Goal: Task Accomplishment & Management: Manage account settings

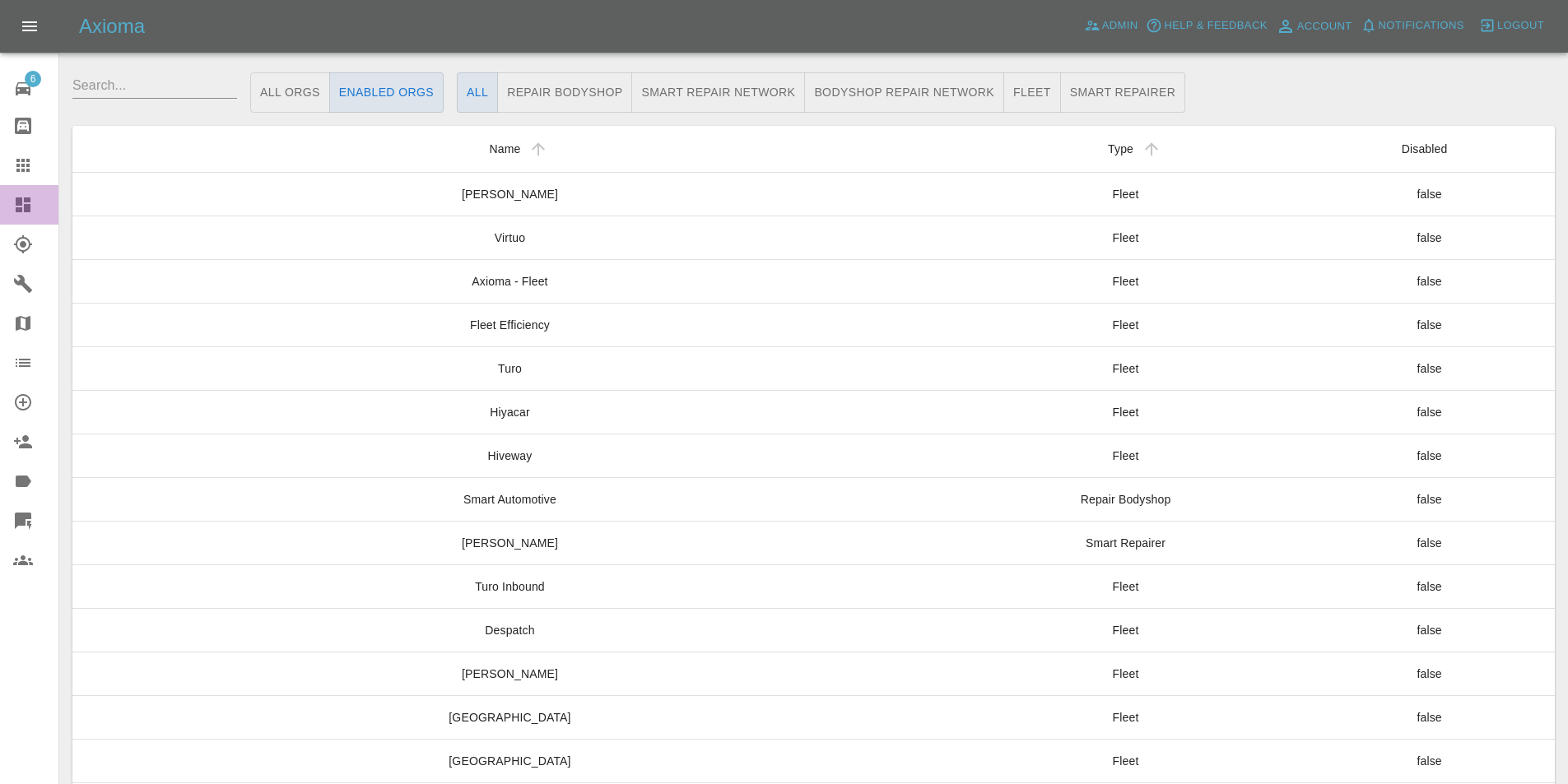
click at [21, 206] on icon at bounding box center [23, 205] width 15 height 15
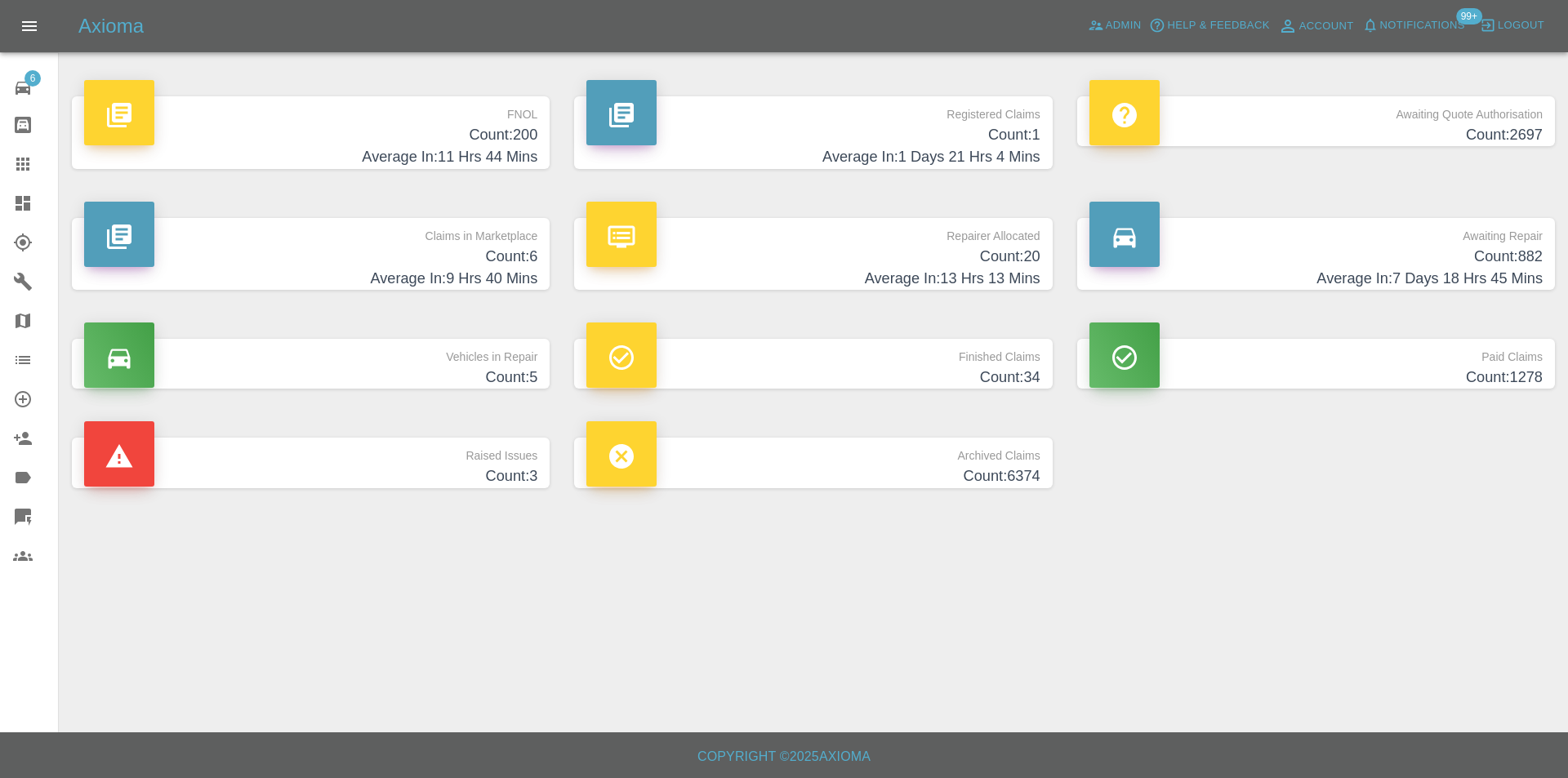
click at [499, 136] on h4 "Count: 200" at bounding box center [310, 135] width 453 height 22
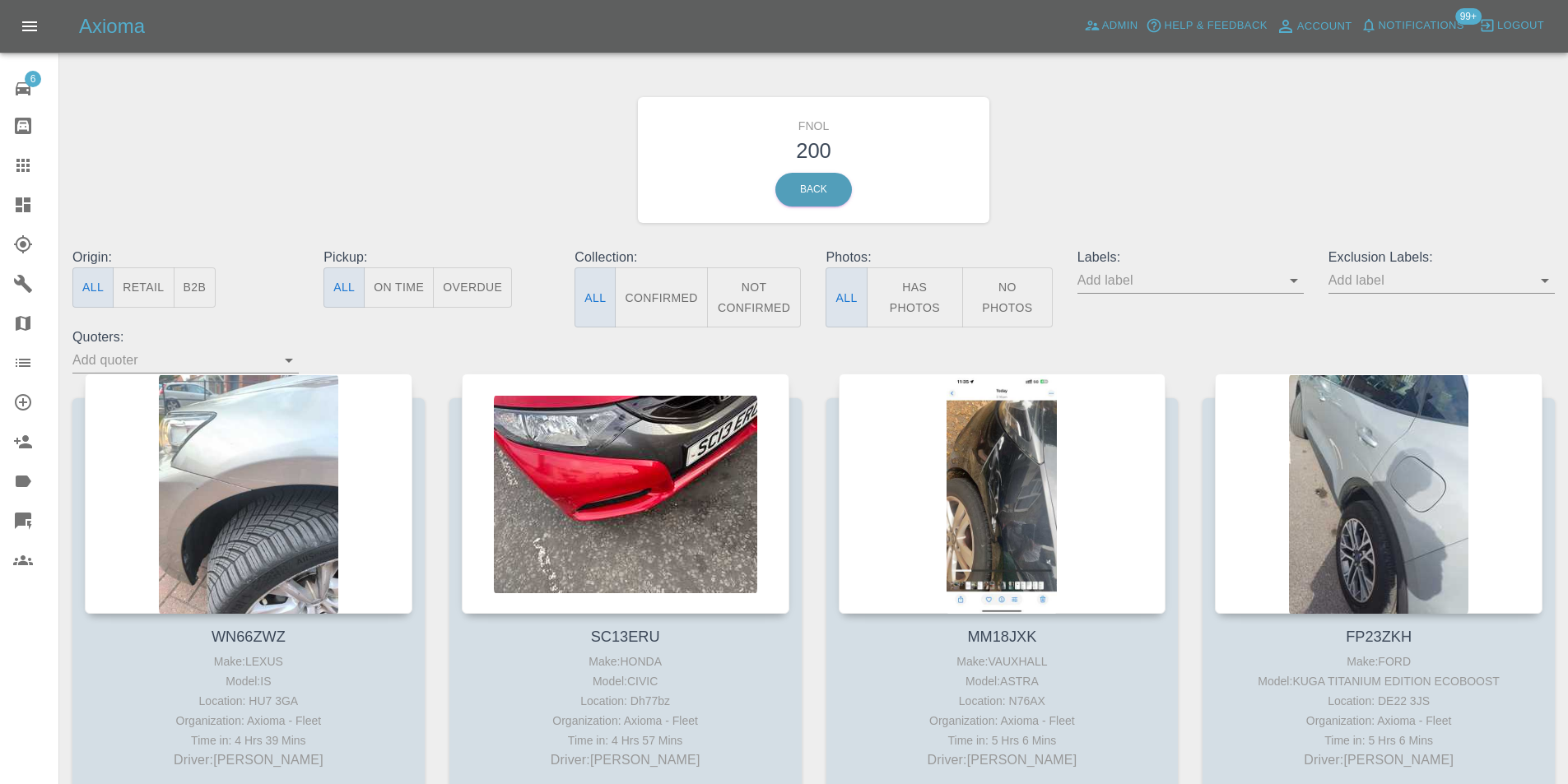
drag, startPoint x: 897, startPoint y: 305, endPoint x: 1189, endPoint y: 318, distance: 292.3
click at [897, 305] on button "Has Photos" at bounding box center [916, 297] width 97 height 60
click at [1544, 281] on icon "Open" at bounding box center [1545, 281] width 8 height 4
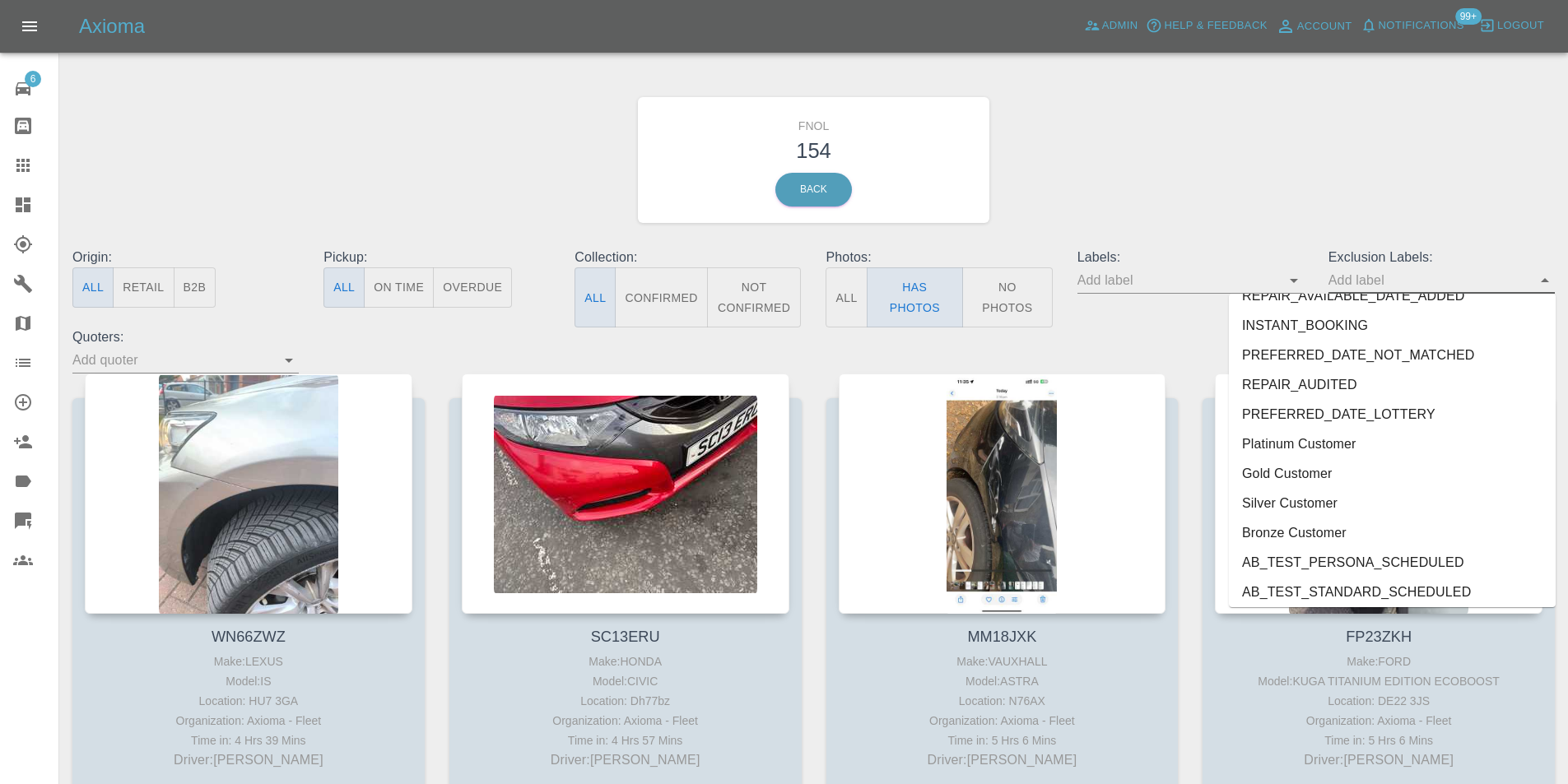
scroll to position [3492, 0]
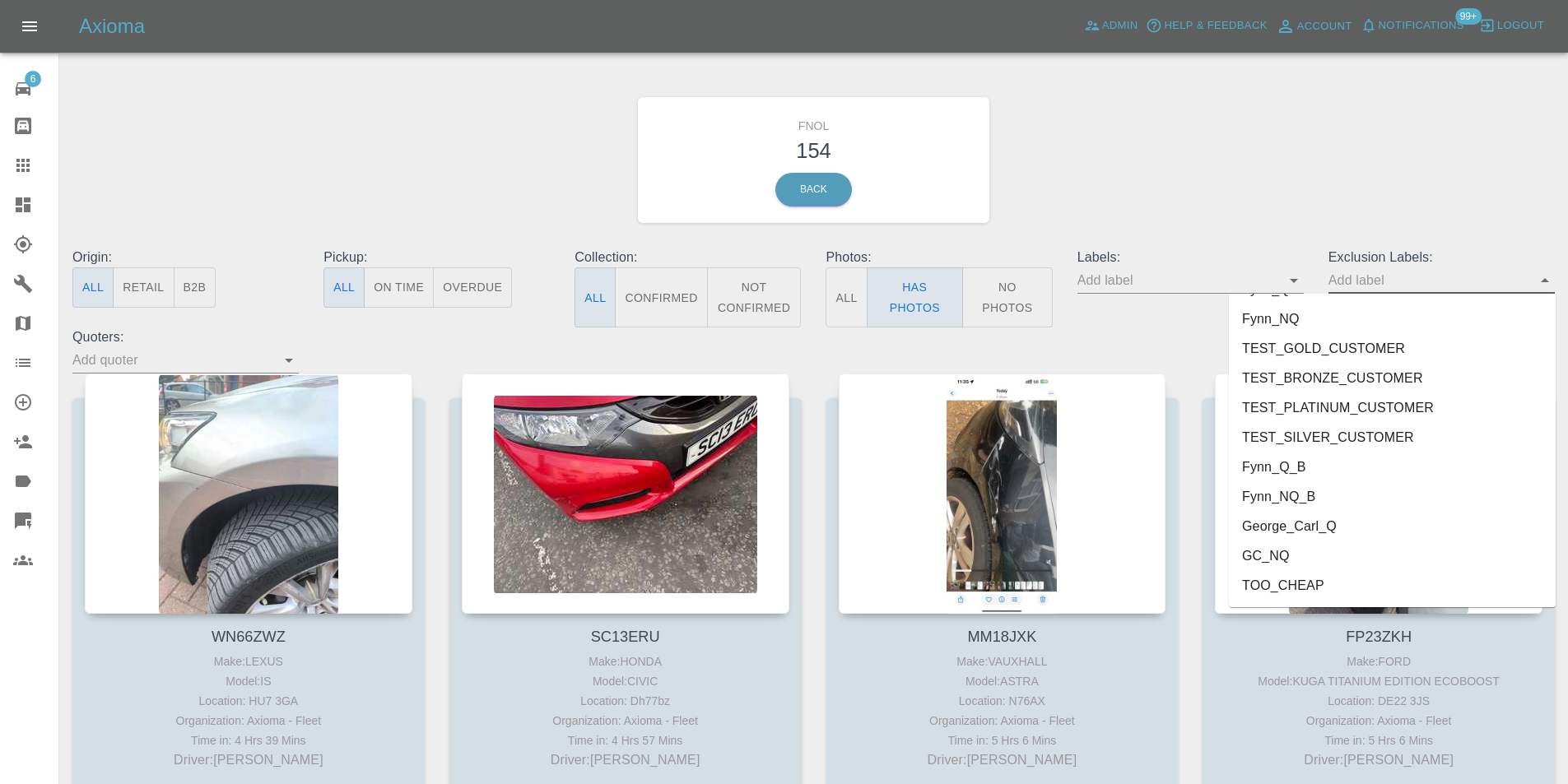
click at [1339, 535] on li "George_Carl_Q" at bounding box center [1392, 526] width 327 height 29
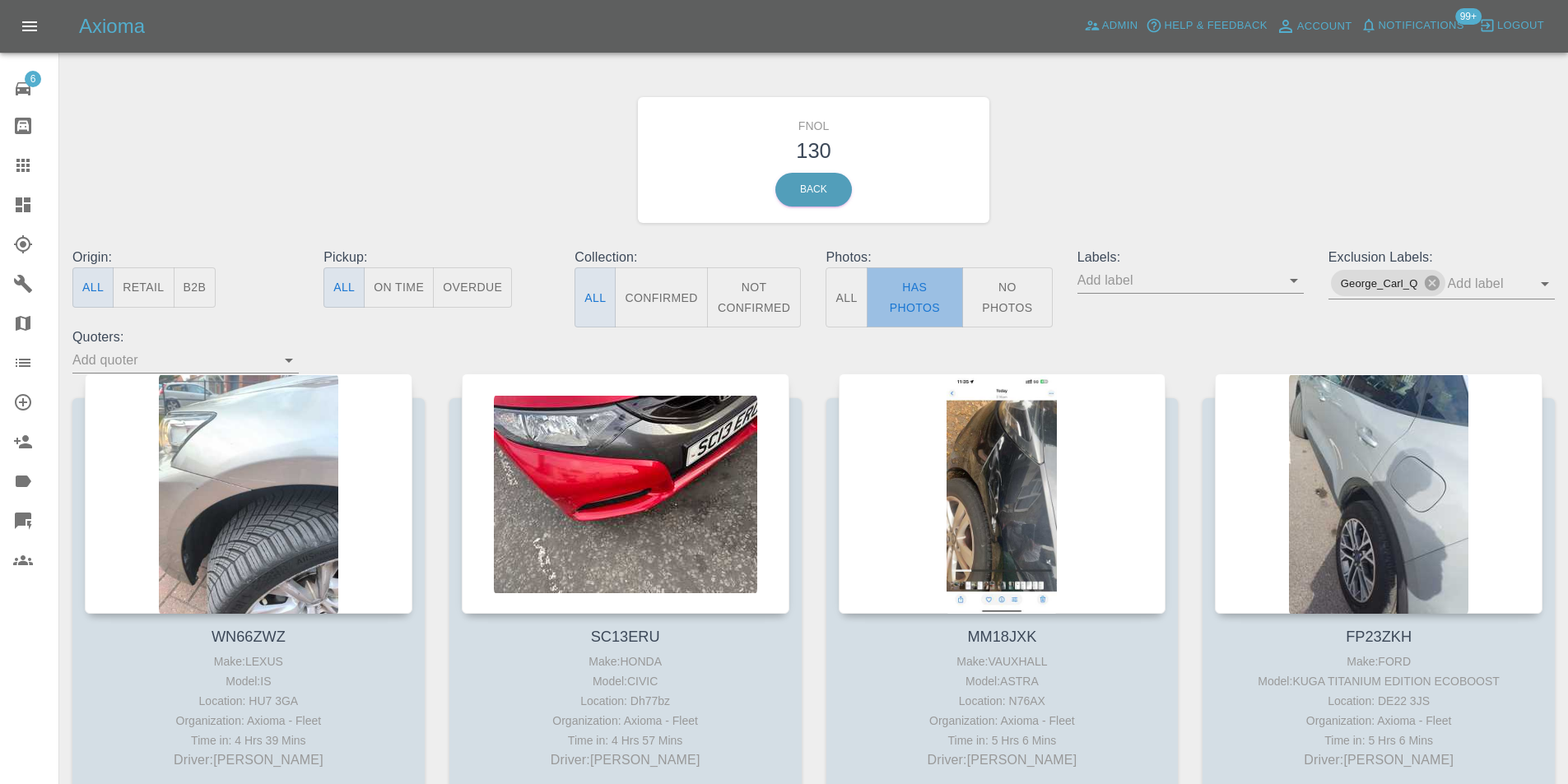
click at [879, 295] on button "Has Photos" at bounding box center [916, 297] width 97 height 60
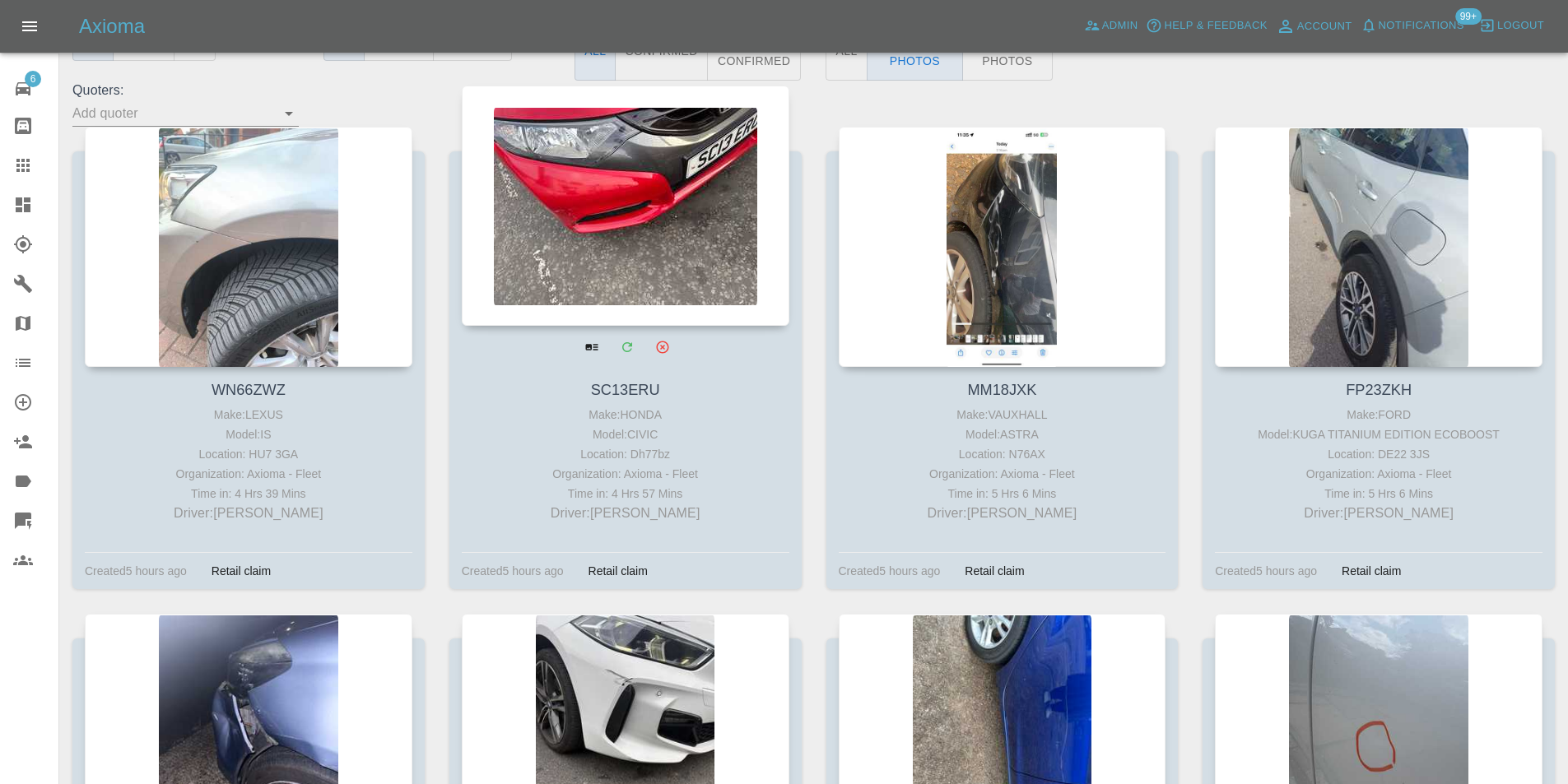
scroll to position [576, 0]
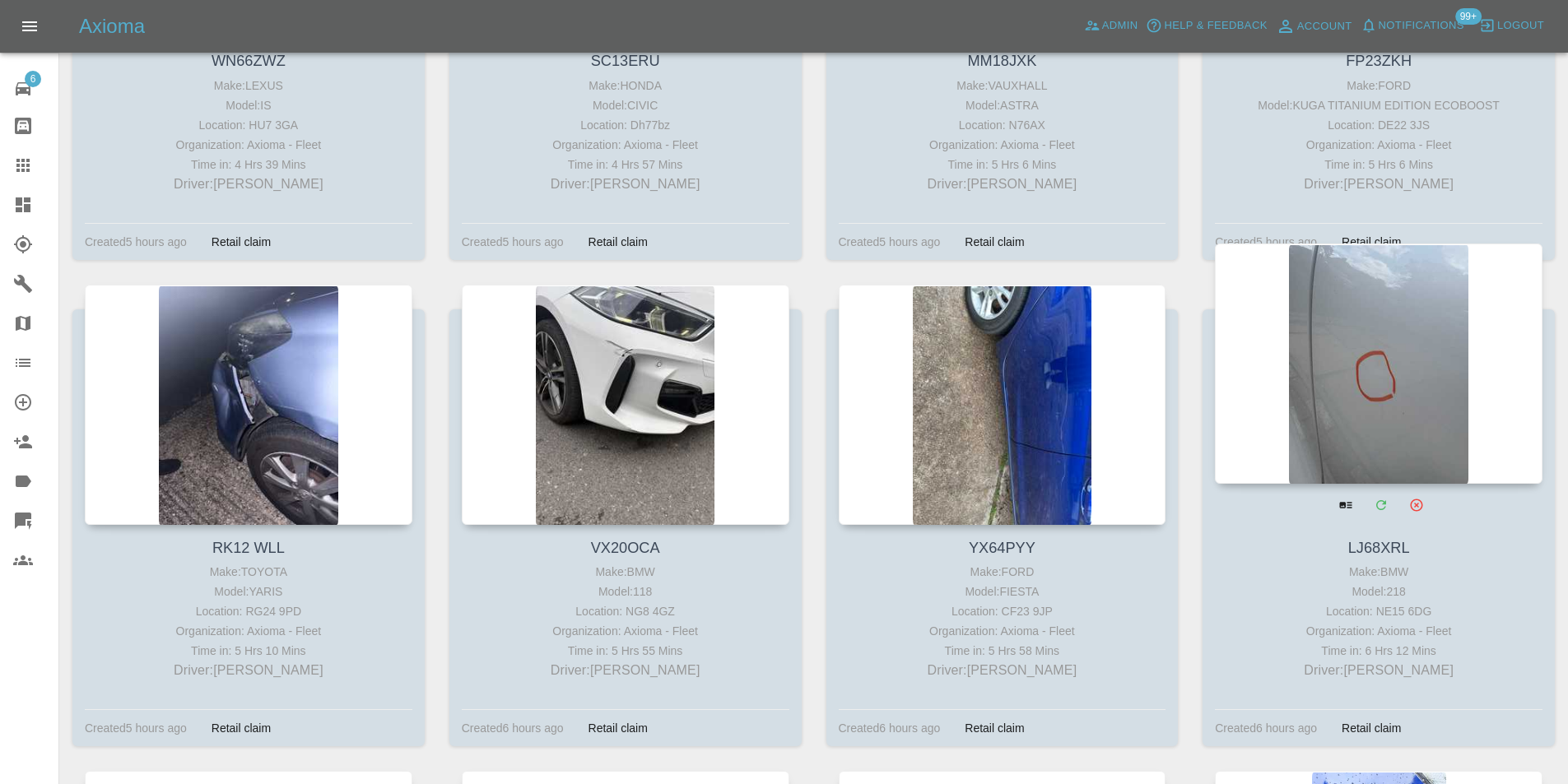
drag, startPoint x: 1340, startPoint y: 298, endPoint x: 1364, endPoint y: 307, distance: 25.6
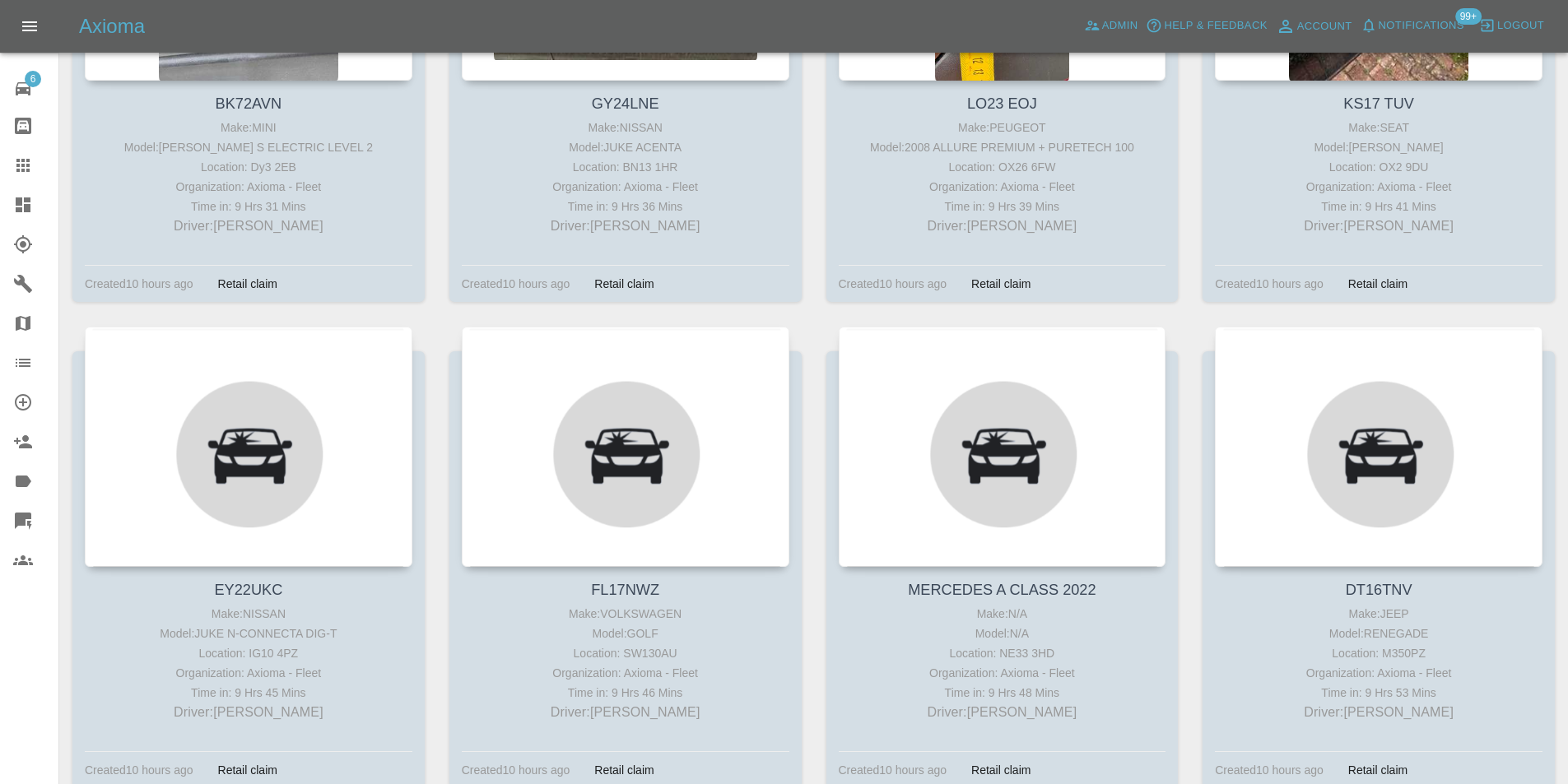
scroll to position [4444, 0]
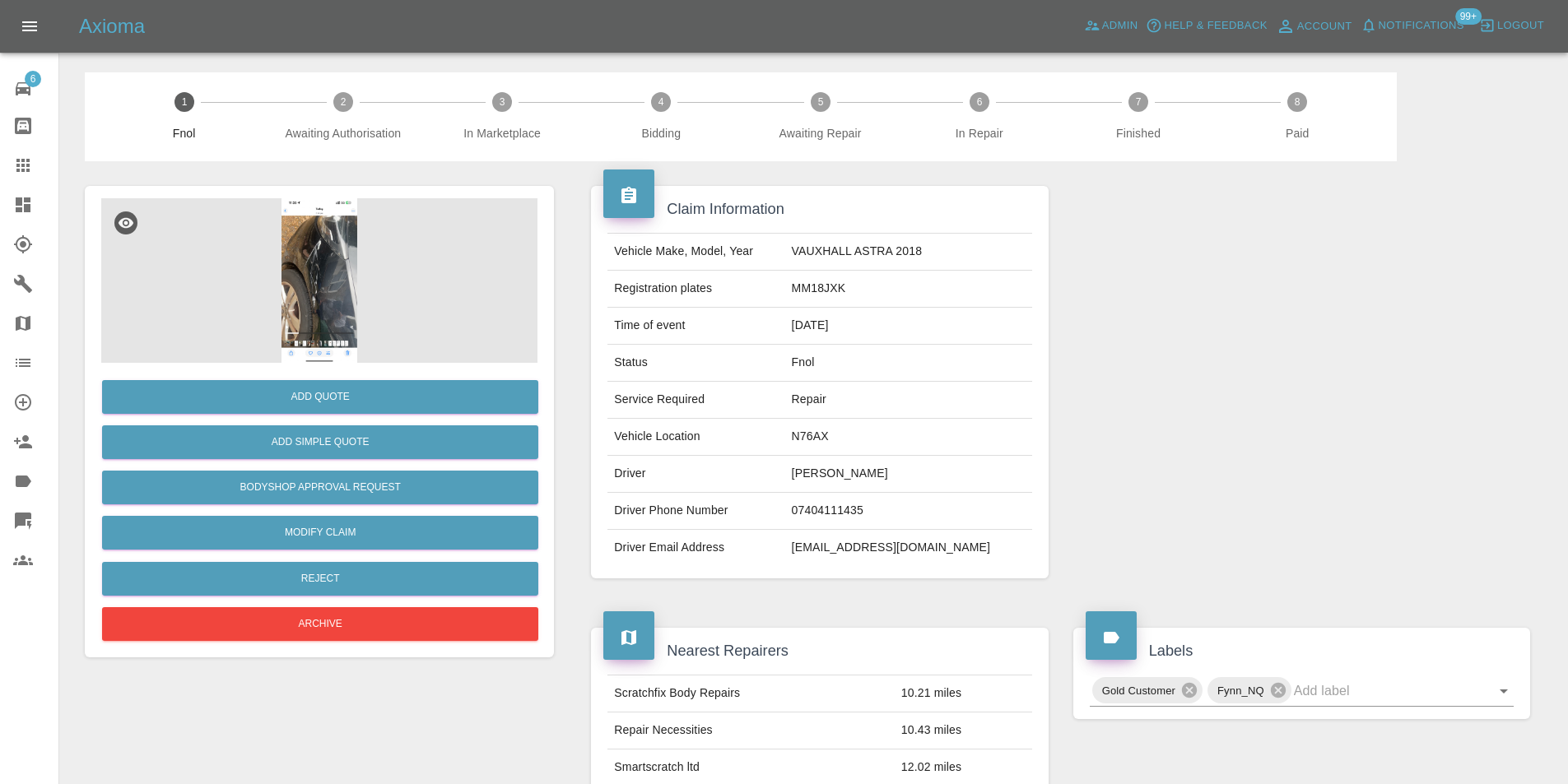
click at [322, 285] on img at bounding box center [319, 281] width 436 height 165
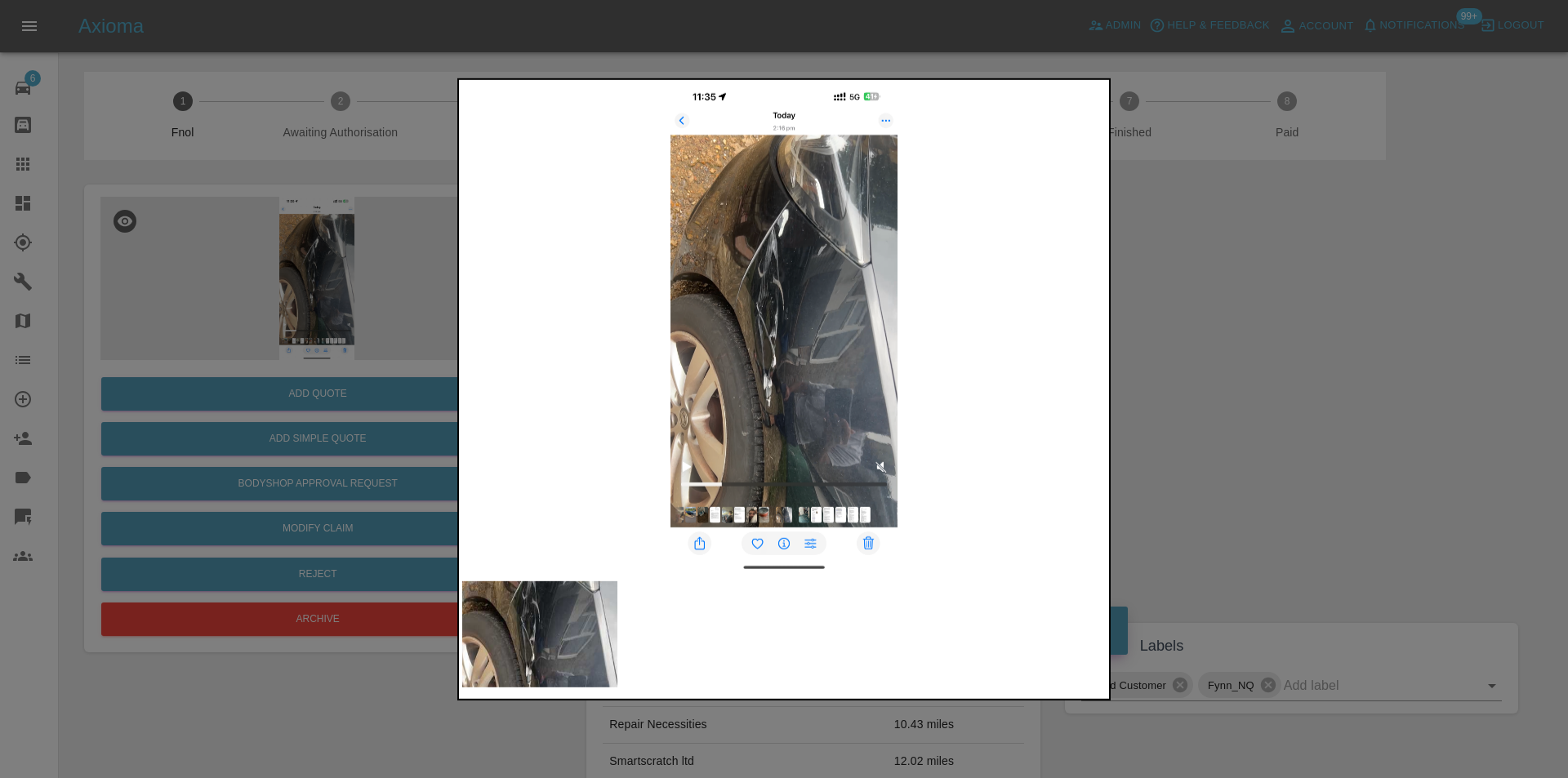
click at [776, 268] on img at bounding box center [784, 327] width 643 height 490
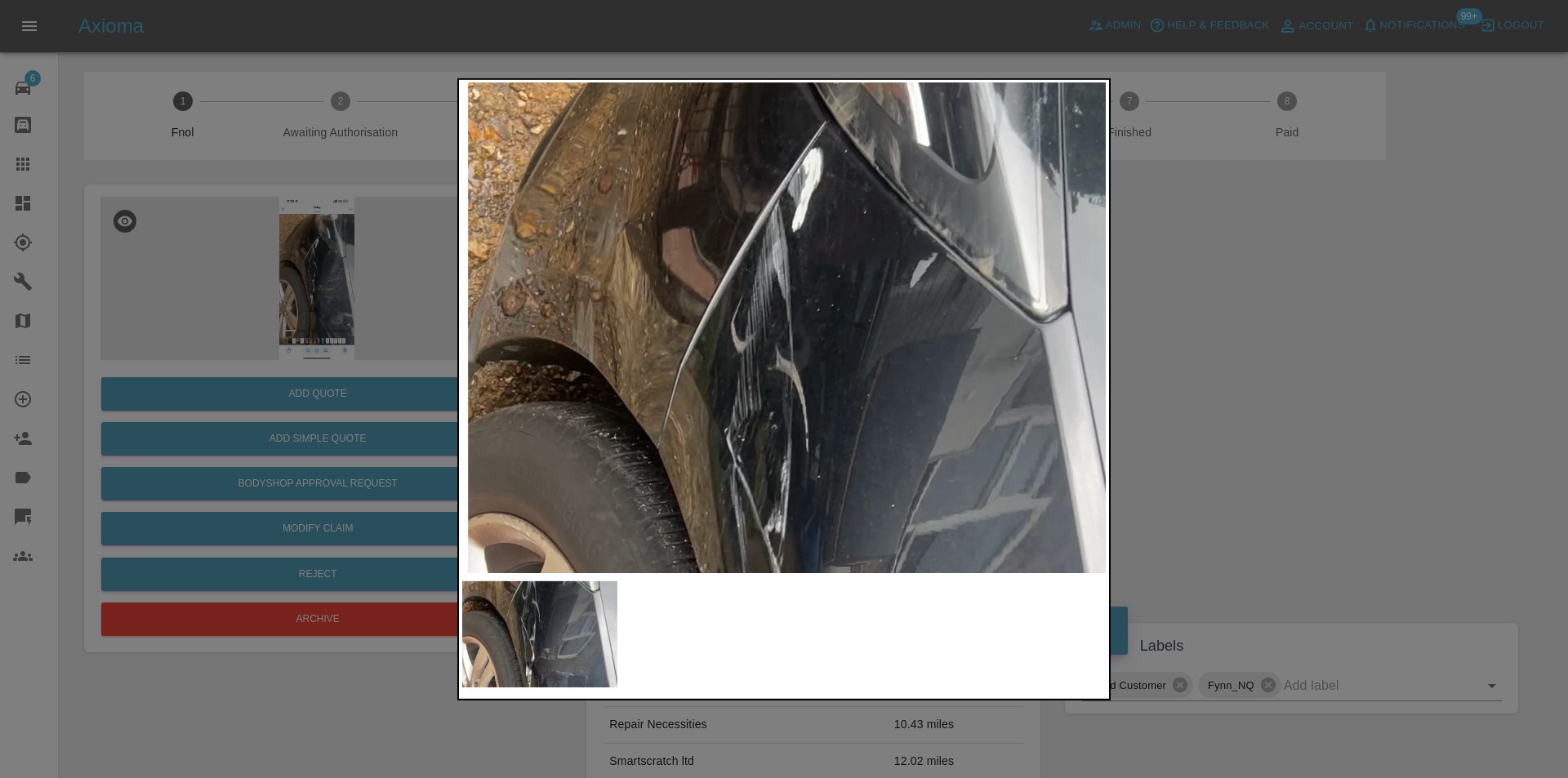
click at [745, 254] on img at bounding box center [808, 505] width 1931 height 1471
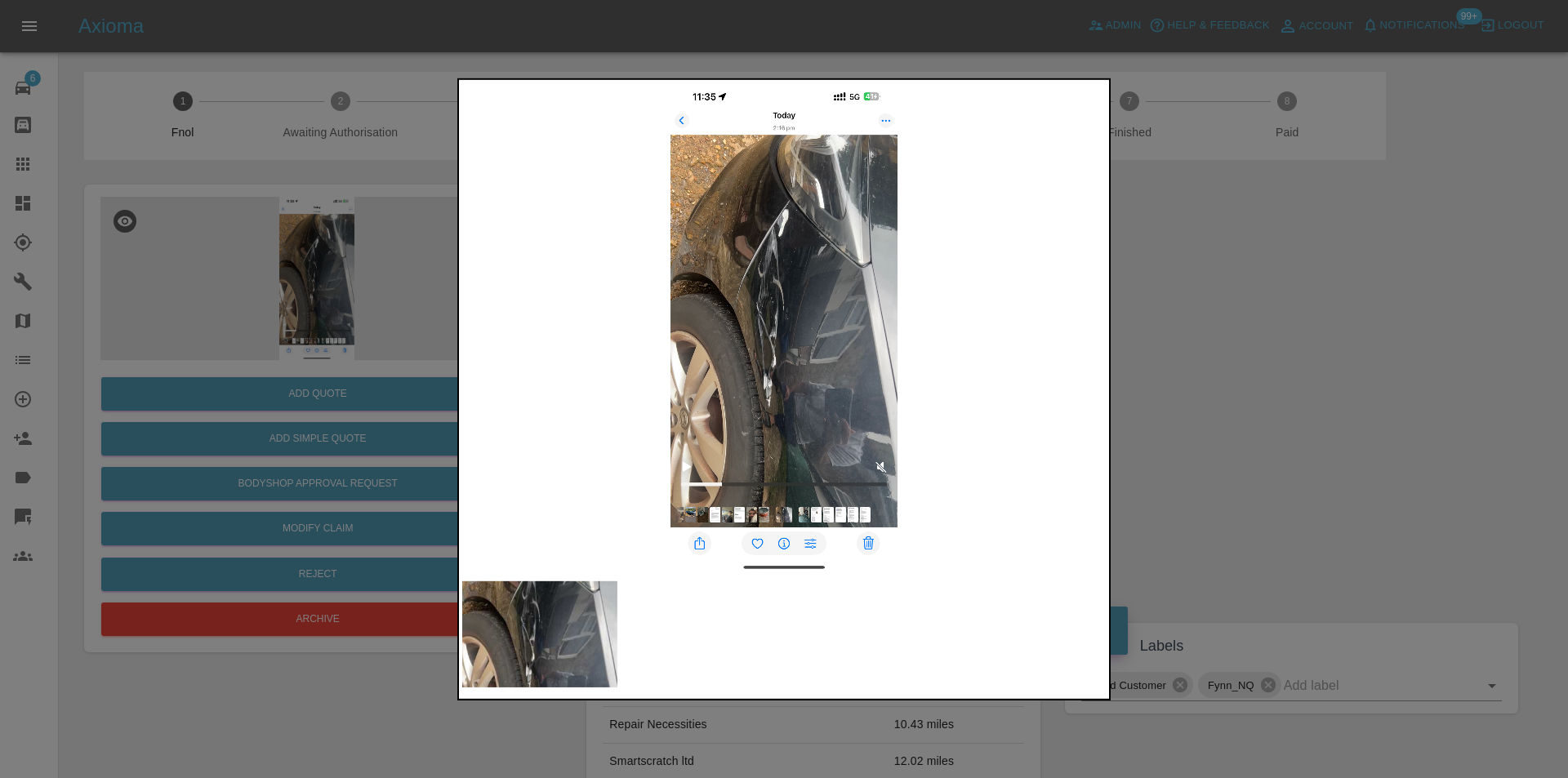
click at [1263, 306] on div at bounding box center [784, 389] width 1568 height 778
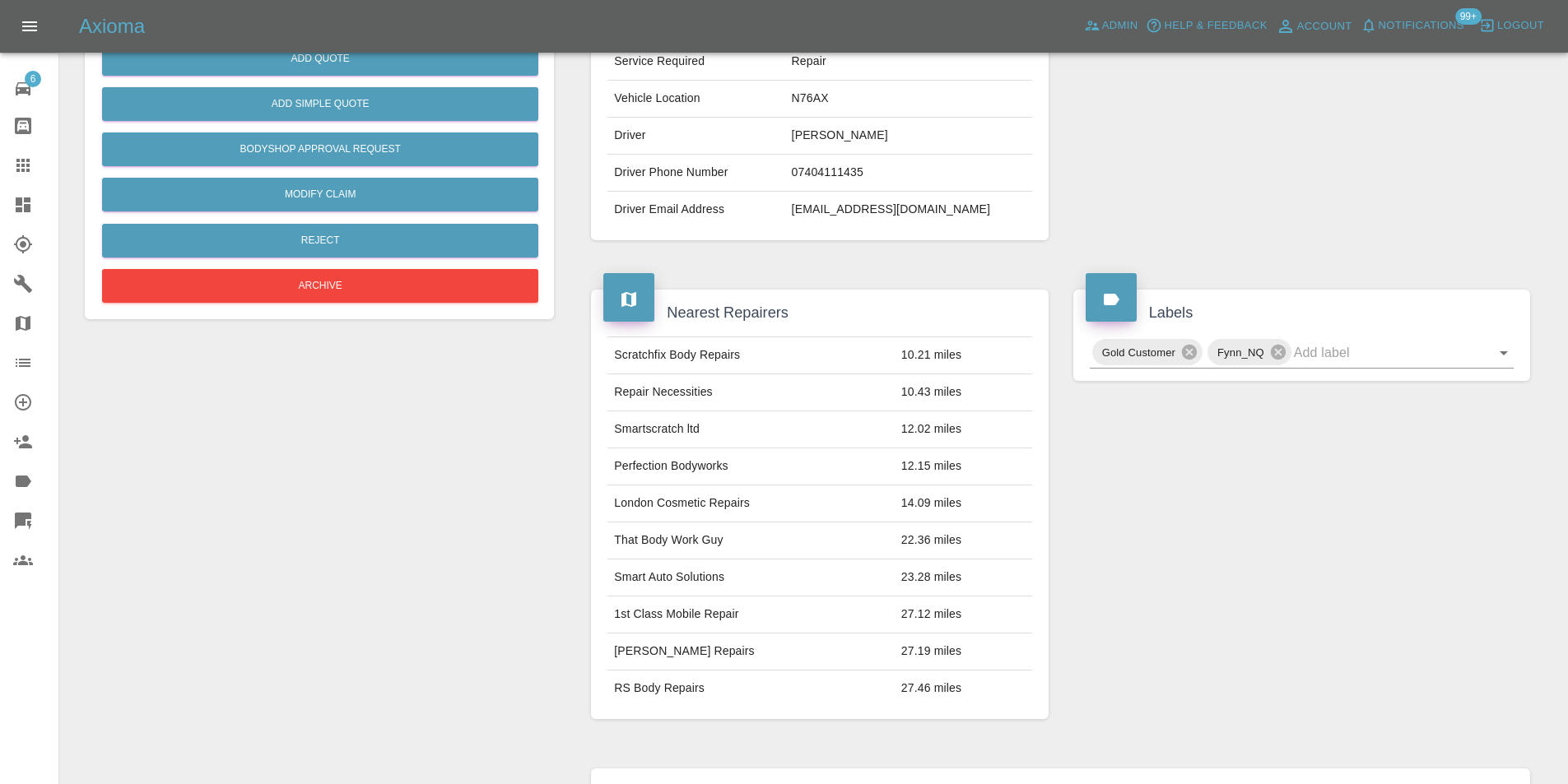
scroll to position [82, 0]
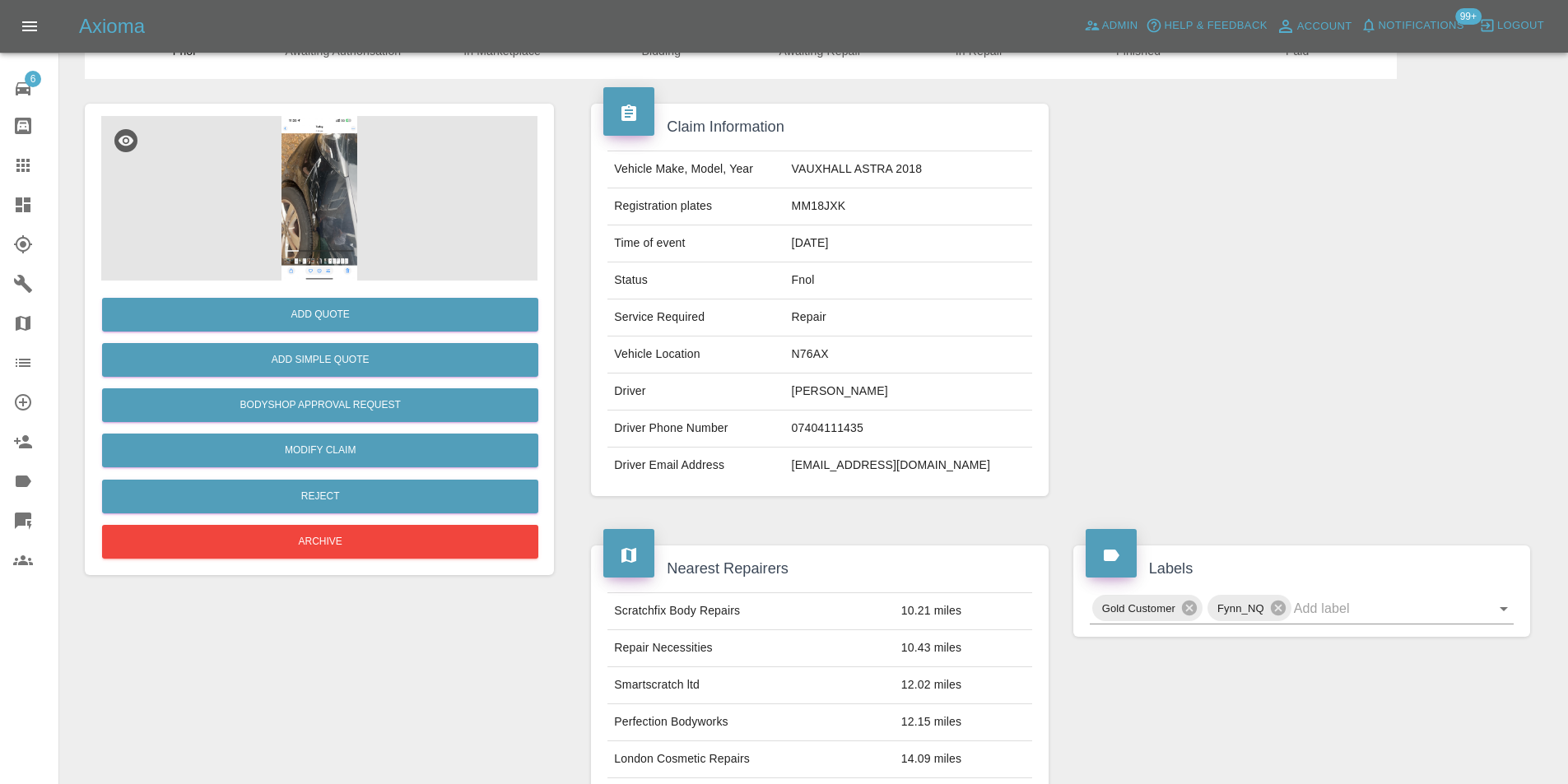
click at [328, 214] on img at bounding box center [319, 199] width 436 height 165
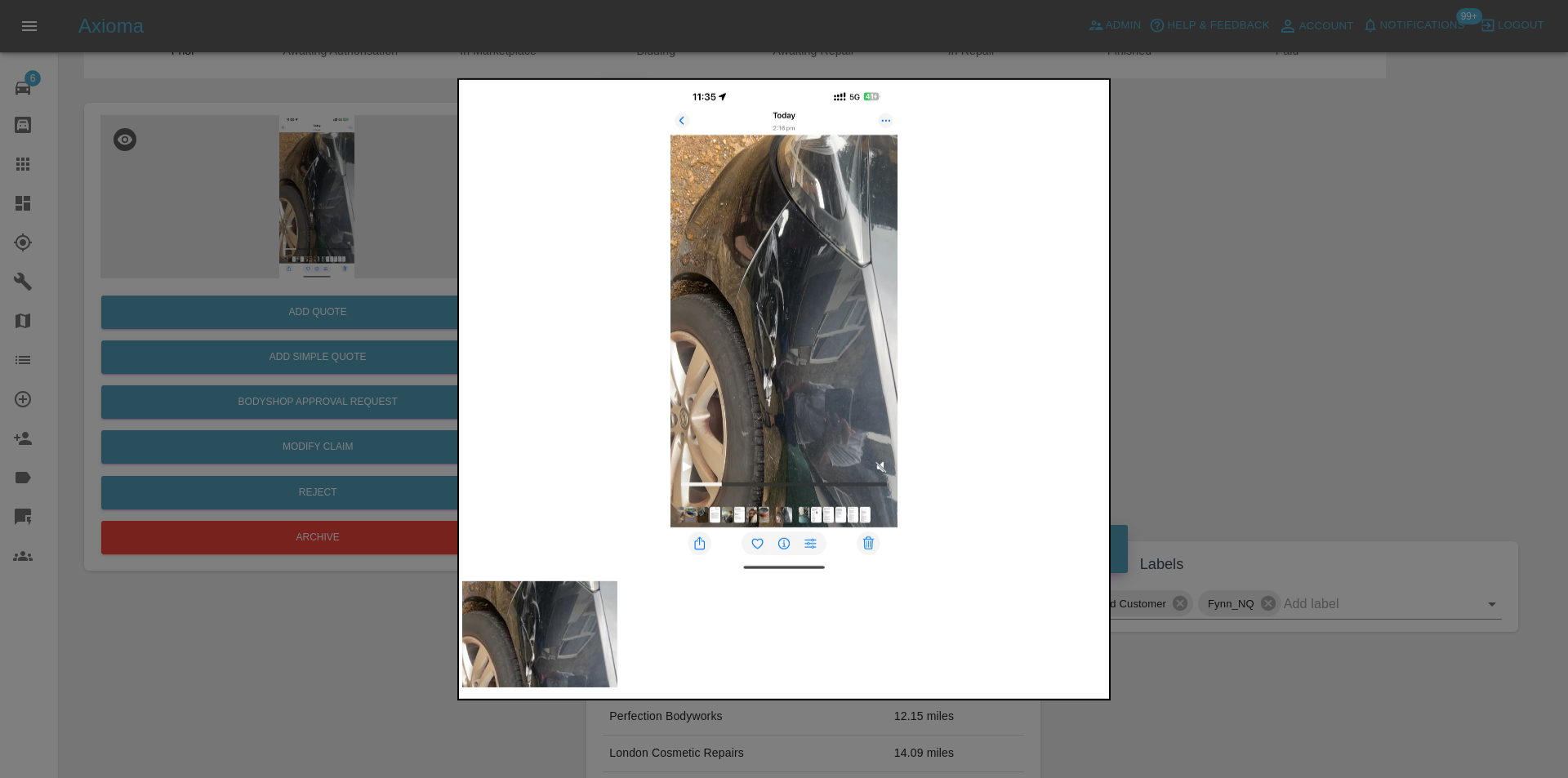
click at [797, 234] on img at bounding box center [784, 327] width 643 height 490
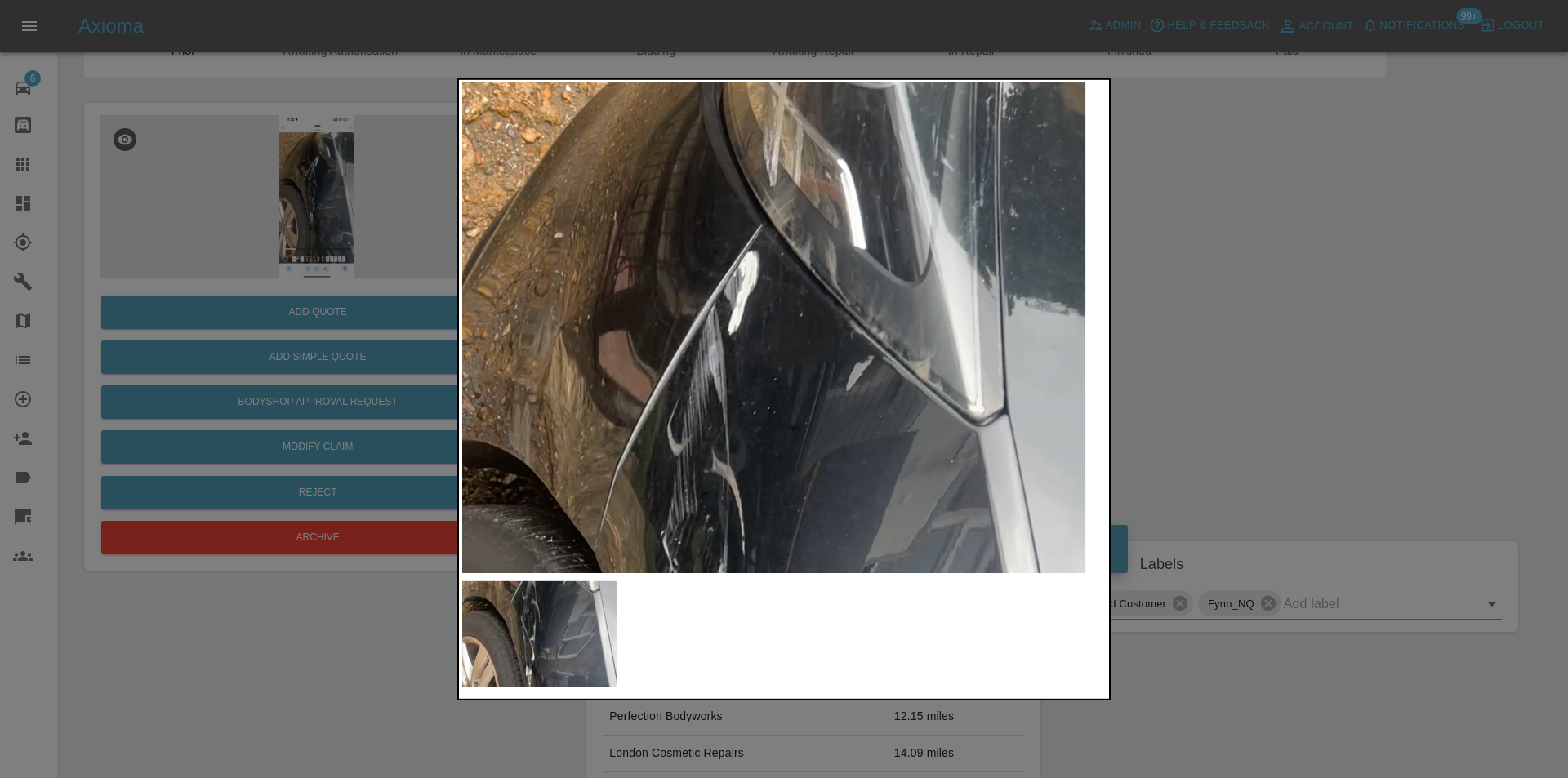
click at [696, 240] on img at bounding box center [745, 608] width 1931 height 1471
click at [696, 241] on img at bounding box center [745, 608] width 1931 height 1471
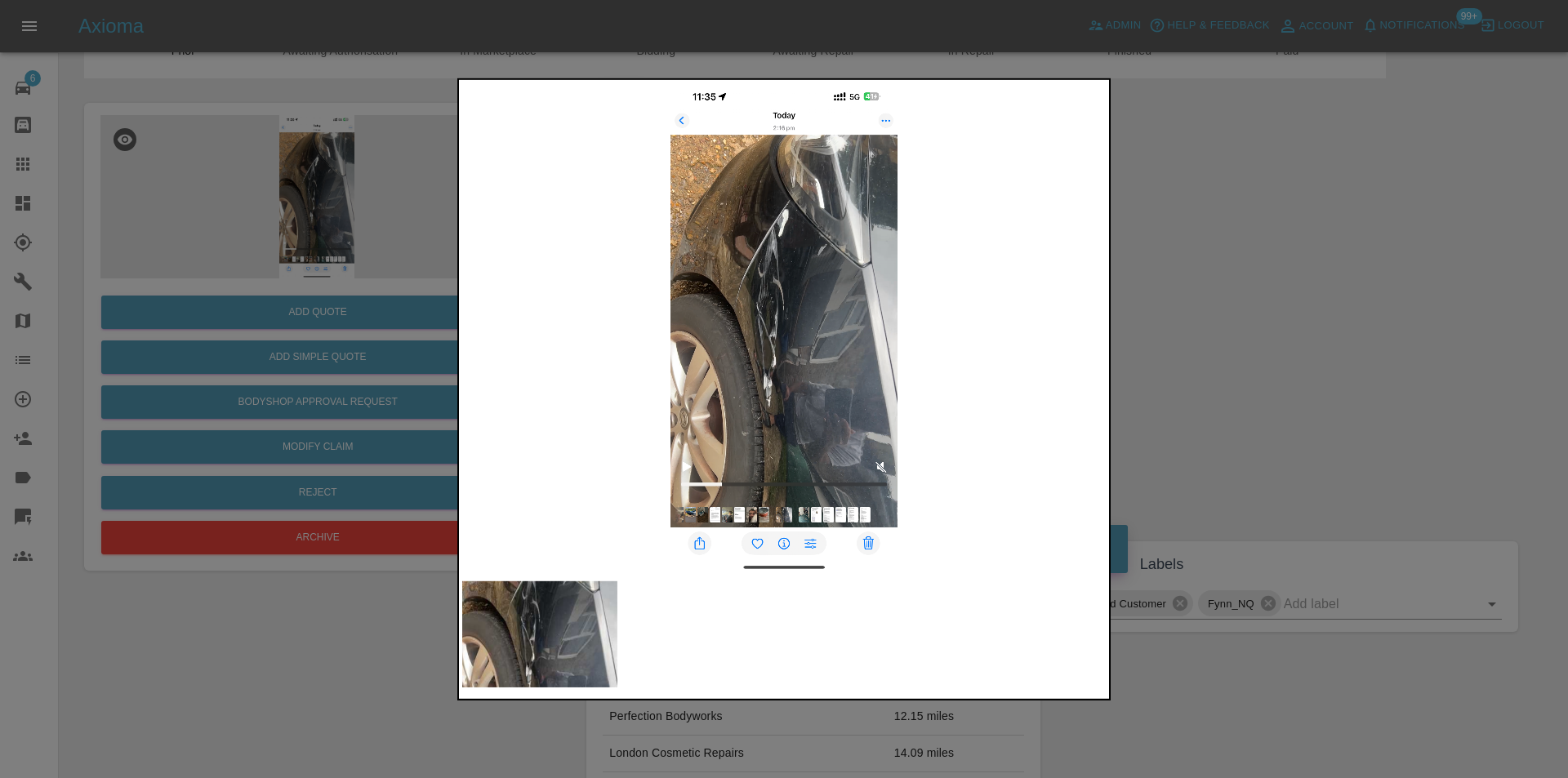
drag, startPoint x: 1309, startPoint y: 314, endPoint x: 1154, endPoint y: 302, distance: 155.5
click at [1302, 313] on div at bounding box center [784, 389] width 1568 height 778
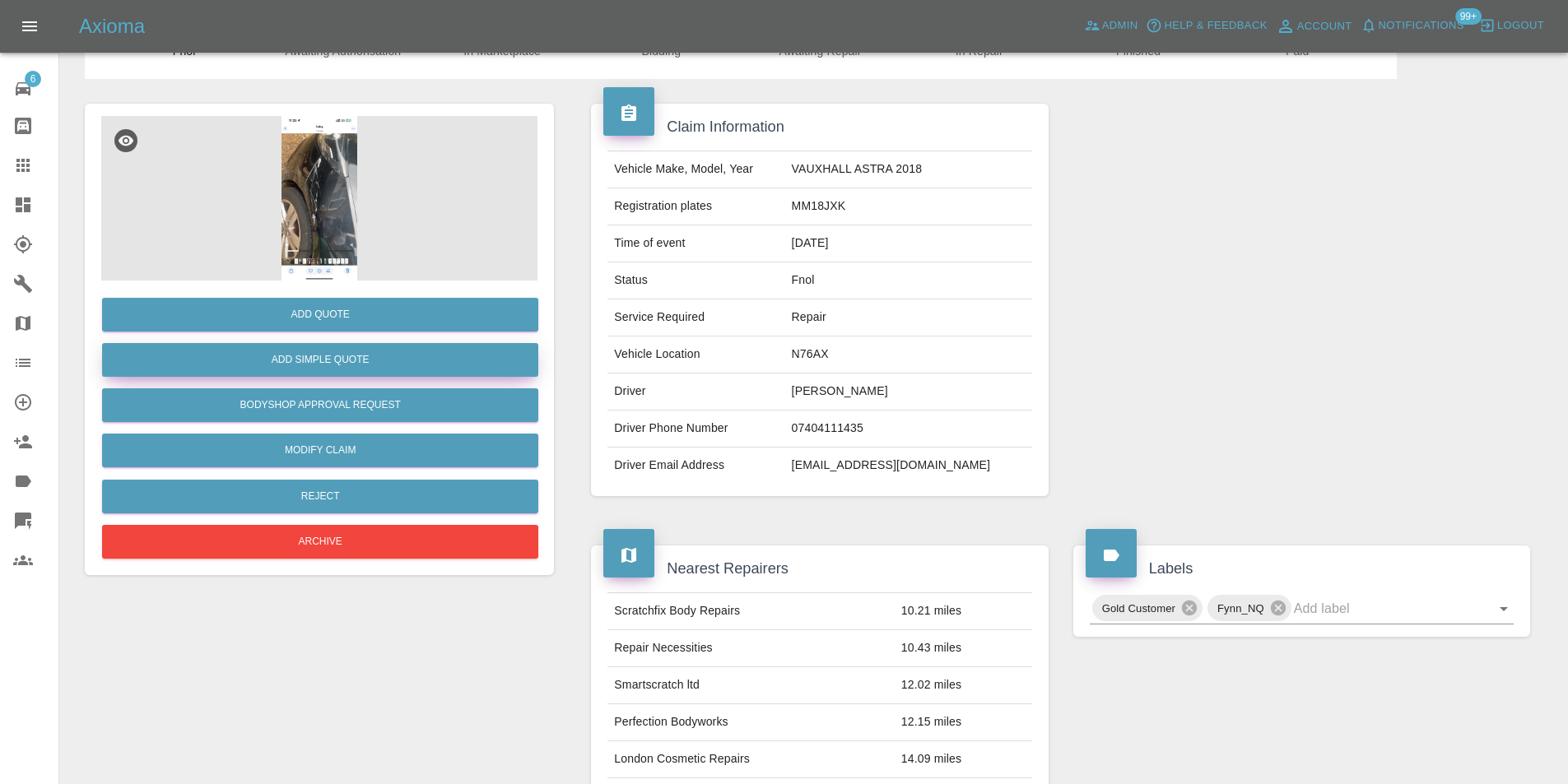
click at [304, 359] on button "Add Simple Quote" at bounding box center [320, 360] width 436 height 34
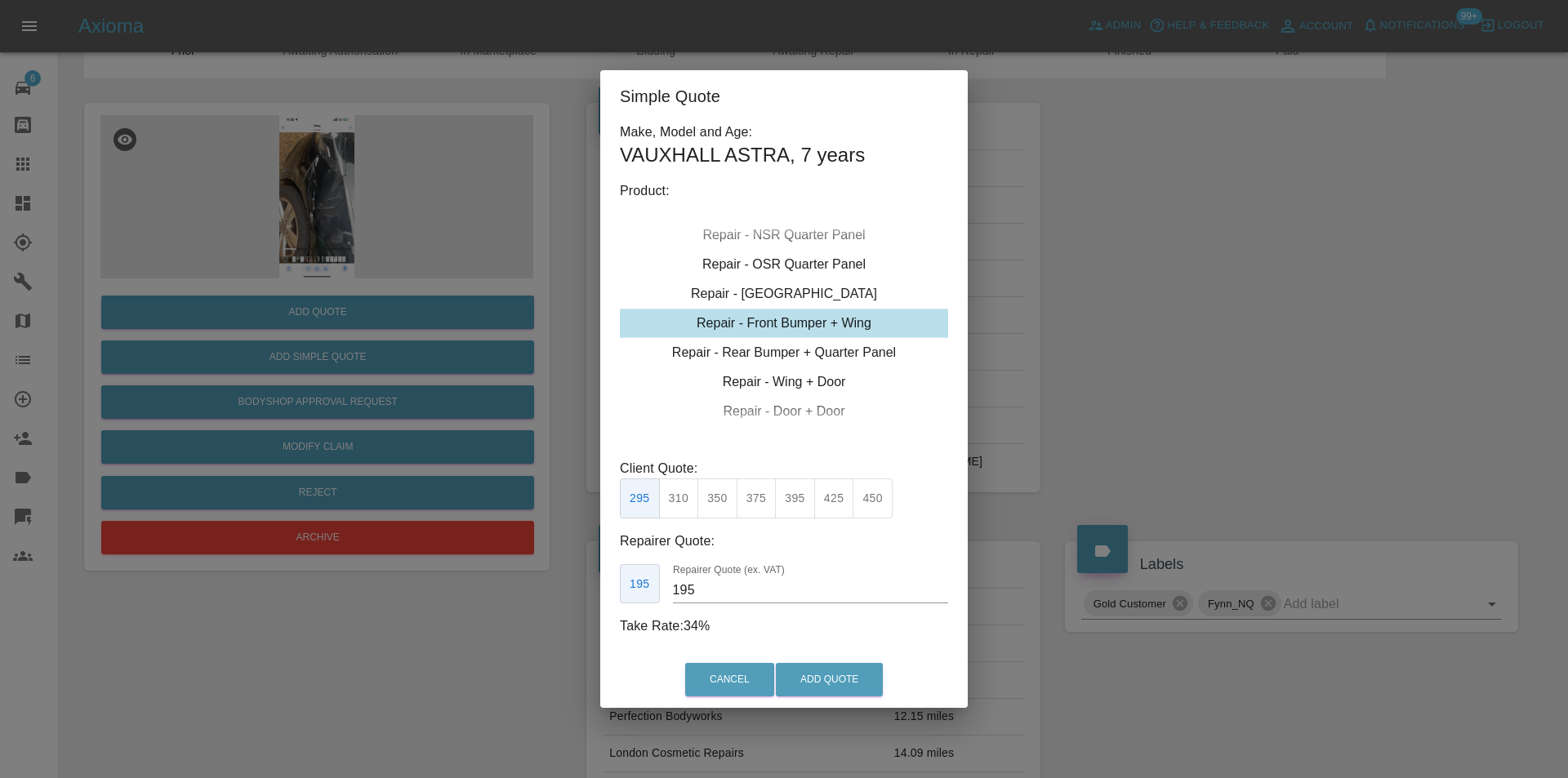
drag, startPoint x: 720, startPoint y: 505, endPoint x: 762, endPoint y: 543, distance: 56.6
click at [722, 505] on button "350" at bounding box center [717, 499] width 40 height 40
type input "210"
click at [821, 681] on button "Add Quote" at bounding box center [829, 680] width 107 height 33
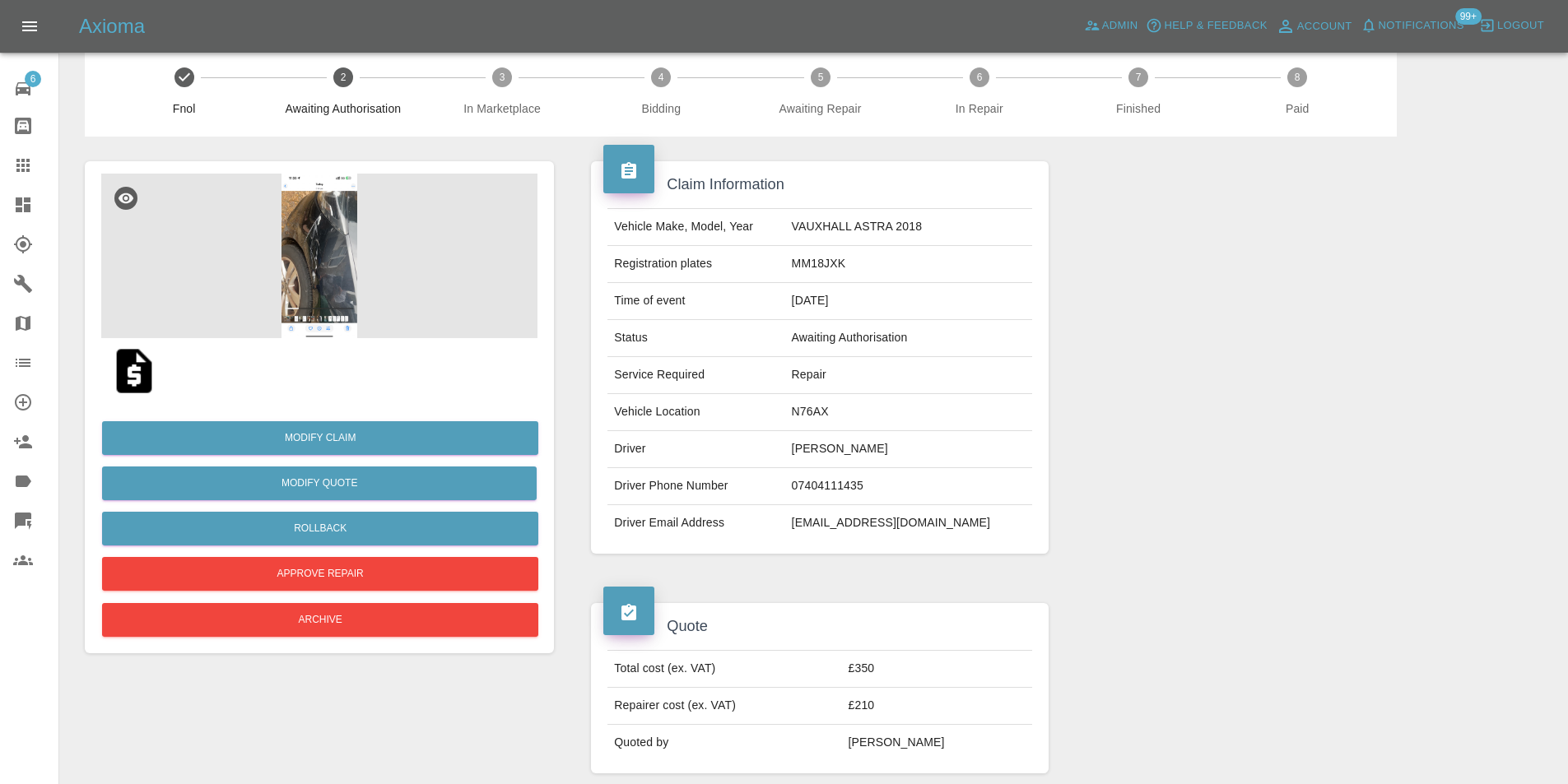
scroll to position [0, 0]
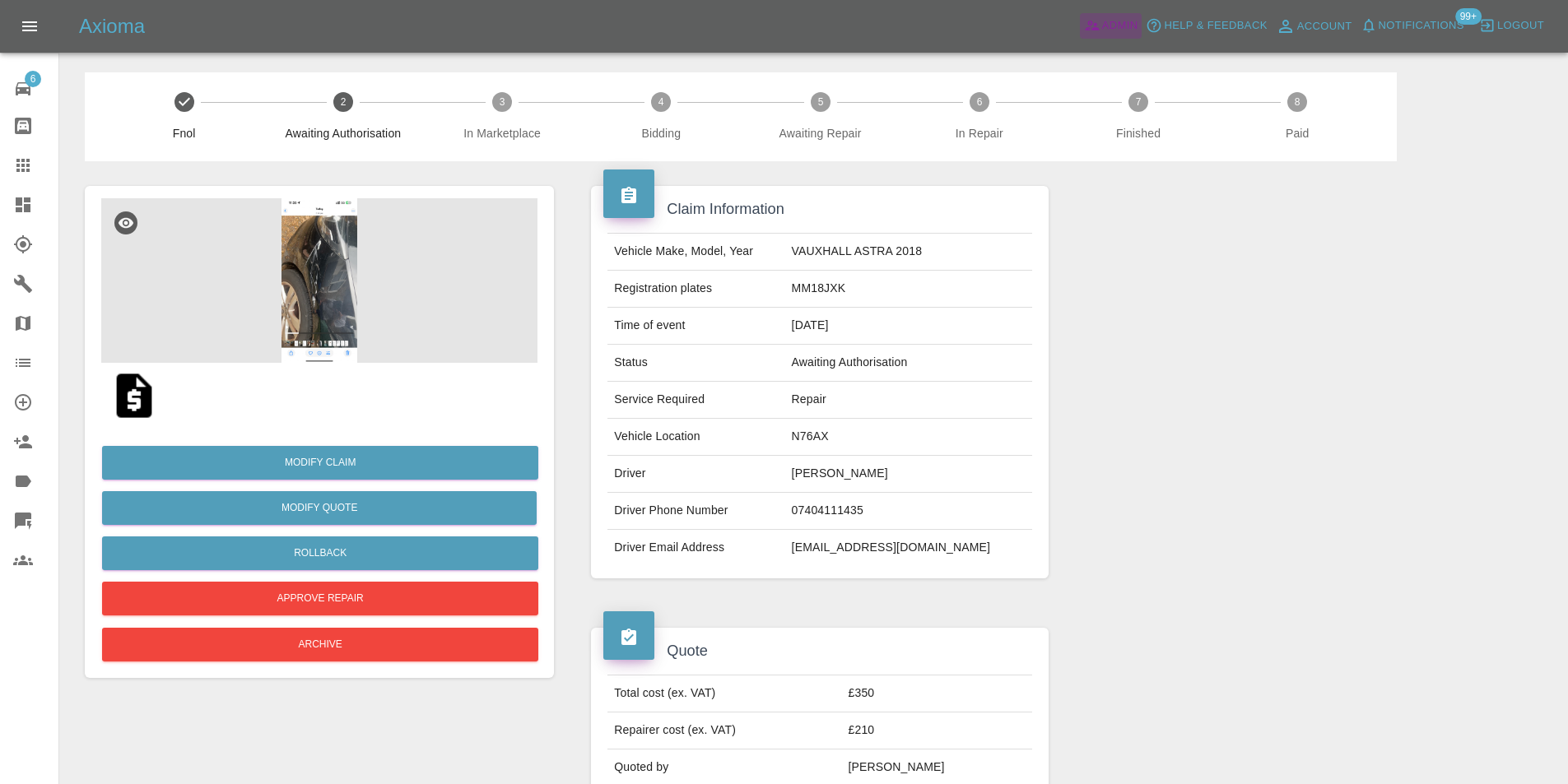
click at [1112, 27] on span "Admin" at bounding box center [1120, 26] width 36 height 19
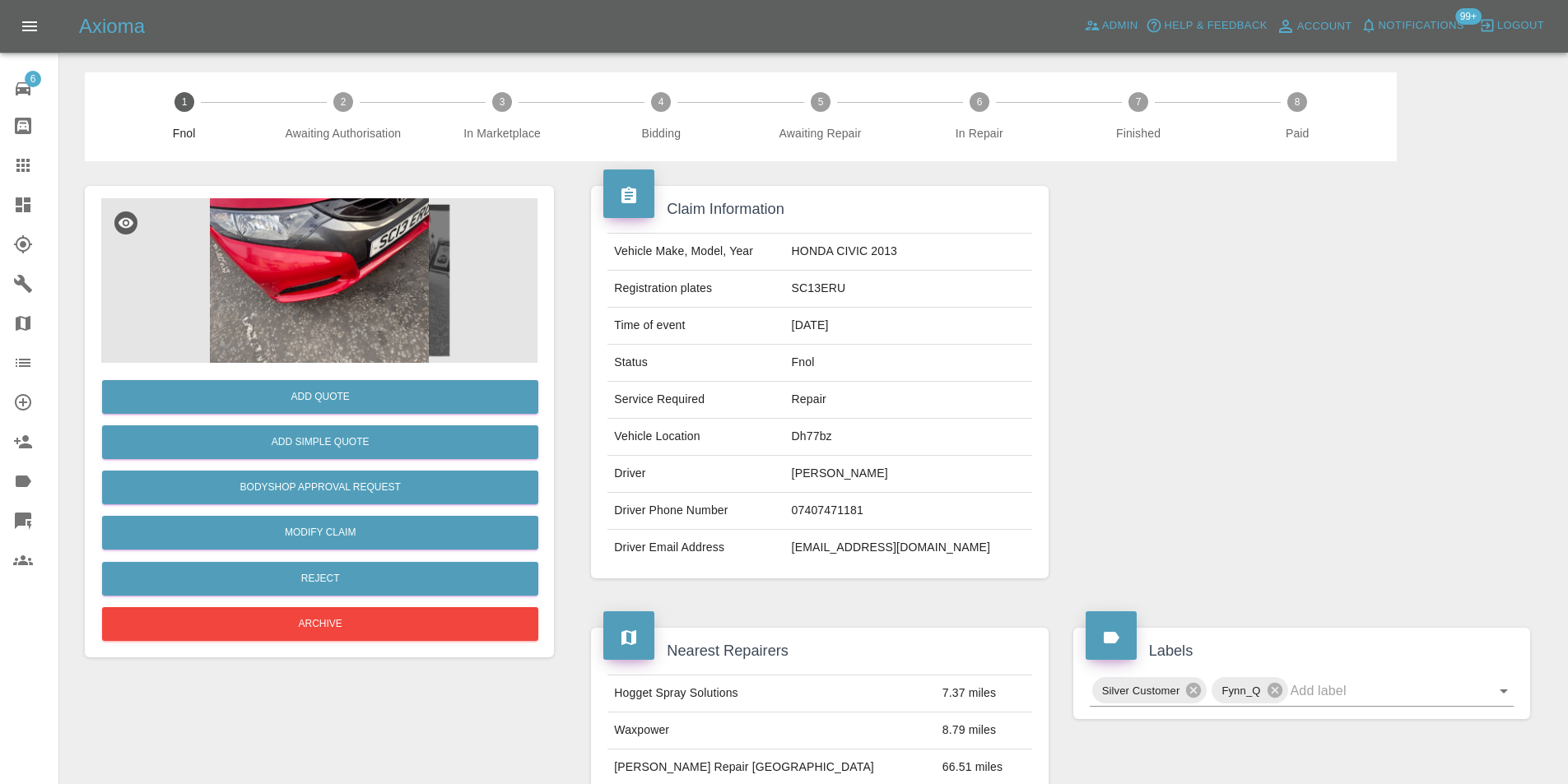
click at [312, 251] on img at bounding box center [319, 281] width 436 height 165
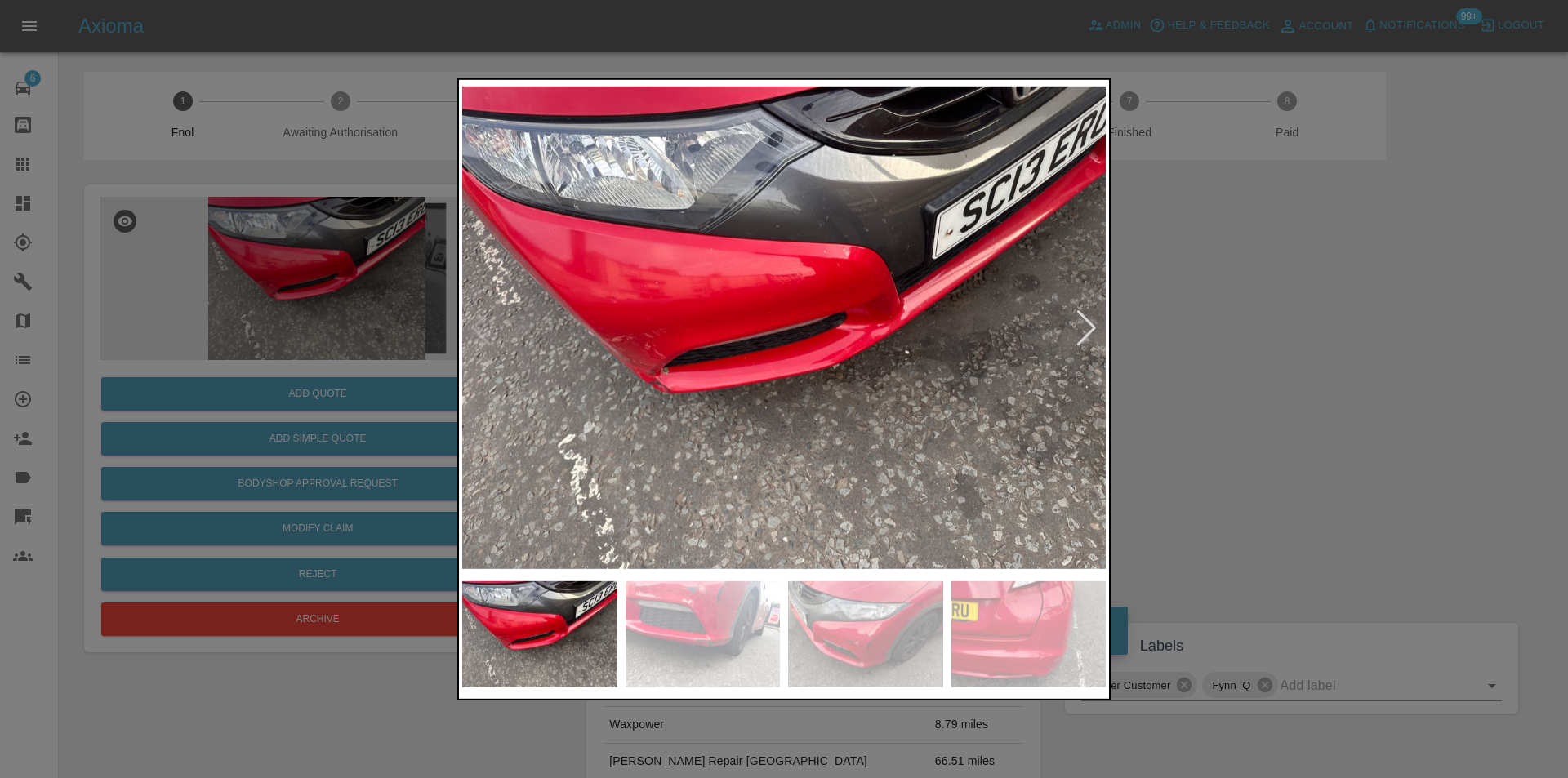
click at [1082, 338] on div at bounding box center [1087, 327] width 22 height 36
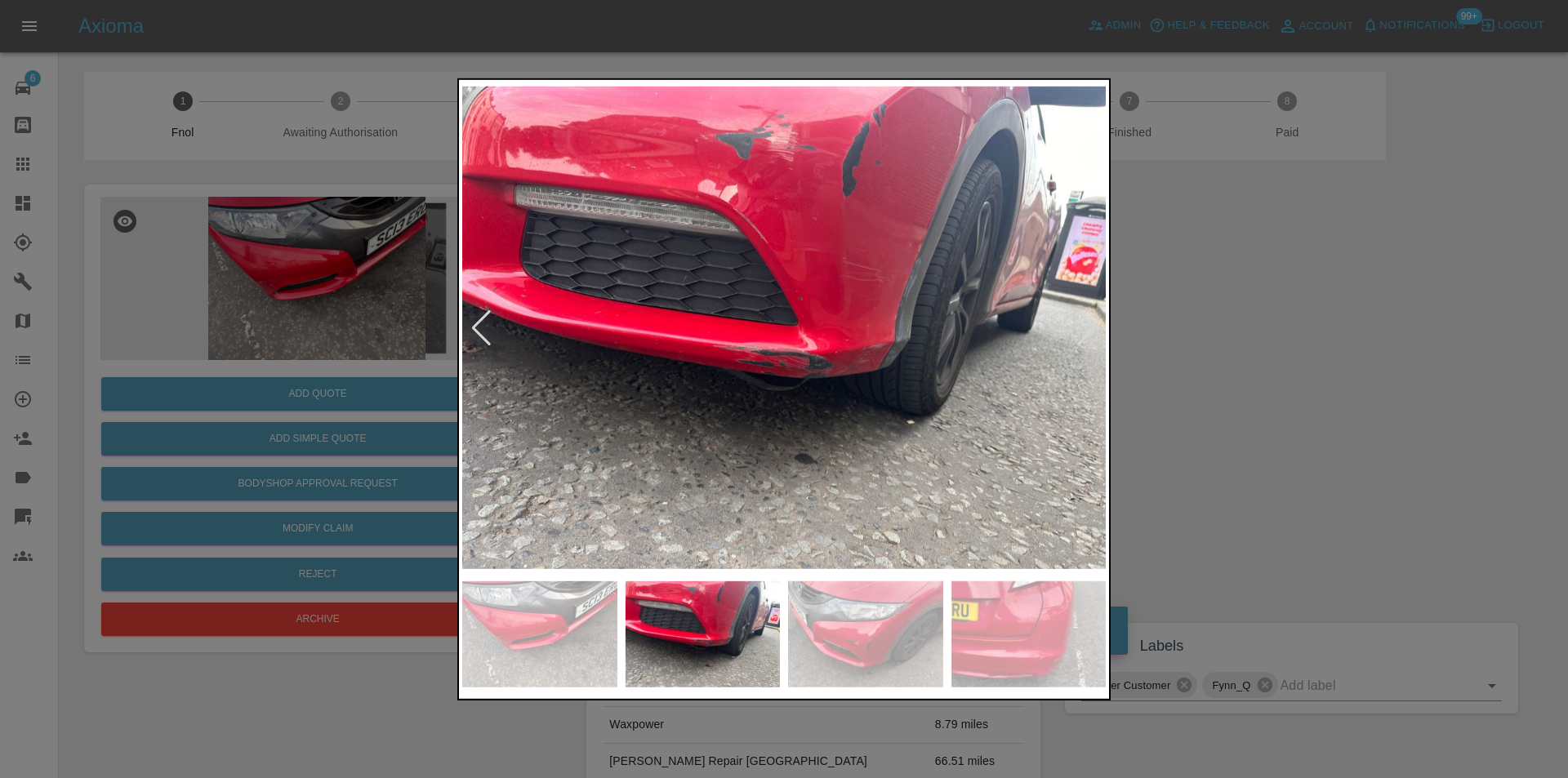
click at [1082, 338] on div at bounding box center [1087, 327] width 22 height 36
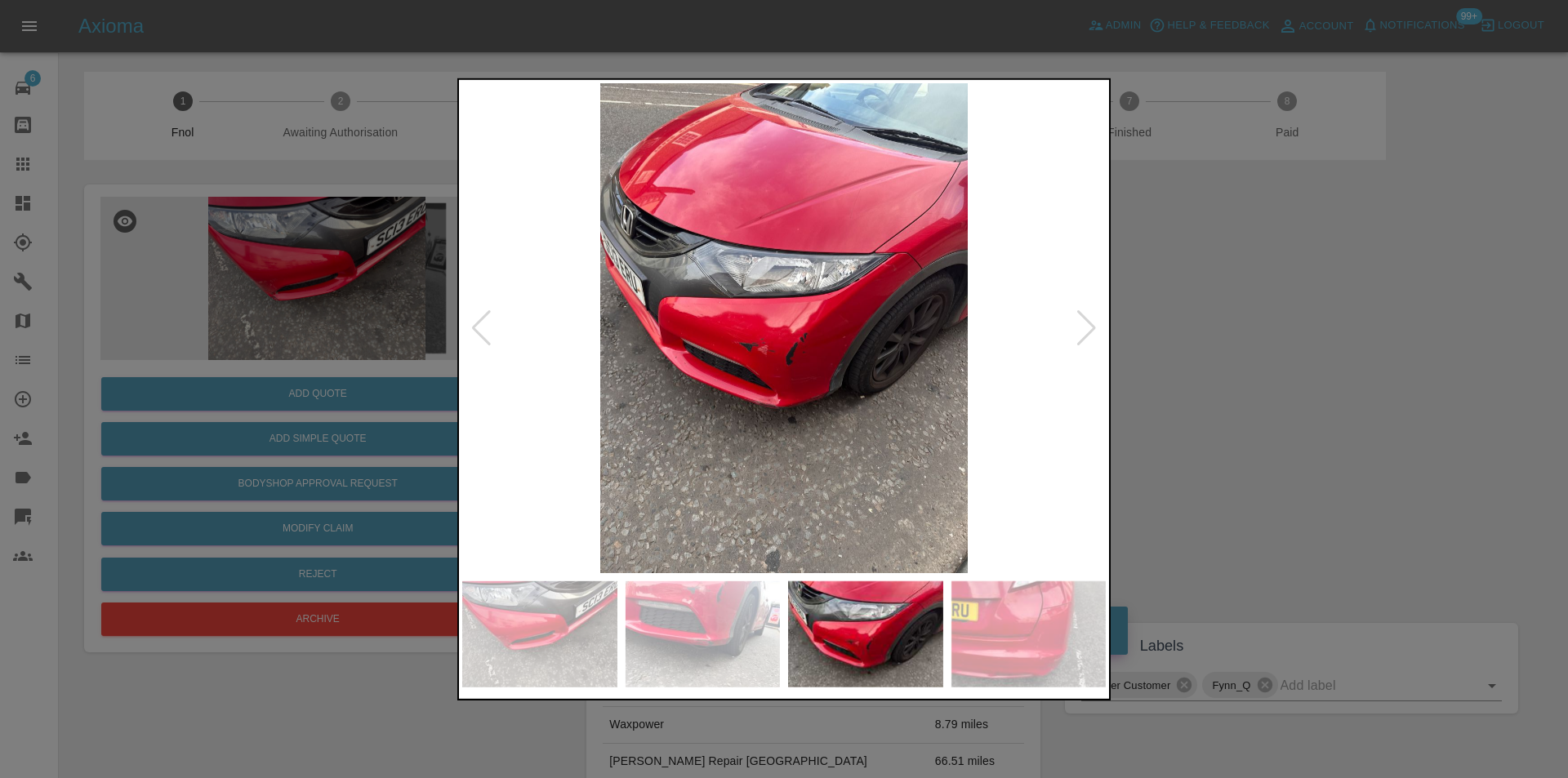
click at [1082, 338] on div at bounding box center [1087, 327] width 22 height 36
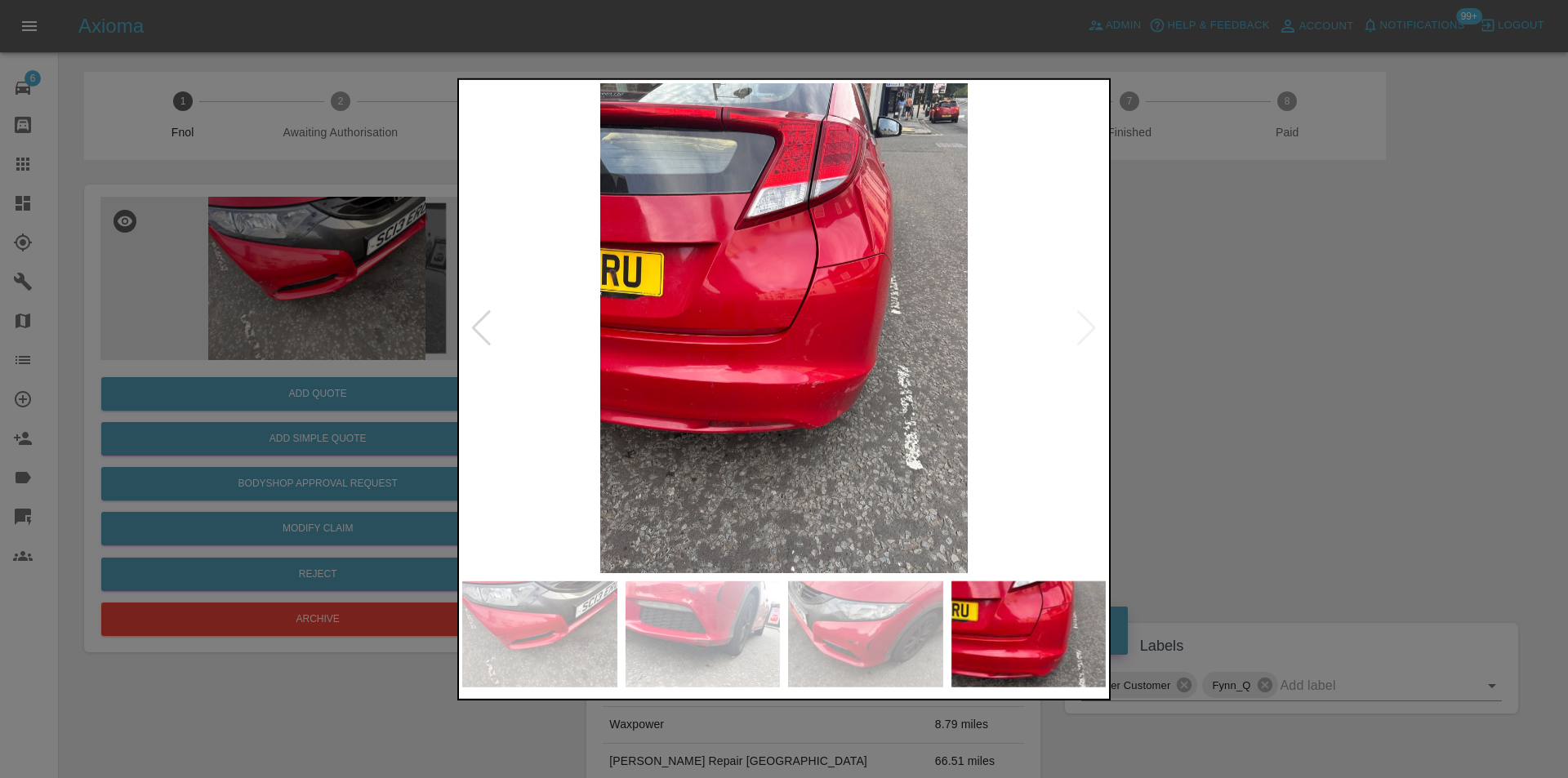
click at [1082, 338] on img at bounding box center [784, 327] width 643 height 490
drag, startPoint x: 1383, startPoint y: 337, endPoint x: 910, endPoint y: 382, distance: 475.1
click at [1374, 338] on div at bounding box center [784, 389] width 1568 height 778
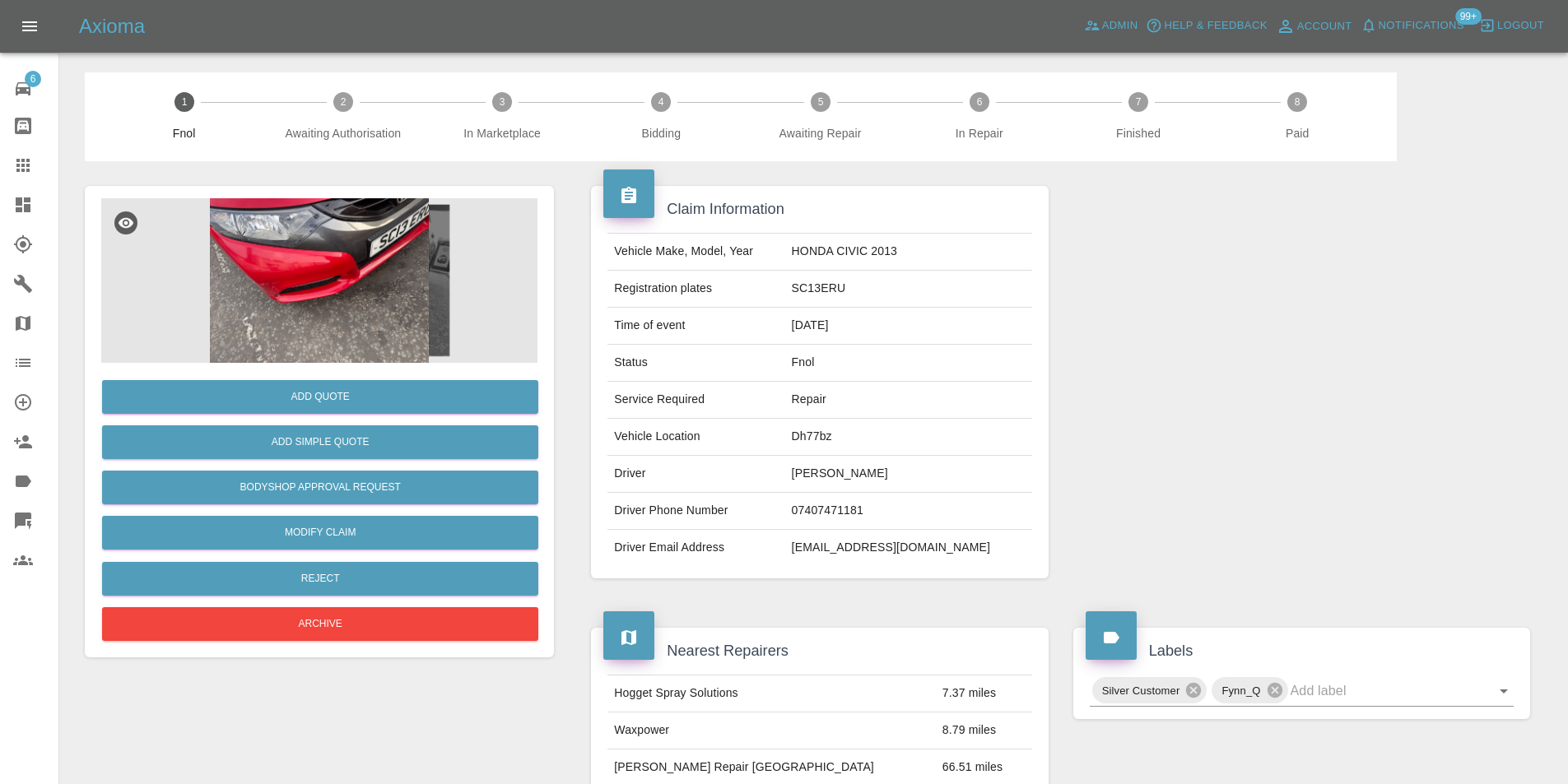
click at [314, 287] on img at bounding box center [319, 281] width 436 height 165
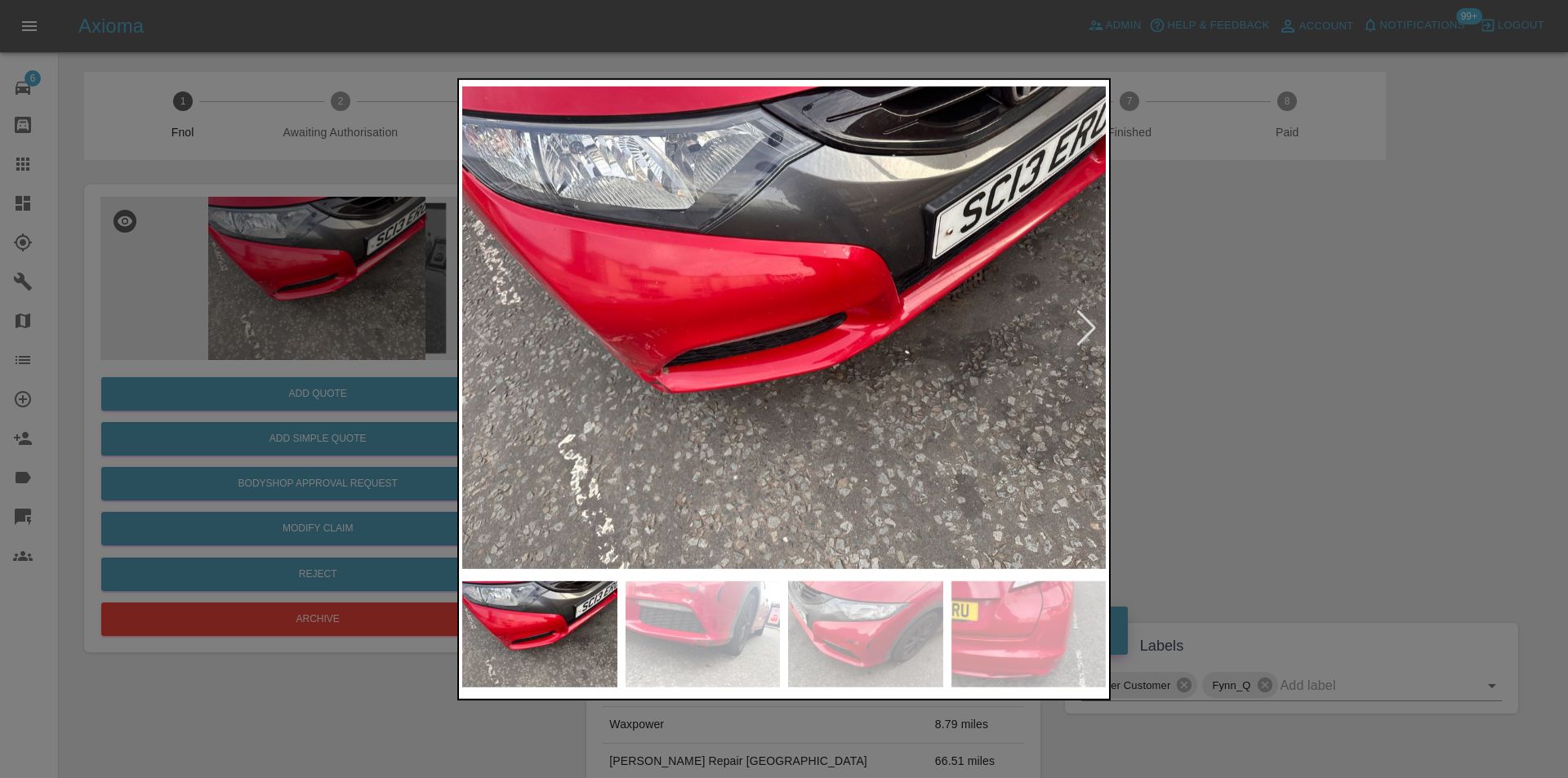
click at [1079, 332] on div at bounding box center [1087, 327] width 22 height 36
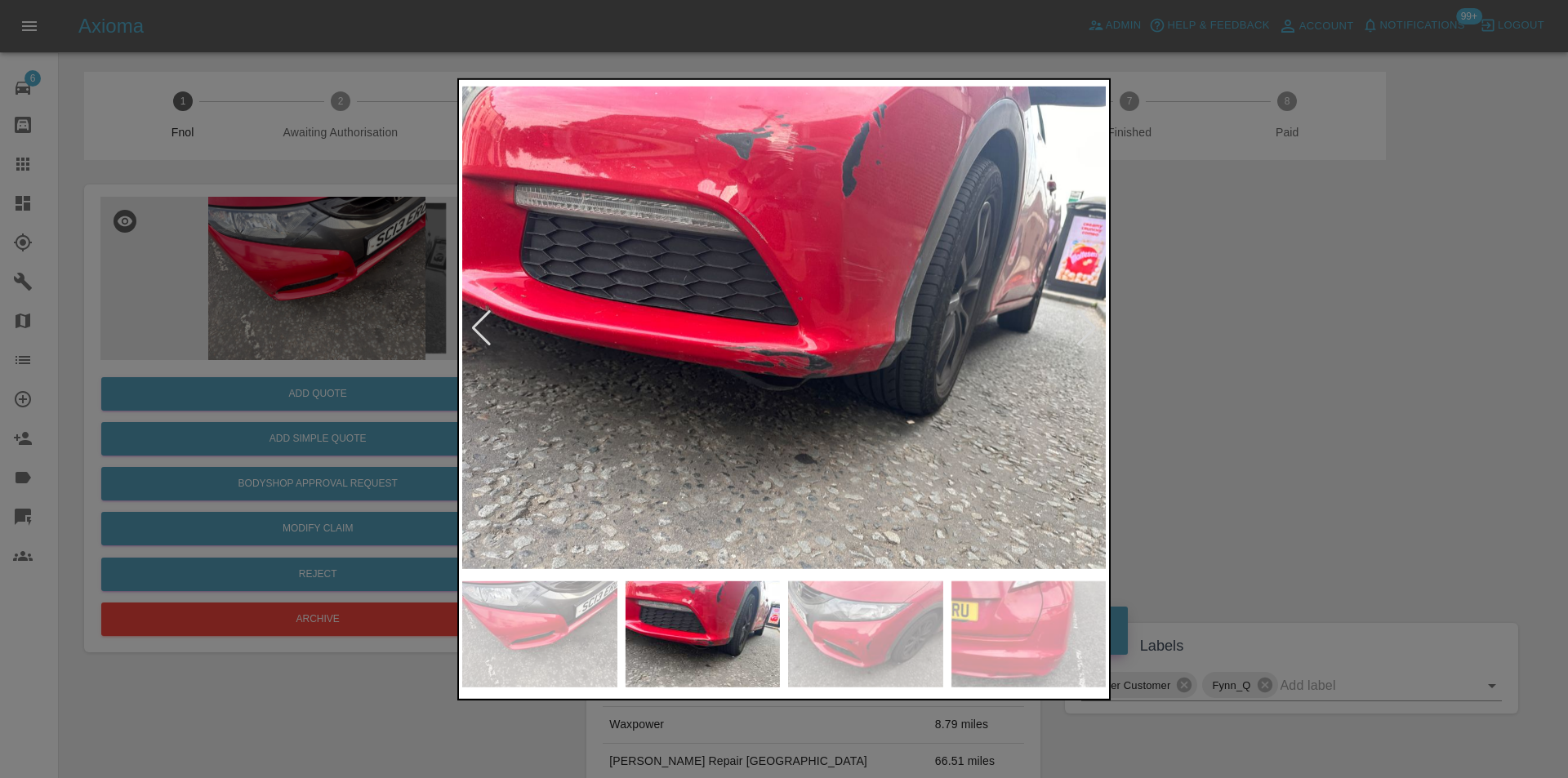
click at [901, 338] on img at bounding box center [784, 327] width 643 height 490
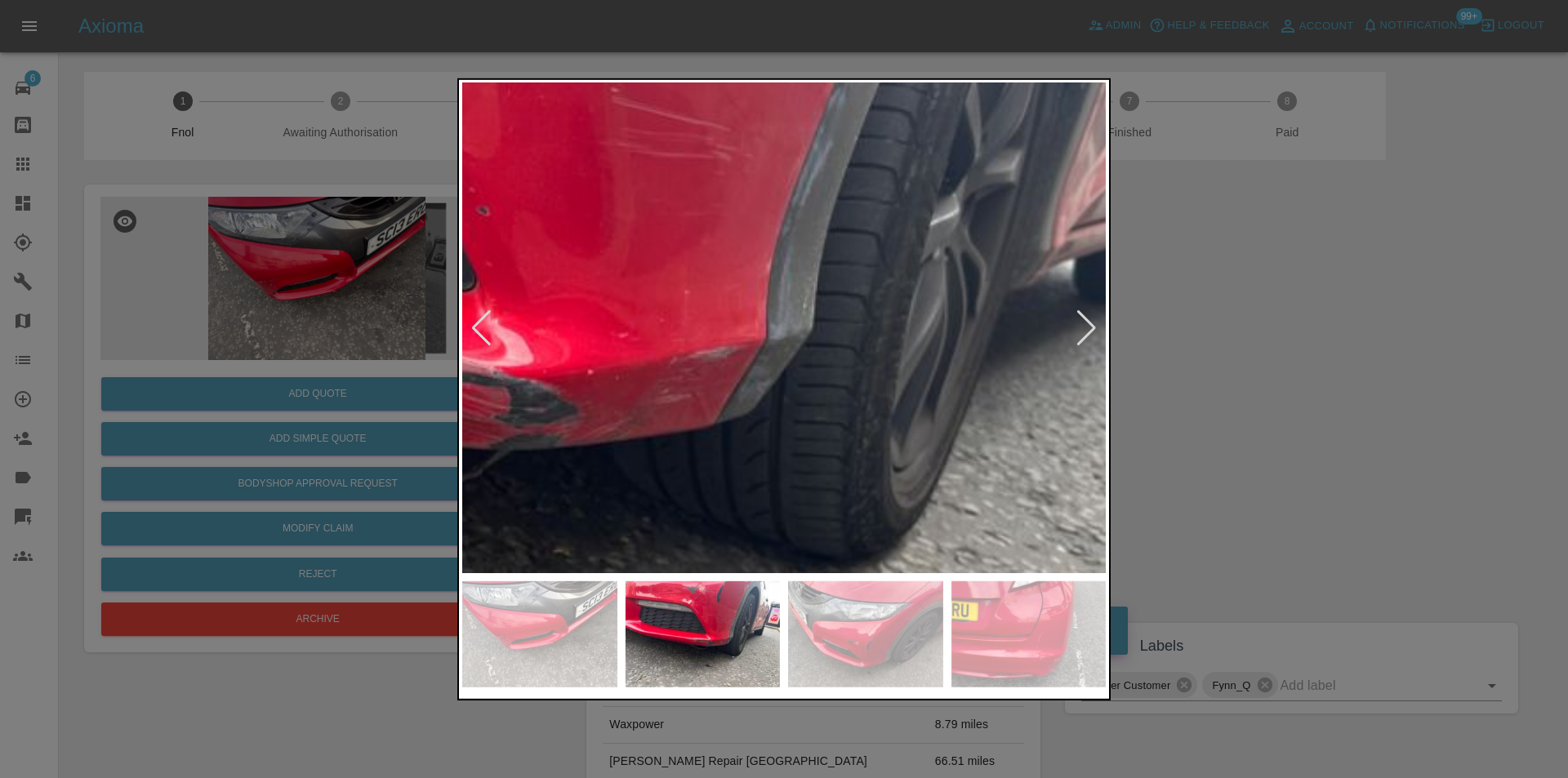
click at [800, 322] on img at bounding box center [433, 297] width 1931 height 1471
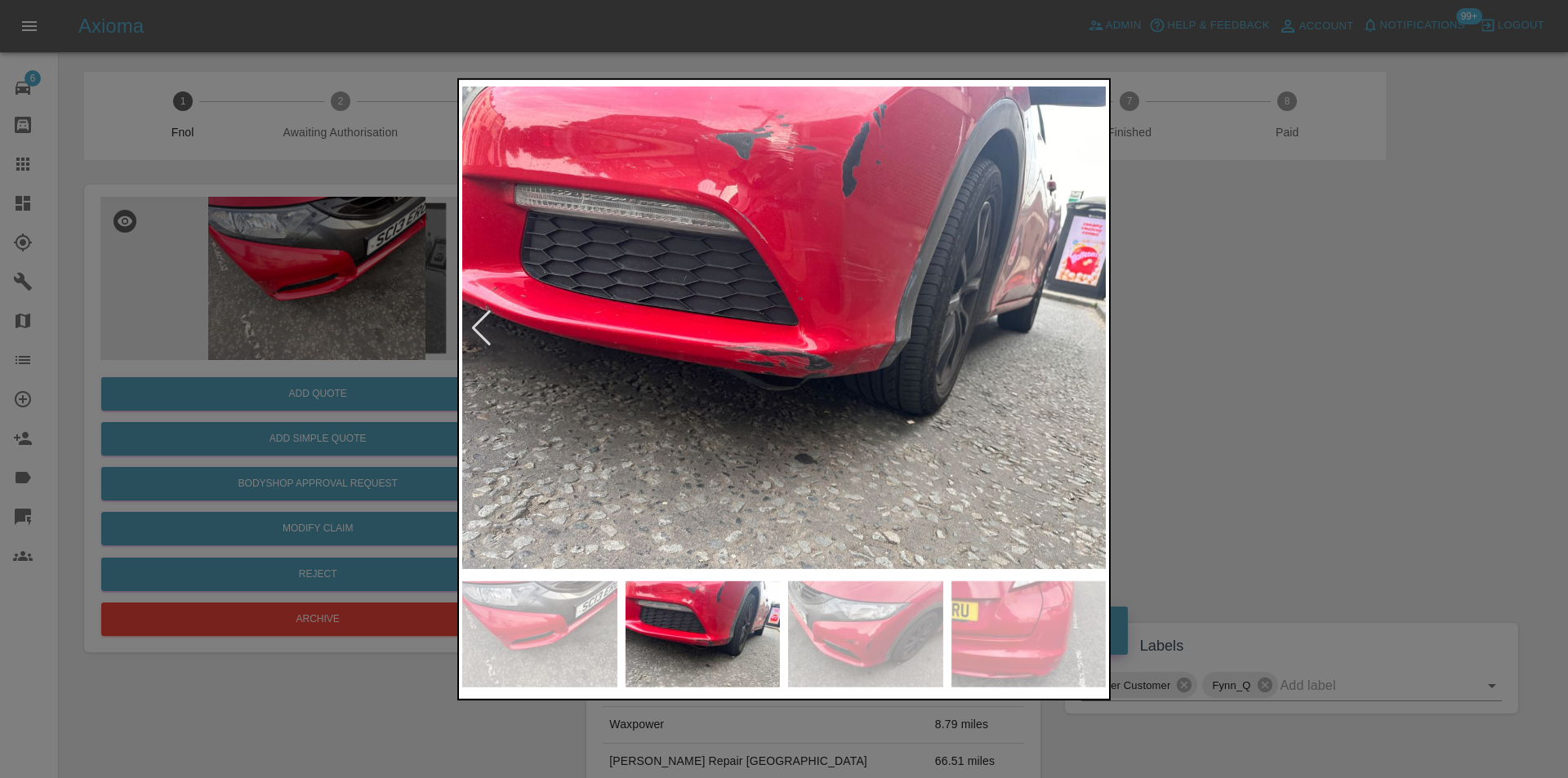
click at [767, 391] on img at bounding box center [784, 327] width 643 height 490
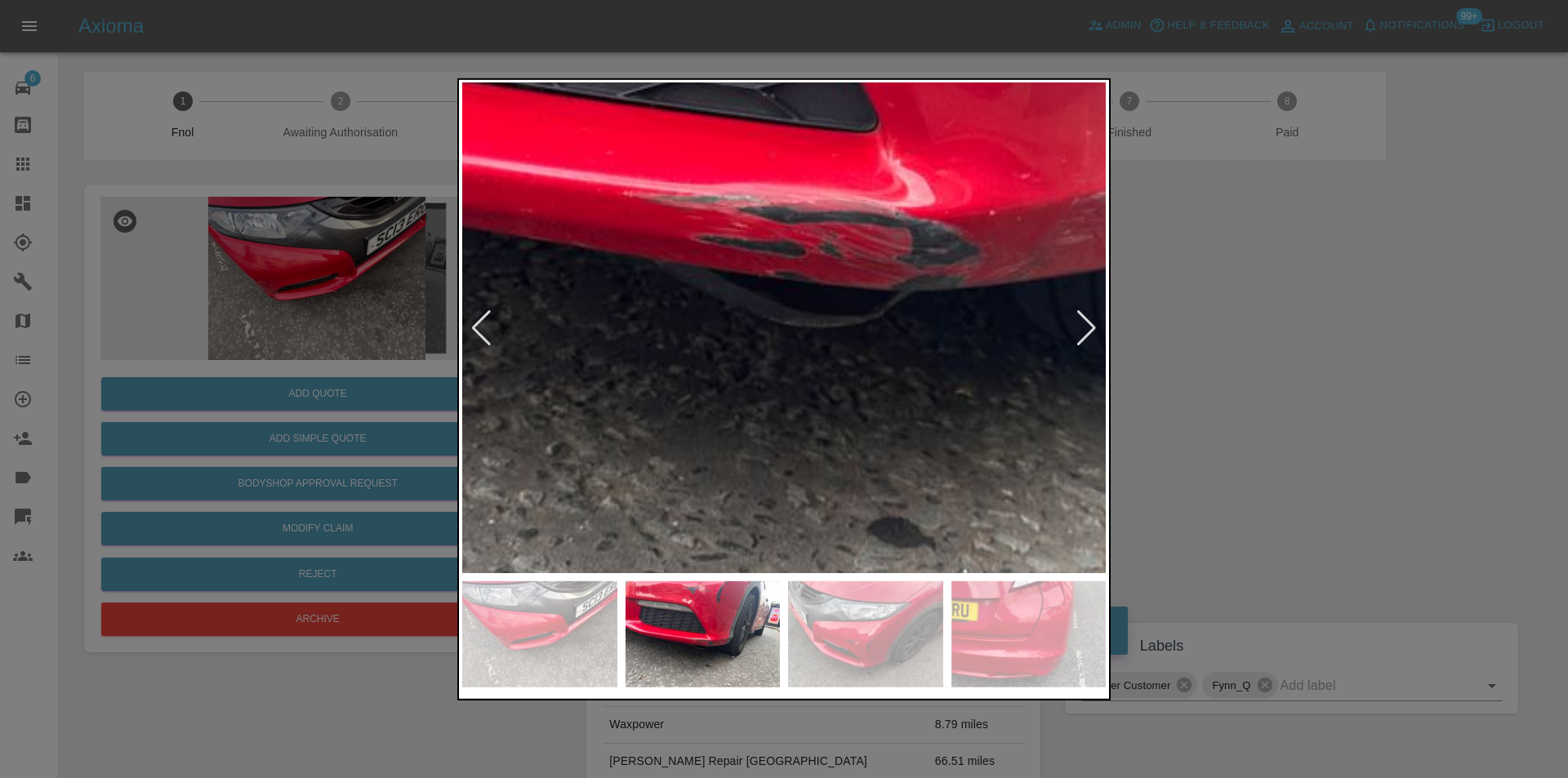
click at [892, 345] on img at bounding box center [836, 138] width 1931 height 1471
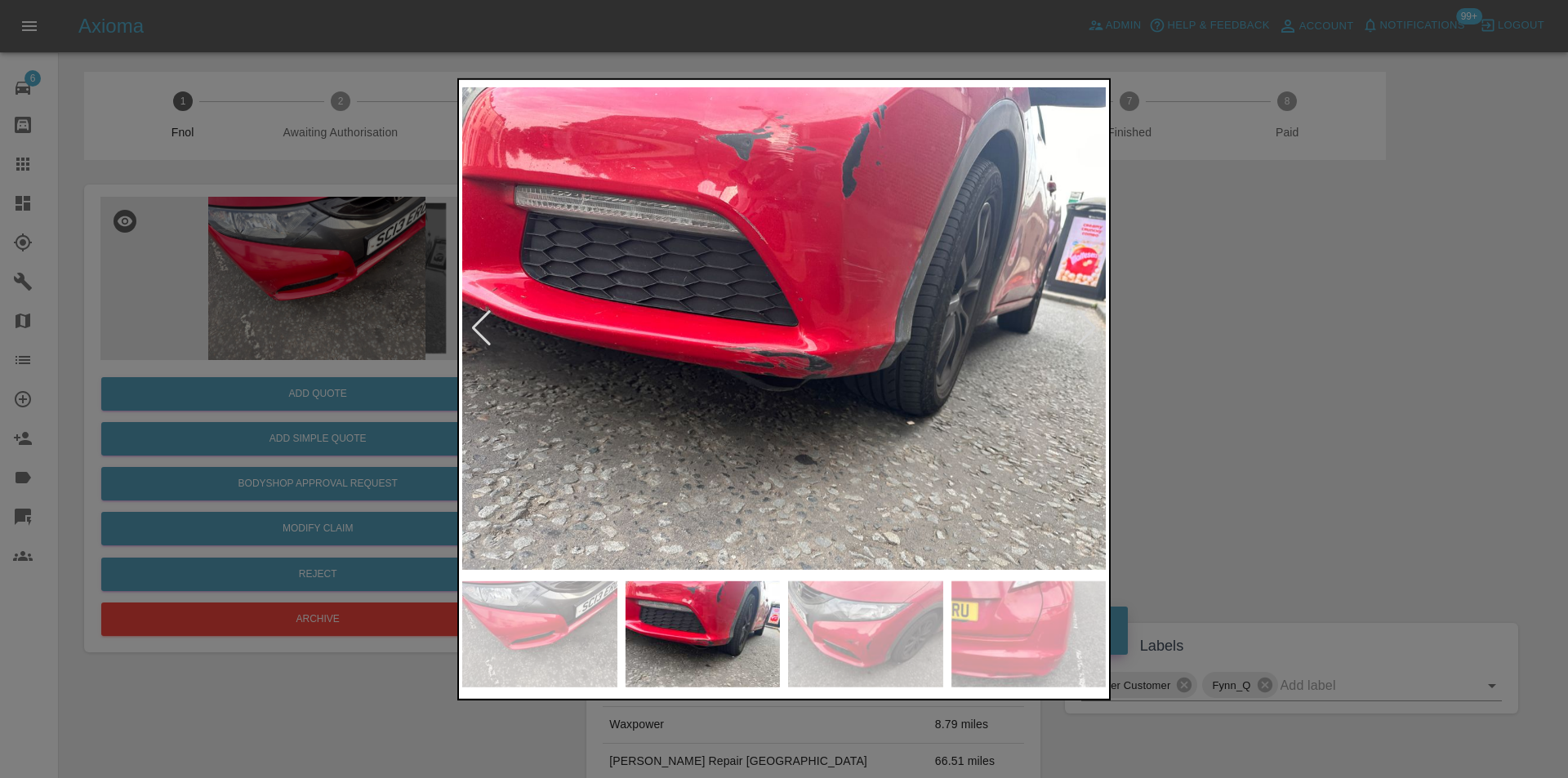
drag, startPoint x: 1294, startPoint y: 331, endPoint x: 949, endPoint y: 145, distance: 391.9
click at [1293, 327] on div at bounding box center [784, 389] width 1568 height 778
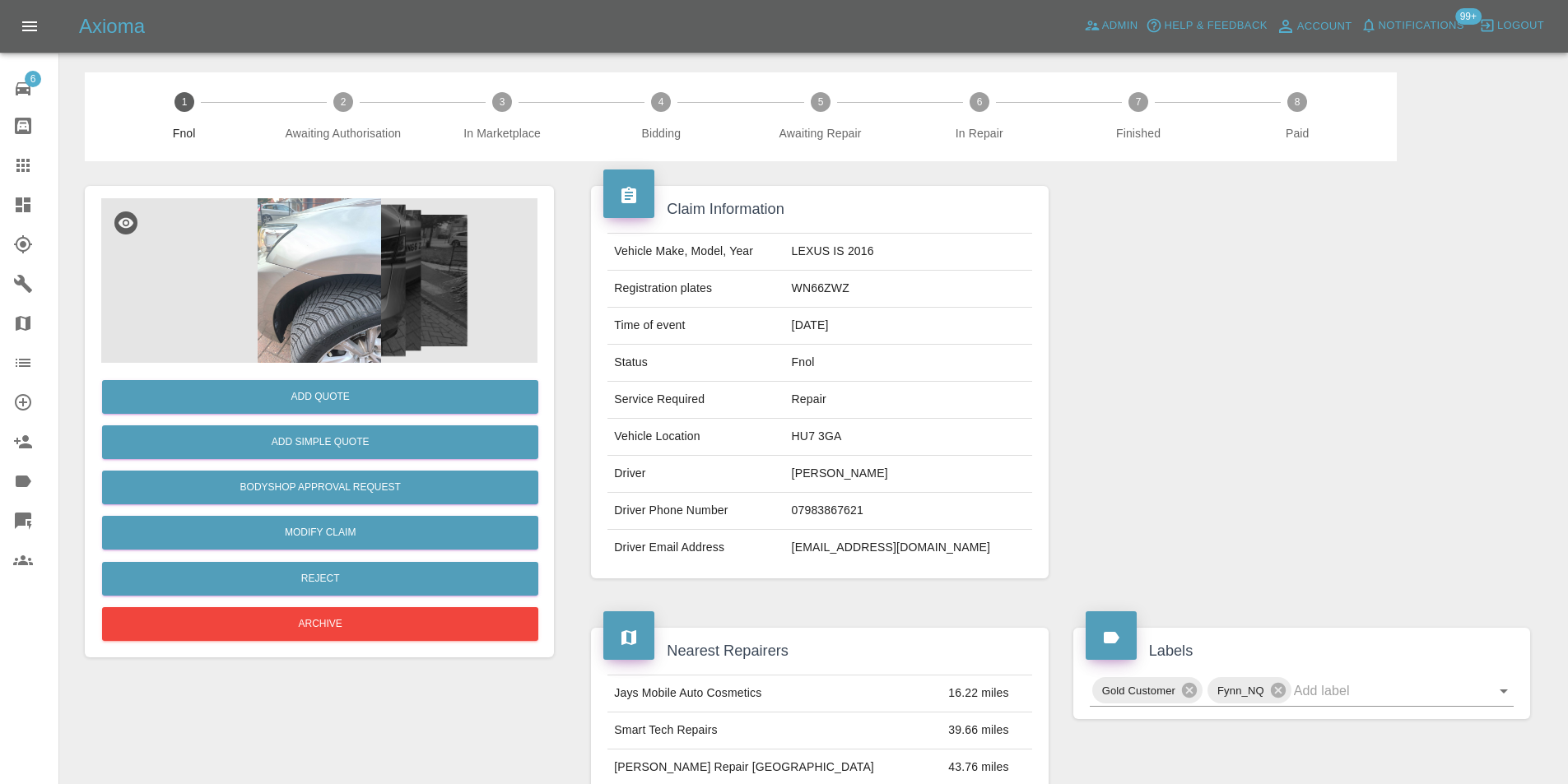
click at [364, 240] on img at bounding box center [319, 281] width 436 height 165
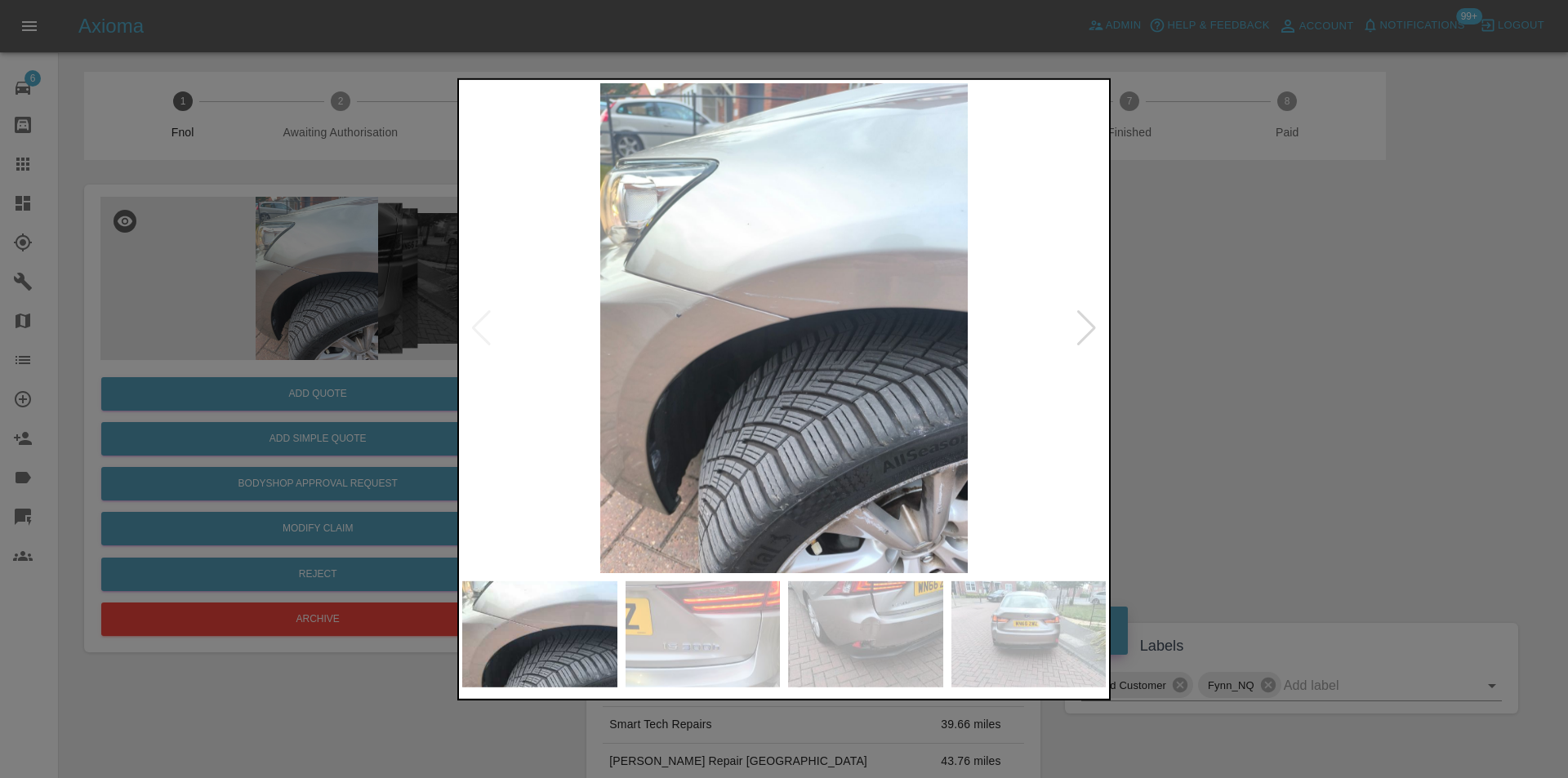
click at [1077, 327] on div at bounding box center [1087, 327] width 22 height 36
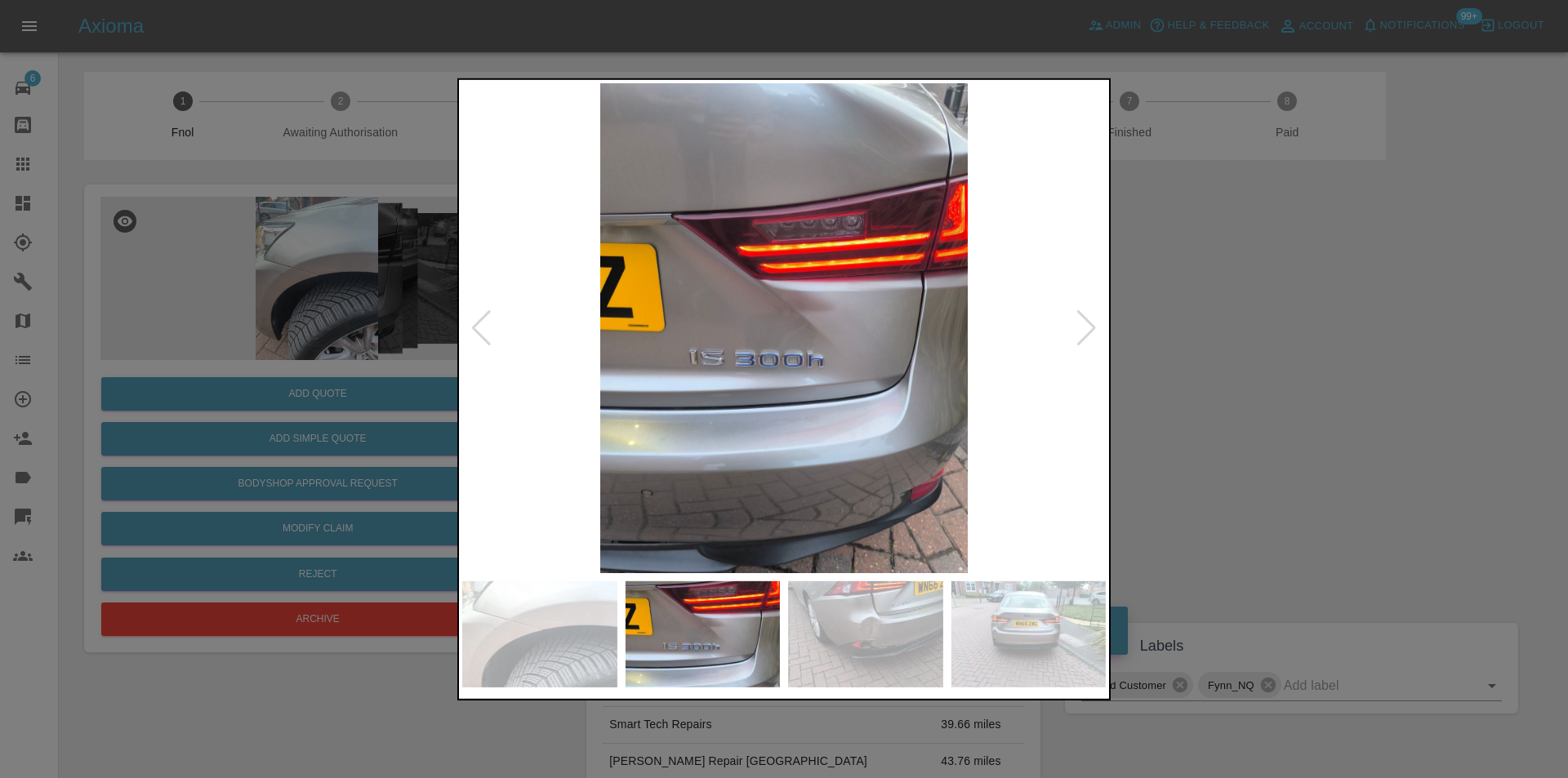
click at [1080, 322] on div at bounding box center [1087, 327] width 22 height 36
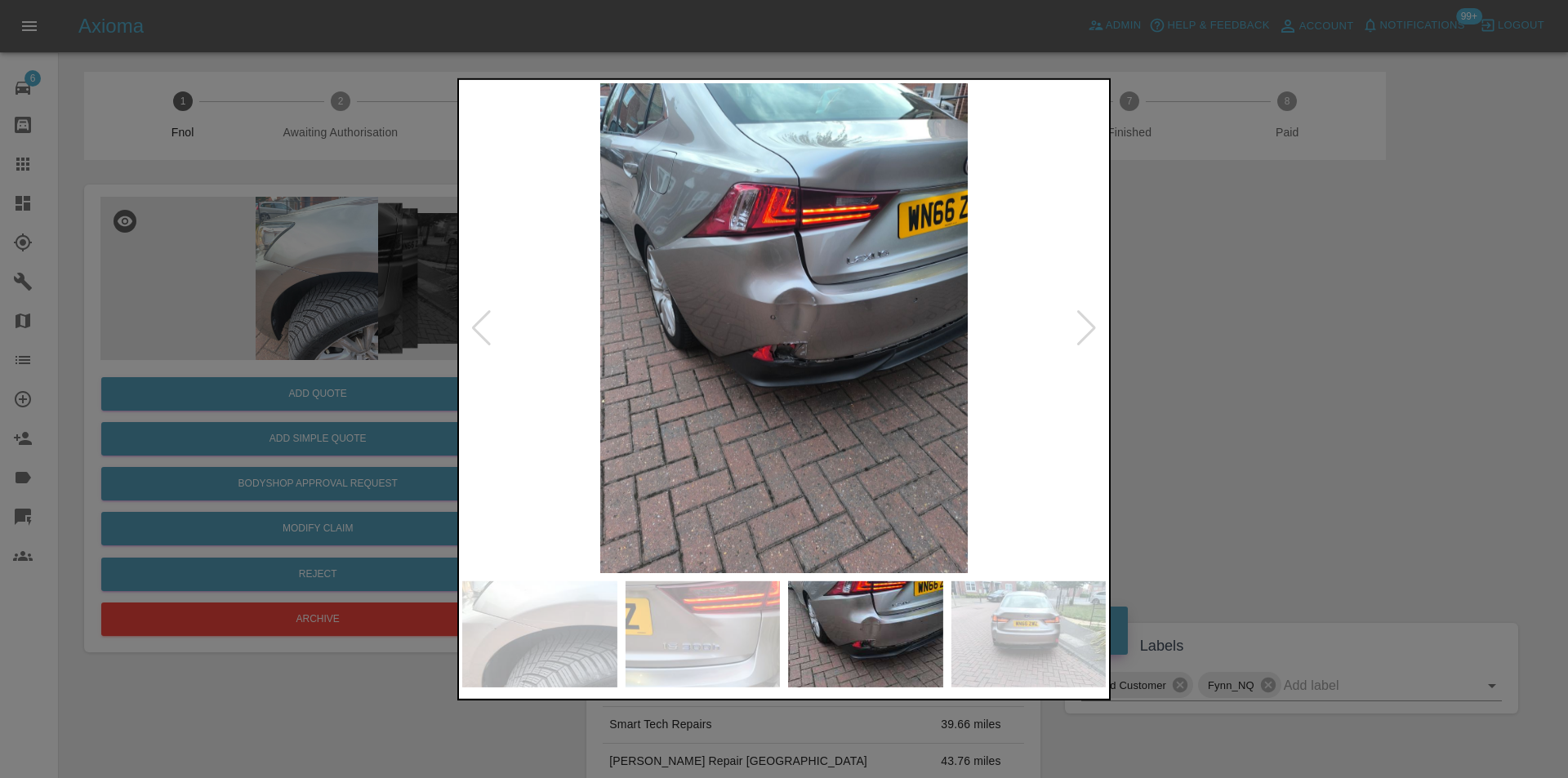
click at [1080, 322] on div at bounding box center [1087, 327] width 22 height 36
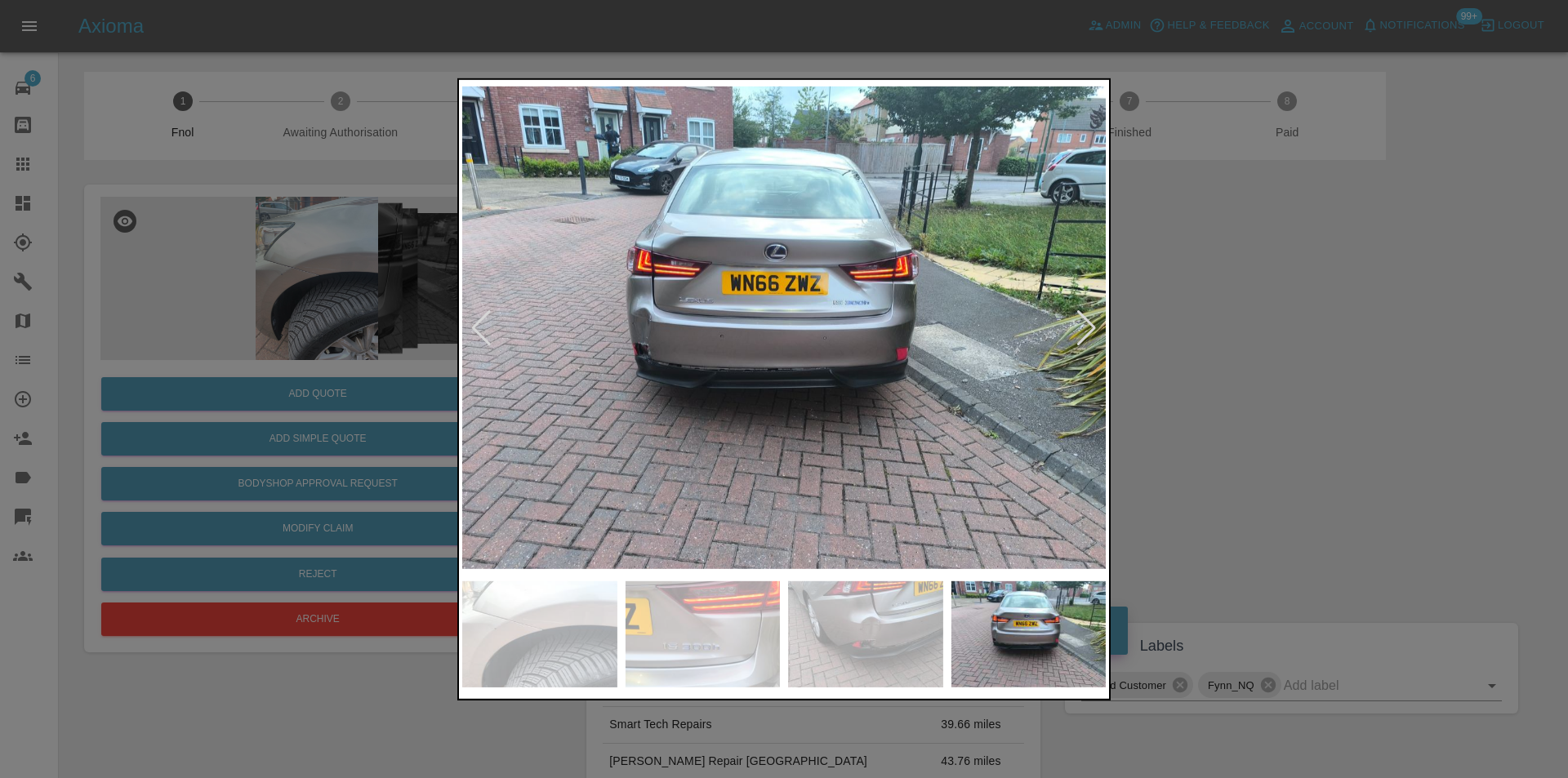
click at [1180, 284] on div at bounding box center [784, 389] width 1568 height 778
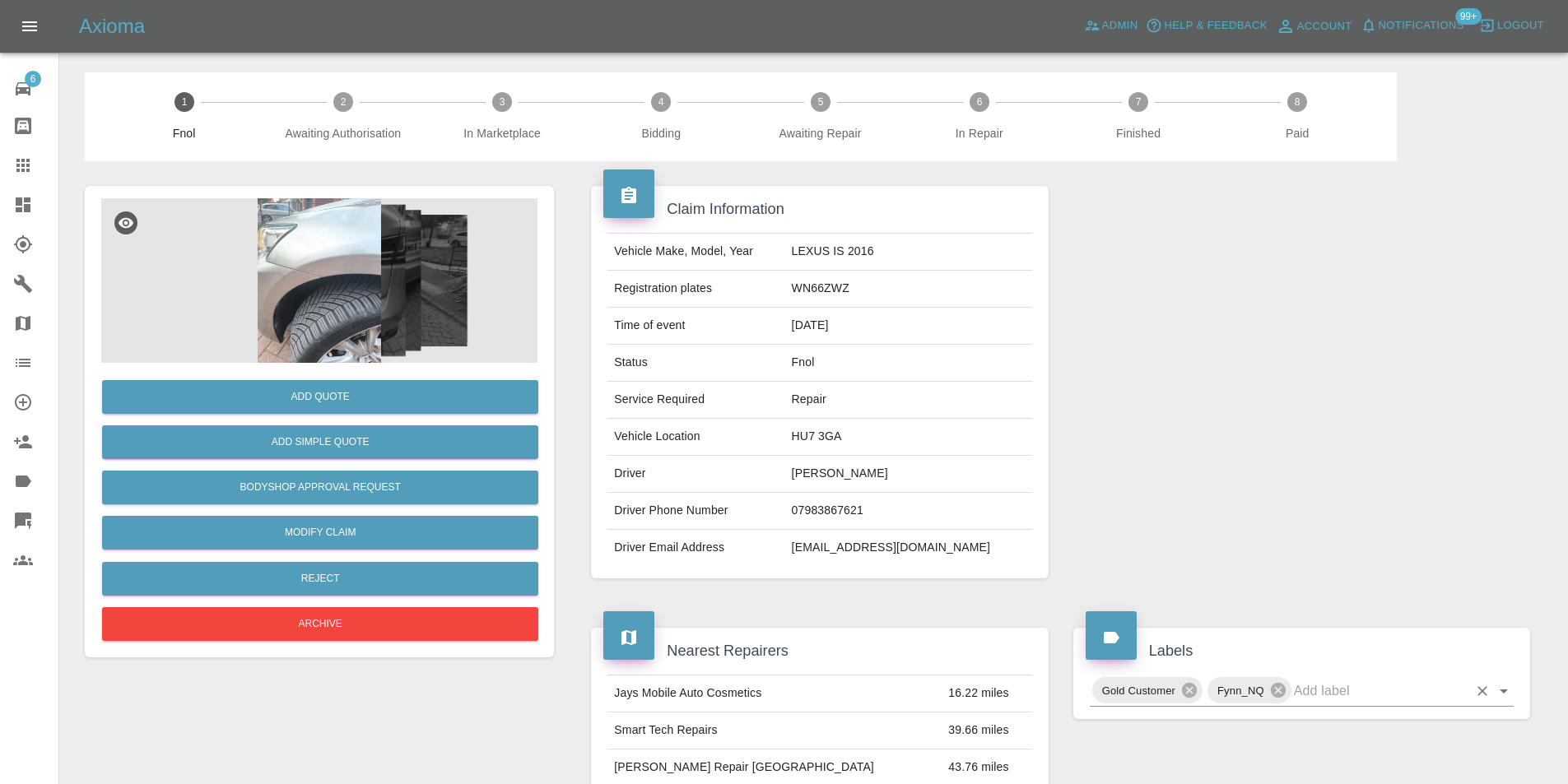
click at [1505, 687] on icon "Open" at bounding box center [1504, 692] width 20 height 20
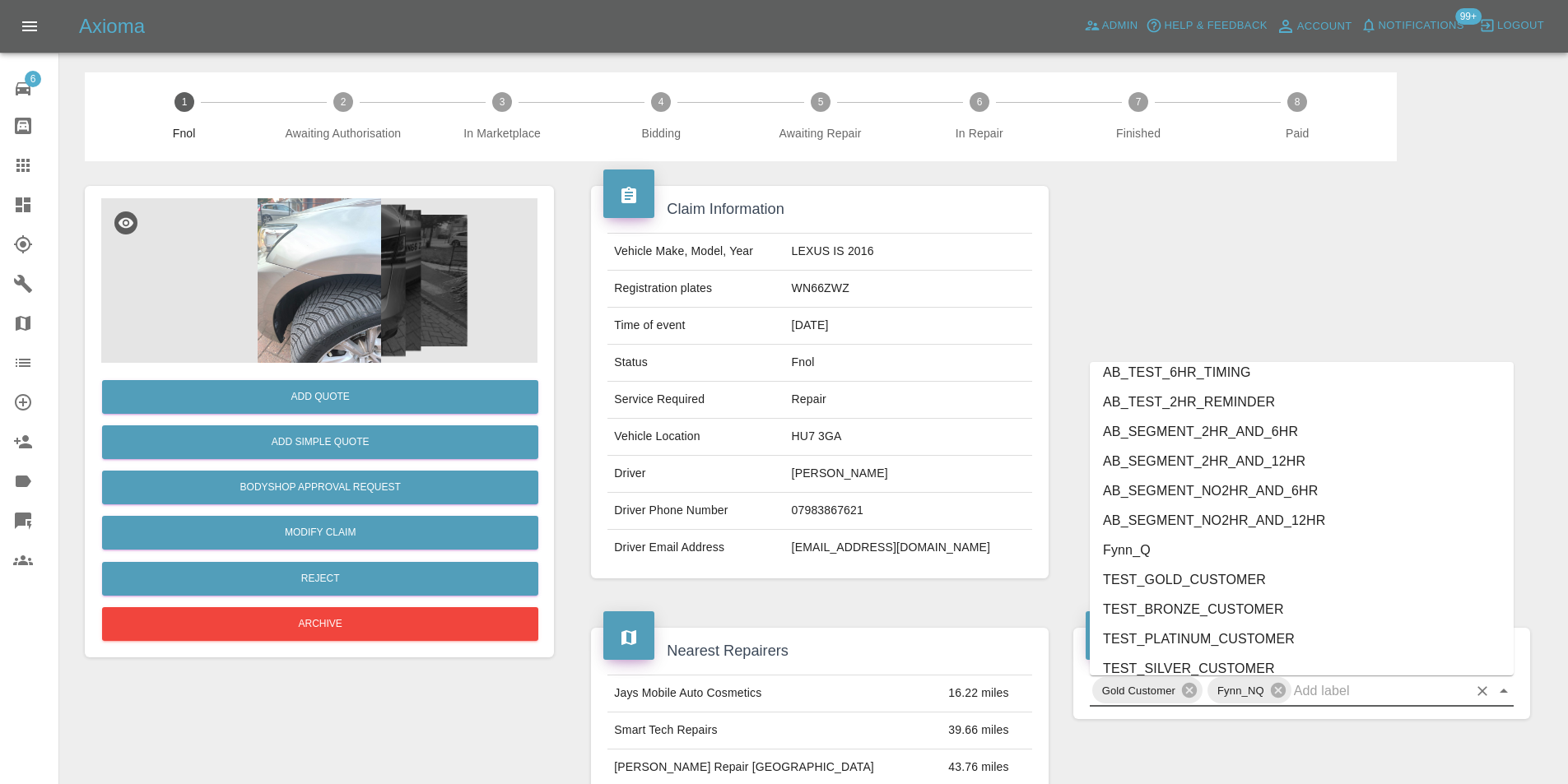
scroll to position [3433, 0]
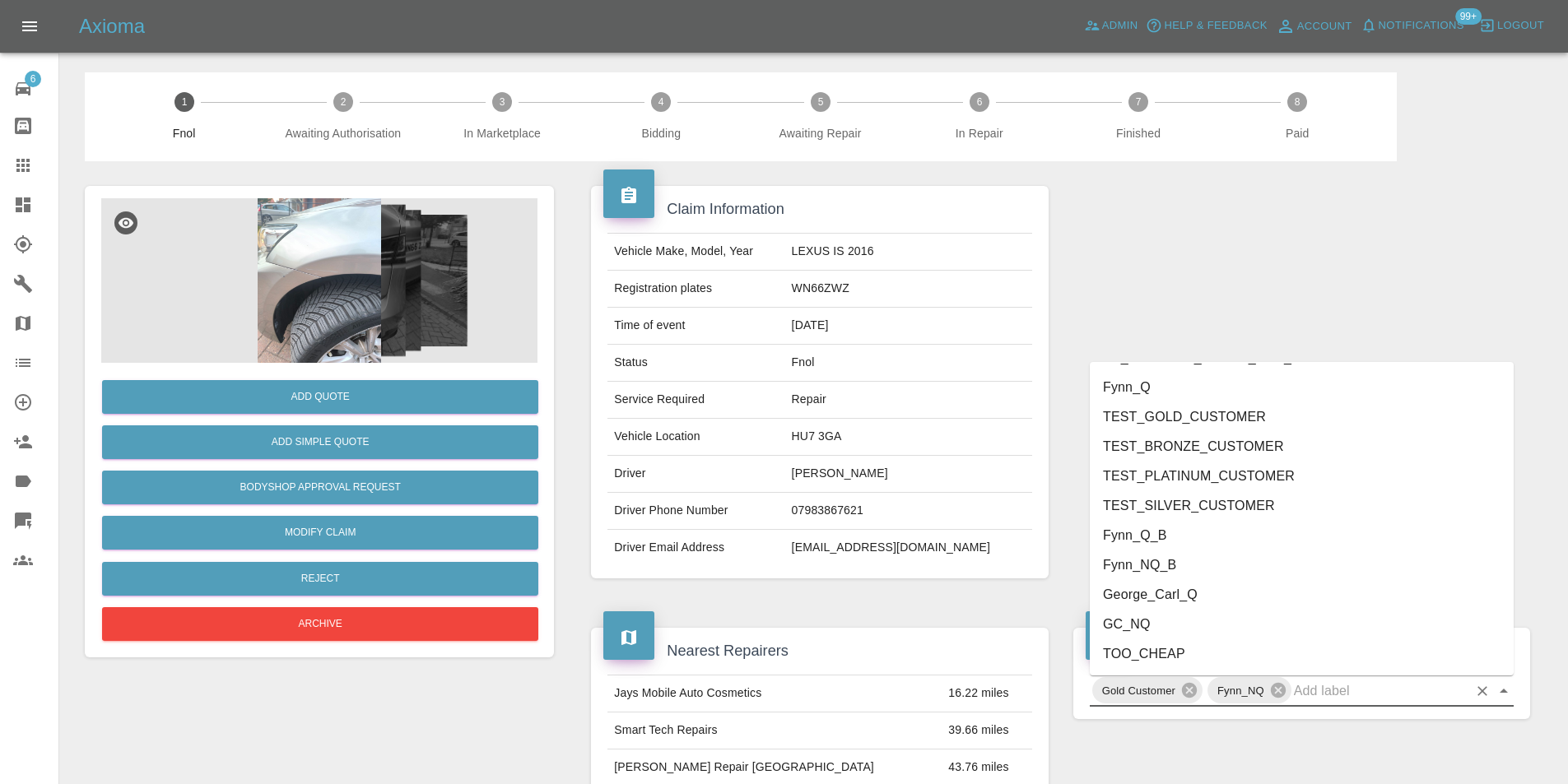
click at [1148, 592] on li "George_Carl_Q" at bounding box center [1302, 595] width 424 height 29
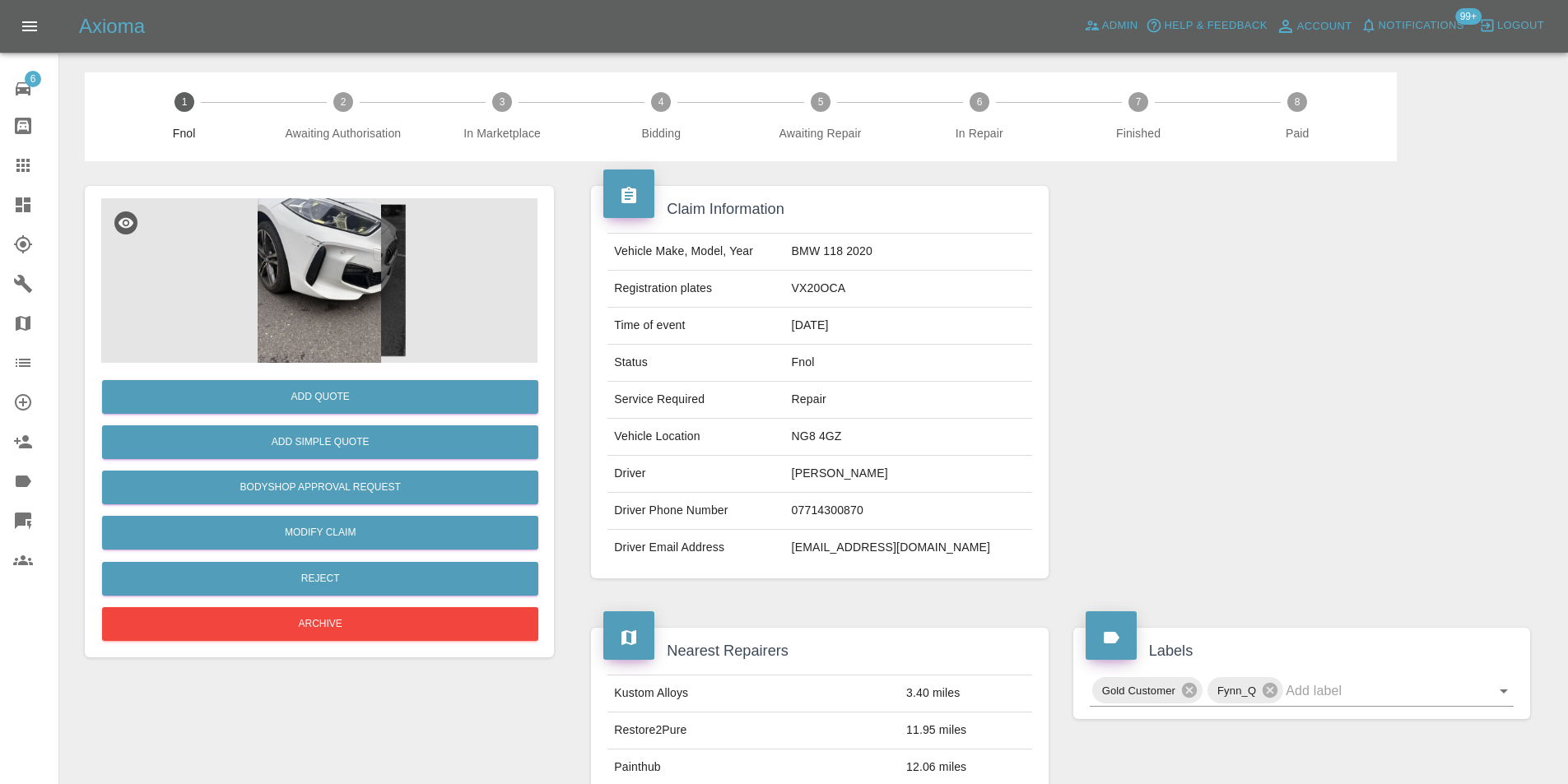
click at [308, 261] on img at bounding box center [319, 281] width 436 height 165
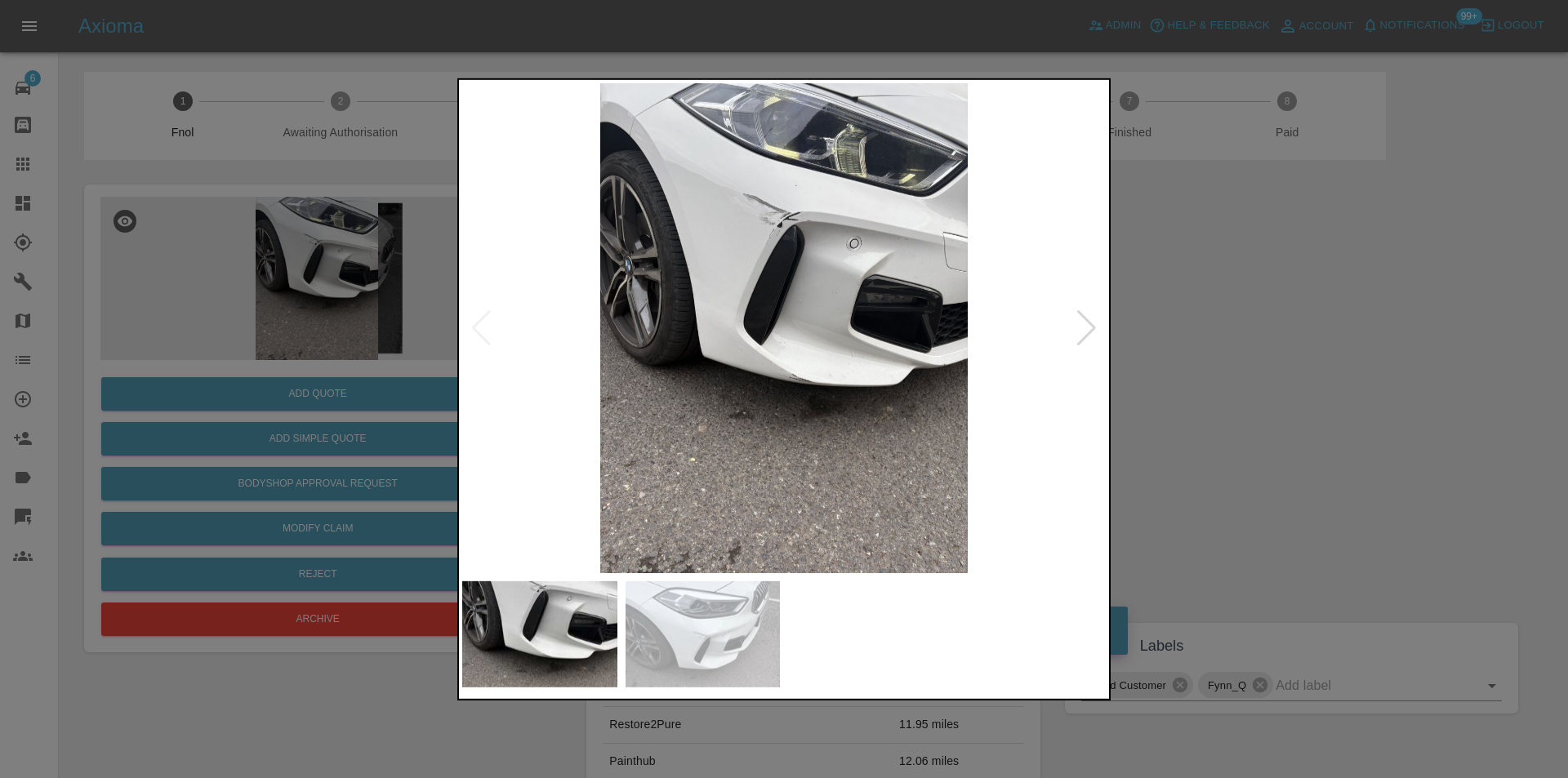
click at [1093, 323] on div at bounding box center [1087, 327] width 22 height 36
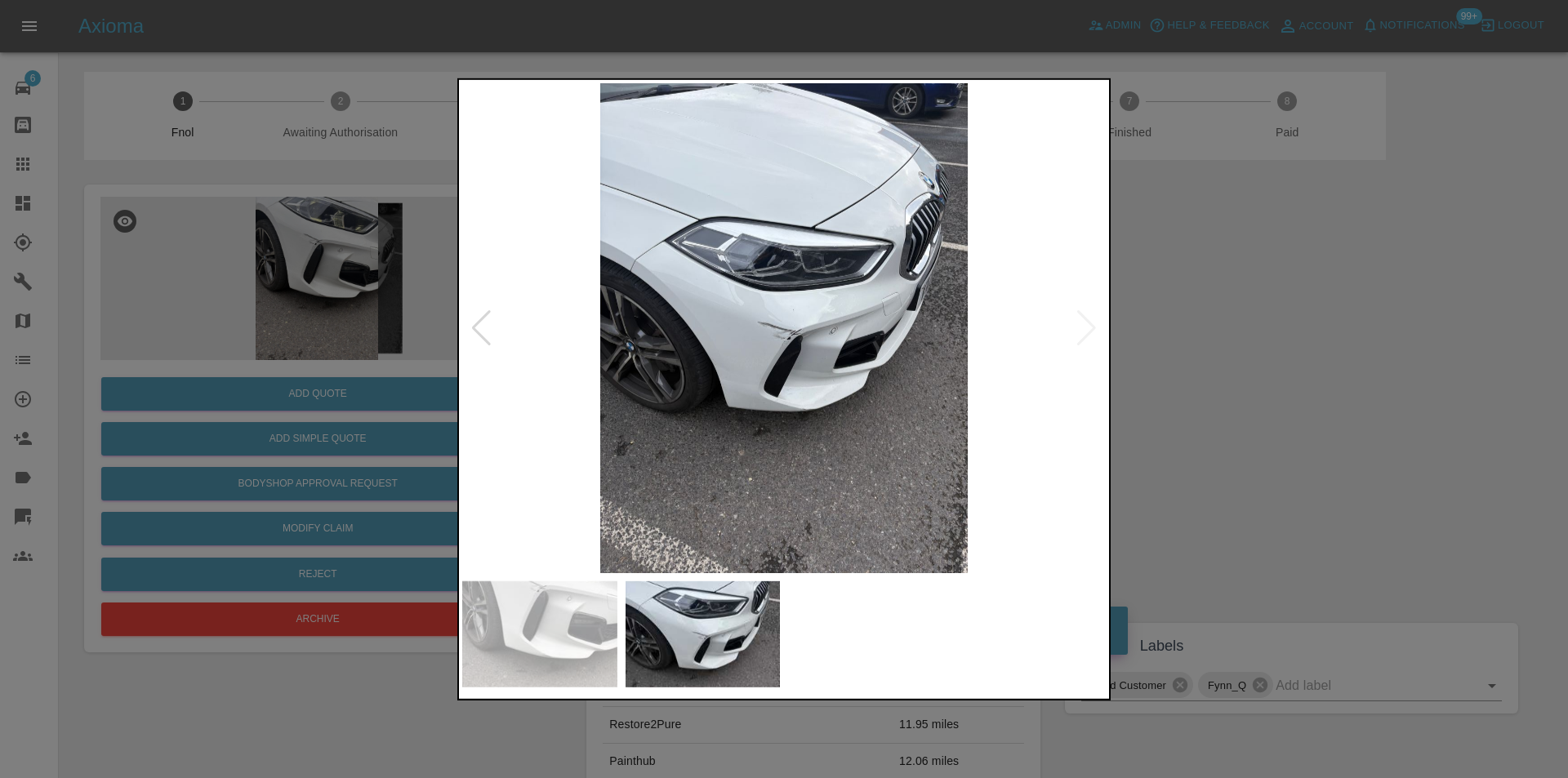
click at [1093, 324] on img at bounding box center [784, 327] width 643 height 490
drag, startPoint x: 1201, startPoint y: 347, endPoint x: 1135, endPoint y: 361, distance: 67.5
click at [1201, 347] on div at bounding box center [784, 389] width 1568 height 778
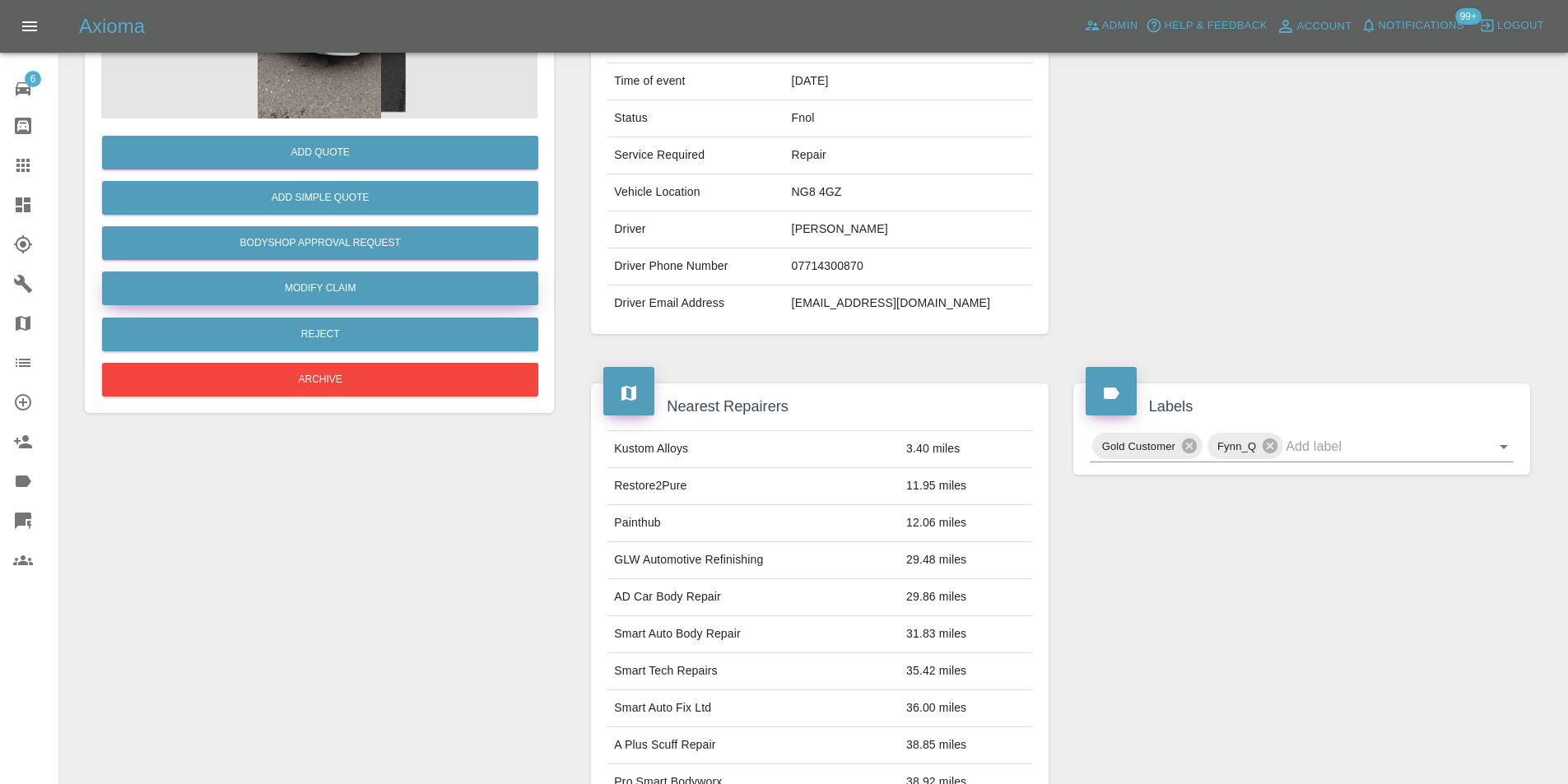
scroll to position [165, 0]
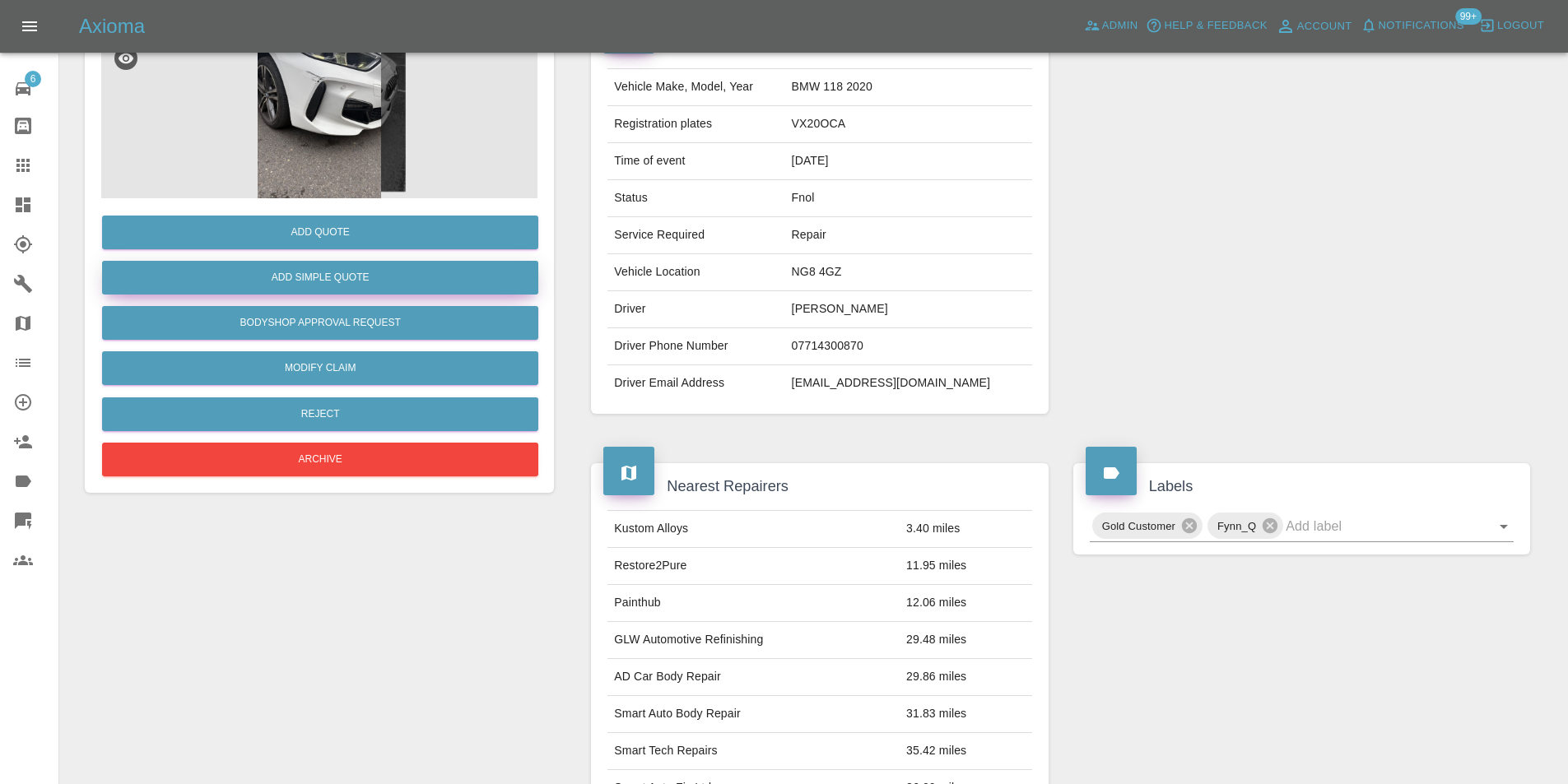
click at [338, 291] on button "Add Simple Quote" at bounding box center [320, 277] width 436 height 34
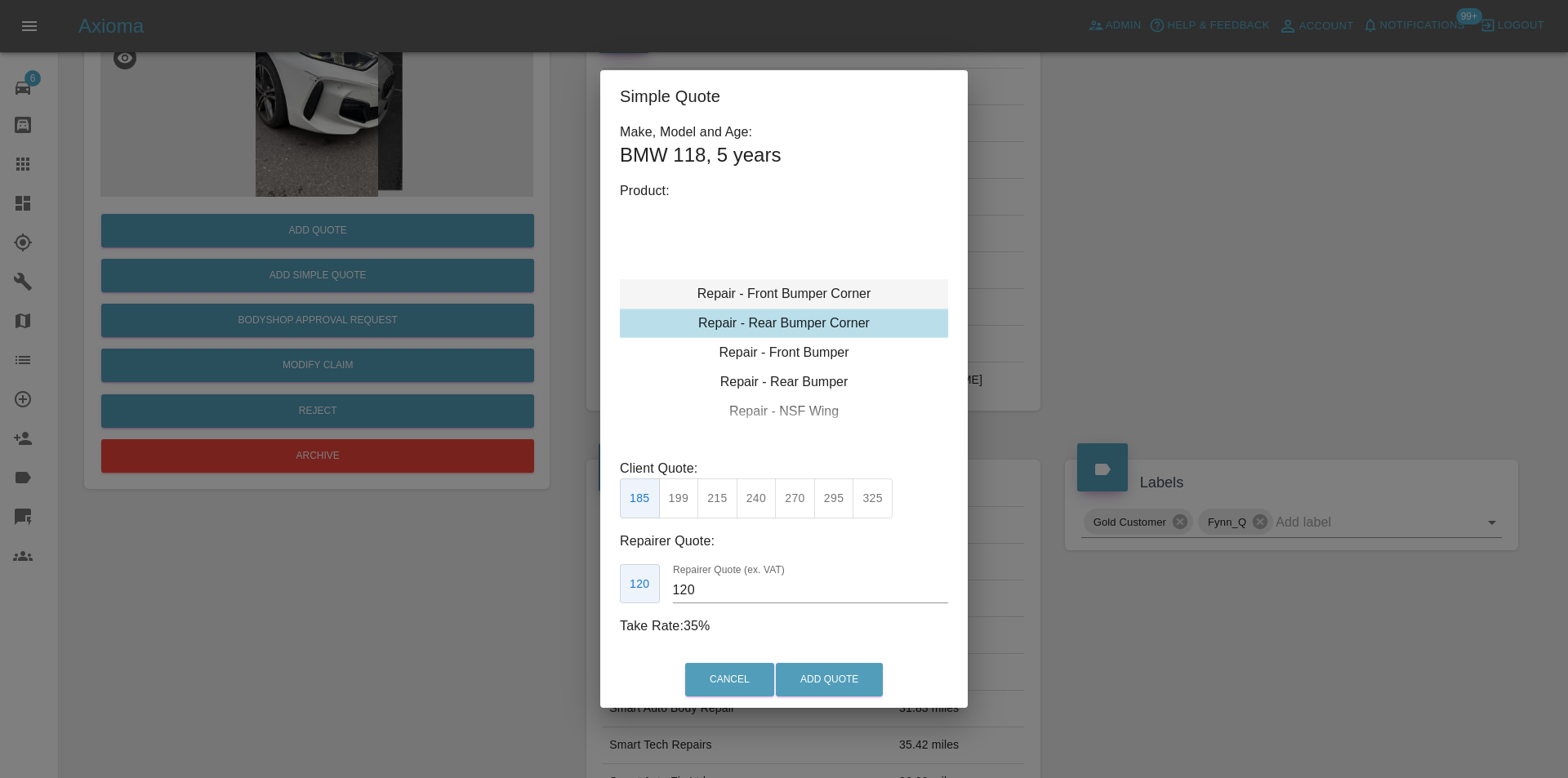
click at [829, 287] on div "Repair - Front Bumper Corner" at bounding box center [784, 293] width 328 height 29
drag, startPoint x: 721, startPoint y: 500, endPoint x: 803, endPoint y: 564, distance: 104.0
click at [728, 503] on button "215" at bounding box center [717, 499] width 40 height 40
type input "135"
click at [828, 673] on button "Add Quote" at bounding box center [829, 680] width 107 height 33
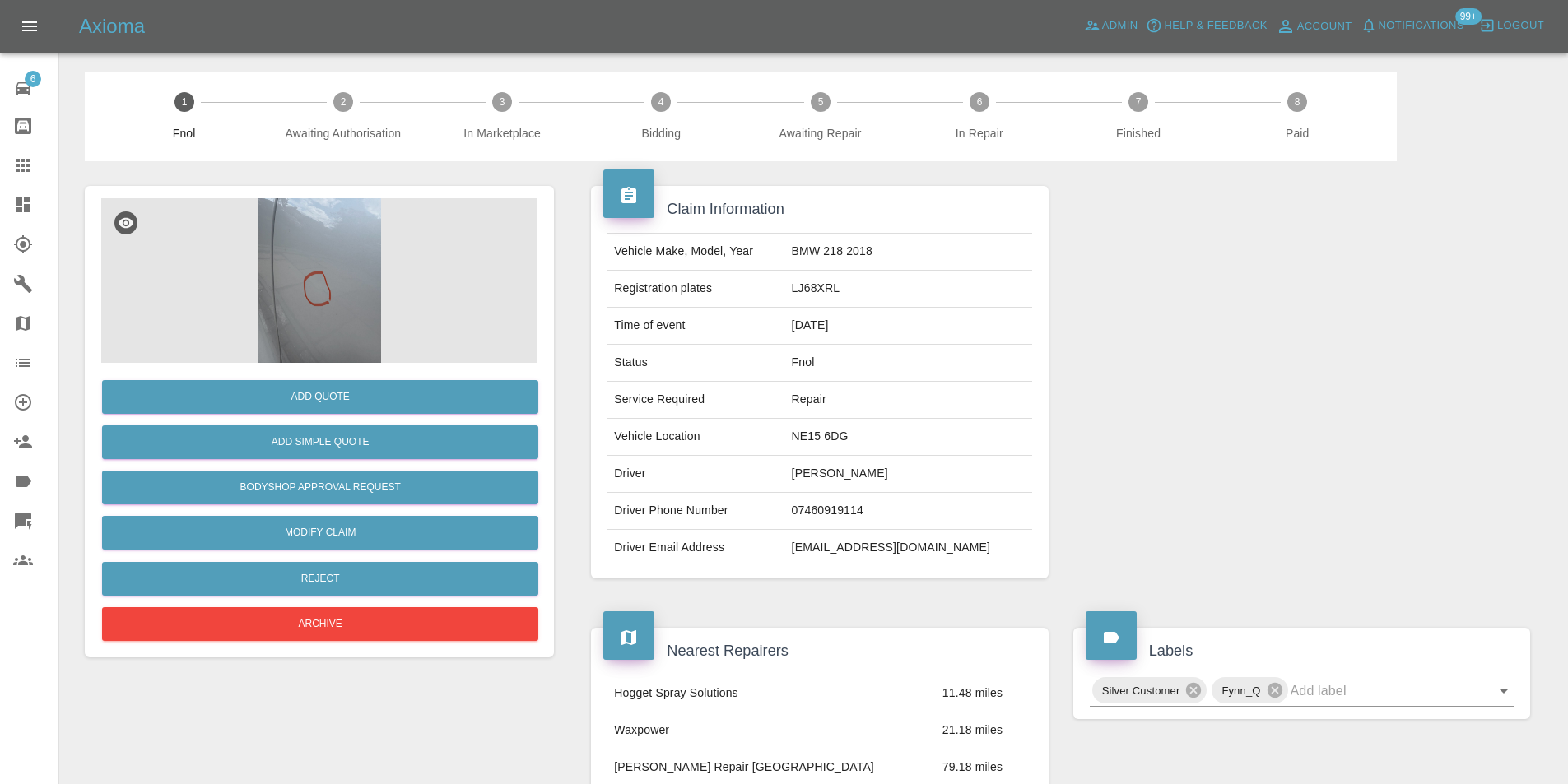
click at [303, 286] on img at bounding box center [319, 281] width 436 height 165
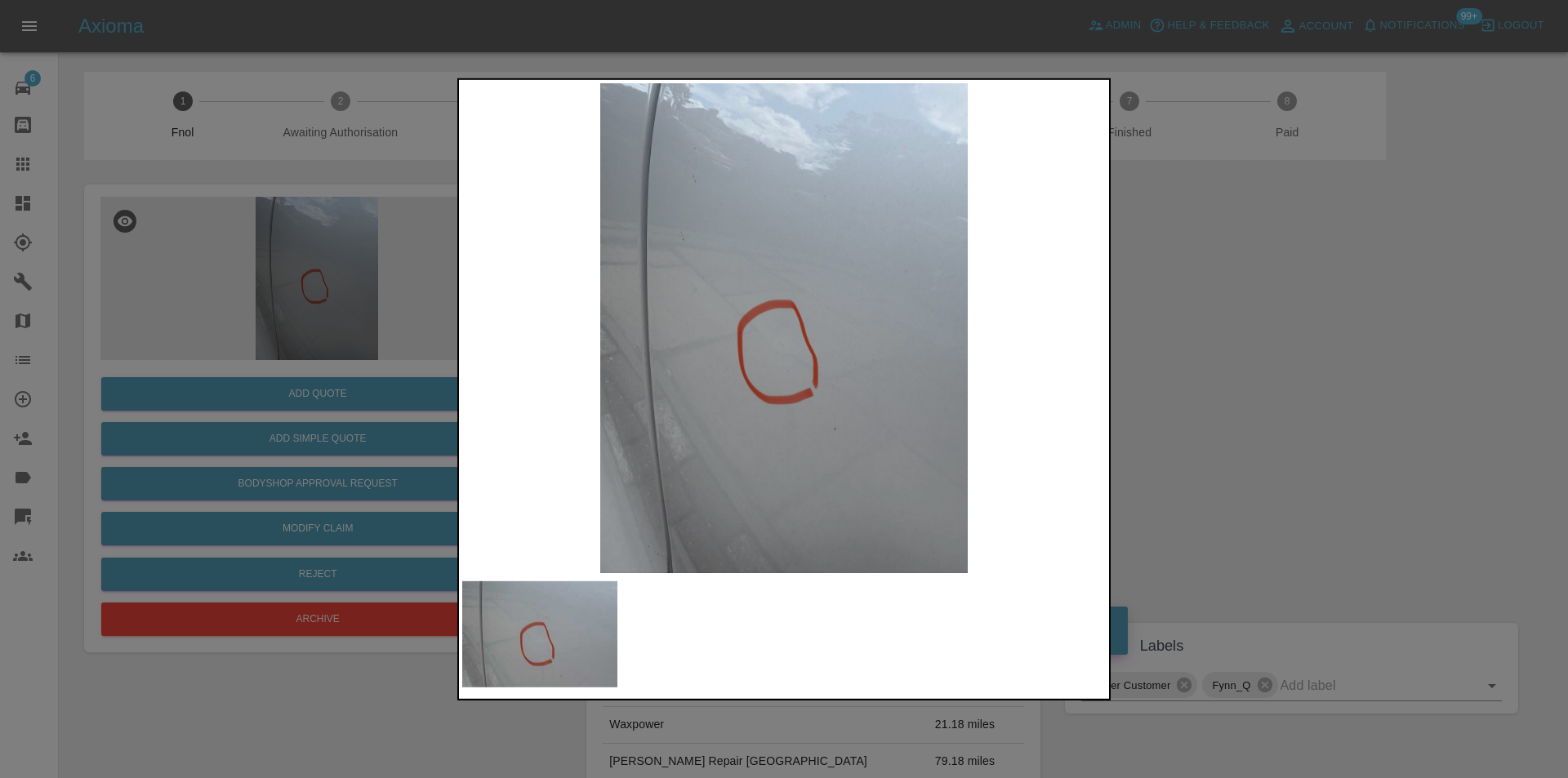
click at [1304, 351] on div at bounding box center [784, 389] width 1568 height 778
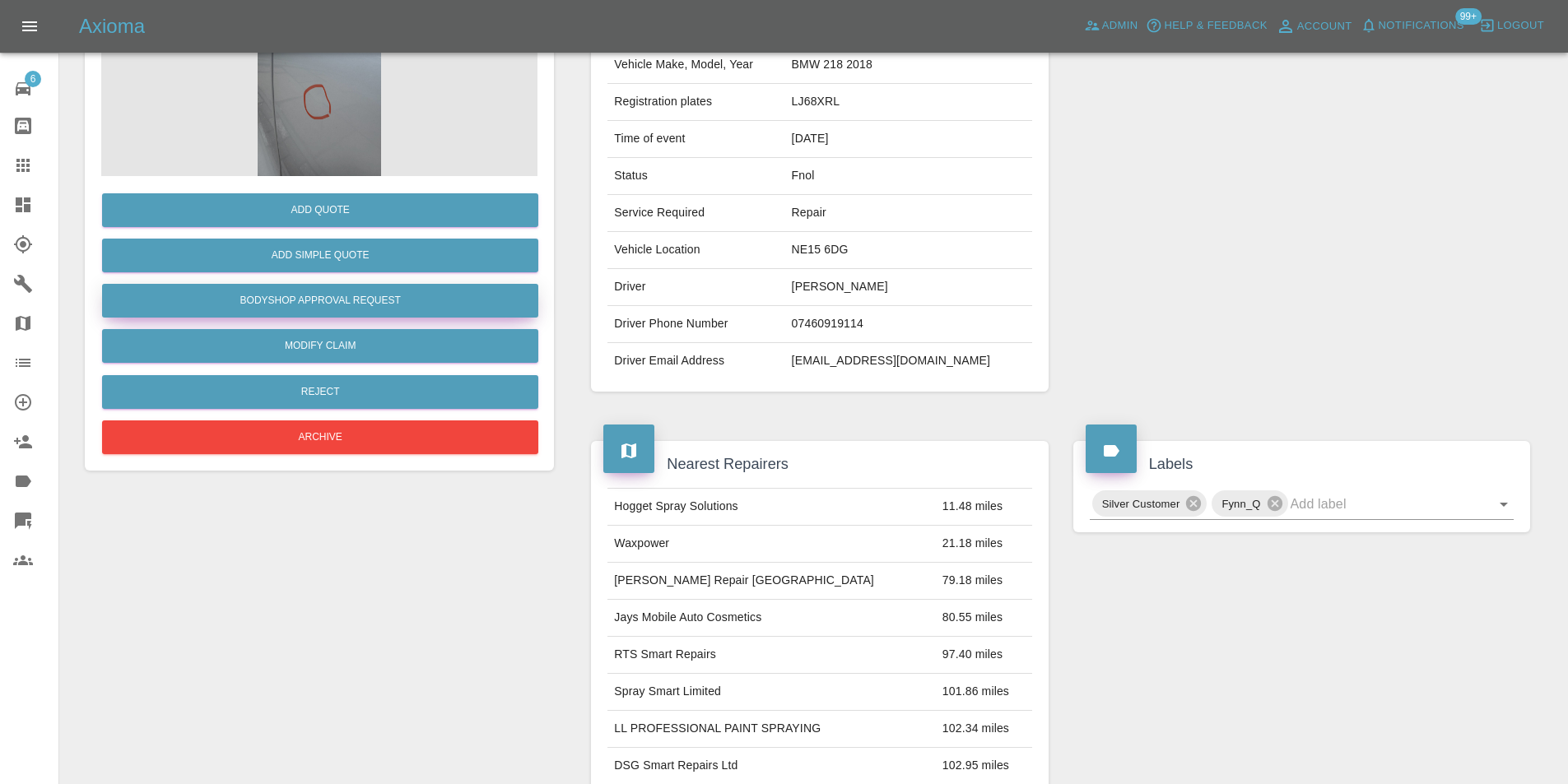
scroll to position [82, 0]
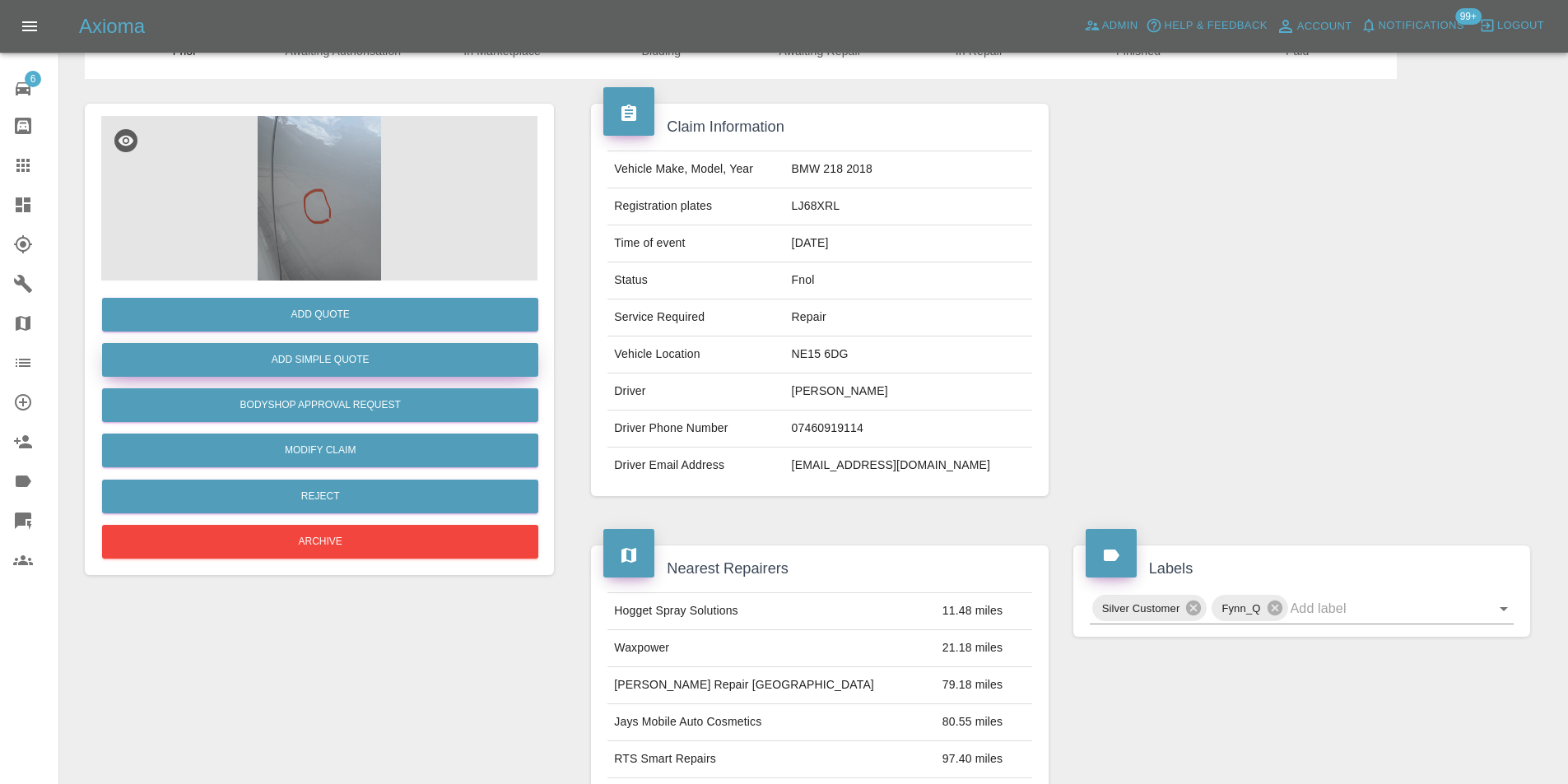
click at [366, 358] on button "Add Simple Quote" at bounding box center [320, 360] width 436 height 34
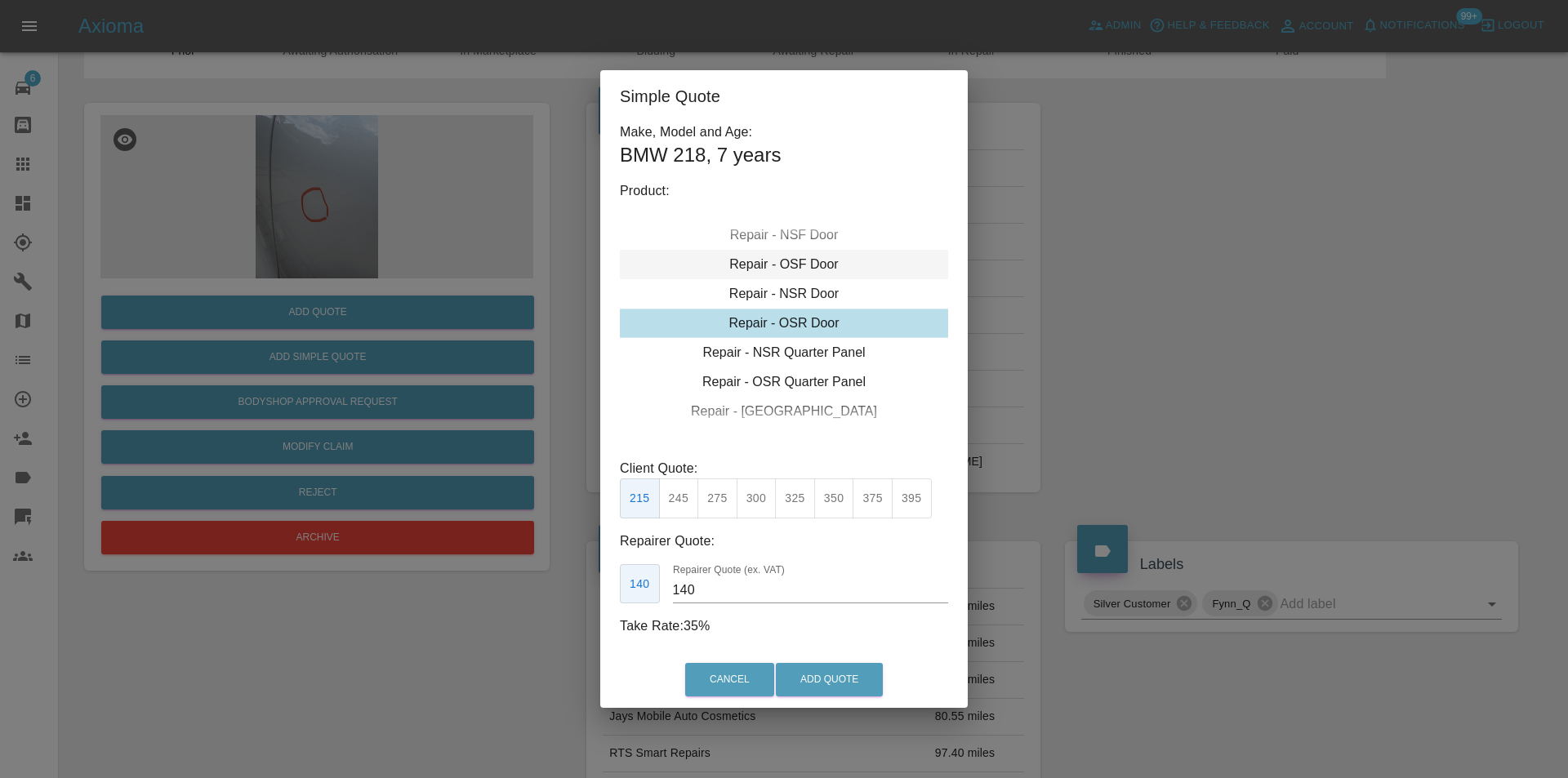
click at [810, 252] on div "Repair - OSF Door" at bounding box center [784, 264] width 328 height 29
drag, startPoint x: 683, startPoint y: 501, endPoint x: 714, endPoint y: 533, distance: 44.6
click at [682, 503] on button "245" at bounding box center [679, 499] width 40 height 40
type input "160"
click at [814, 676] on button "Add Quote" at bounding box center [829, 680] width 107 height 33
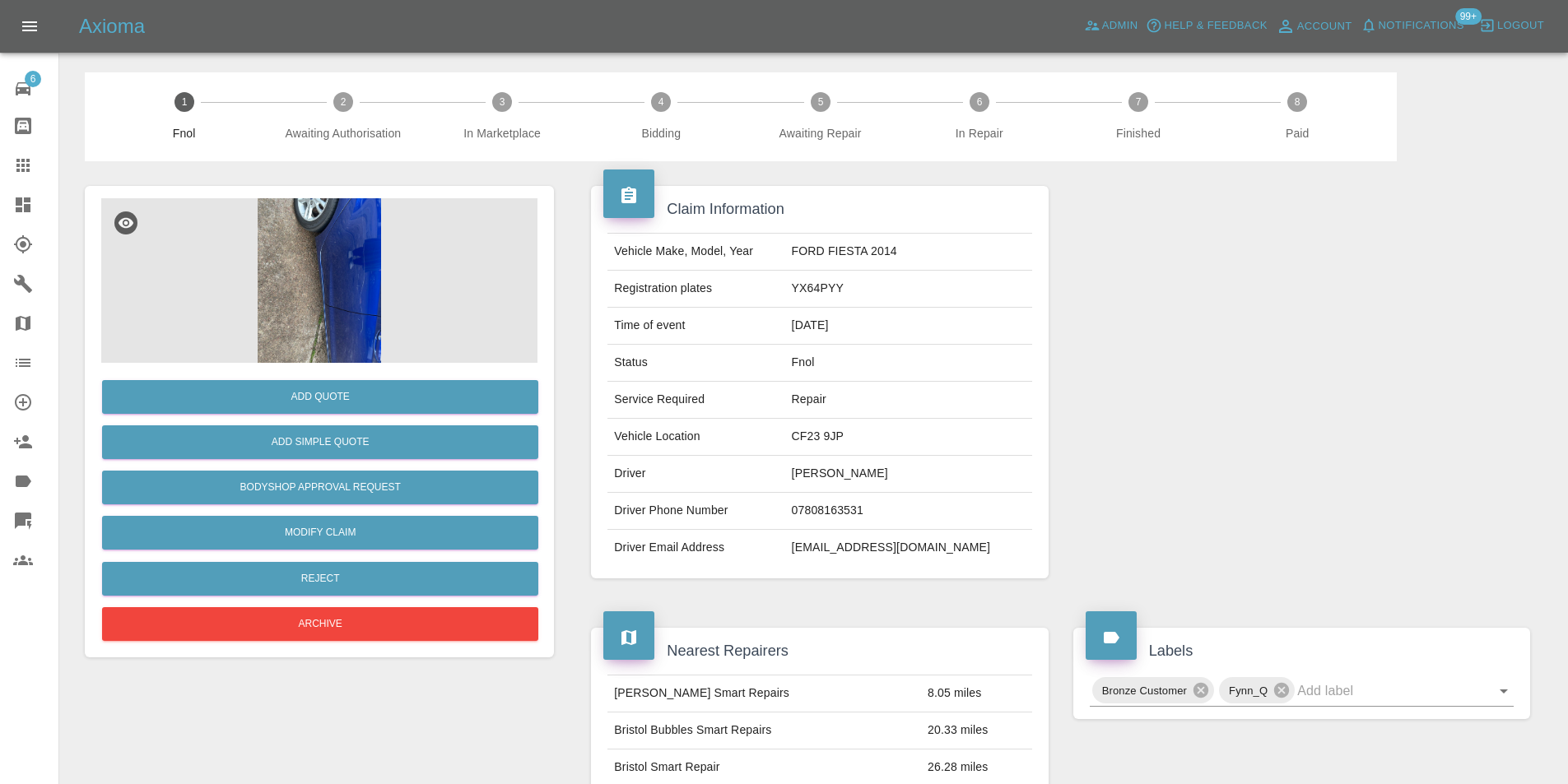
click at [331, 284] on img at bounding box center [319, 281] width 436 height 165
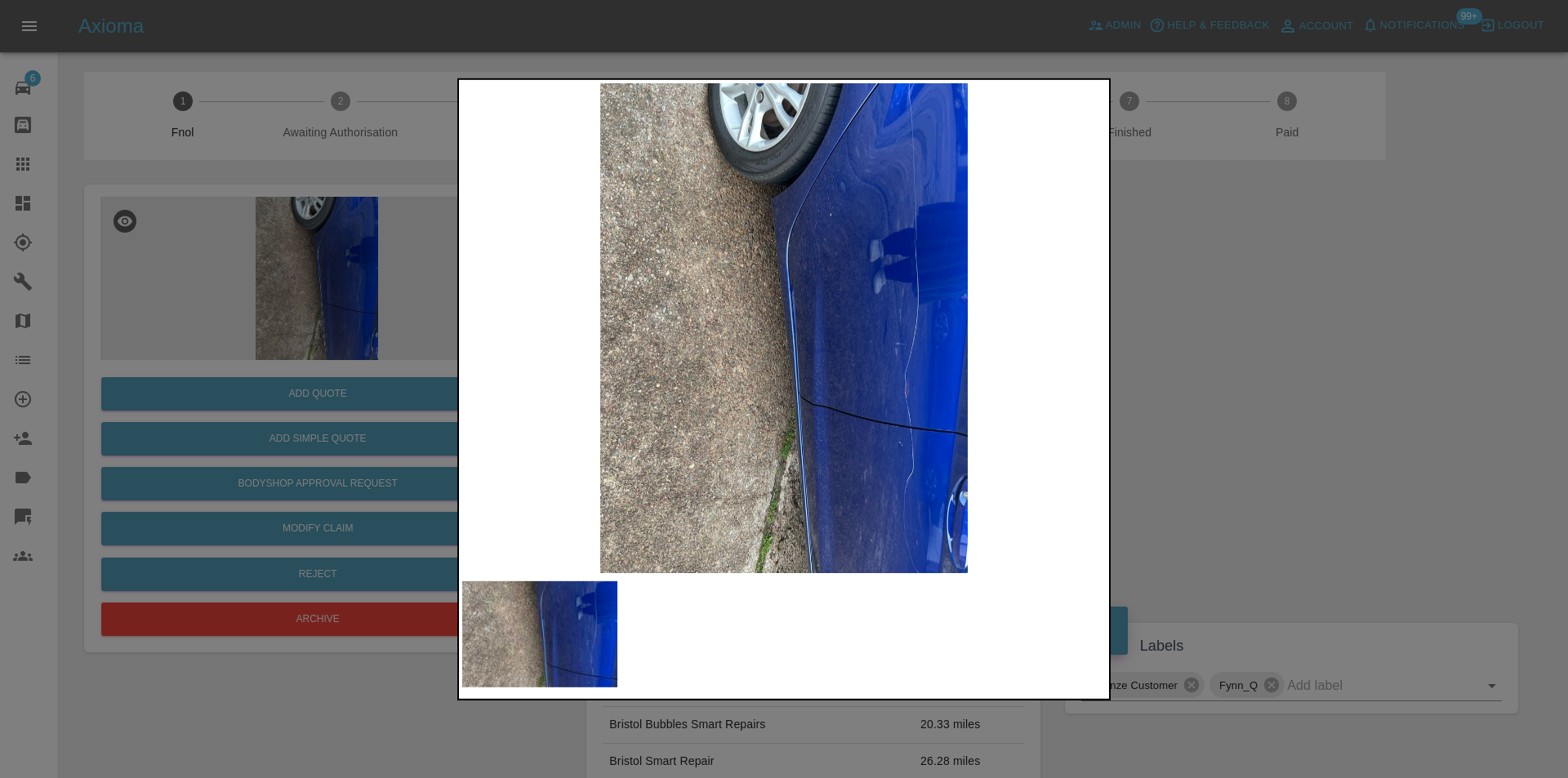
drag, startPoint x: 1236, startPoint y: 406, endPoint x: 908, endPoint y: 398, distance: 328.1
click at [1214, 406] on div at bounding box center [784, 389] width 1568 height 778
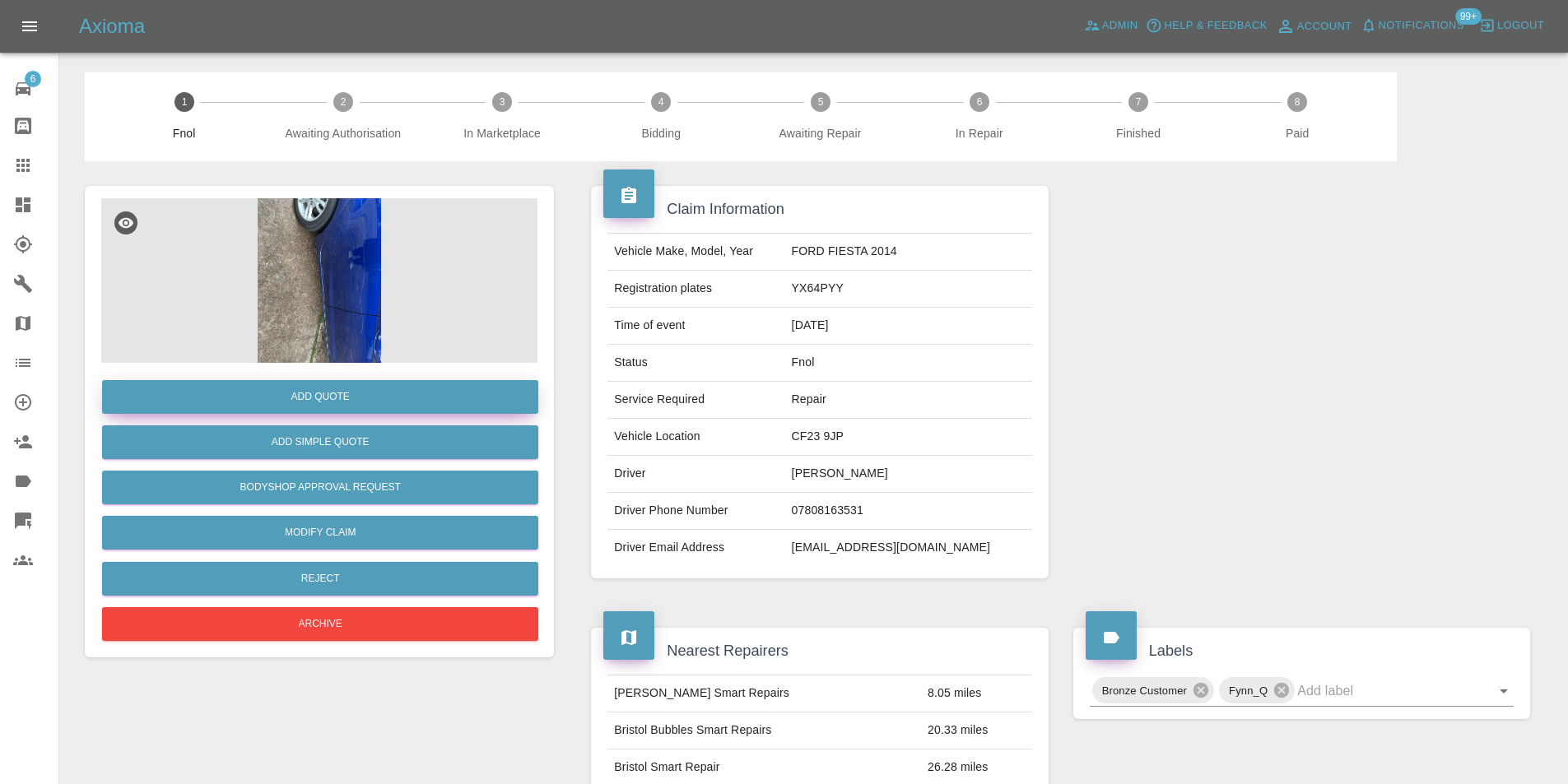
click at [343, 398] on button "Add Quote" at bounding box center [320, 397] width 436 height 34
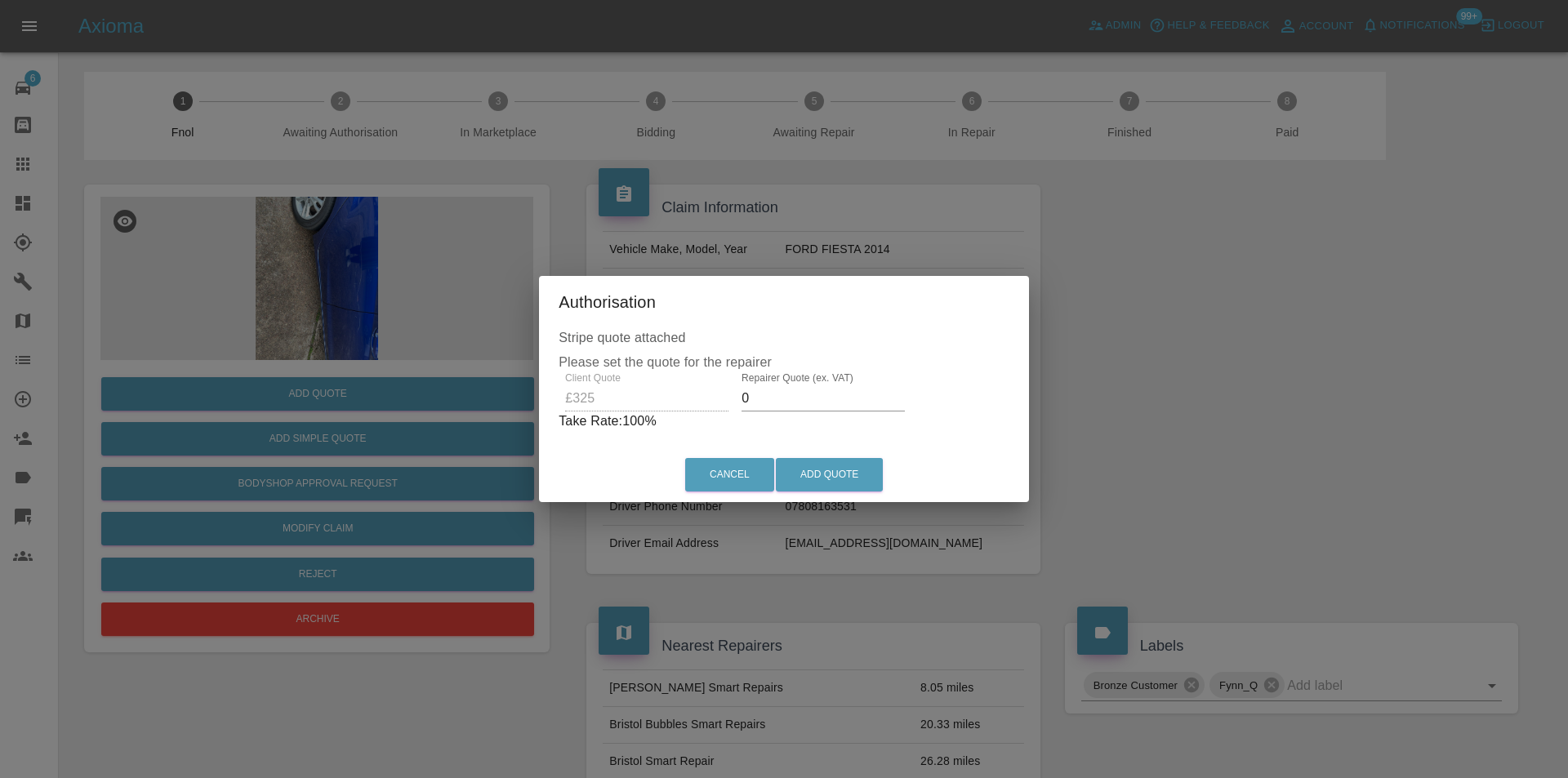
click at [785, 403] on input "0" at bounding box center [823, 398] width 164 height 26
type input "0210"
click at [824, 471] on button "Add Quote" at bounding box center [829, 475] width 107 height 33
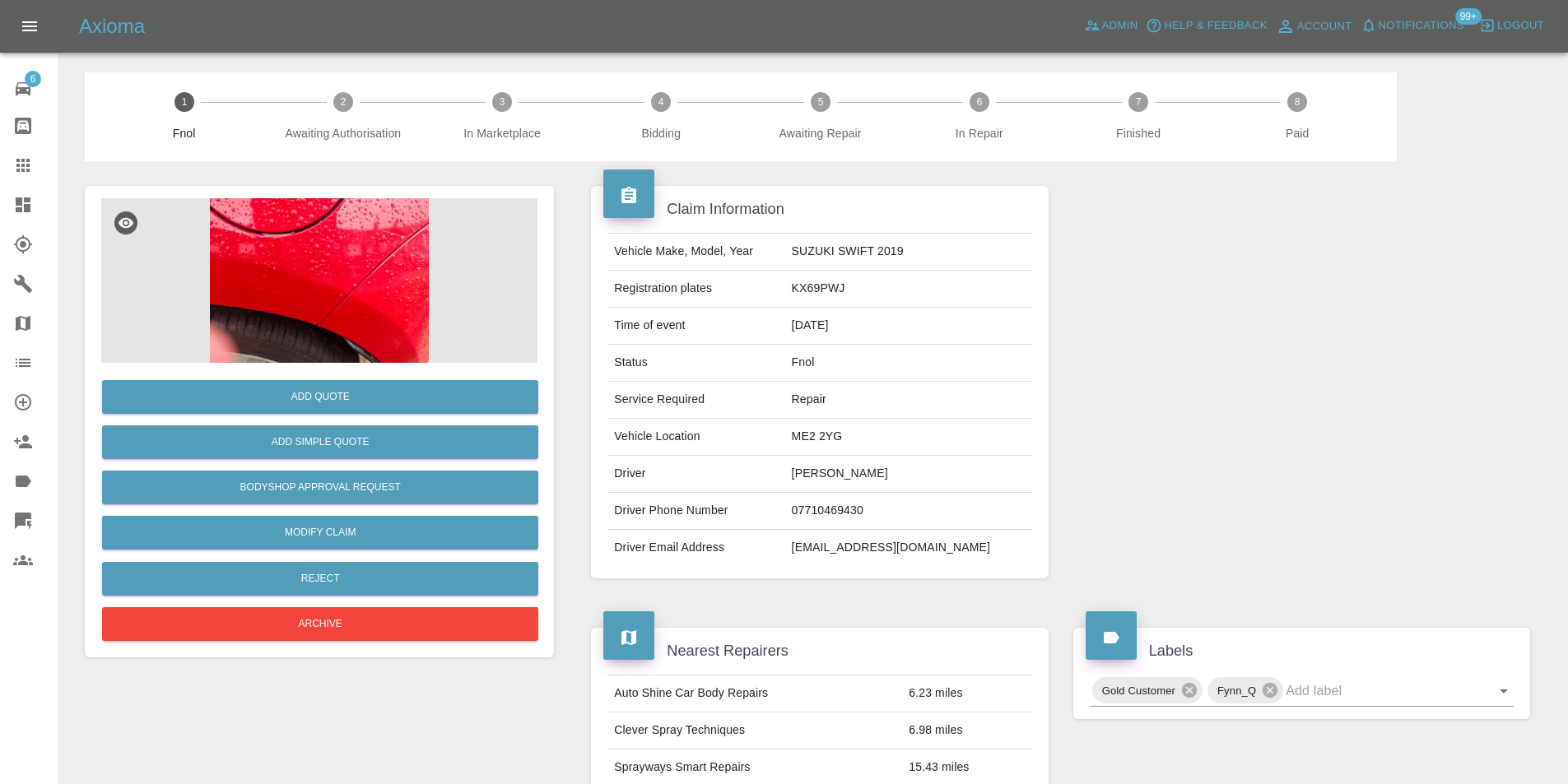
click at [350, 228] on img at bounding box center [319, 281] width 436 height 165
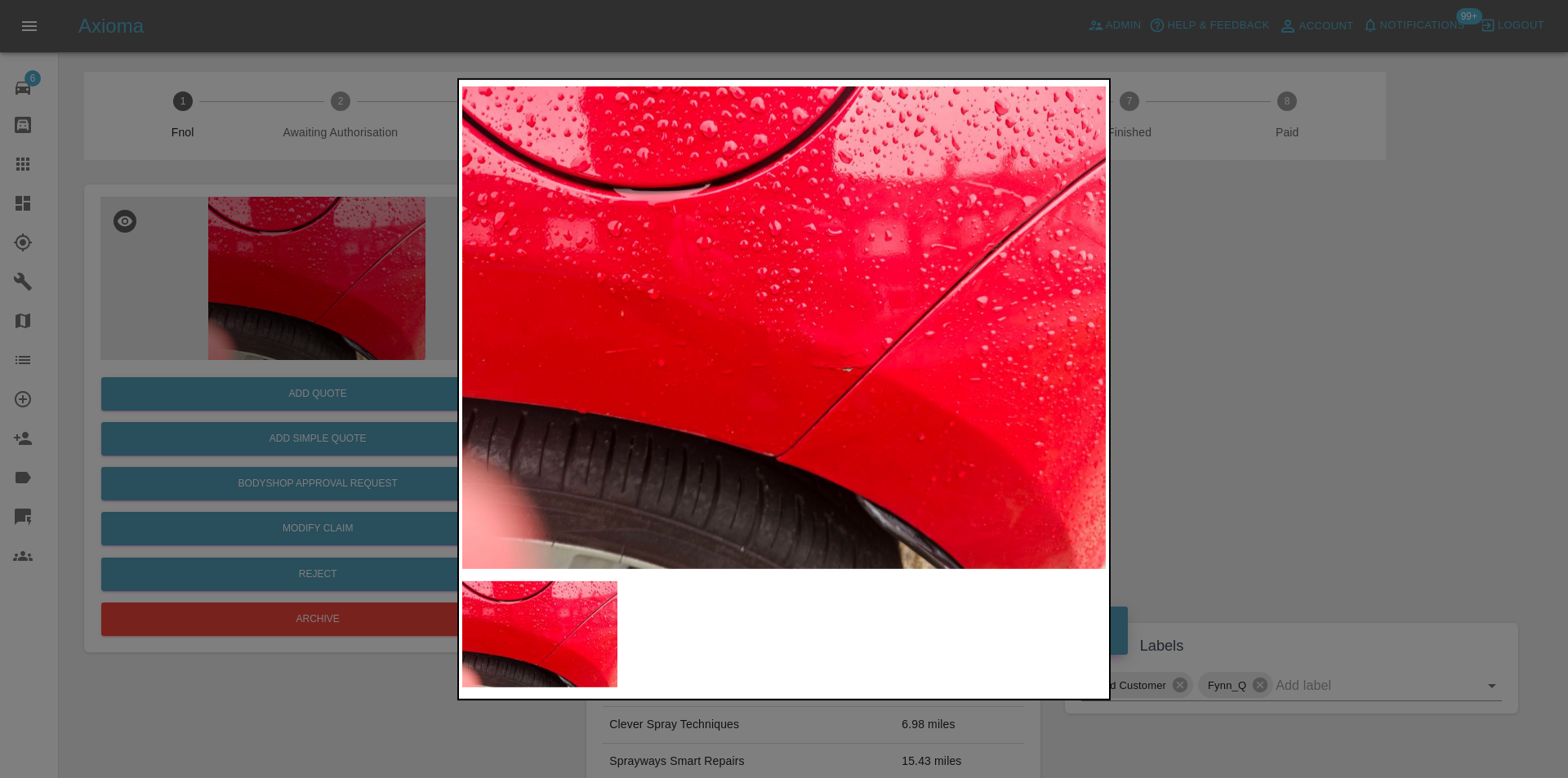
click at [874, 359] on img at bounding box center [784, 327] width 643 height 490
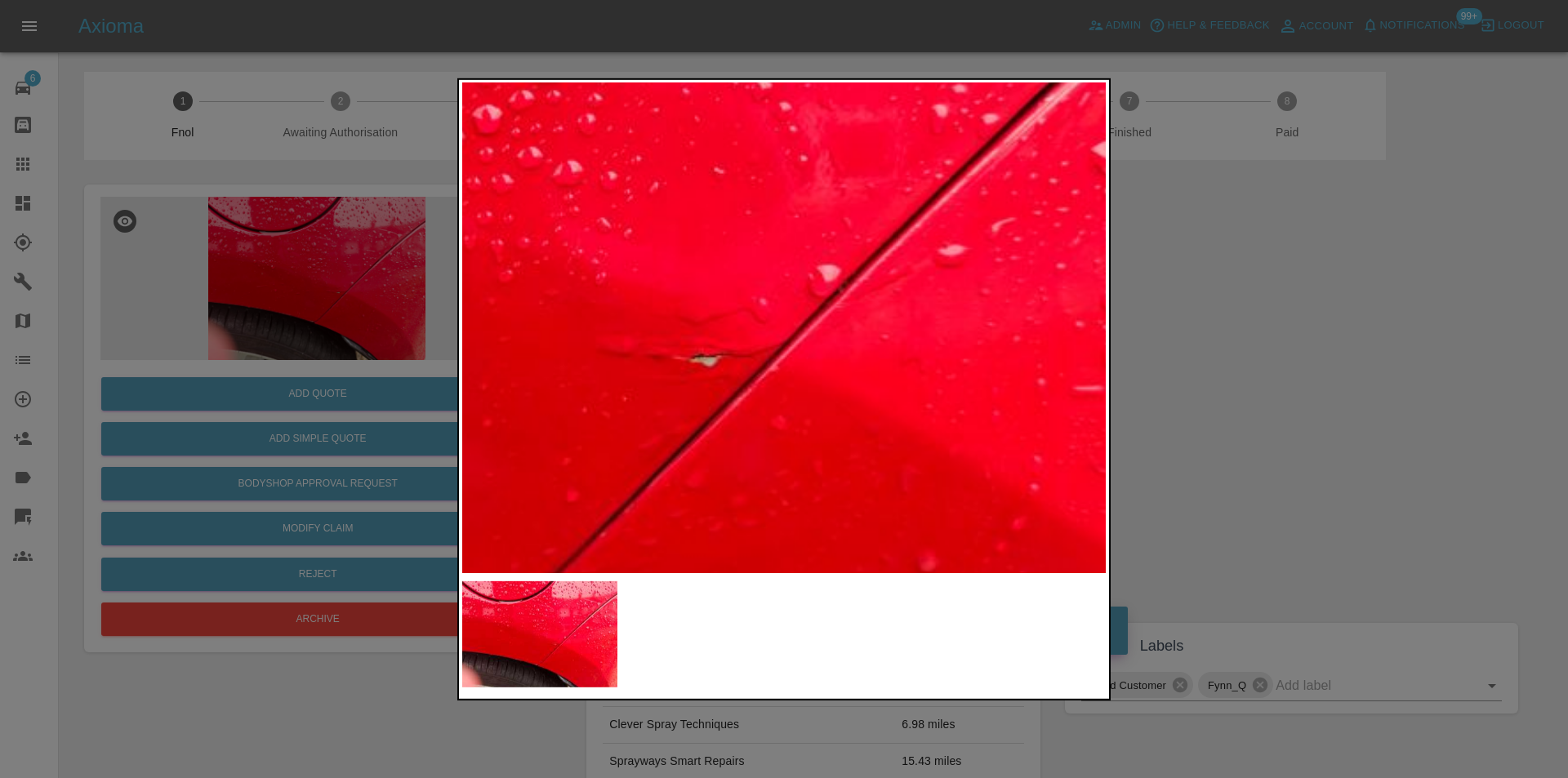
click at [854, 357] on img at bounding box center [515, 234] width 1931 height 1471
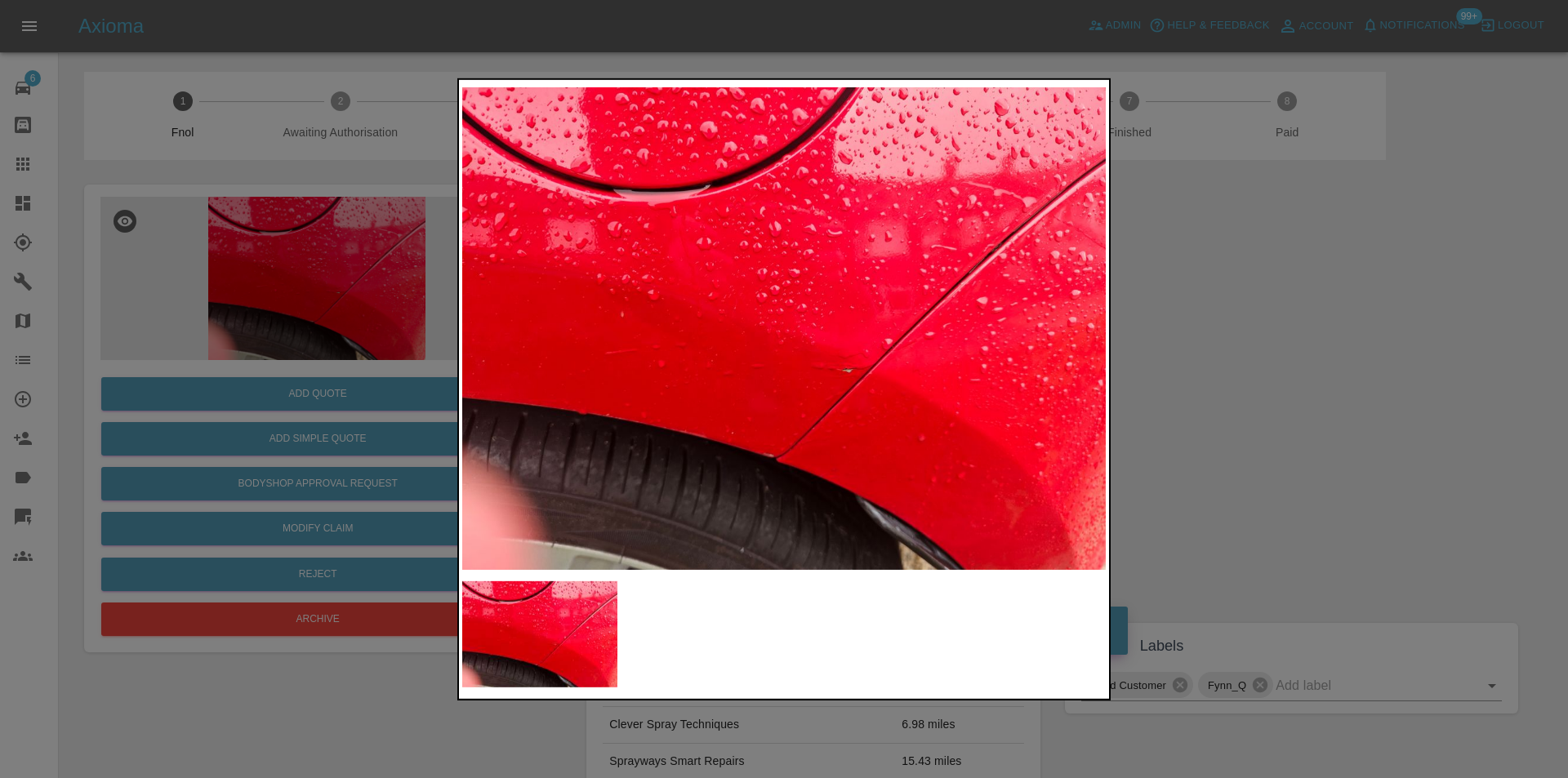
click at [1237, 364] on div at bounding box center [784, 389] width 1568 height 778
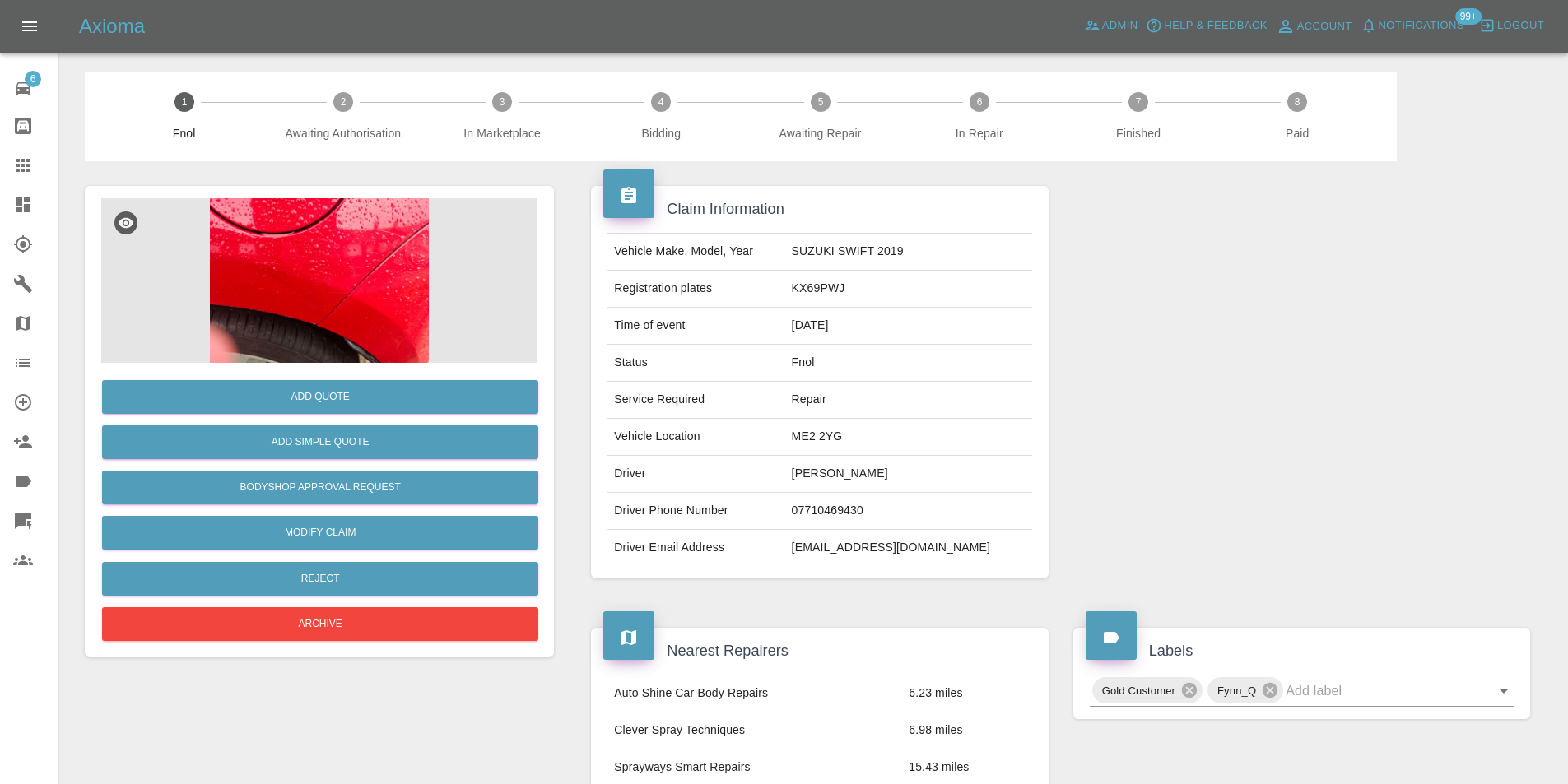
click at [348, 275] on img at bounding box center [319, 281] width 436 height 165
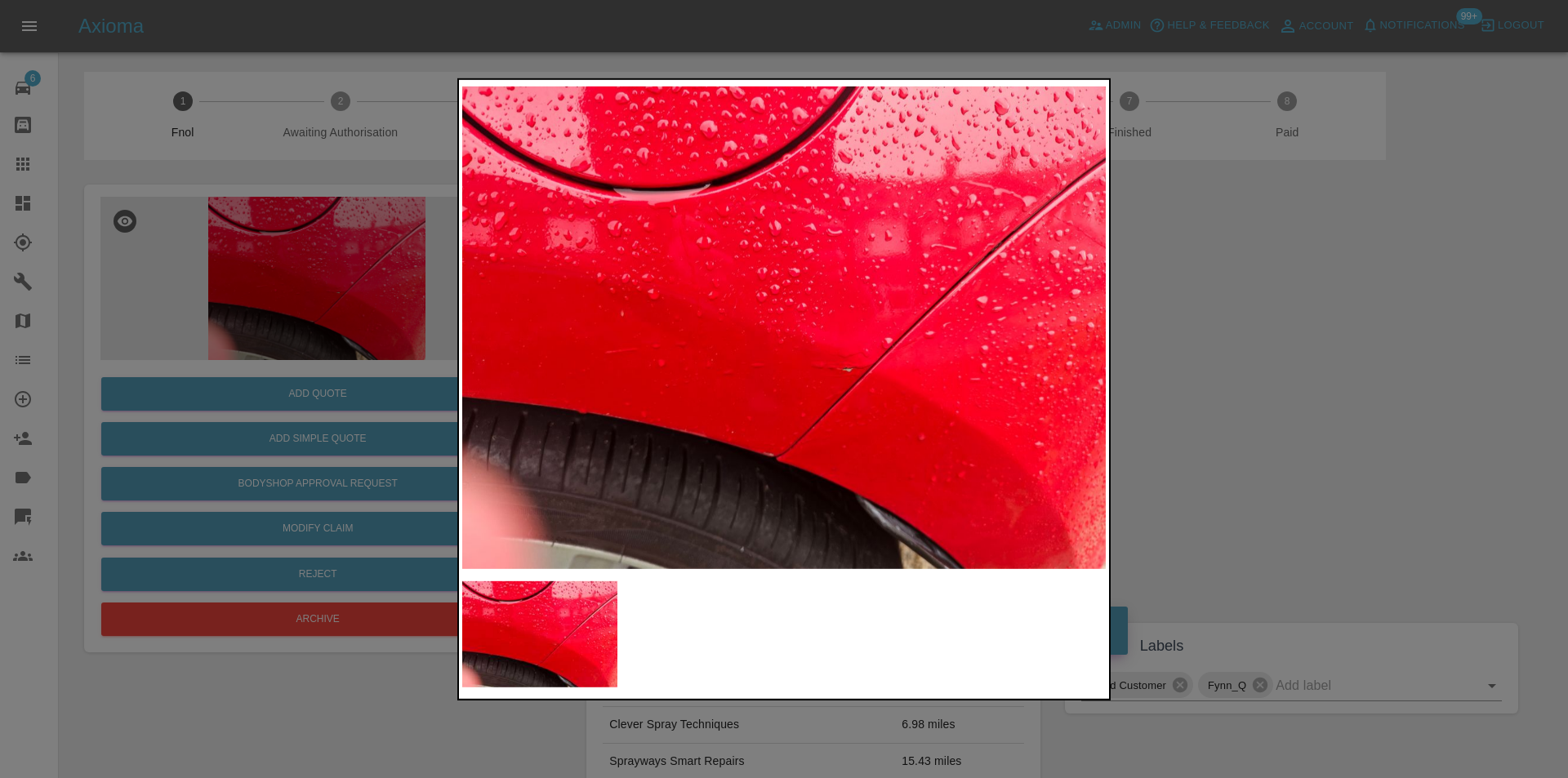
click at [914, 362] on img at bounding box center [784, 327] width 643 height 490
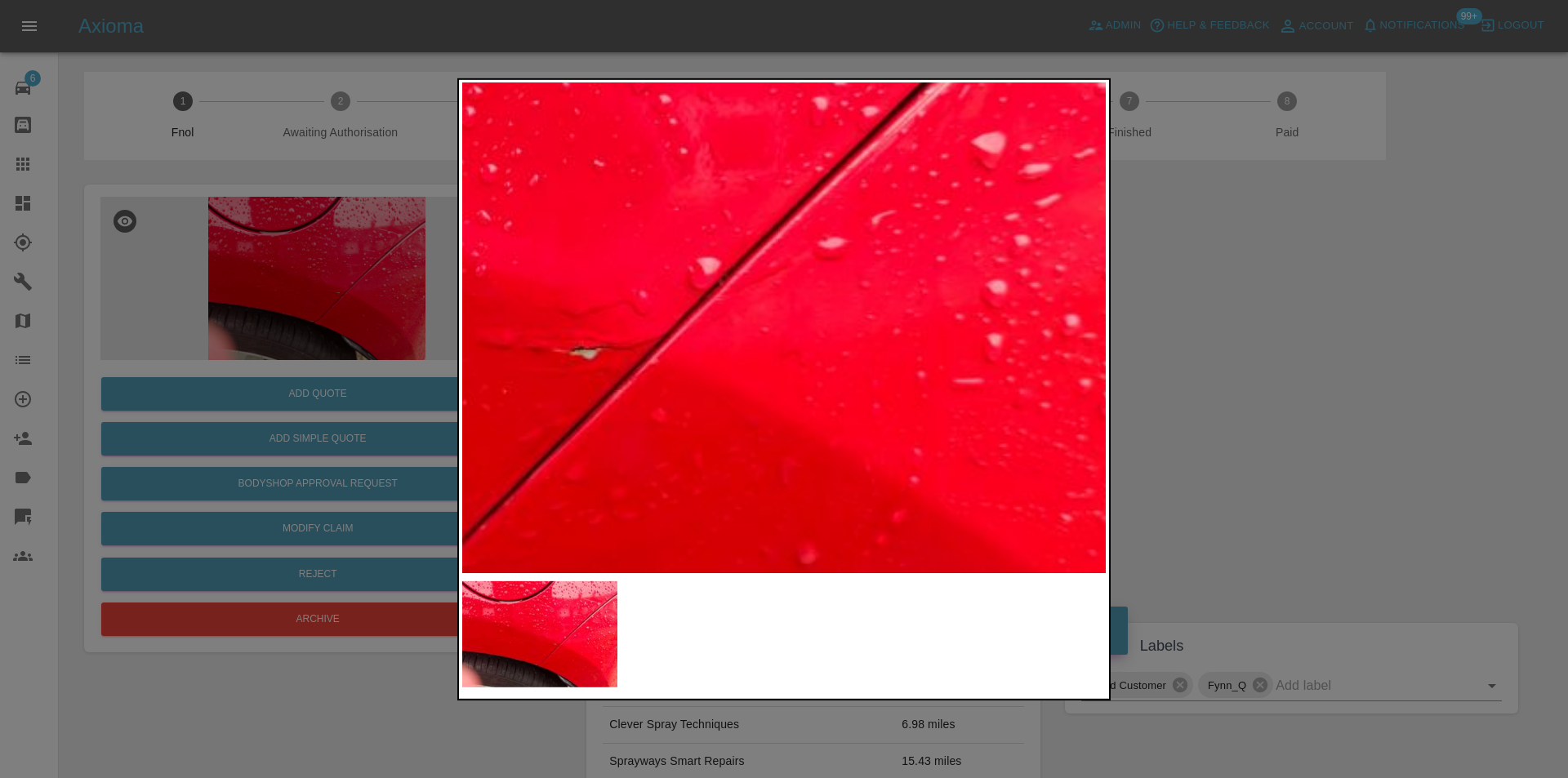
click at [914, 362] on img at bounding box center [394, 226] width 1931 height 1471
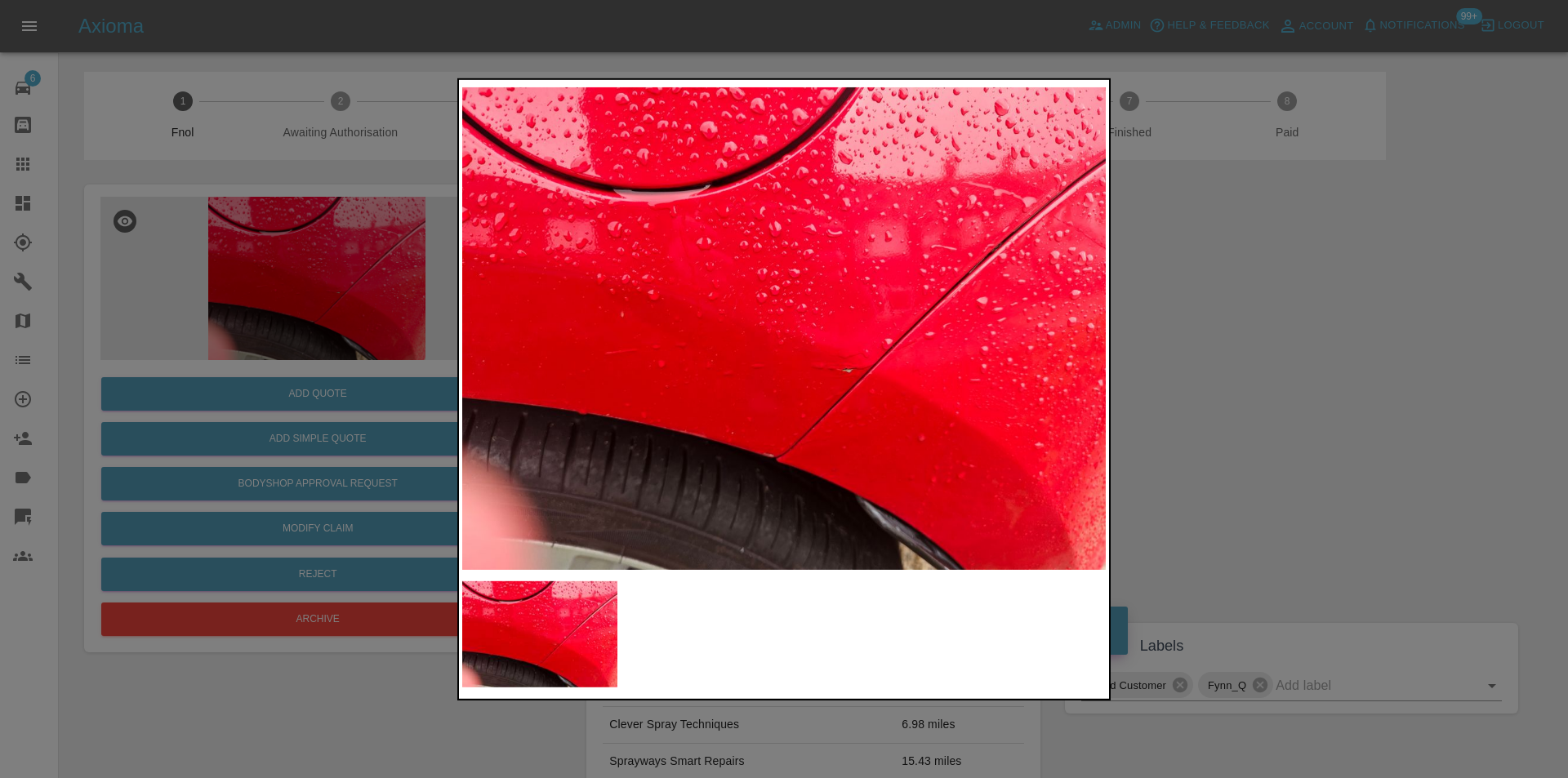
click at [1305, 351] on div at bounding box center [784, 389] width 1568 height 778
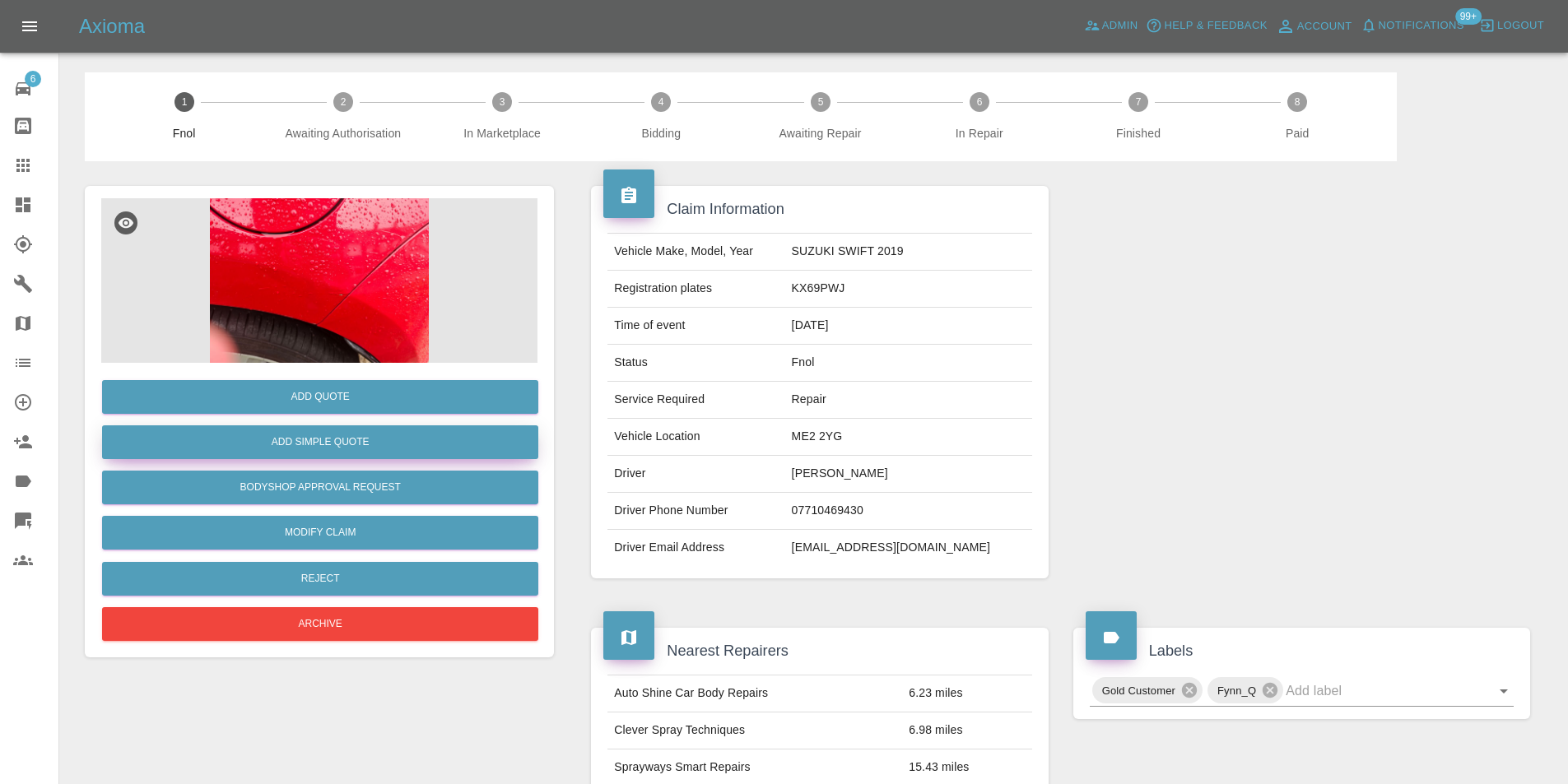
click at [284, 437] on button "Add Simple Quote" at bounding box center [320, 442] width 436 height 34
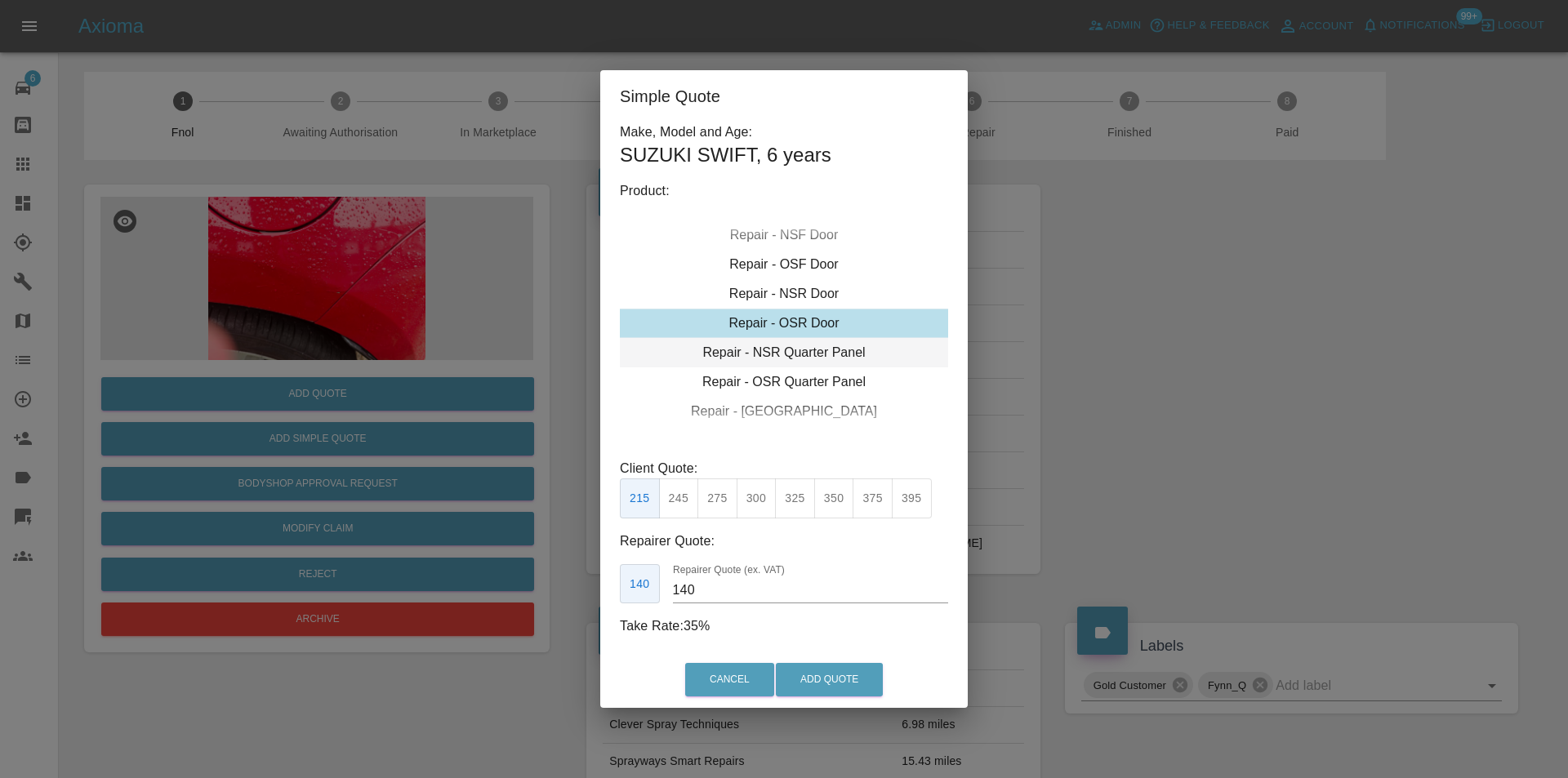
click at [808, 353] on div "Repair - NSR Quarter Panel" at bounding box center [784, 352] width 328 height 29
drag, startPoint x: 723, startPoint y: 504, endPoint x: 739, endPoint y: 505, distance: 16.0
click at [723, 503] on button "275" at bounding box center [717, 499] width 40 height 40
type input "180"
click at [834, 681] on button "Add Quote" at bounding box center [829, 680] width 107 height 33
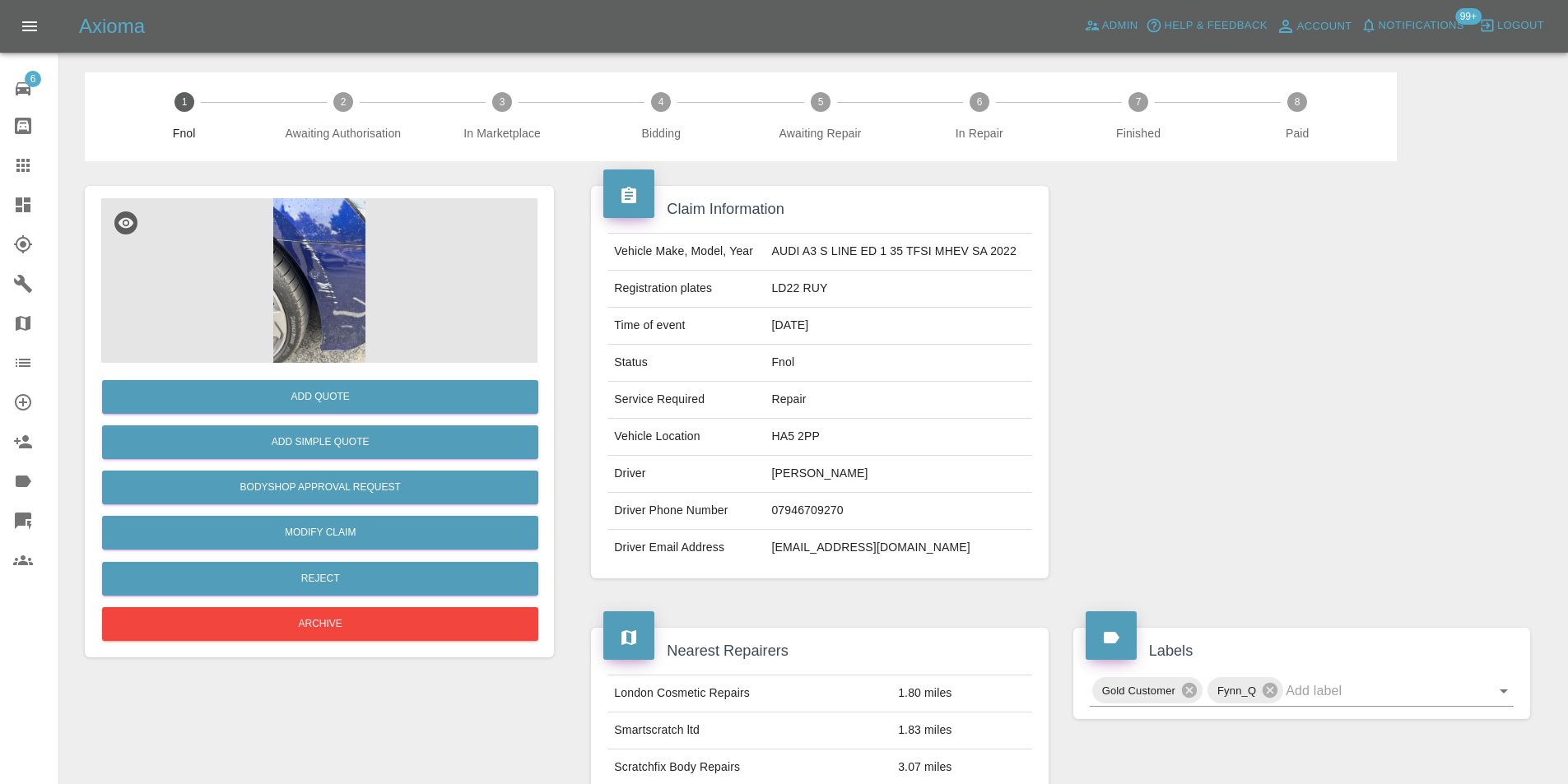
click at [328, 240] on img at bounding box center [319, 281] width 436 height 165
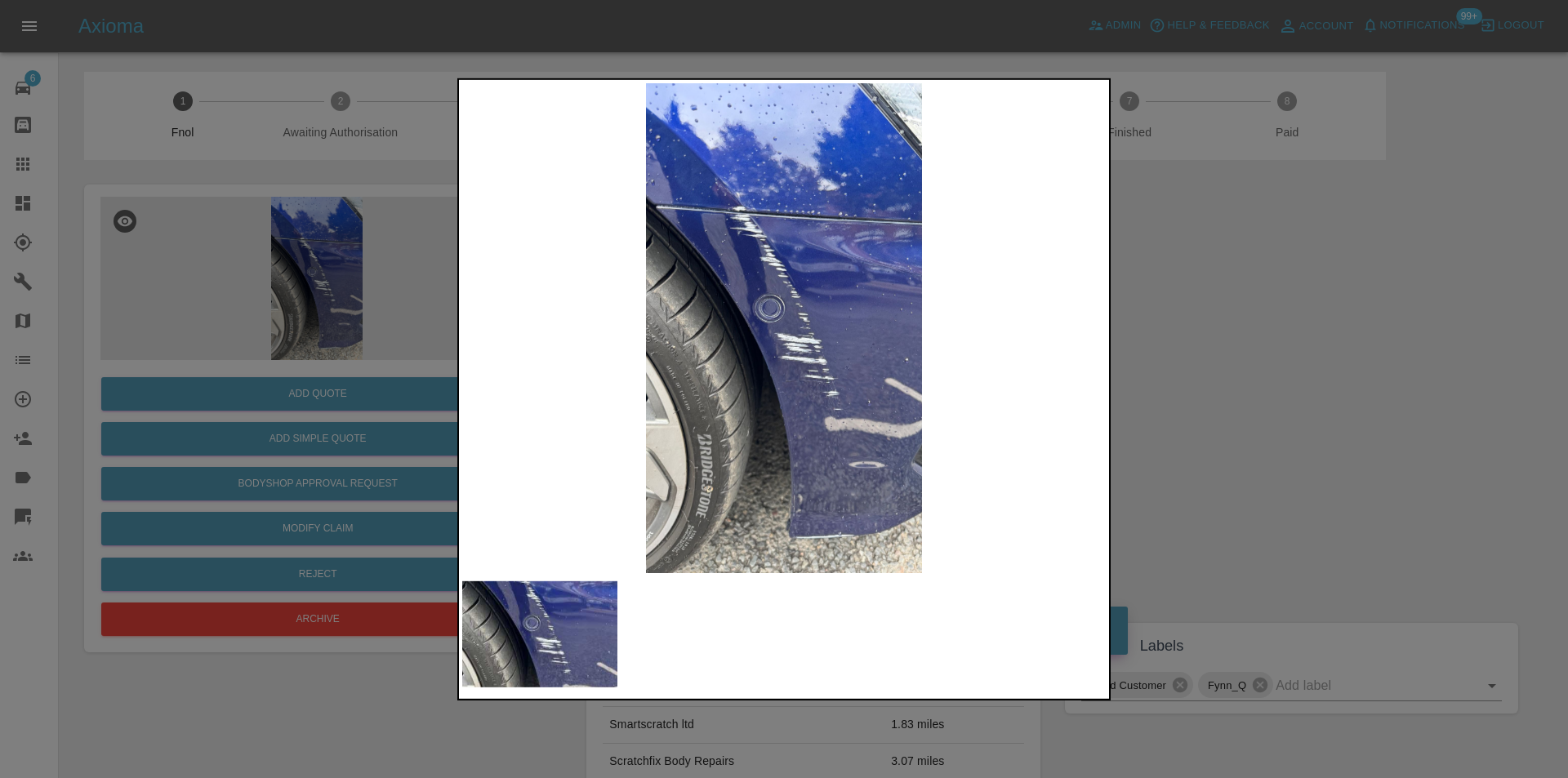
drag, startPoint x: 1213, startPoint y: 308, endPoint x: 572, endPoint y: 513, distance: 673.0
click at [1211, 311] on div at bounding box center [784, 389] width 1568 height 778
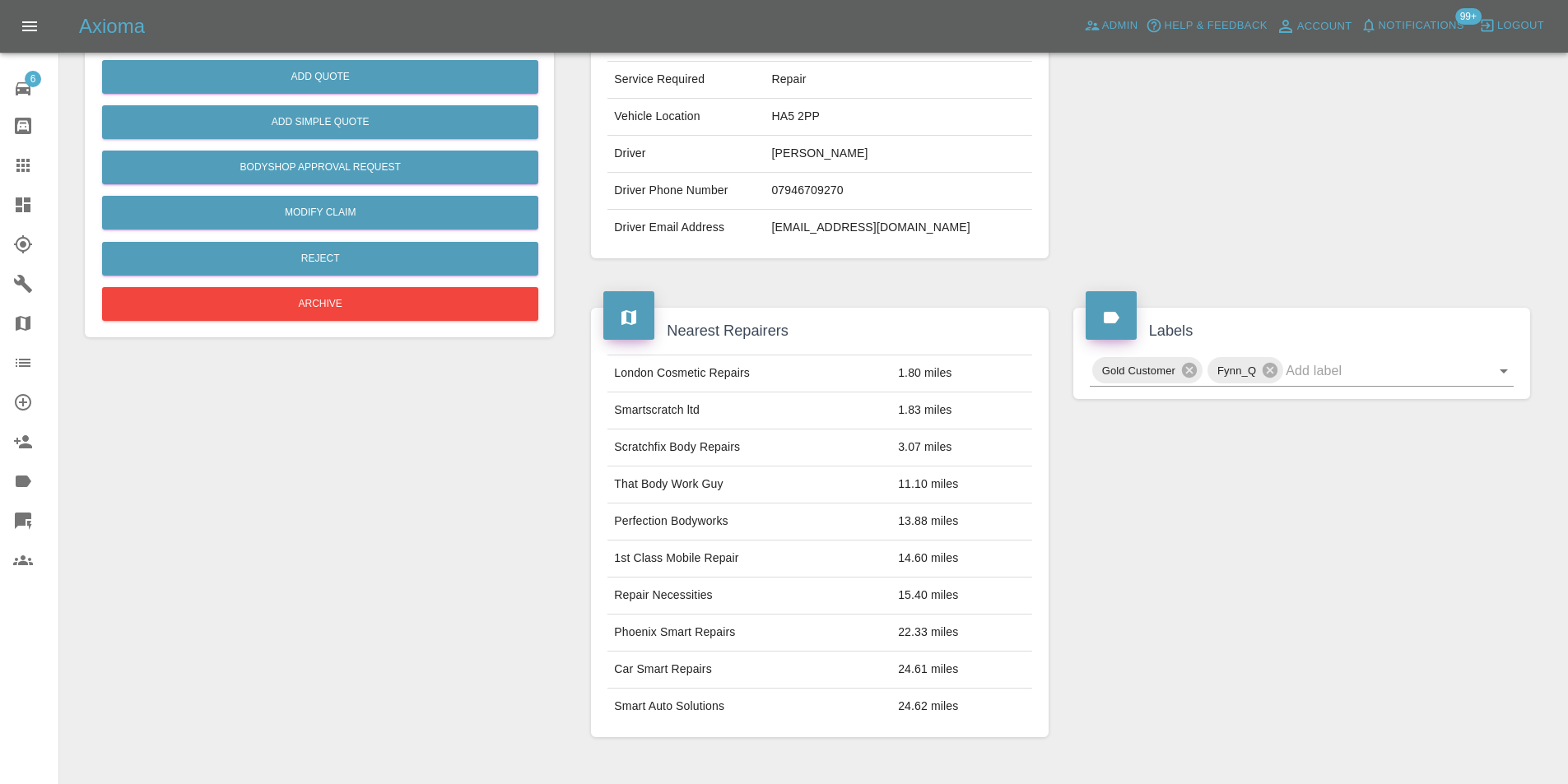
scroll to position [82, 0]
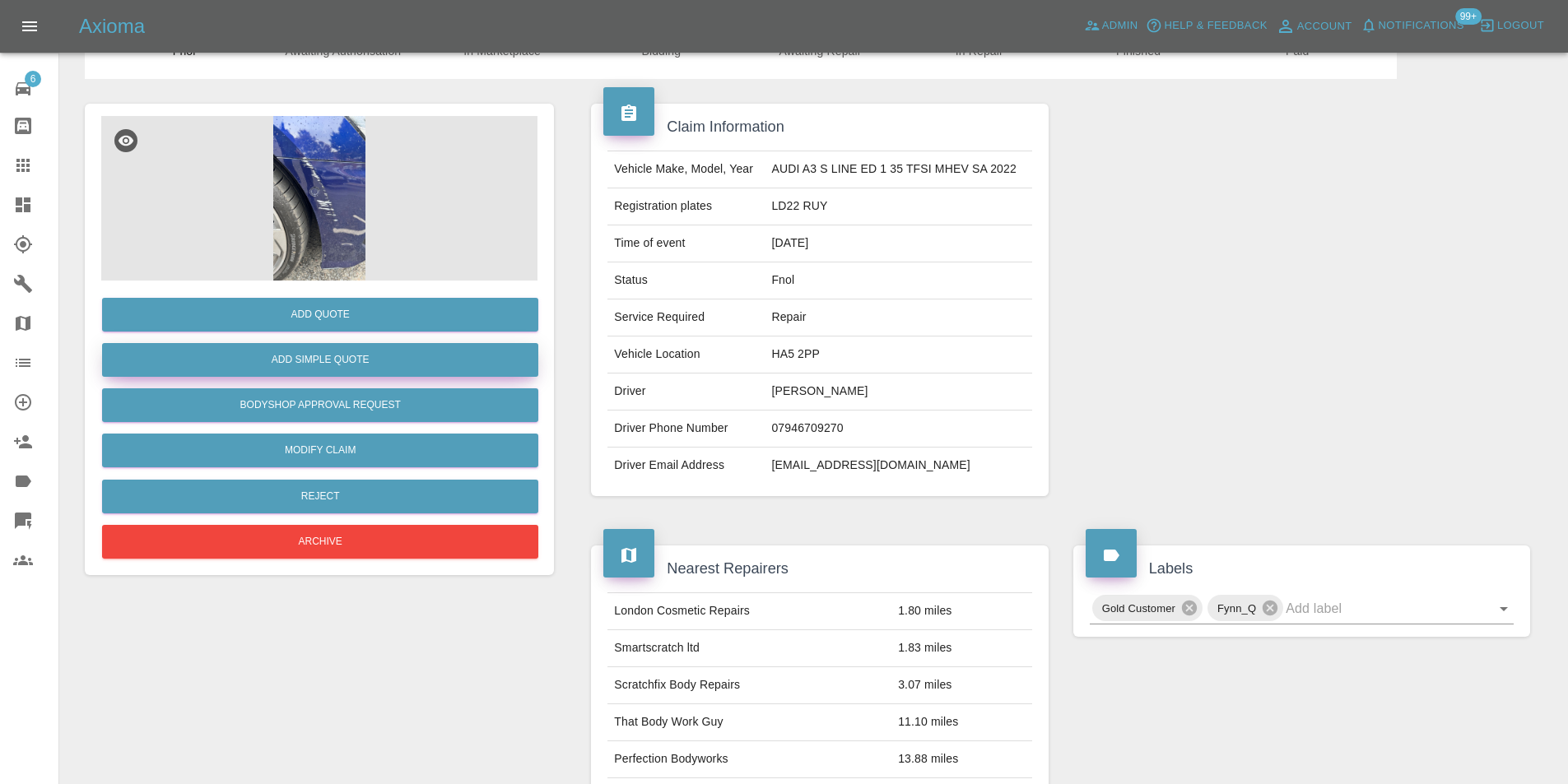
click at [322, 369] on button "Add Simple Quote" at bounding box center [320, 360] width 436 height 34
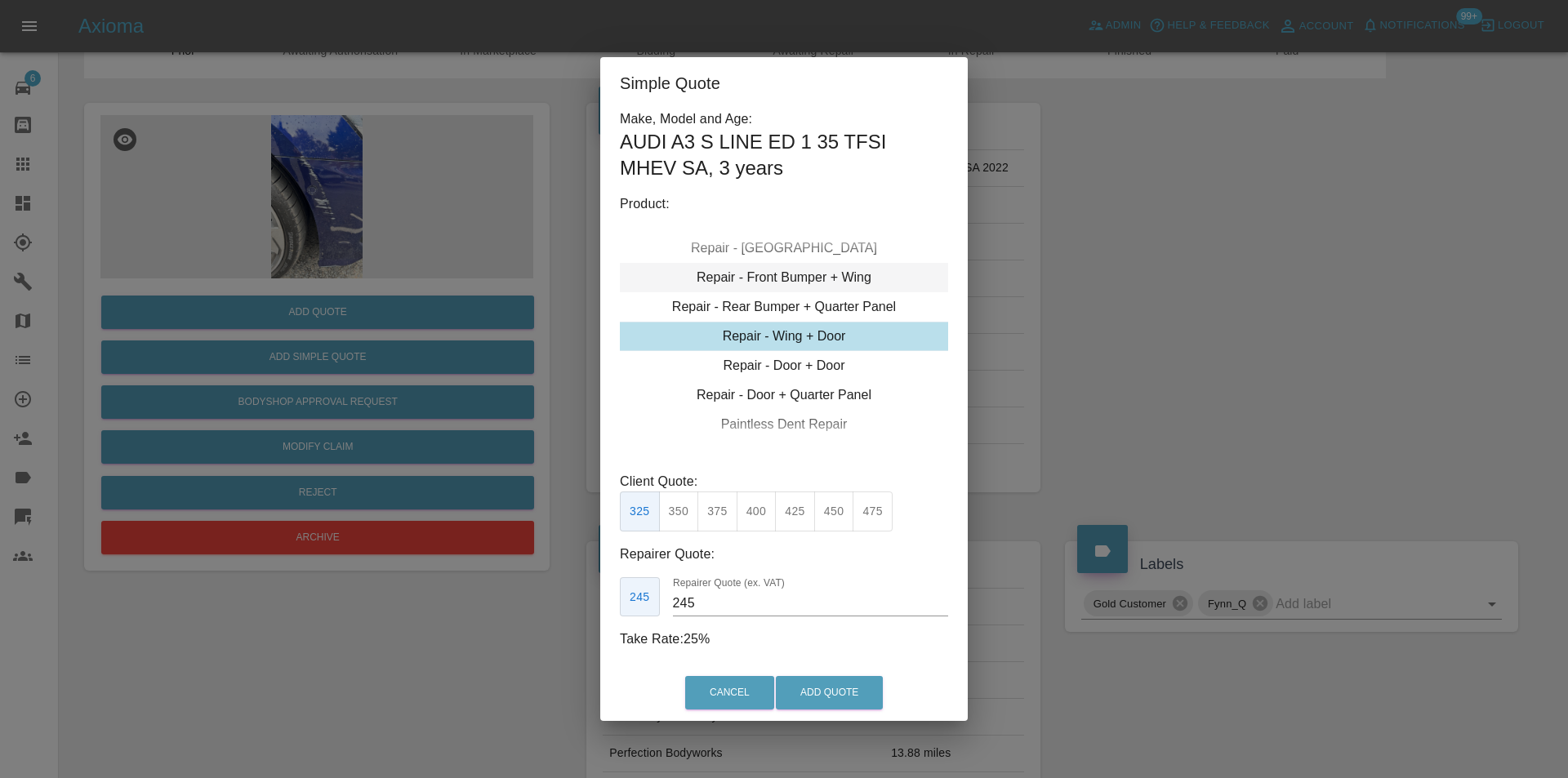
click at [827, 278] on div "Repair - Front Bumper + Wing" at bounding box center [784, 277] width 328 height 29
click at [688, 516] on button "310" at bounding box center [679, 511] width 40 height 40
type input "200"
click at [832, 686] on button "Add Quote" at bounding box center [829, 693] width 107 height 33
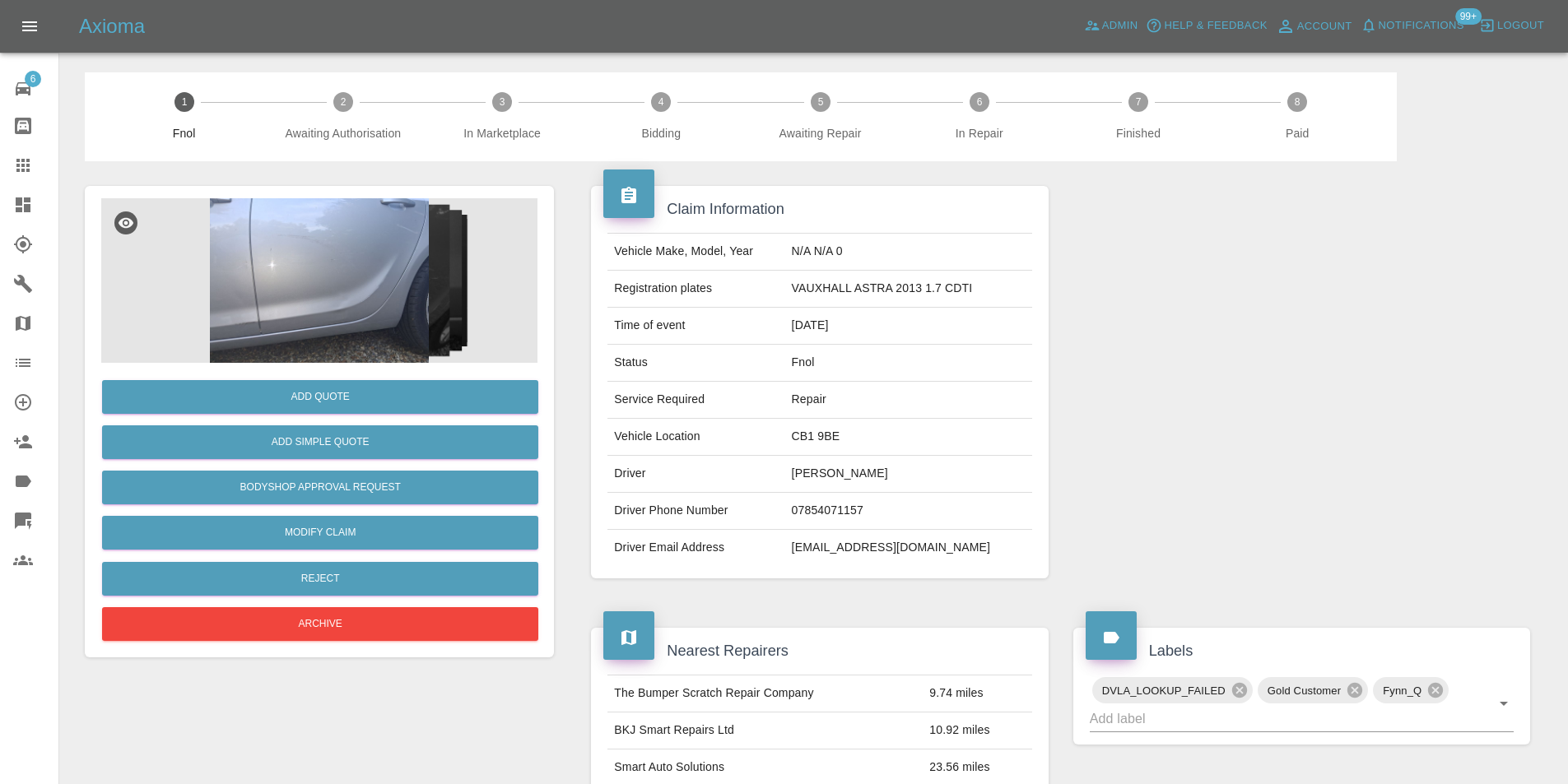
click at [328, 254] on img at bounding box center [319, 281] width 436 height 165
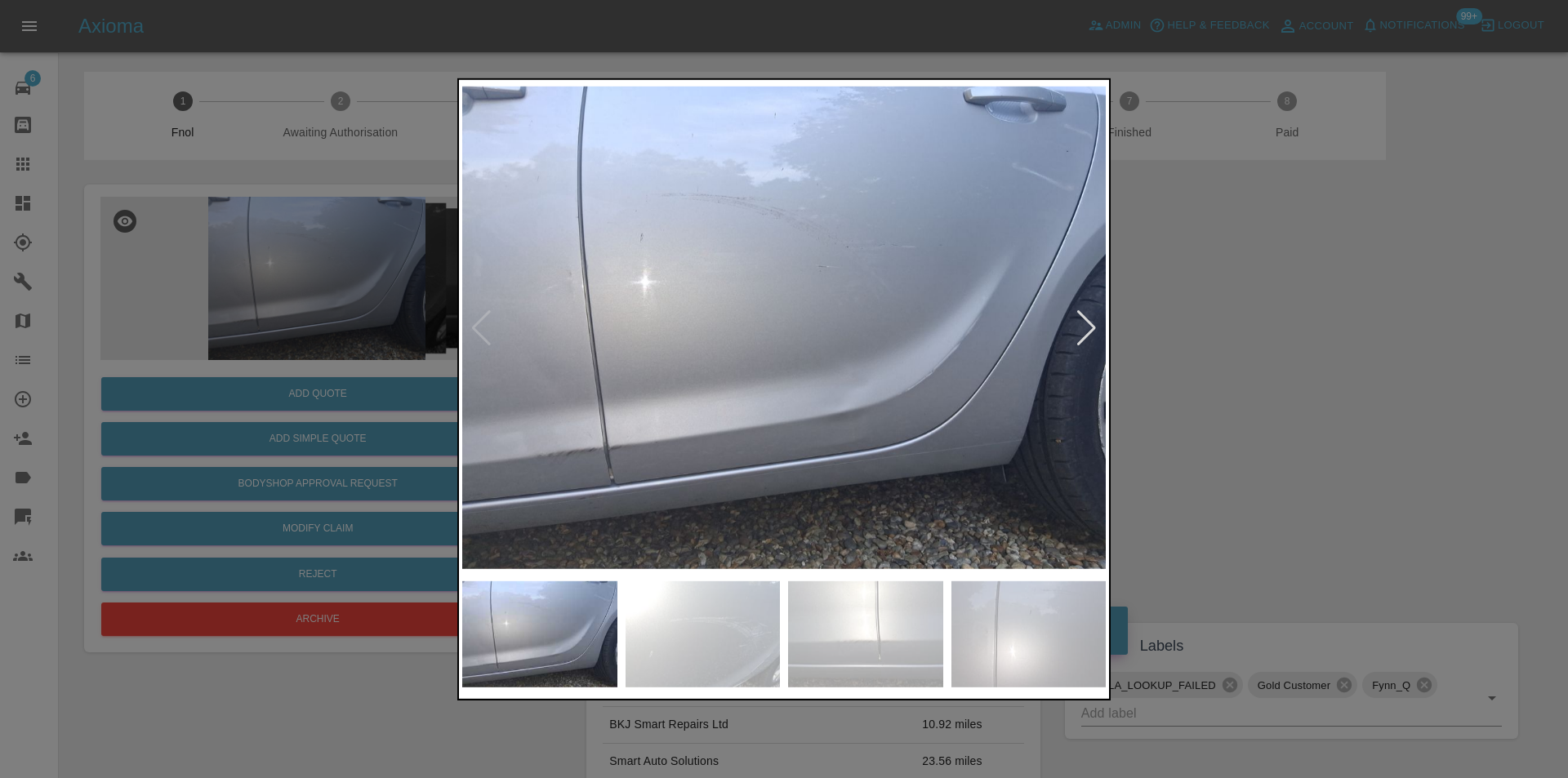
click at [1085, 330] on div at bounding box center [1087, 327] width 22 height 36
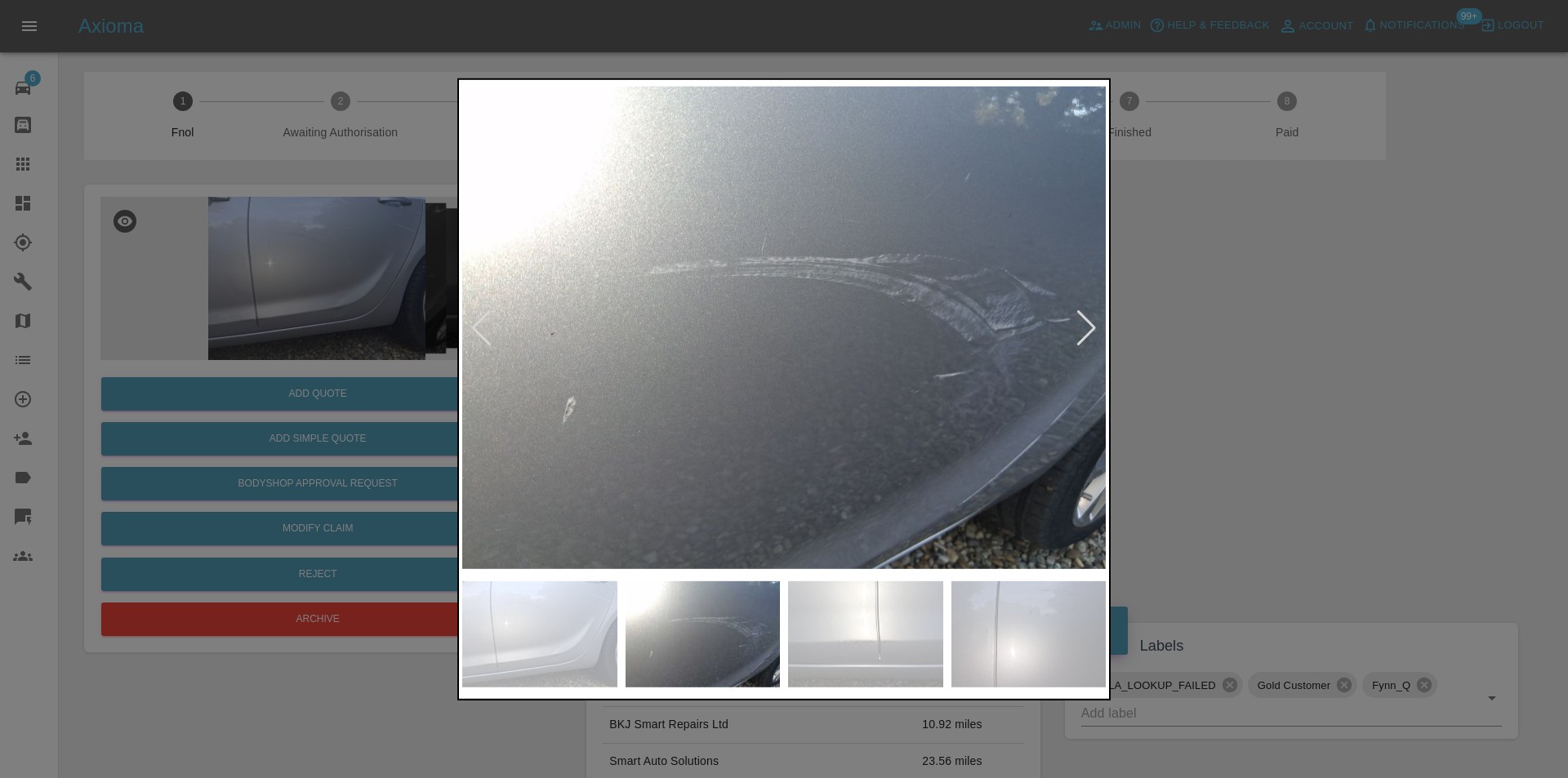
click at [1085, 330] on div at bounding box center [1087, 327] width 22 height 36
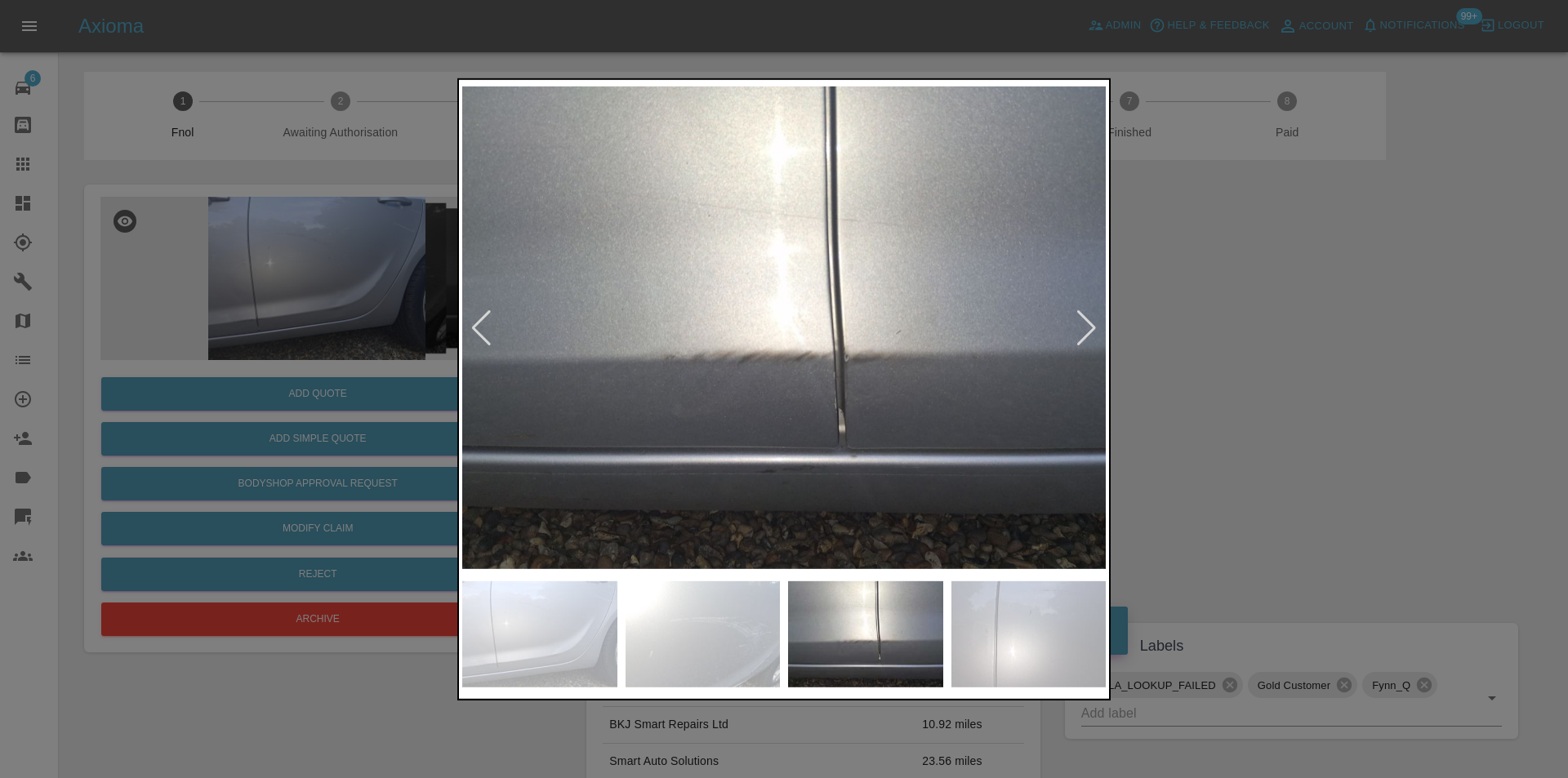
click at [1085, 330] on div at bounding box center [1087, 327] width 22 height 36
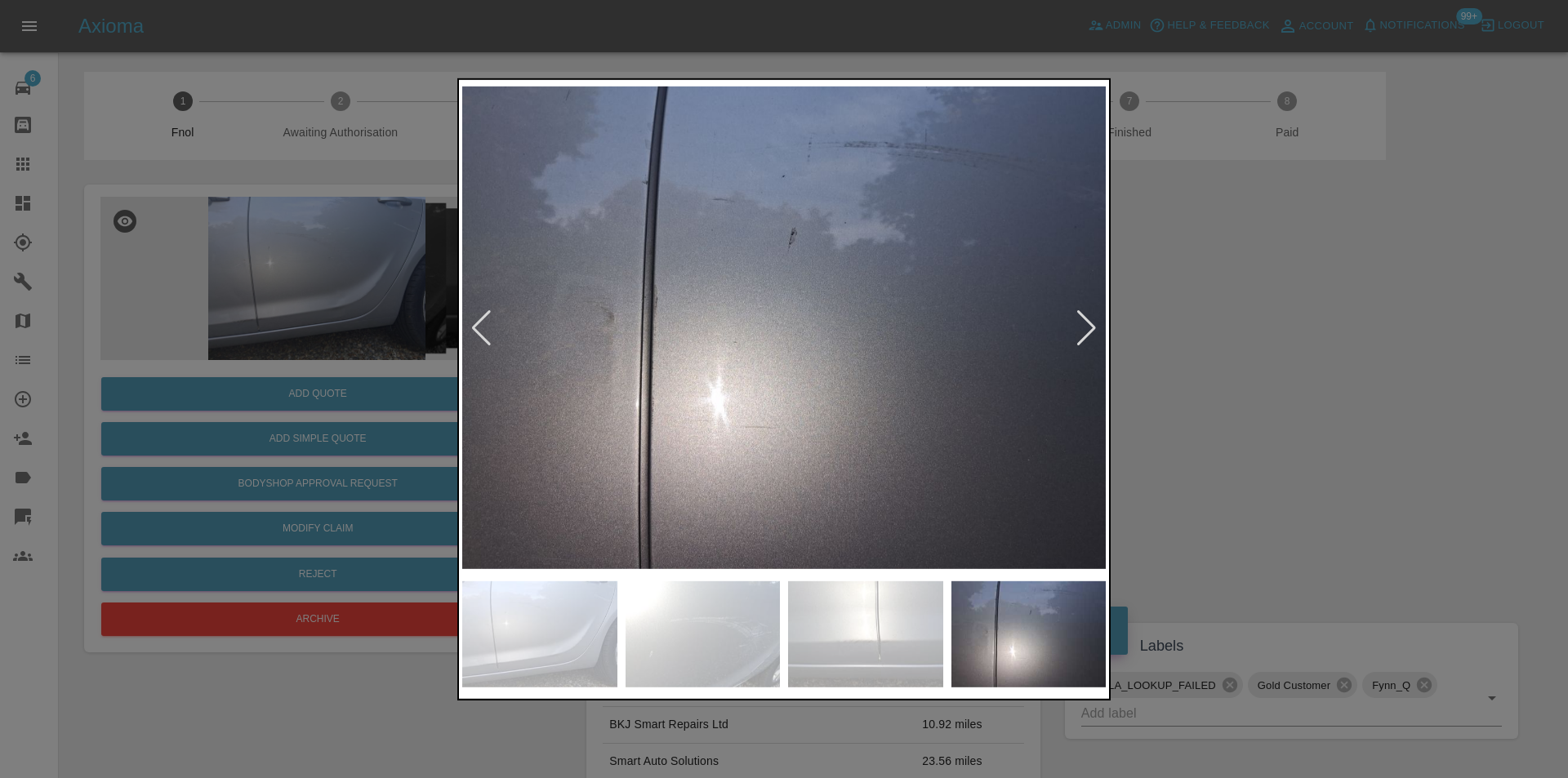
click at [1085, 330] on div at bounding box center [1087, 327] width 22 height 36
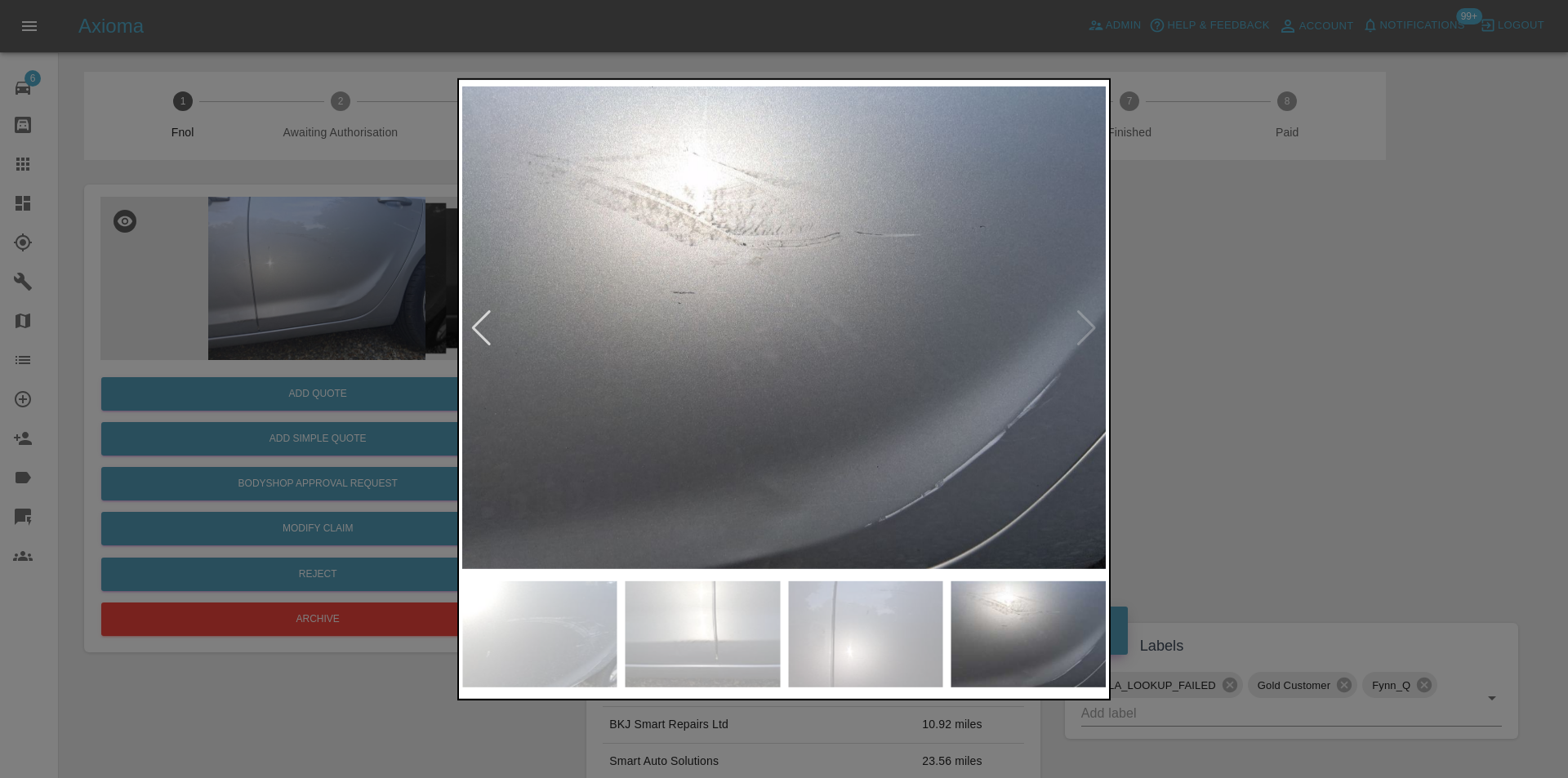
click at [1084, 328] on img at bounding box center [784, 327] width 643 height 490
drag, startPoint x: 1314, startPoint y: 354, endPoint x: 746, endPoint y: 308, distance: 569.9
click at [1297, 352] on div at bounding box center [784, 389] width 1568 height 778
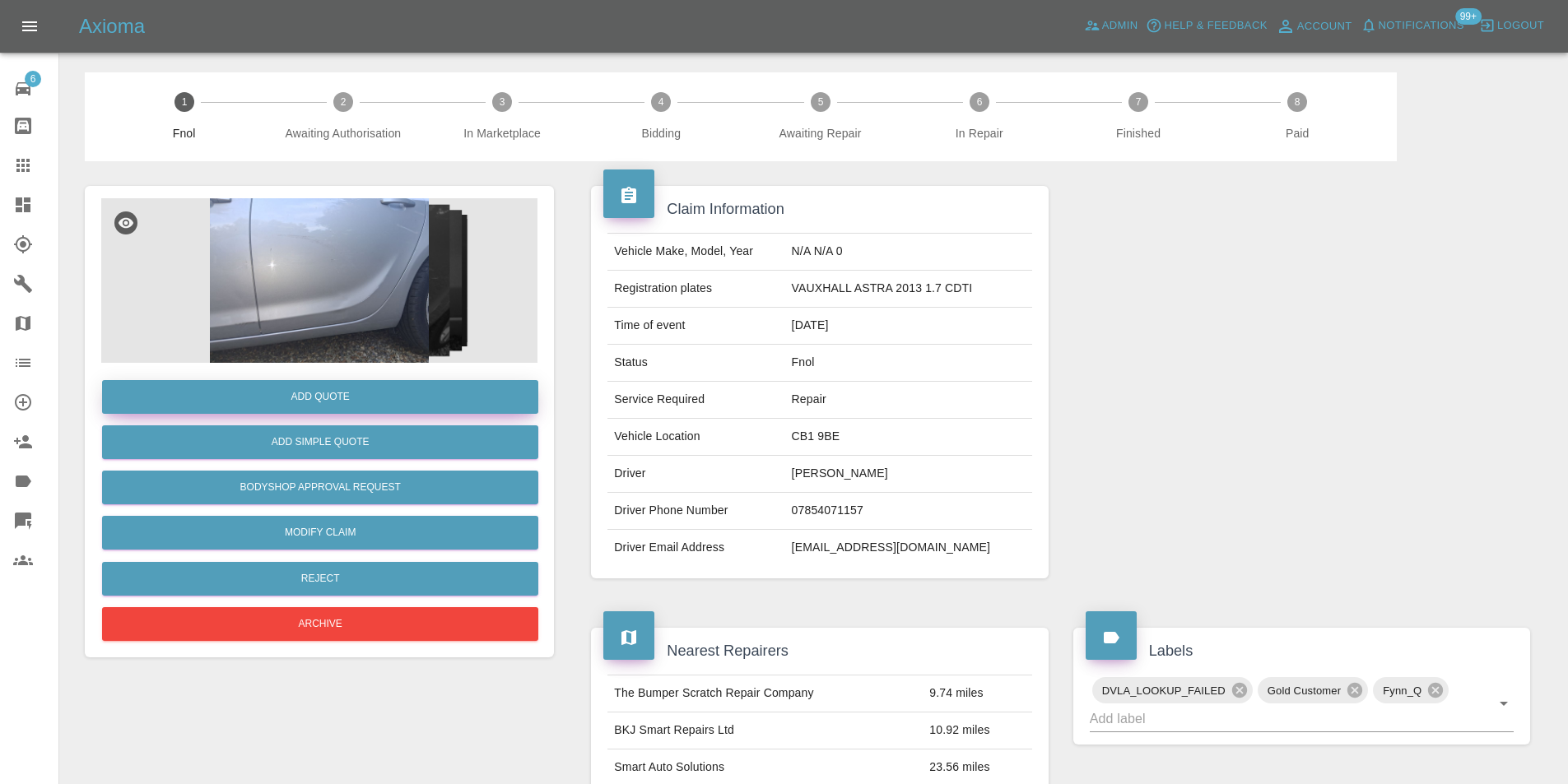
click at [353, 400] on button "Add Quote" at bounding box center [320, 397] width 436 height 34
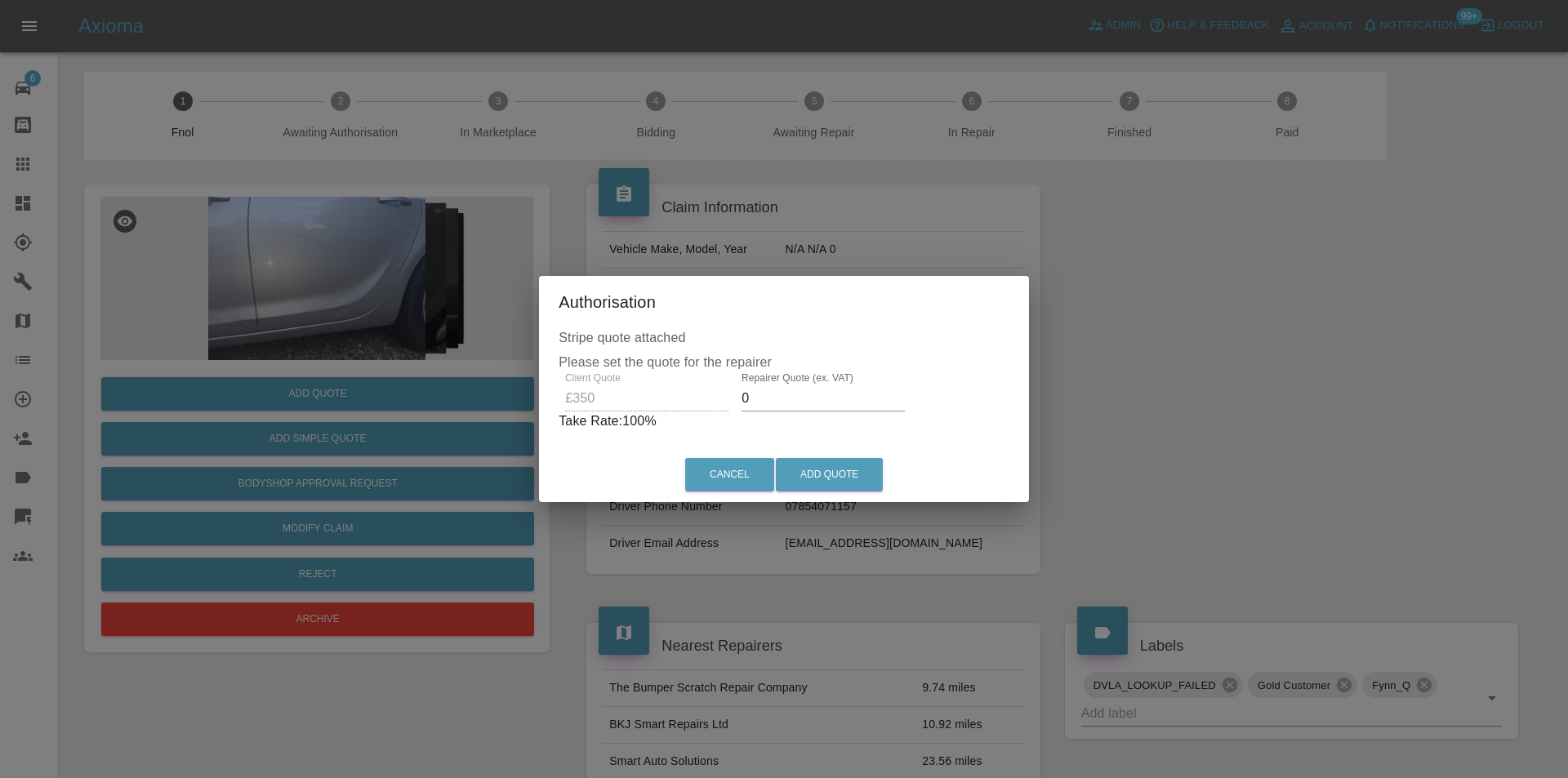
click at [778, 399] on input "0" at bounding box center [823, 398] width 164 height 26
type input "0220"
click at [842, 480] on button "Add Quote" at bounding box center [829, 475] width 107 height 33
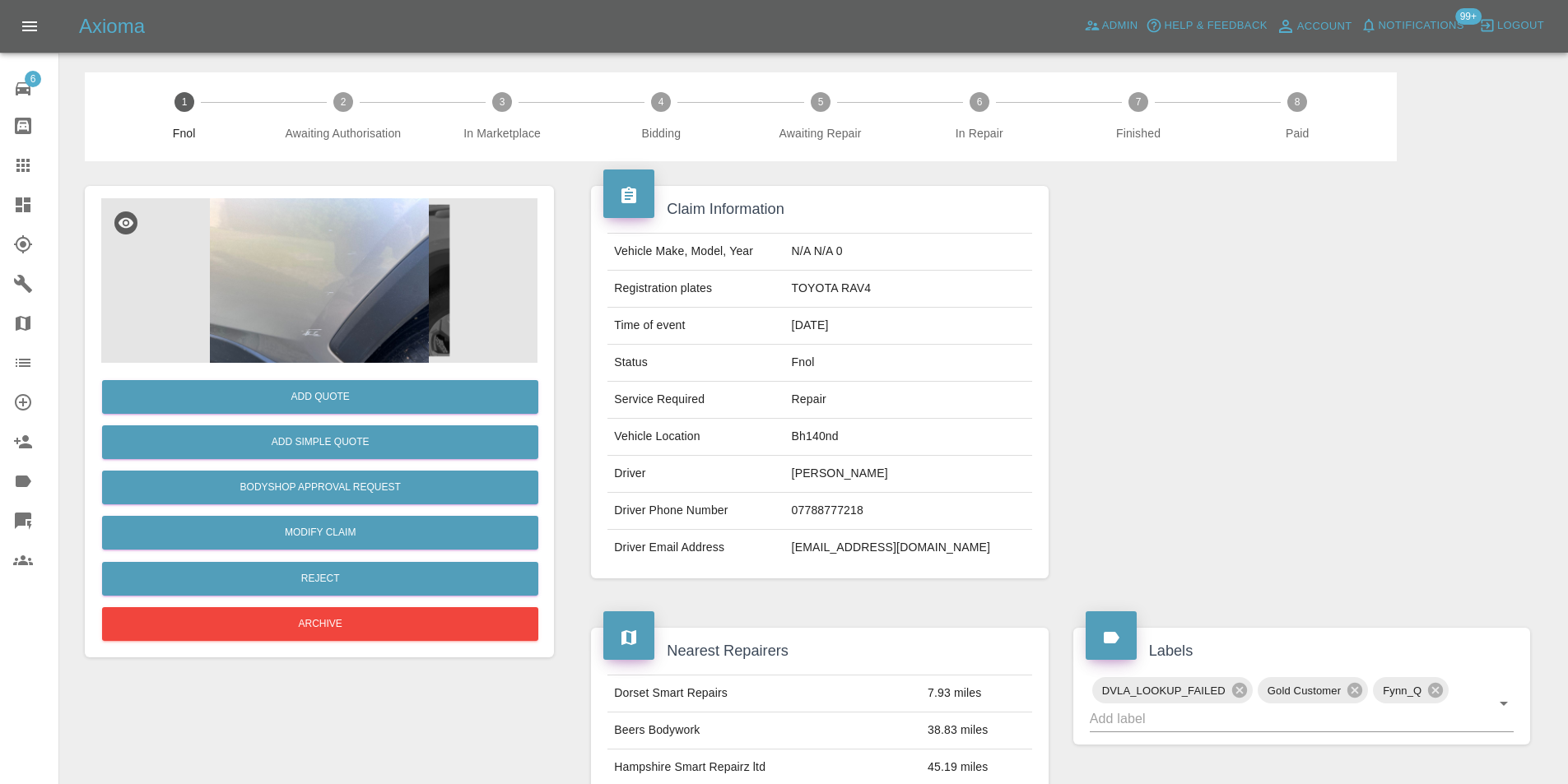
click at [357, 255] on img at bounding box center [319, 281] width 436 height 165
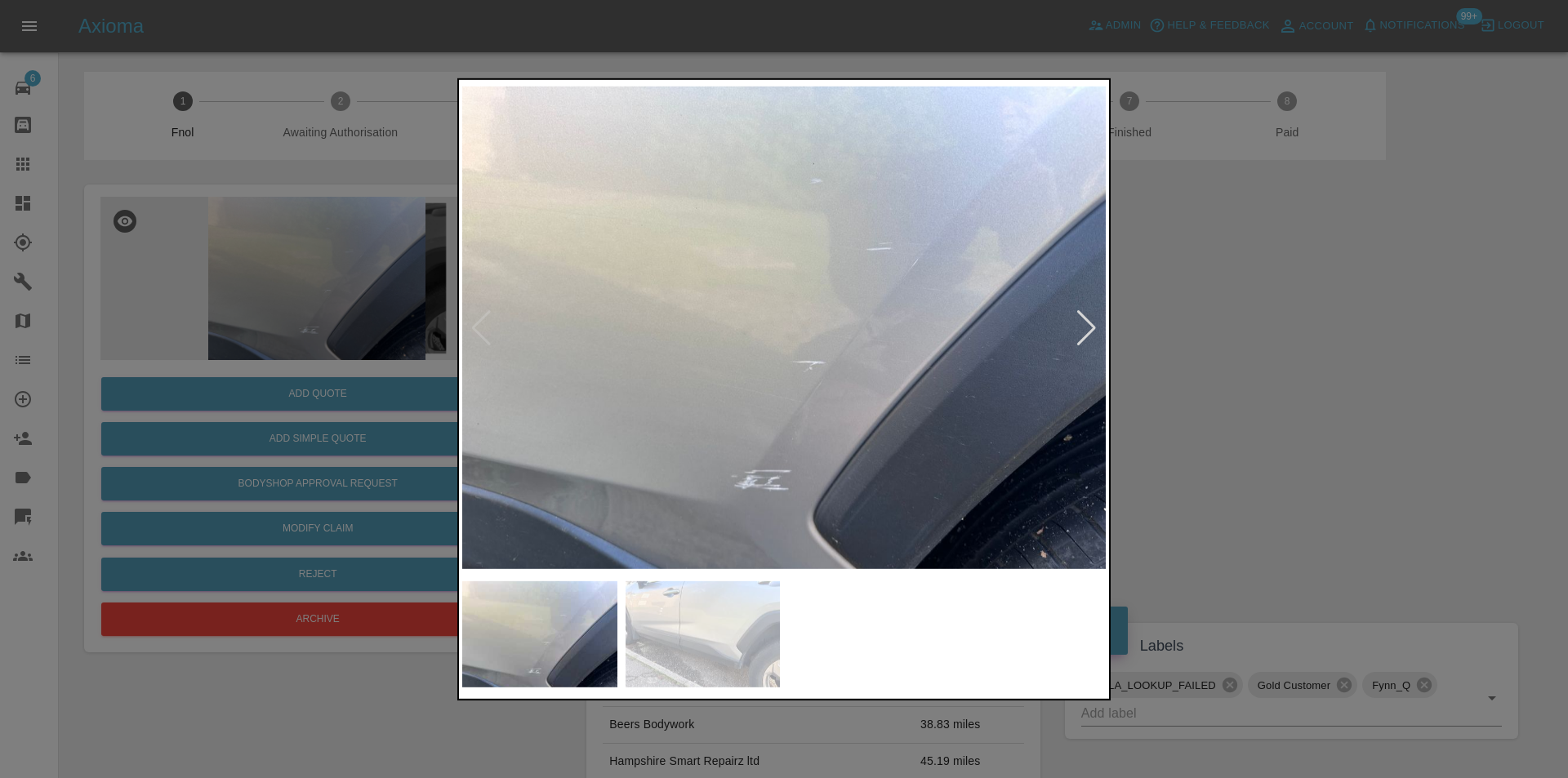
click at [1091, 333] on div at bounding box center [1087, 327] width 22 height 36
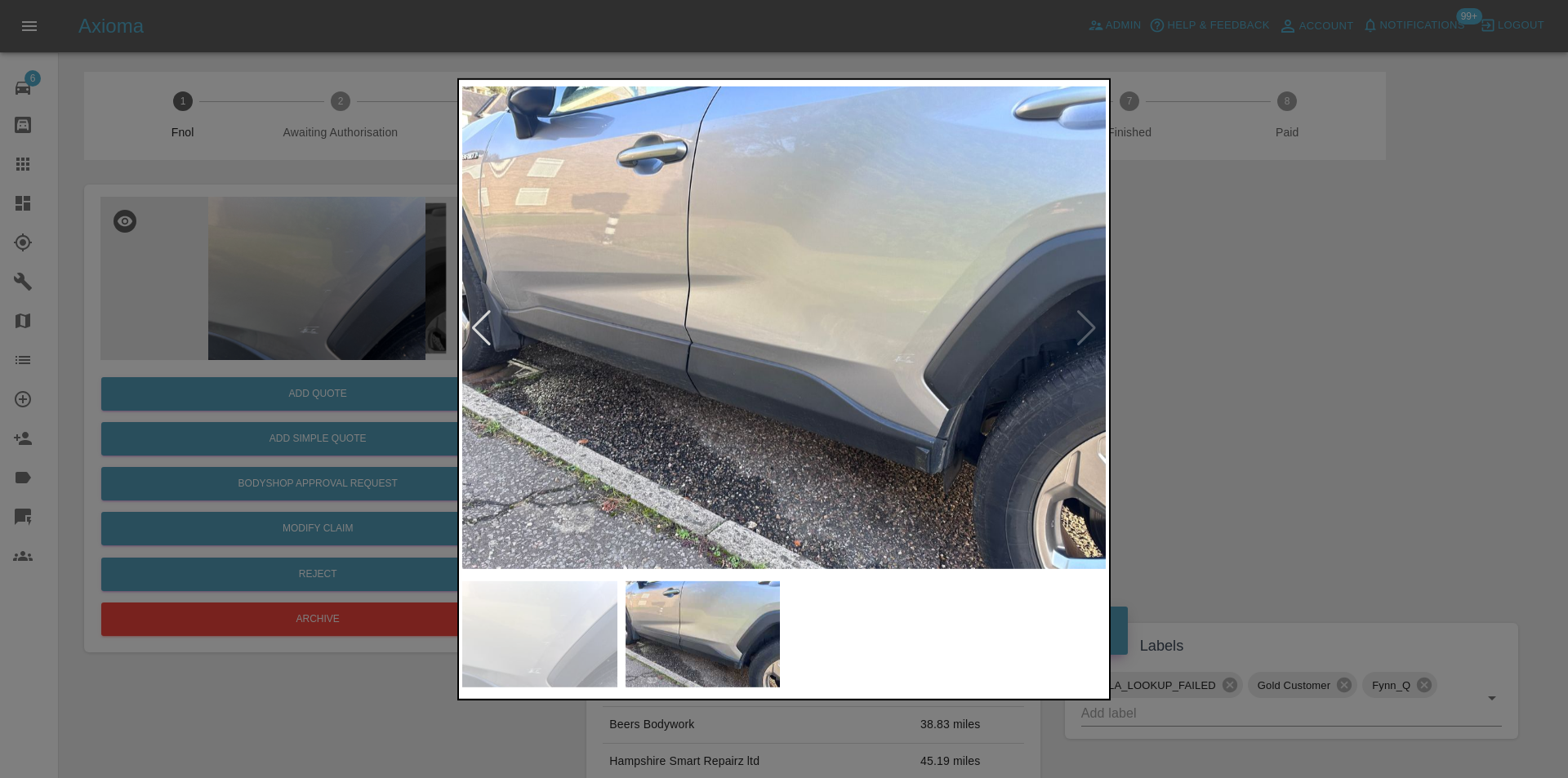
click at [1091, 333] on img at bounding box center [784, 327] width 643 height 490
click at [1192, 351] on div at bounding box center [784, 389] width 1568 height 778
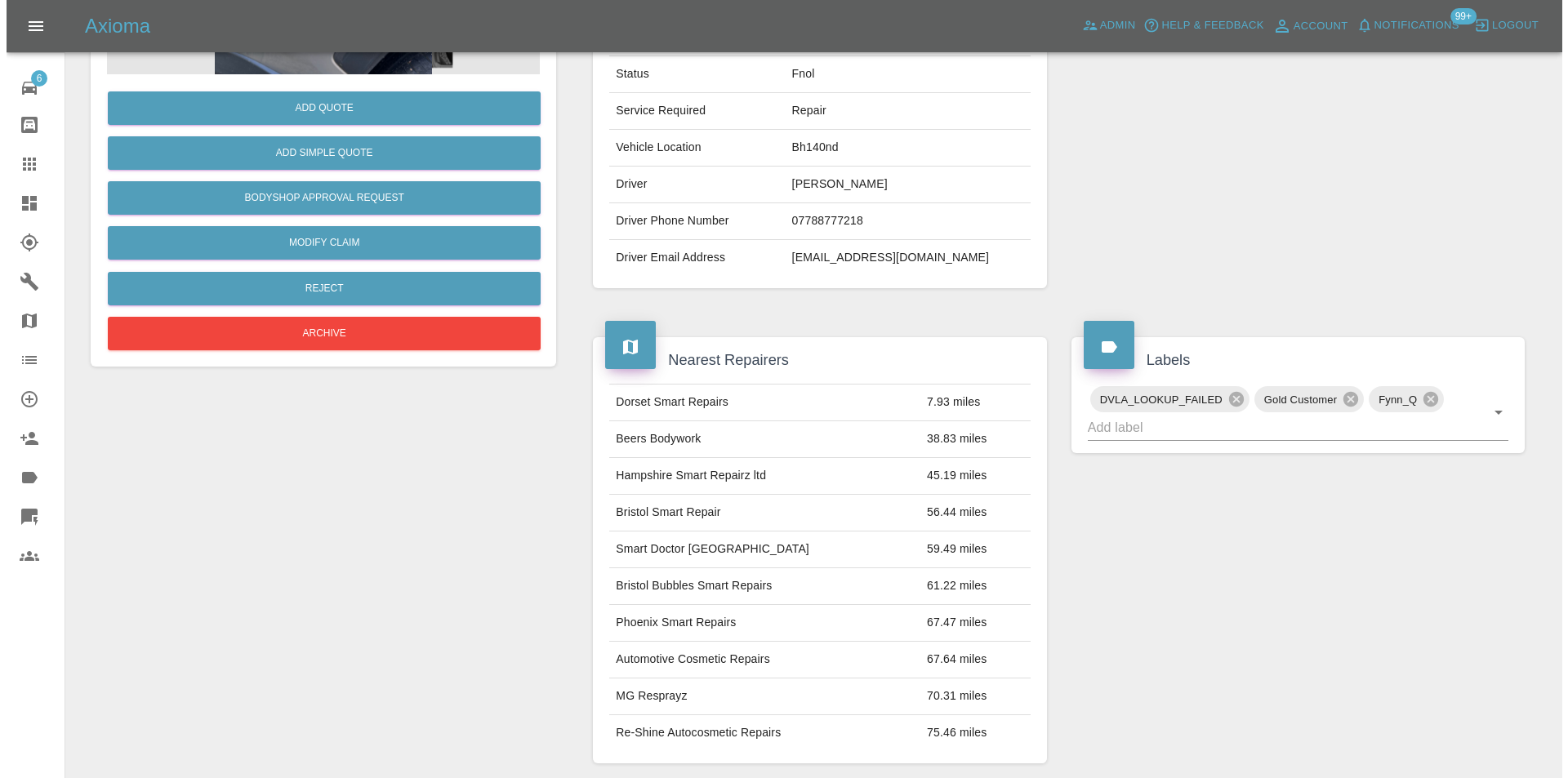
scroll to position [164, 0]
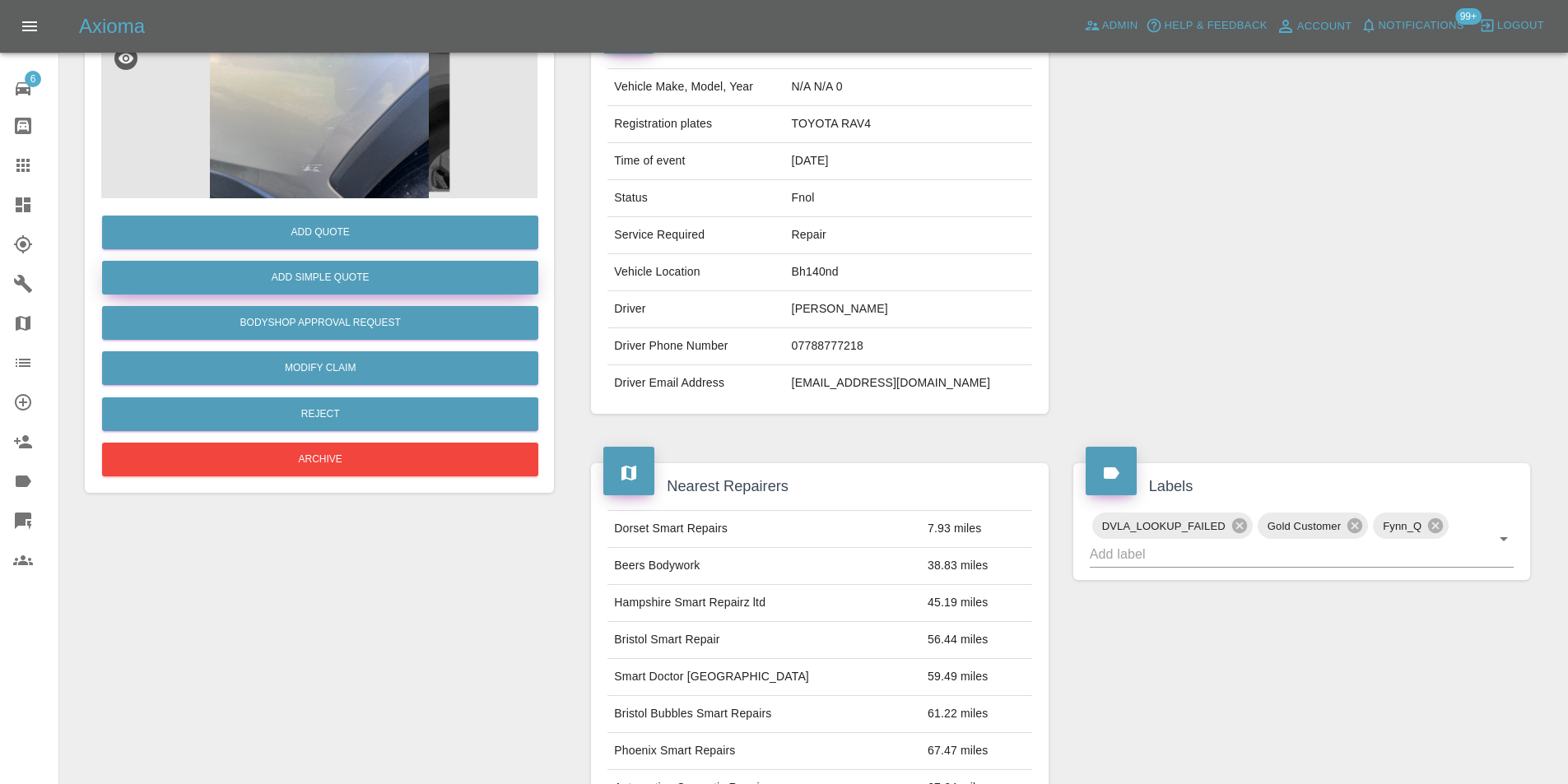
click at [358, 286] on button "Add Simple Quote" at bounding box center [320, 277] width 436 height 34
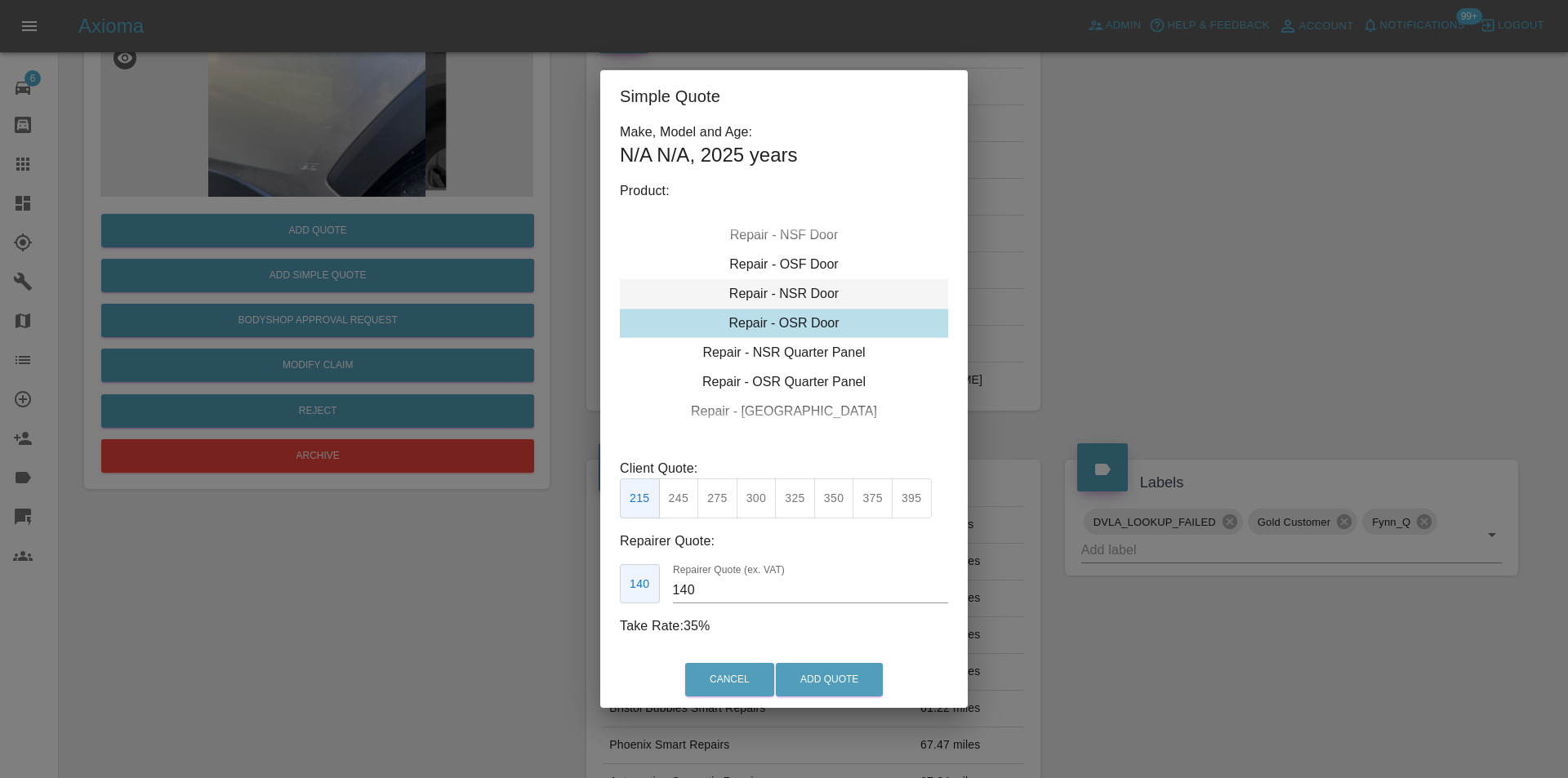
click at [805, 296] on div "Repair - NSR Door" at bounding box center [784, 293] width 328 height 29
click at [683, 496] on button "245" at bounding box center [679, 499] width 40 height 40
type input "160"
click at [817, 680] on button "Add Quote" at bounding box center [829, 680] width 107 height 33
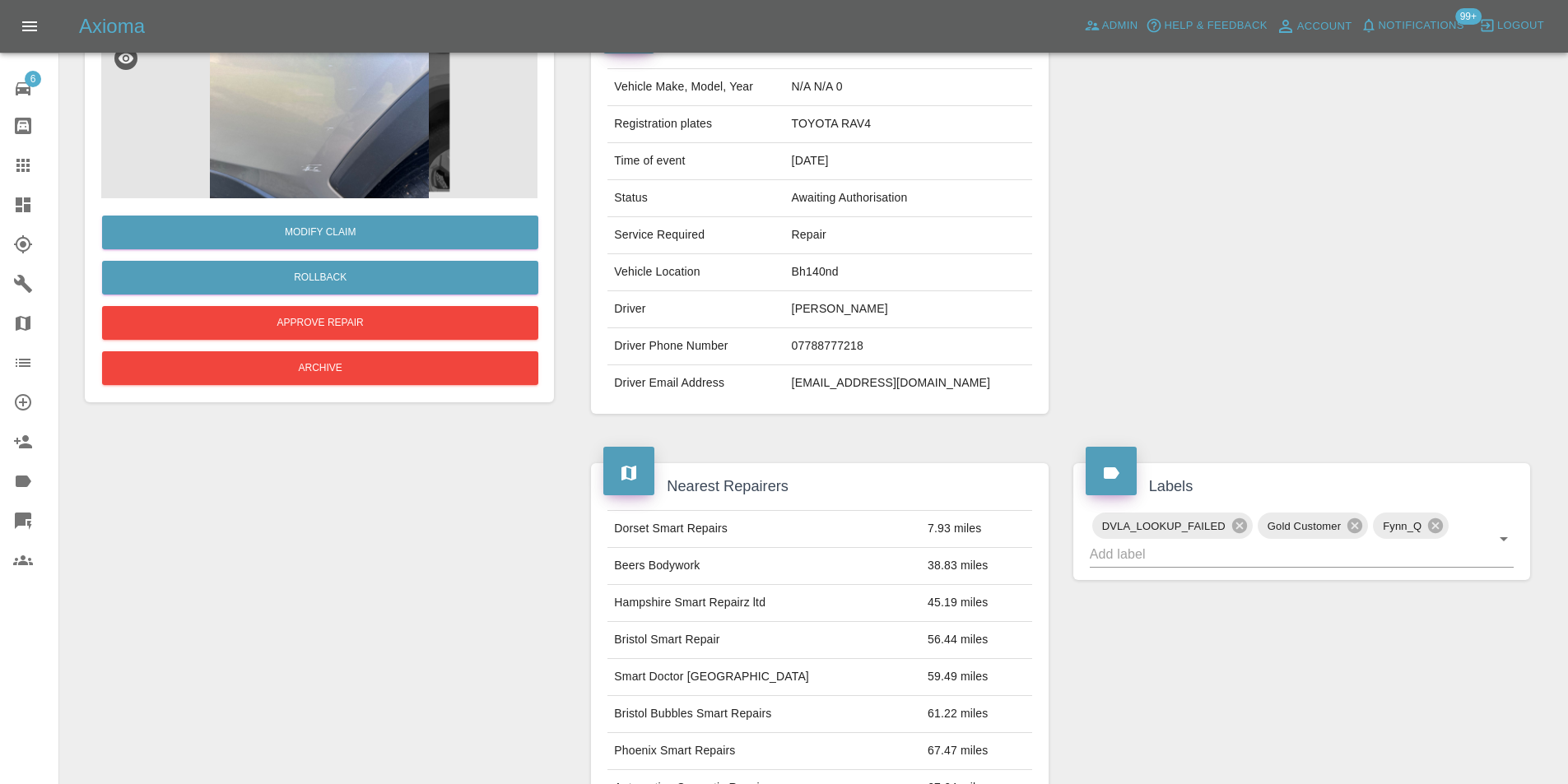
click at [302, 141] on img at bounding box center [319, 116] width 436 height 165
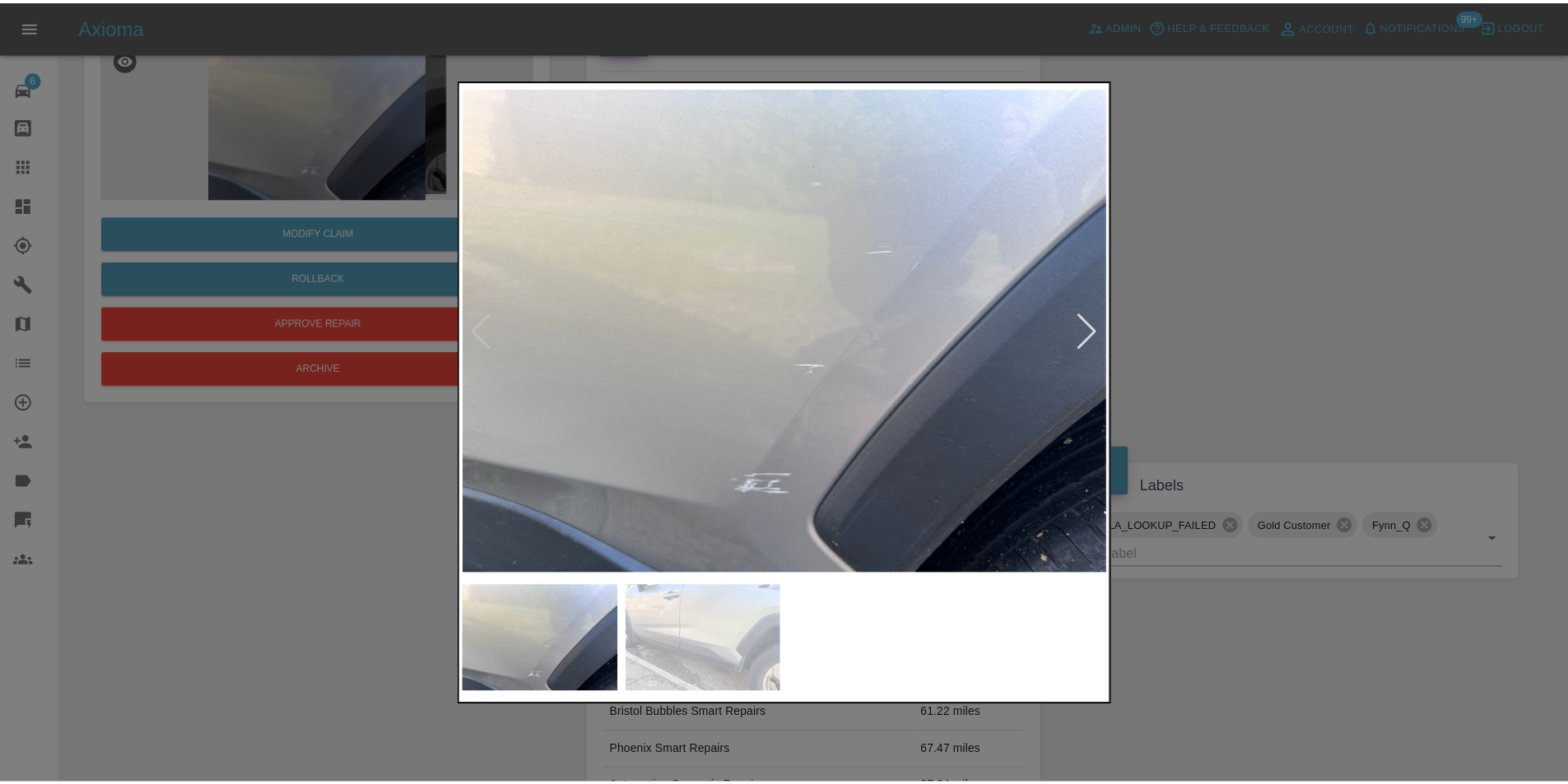
scroll to position [0, 0]
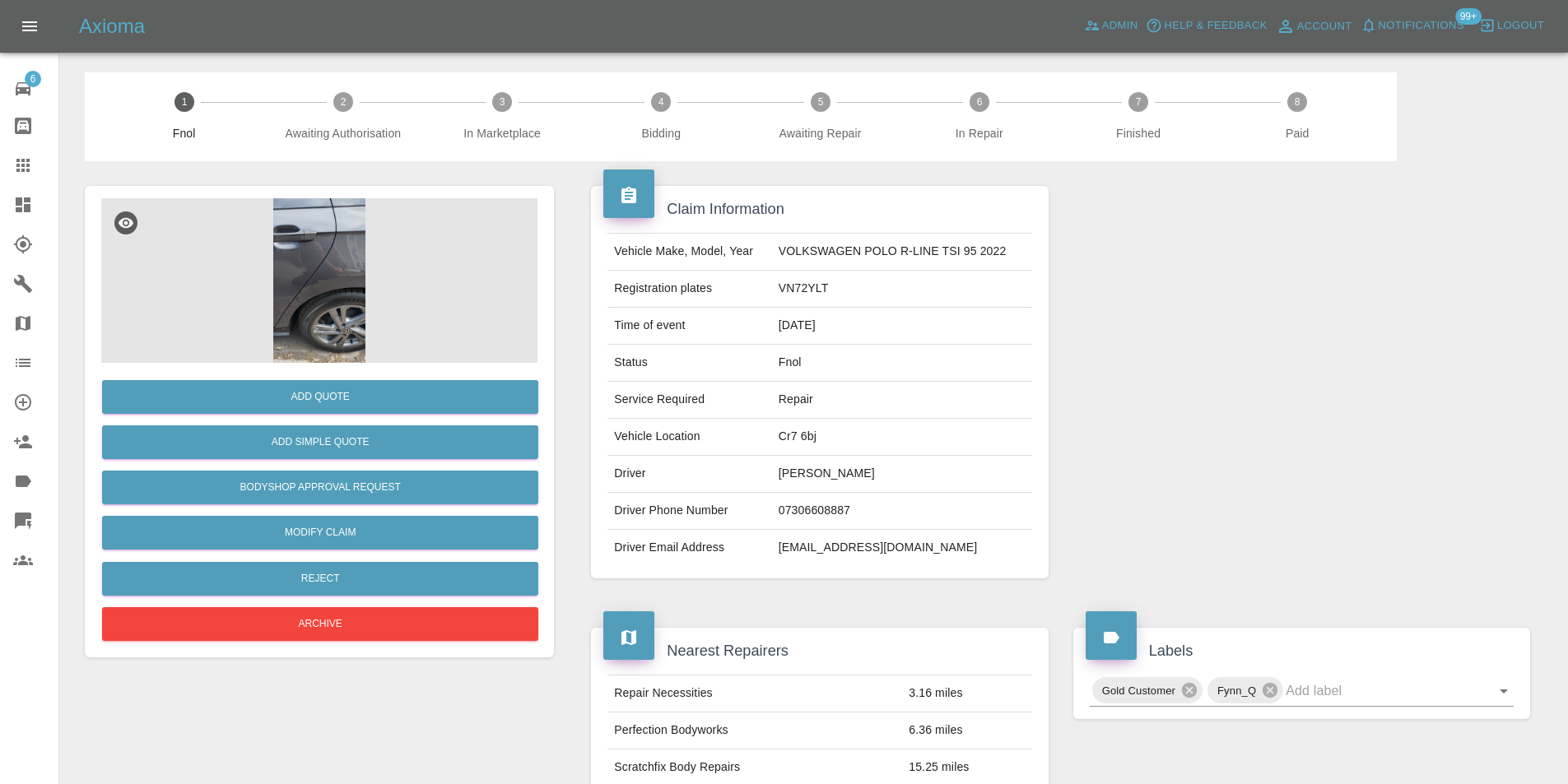
click at [332, 260] on img at bounding box center [319, 281] width 436 height 165
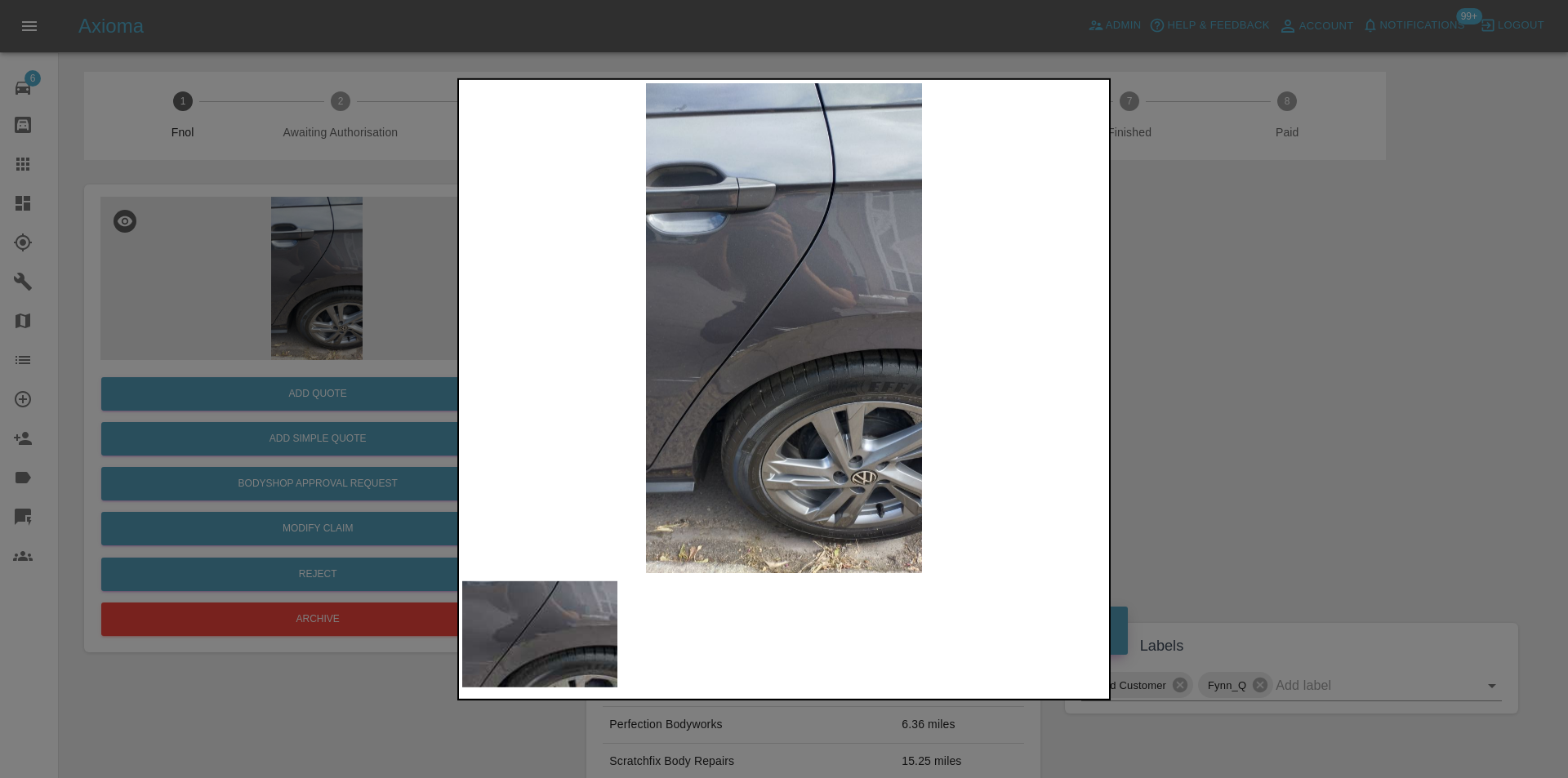
click at [764, 358] on img at bounding box center [784, 327] width 643 height 490
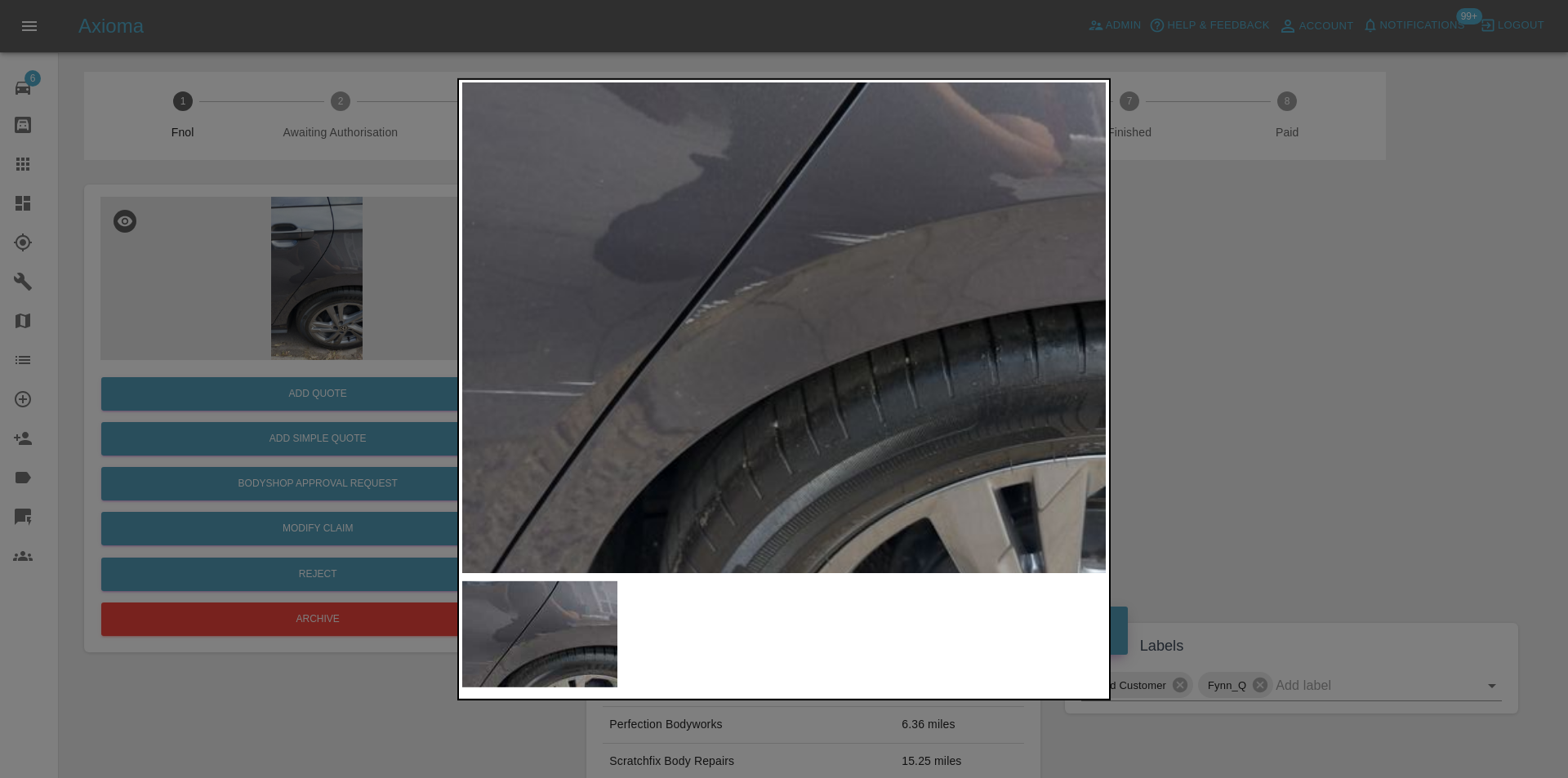
click at [764, 358] on img at bounding box center [846, 236] width 1931 height 1471
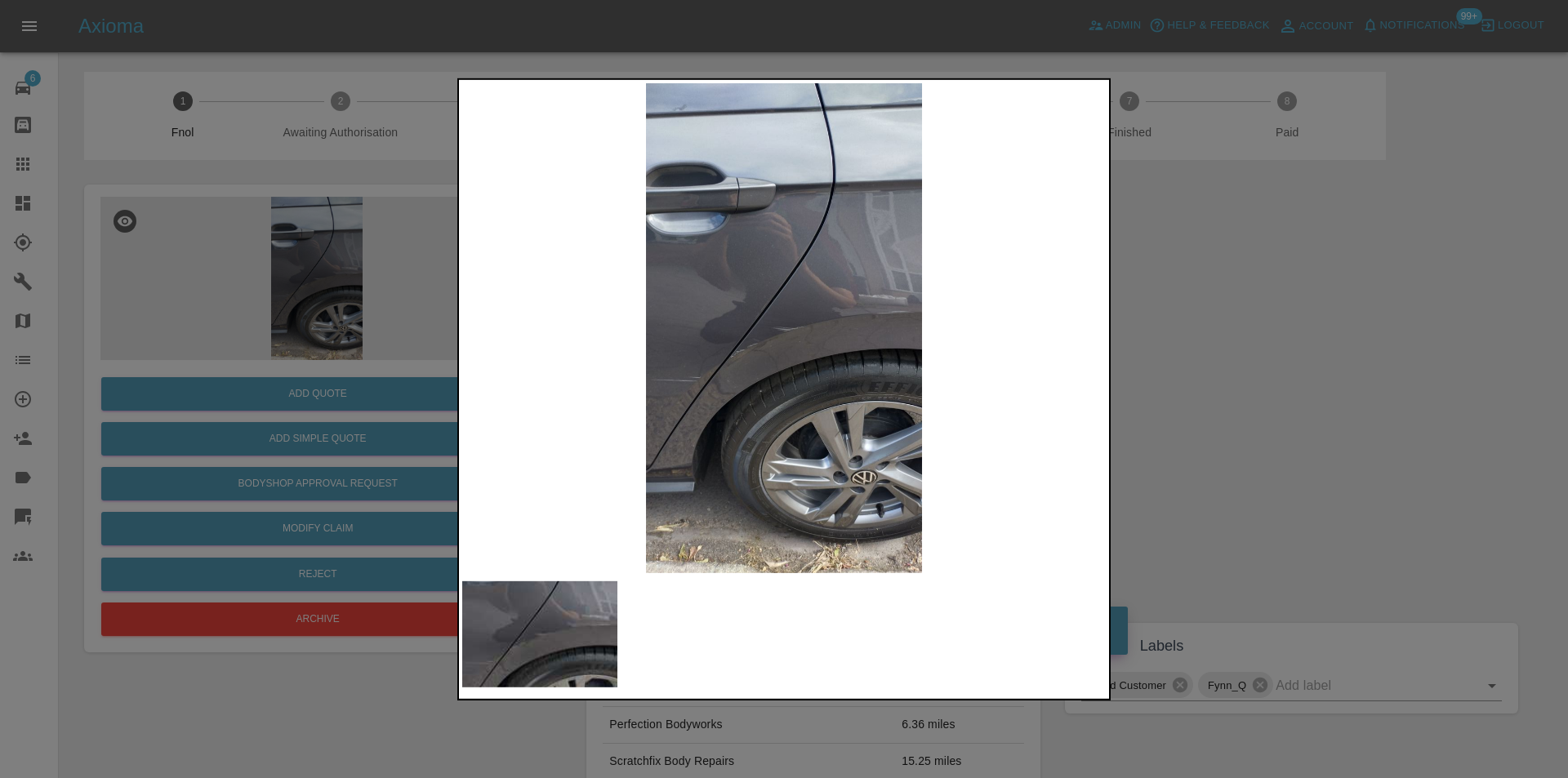
click at [1238, 352] on div at bounding box center [784, 389] width 1568 height 778
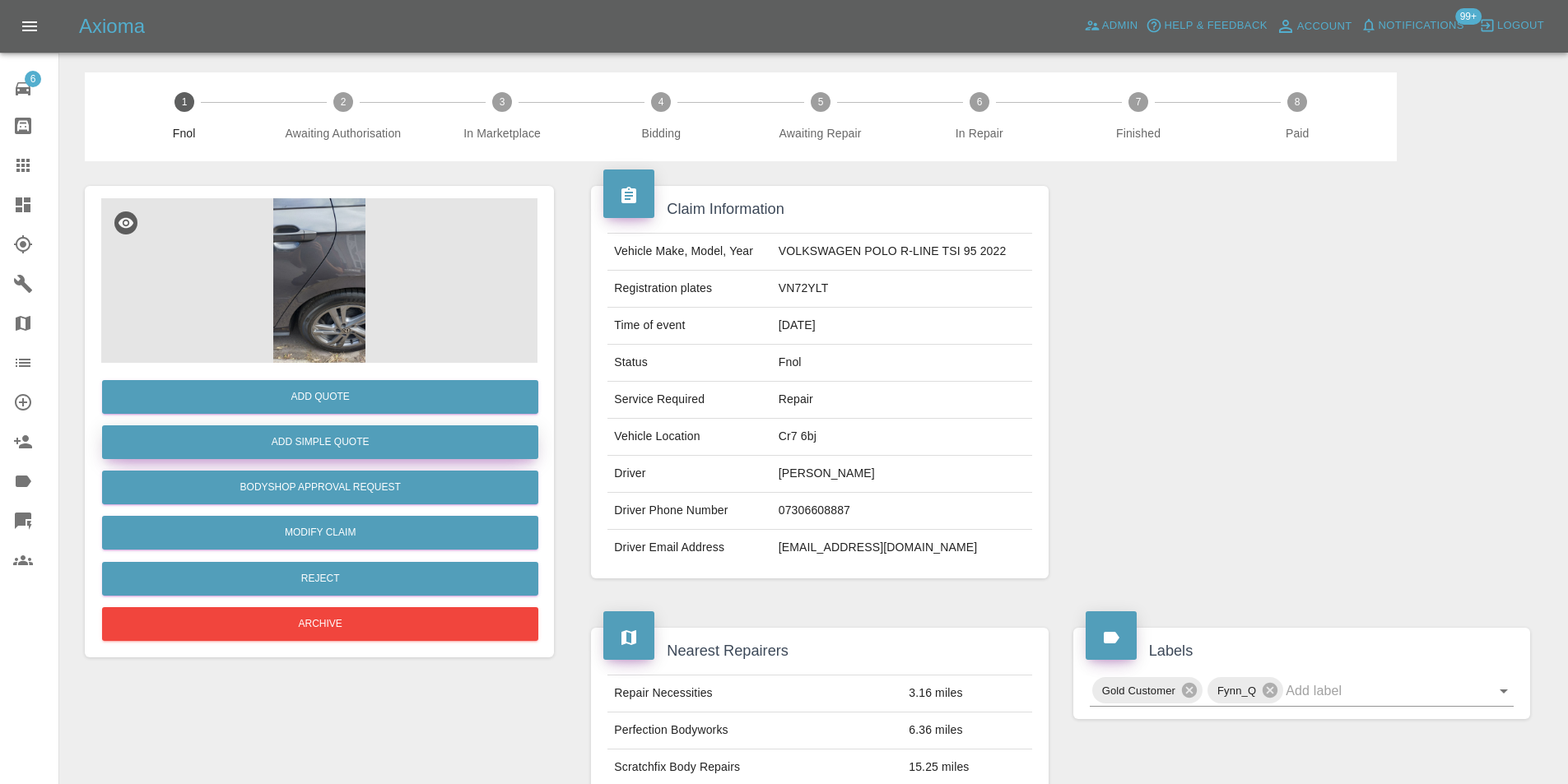
click at [380, 445] on button "Add Simple Quote" at bounding box center [320, 442] width 436 height 34
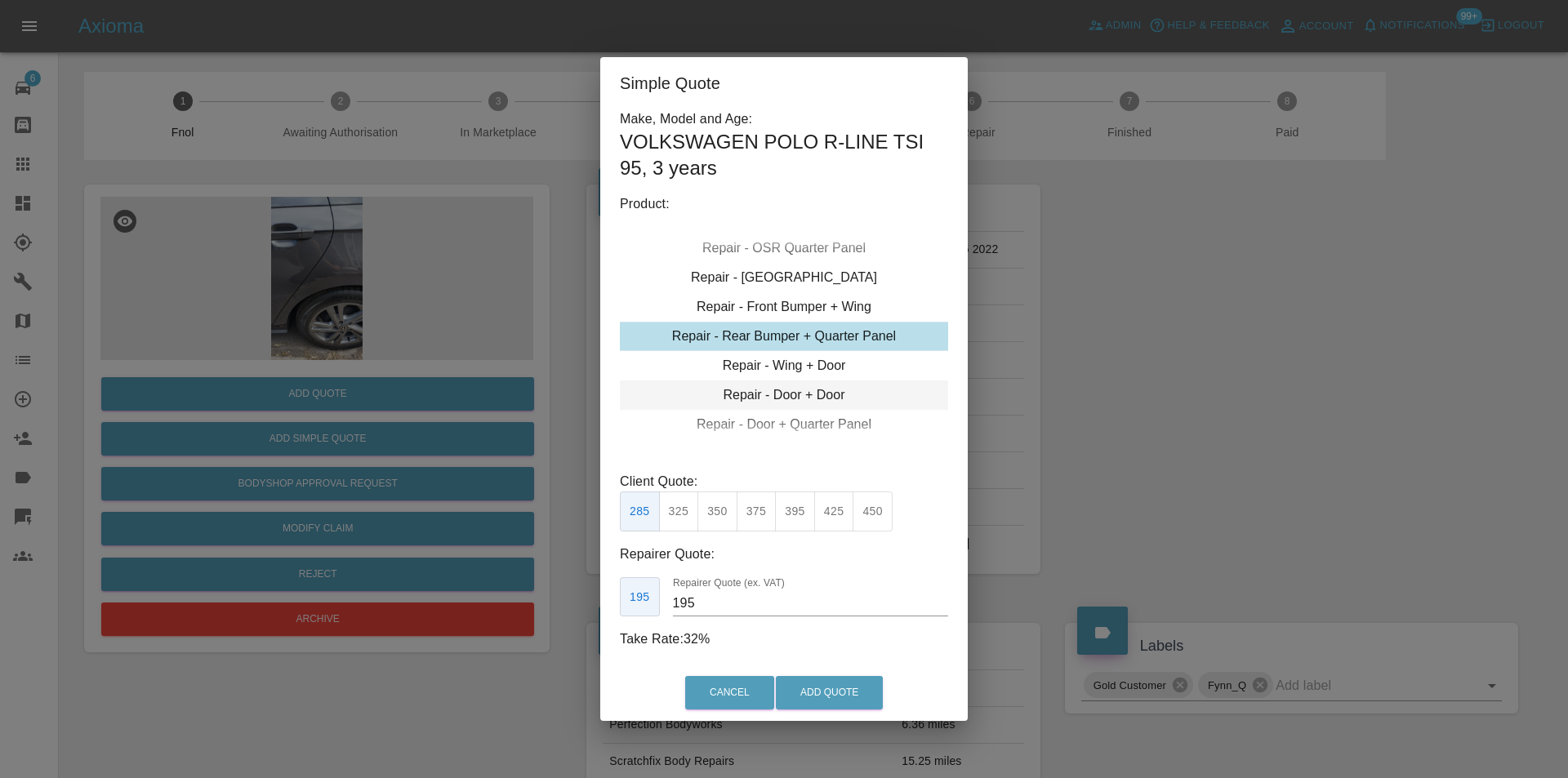
click at [810, 392] on div "Repair - Door + Door" at bounding box center [784, 395] width 328 height 29
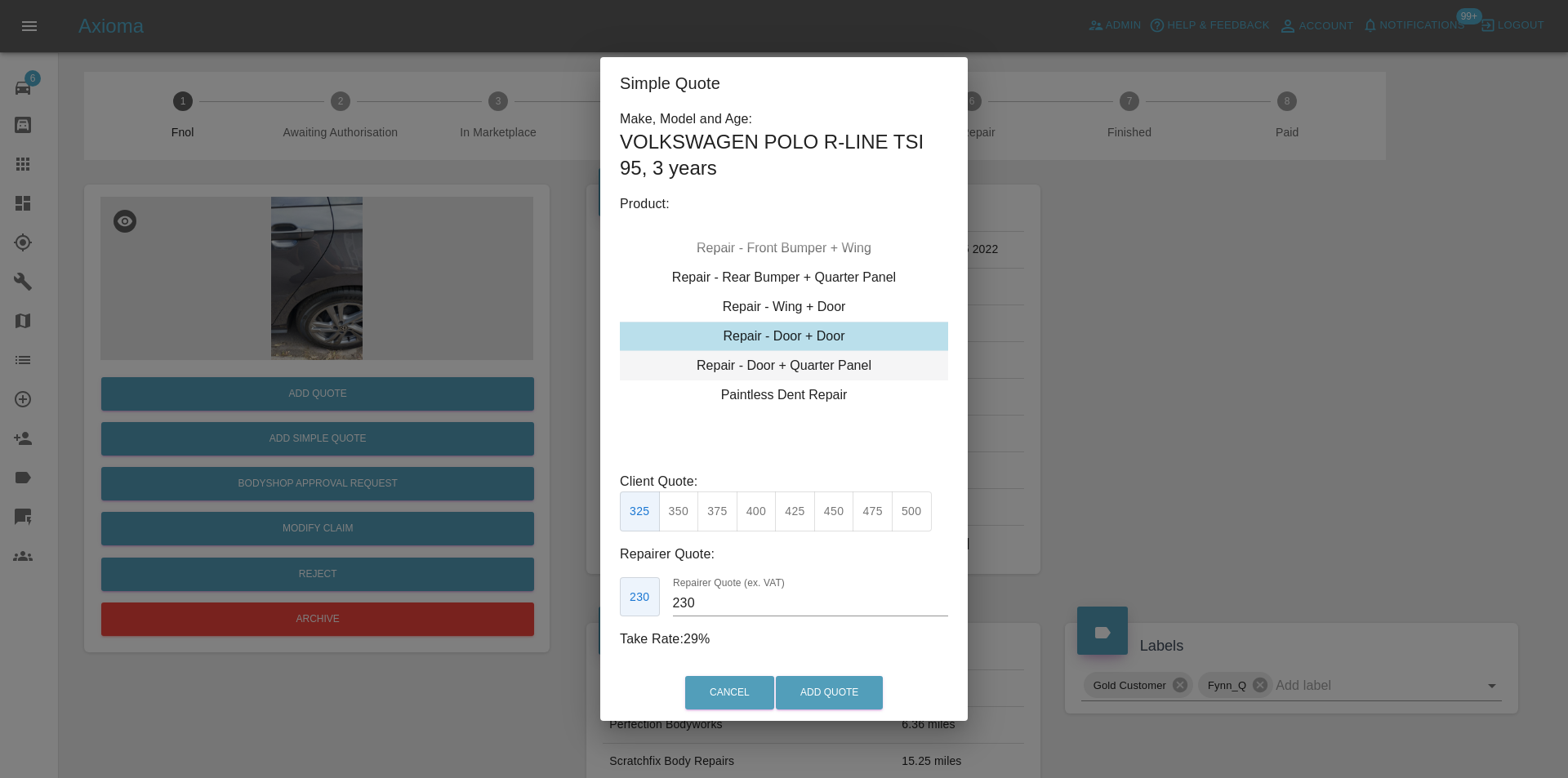
click at [788, 361] on div "Repair - Door + Quarter Panel" at bounding box center [784, 365] width 328 height 29
click at [677, 516] on button "350" at bounding box center [679, 511] width 40 height 40
type input "210"
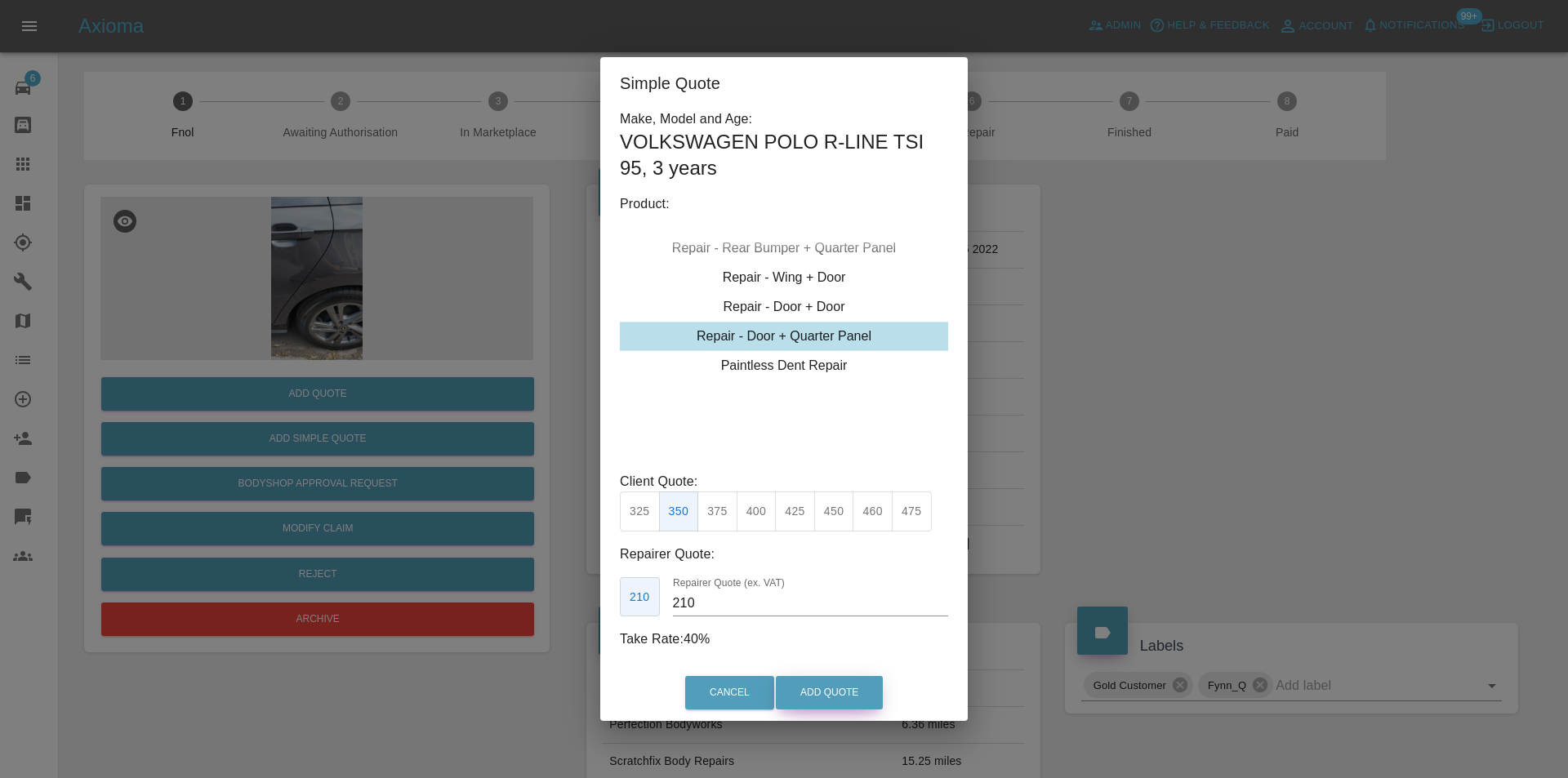
click at [821, 689] on button "Add Quote" at bounding box center [829, 693] width 107 height 33
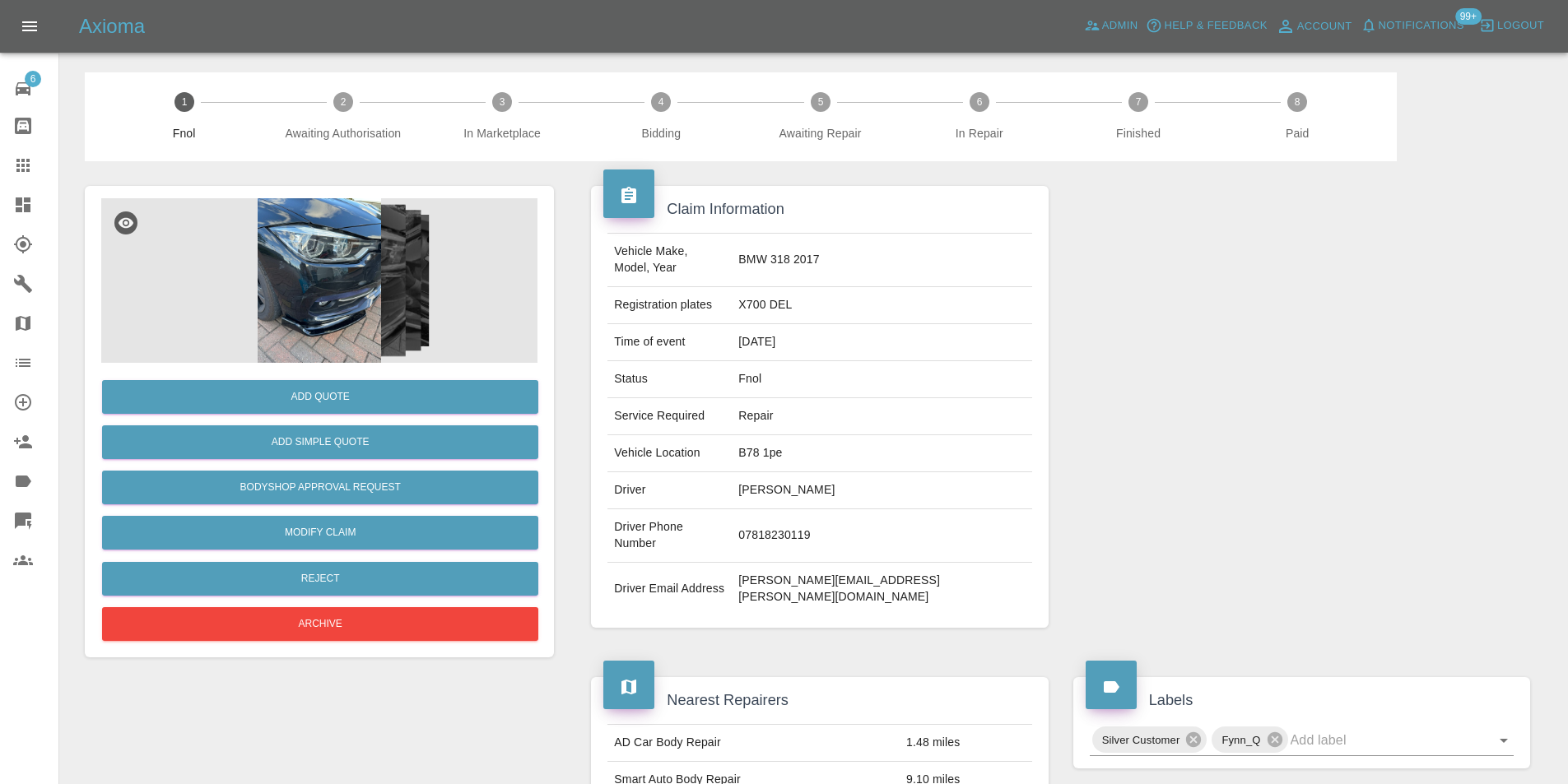
click at [312, 303] on img at bounding box center [319, 281] width 436 height 165
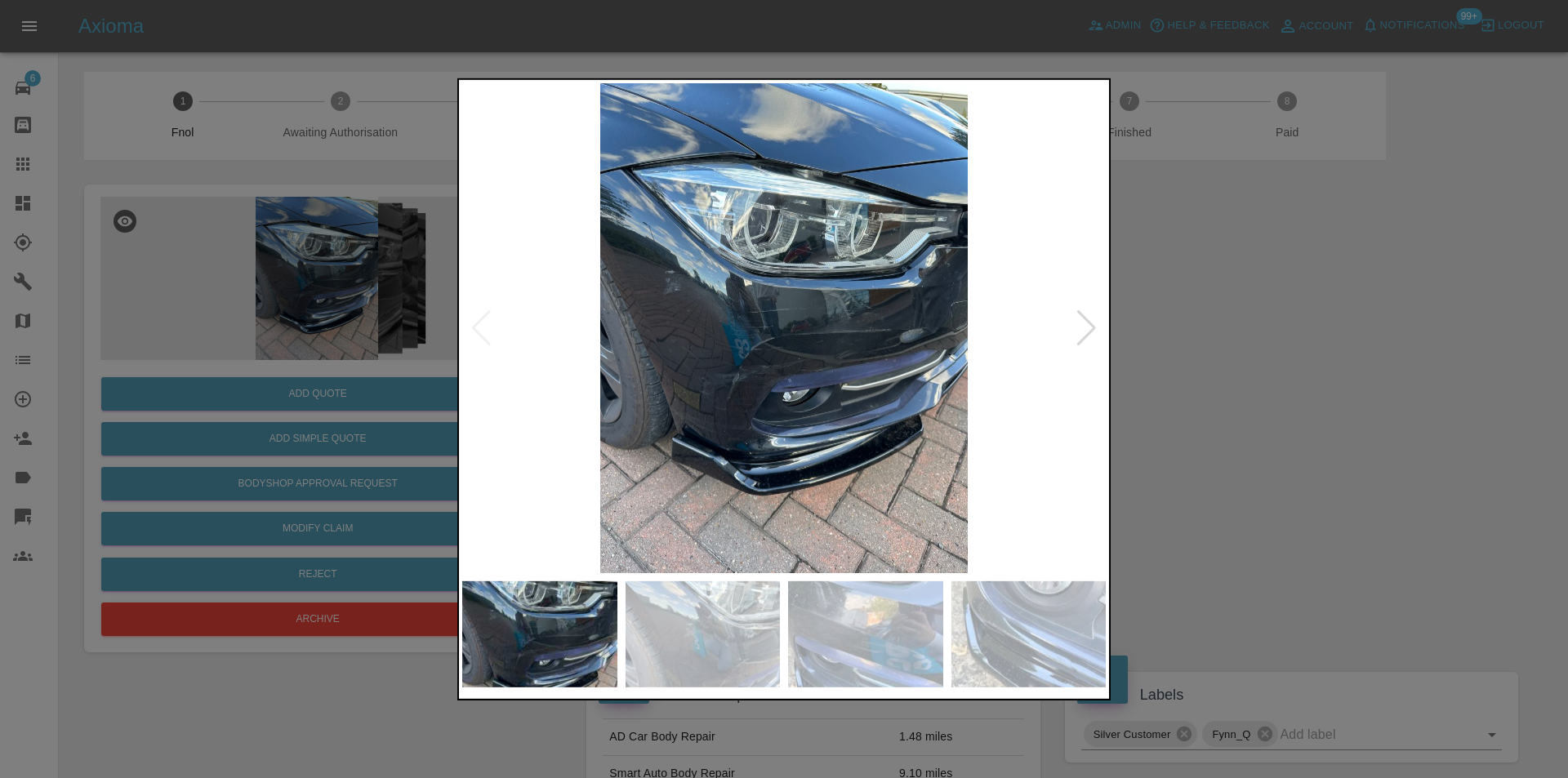
click at [1087, 325] on div at bounding box center [1087, 327] width 22 height 36
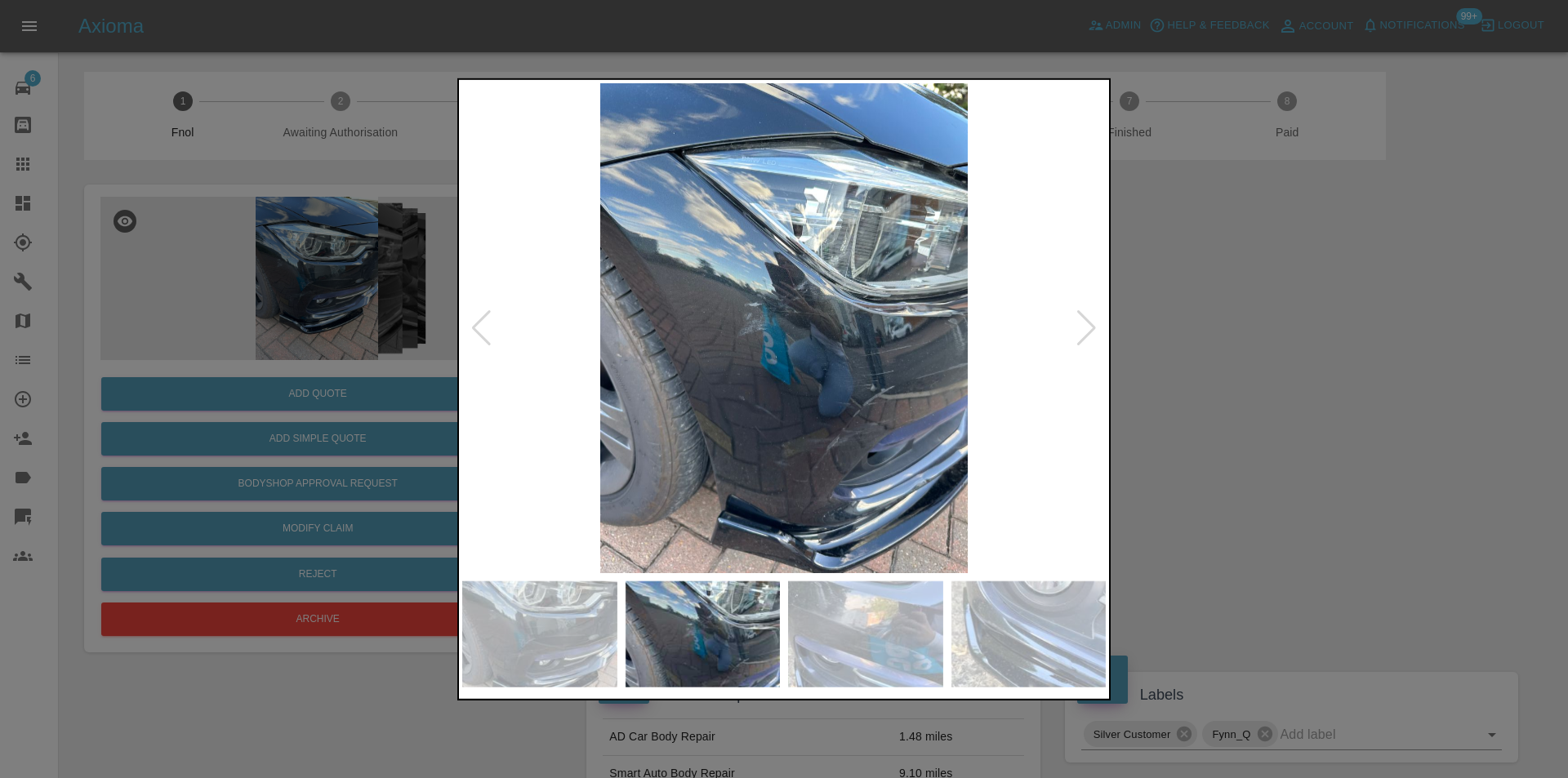
click at [1085, 326] on div at bounding box center [1087, 327] width 22 height 36
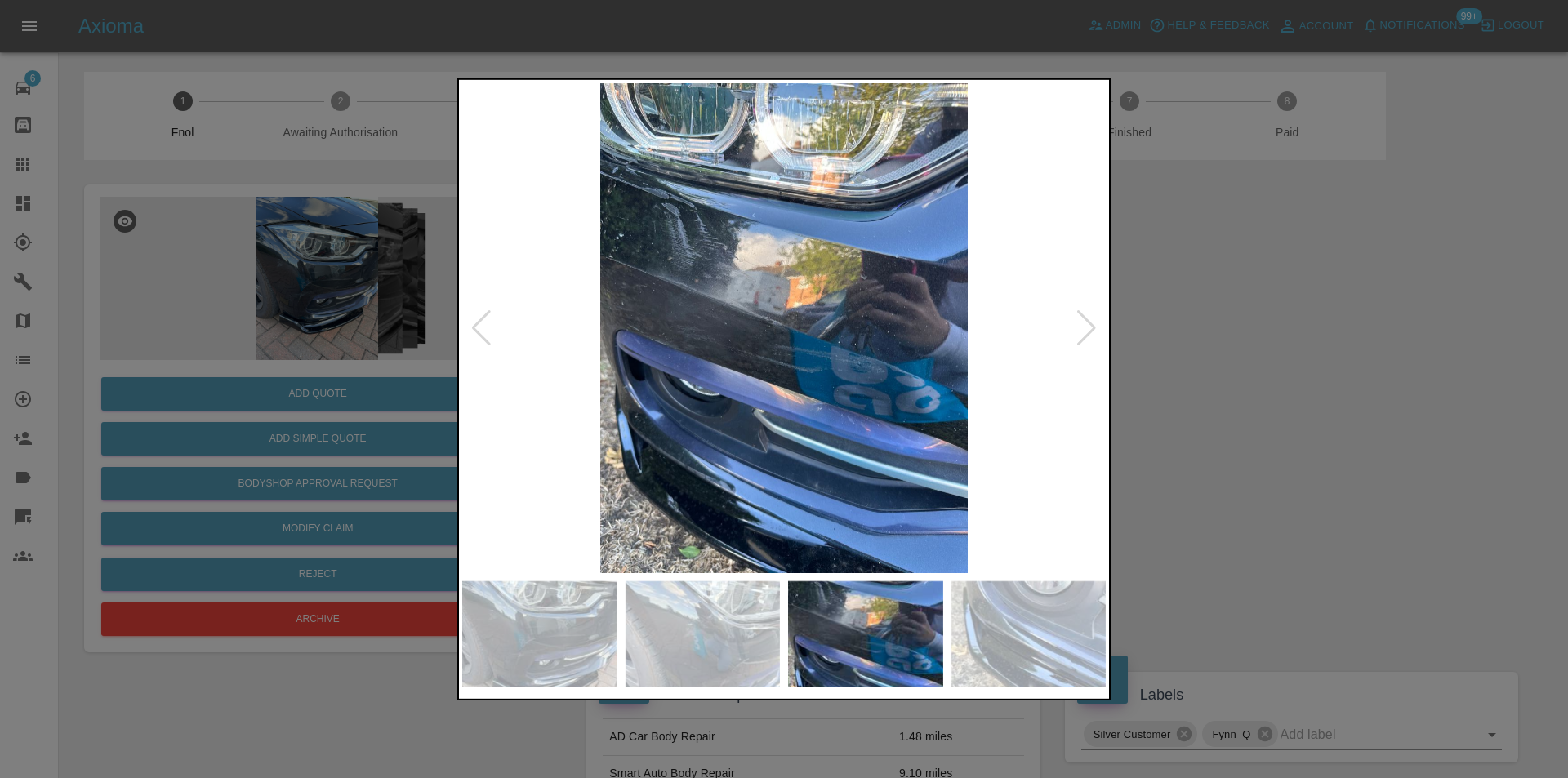
click at [1085, 326] on div at bounding box center [1087, 327] width 22 height 36
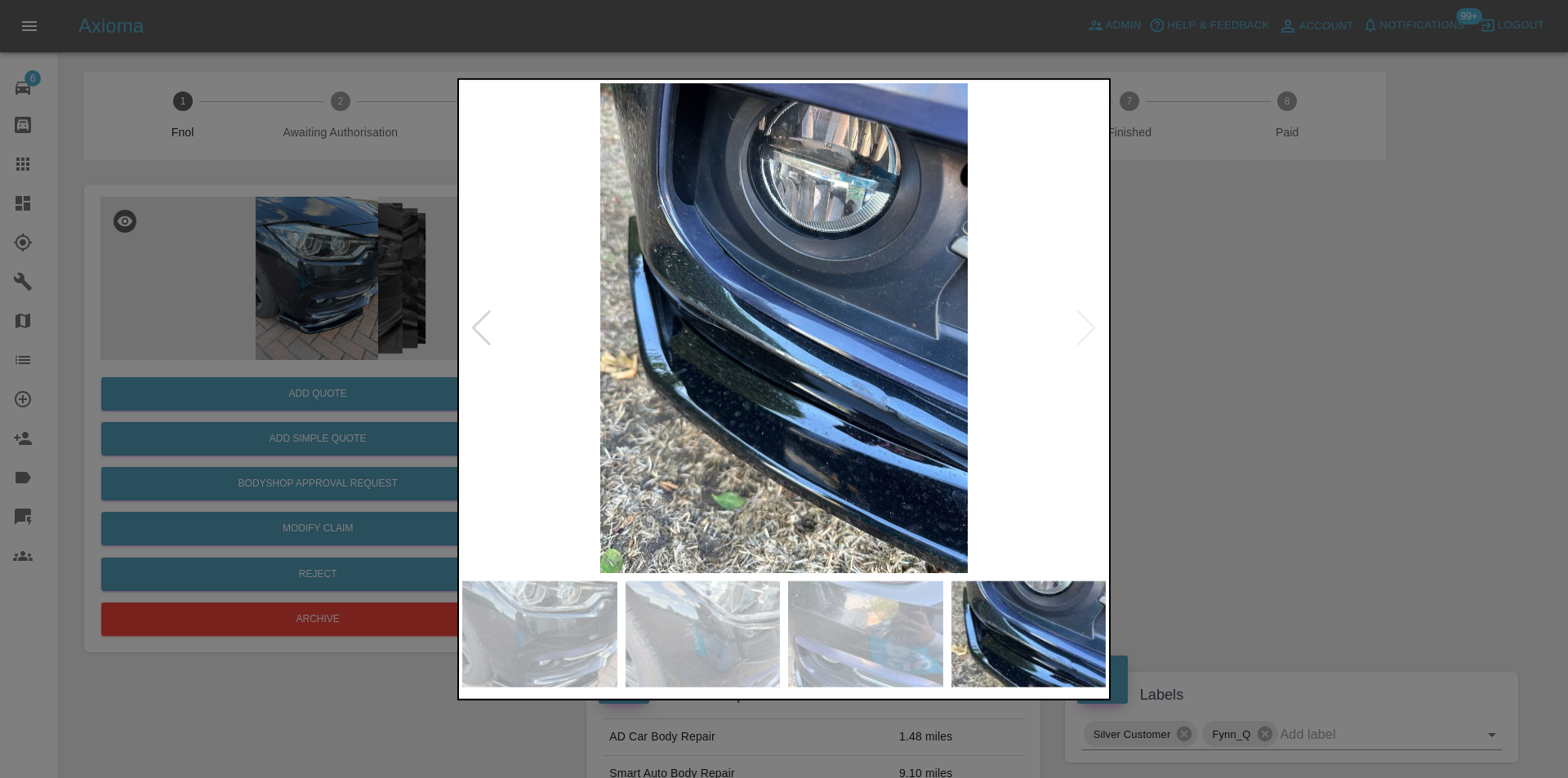
click at [1085, 326] on img at bounding box center [784, 327] width 643 height 490
click at [1249, 347] on div at bounding box center [784, 389] width 1568 height 778
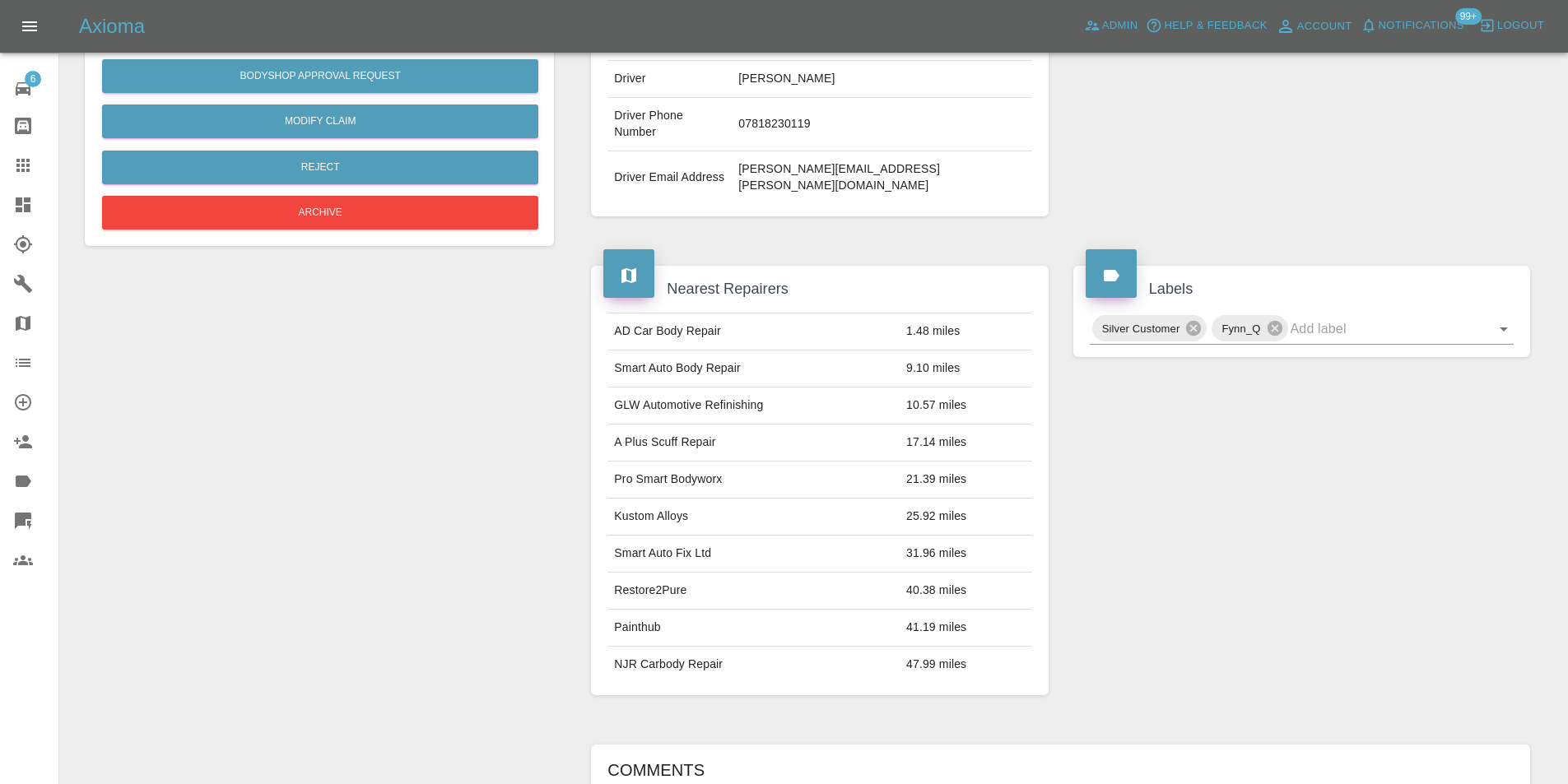
scroll to position [165, 0]
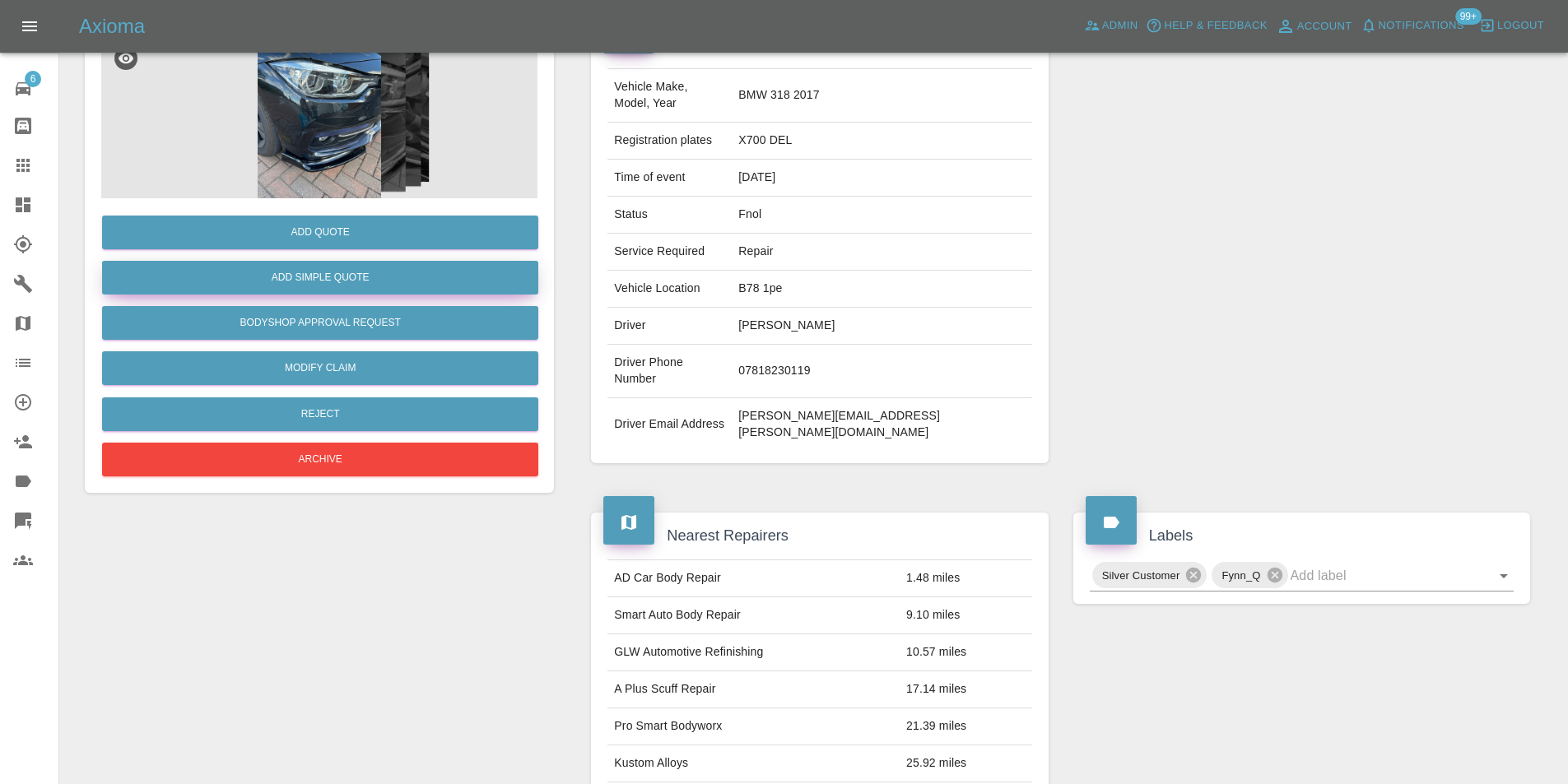
click at [363, 285] on button "Add Simple Quote" at bounding box center [320, 277] width 436 height 34
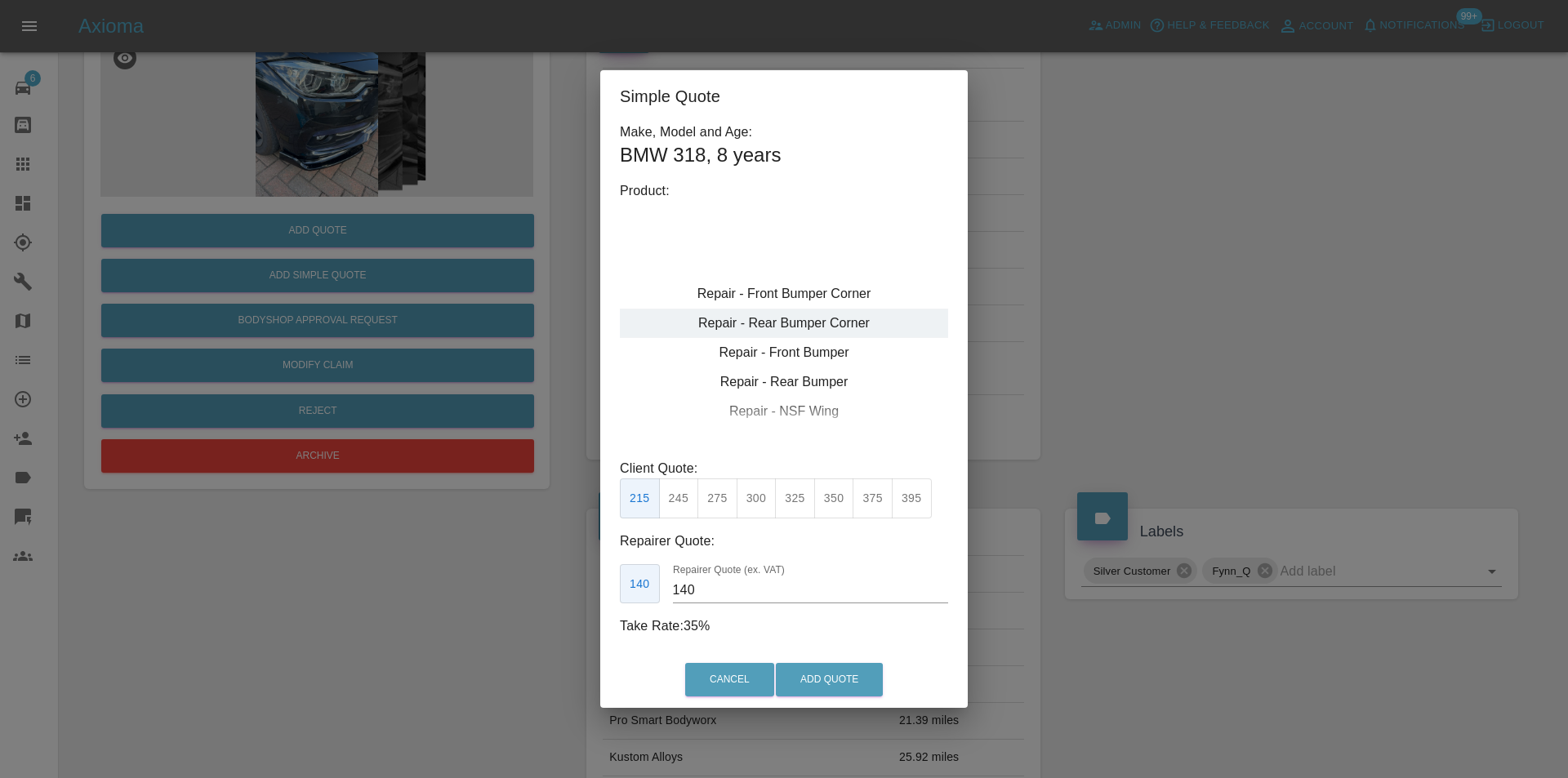
type input "120"
click at [839, 286] on div "Repair - Front Bumper Corner" at bounding box center [784, 293] width 328 height 29
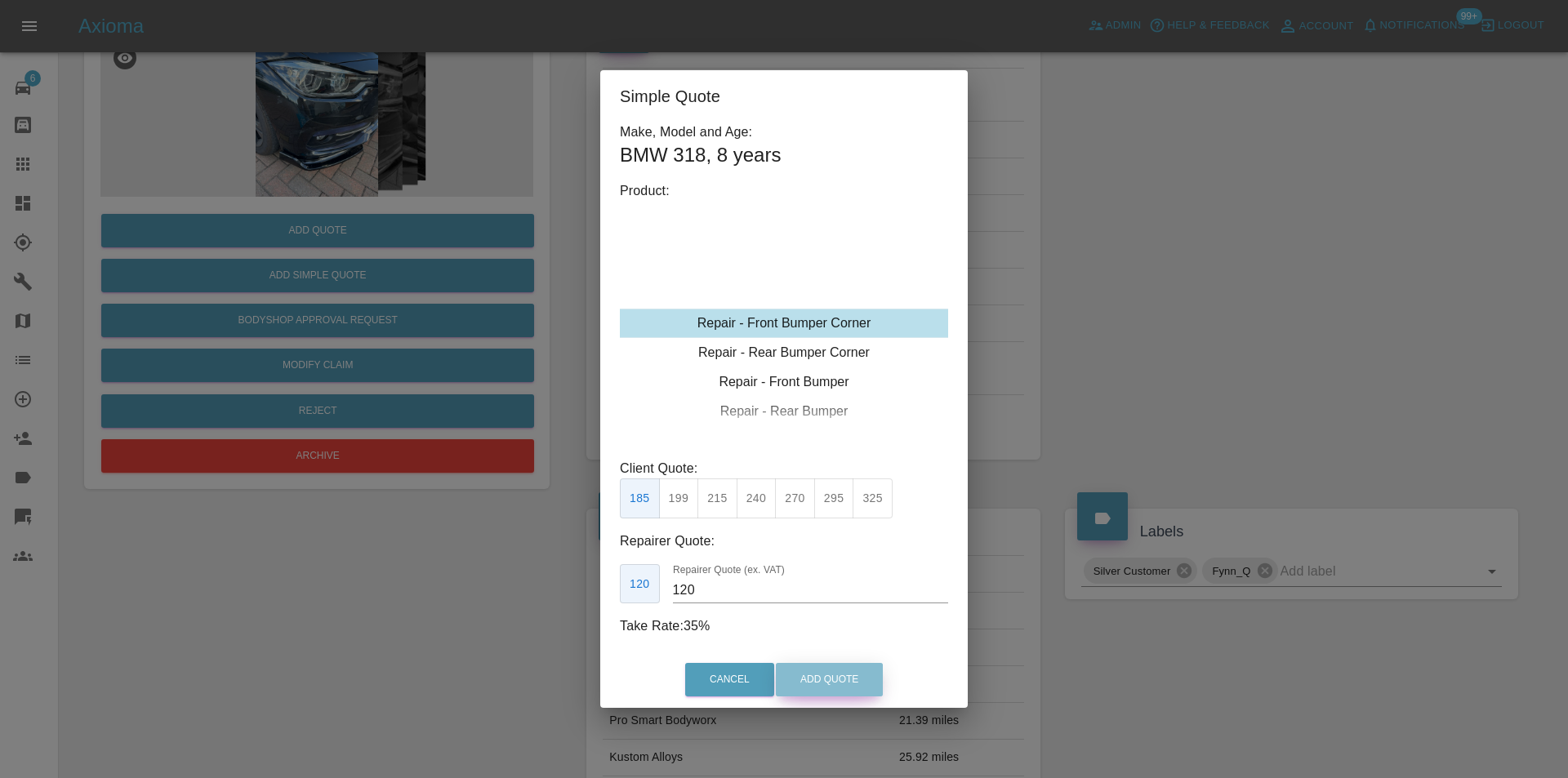
click at [818, 677] on button "Add Quote" at bounding box center [829, 680] width 107 height 33
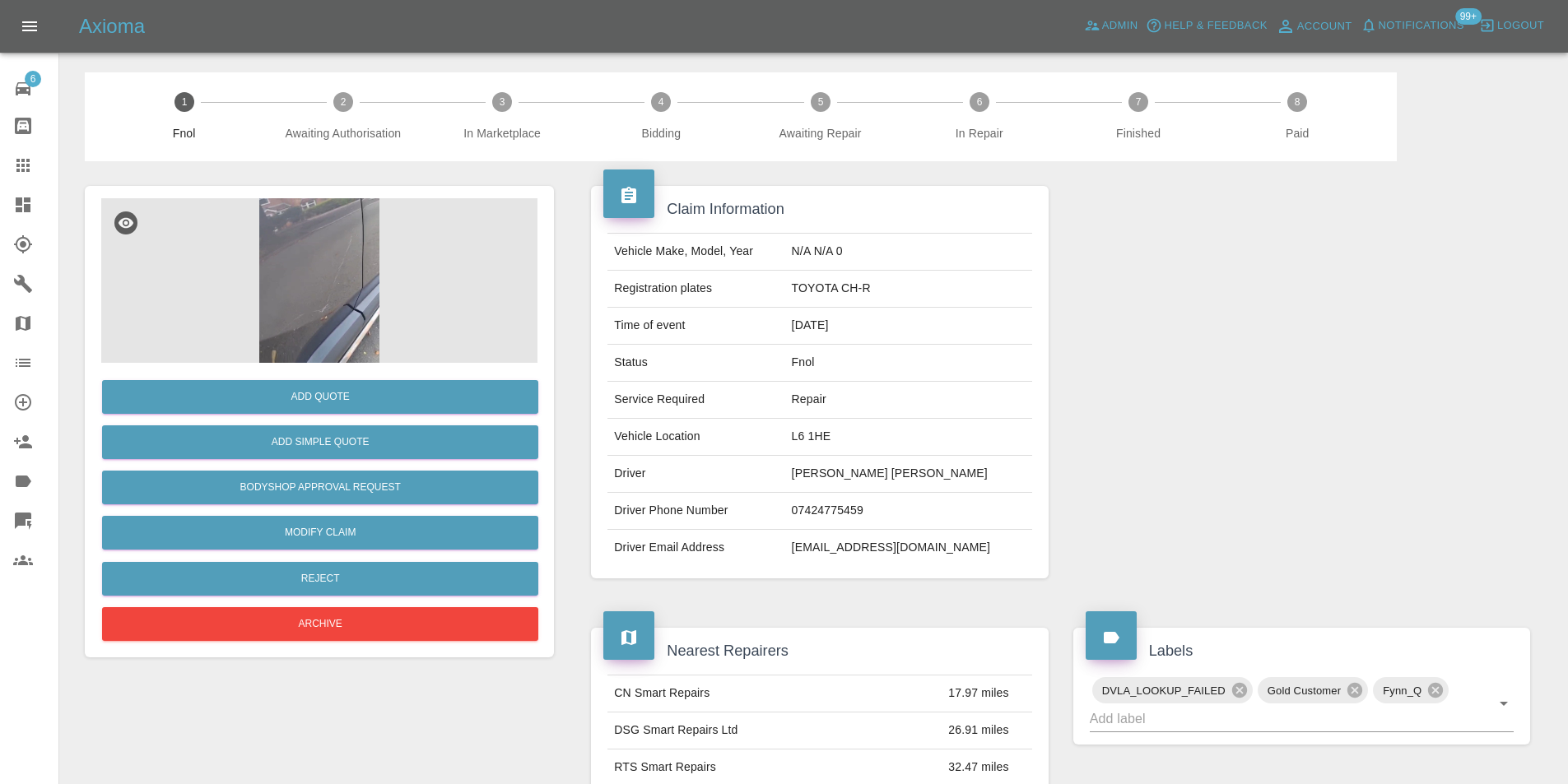
click at [302, 251] on img at bounding box center [319, 281] width 436 height 165
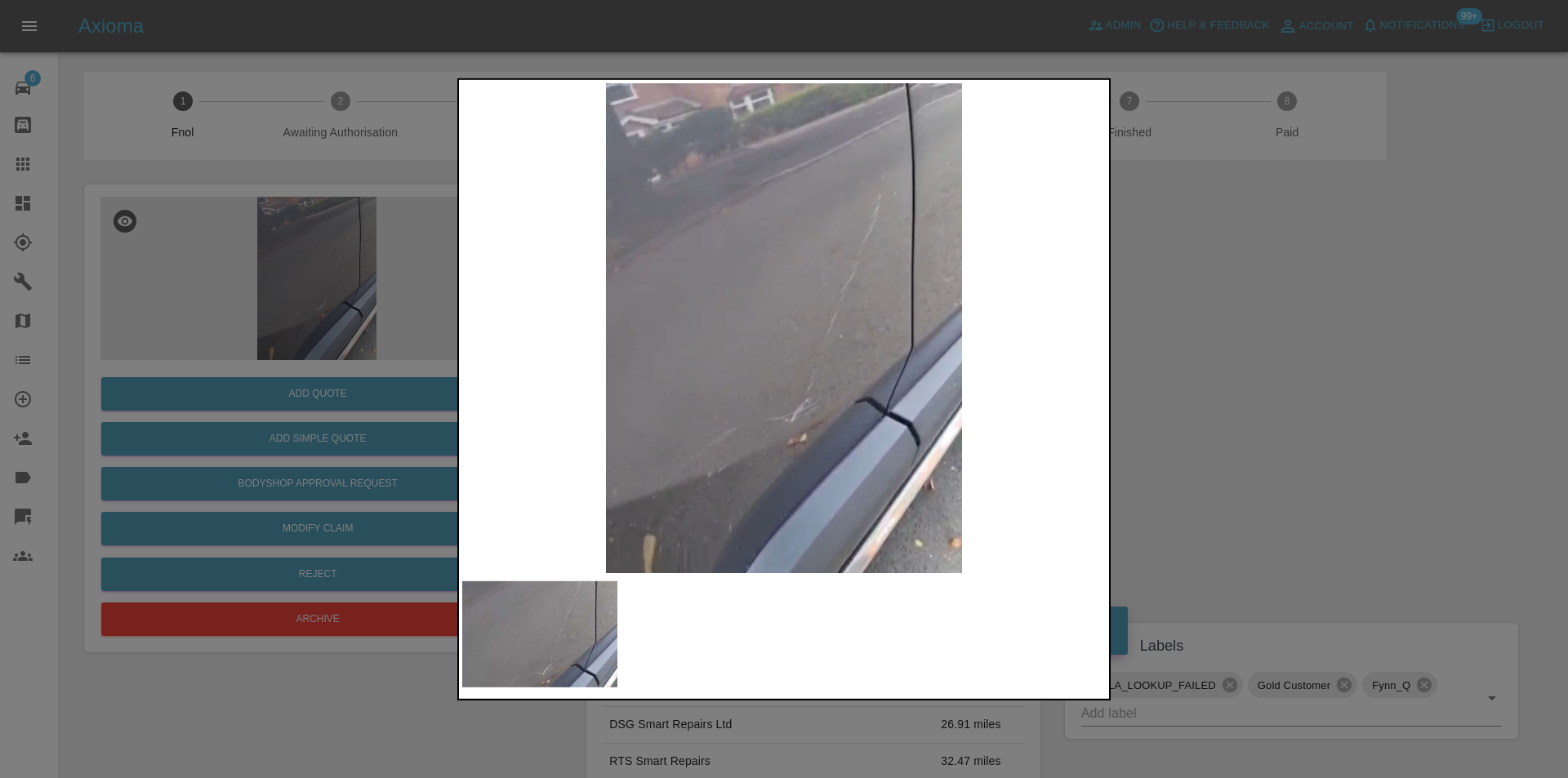
click at [1184, 331] on div at bounding box center [784, 389] width 1568 height 778
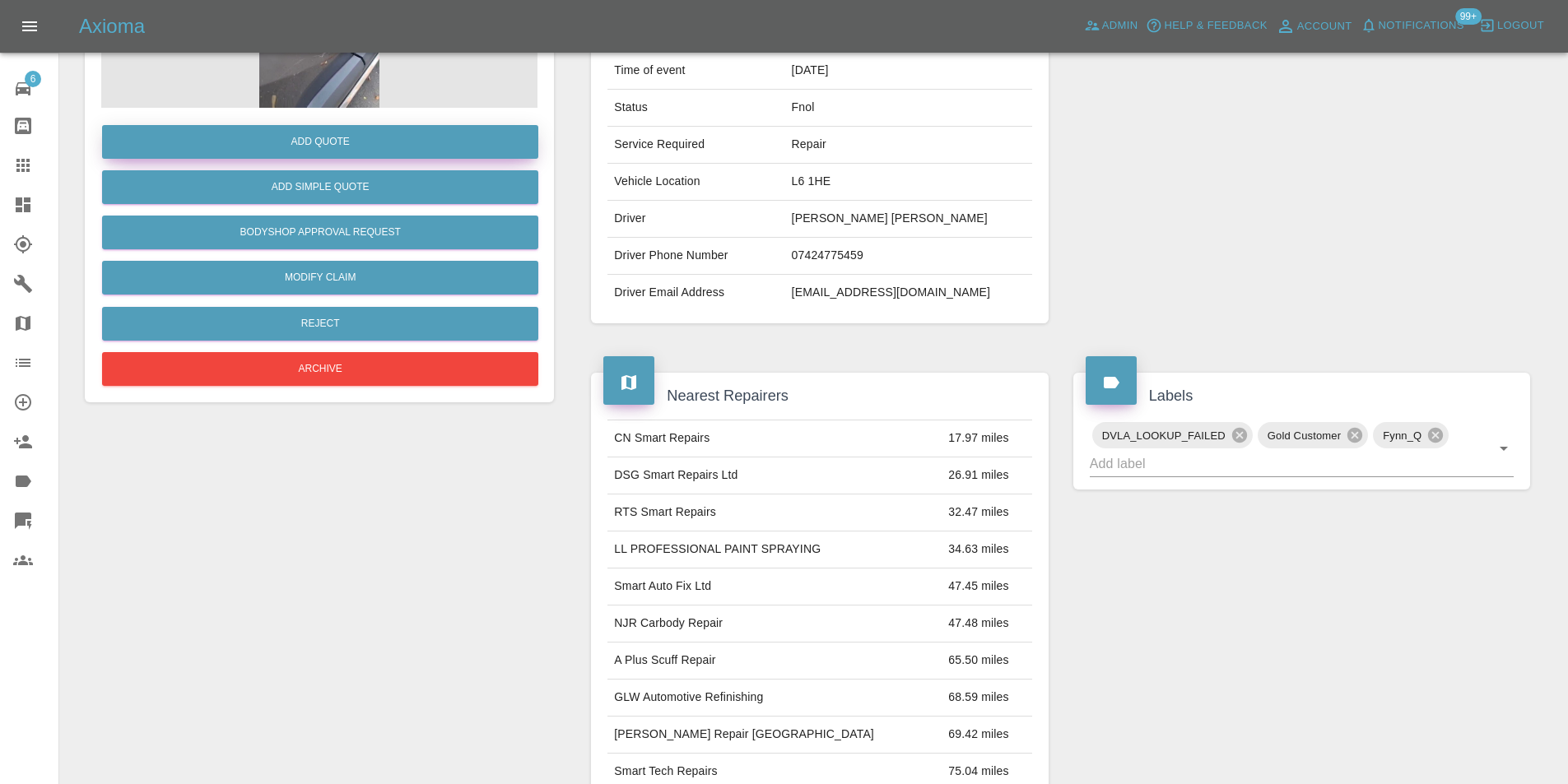
scroll to position [90, 0]
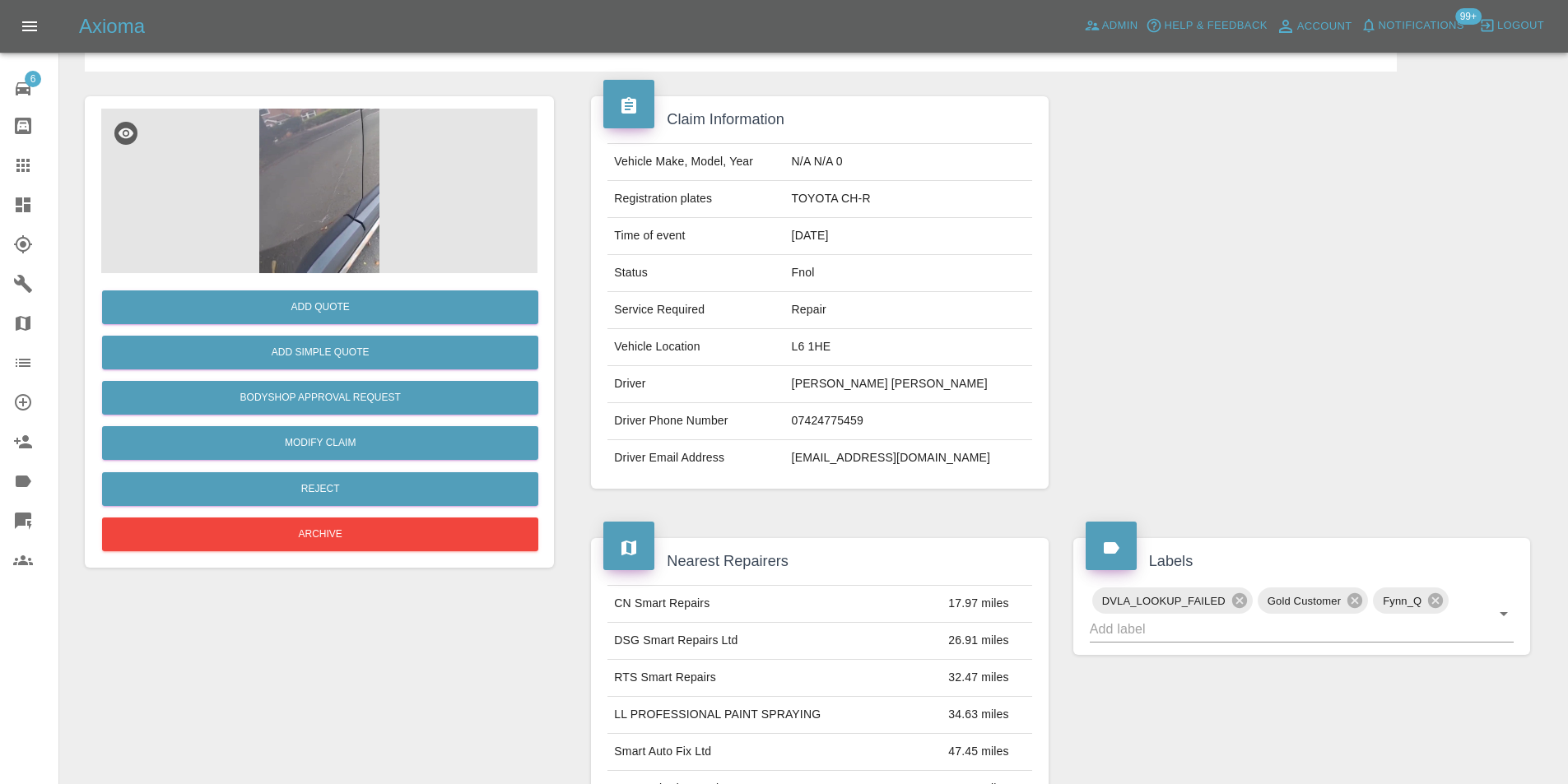
click at [330, 209] on img at bounding box center [319, 191] width 436 height 165
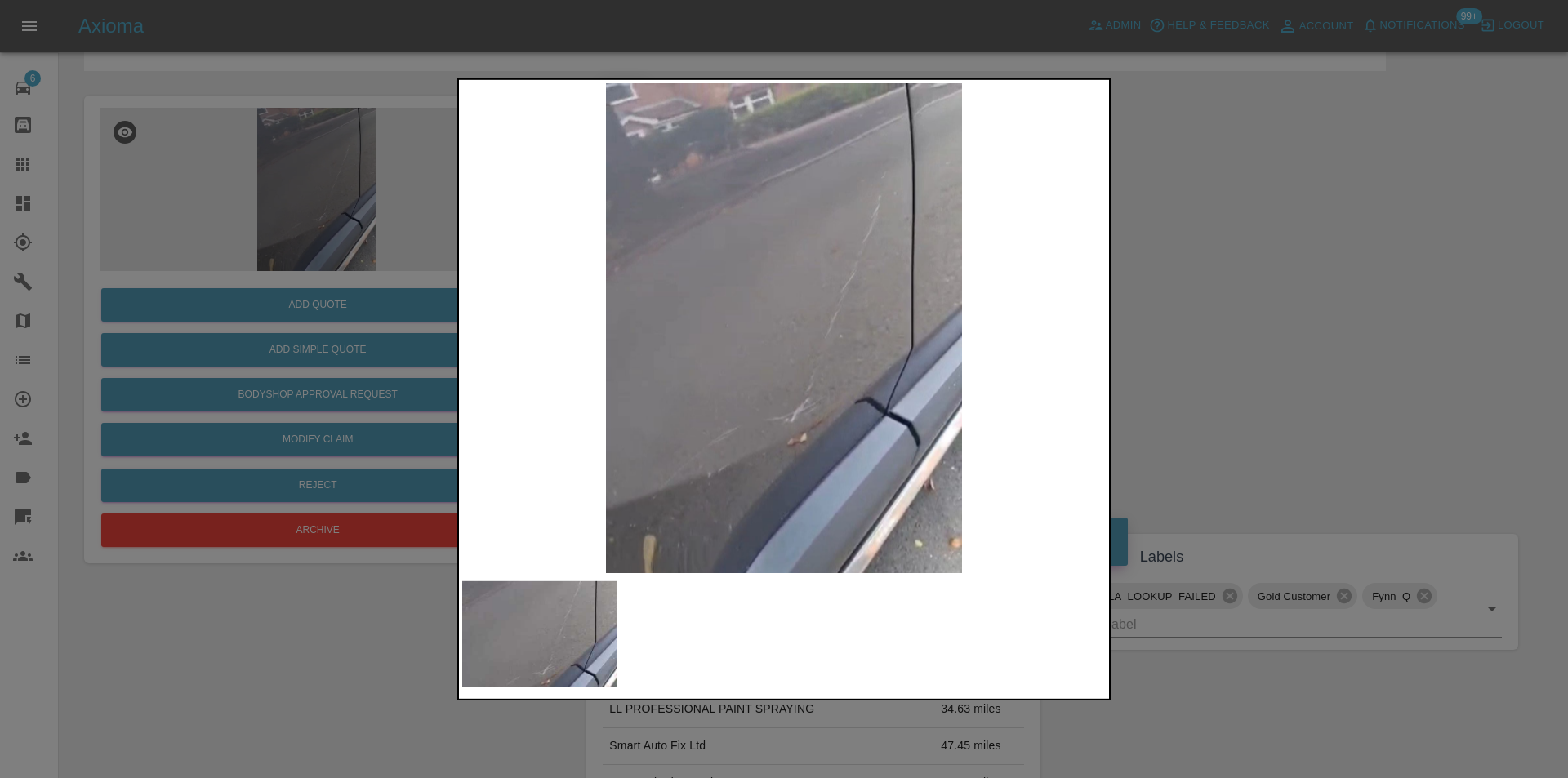
drag, startPoint x: 1206, startPoint y: 367, endPoint x: 665, endPoint y: 461, distance: 549.1
click at [1200, 367] on div at bounding box center [784, 389] width 1568 height 778
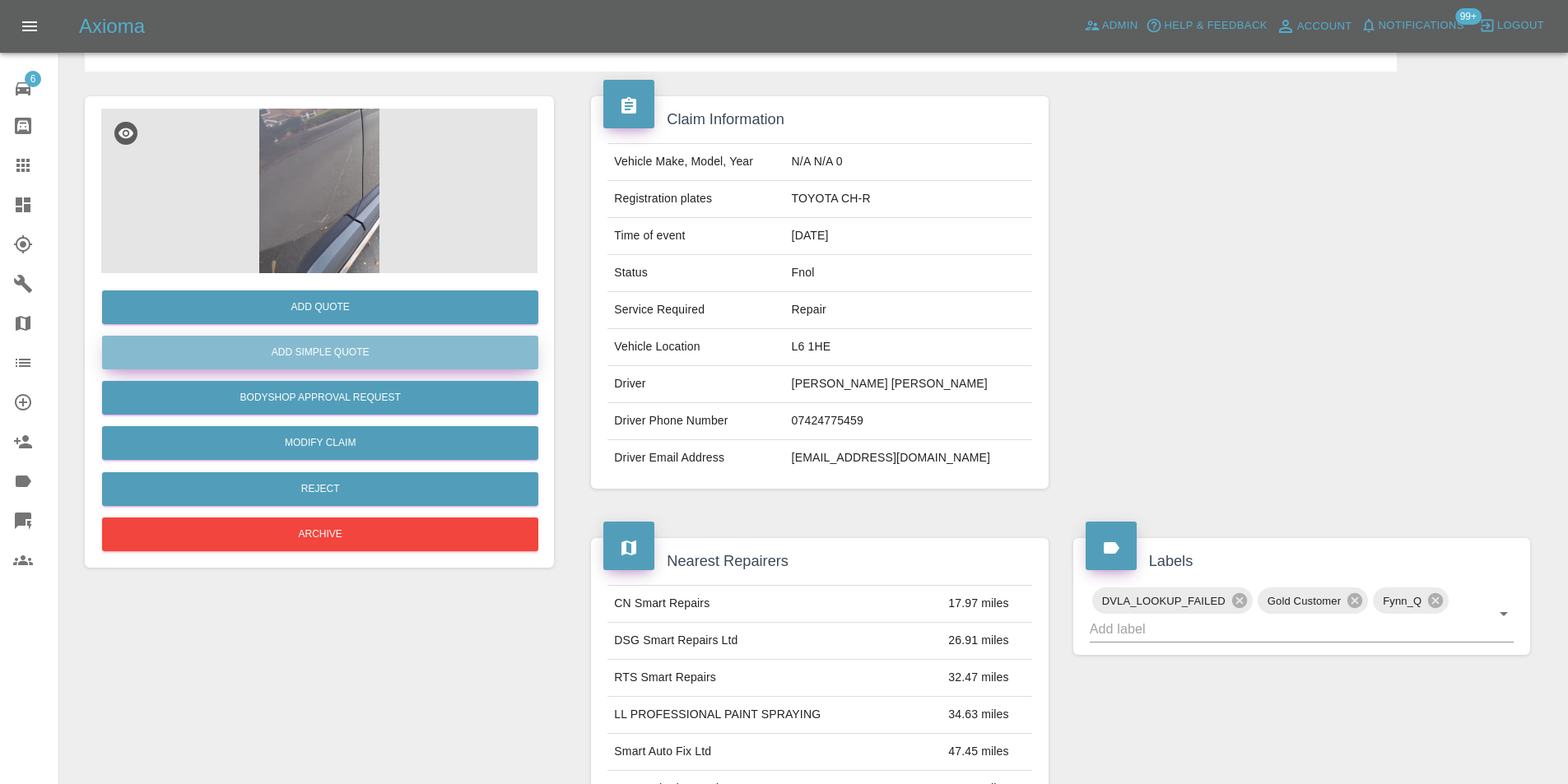
click at [371, 352] on button "Add Simple Quote" at bounding box center [320, 353] width 436 height 34
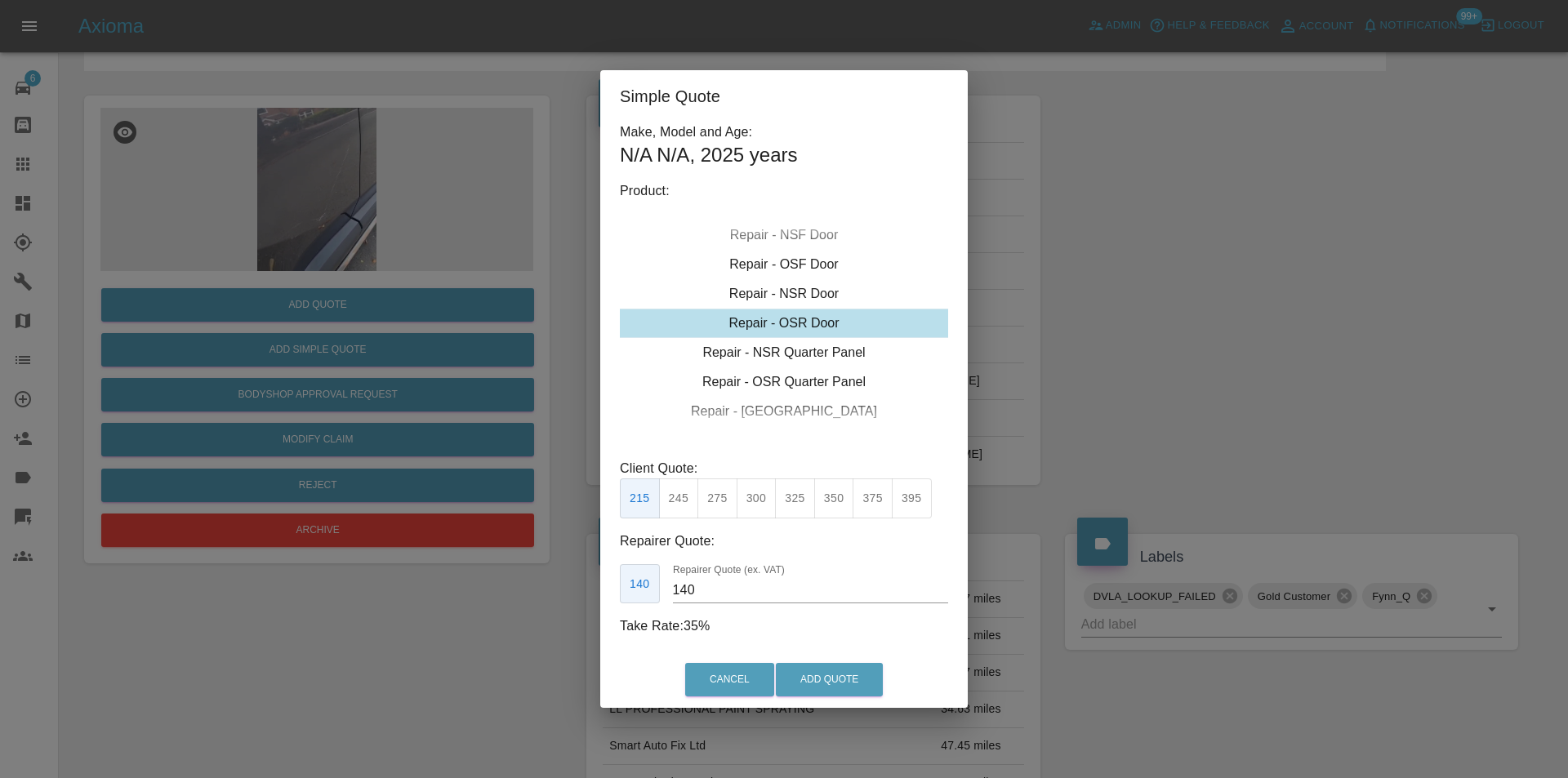
click at [722, 503] on button "275" at bounding box center [717, 499] width 40 height 40
drag, startPoint x: 681, startPoint y: 494, endPoint x: 722, endPoint y: 515, distance: 46.1
click at [686, 497] on button "245" at bounding box center [679, 499] width 40 height 40
type input "160"
click at [806, 672] on button "Add Quote" at bounding box center [829, 680] width 107 height 33
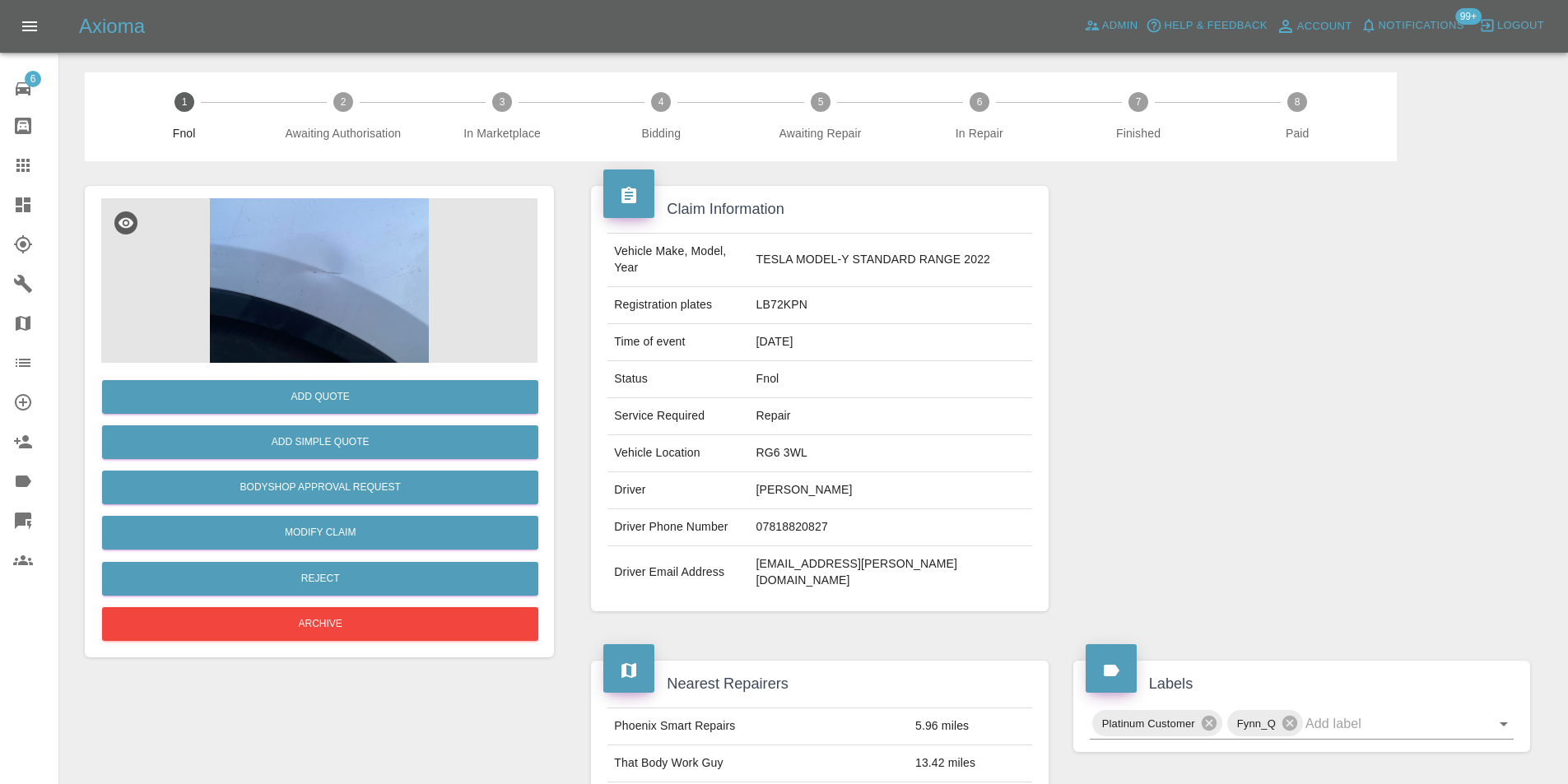
click at [339, 274] on img at bounding box center [319, 281] width 436 height 165
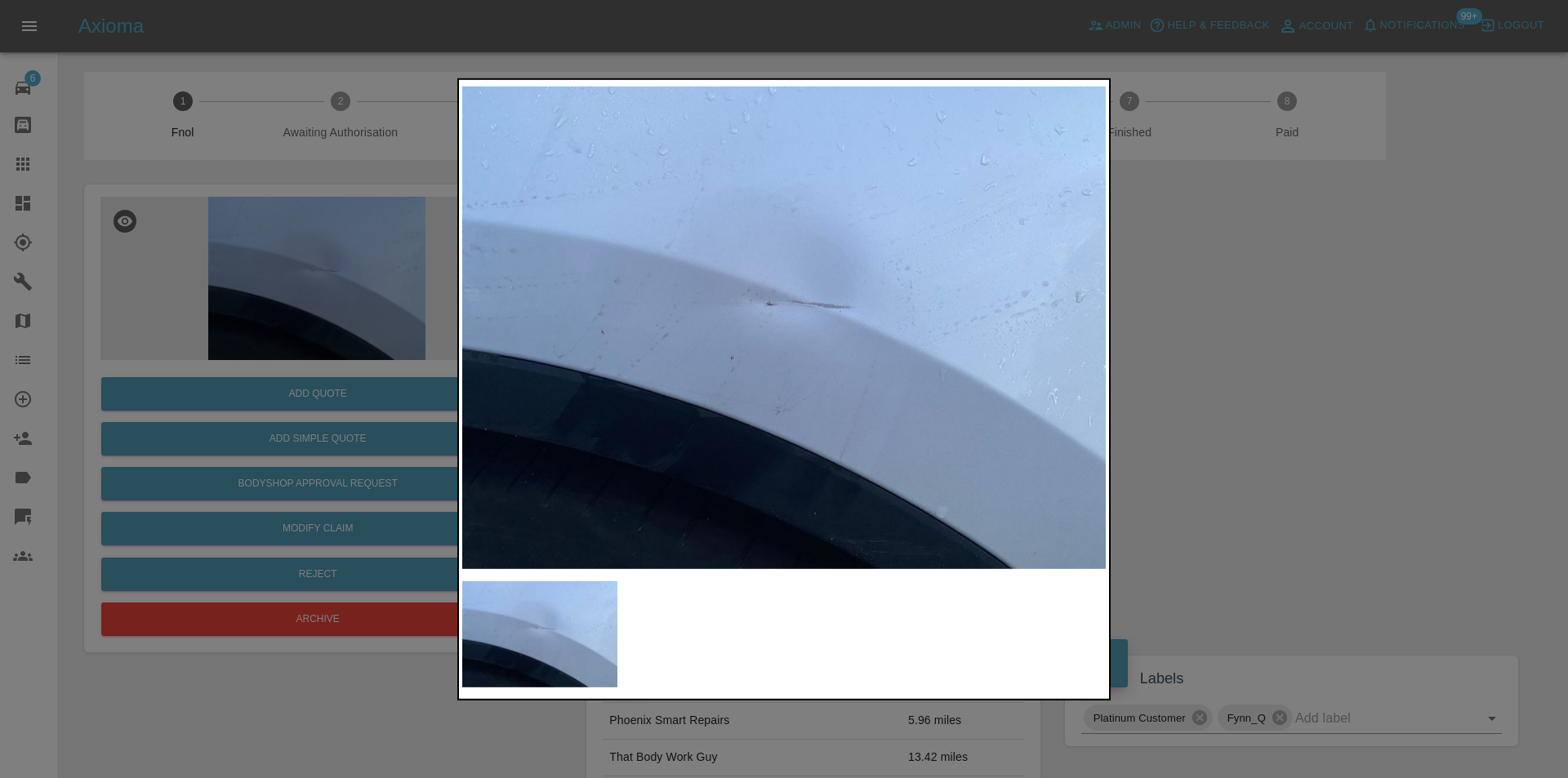
click at [1294, 347] on div at bounding box center [784, 389] width 1568 height 778
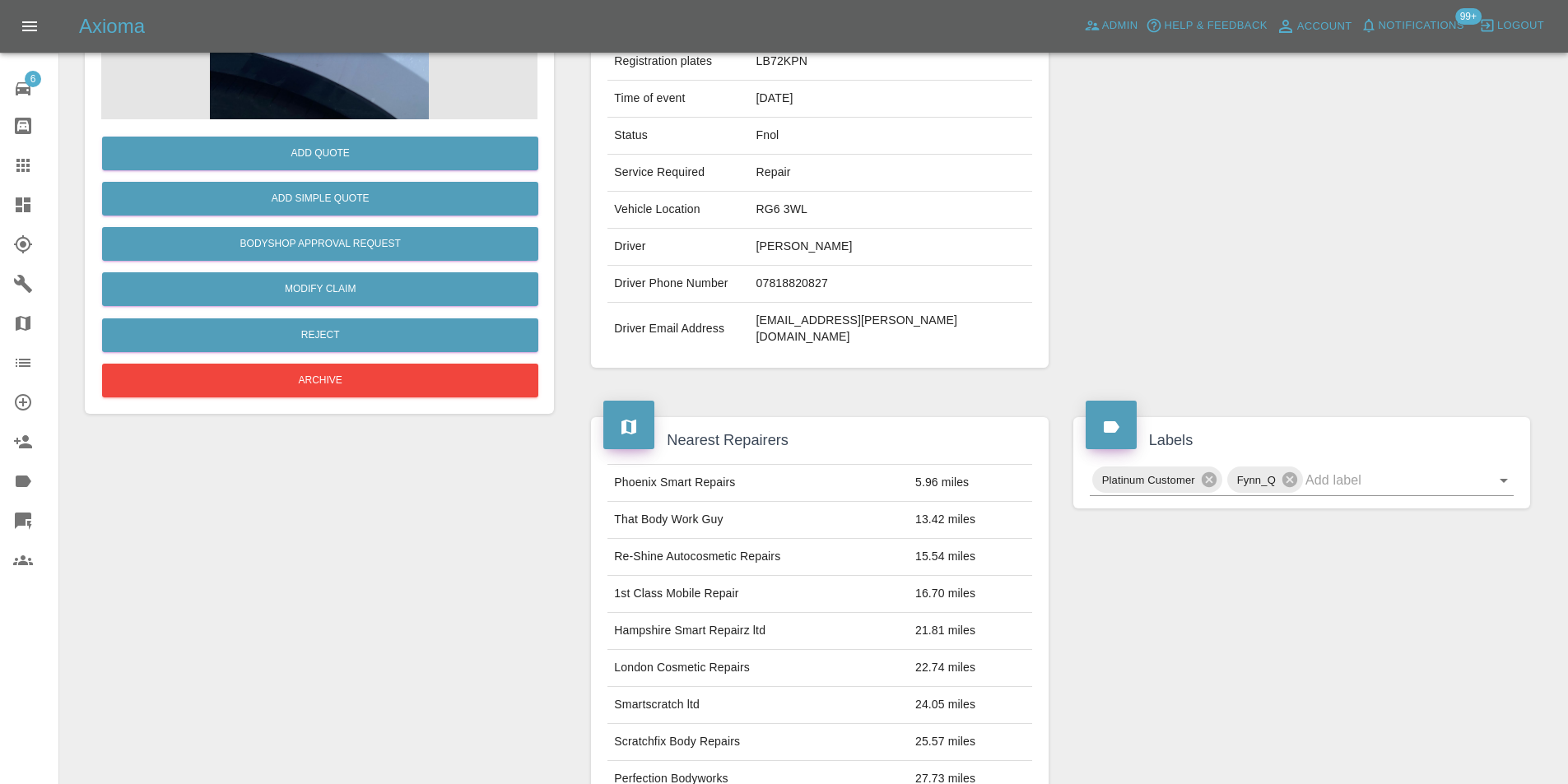
scroll to position [90, 0]
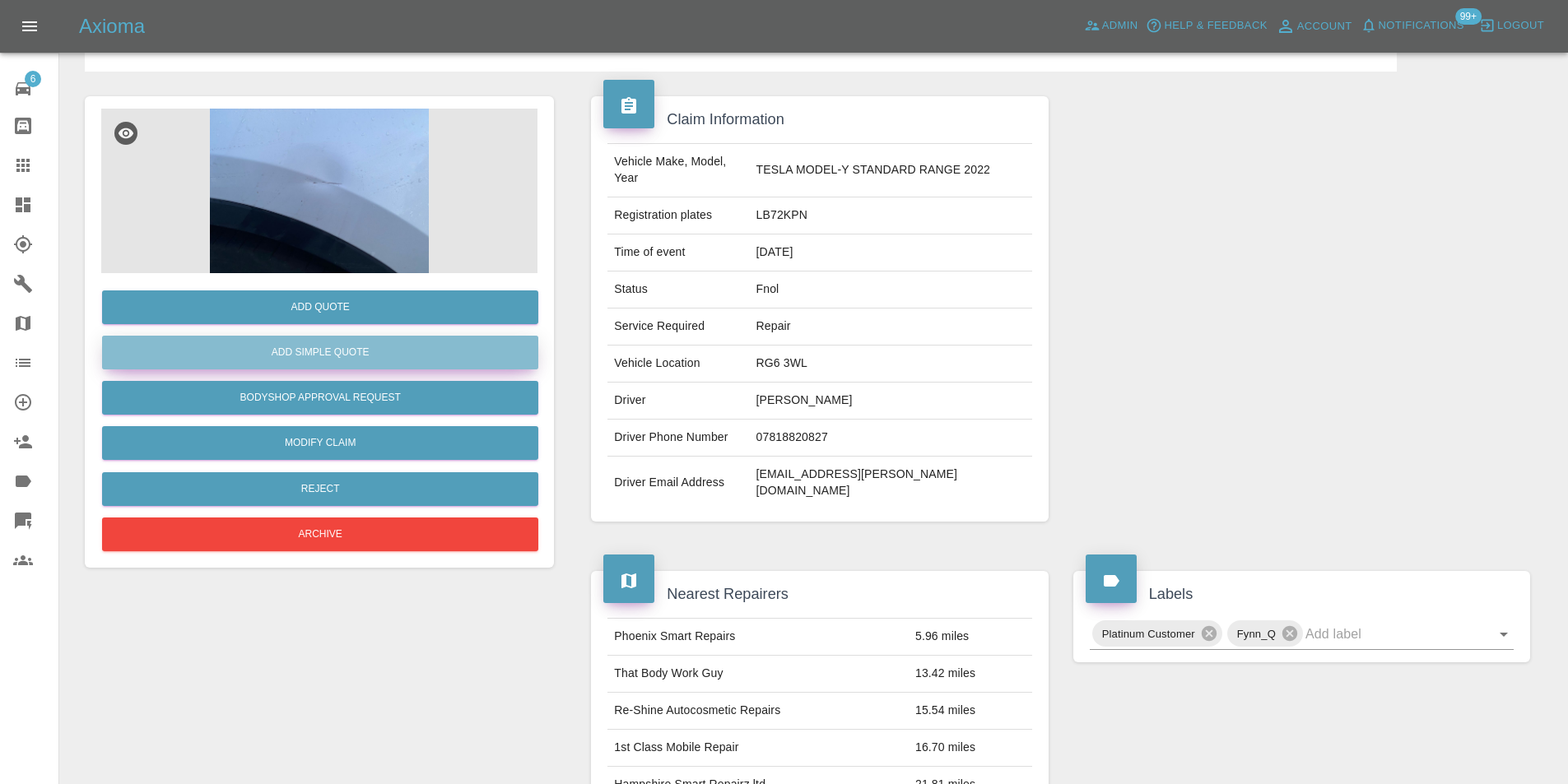
click at [333, 347] on button "Add Simple Quote" at bounding box center [320, 353] width 436 height 34
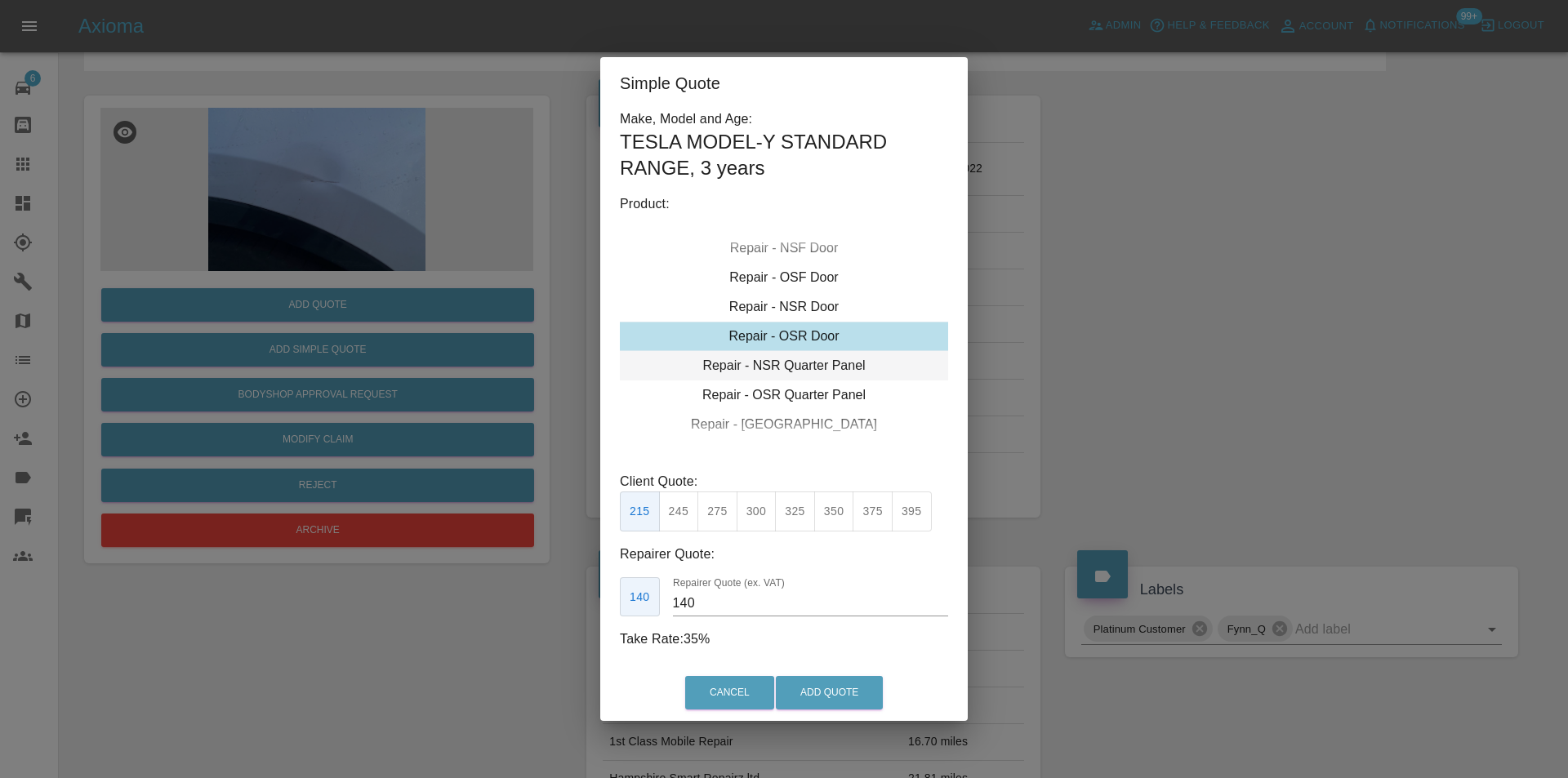
click at [818, 374] on div "Repair - NSR Quarter Panel" at bounding box center [784, 365] width 328 height 29
click at [761, 515] on button "300" at bounding box center [757, 511] width 40 height 40
type input "190"
click at [860, 697] on button "Add Quote" at bounding box center [829, 693] width 107 height 33
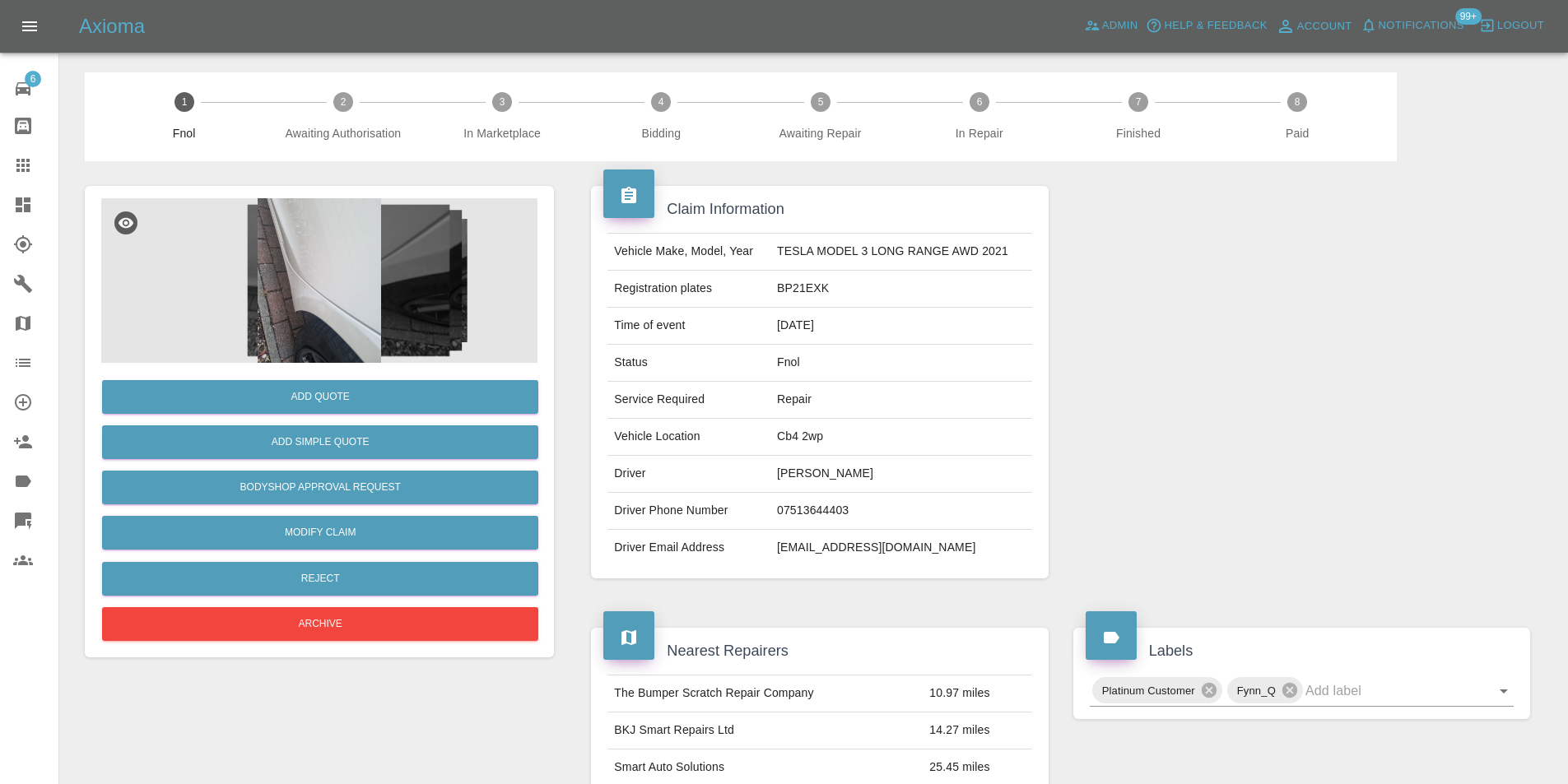
click at [327, 288] on img at bounding box center [319, 281] width 436 height 165
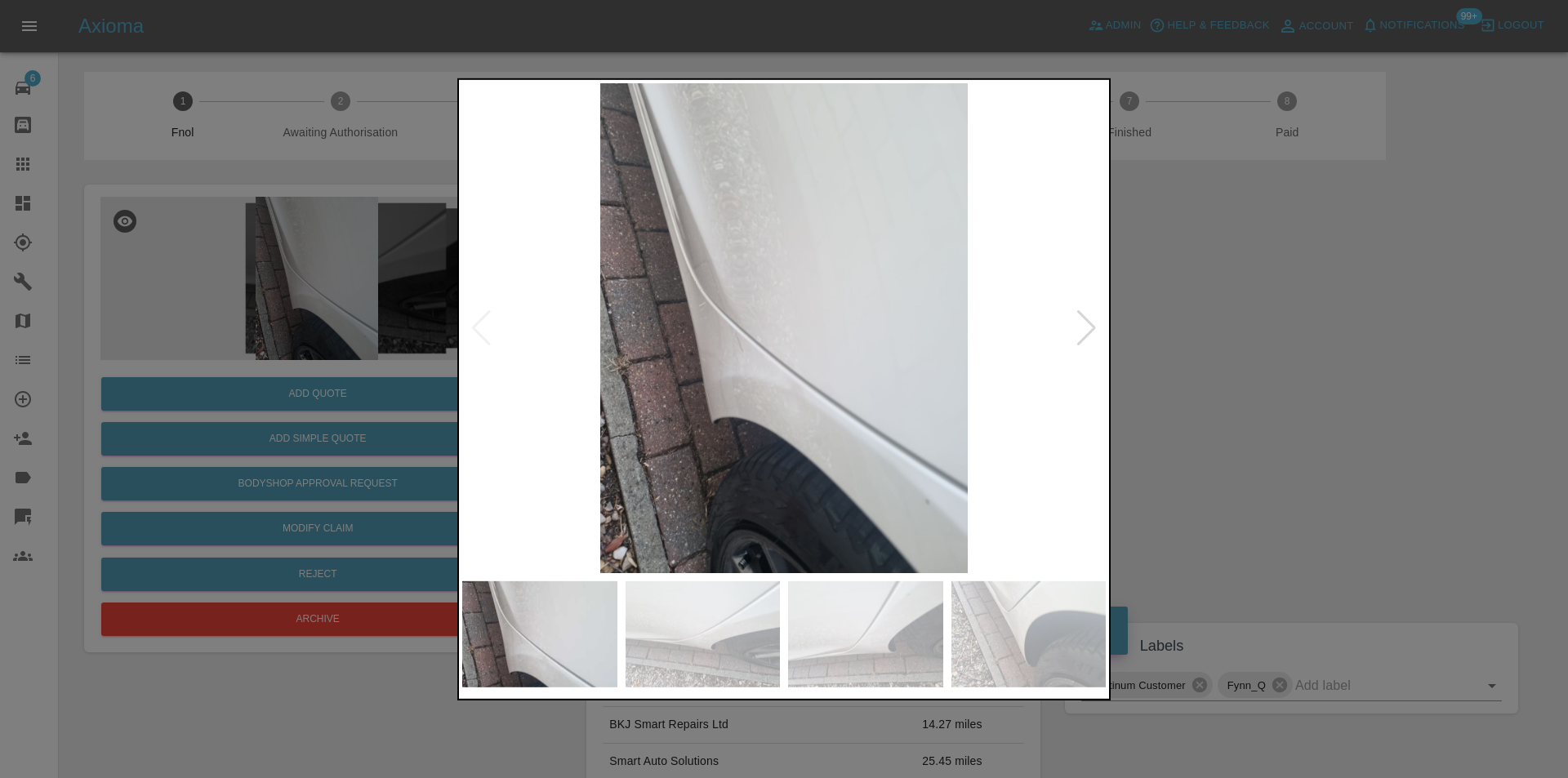
click at [1089, 332] on div at bounding box center [1087, 327] width 22 height 36
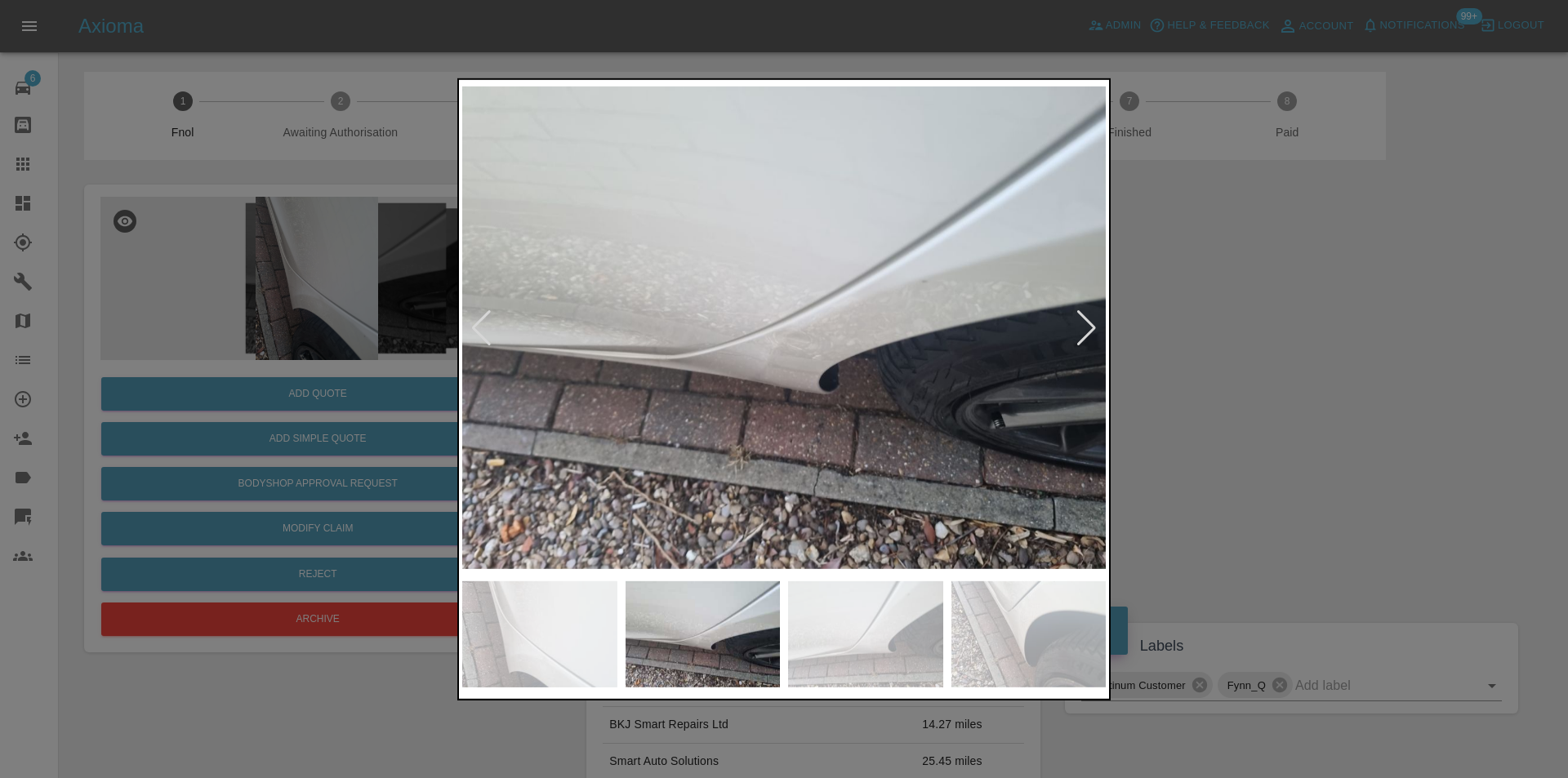
click at [1089, 332] on div at bounding box center [1087, 327] width 22 height 36
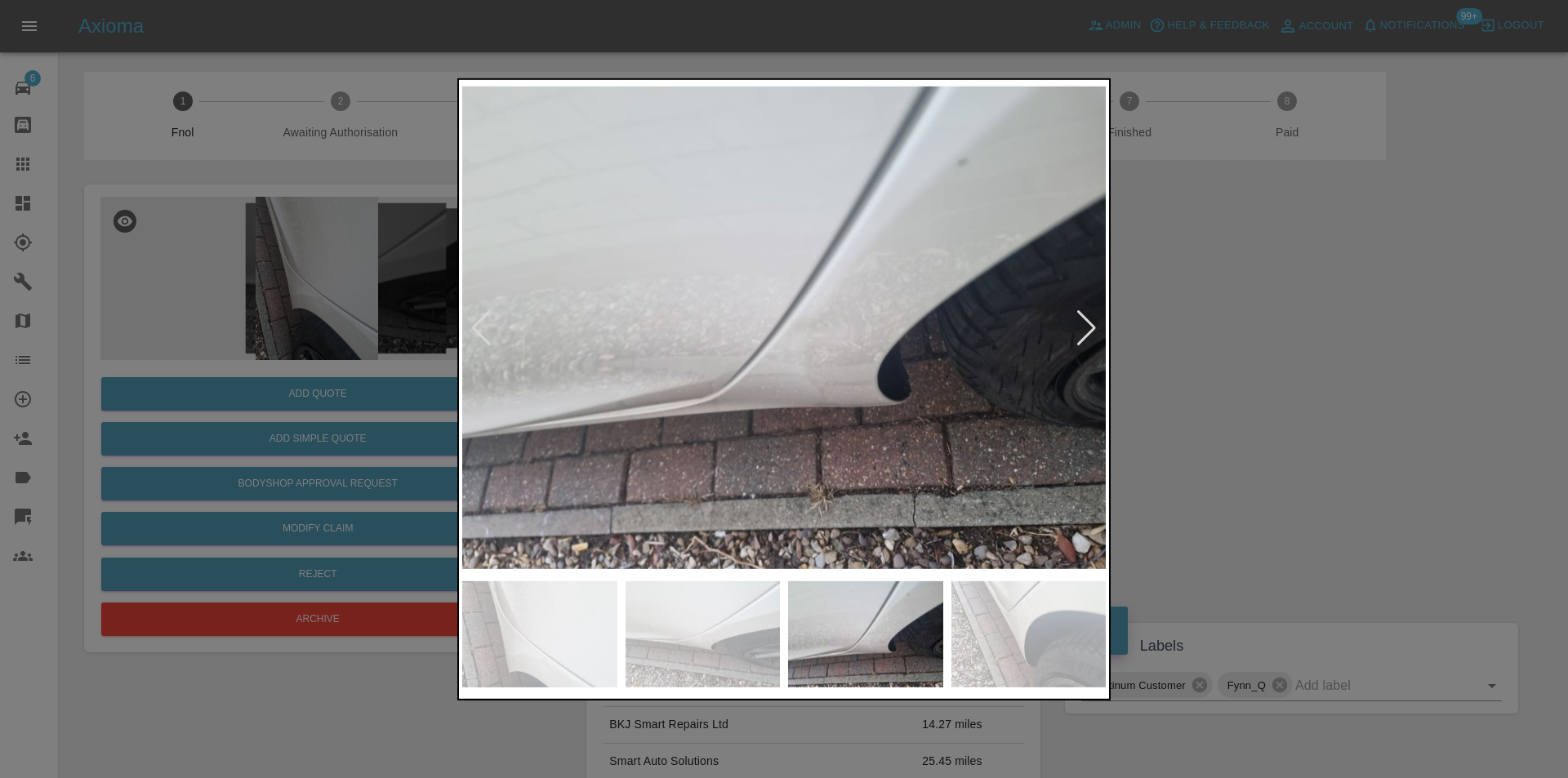
click at [1089, 332] on div at bounding box center [1087, 327] width 22 height 36
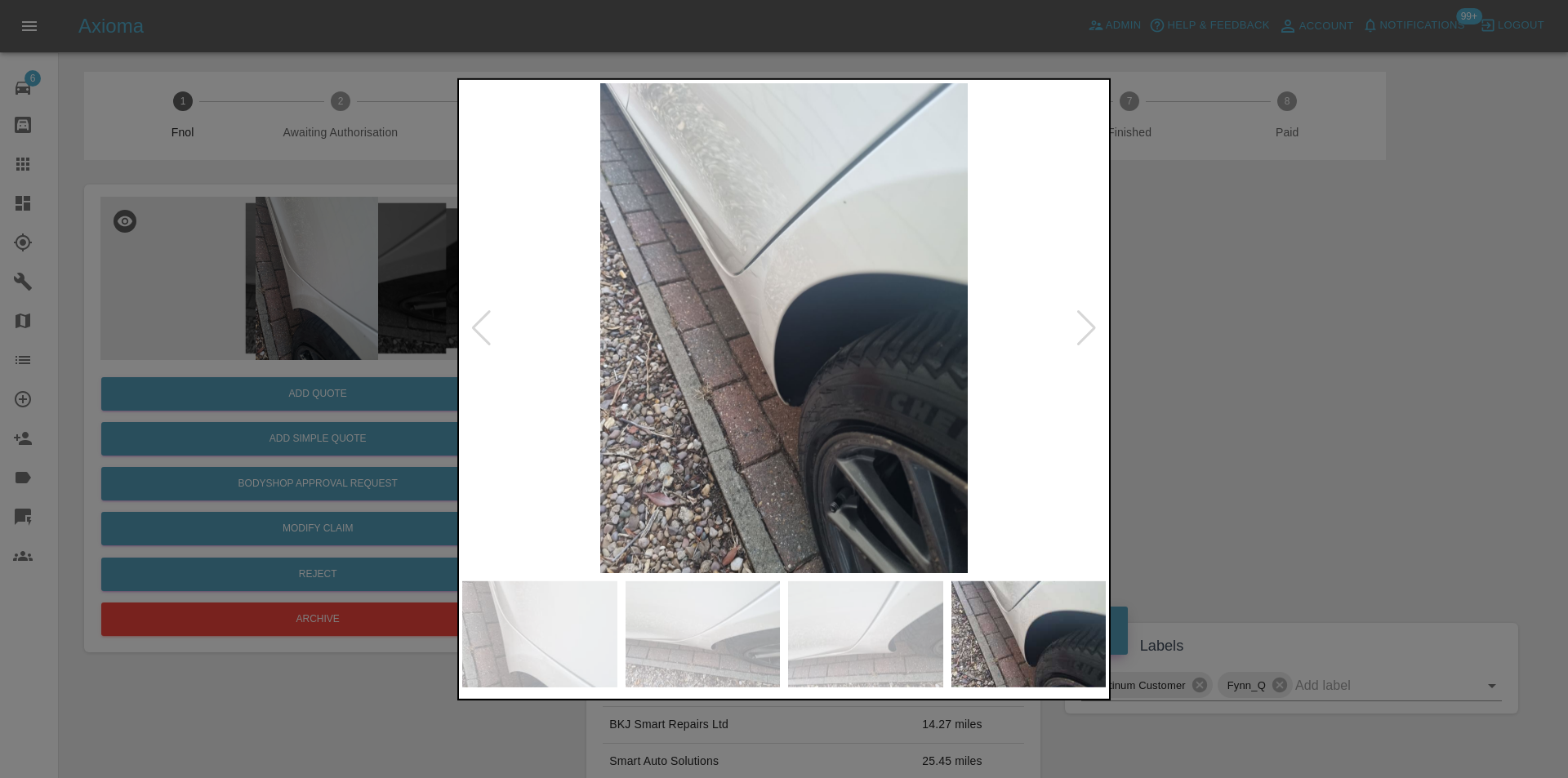
click at [1089, 332] on div at bounding box center [1087, 327] width 22 height 36
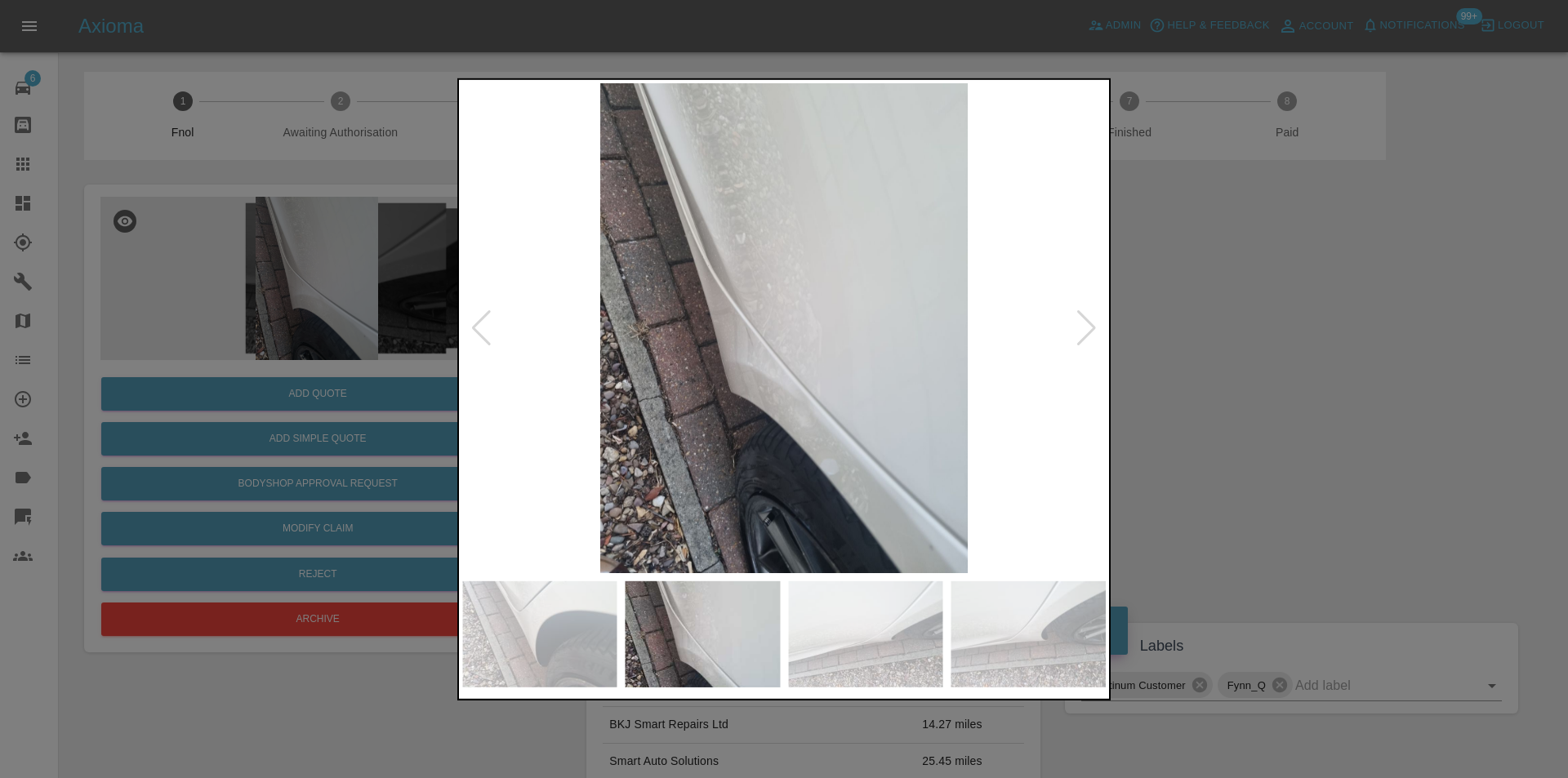
click at [1205, 328] on div at bounding box center [784, 389] width 1568 height 778
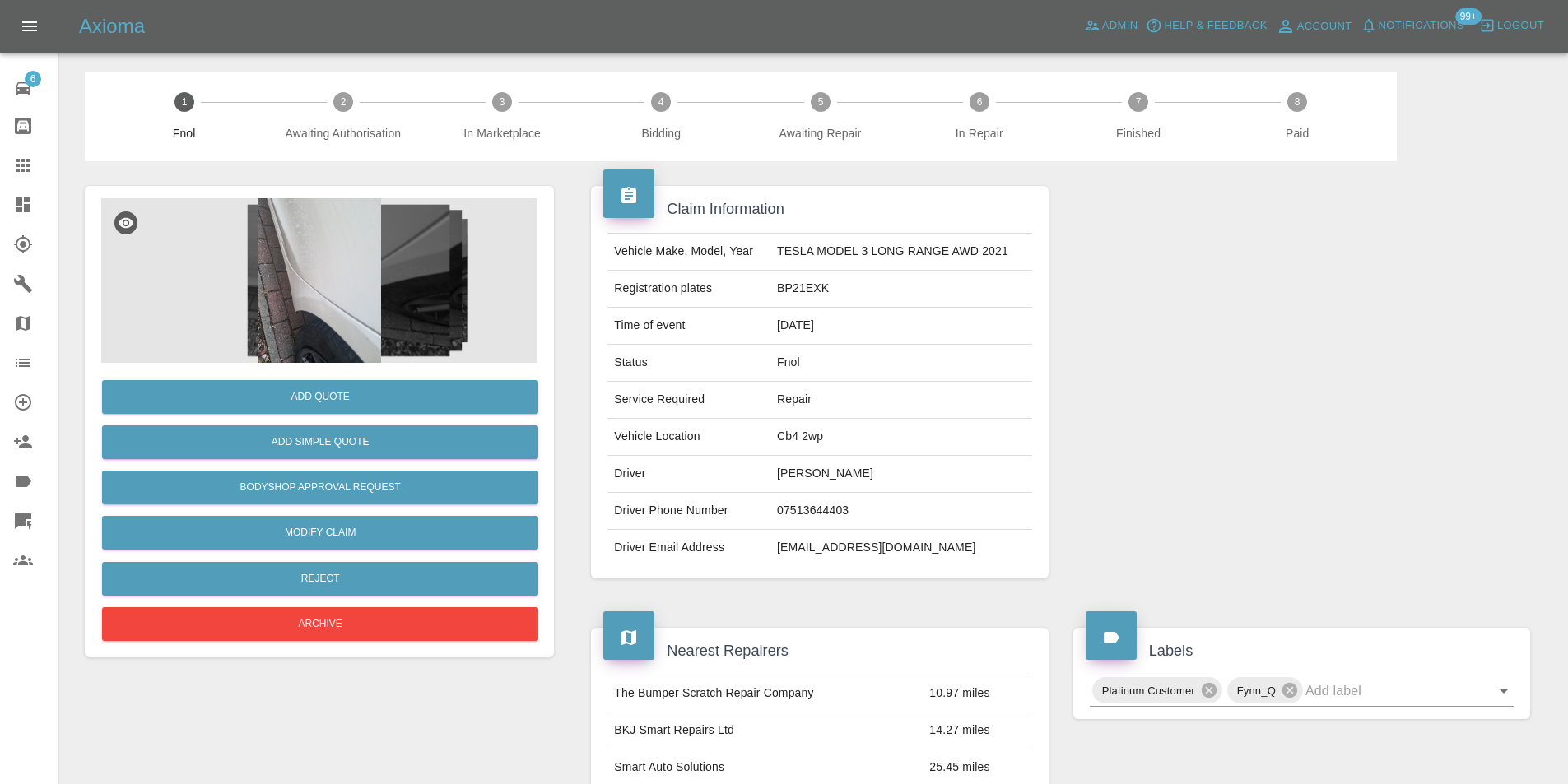
click at [343, 266] on img at bounding box center [319, 281] width 436 height 165
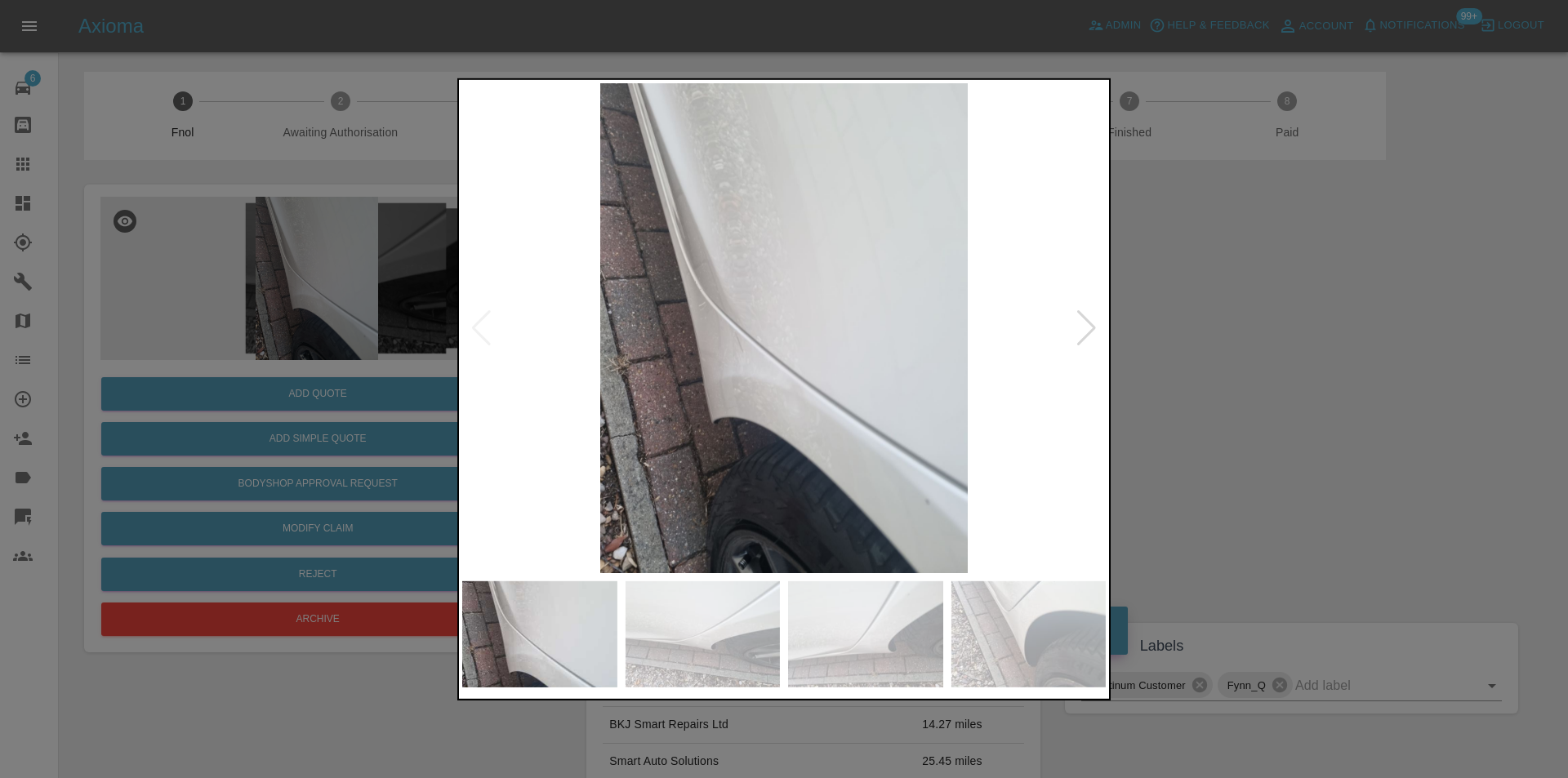
click at [1090, 320] on div at bounding box center [1087, 327] width 22 height 36
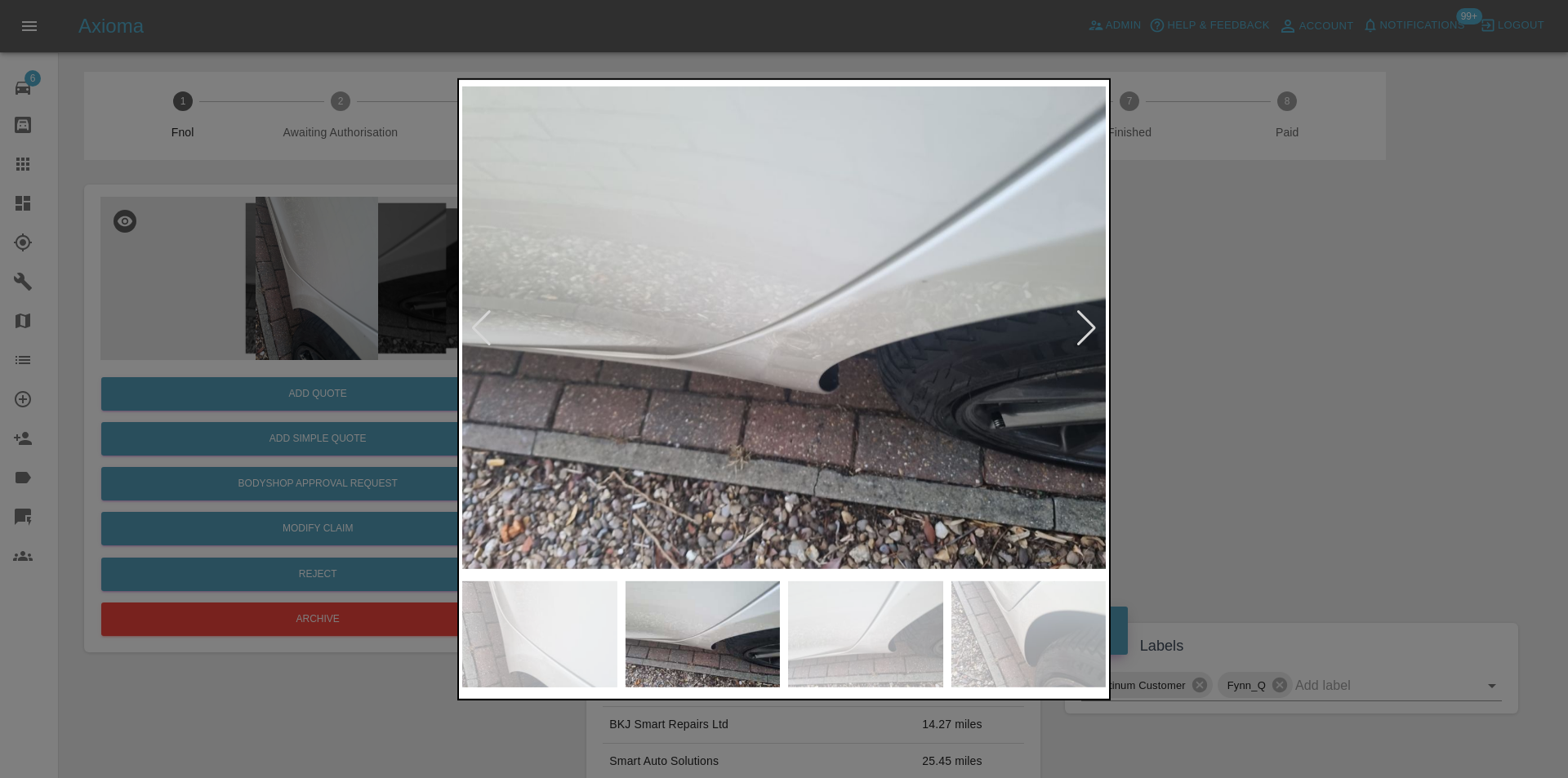
click at [1298, 361] on div at bounding box center [784, 389] width 1568 height 778
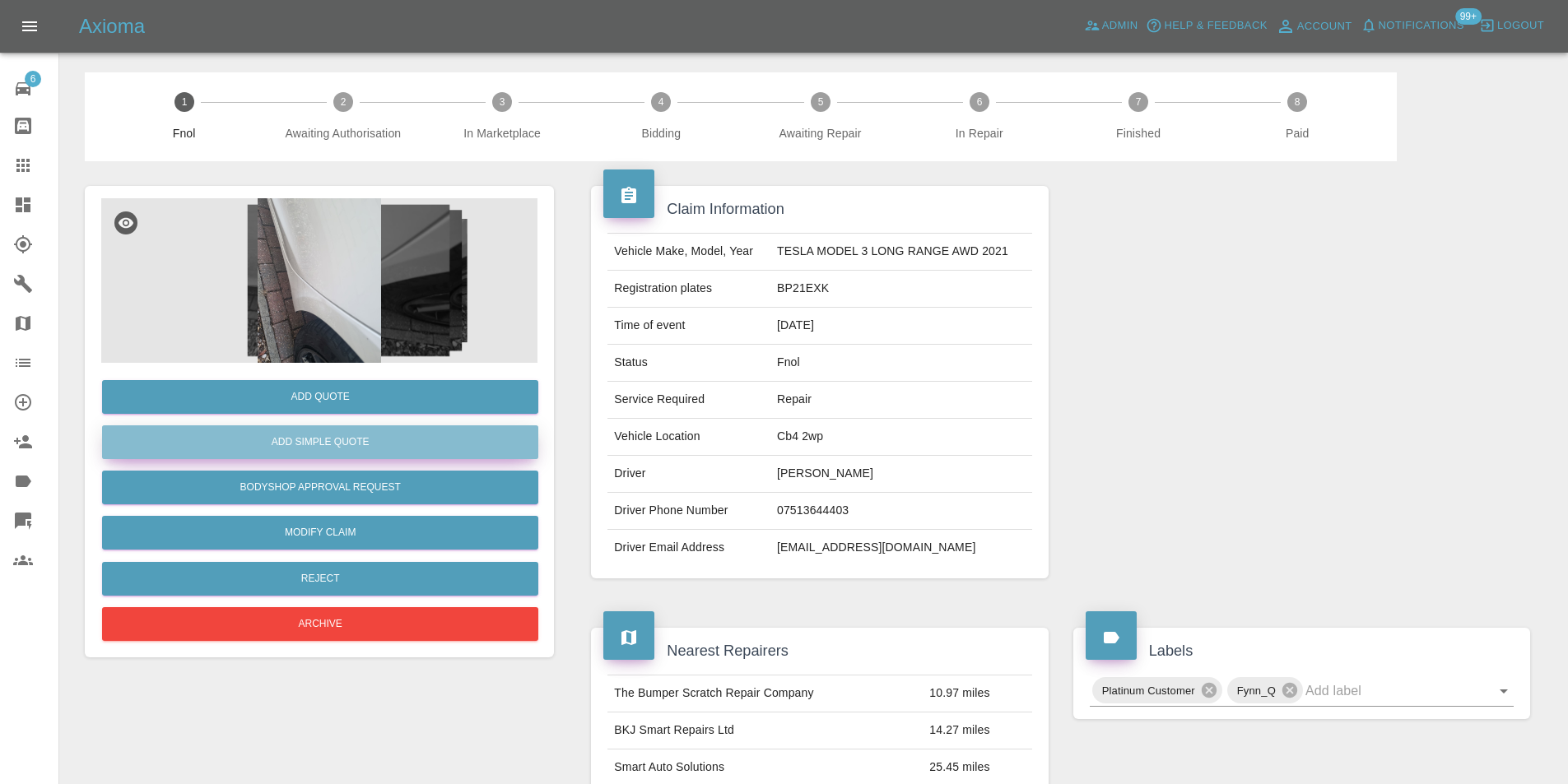
click at [319, 435] on button "Add Simple Quote" at bounding box center [320, 442] width 436 height 34
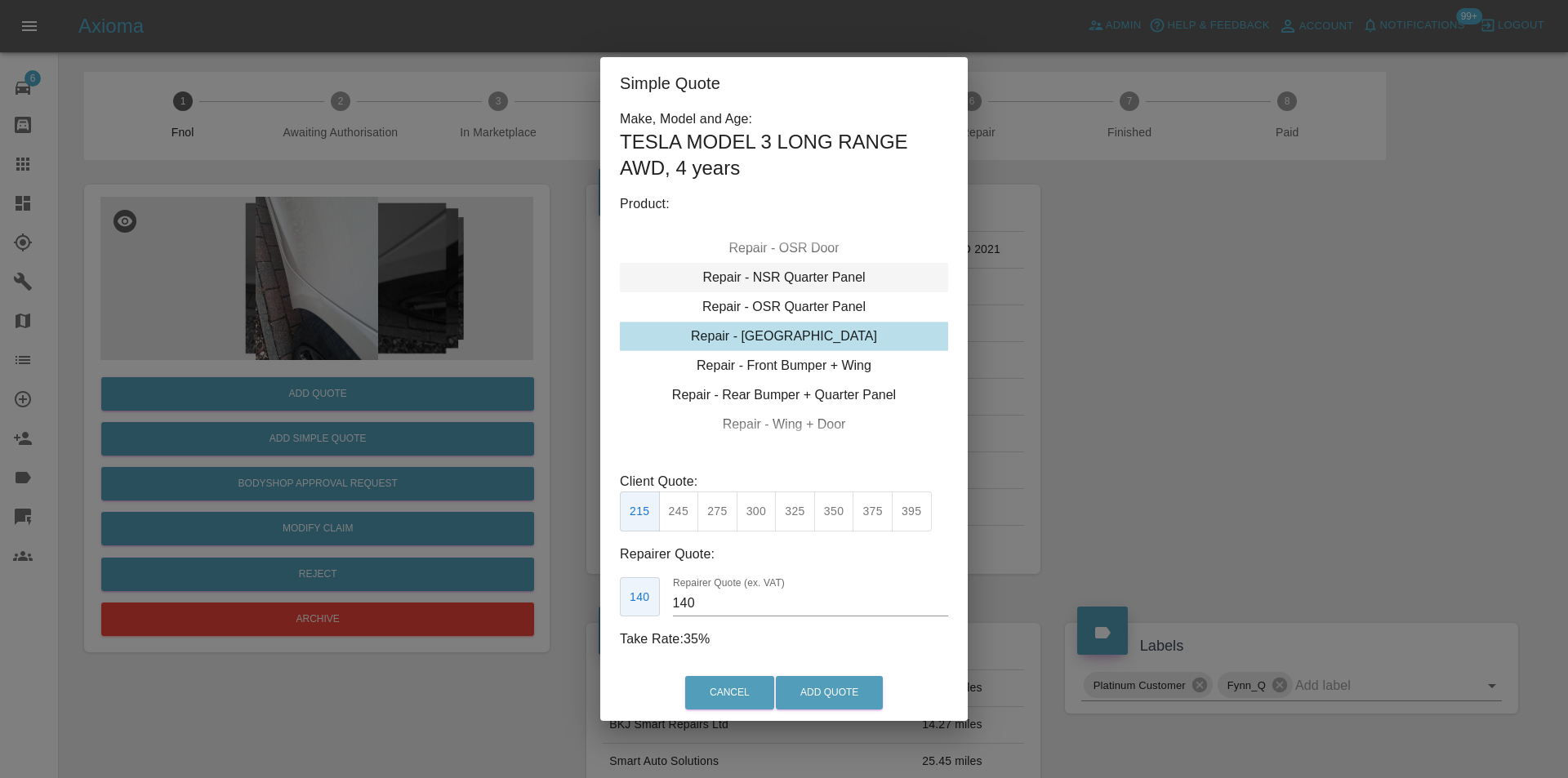
click at [839, 281] on div "Repair - NSR Quarter Panel" at bounding box center [784, 277] width 328 height 29
drag, startPoint x: 763, startPoint y: 515, endPoint x: 830, endPoint y: 605, distance: 112.2
click at [767, 515] on button "300" at bounding box center [757, 511] width 40 height 40
type input "190"
click at [838, 680] on button "Add Quote" at bounding box center [829, 693] width 107 height 33
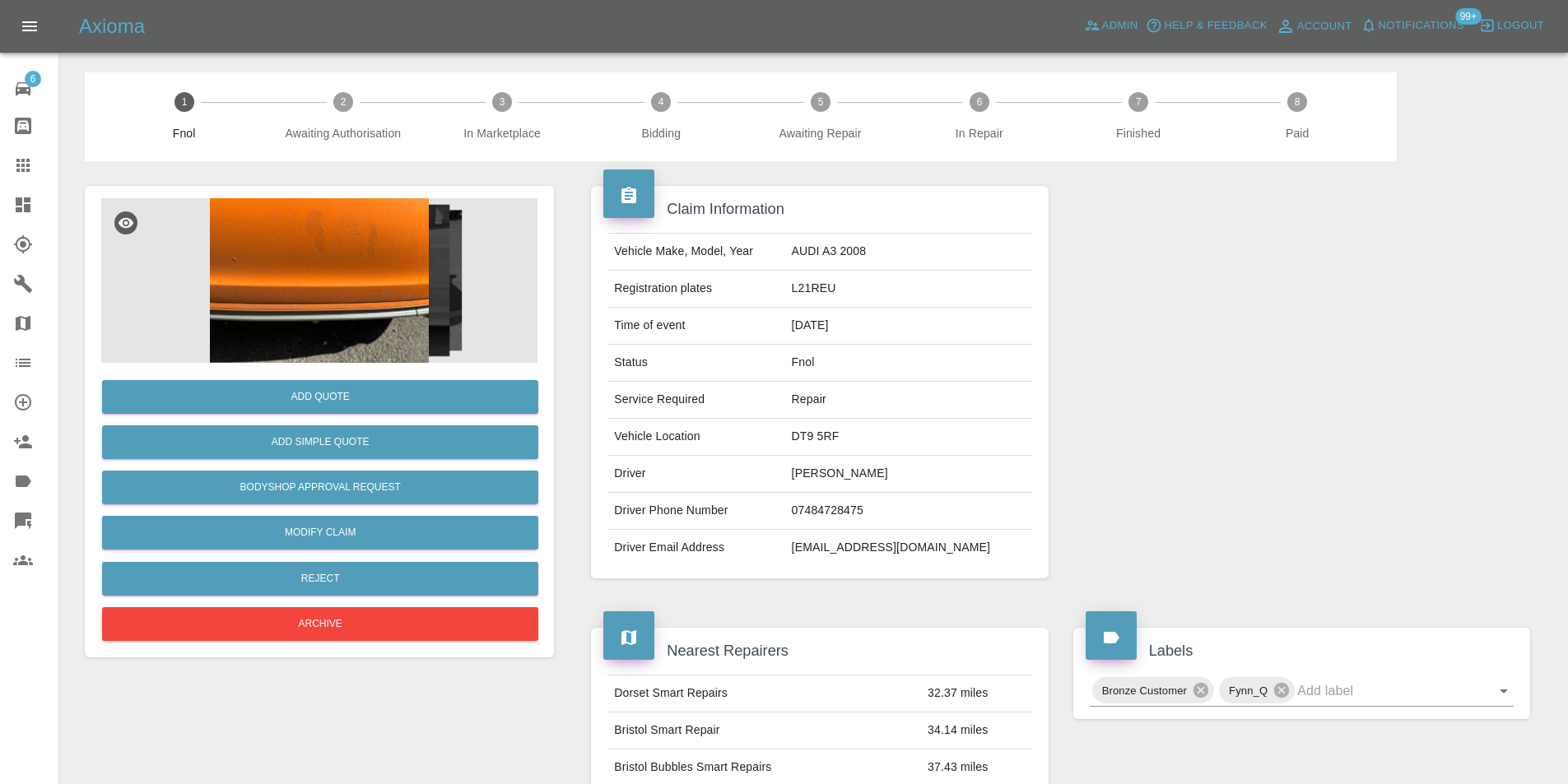
click at [282, 264] on img at bounding box center [319, 281] width 436 height 165
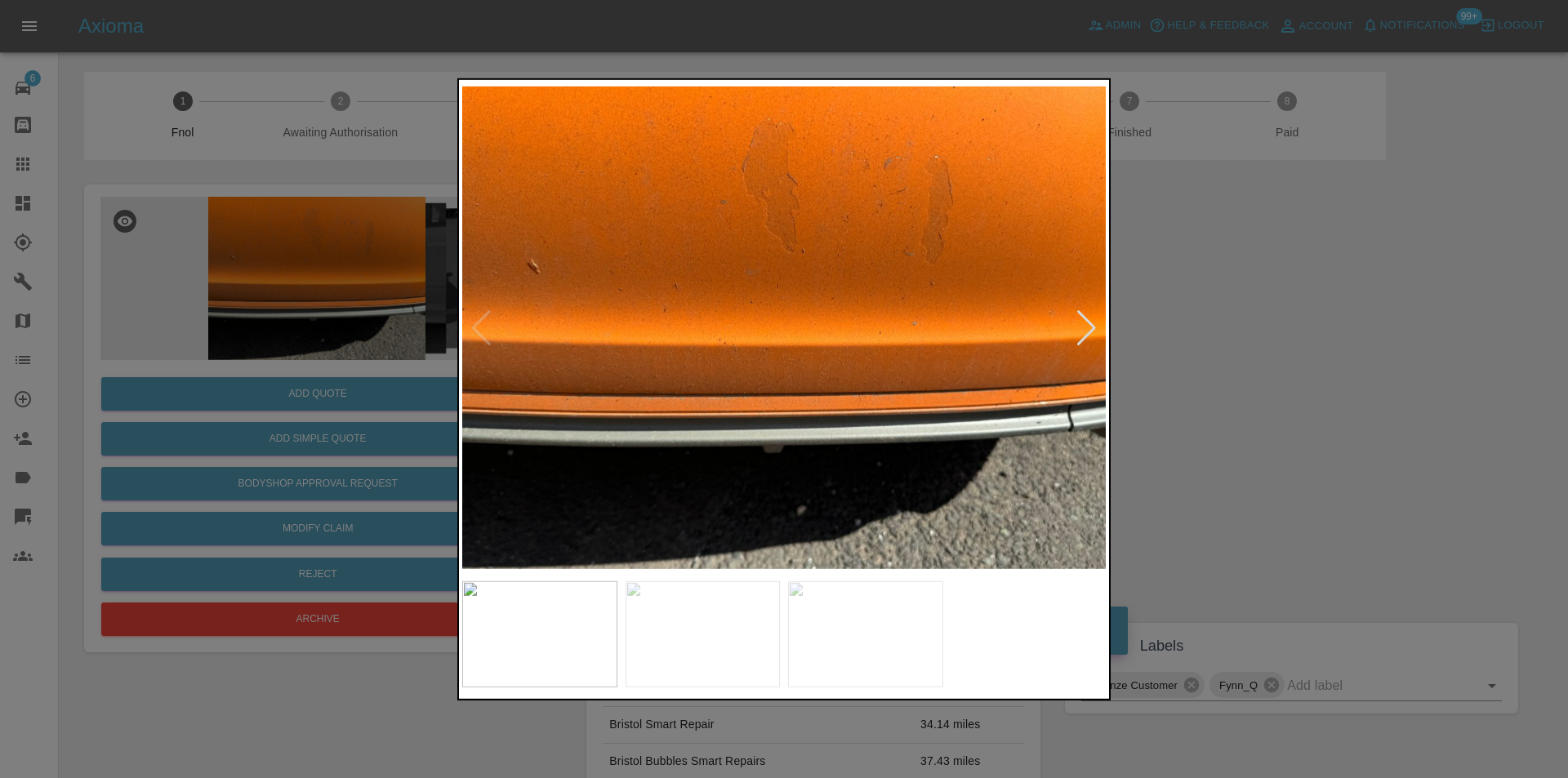
click at [1086, 333] on div at bounding box center [1087, 327] width 22 height 36
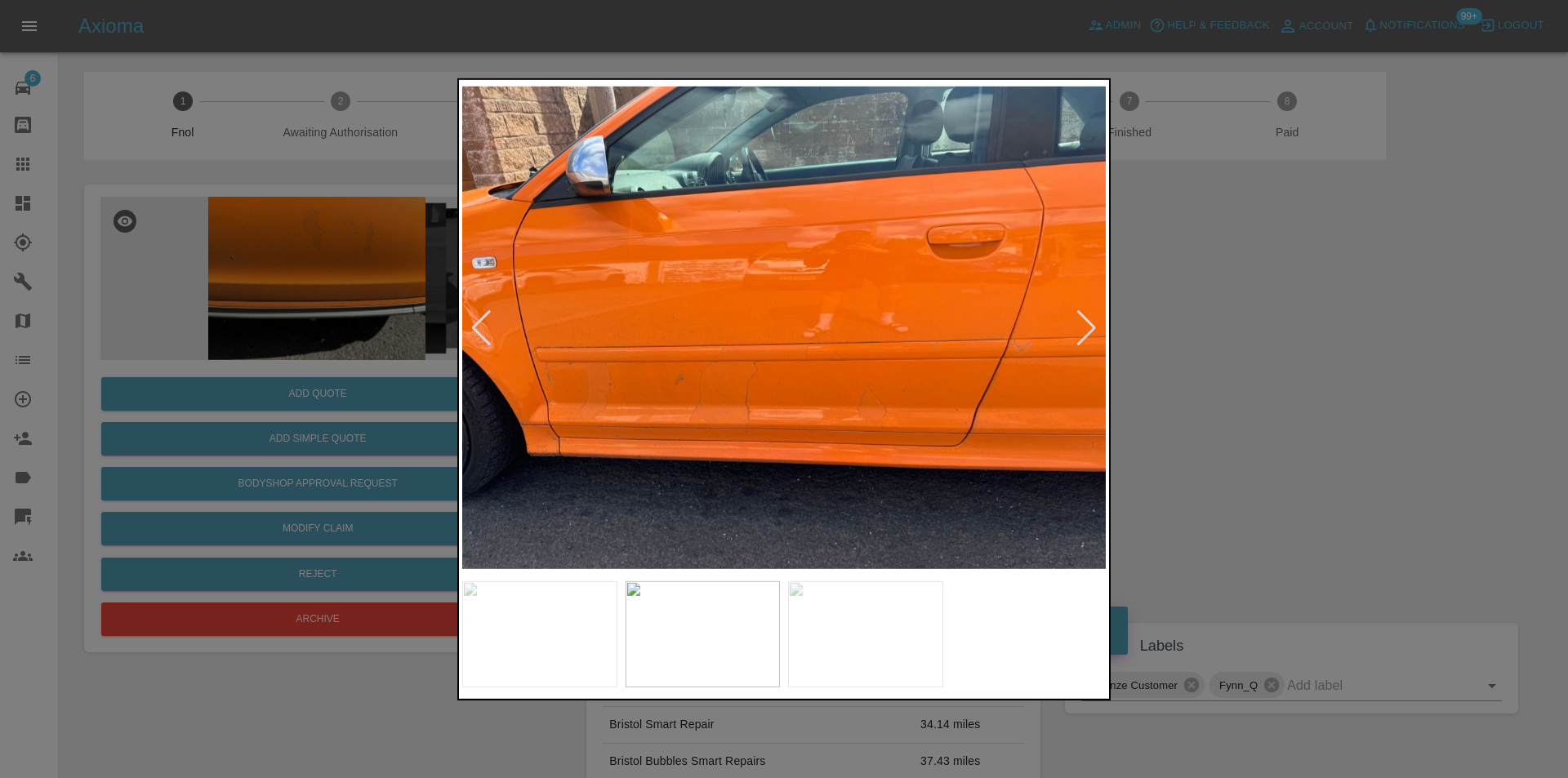
click at [1086, 332] on div at bounding box center [1087, 327] width 22 height 36
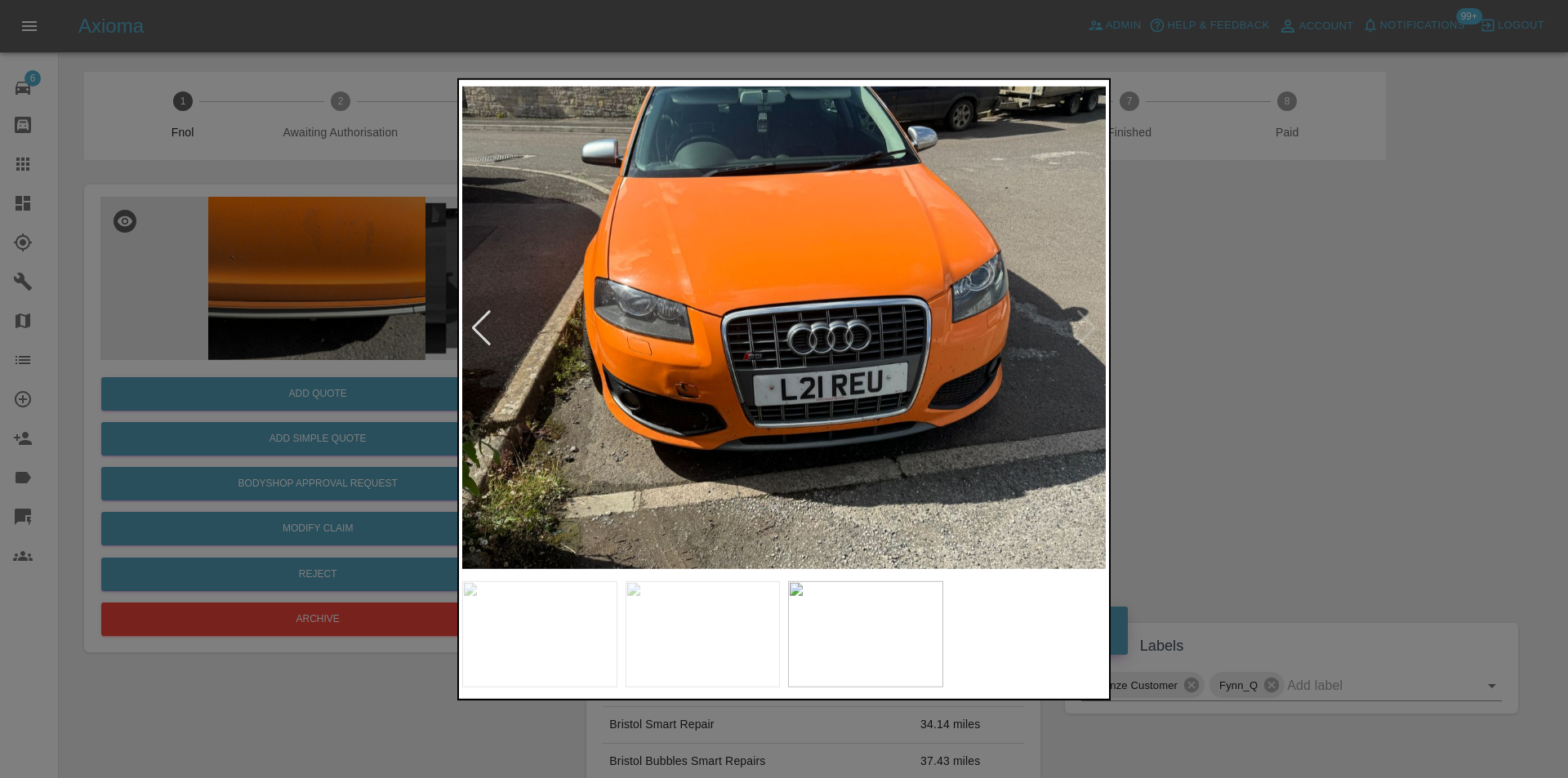
click at [1086, 332] on img at bounding box center [784, 327] width 643 height 490
drag, startPoint x: 1270, startPoint y: 334, endPoint x: 1310, endPoint y: 392, distance: 70.5
click at [1272, 334] on div at bounding box center [784, 389] width 1568 height 778
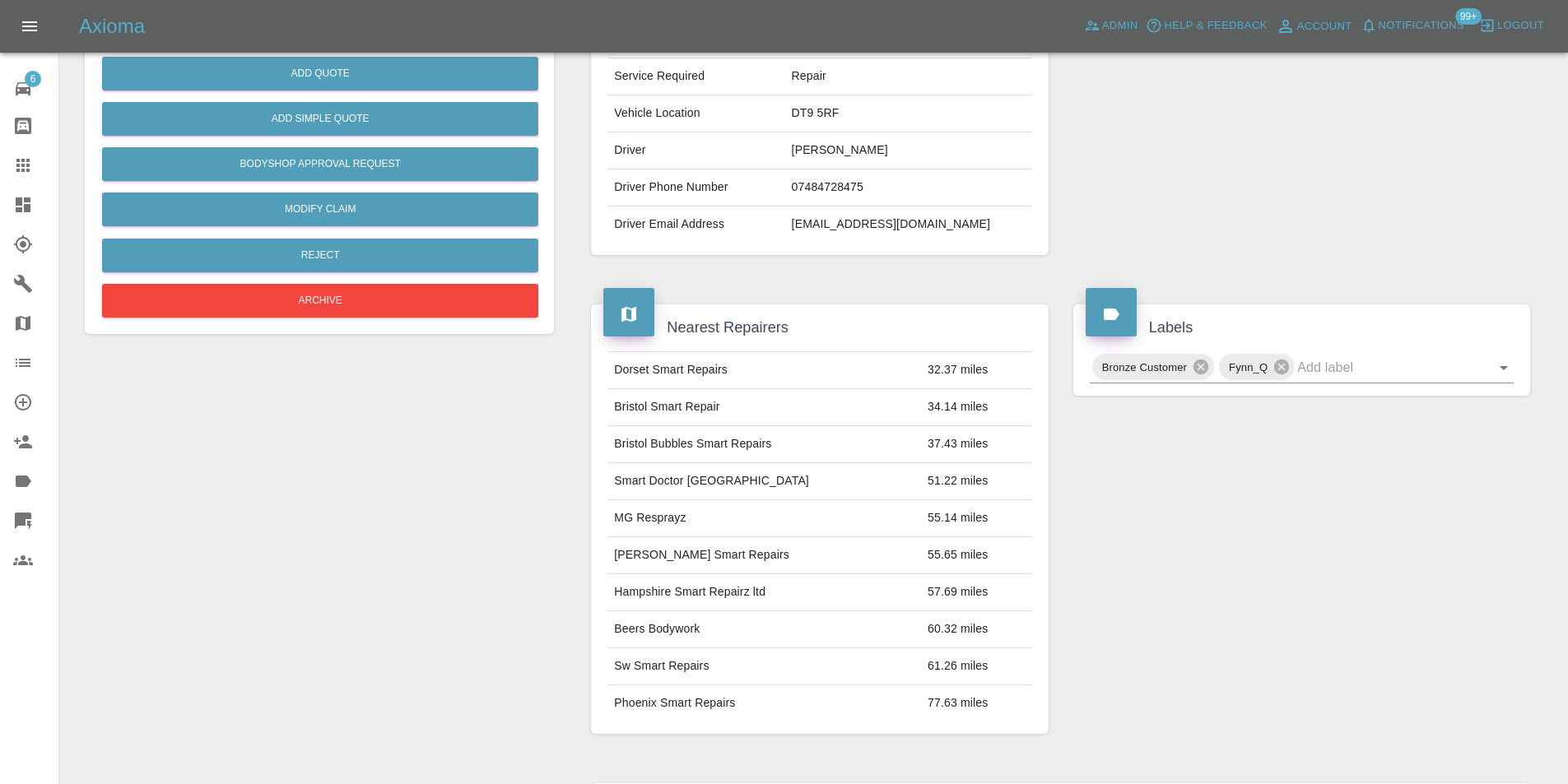
scroll to position [329, 0]
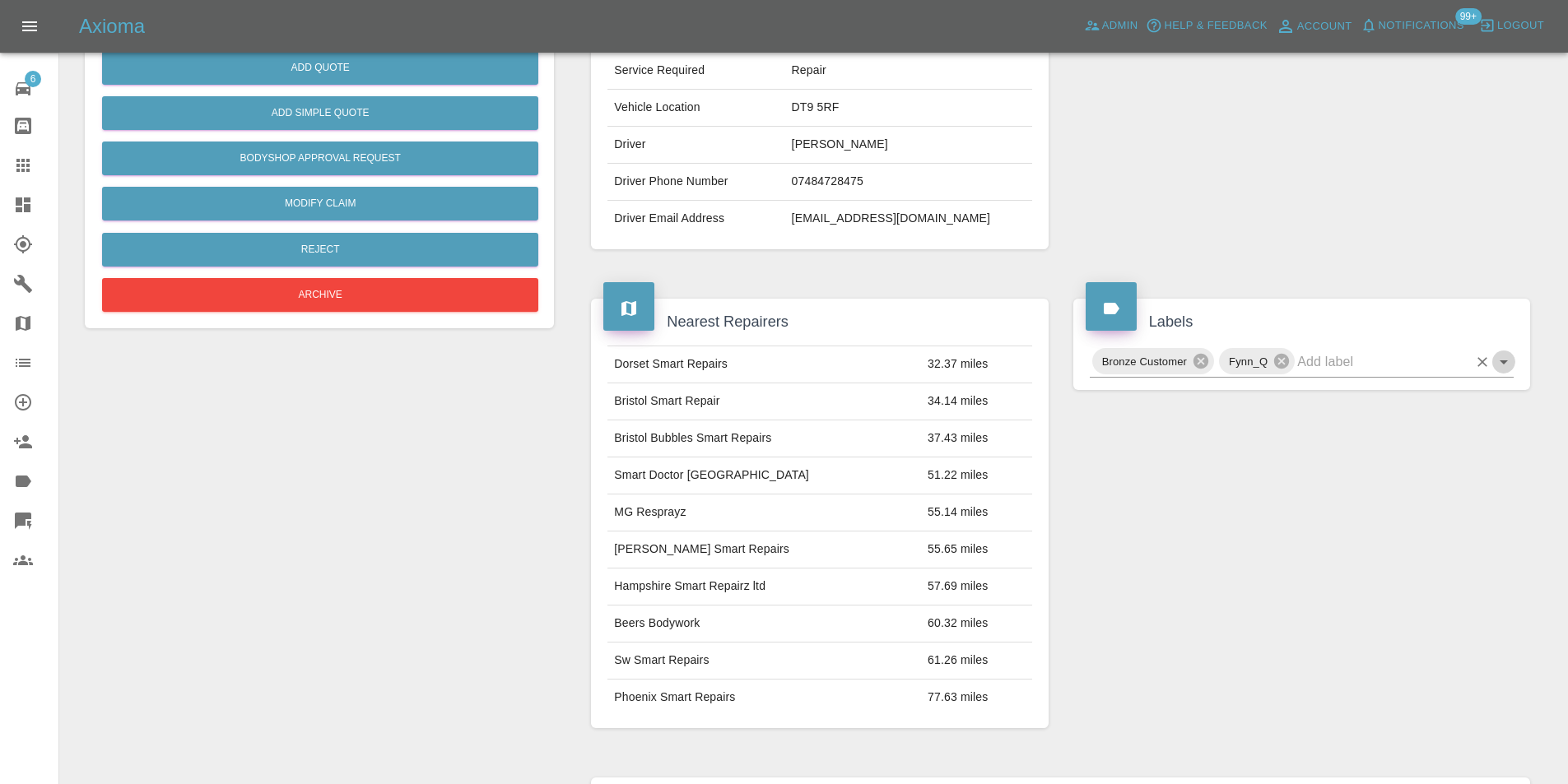
click at [1501, 369] on icon "Open" at bounding box center [1504, 363] width 20 height 20
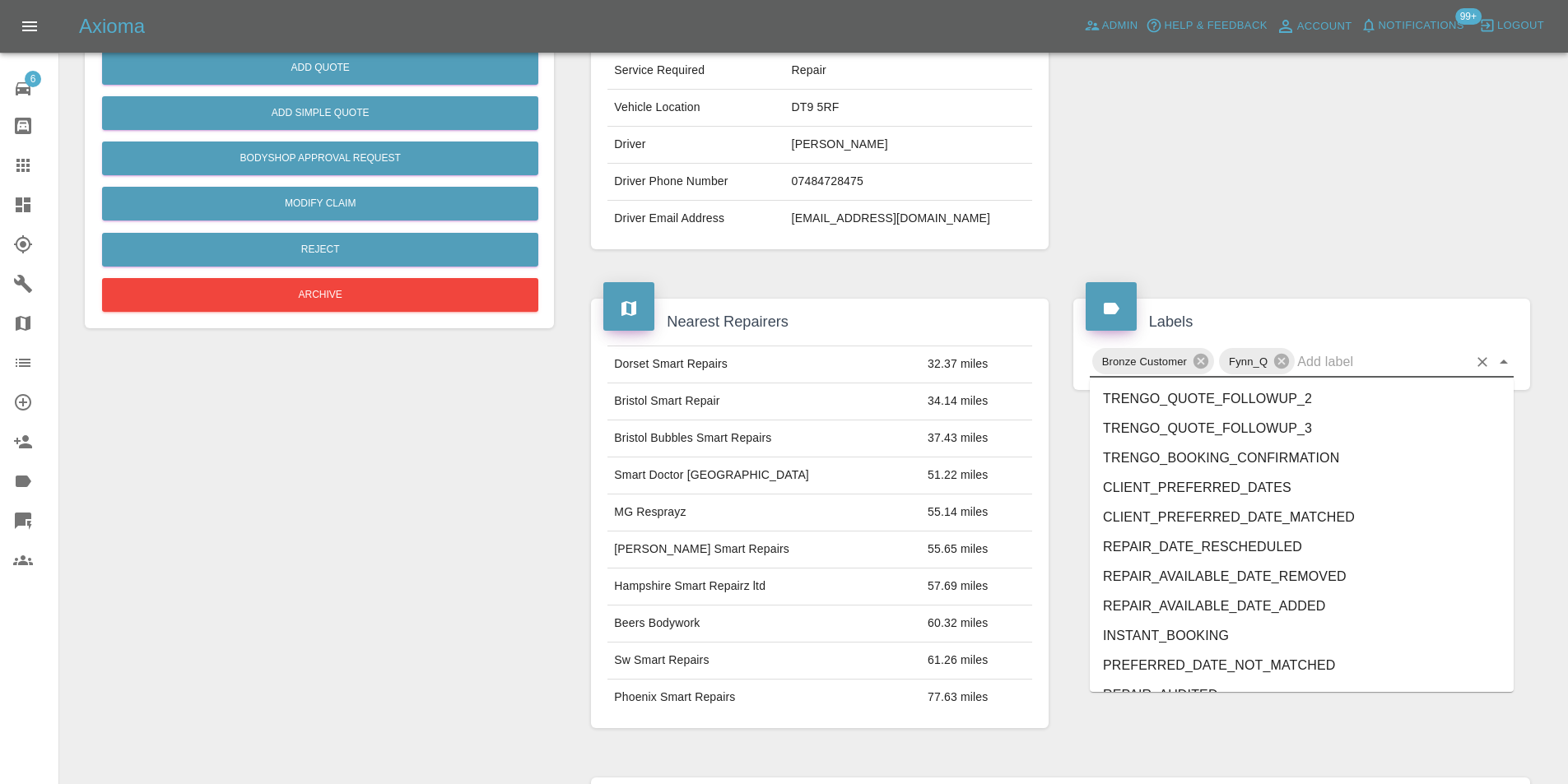
scroll to position [3433, 0]
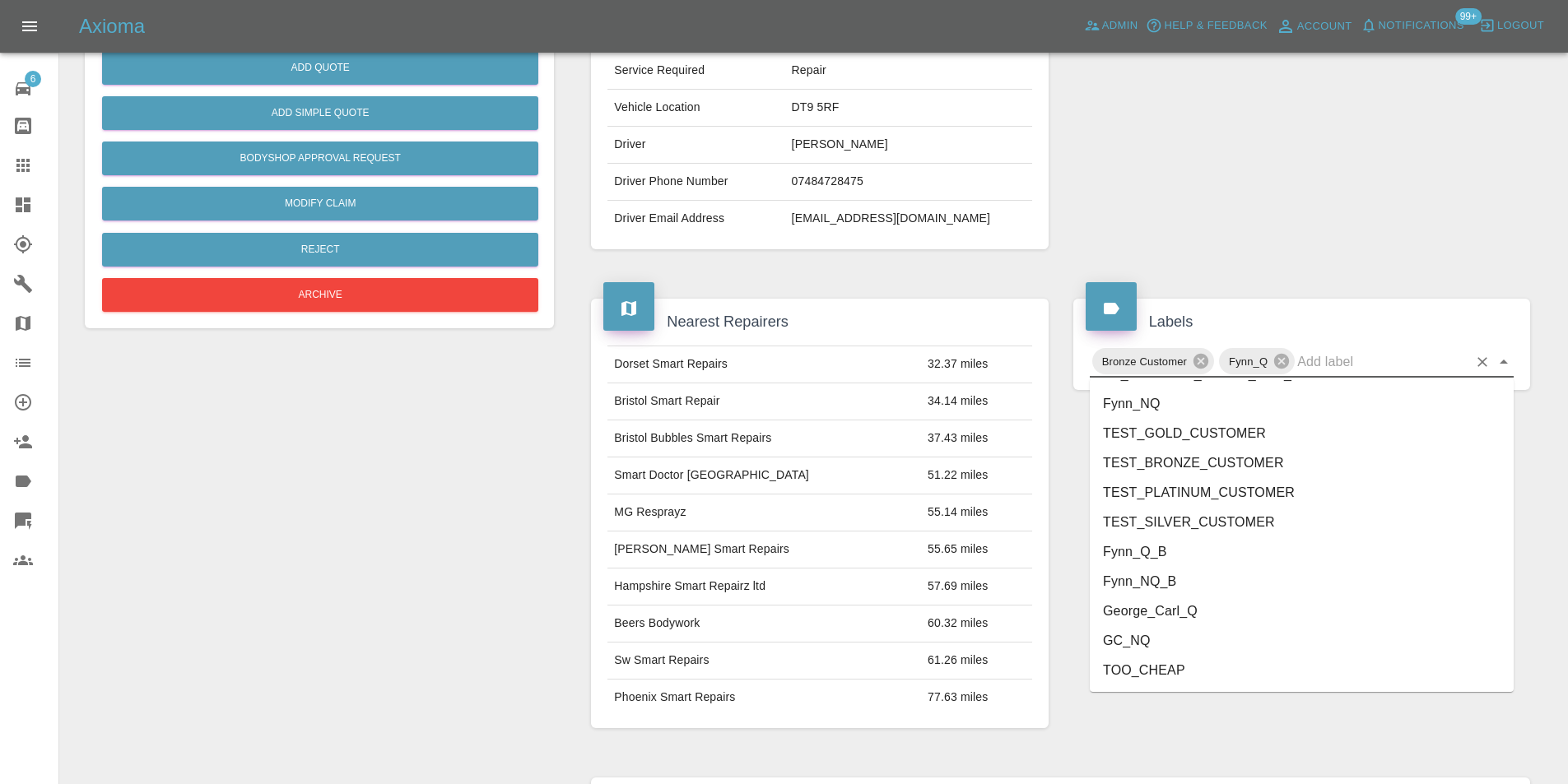
click at [1168, 613] on li "George_Carl_Q" at bounding box center [1302, 611] width 424 height 29
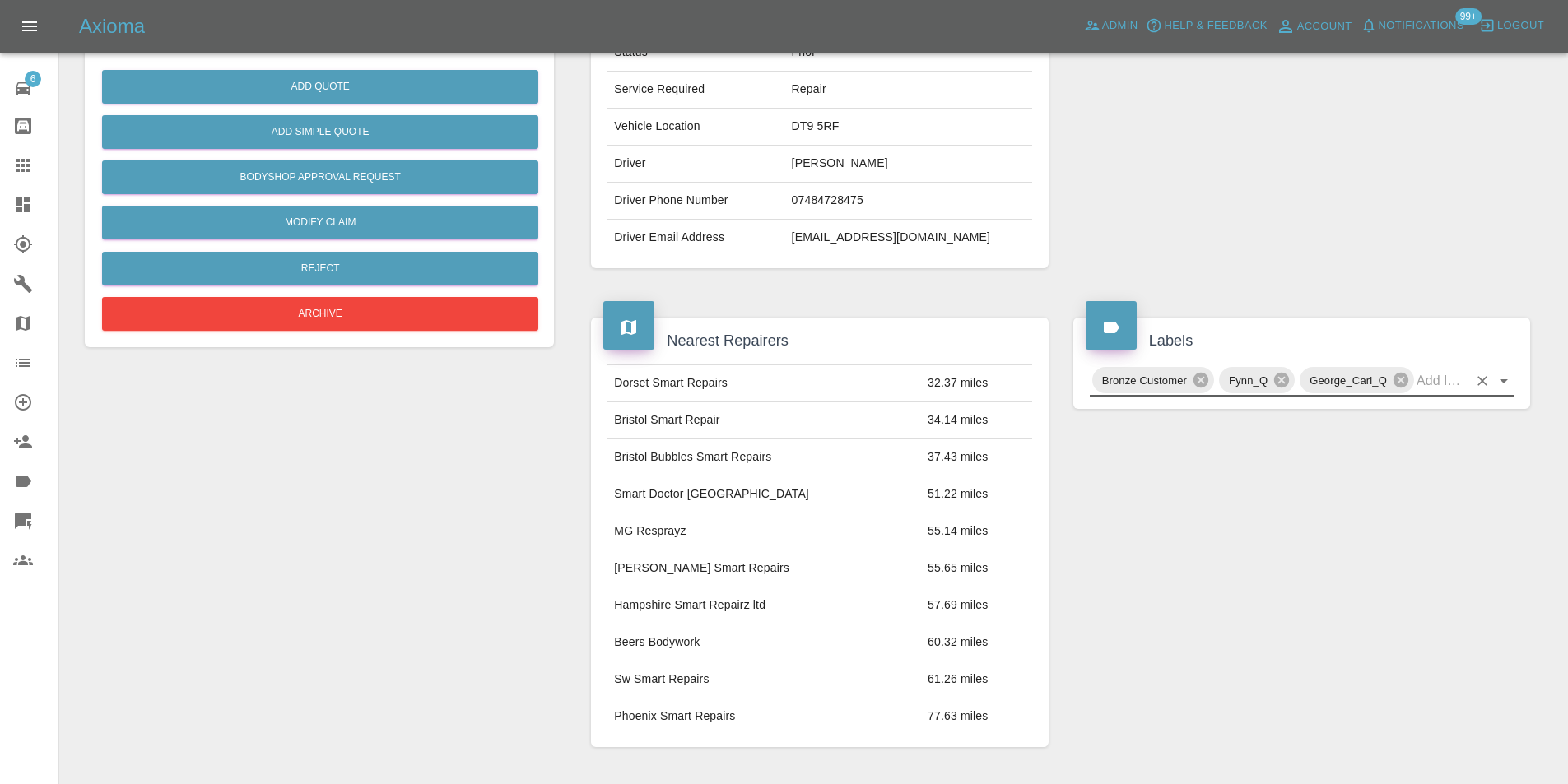
scroll to position [0, 0]
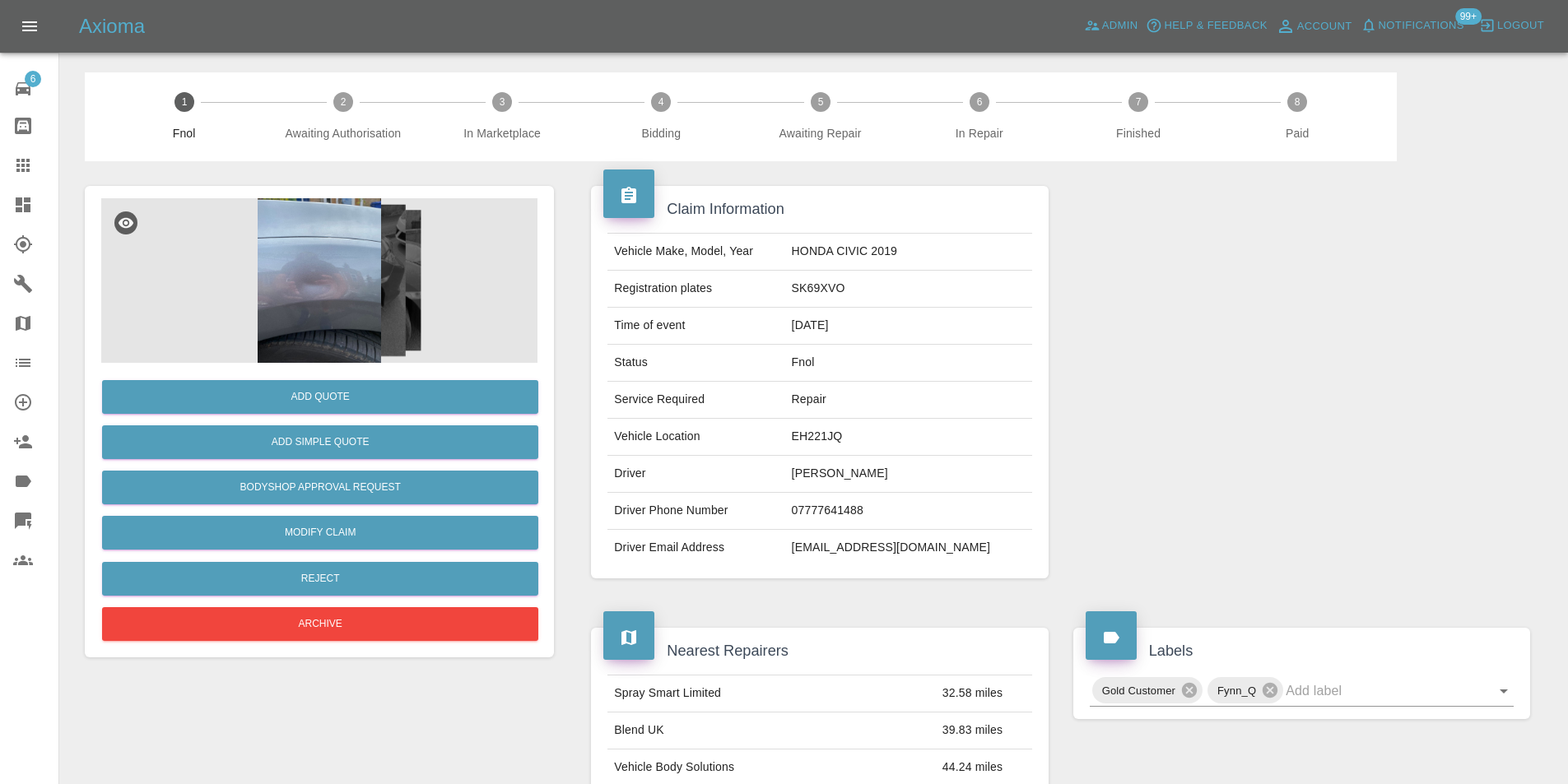
click at [283, 282] on img at bounding box center [319, 281] width 436 height 165
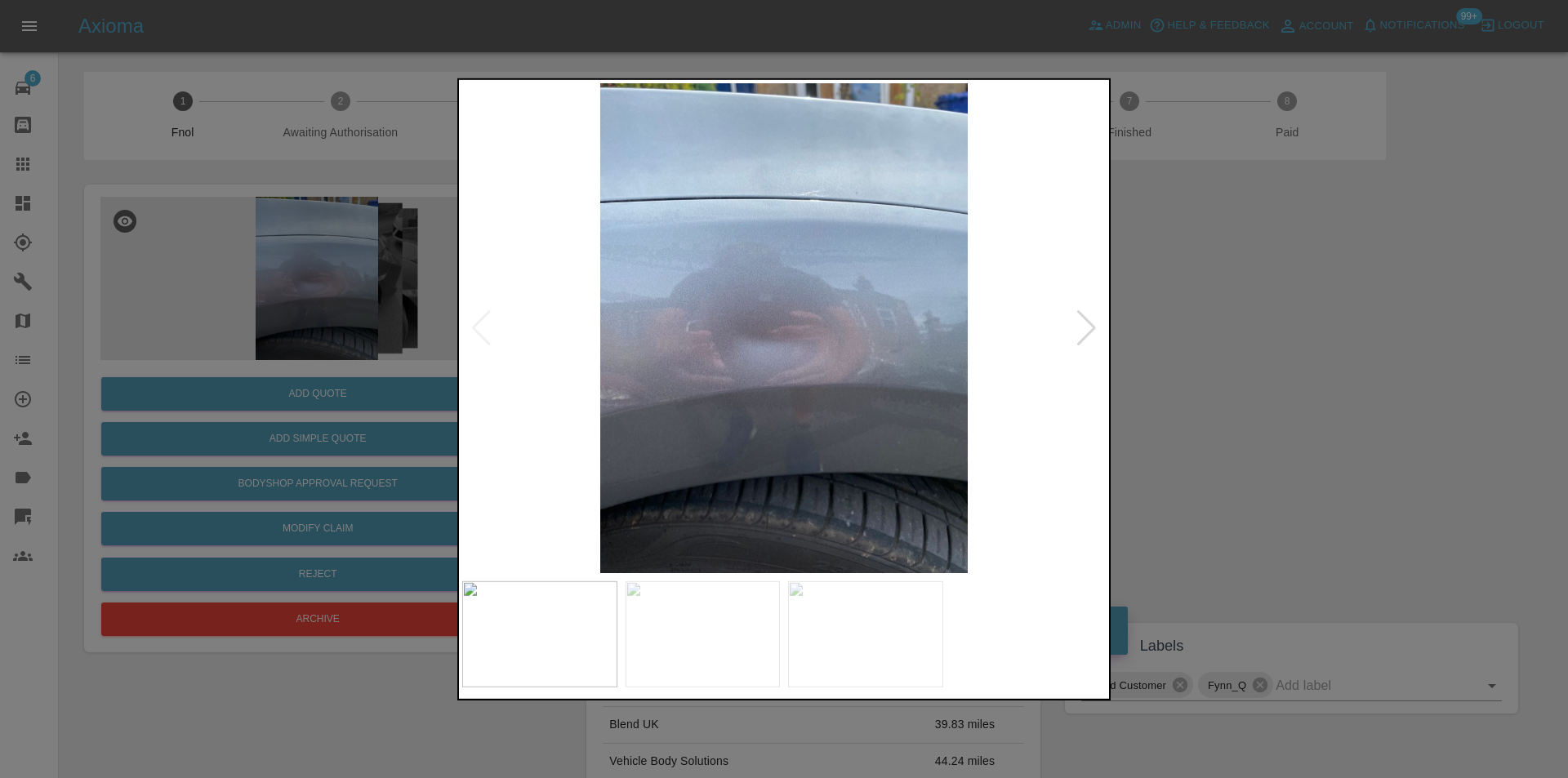
click at [1083, 322] on div at bounding box center [1087, 327] width 22 height 36
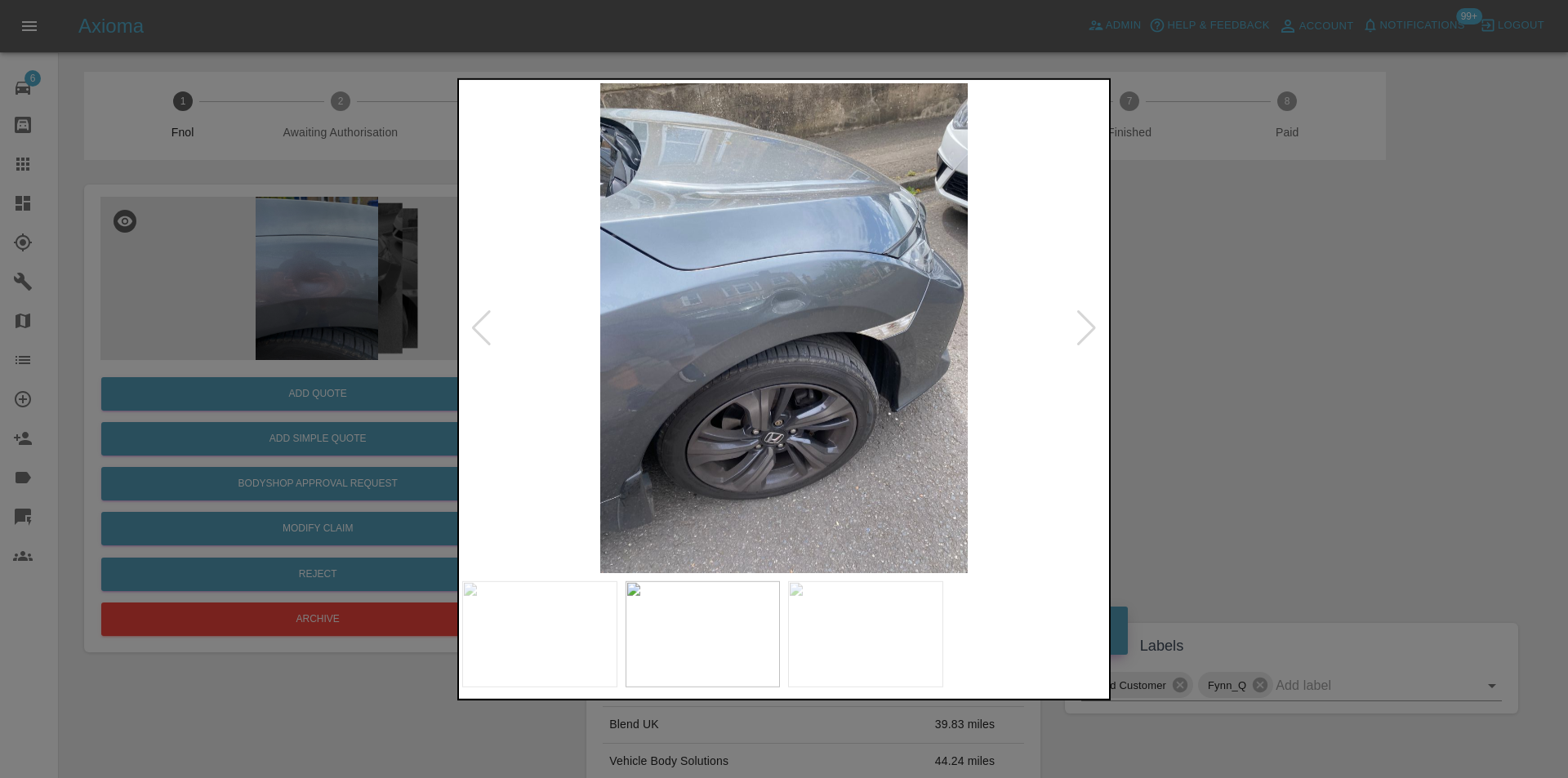
click at [1083, 322] on div at bounding box center [1087, 327] width 22 height 36
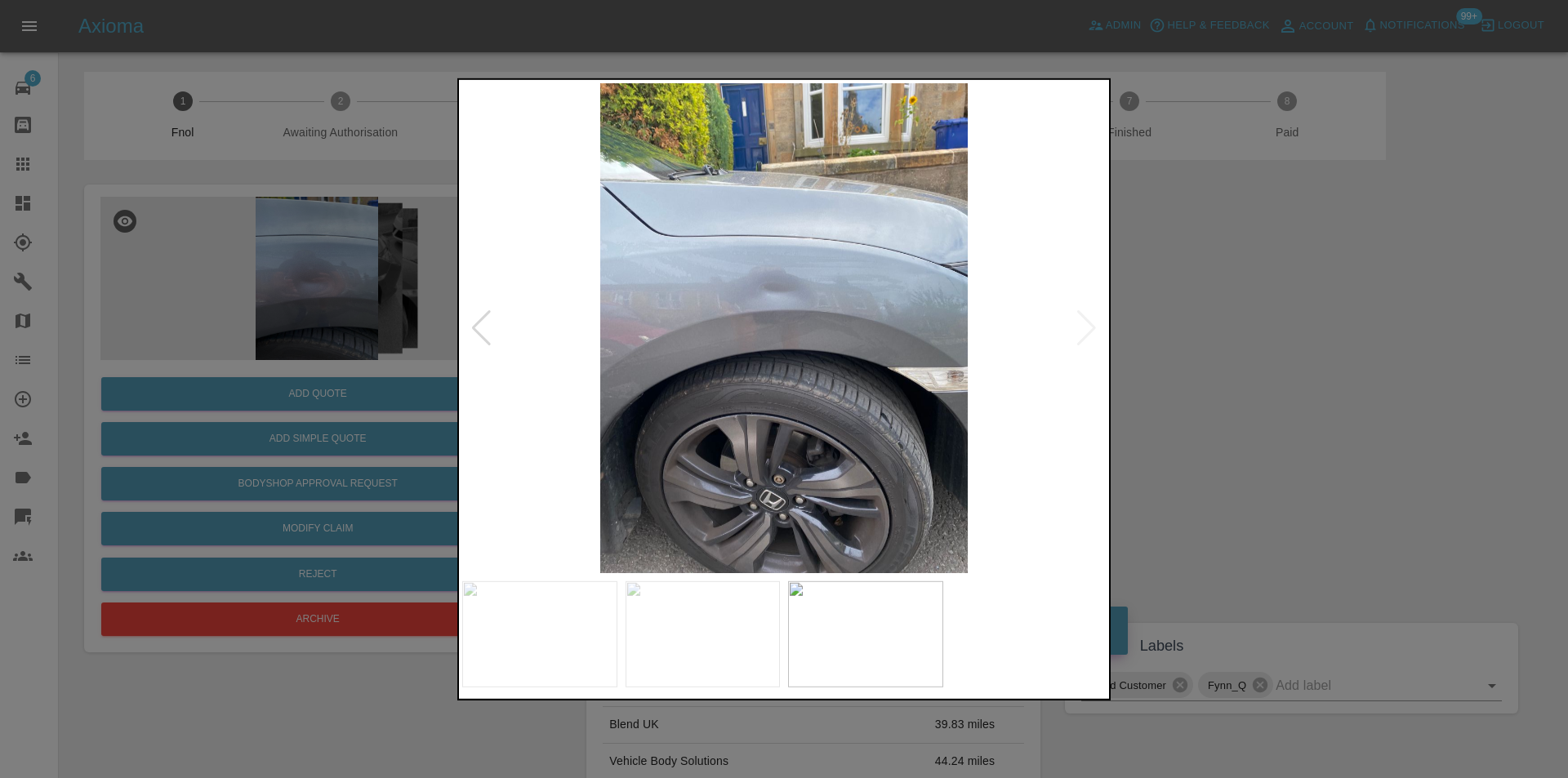
click at [1083, 322] on img at bounding box center [784, 327] width 643 height 490
drag, startPoint x: 1367, startPoint y: 364, endPoint x: 822, endPoint y: 451, distance: 551.9
click at [1346, 366] on div at bounding box center [784, 389] width 1568 height 778
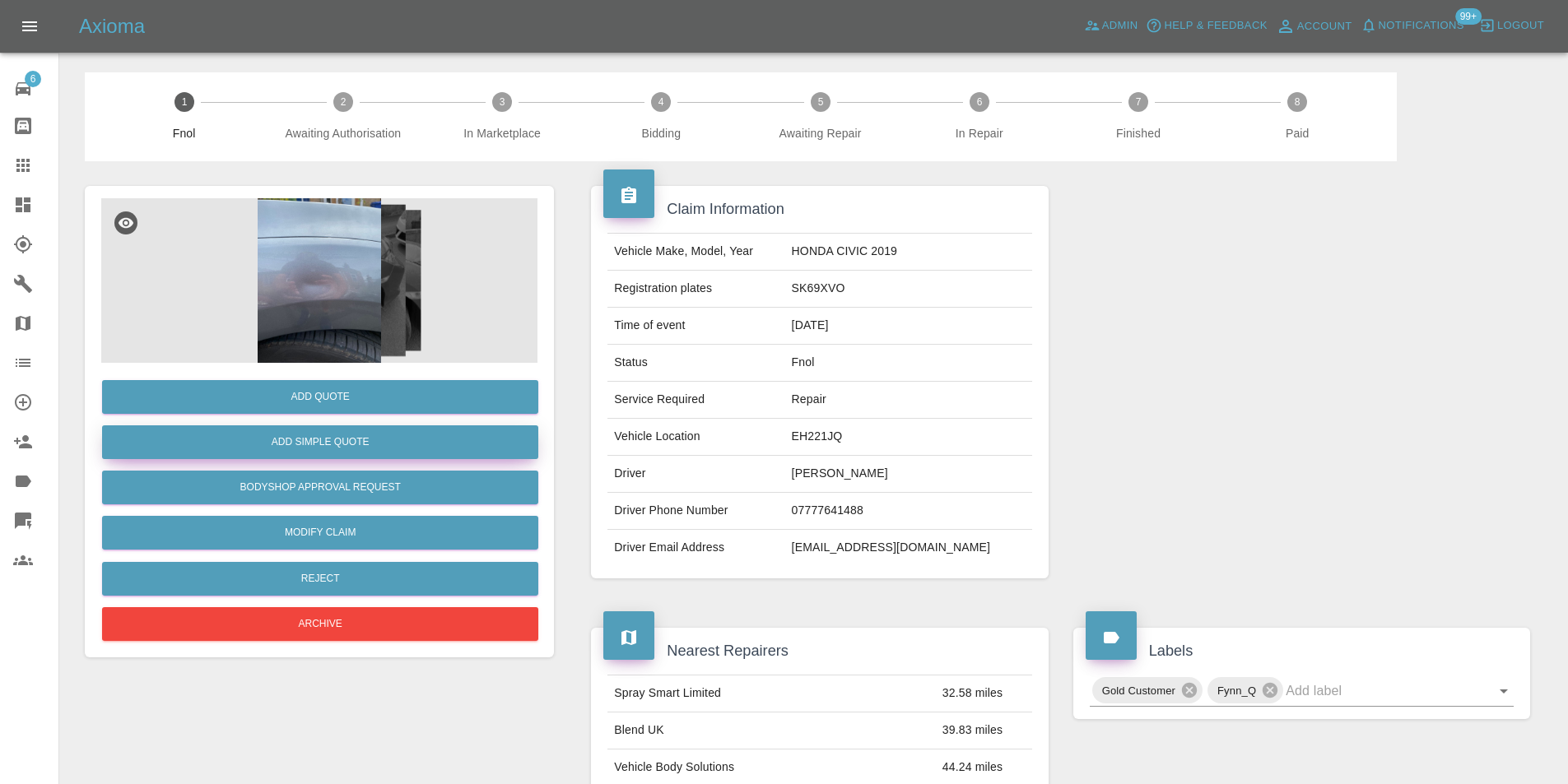
click at [353, 446] on button "Add Simple Quote" at bounding box center [320, 442] width 436 height 34
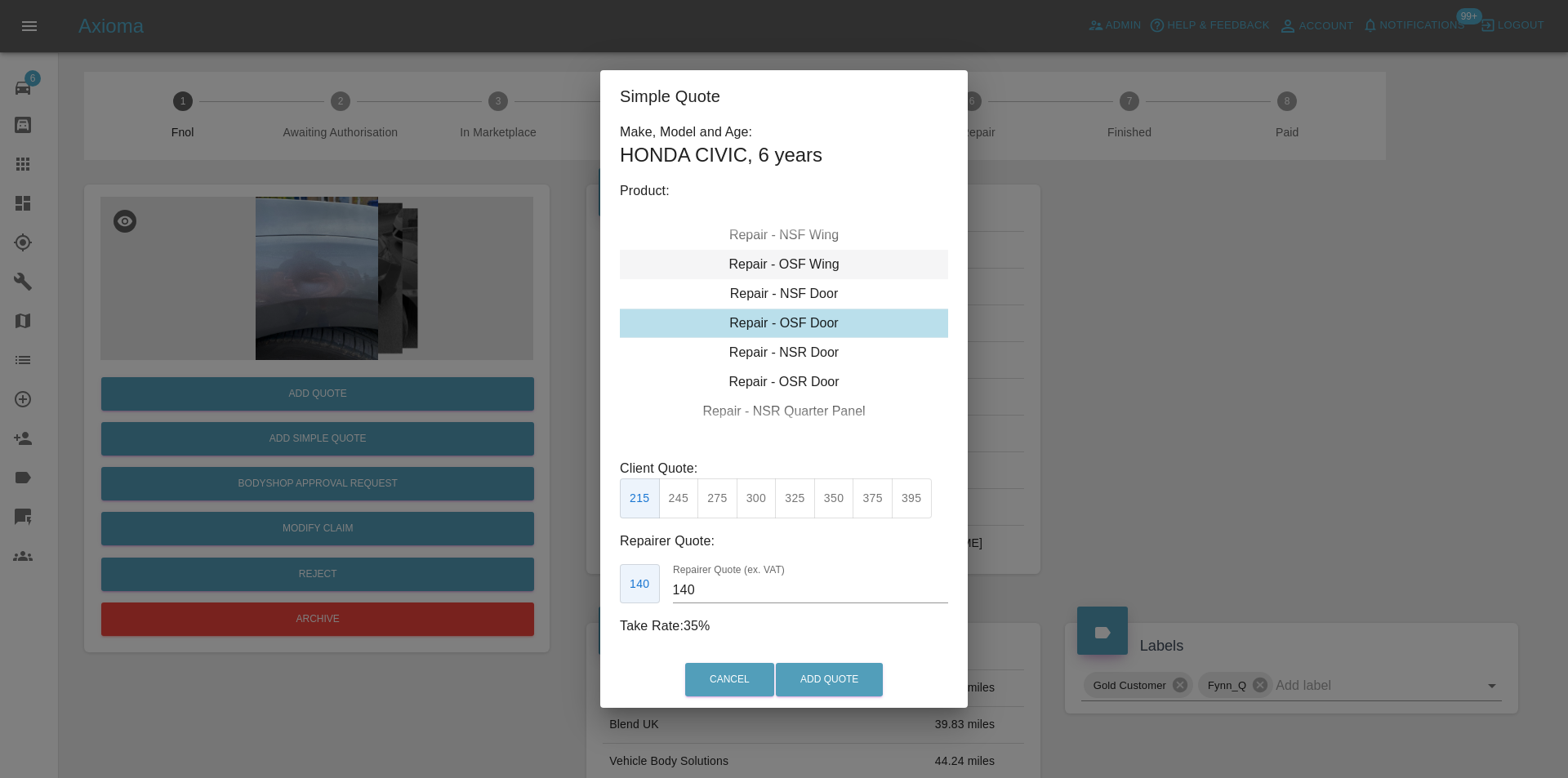
click at [820, 272] on div "Repair - OSF Wing" at bounding box center [784, 264] width 328 height 29
drag, startPoint x: 752, startPoint y: 503, endPoint x: 797, endPoint y: 592, distance: 99.7
click at [752, 504] on button "300" at bounding box center [757, 499] width 40 height 40
type input "190"
click at [825, 672] on button "Add Quote" at bounding box center [829, 680] width 107 height 33
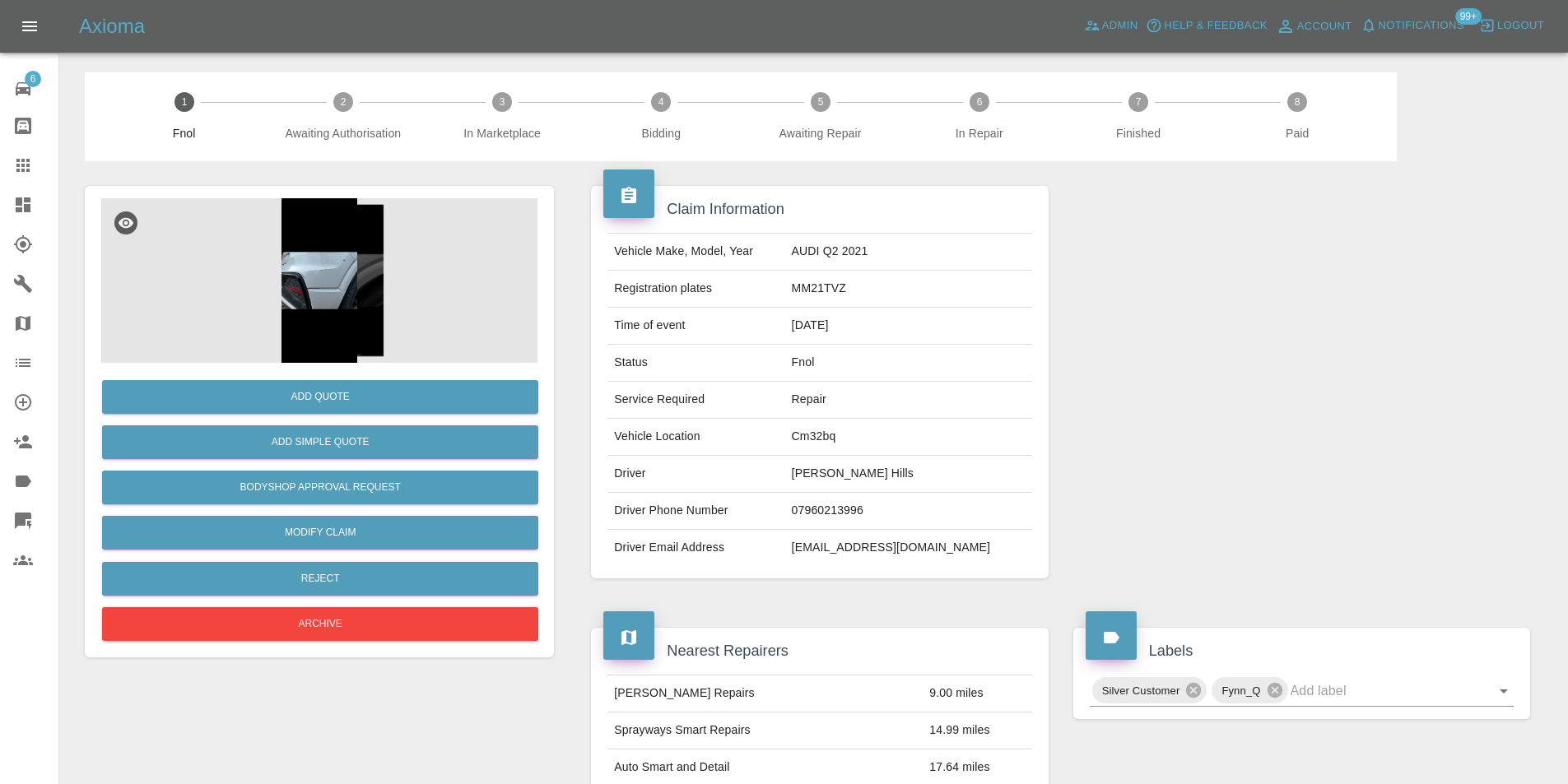
click at [333, 294] on img at bounding box center [319, 281] width 436 height 165
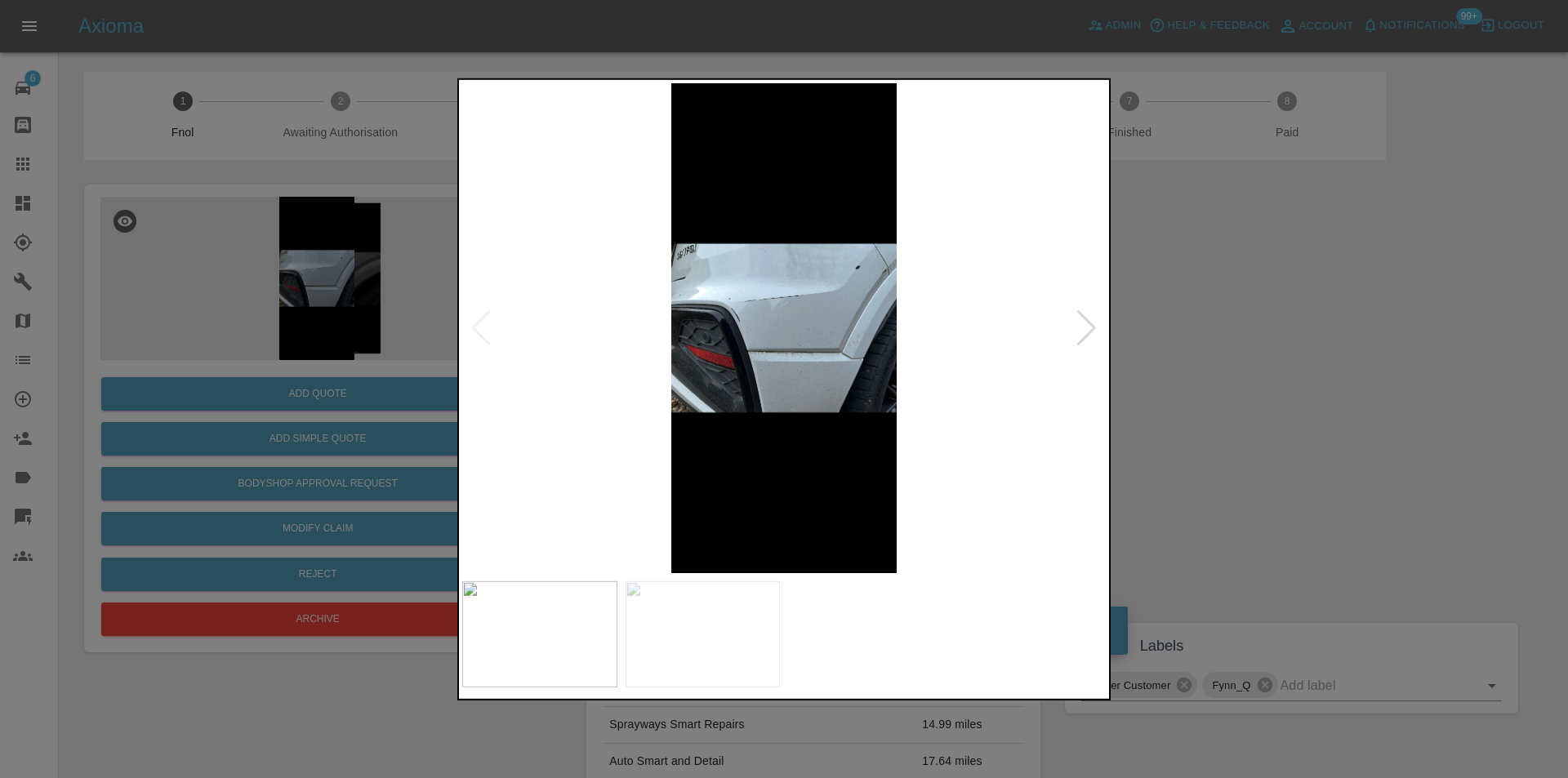
click at [1089, 332] on div at bounding box center [1087, 327] width 22 height 36
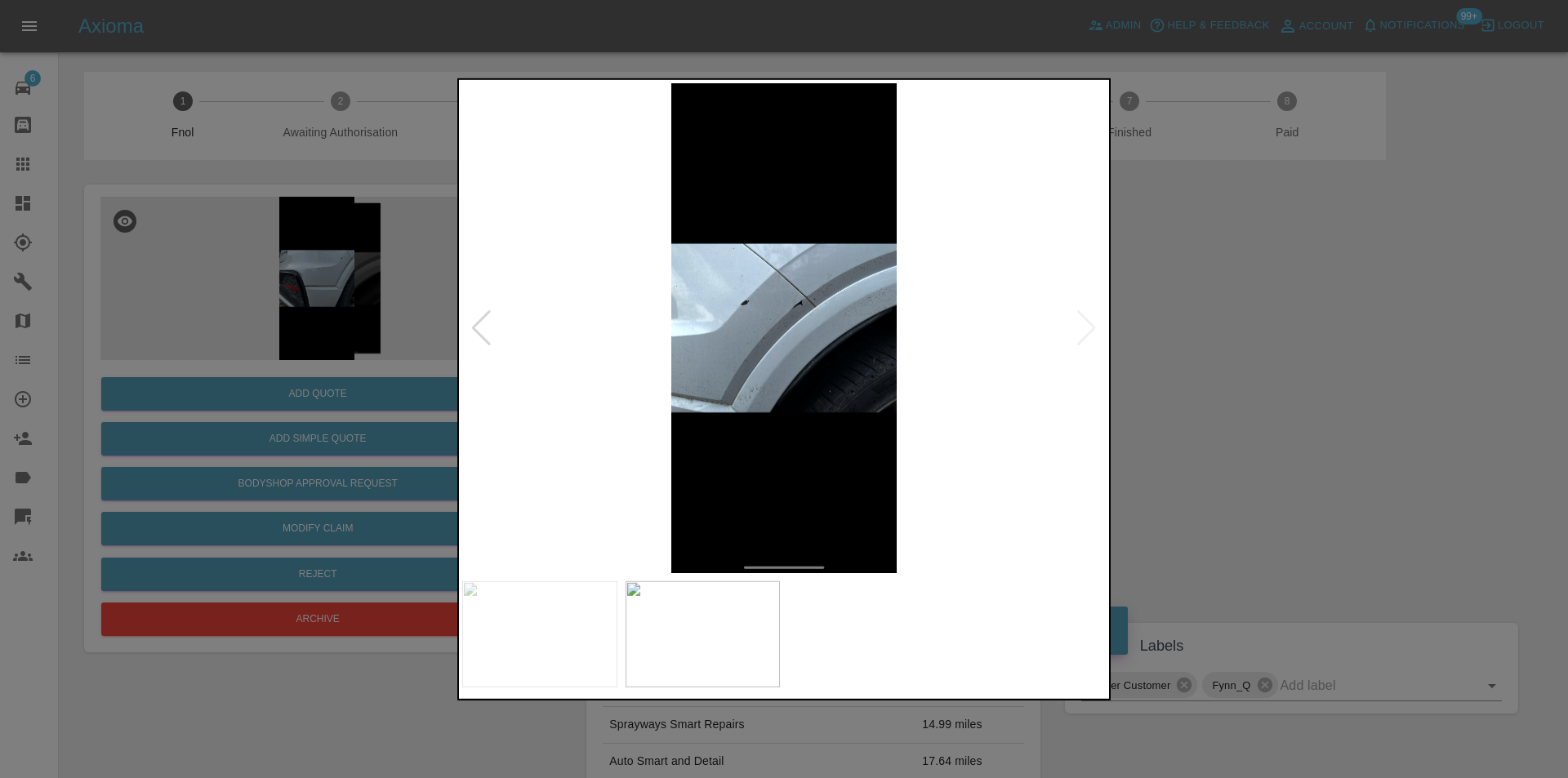
click at [1264, 332] on div at bounding box center [784, 389] width 1568 height 778
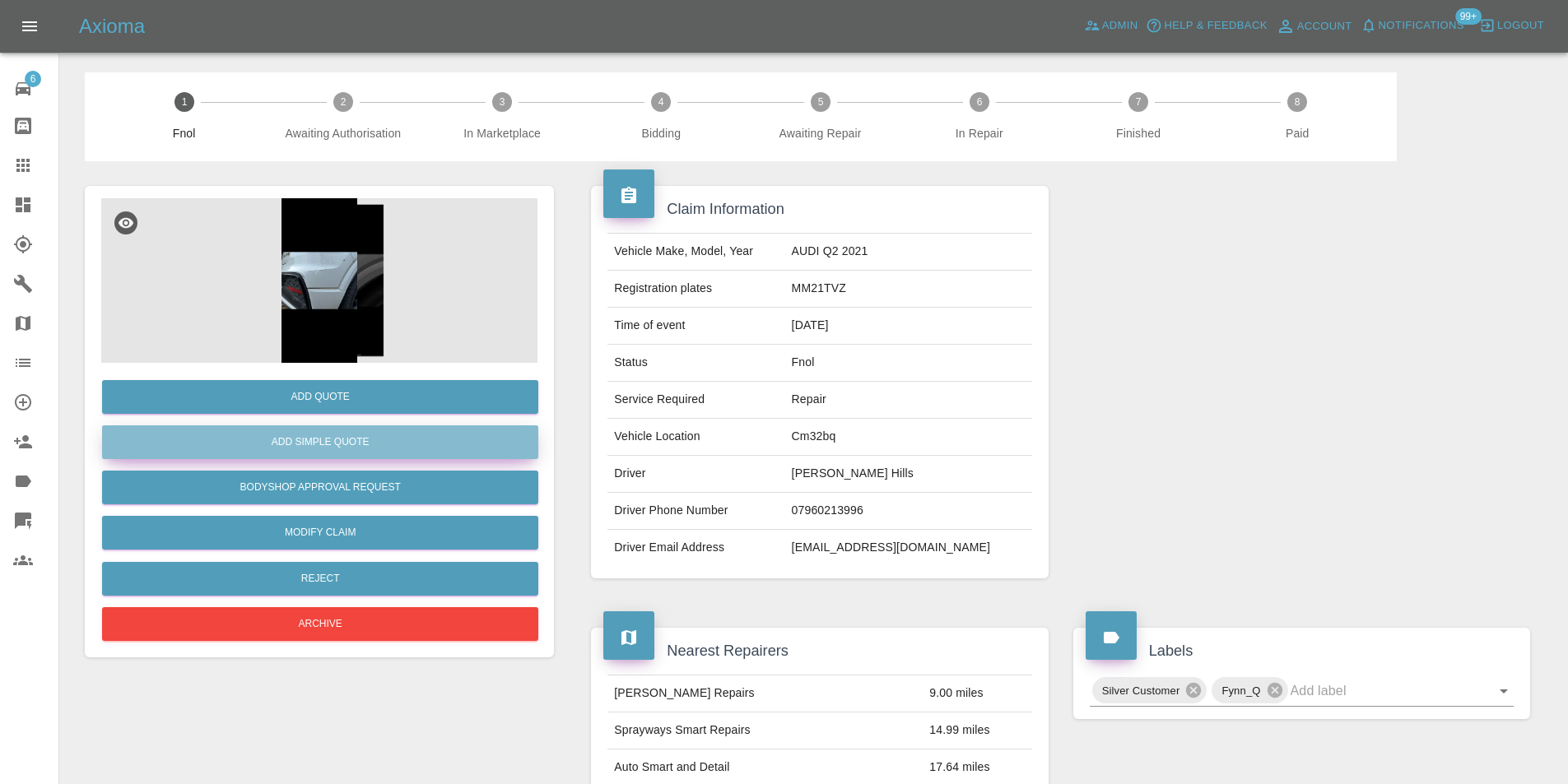
click at [349, 451] on button "Add Simple Quote" at bounding box center [320, 442] width 436 height 34
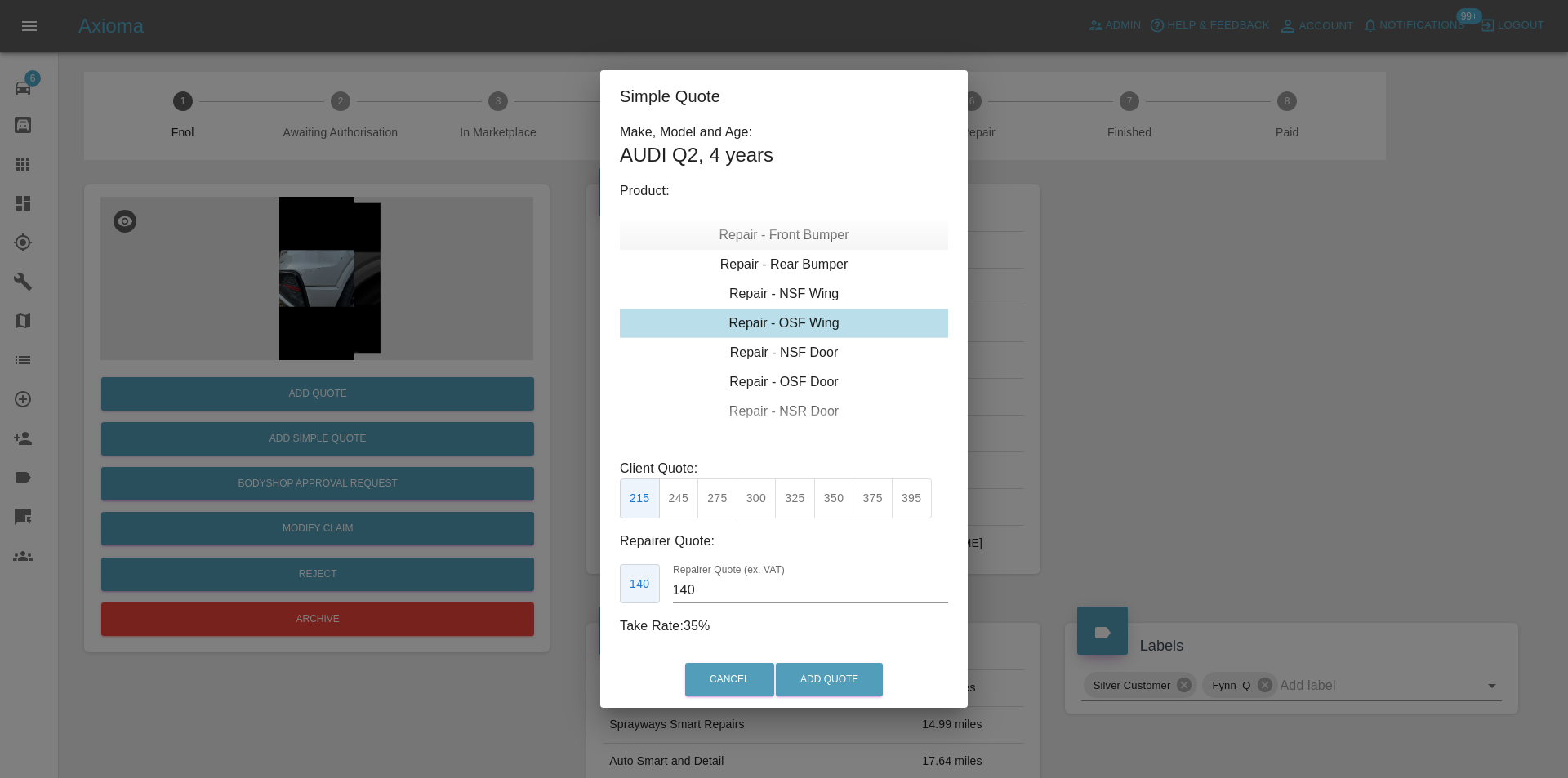
click at [817, 246] on div "Repair - Front Bumper" at bounding box center [784, 234] width 328 height 29
click at [809, 293] on div "Repair - Rear Bumper Corner" at bounding box center [784, 293] width 328 height 29
type input "120"
click at [817, 678] on button "Add Quote" at bounding box center [829, 680] width 107 height 33
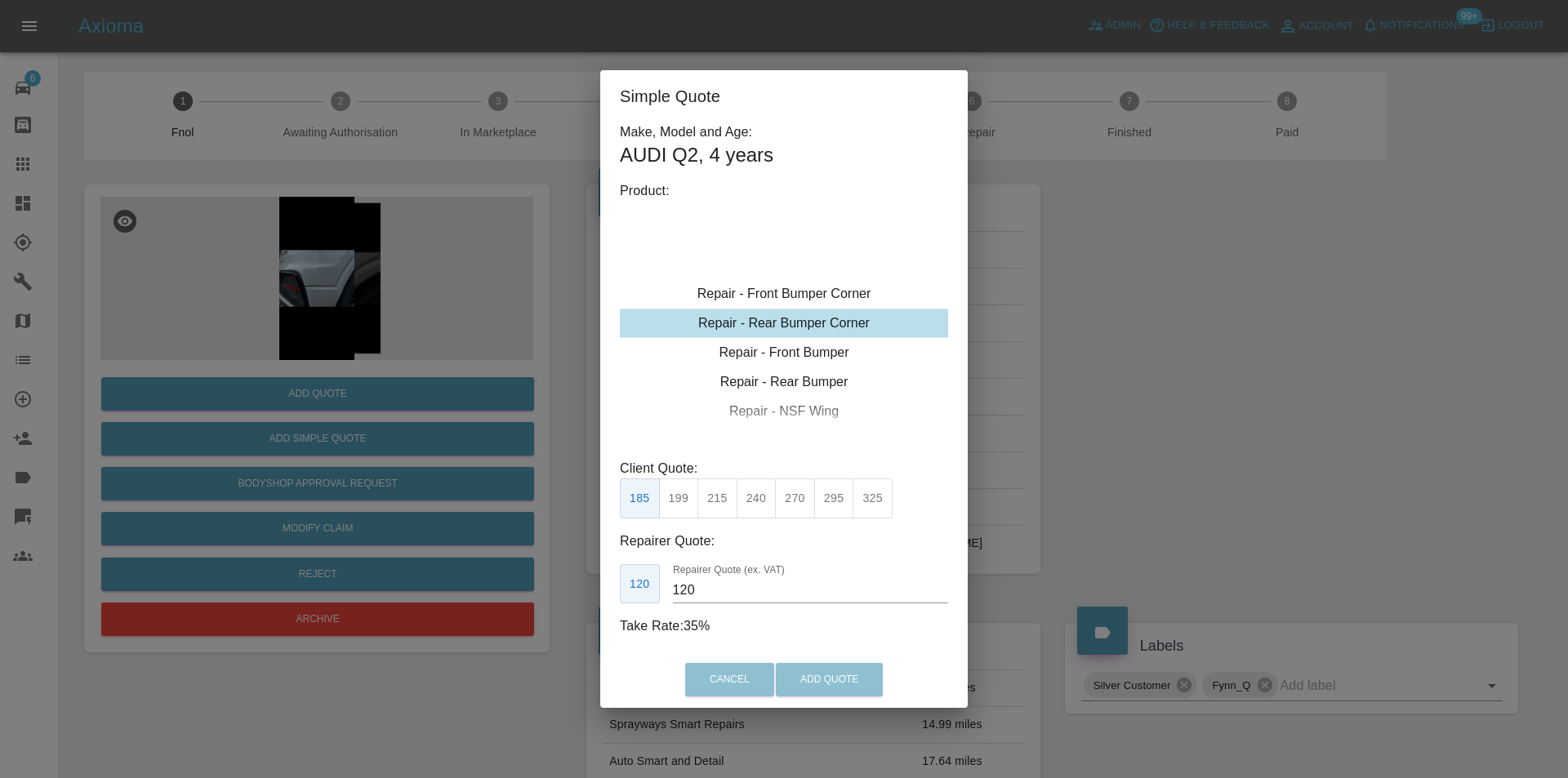
click at [819, 676] on div "Cancel Add Quote" at bounding box center [784, 680] width 367 height 55
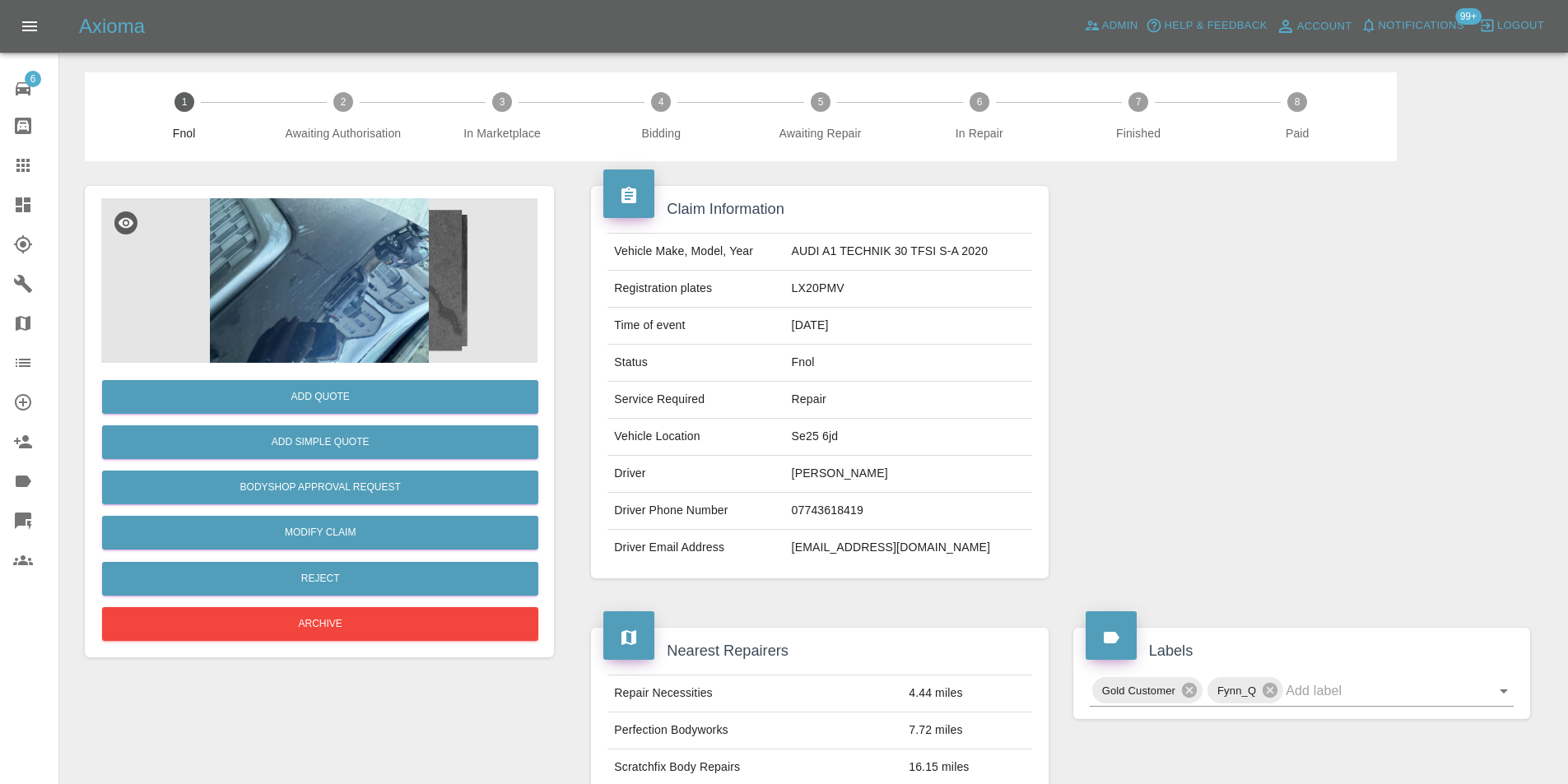
click at [359, 245] on img at bounding box center [319, 281] width 436 height 165
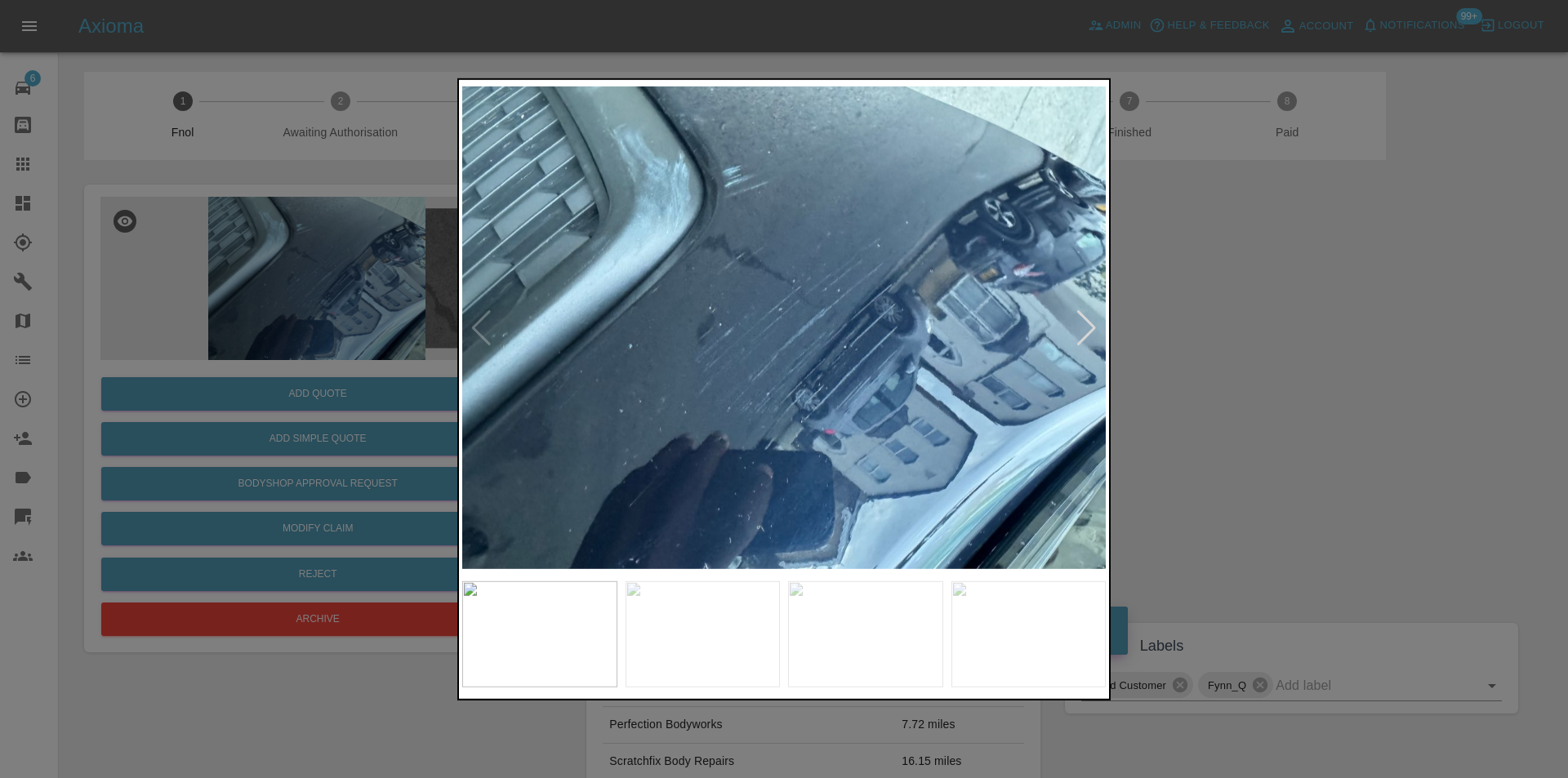
click at [1090, 323] on div at bounding box center [1087, 327] width 22 height 36
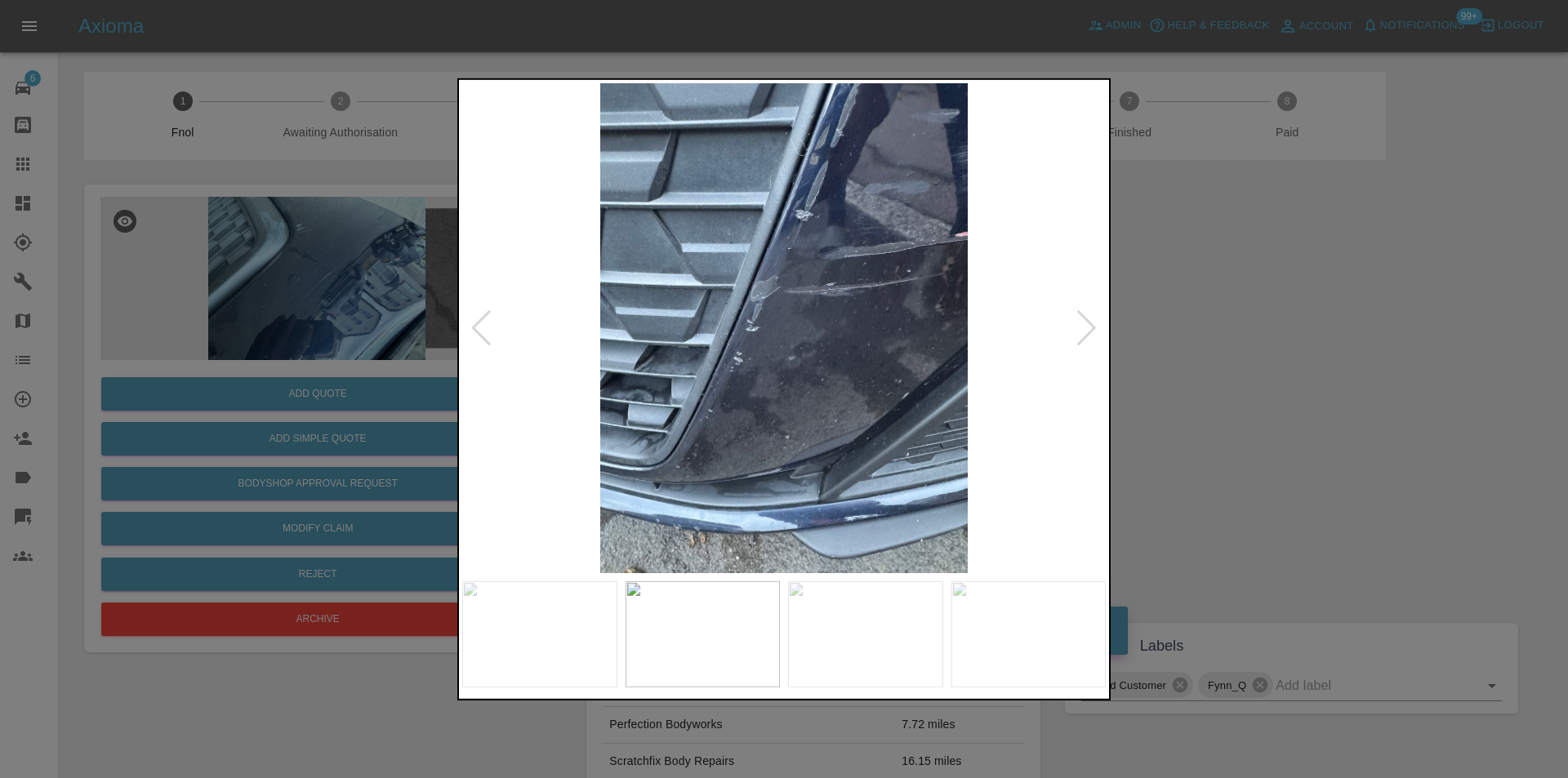
click at [1090, 323] on div at bounding box center [1087, 327] width 22 height 36
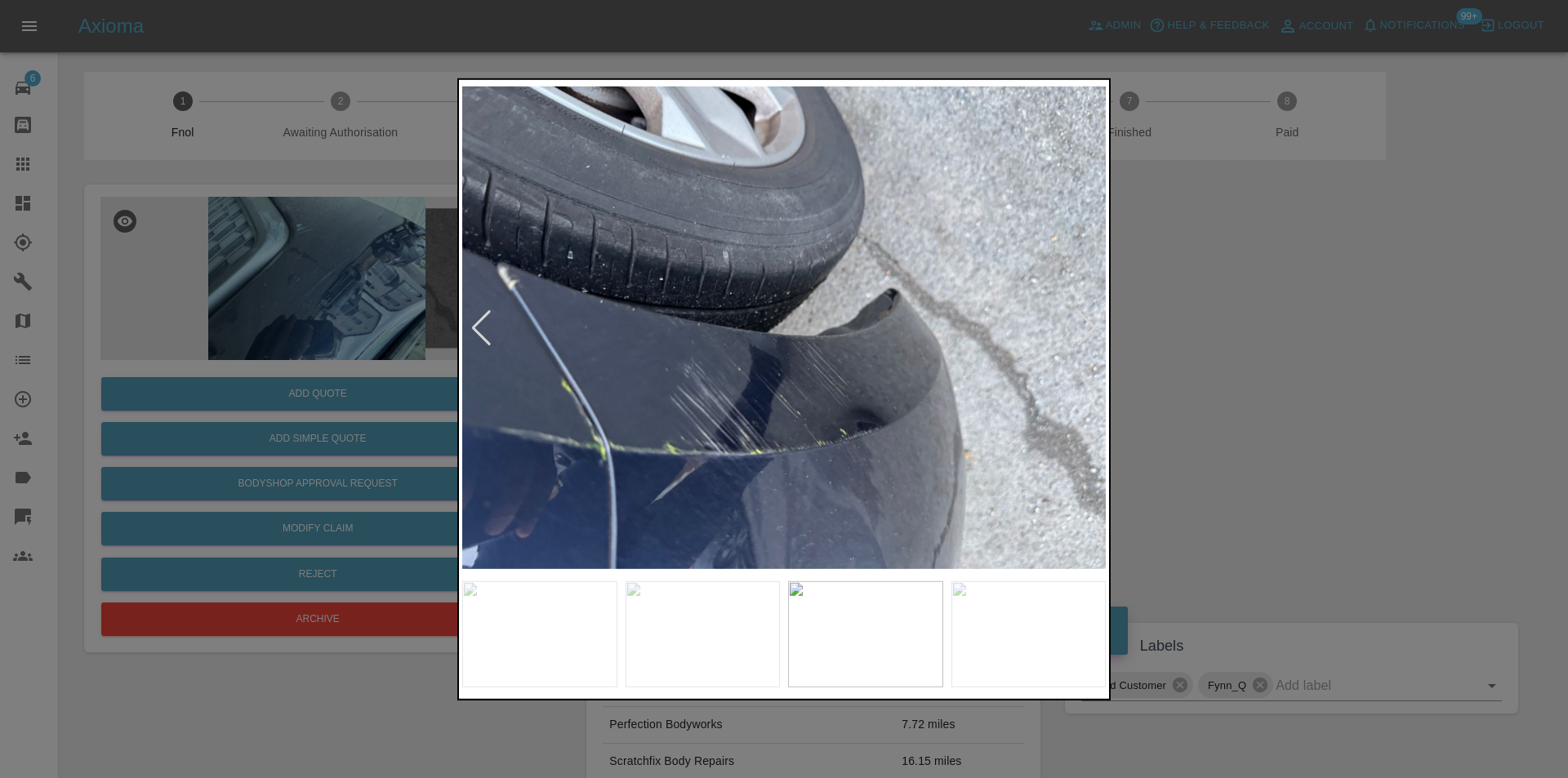
click at [1090, 323] on div at bounding box center [1087, 327] width 22 height 36
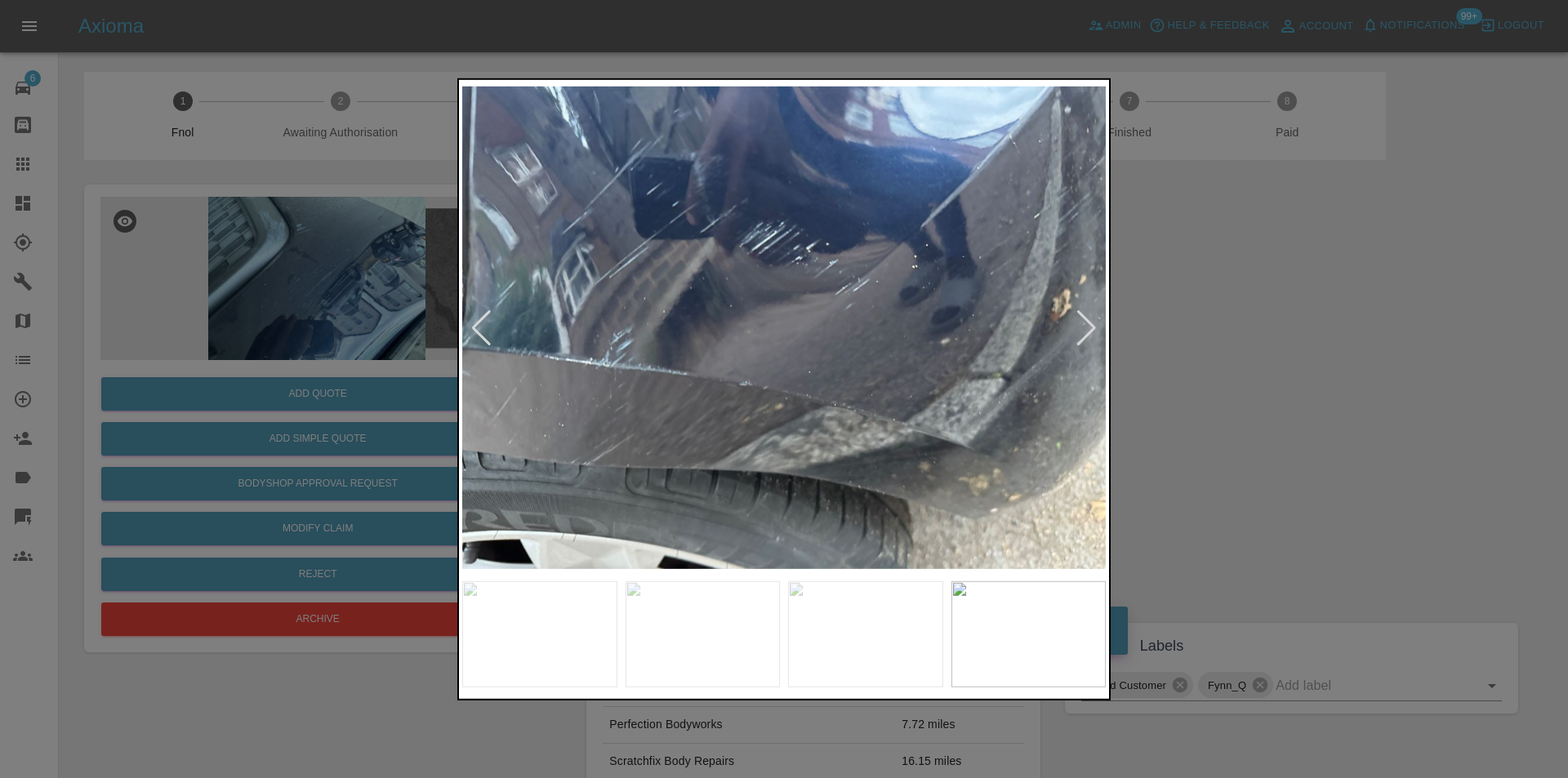
click at [1091, 323] on div at bounding box center [1087, 327] width 22 height 36
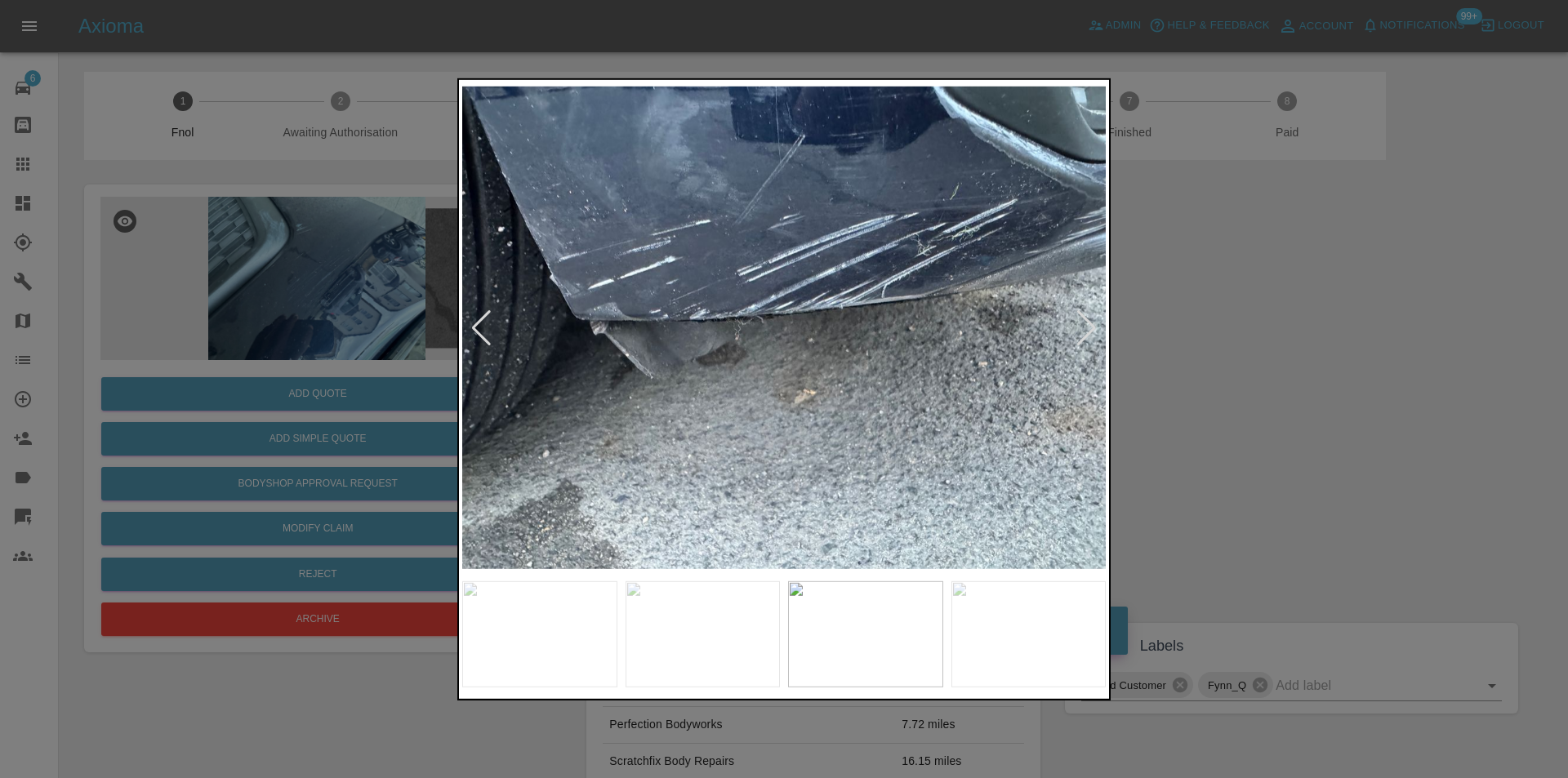
click at [1091, 323] on div at bounding box center [1087, 327] width 22 height 36
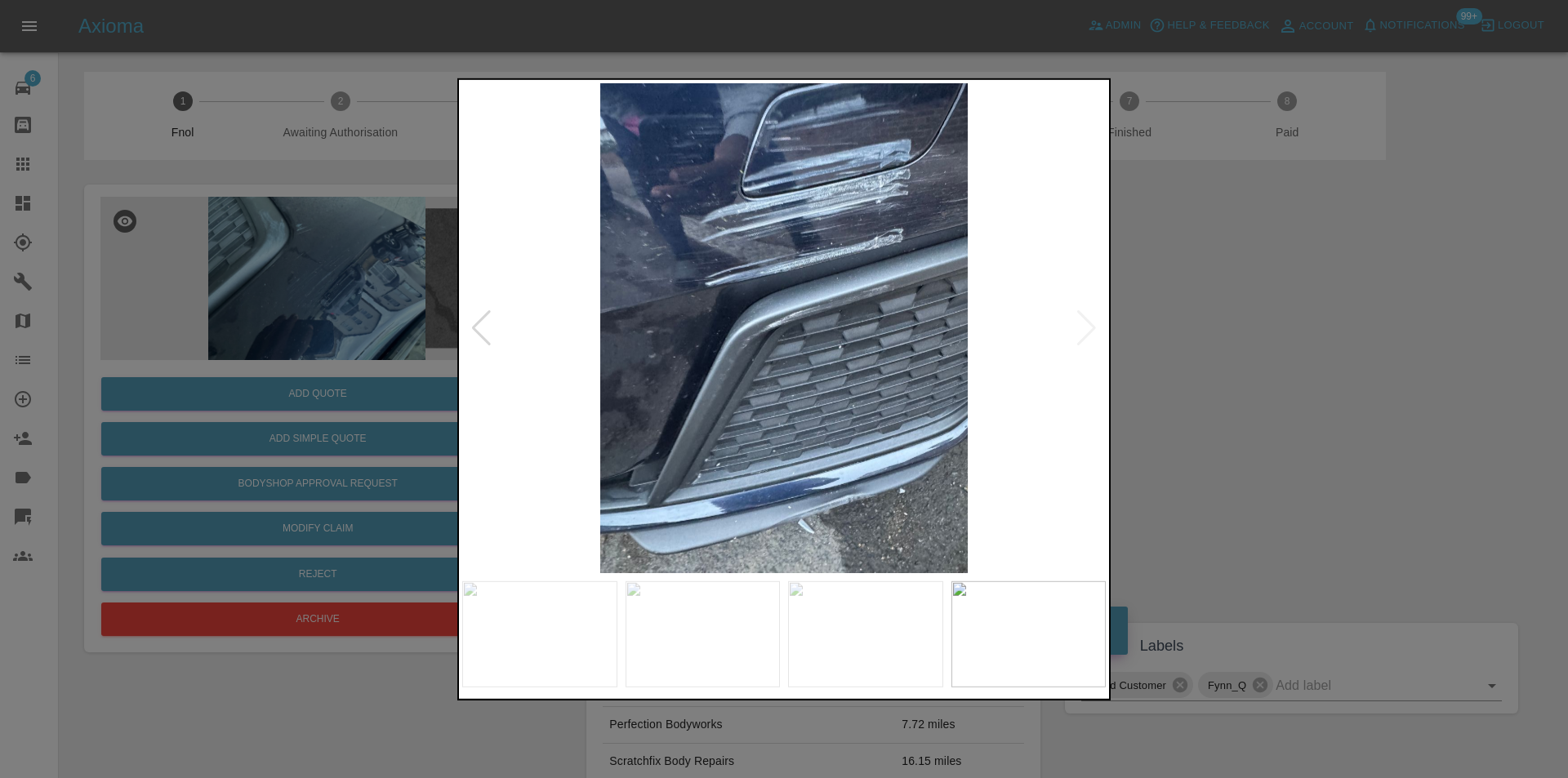
click at [1091, 323] on img at bounding box center [784, 327] width 643 height 490
click at [1267, 303] on div at bounding box center [784, 389] width 1568 height 778
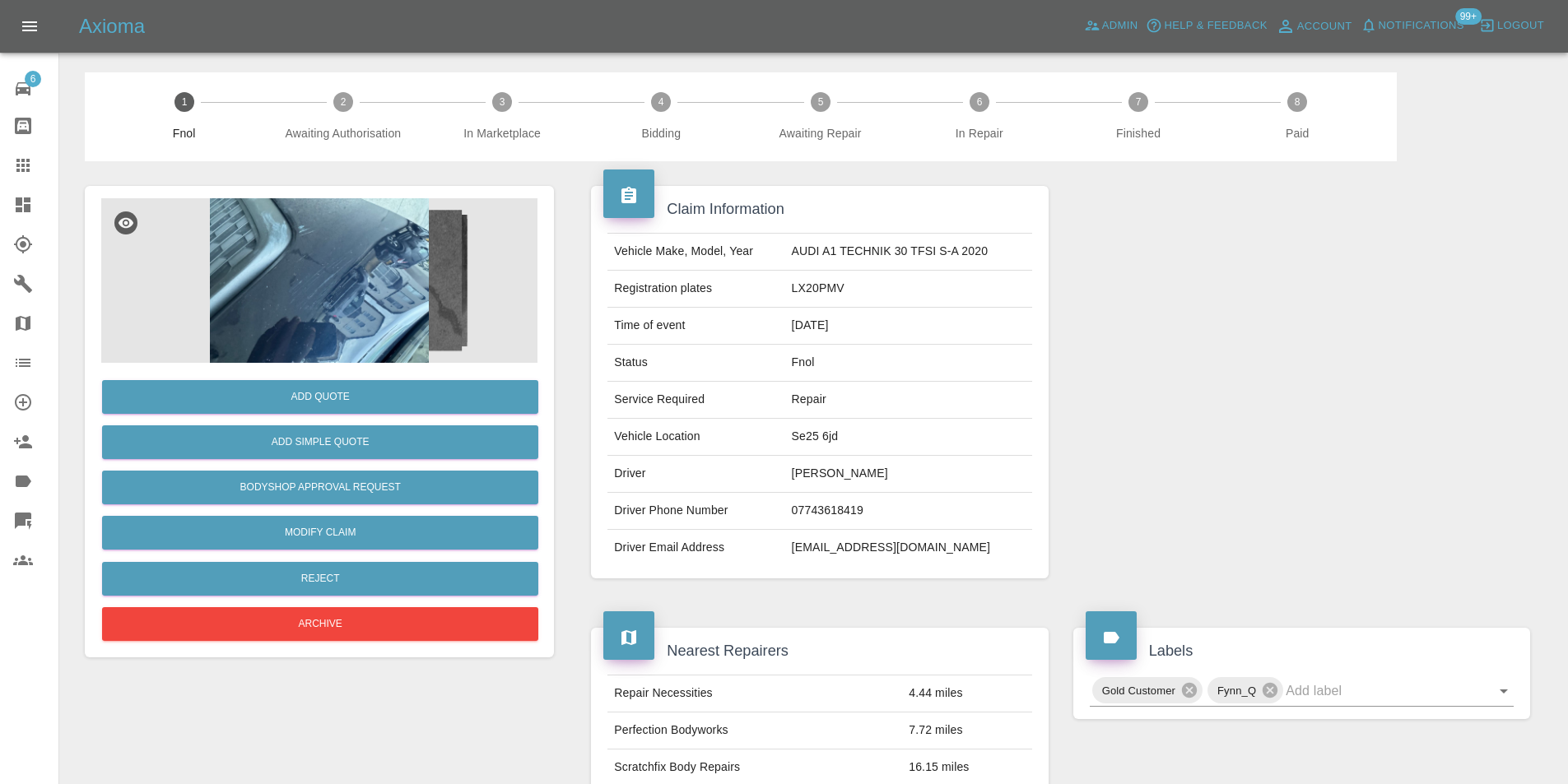
click at [317, 255] on img at bounding box center [319, 281] width 436 height 165
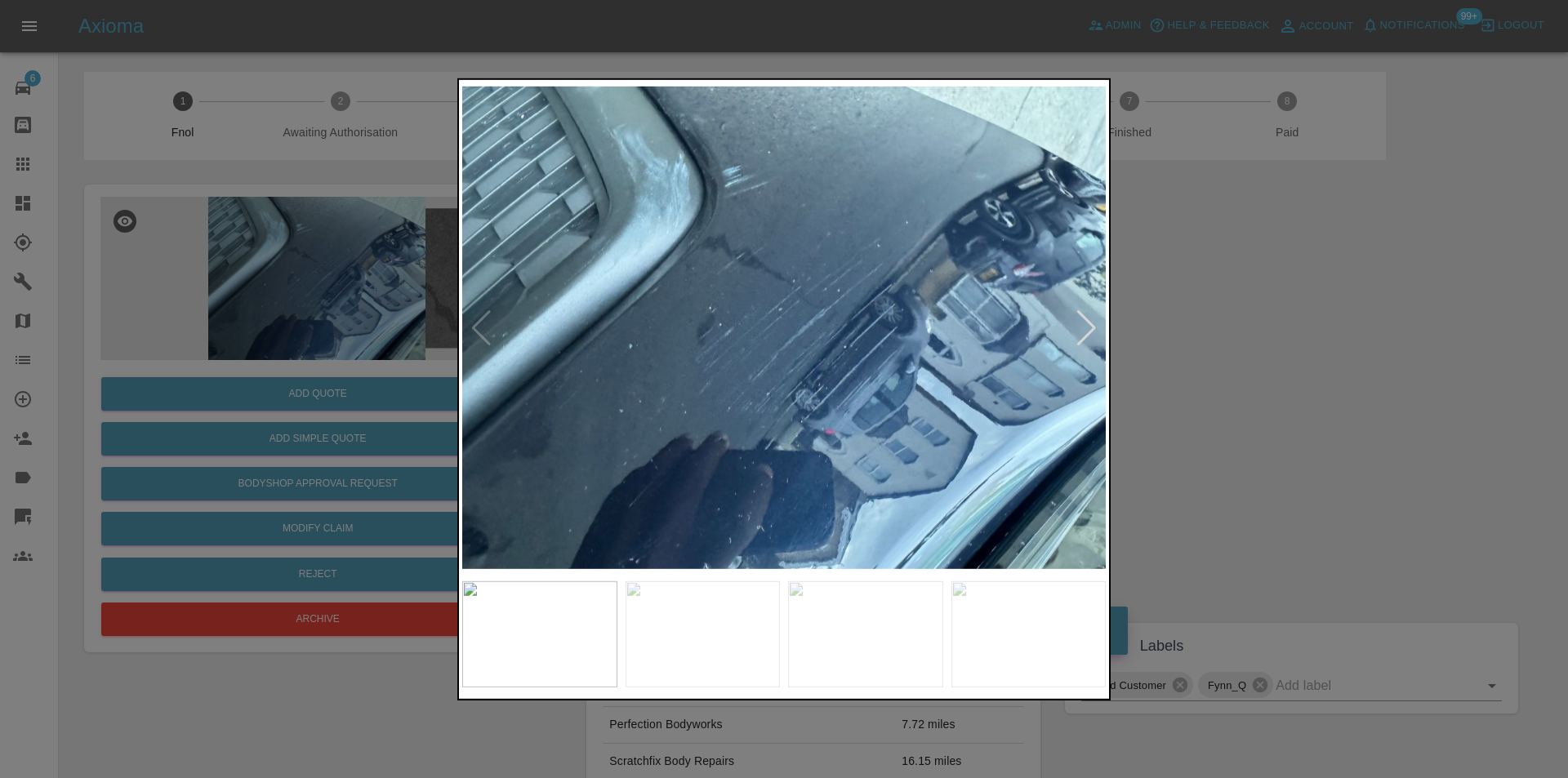
click at [1089, 327] on div at bounding box center [1087, 327] width 22 height 36
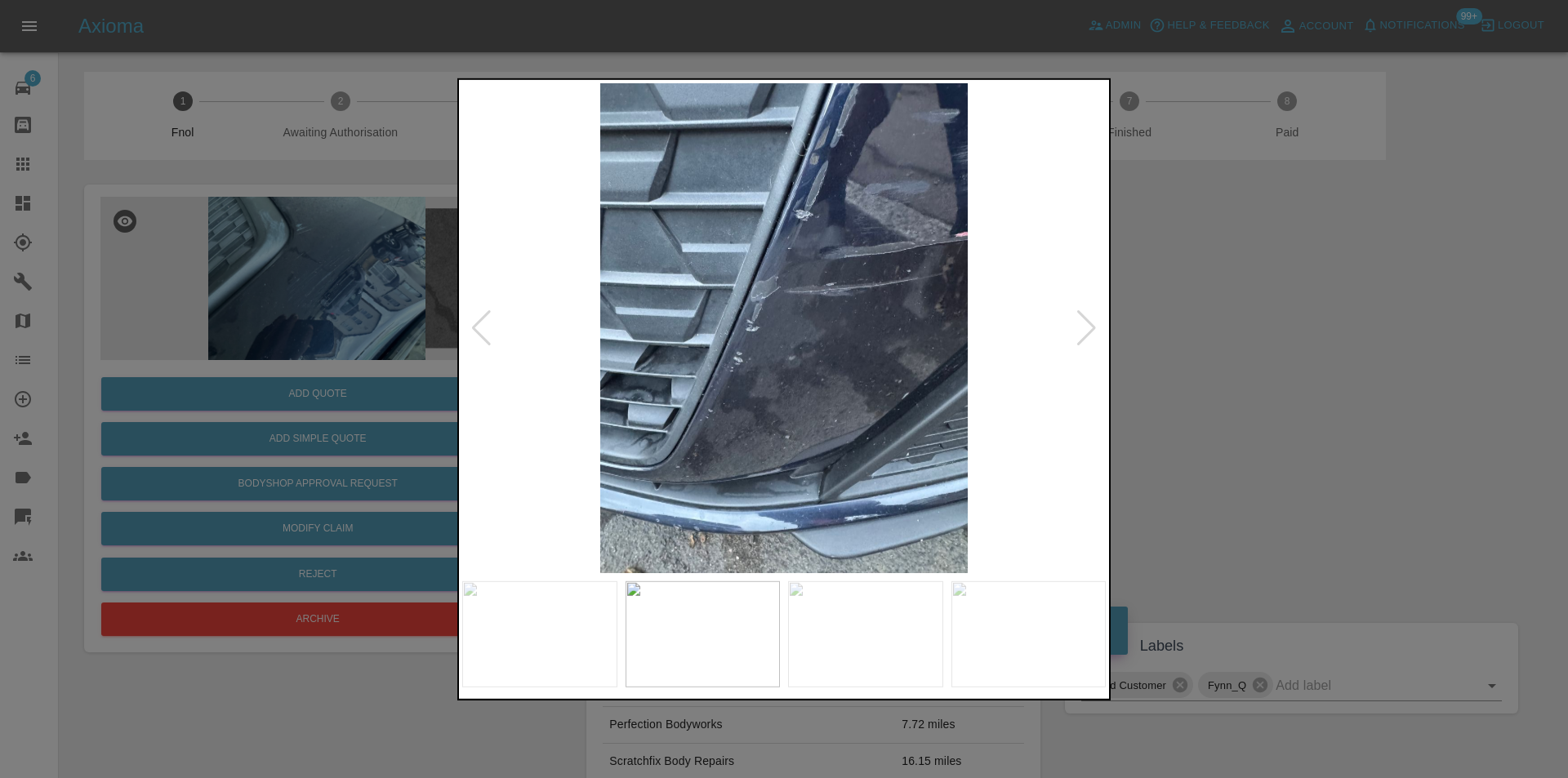
click at [1088, 327] on div at bounding box center [1087, 327] width 22 height 36
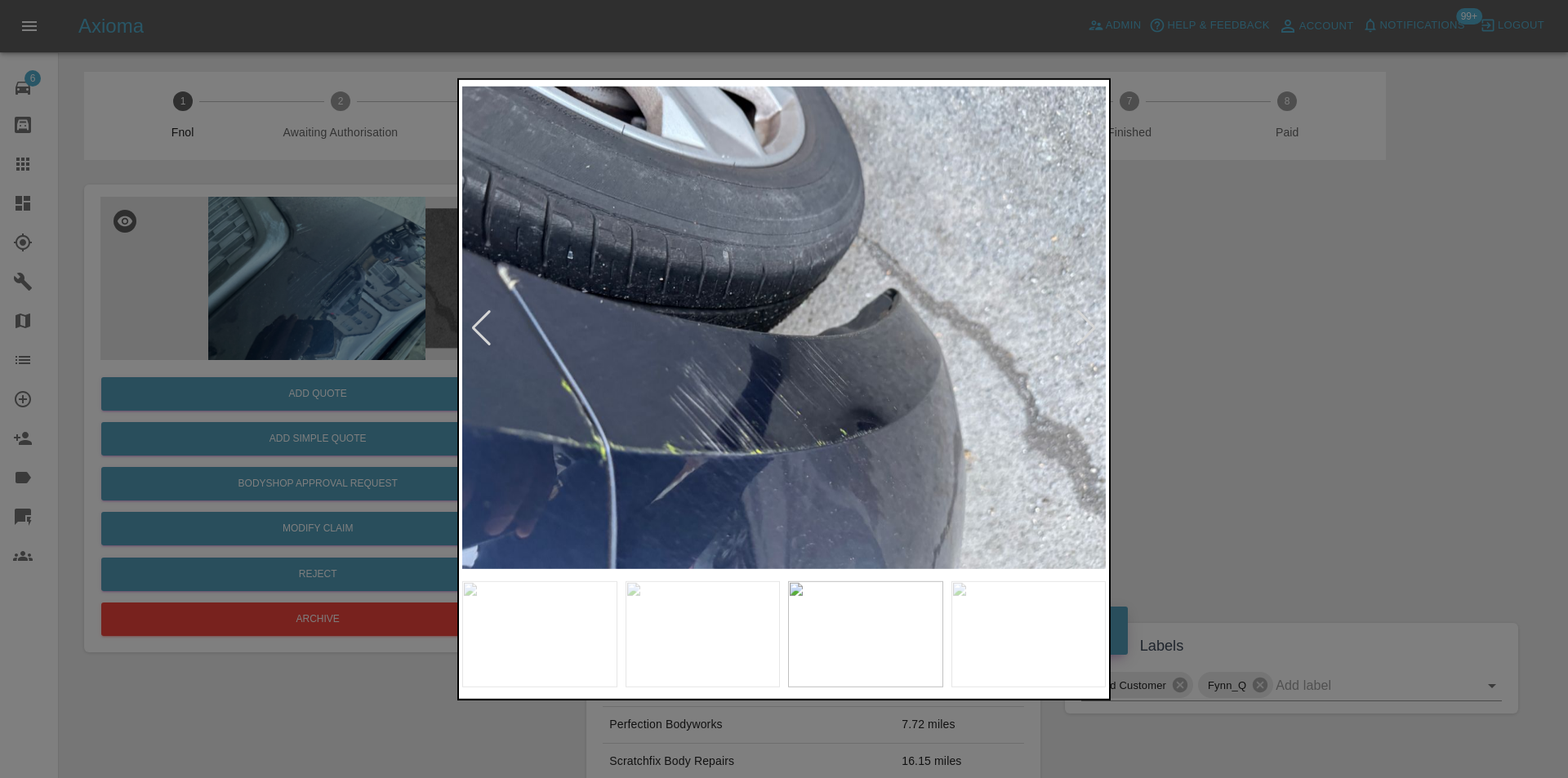
drag, startPoint x: 1088, startPoint y: 327, endPoint x: 1214, endPoint y: 311, distance: 127.0
click at [1090, 327] on div at bounding box center [1087, 327] width 22 height 36
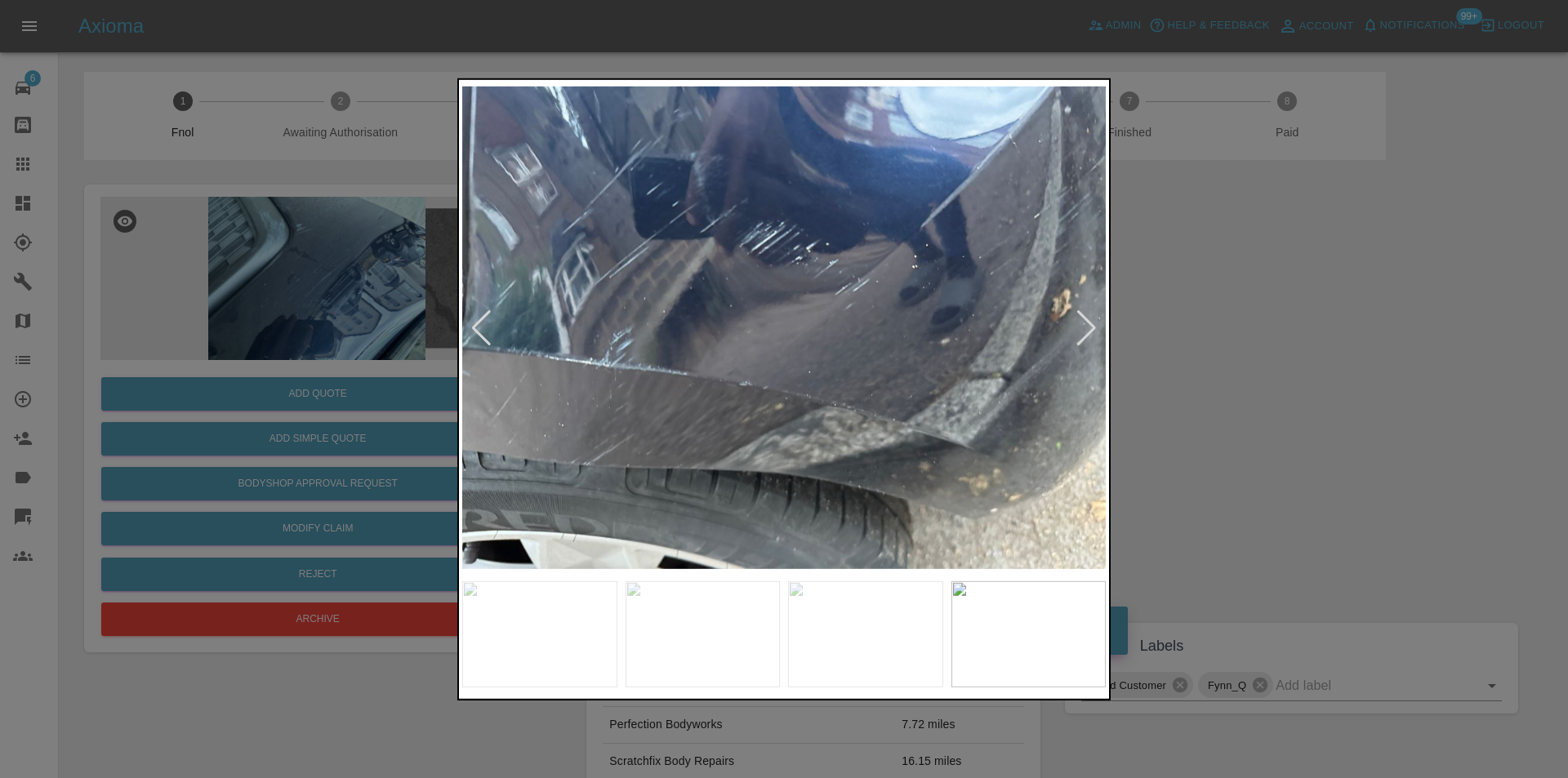
click at [1240, 300] on div at bounding box center [784, 389] width 1568 height 778
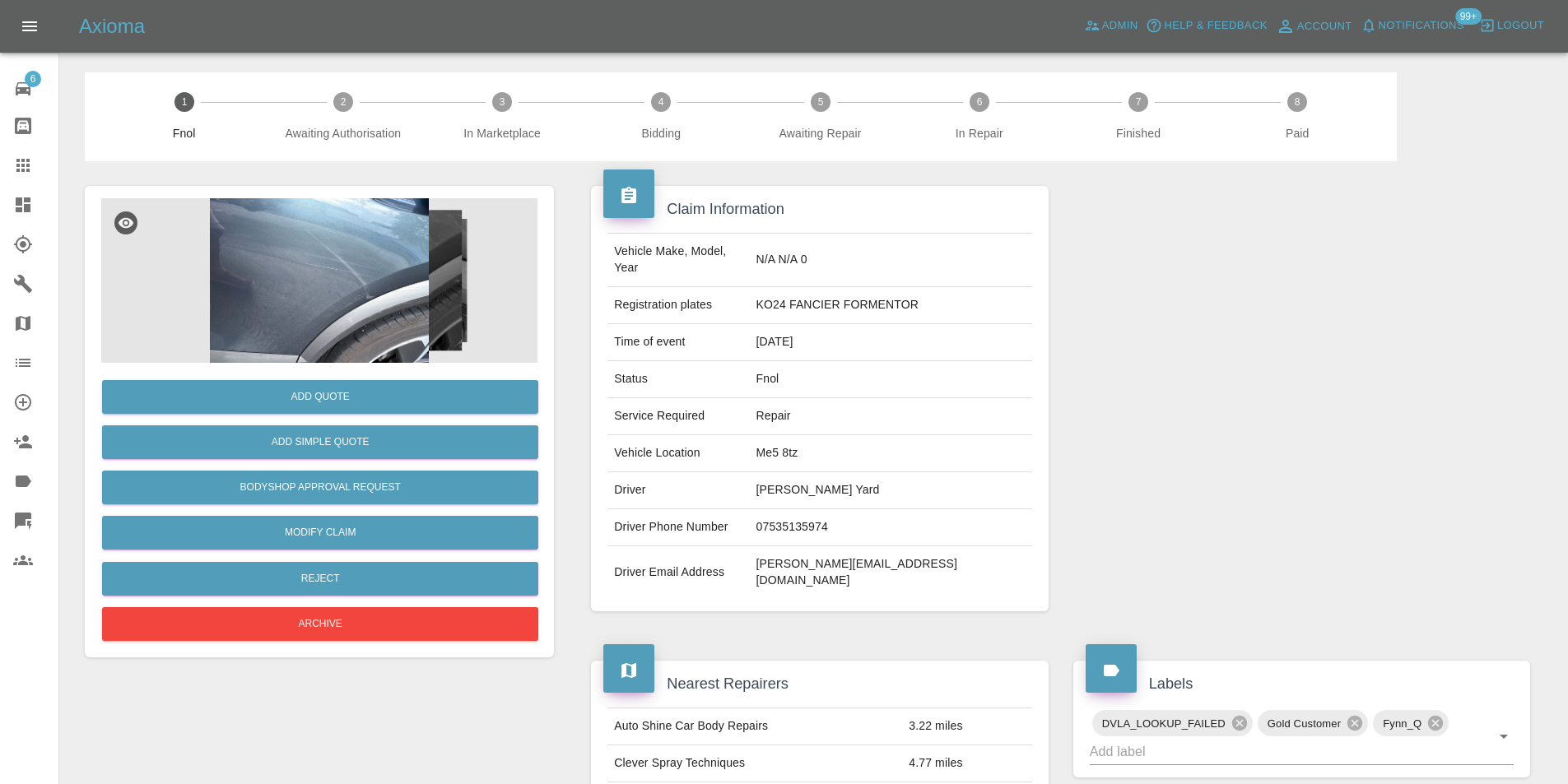
click at [389, 229] on img at bounding box center [319, 281] width 436 height 165
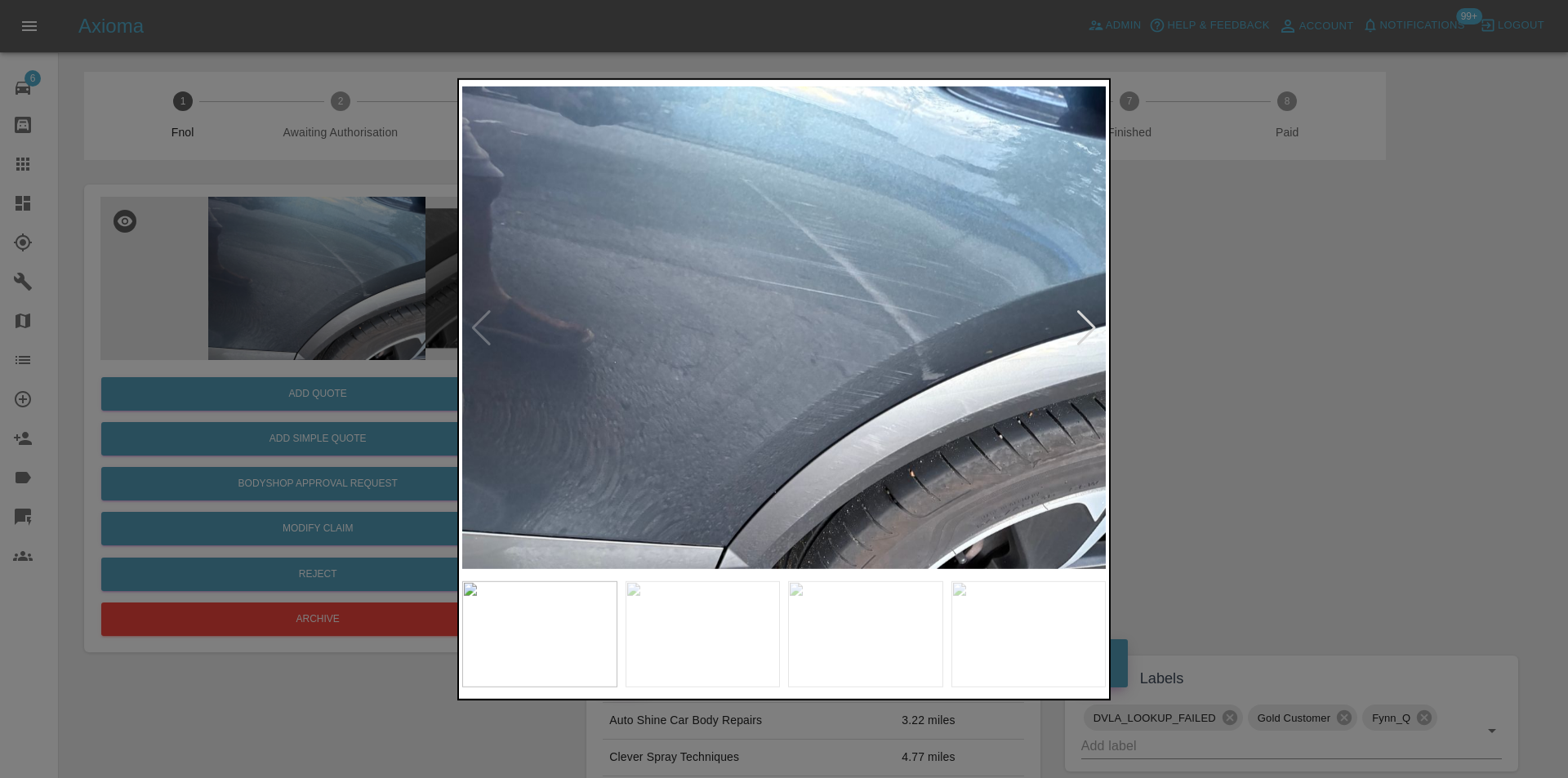
click at [1084, 327] on div at bounding box center [1087, 327] width 22 height 36
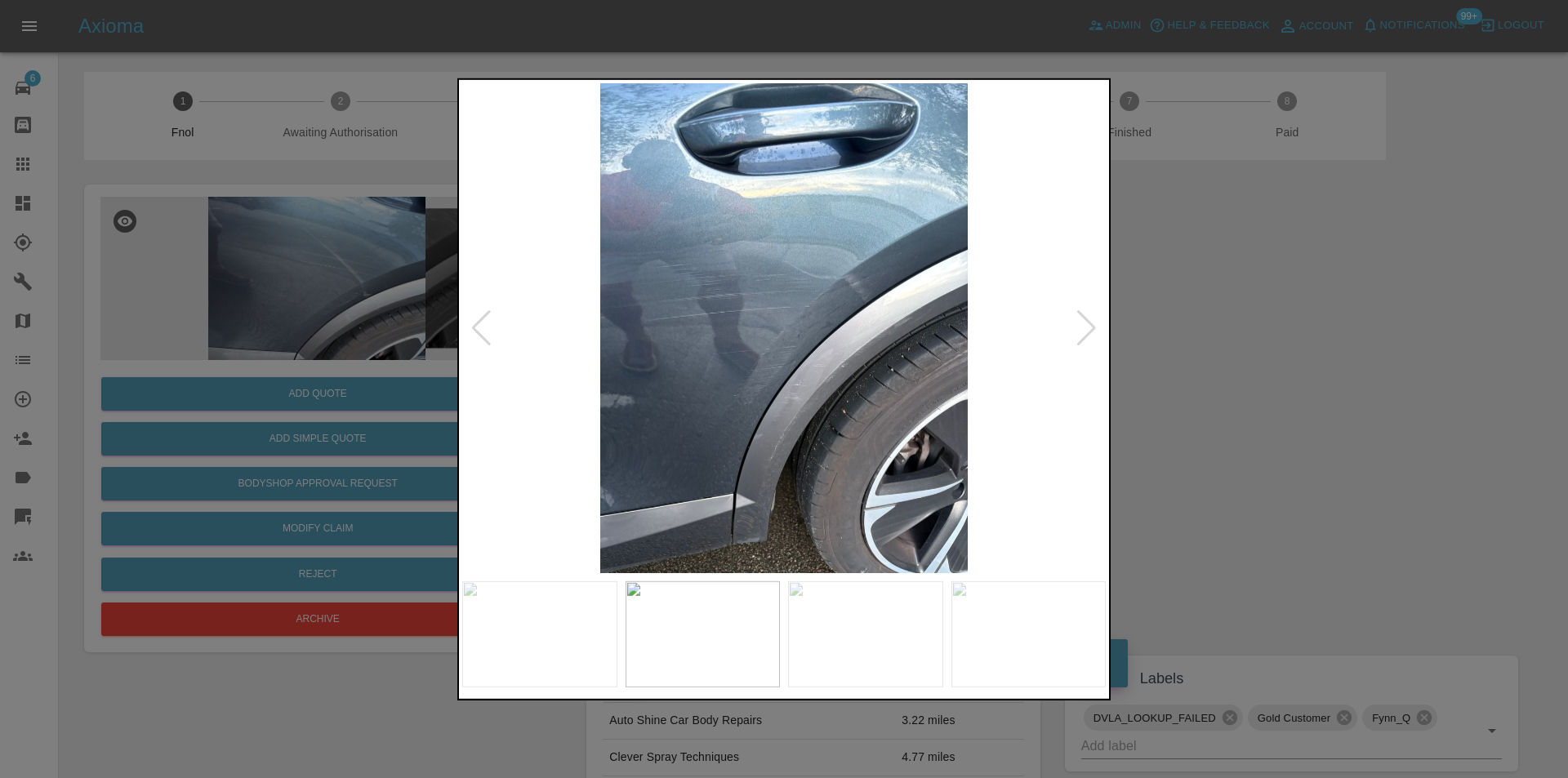
click at [1084, 327] on div at bounding box center [1087, 327] width 22 height 36
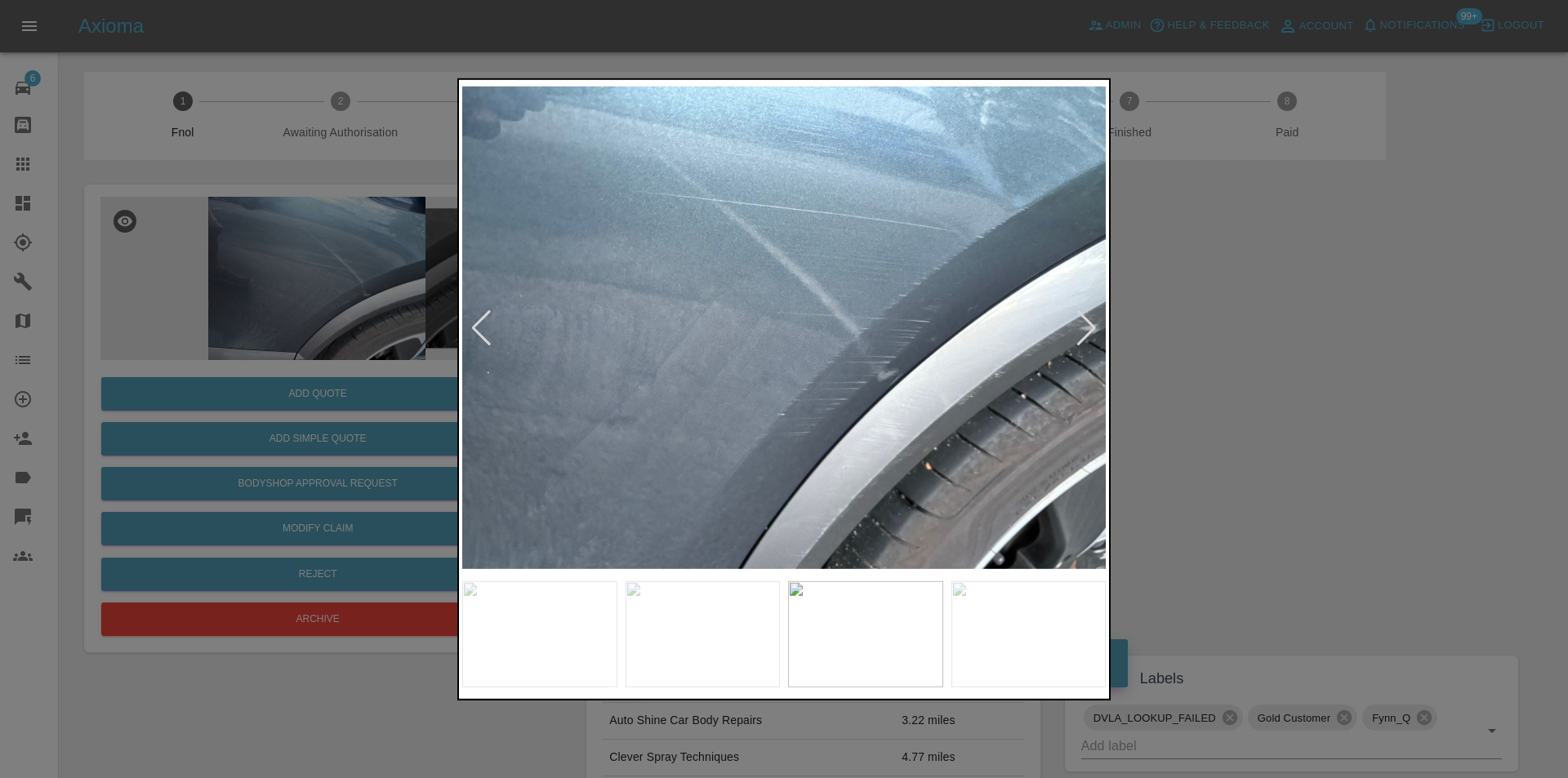
click at [1084, 327] on div at bounding box center [1087, 327] width 22 height 36
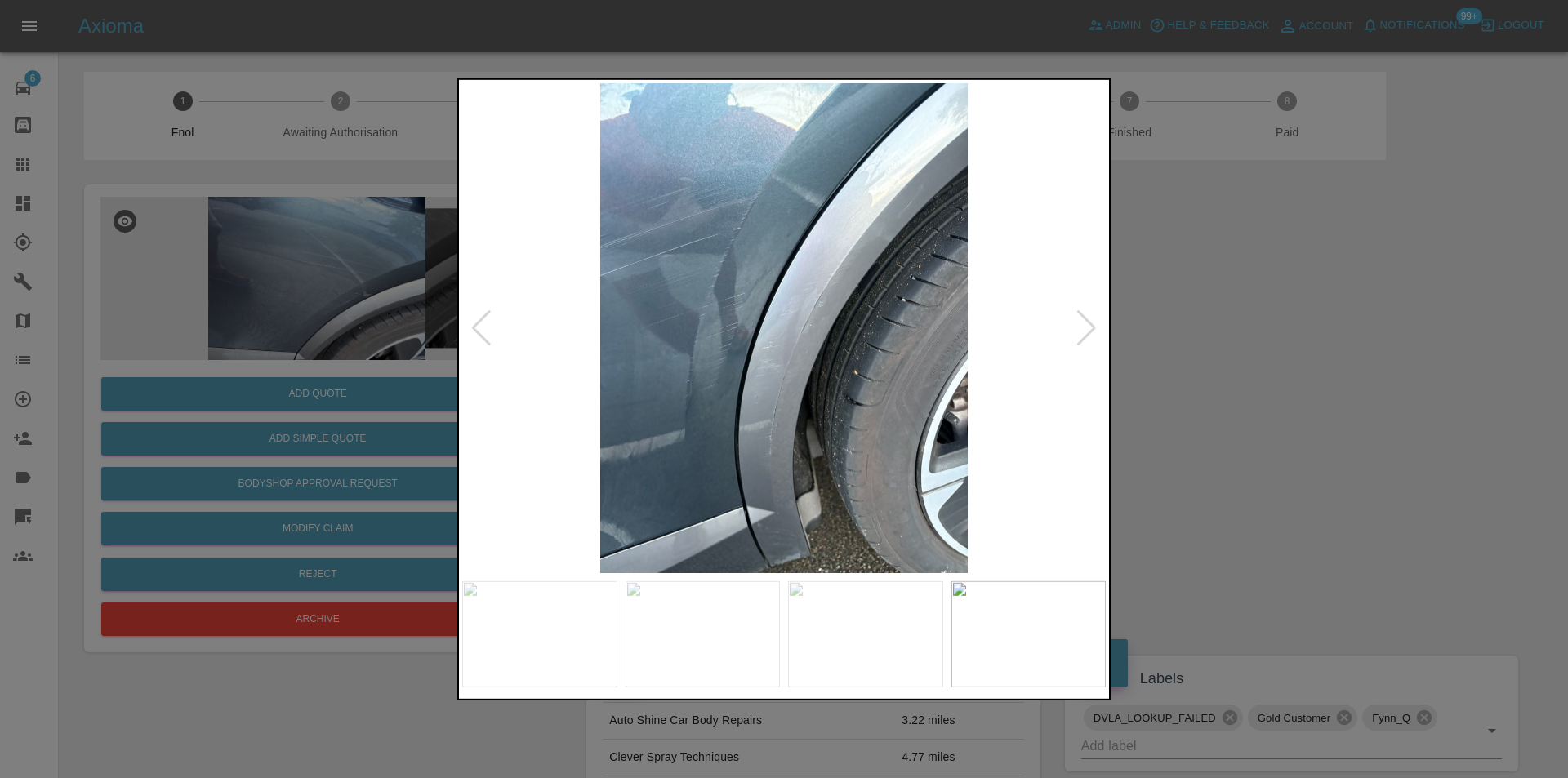
click at [1084, 327] on div at bounding box center [1087, 327] width 22 height 36
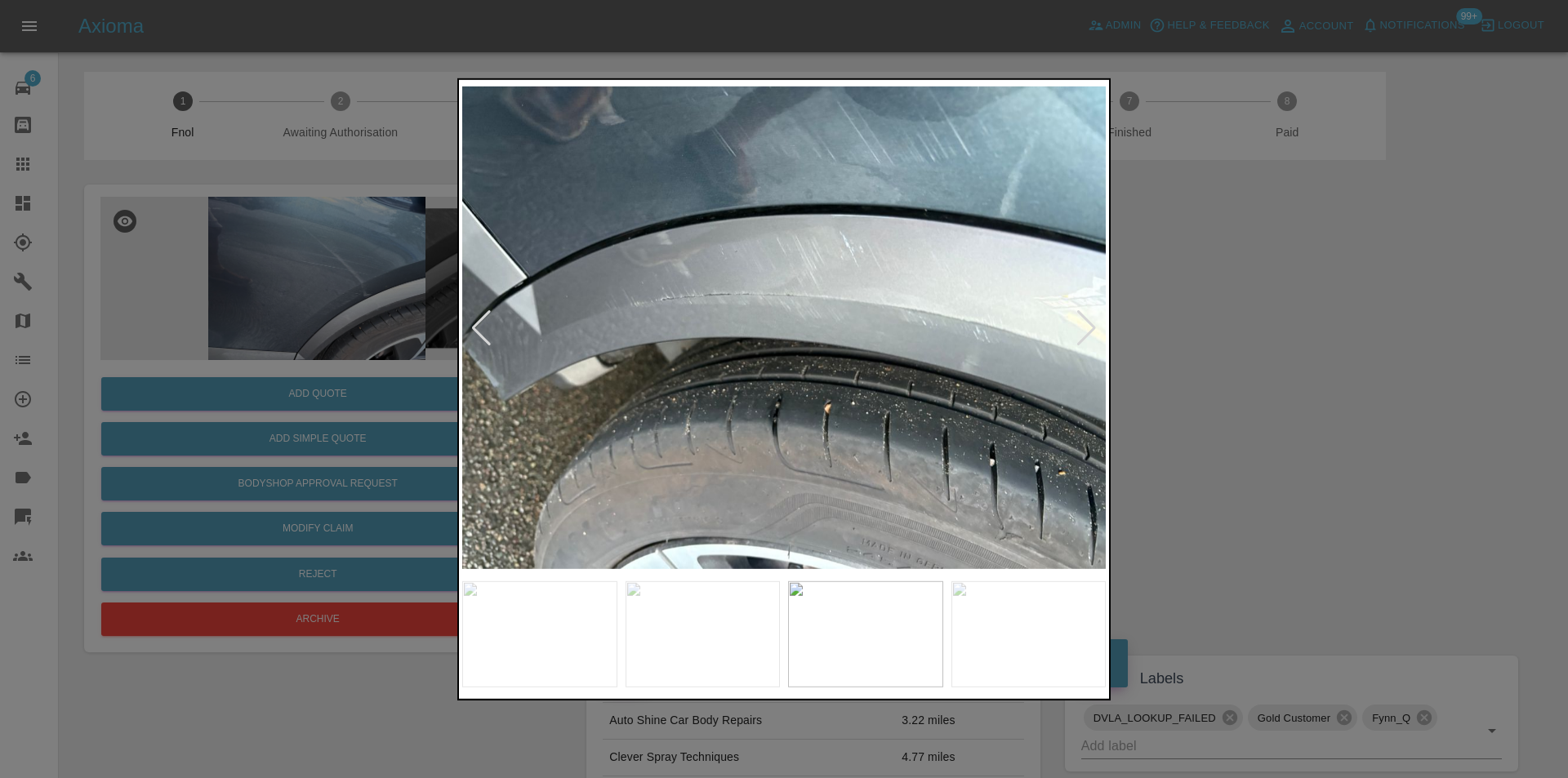
click at [1084, 327] on div at bounding box center [1087, 327] width 22 height 36
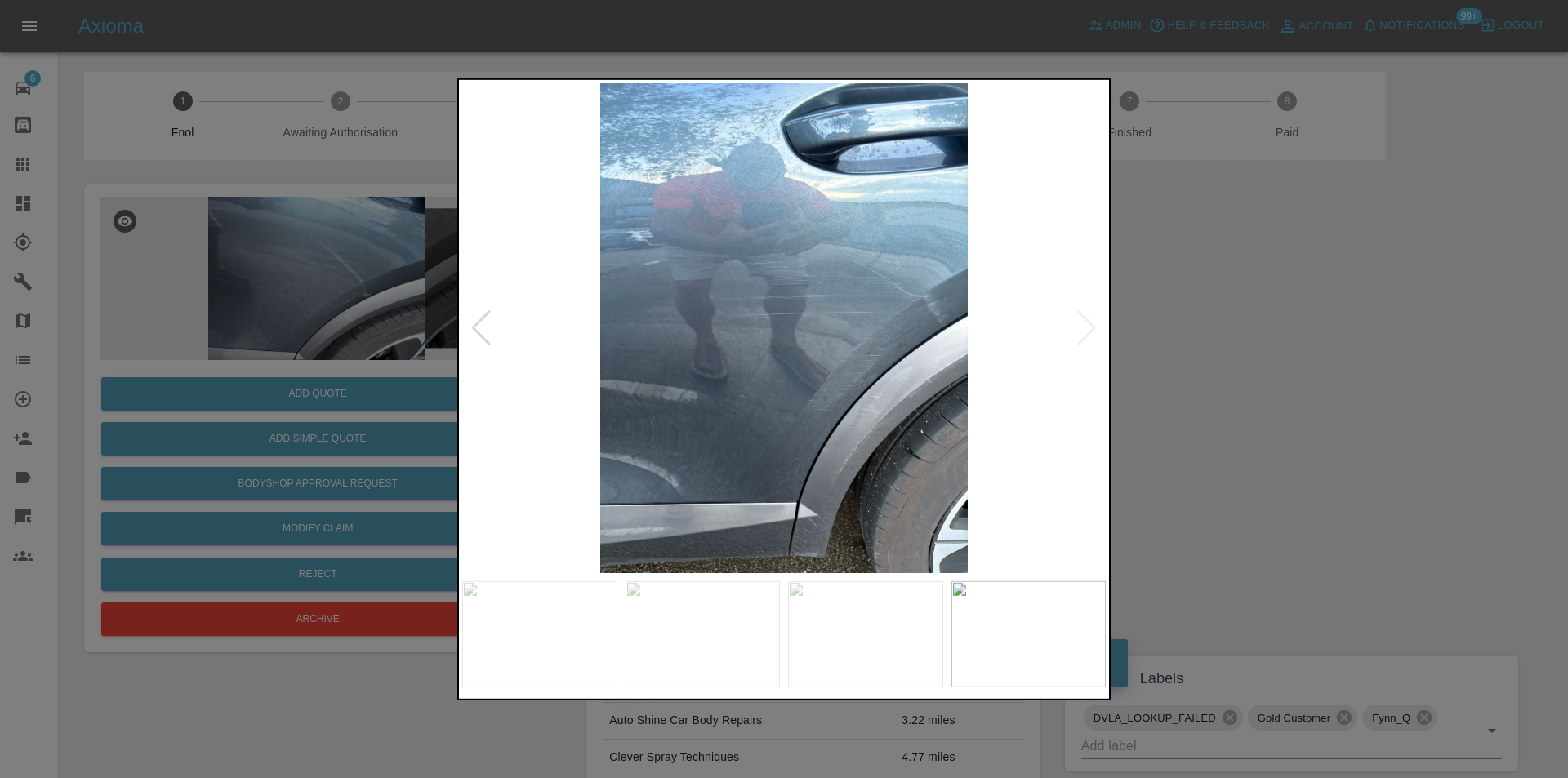
click at [1084, 327] on img at bounding box center [784, 327] width 643 height 490
drag, startPoint x: 1277, startPoint y: 347, endPoint x: 1260, endPoint y: 351, distance: 17.5
click at [1277, 348] on div at bounding box center [784, 389] width 1568 height 778
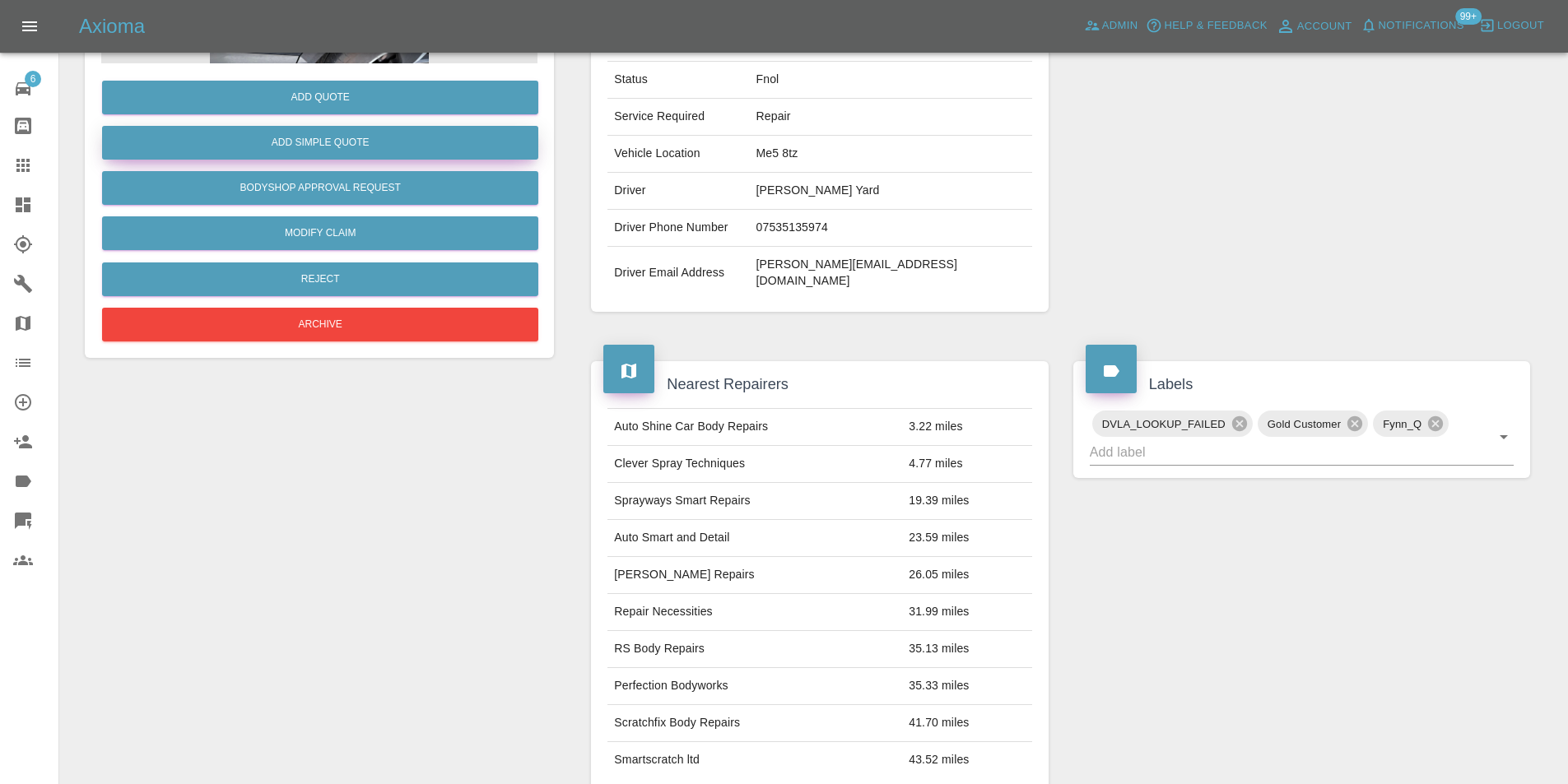
scroll to position [82, 0]
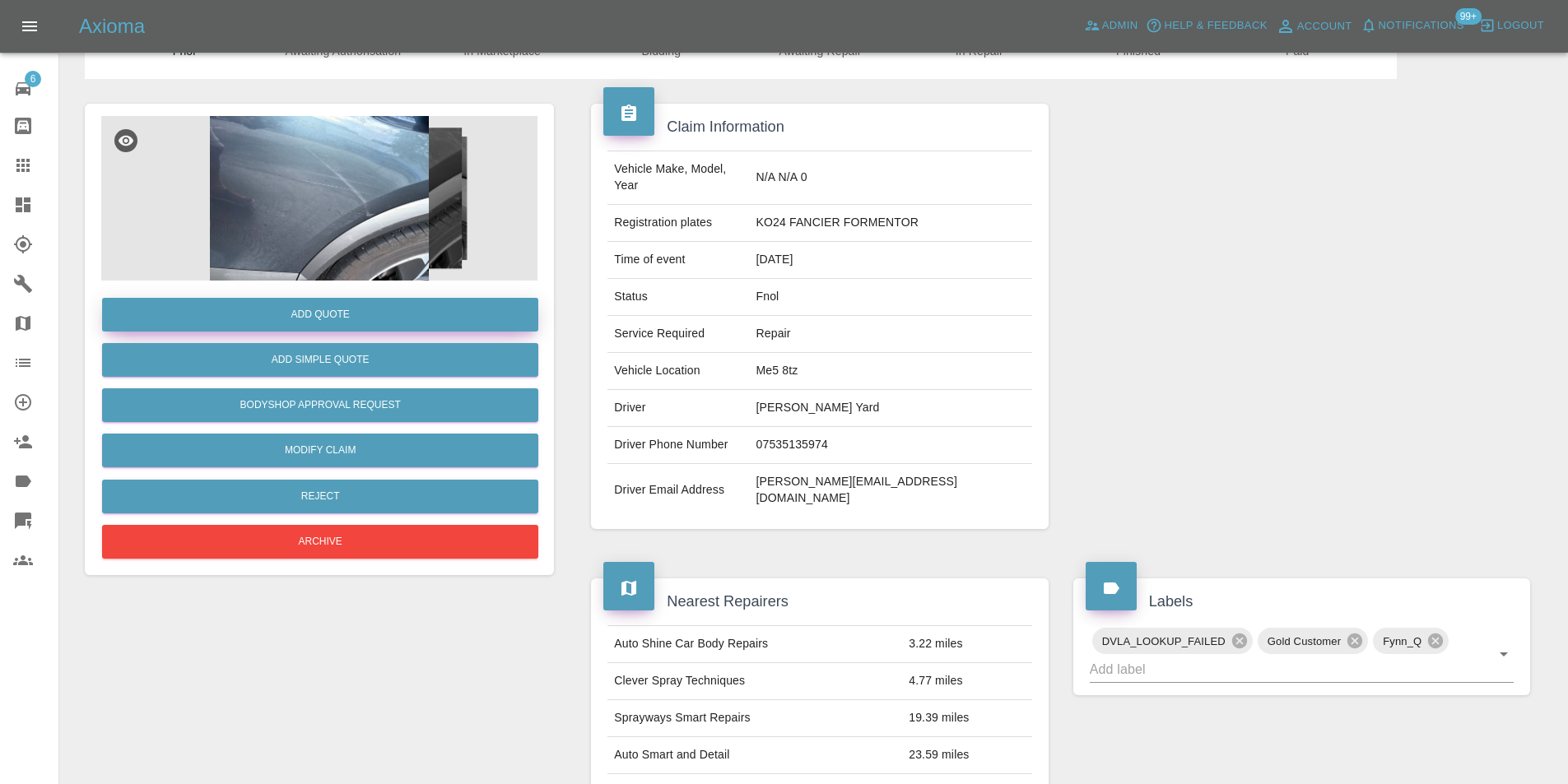
click at [328, 308] on button "Add Quote" at bounding box center [320, 315] width 436 height 34
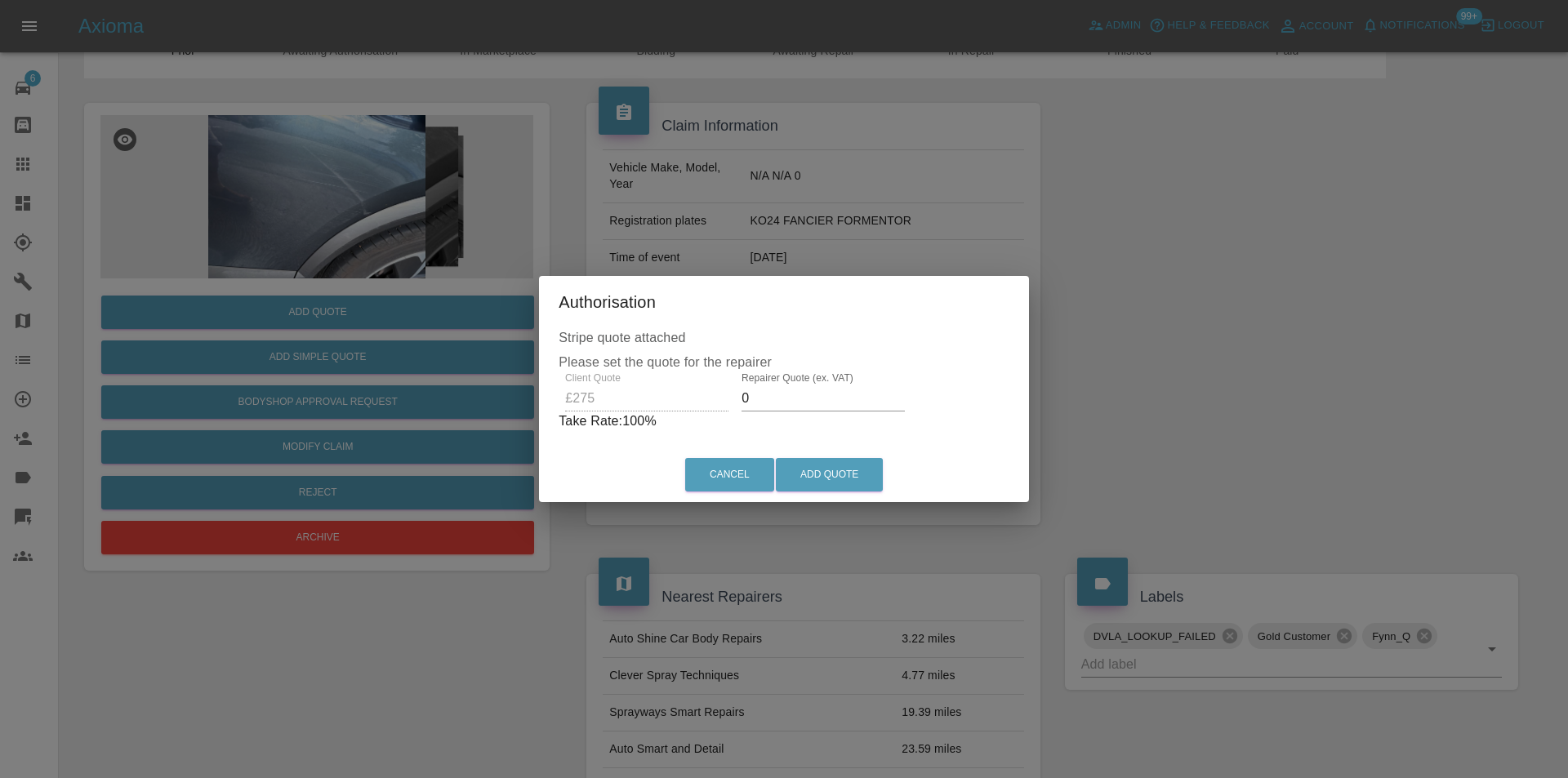
click at [777, 397] on input "0" at bounding box center [823, 398] width 164 height 26
type input "0180"
click at [841, 476] on button "Add Quote" at bounding box center [829, 475] width 107 height 33
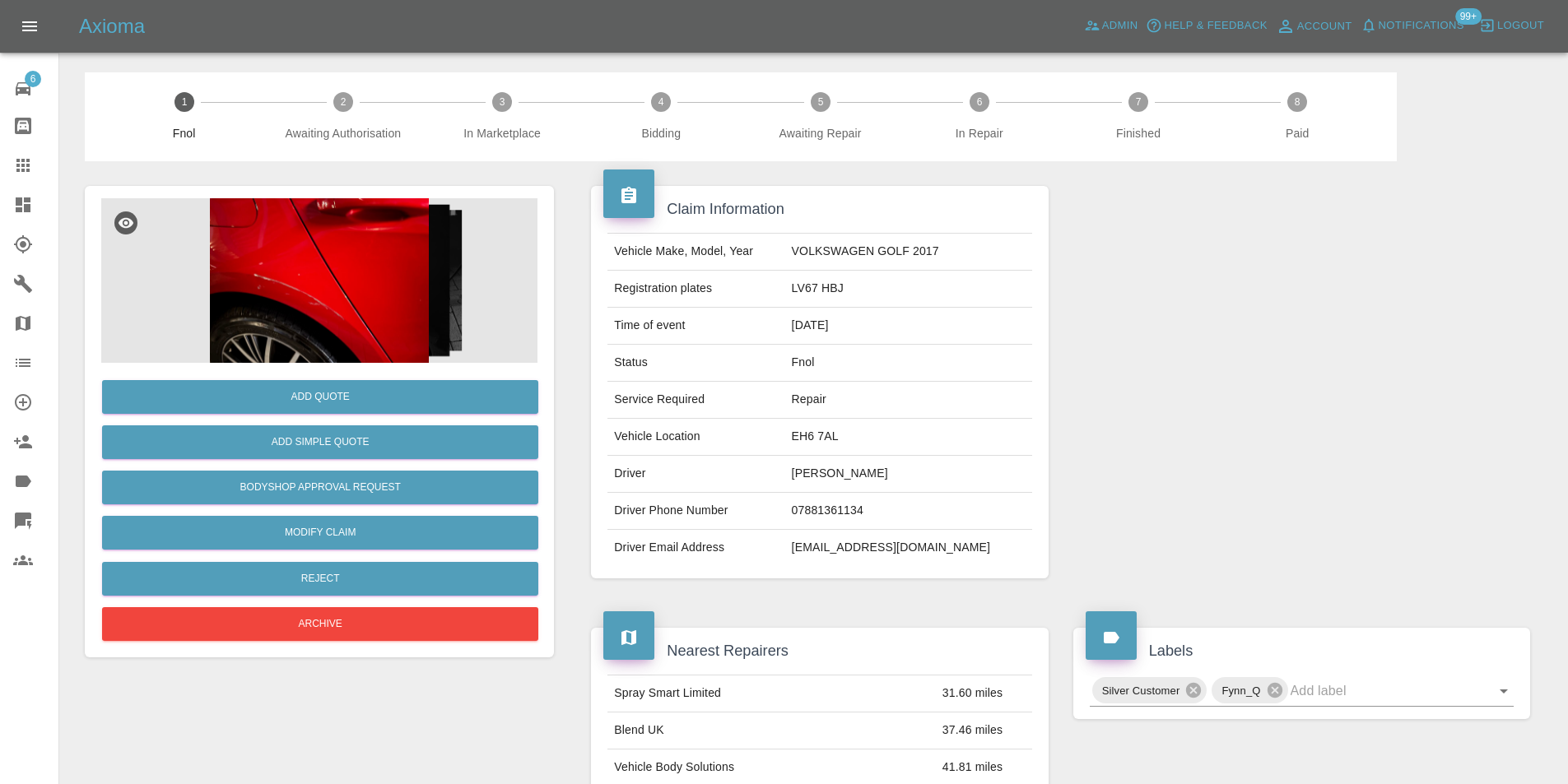
click at [302, 268] on img at bounding box center [319, 281] width 436 height 165
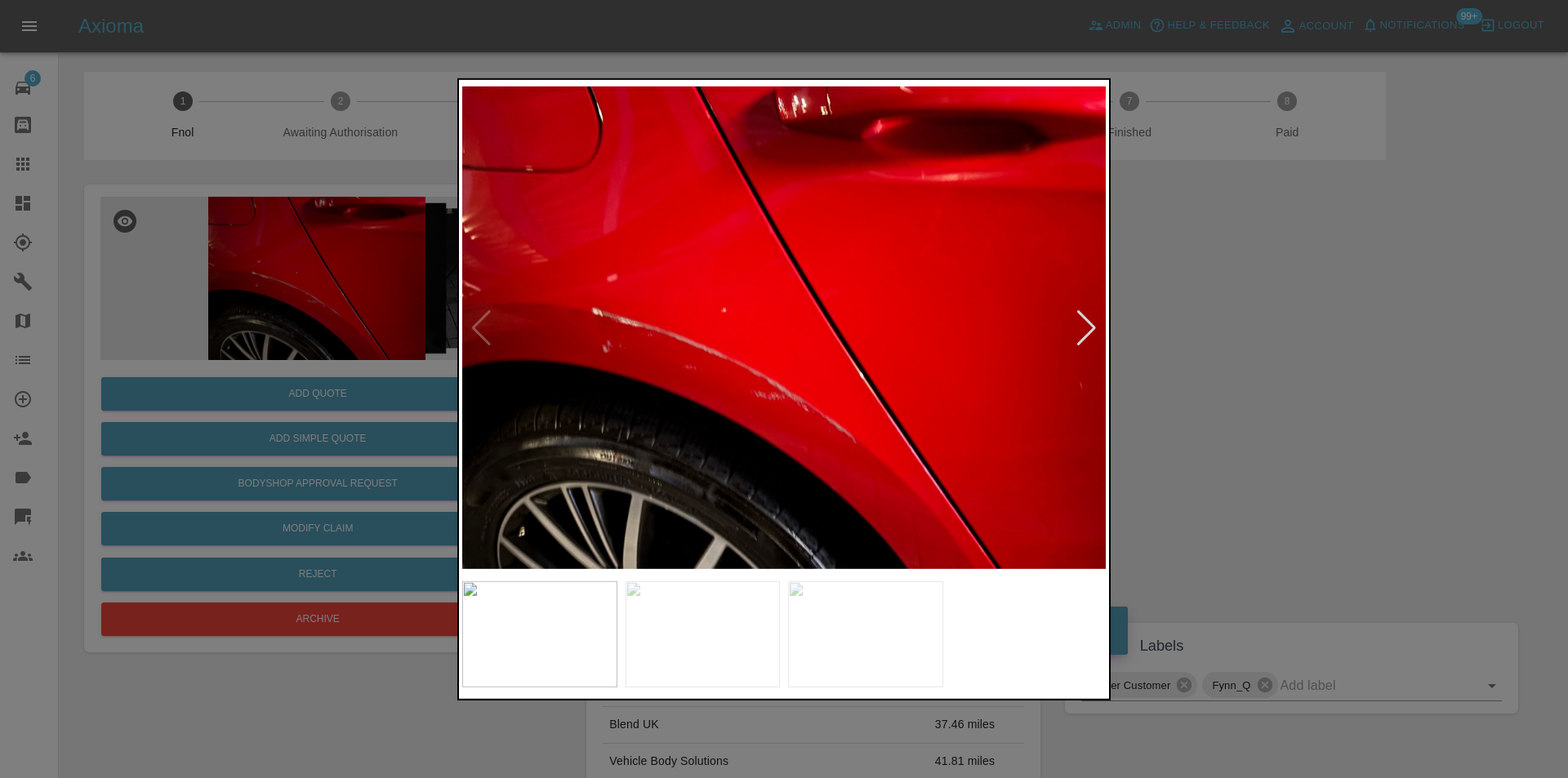
click at [1077, 321] on div at bounding box center [1087, 327] width 22 height 36
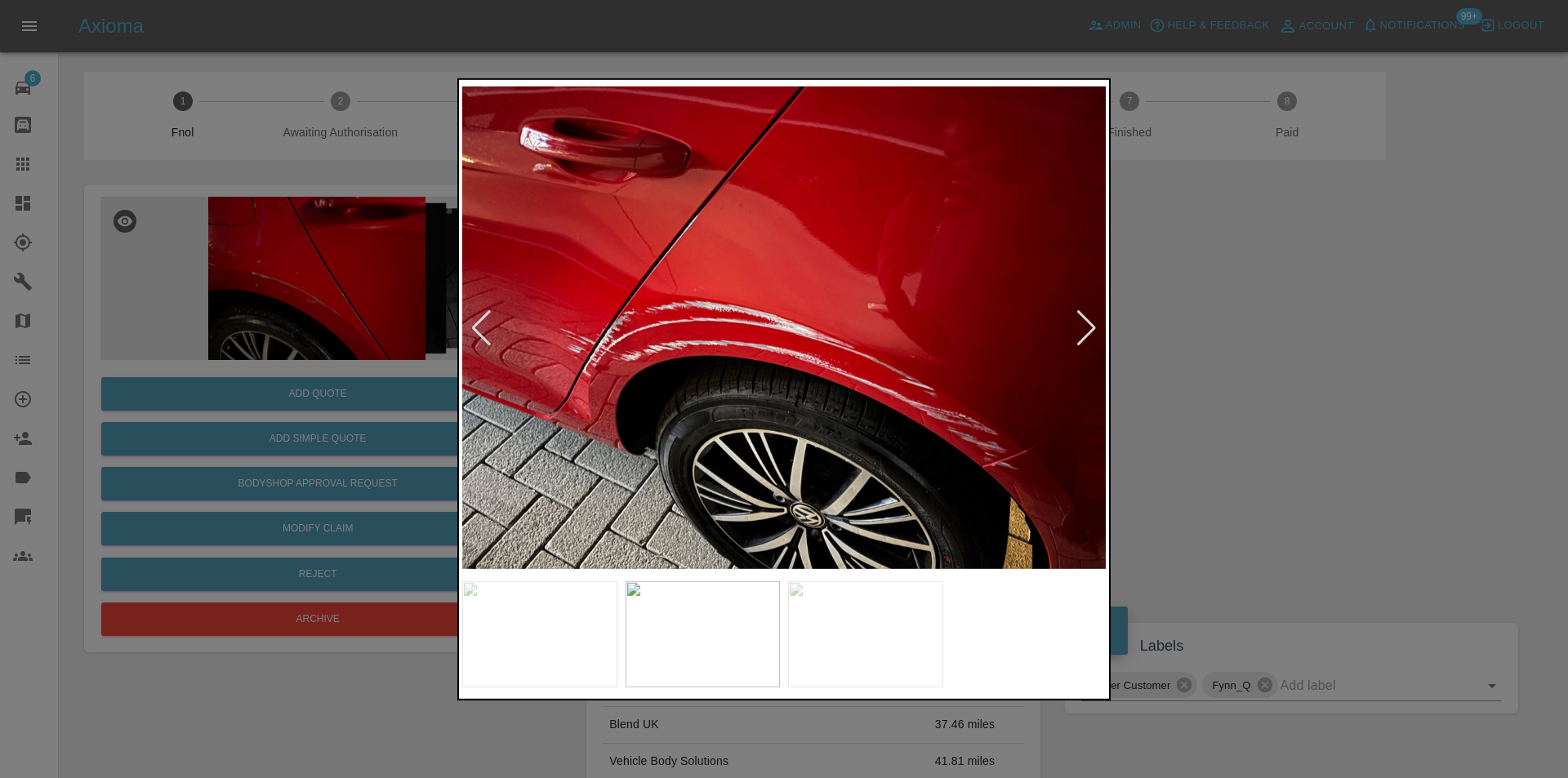
click at [1077, 321] on div at bounding box center [1087, 327] width 22 height 36
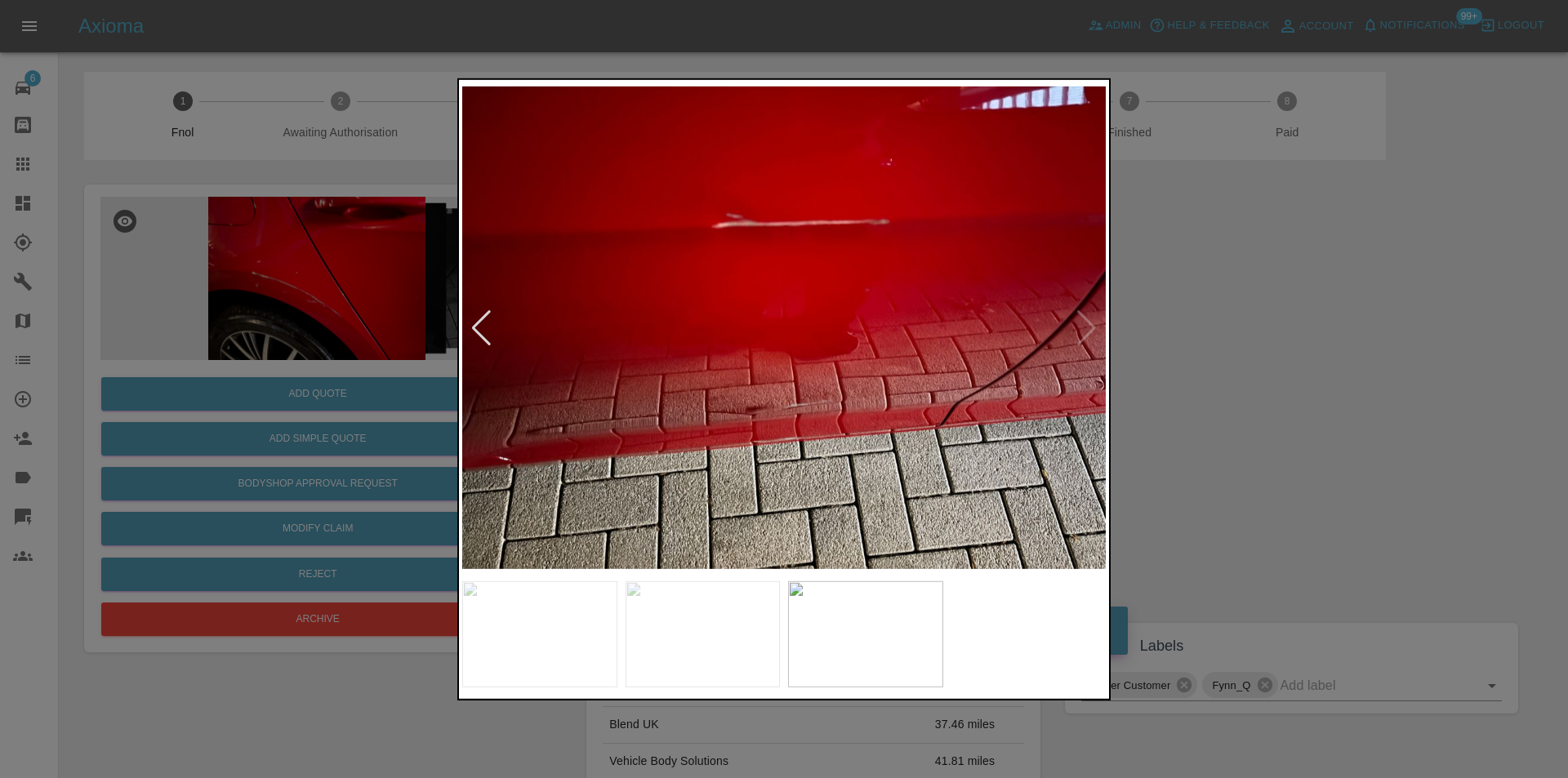
click at [1077, 321] on img at bounding box center [784, 327] width 643 height 490
click at [478, 323] on div at bounding box center [481, 327] width 22 height 36
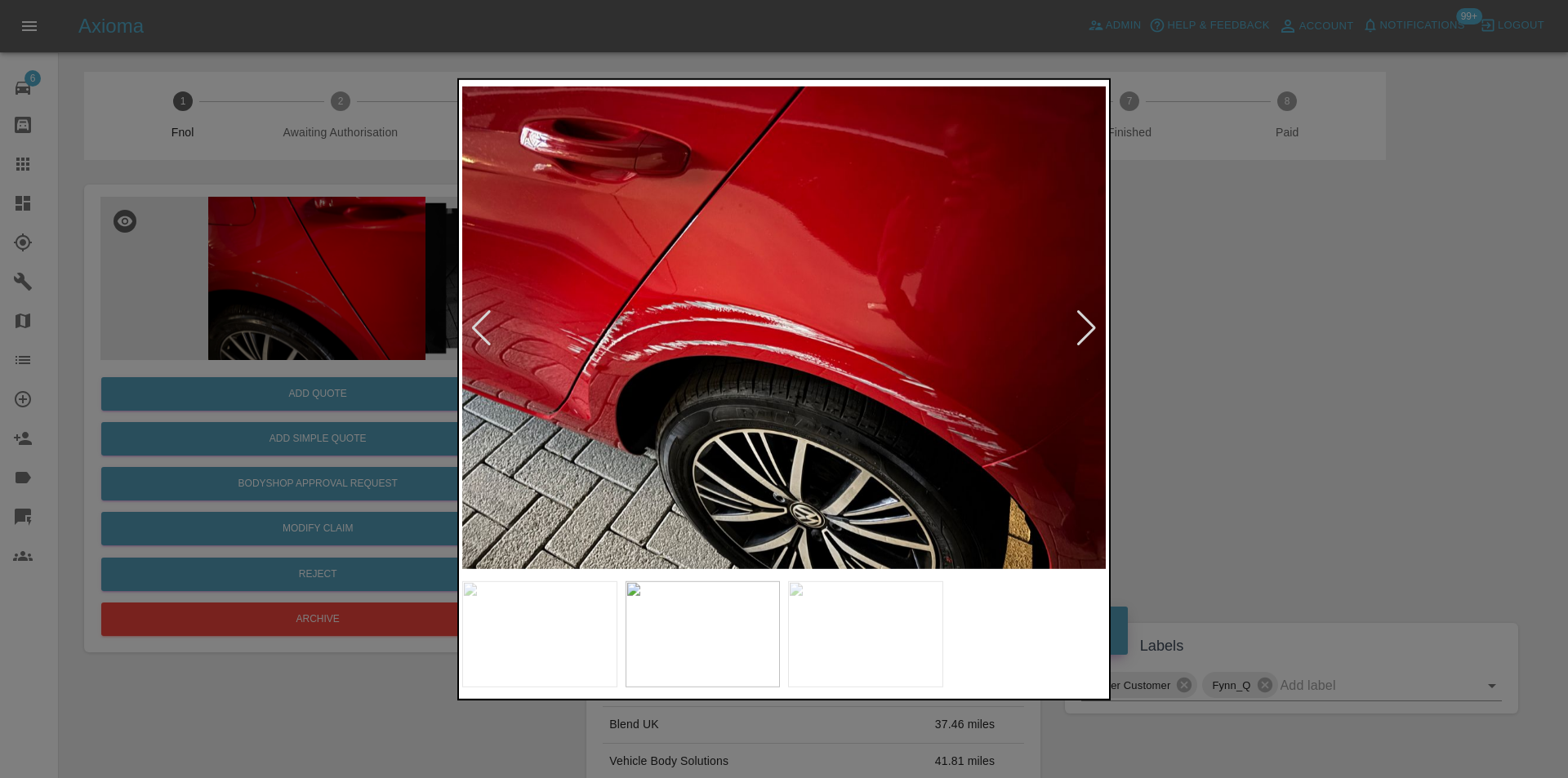
click at [479, 323] on div at bounding box center [481, 327] width 22 height 36
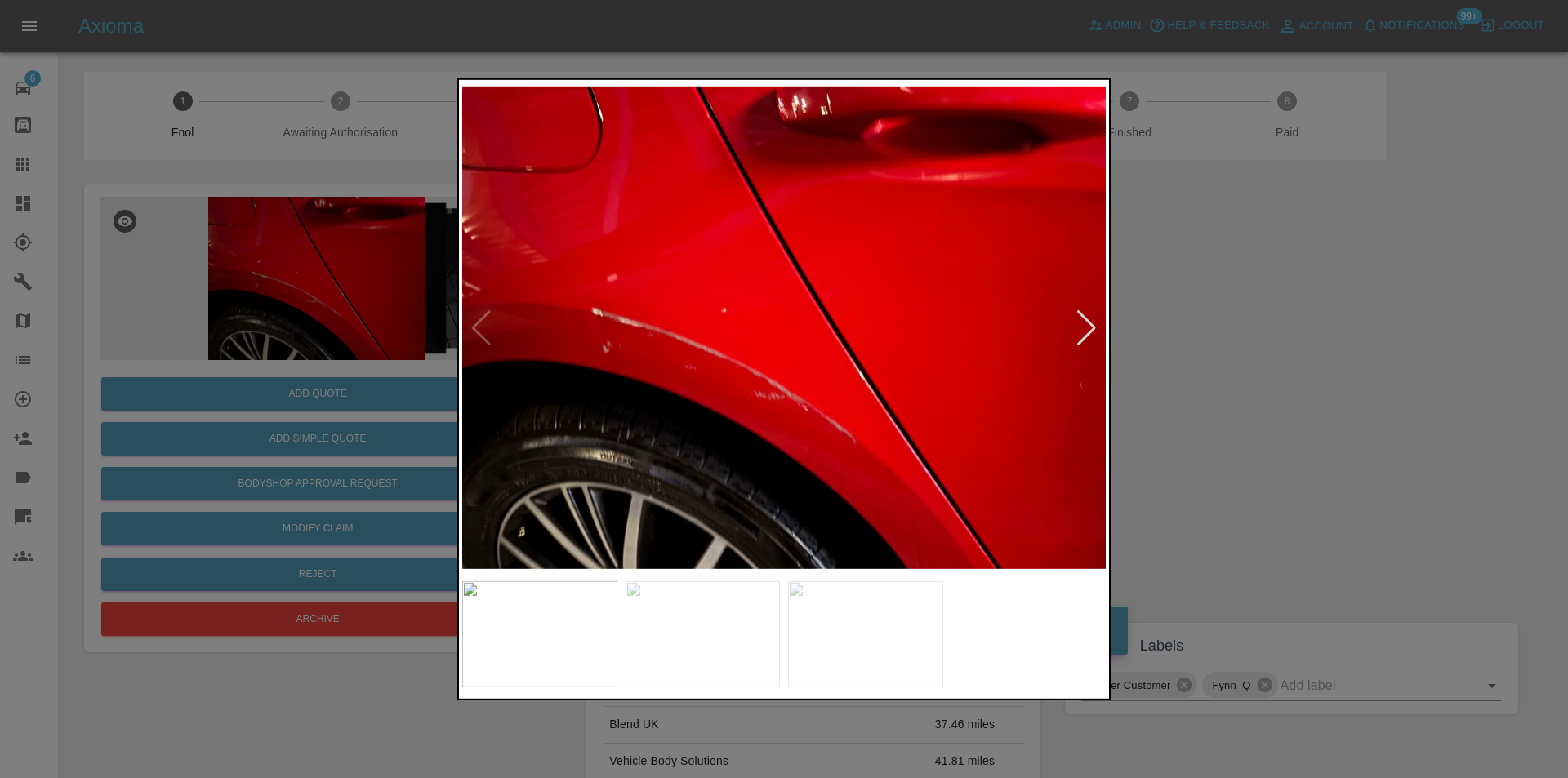
click at [479, 323] on img at bounding box center [784, 327] width 643 height 490
click at [1090, 327] on div at bounding box center [1087, 327] width 22 height 36
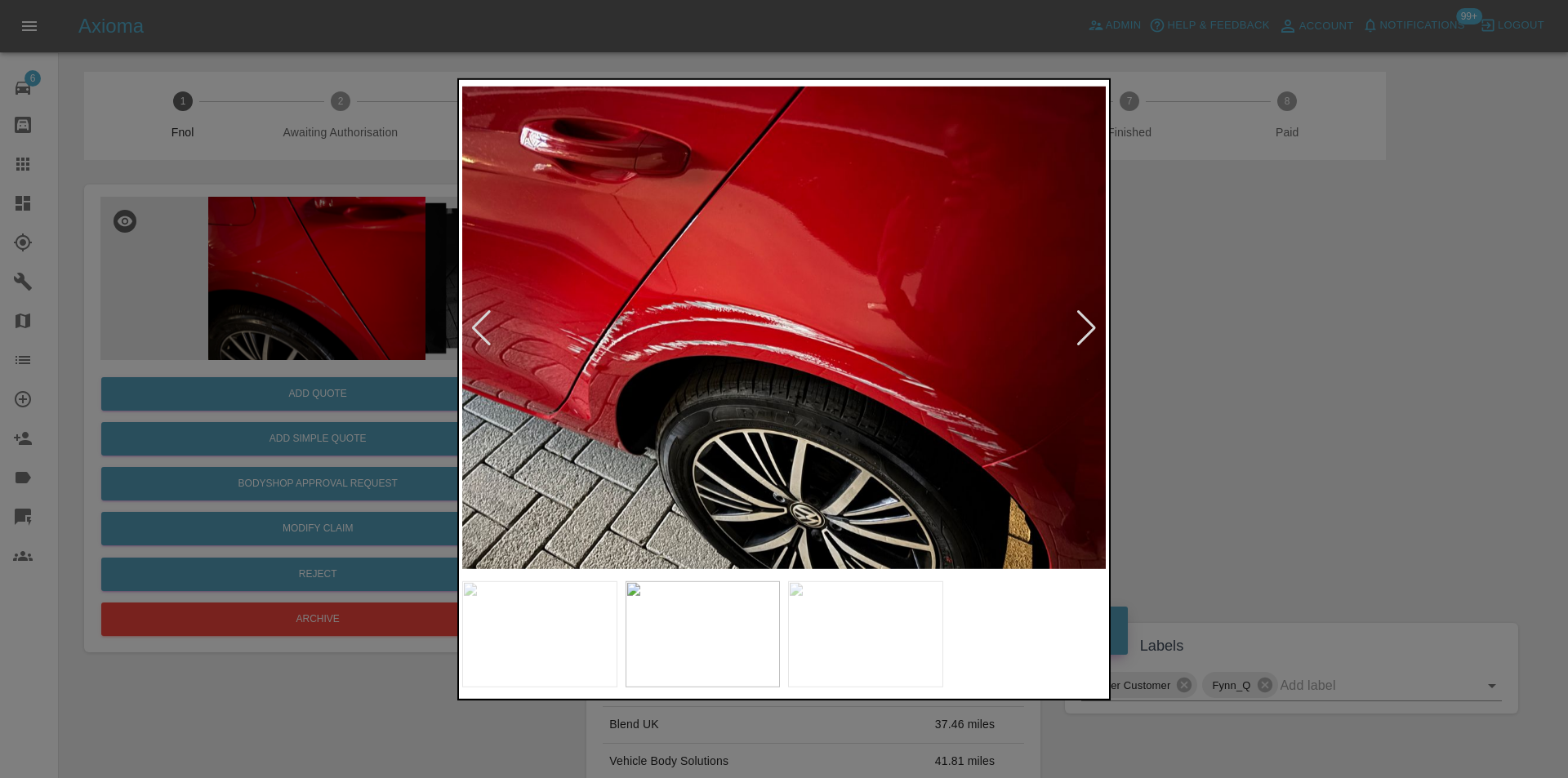
click at [1090, 327] on div at bounding box center [1087, 327] width 22 height 36
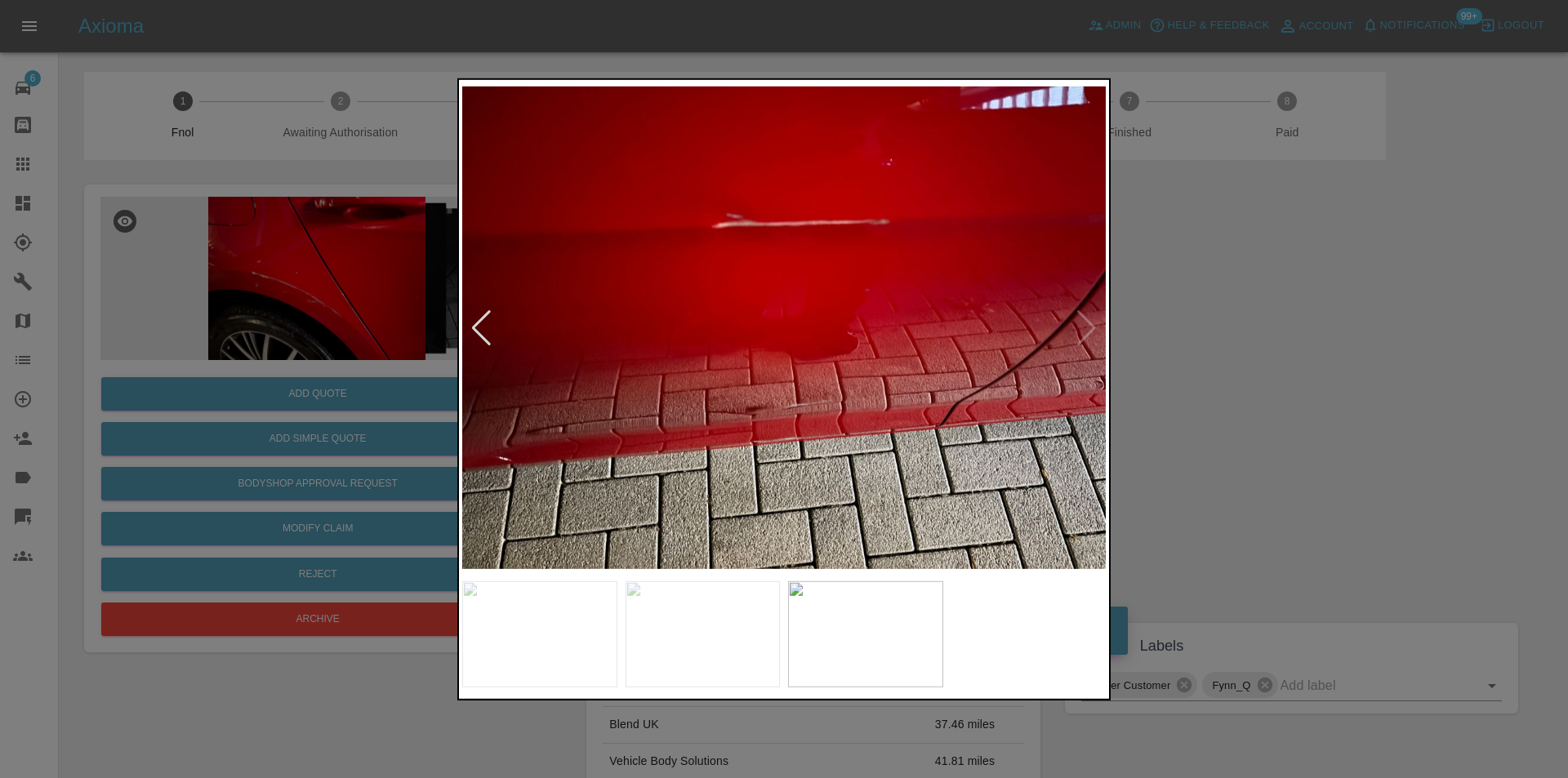
click at [1090, 327] on img at bounding box center [784, 327] width 643 height 490
drag, startPoint x: 1373, startPoint y: 327, endPoint x: 878, endPoint y: 103, distance: 543.3
click at [1360, 325] on div at bounding box center [784, 389] width 1568 height 778
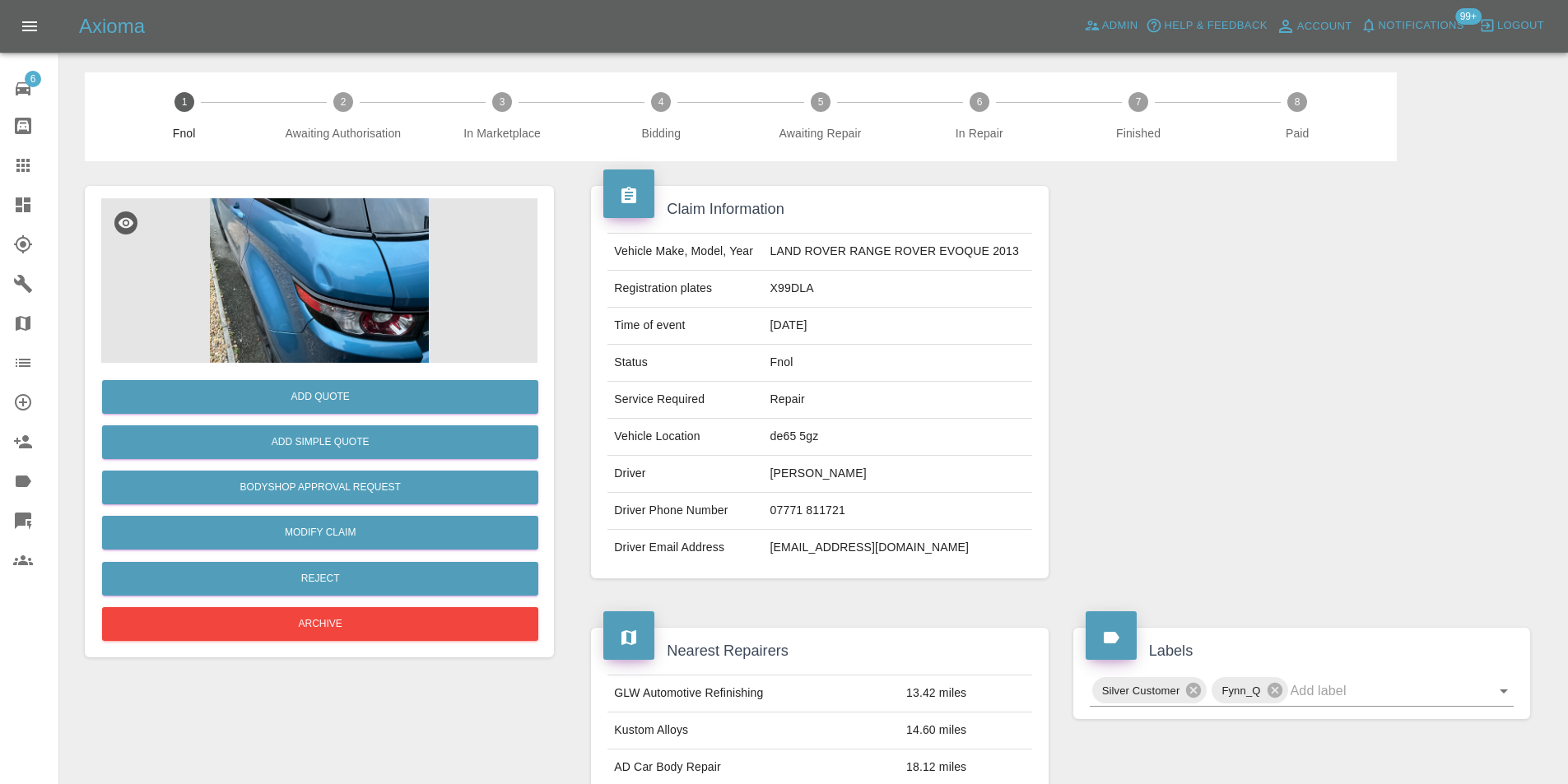
click at [304, 282] on img at bounding box center [319, 281] width 436 height 165
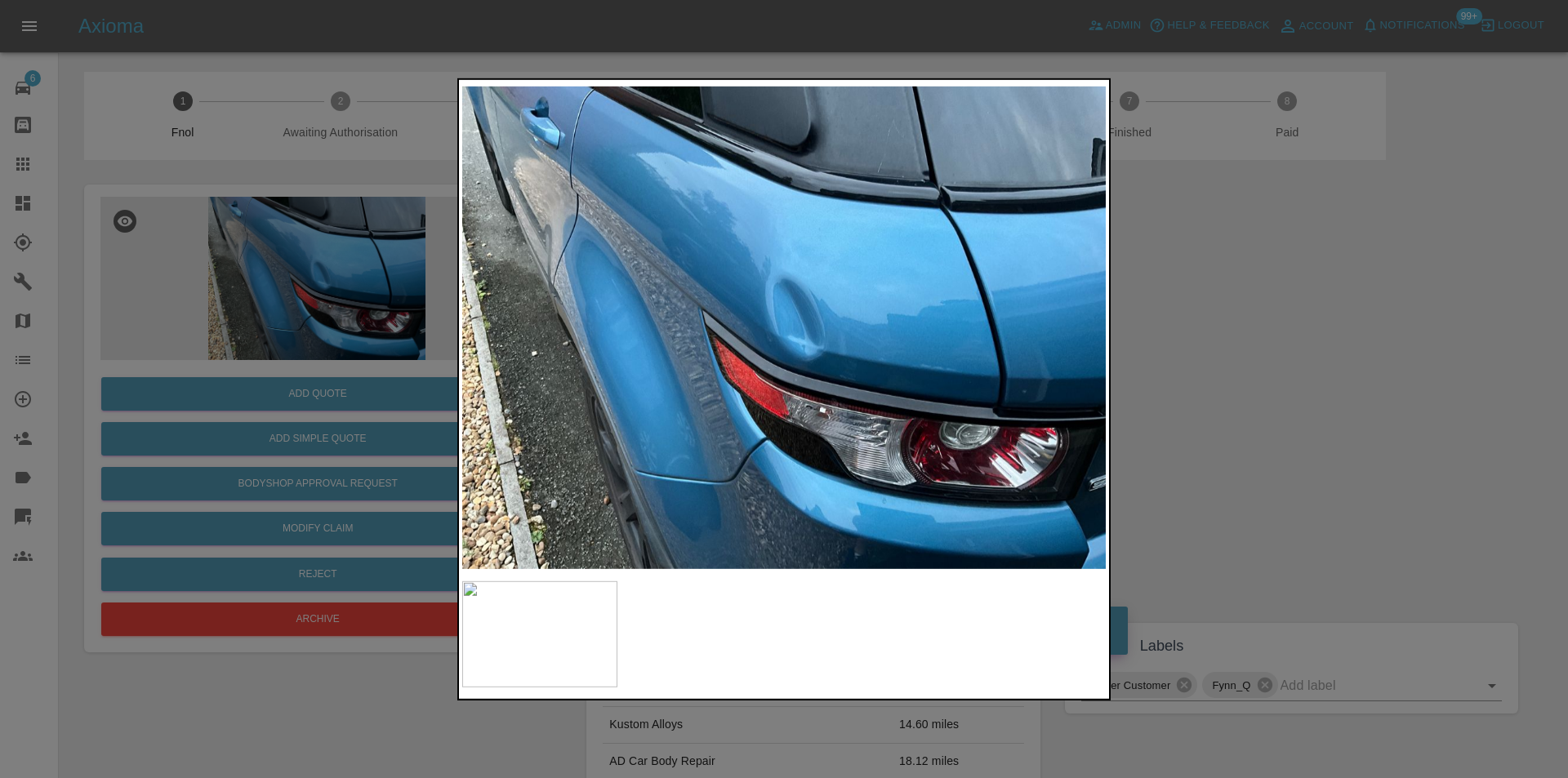
click at [1218, 382] on div at bounding box center [784, 389] width 1568 height 778
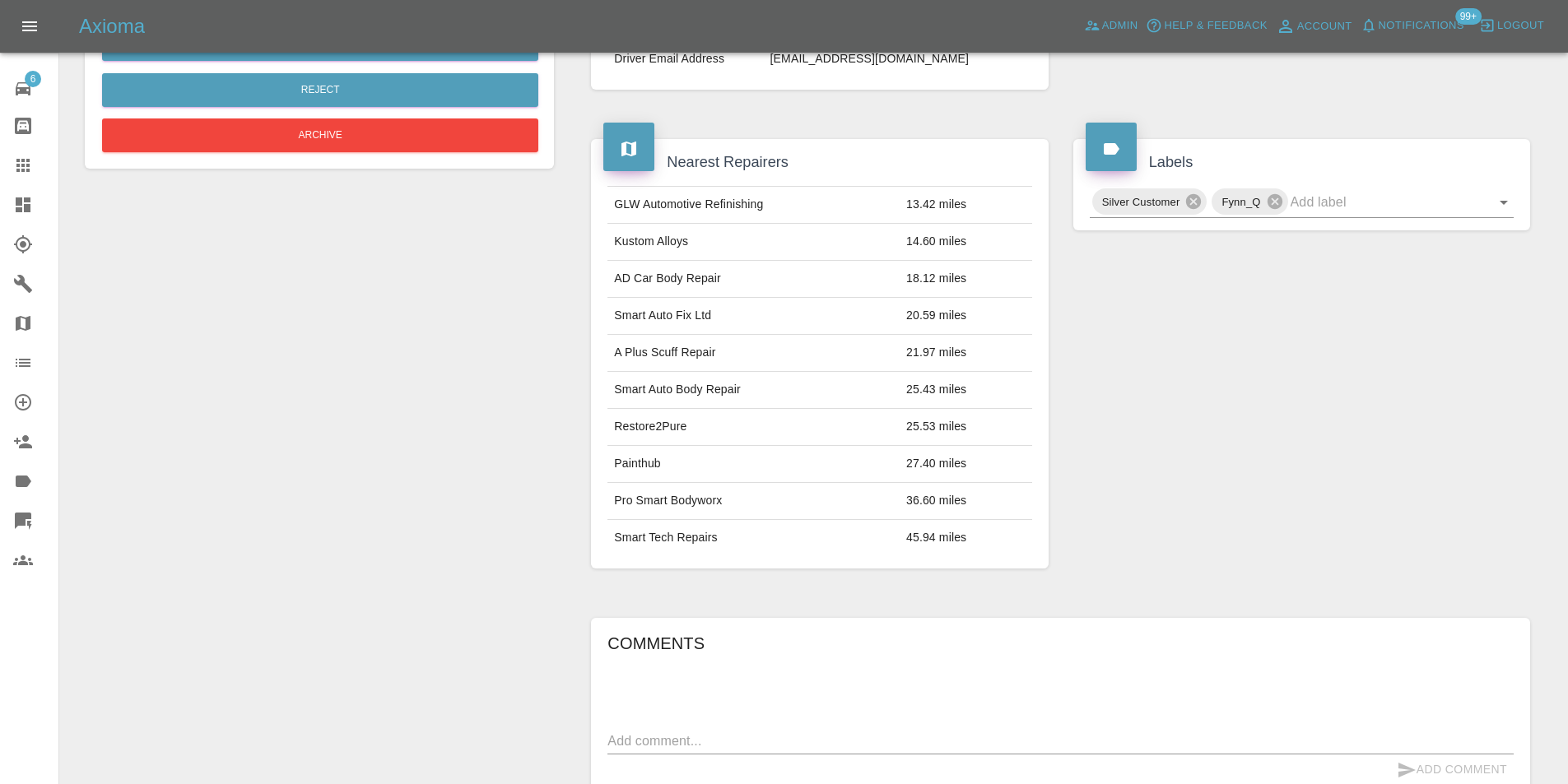
scroll to position [160, 0]
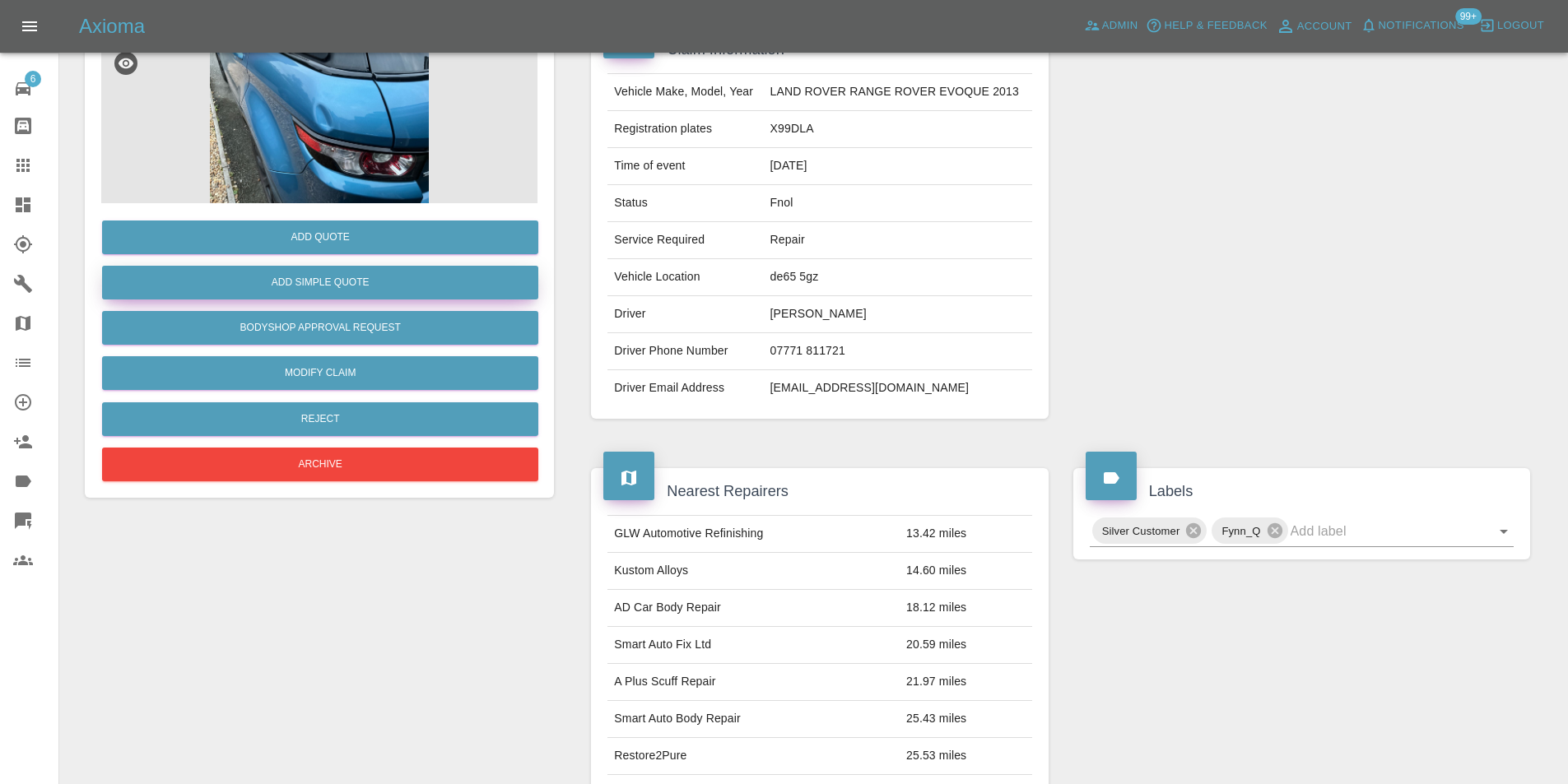
click at [338, 281] on button "Add Simple Quote" at bounding box center [320, 282] width 436 height 34
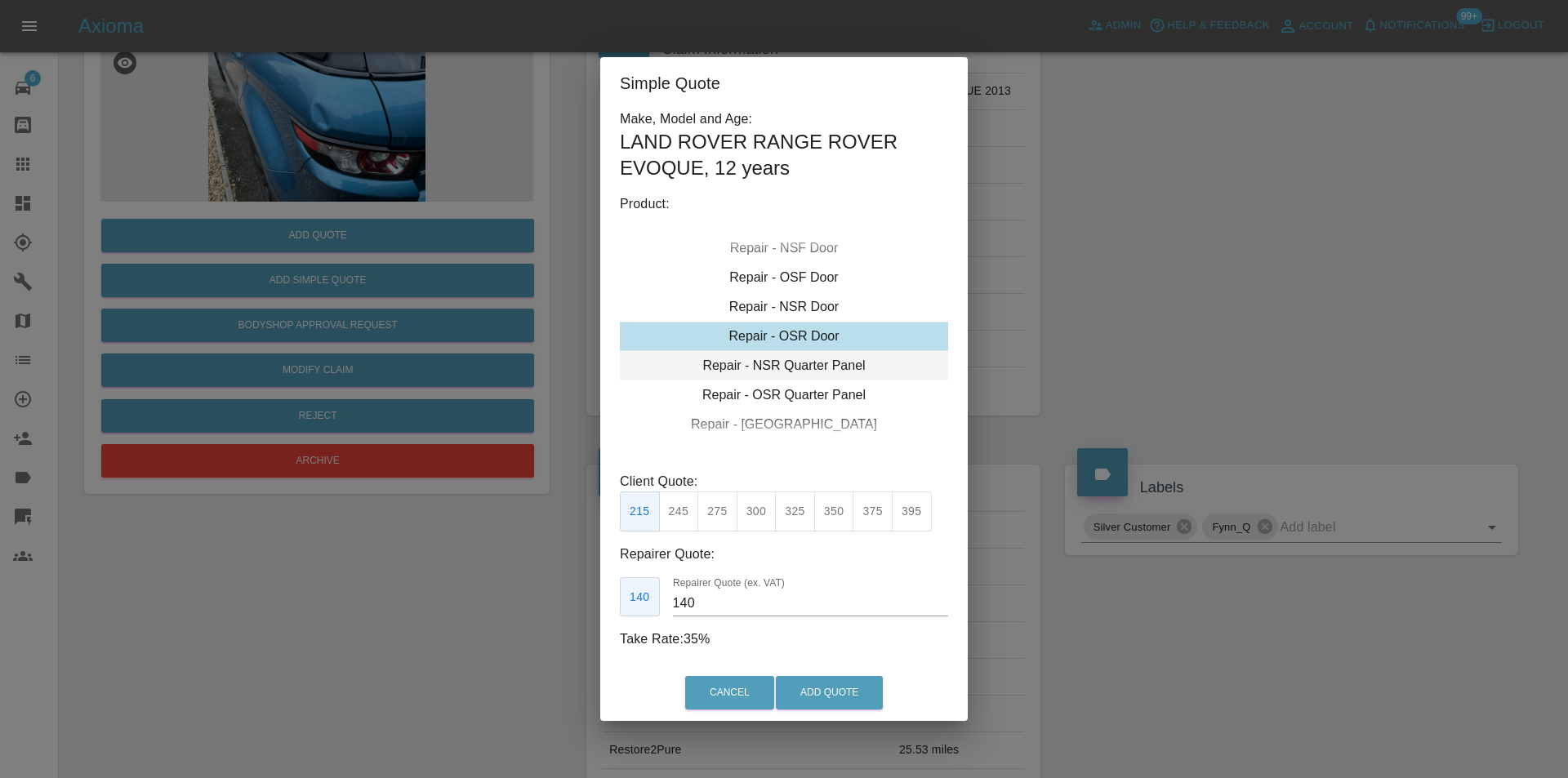
click at [821, 362] on div "Repair - NSR Quarter Panel" at bounding box center [784, 365] width 328 height 29
click at [764, 510] on button "300" at bounding box center [757, 511] width 40 height 40
type input "190"
drag, startPoint x: 830, startPoint y: 689, endPoint x: 906, endPoint y: 503, distance: 200.9
click at [830, 690] on button "Add Quote" at bounding box center [829, 693] width 107 height 33
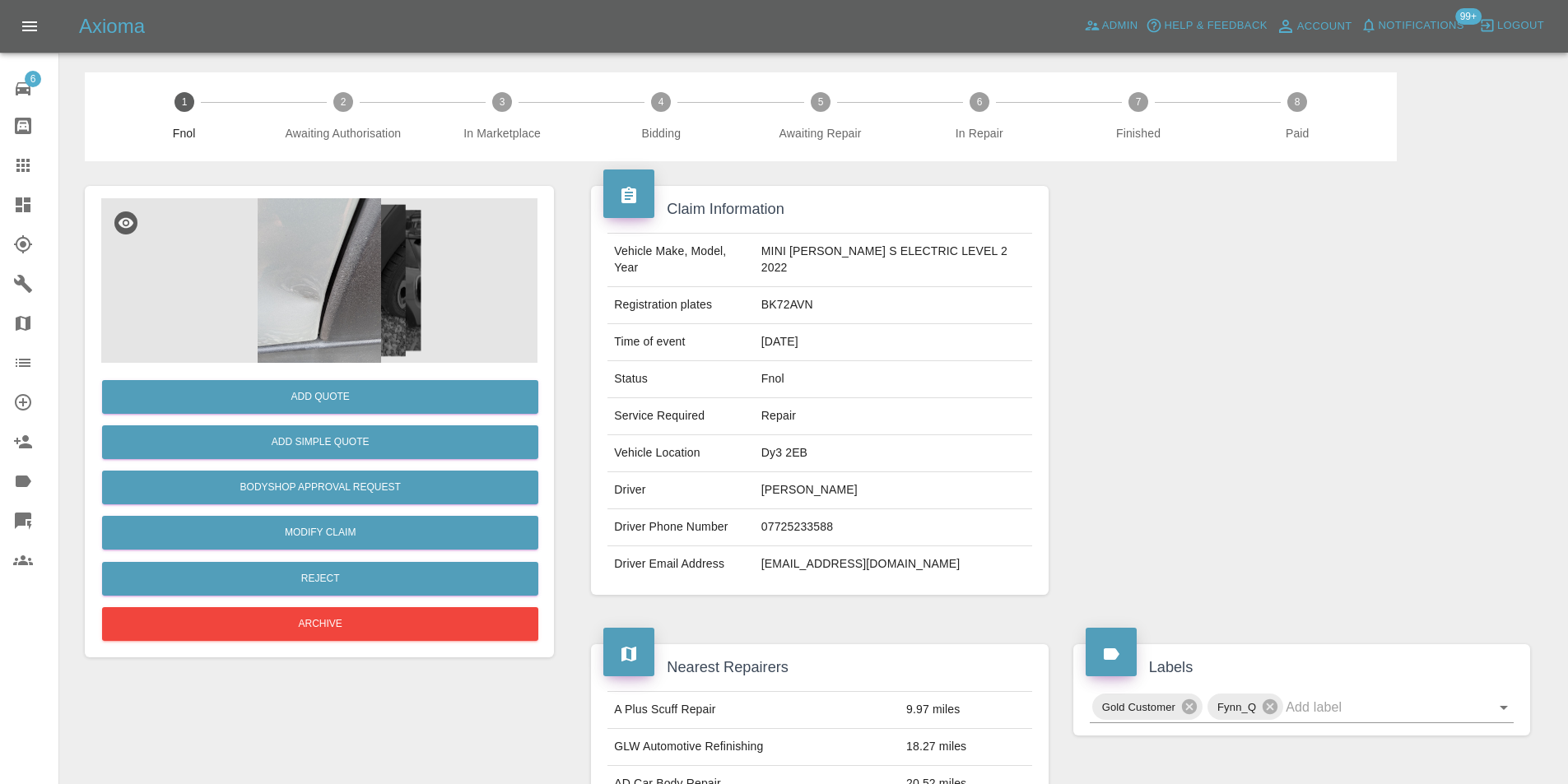
click at [352, 237] on img at bounding box center [319, 281] width 436 height 165
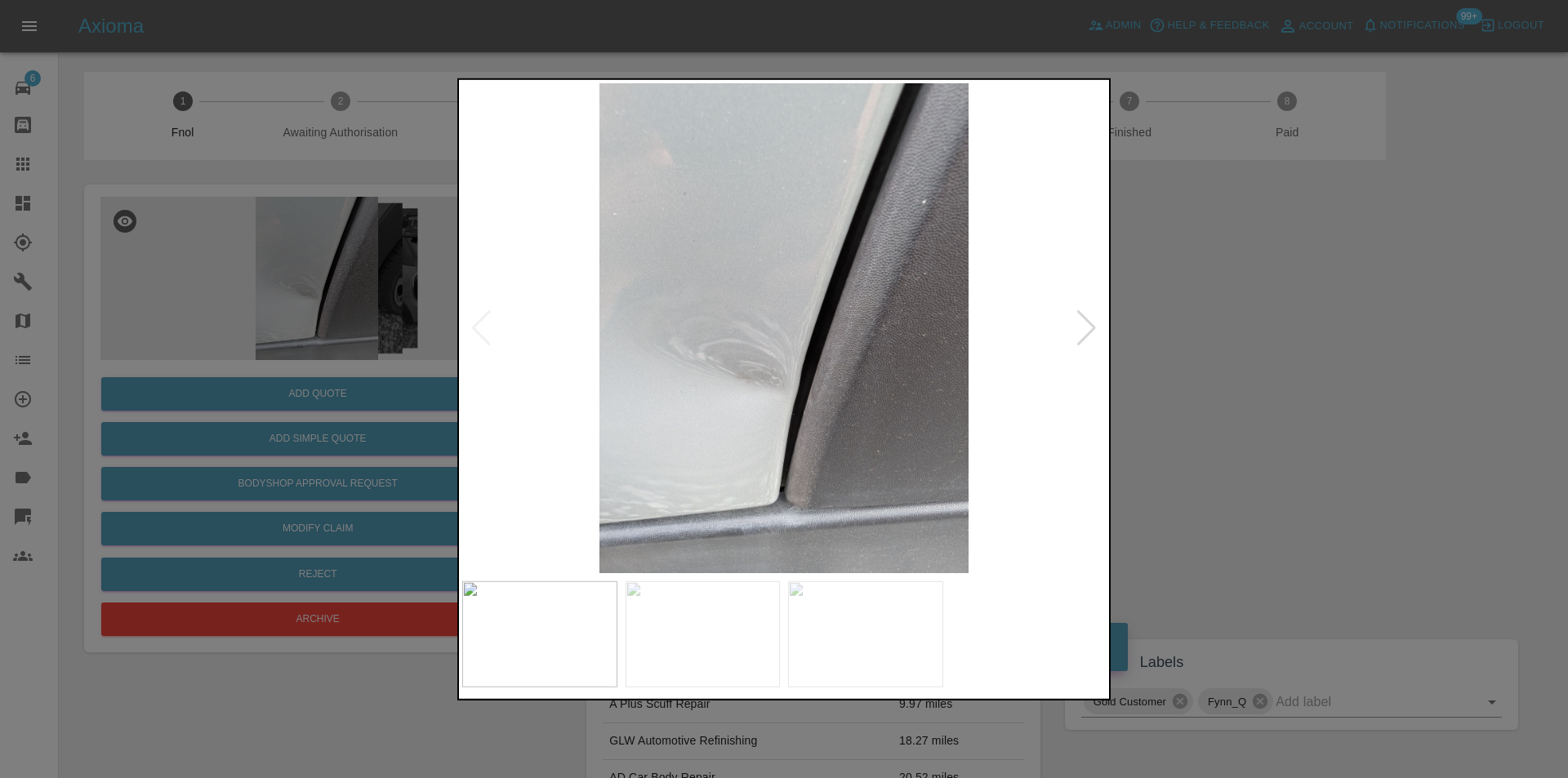
click at [1091, 322] on div at bounding box center [1087, 327] width 22 height 36
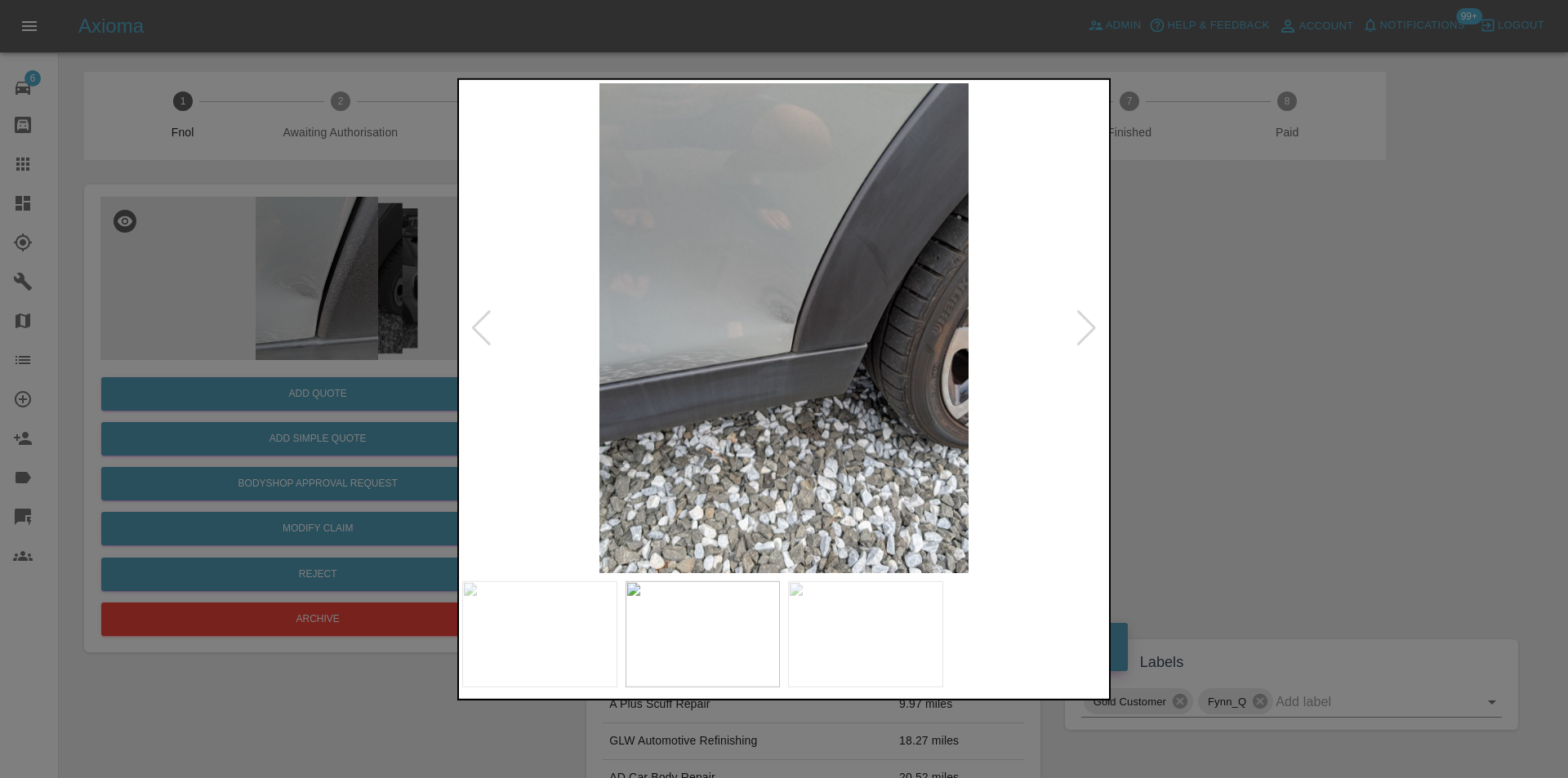
click at [1091, 322] on div at bounding box center [1087, 327] width 22 height 36
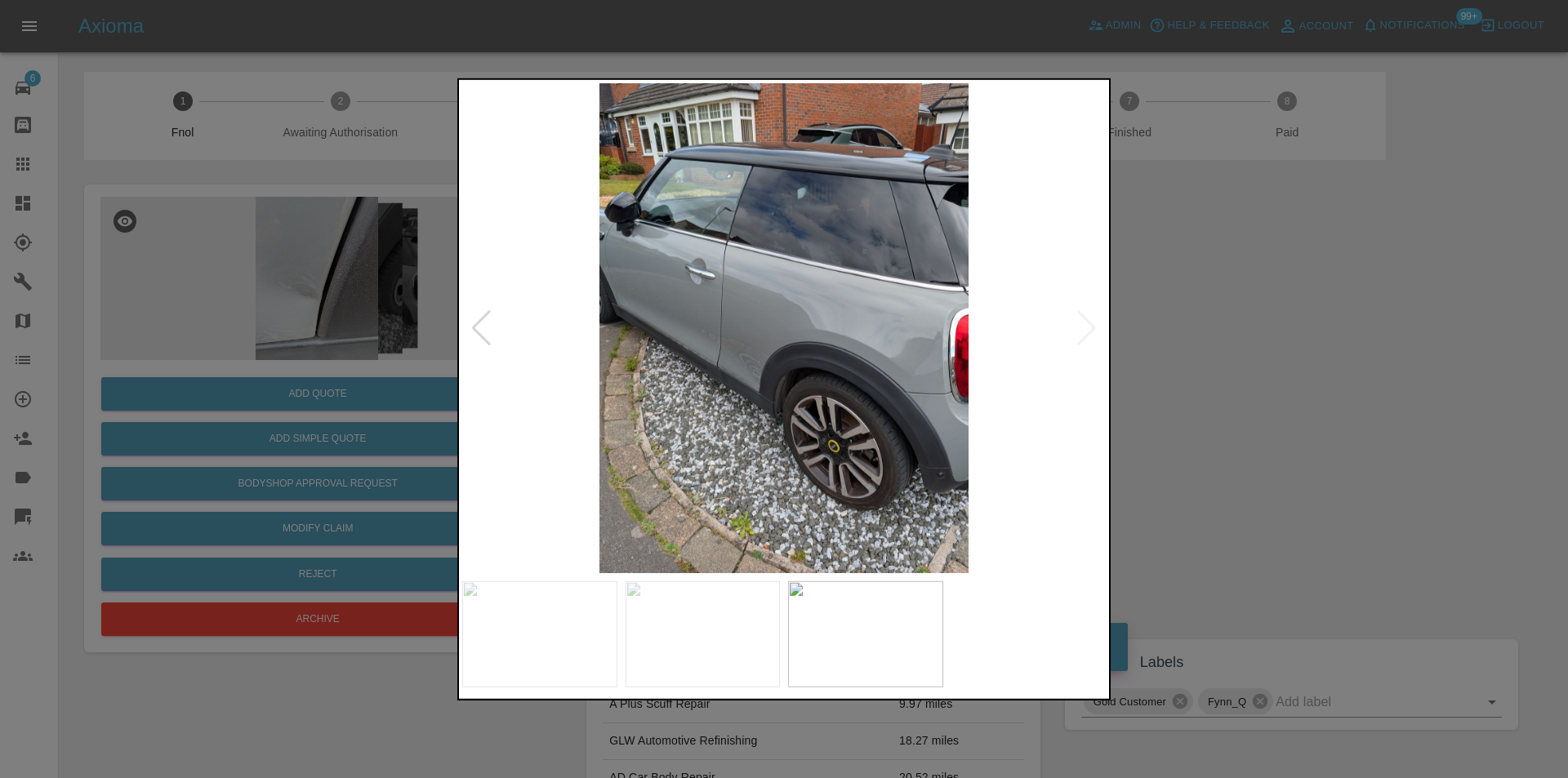
click at [1090, 322] on img at bounding box center [784, 327] width 643 height 490
click at [1212, 320] on div at bounding box center [784, 389] width 1568 height 778
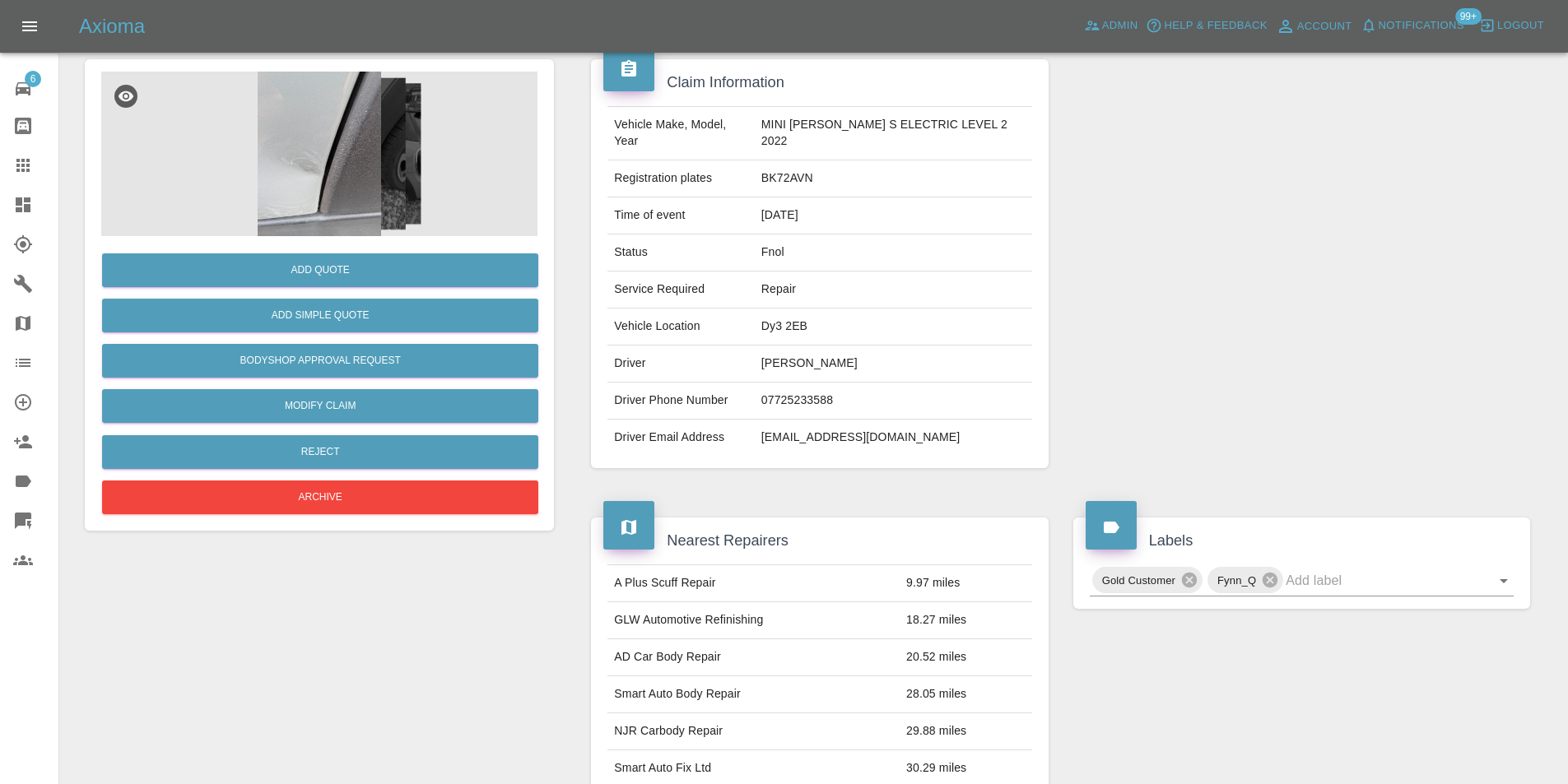
scroll to position [8, 0]
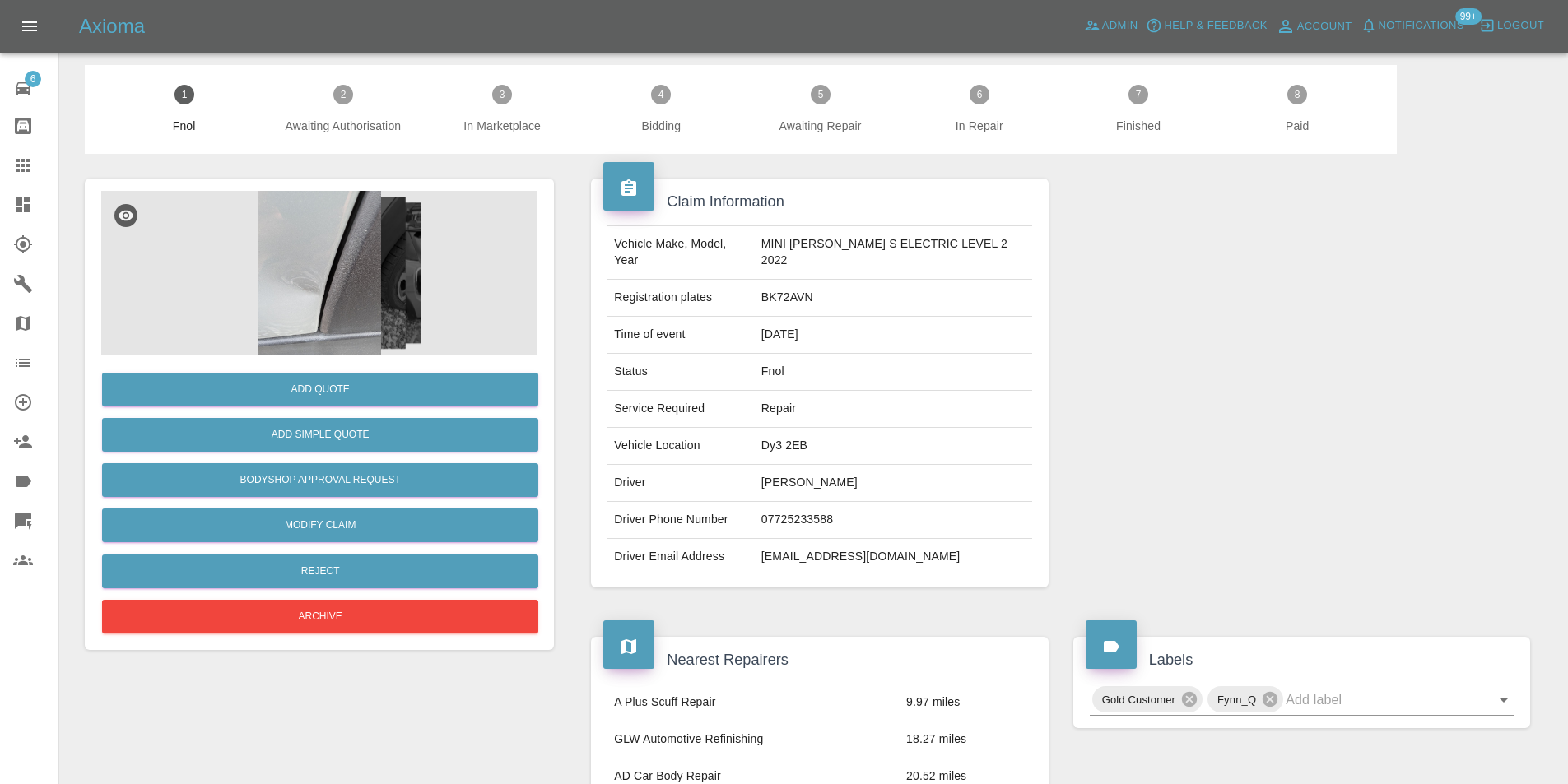
click at [311, 270] on img at bounding box center [319, 273] width 436 height 165
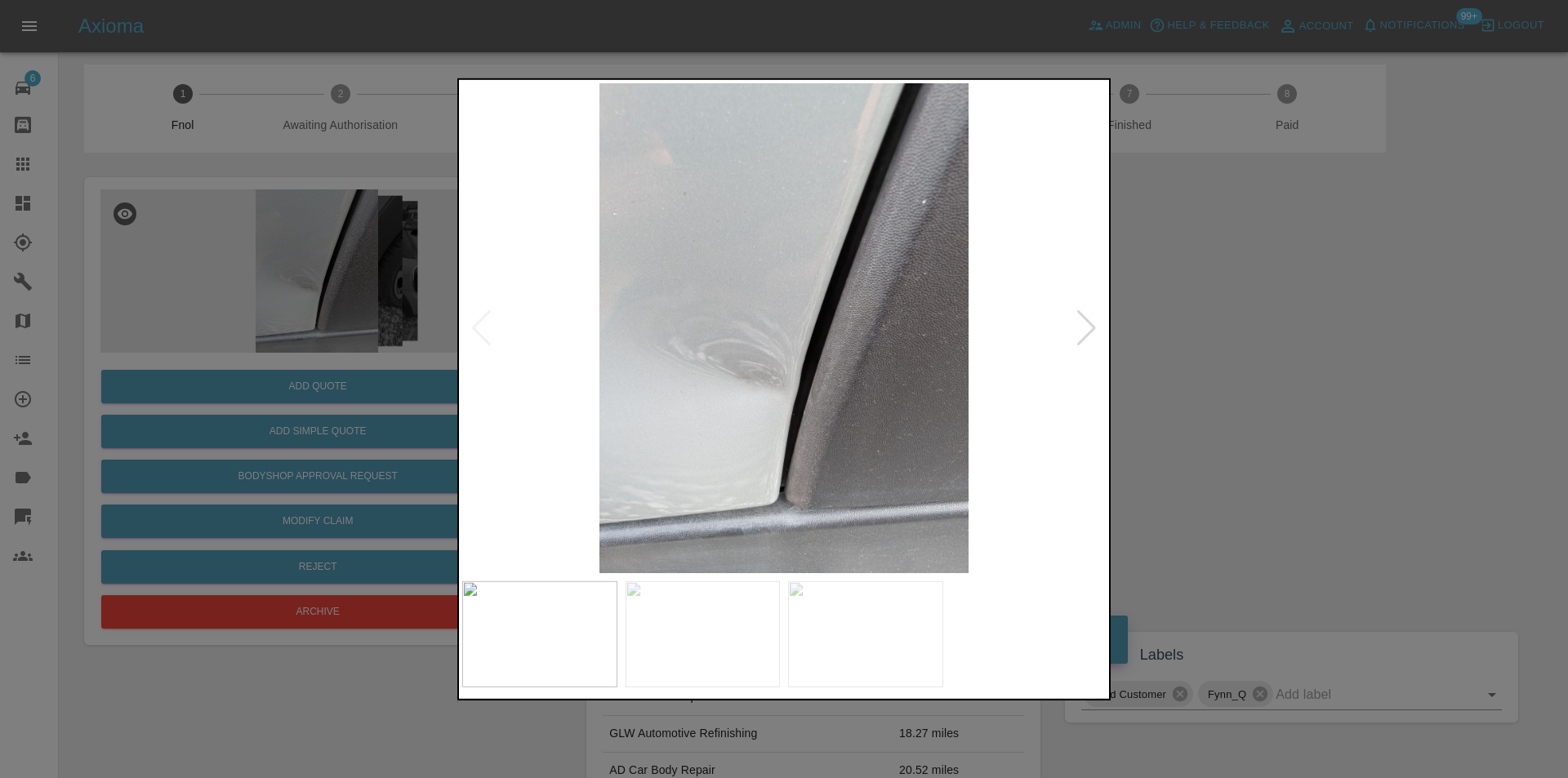
drag, startPoint x: 1249, startPoint y: 350, endPoint x: 671, endPoint y: 374, distance: 578.5
click at [1246, 350] on div at bounding box center [784, 389] width 1568 height 778
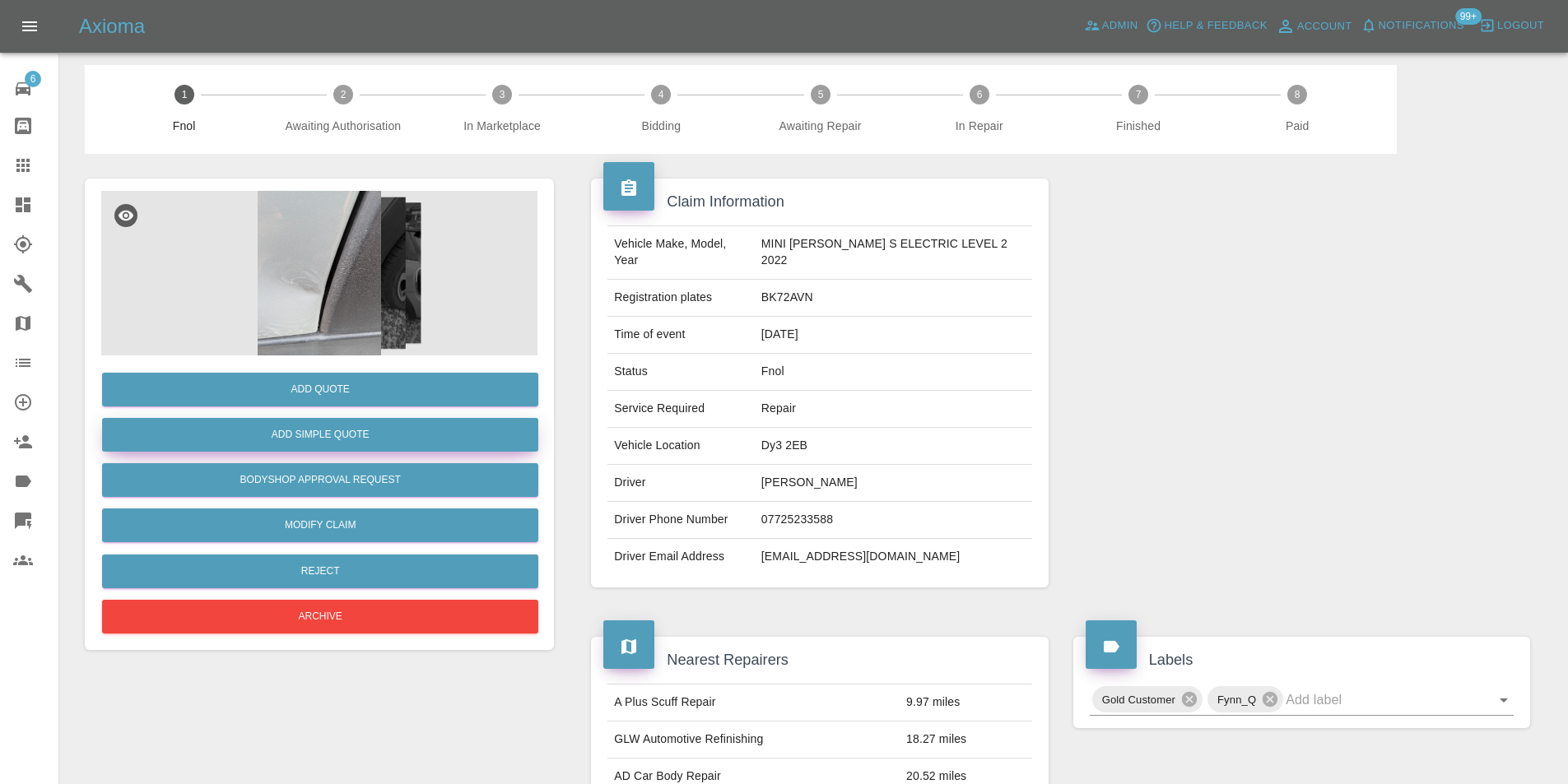
click at [348, 437] on button "Add Simple Quote" at bounding box center [320, 435] width 436 height 34
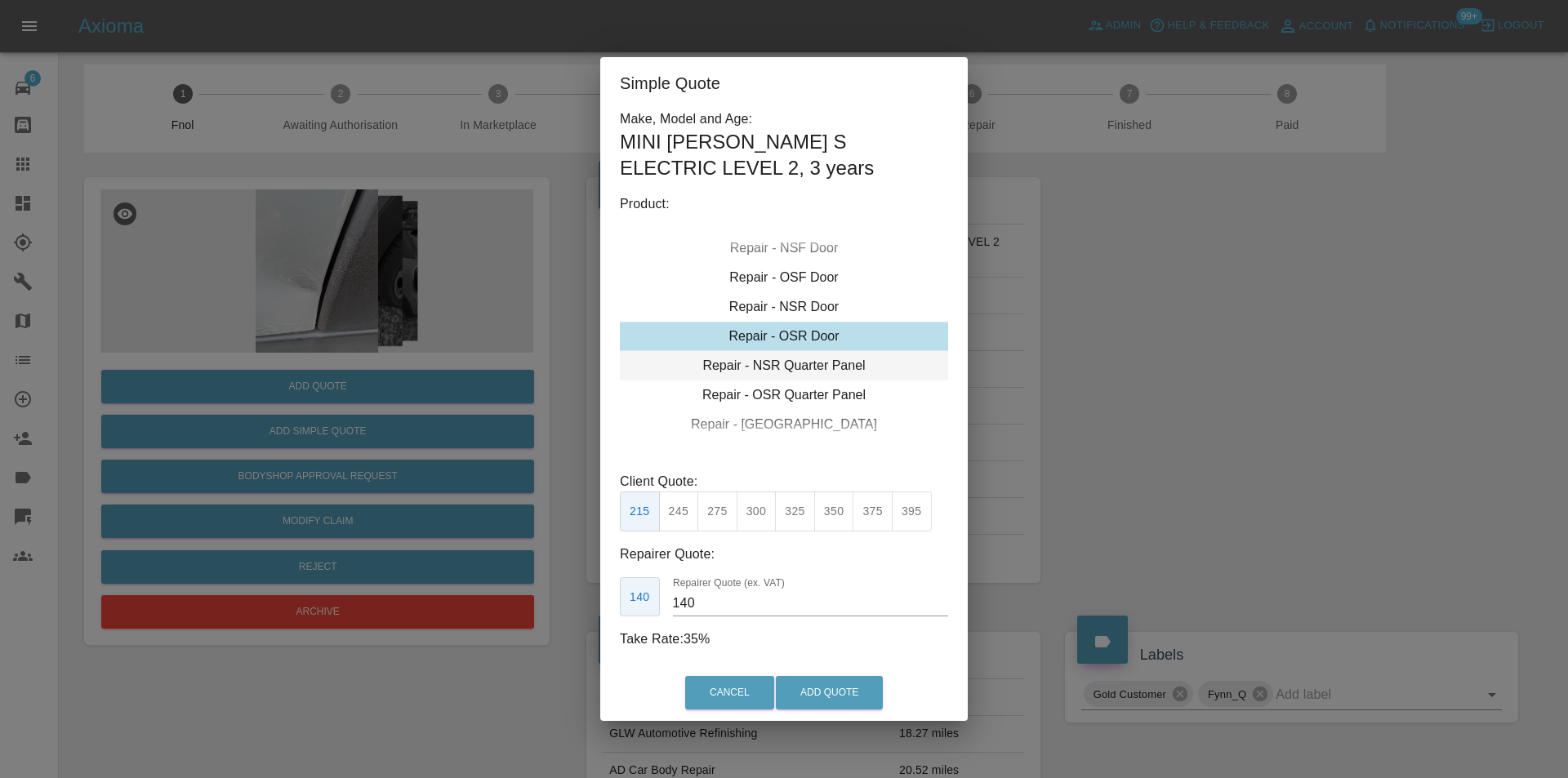
click at [826, 366] on div "Repair - NSR Quarter Panel" at bounding box center [784, 365] width 328 height 29
click at [794, 515] on button "325" at bounding box center [795, 511] width 40 height 40
type input "210"
click at [827, 687] on button "Add Quote" at bounding box center [829, 693] width 107 height 33
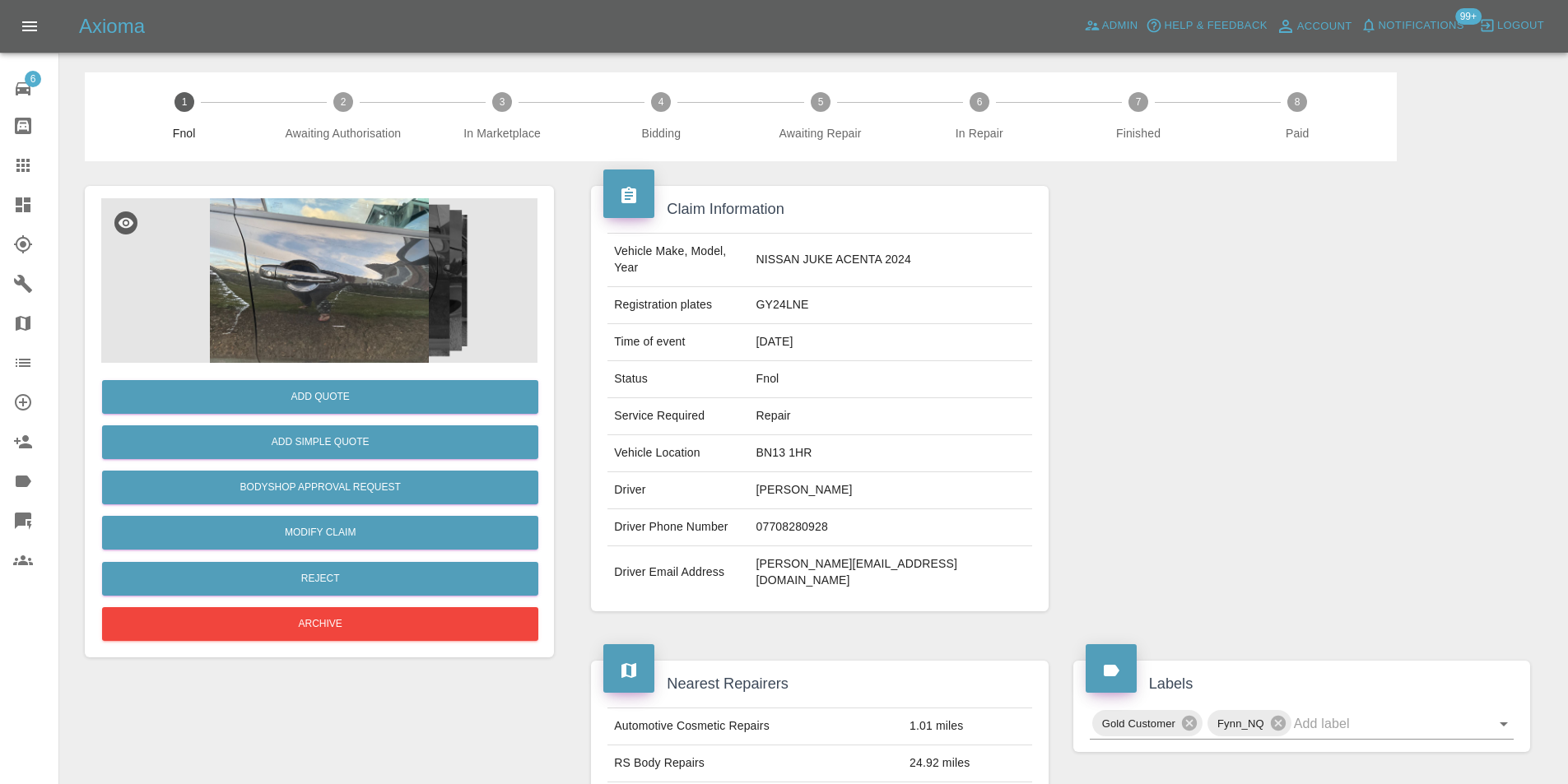
click at [395, 338] on img at bounding box center [319, 281] width 436 height 165
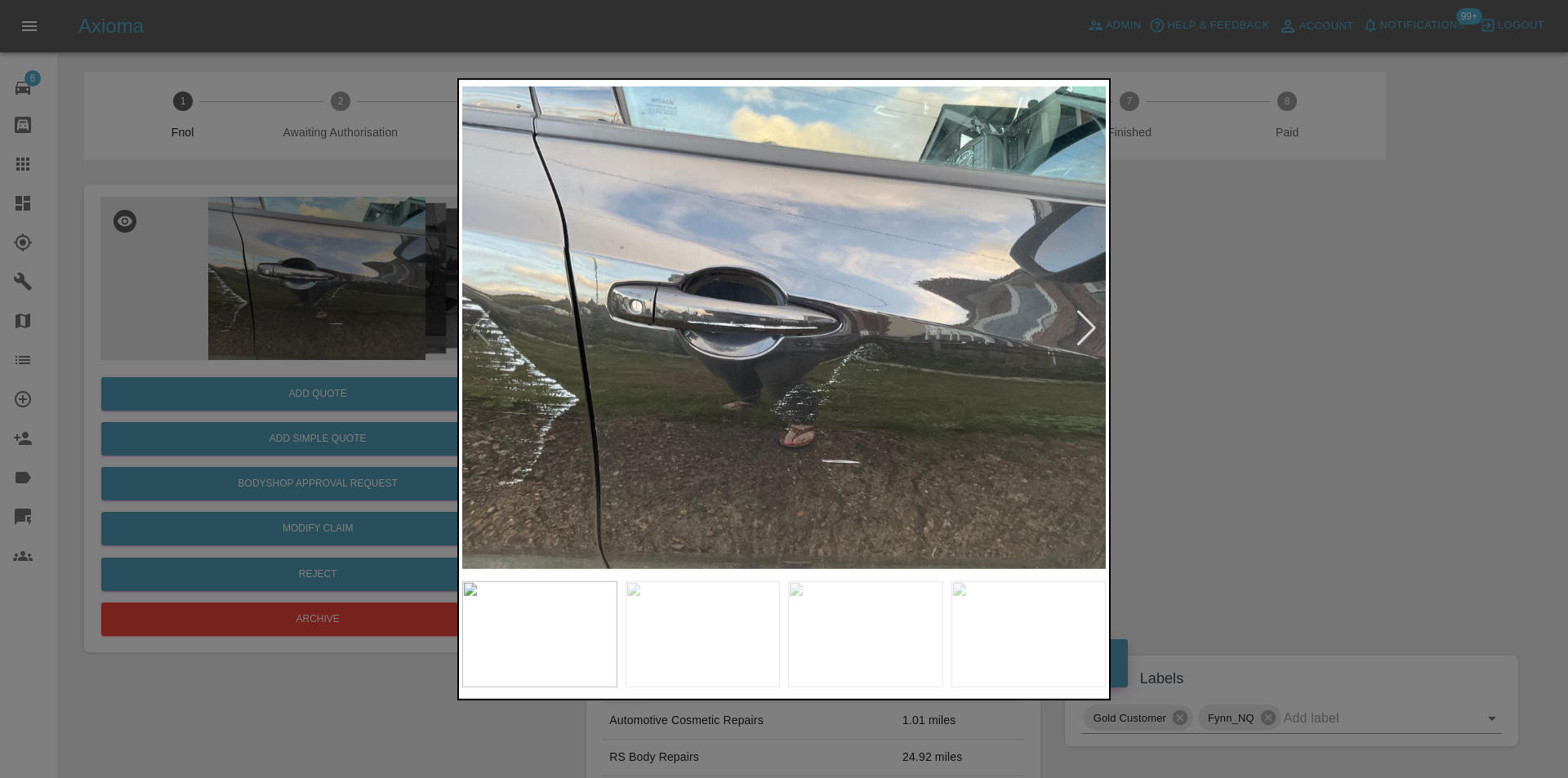
click at [1087, 327] on div at bounding box center [1087, 327] width 22 height 36
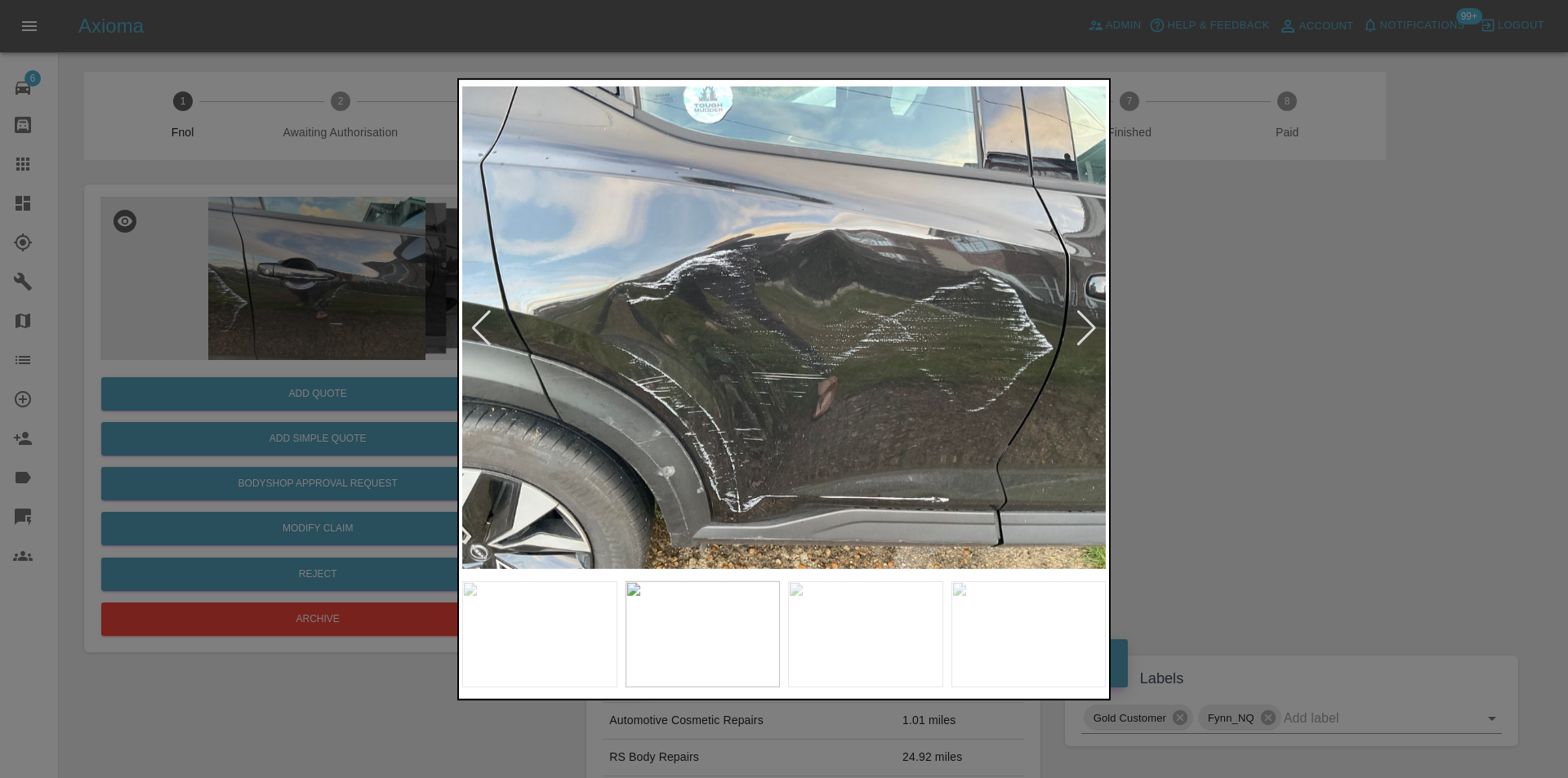
click at [1087, 327] on div at bounding box center [1087, 327] width 22 height 36
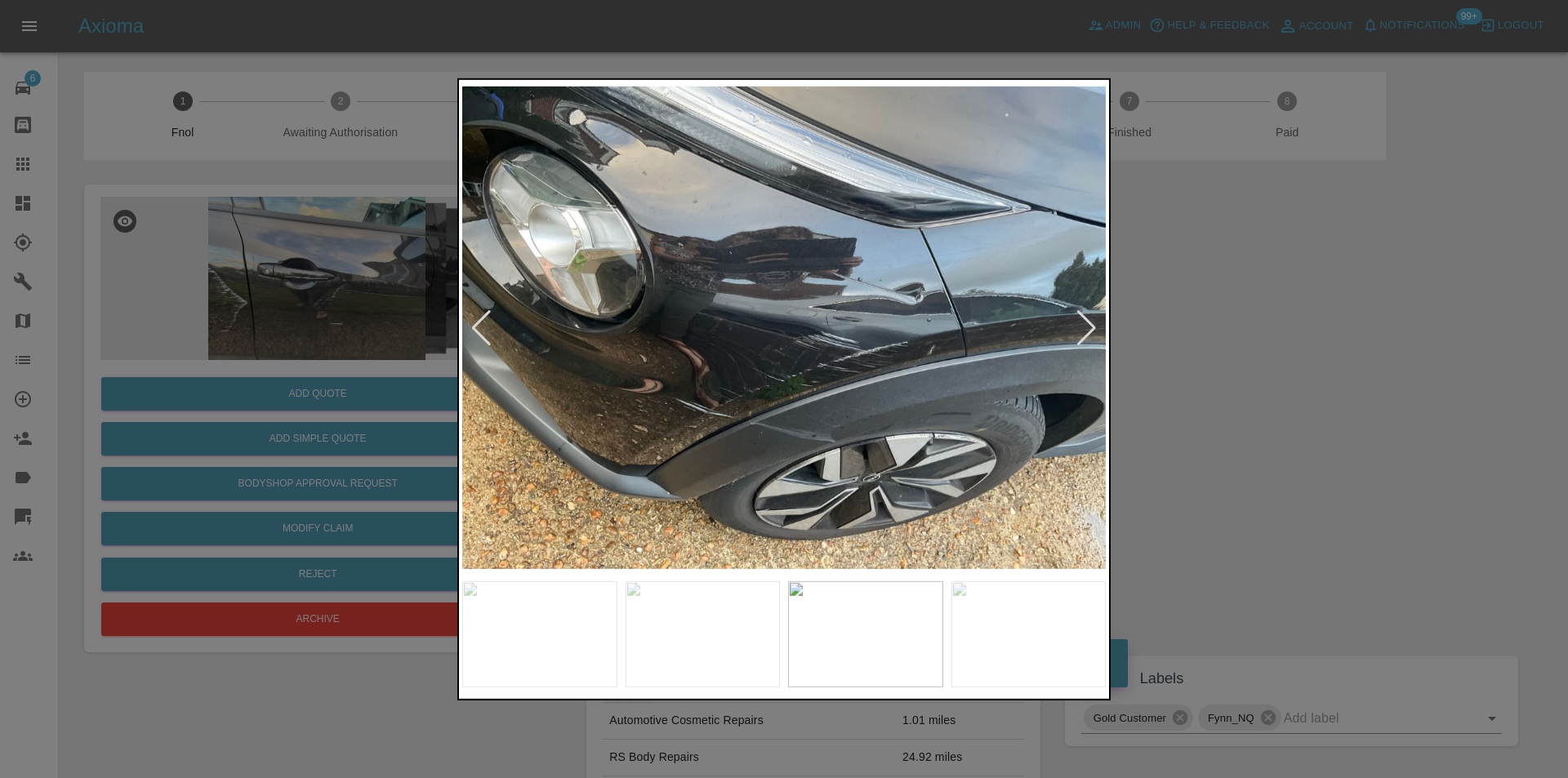
drag, startPoint x: 1274, startPoint y: 376, endPoint x: 1256, endPoint y: 375, distance: 18.0
click at [1273, 376] on div at bounding box center [784, 389] width 1568 height 778
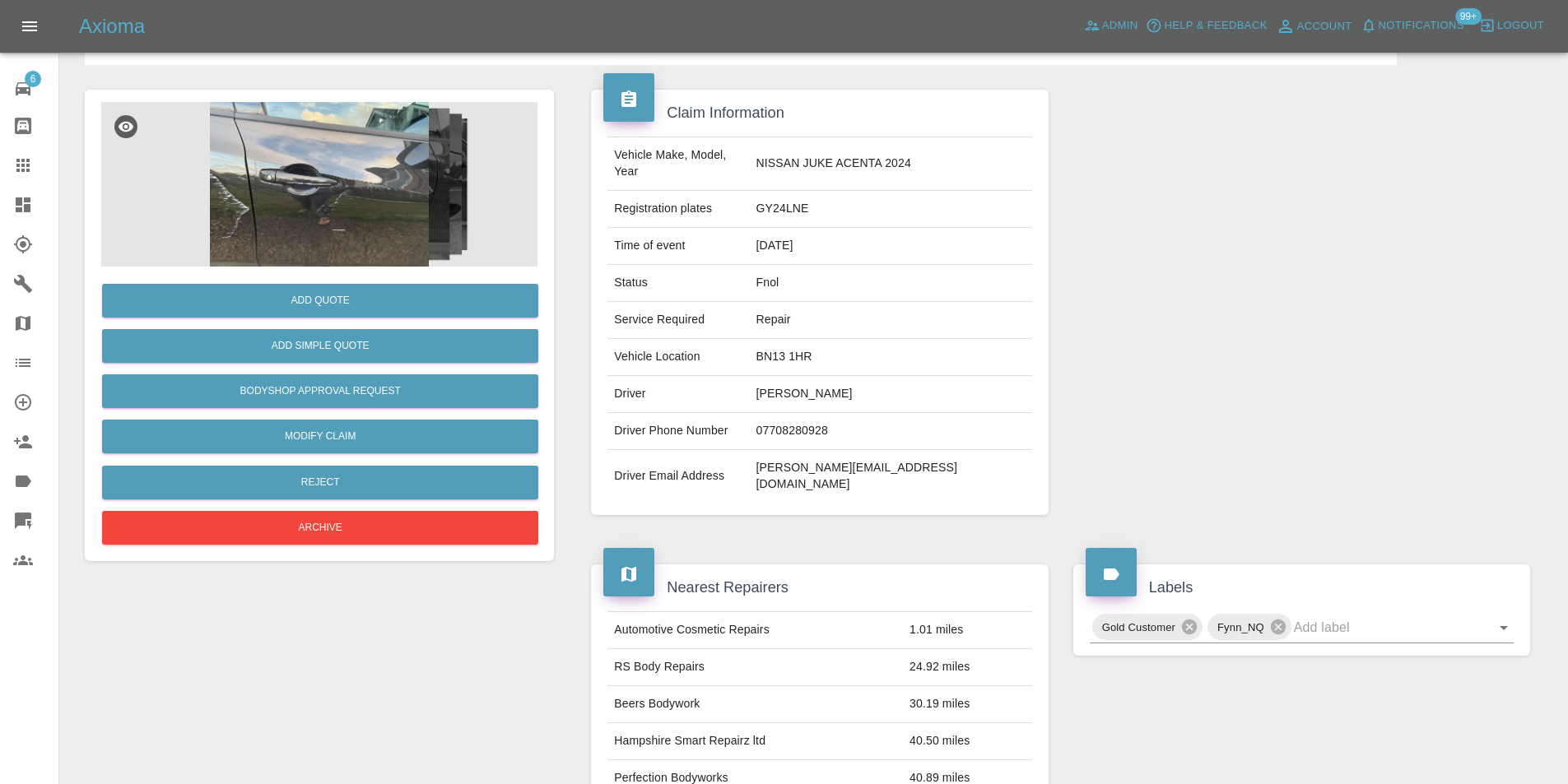
scroll to position [247, 0]
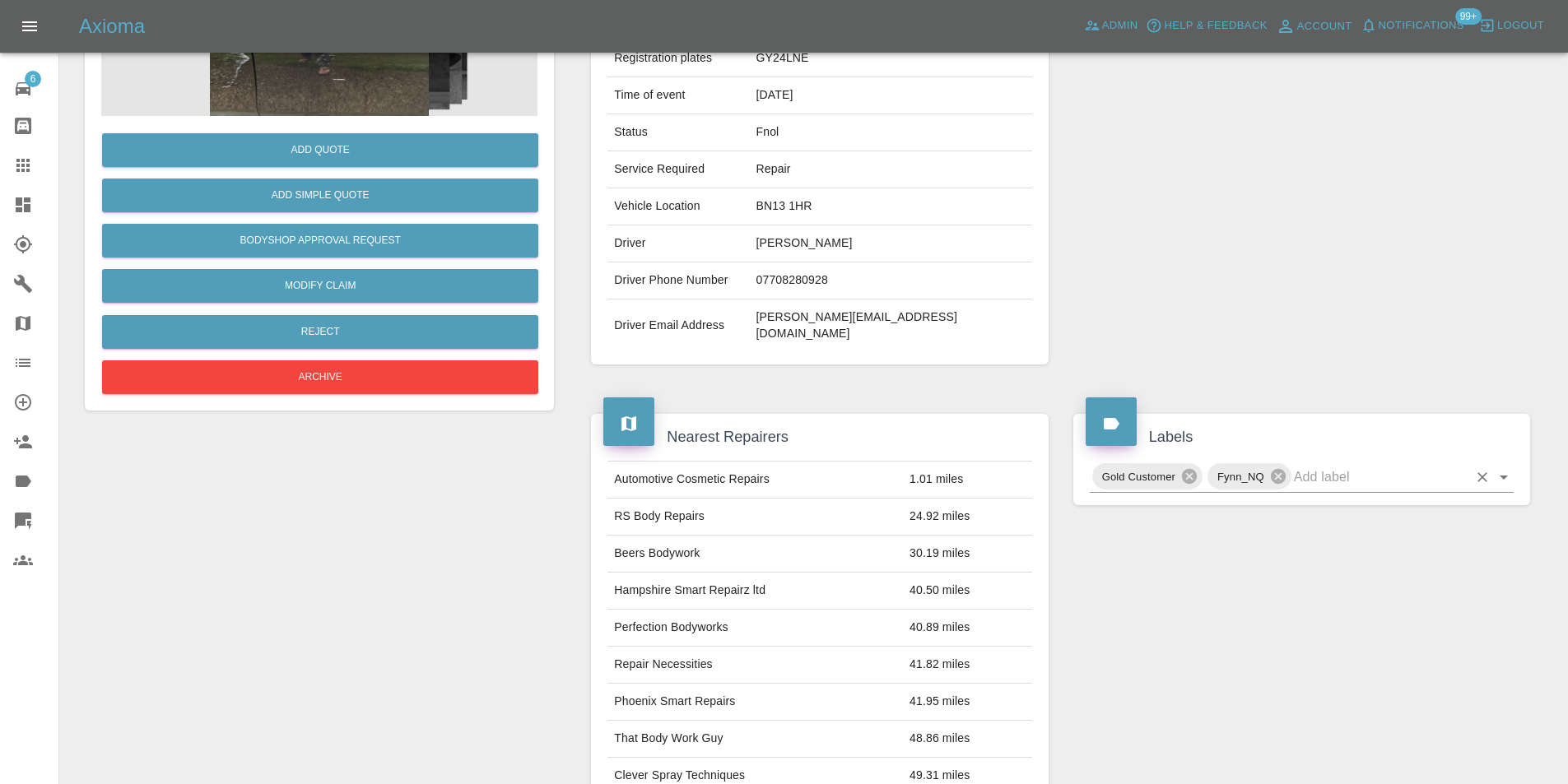
click at [1497, 467] on icon "Open" at bounding box center [1504, 477] width 20 height 20
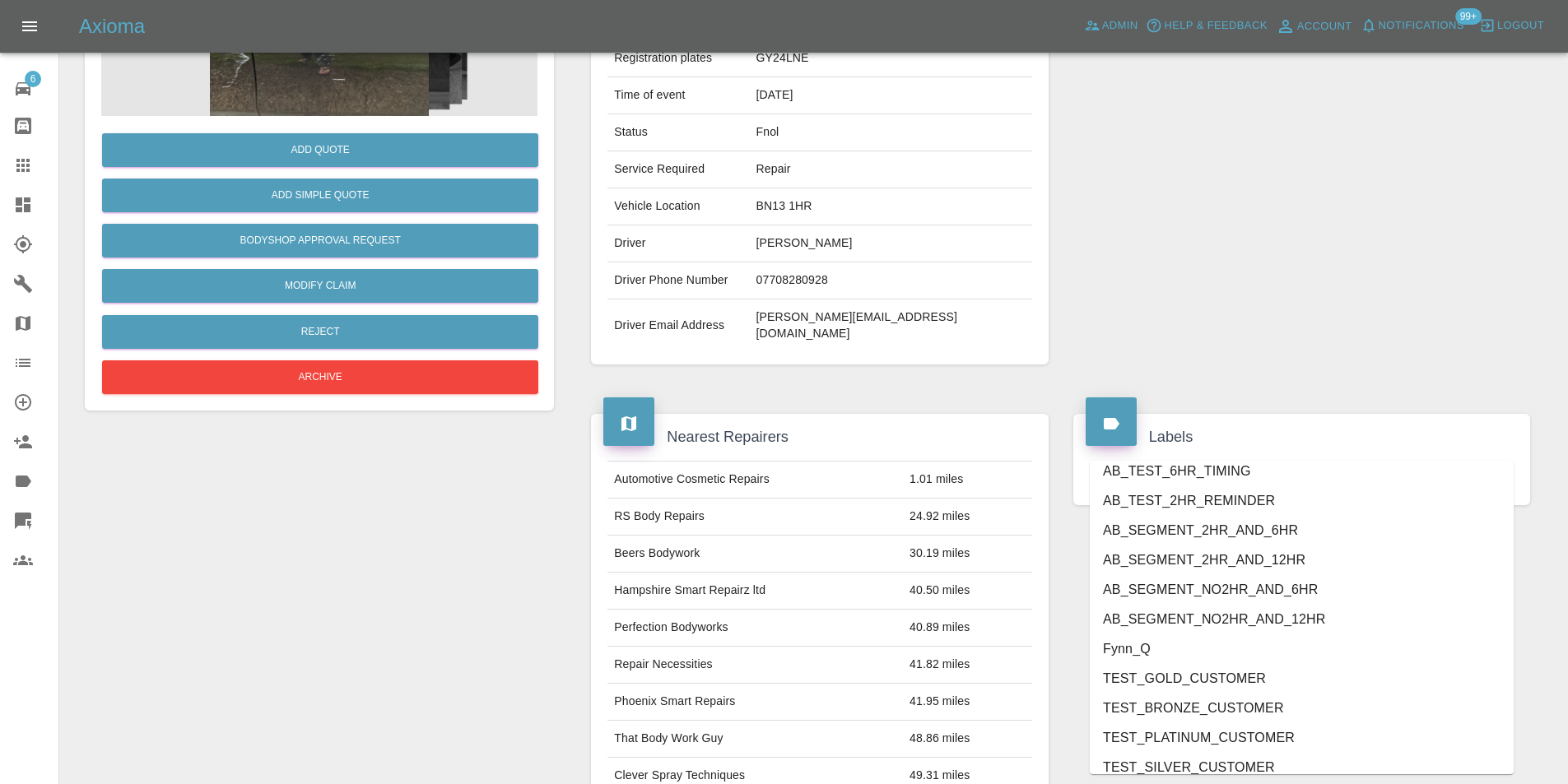
scroll to position [3433, 0]
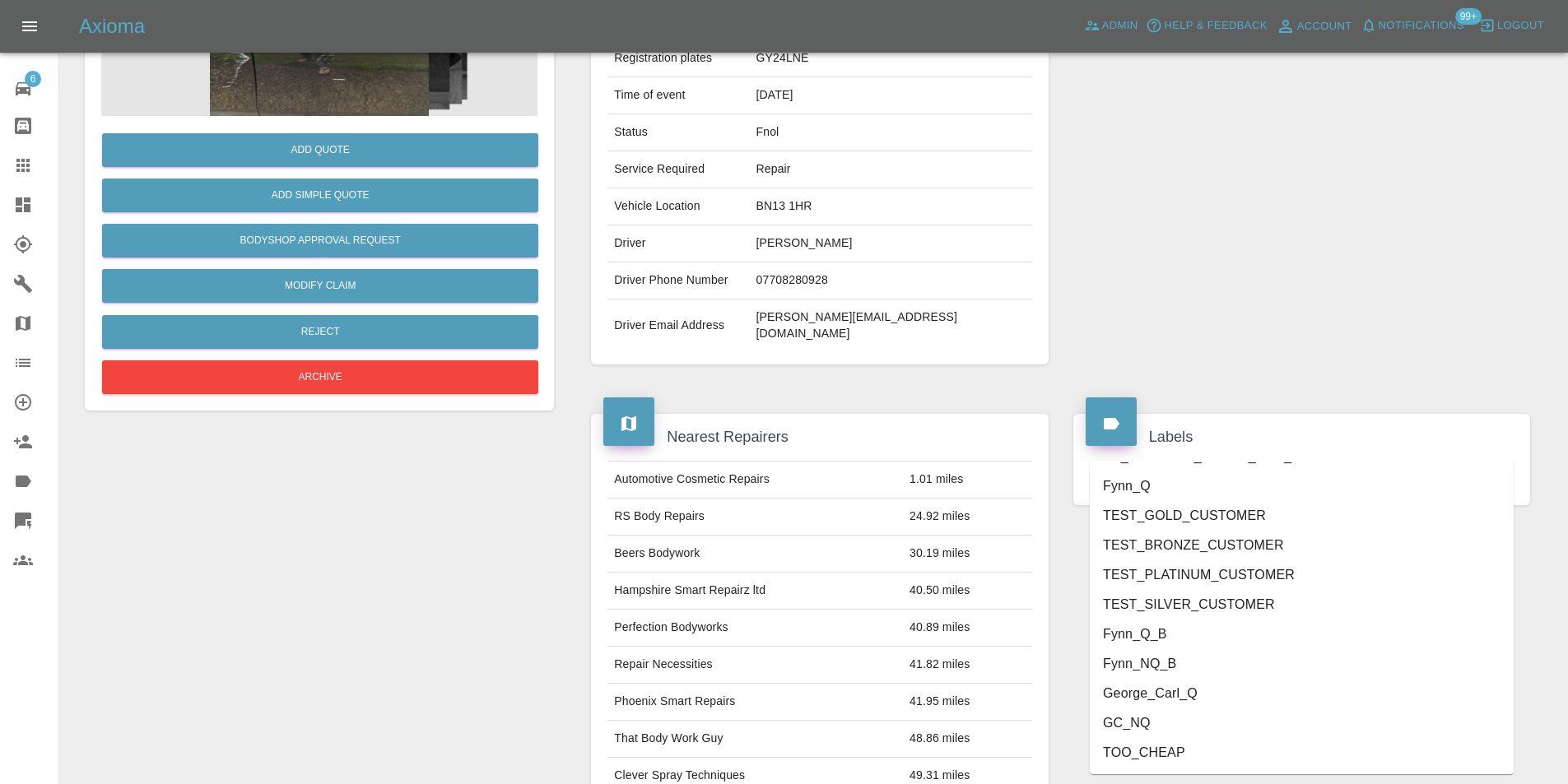
click at [1225, 694] on li "George_Carl_Q" at bounding box center [1302, 694] width 424 height 29
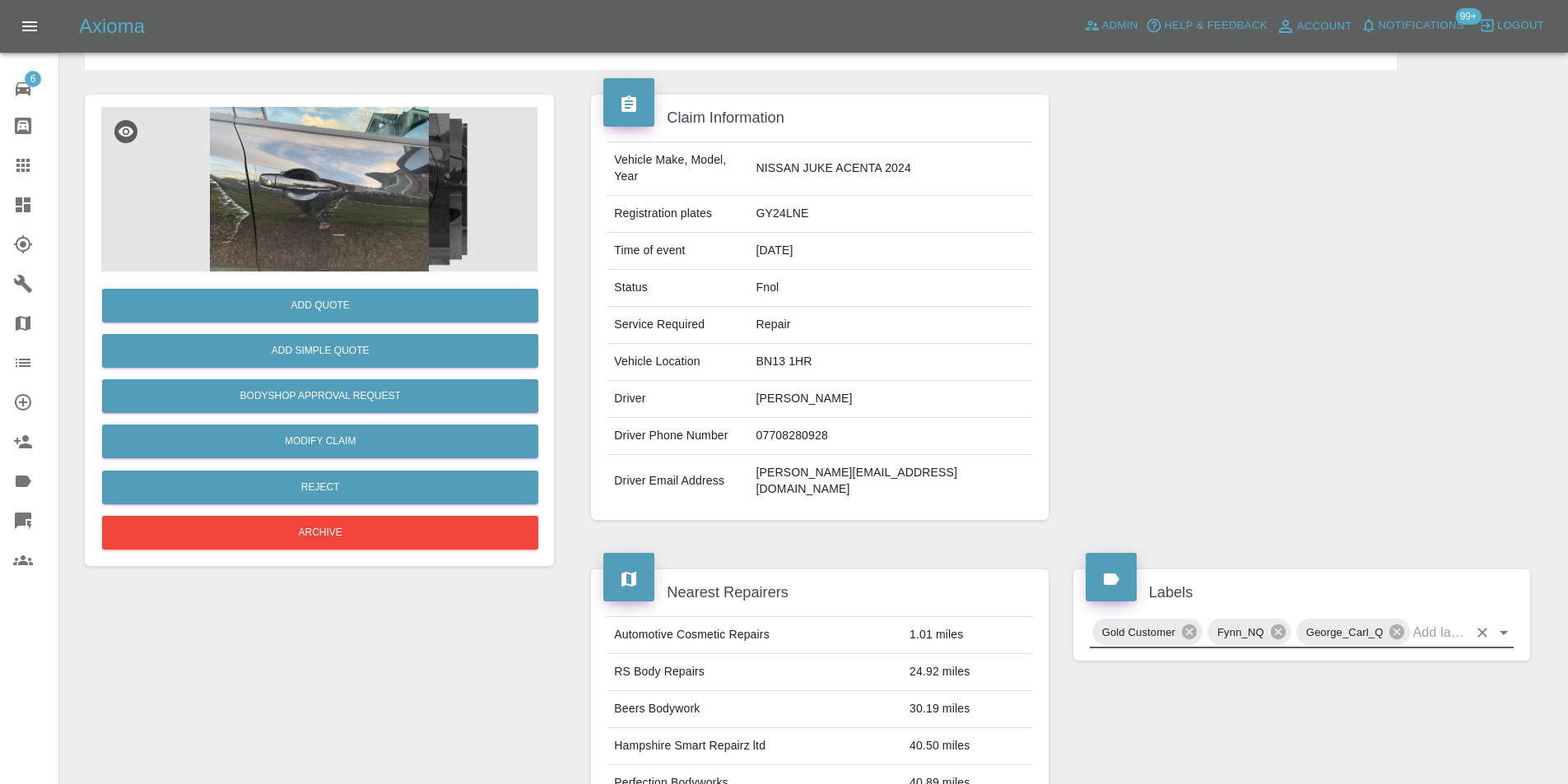
scroll to position [0, 0]
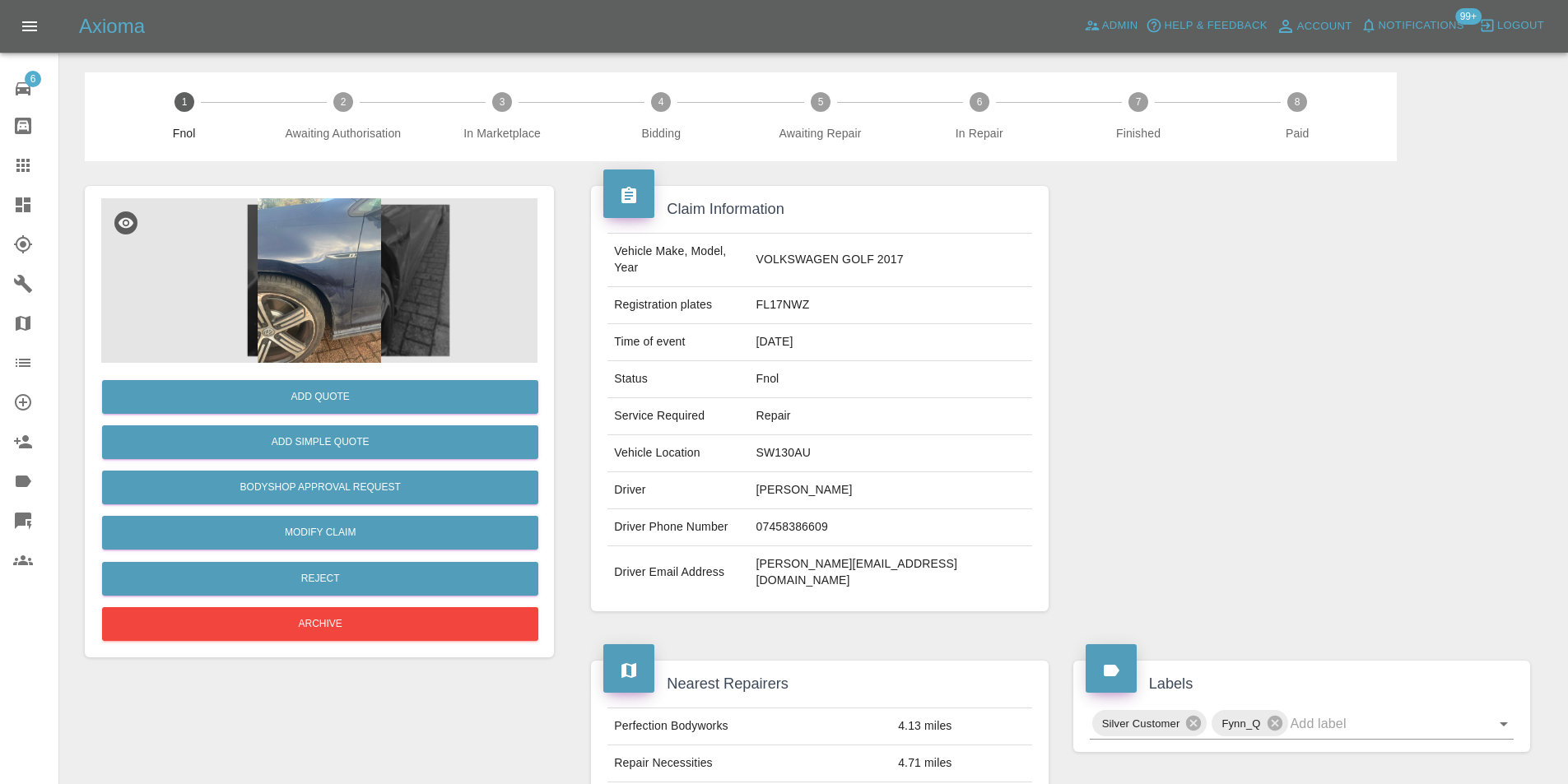
click at [305, 255] on img at bounding box center [319, 281] width 436 height 165
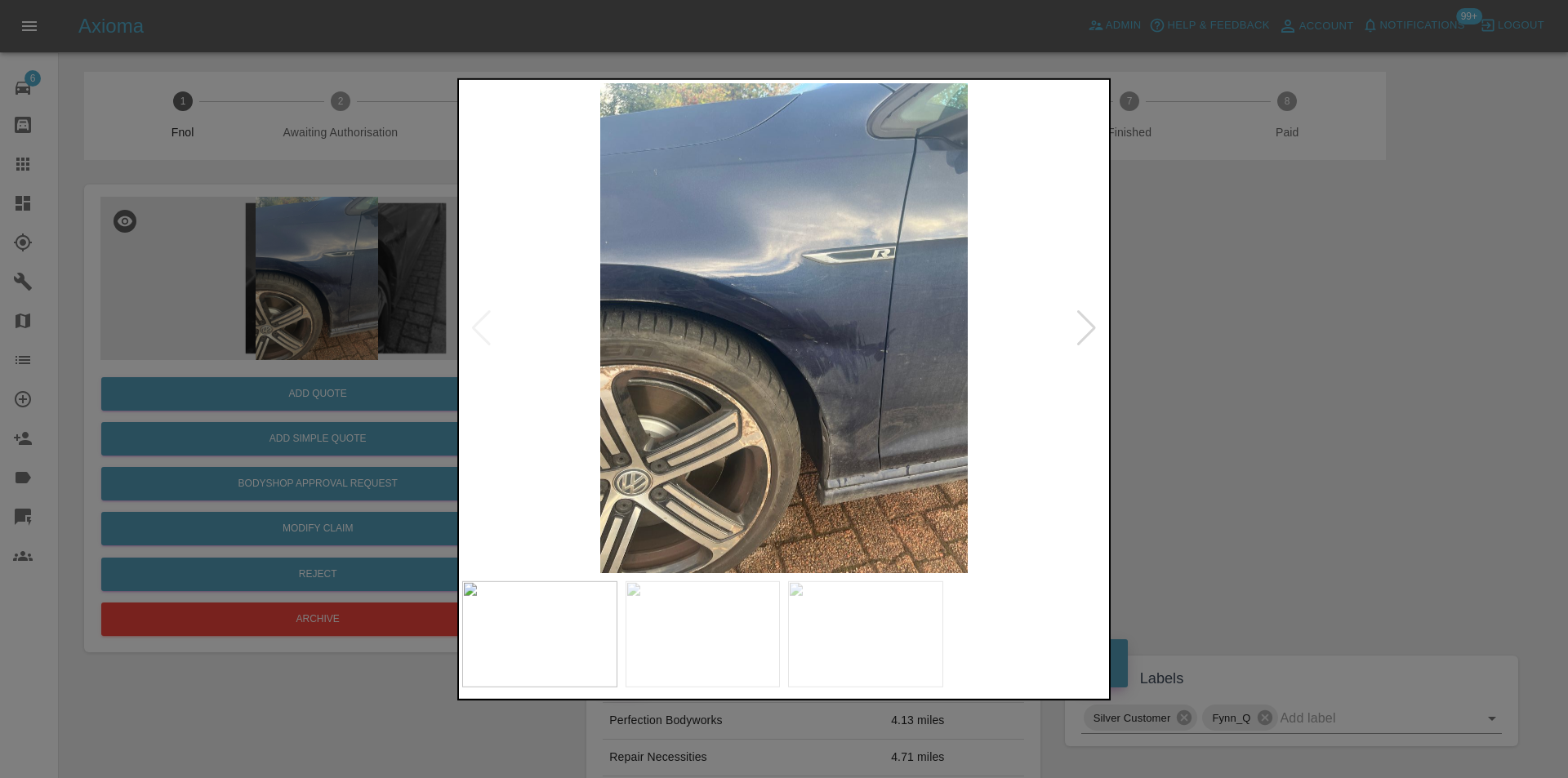
click at [1085, 332] on div at bounding box center [1087, 327] width 22 height 36
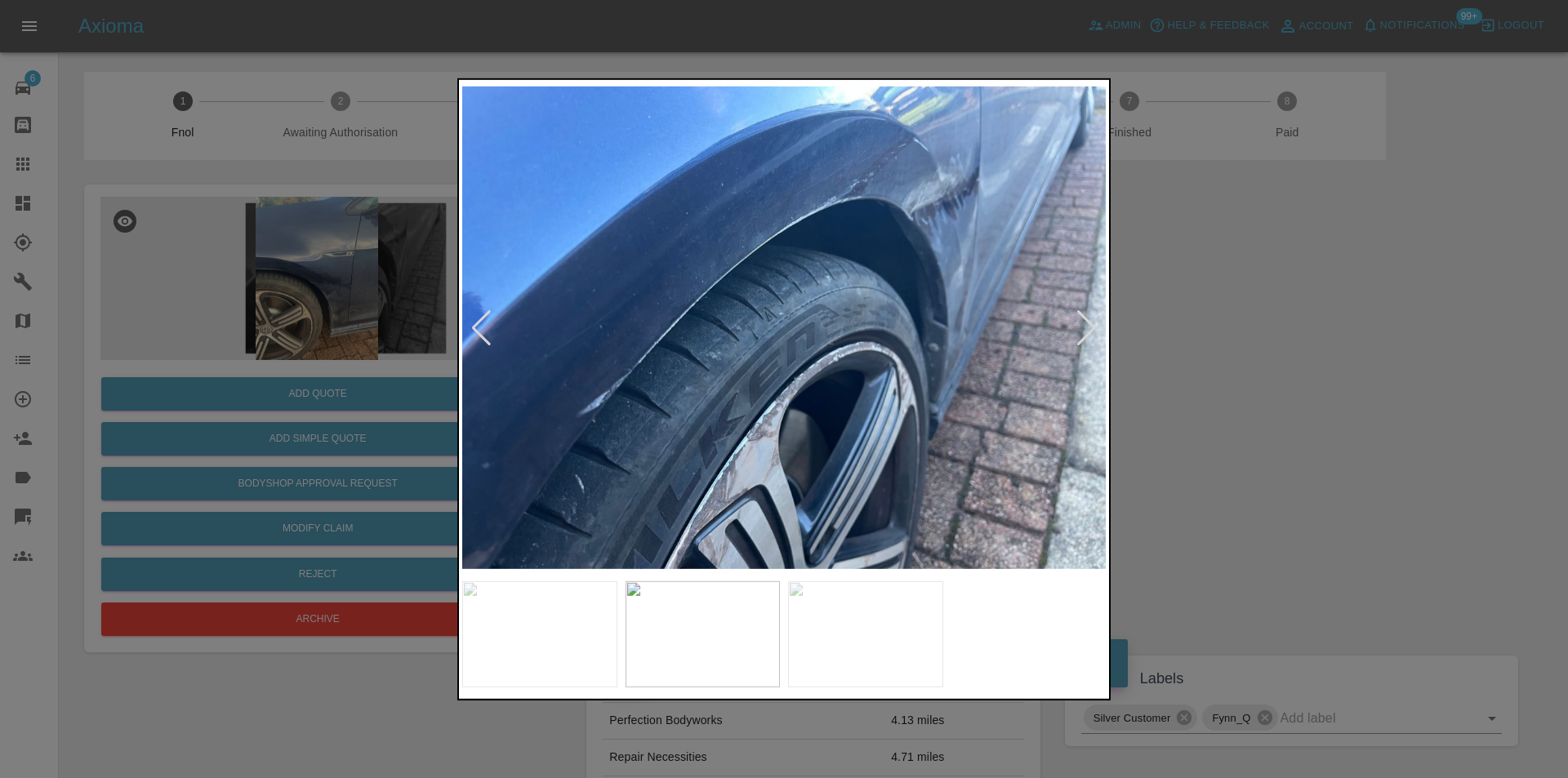
click at [1085, 332] on div at bounding box center [1087, 327] width 22 height 36
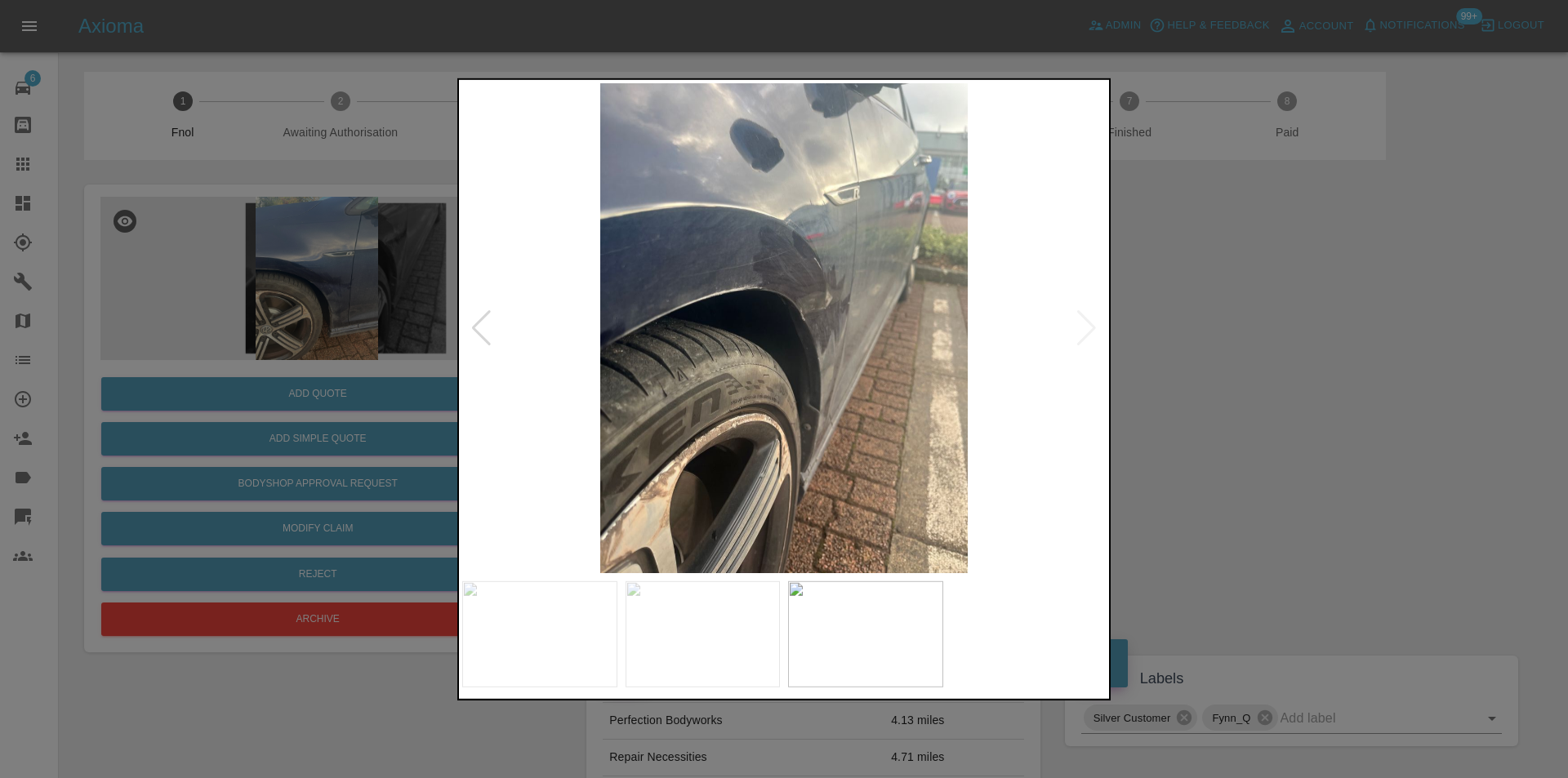
click at [1085, 332] on img at bounding box center [784, 327] width 643 height 490
click at [480, 335] on div at bounding box center [481, 327] width 22 height 36
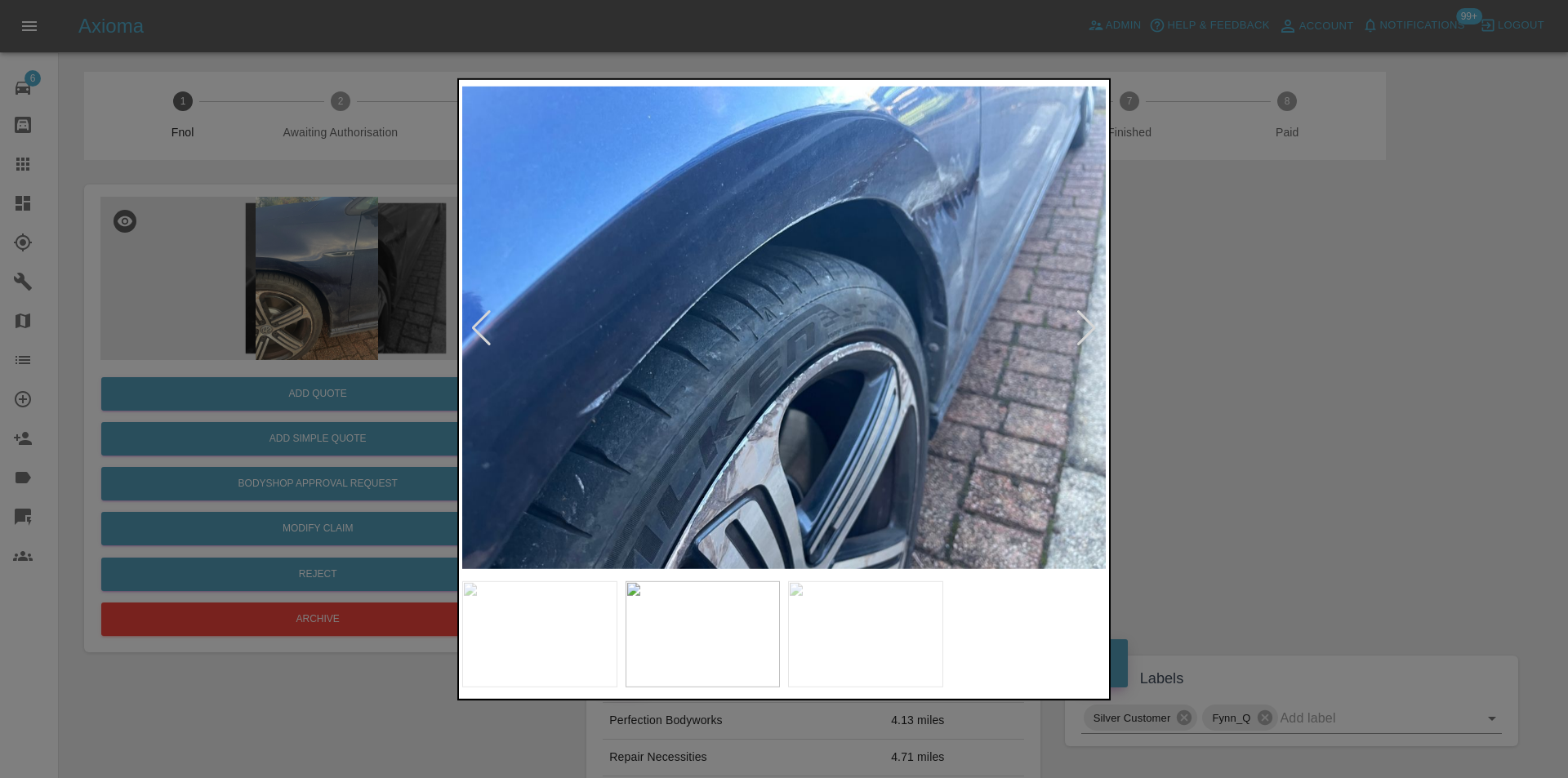
click at [480, 330] on div at bounding box center [481, 327] width 22 height 36
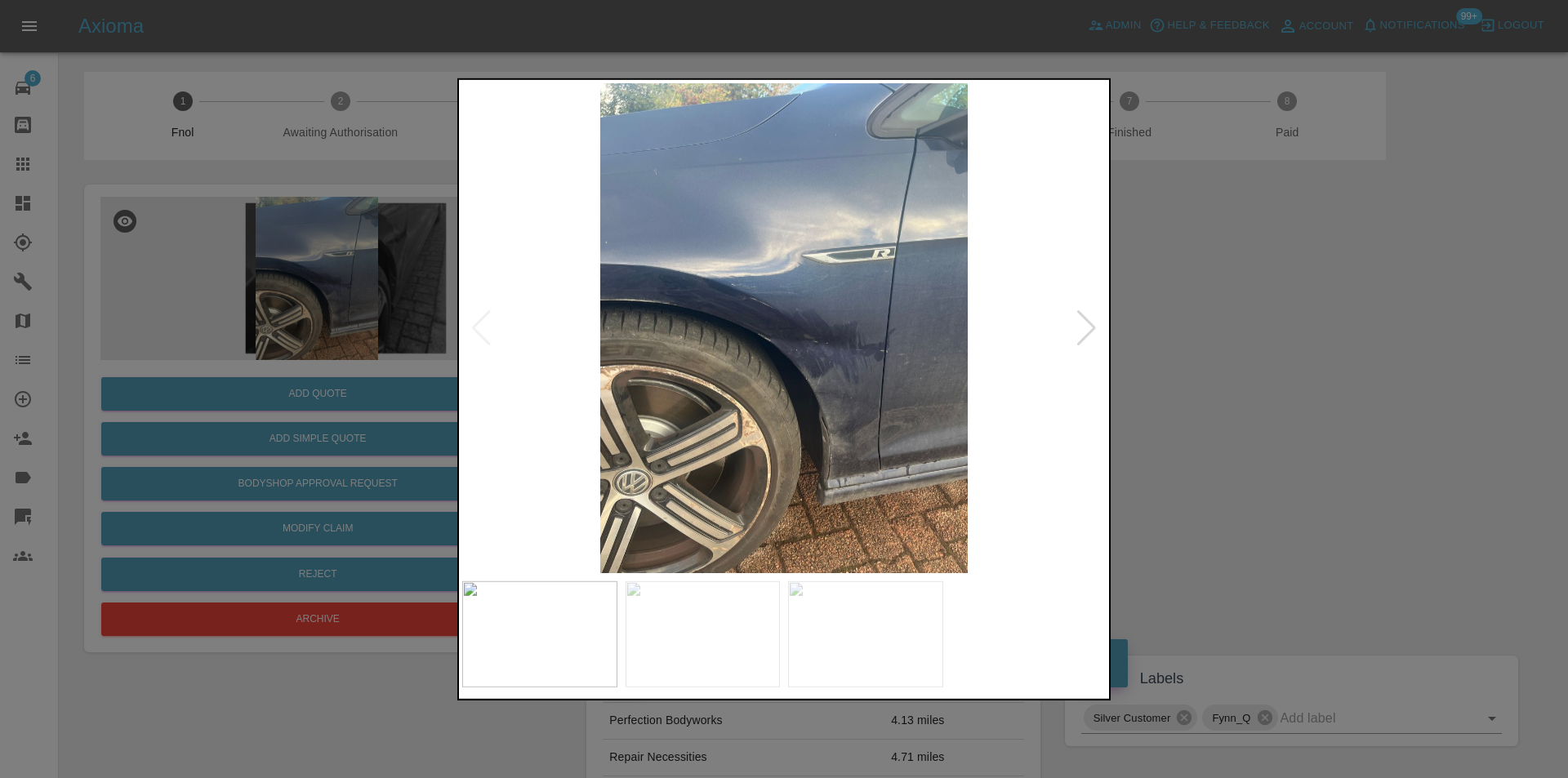
click at [851, 327] on img at bounding box center [784, 327] width 643 height 490
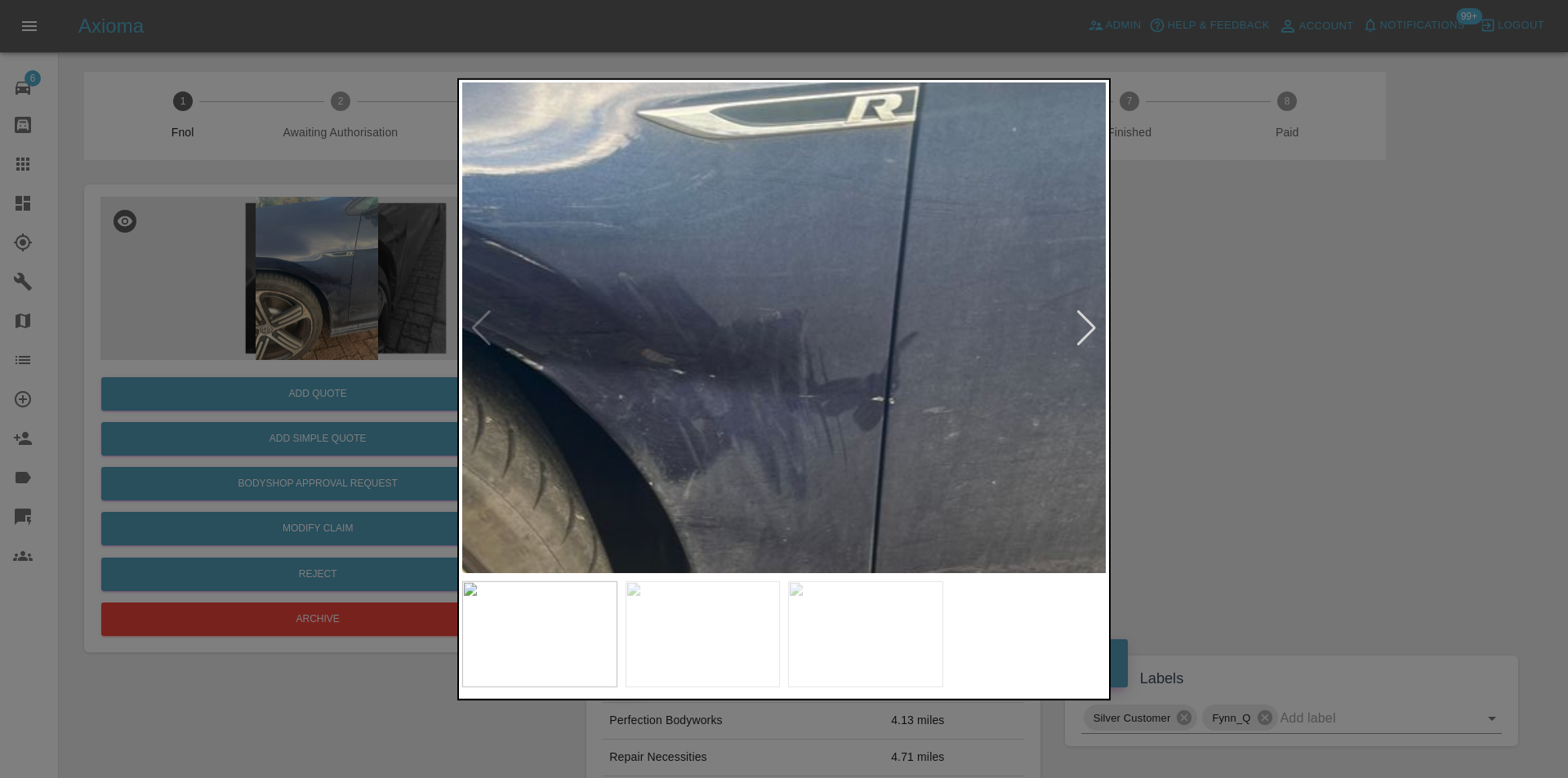
click at [851, 327] on img at bounding box center [583, 332] width 1931 height 1471
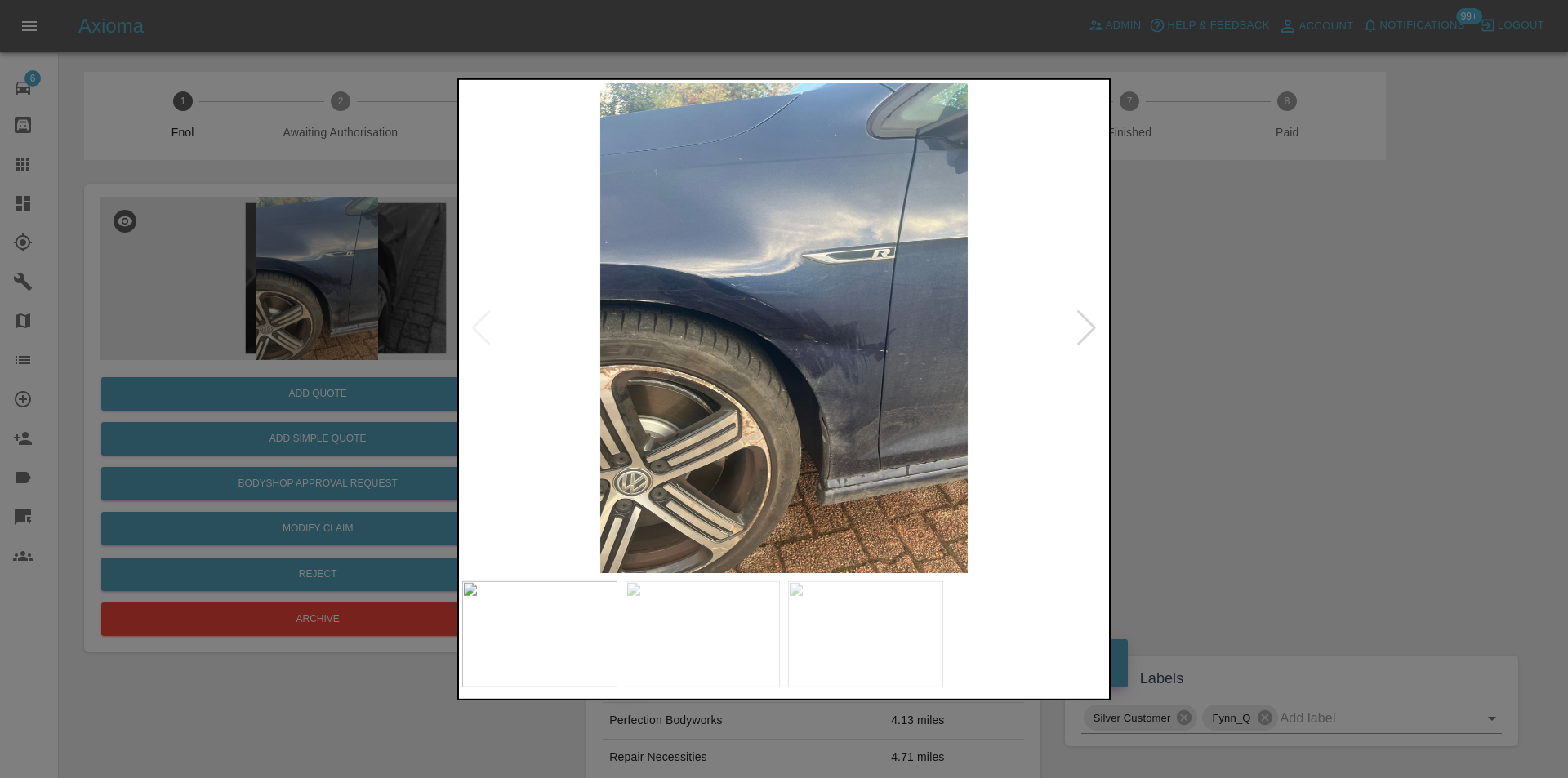
drag, startPoint x: 1257, startPoint y: 374, endPoint x: 1146, endPoint y: 364, distance: 111.4
click at [1255, 373] on div at bounding box center [784, 389] width 1568 height 778
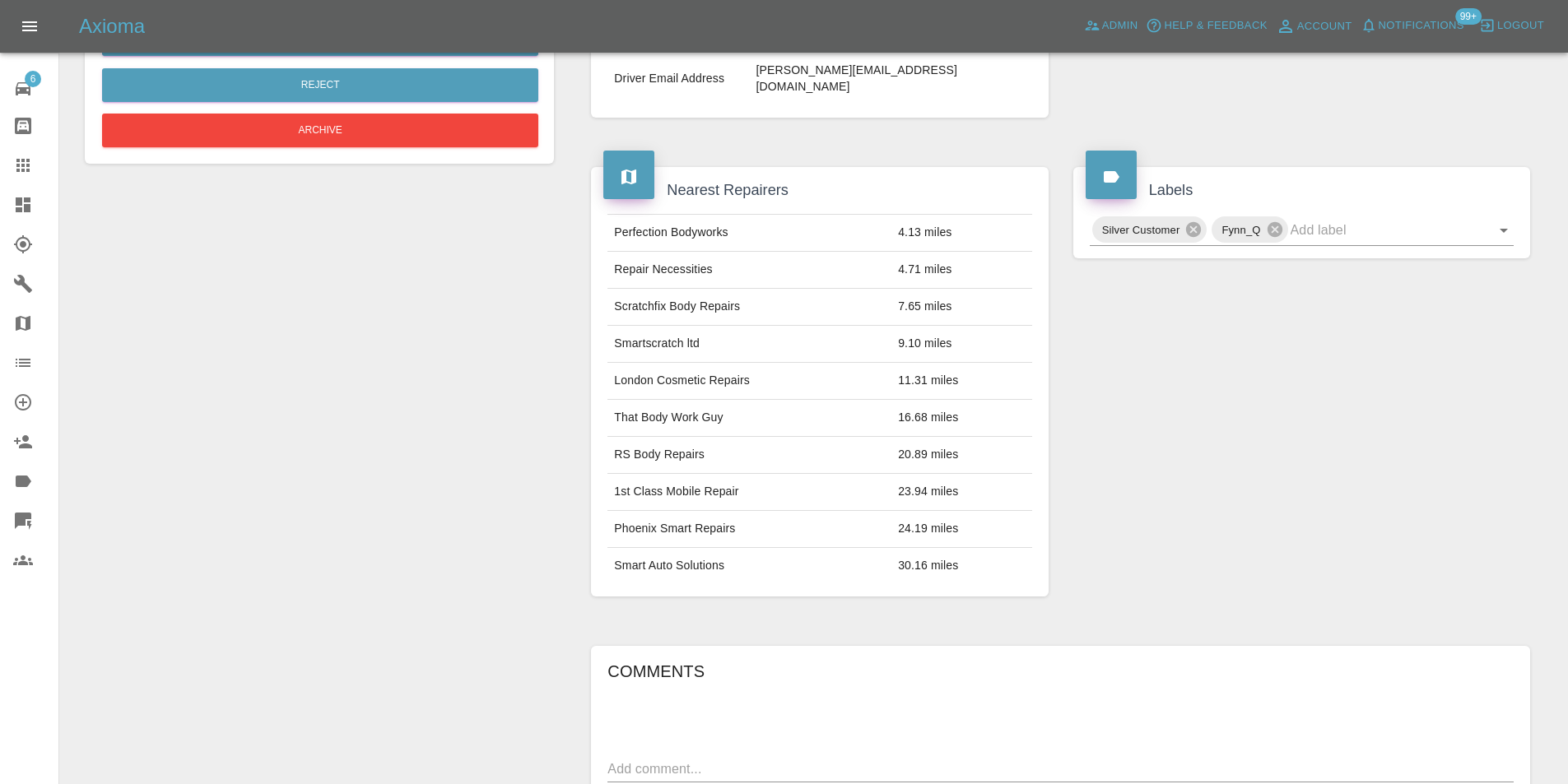
scroll to position [82, 0]
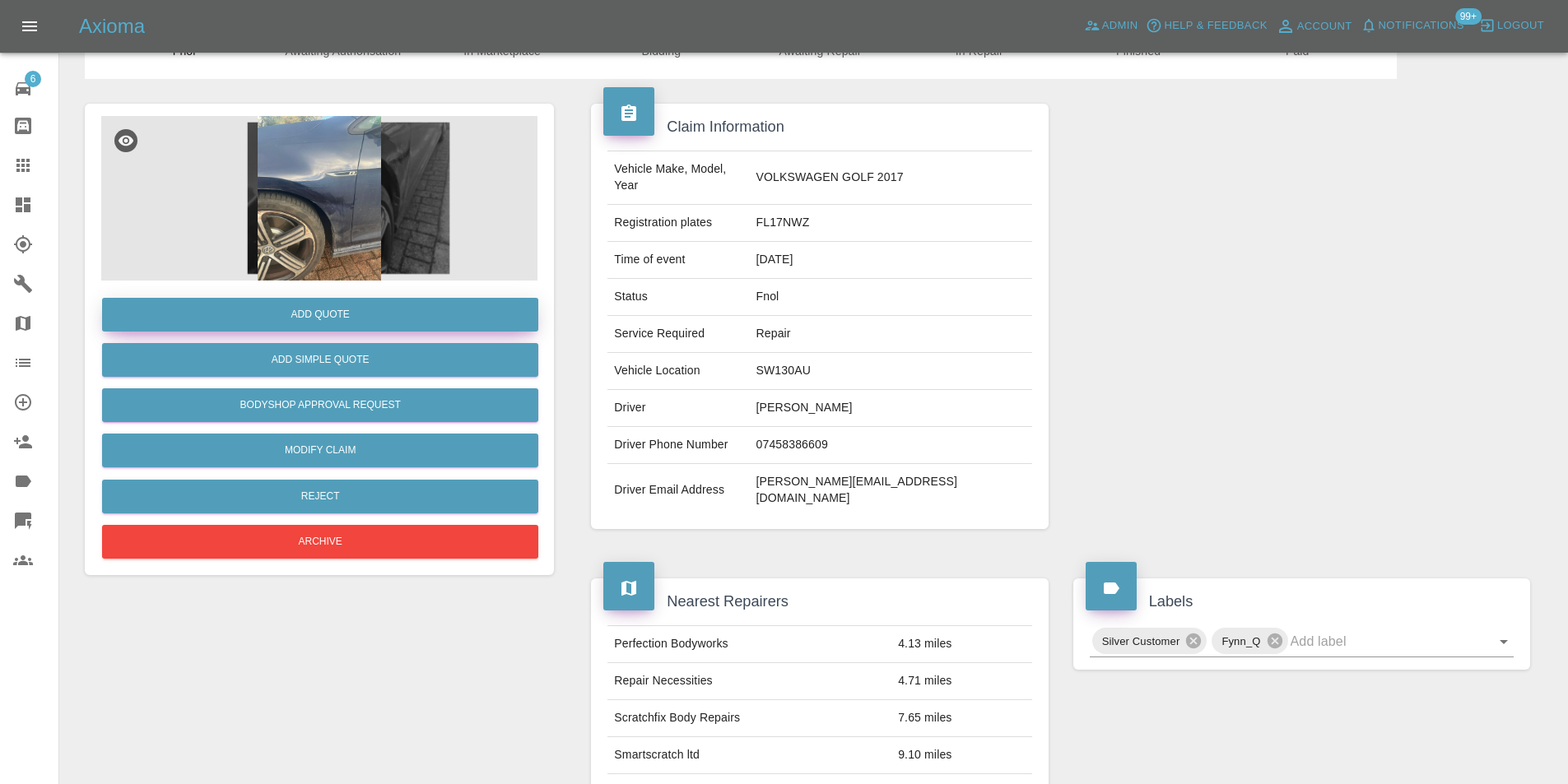
click at [307, 312] on button "Add Quote" at bounding box center [320, 315] width 436 height 34
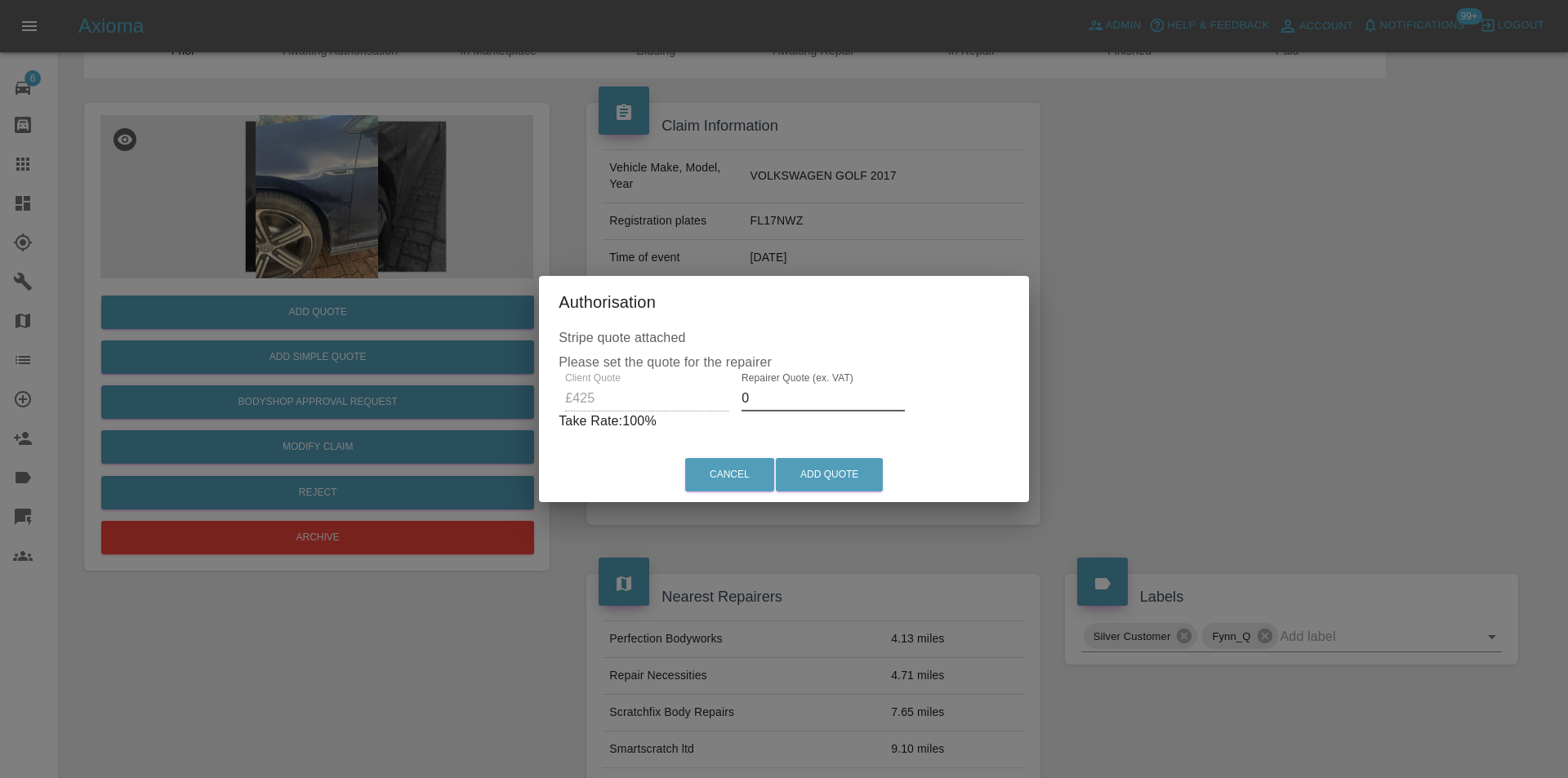
drag, startPoint x: 789, startPoint y: 399, endPoint x: 781, endPoint y: 387, distance: 14.4
click at [788, 397] on input "0" at bounding box center [823, 398] width 164 height 26
type input "0270"
click at [831, 470] on button "Add Quote" at bounding box center [829, 475] width 107 height 33
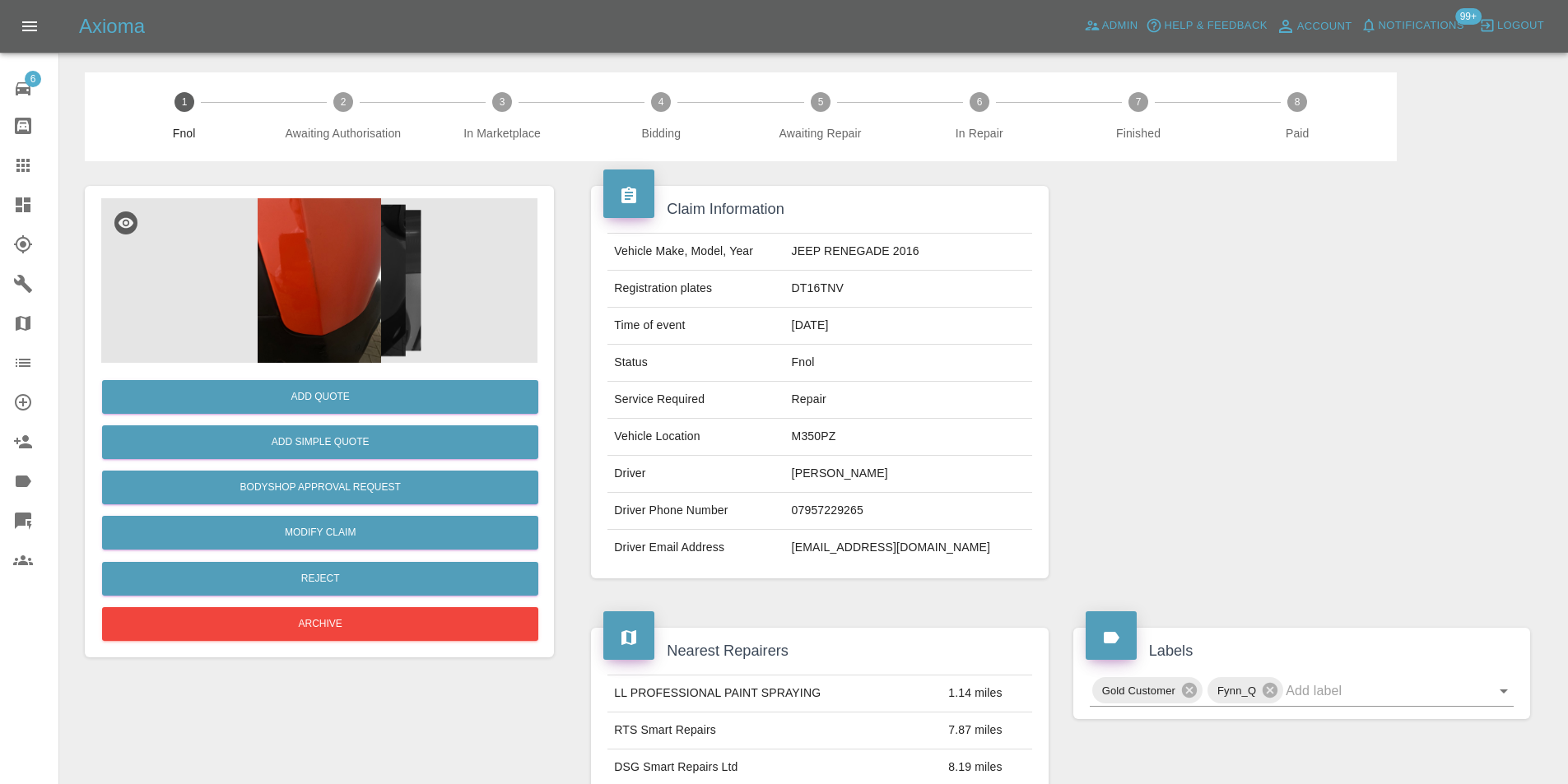
click at [342, 268] on img at bounding box center [319, 281] width 436 height 165
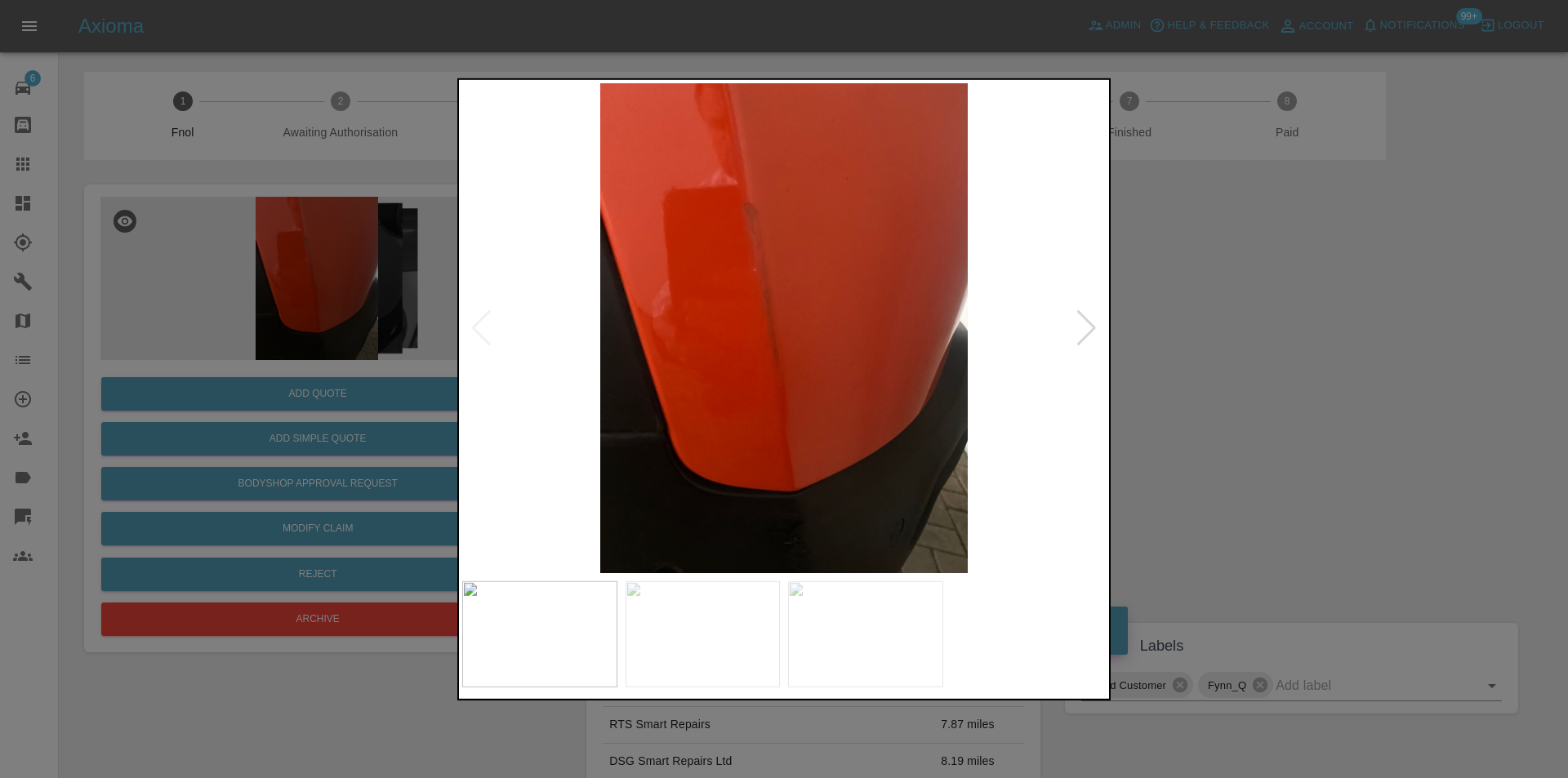
click at [1077, 327] on div at bounding box center [1087, 327] width 22 height 36
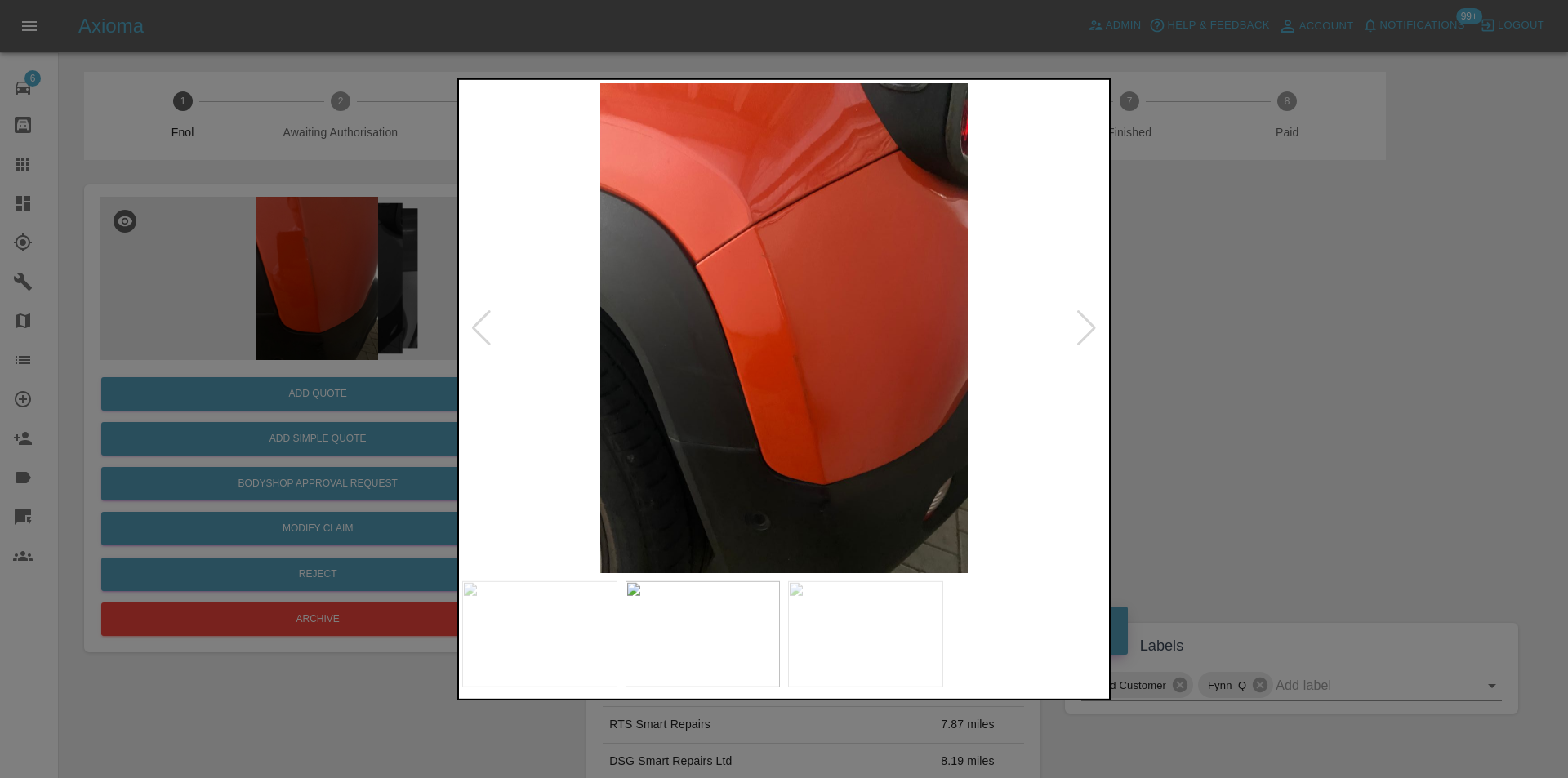
click at [1091, 327] on div at bounding box center [1087, 327] width 22 height 36
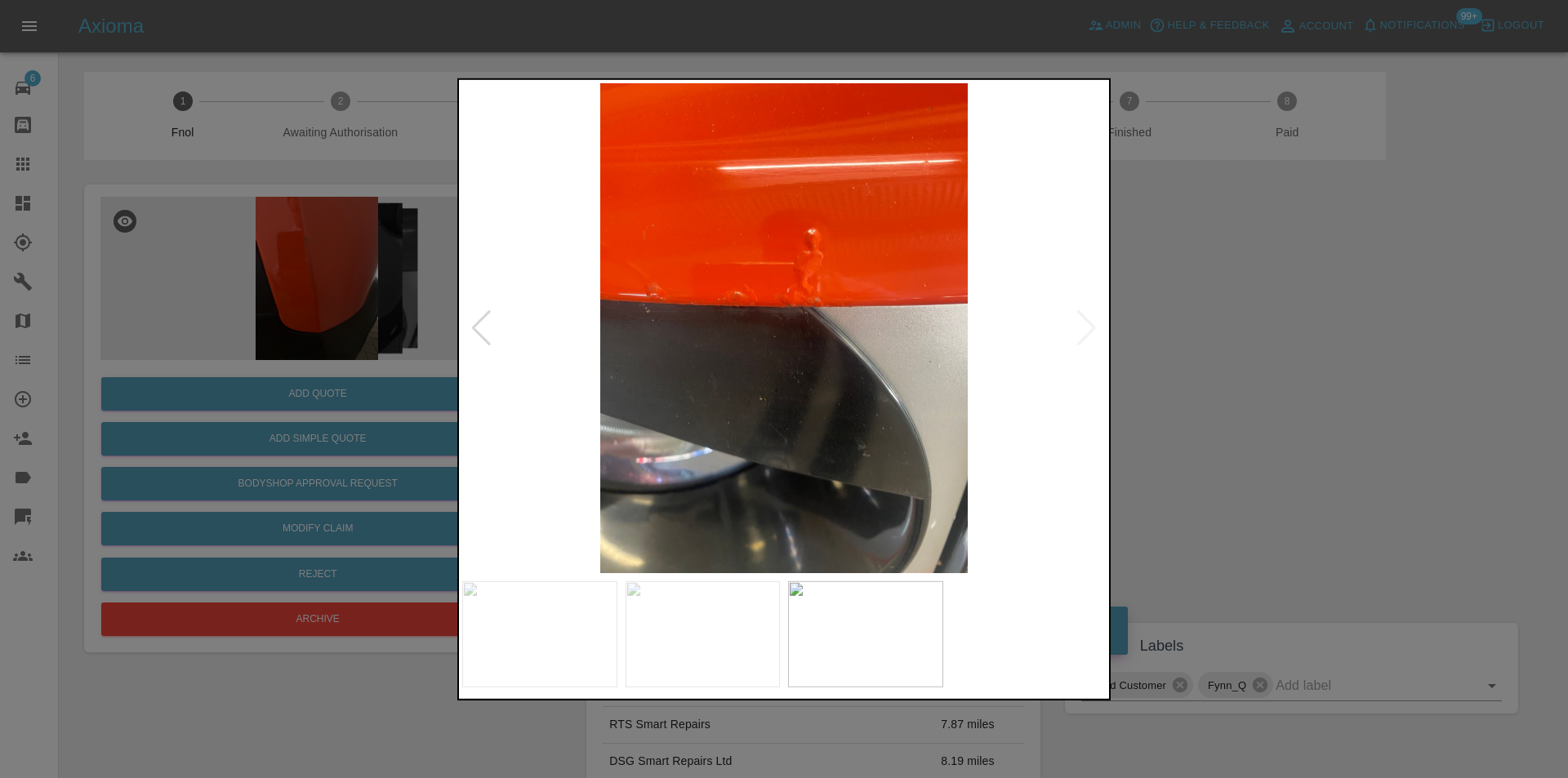
click at [1091, 327] on img at bounding box center [784, 327] width 643 height 490
click at [1092, 327] on img at bounding box center [784, 327] width 643 height 490
drag, startPoint x: 1214, startPoint y: 326, endPoint x: 1048, endPoint y: 123, distance: 262.2
click at [1213, 323] on div at bounding box center [784, 389] width 1568 height 778
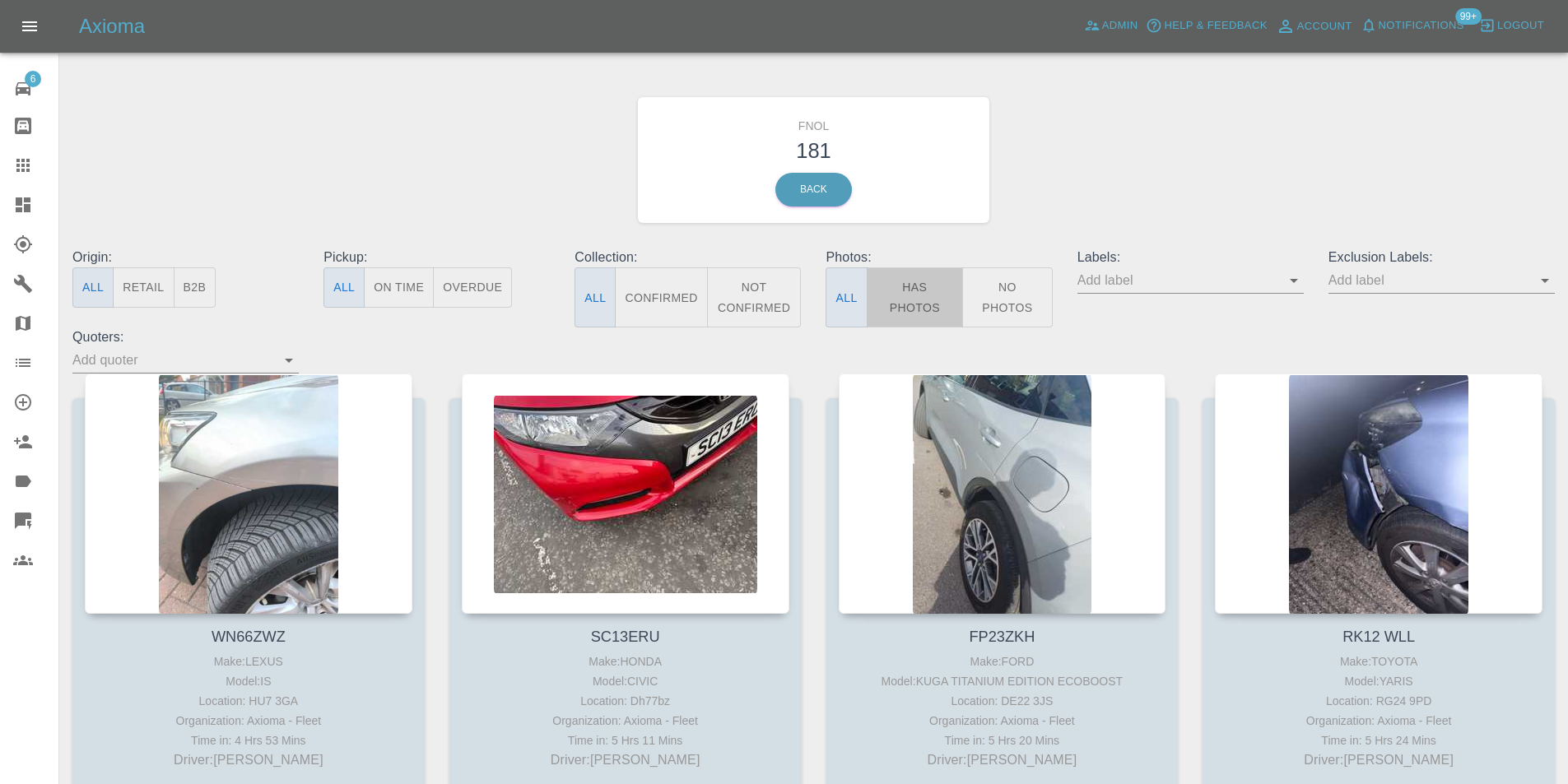
click at [910, 304] on button "Has Photos" at bounding box center [916, 297] width 97 height 60
click at [1545, 281] on icon "Open" at bounding box center [1545, 281] width 8 height 4
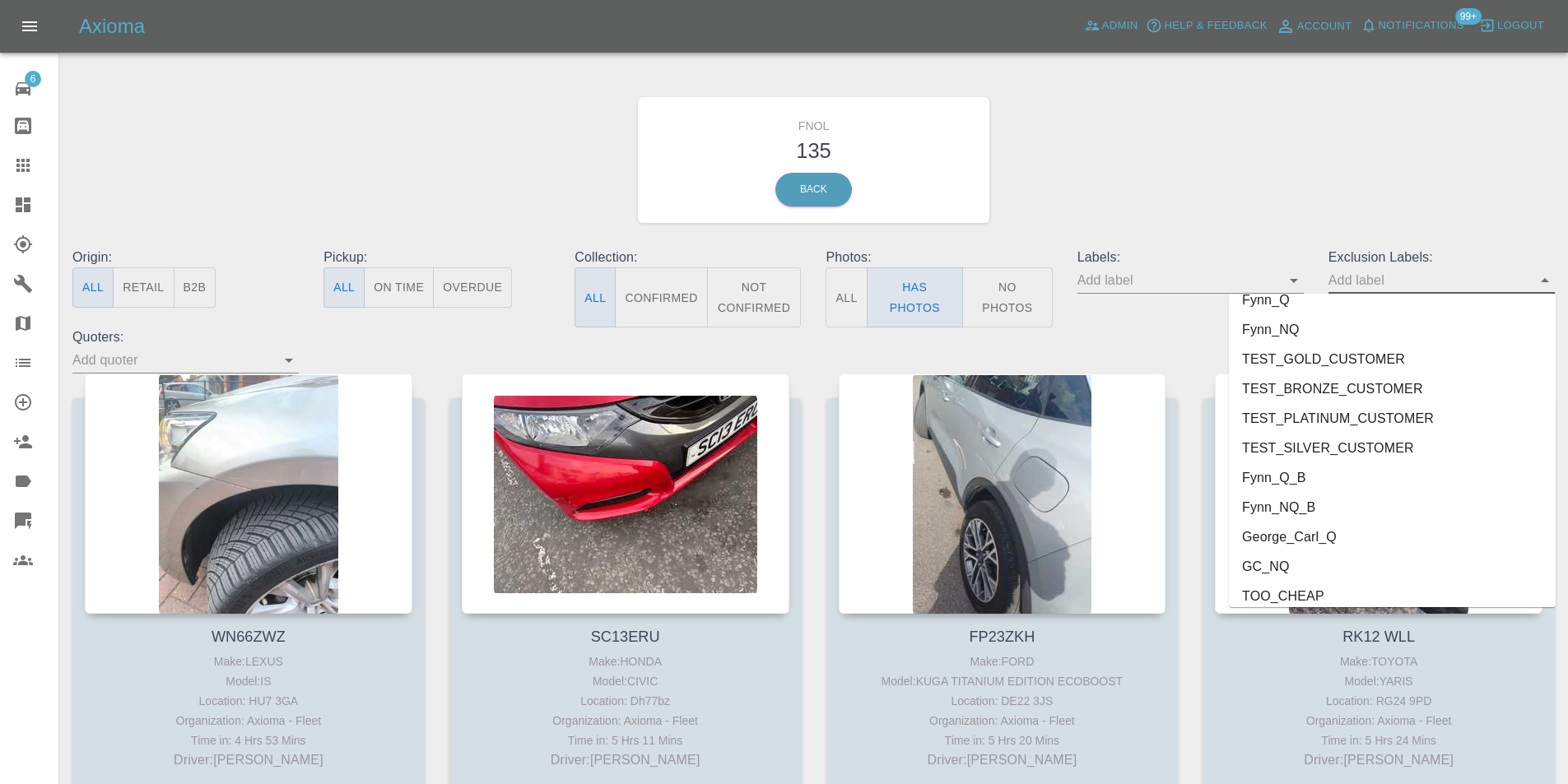
scroll to position [3492, 0]
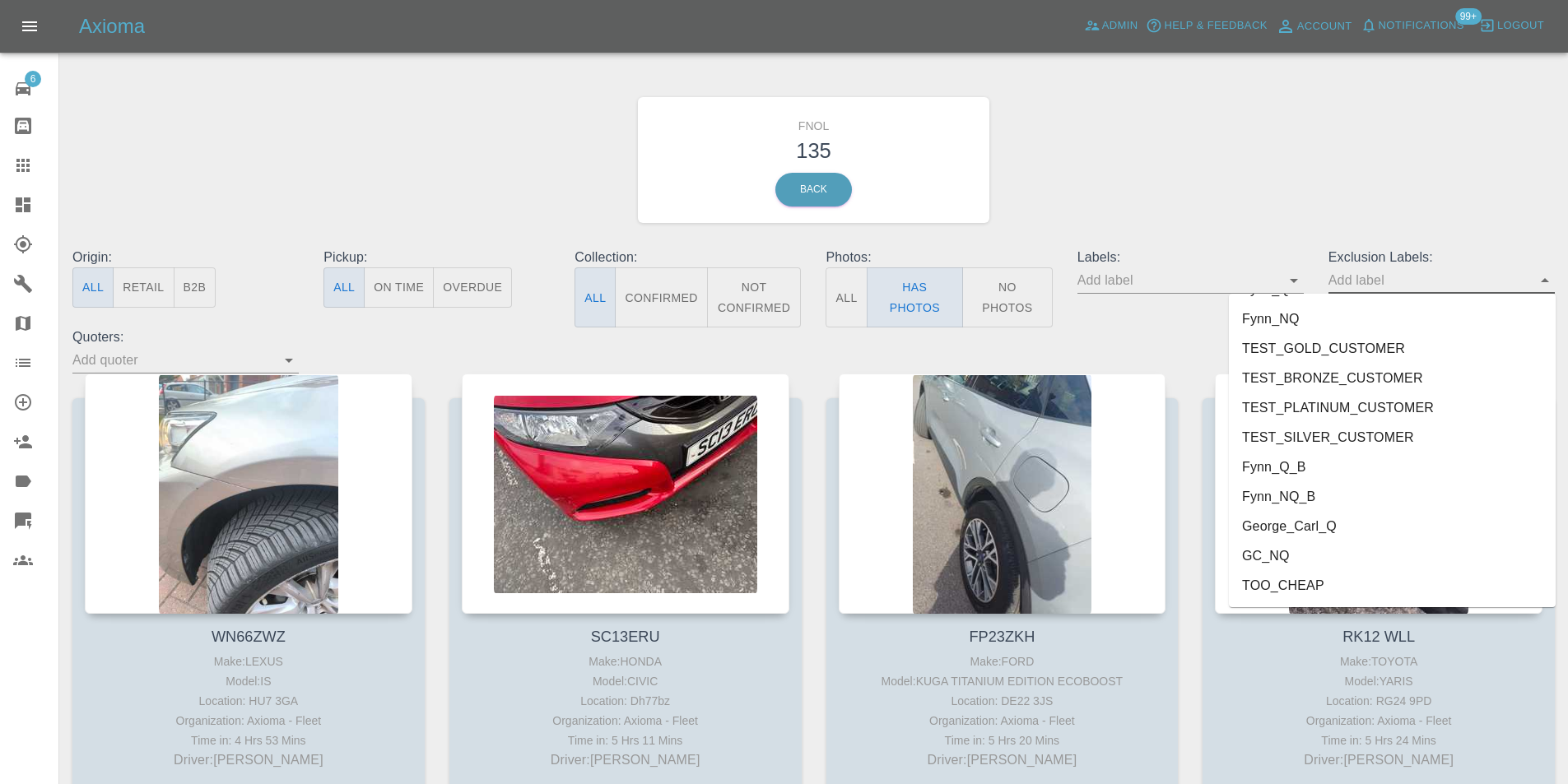
click at [1302, 529] on li "George_Carl_Q" at bounding box center [1392, 526] width 327 height 29
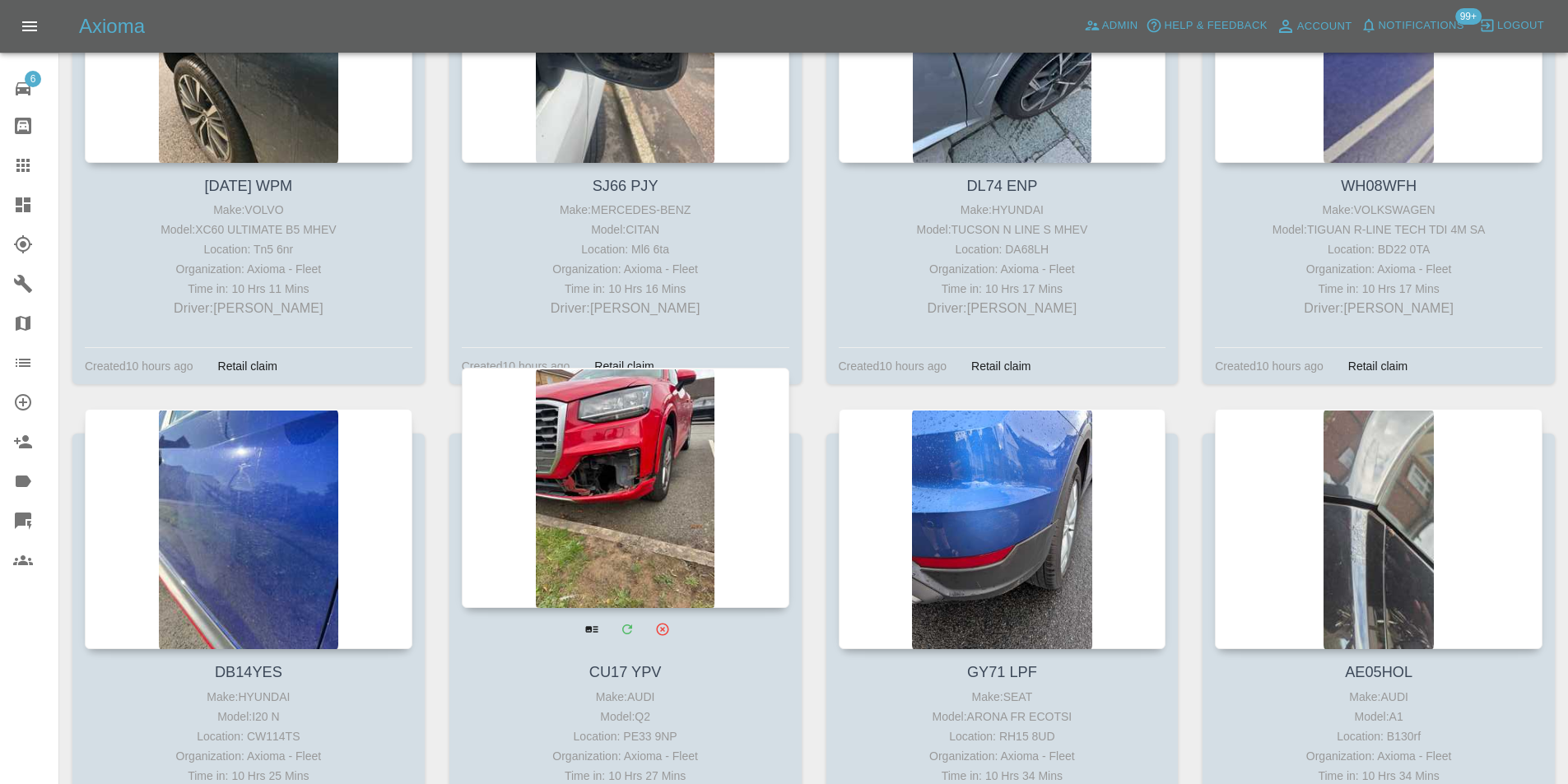
scroll to position [3128, 0]
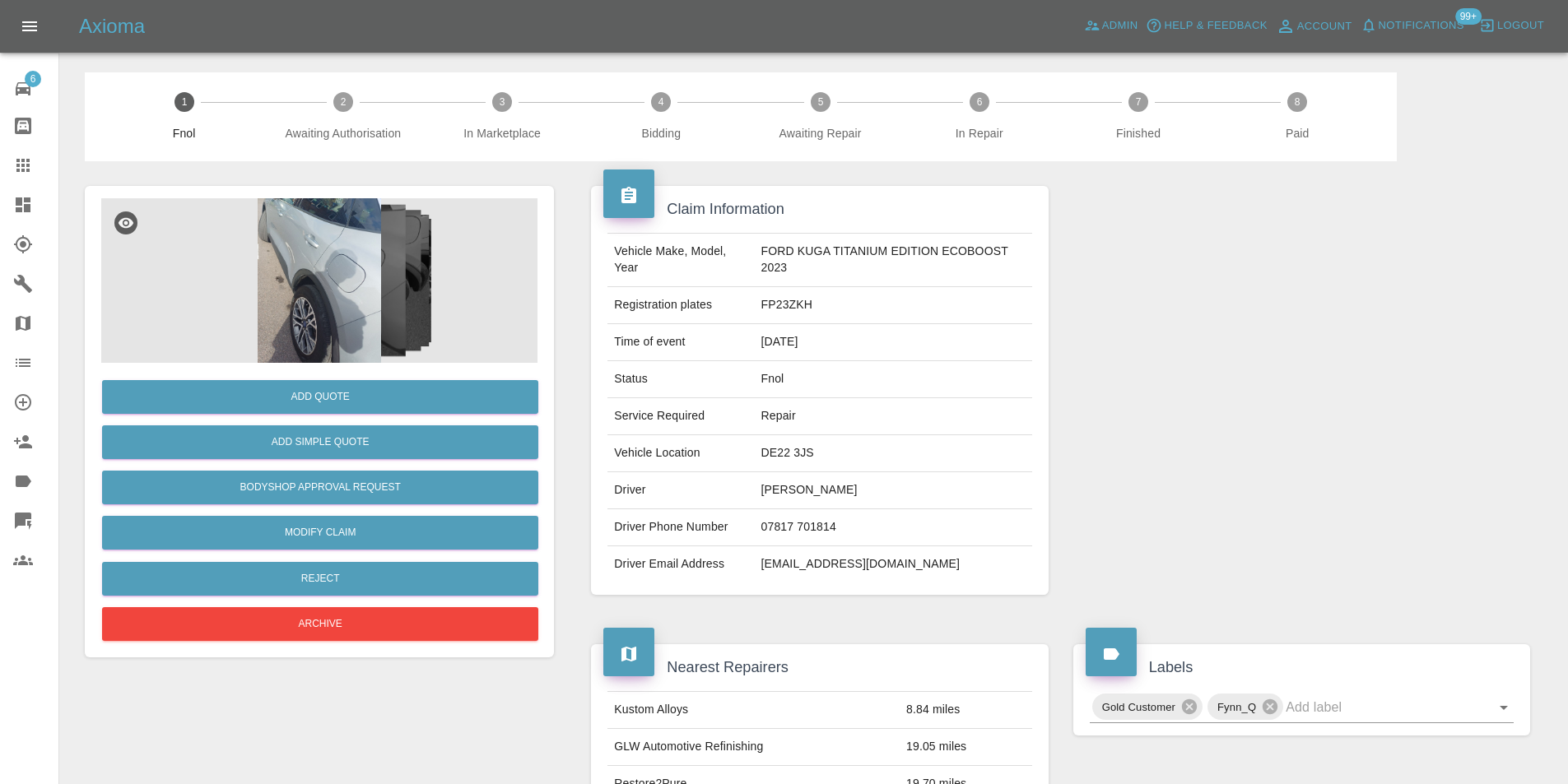
click at [337, 243] on img at bounding box center [319, 281] width 436 height 165
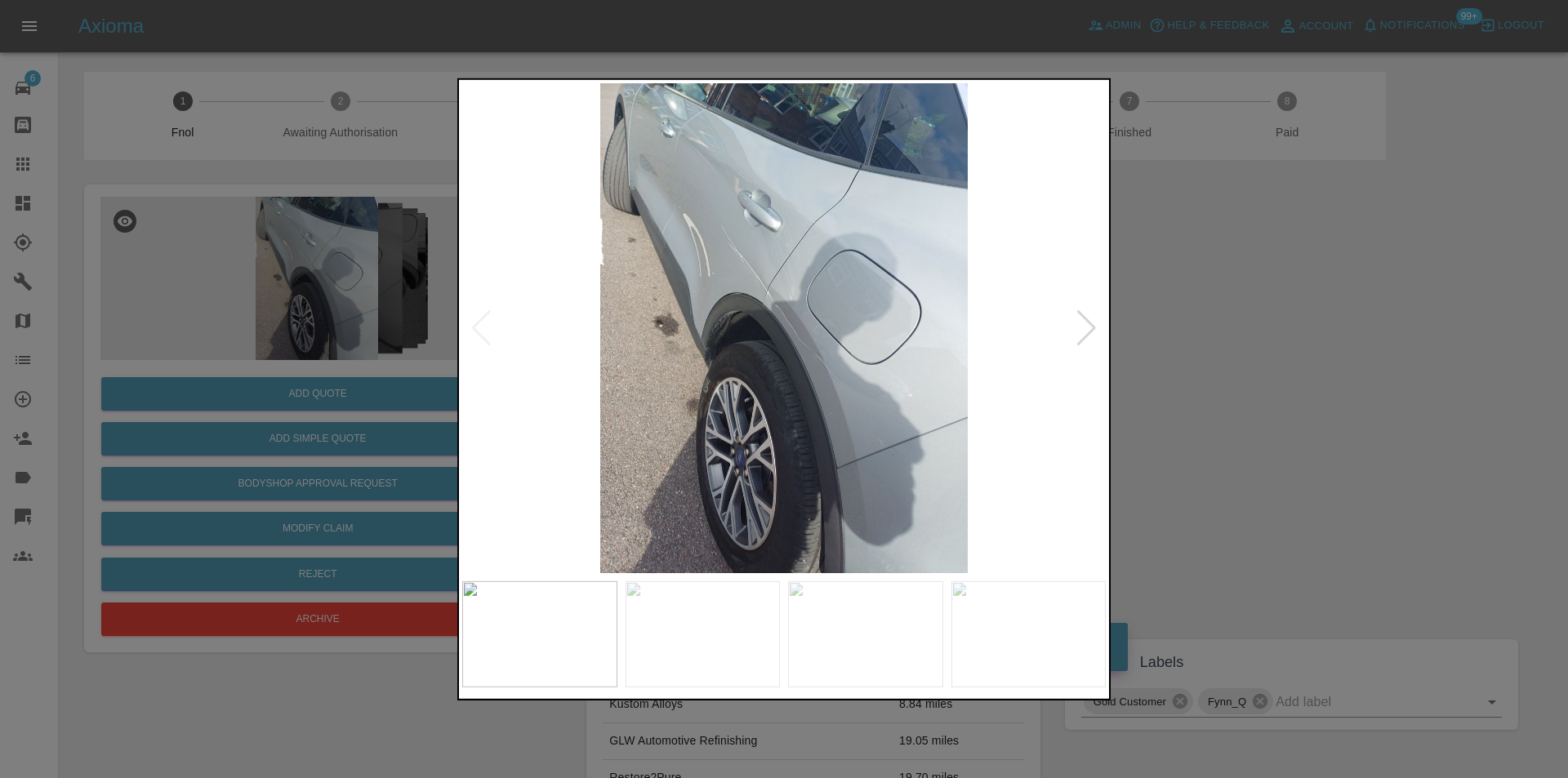
click at [1100, 323] on img at bounding box center [784, 327] width 643 height 490
click at [1082, 314] on div at bounding box center [1087, 327] width 22 height 36
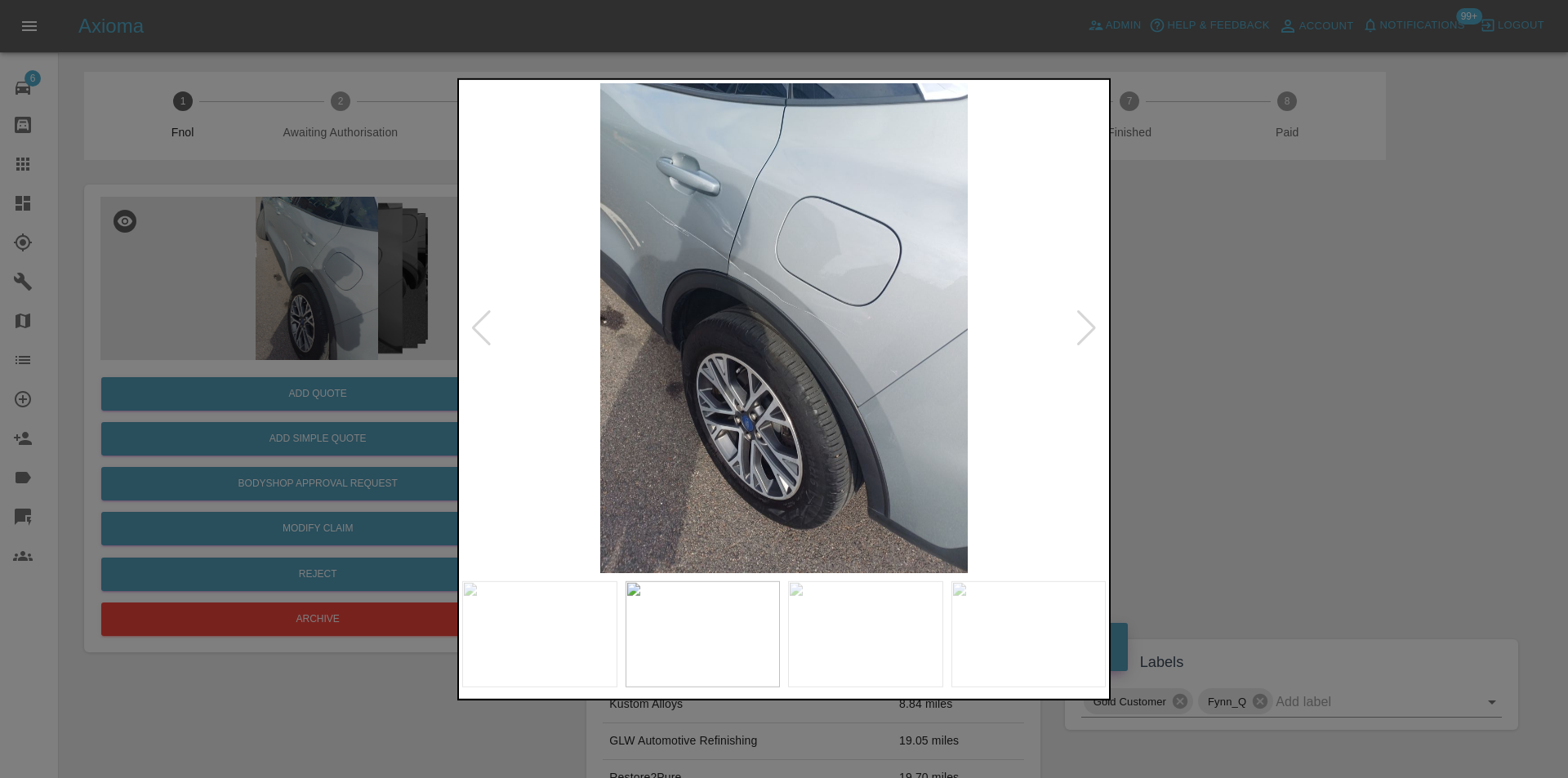
click at [1082, 313] on div at bounding box center [1087, 327] width 22 height 36
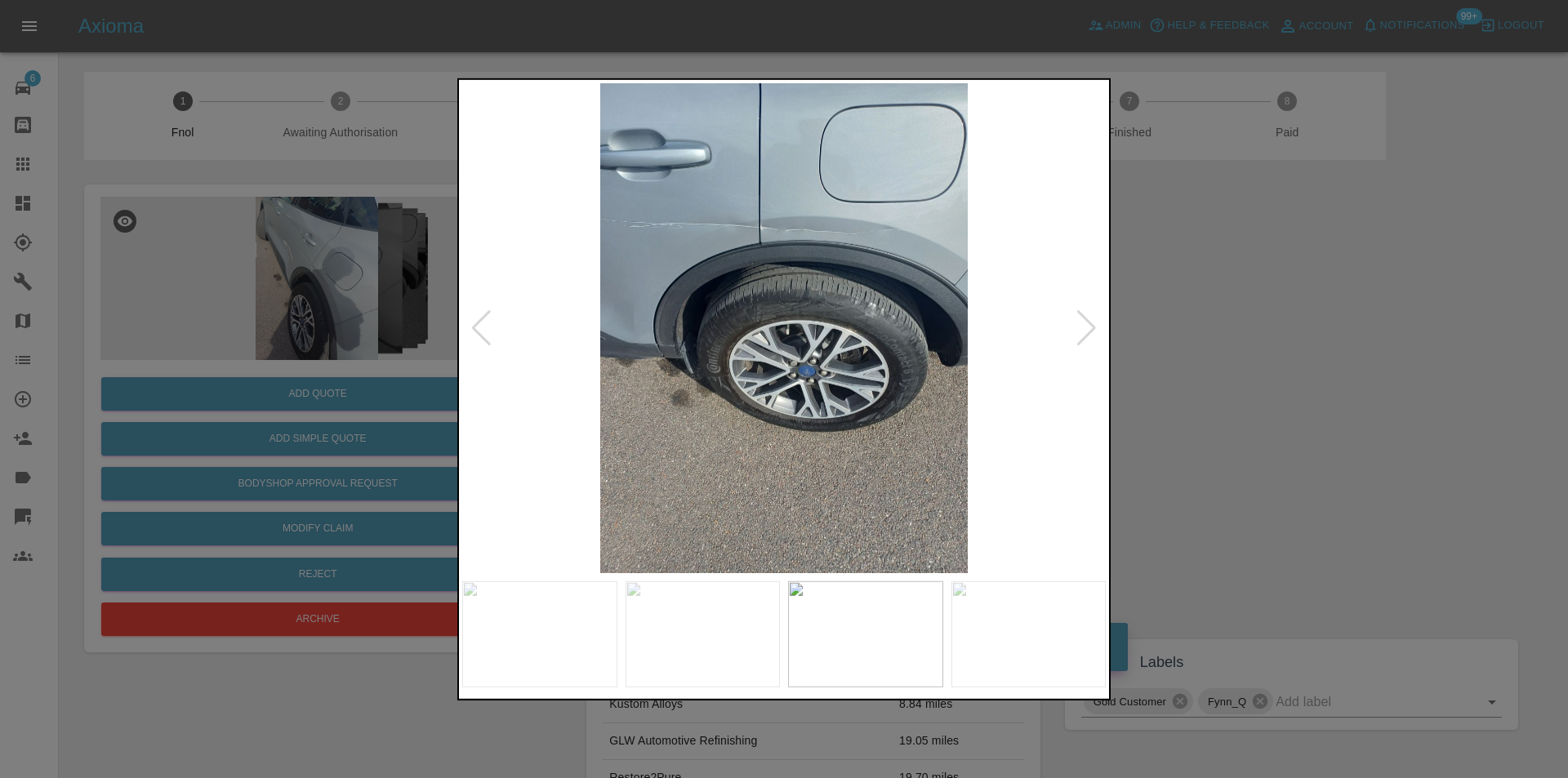
click at [1082, 313] on div at bounding box center [1087, 327] width 22 height 36
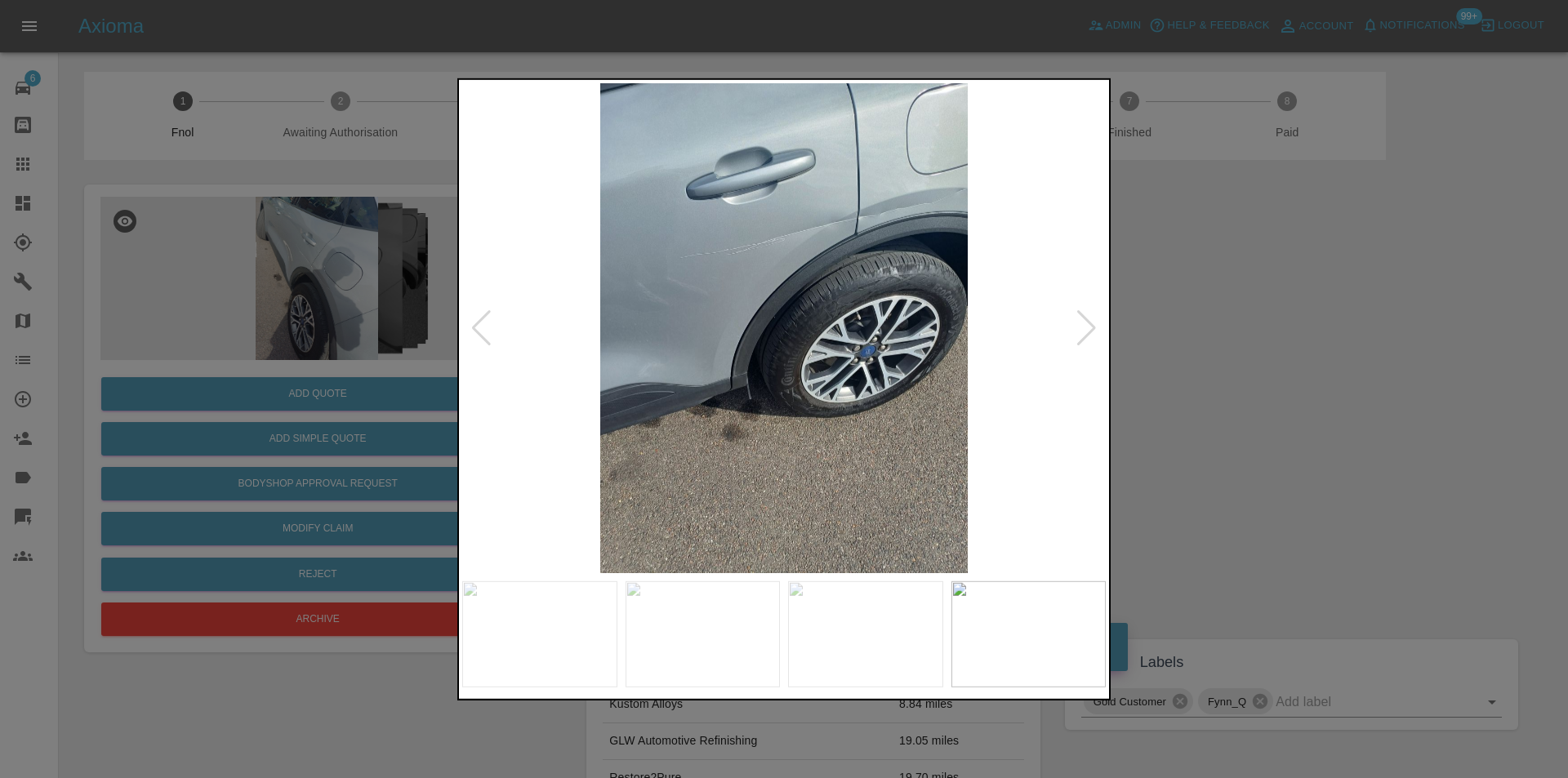
click at [1082, 309] on div at bounding box center [1087, 327] width 22 height 36
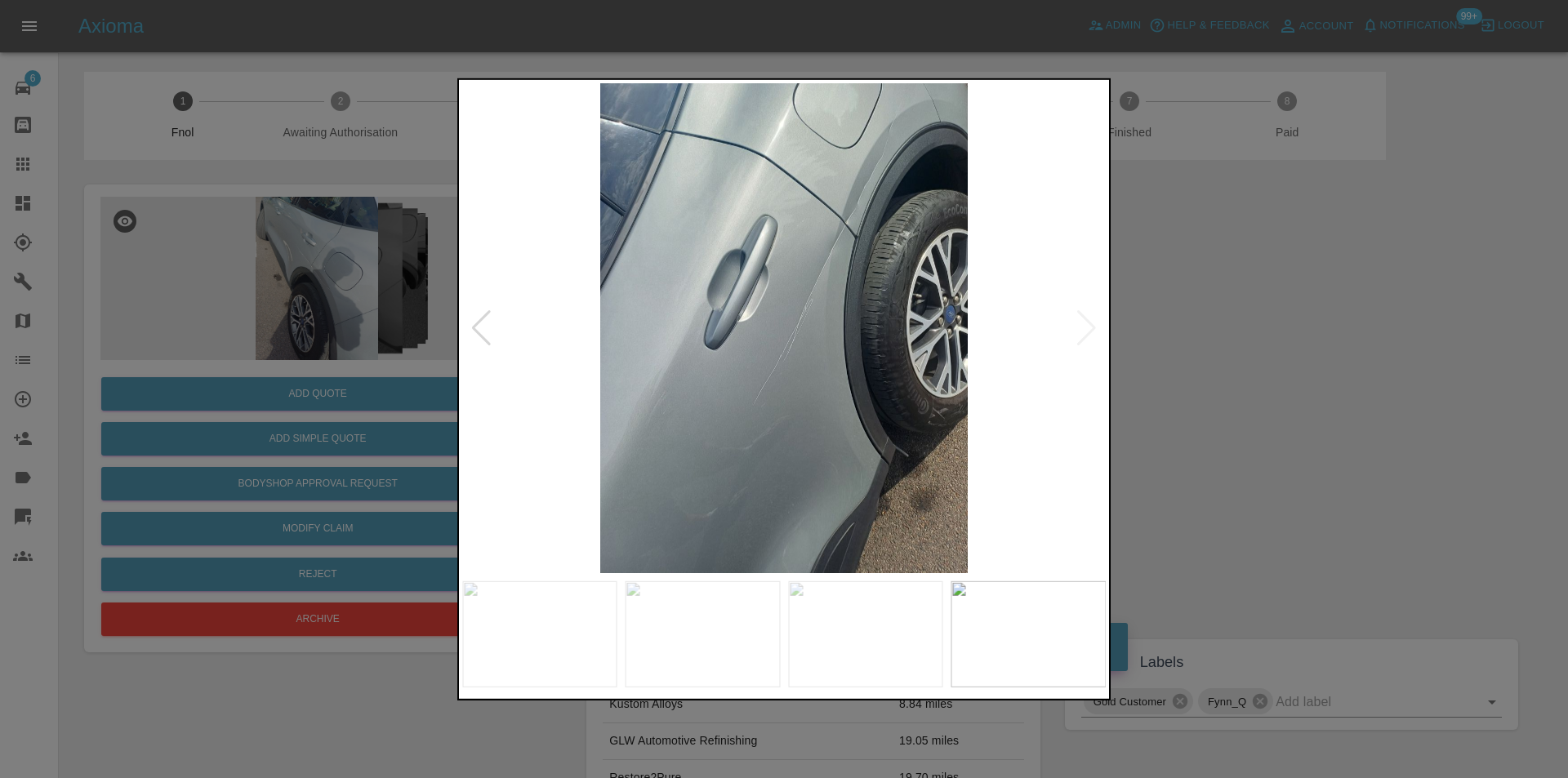
drag, startPoint x: 1203, startPoint y: 309, endPoint x: 993, endPoint y: 318, distance: 210.2
click at [1186, 310] on div at bounding box center [784, 389] width 1568 height 778
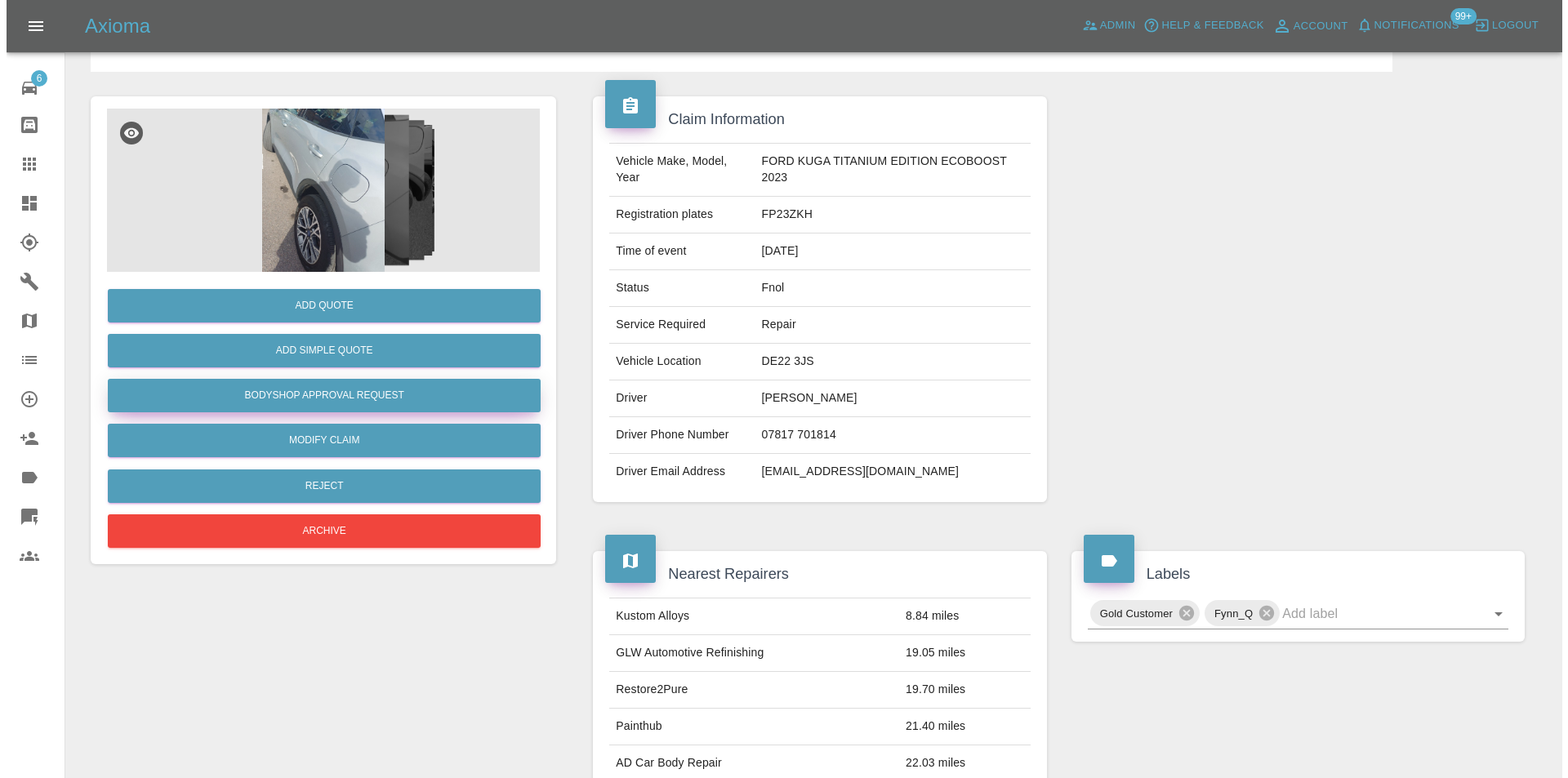
scroll to position [81, 0]
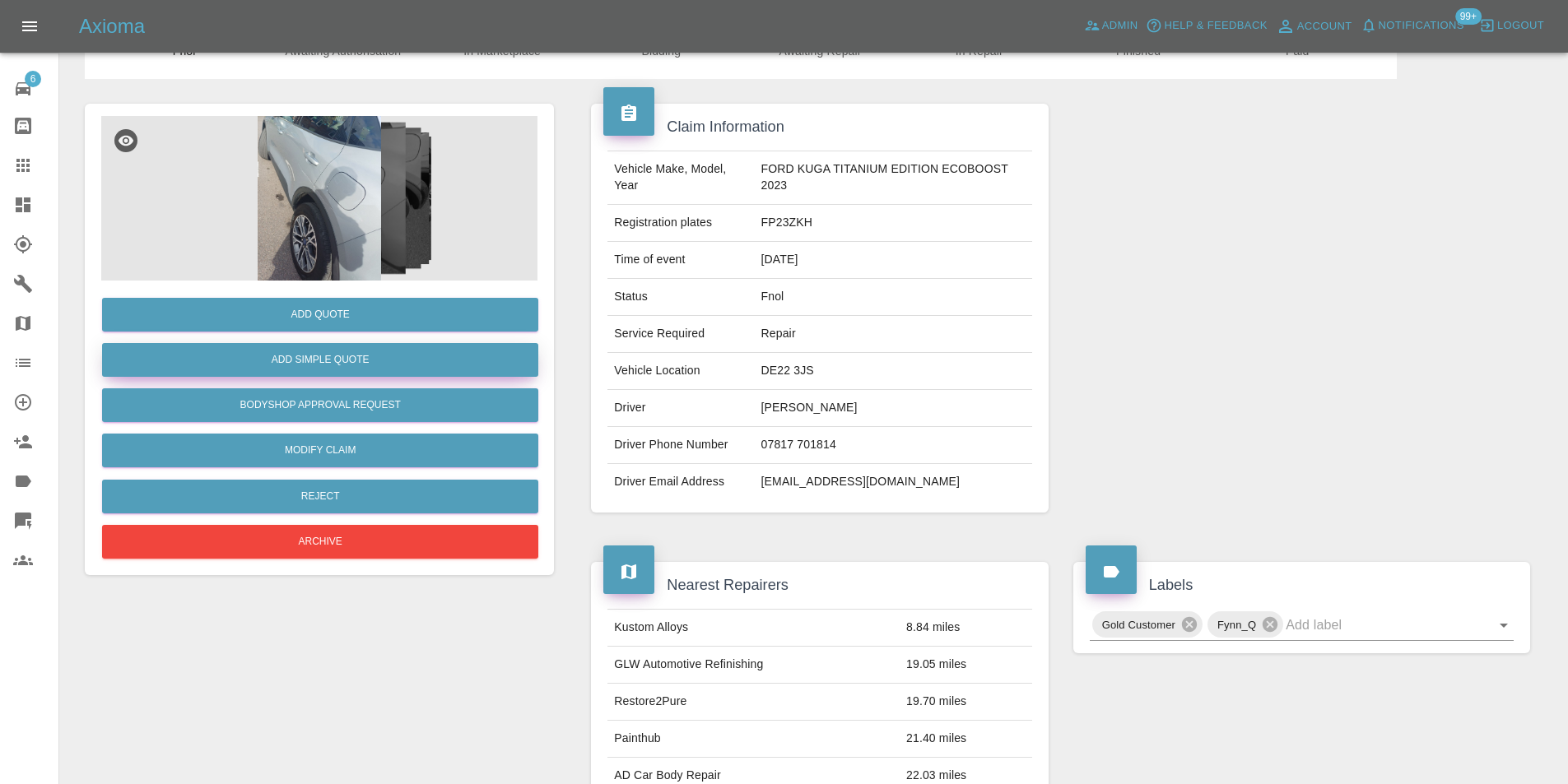
click at [348, 362] on button "Add Simple Quote" at bounding box center [320, 360] width 436 height 34
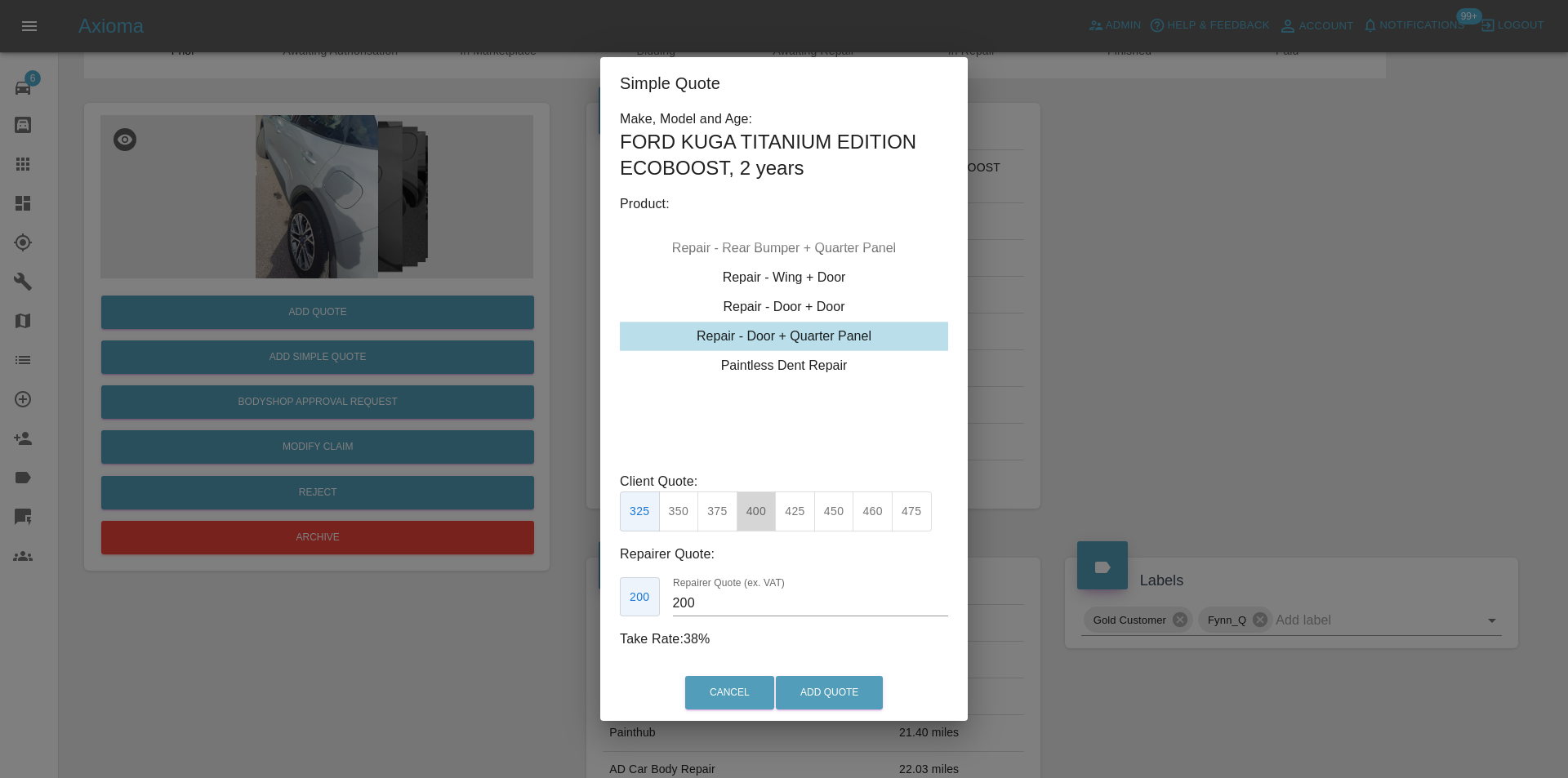
click at [762, 516] on button "400" at bounding box center [757, 511] width 40 height 40
type input "250"
click at [844, 692] on button "Add Quote" at bounding box center [829, 693] width 107 height 33
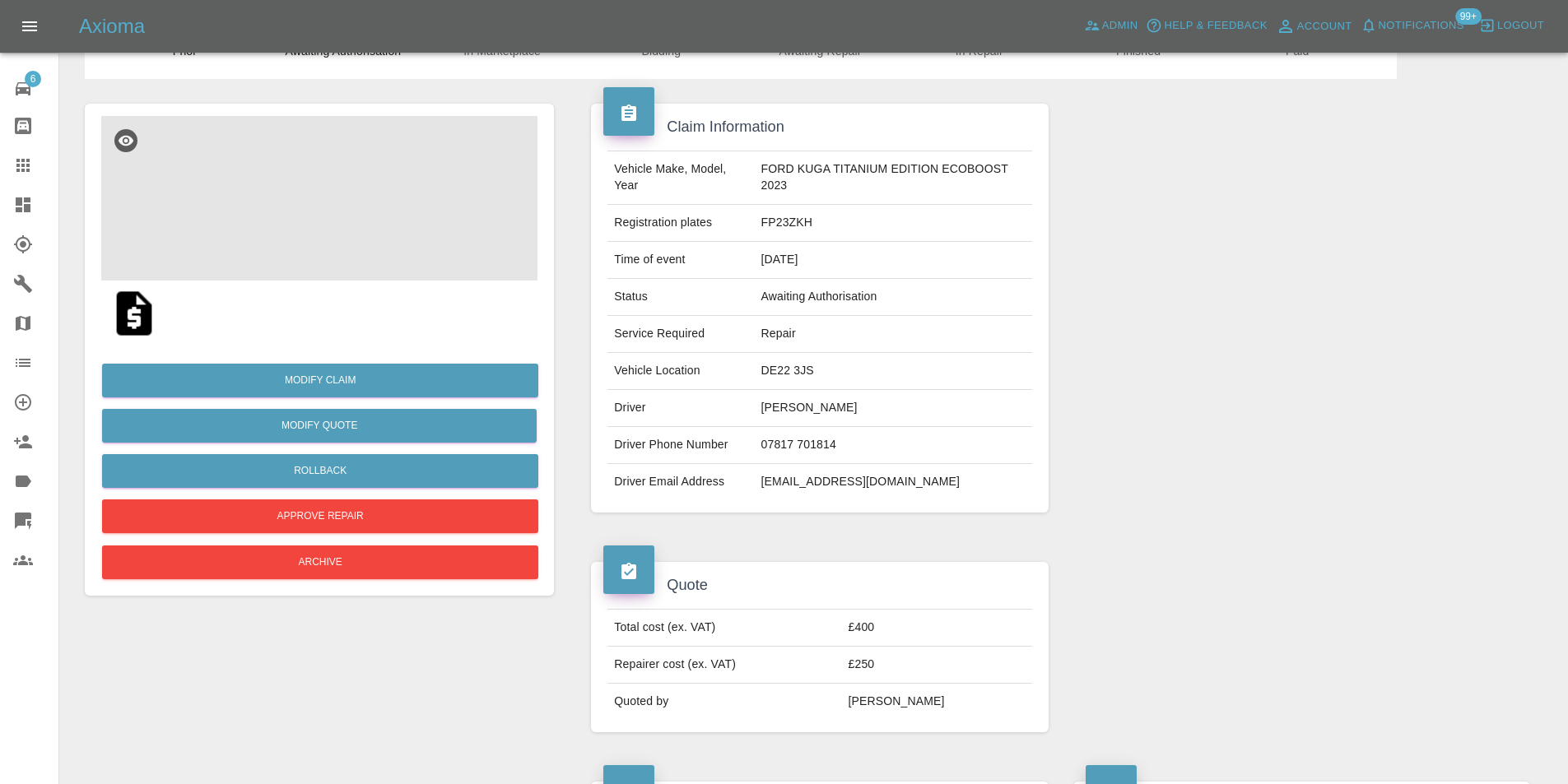
click at [298, 201] on img at bounding box center [319, 199] width 436 height 165
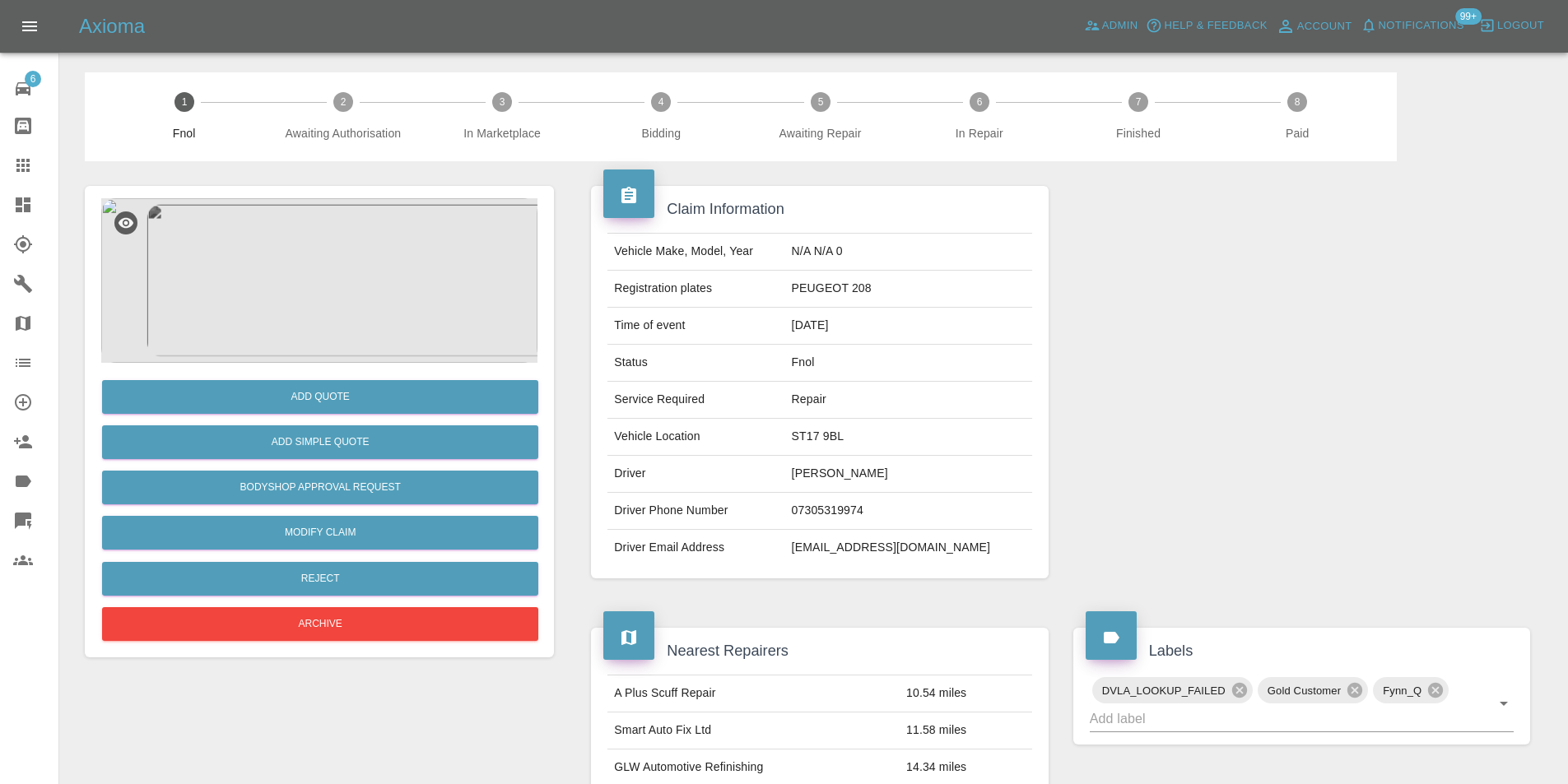
click at [305, 261] on img at bounding box center [319, 281] width 436 height 165
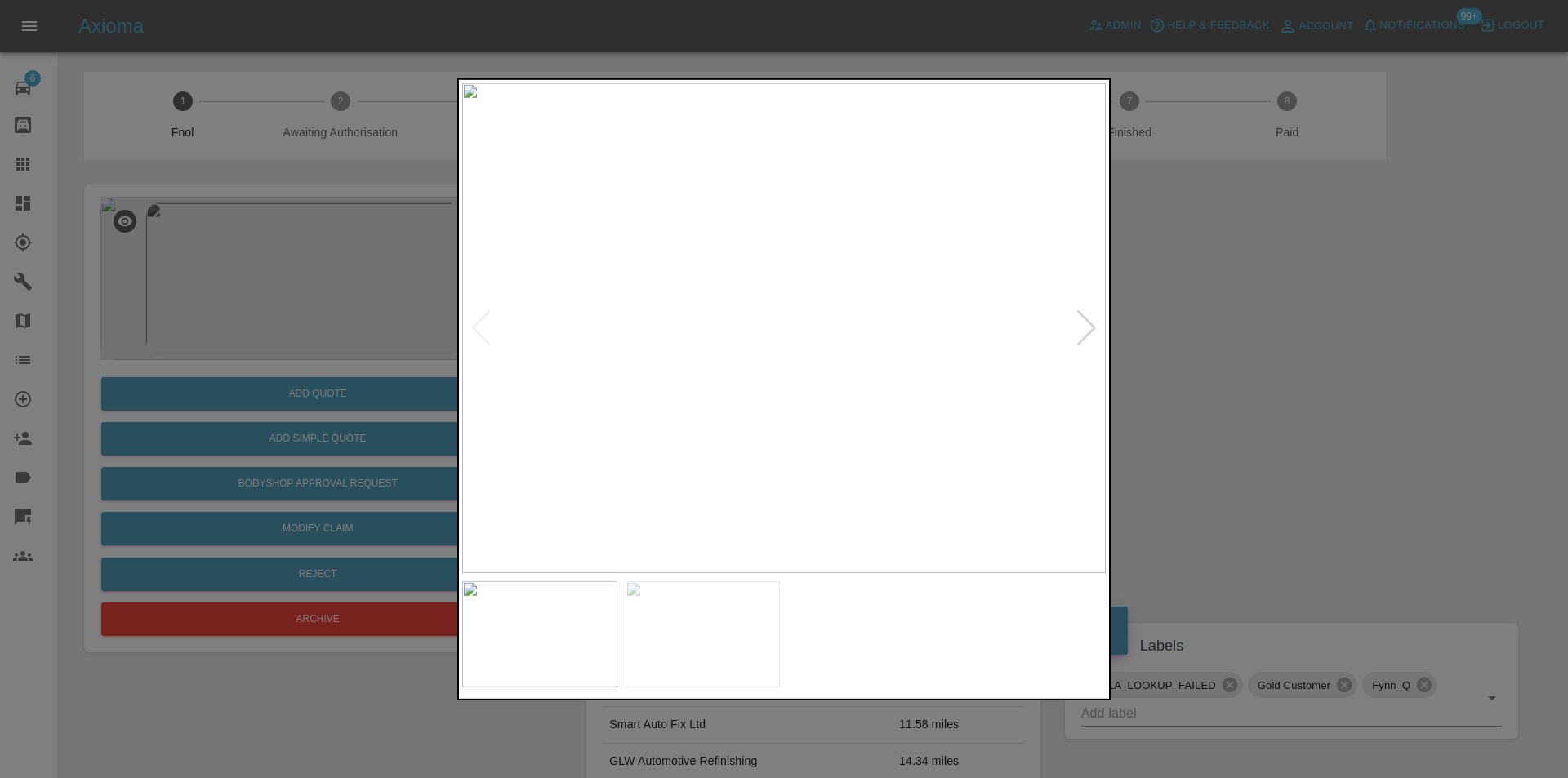
click at [1094, 329] on div at bounding box center [1087, 327] width 22 height 36
drag, startPoint x: 1260, startPoint y: 388, endPoint x: 1134, endPoint y: 386, distance: 126.0
click at [1240, 389] on div at bounding box center [784, 389] width 1568 height 778
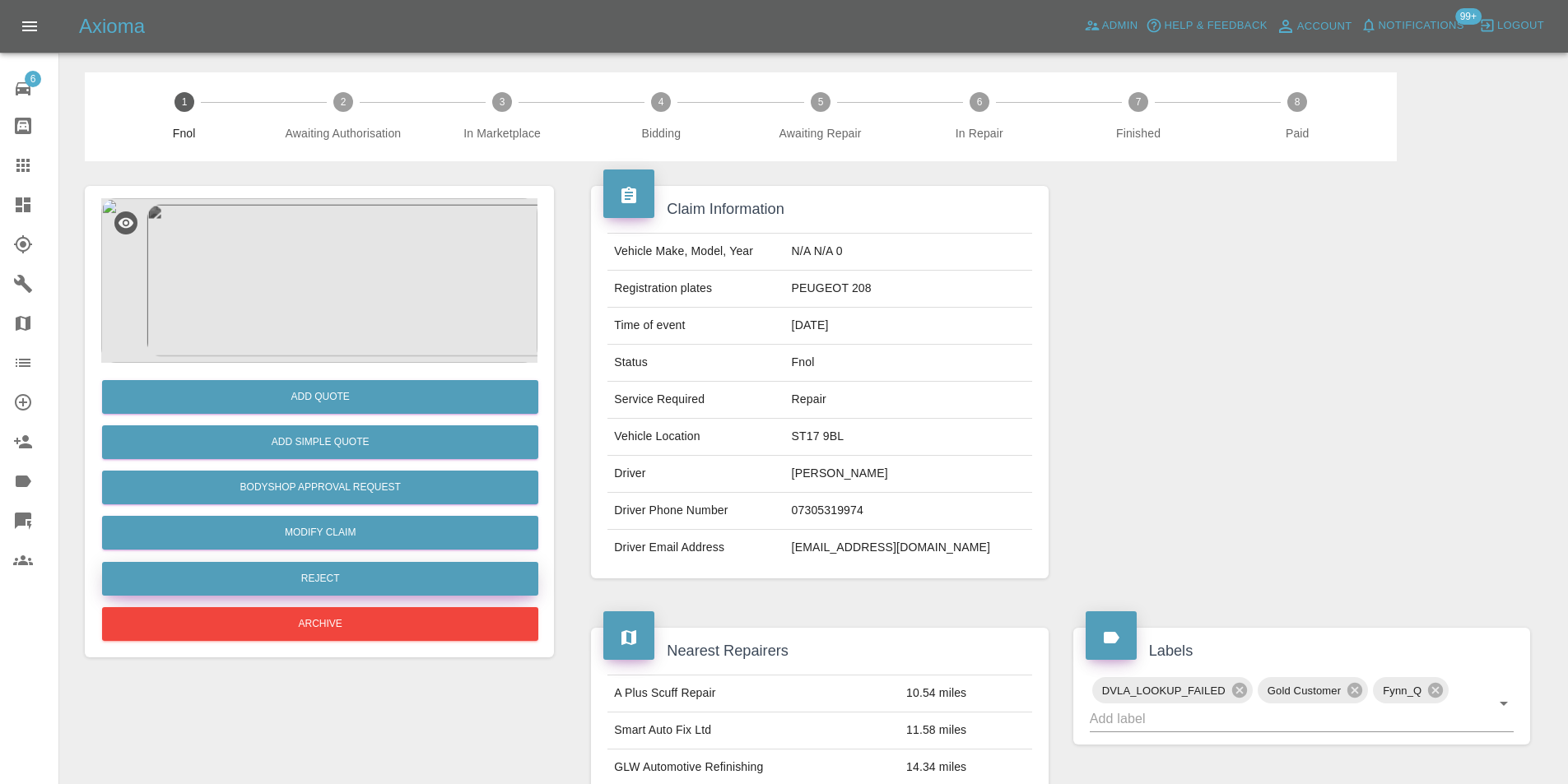
click at [330, 579] on button "Reject" at bounding box center [320, 579] width 436 height 34
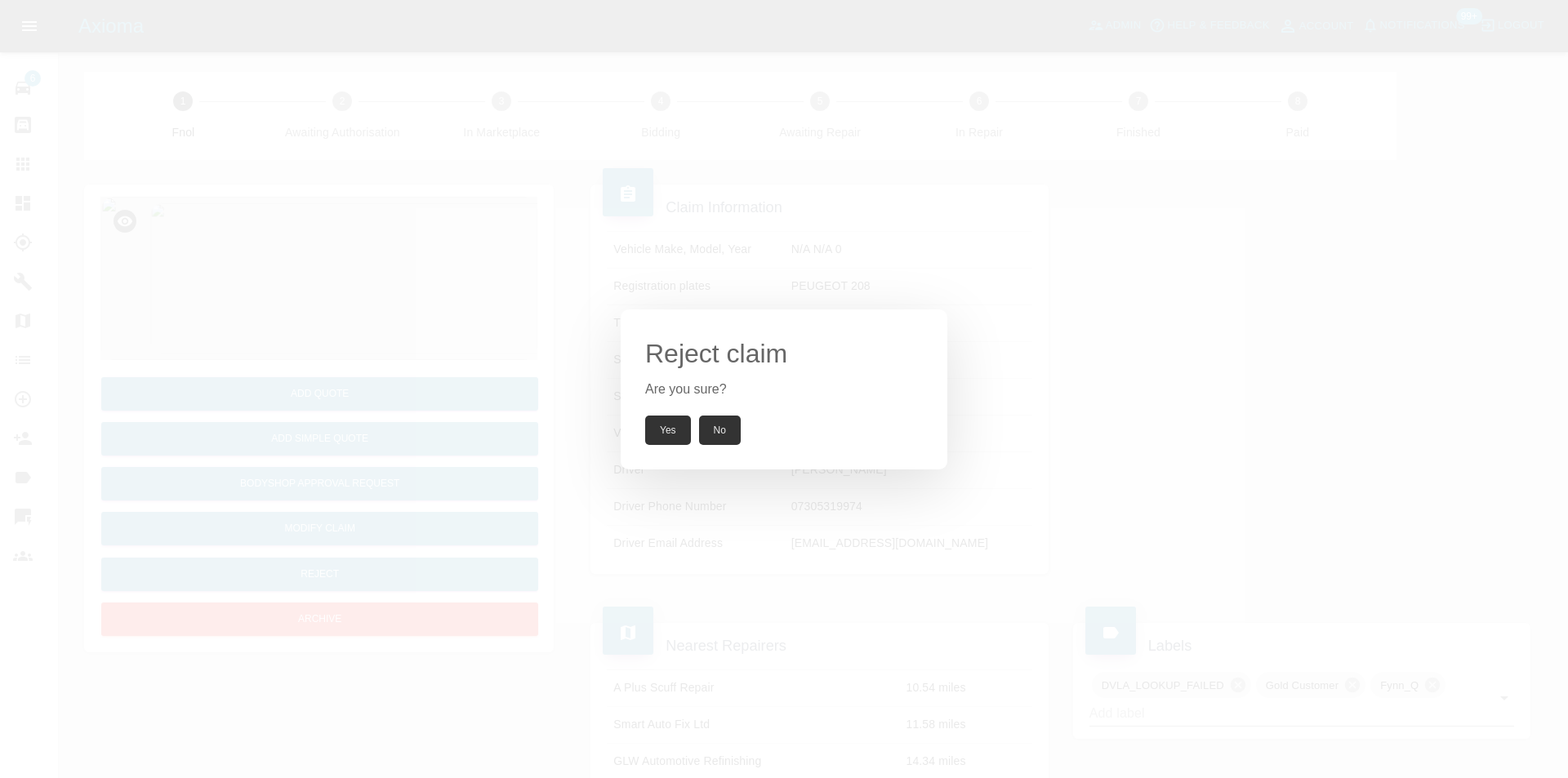
click at [668, 437] on button "Yes" at bounding box center [668, 430] width 46 height 29
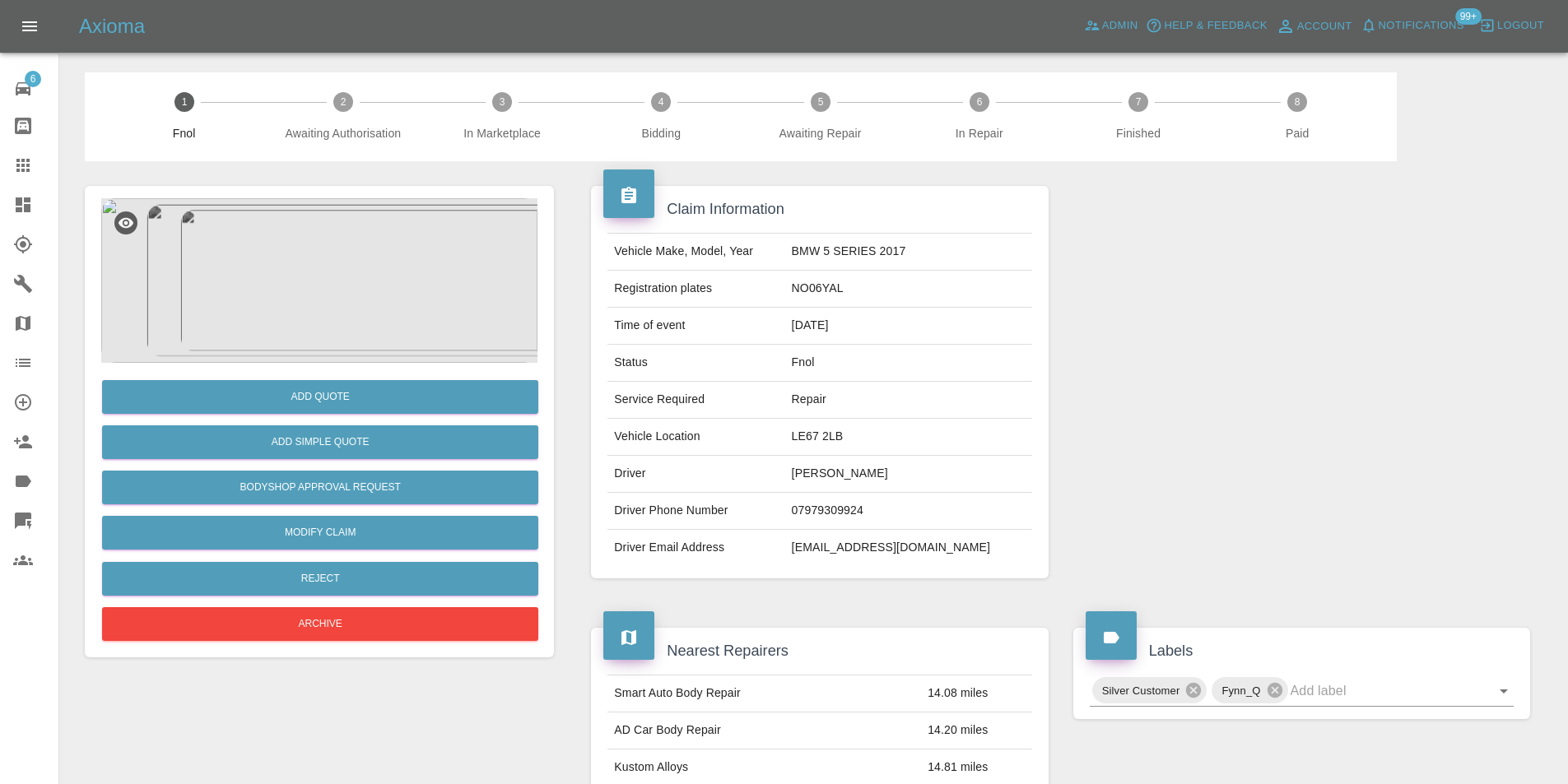
click at [307, 268] on img at bounding box center [319, 281] width 436 height 165
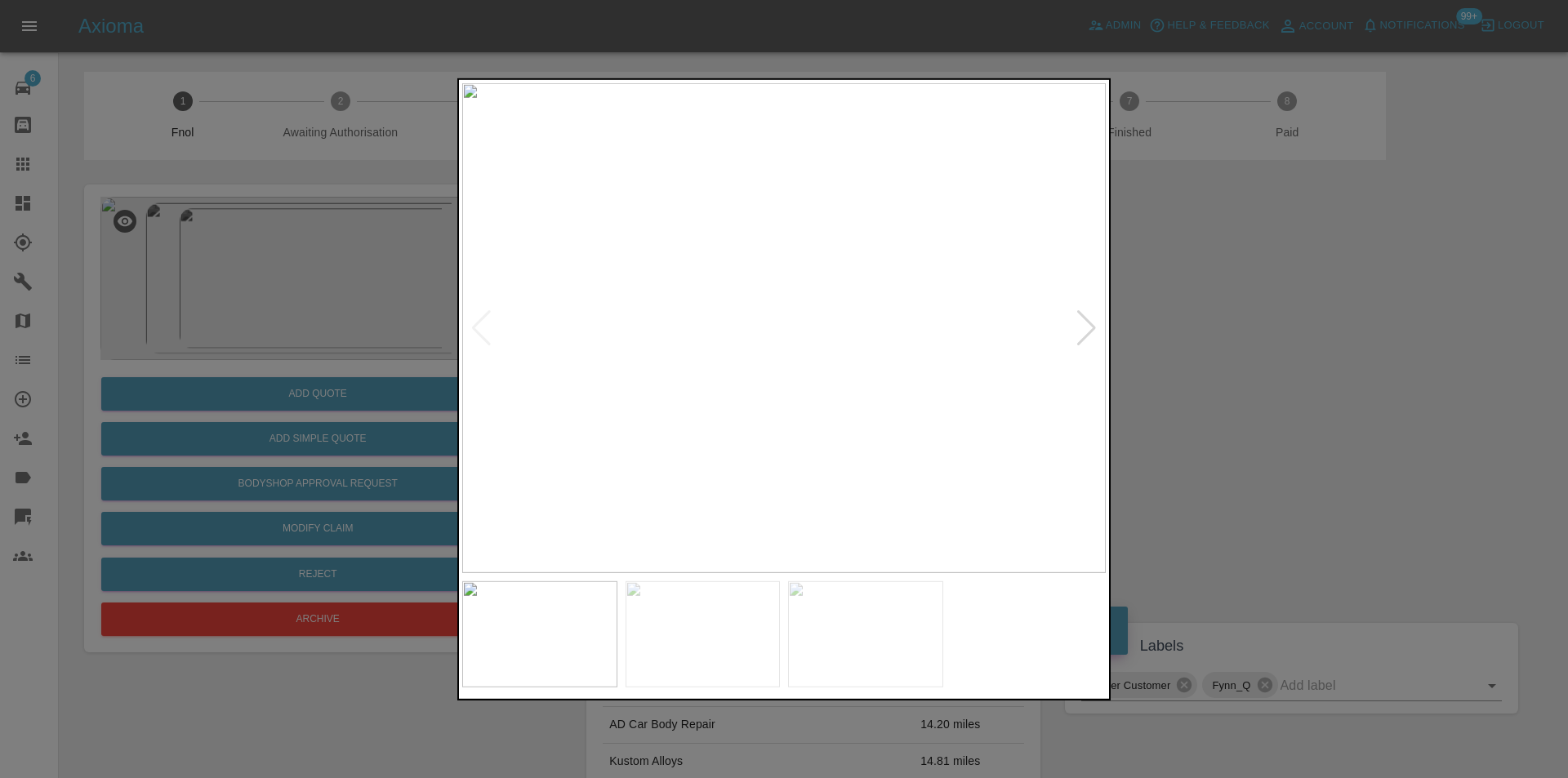
click at [1083, 330] on div at bounding box center [1087, 327] width 22 height 36
click at [1092, 331] on div at bounding box center [1087, 327] width 22 height 36
click at [1092, 331] on img at bounding box center [784, 327] width 643 height 490
drag, startPoint x: 1312, startPoint y: 371, endPoint x: 1181, endPoint y: 371, distance: 131.0
click at [1304, 371] on div at bounding box center [784, 389] width 1568 height 778
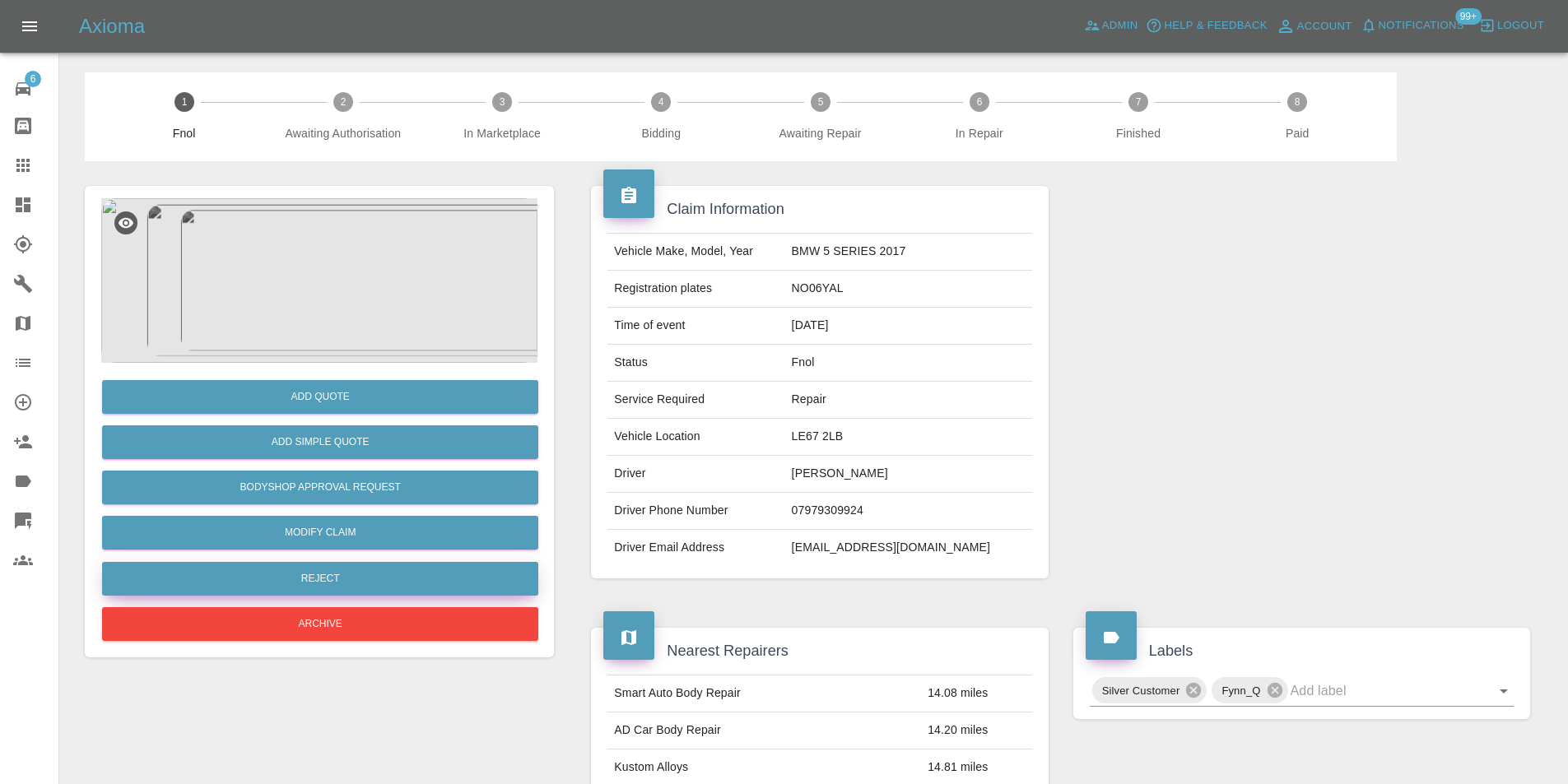
click at [360, 585] on button "Reject" at bounding box center [320, 579] width 436 height 34
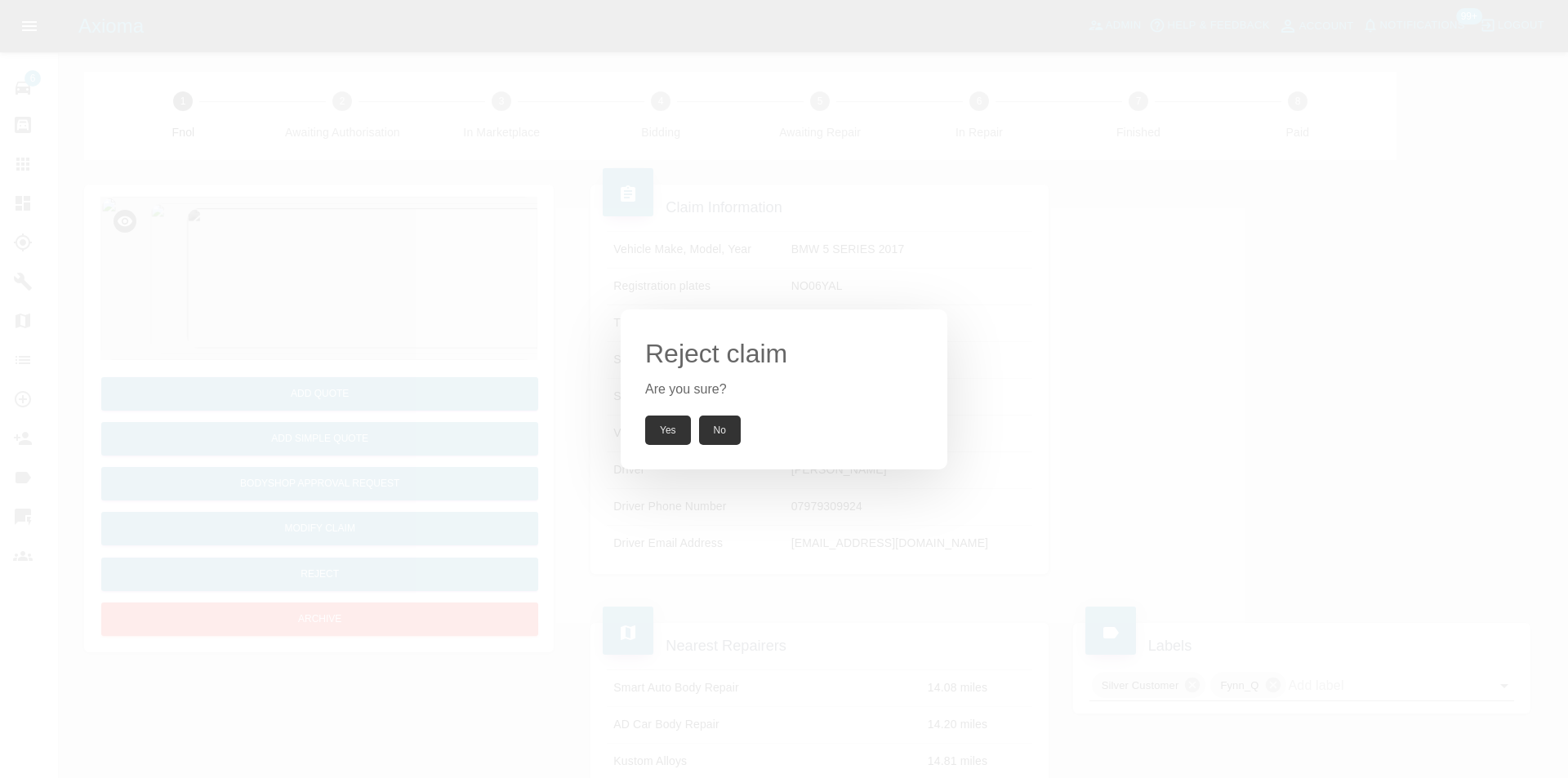
click at [674, 416] on button "Yes" at bounding box center [668, 430] width 46 height 29
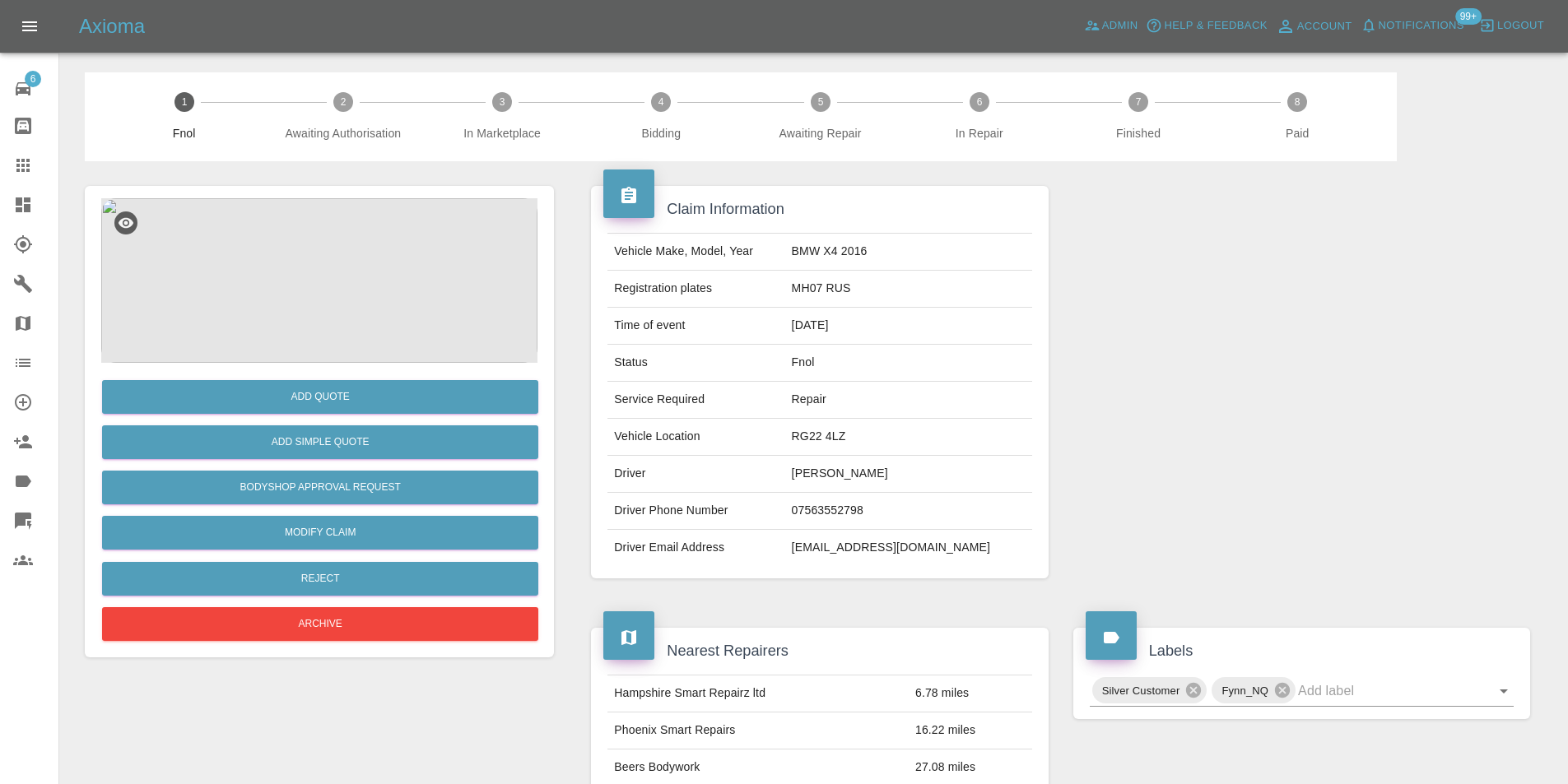
click at [326, 263] on img at bounding box center [319, 281] width 436 height 165
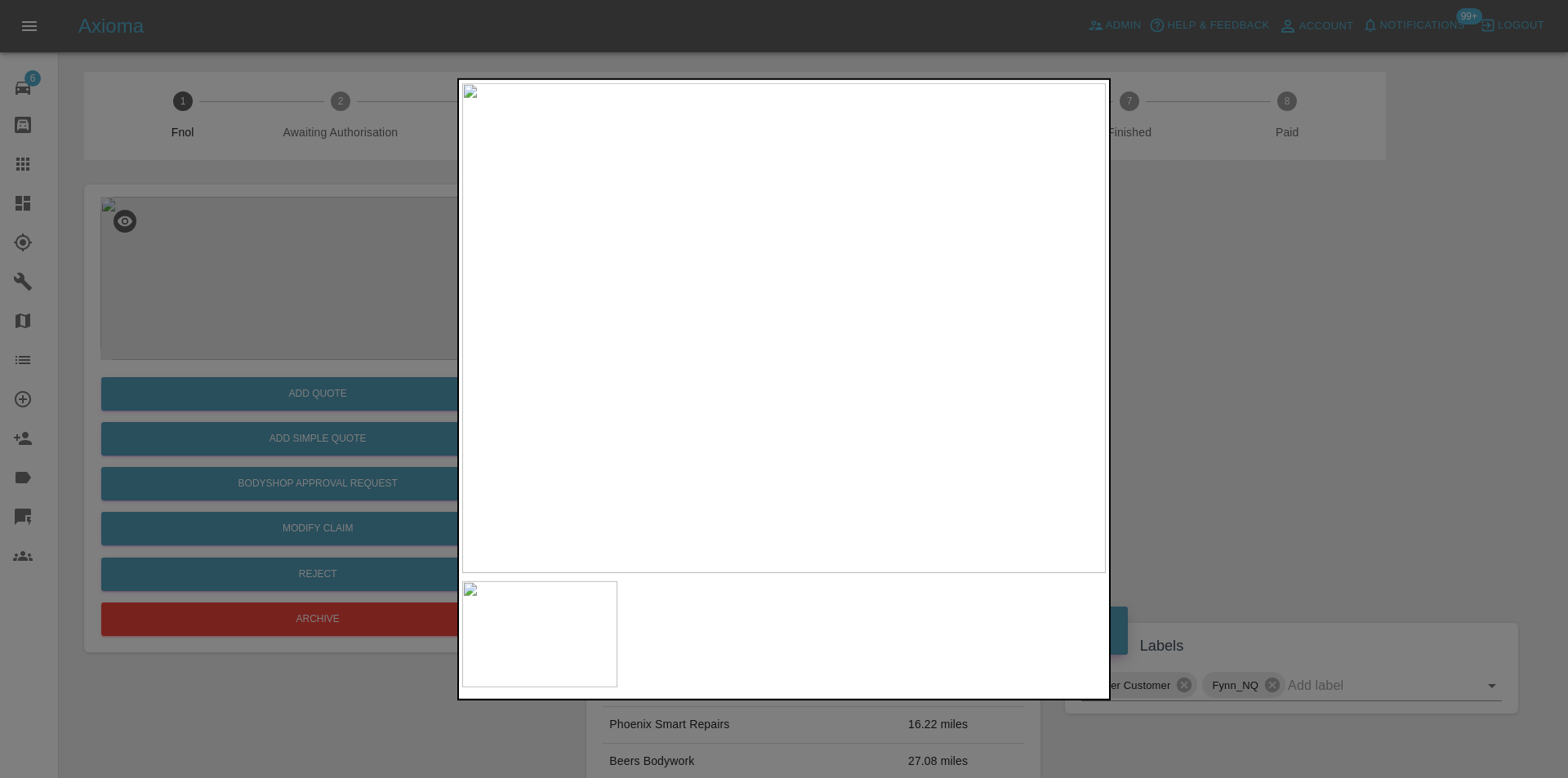
click at [1215, 362] on div at bounding box center [784, 389] width 1568 height 778
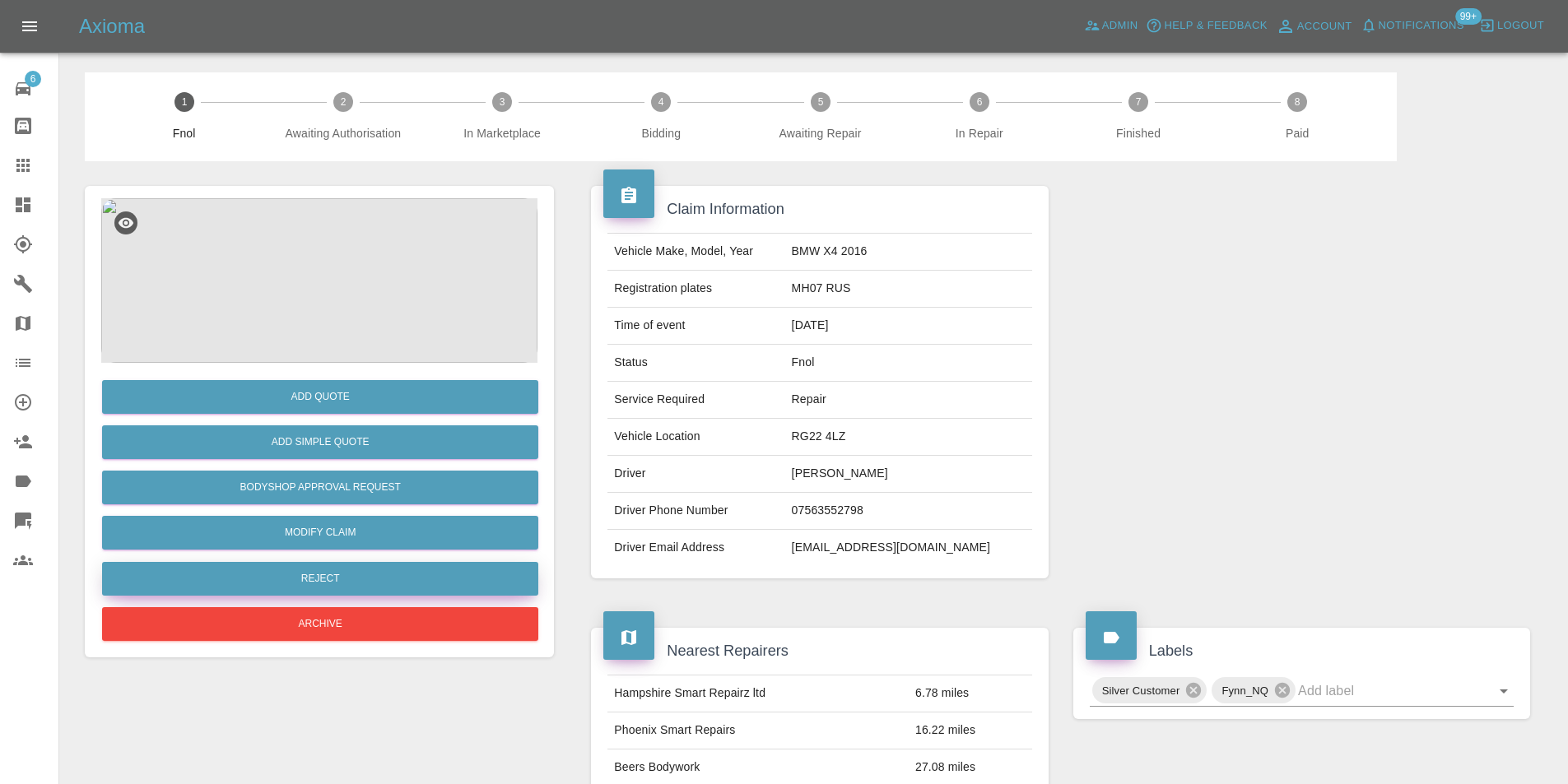
click at [348, 575] on button "Reject" at bounding box center [320, 579] width 436 height 34
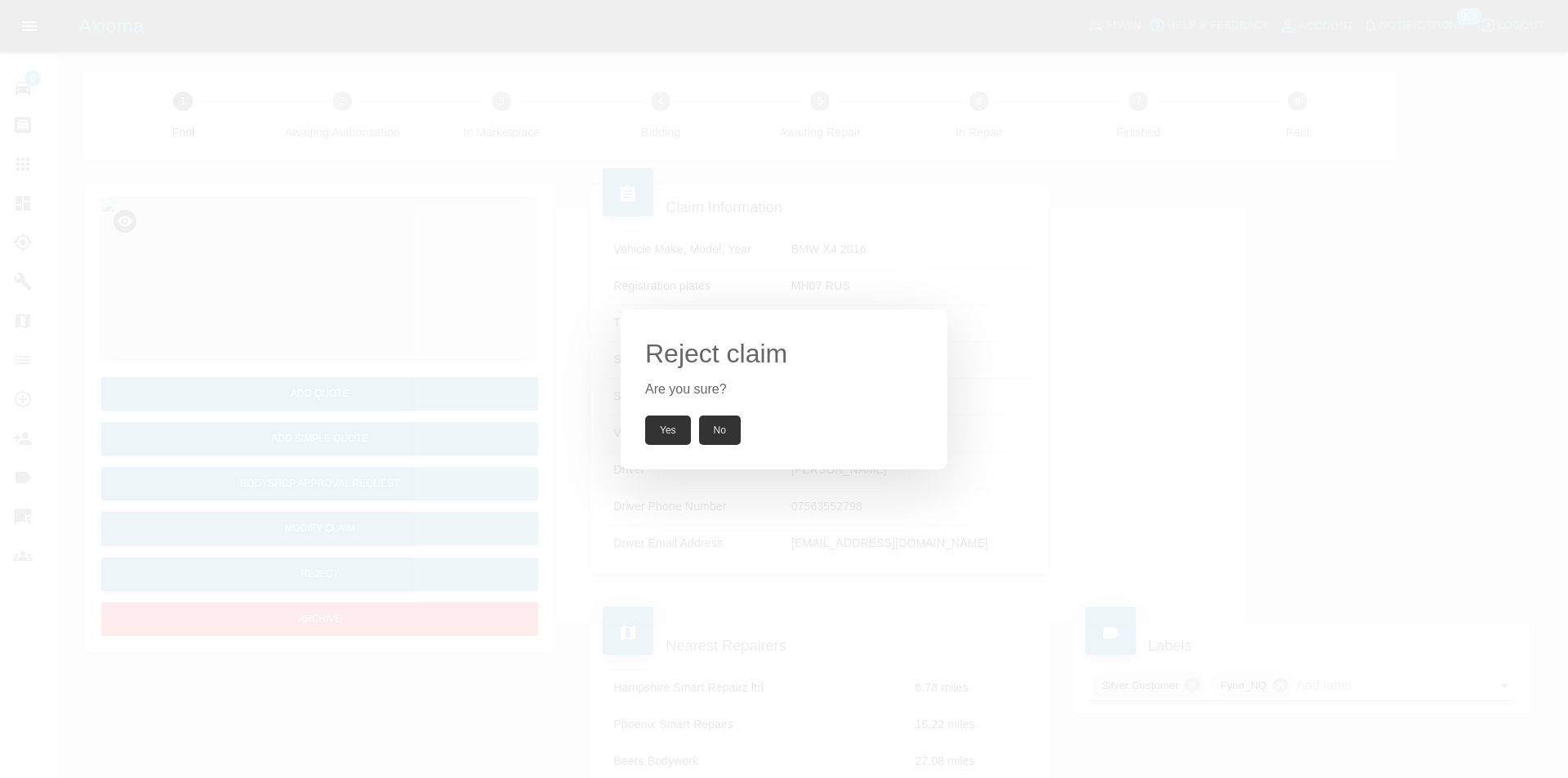
drag, startPoint x: 656, startPoint y: 431, endPoint x: 650, endPoint y: 407, distance: 24.7
click at [656, 430] on button "Yes" at bounding box center [668, 430] width 46 height 29
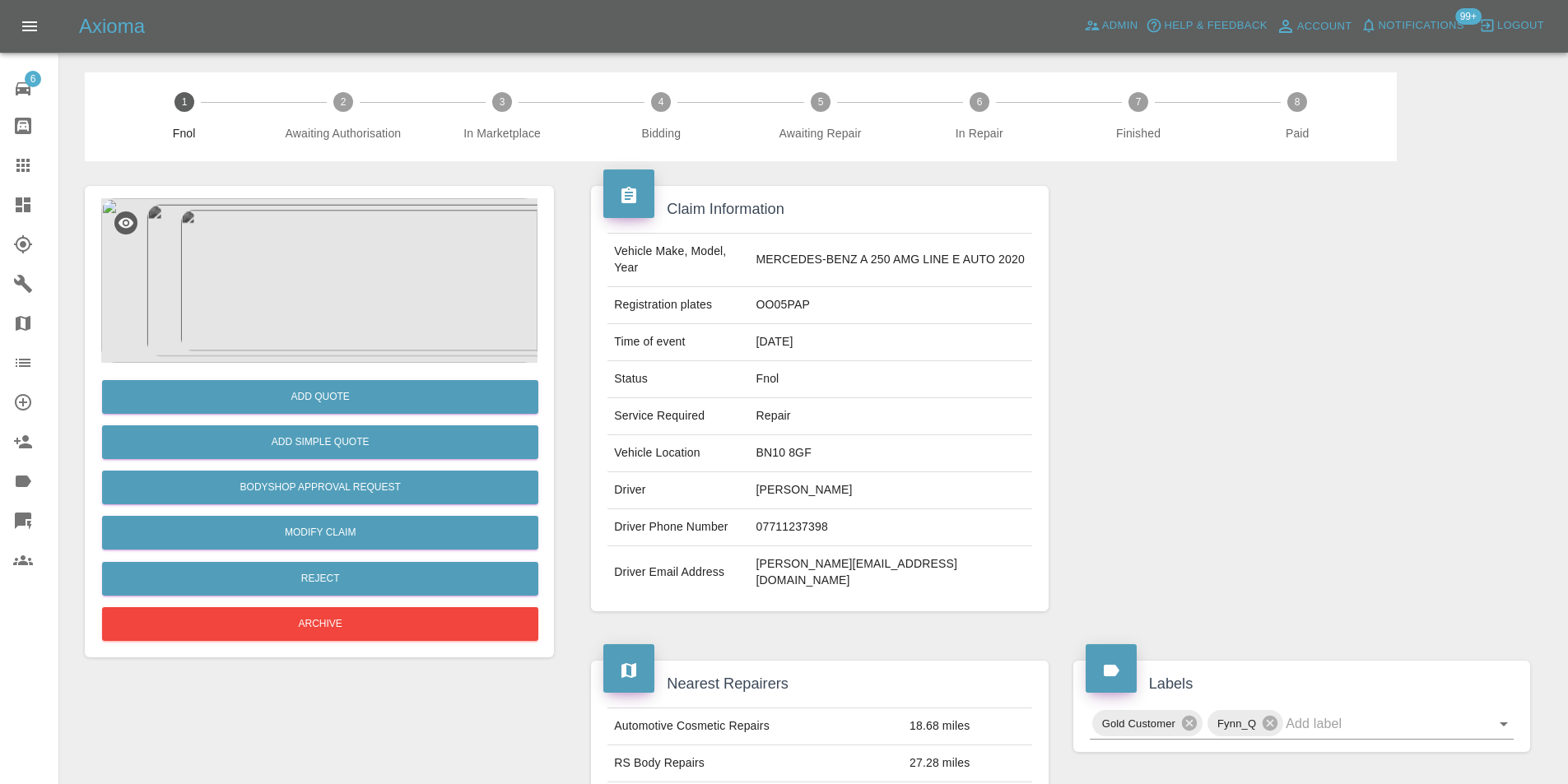
click at [348, 307] on img at bounding box center [319, 281] width 436 height 165
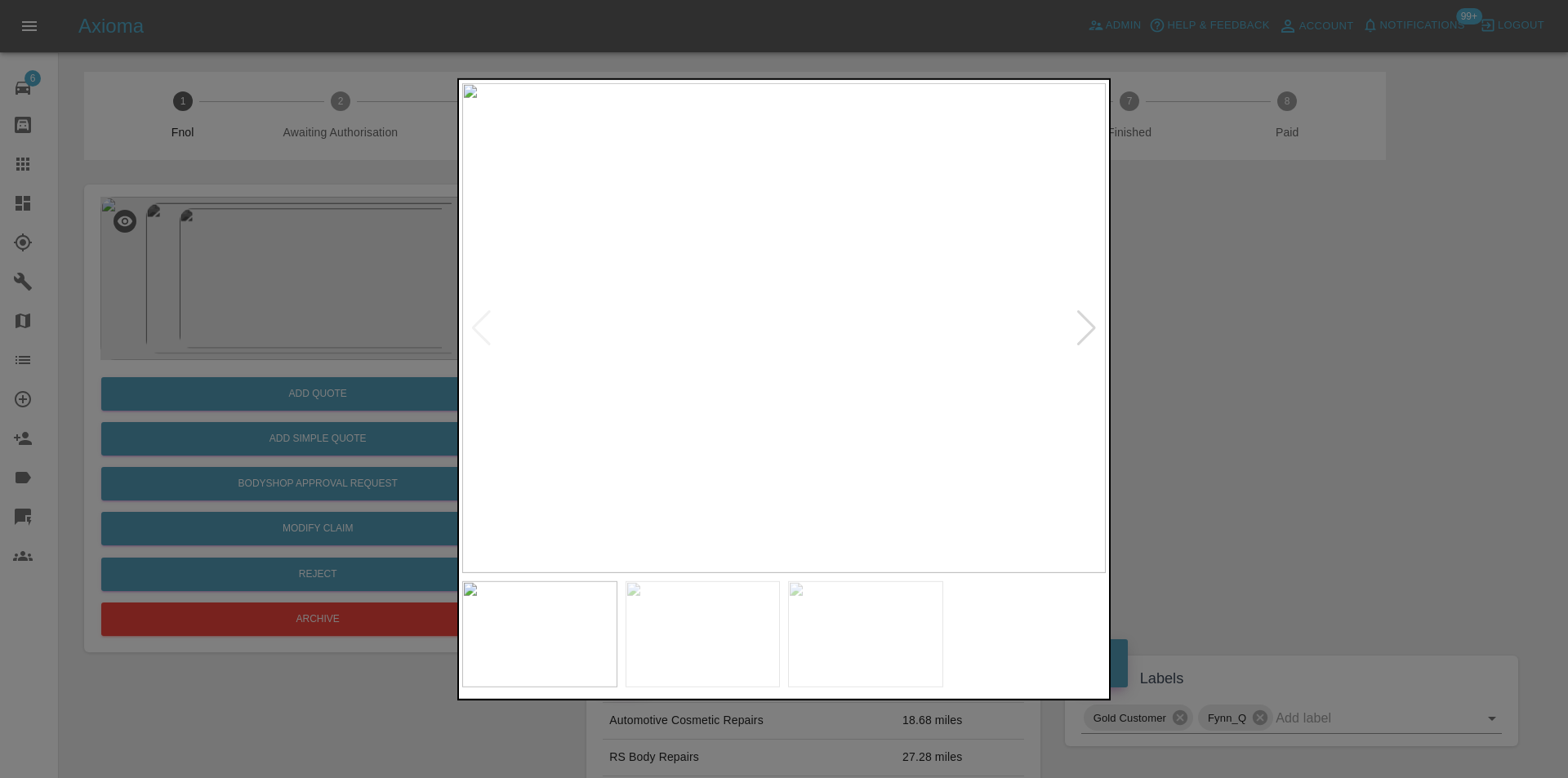
click at [1092, 323] on div at bounding box center [1087, 327] width 22 height 36
click at [1092, 325] on div at bounding box center [1087, 327] width 22 height 36
click at [1092, 325] on img at bounding box center [784, 327] width 643 height 490
drag, startPoint x: 1235, startPoint y: 344, endPoint x: 936, endPoint y: 362, distance: 299.5
click at [1211, 346] on div at bounding box center [784, 389] width 1568 height 778
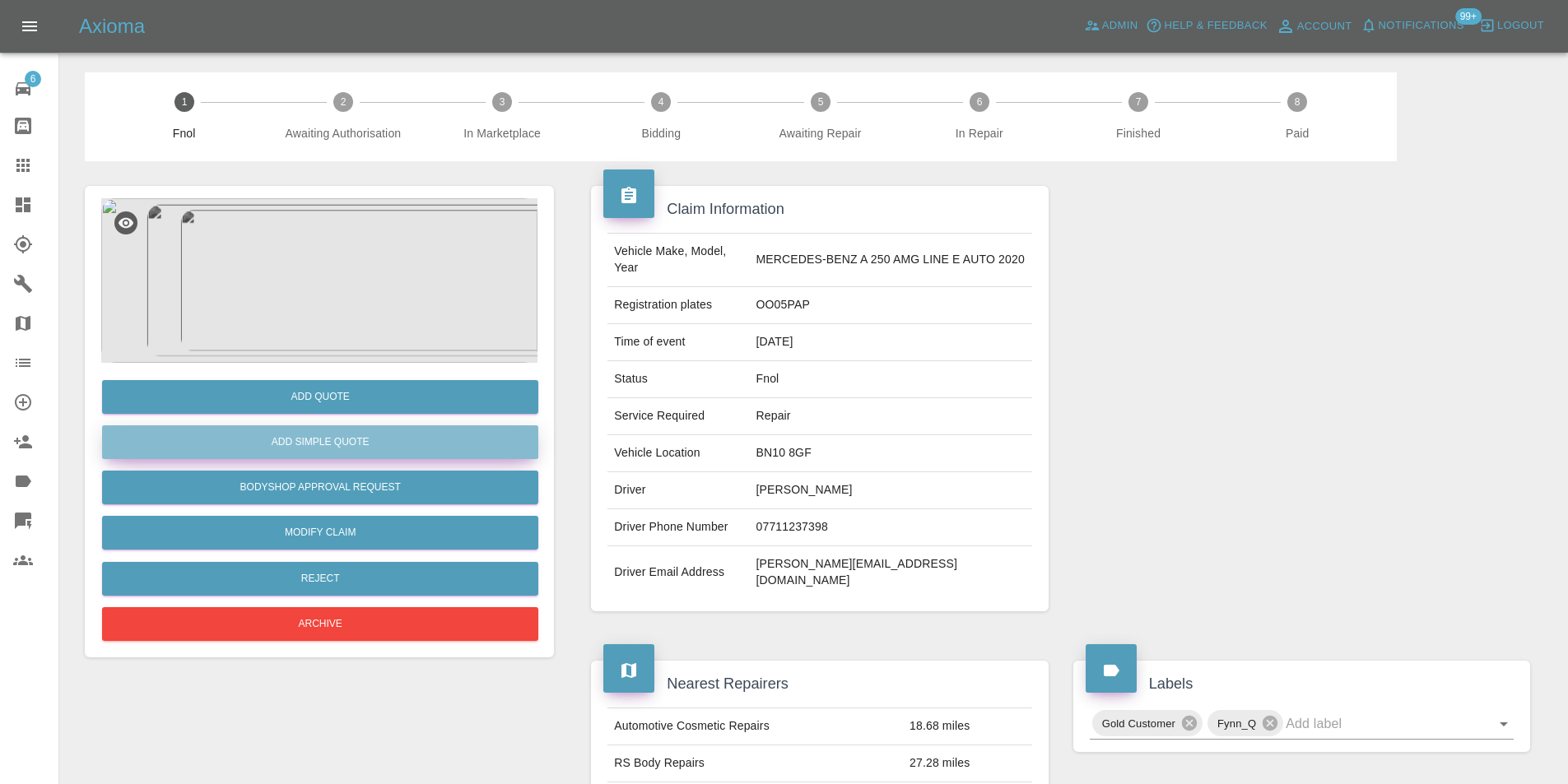
click at [400, 441] on button "Add Simple Quote" at bounding box center [320, 442] width 436 height 34
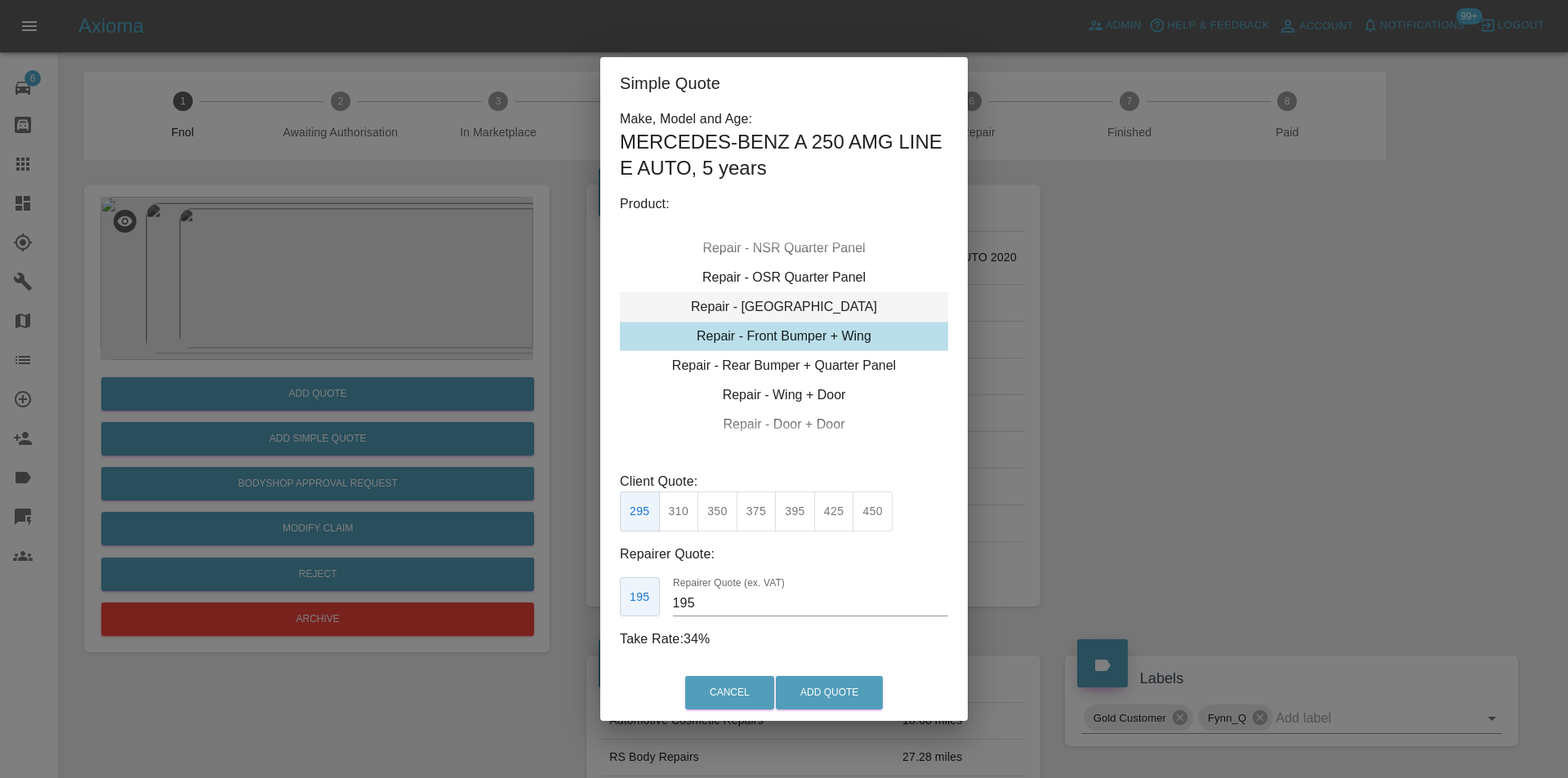
click at [820, 303] on div "Repair - [GEOGRAPHIC_DATA]" at bounding box center [784, 307] width 328 height 29
drag, startPoint x: 756, startPoint y: 507, endPoint x: 762, endPoint y: 515, distance: 10.0
click at [757, 509] on button "300" at bounding box center [757, 511] width 40 height 40
type input "190"
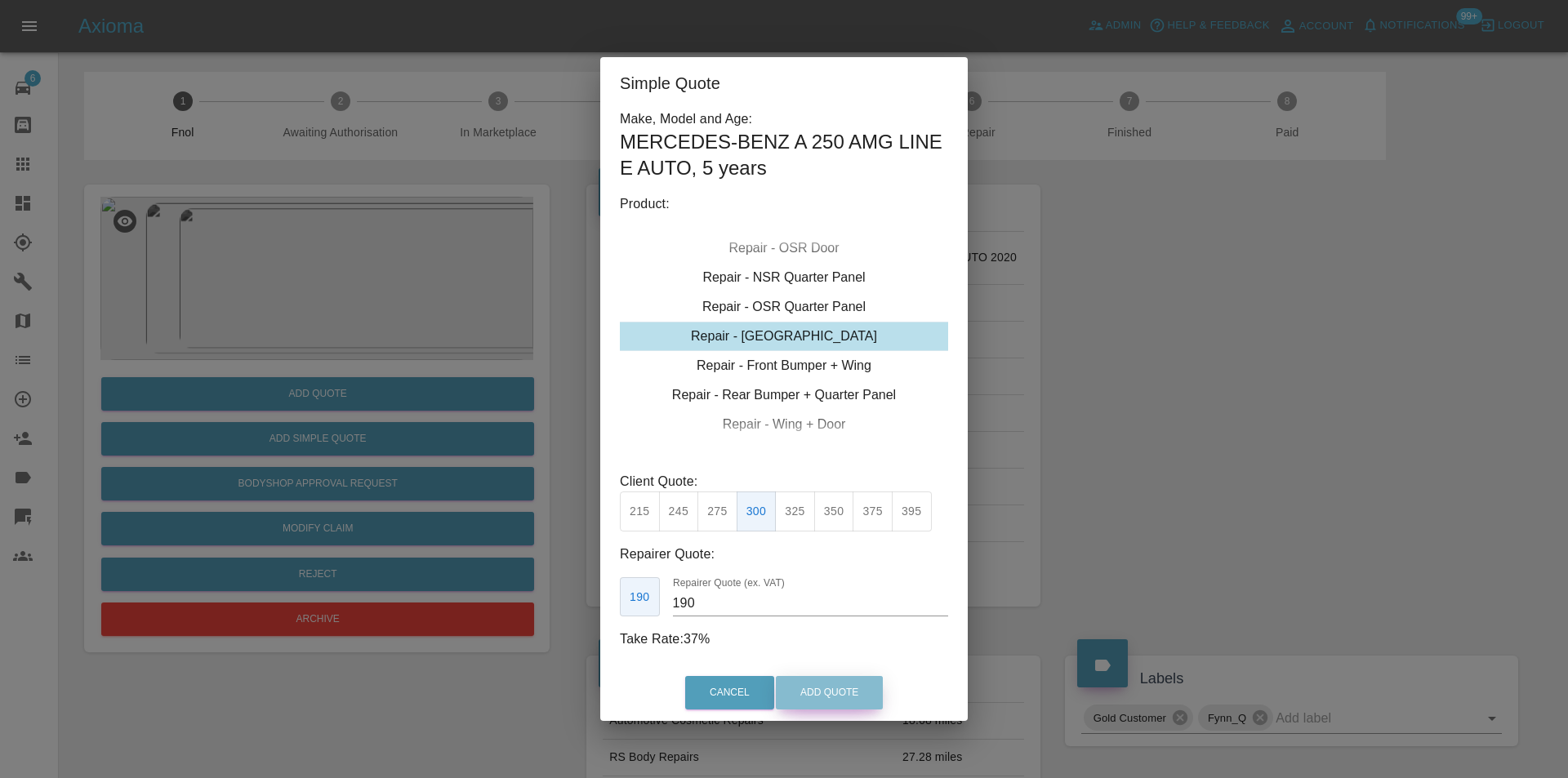
click at [804, 687] on button "Add Quote" at bounding box center [829, 693] width 107 height 33
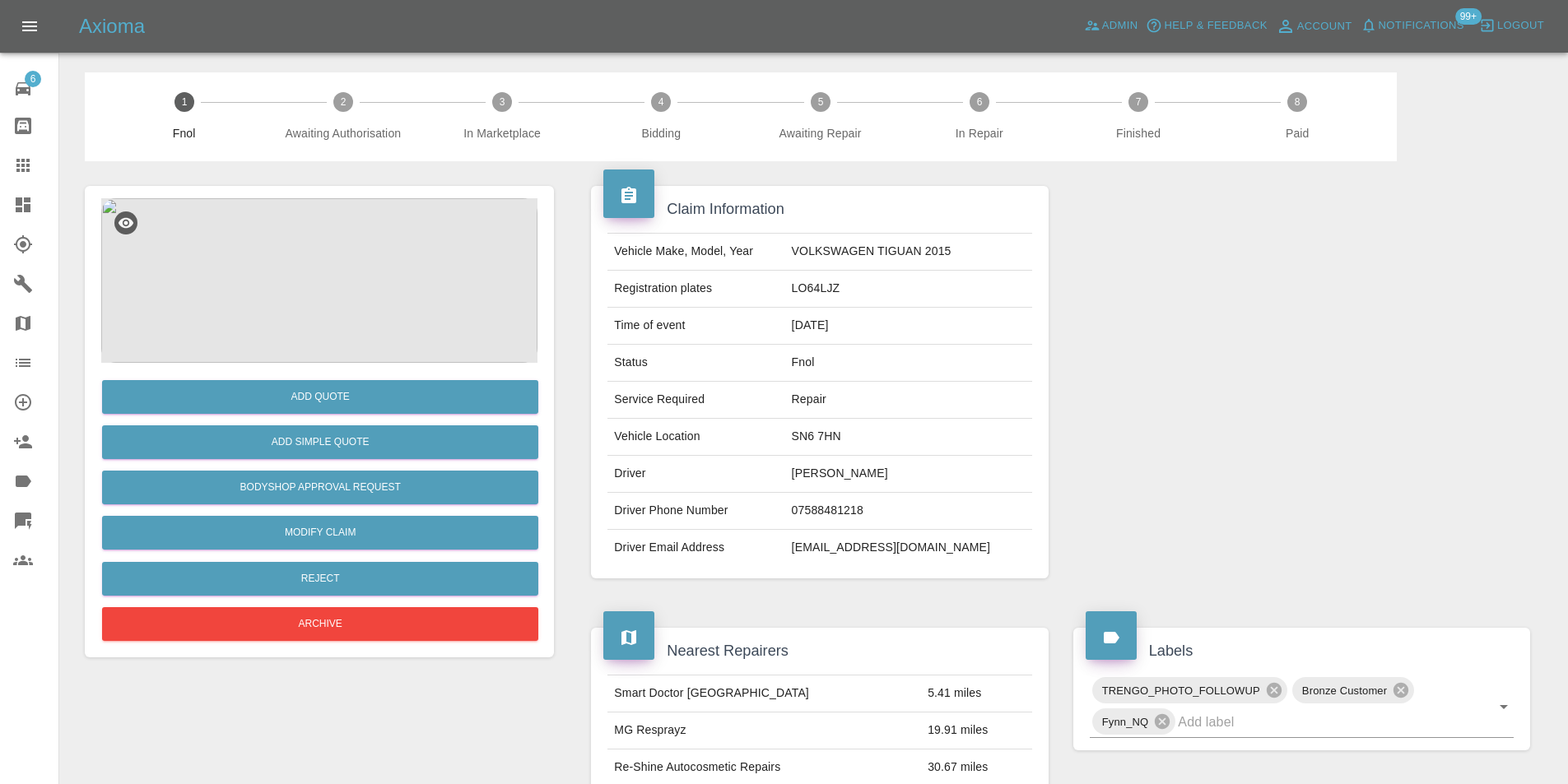
click at [288, 244] on img at bounding box center [319, 281] width 436 height 165
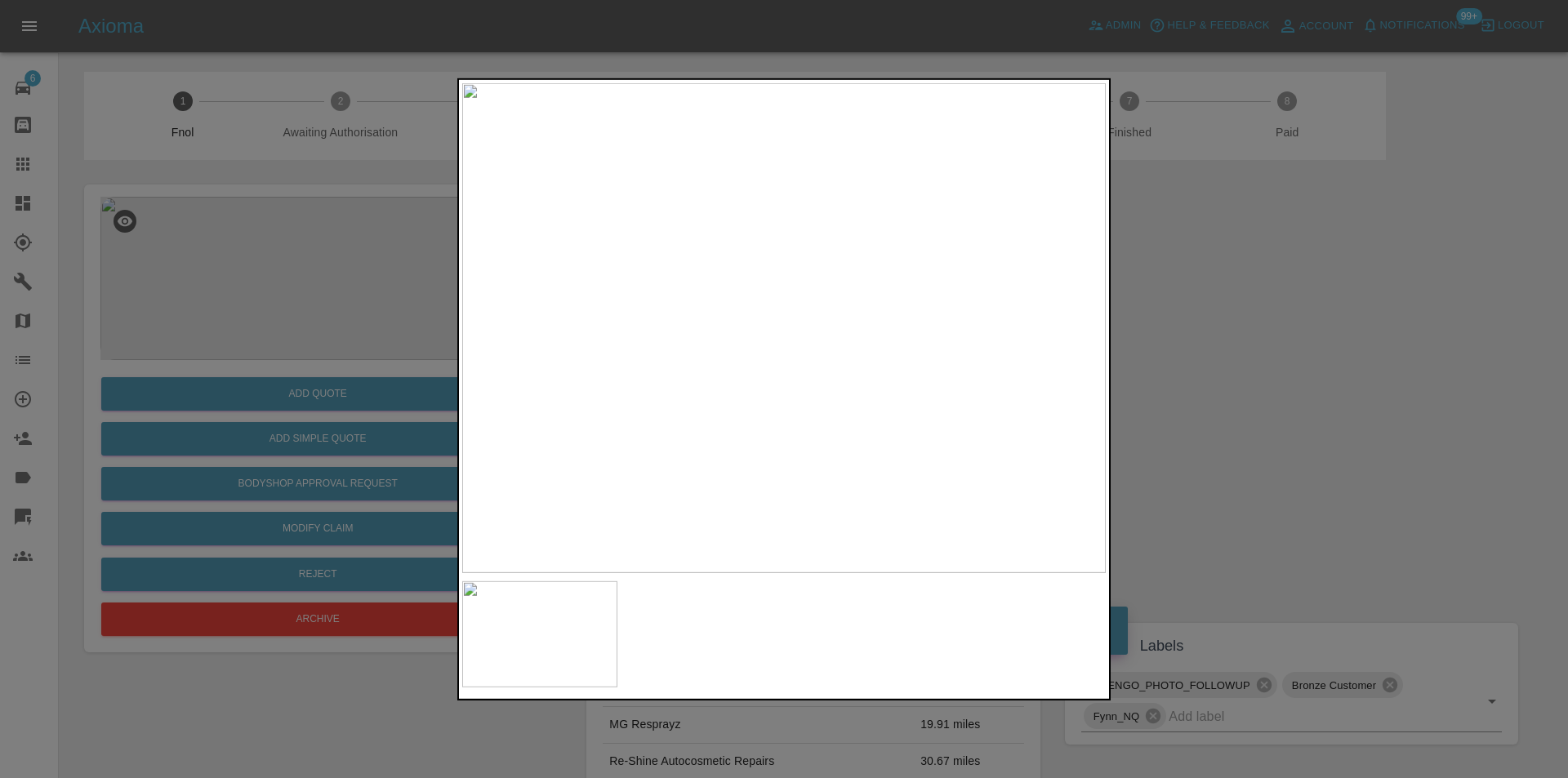
click at [1194, 384] on div at bounding box center [784, 389] width 1568 height 778
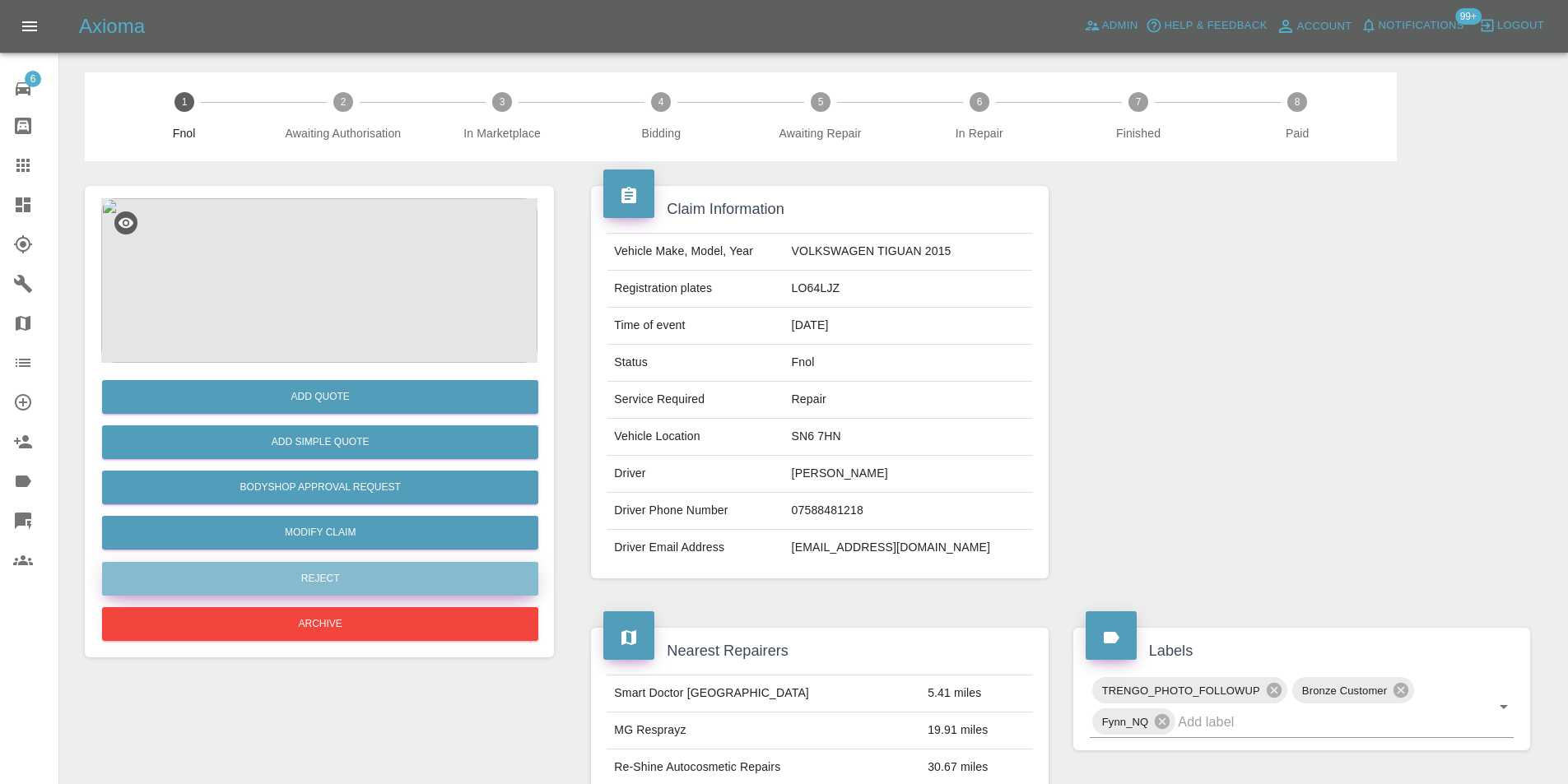
click at [371, 586] on button "Reject" at bounding box center [320, 579] width 436 height 34
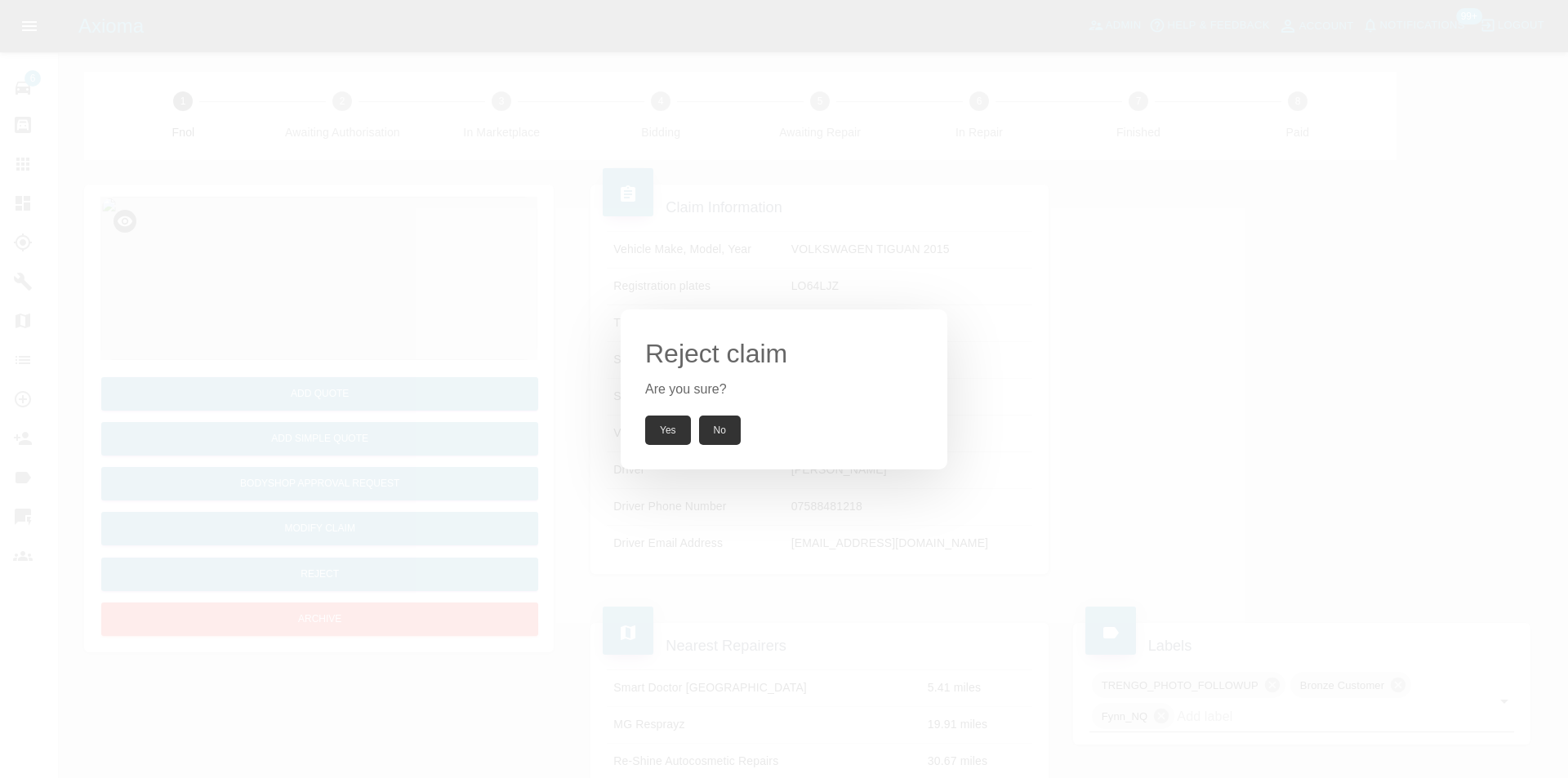
click at [658, 435] on button "Yes" at bounding box center [668, 430] width 46 height 29
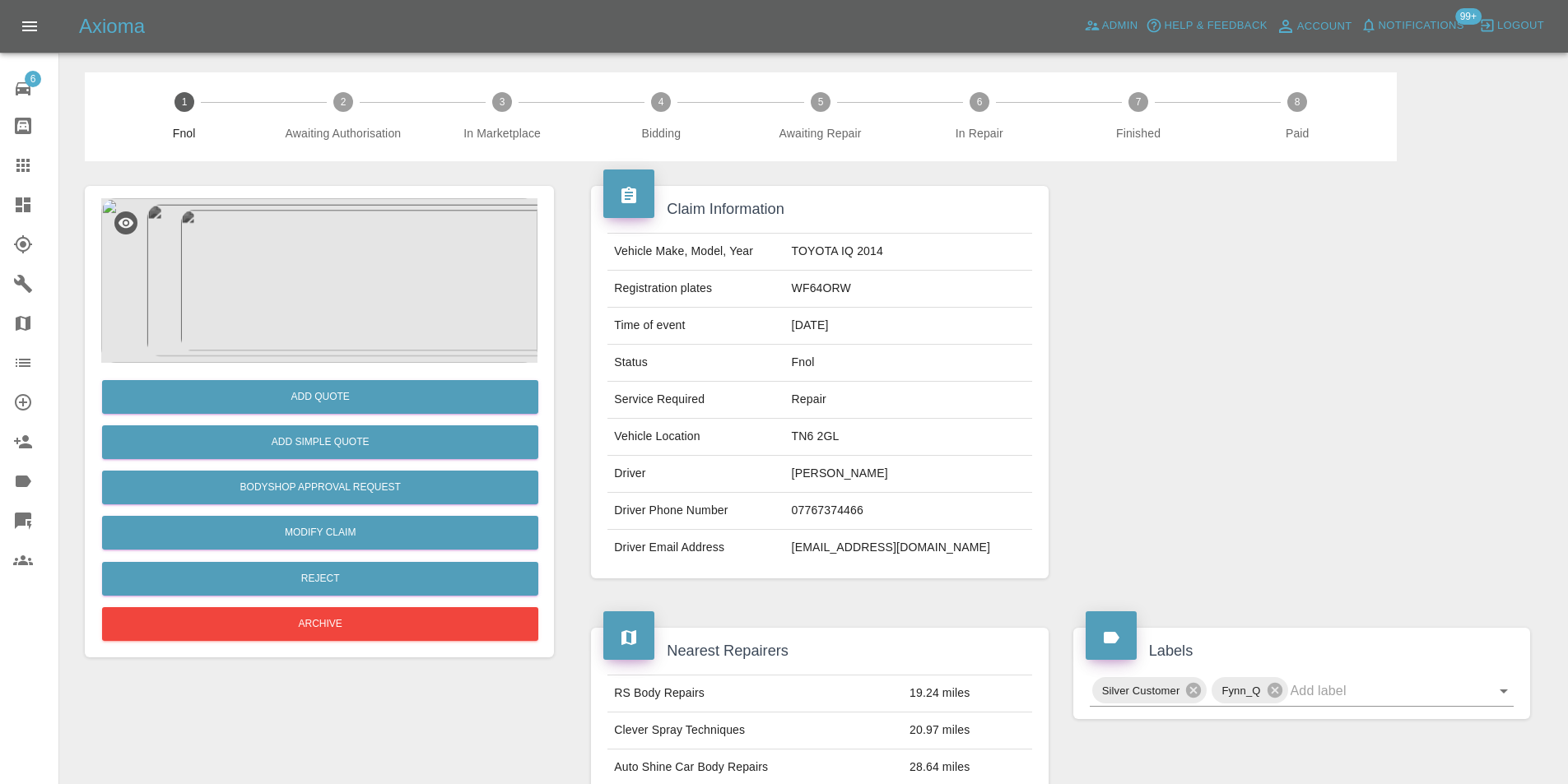
click at [313, 268] on img at bounding box center [319, 281] width 436 height 165
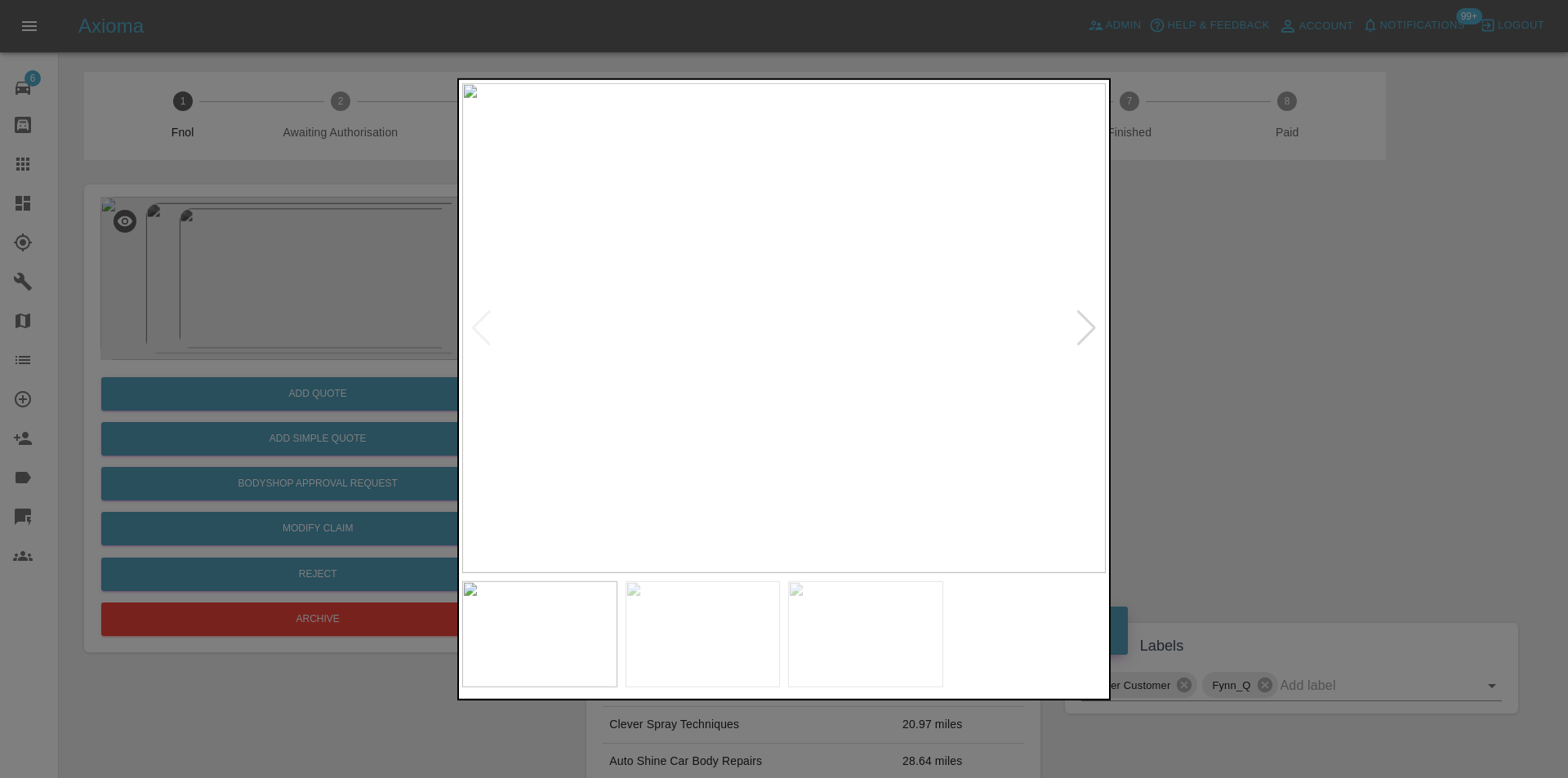
click at [1084, 328] on div at bounding box center [1087, 327] width 22 height 36
click at [1078, 325] on div at bounding box center [1087, 327] width 22 height 36
click at [1078, 325] on img at bounding box center [784, 327] width 643 height 490
drag, startPoint x: 1283, startPoint y: 360, endPoint x: 1209, endPoint y: 349, distance: 74.8
click at [1279, 360] on div at bounding box center [784, 389] width 1568 height 778
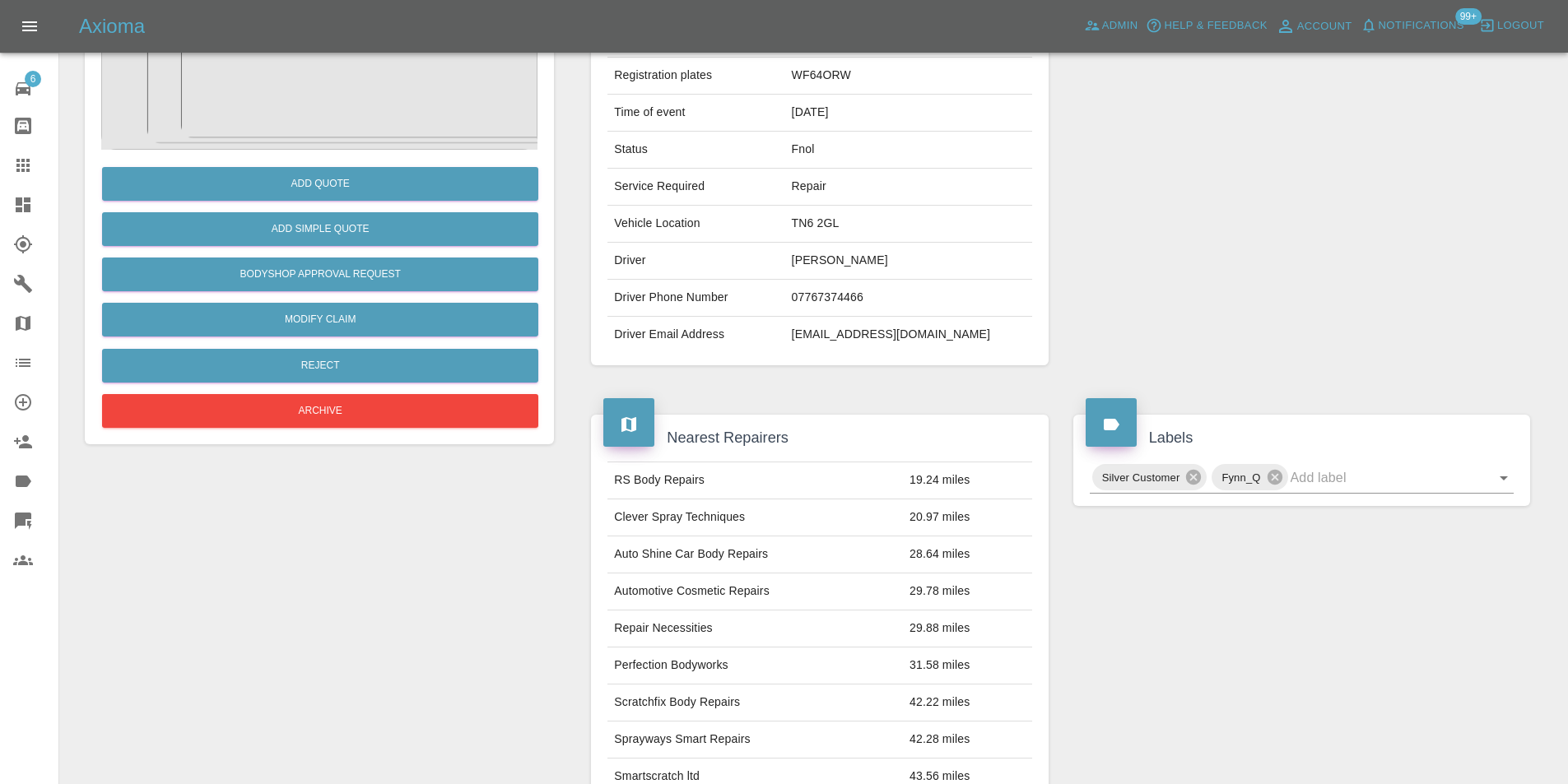
scroll to position [82, 0]
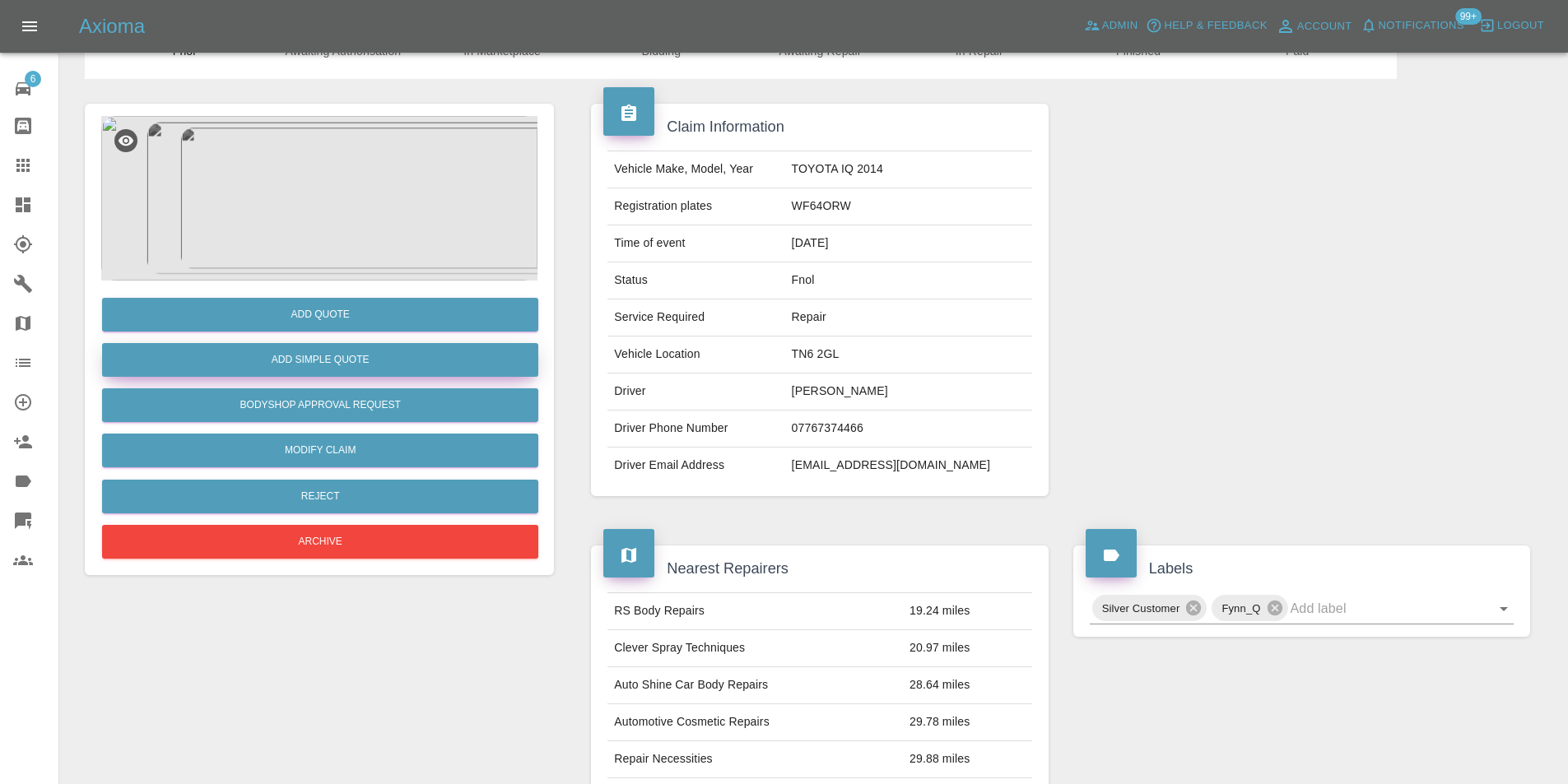
click at [375, 359] on button "Add Simple Quote" at bounding box center [320, 360] width 436 height 34
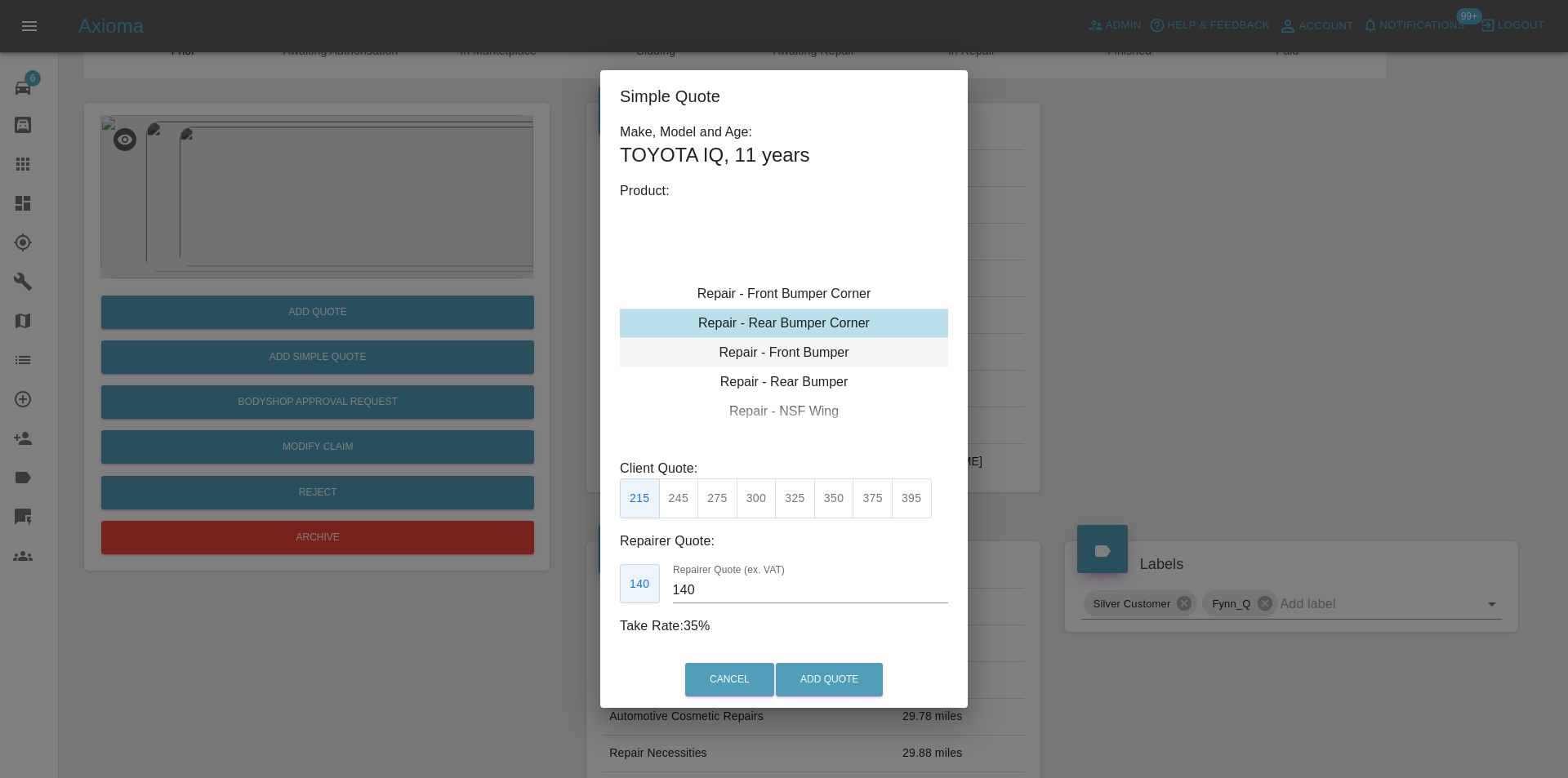
type input "120"
click at [818, 677] on button "Add Quote" at bounding box center [829, 680] width 107 height 33
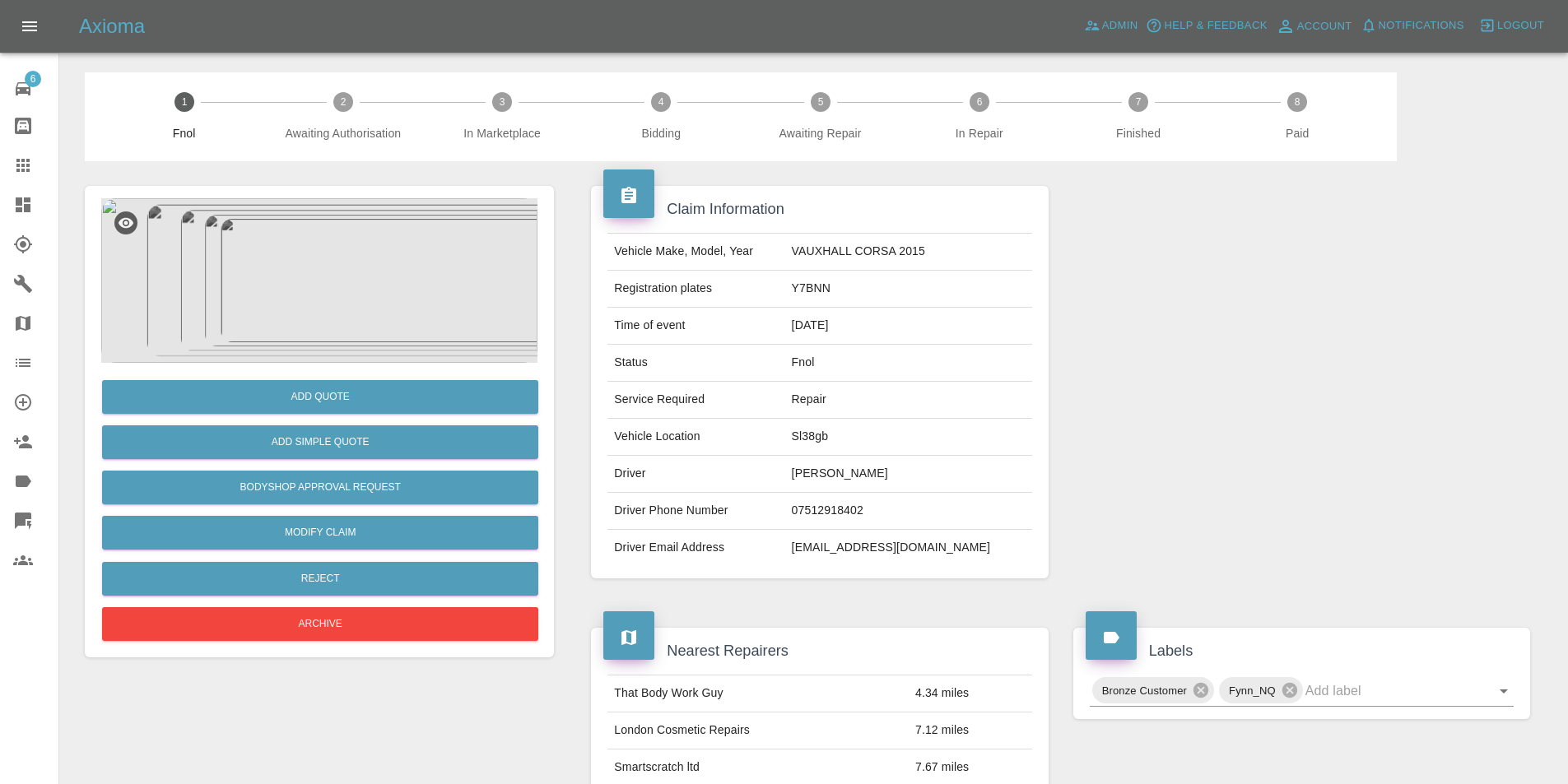
click at [314, 240] on img at bounding box center [319, 281] width 436 height 165
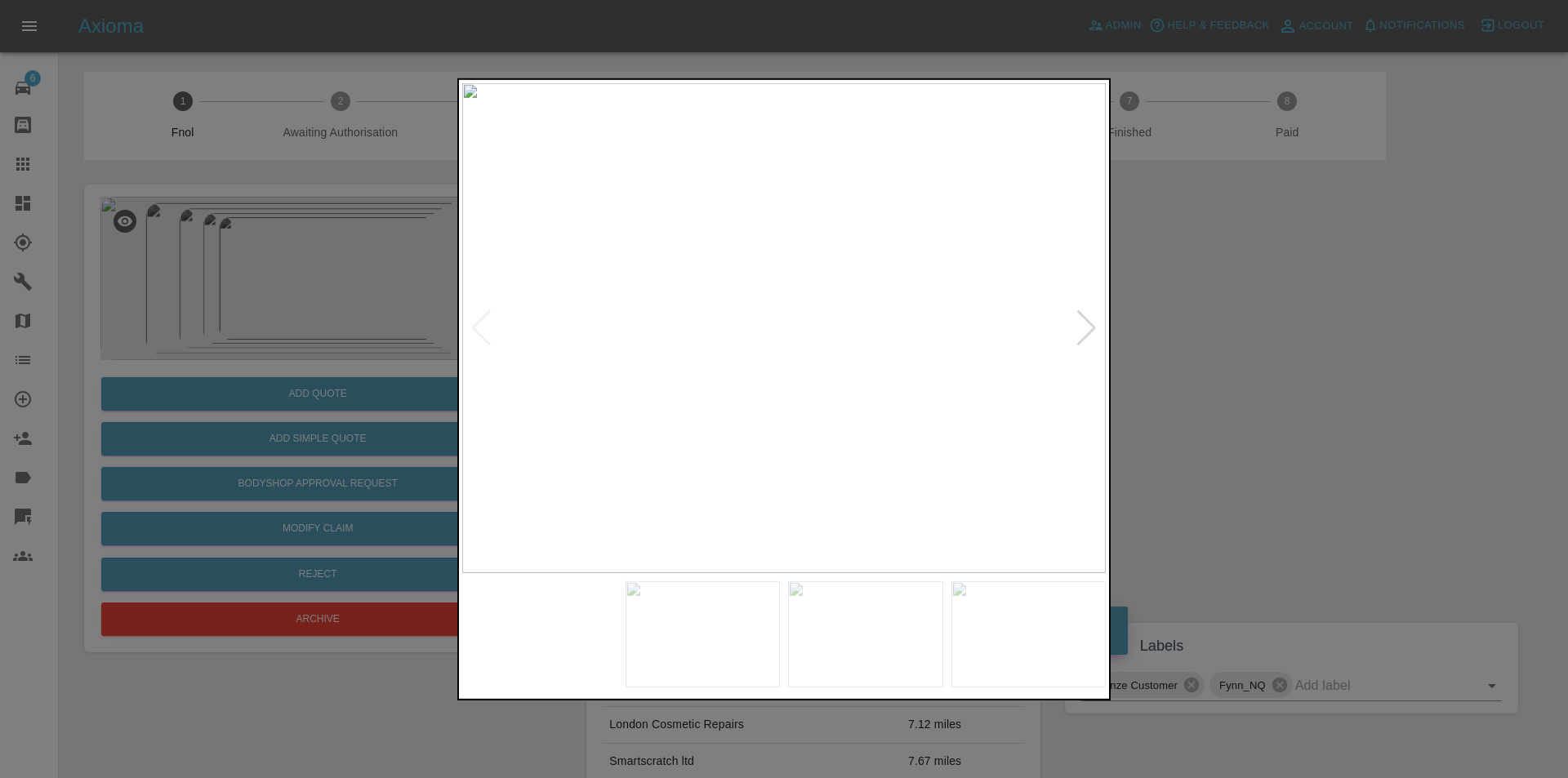
click at [795, 340] on img at bounding box center [784, 327] width 643 height 490
click at [796, 339] on img at bounding box center [752, 292] width 1931 height 1471
click at [1087, 327] on div at bounding box center [1087, 327] width 22 height 36
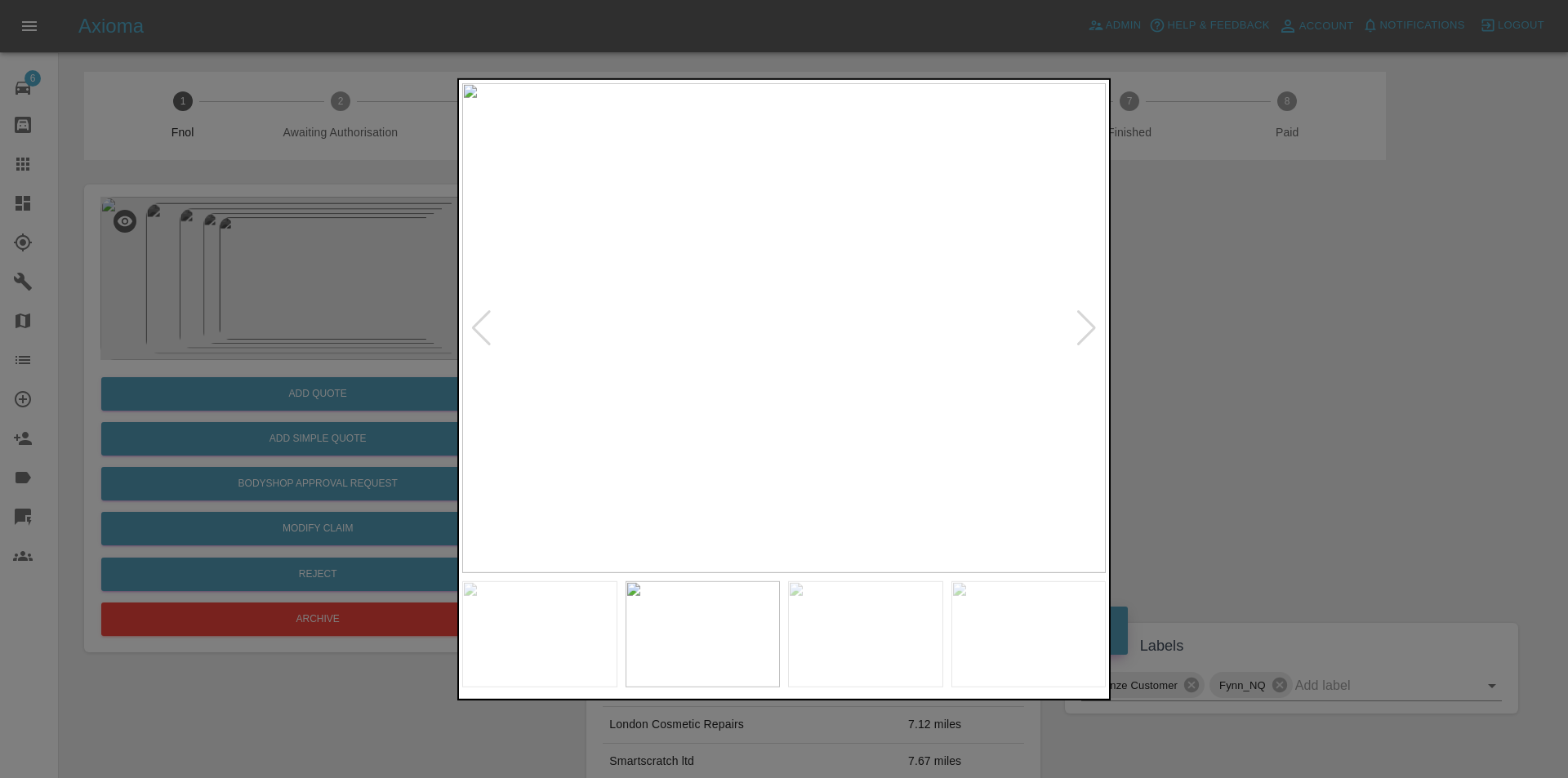
click at [1087, 327] on div at bounding box center [1087, 327] width 22 height 36
drag, startPoint x: 1253, startPoint y: 357, endPoint x: 499, endPoint y: 532, distance: 774.0
click at [1245, 360] on div at bounding box center [784, 389] width 1568 height 778
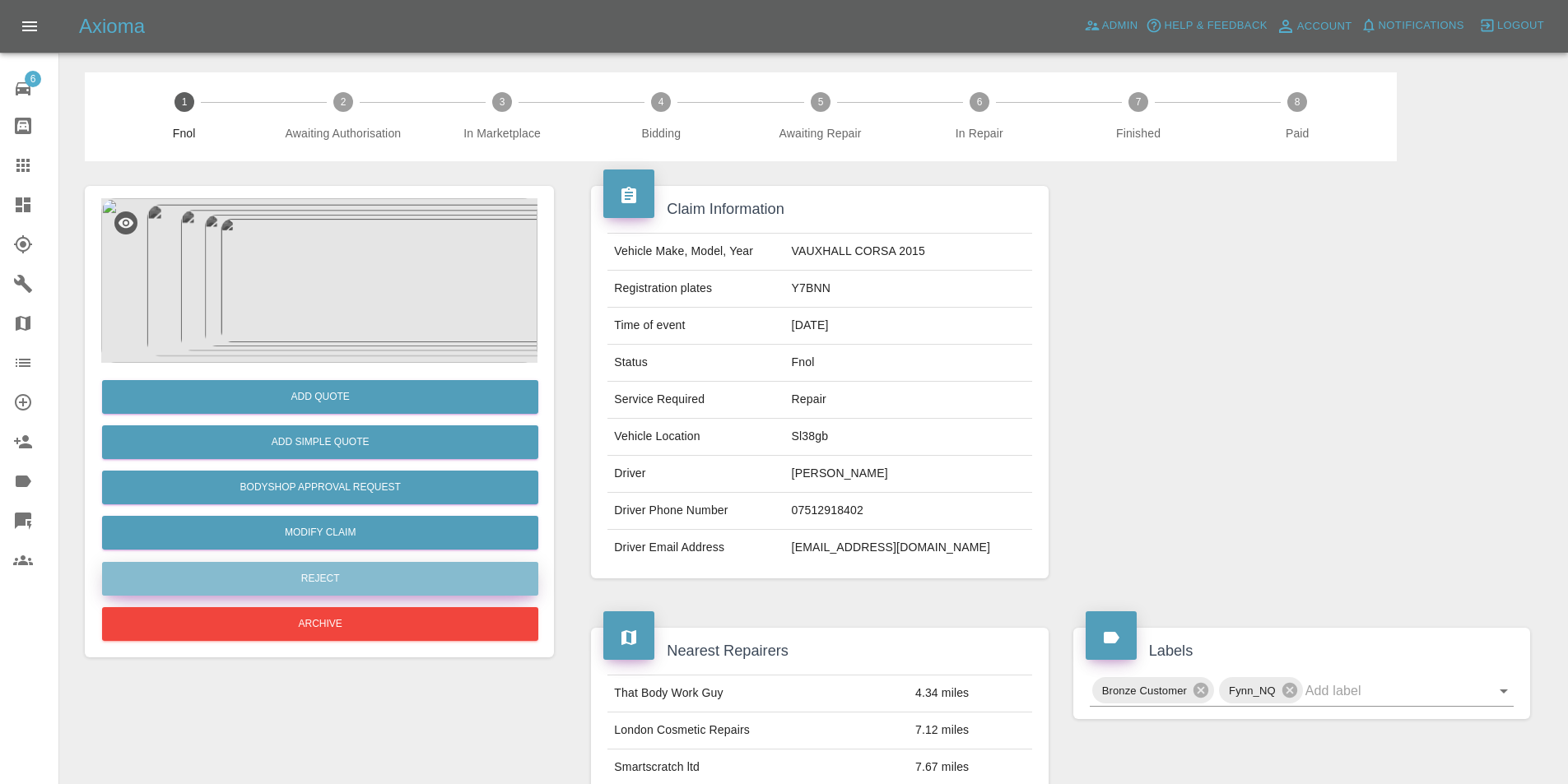
click at [352, 578] on button "Reject" at bounding box center [320, 579] width 436 height 34
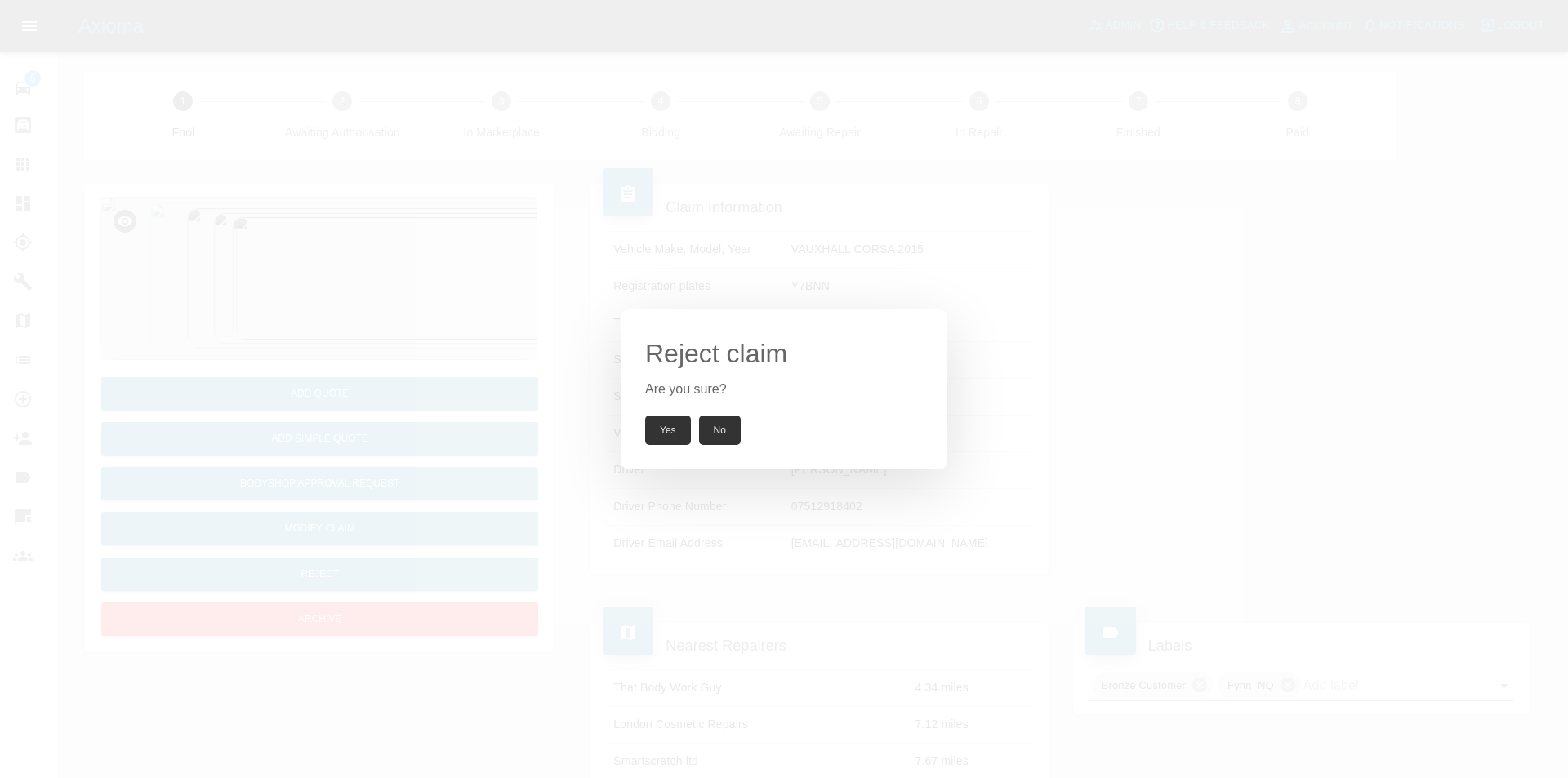
click at [671, 434] on button "Yes" at bounding box center [668, 430] width 46 height 29
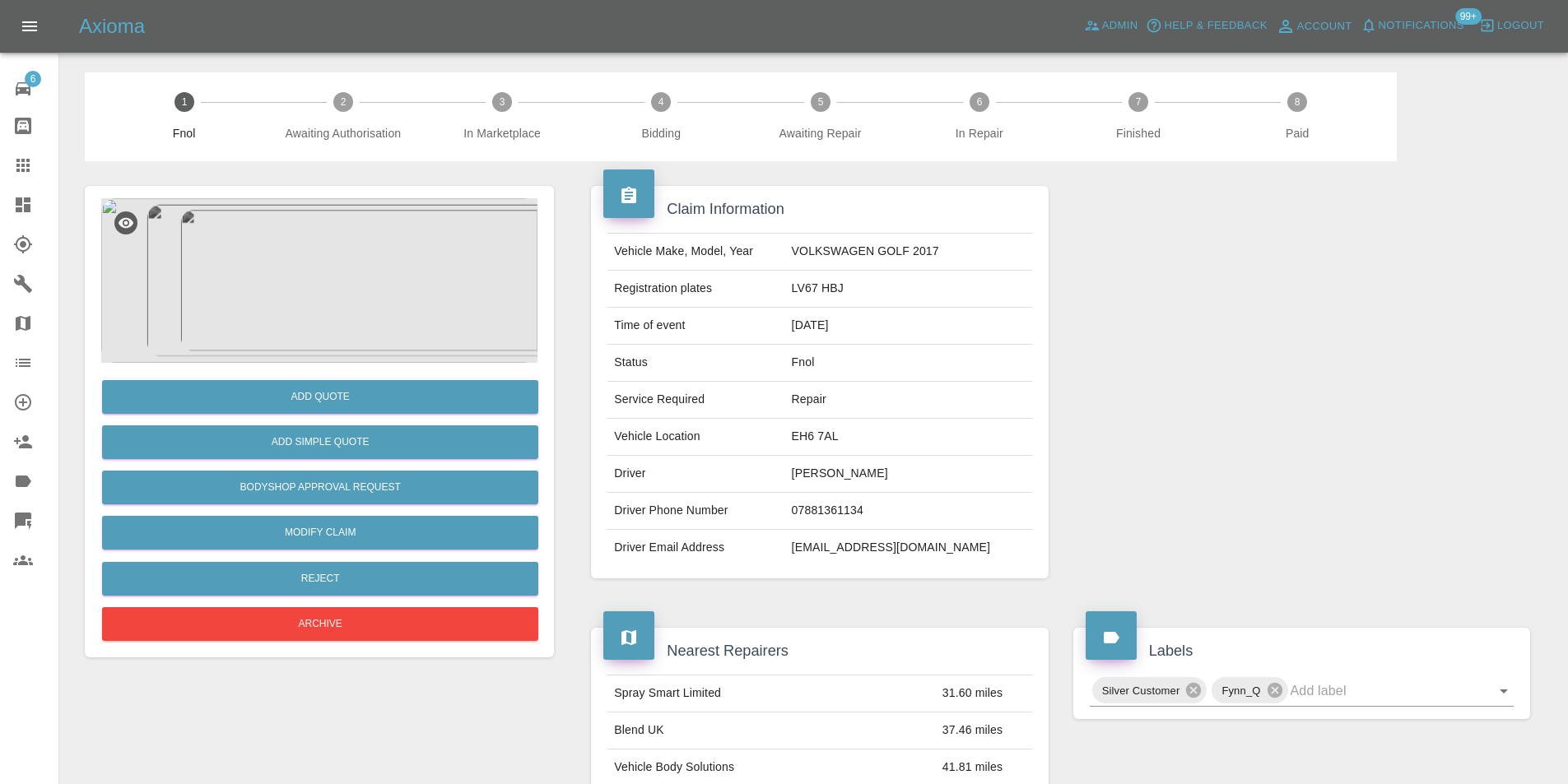
click at [319, 279] on img at bounding box center [319, 281] width 436 height 165
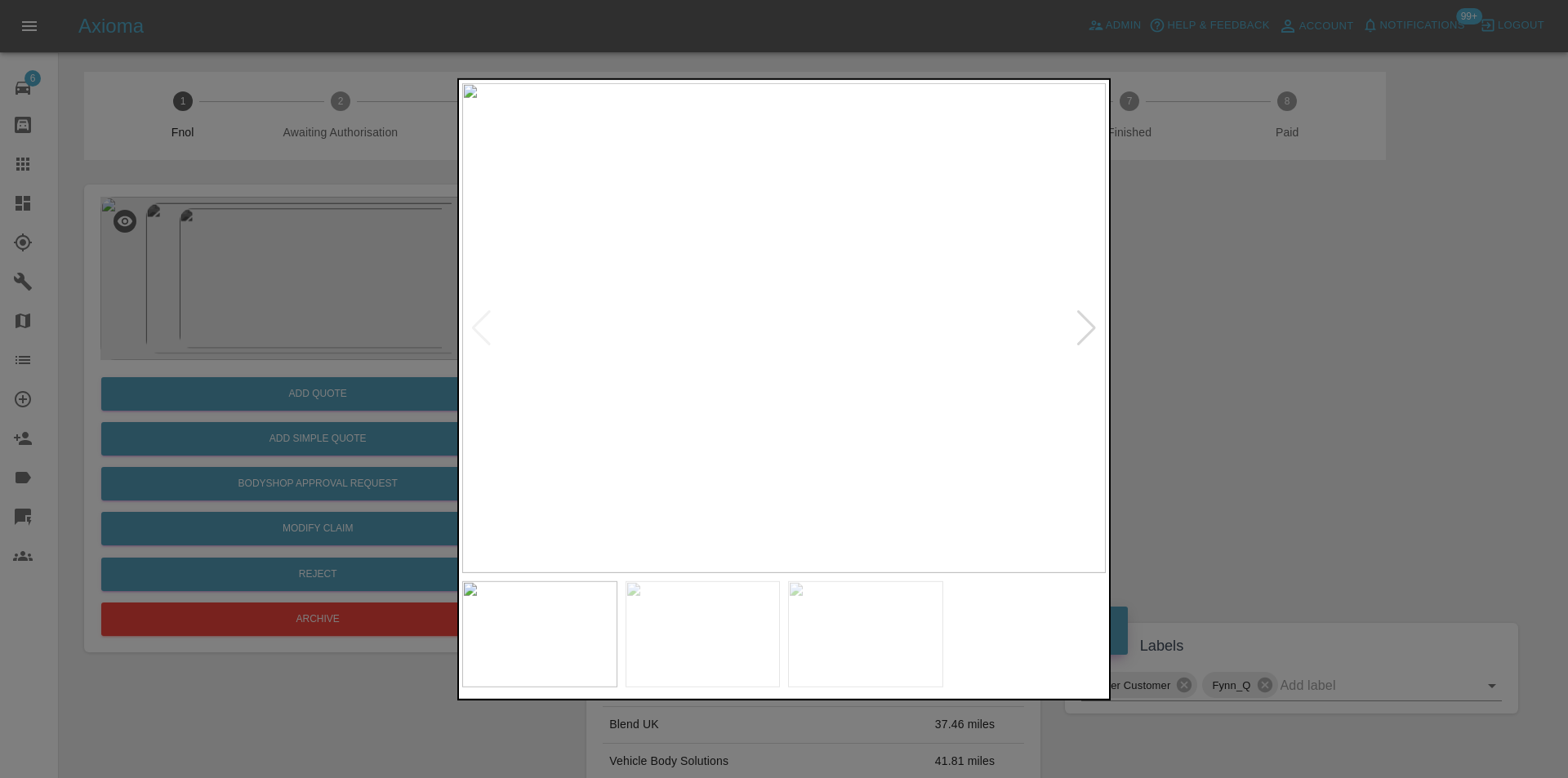
click at [1088, 327] on div at bounding box center [1087, 327] width 22 height 36
click at [1083, 323] on div at bounding box center [1087, 327] width 22 height 36
click at [1083, 323] on img at bounding box center [784, 327] width 643 height 490
drag, startPoint x: 1241, startPoint y: 336, endPoint x: 1234, endPoint y: 332, distance: 8.1
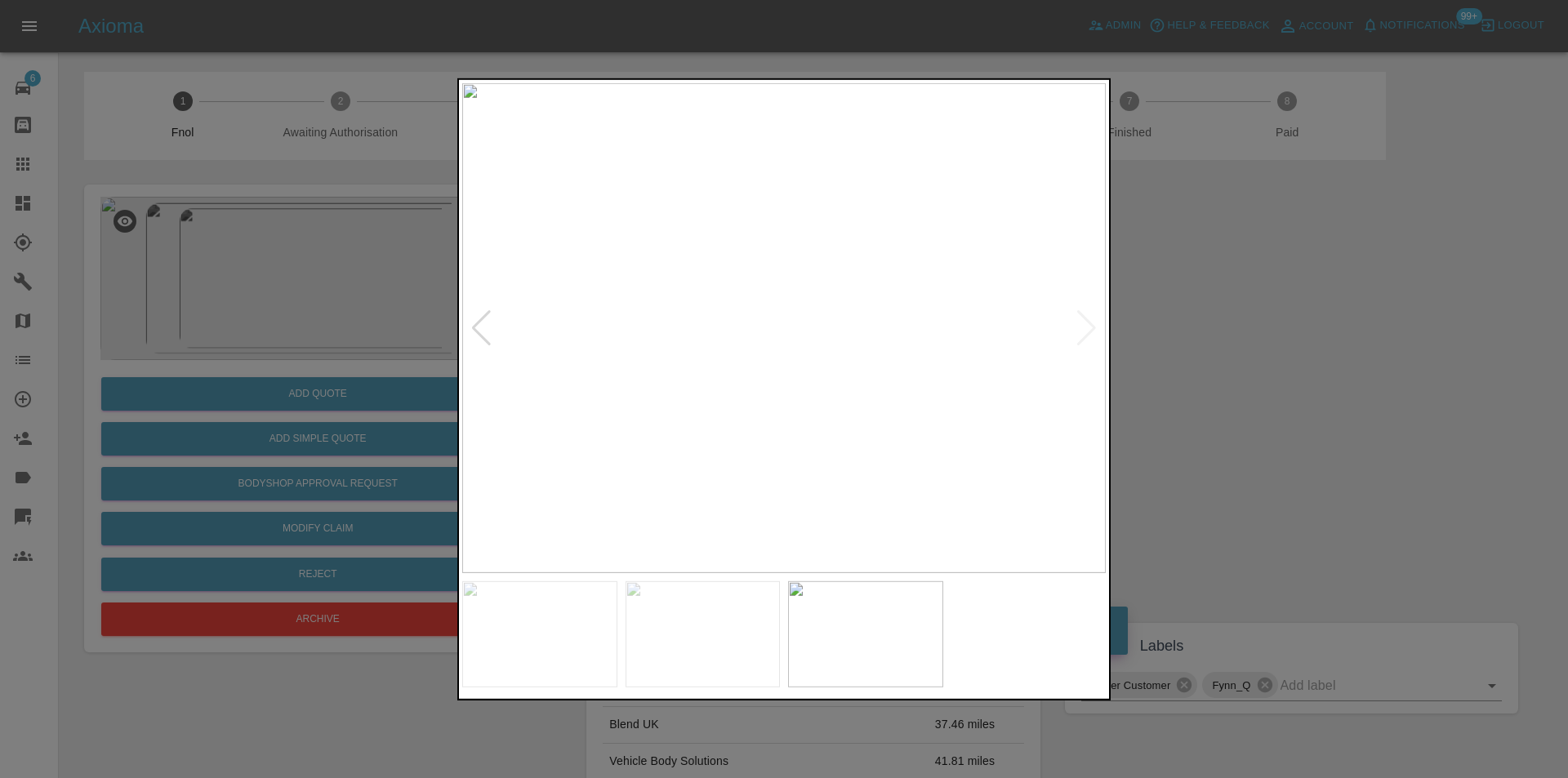
click at [1240, 336] on div at bounding box center [784, 389] width 1568 height 778
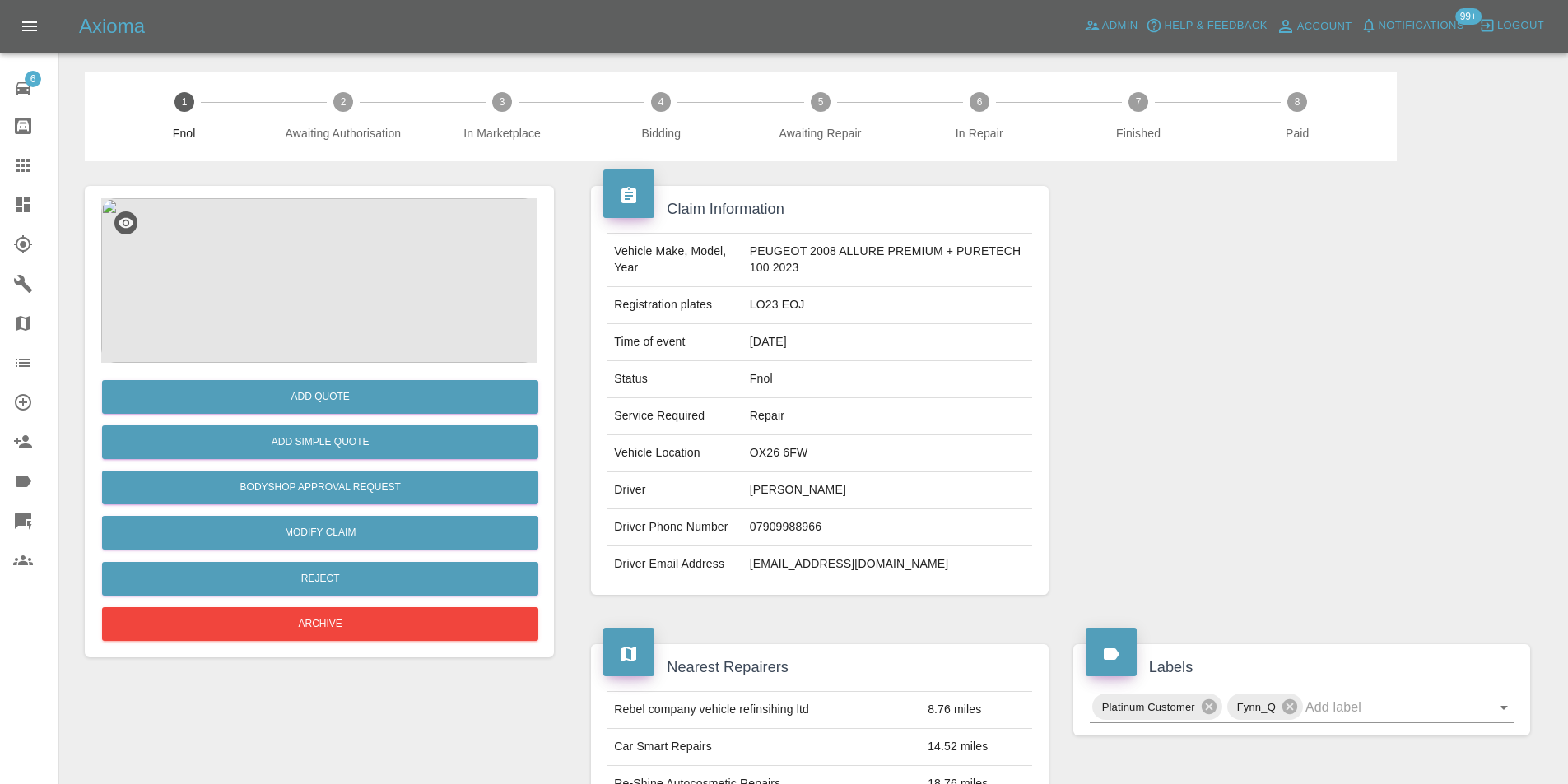
click at [307, 287] on img at bounding box center [319, 281] width 436 height 165
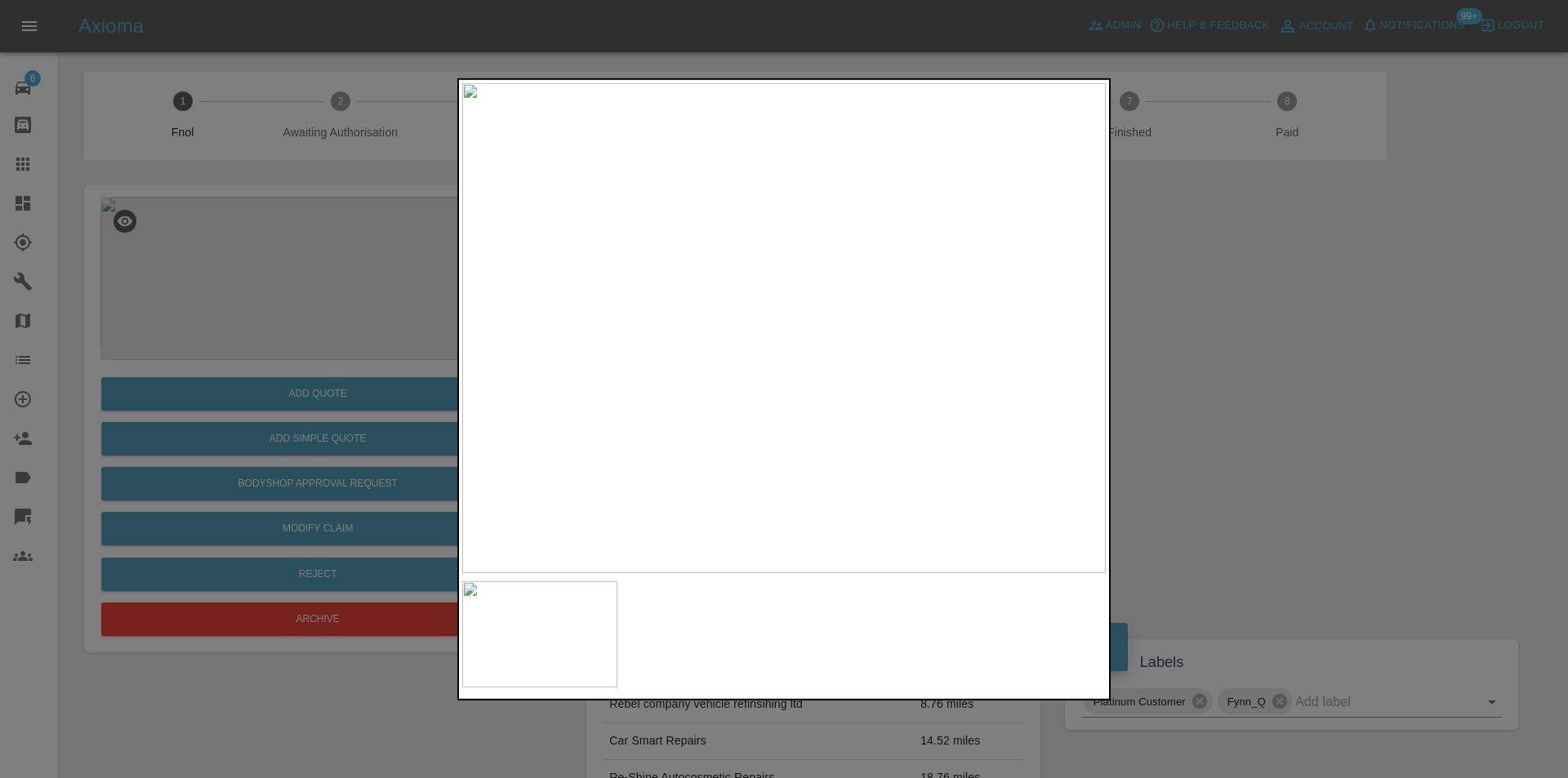
click at [1250, 355] on div at bounding box center [784, 389] width 1568 height 778
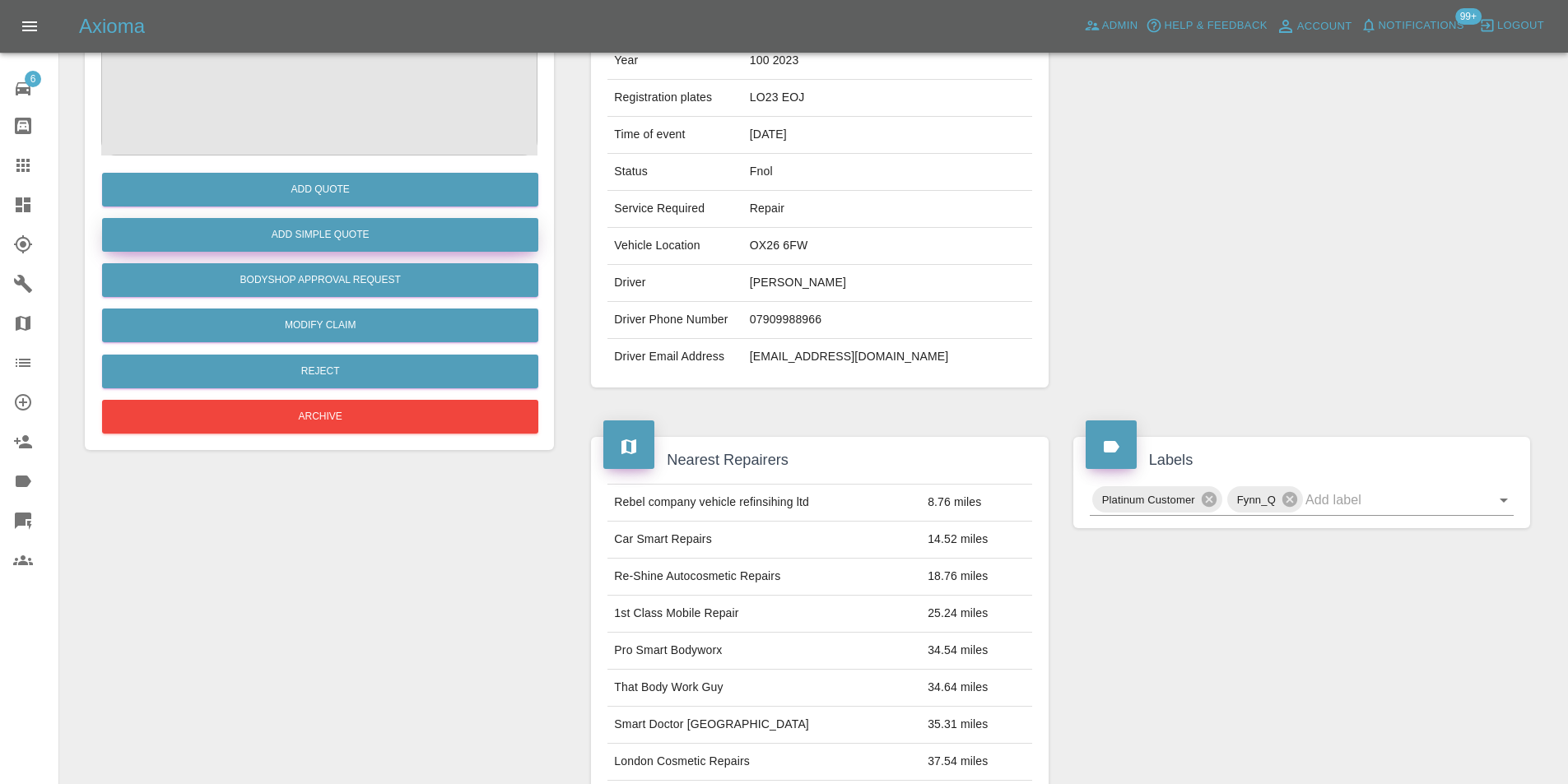
scroll to position [82, 0]
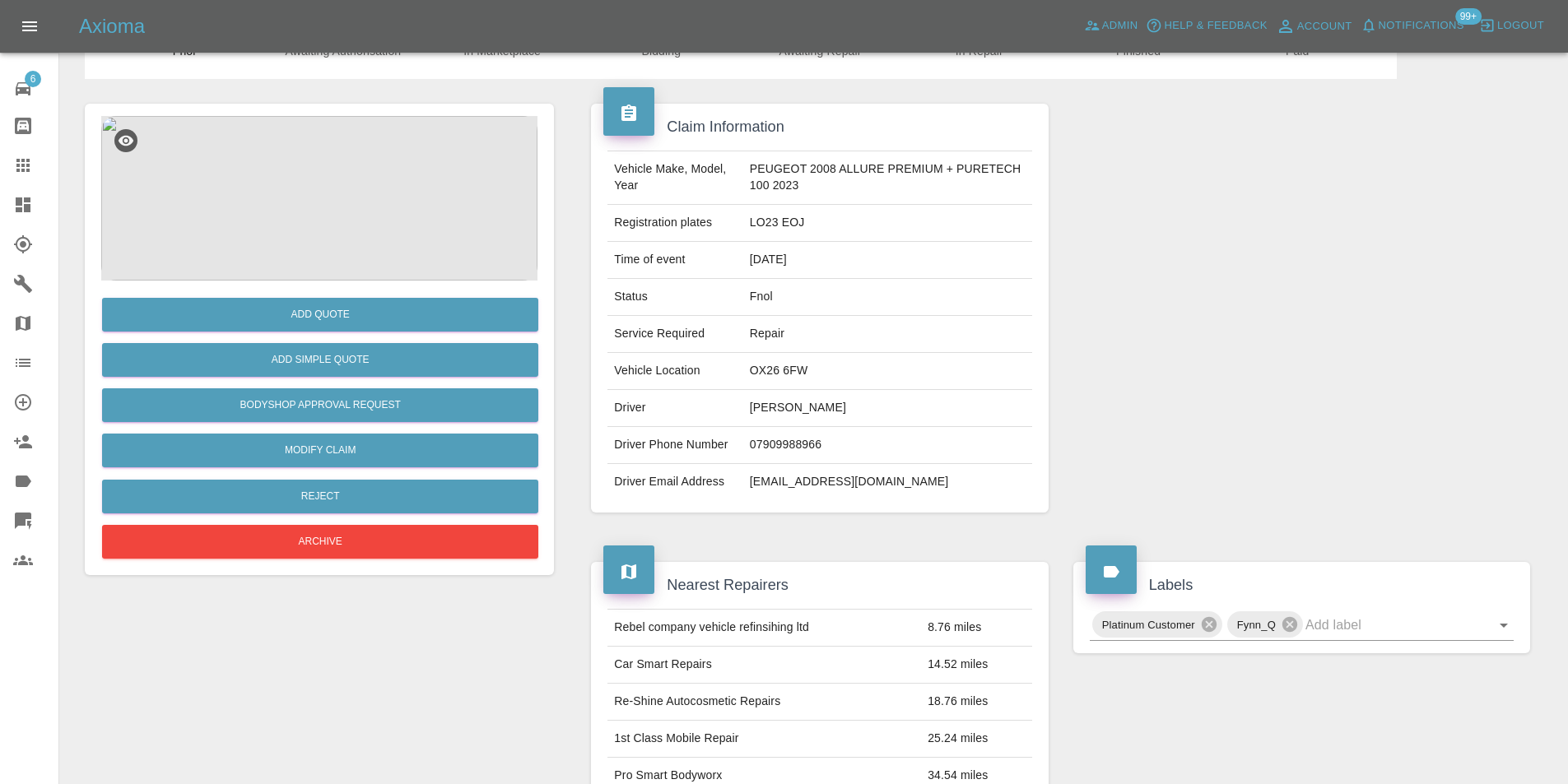
click at [328, 203] on img at bounding box center [319, 199] width 436 height 165
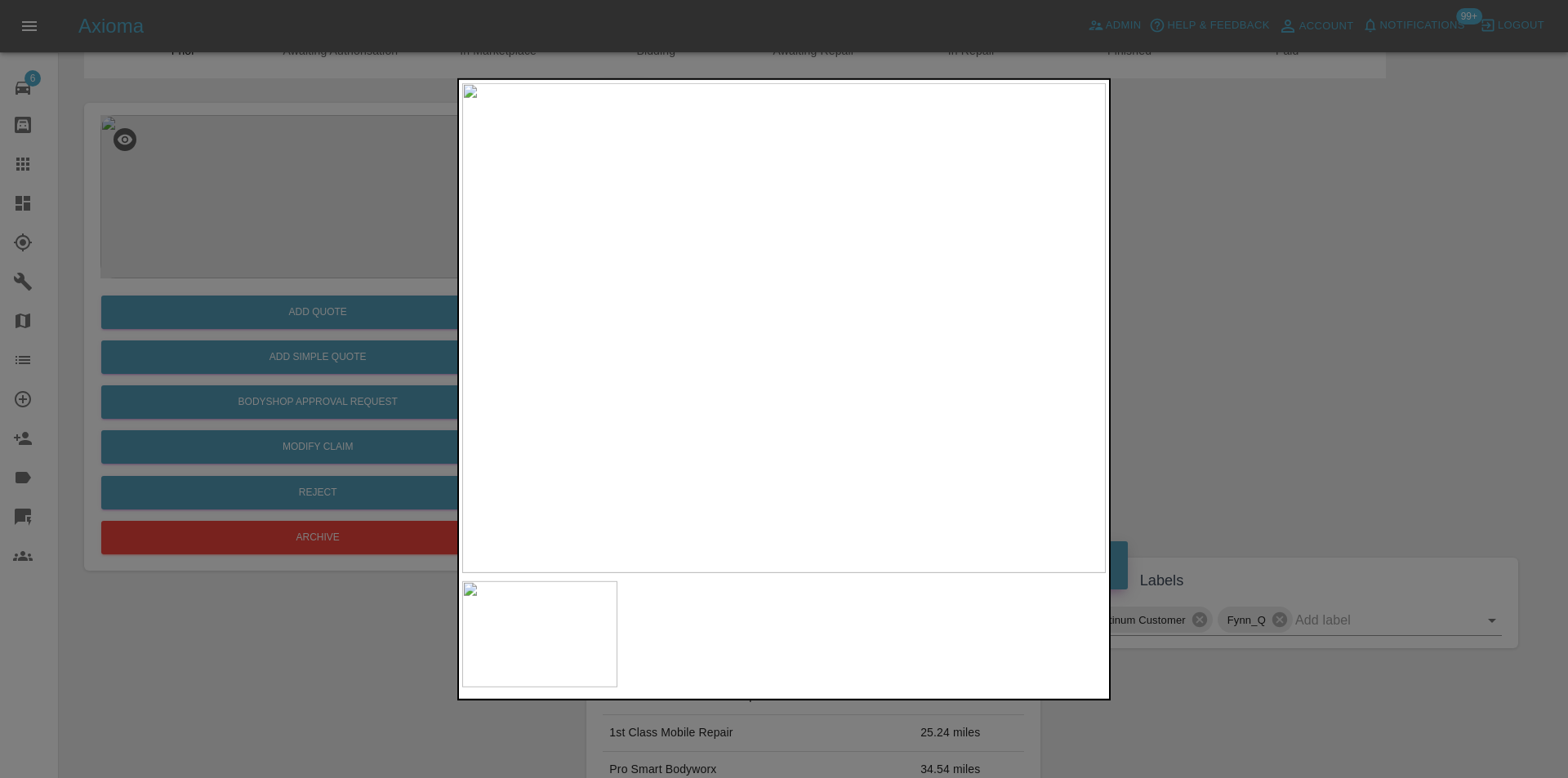
click at [1254, 258] on div at bounding box center [784, 389] width 1568 height 778
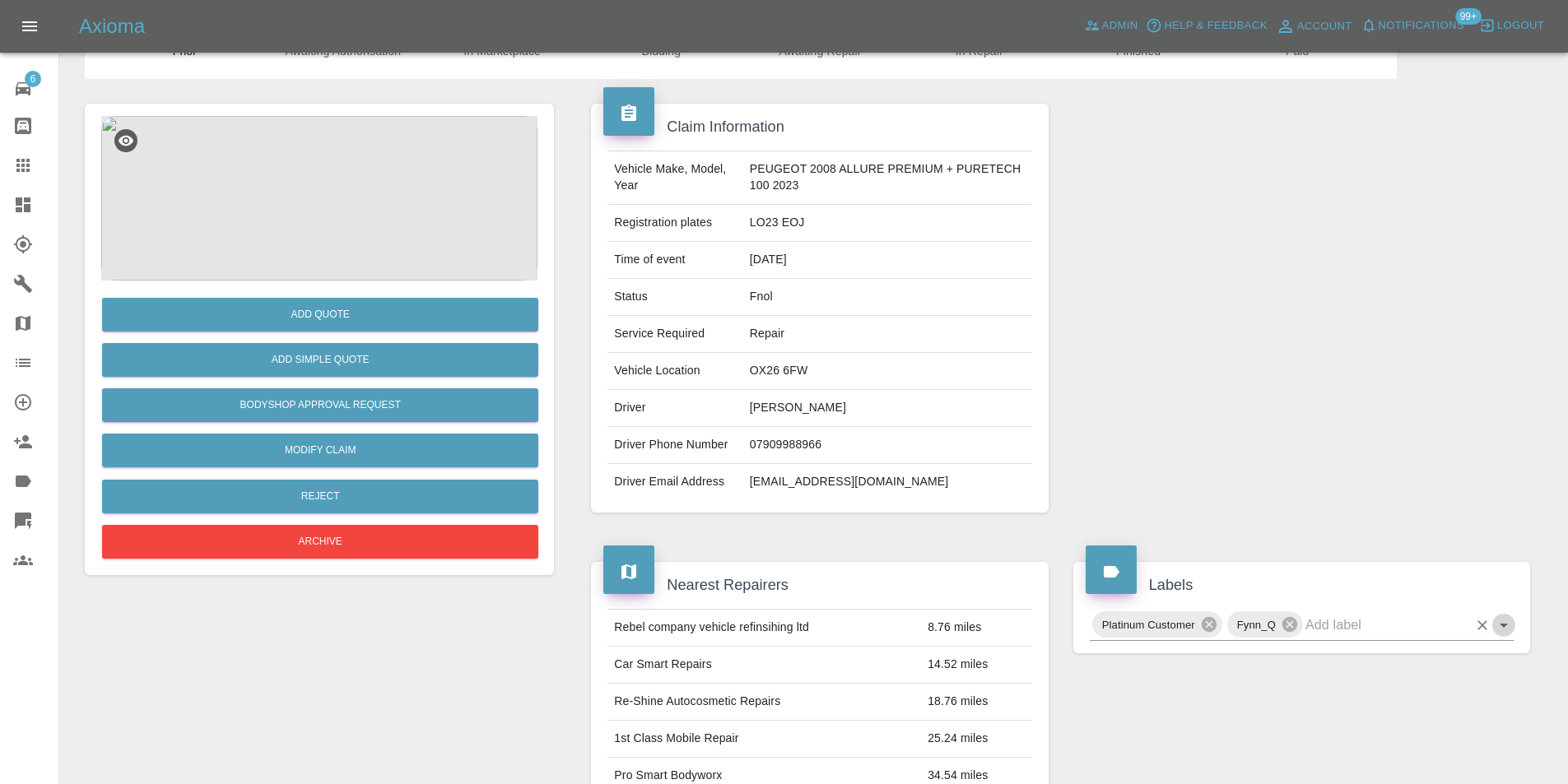
click at [1507, 623] on icon "Open" at bounding box center [1504, 626] width 20 height 20
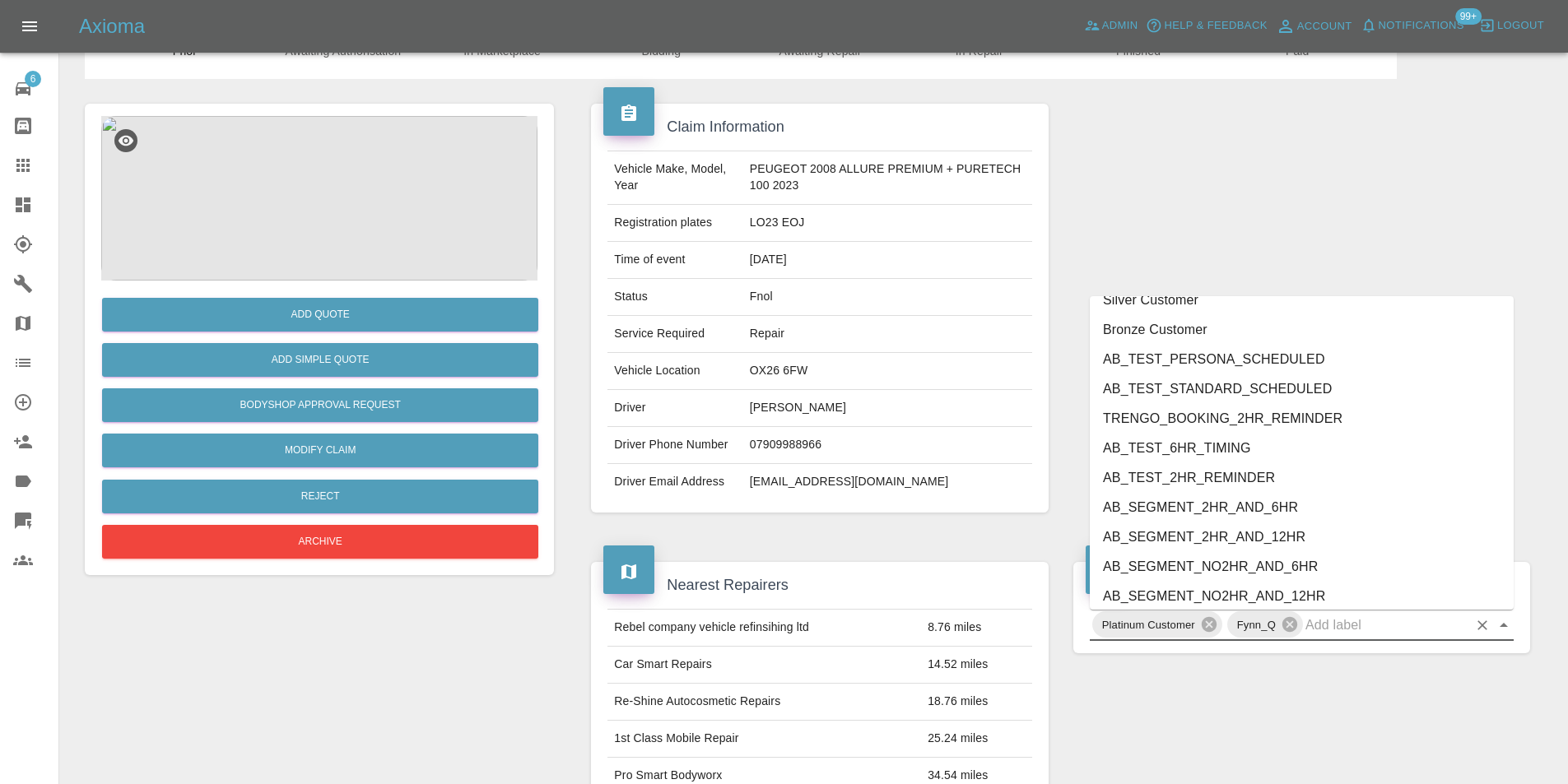
scroll to position [3433, 0]
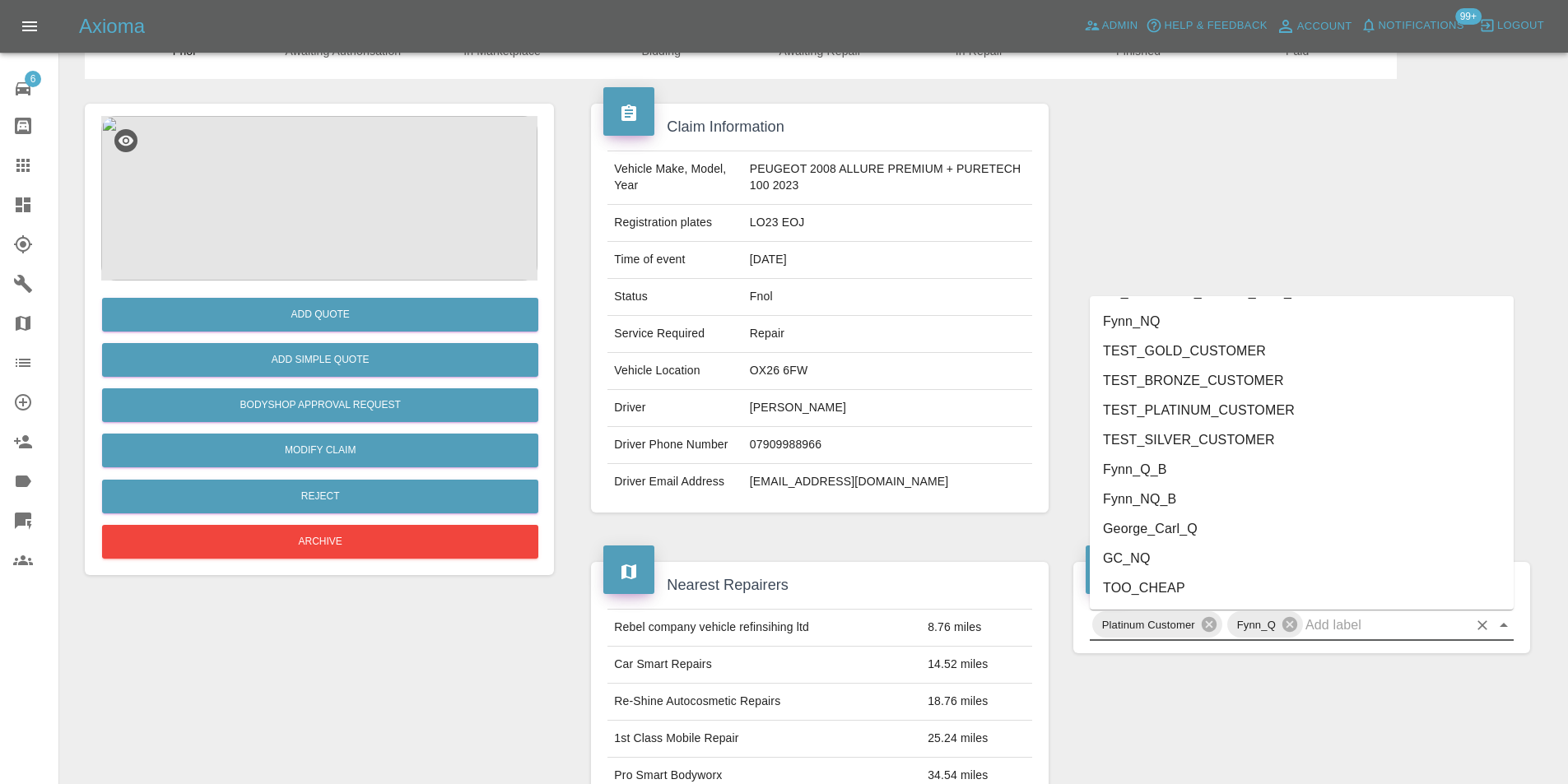
click at [1189, 529] on li "George_Carl_Q" at bounding box center [1302, 529] width 424 height 29
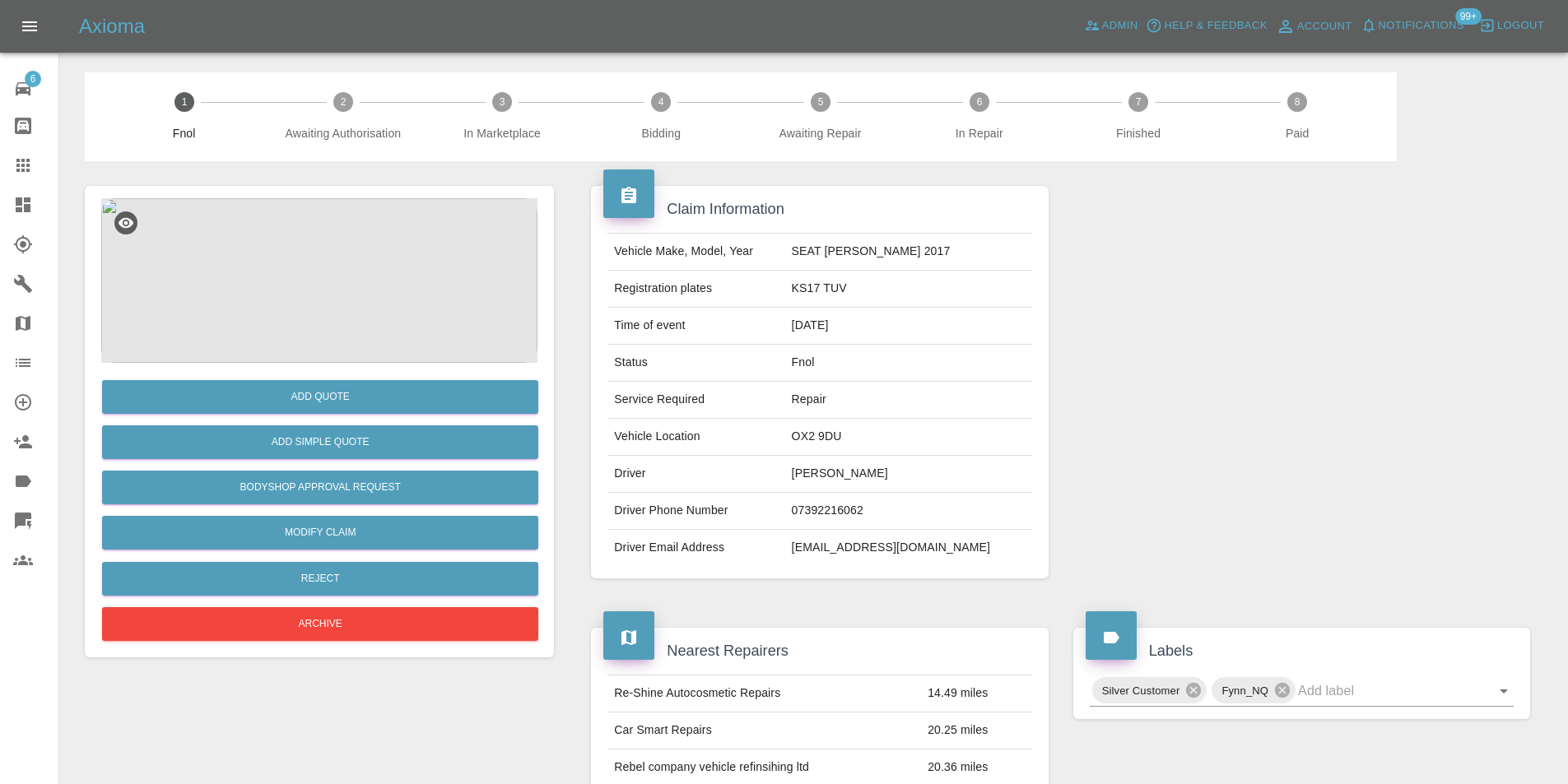
click at [321, 248] on img at bounding box center [319, 281] width 436 height 165
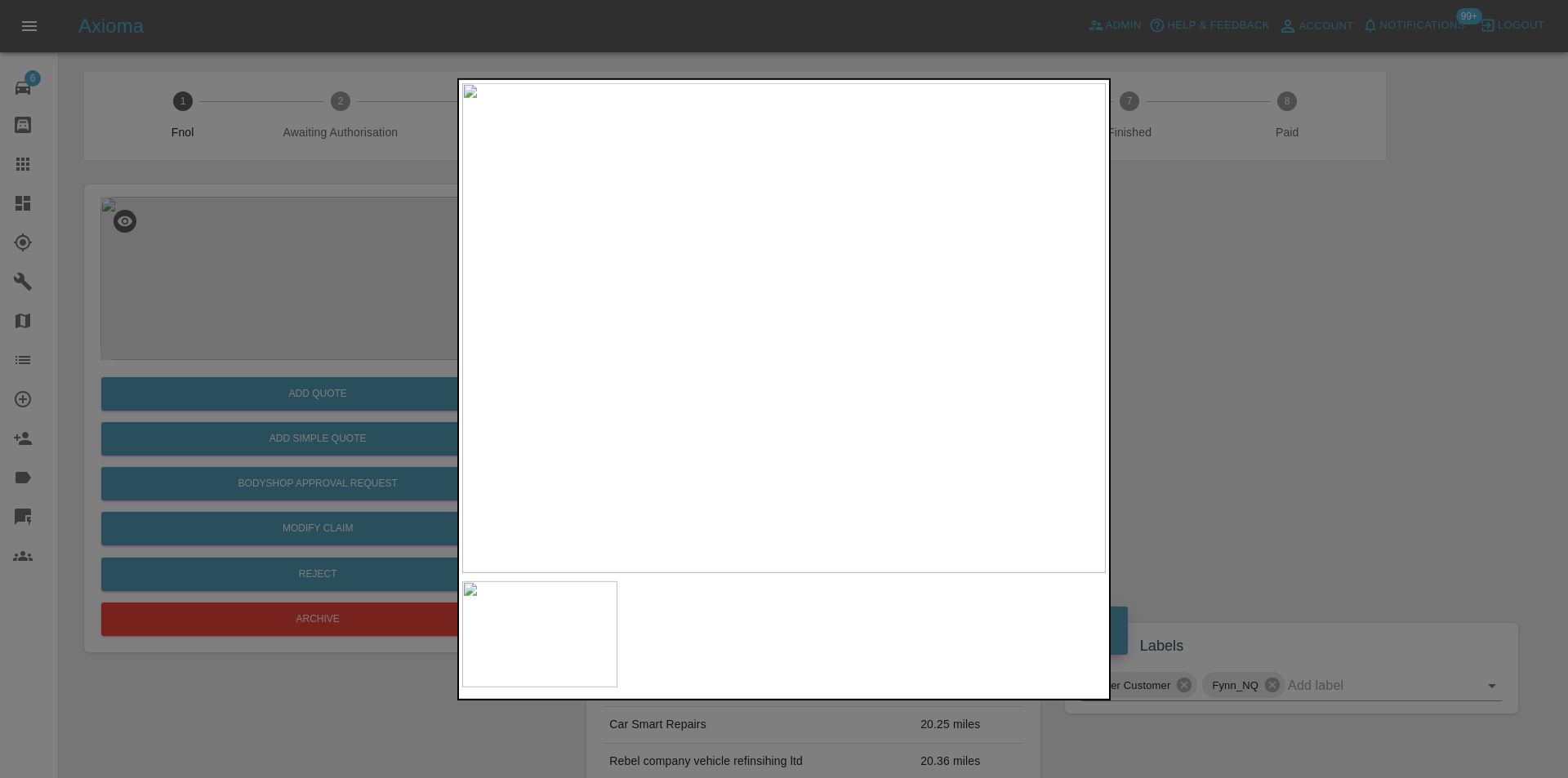
click at [772, 355] on img at bounding box center [784, 327] width 643 height 490
click at [772, 355] on img at bounding box center [784, 327] width 643 height 490
click at [792, 352] on img at bounding box center [823, 245] width 1931 height 1471
drag, startPoint x: 1210, startPoint y: 335, endPoint x: 1117, endPoint y: 336, distance: 93.0
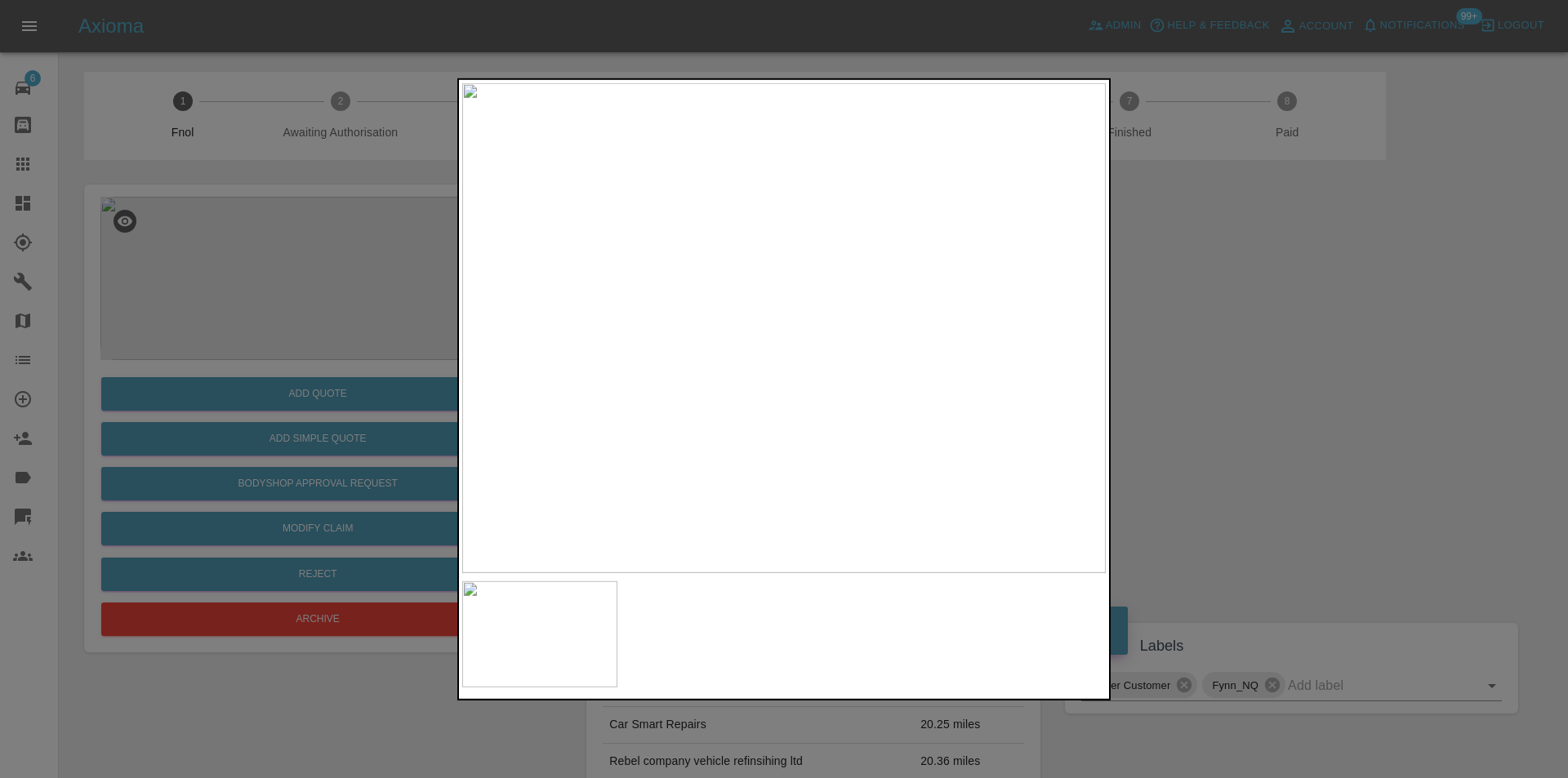
click at [1202, 335] on div at bounding box center [784, 389] width 1568 height 778
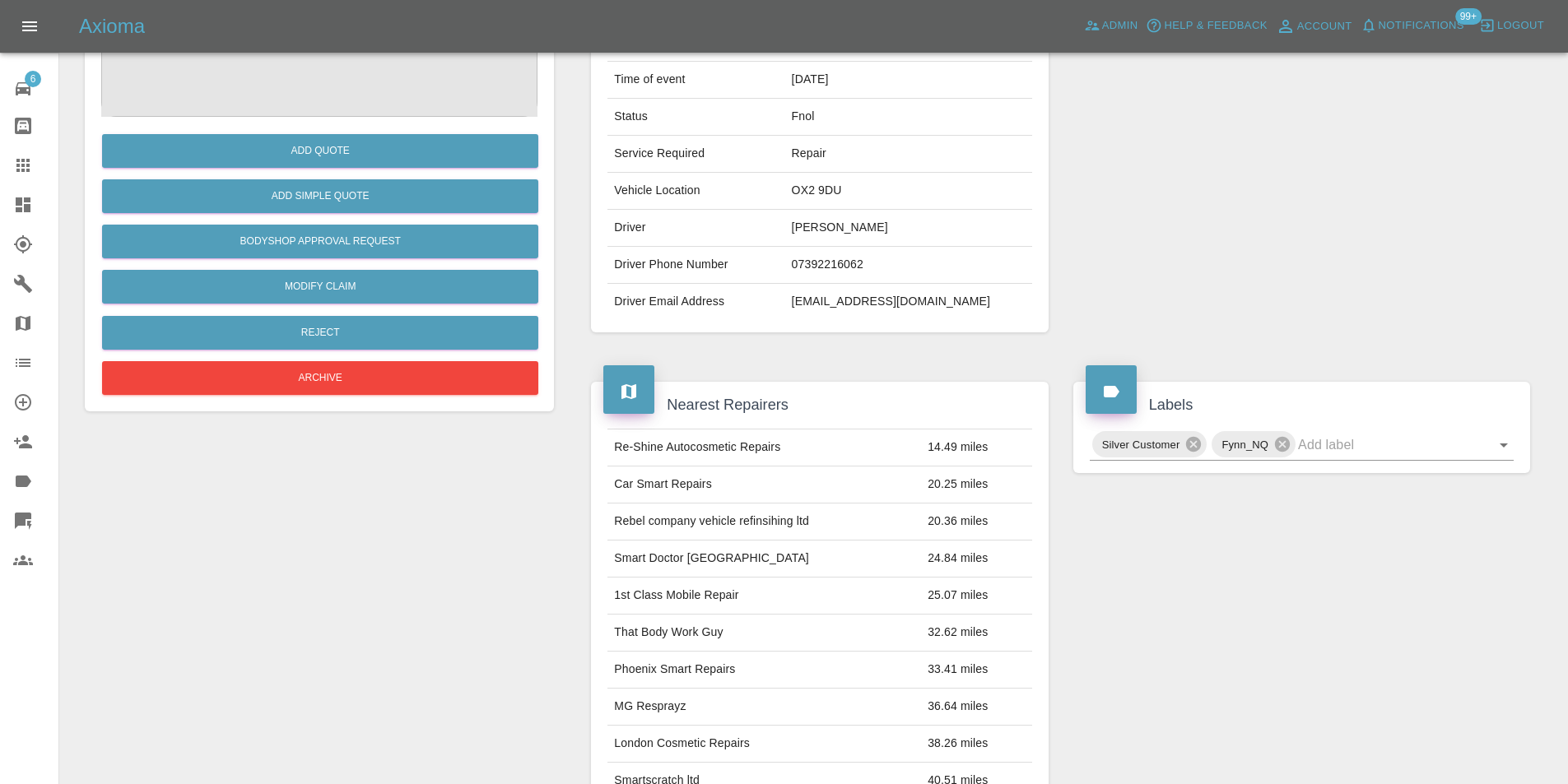
scroll to position [90, 0]
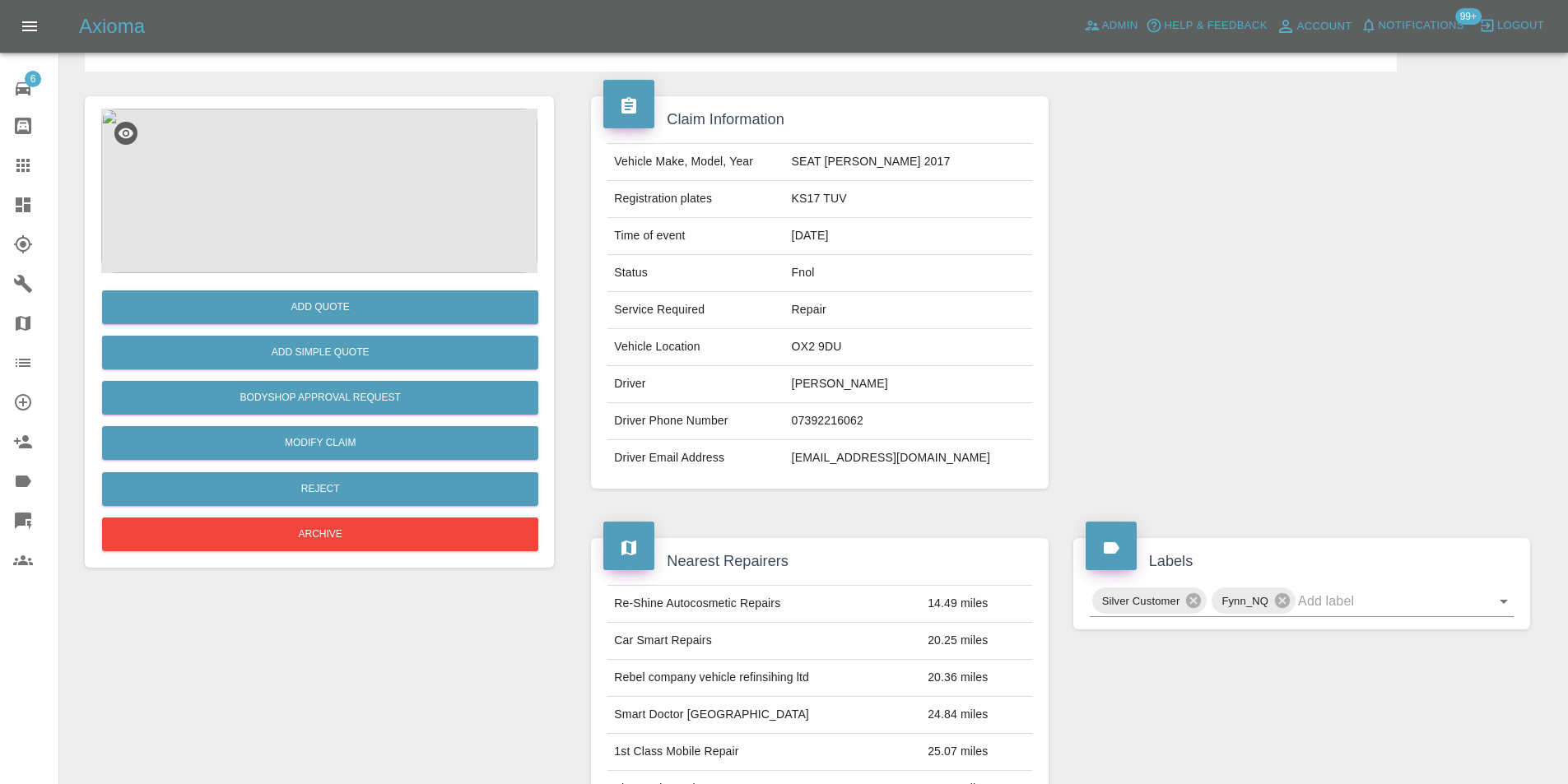
click at [342, 198] on img at bounding box center [319, 191] width 436 height 165
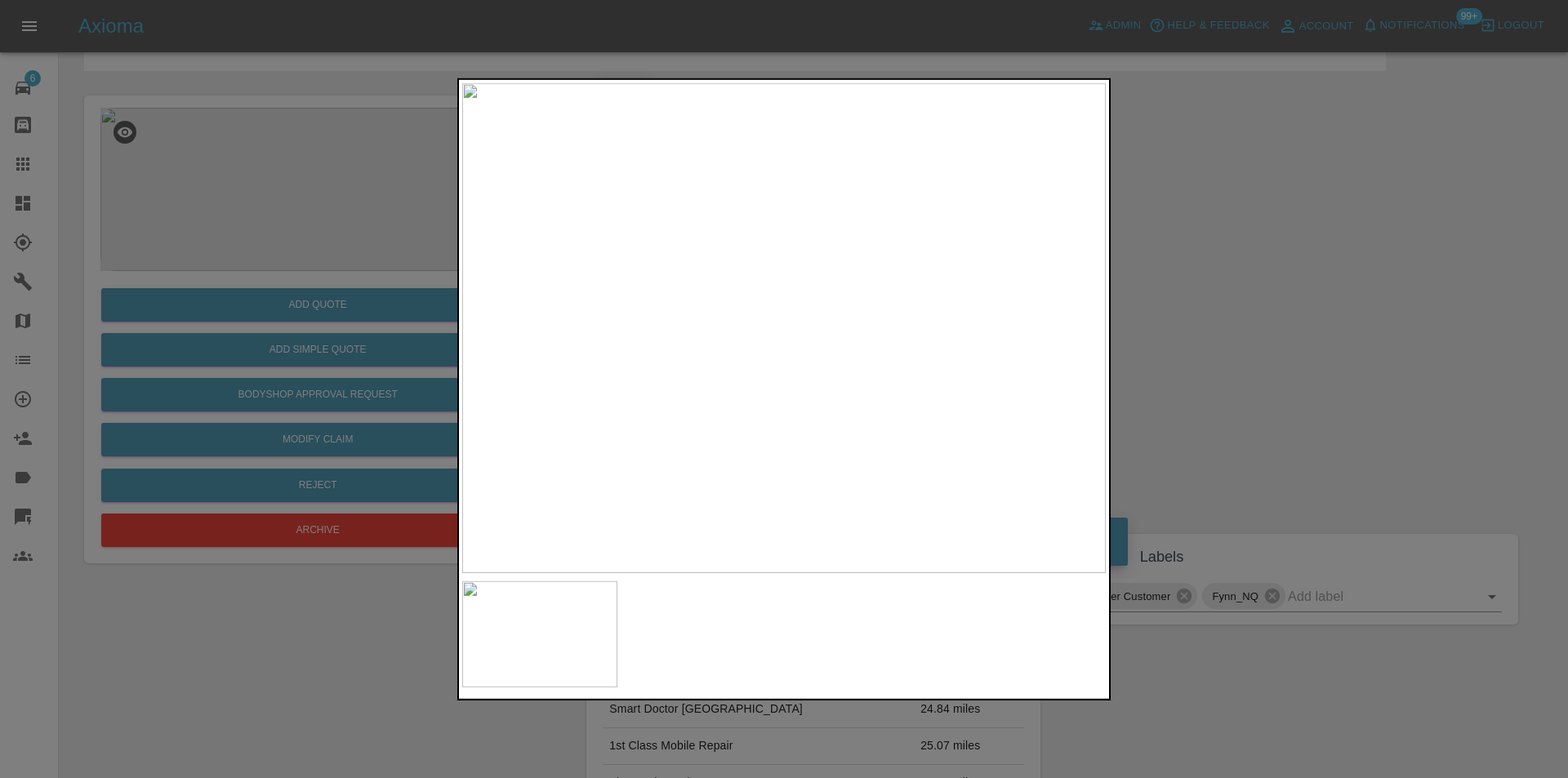
click at [1209, 367] on div at bounding box center [784, 389] width 1568 height 778
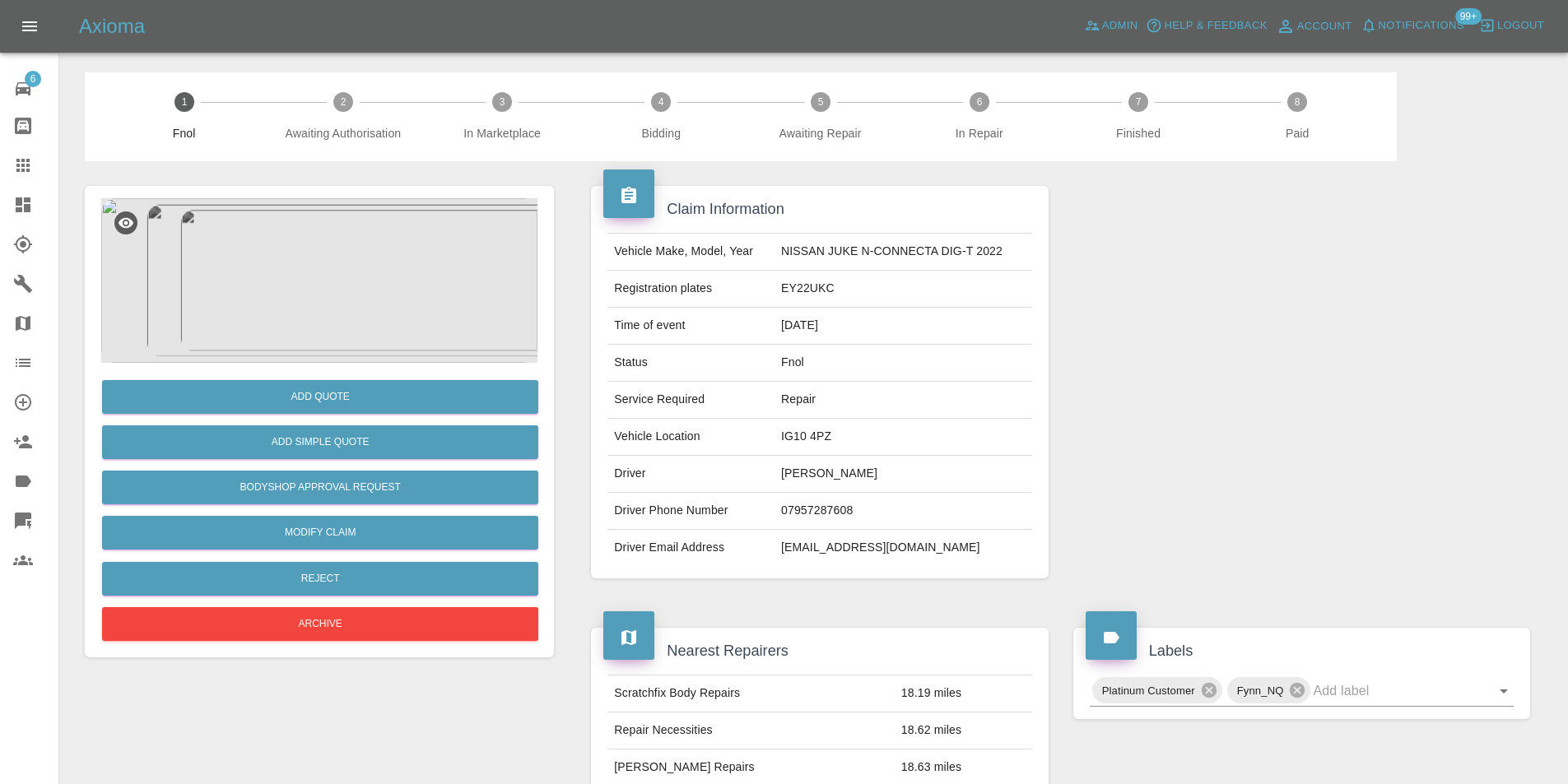
click at [342, 267] on img at bounding box center [319, 281] width 436 height 165
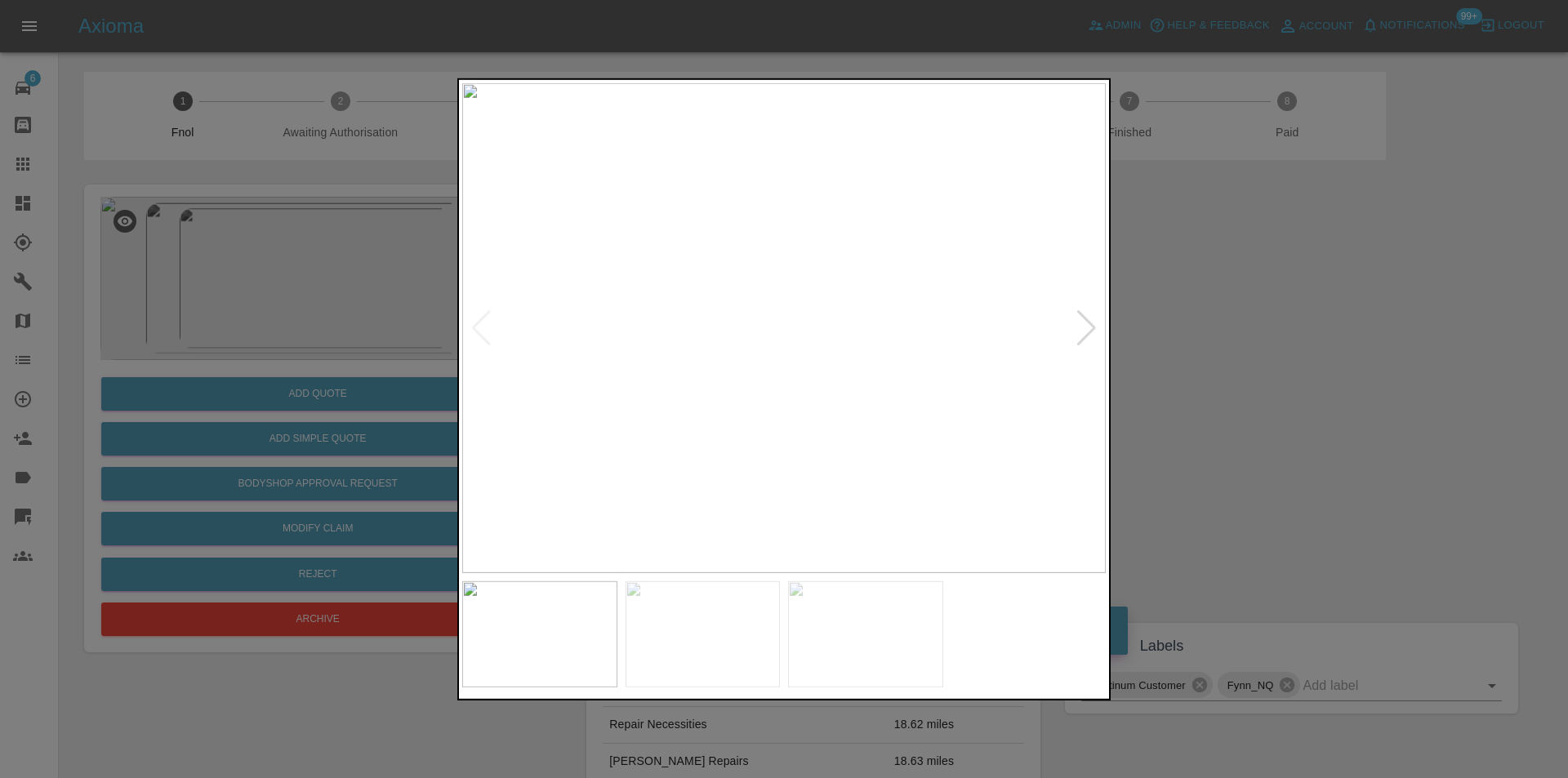
drag, startPoint x: 1358, startPoint y: 421, endPoint x: 1052, endPoint y: 478, distance: 311.3
click at [1347, 422] on div at bounding box center [784, 389] width 1568 height 778
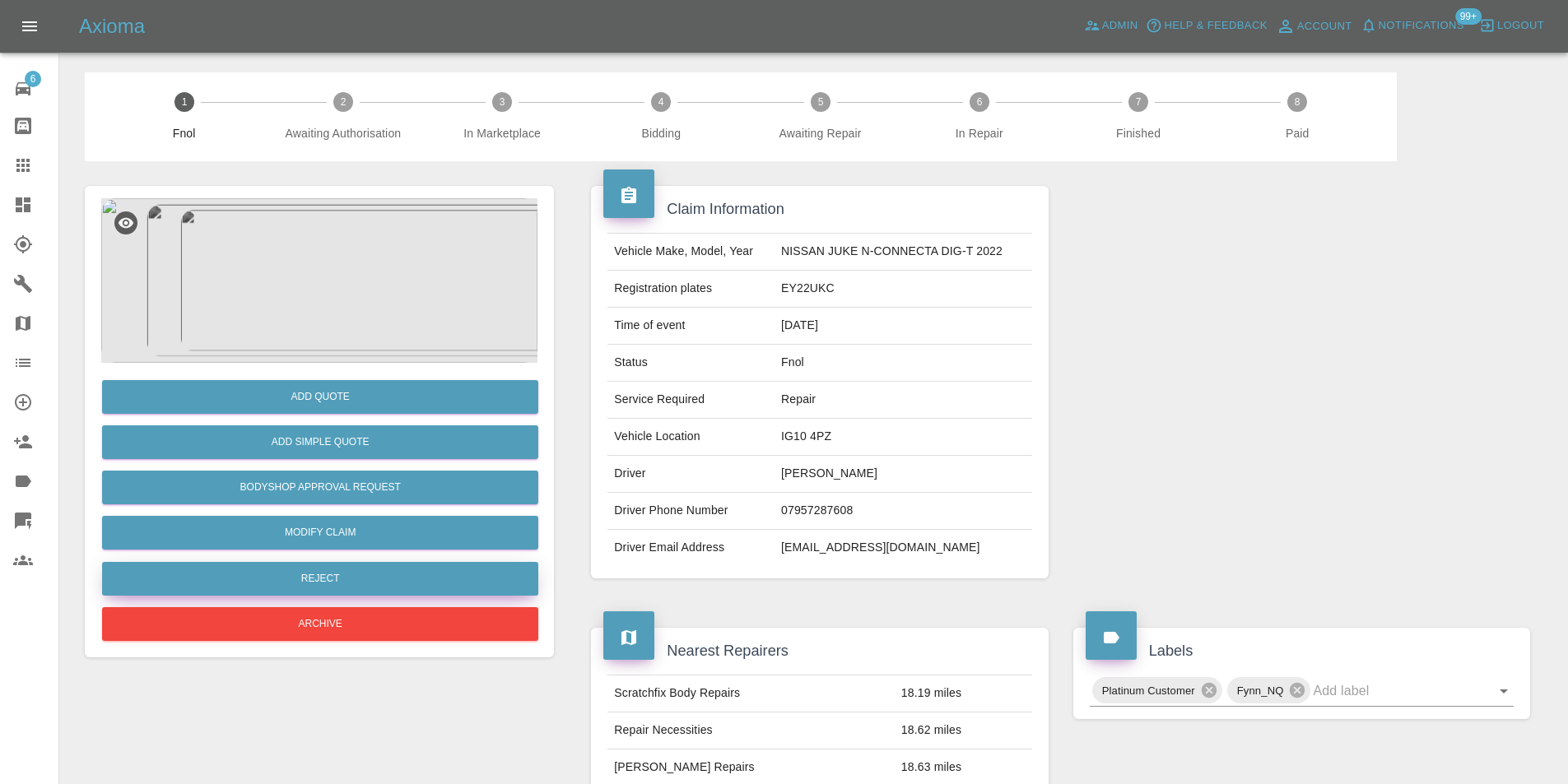
click at [290, 581] on button "Reject" at bounding box center [320, 579] width 436 height 34
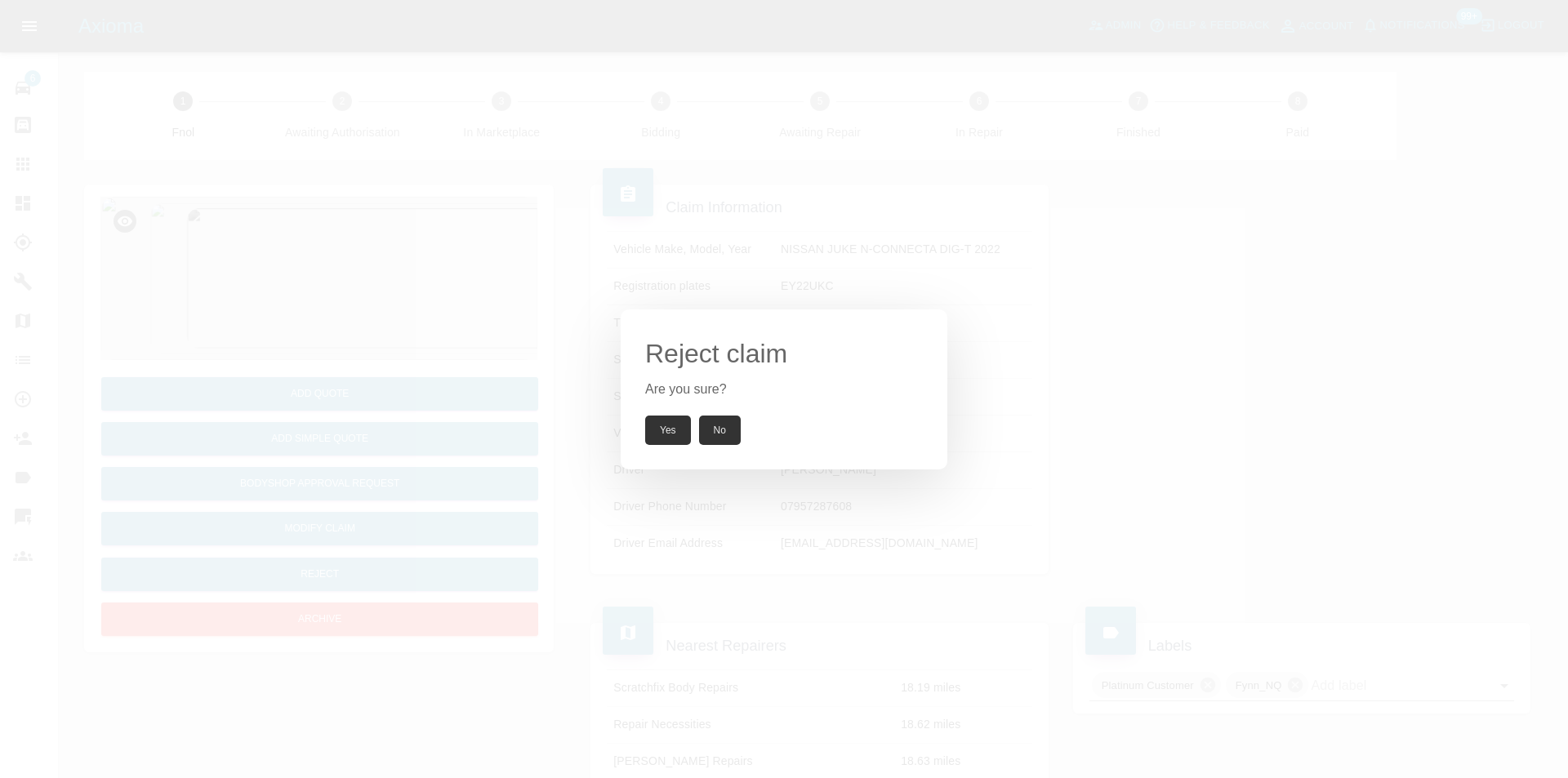
click at [666, 435] on button "Yes" at bounding box center [668, 430] width 46 height 29
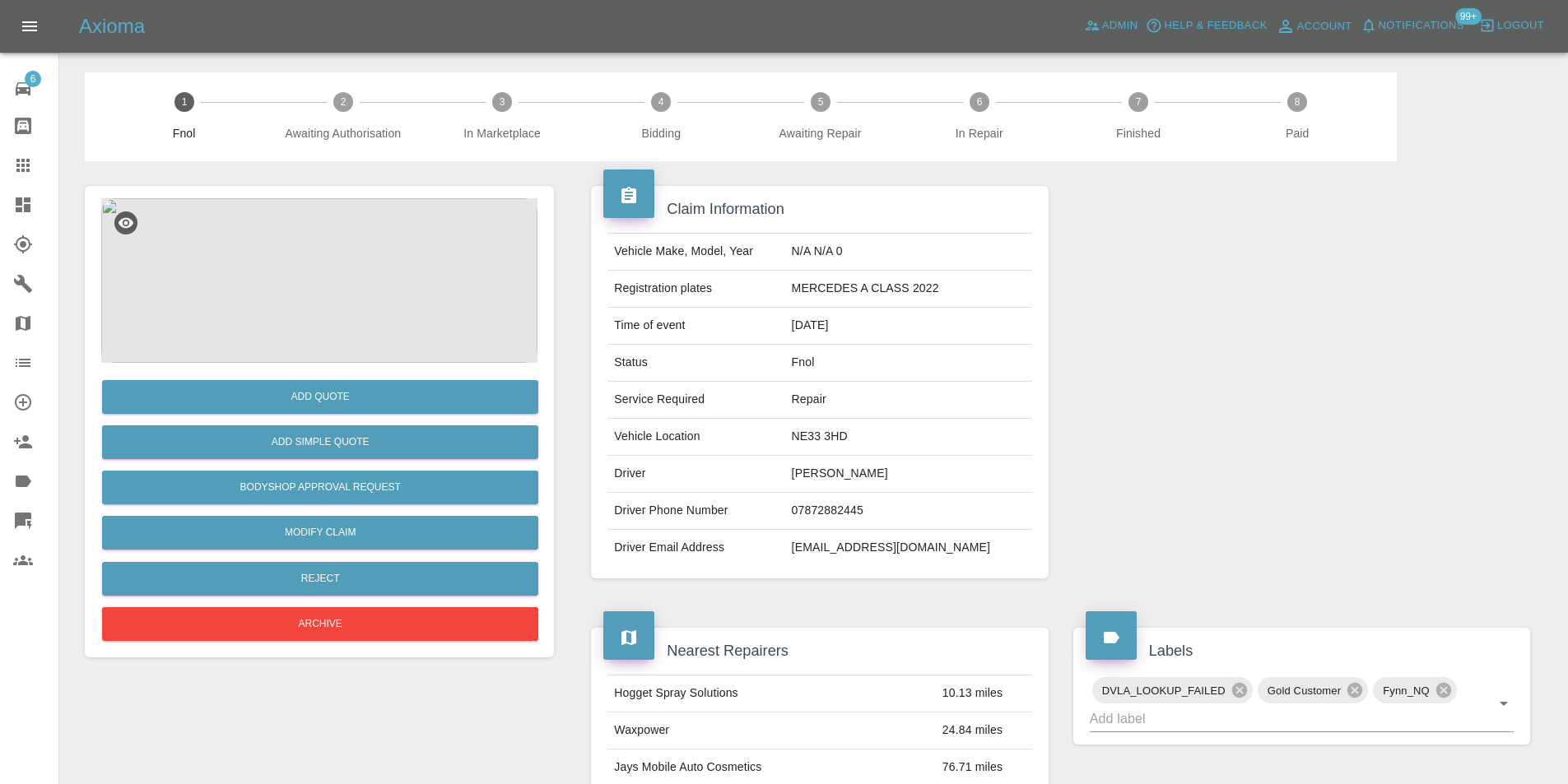
click at [357, 246] on img at bounding box center [319, 281] width 436 height 165
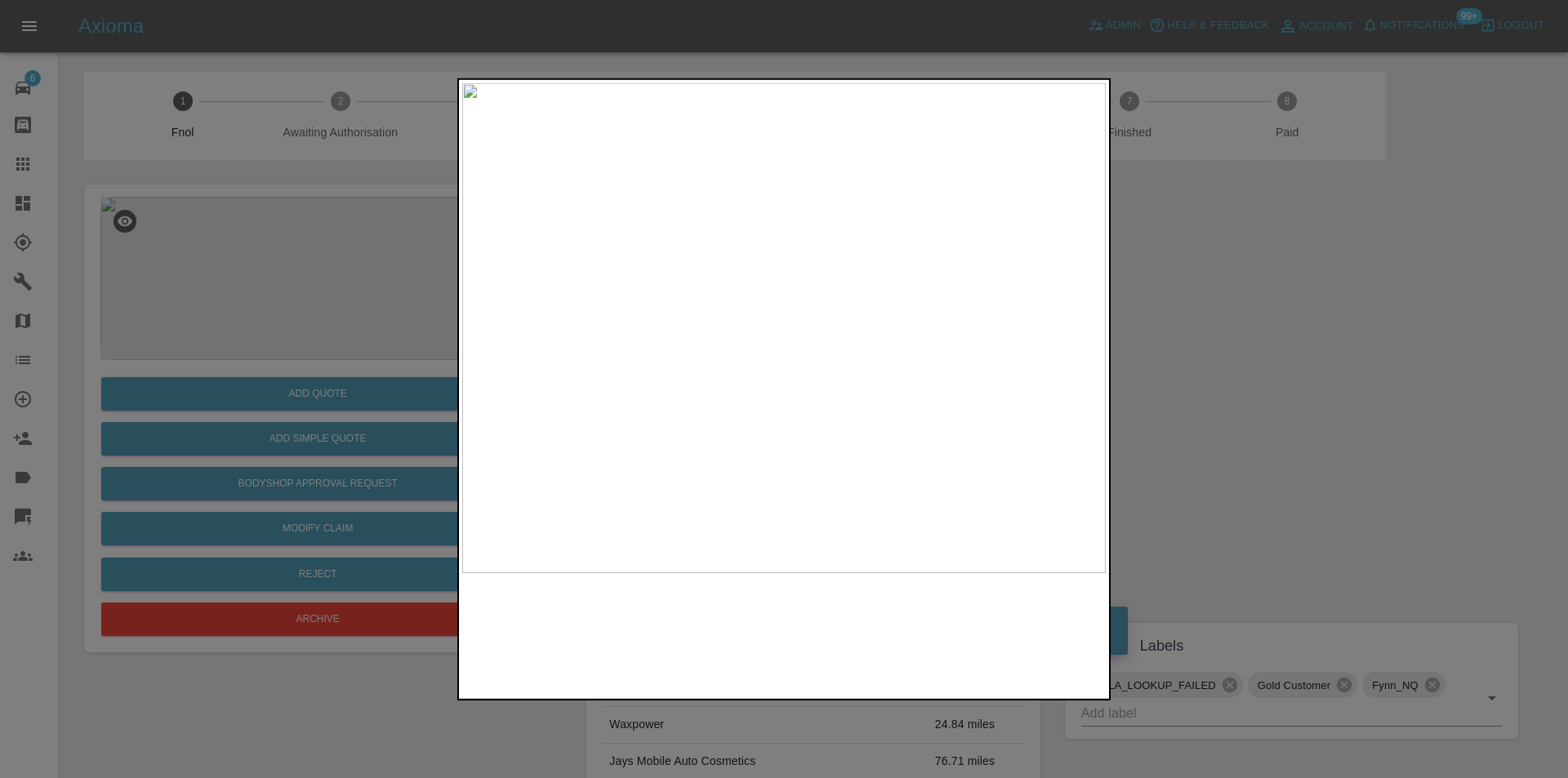
click at [772, 297] on img at bounding box center [784, 327] width 643 height 490
click at [770, 297] on img at bounding box center [823, 422] width 1931 height 1471
click at [771, 297] on img at bounding box center [823, 422] width 1931 height 1471
click at [1196, 327] on div at bounding box center [784, 389] width 1568 height 778
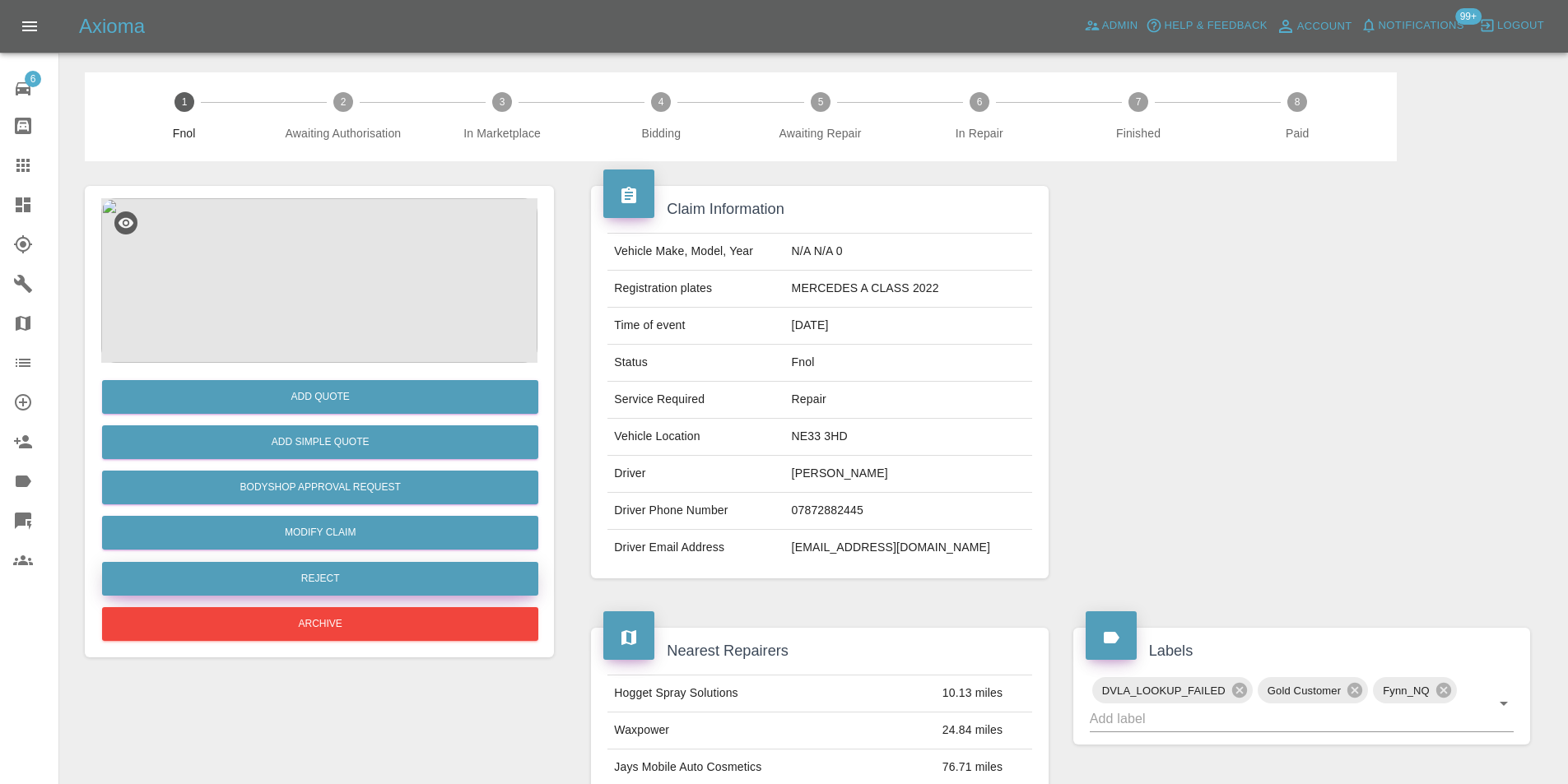
click at [359, 587] on button "Reject" at bounding box center [320, 579] width 436 height 34
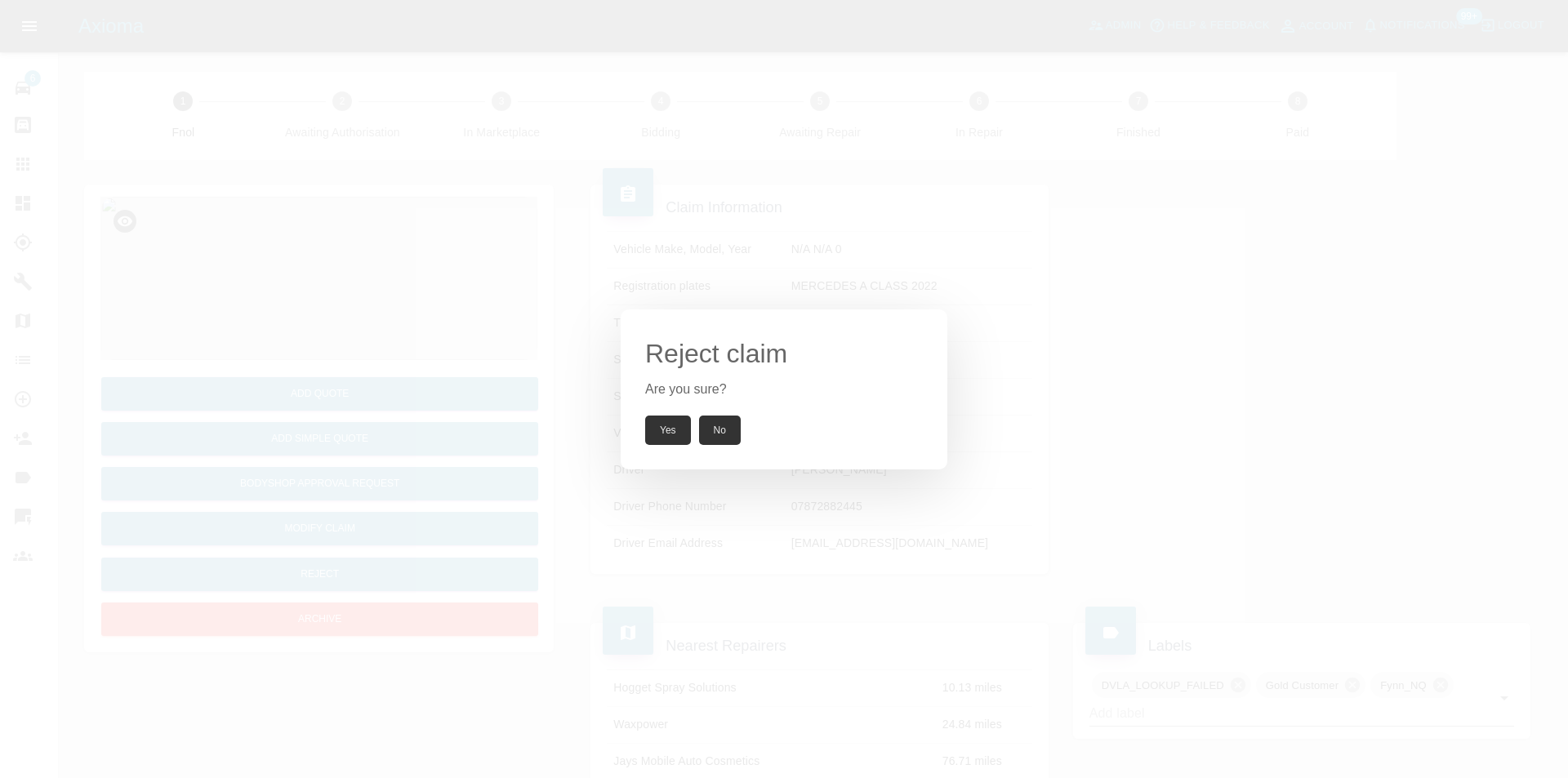
click at [673, 428] on button "Yes" at bounding box center [668, 430] width 46 height 29
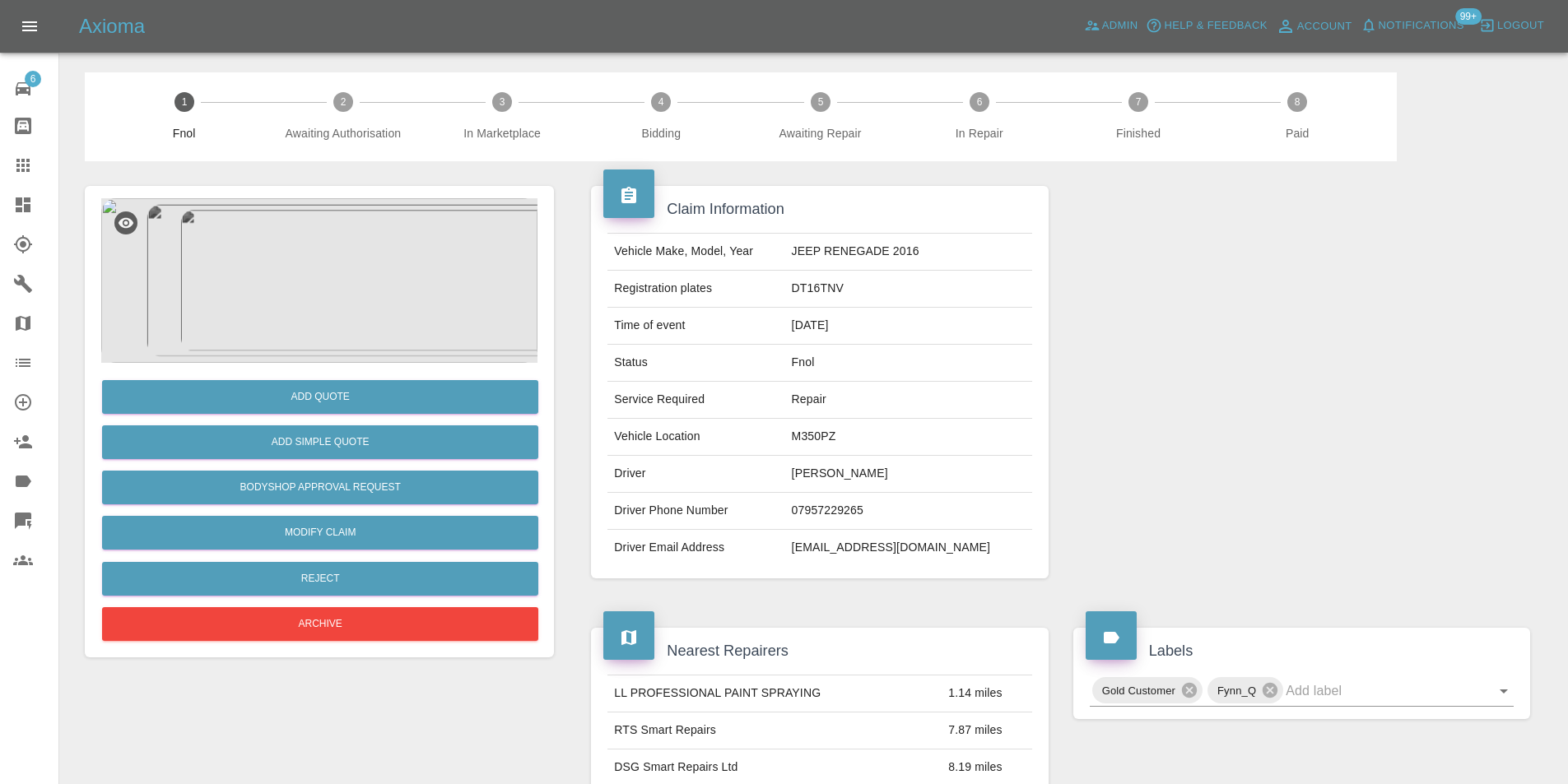
click at [308, 307] on img at bounding box center [319, 281] width 436 height 165
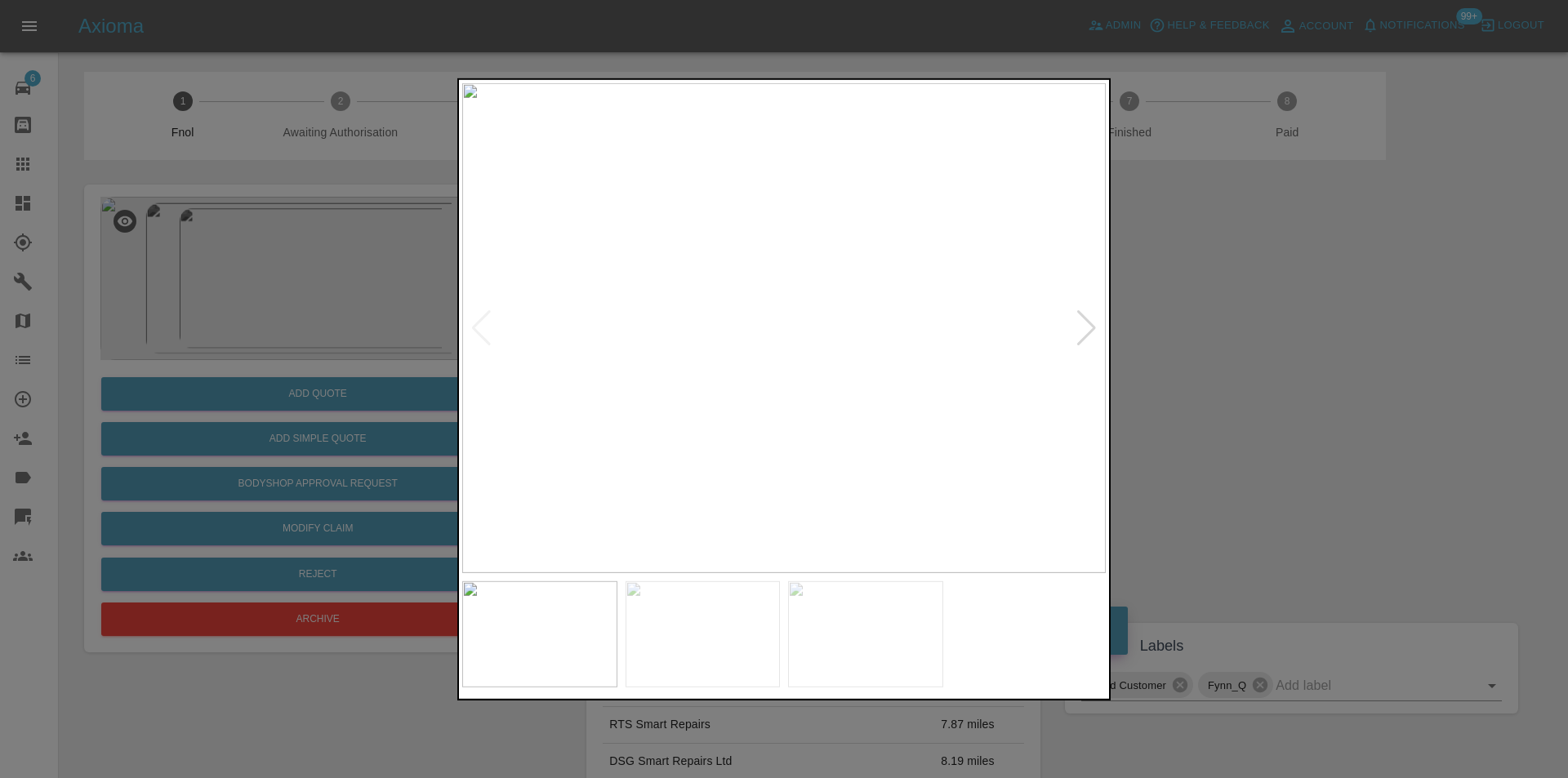
click at [1089, 326] on div at bounding box center [1087, 327] width 22 height 36
click at [1089, 324] on img at bounding box center [784, 327] width 643 height 490
click at [1362, 278] on div at bounding box center [784, 389] width 1568 height 778
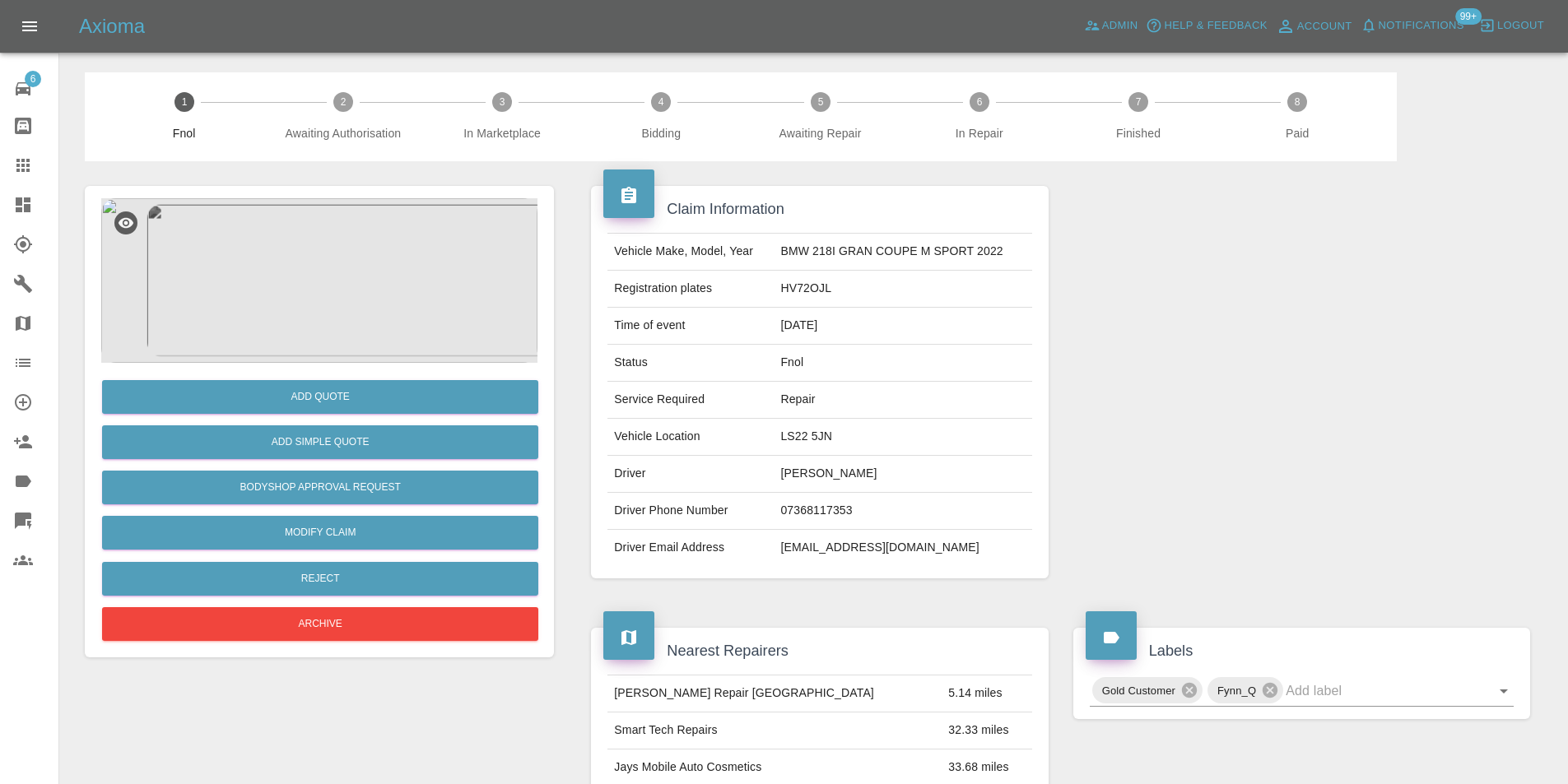
click at [317, 260] on img at bounding box center [319, 281] width 436 height 165
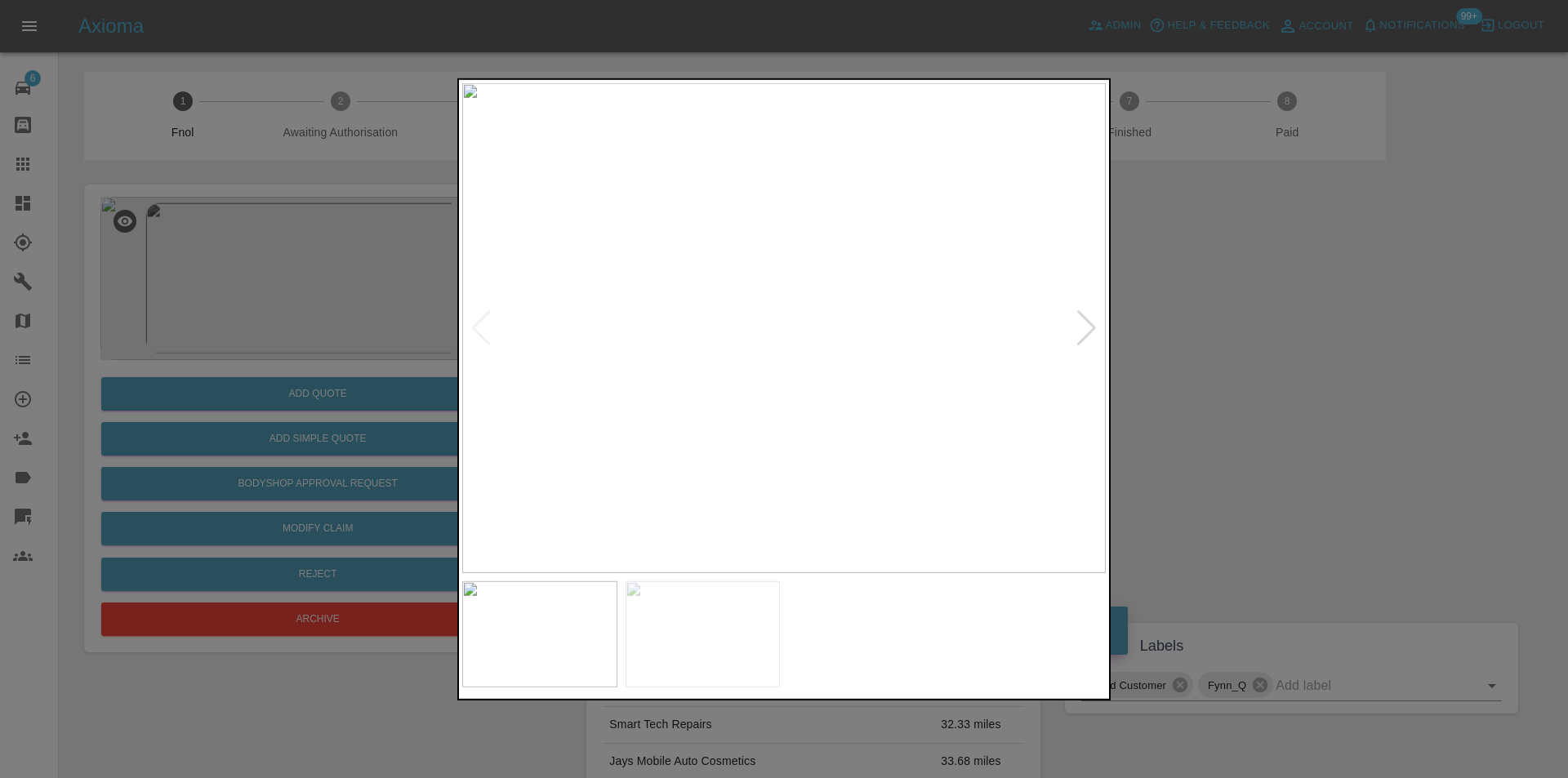
click at [1088, 337] on div at bounding box center [1087, 327] width 22 height 36
click at [1267, 364] on div at bounding box center [784, 389] width 1568 height 778
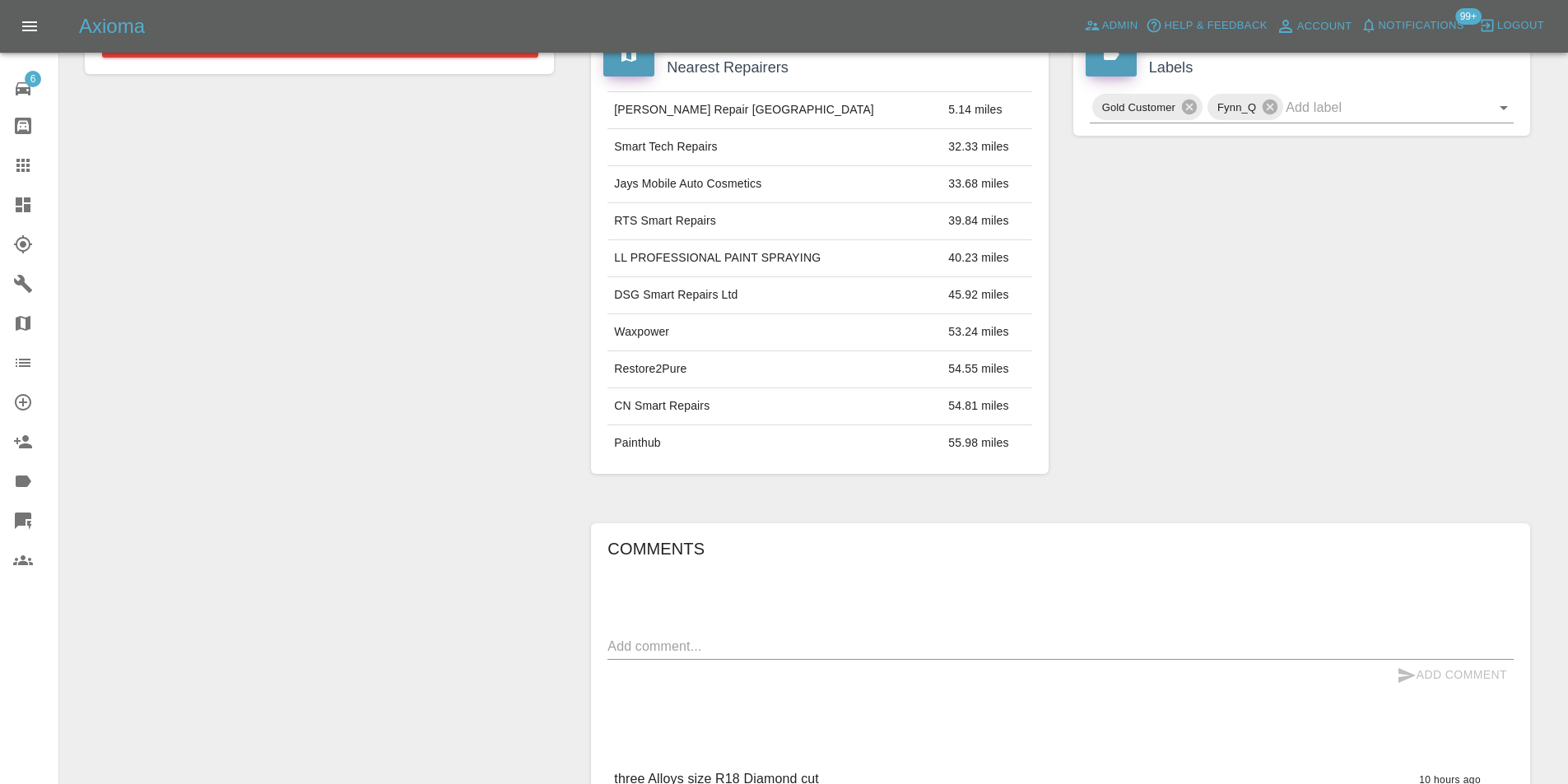
scroll to position [494, 0]
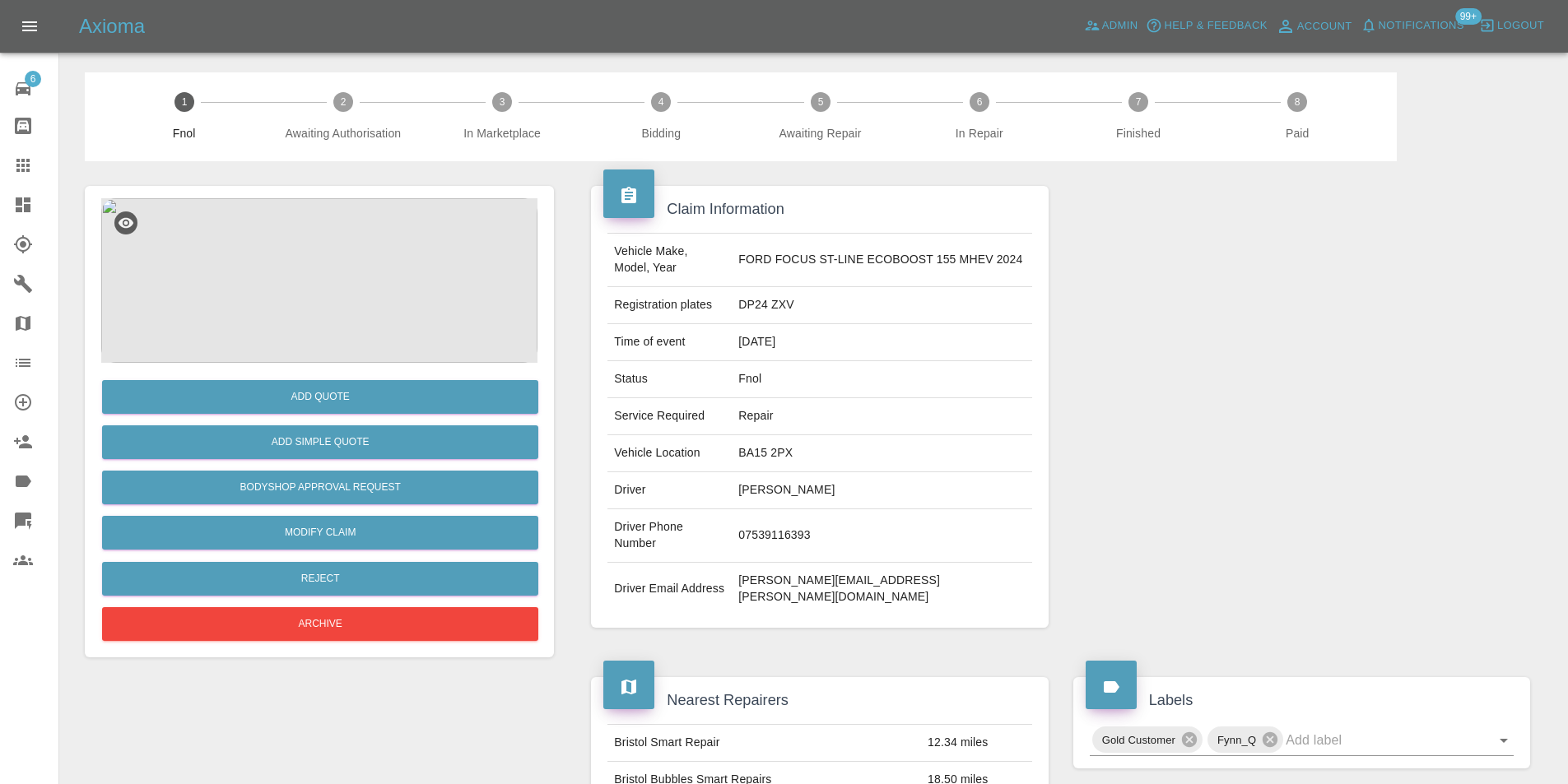
click at [354, 269] on img at bounding box center [319, 281] width 436 height 165
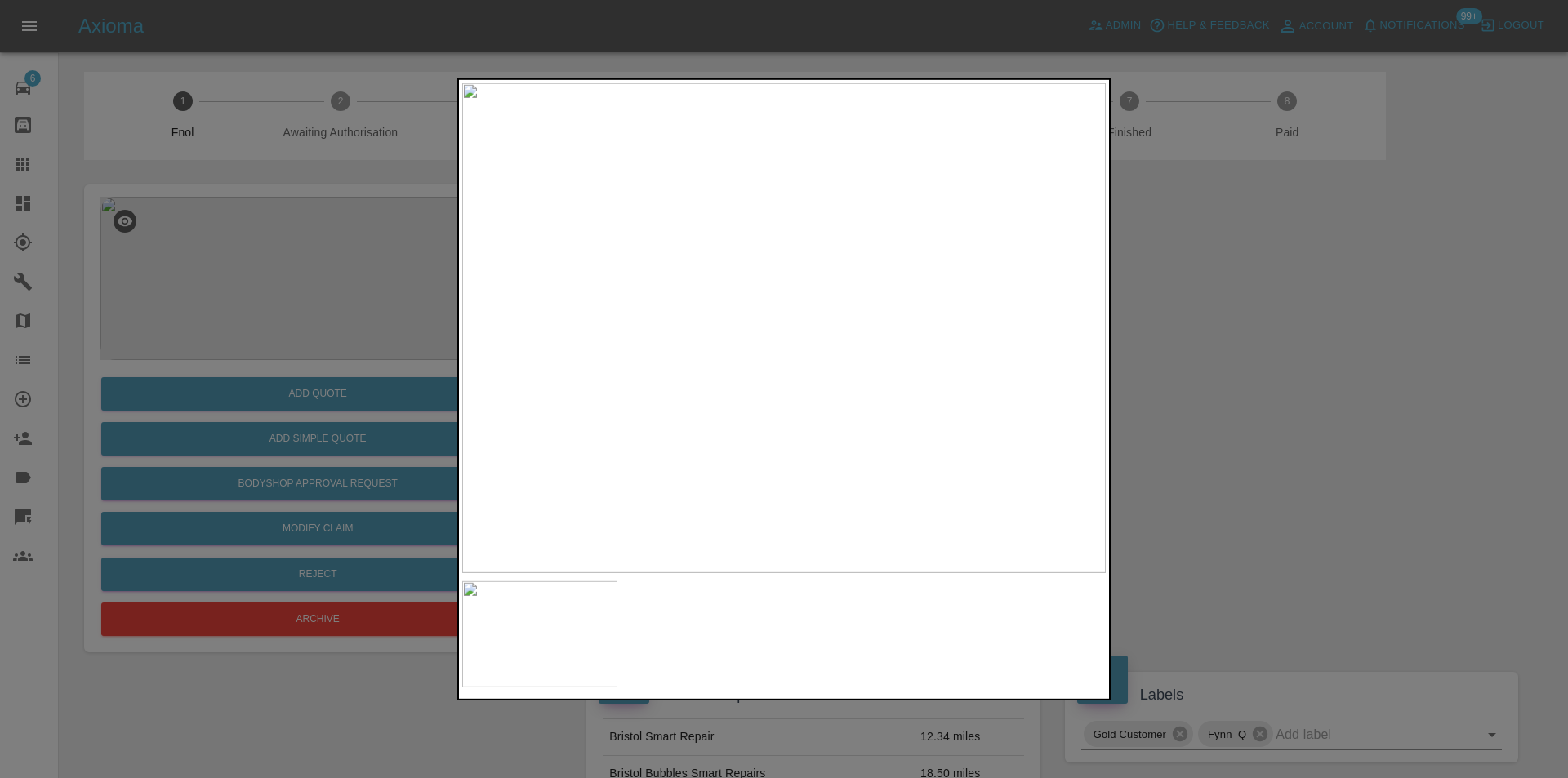
click at [777, 285] on img at bounding box center [784, 327] width 643 height 490
click at [776, 283] on img at bounding box center [806, 456] width 1931 height 1471
click at [1200, 332] on div at bounding box center [784, 389] width 1568 height 778
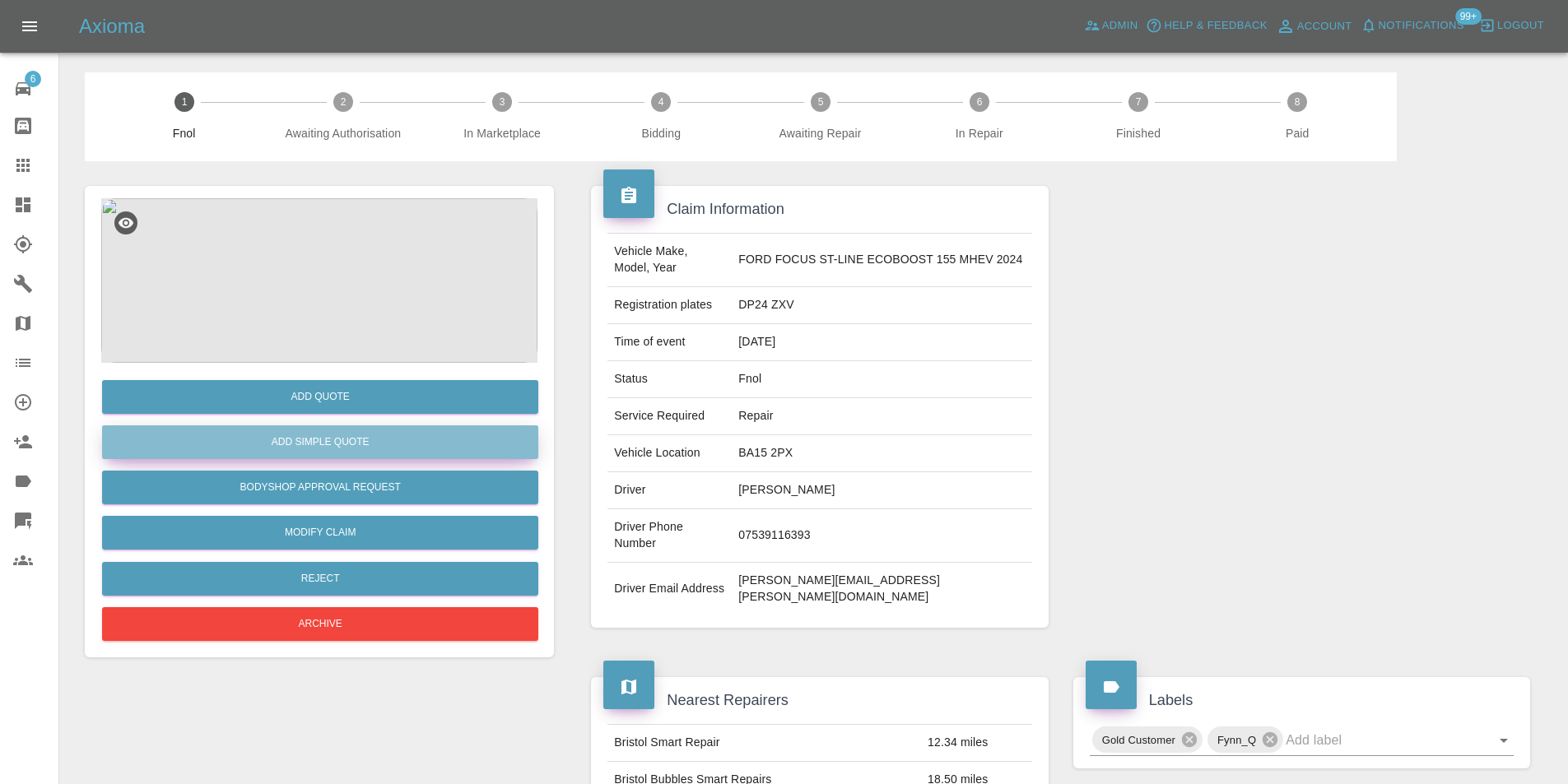
click at [350, 452] on button "Add Simple Quote" at bounding box center [320, 442] width 436 height 34
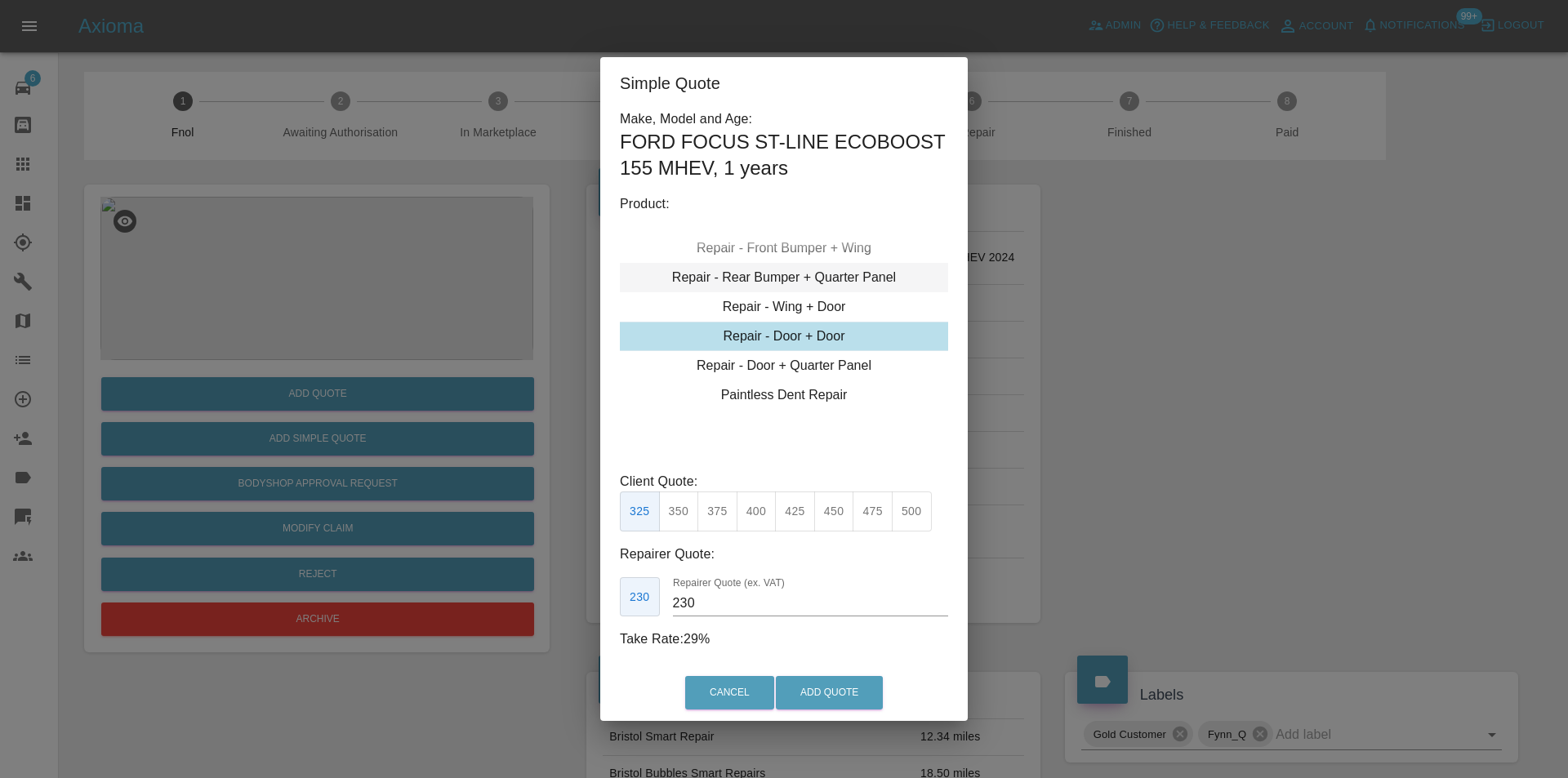
click at [847, 278] on div "Repair - Rear Bumper + Quarter Panel" at bounding box center [784, 277] width 328 height 29
click at [798, 509] on button "395" at bounding box center [795, 511] width 40 height 40
type input "250"
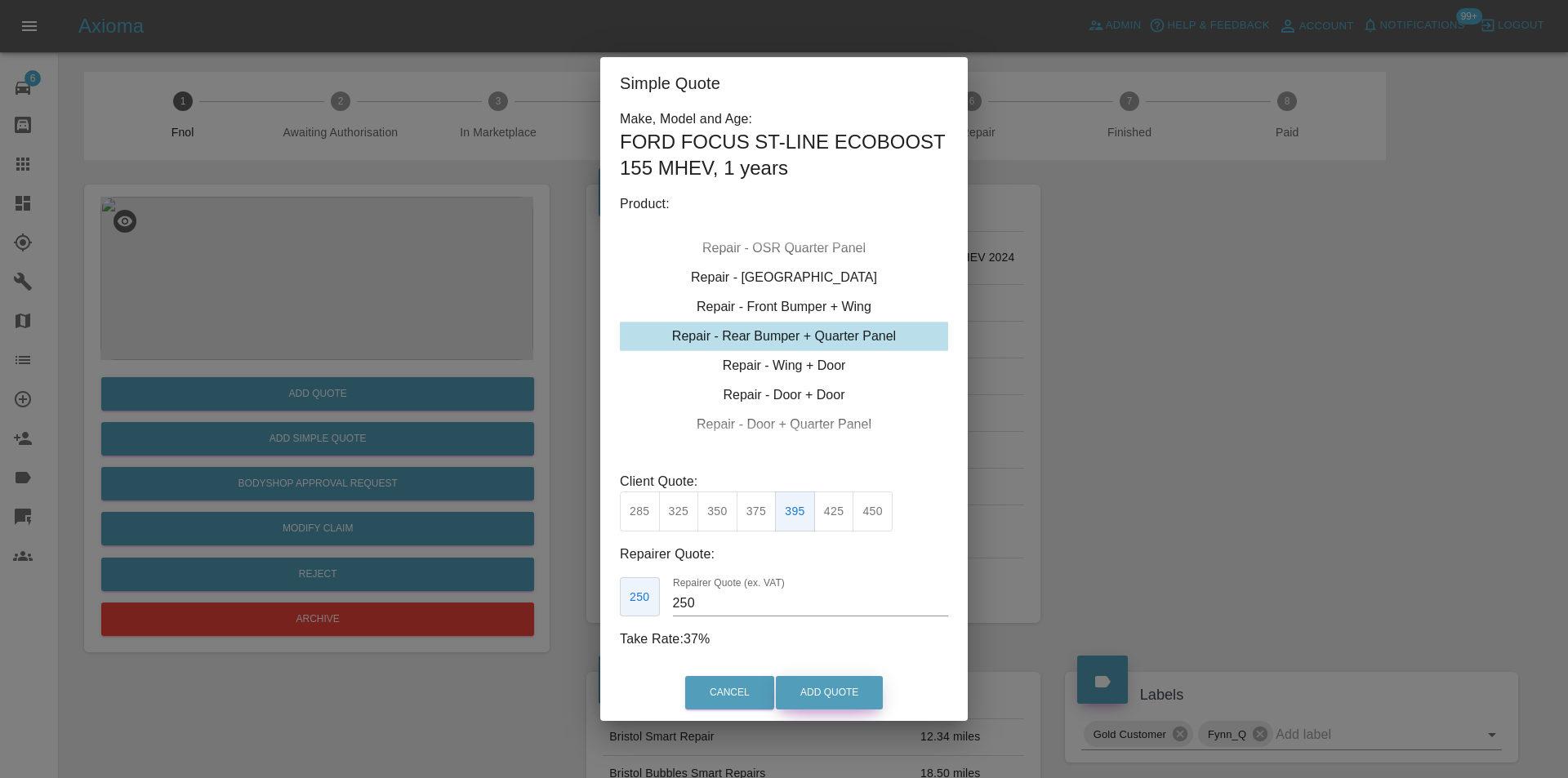
click at [837, 693] on button "Add Quote" at bounding box center [829, 693] width 107 height 33
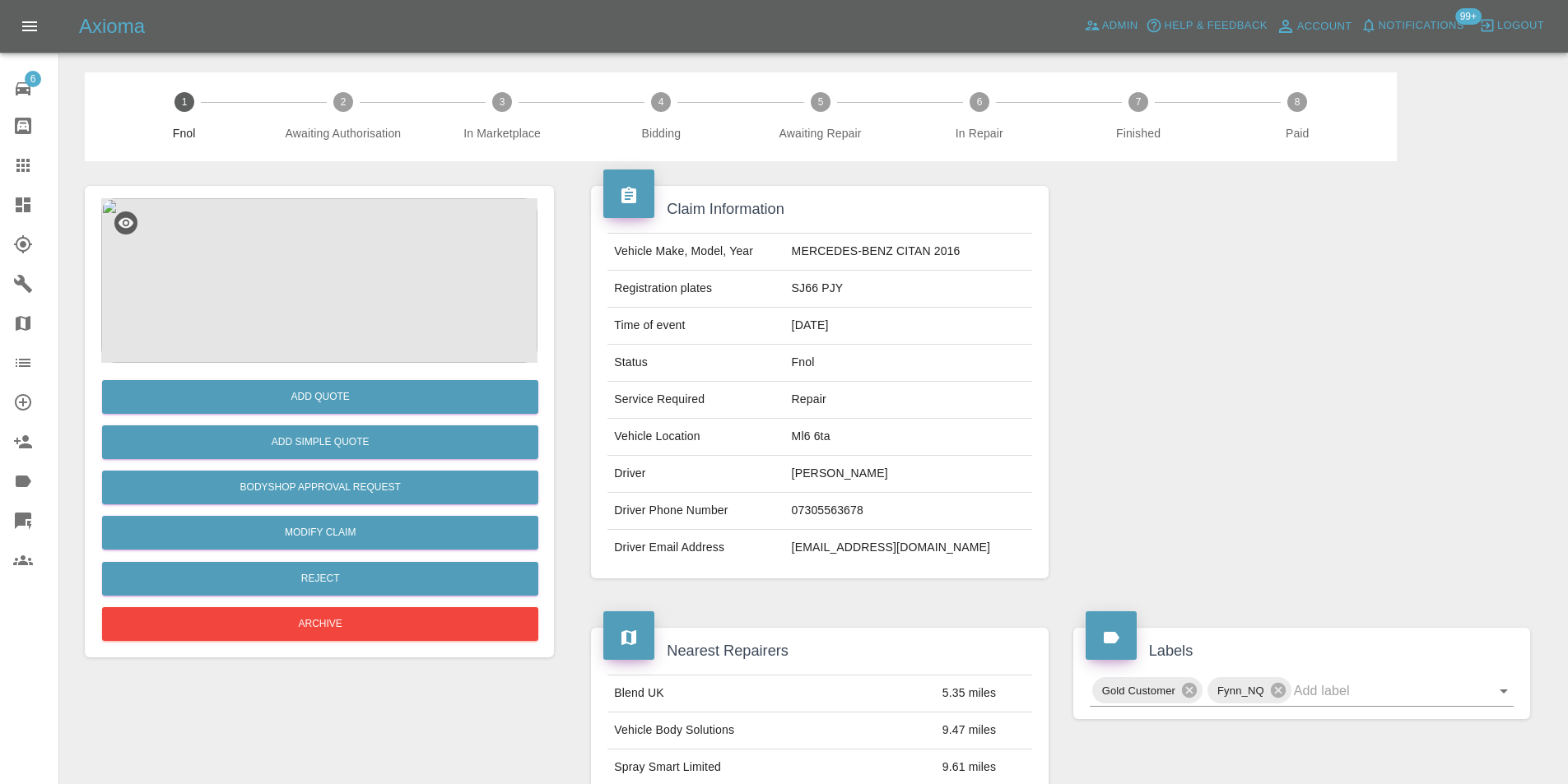
click at [333, 278] on img at bounding box center [319, 281] width 436 height 165
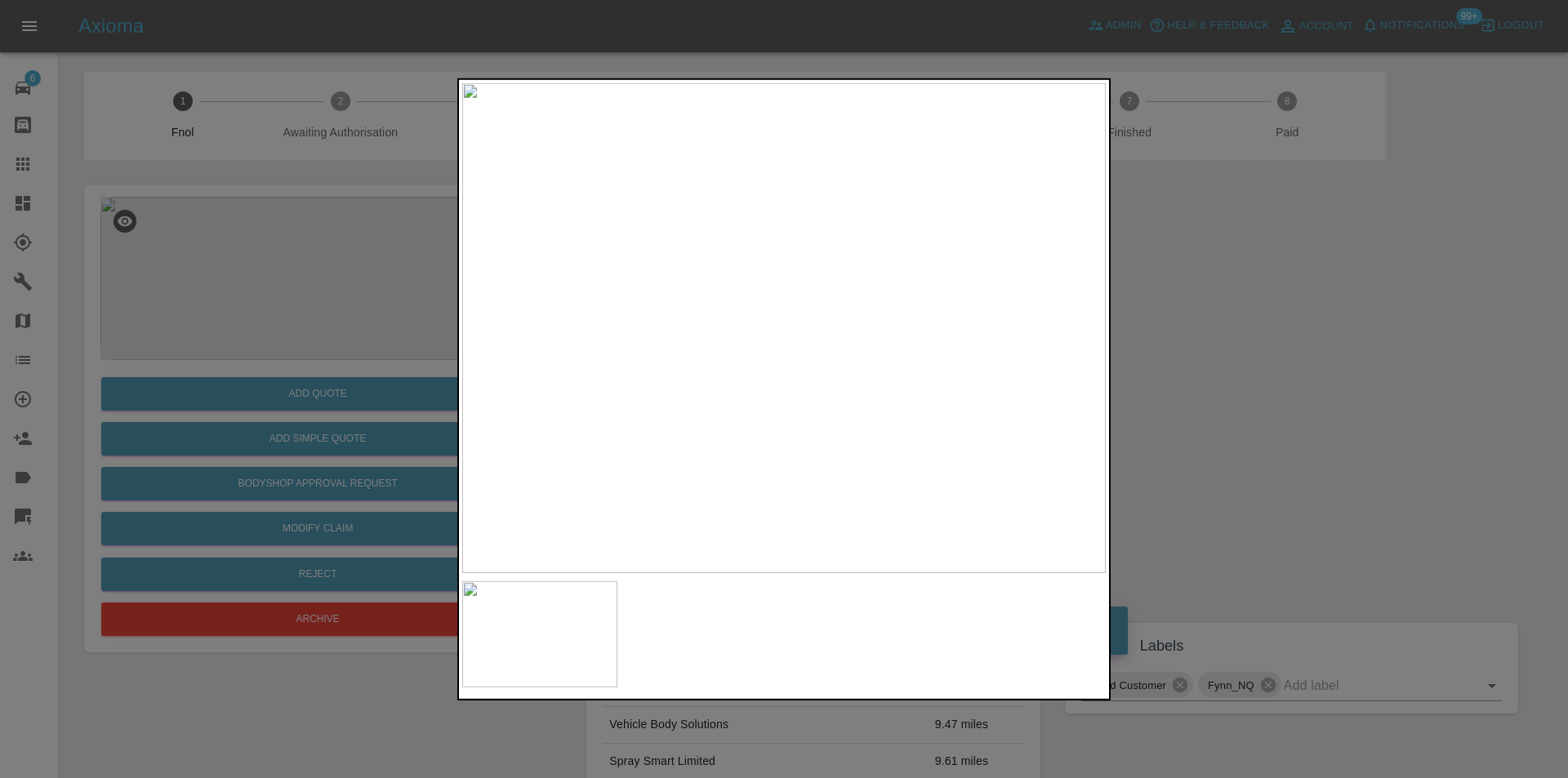
drag, startPoint x: 1253, startPoint y: 431, endPoint x: 1220, endPoint y: 431, distance: 33.0
click at [1244, 431] on div at bounding box center [784, 389] width 1568 height 778
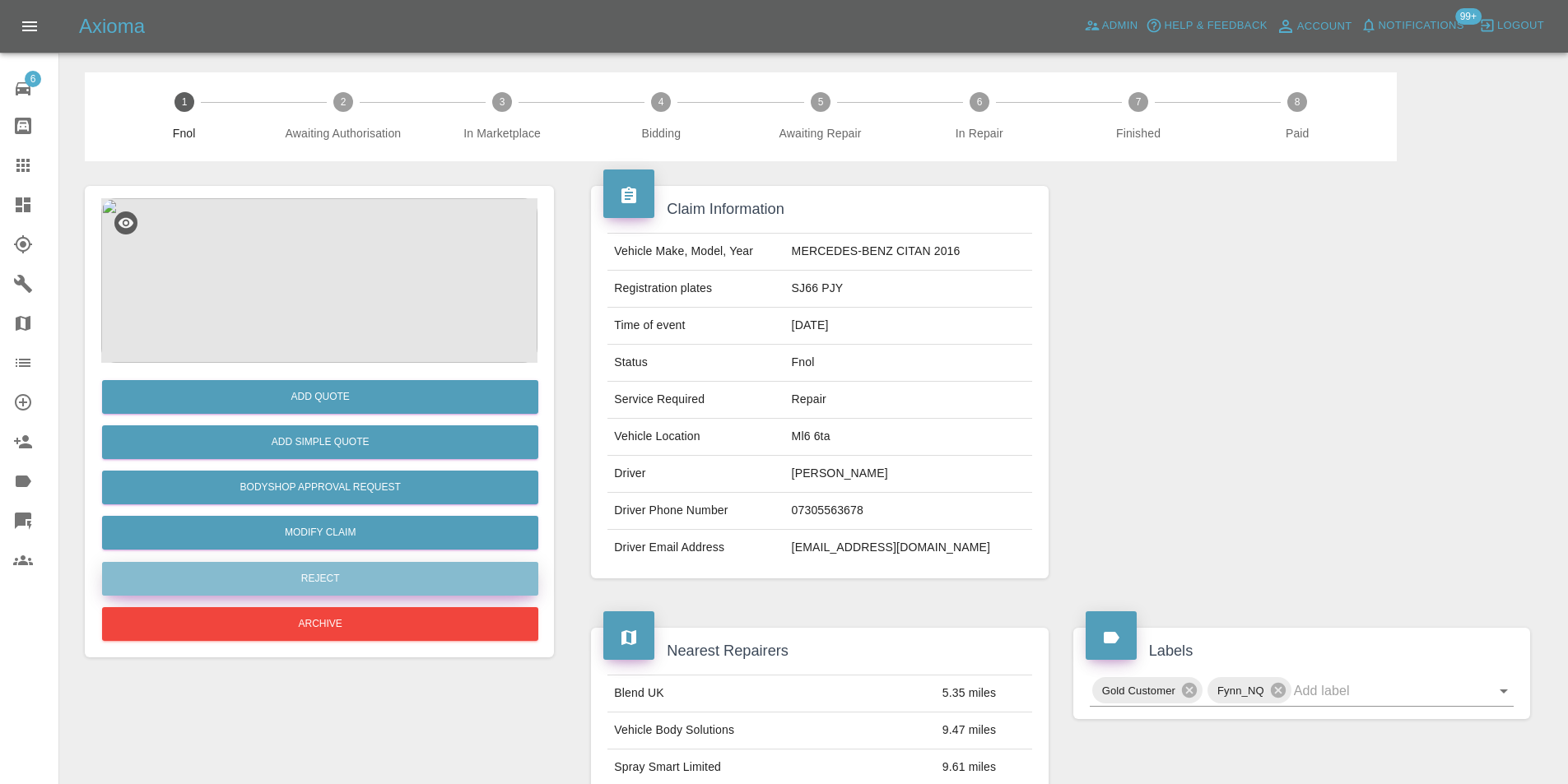
click at [355, 576] on button "Reject" at bounding box center [320, 579] width 436 height 34
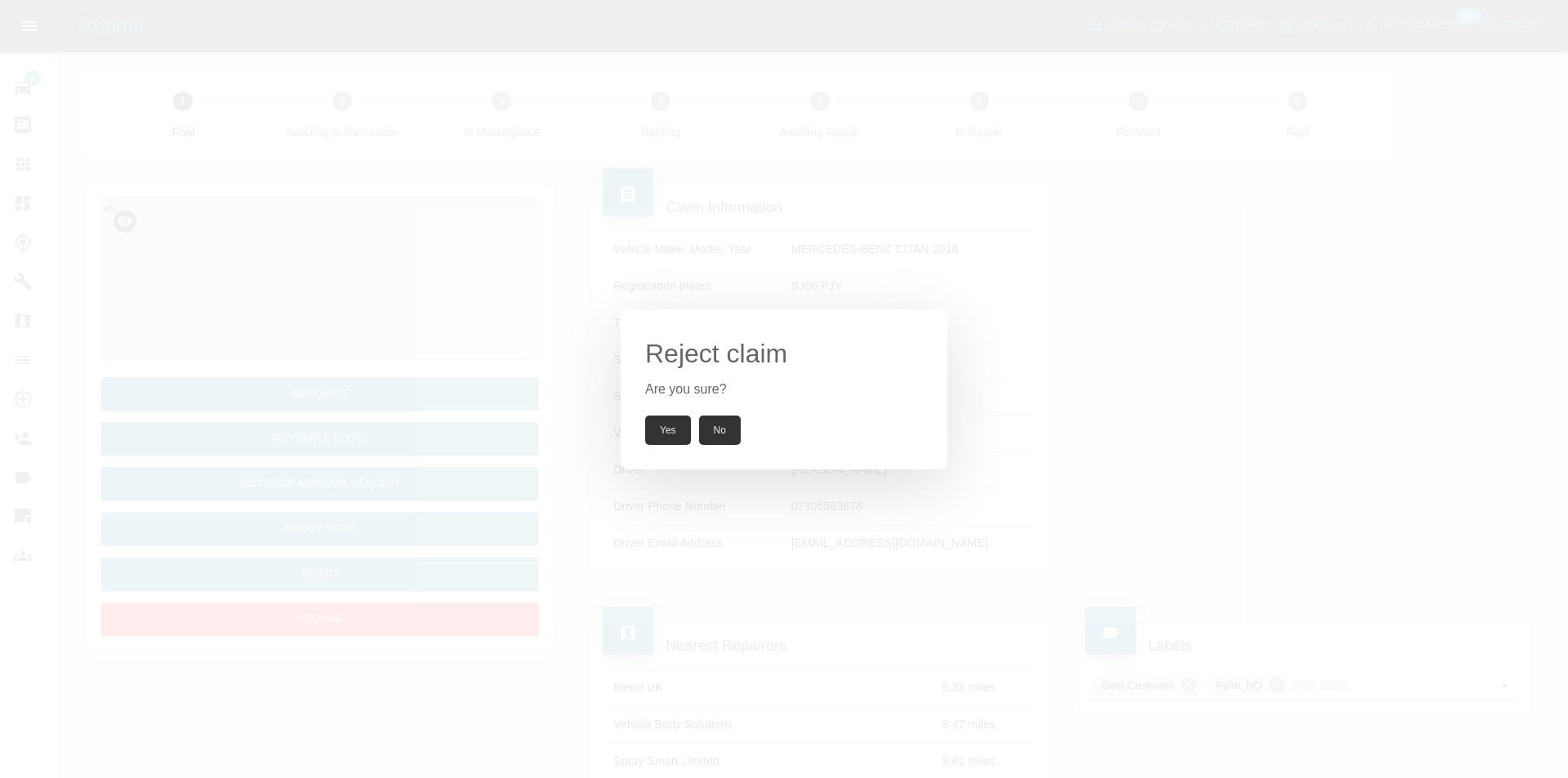
click at [675, 426] on button "Yes" at bounding box center [668, 430] width 46 height 29
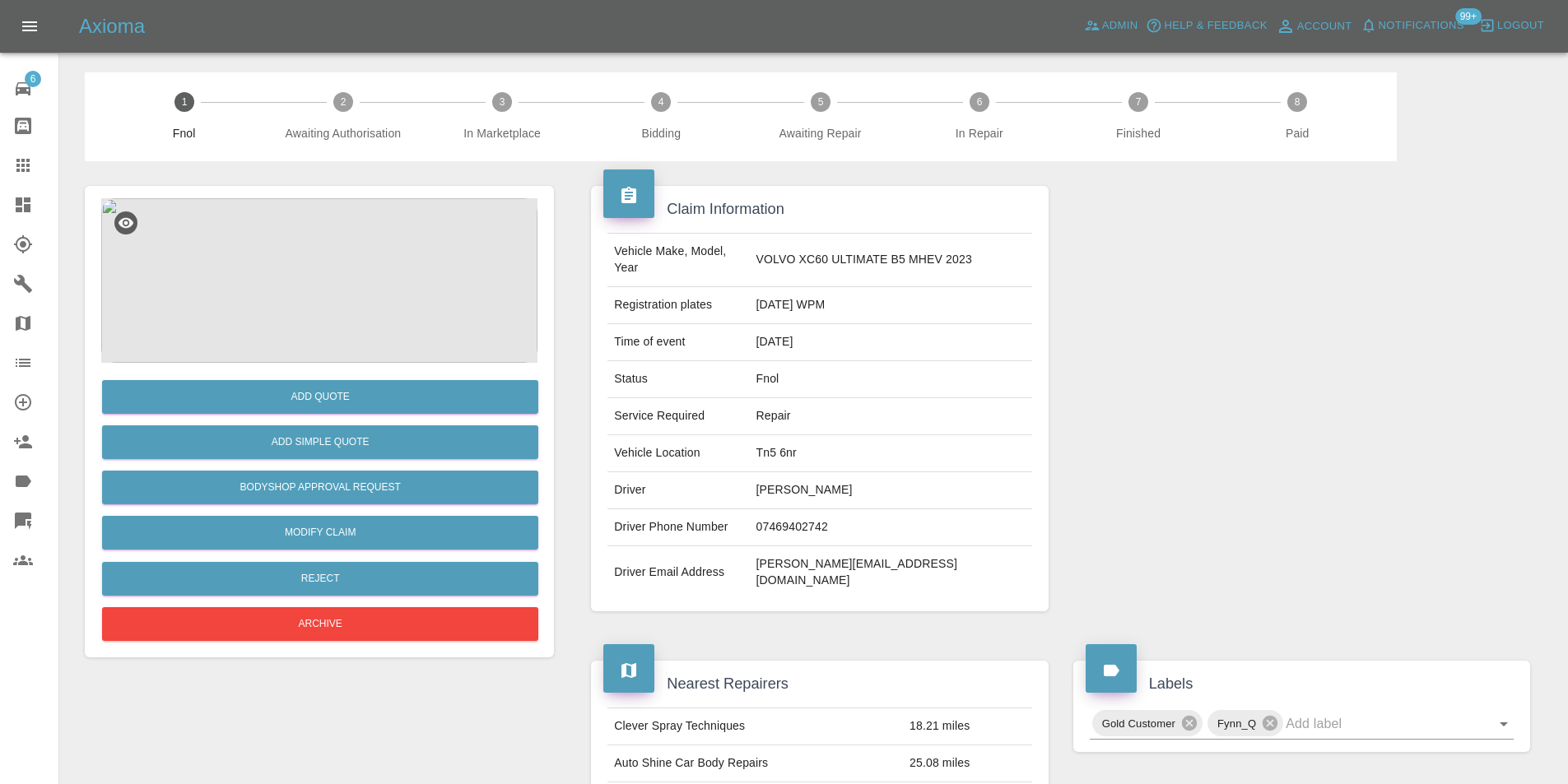
click at [320, 276] on img at bounding box center [319, 281] width 436 height 165
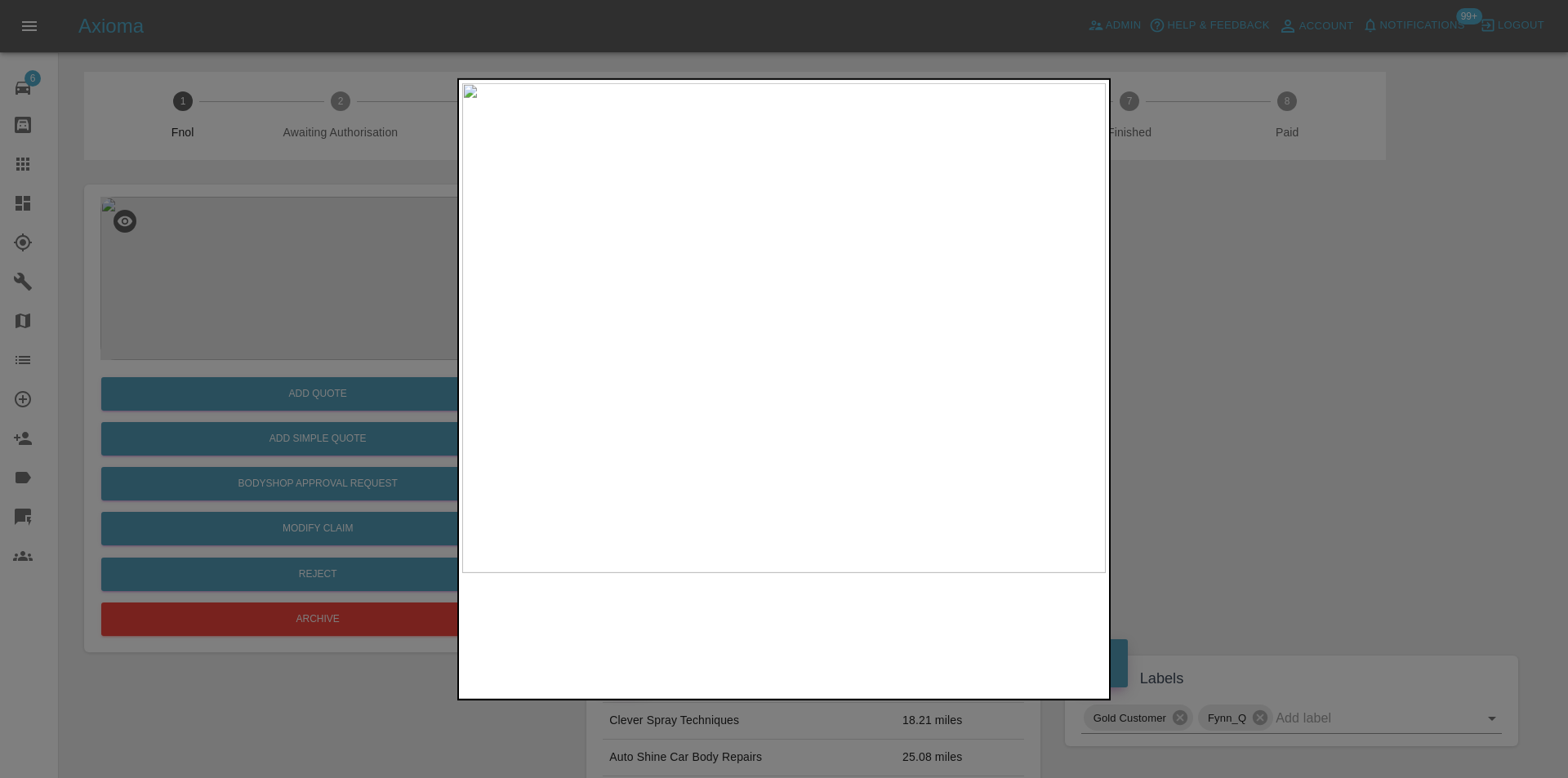
click at [839, 298] on img at bounding box center [784, 327] width 643 height 490
click at [954, 343] on img at bounding box center [874, 481] width 1931 height 1471
click at [963, 329] on img at bounding box center [889, 481] width 1931 height 1471
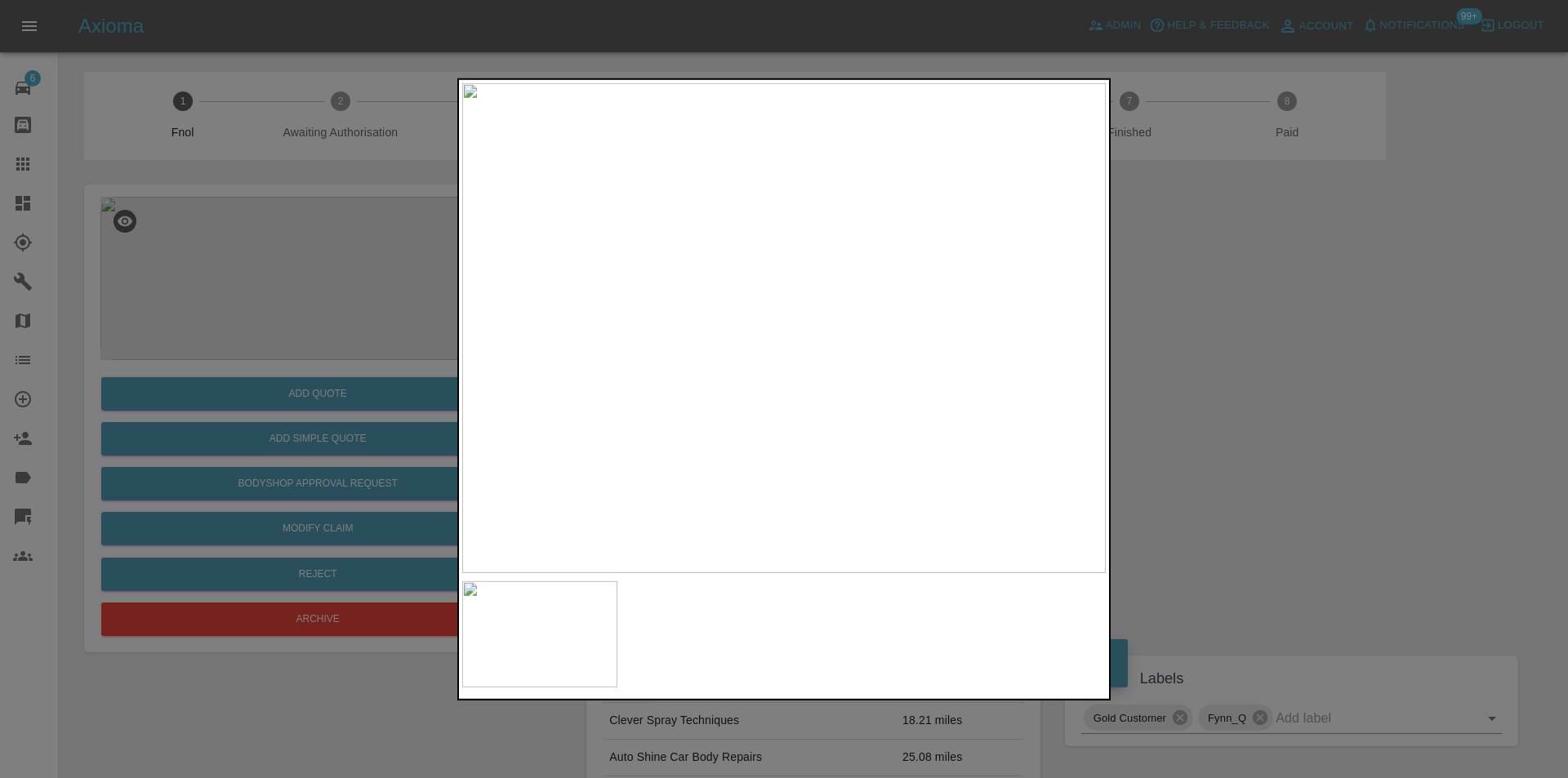
drag, startPoint x: 1299, startPoint y: 334, endPoint x: 949, endPoint y: 403, distance: 356.7
click at [1267, 334] on div at bounding box center [784, 389] width 1568 height 778
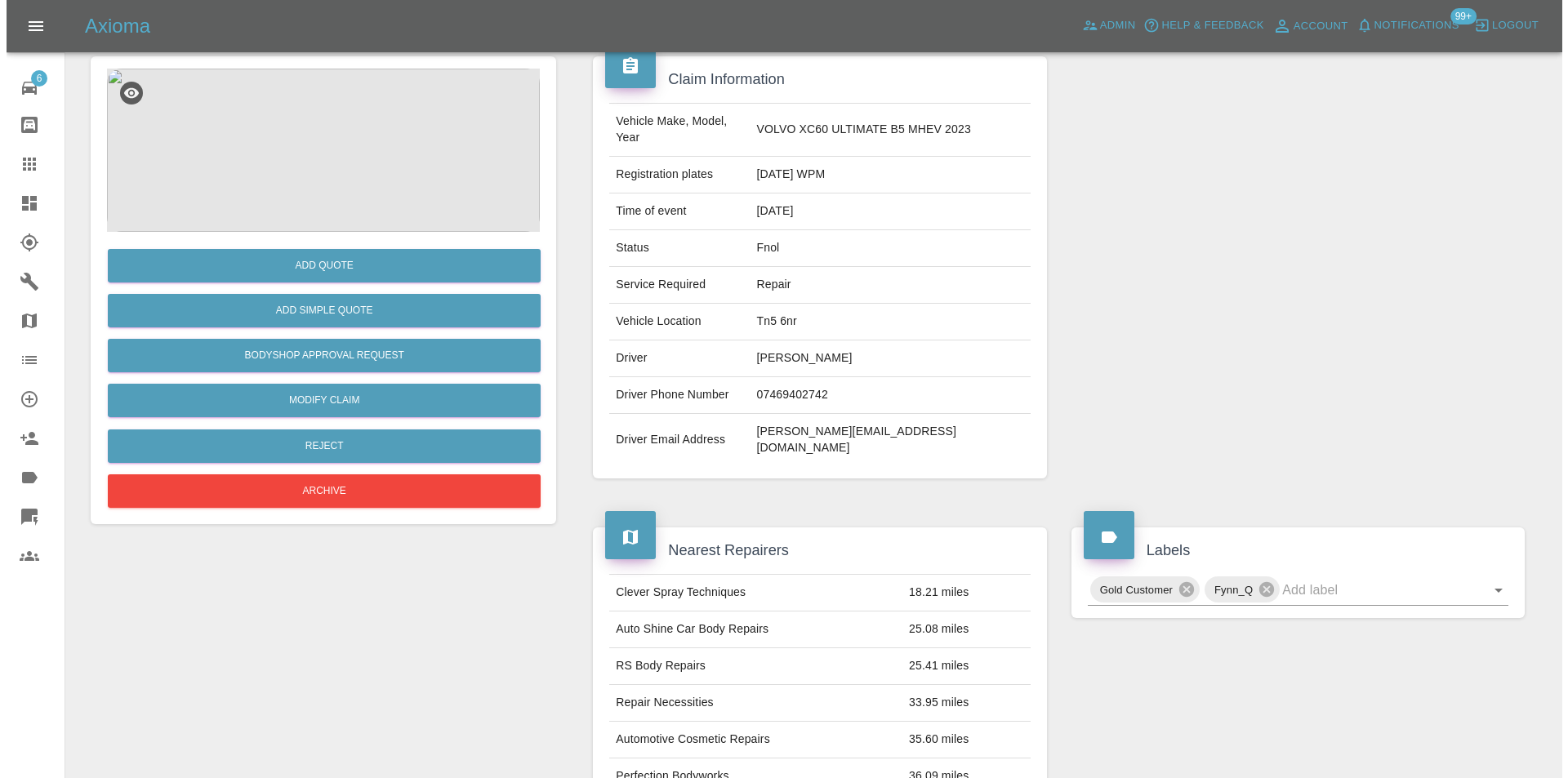
scroll to position [7, 0]
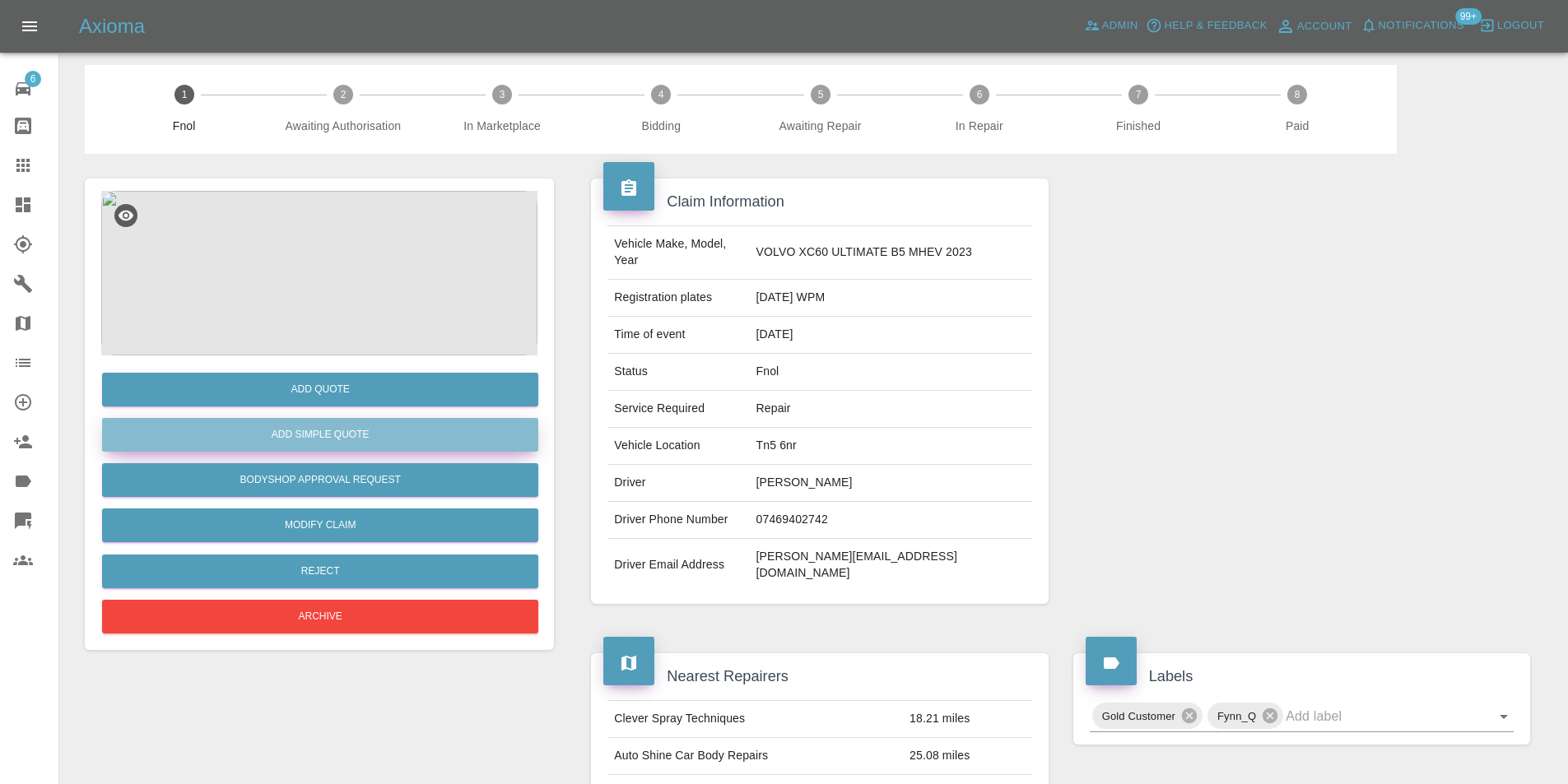
click at [332, 440] on button "Add Simple Quote" at bounding box center [320, 435] width 436 height 34
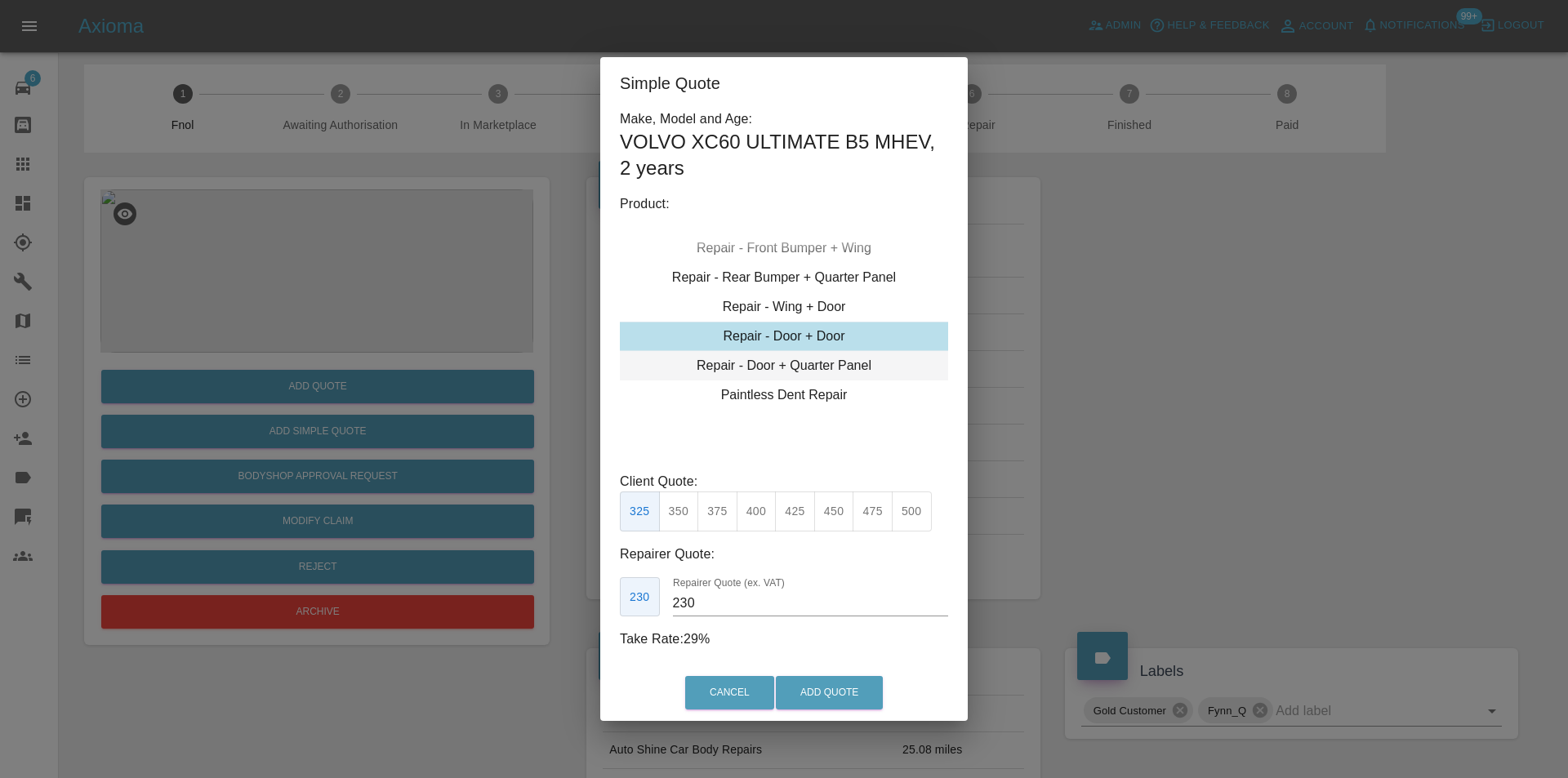
click at [825, 369] on div "Repair - Door + Quarter Panel" at bounding box center [784, 365] width 328 height 29
click at [816, 355] on div "Repair - Door + Quarter Panel" at bounding box center [784, 365] width 328 height 29
drag, startPoint x: 717, startPoint y: 505, endPoint x: 760, endPoint y: 543, distance: 57.4
click at [717, 506] on button "375" at bounding box center [717, 511] width 40 height 40
type input "230"
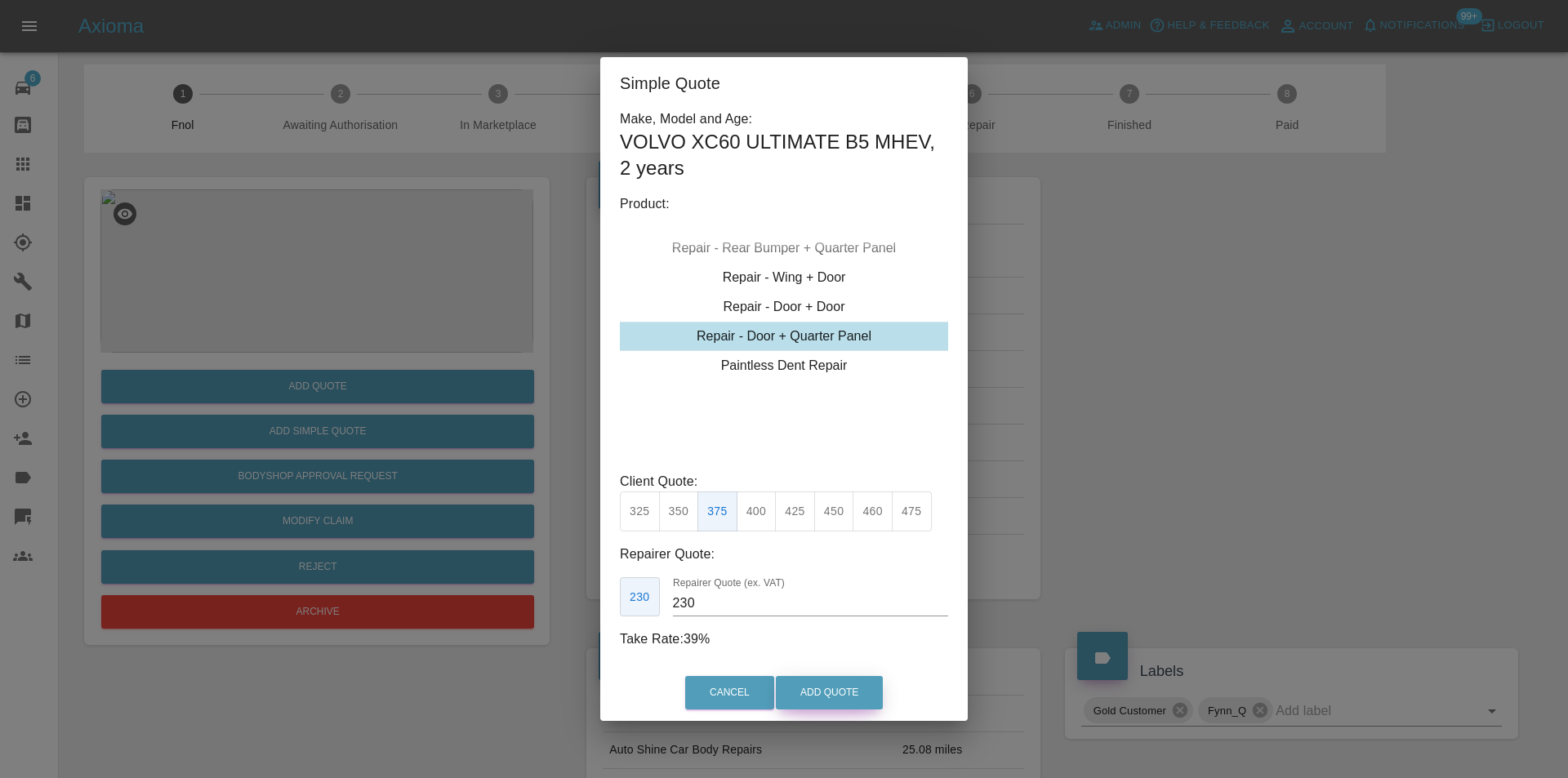
click at [828, 687] on button "Add Quote" at bounding box center [829, 693] width 107 height 33
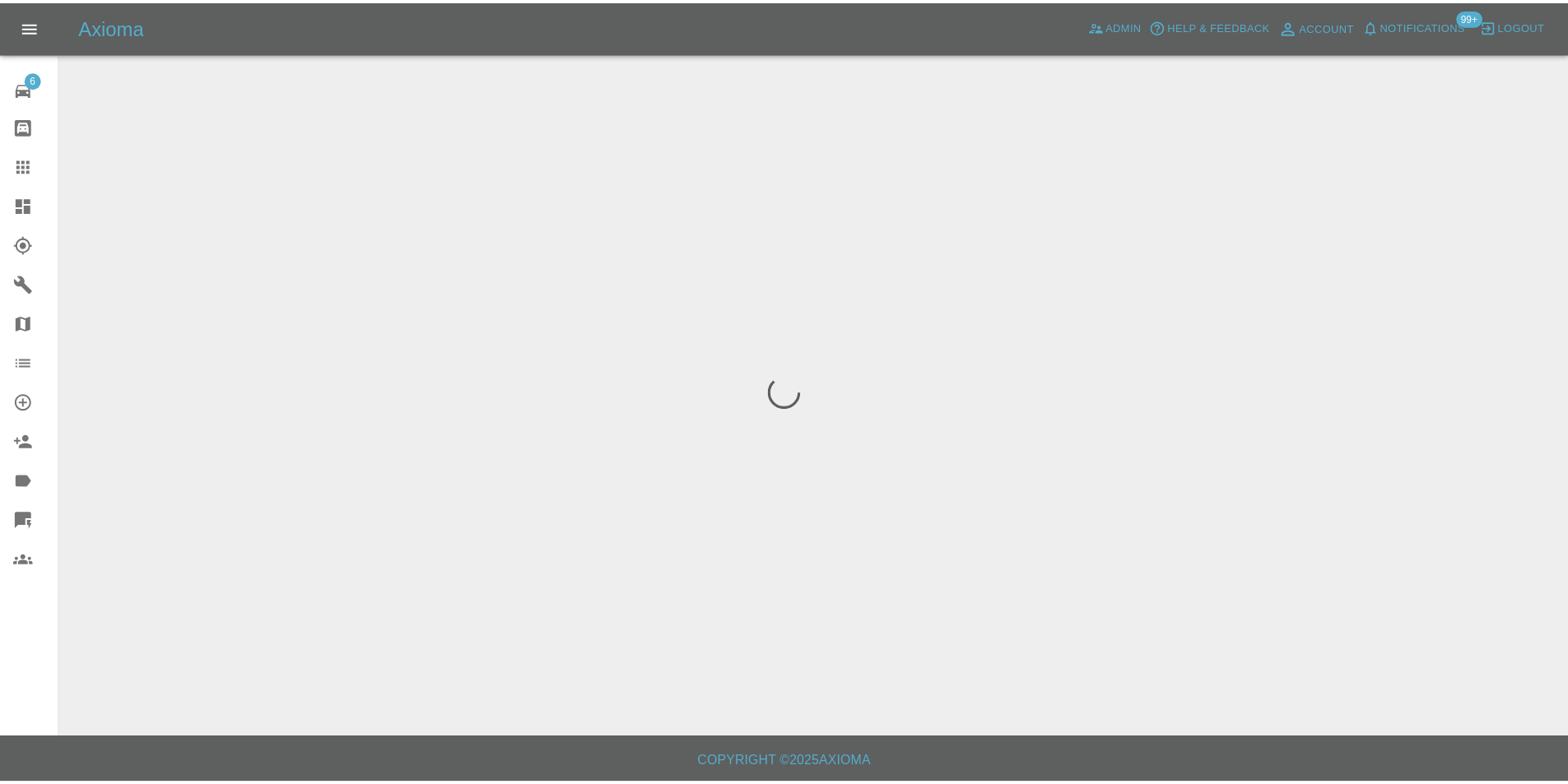
scroll to position [0, 0]
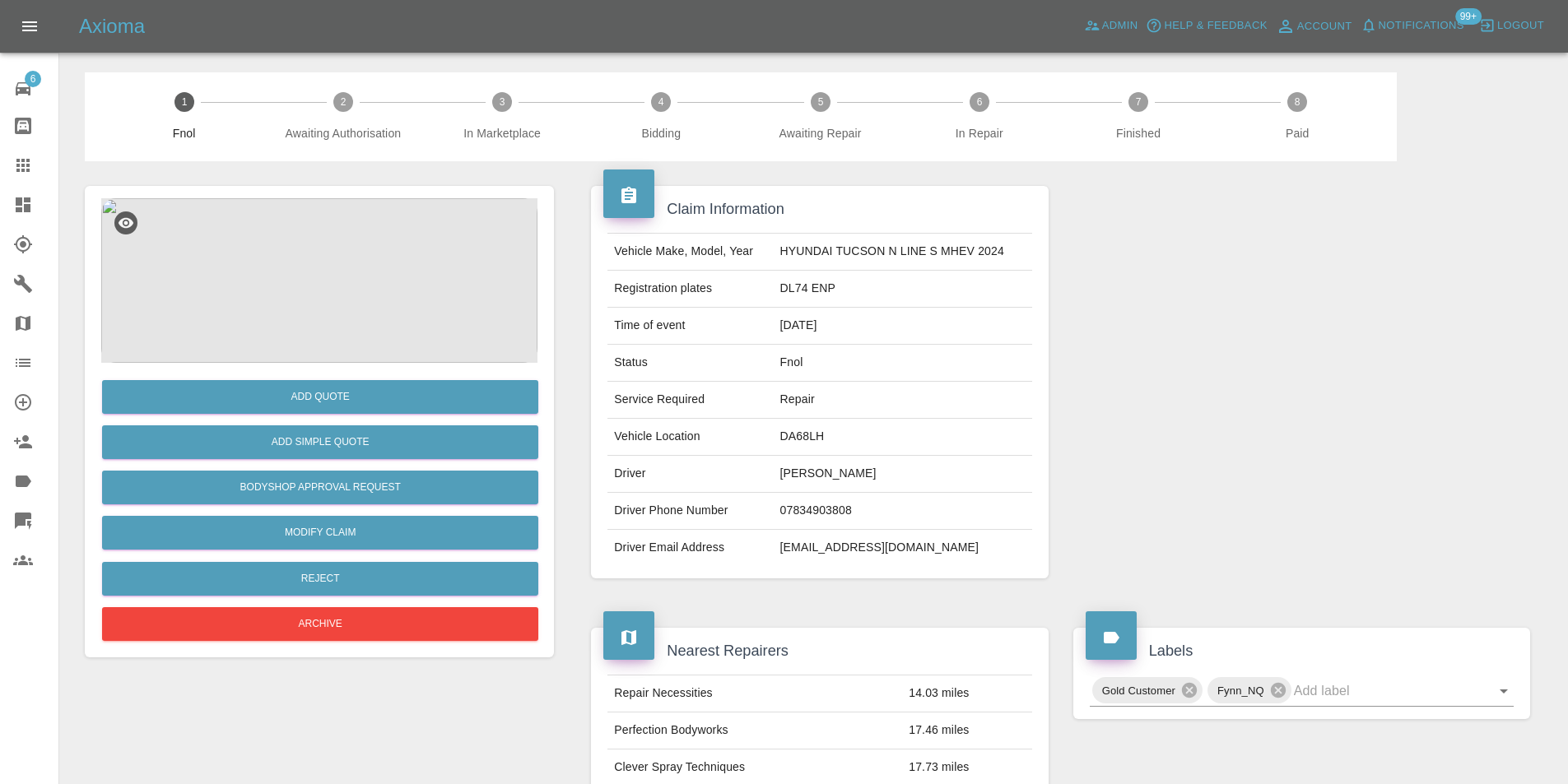
click at [370, 219] on img at bounding box center [319, 281] width 436 height 165
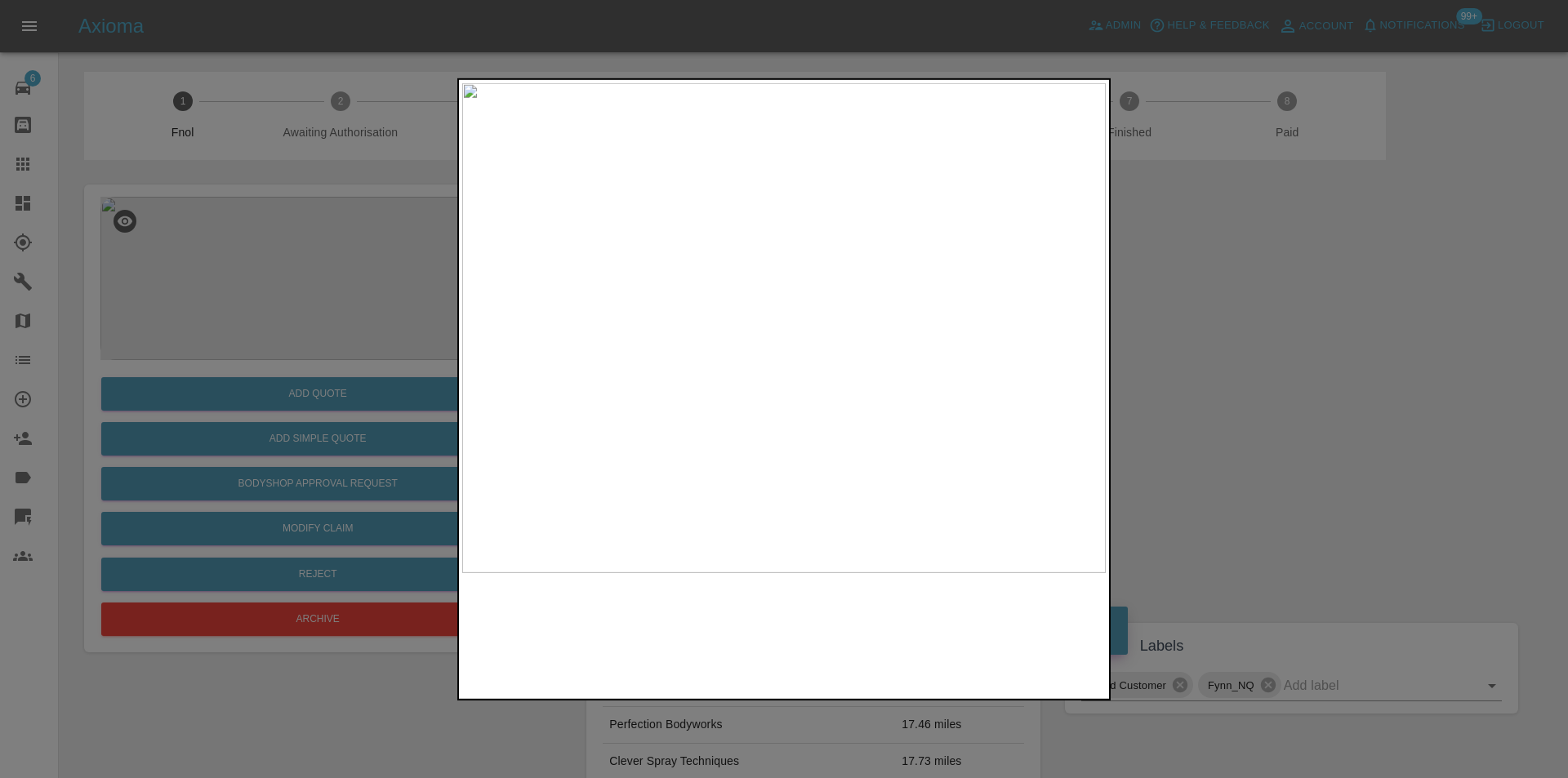
click at [1095, 341] on img at bounding box center [784, 327] width 643 height 490
drag, startPoint x: 368, startPoint y: 576, endPoint x: 343, endPoint y: 578, distance: 25.1
click at [367, 577] on div at bounding box center [784, 389] width 1568 height 778
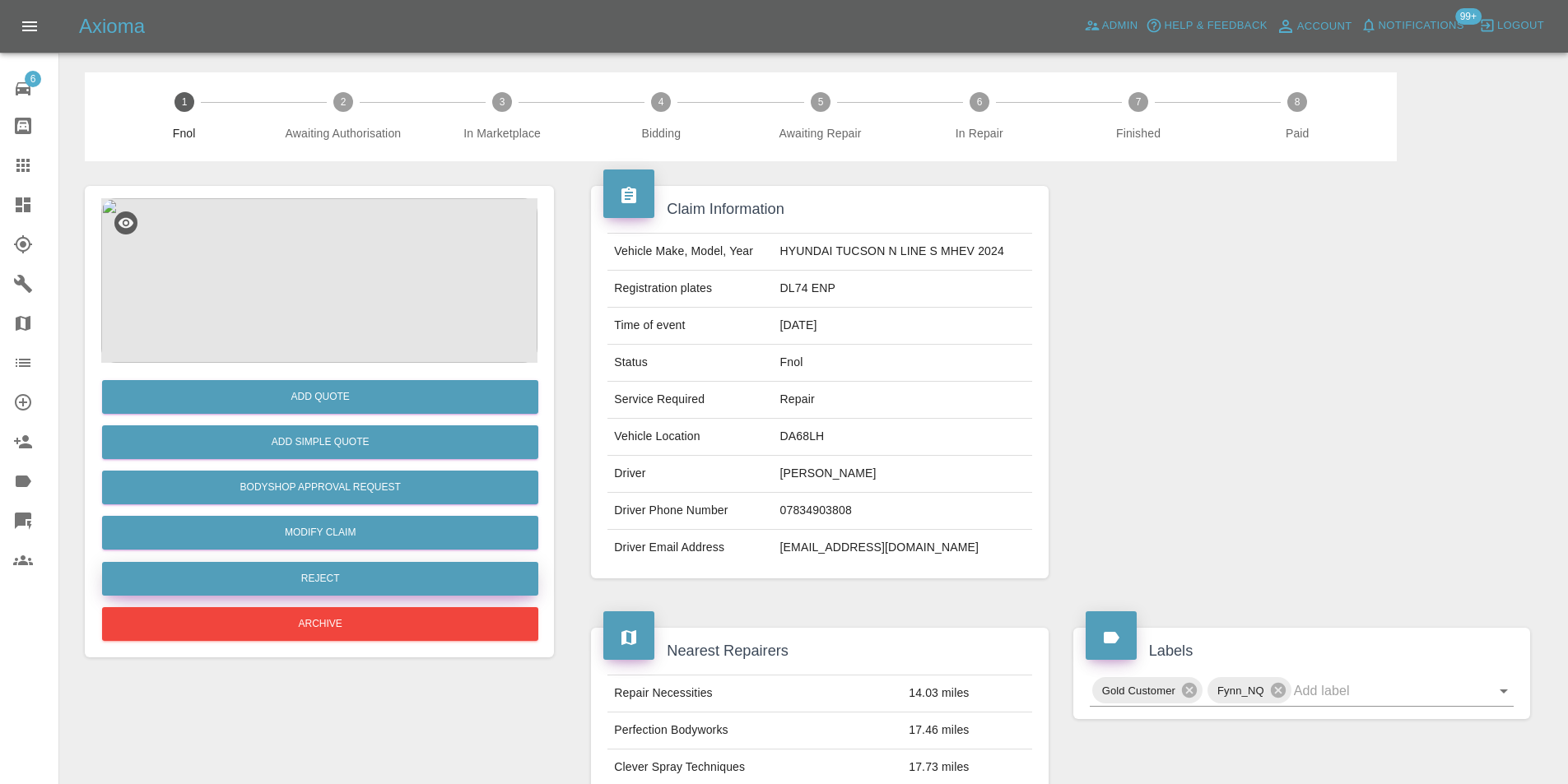
click at [342, 582] on button "Reject" at bounding box center [320, 579] width 436 height 34
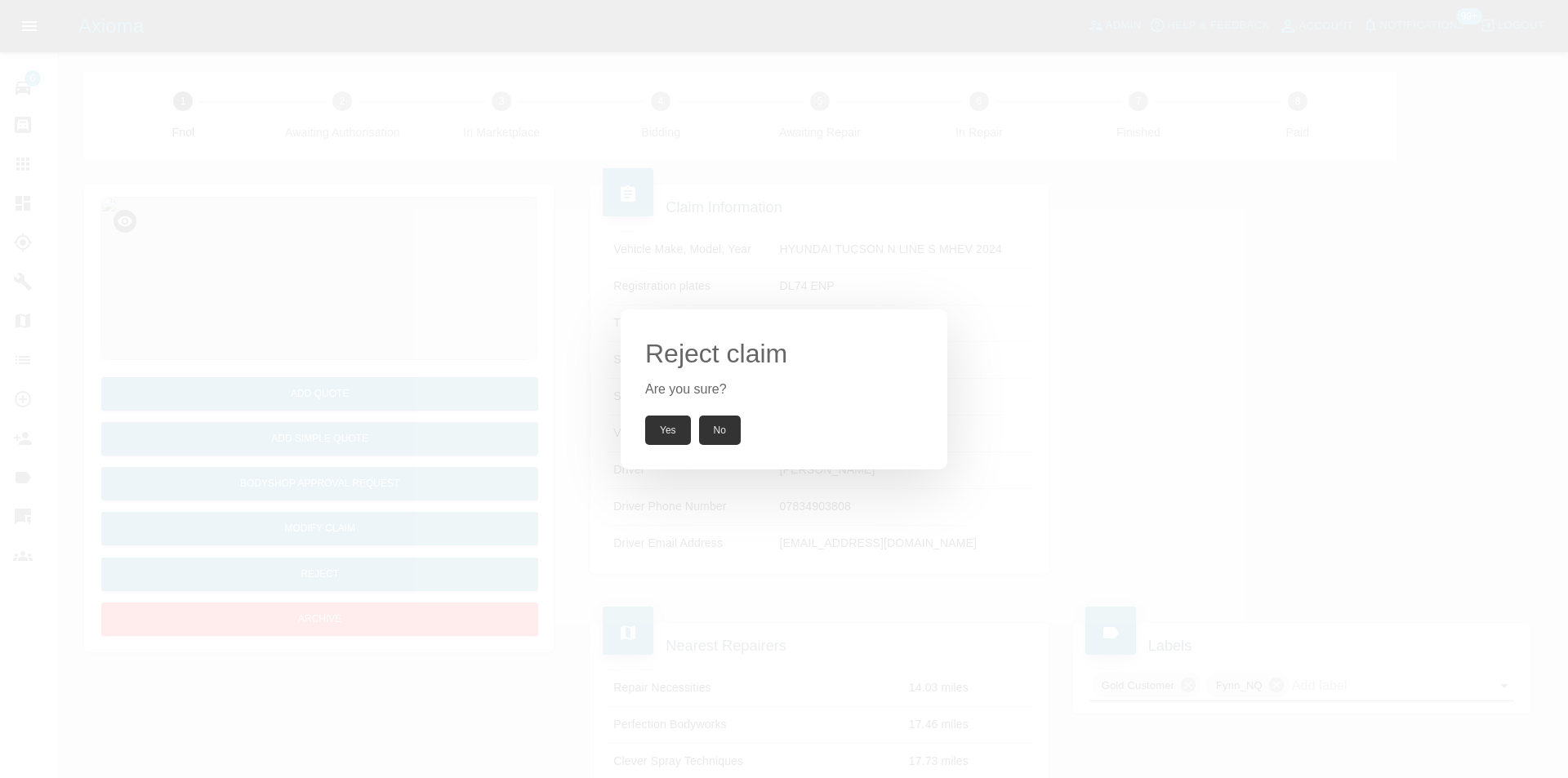
drag, startPoint x: 664, startPoint y: 436, endPoint x: 663, endPoint y: 277, distance: 159.0
click at [664, 436] on button "Yes" at bounding box center [668, 430] width 46 height 29
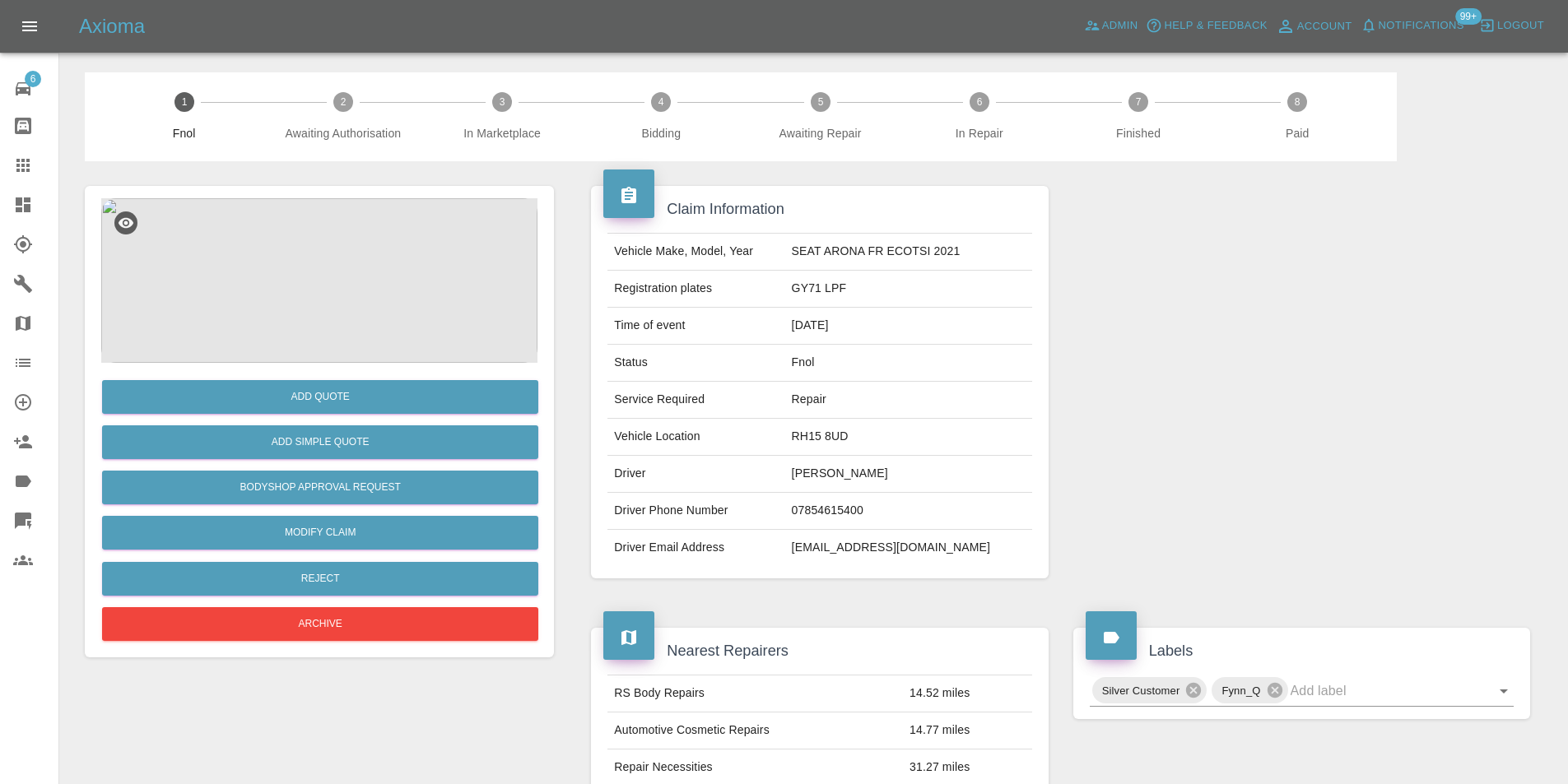
click at [326, 224] on img at bounding box center [319, 281] width 436 height 165
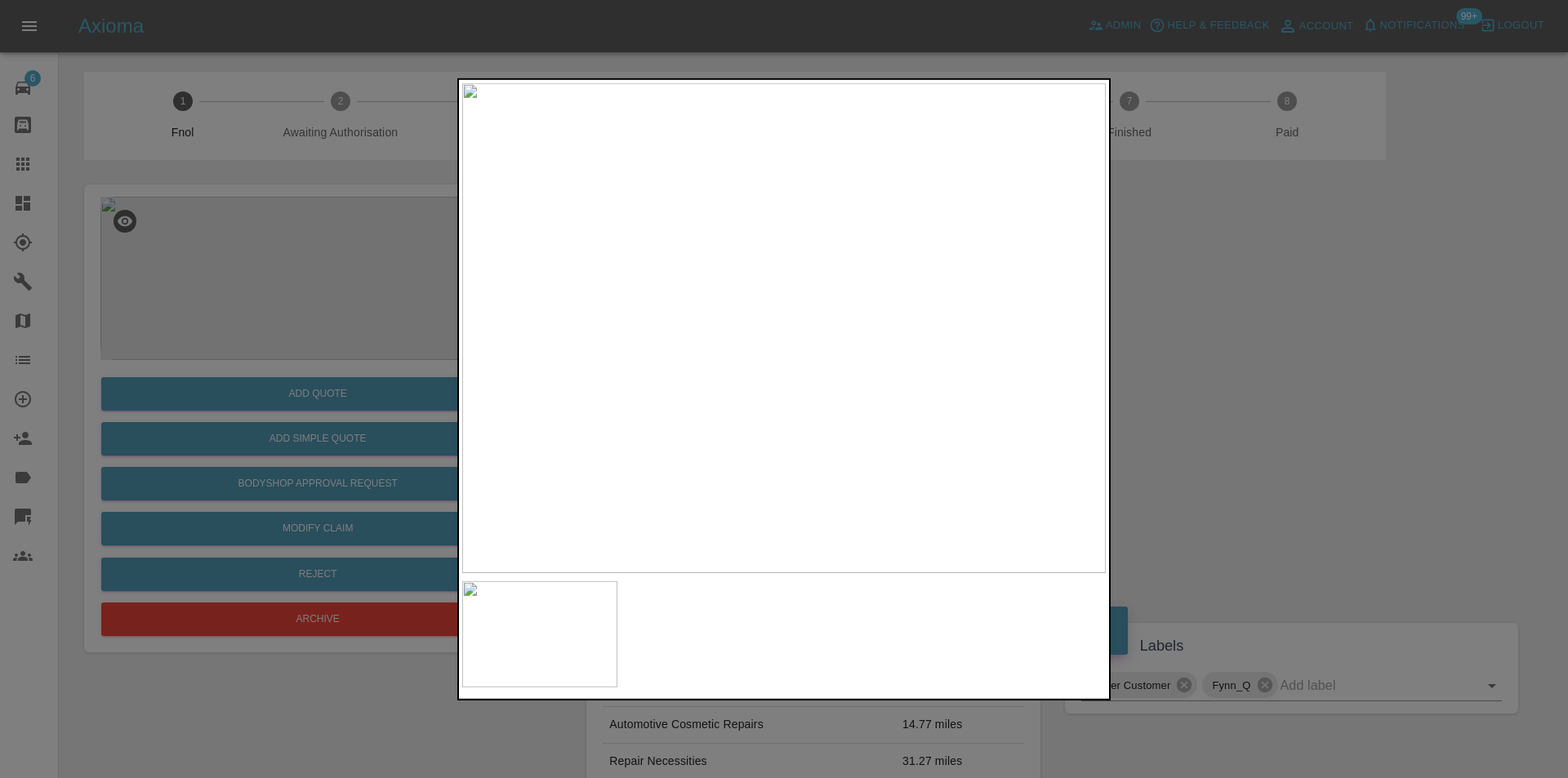
click at [808, 352] on img at bounding box center [784, 327] width 643 height 490
click at [804, 347] on img at bounding box center [713, 253] width 1931 height 1471
click at [804, 347] on img at bounding box center [713, 253] width 1931 height 1471
drag, startPoint x: 1183, startPoint y: 332, endPoint x: 959, endPoint y: 397, distance: 233.2
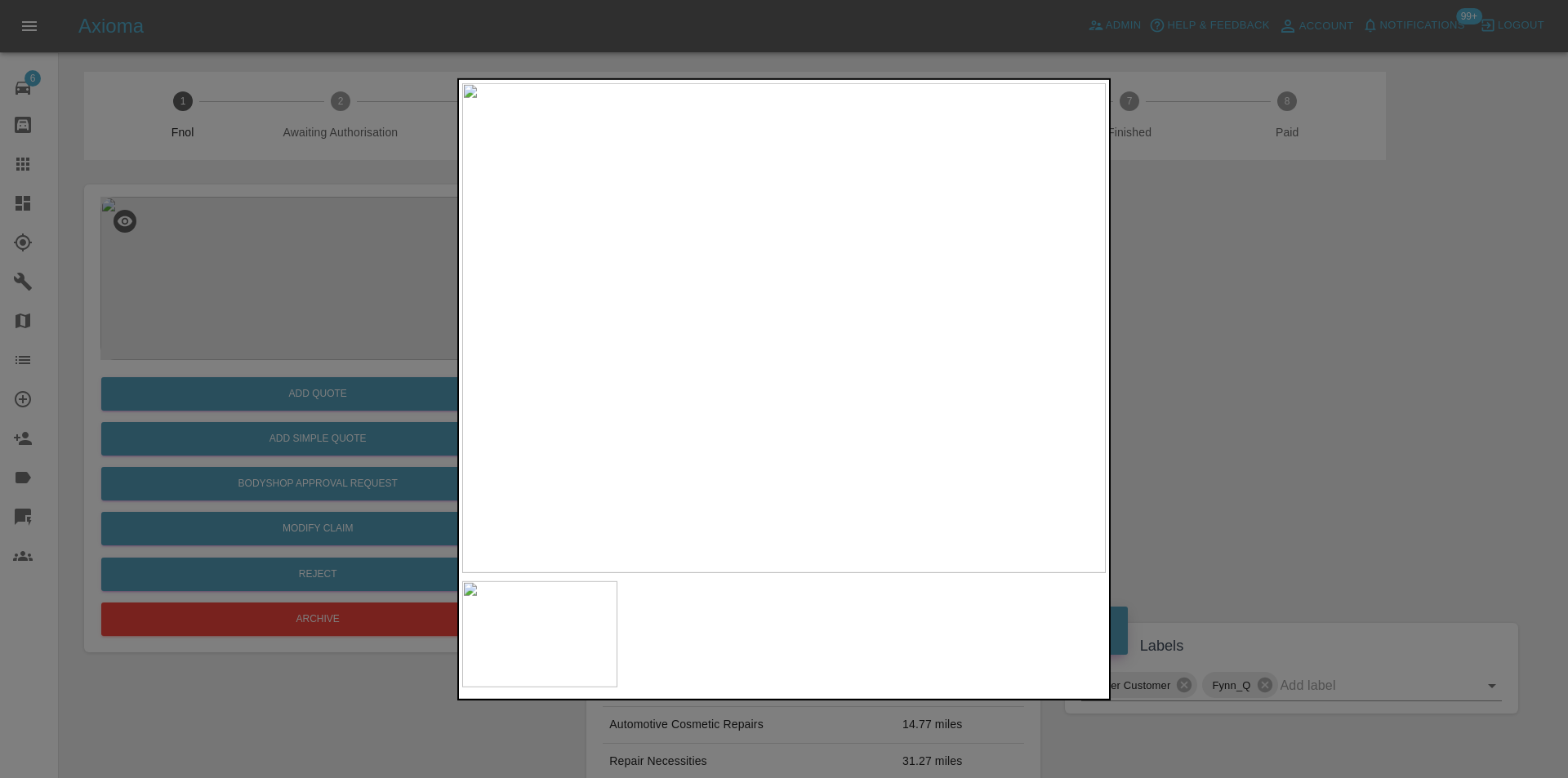
click at [1174, 336] on div at bounding box center [784, 389] width 1568 height 778
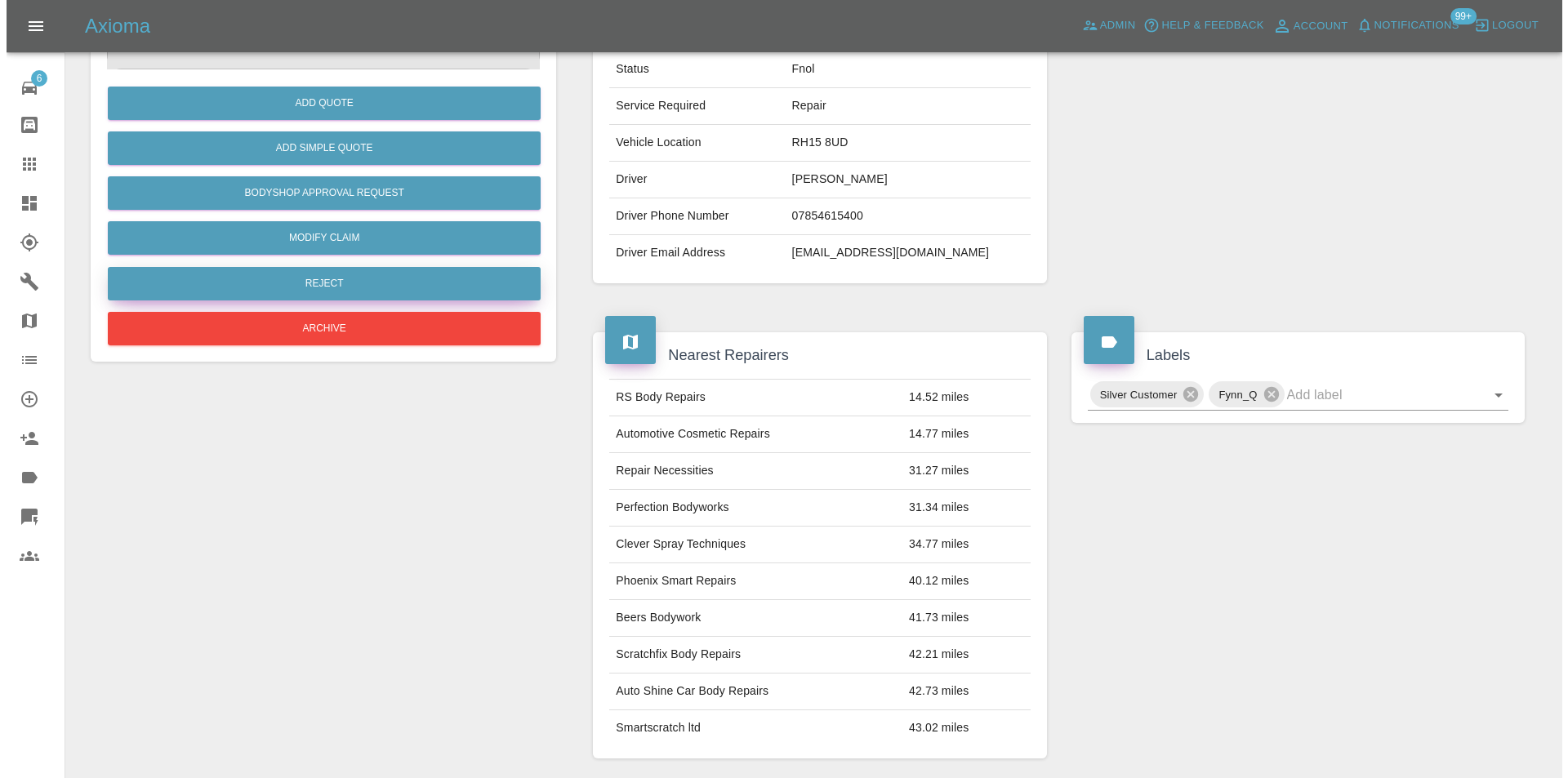
scroll to position [164, 0]
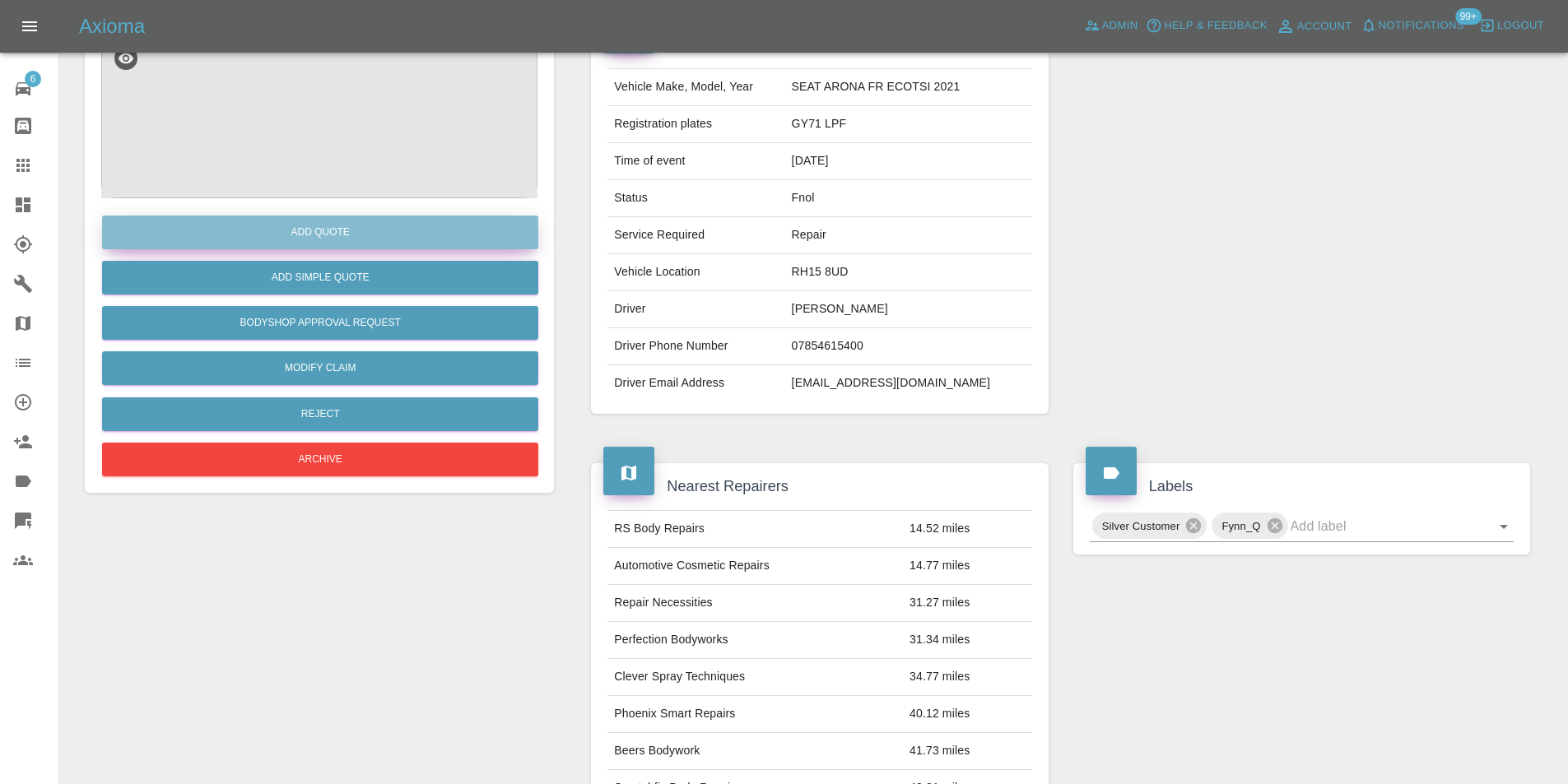
click at [357, 235] on button "Add Quote" at bounding box center [320, 232] width 436 height 34
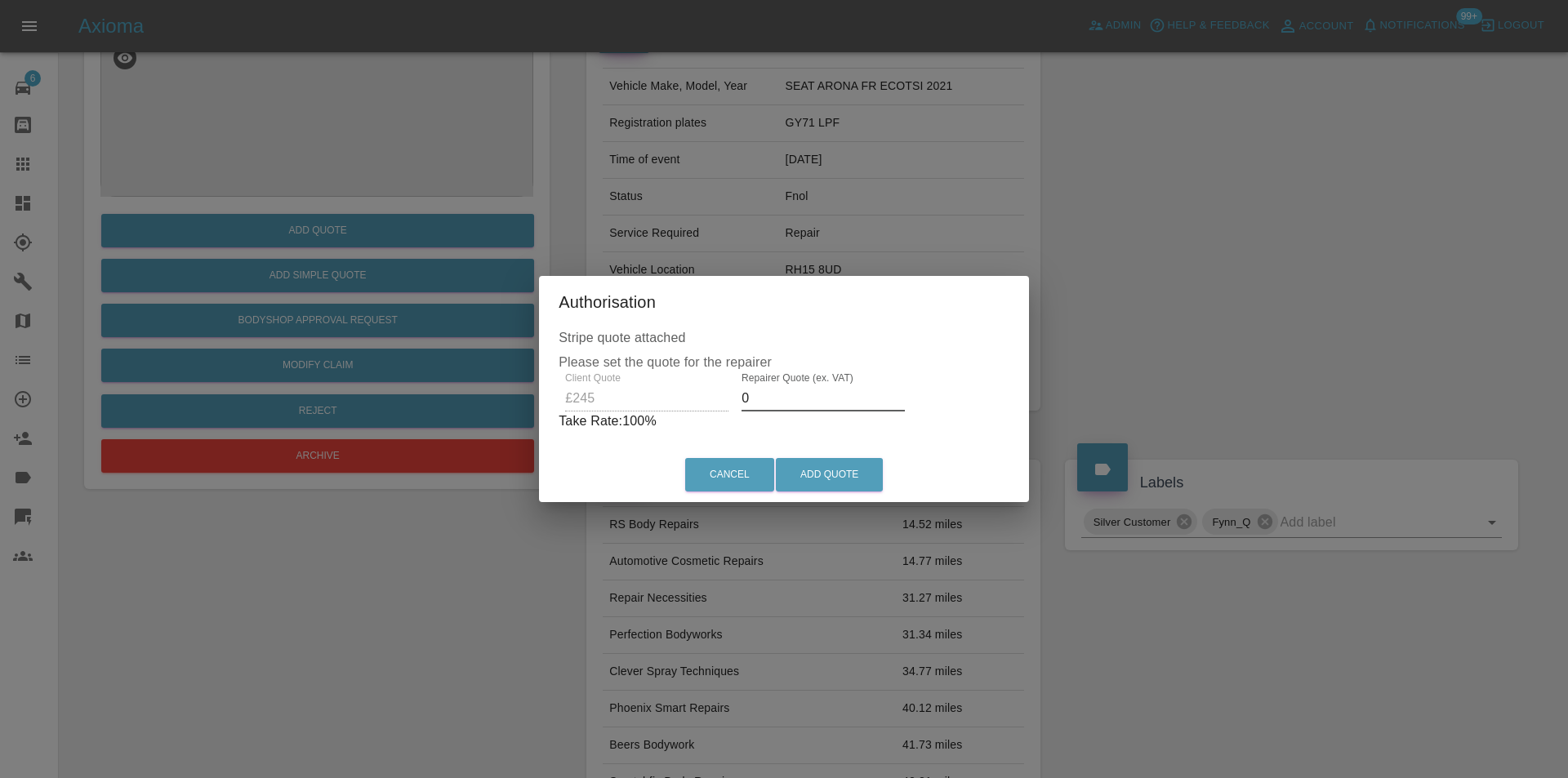
click at [772, 394] on input "0" at bounding box center [823, 398] width 164 height 26
type input "0155"
click at [865, 472] on button "Add Quote" at bounding box center [829, 475] width 107 height 33
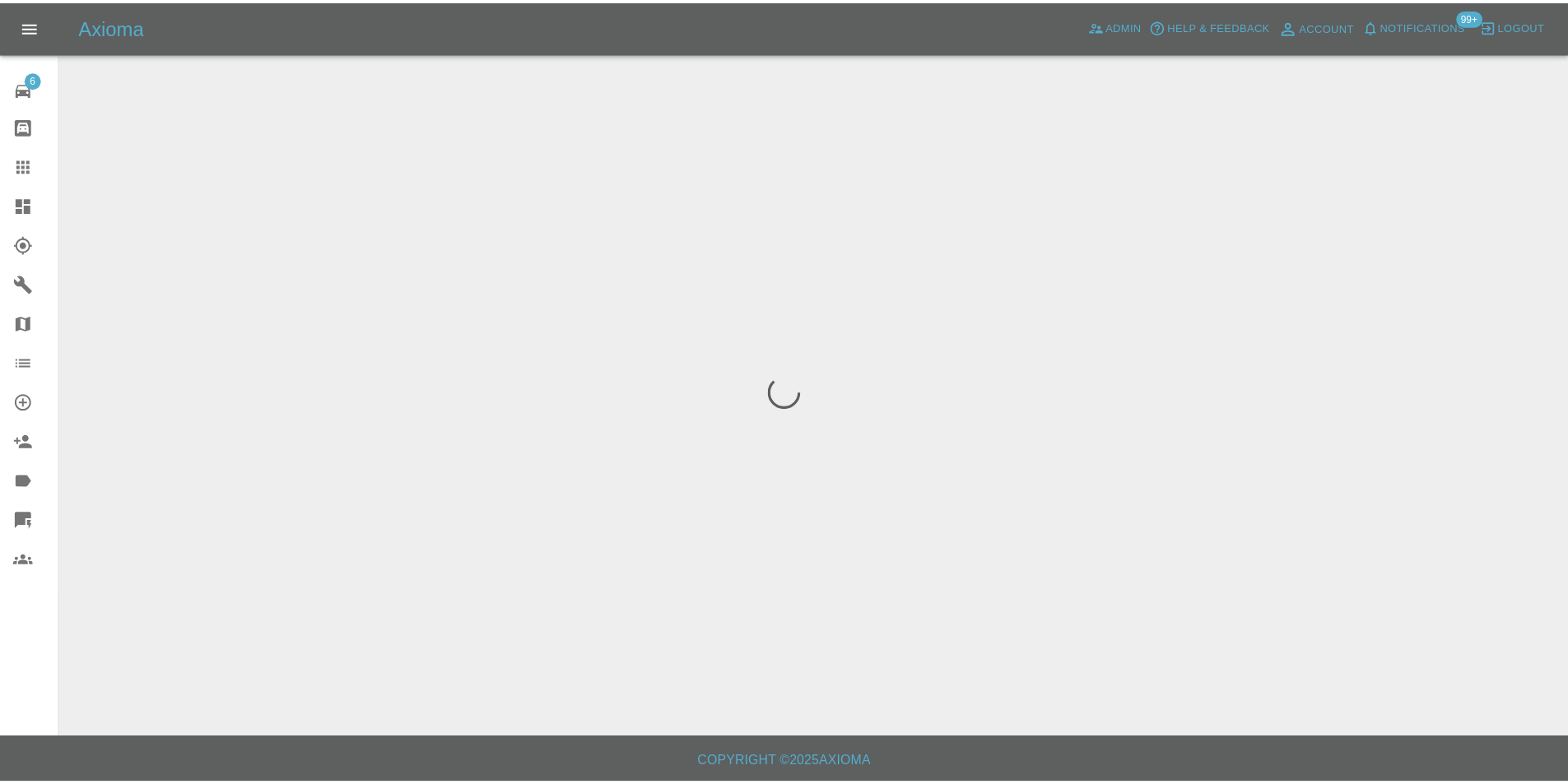
scroll to position [0, 0]
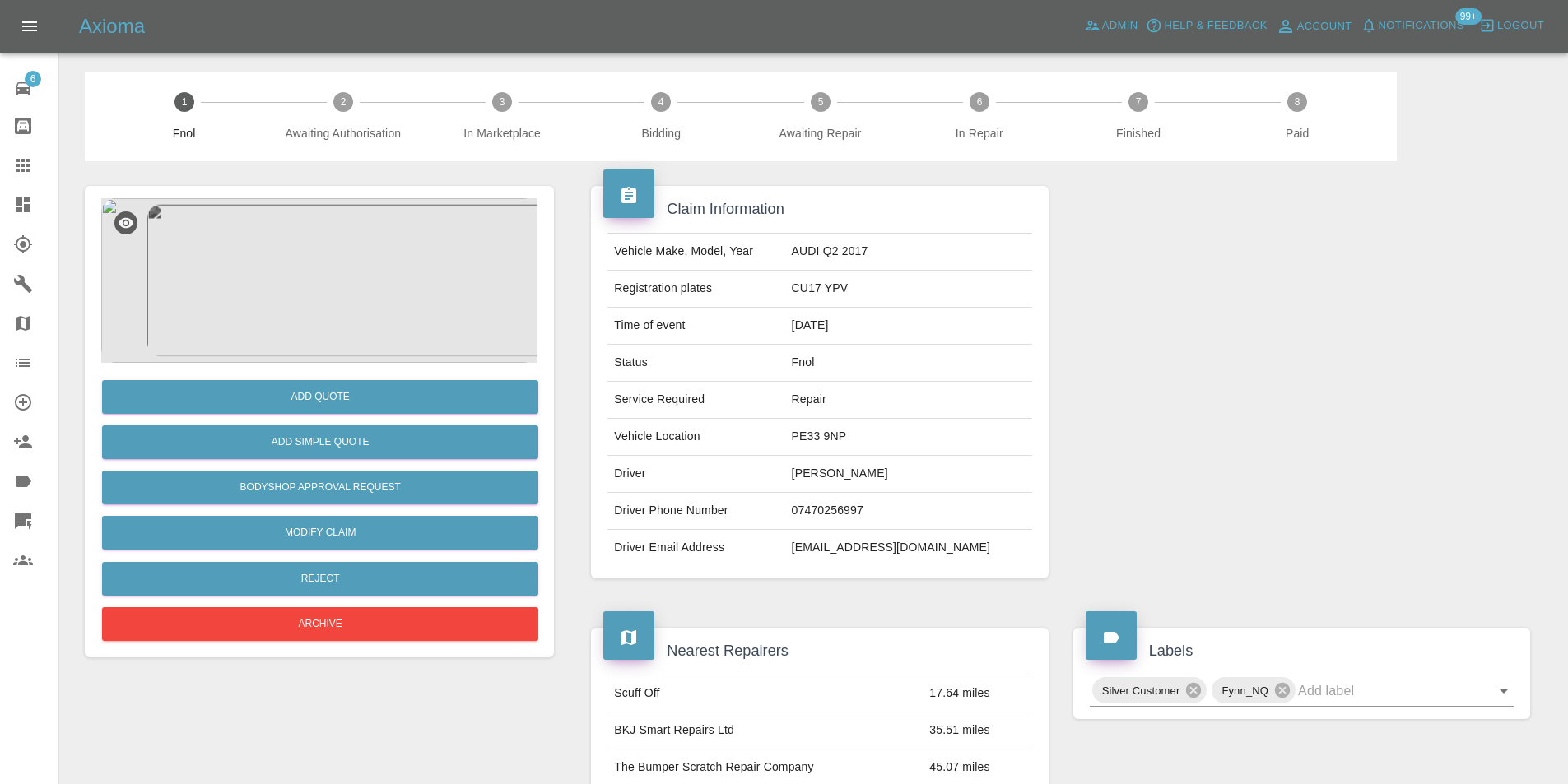
click at [340, 266] on img at bounding box center [319, 281] width 436 height 165
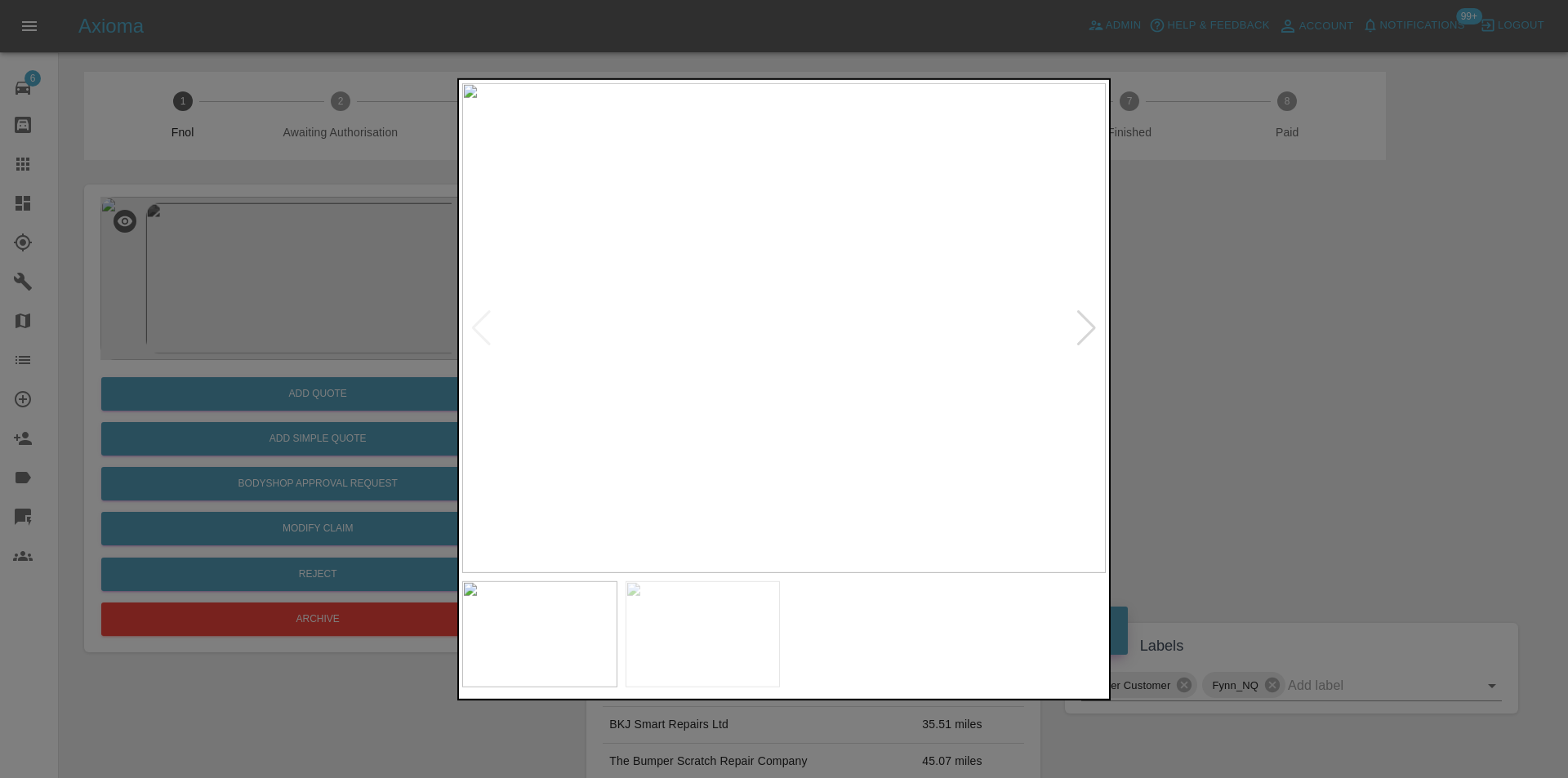
drag, startPoint x: 1215, startPoint y: 407, endPoint x: 846, endPoint y: 470, distance: 374.3
click at [1211, 407] on div at bounding box center [784, 389] width 1568 height 778
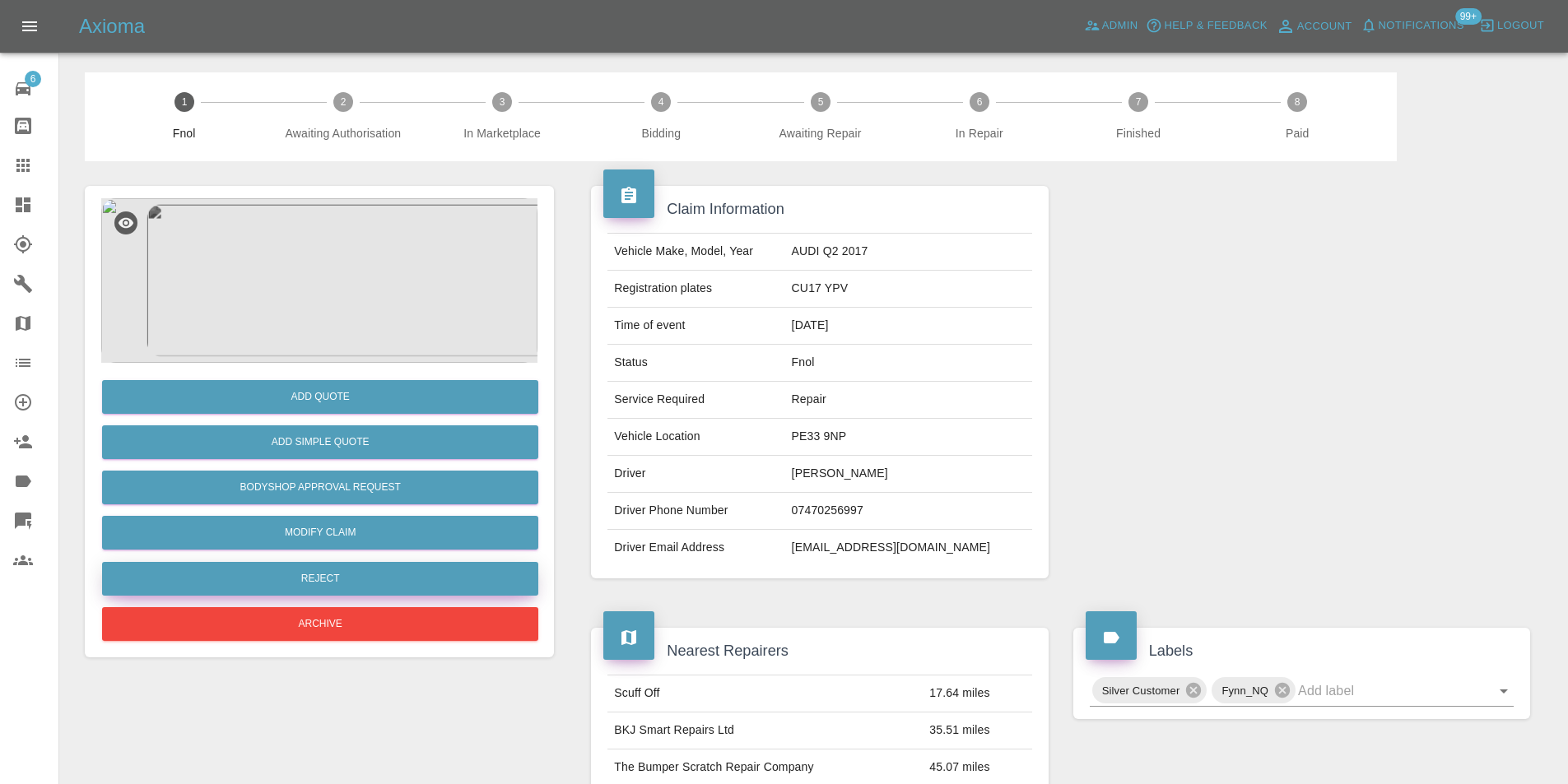
click at [345, 582] on button "Reject" at bounding box center [320, 579] width 436 height 34
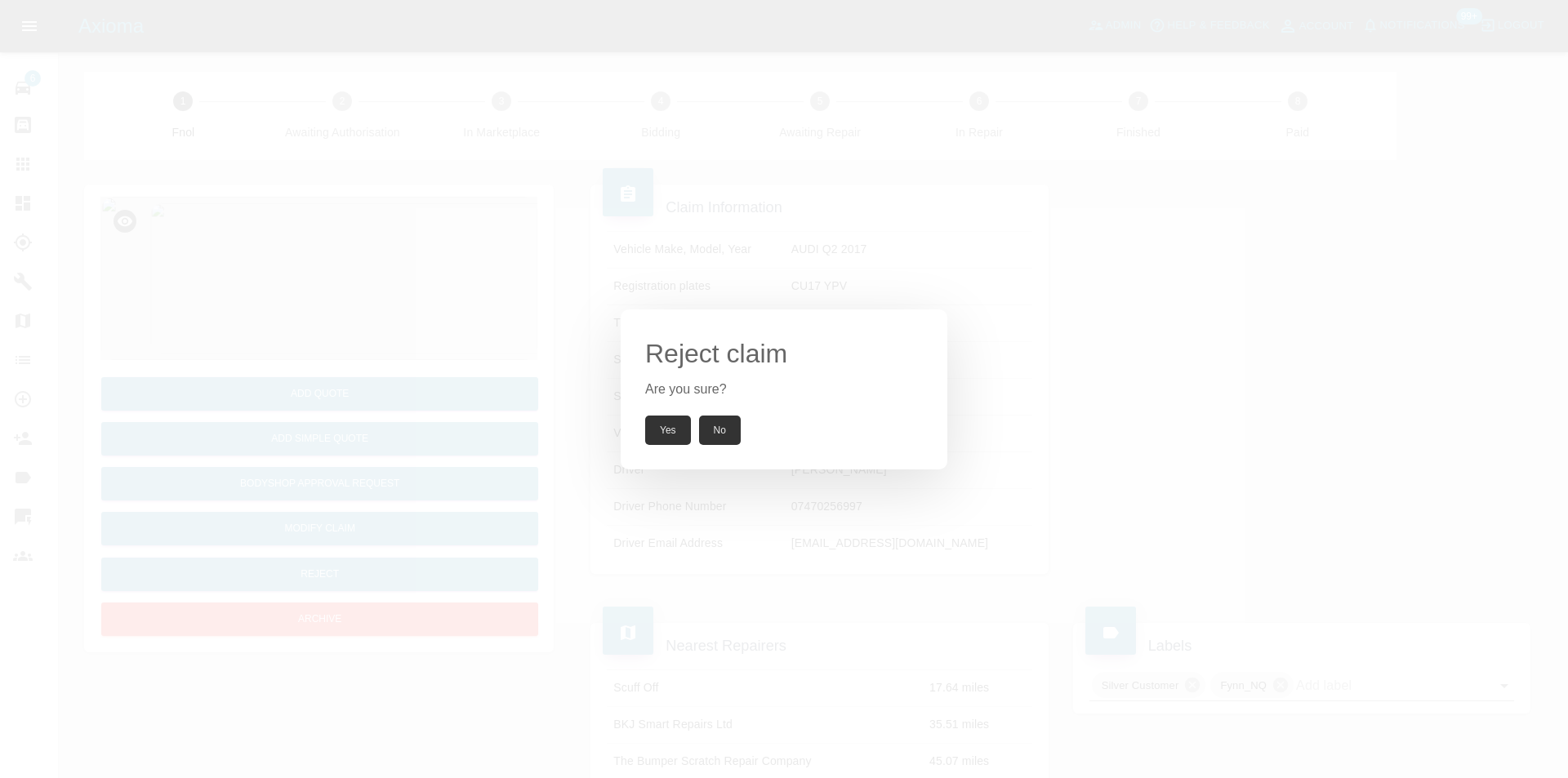
click at [661, 436] on button "Yes" at bounding box center [668, 430] width 46 height 29
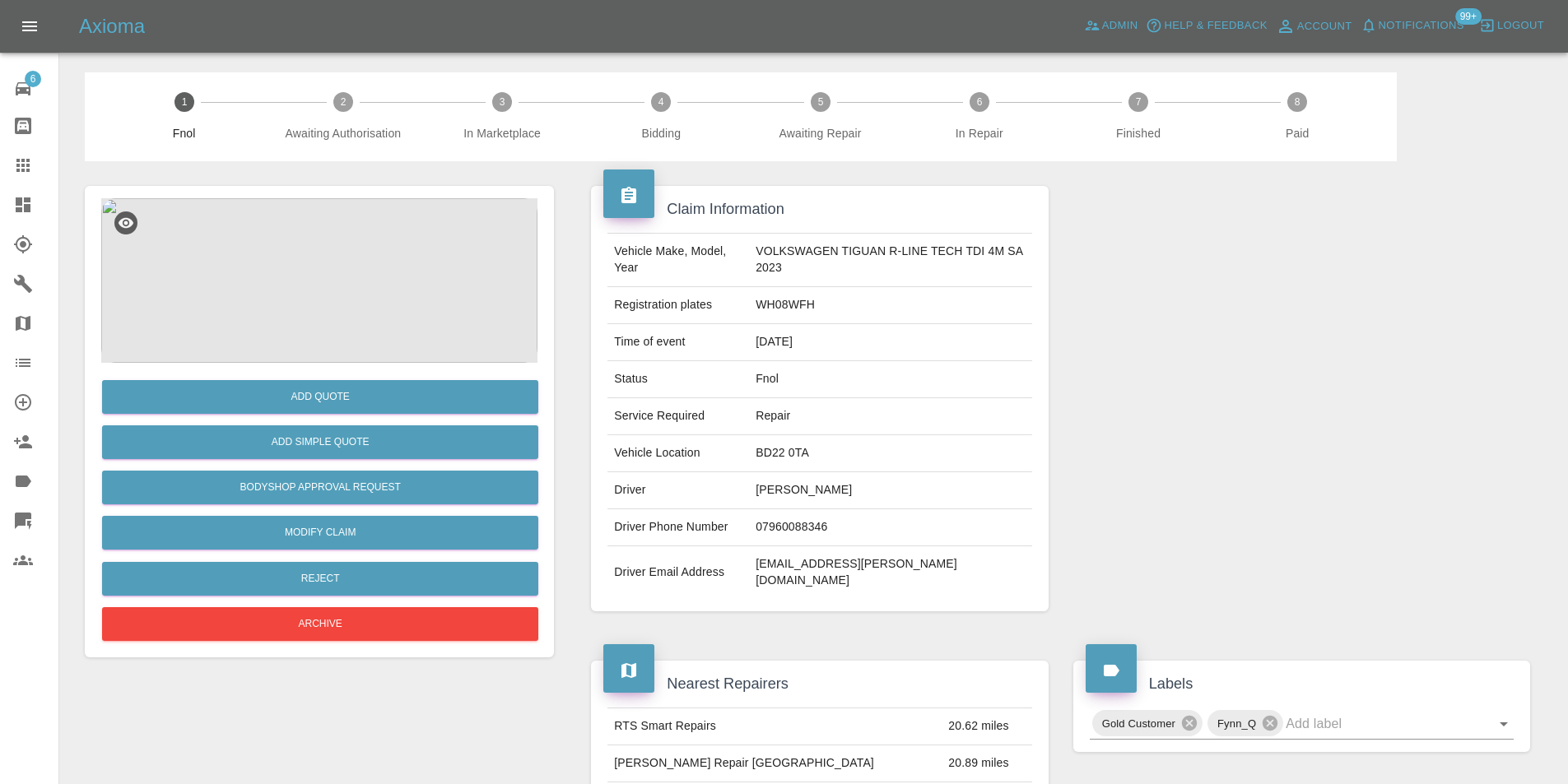
click at [325, 254] on img at bounding box center [319, 281] width 436 height 165
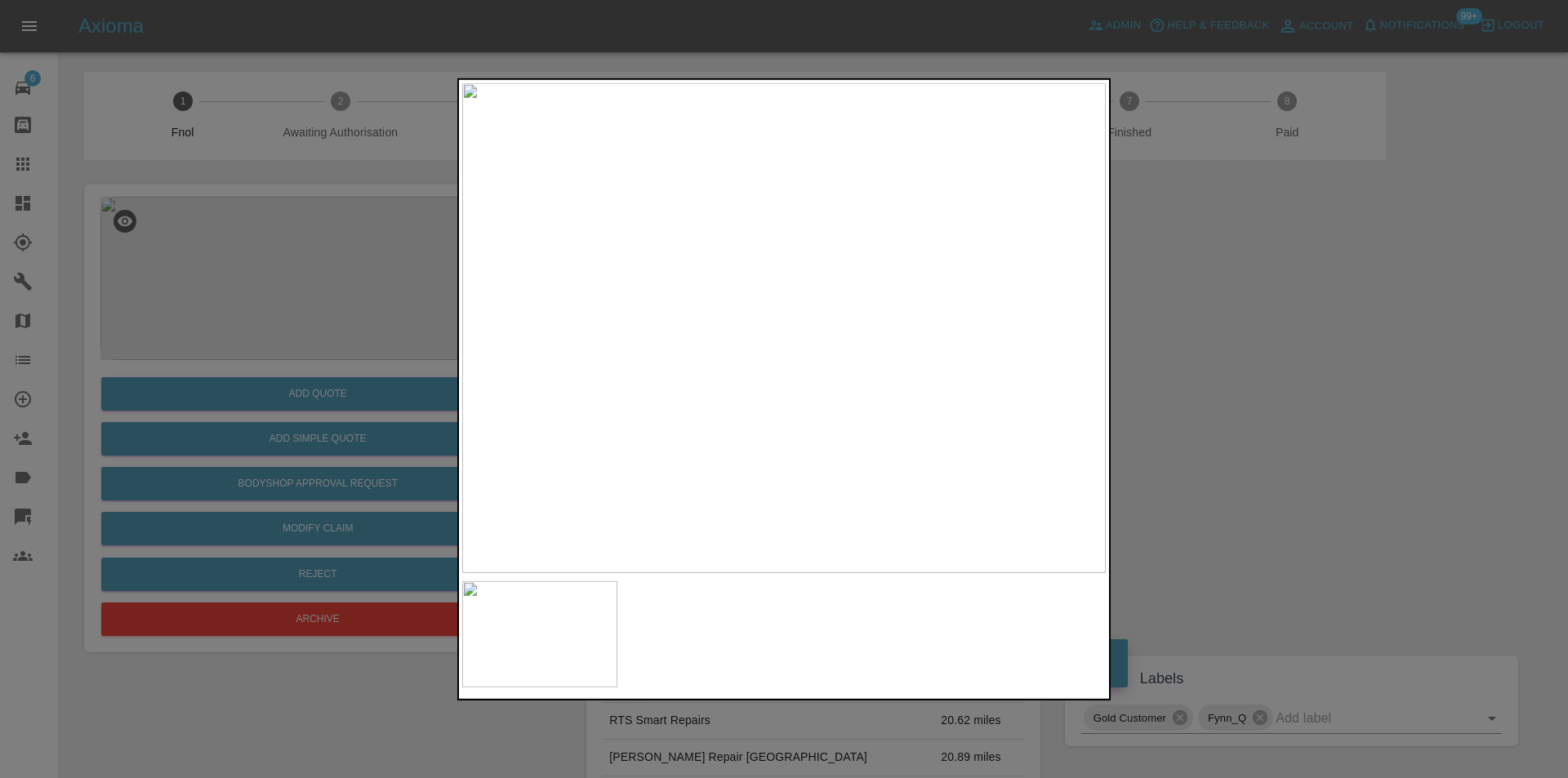
drag, startPoint x: 1204, startPoint y: 346, endPoint x: 900, endPoint y: 445, distance: 319.7
click at [1201, 347] on div at bounding box center [784, 389] width 1568 height 778
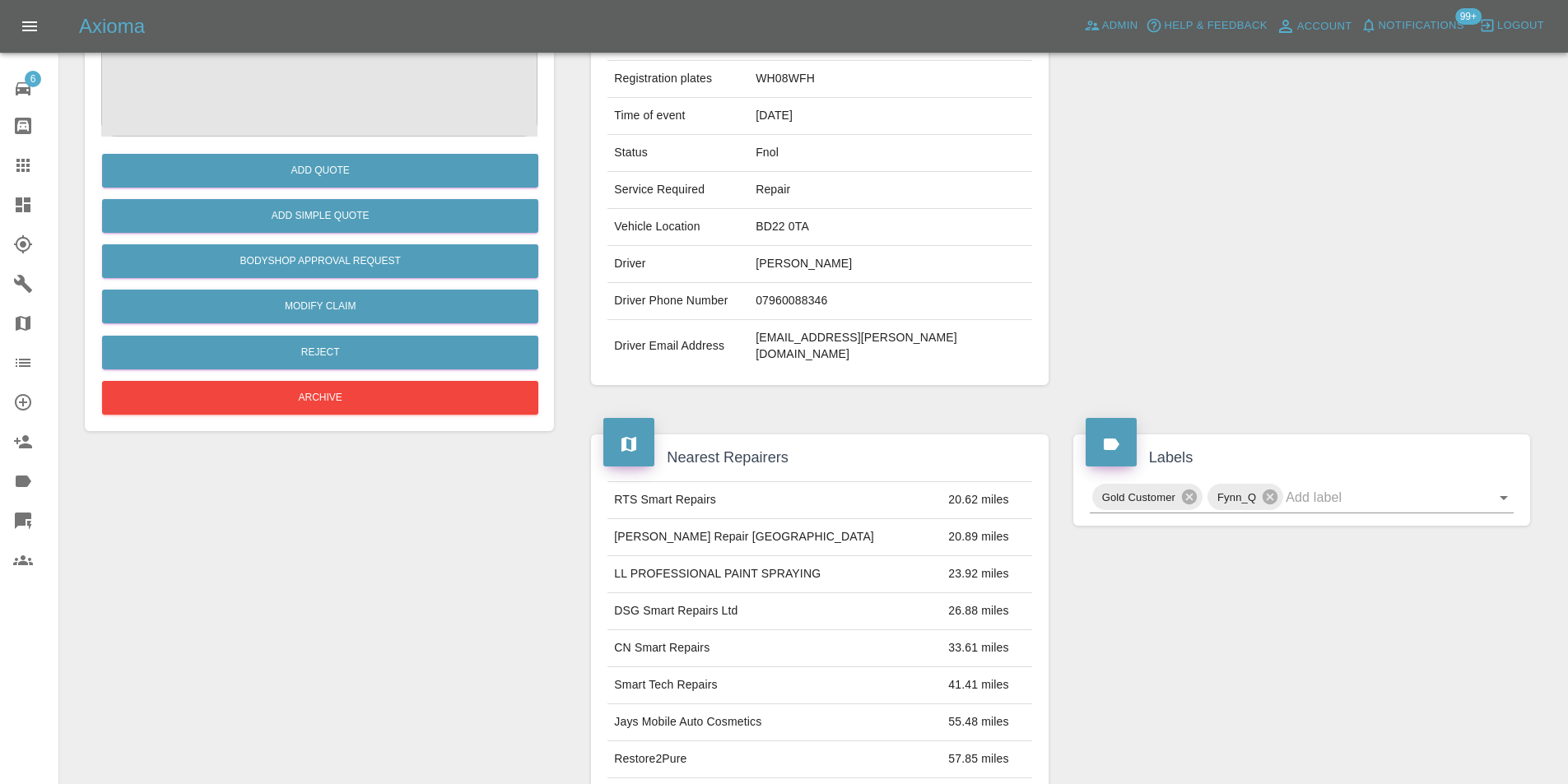
scroll to position [82, 0]
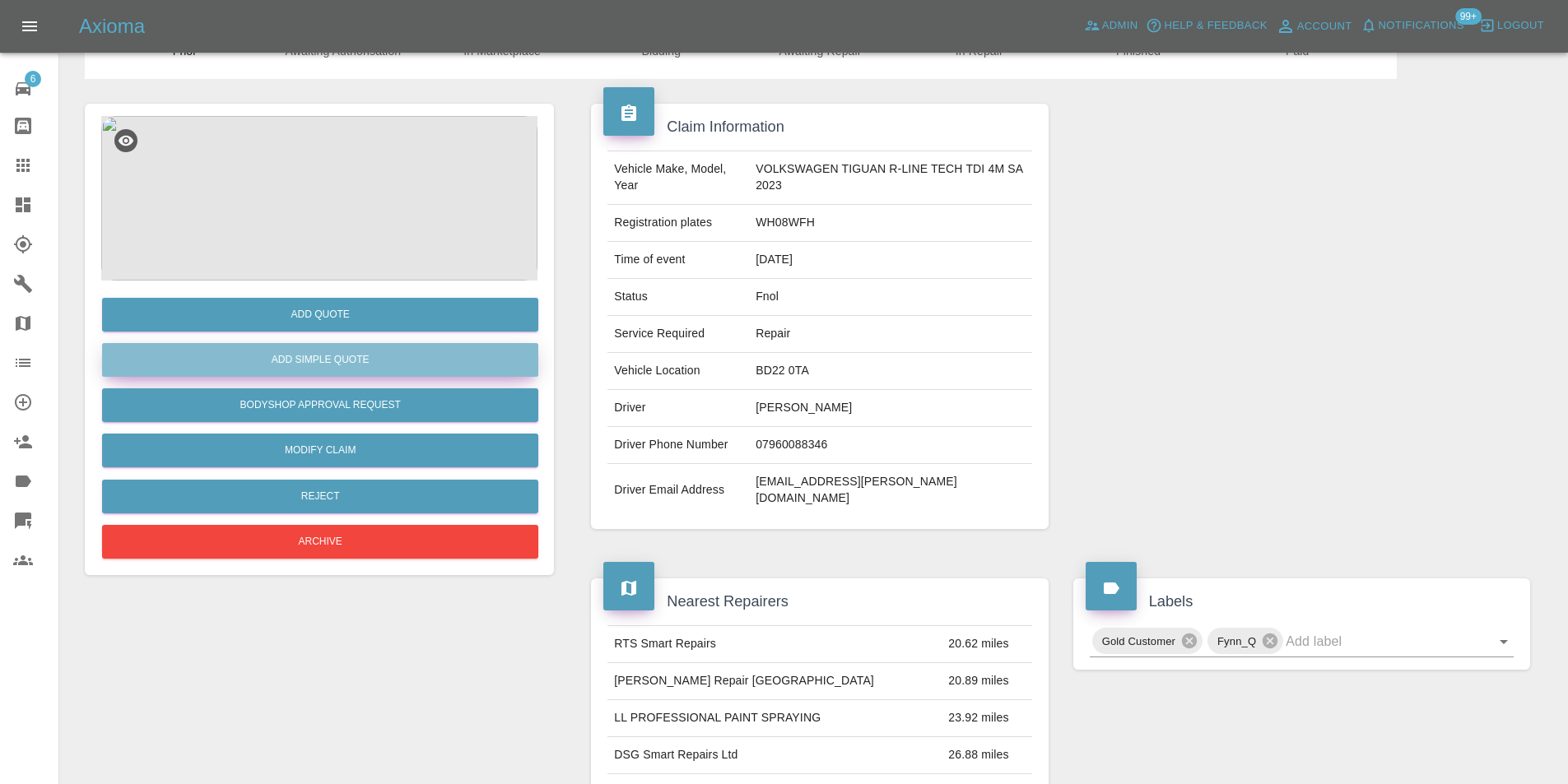
click at [382, 369] on button "Add Simple Quote" at bounding box center [320, 360] width 436 height 34
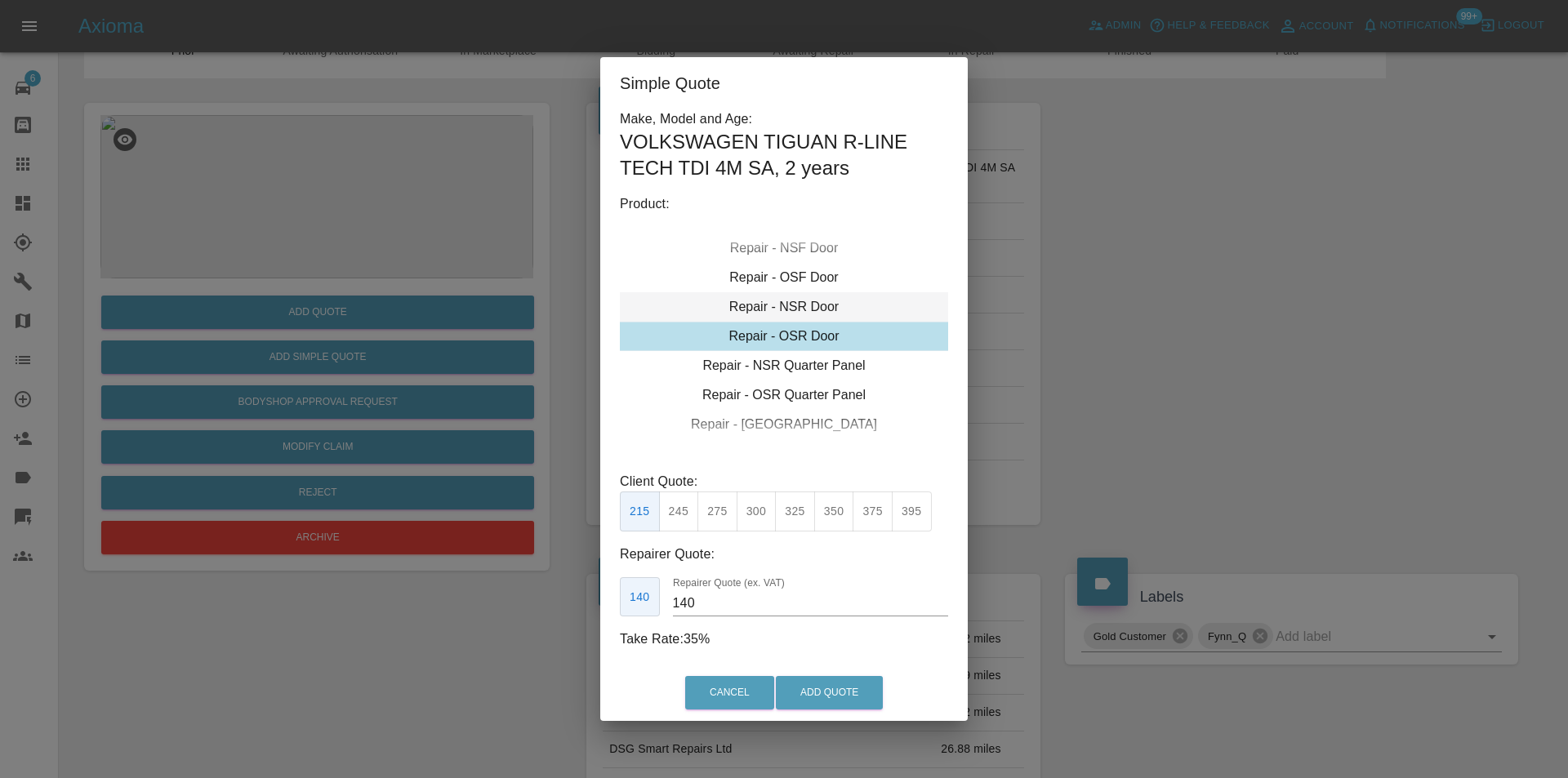
click at [799, 308] on div "Repair - NSR Door" at bounding box center [784, 307] width 328 height 29
drag, startPoint x: 719, startPoint y: 515, endPoint x: 772, endPoint y: 554, distance: 65.8
click at [719, 515] on button "270" at bounding box center [717, 511] width 40 height 40
type input "180"
click at [819, 687] on button "Add Quote" at bounding box center [829, 693] width 107 height 33
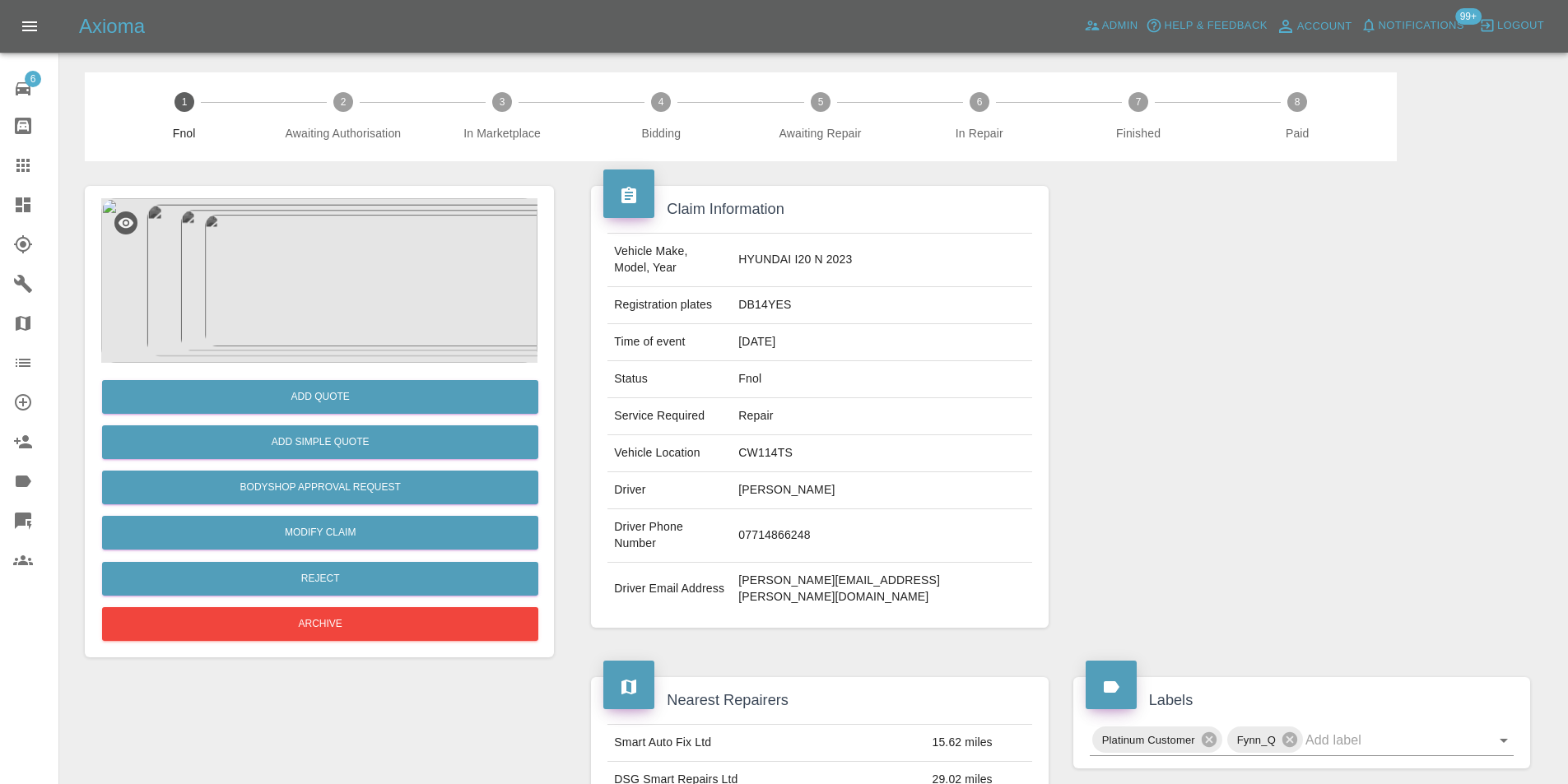
click at [326, 271] on img at bounding box center [319, 281] width 436 height 165
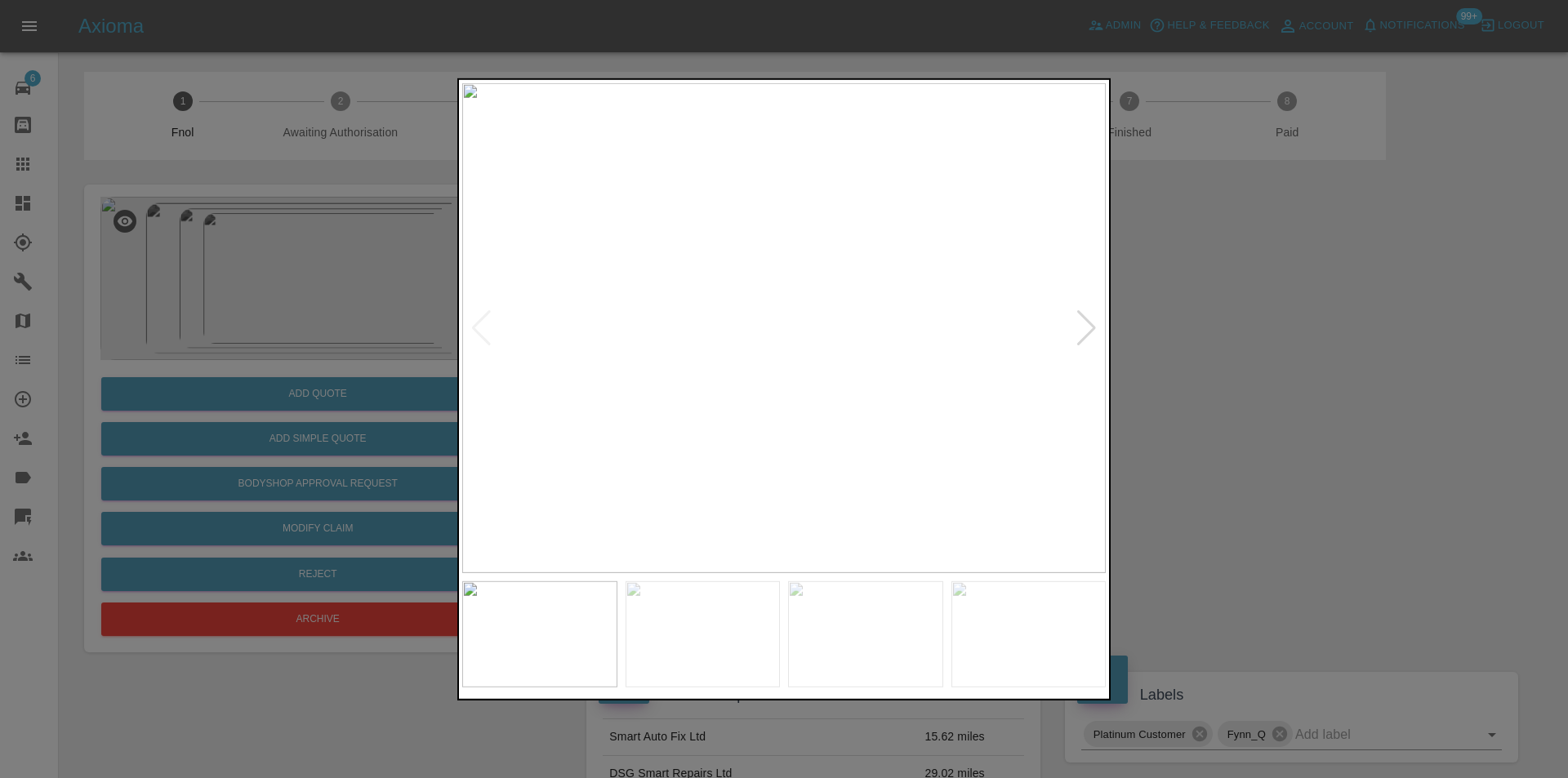
click at [1077, 327] on div at bounding box center [1087, 327] width 22 height 36
click at [1082, 327] on div at bounding box center [1087, 327] width 22 height 36
click at [1083, 329] on img at bounding box center [784, 327] width 643 height 490
drag, startPoint x: 1240, startPoint y: 331, endPoint x: 821, endPoint y: 414, distance: 427.1
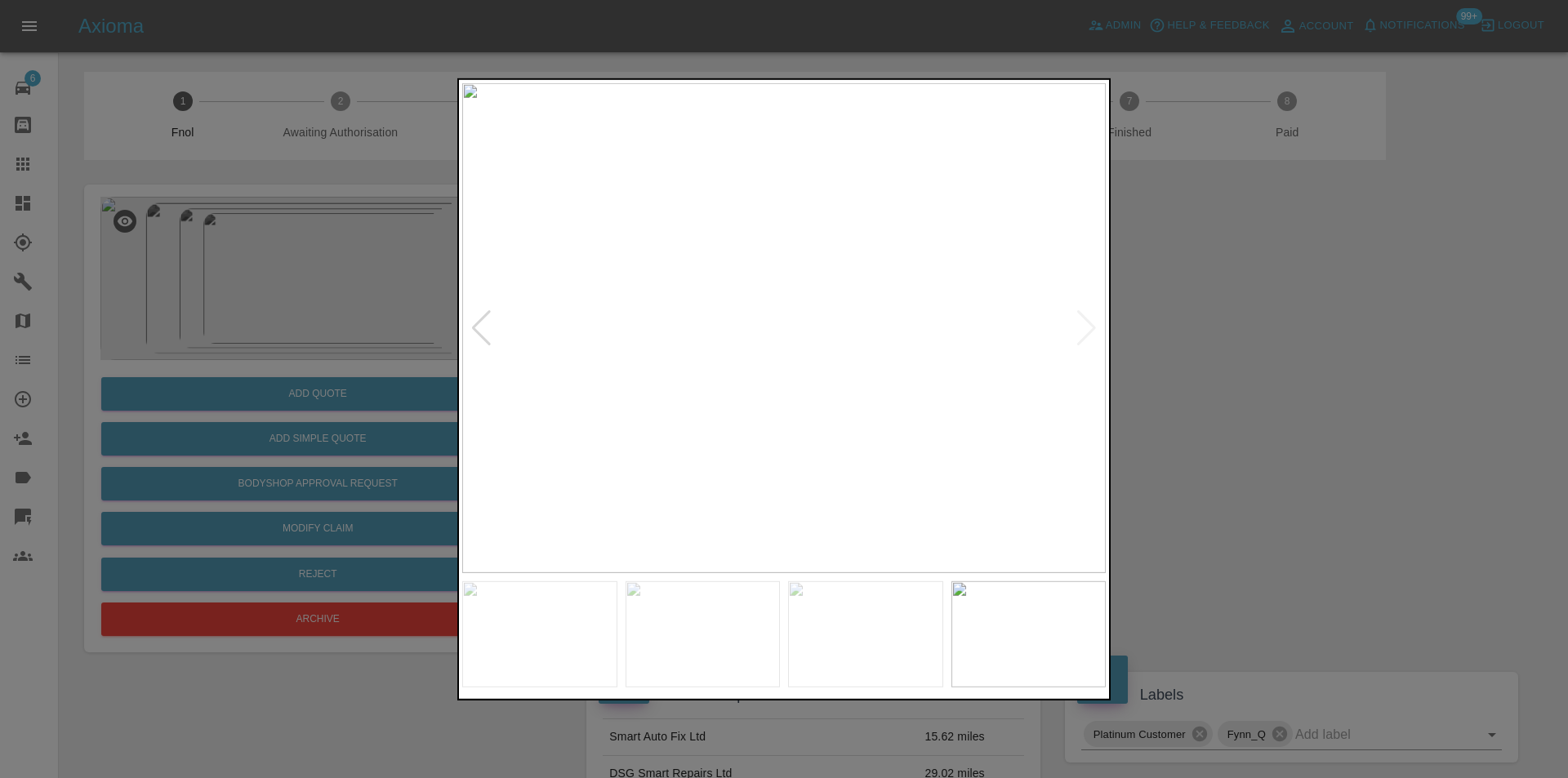
click at [1227, 334] on div at bounding box center [784, 389] width 1568 height 778
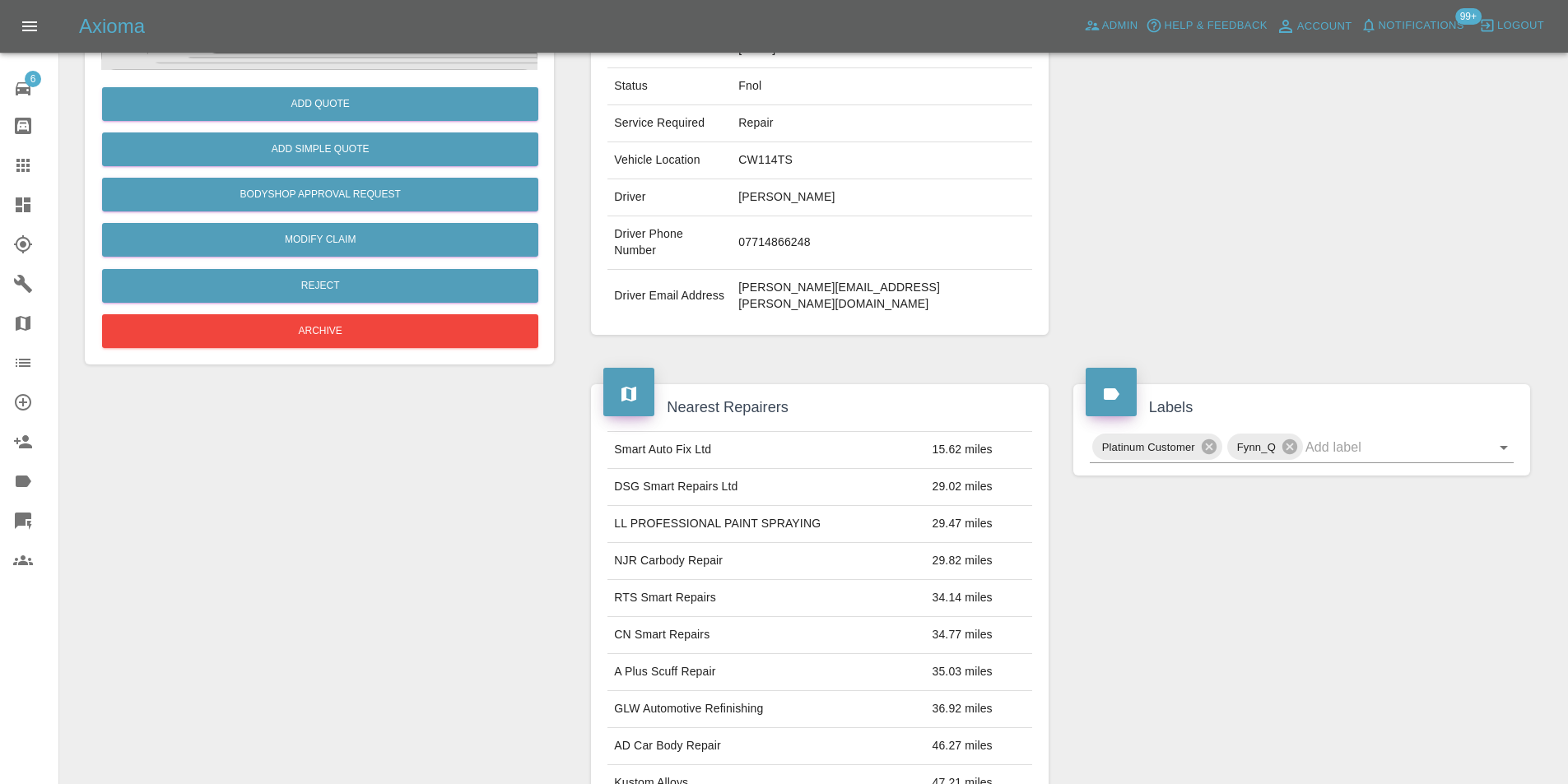
scroll to position [165, 0]
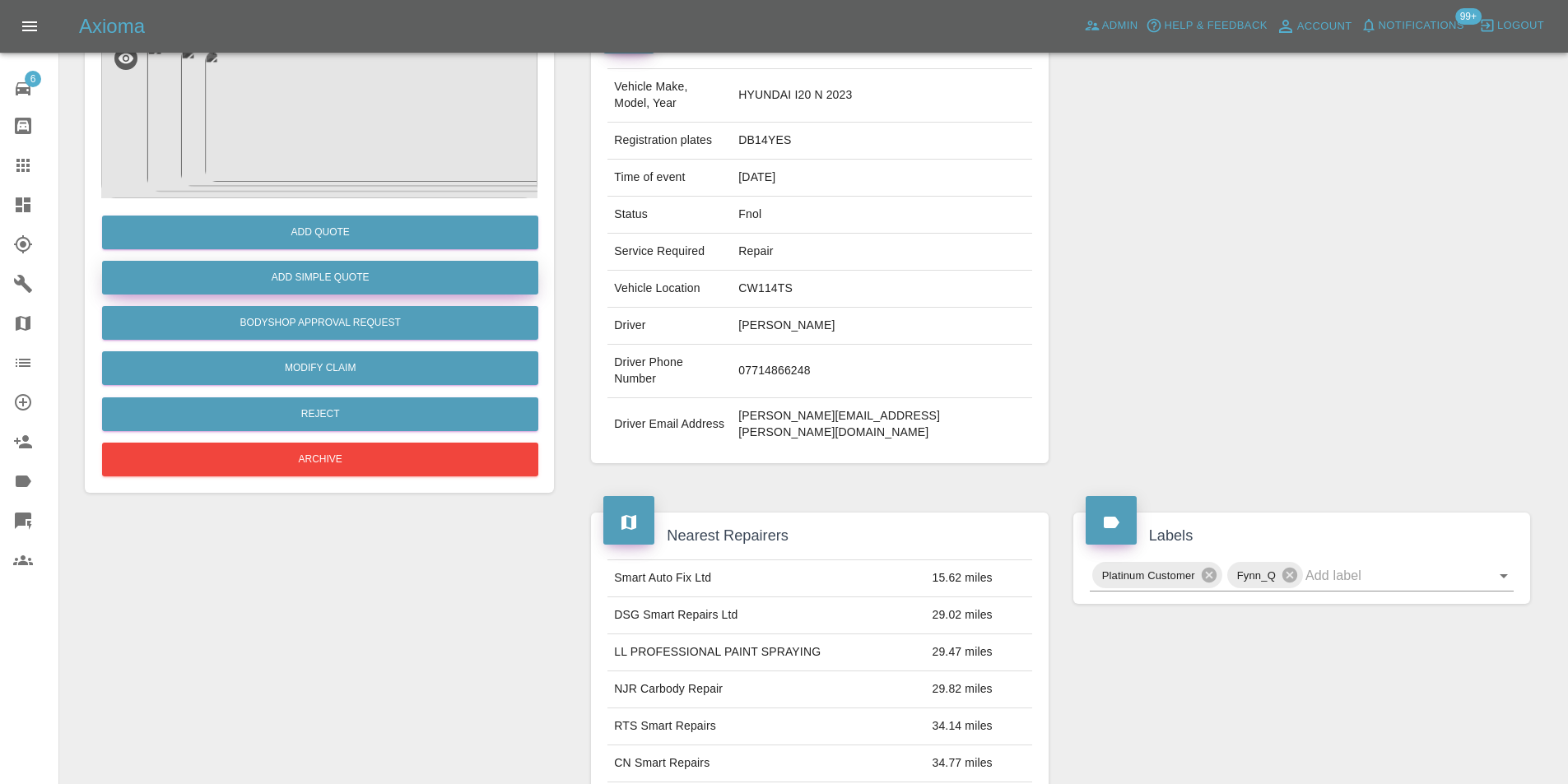
click at [339, 277] on button "Add Simple Quote" at bounding box center [320, 277] width 436 height 34
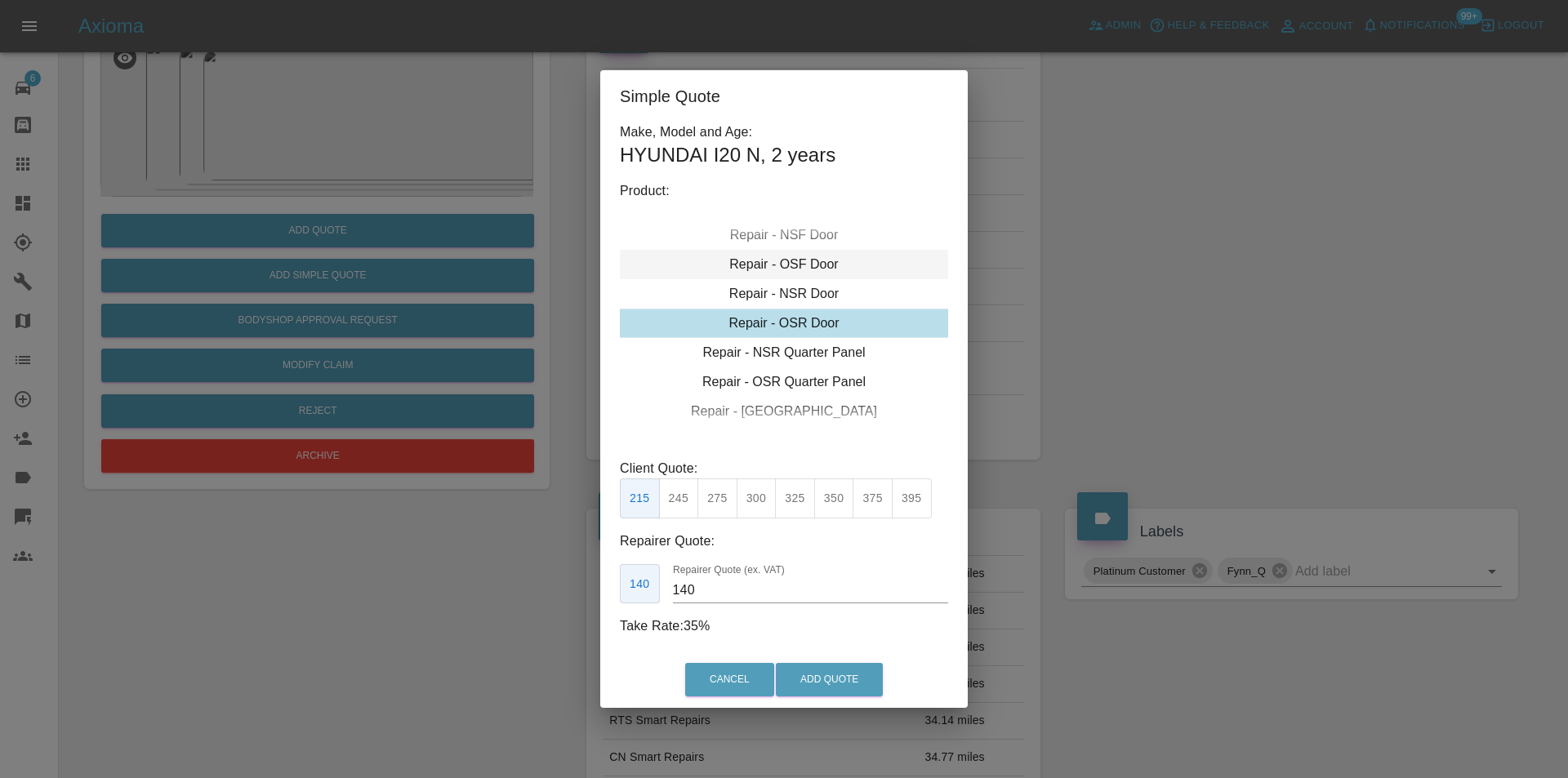
click at [810, 259] on div "Repair - OSF Door" at bounding box center [784, 264] width 328 height 29
drag, startPoint x: 678, startPoint y: 503, endPoint x: 768, endPoint y: 618, distance: 146.0
click at [680, 505] on button "245" at bounding box center [679, 499] width 40 height 40
type input "160"
click at [819, 690] on button "Add Quote" at bounding box center [829, 680] width 107 height 33
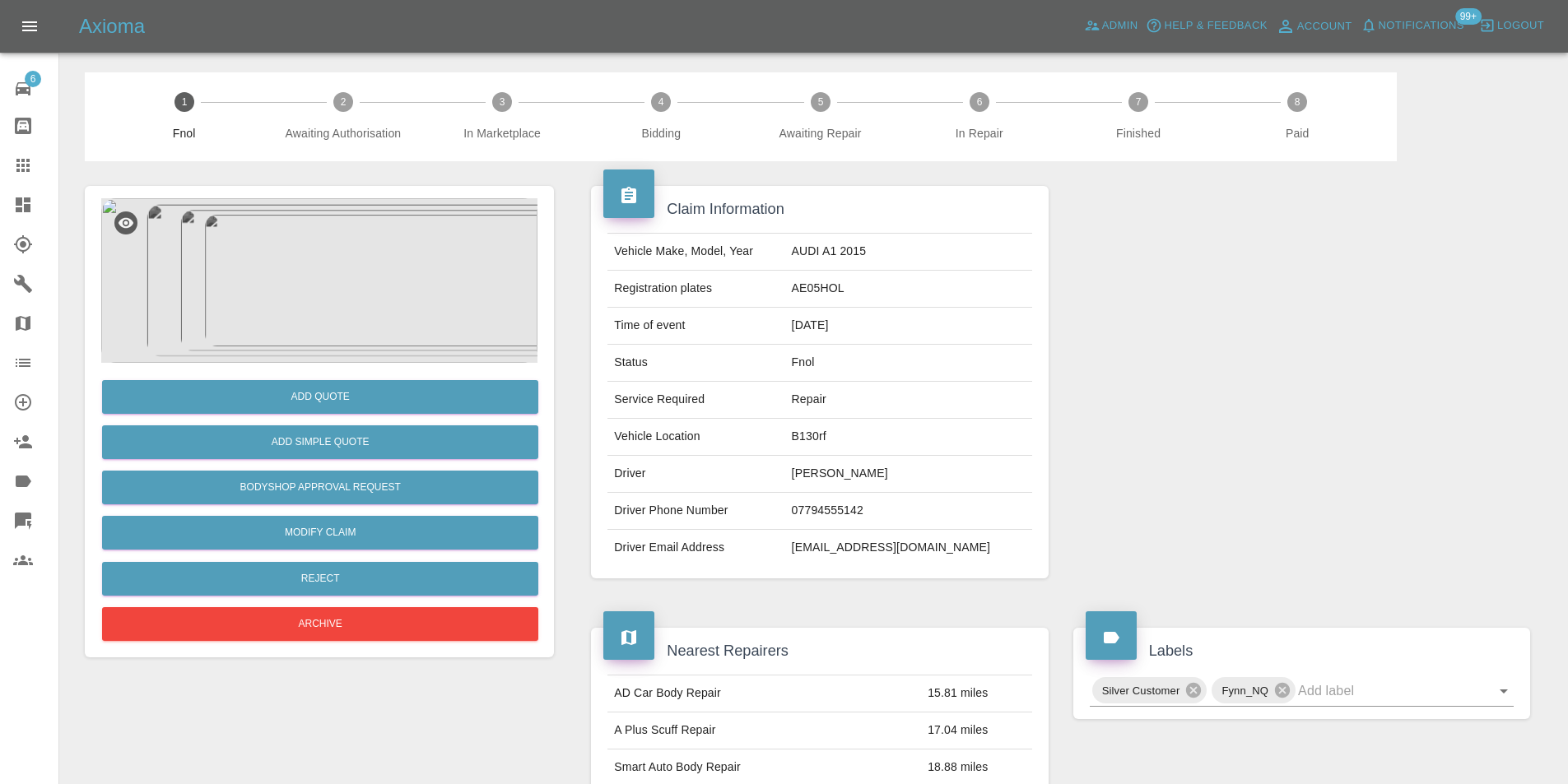
click at [334, 269] on img at bounding box center [319, 281] width 436 height 165
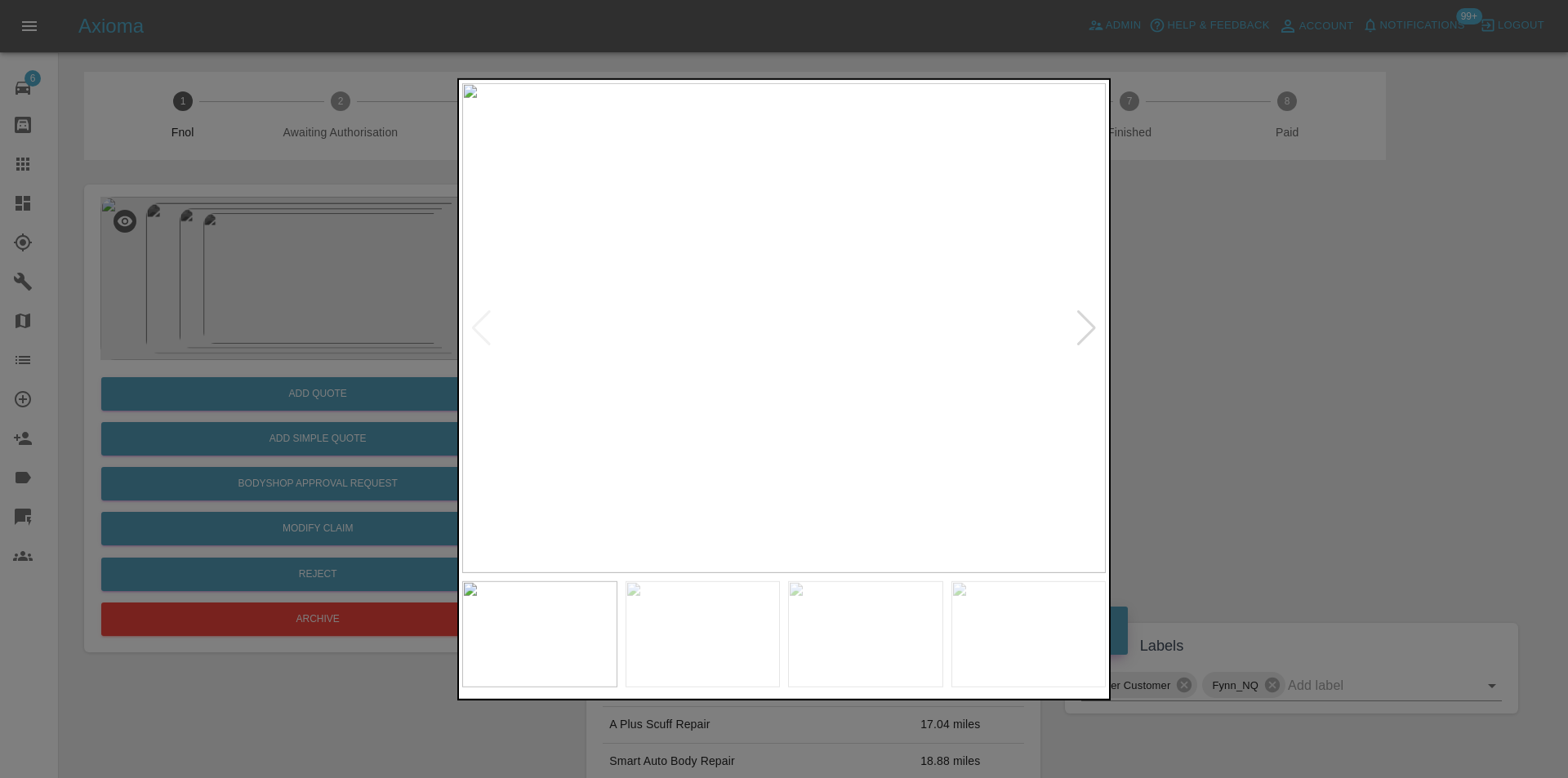
click at [1082, 329] on div at bounding box center [1087, 327] width 22 height 36
drag, startPoint x: 1261, startPoint y: 352, endPoint x: 1194, endPoint y: 367, distance: 68.7
click at [1247, 357] on div at bounding box center [784, 389] width 1568 height 778
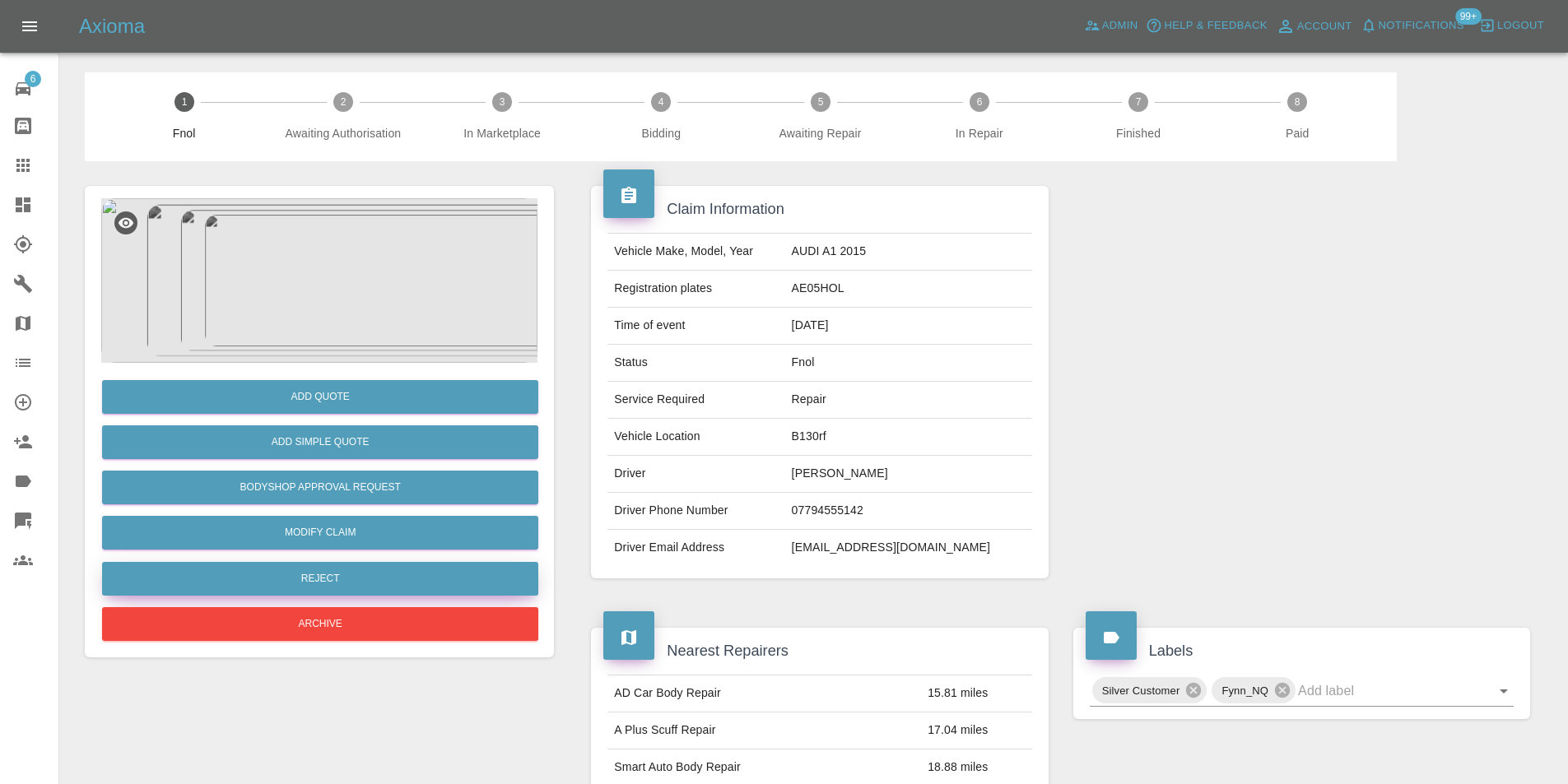
click at [353, 588] on button "Reject" at bounding box center [320, 579] width 436 height 34
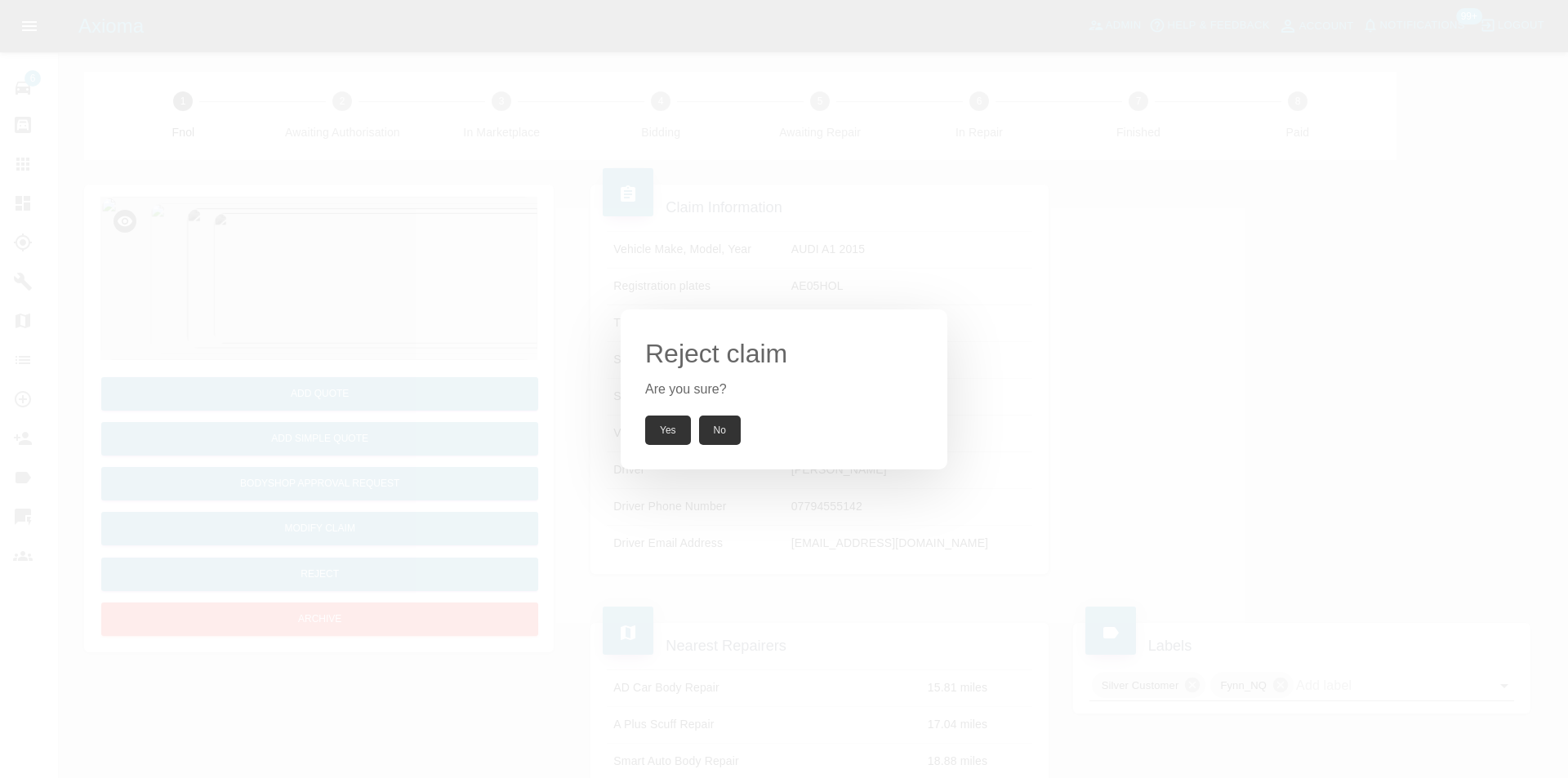
click at [654, 436] on button "Yes" at bounding box center [668, 430] width 46 height 29
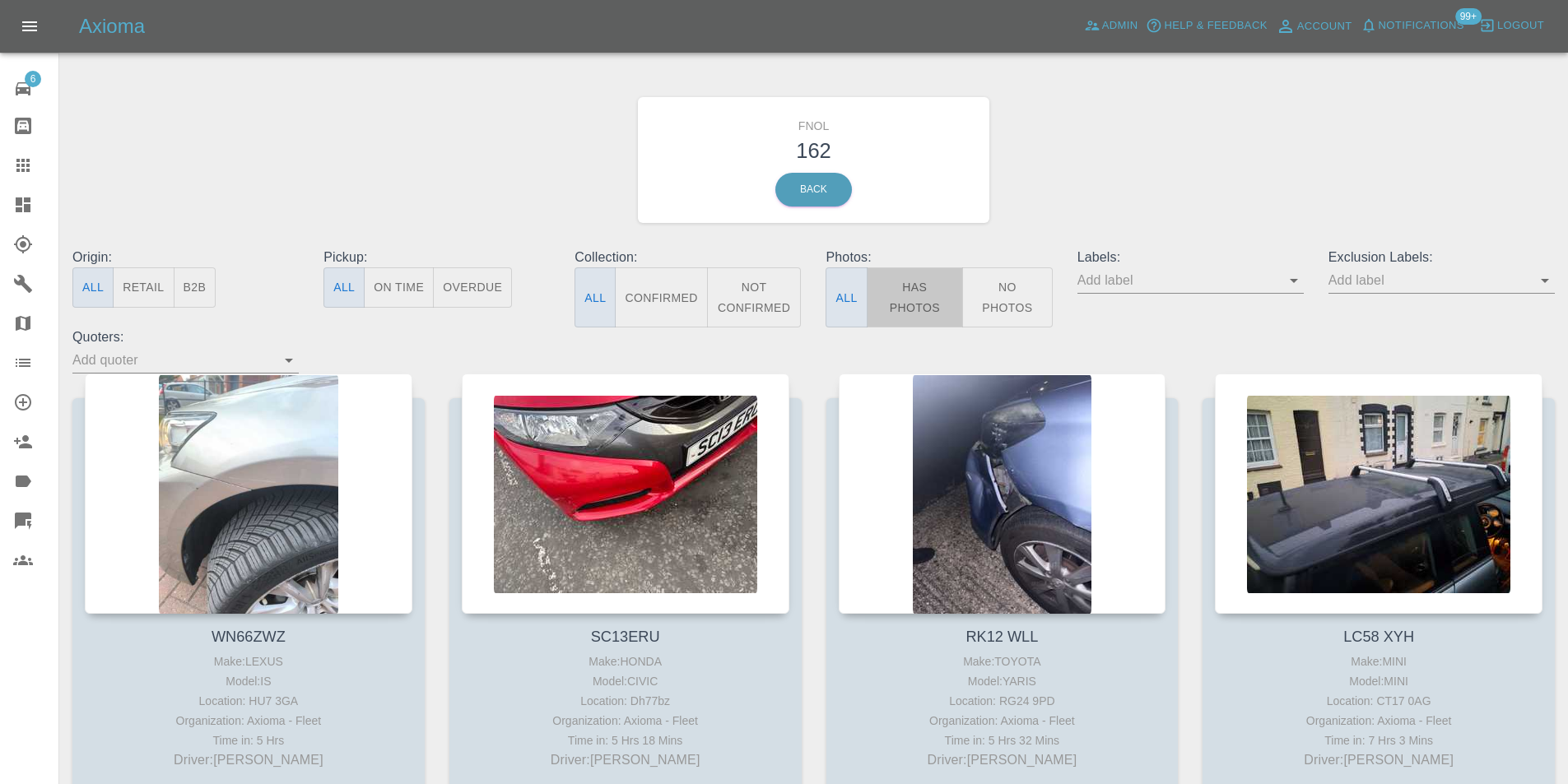
click at [926, 286] on button "Has Photos" at bounding box center [916, 297] width 97 height 60
click at [1545, 278] on icon "Open" at bounding box center [1545, 281] width 20 height 20
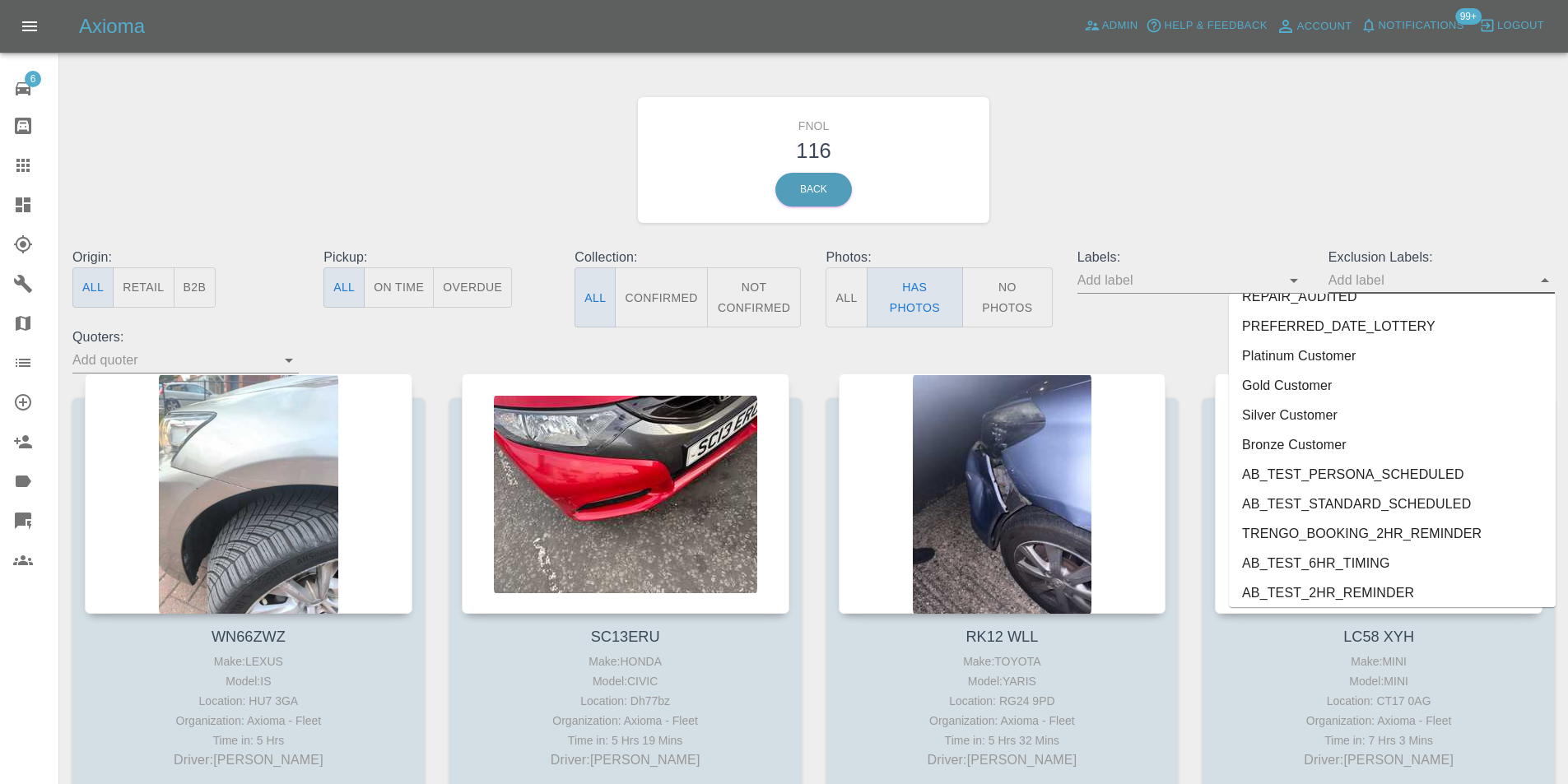
scroll to position [3492, 0]
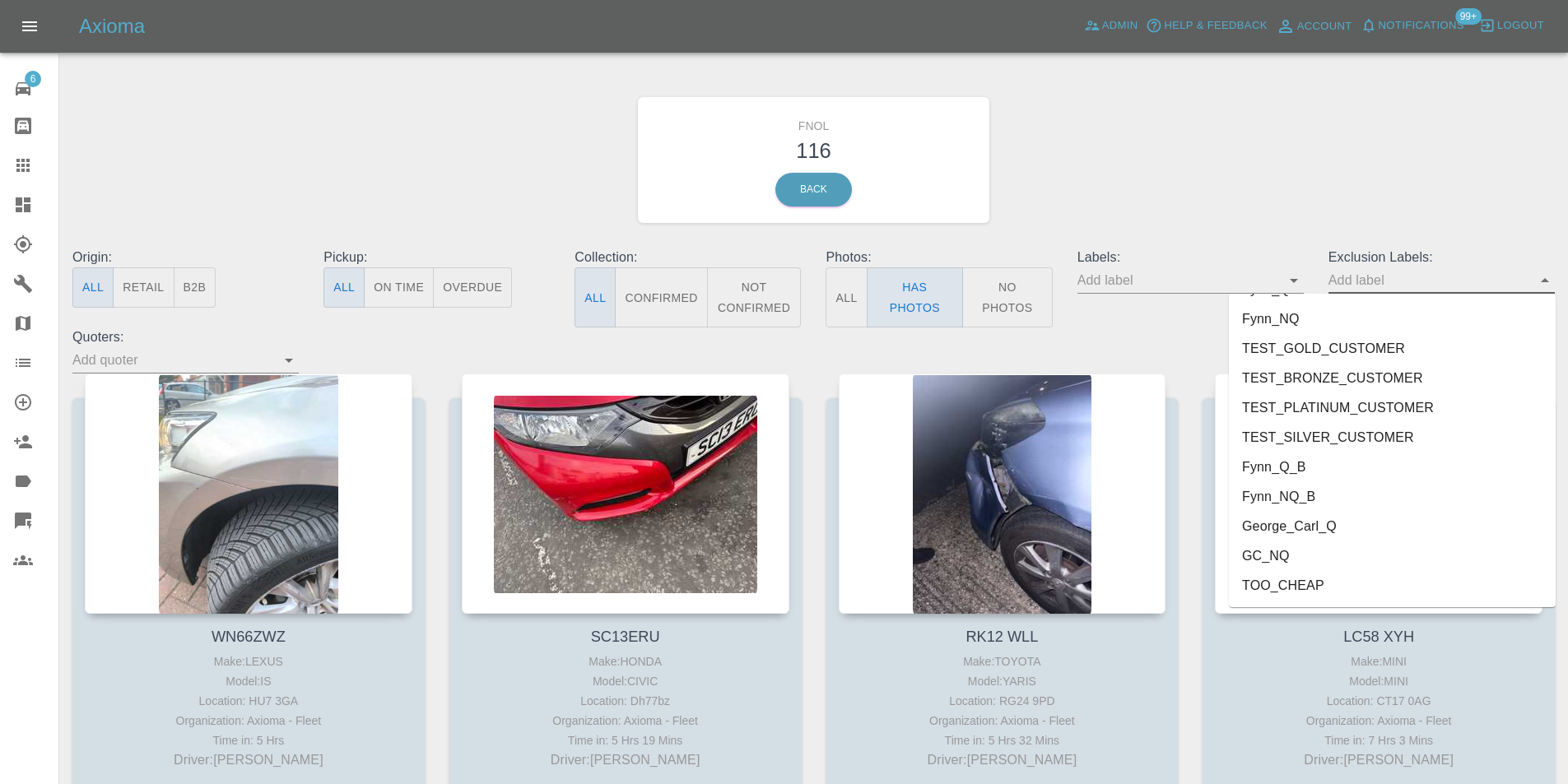
click at [1326, 529] on li "George_Carl_Q" at bounding box center [1392, 526] width 327 height 29
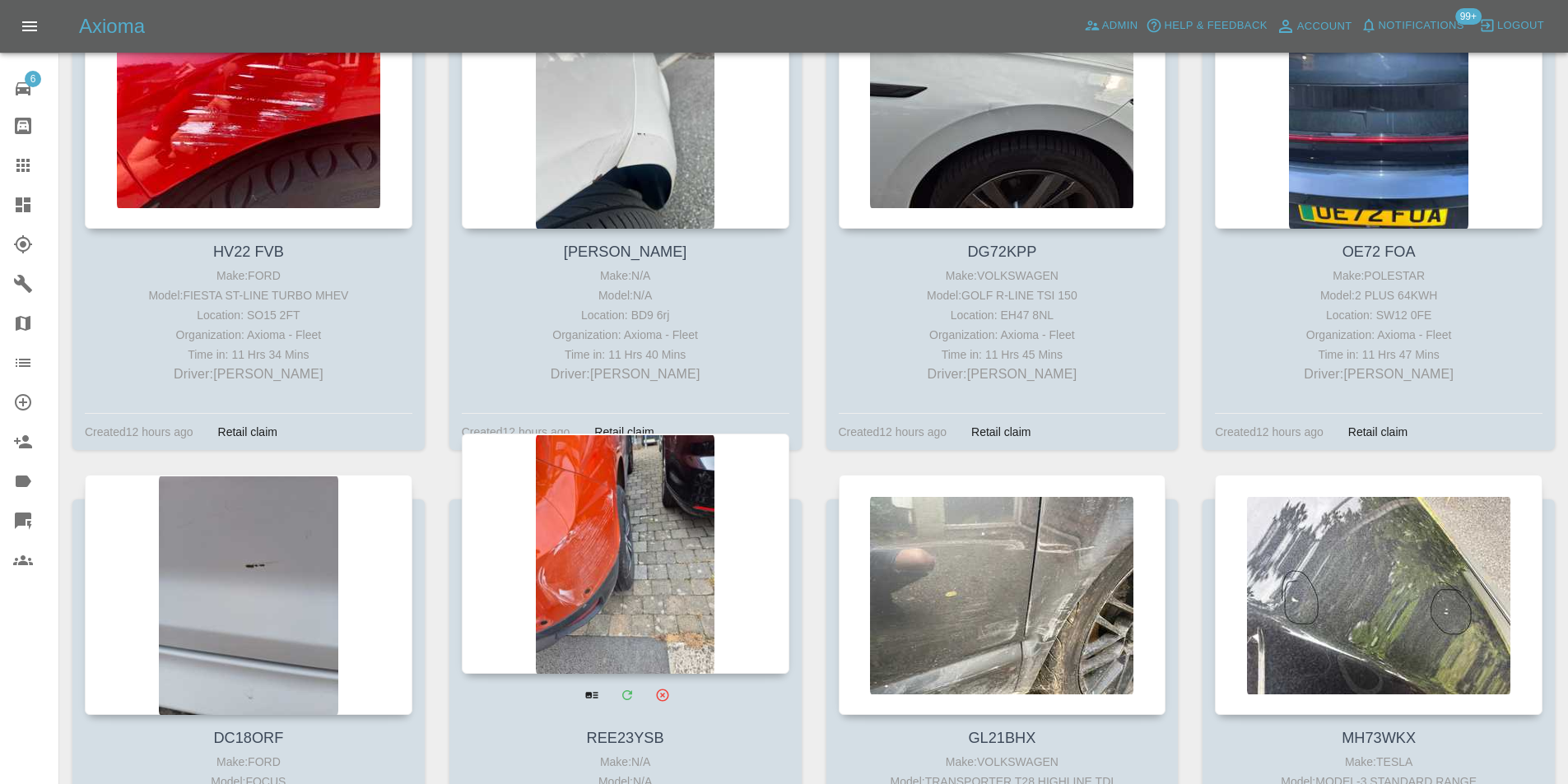
scroll to position [3539, 0]
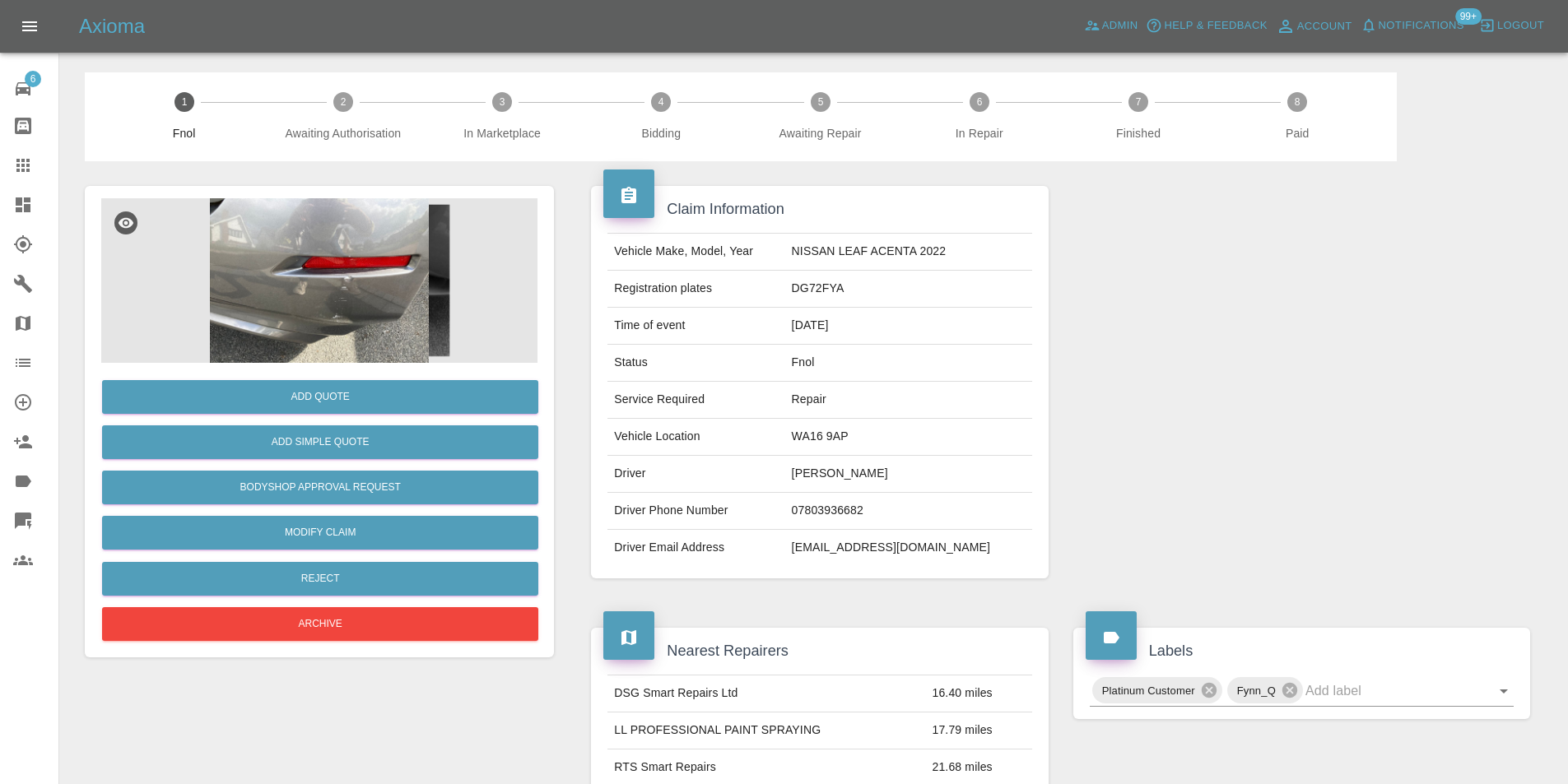
click at [317, 245] on img at bounding box center [319, 281] width 436 height 165
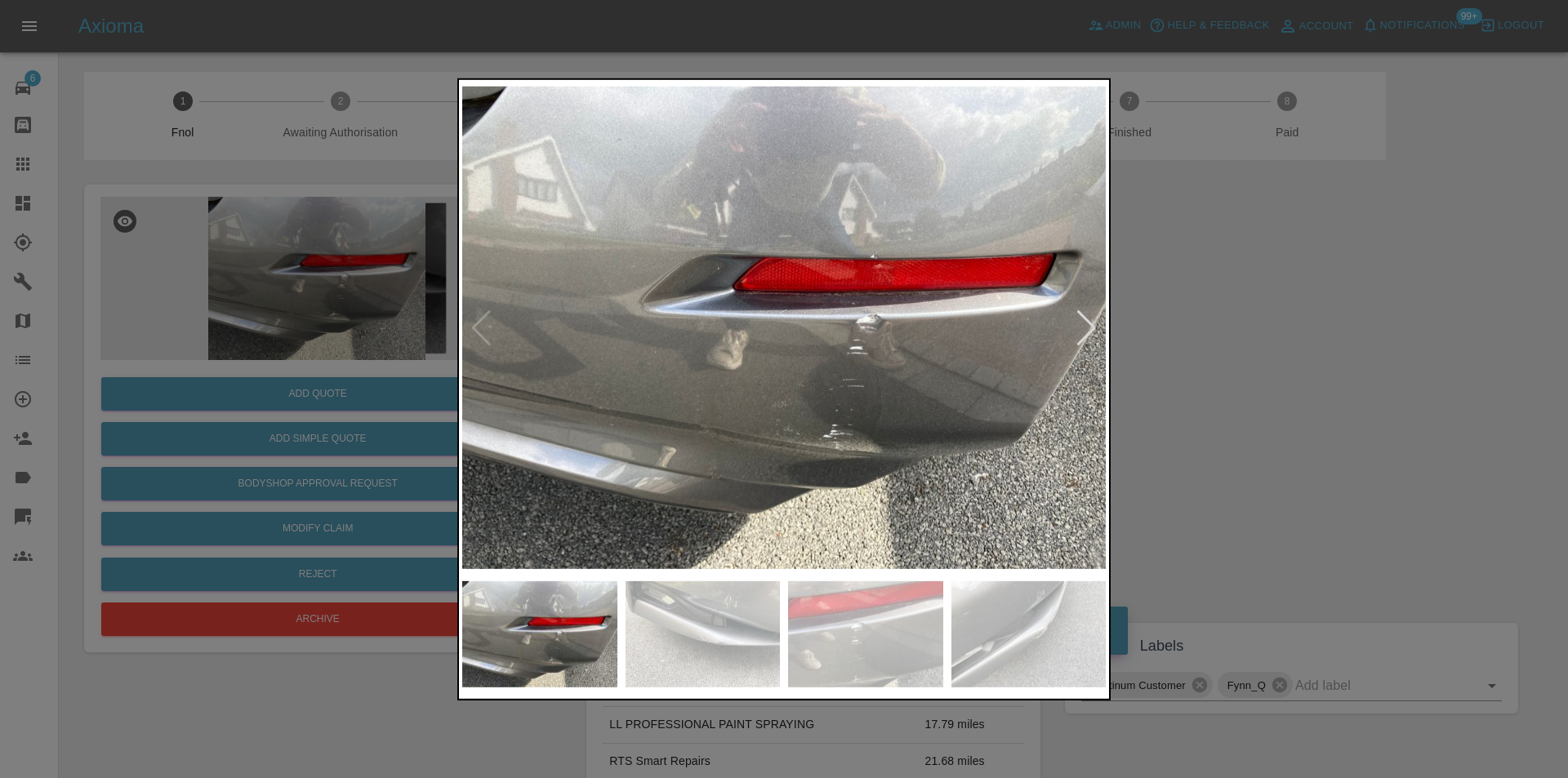
click at [1097, 323] on div at bounding box center [1087, 327] width 22 height 36
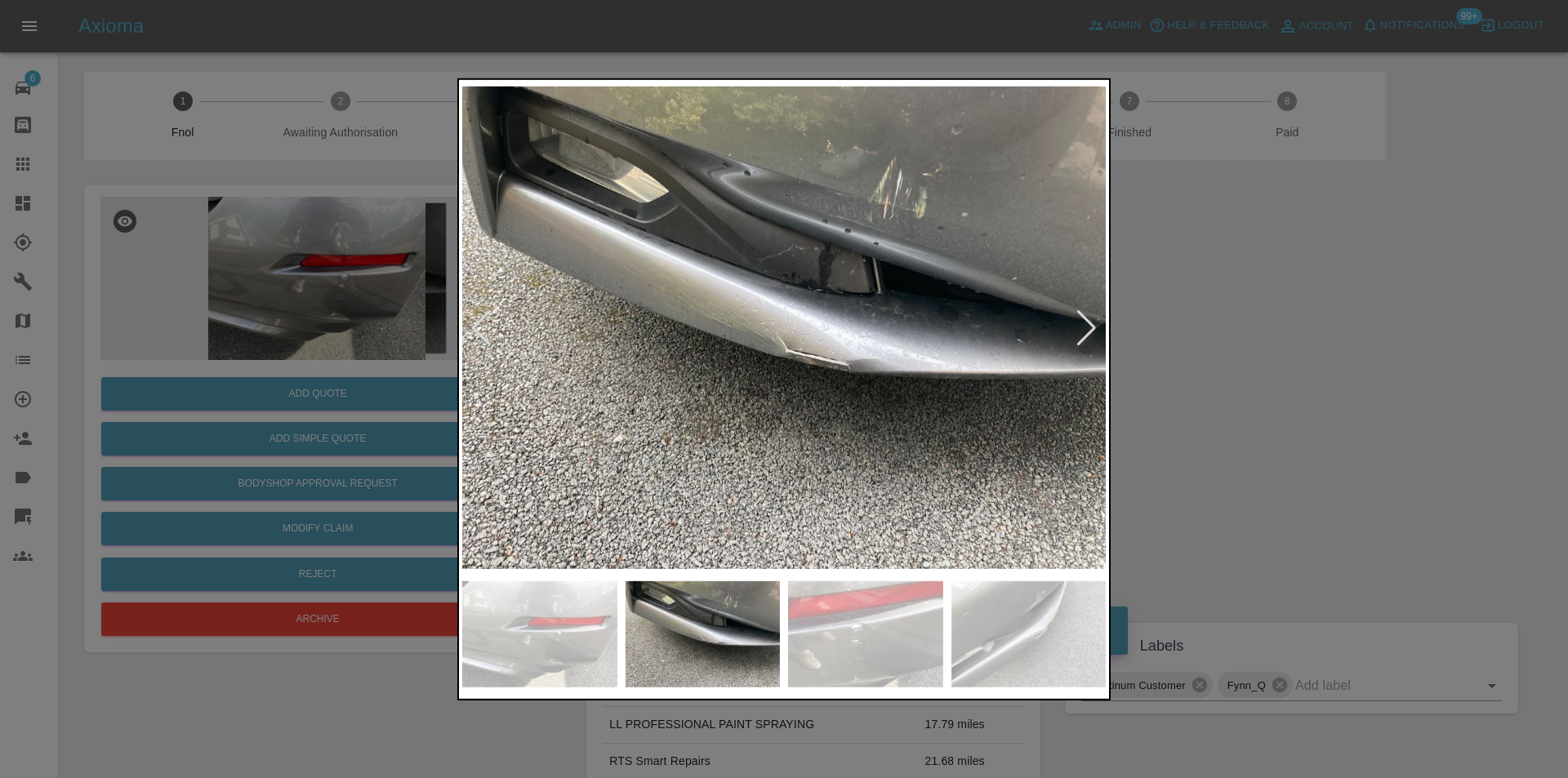
click at [1097, 323] on div at bounding box center [1087, 327] width 22 height 36
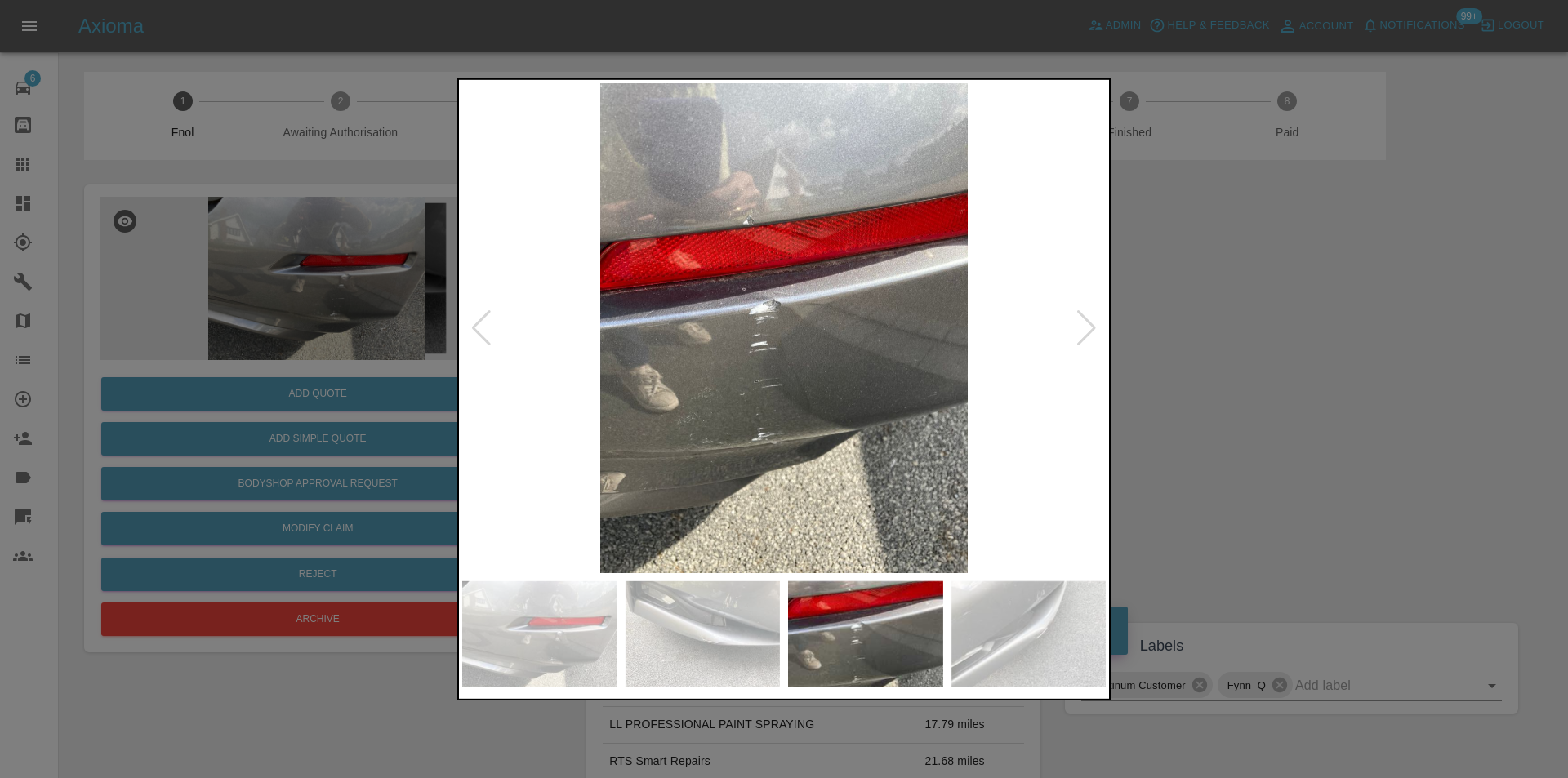
click at [1097, 323] on div at bounding box center [1087, 327] width 22 height 36
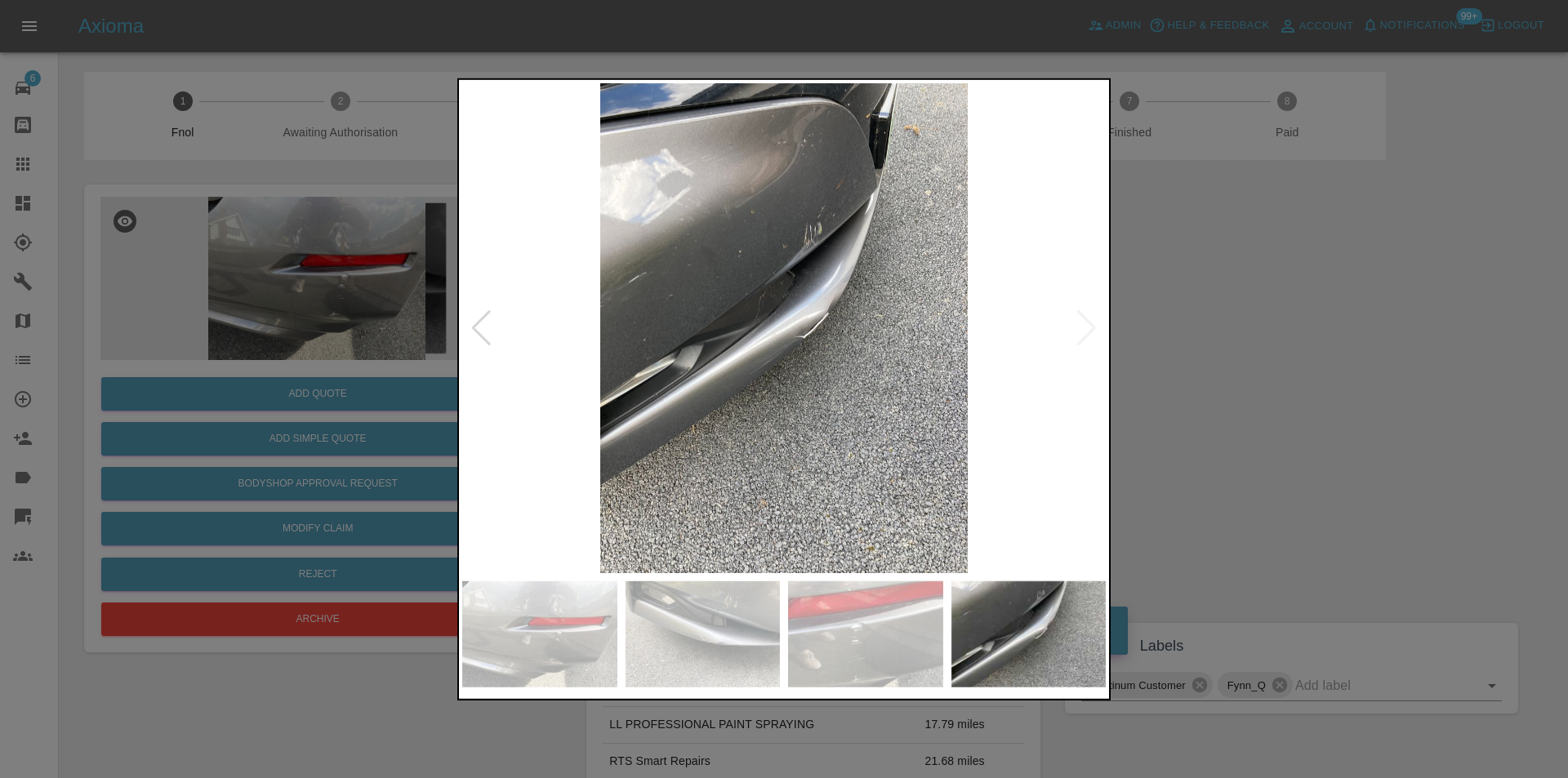
click at [1095, 322] on img at bounding box center [784, 327] width 643 height 490
click at [480, 327] on div at bounding box center [481, 327] width 22 height 36
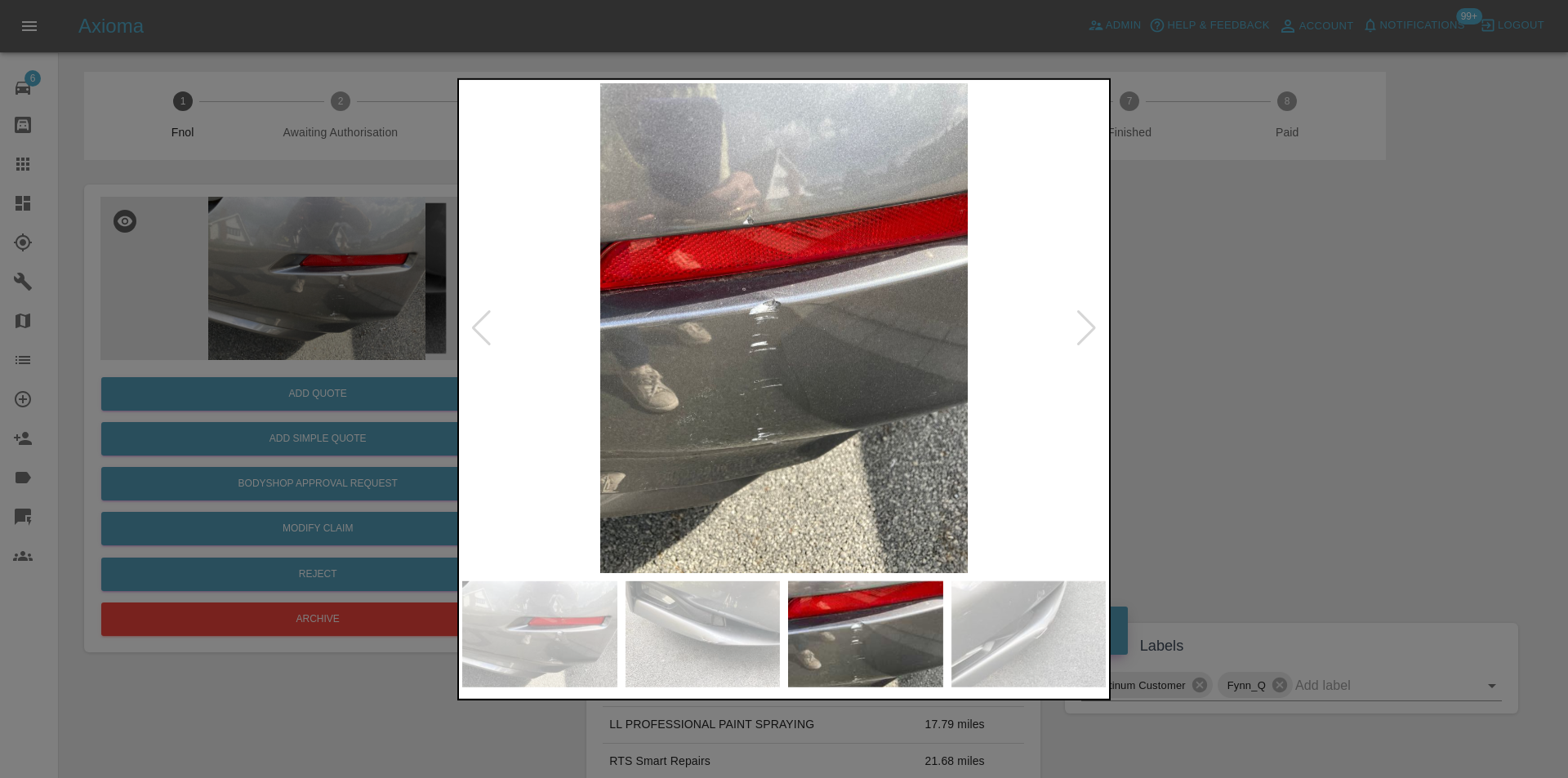
click at [480, 327] on div at bounding box center [481, 327] width 22 height 36
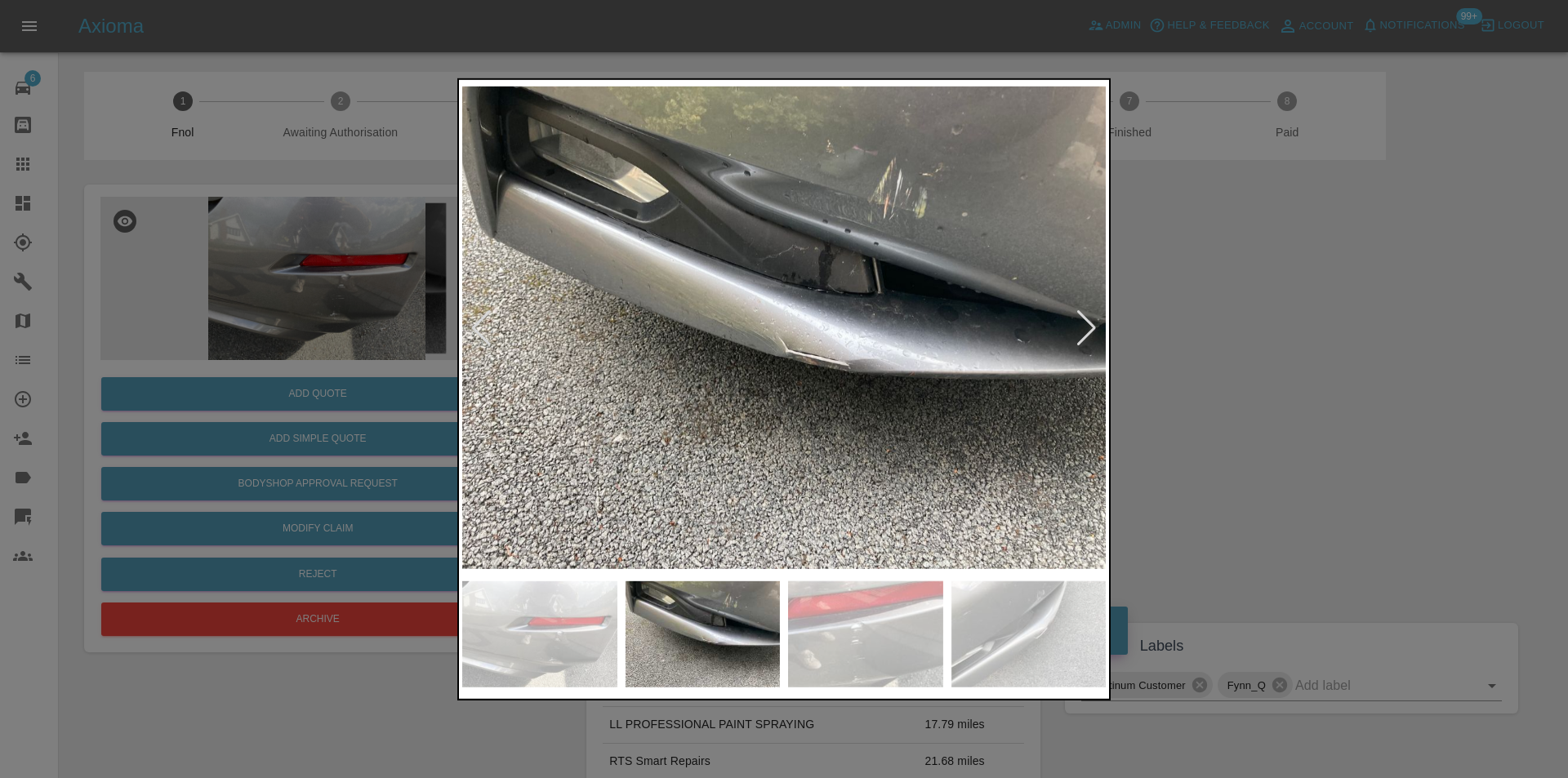
click at [1273, 333] on div at bounding box center [784, 389] width 1568 height 778
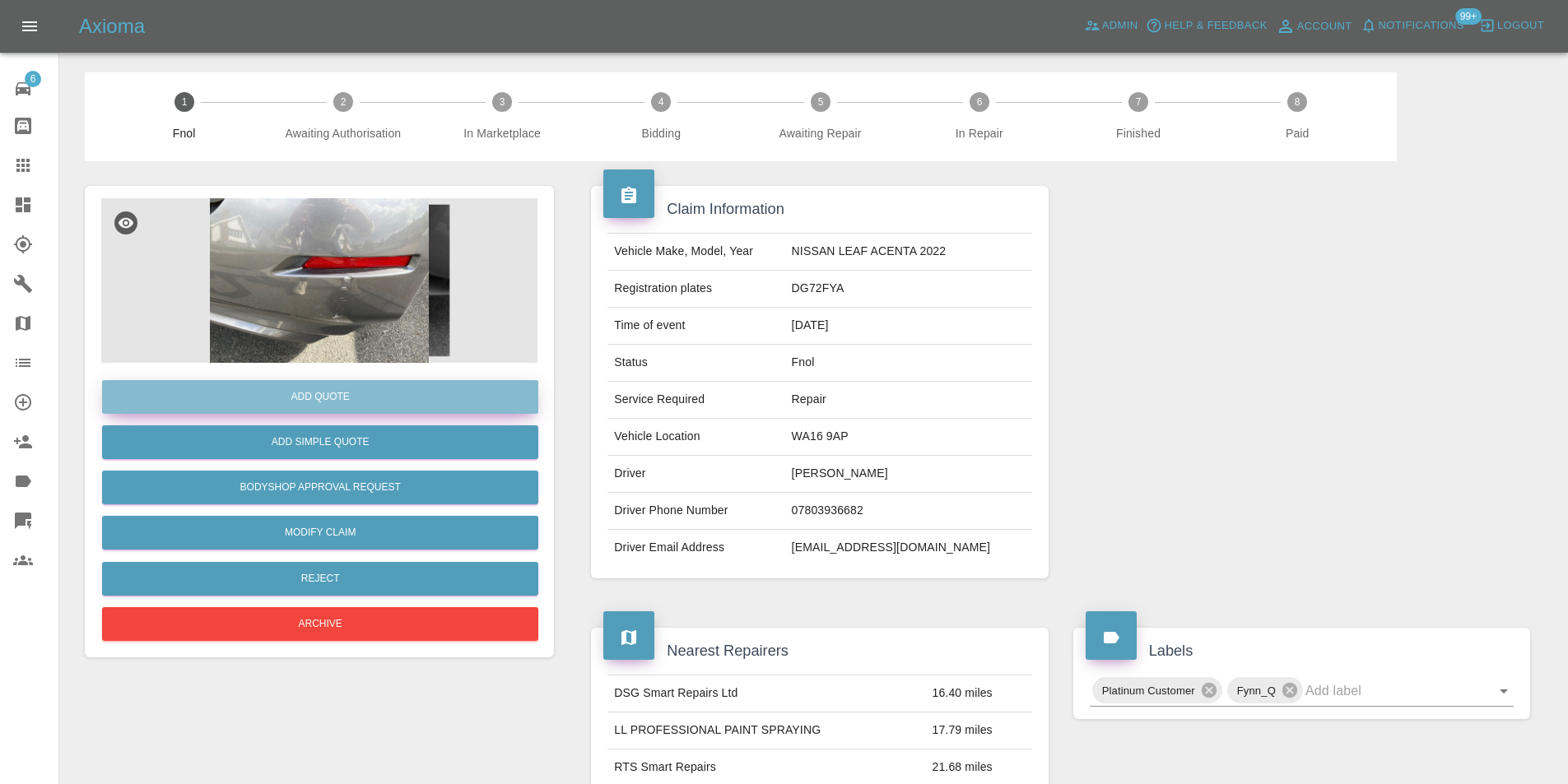
click at [335, 396] on button "Add Quote" at bounding box center [320, 397] width 436 height 34
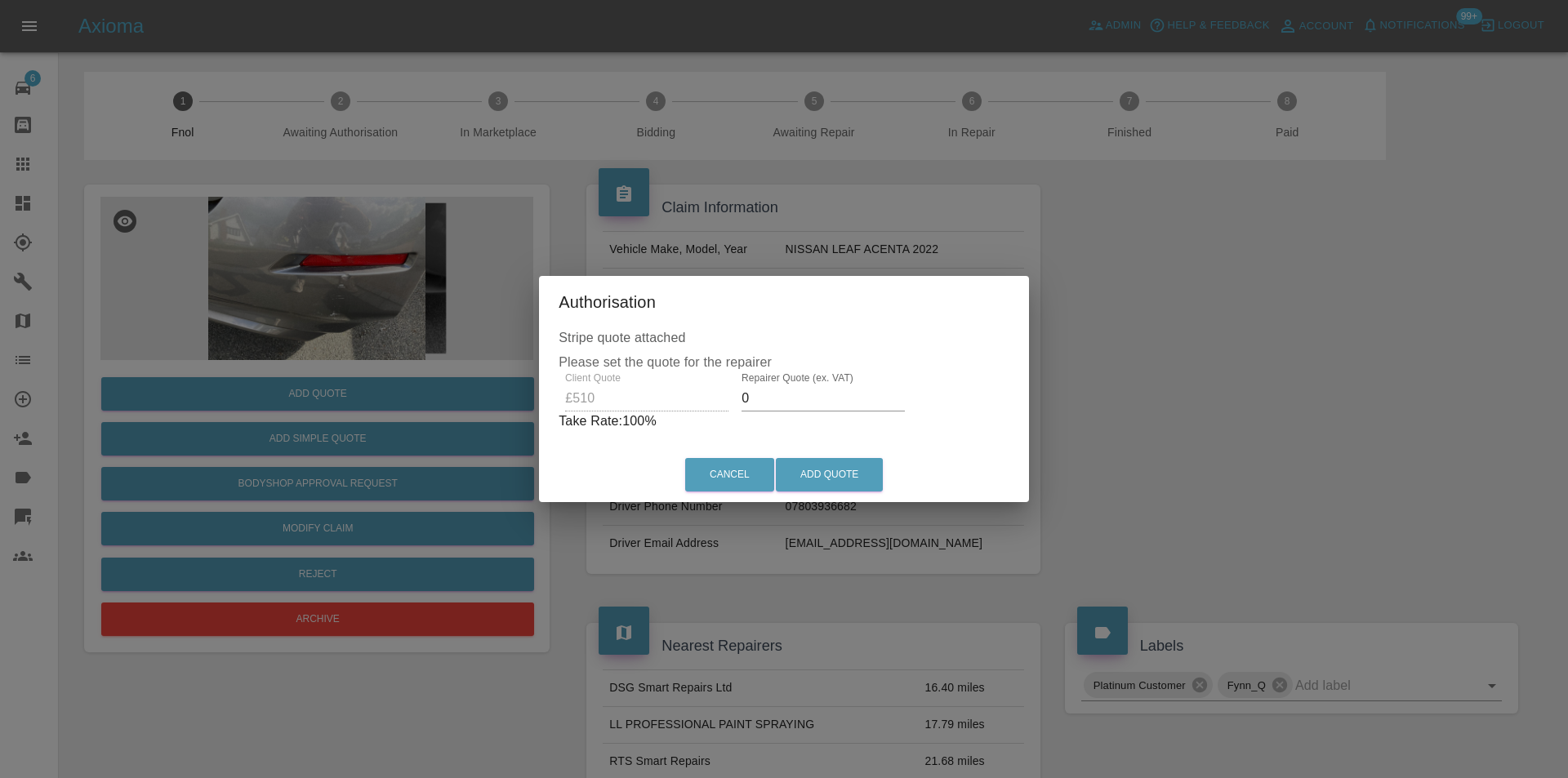
click at [768, 401] on input "0" at bounding box center [823, 398] width 164 height 26
type input "0325"
click at [821, 465] on button "Add Quote" at bounding box center [829, 475] width 107 height 33
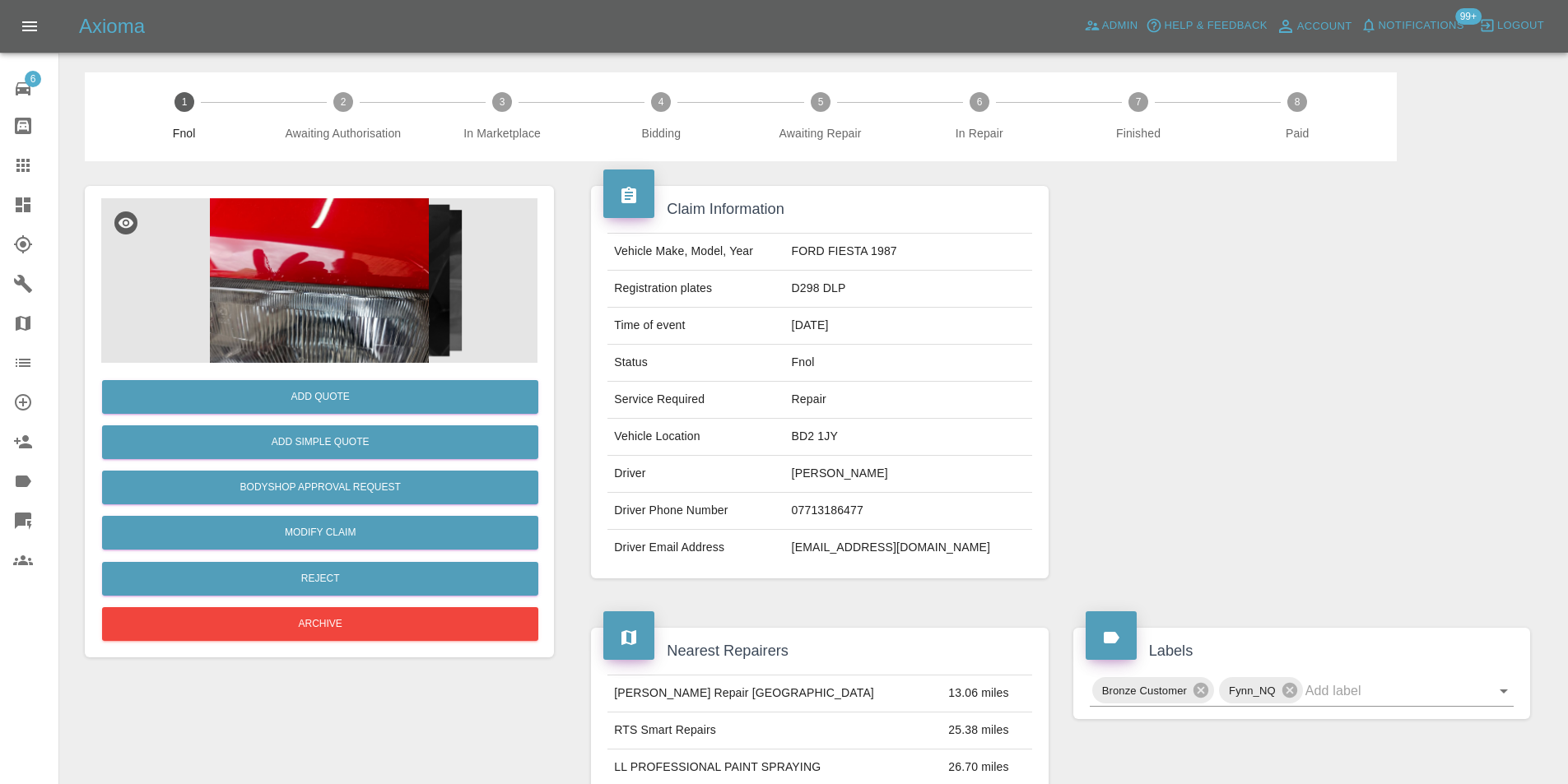
click at [297, 275] on img at bounding box center [319, 281] width 436 height 165
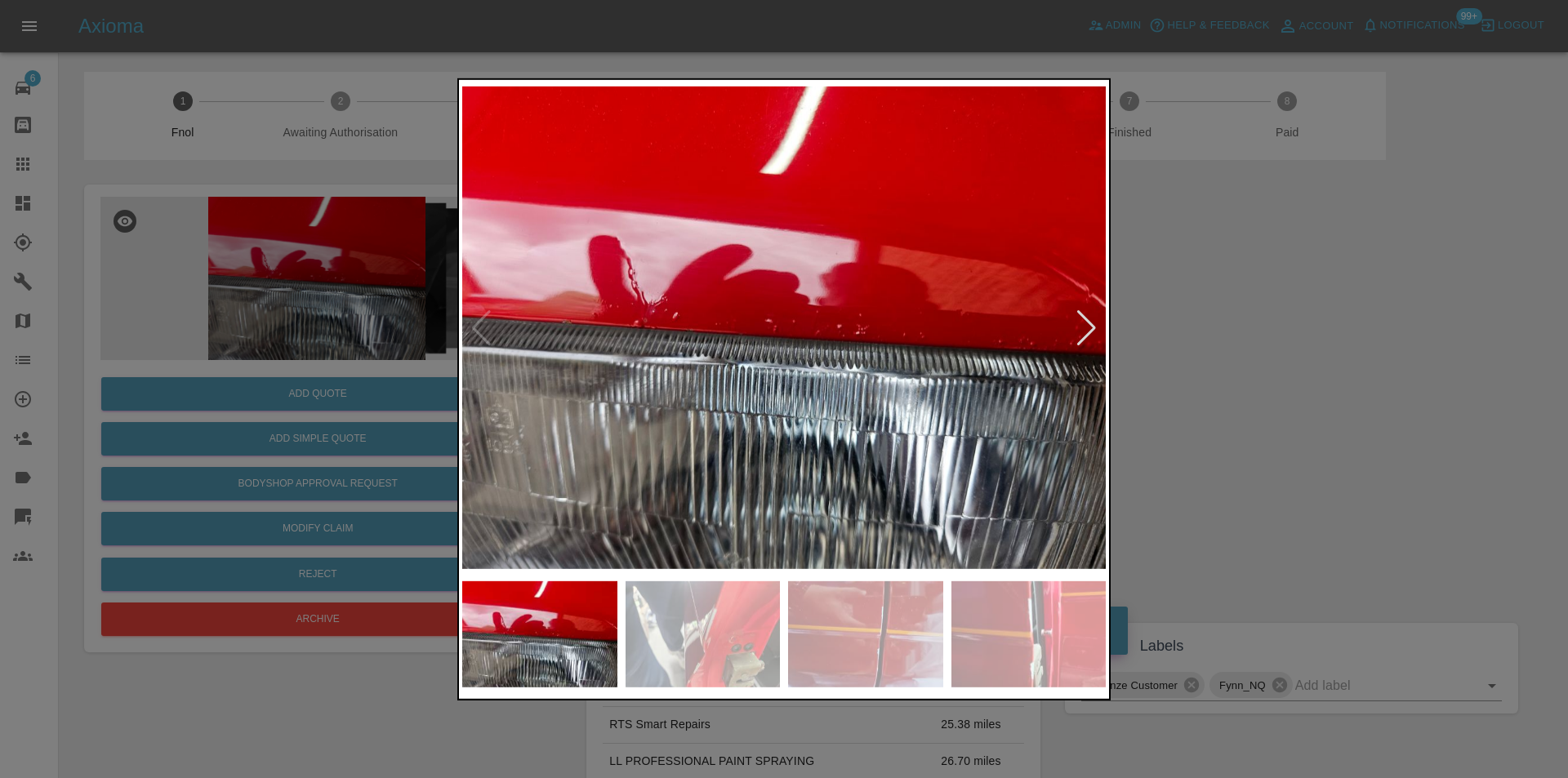
click at [1089, 330] on div at bounding box center [1087, 327] width 22 height 36
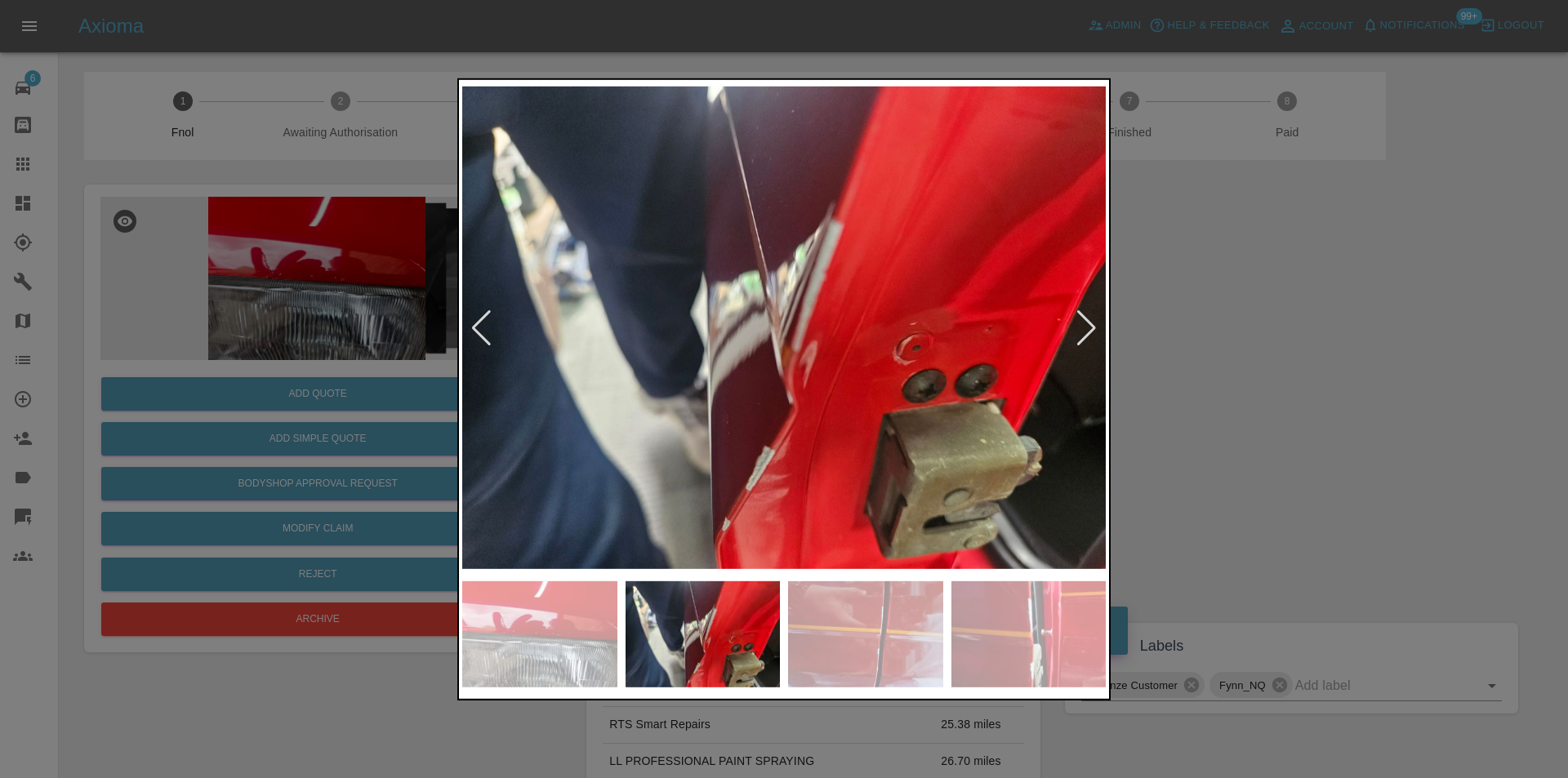
click at [1089, 330] on div at bounding box center [1087, 327] width 22 height 36
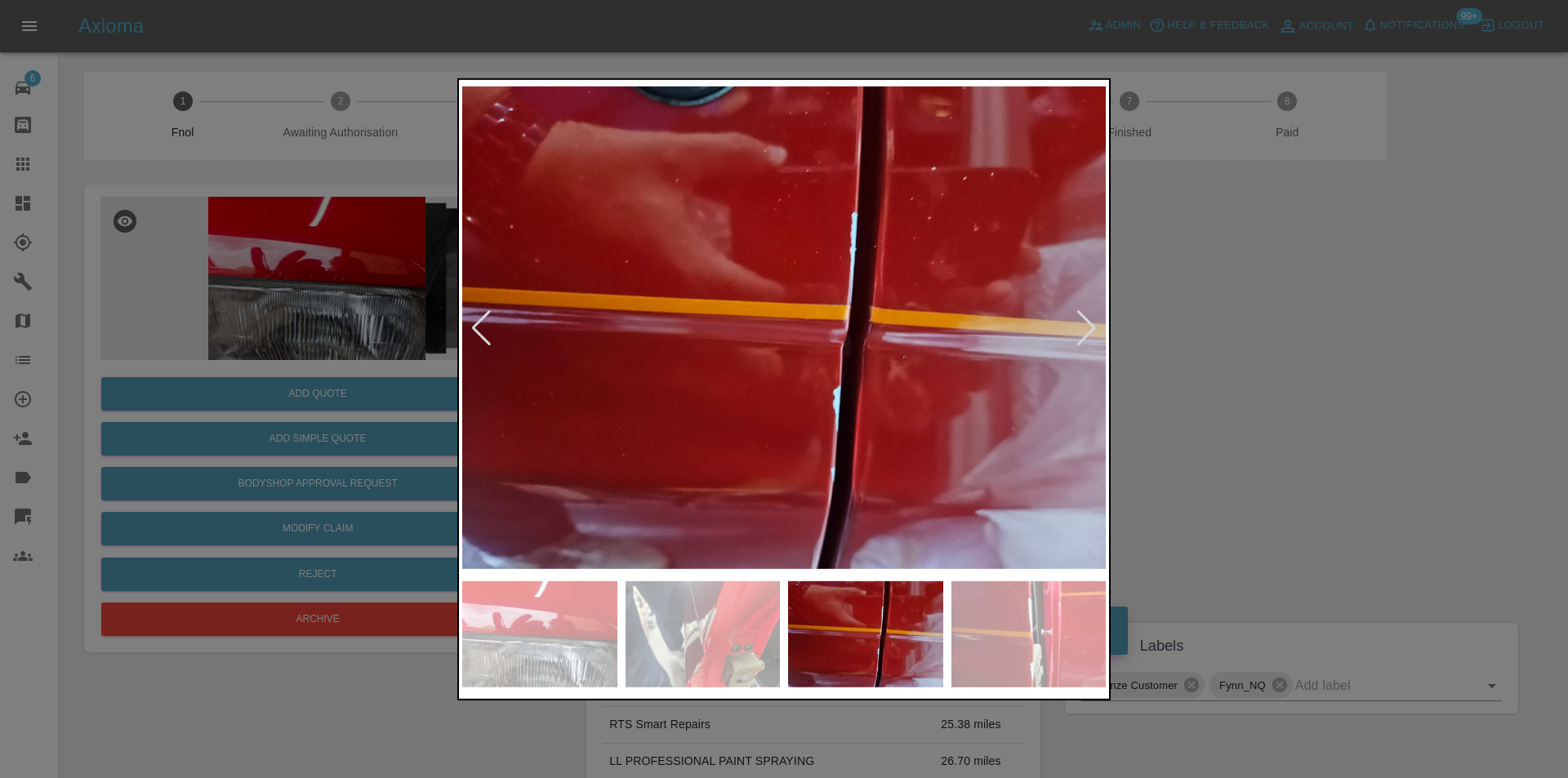
click at [1091, 322] on div at bounding box center [1087, 327] width 22 height 36
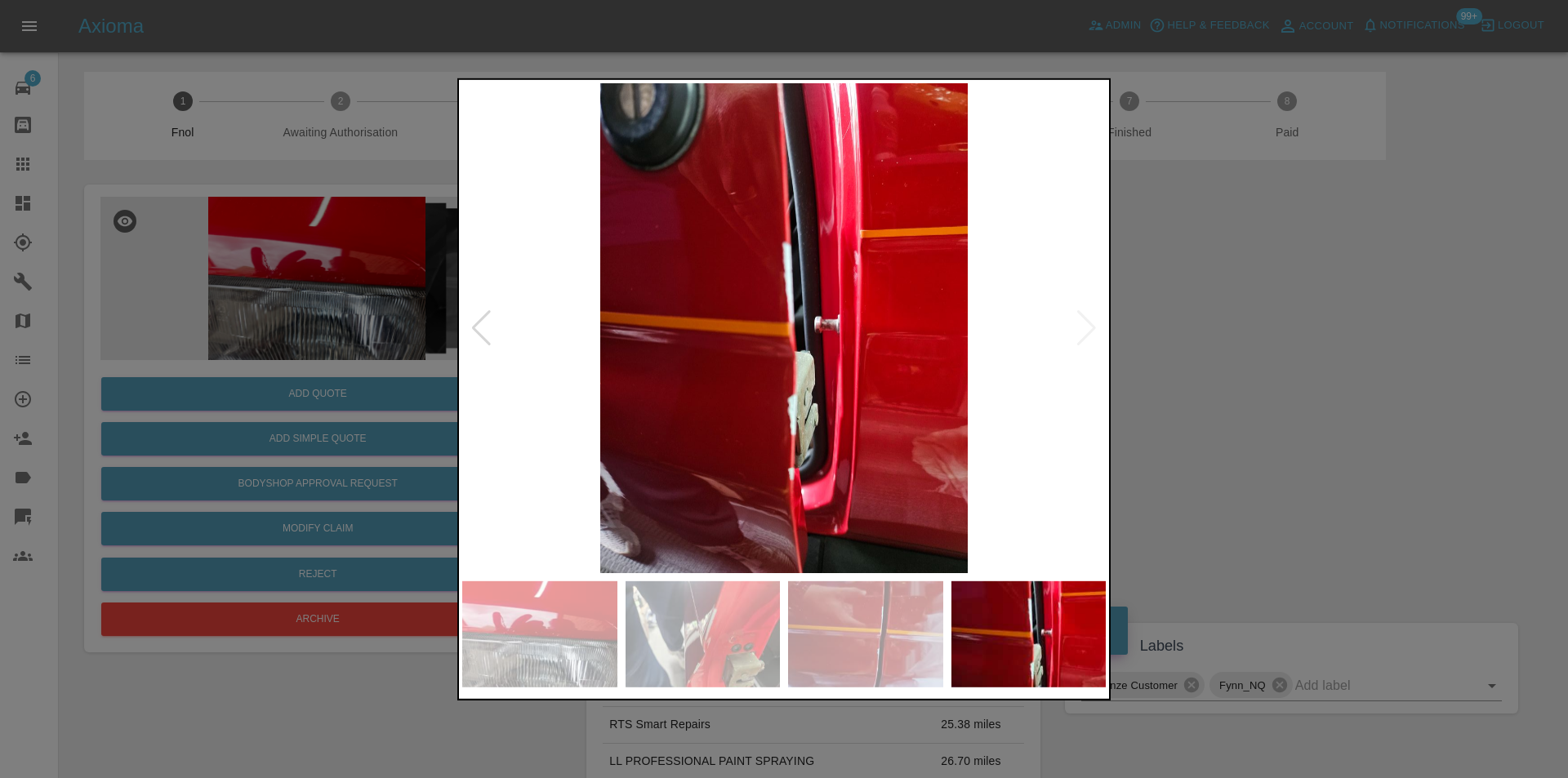
click at [1183, 339] on div at bounding box center [784, 389] width 1568 height 778
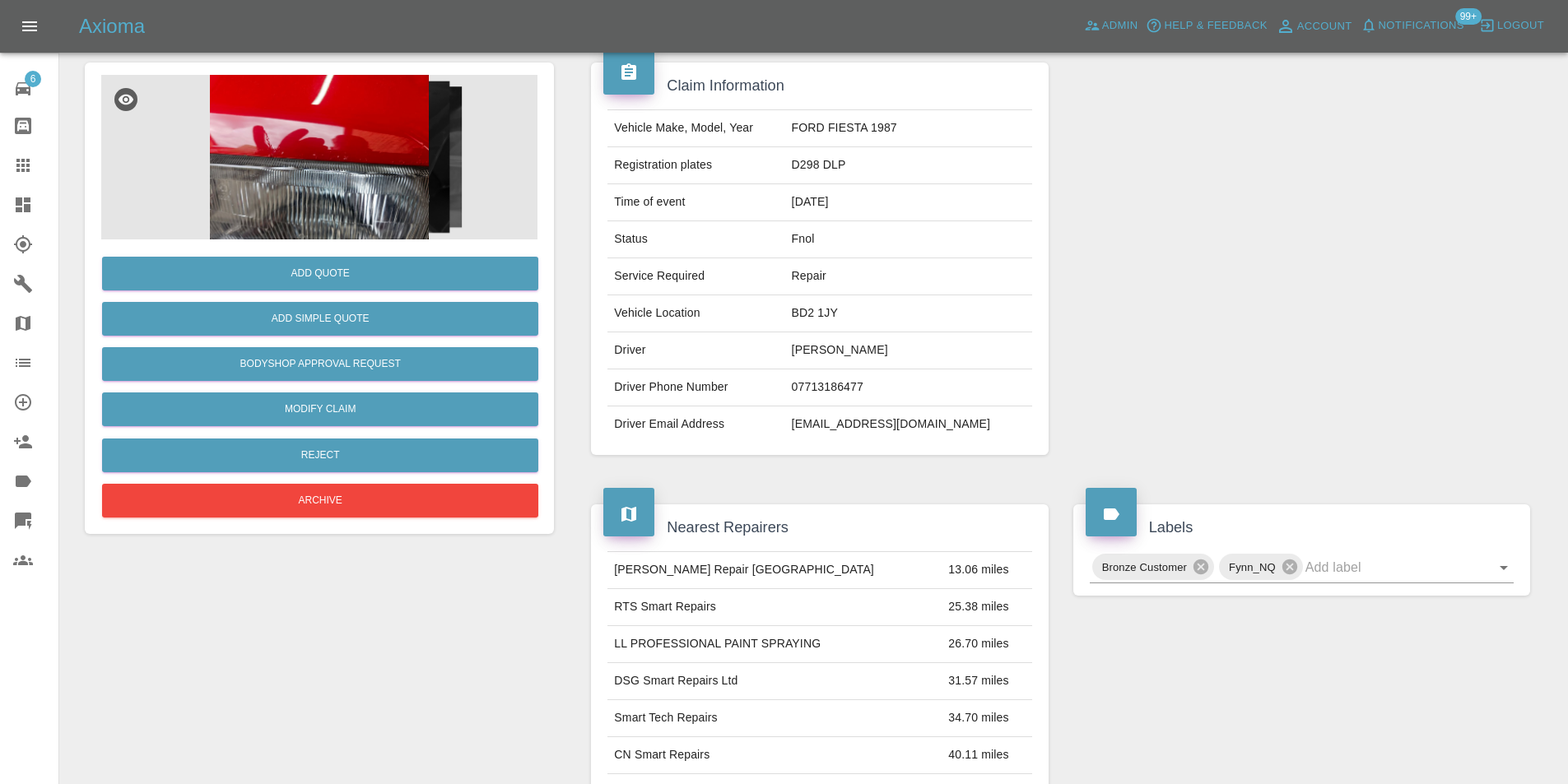
scroll to position [247, 0]
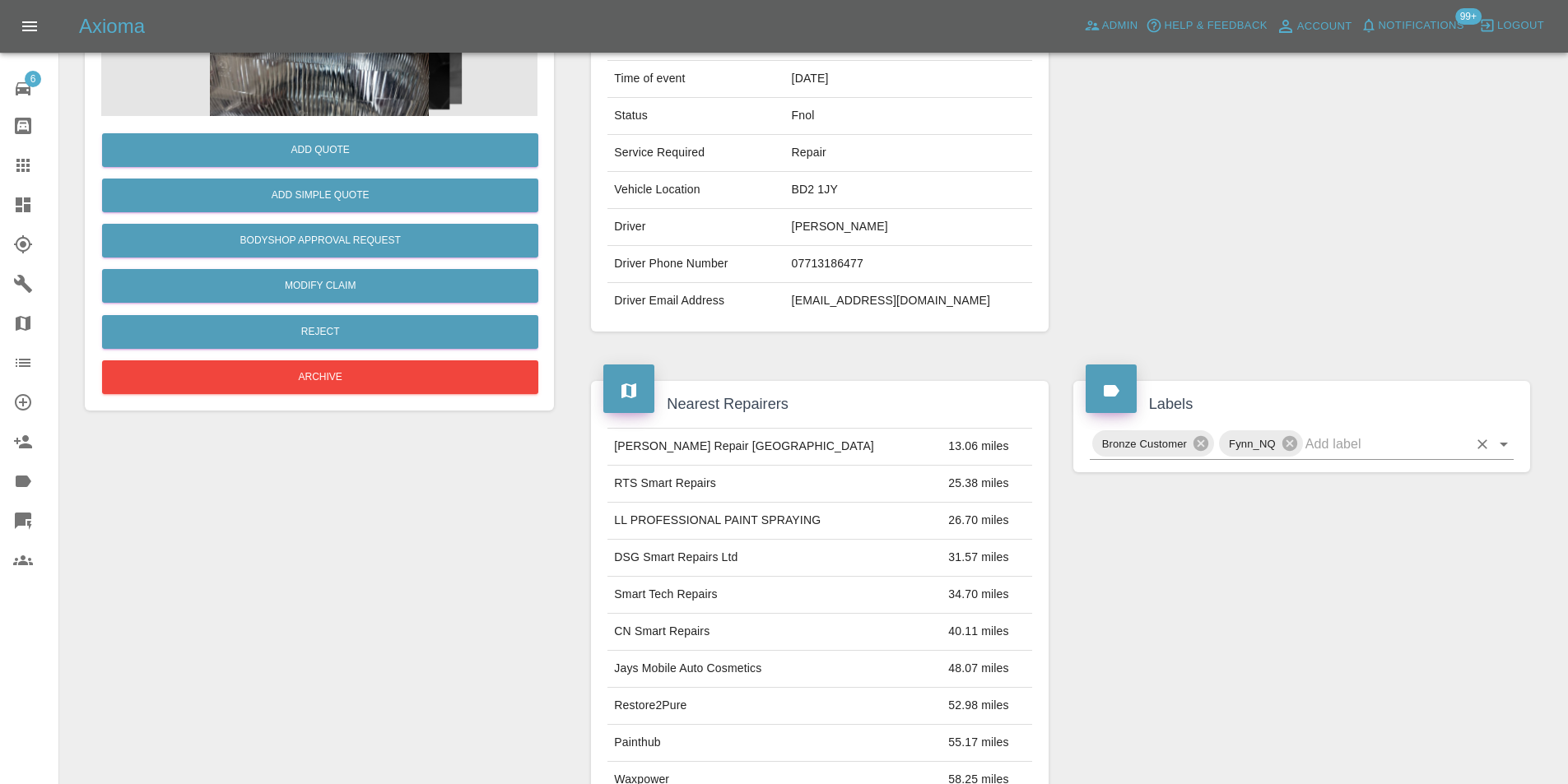
click at [1499, 446] on icon "Open" at bounding box center [1504, 445] width 20 height 20
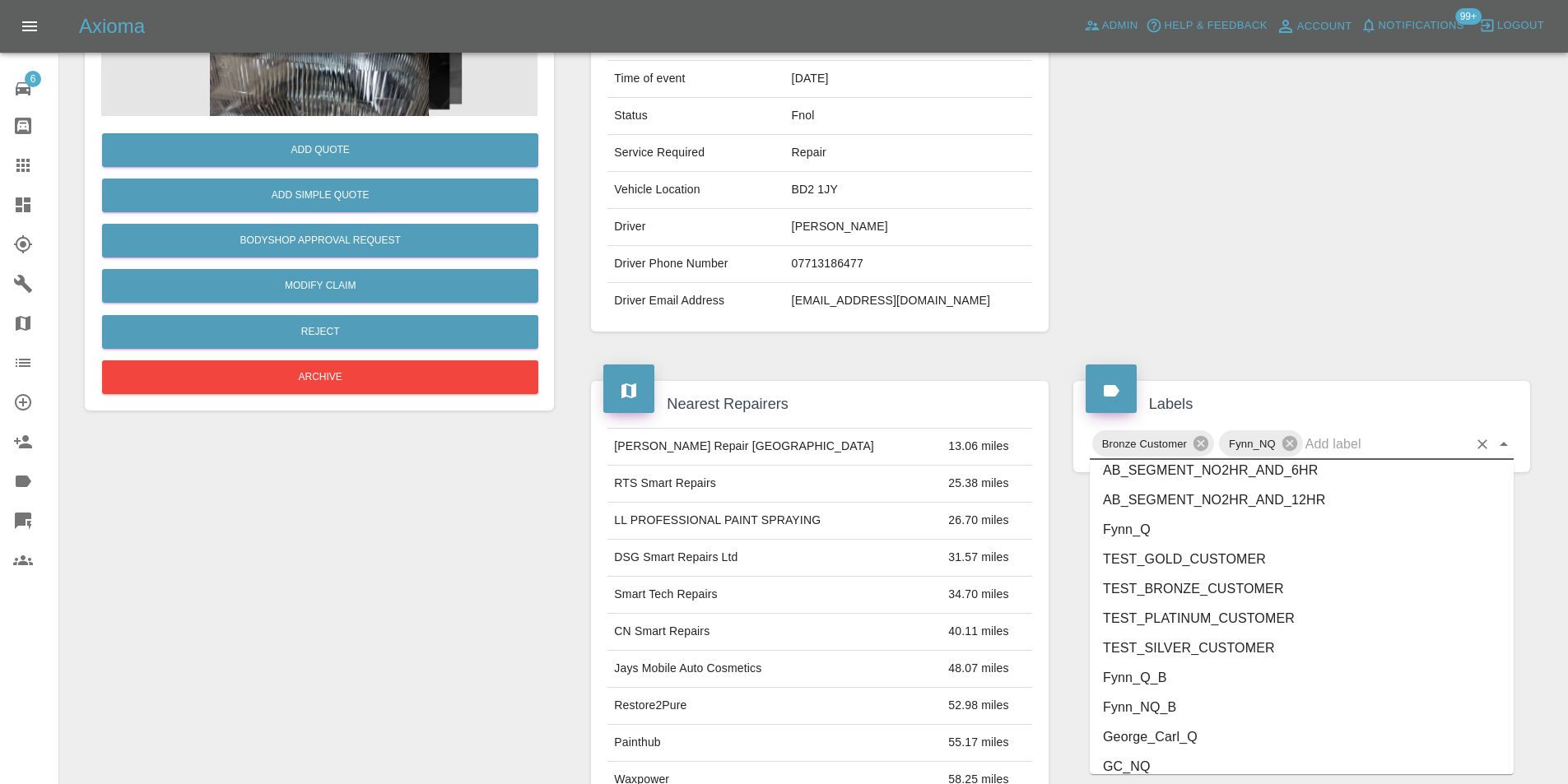
scroll to position [3433, 0]
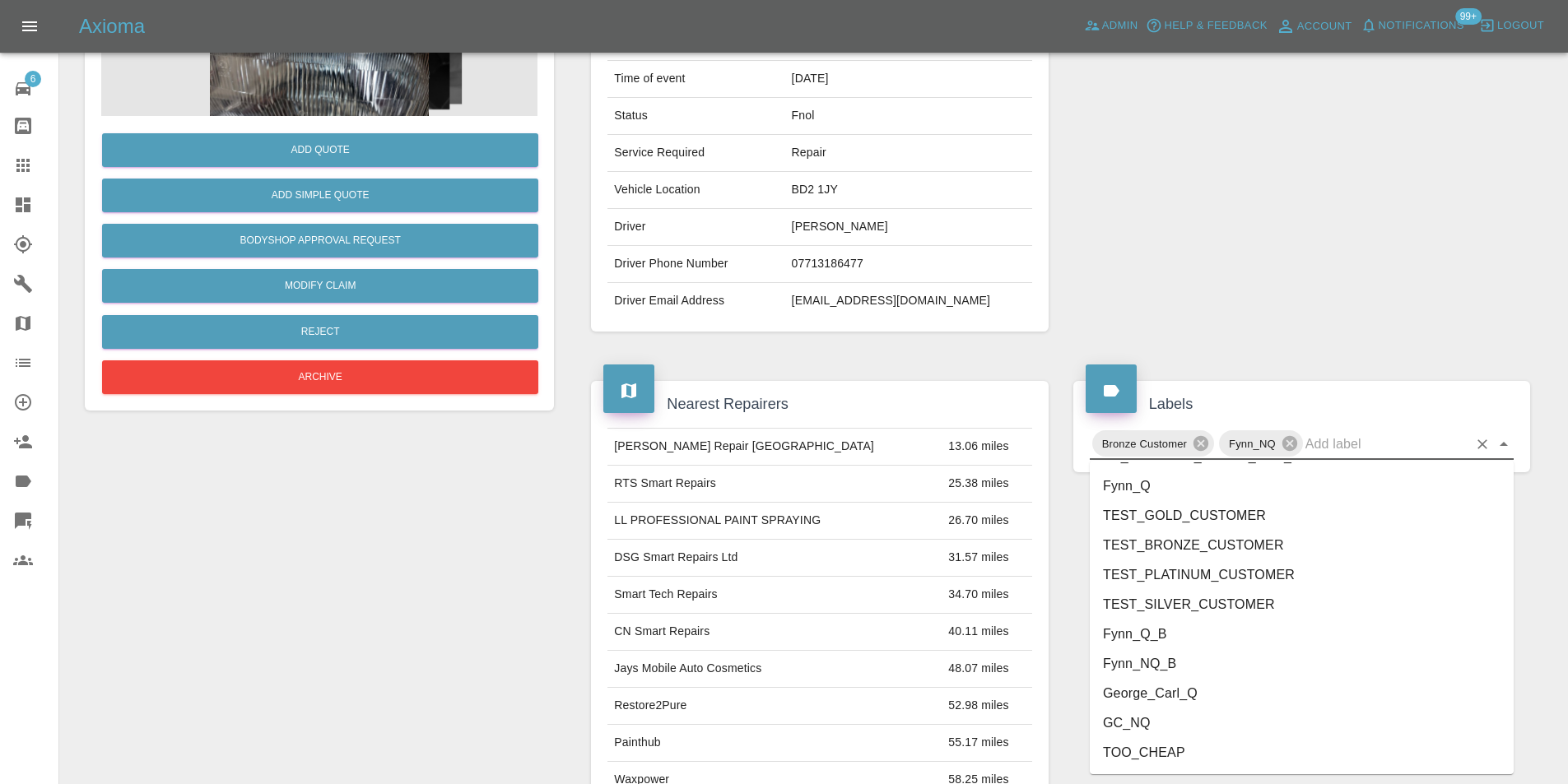
click at [1159, 697] on li "George_Carl_Q" at bounding box center [1302, 694] width 424 height 29
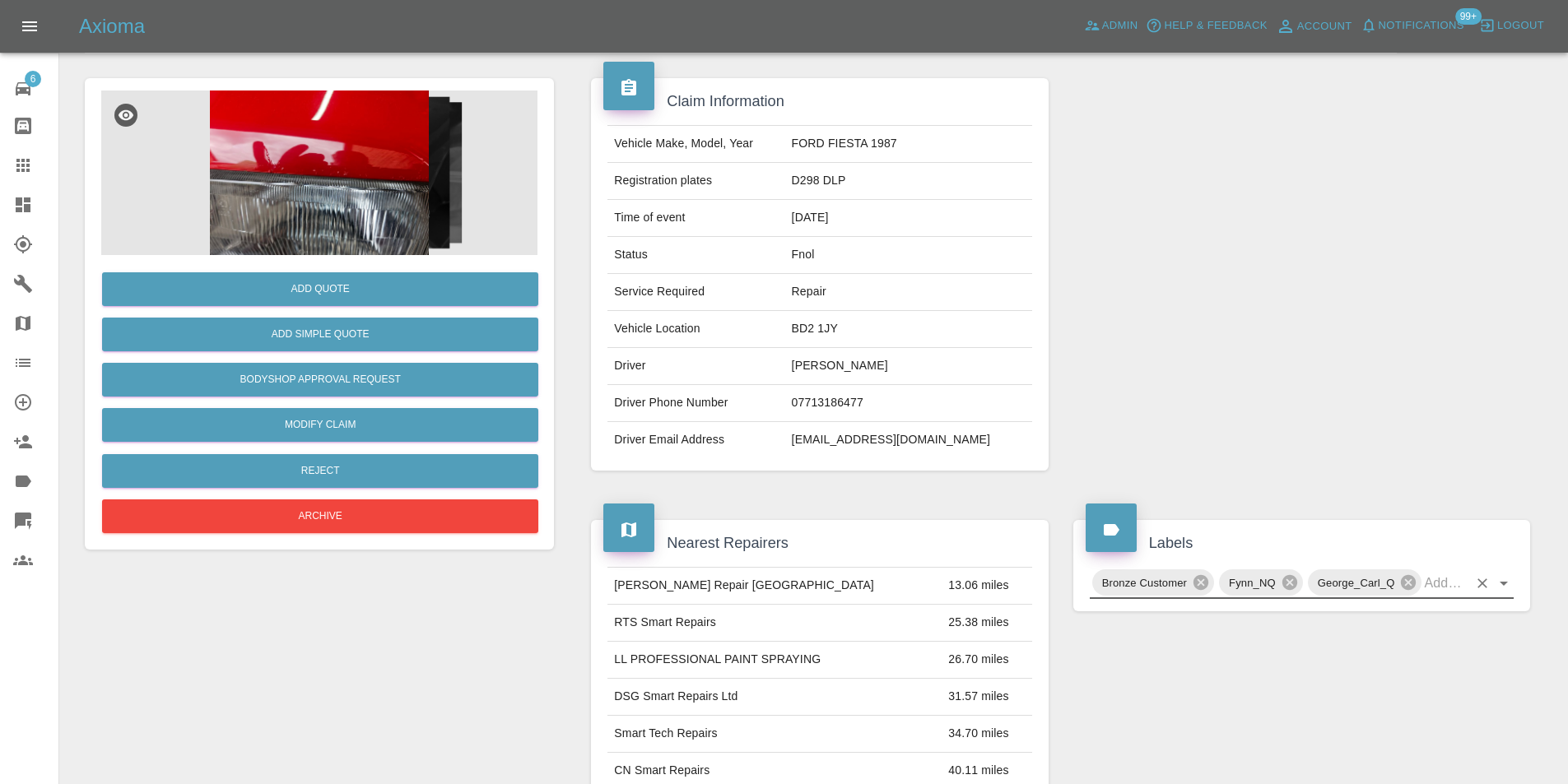
scroll to position [0, 0]
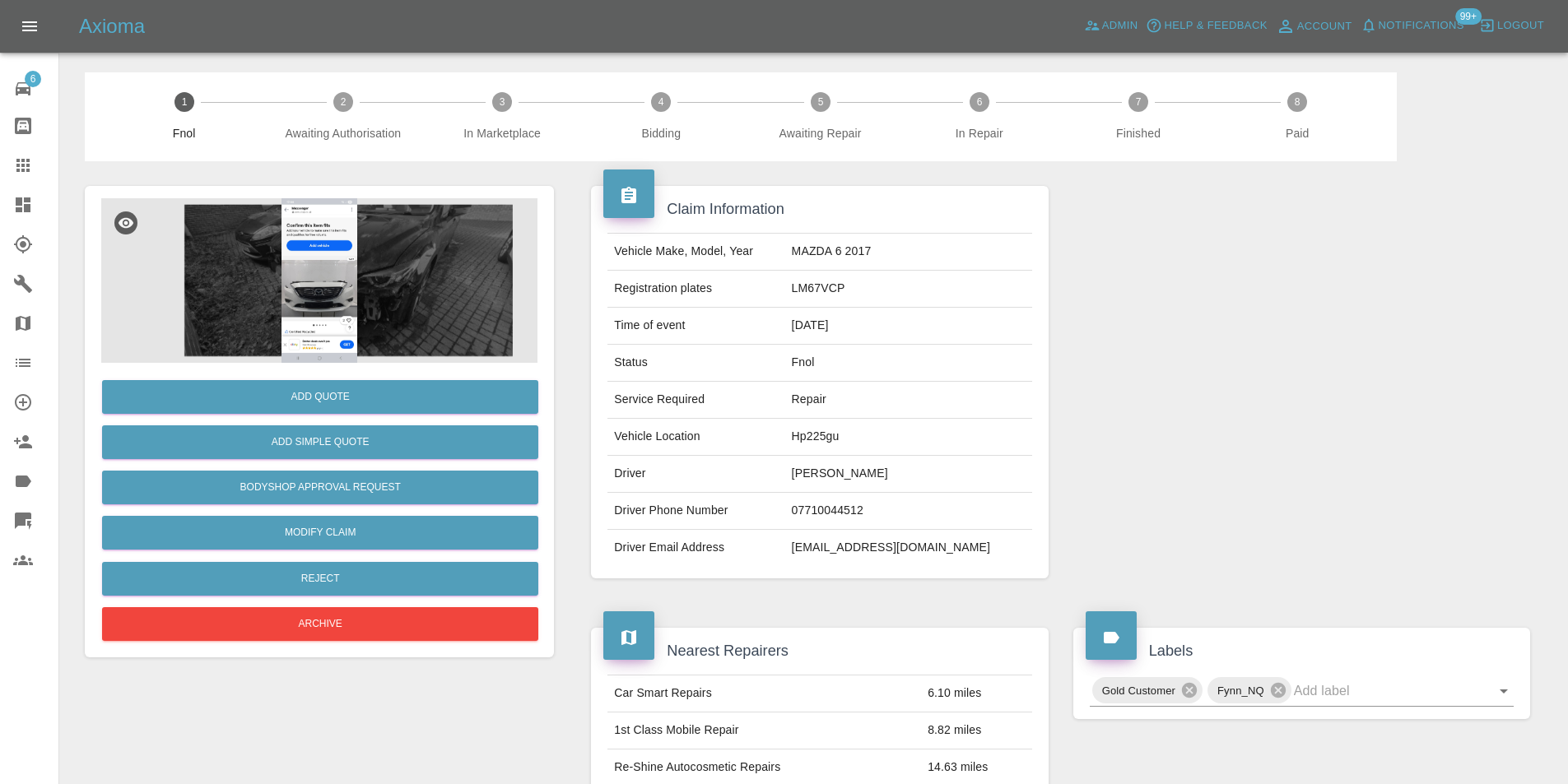
click at [321, 233] on img at bounding box center [319, 281] width 436 height 165
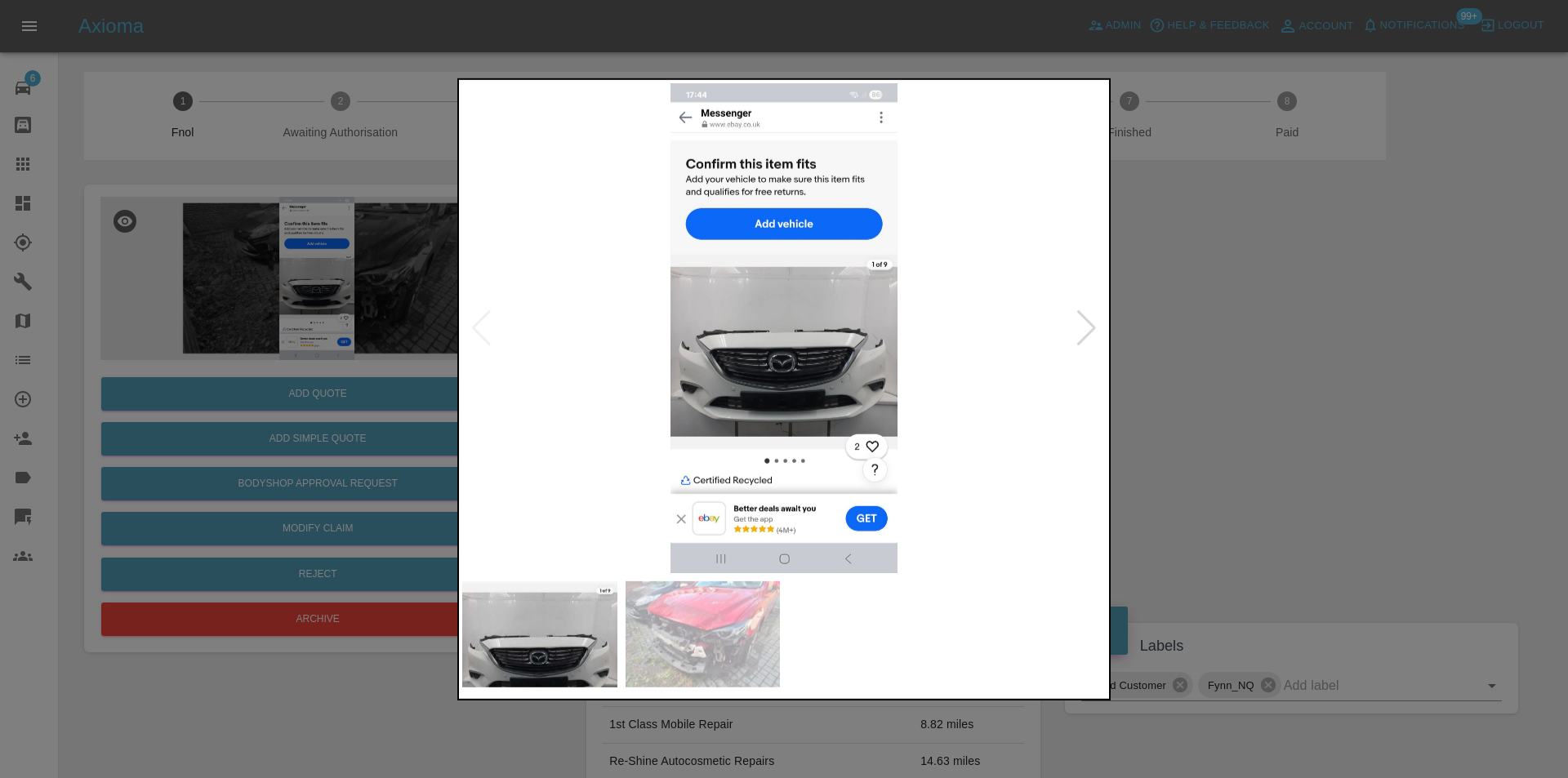
click at [1092, 334] on div at bounding box center [1087, 327] width 22 height 36
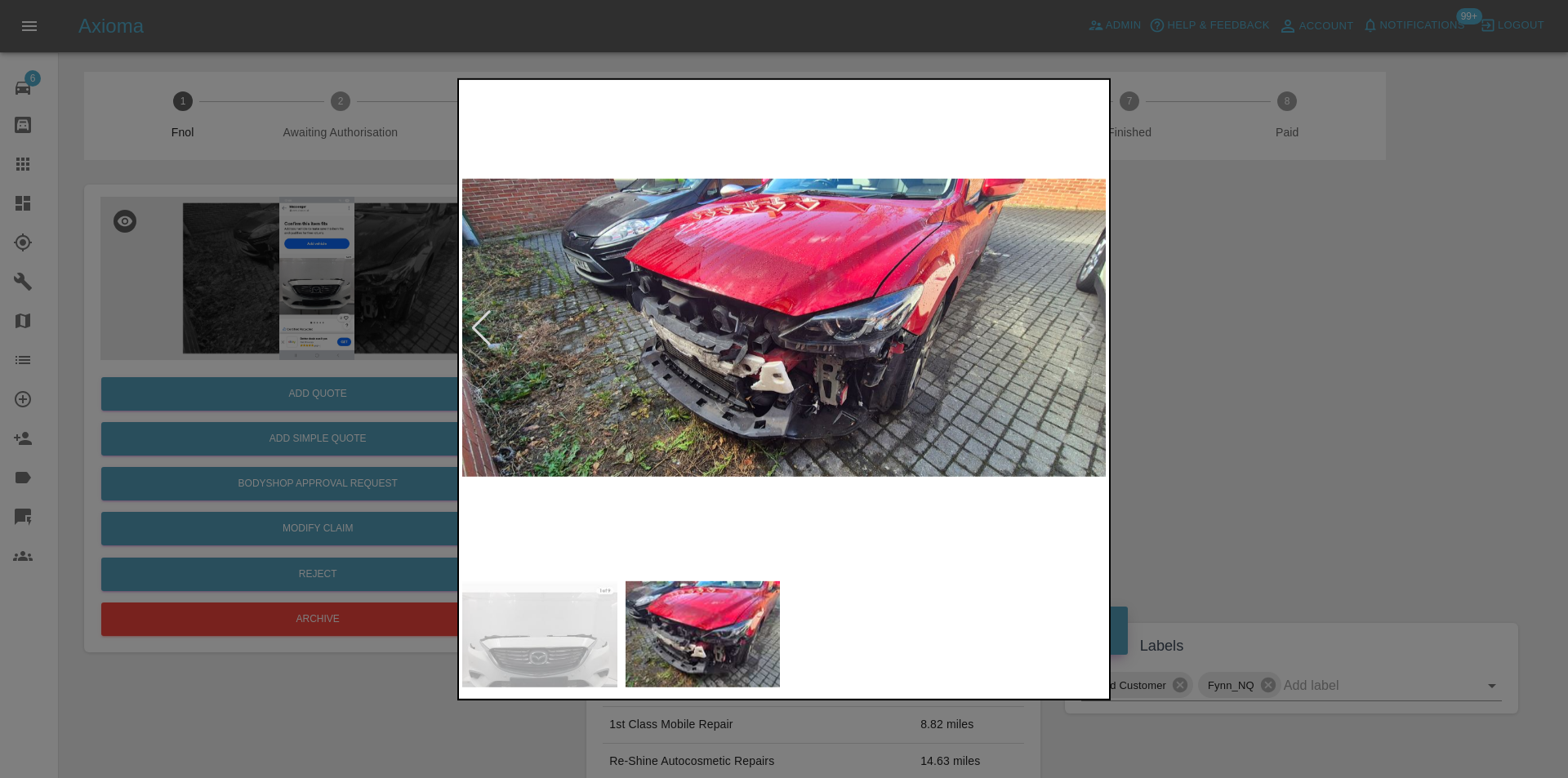
click at [1092, 334] on img at bounding box center [784, 327] width 643 height 490
click at [1233, 369] on div at bounding box center [784, 389] width 1568 height 778
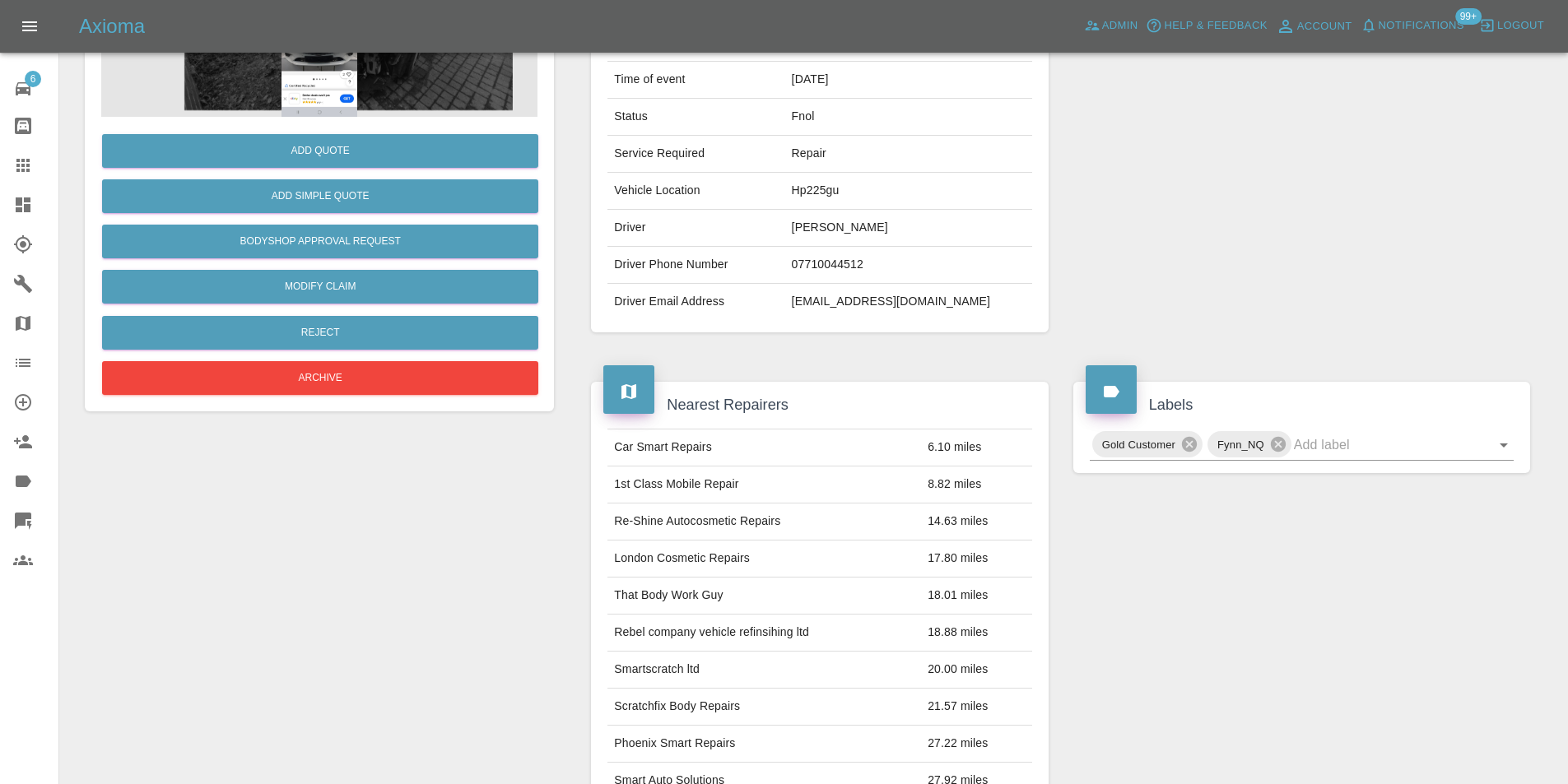
scroll to position [247, 0]
click at [1500, 446] on icon "Open" at bounding box center [1504, 445] width 20 height 20
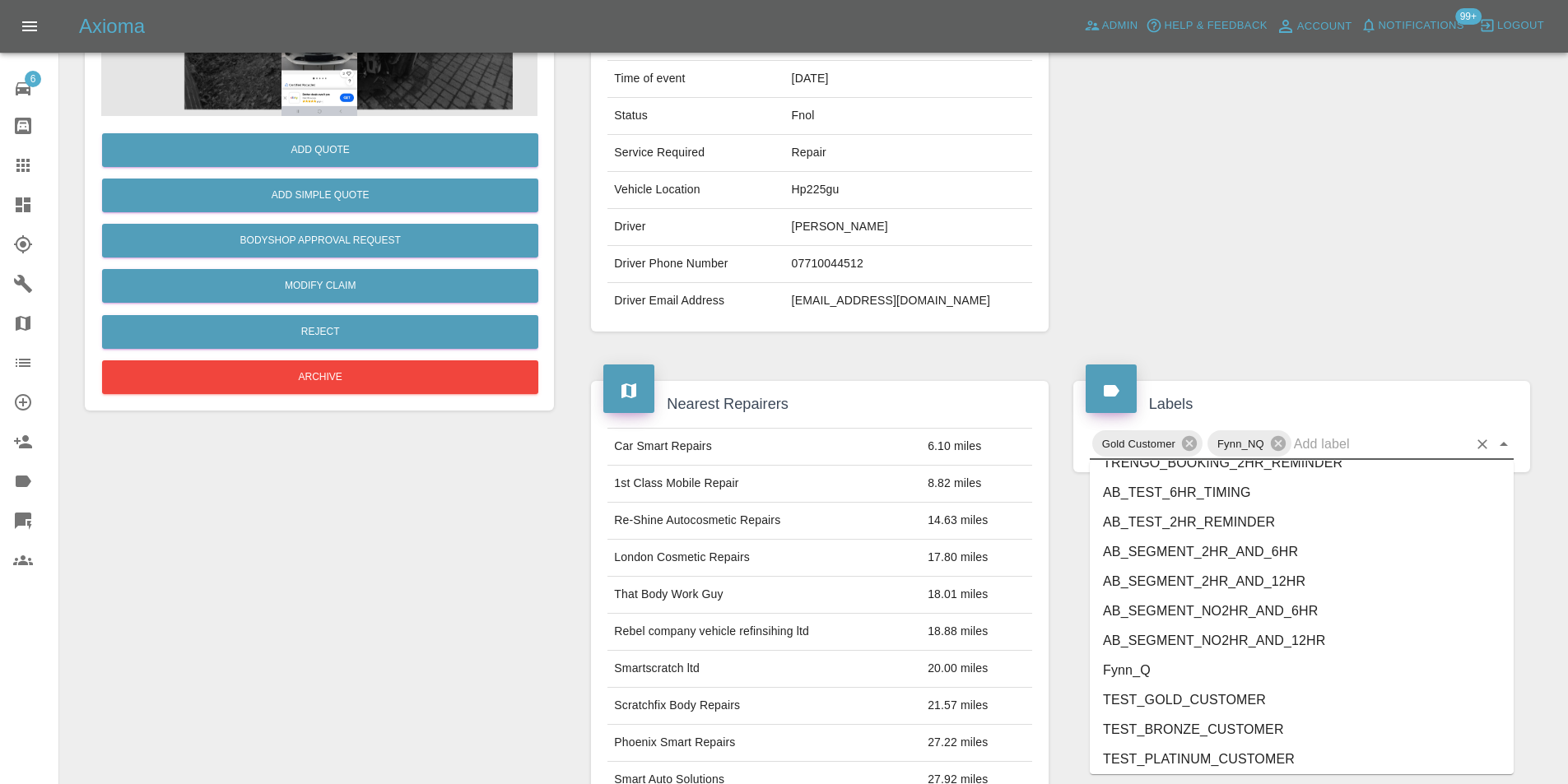
scroll to position [3433, 0]
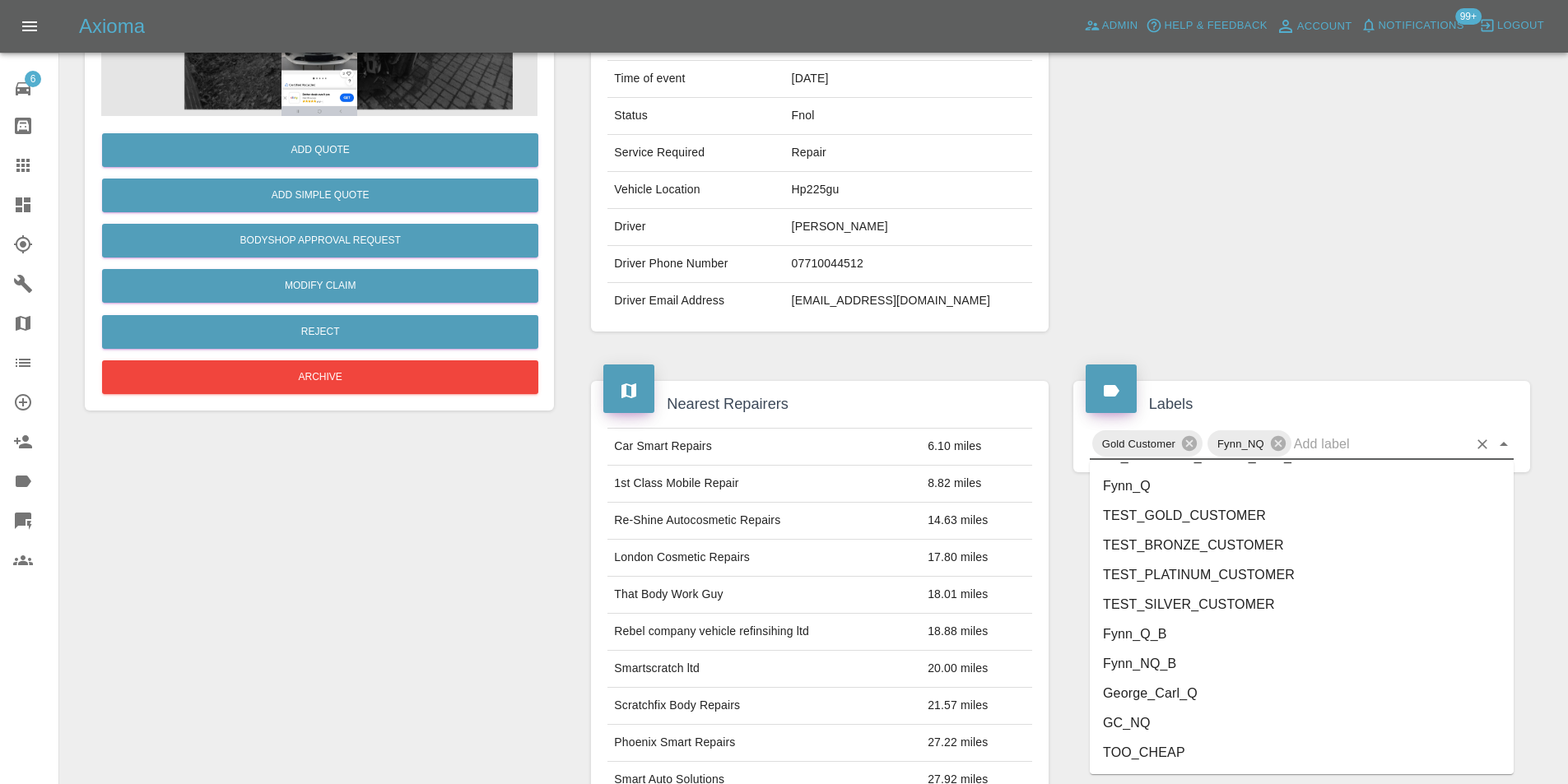
click at [1173, 695] on li "George_Carl_Q" at bounding box center [1302, 694] width 424 height 29
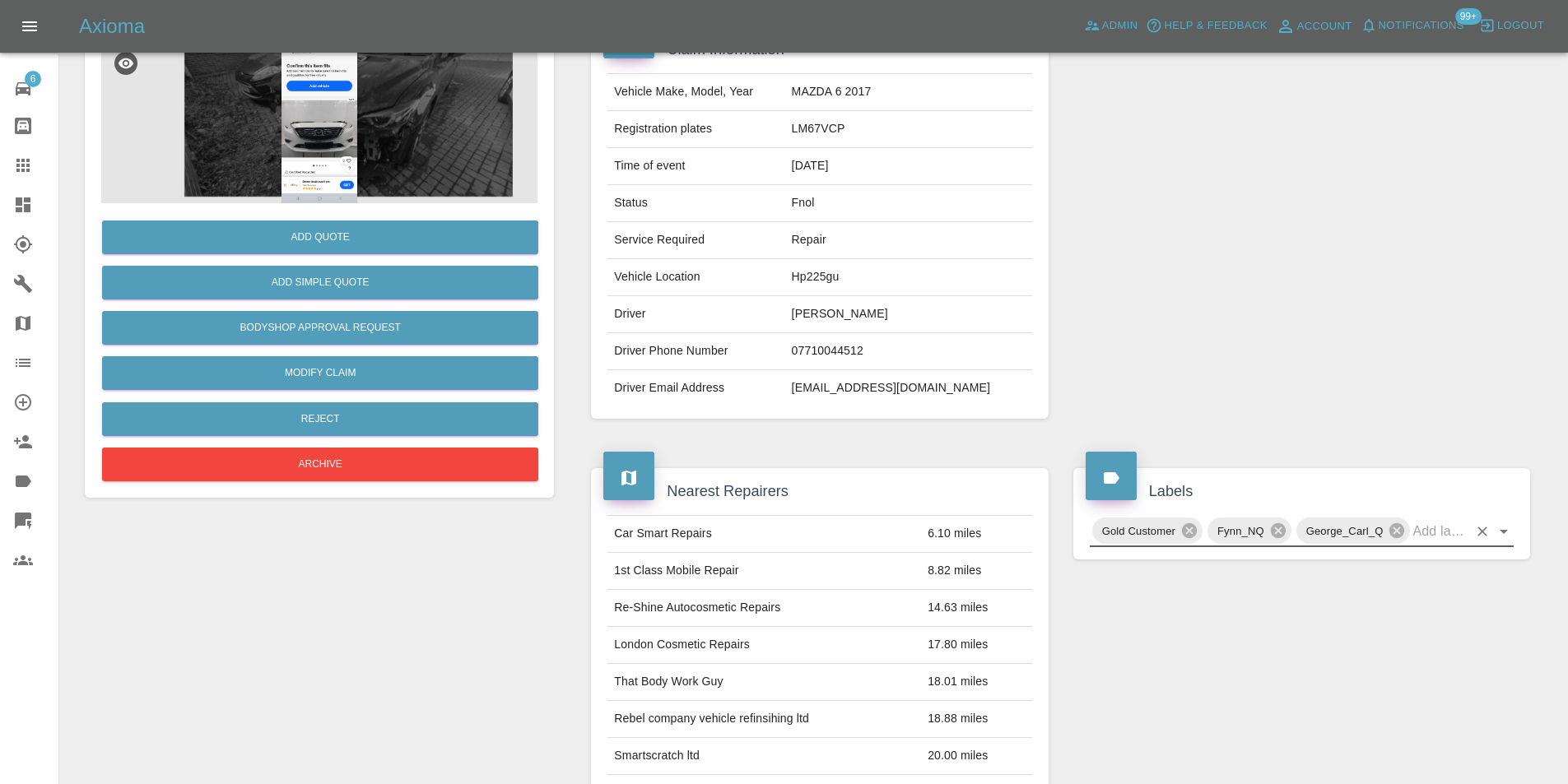
scroll to position [0, 0]
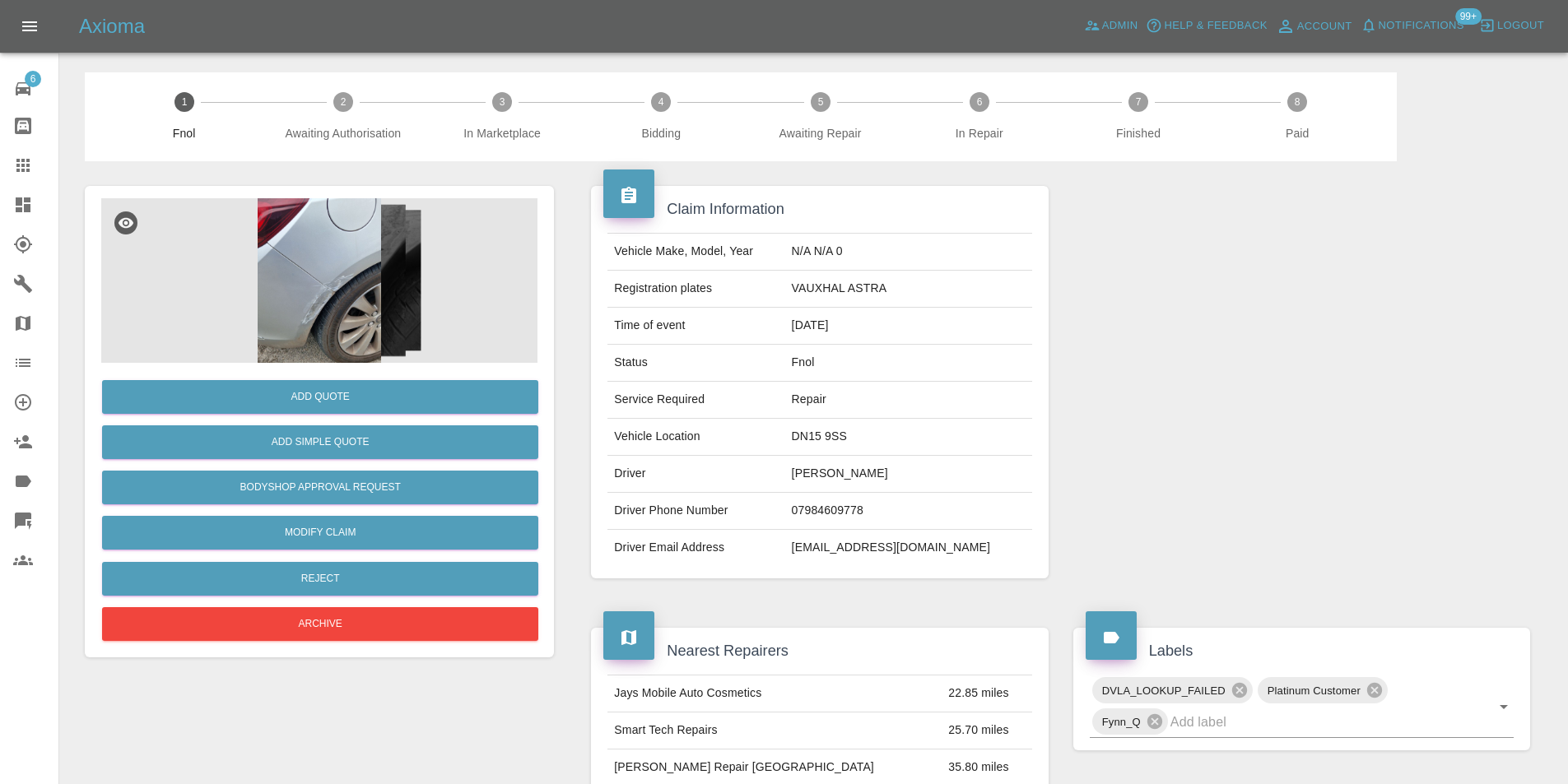
click at [304, 283] on img at bounding box center [319, 281] width 436 height 165
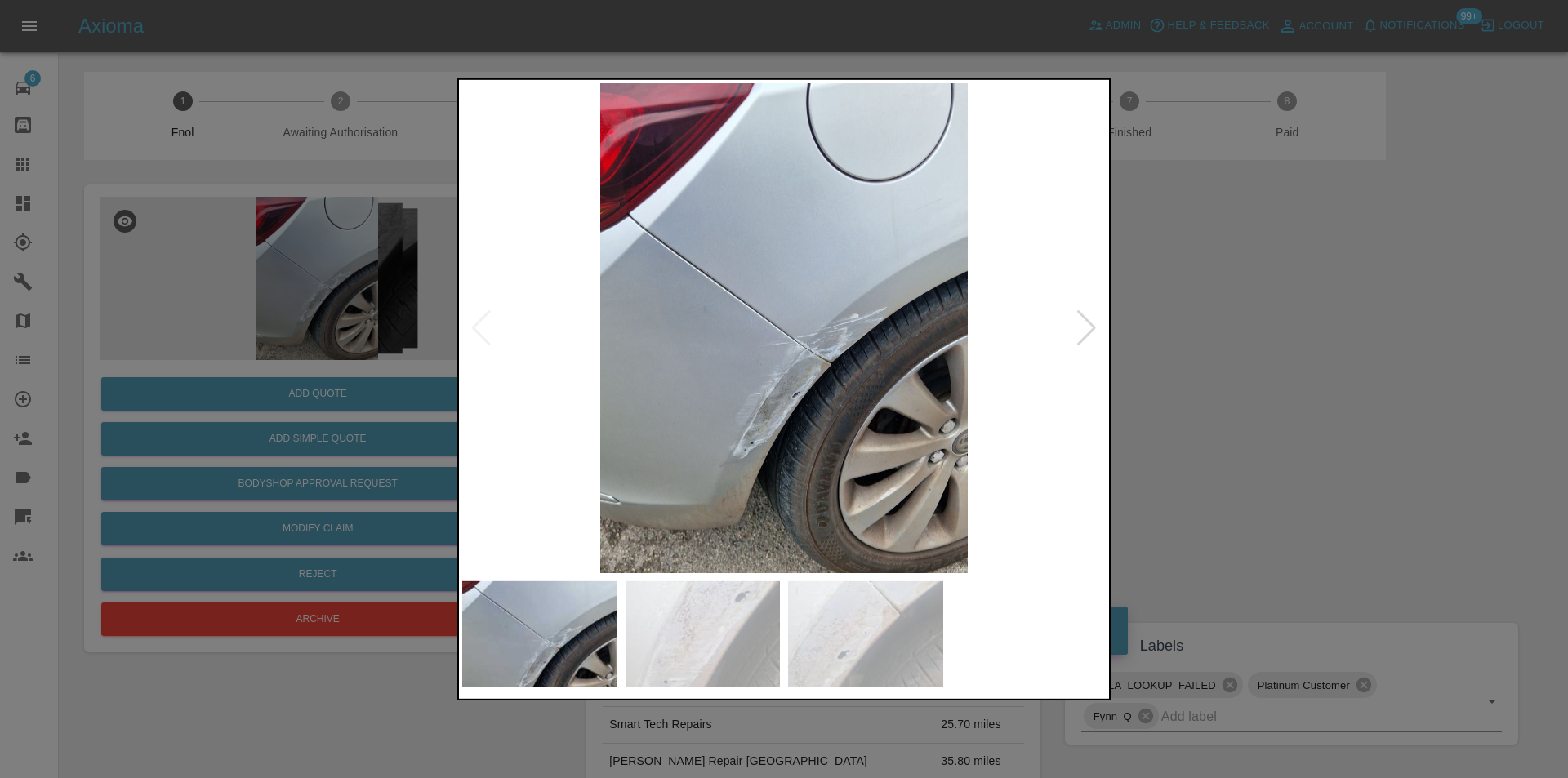
click at [1088, 332] on div at bounding box center [1087, 327] width 22 height 36
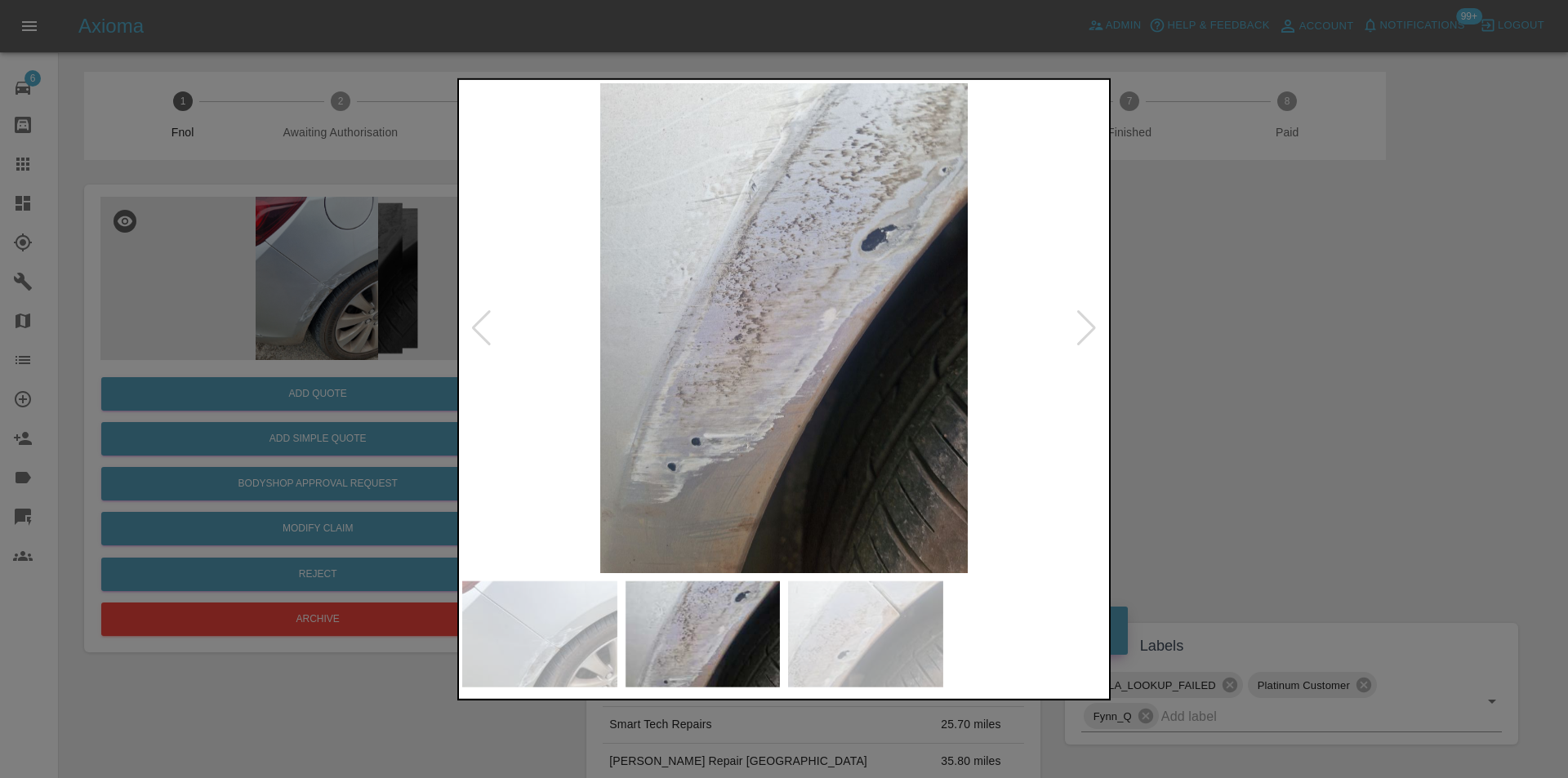
click at [1088, 327] on div at bounding box center [1087, 327] width 22 height 36
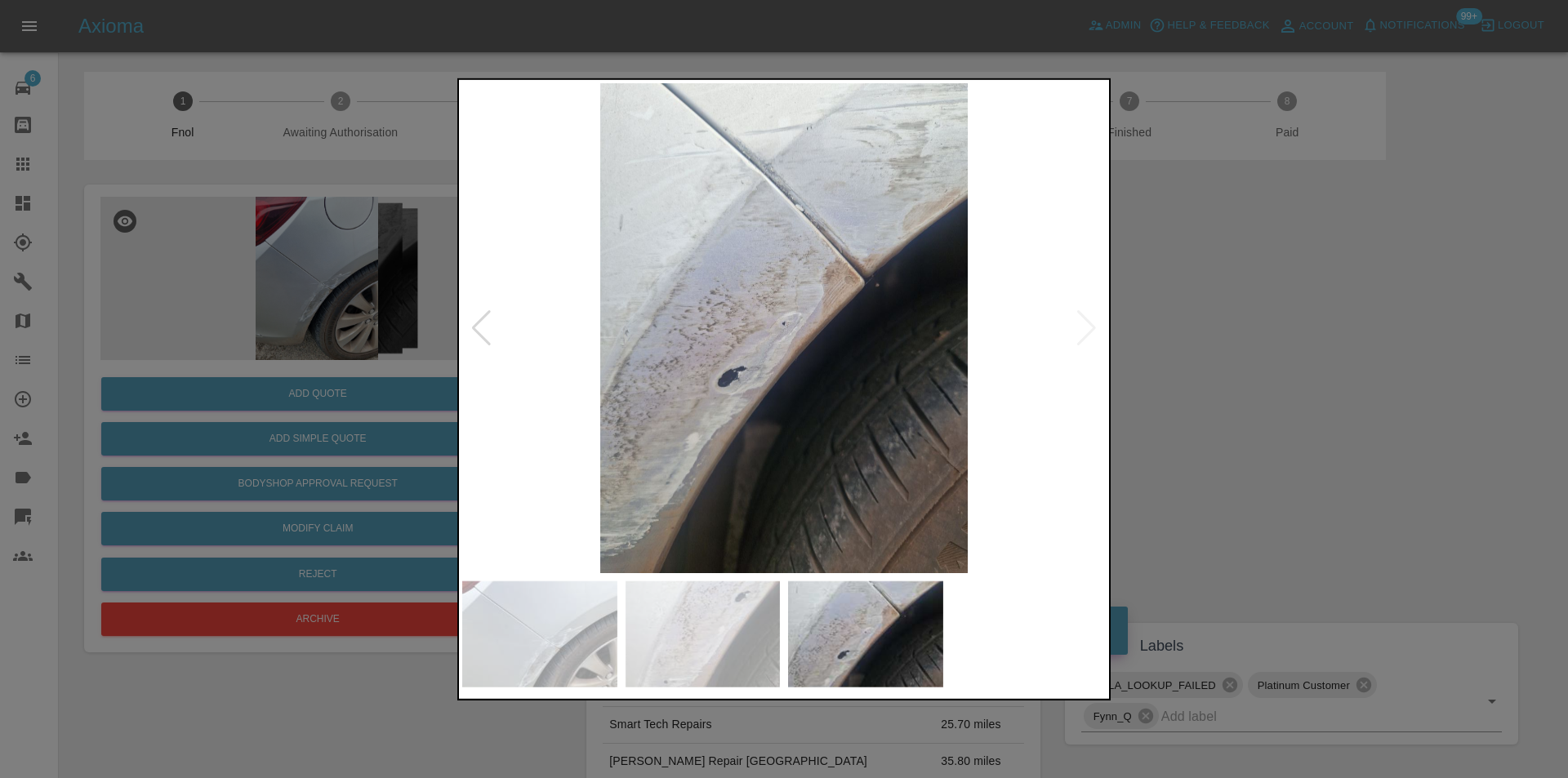
click at [1088, 327] on img at bounding box center [784, 327] width 643 height 490
drag, startPoint x: 1273, startPoint y: 355, endPoint x: 730, endPoint y: 447, distance: 550.7
click at [1245, 355] on div at bounding box center [784, 389] width 1568 height 778
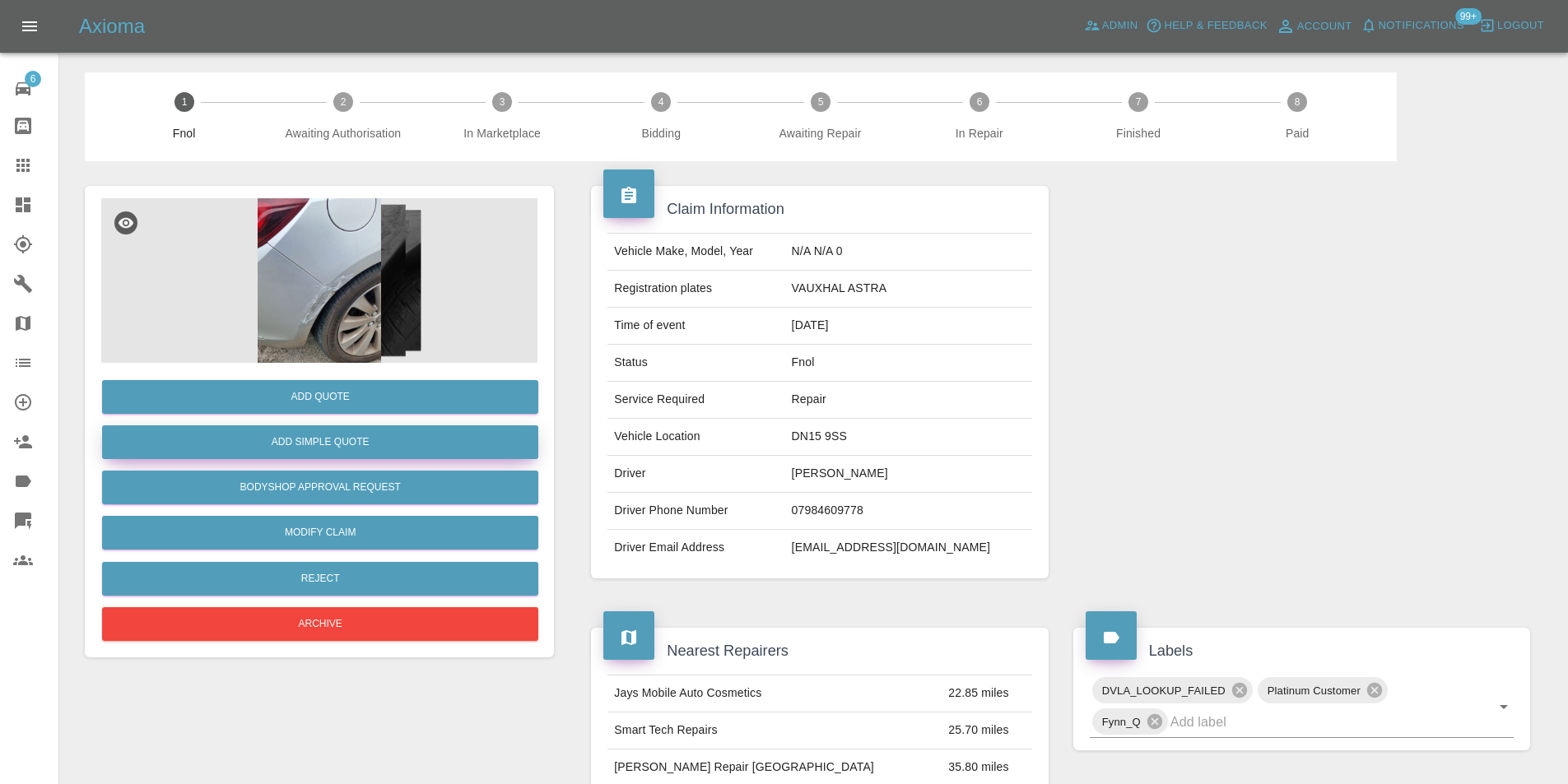
click at [419, 449] on button "Add Simple Quote" at bounding box center [320, 442] width 436 height 34
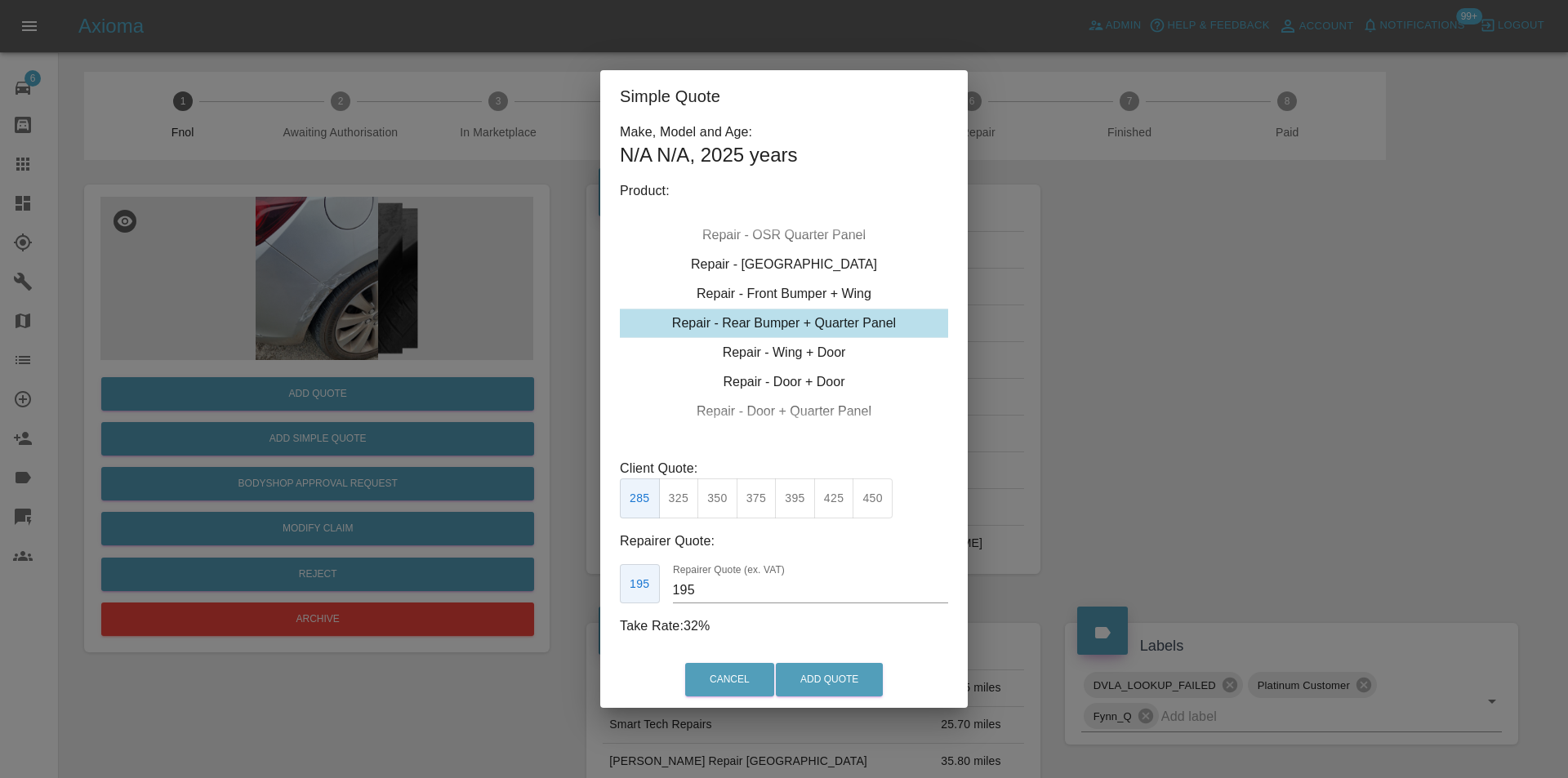
click at [825, 327] on div "Repair - Rear Bumper + Quarter Panel" at bounding box center [784, 323] width 328 height 29
drag, startPoint x: 673, startPoint y: 499, endPoint x: 690, endPoint y: 508, distance: 19.2
click at [674, 499] on button "325" at bounding box center [679, 499] width 40 height 40
type input "200"
click at [821, 673] on button "Add Quote" at bounding box center [829, 680] width 107 height 33
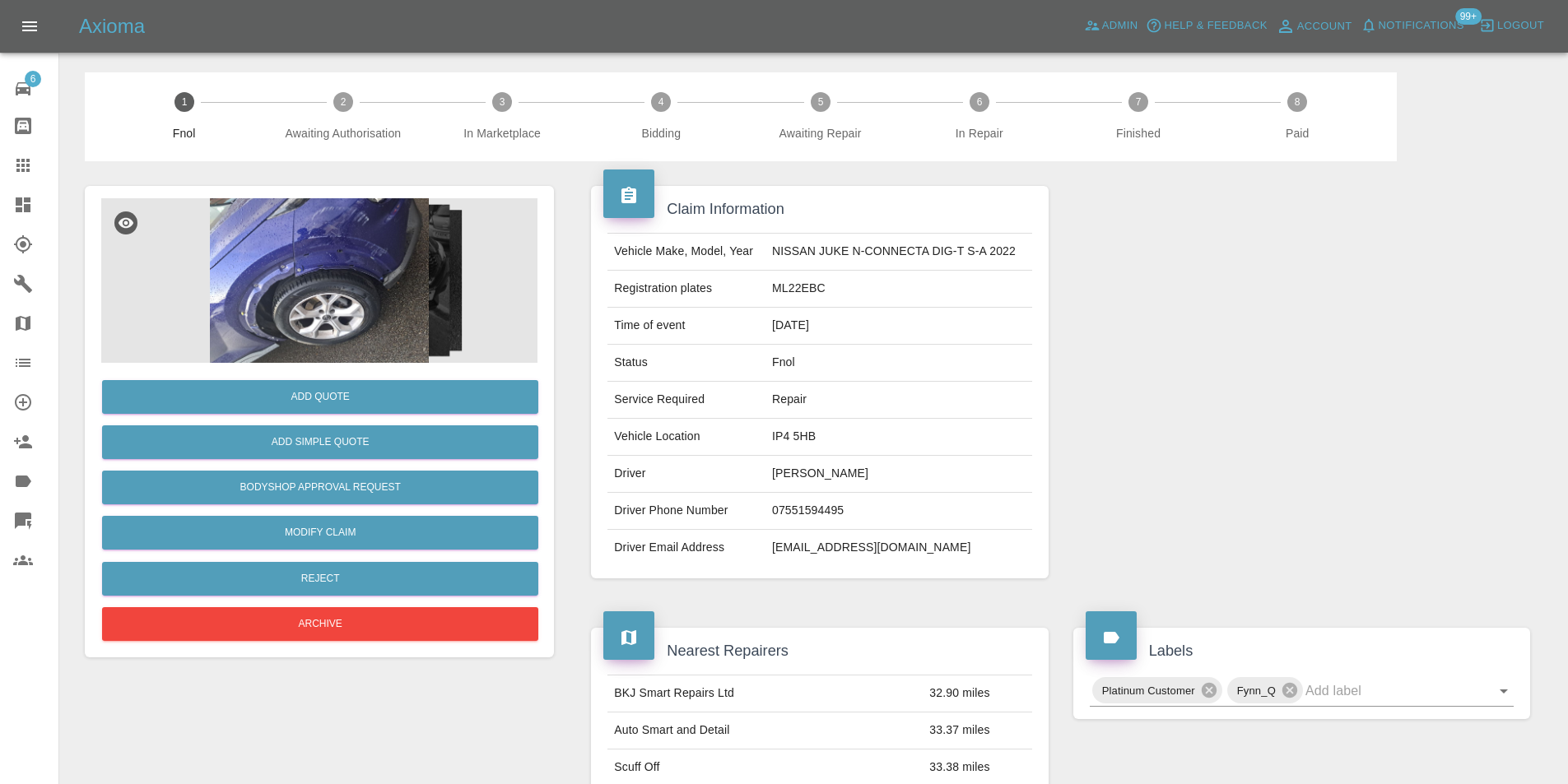
click at [338, 261] on img at bounding box center [319, 281] width 436 height 165
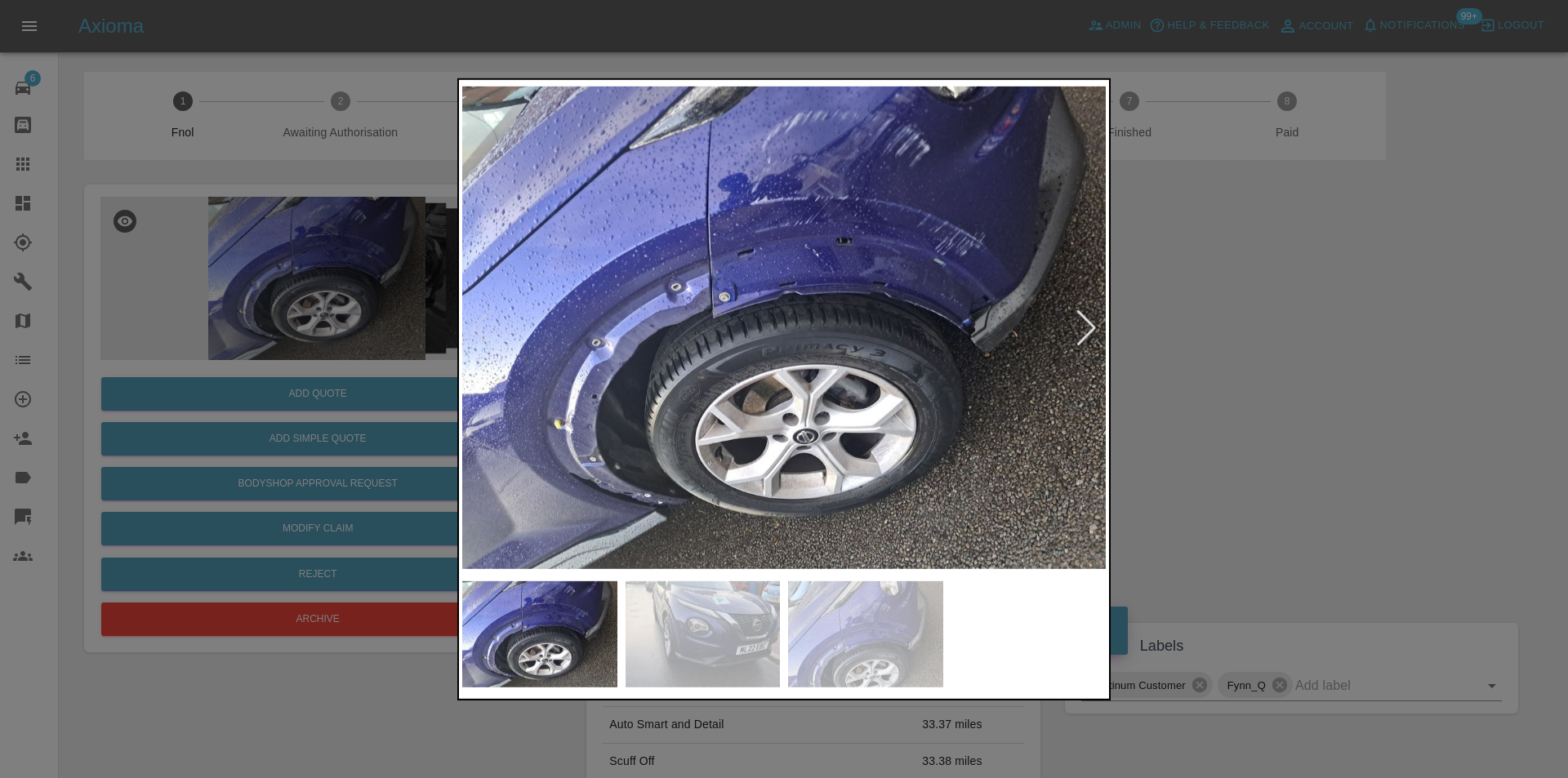
click at [1077, 327] on div at bounding box center [784, 327] width 643 height 490
click at [1086, 333] on div at bounding box center [1087, 327] width 22 height 36
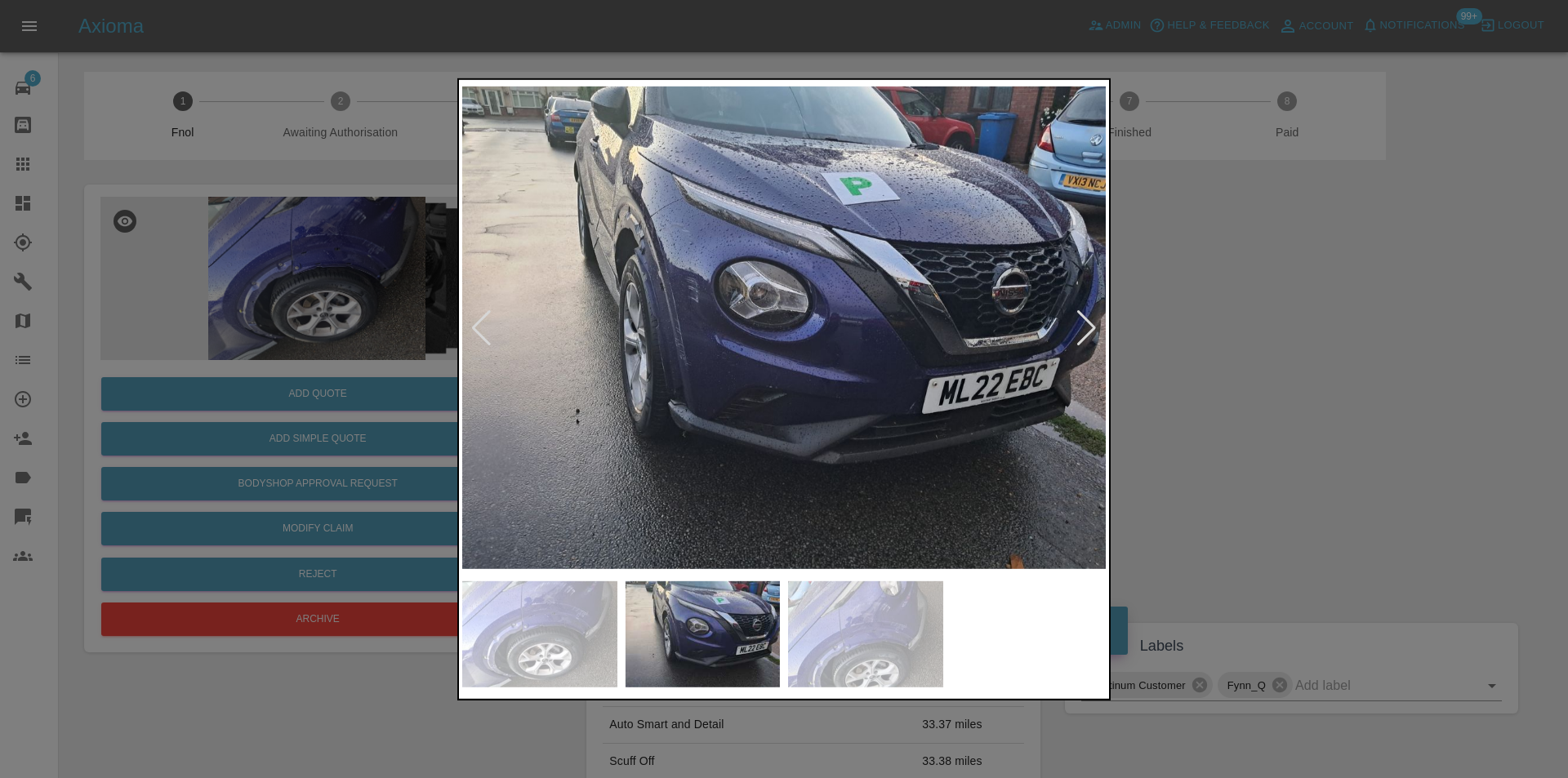
click at [1188, 288] on div at bounding box center [784, 389] width 1568 height 778
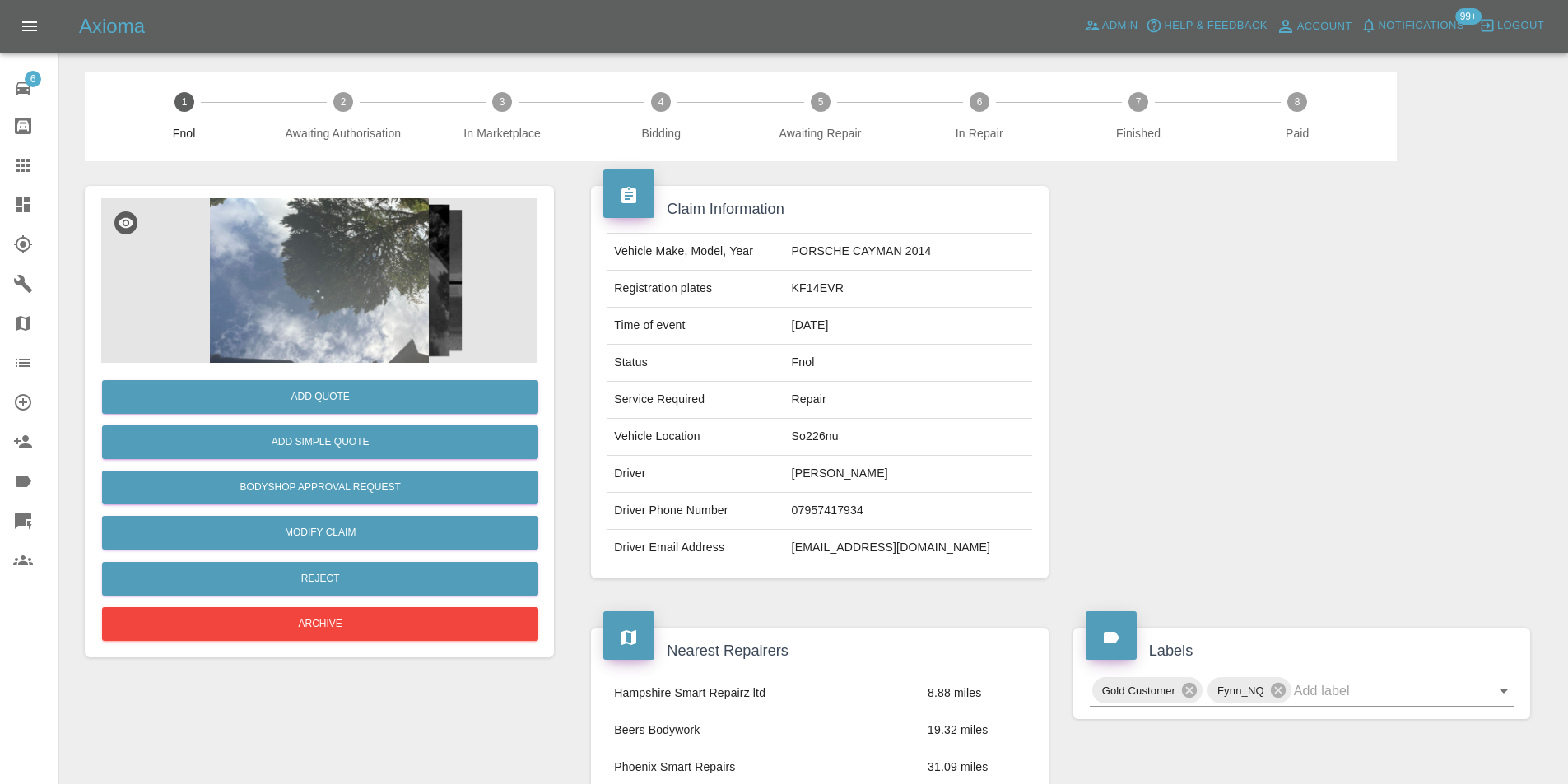
click at [341, 251] on img at bounding box center [319, 281] width 436 height 165
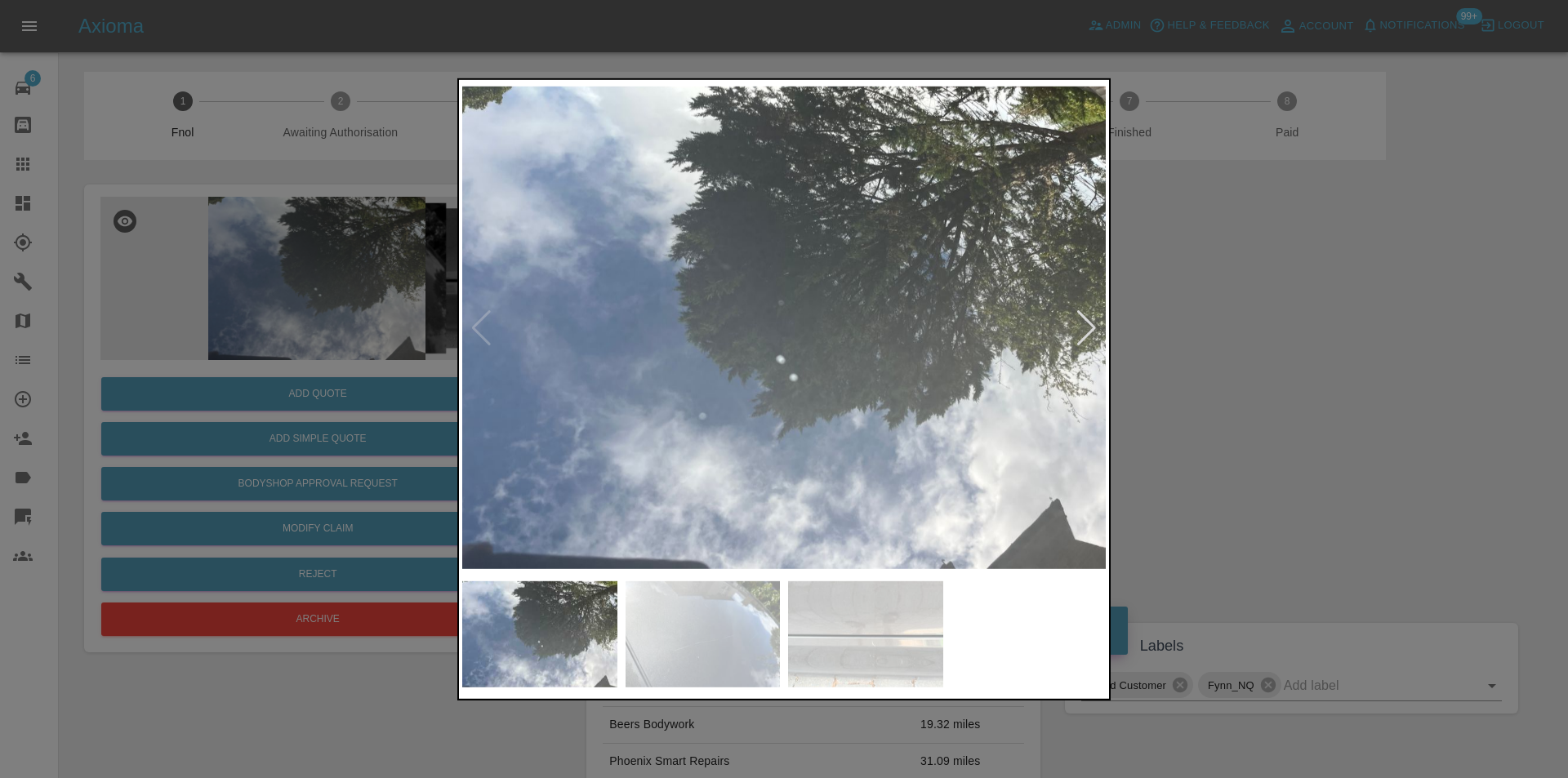
click at [1085, 327] on div at bounding box center [1087, 327] width 22 height 36
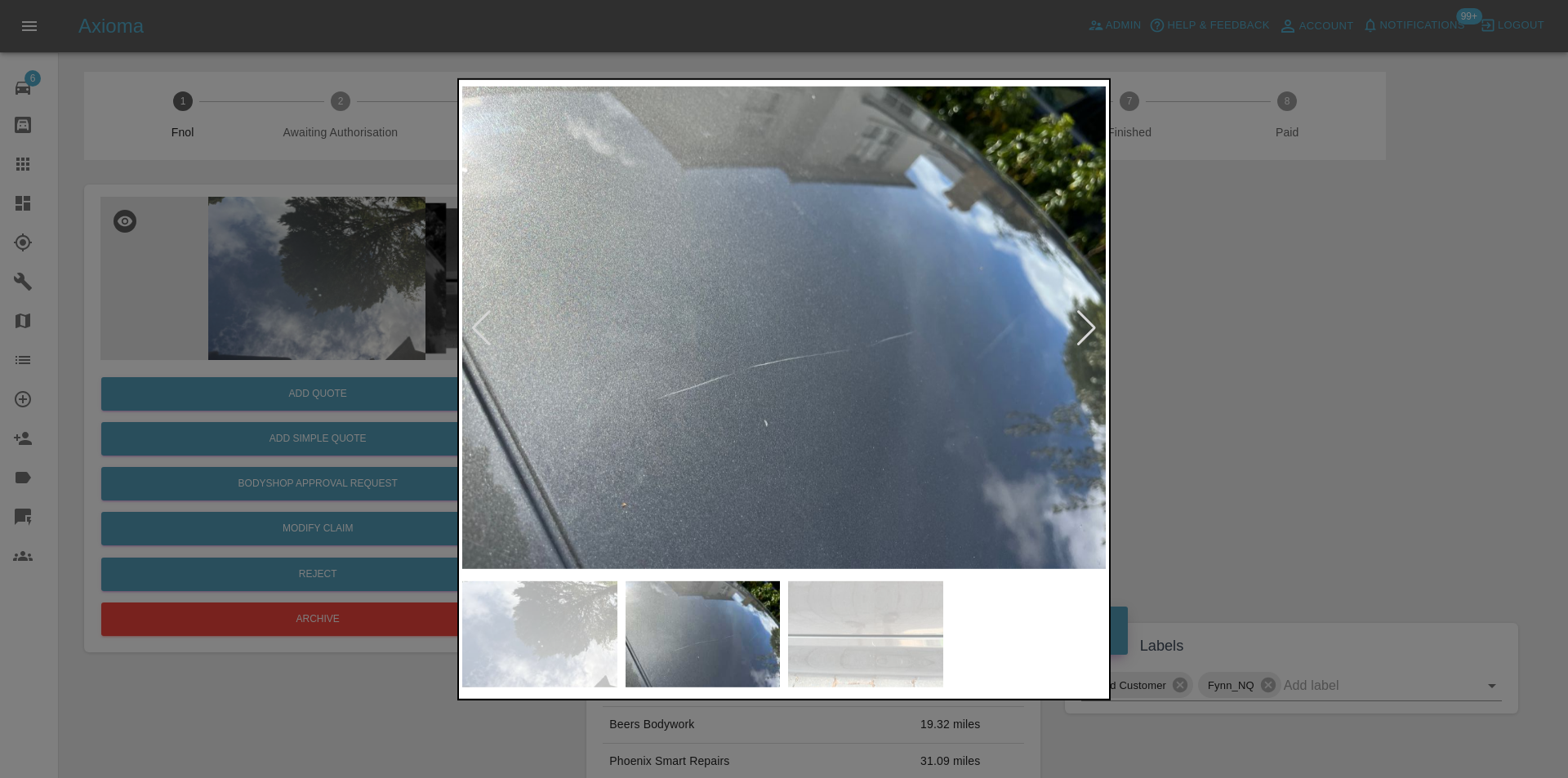
click at [1084, 327] on div at bounding box center [1087, 327] width 22 height 36
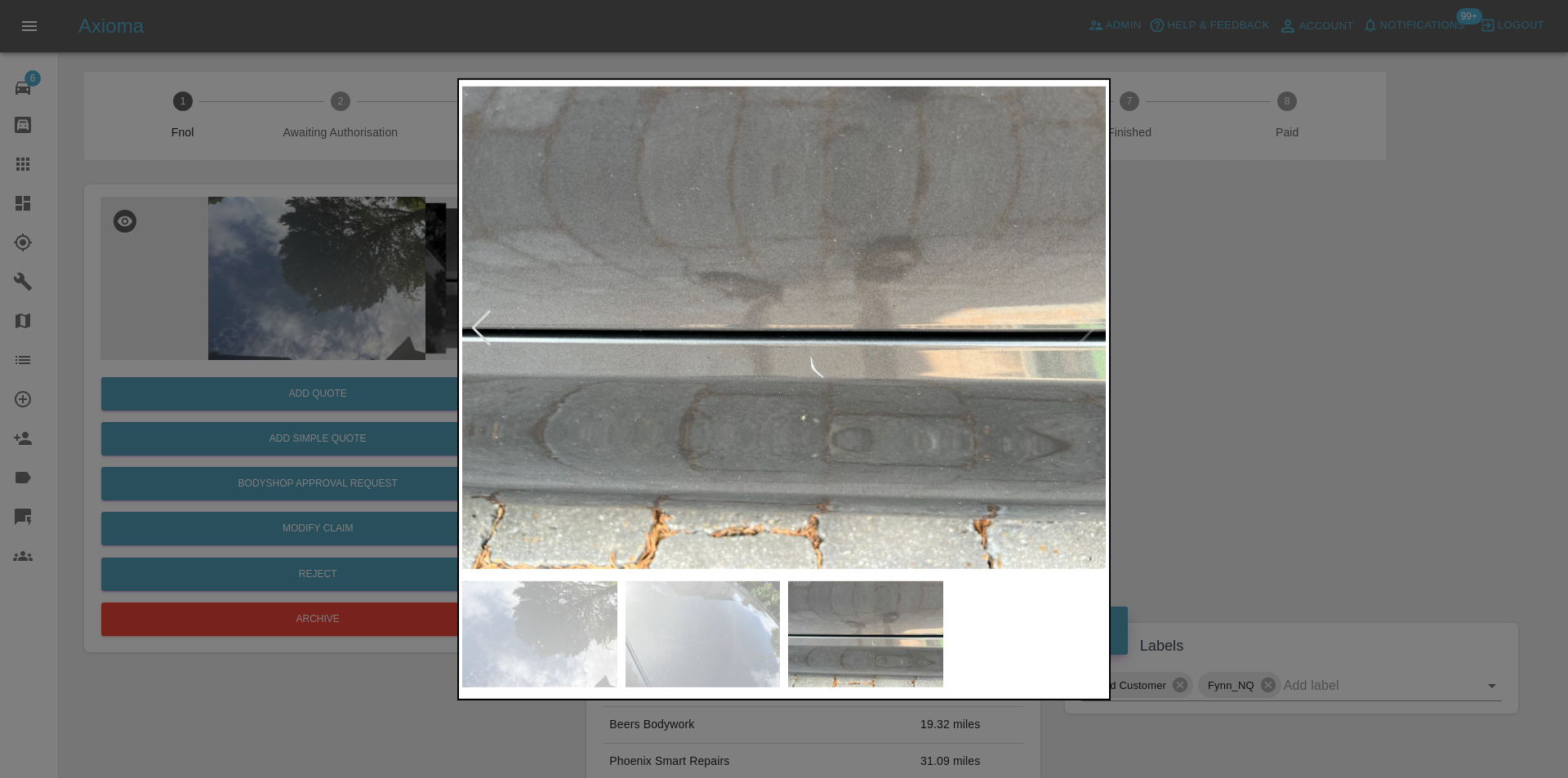
click at [1084, 327] on img at bounding box center [784, 327] width 643 height 490
click at [1202, 336] on div at bounding box center [784, 389] width 1568 height 778
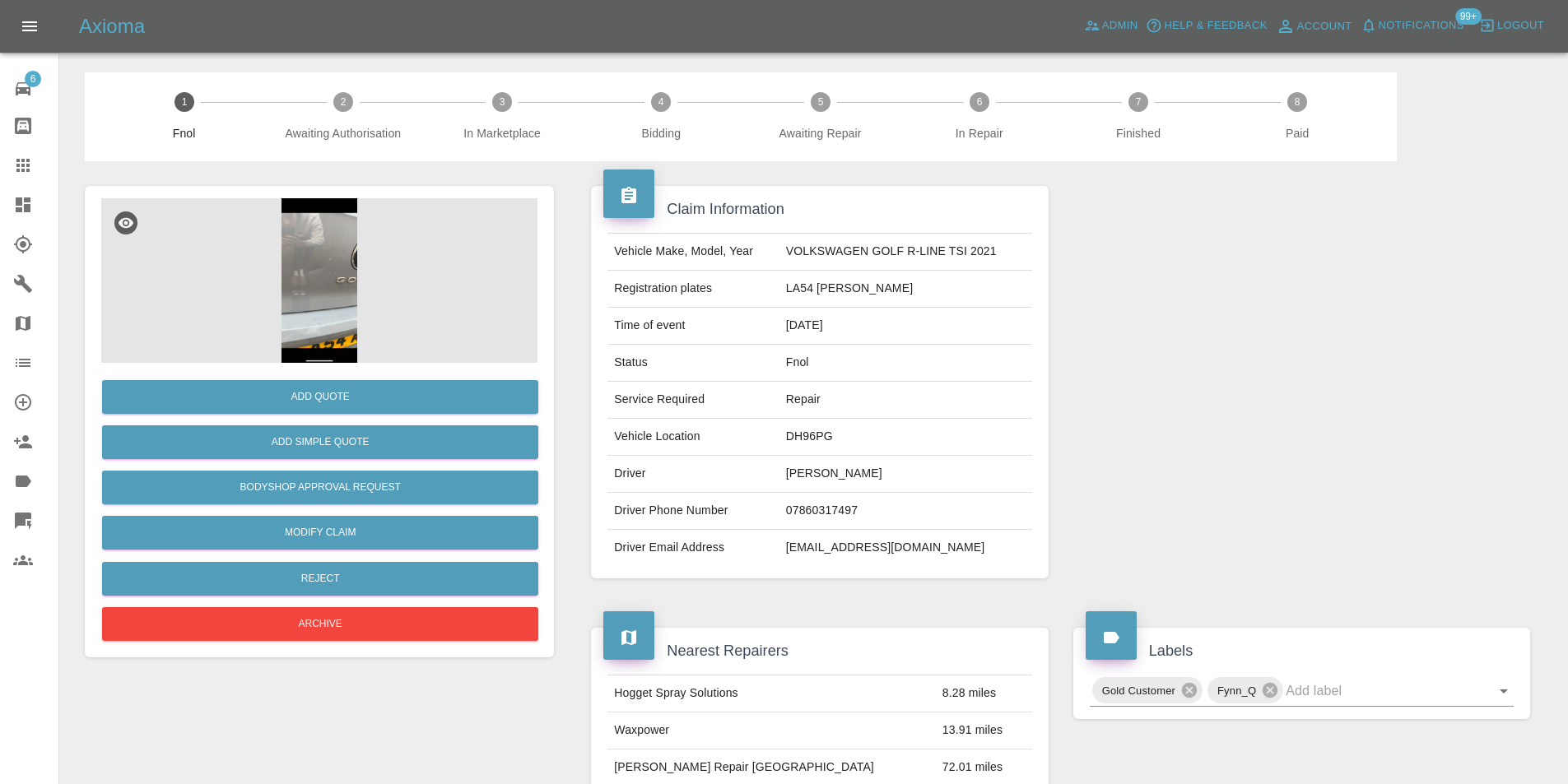
click at [286, 284] on img at bounding box center [319, 281] width 436 height 165
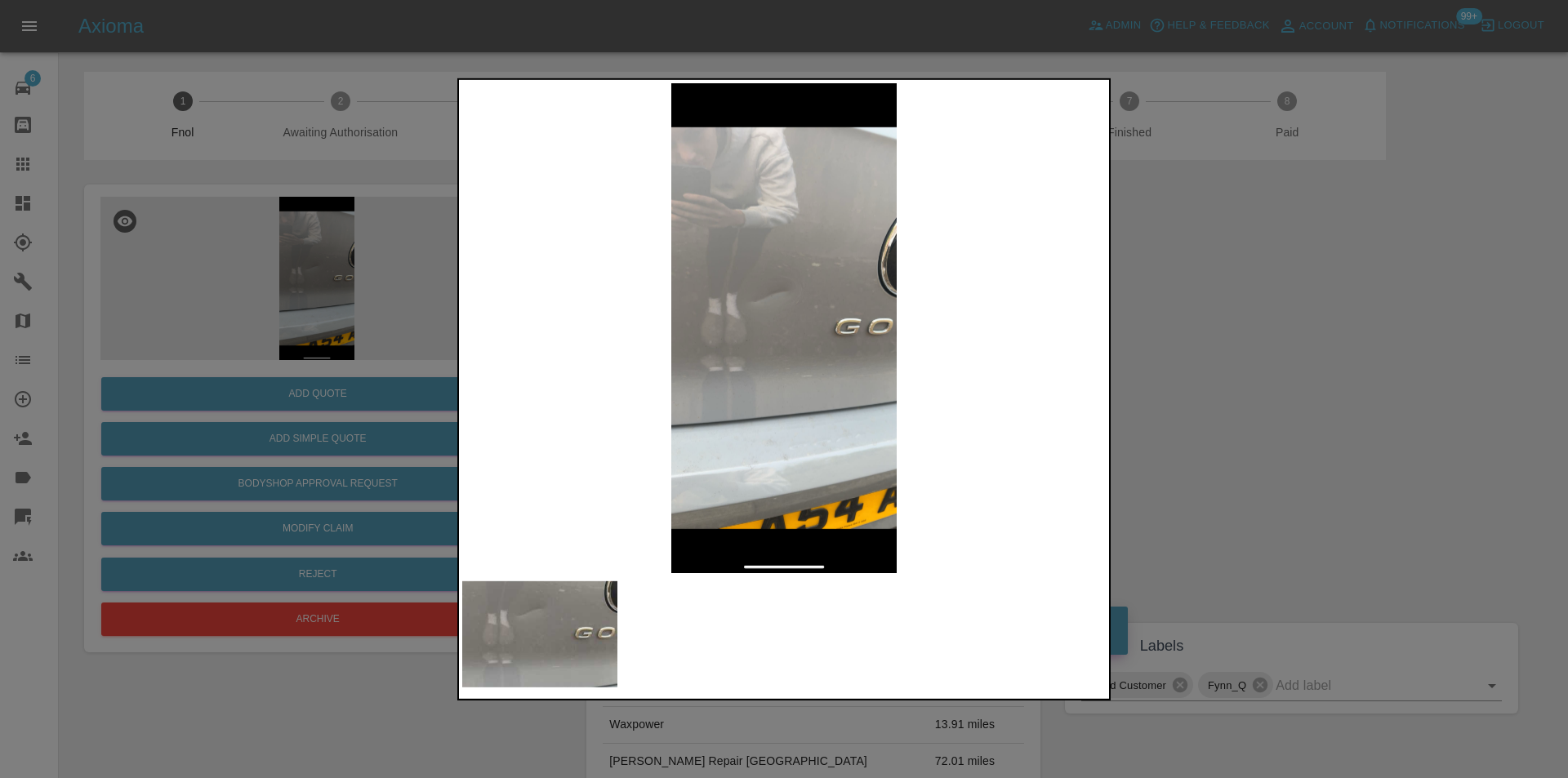
drag, startPoint x: 1230, startPoint y: 359, endPoint x: 814, endPoint y: 377, distance: 416.4
click at [1227, 359] on div at bounding box center [784, 389] width 1568 height 778
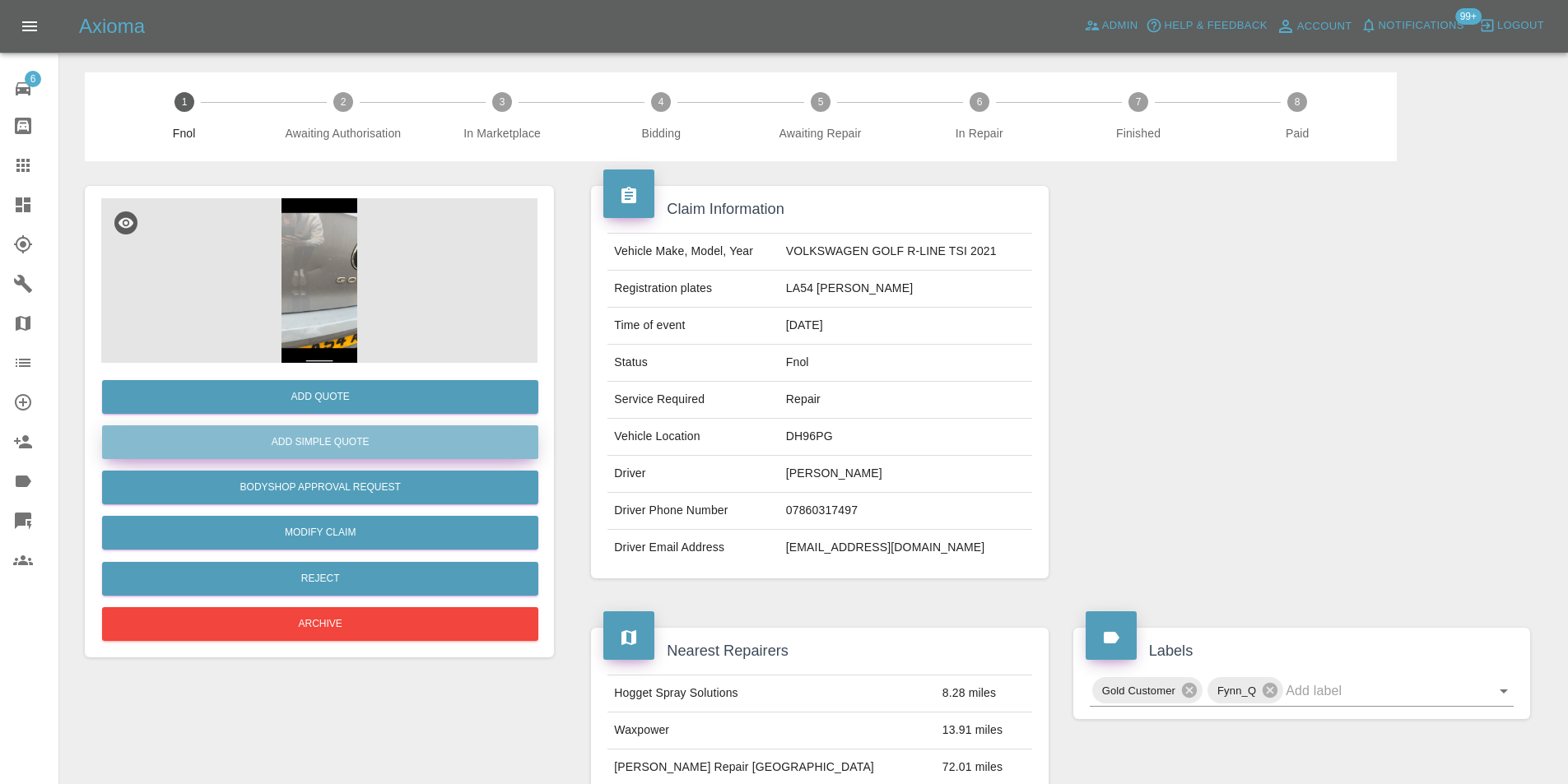
click at [313, 449] on button "Add Simple Quote" at bounding box center [320, 442] width 436 height 34
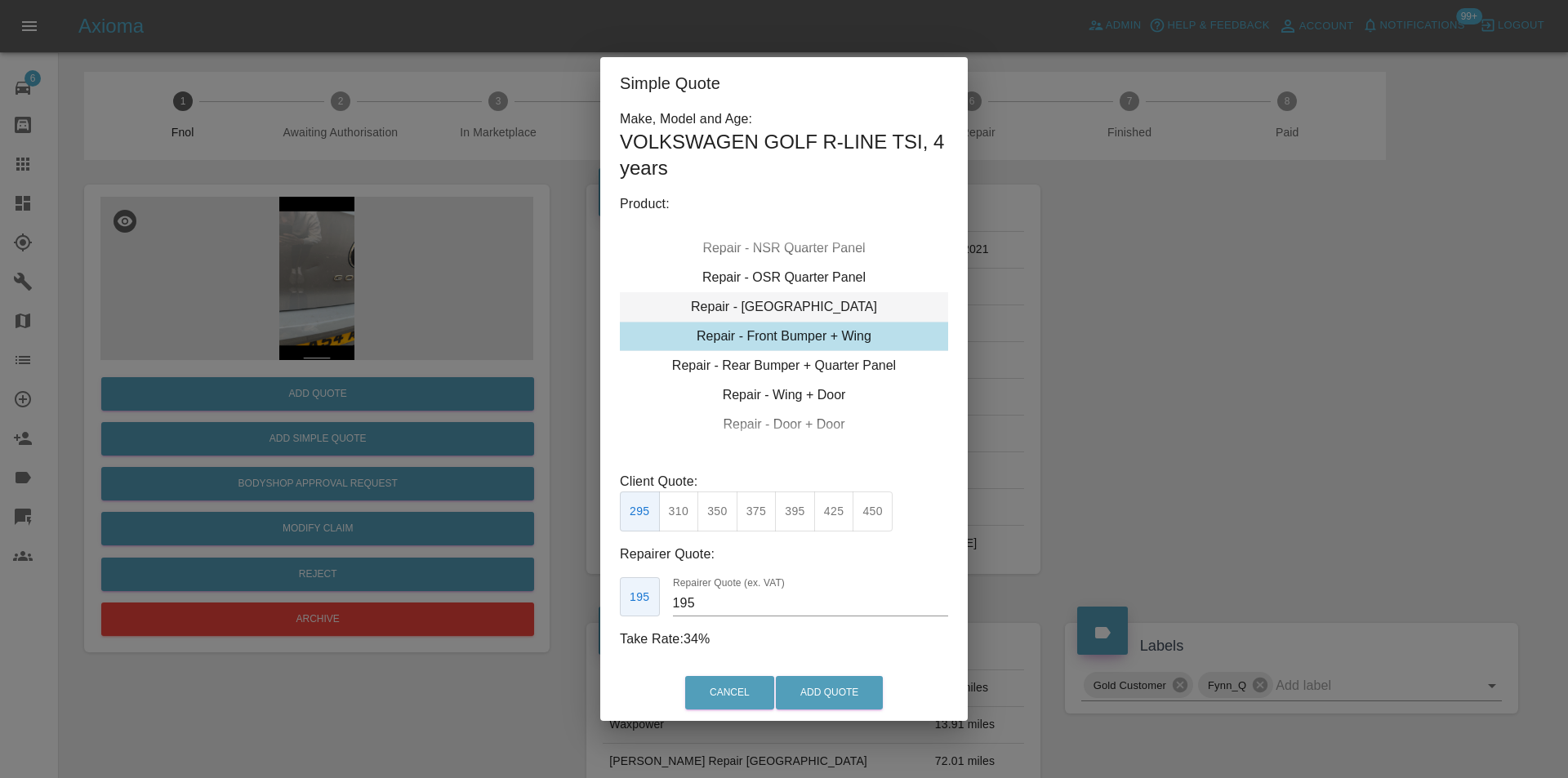
click at [819, 304] on div "Repair - Tailgate" at bounding box center [784, 307] width 328 height 29
drag, startPoint x: 719, startPoint y: 518, endPoint x: 744, endPoint y: 535, distance: 30.2
click at [720, 518] on button "275" at bounding box center [717, 511] width 40 height 40
drag, startPoint x: 769, startPoint y: 510, endPoint x: 805, endPoint y: 603, distance: 99.7
click at [768, 510] on button "300" at bounding box center [757, 511] width 40 height 40
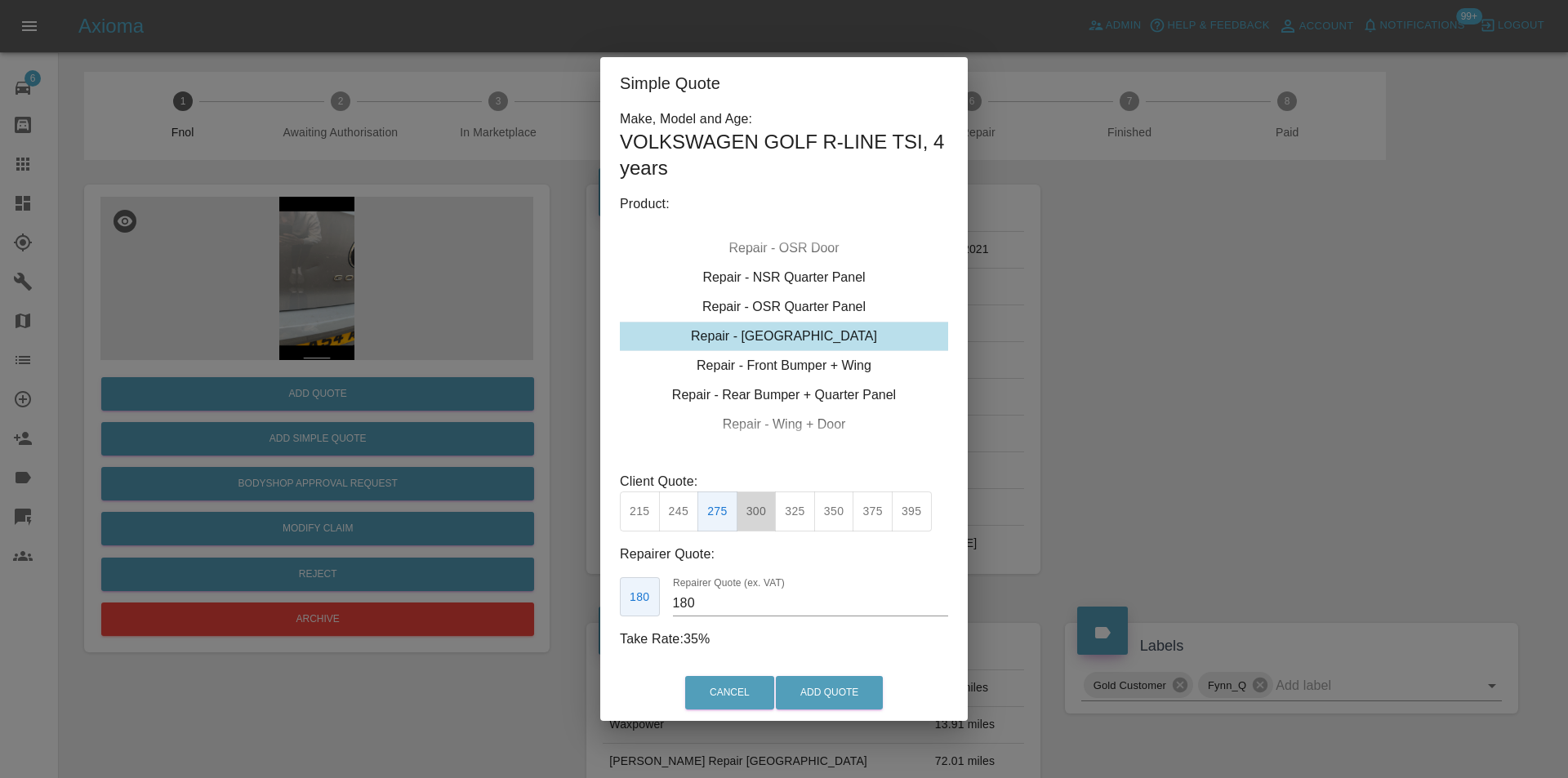
type input "190"
drag, startPoint x: 828, startPoint y: 706, endPoint x: 822, endPoint y: 588, distance: 118.2
click at [828, 707] on button "Add Quote" at bounding box center [829, 693] width 107 height 33
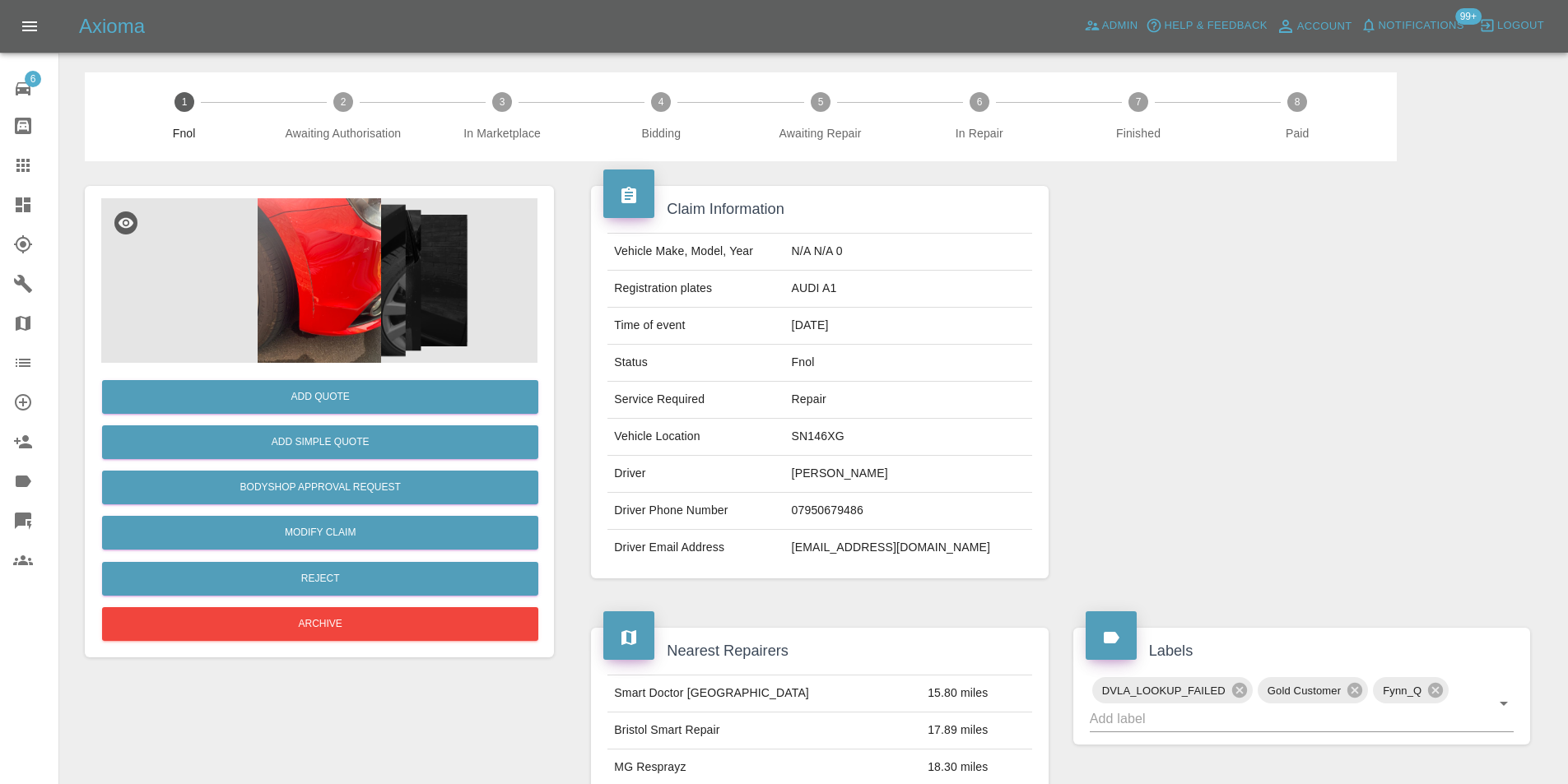
click at [344, 303] on img at bounding box center [319, 281] width 436 height 165
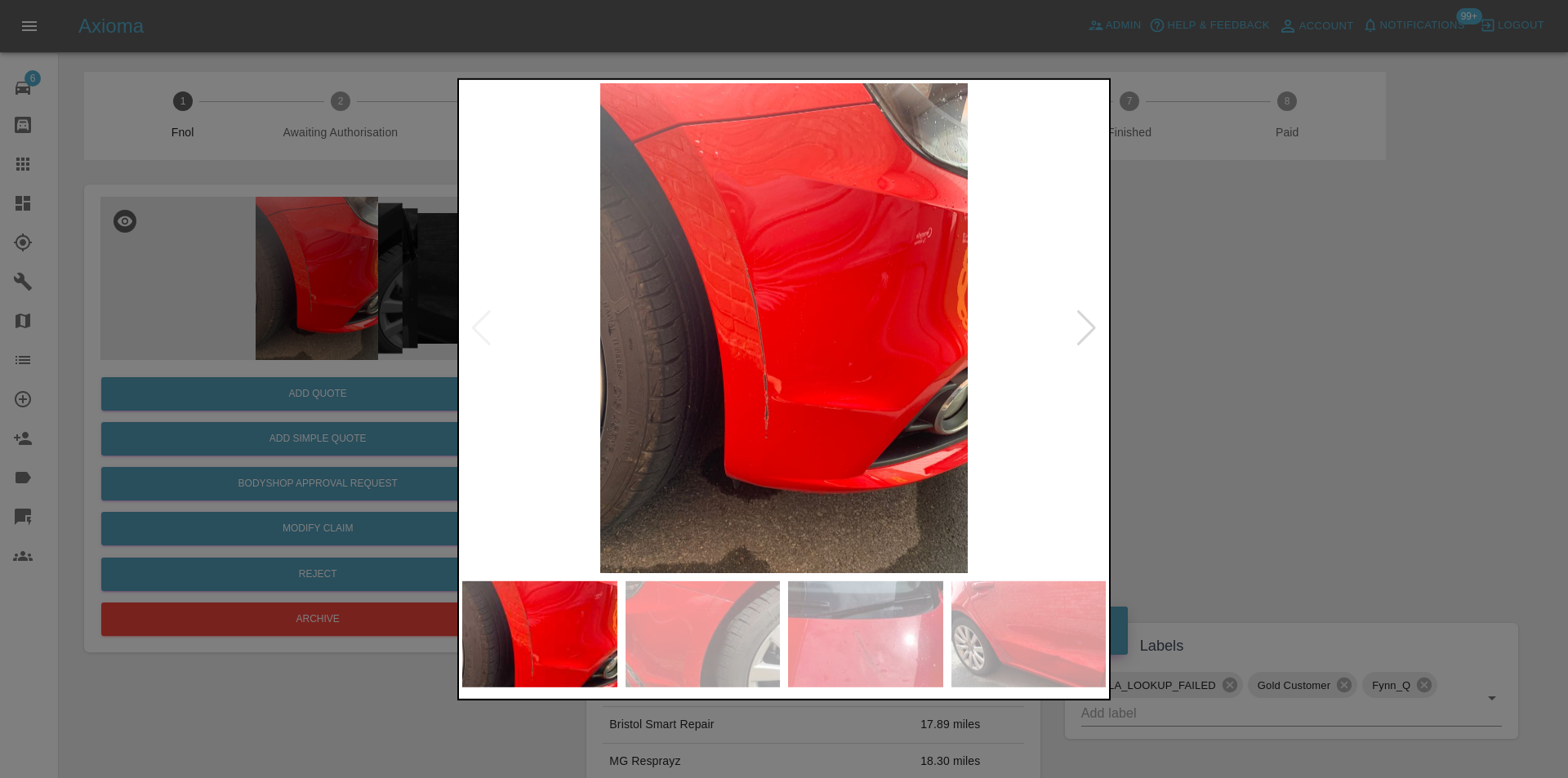
click at [1082, 327] on div at bounding box center [1087, 327] width 22 height 36
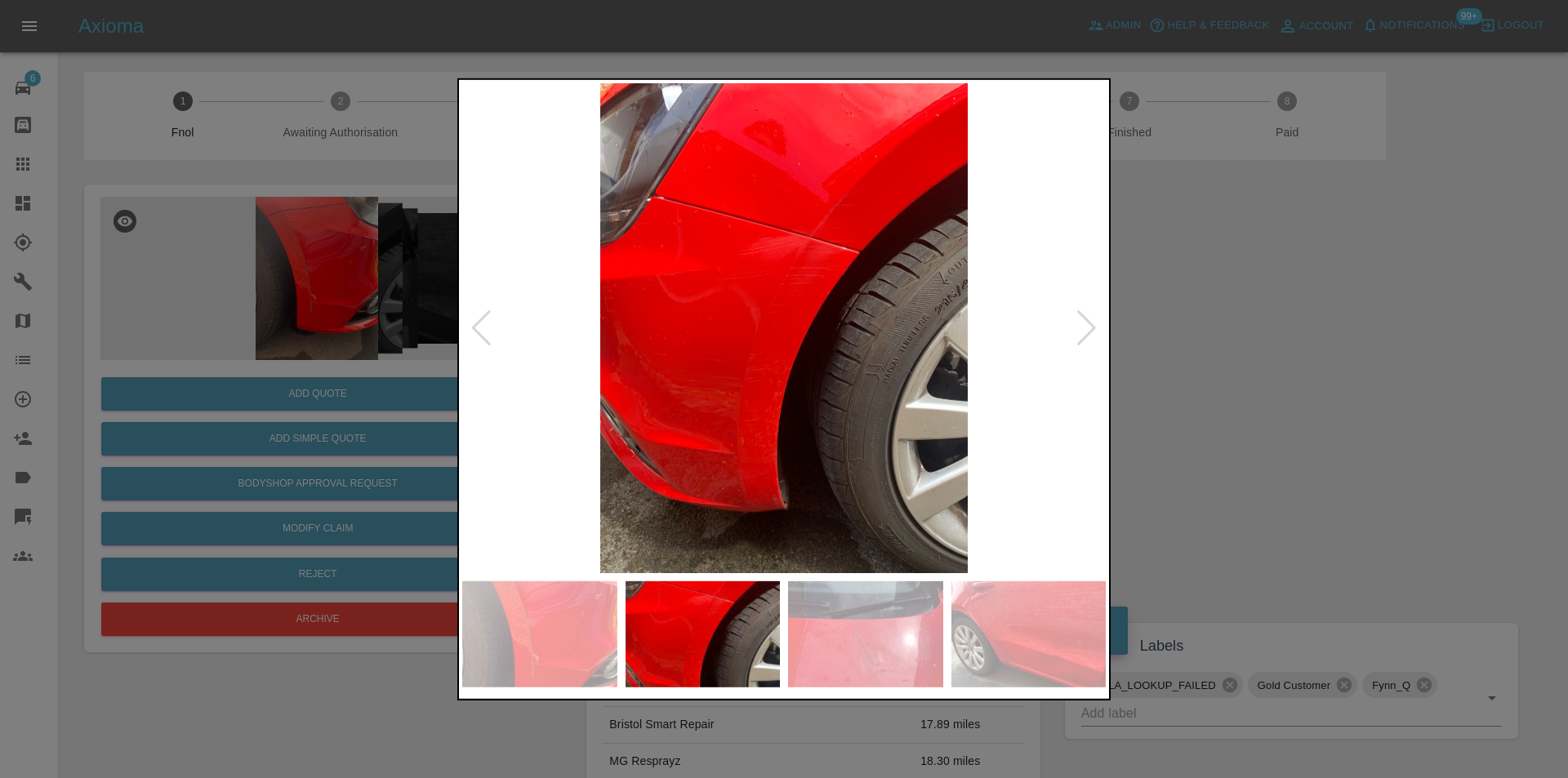
click at [1082, 327] on div at bounding box center [1087, 327] width 22 height 36
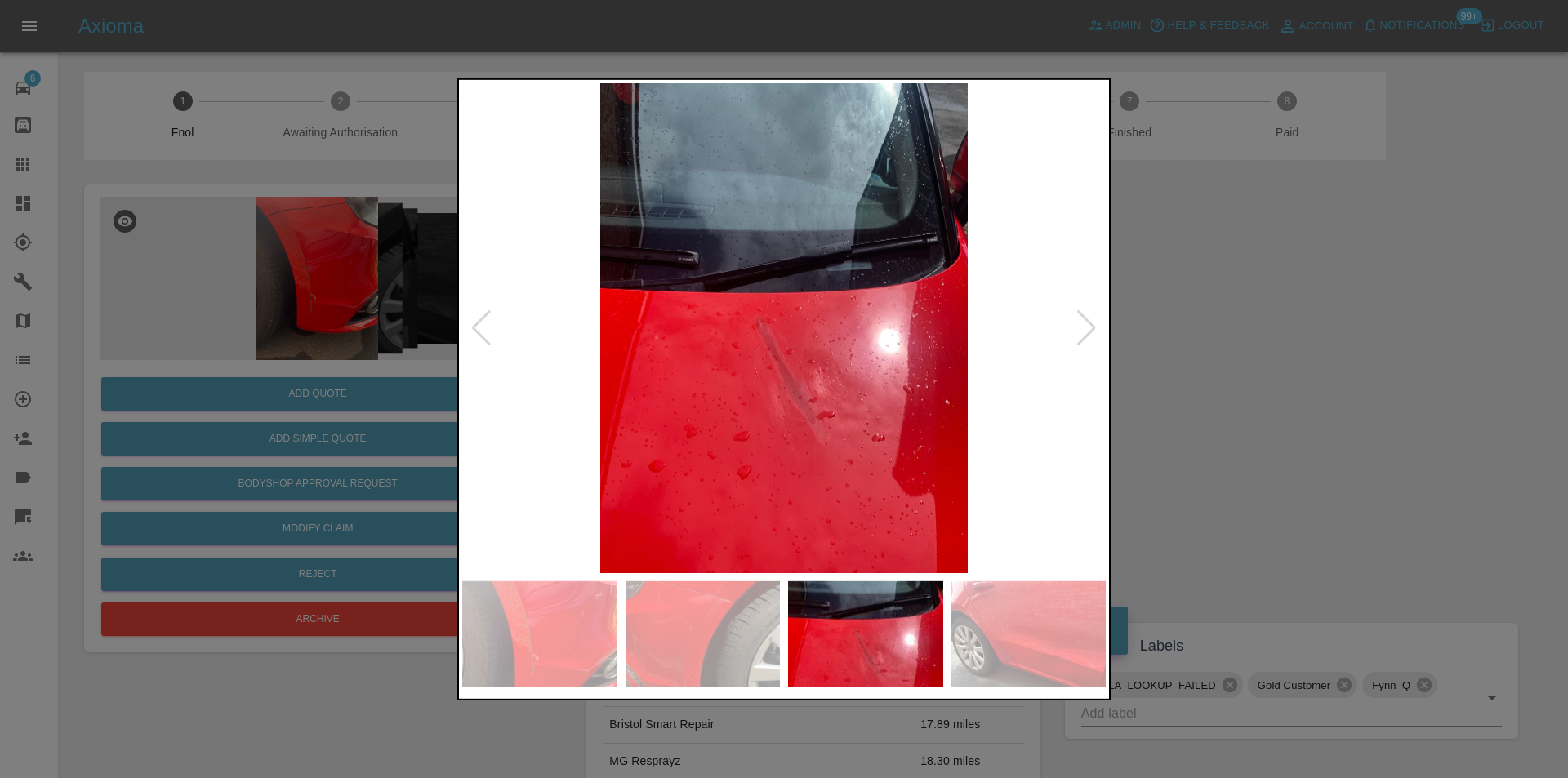
click at [1082, 327] on div at bounding box center [1087, 327] width 22 height 36
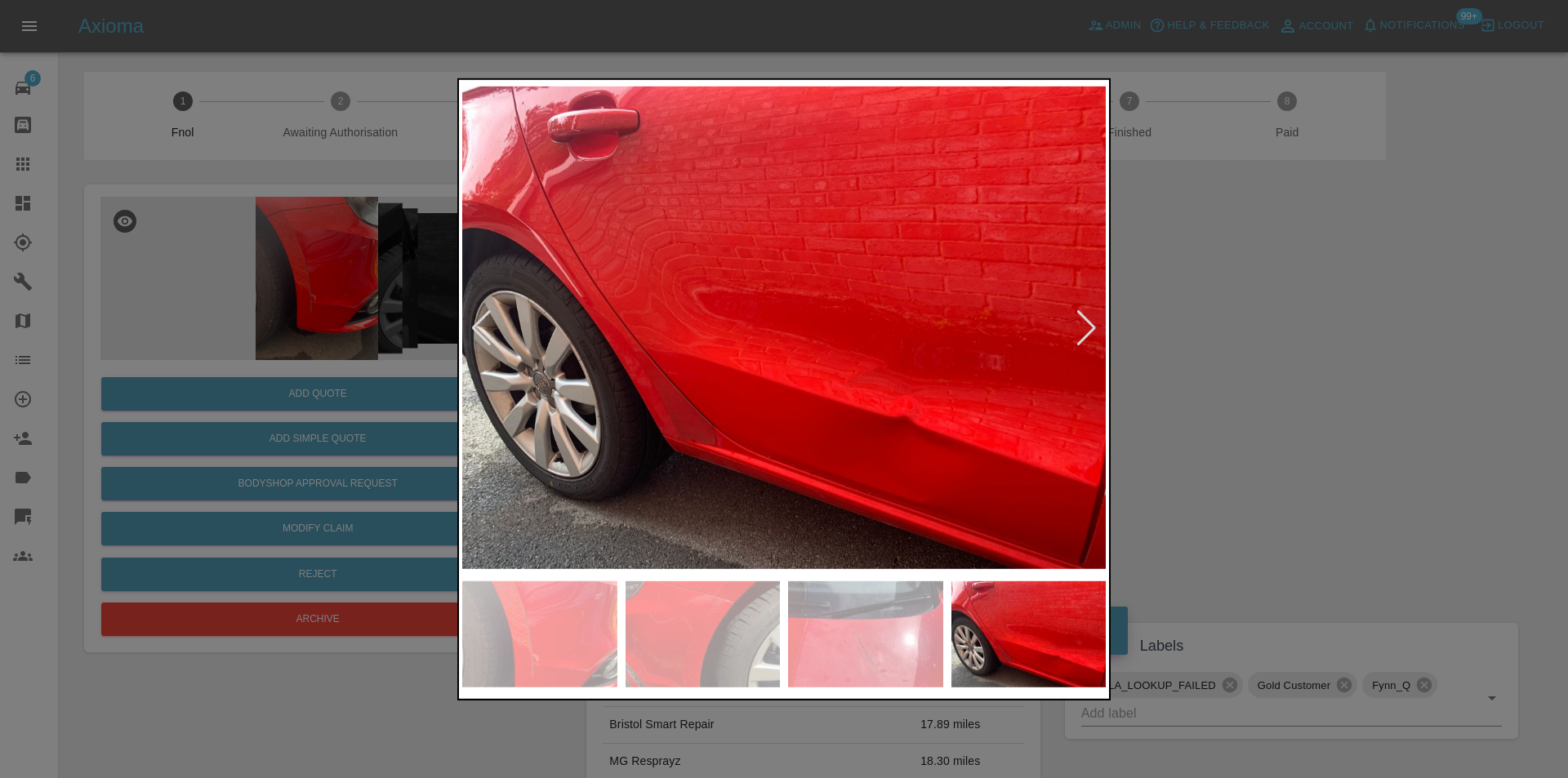
click at [1082, 327] on div at bounding box center [1087, 327] width 22 height 36
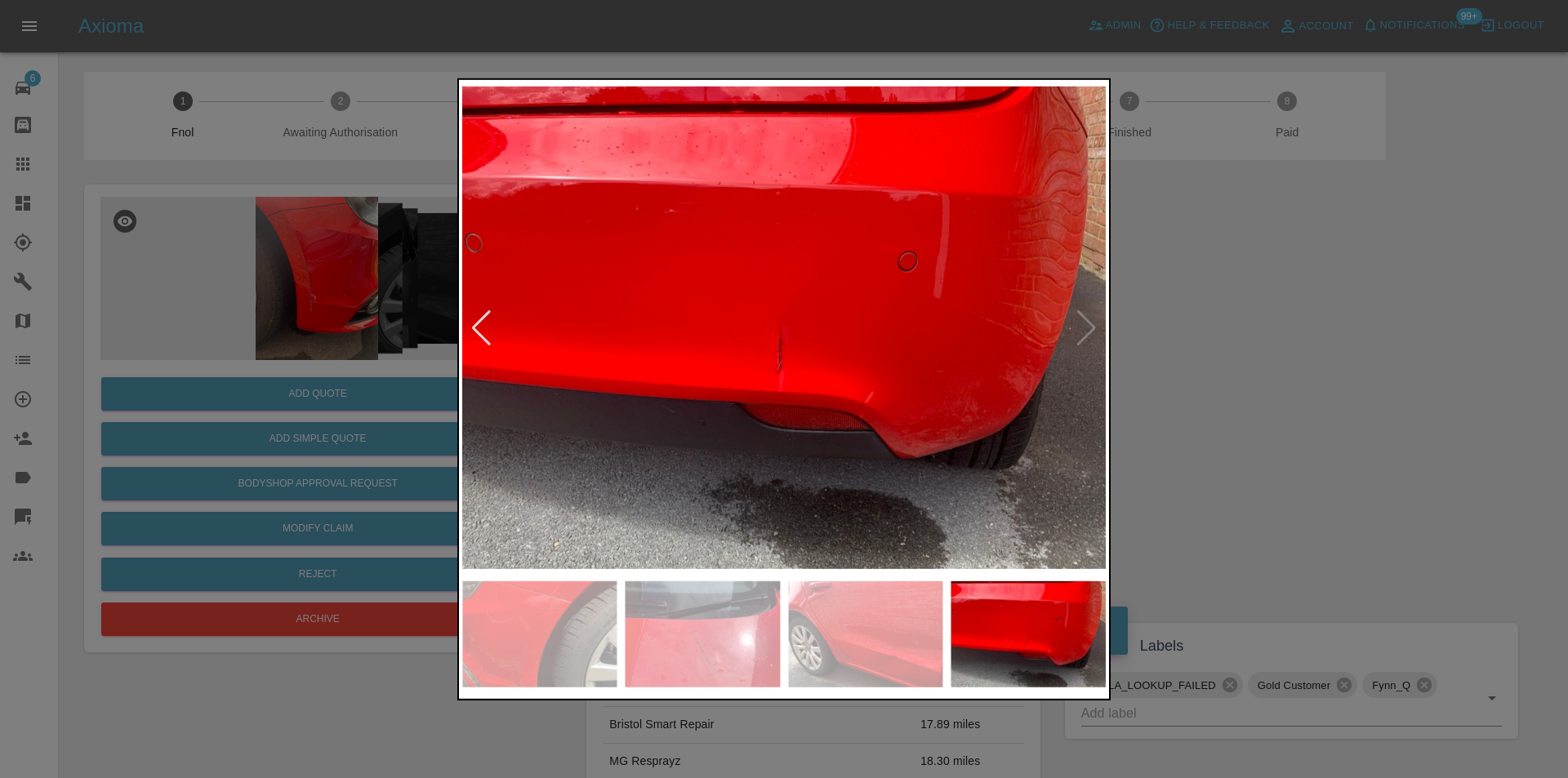
click at [1109, 322] on div at bounding box center [784, 388] width 653 height 623
click at [1092, 326] on img at bounding box center [784, 327] width 643 height 490
drag, startPoint x: 1253, startPoint y: 299, endPoint x: 962, endPoint y: 232, distance: 298.6
click at [1247, 299] on div at bounding box center [784, 389] width 1568 height 778
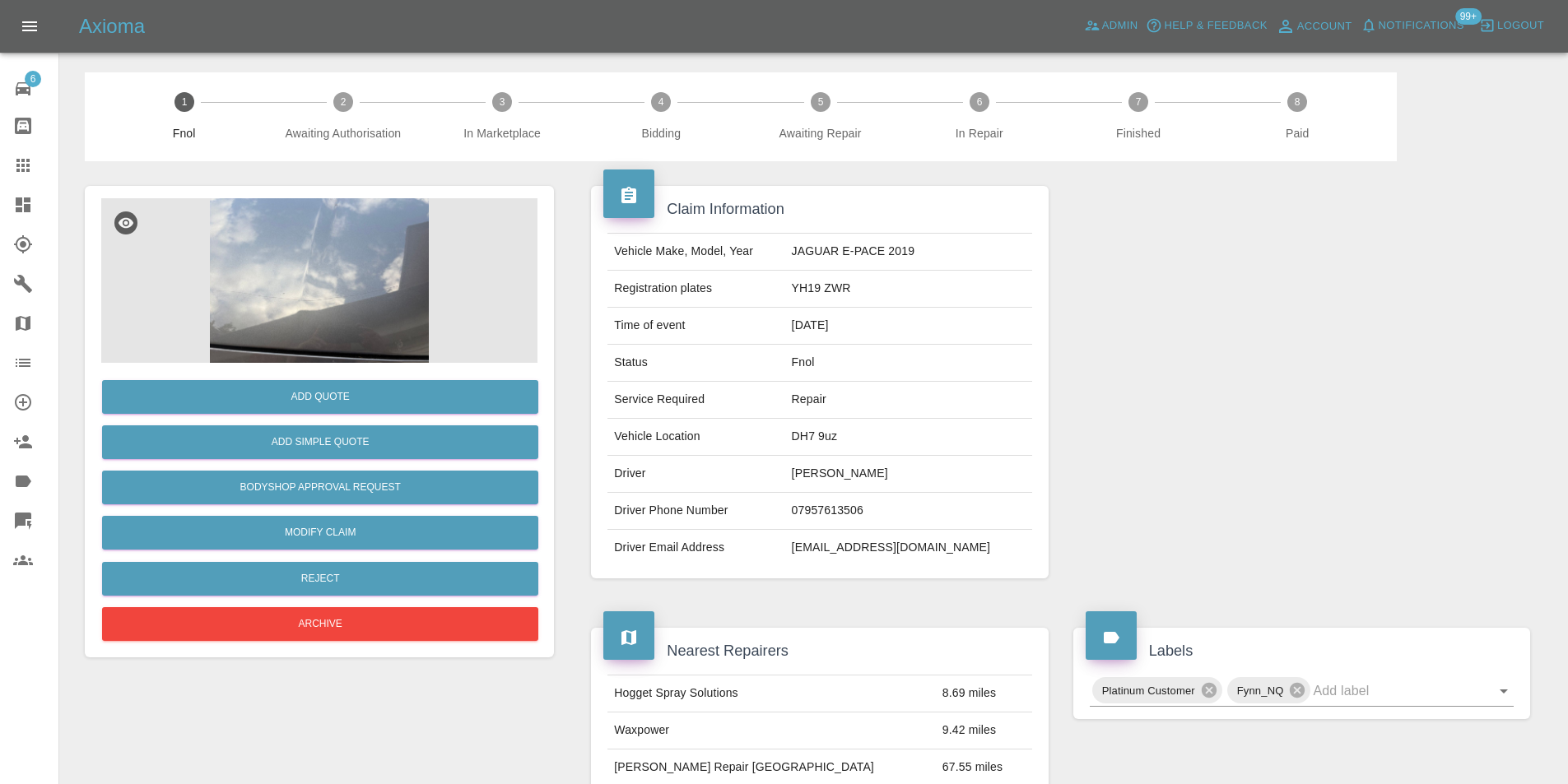
click at [320, 294] on img at bounding box center [319, 281] width 436 height 165
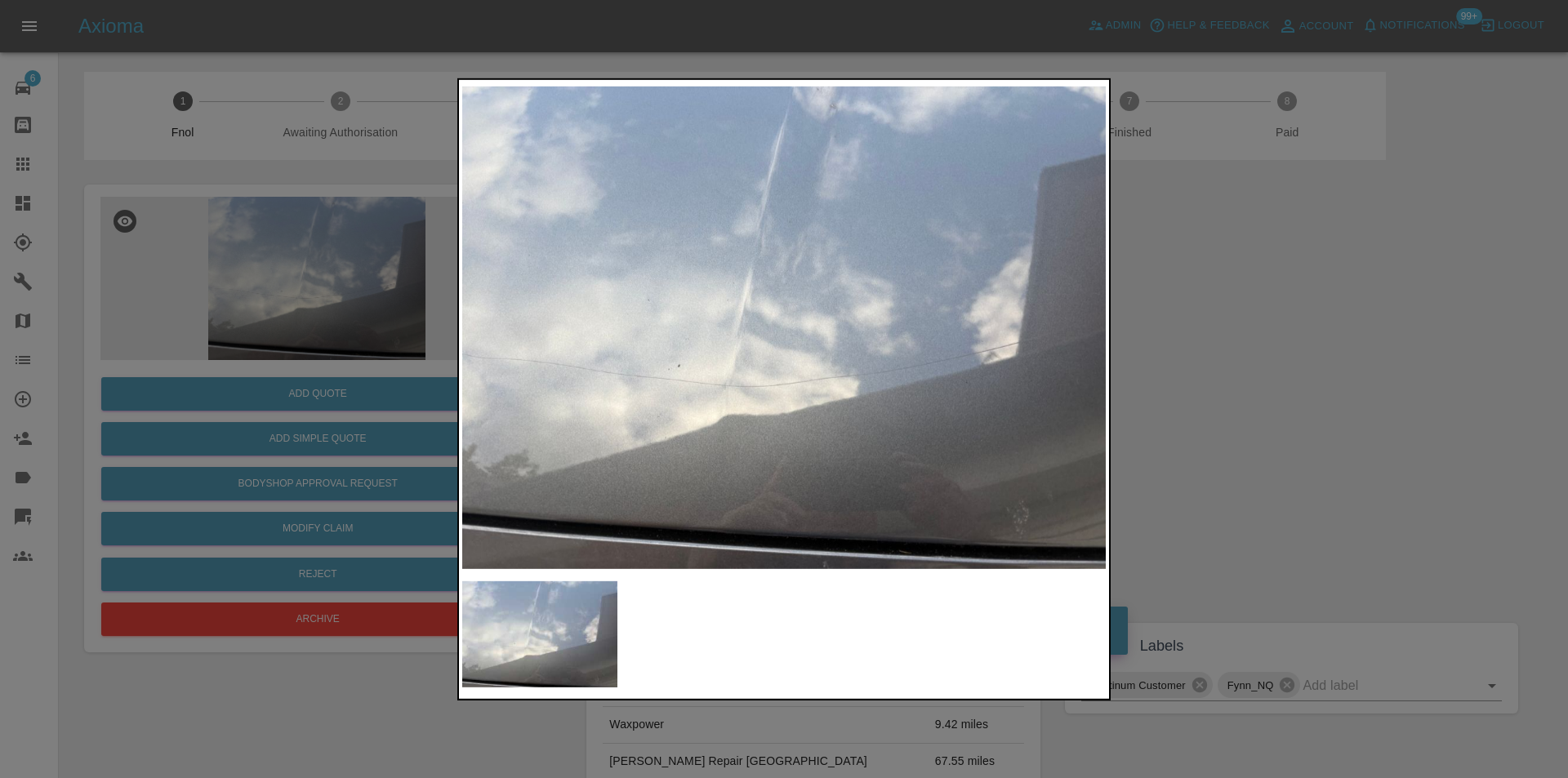
drag, startPoint x: 1179, startPoint y: 372, endPoint x: 1162, endPoint y: 376, distance: 17.5
click at [1181, 373] on div at bounding box center [784, 389] width 1568 height 778
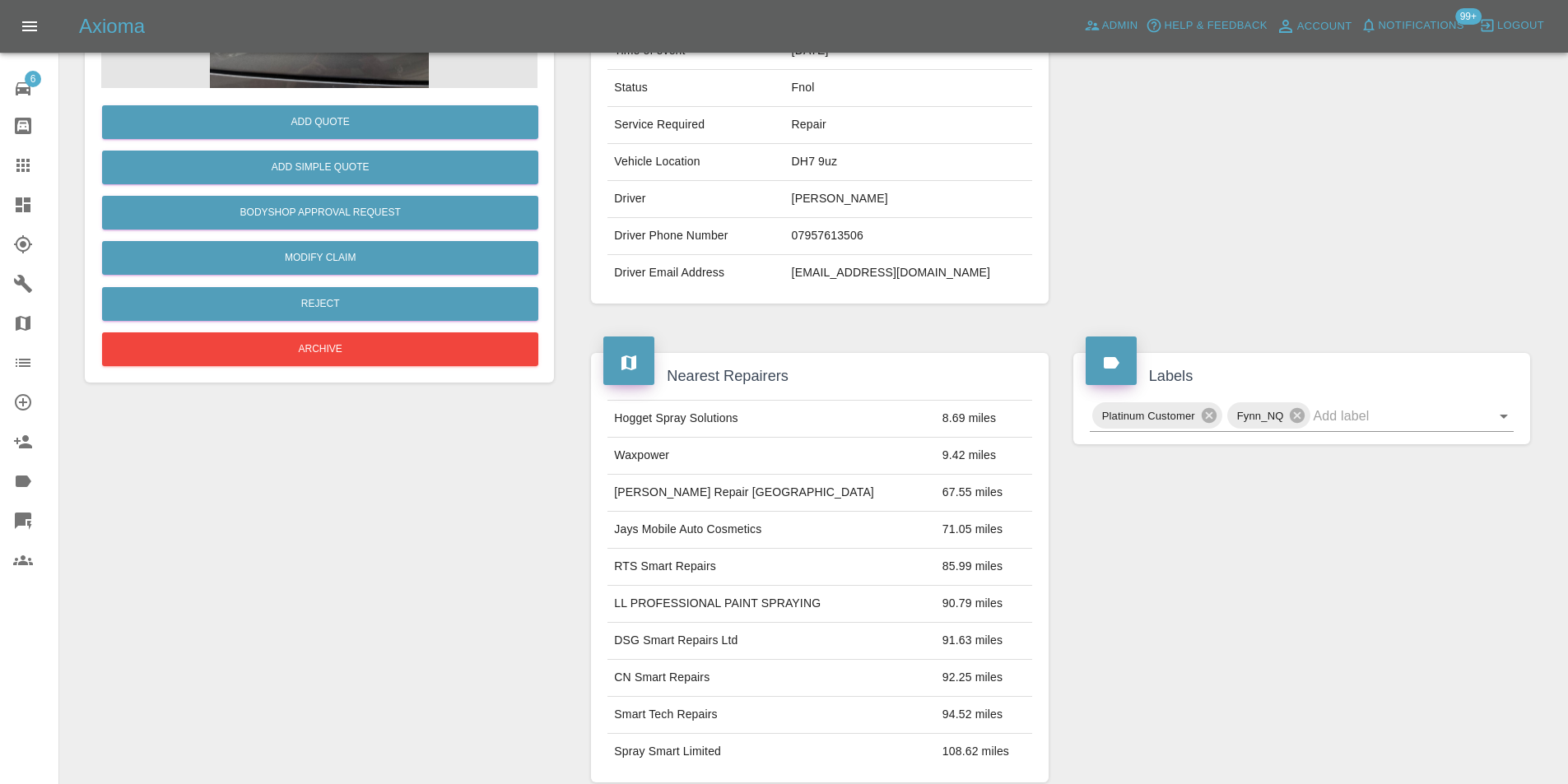
scroll to position [82, 0]
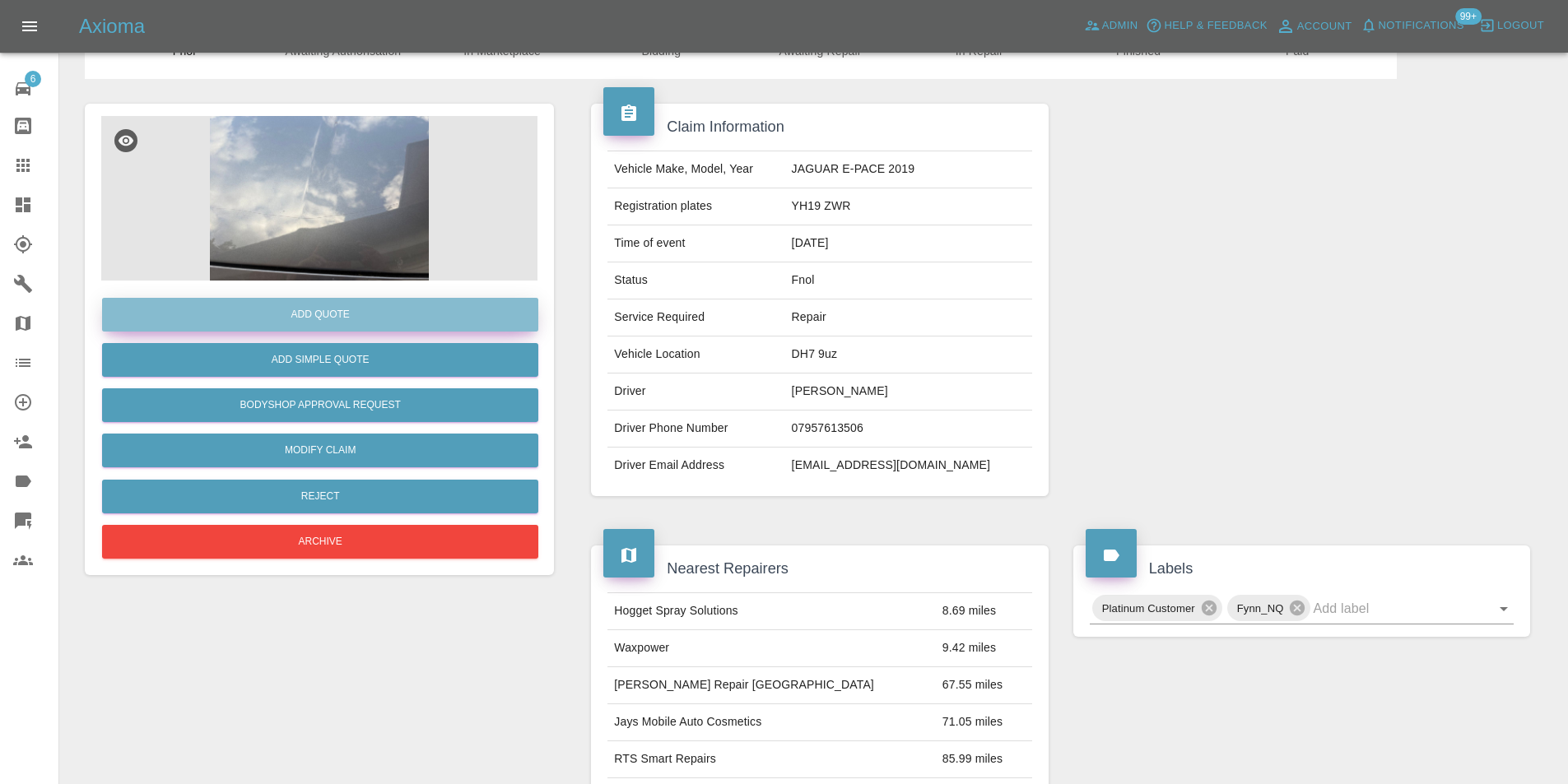
click at [344, 319] on button "Add Quote" at bounding box center [320, 315] width 436 height 34
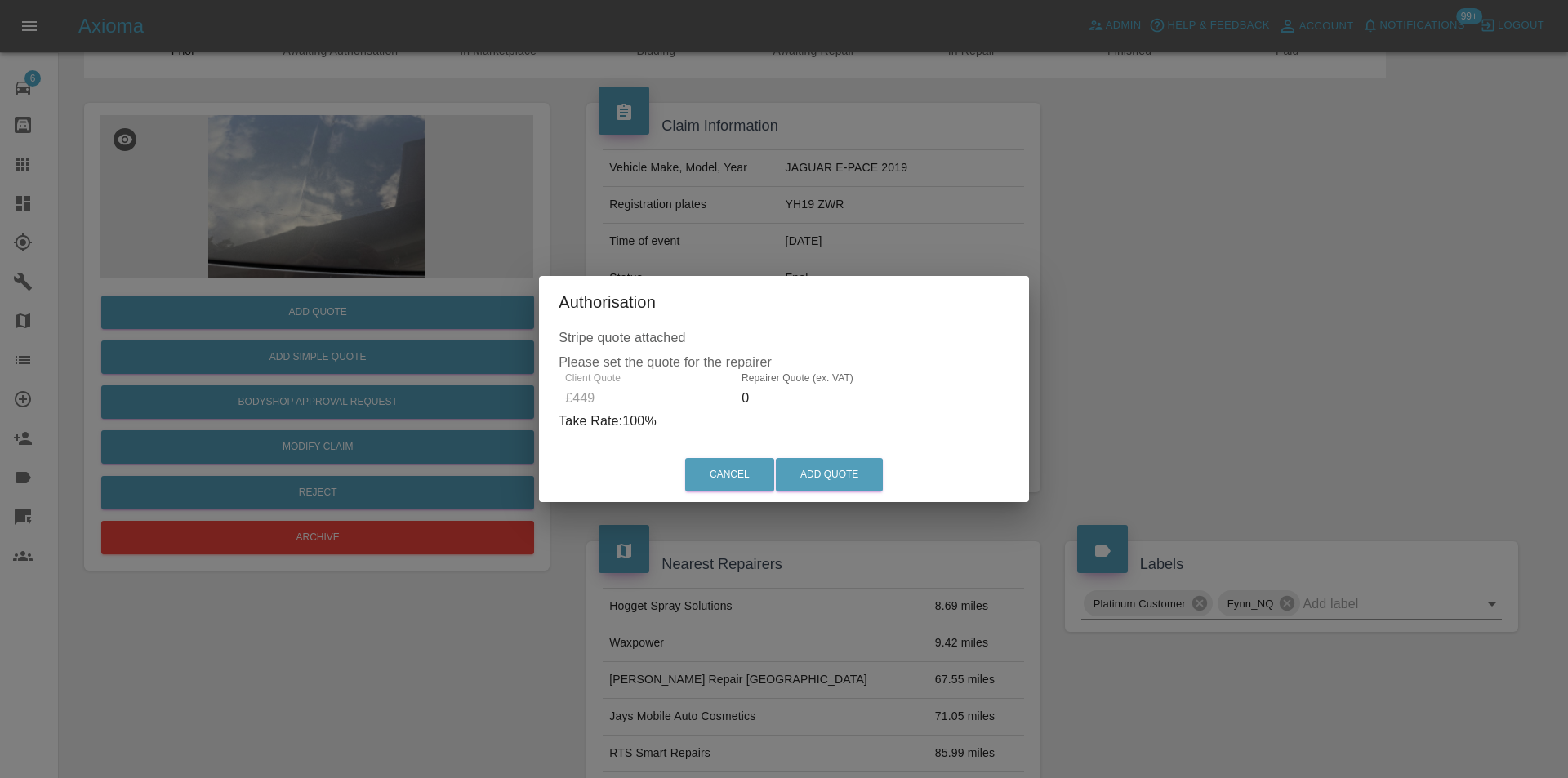
click at [802, 400] on input "0" at bounding box center [823, 398] width 164 height 26
type input "0290"
click at [828, 463] on button "Add Quote" at bounding box center [829, 475] width 107 height 33
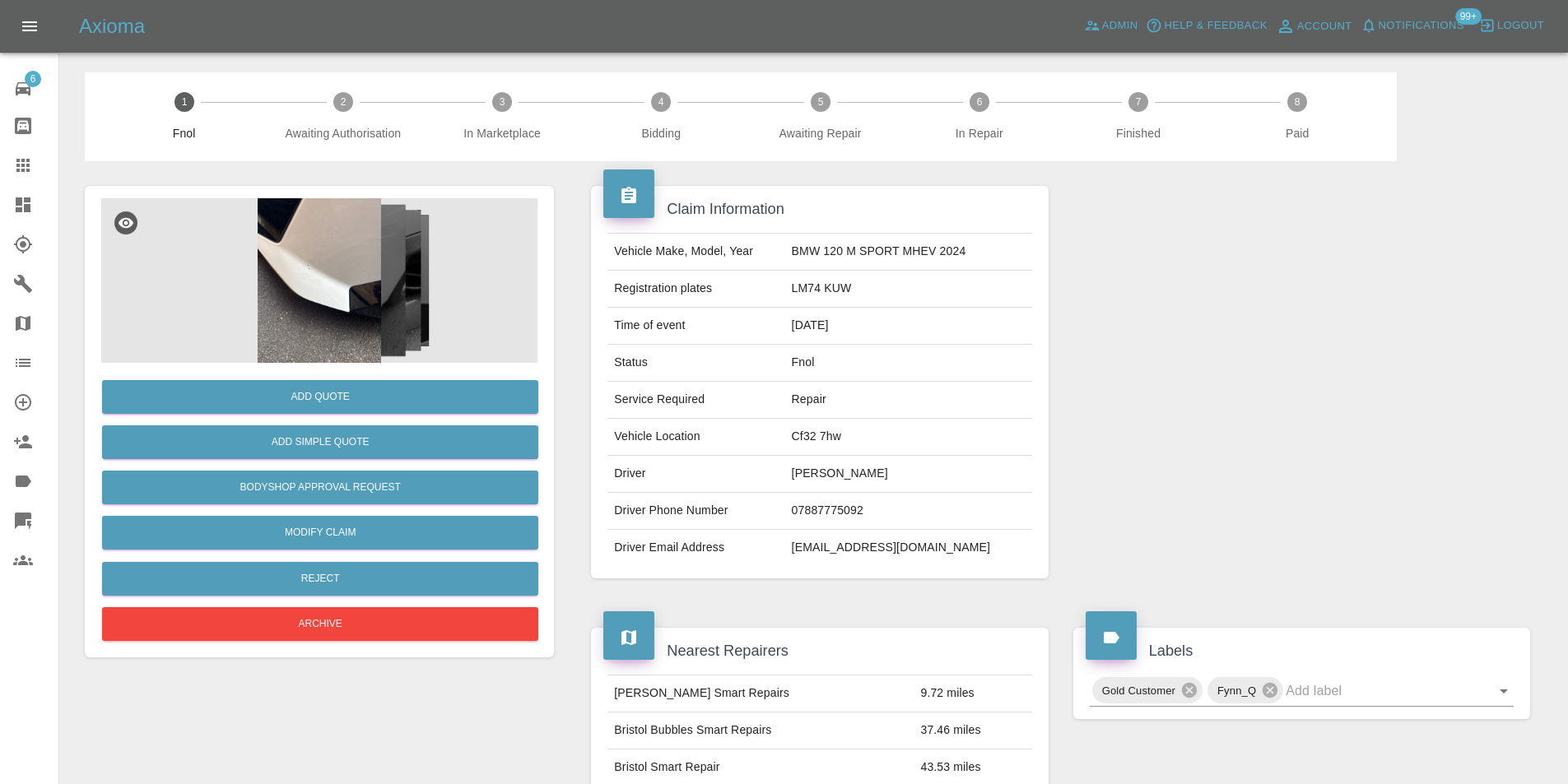
click at [331, 246] on img at bounding box center [319, 281] width 436 height 165
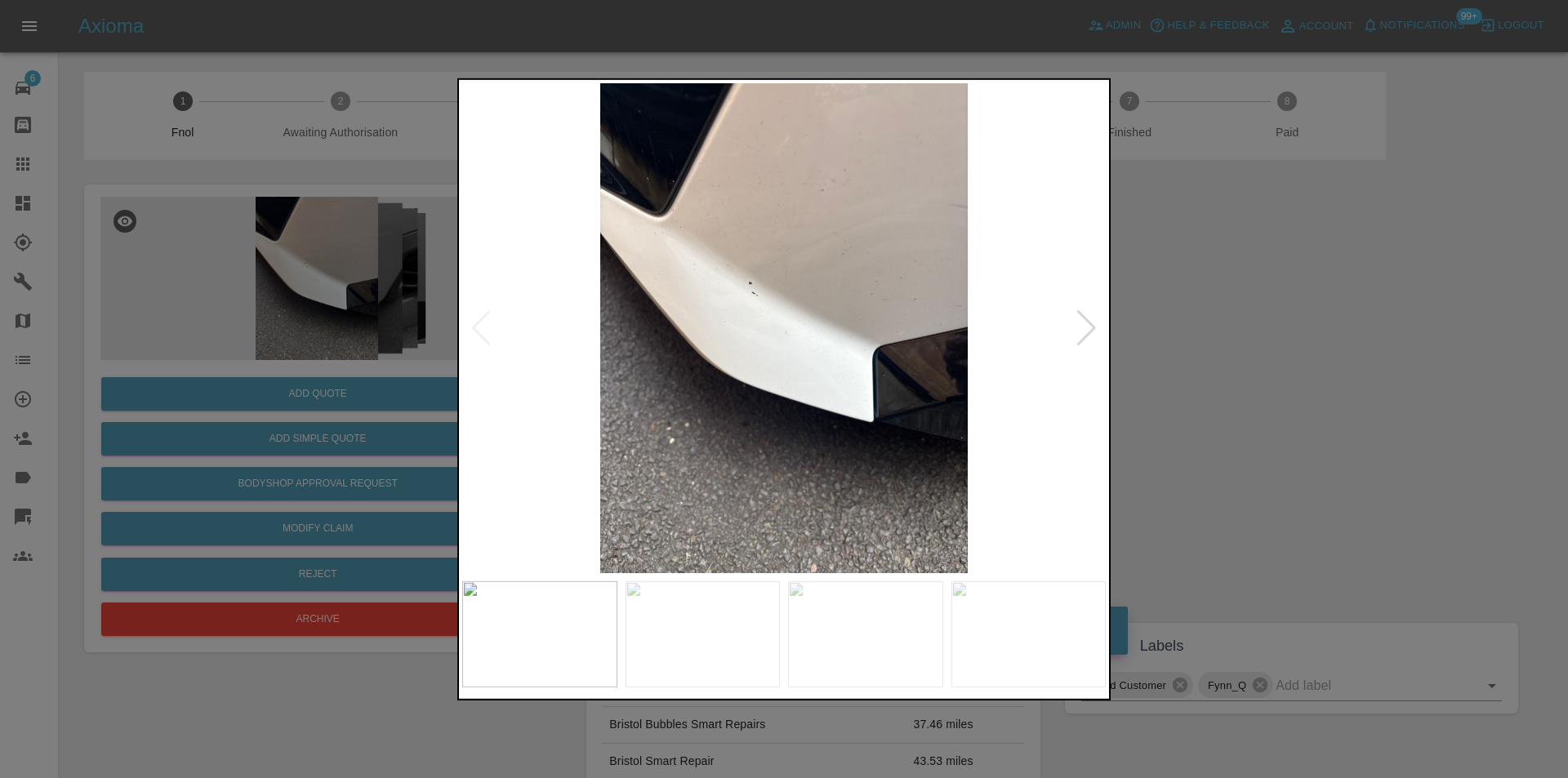
click at [1087, 326] on div at bounding box center [1087, 327] width 22 height 36
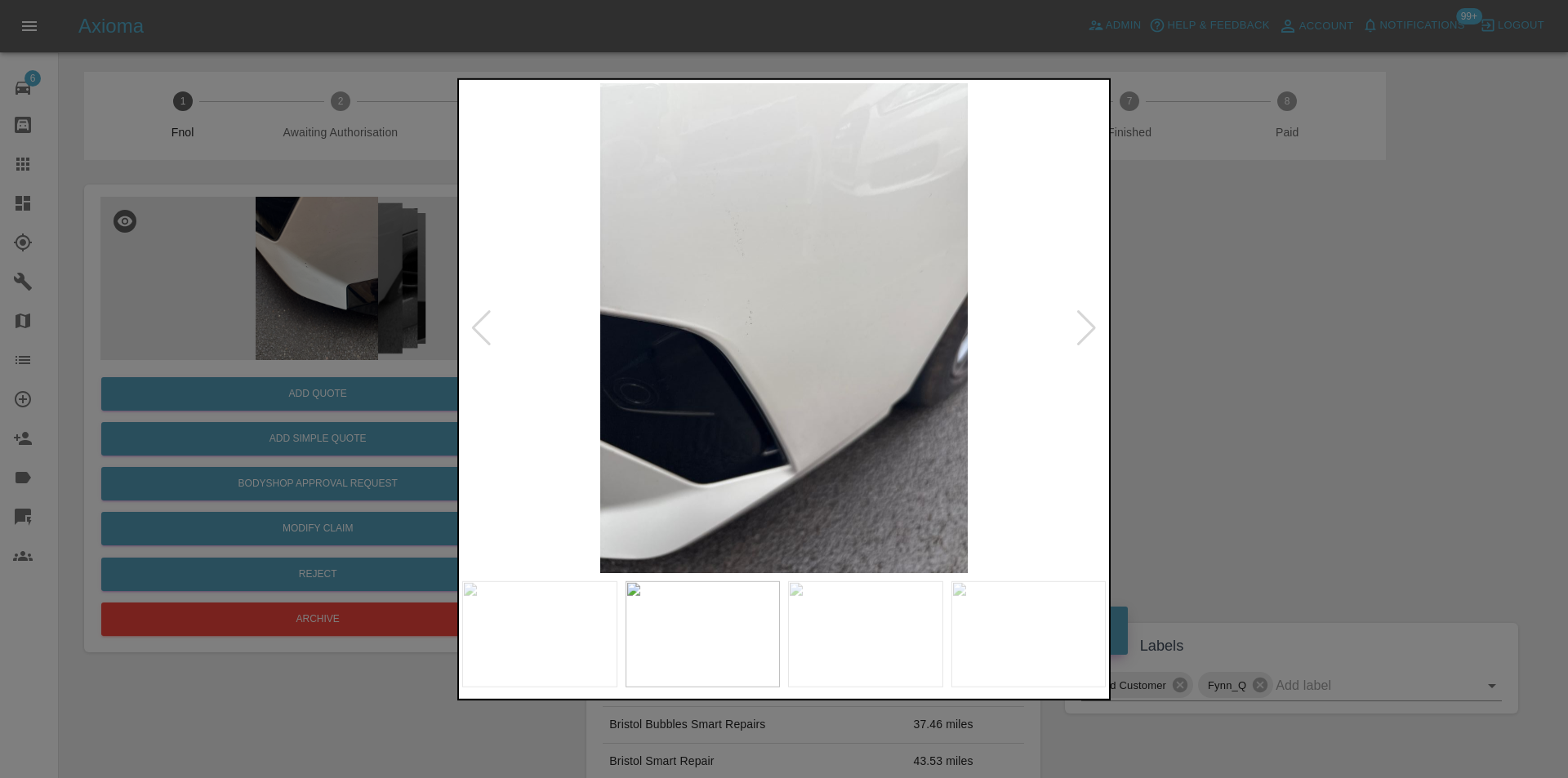
click at [1087, 326] on div at bounding box center [1087, 327] width 22 height 36
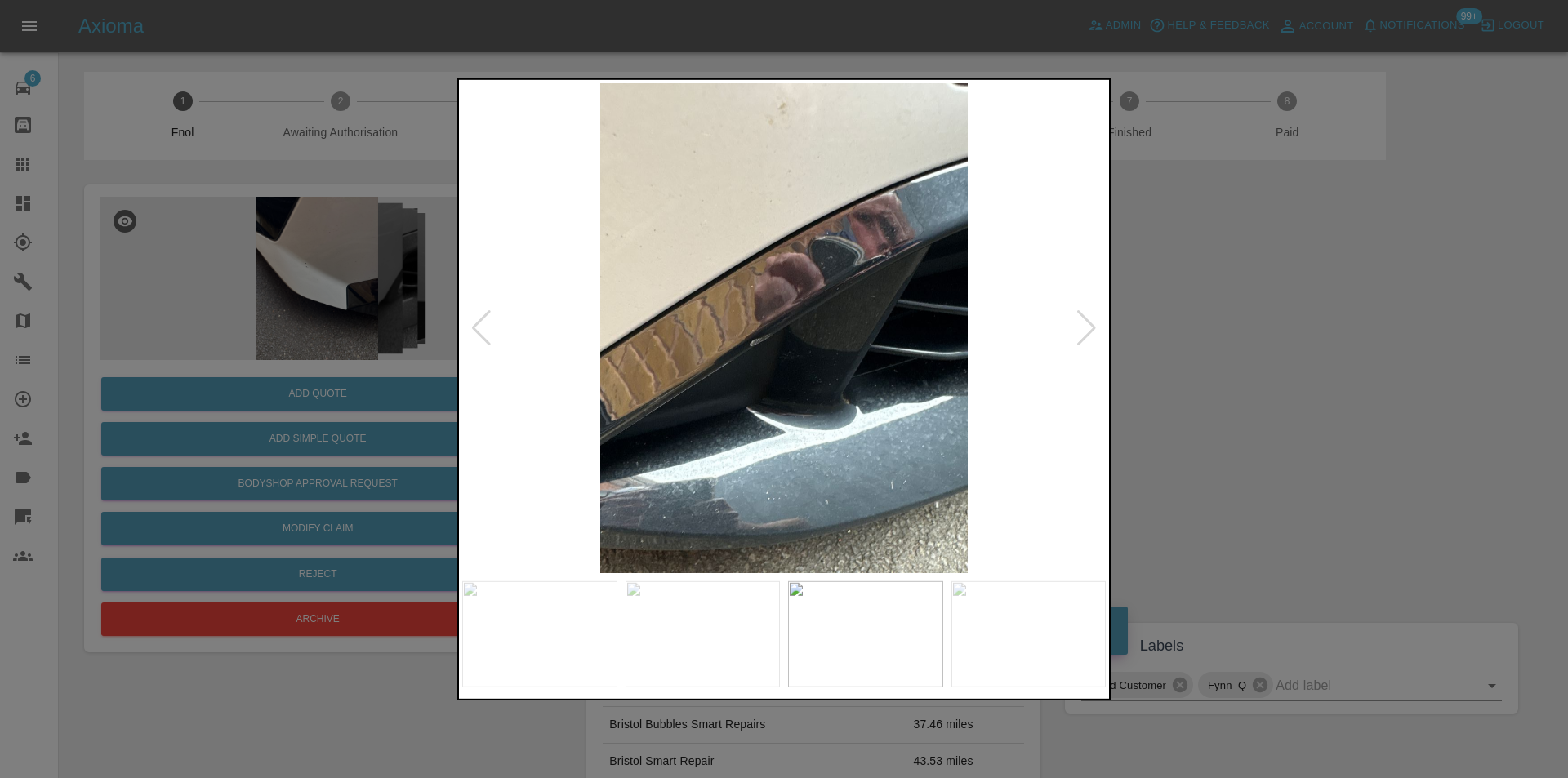
click at [1088, 326] on div at bounding box center [1087, 327] width 22 height 36
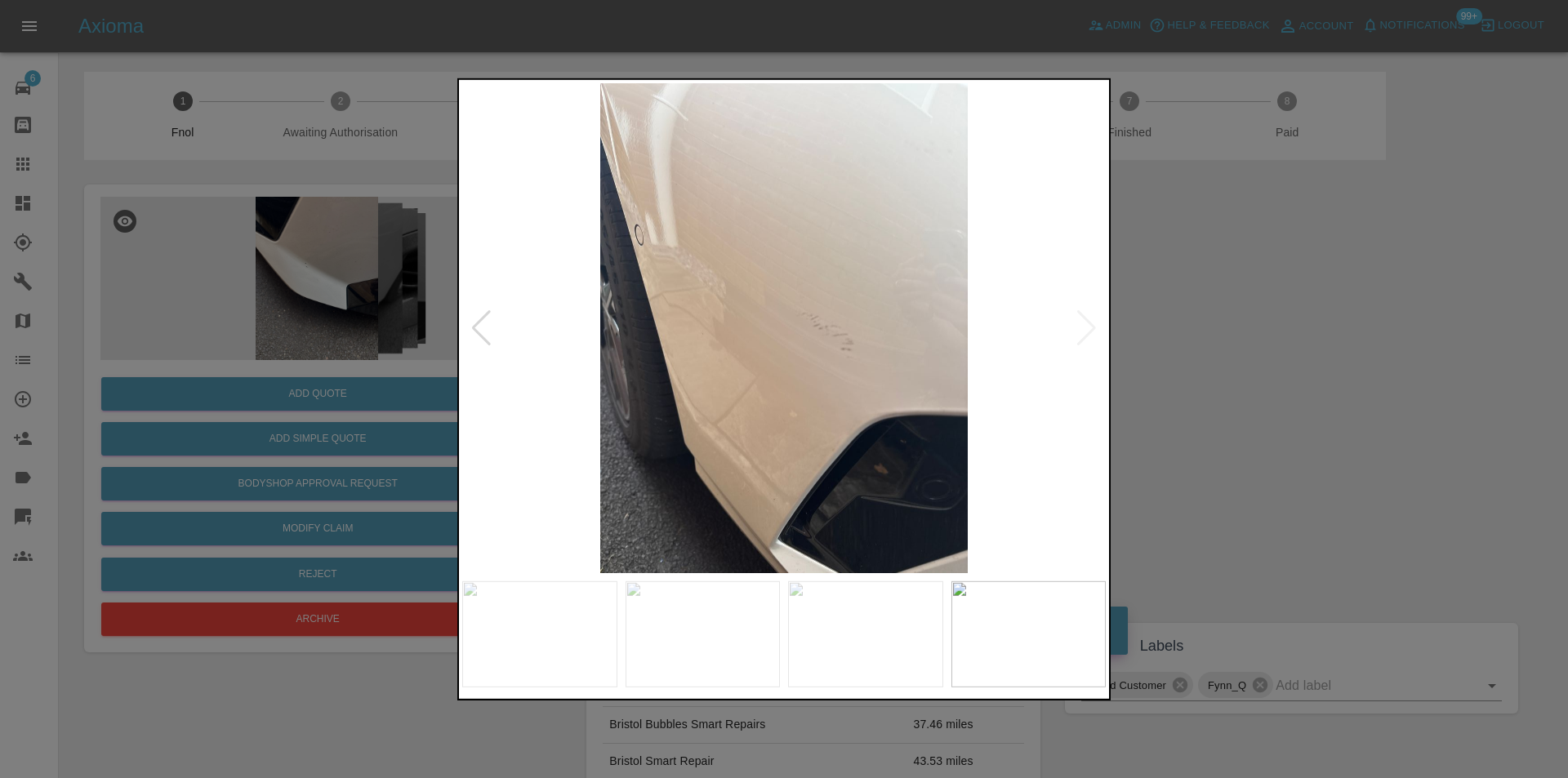
click at [1090, 325] on img at bounding box center [784, 327] width 643 height 490
drag, startPoint x: 1292, startPoint y: 348, endPoint x: 800, endPoint y: 421, distance: 497.4
click at [1293, 351] on div at bounding box center [784, 389] width 1568 height 778
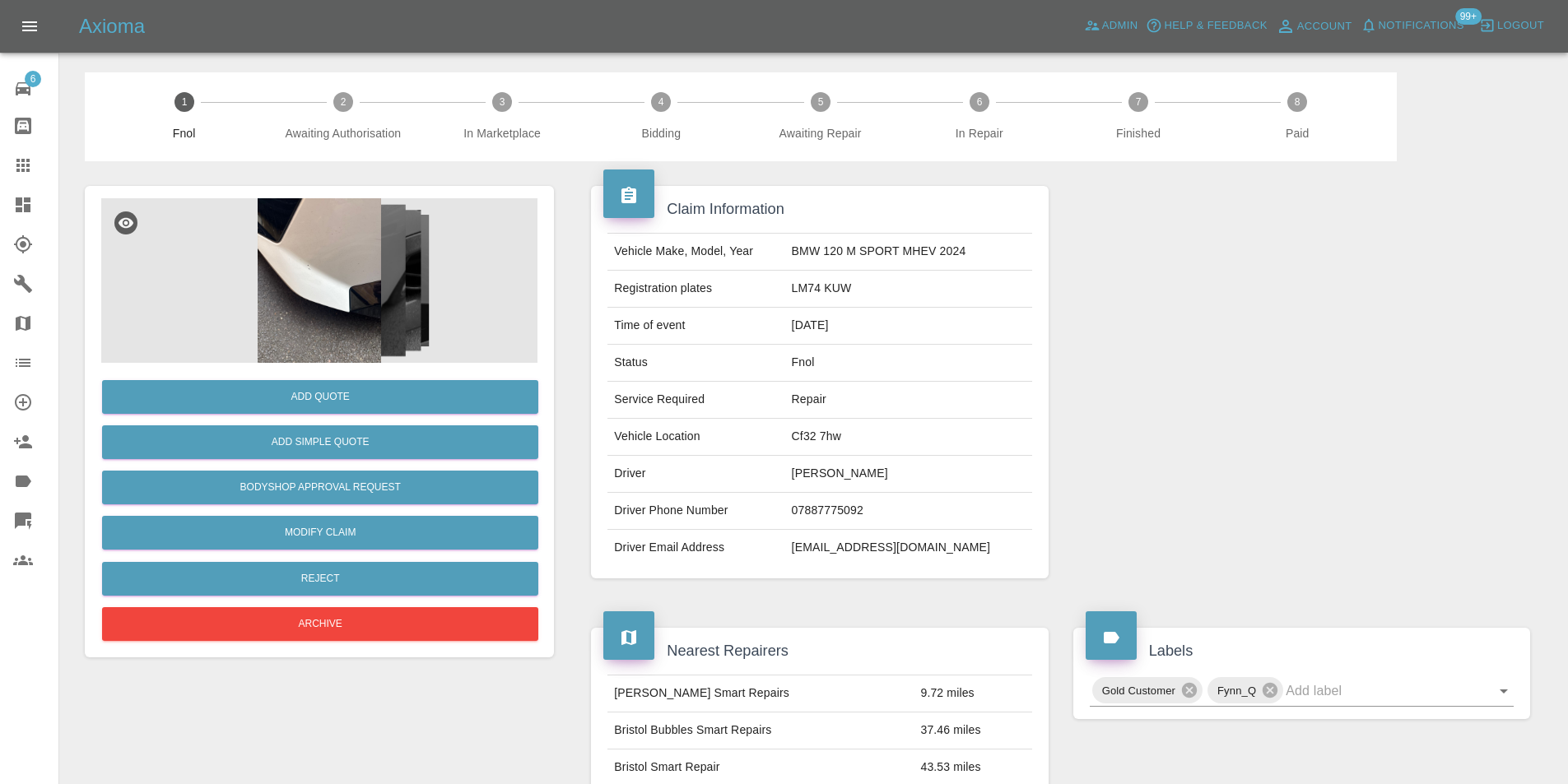
click at [302, 267] on img at bounding box center [319, 281] width 436 height 165
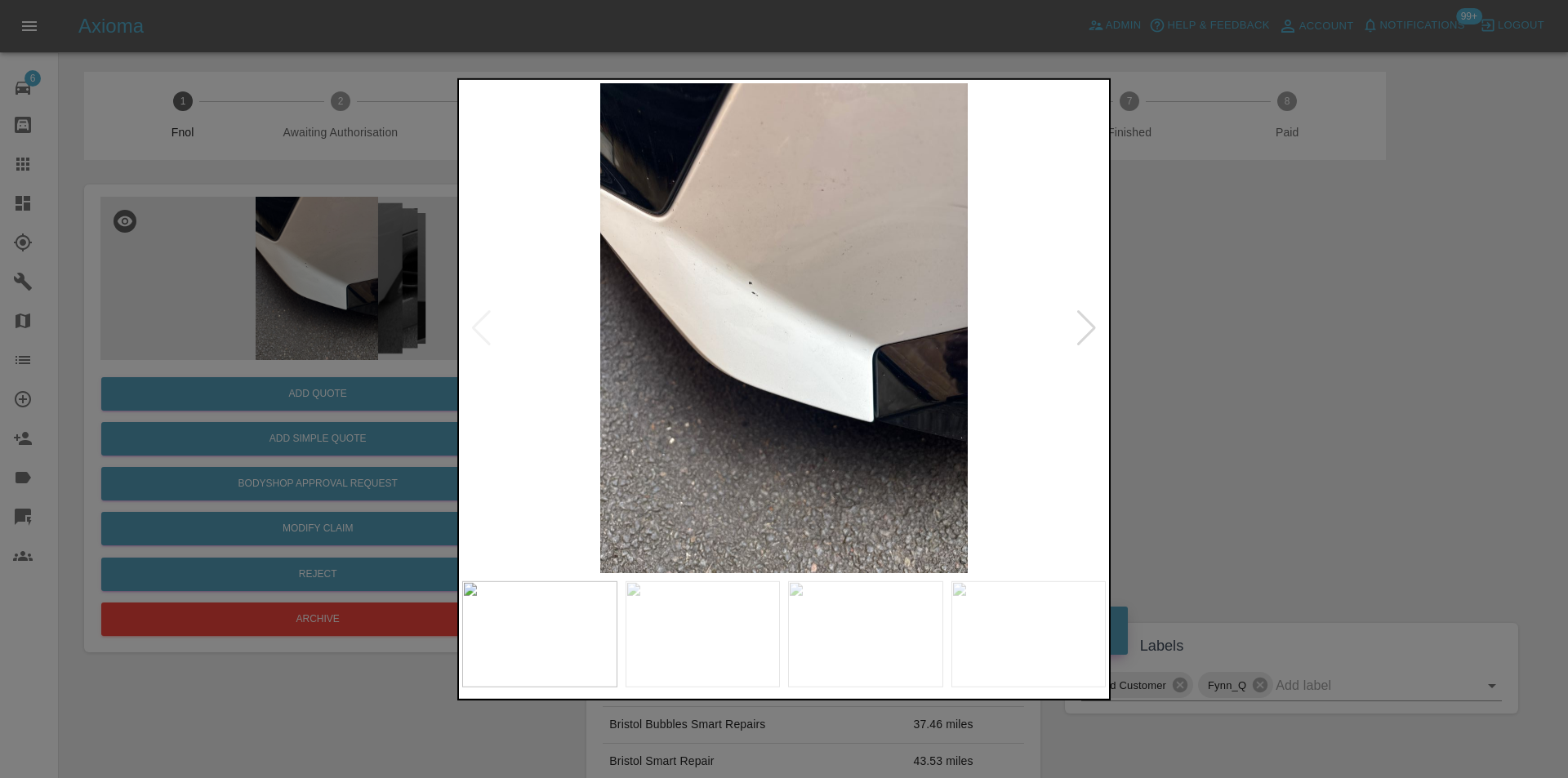
click at [1077, 333] on div at bounding box center [1087, 327] width 22 height 36
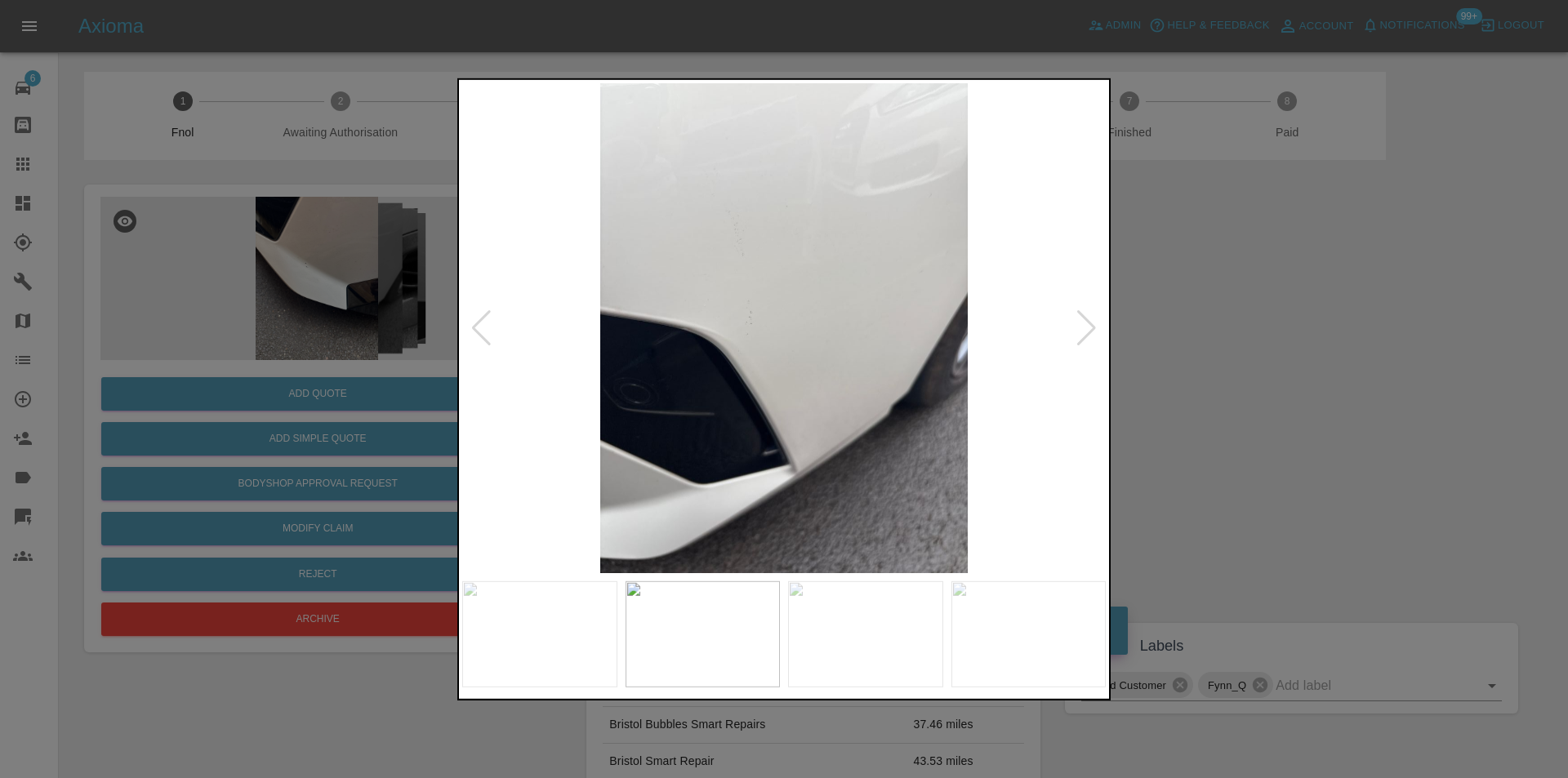
click at [1077, 333] on div at bounding box center [1087, 327] width 22 height 36
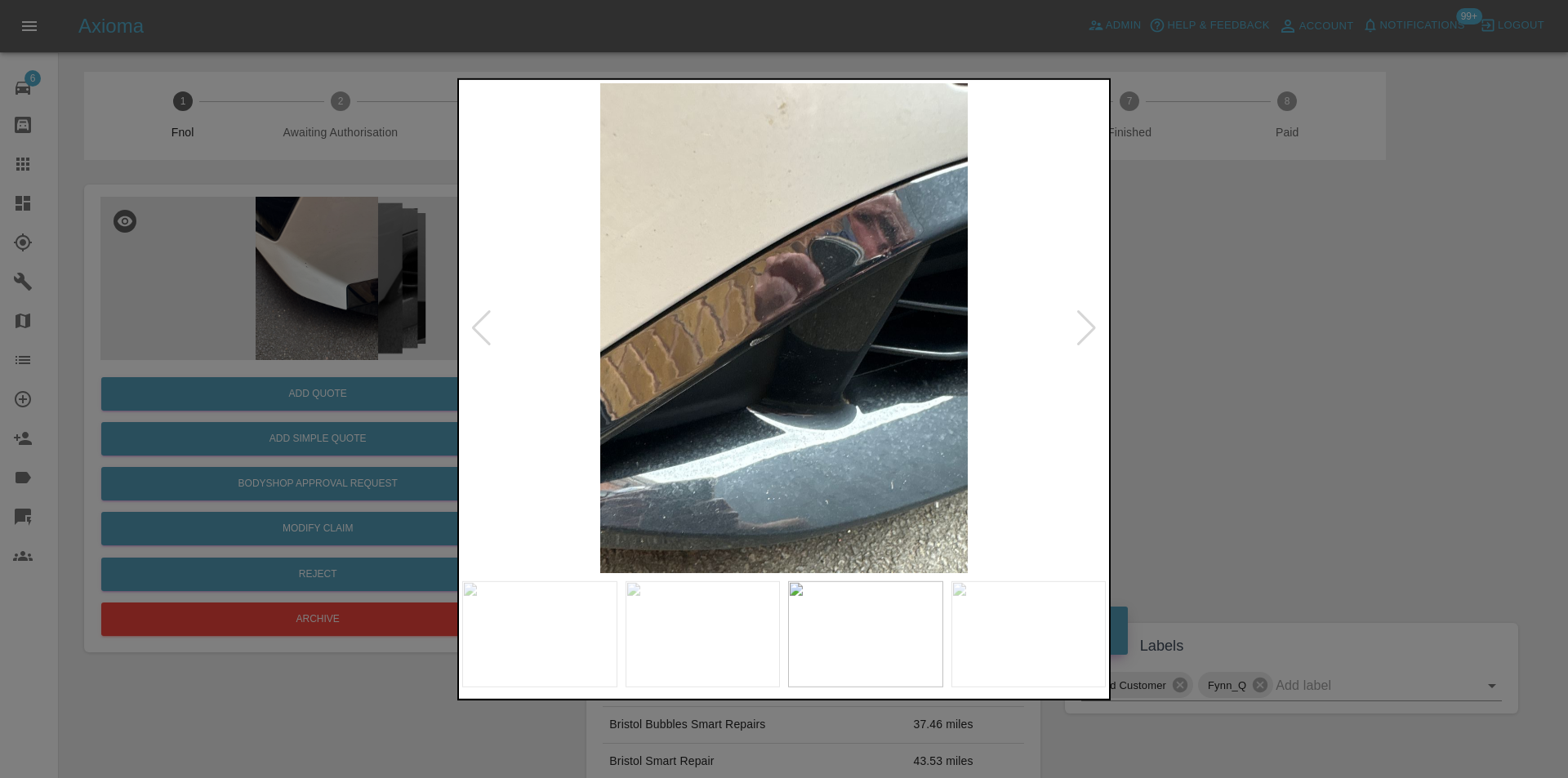
click at [1326, 336] on div at bounding box center [784, 389] width 1568 height 778
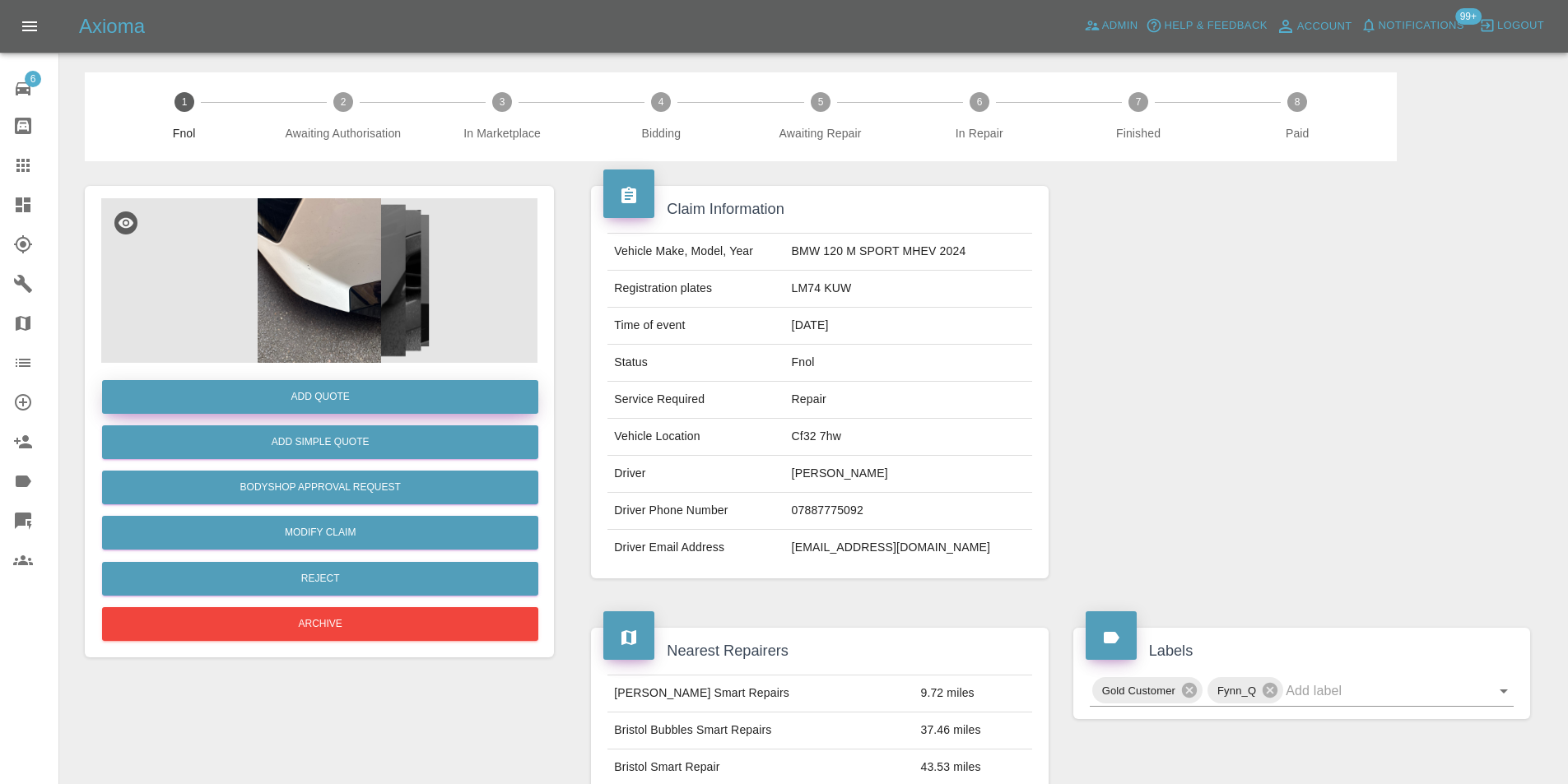
click at [331, 388] on button "Add Quote" at bounding box center [320, 397] width 436 height 34
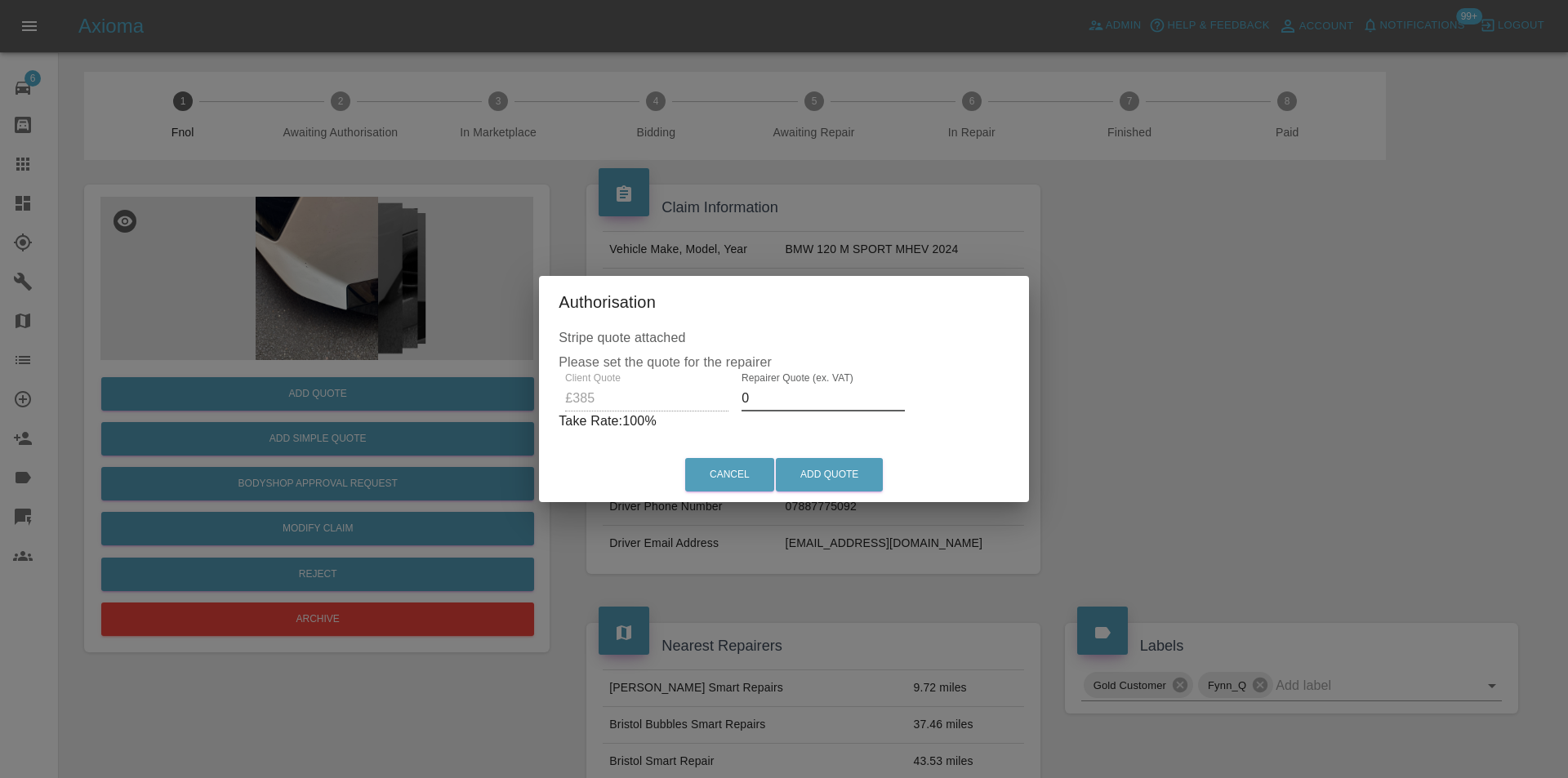
click at [765, 399] on input "0" at bounding box center [823, 398] width 164 height 26
type input "0250"
click at [825, 472] on button "Add Quote" at bounding box center [829, 475] width 107 height 33
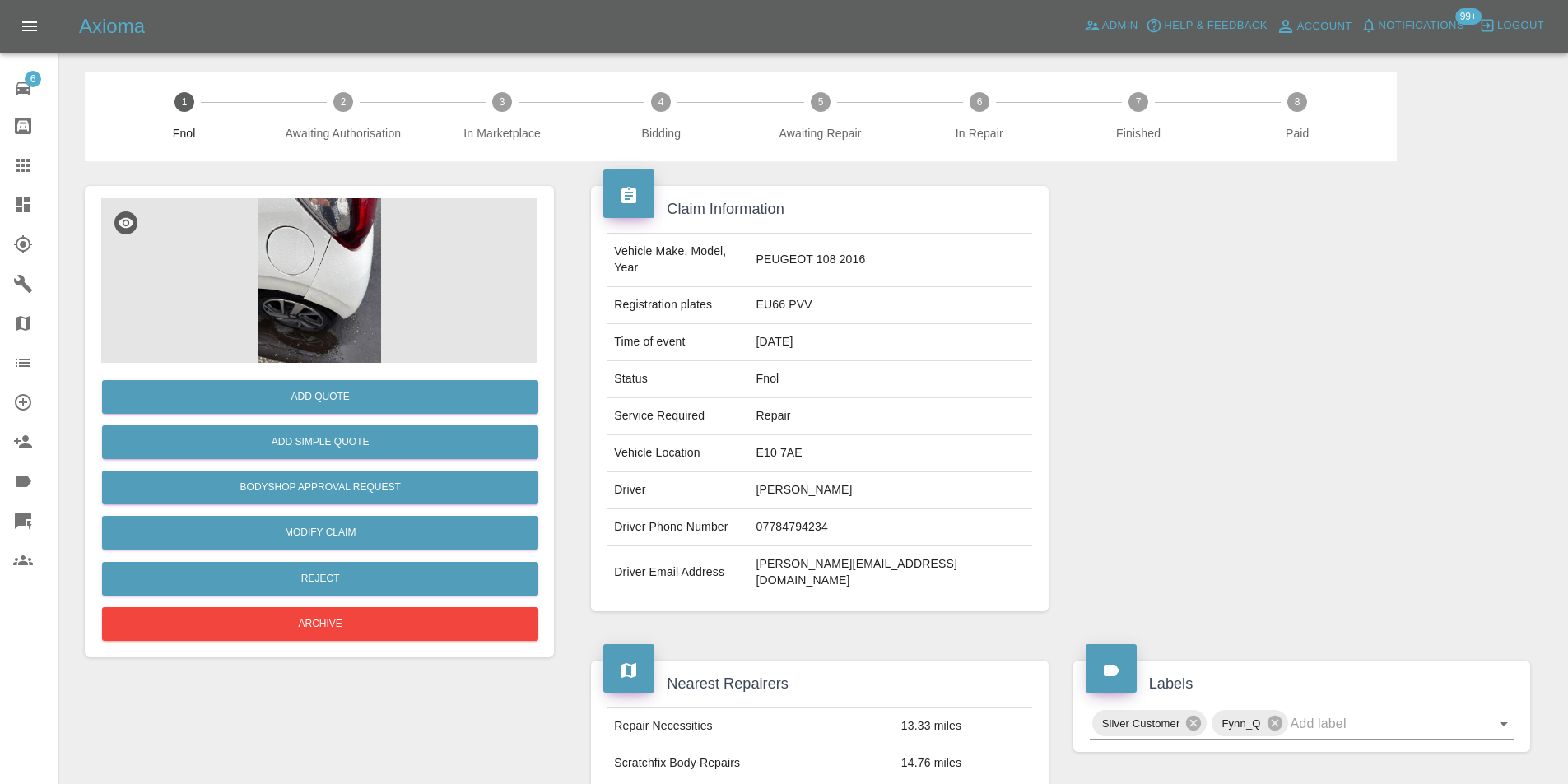
click at [333, 277] on img at bounding box center [319, 281] width 436 height 165
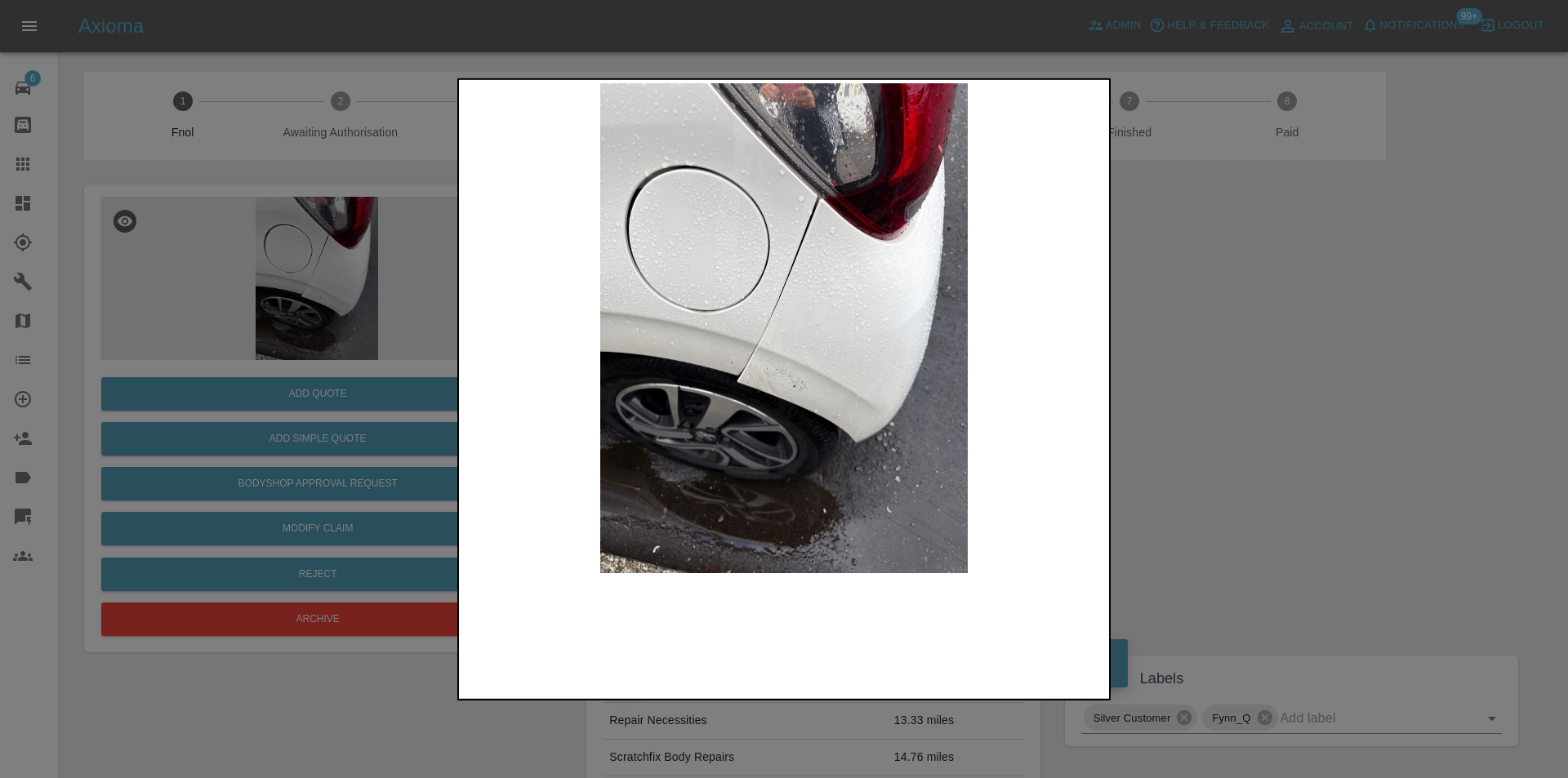
click at [806, 365] on img at bounding box center [784, 327] width 643 height 490
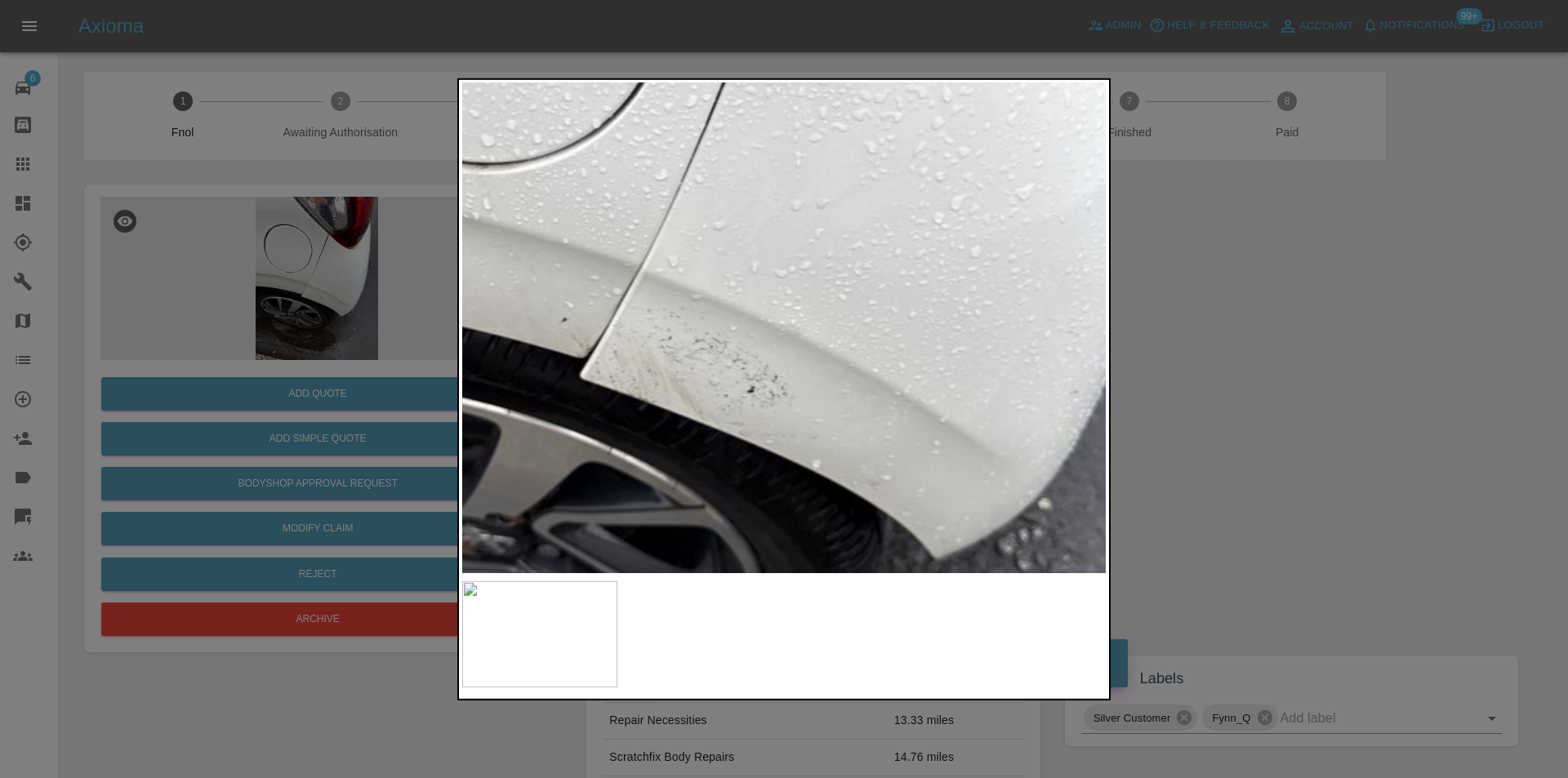
click at [806, 365] on img at bounding box center [720, 216] width 1931 height 1471
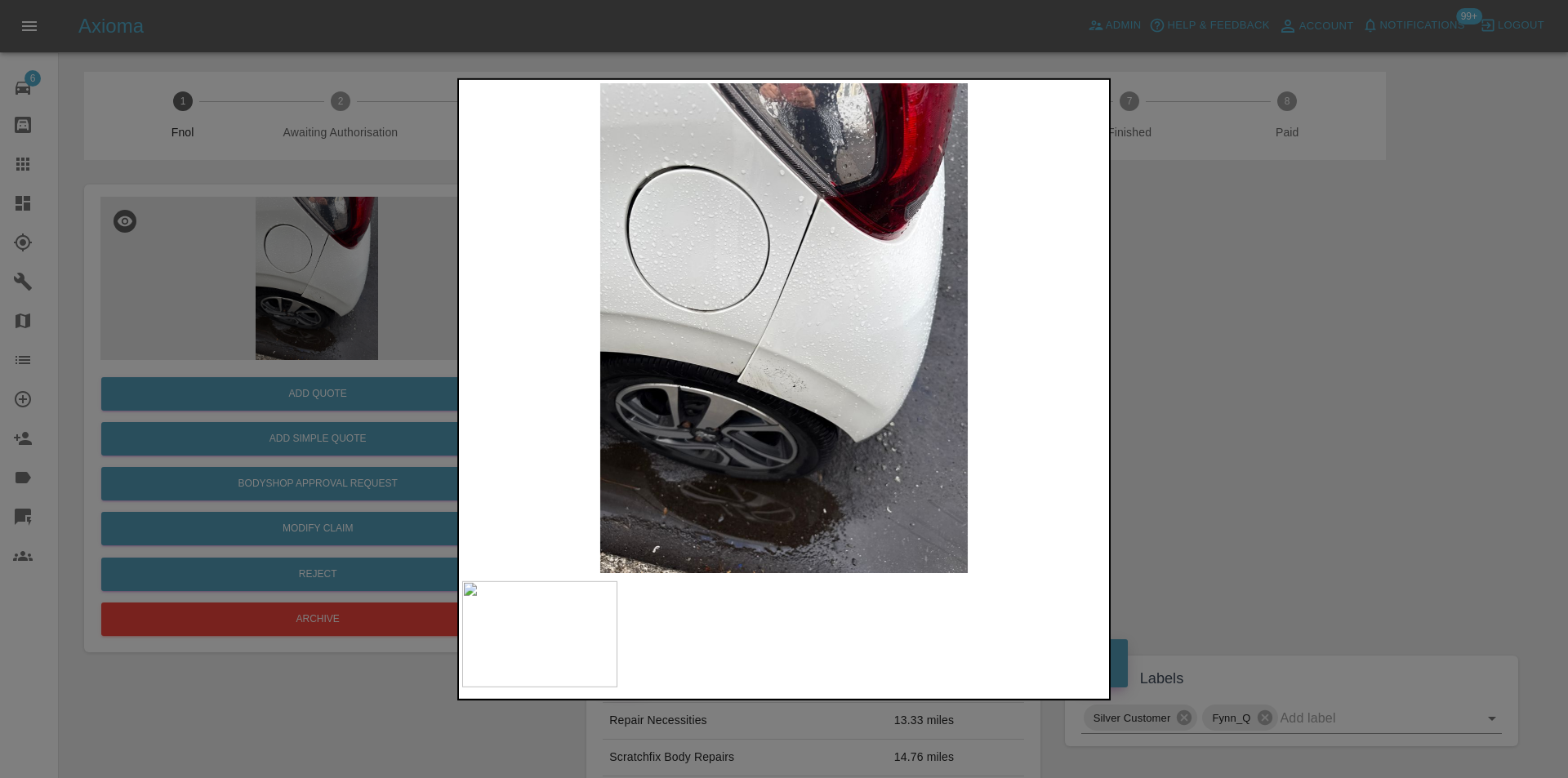
drag, startPoint x: 1235, startPoint y: 372, endPoint x: 1077, endPoint y: 275, distance: 185.4
click at [1235, 371] on div at bounding box center [784, 389] width 1568 height 778
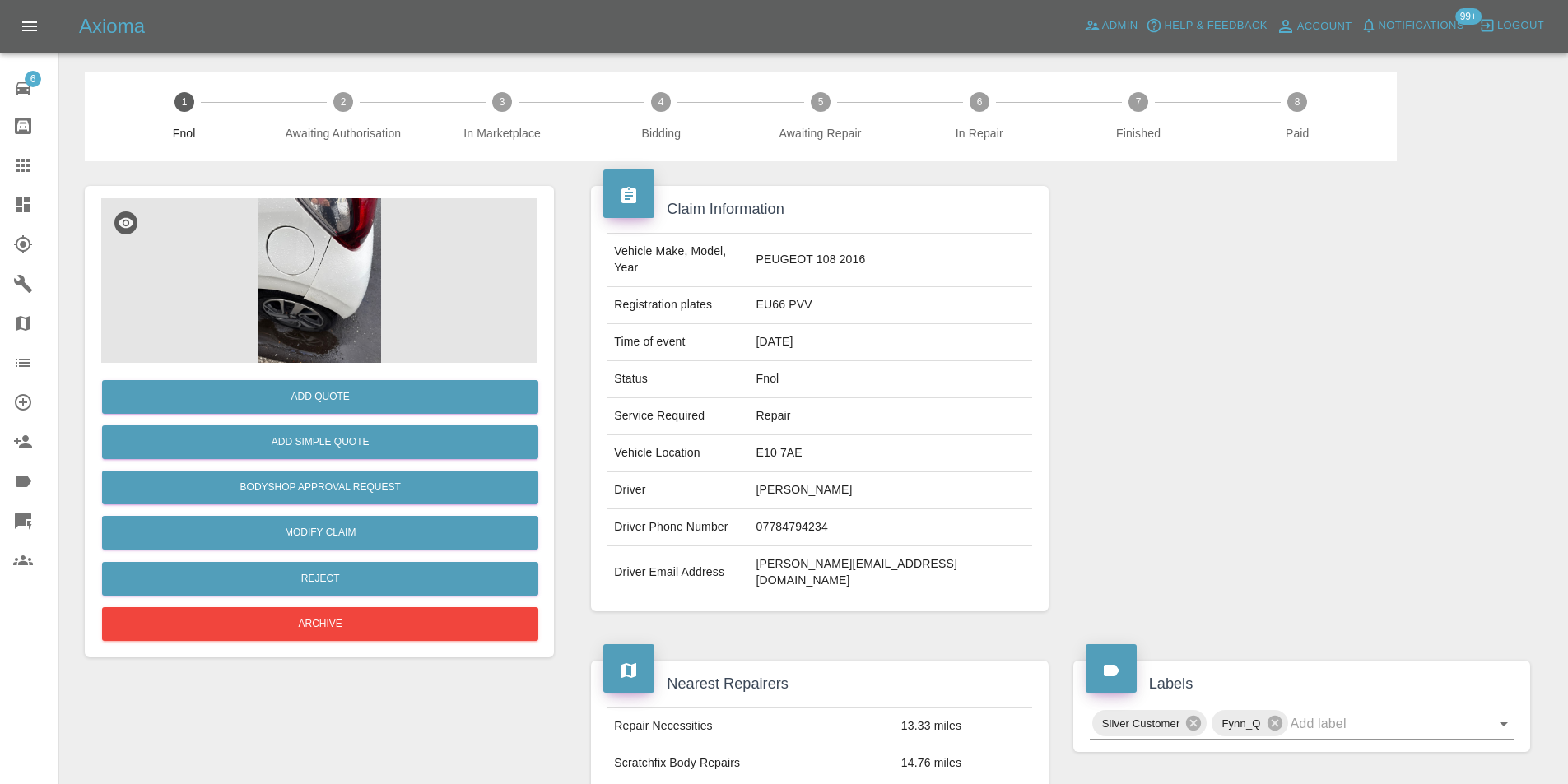
click at [352, 285] on img at bounding box center [319, 281] width 436 height 165
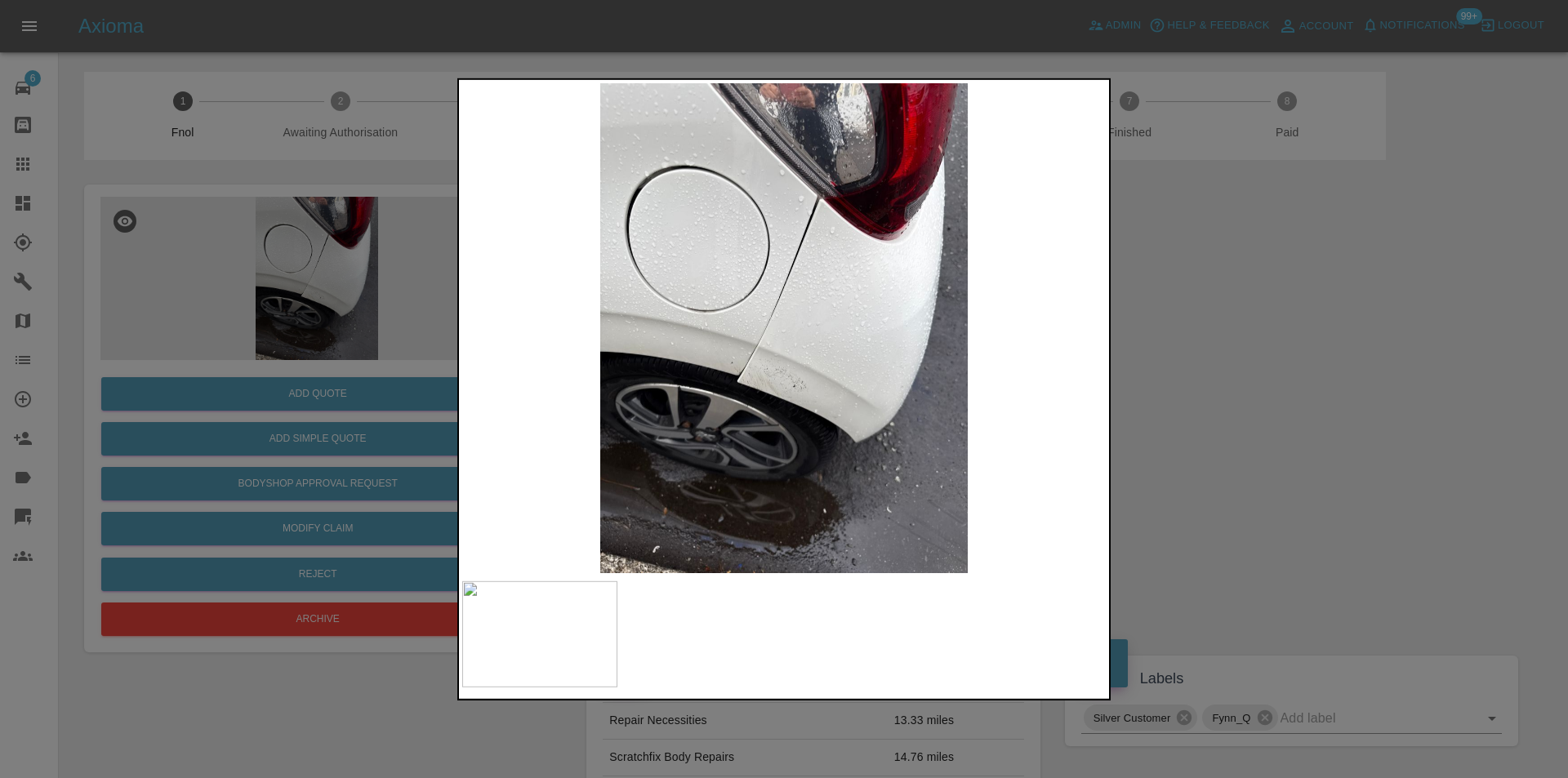
click at [1215, 362] on div at bounding box center [784, 389] width 1568 height 778
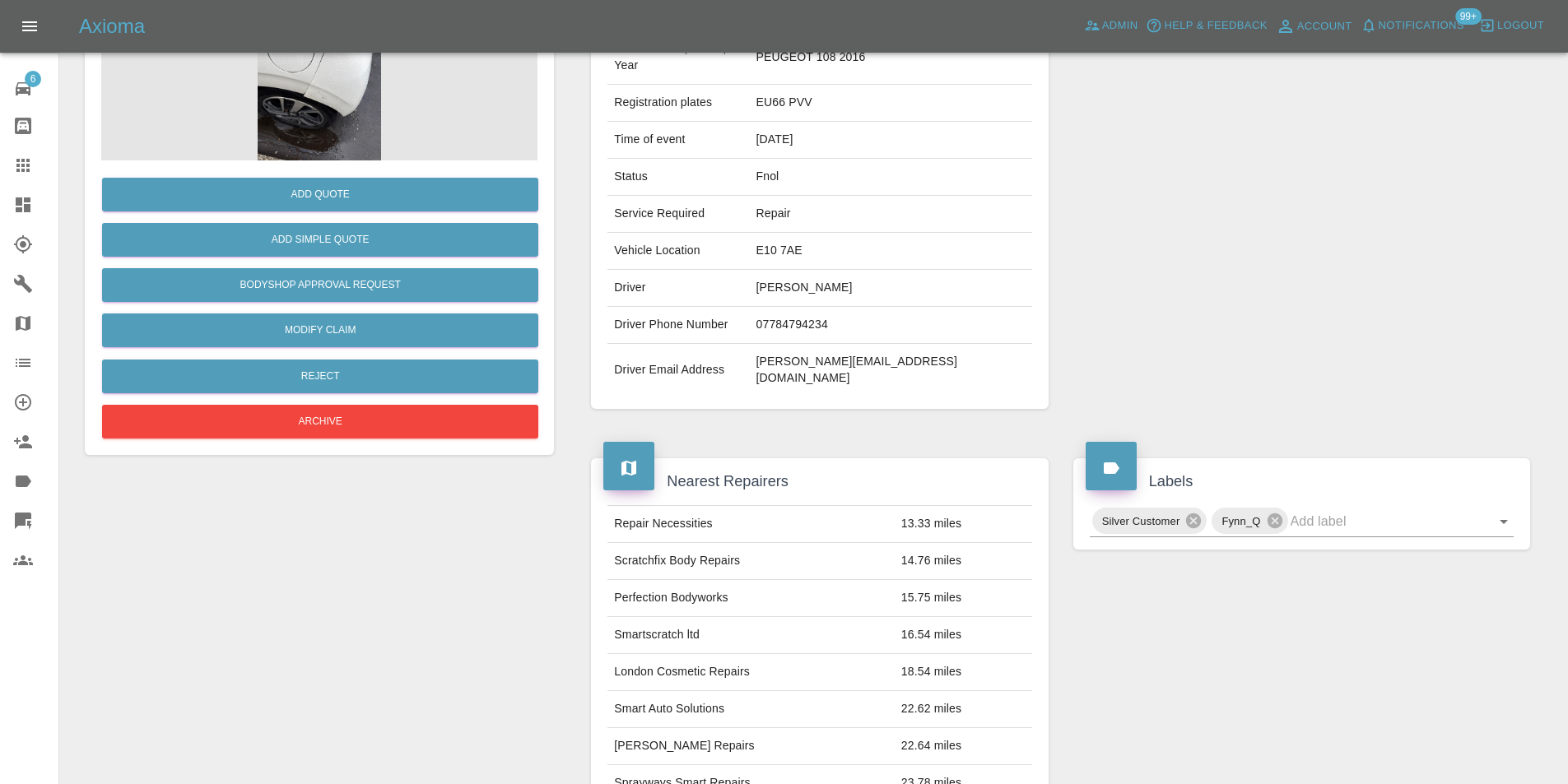
scroll to position [82, 0]
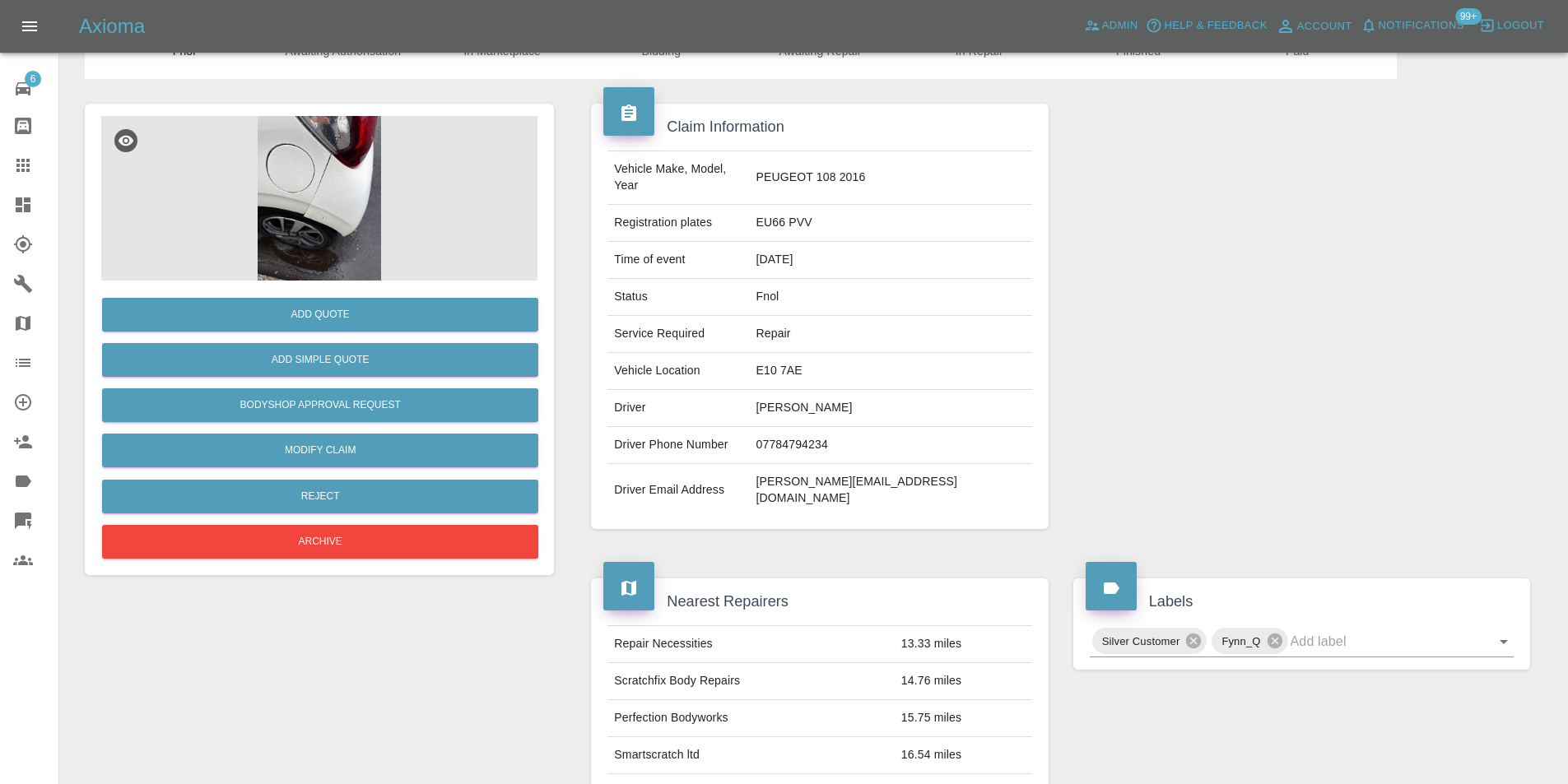
click at [290, 193] on img at bounding box center [319, 199] width 436 height 165
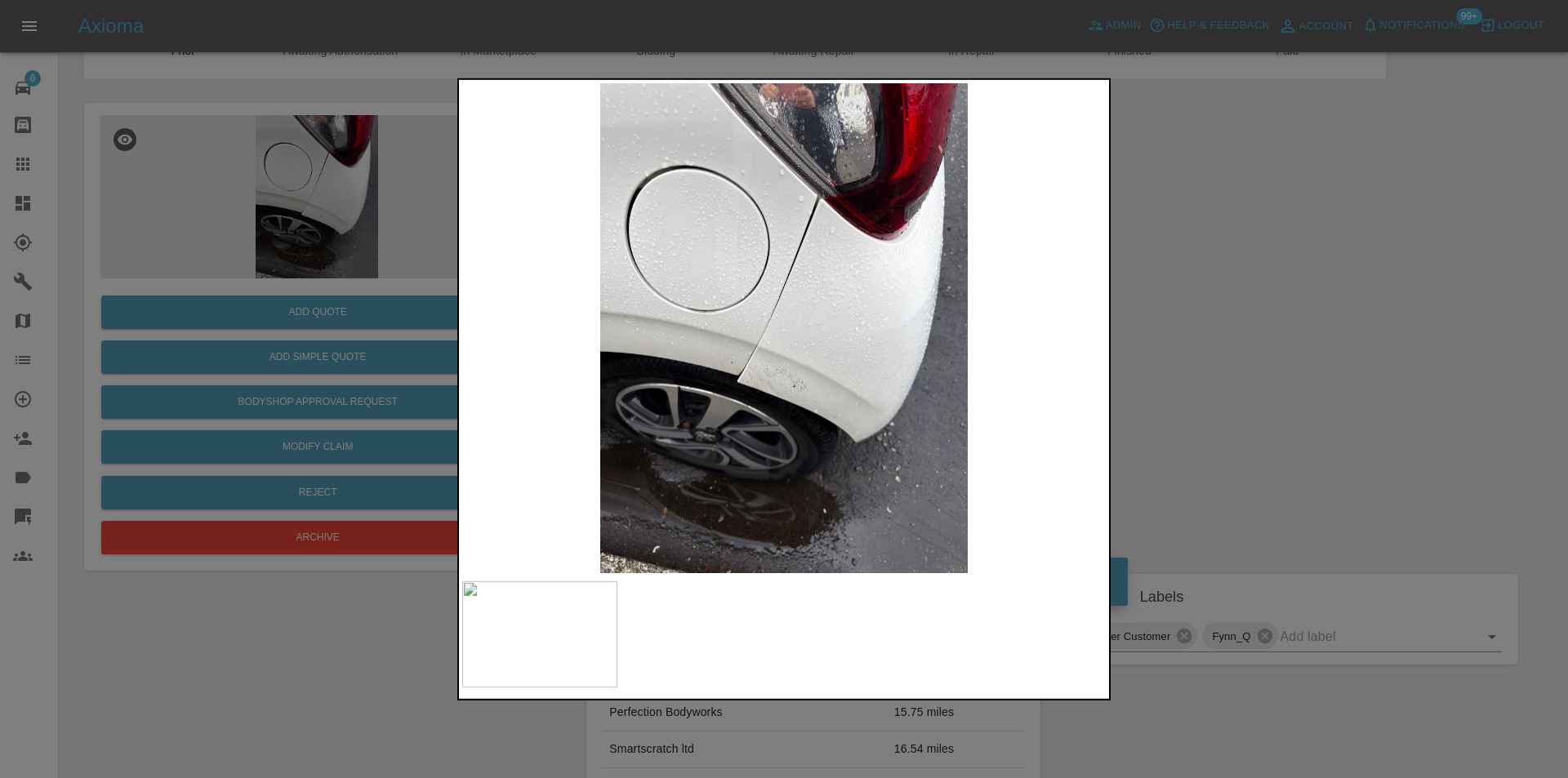
click at [799, 357] on img at bounding box center [784, 327] width 643 height 490
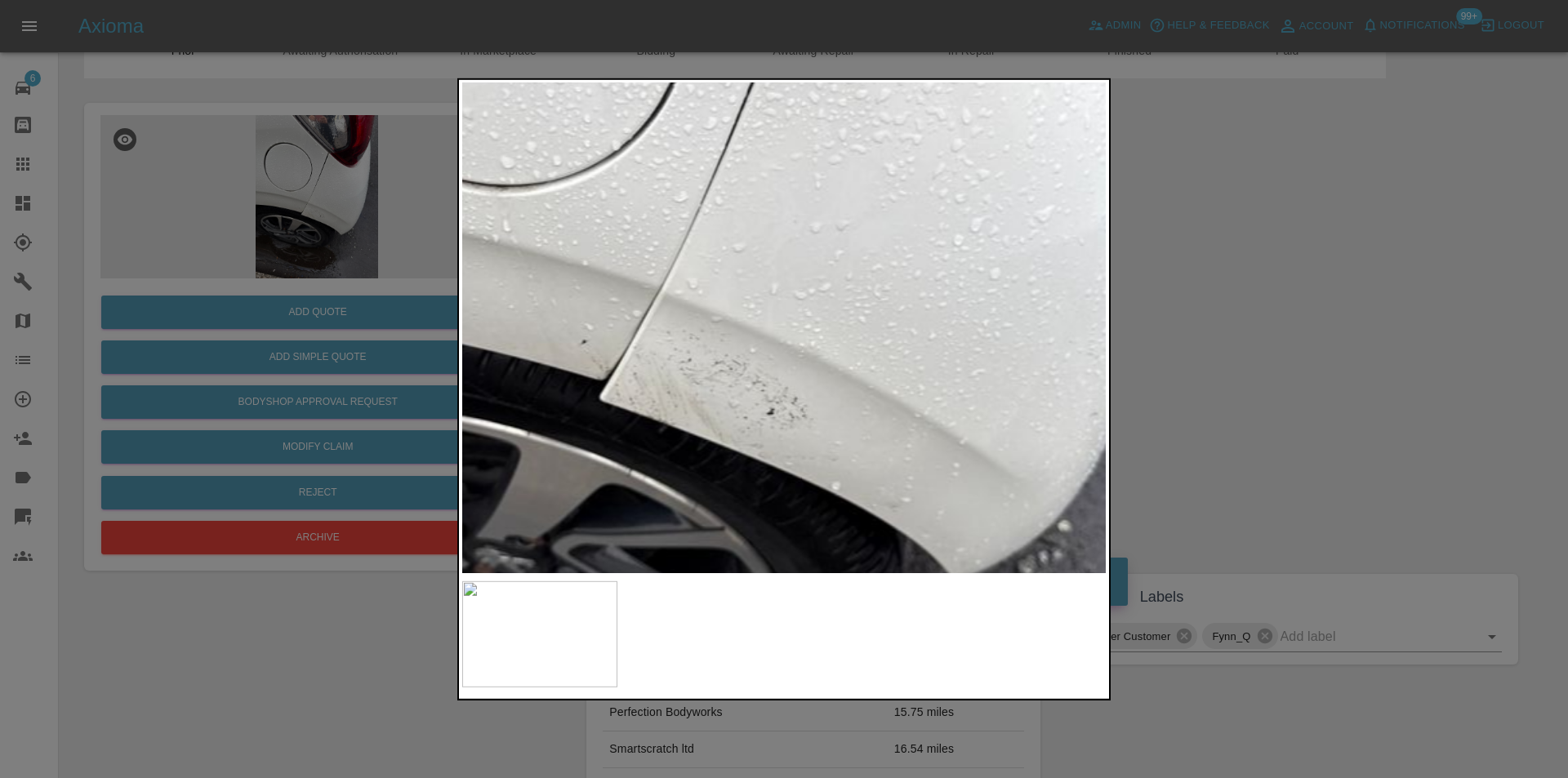
click at [1323, 309] on div at bounding box center [784, 389] width 1568 height 778
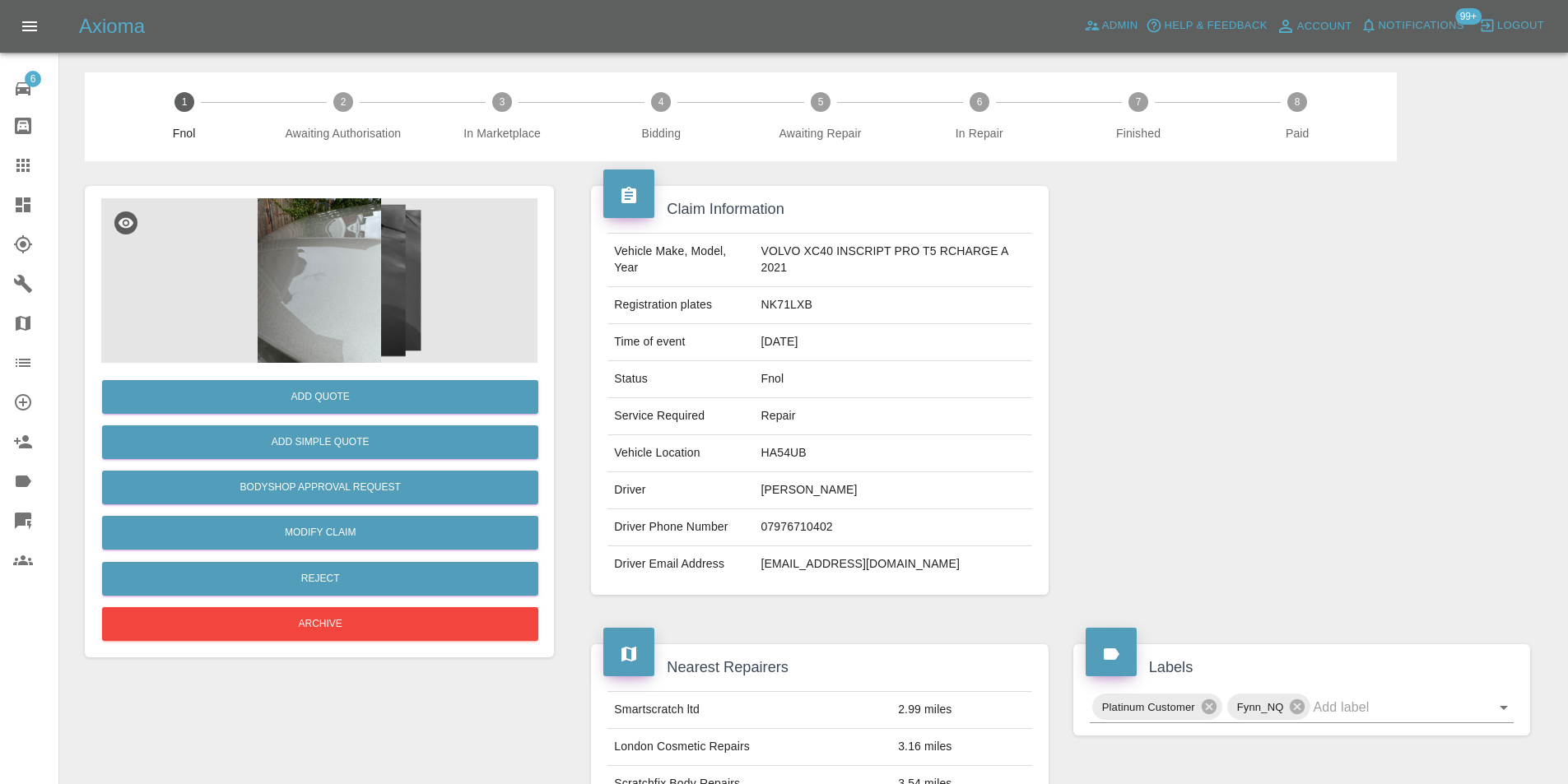
click at [326, 290] on img at bounding box center [319, 281] width 436 height 165
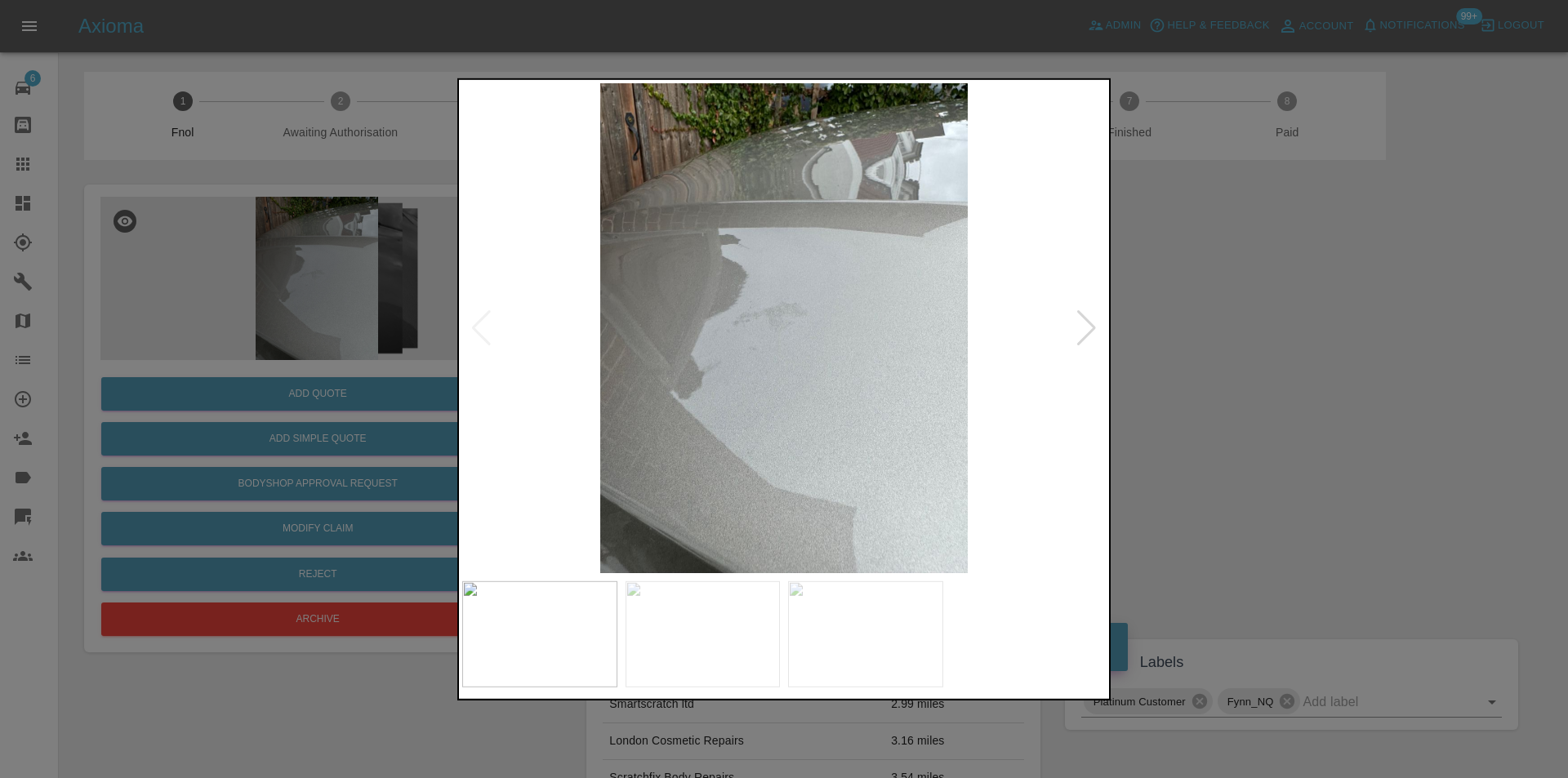
click at [1092, 323] on div at bounding box center [1087, 327] width 22 height 36
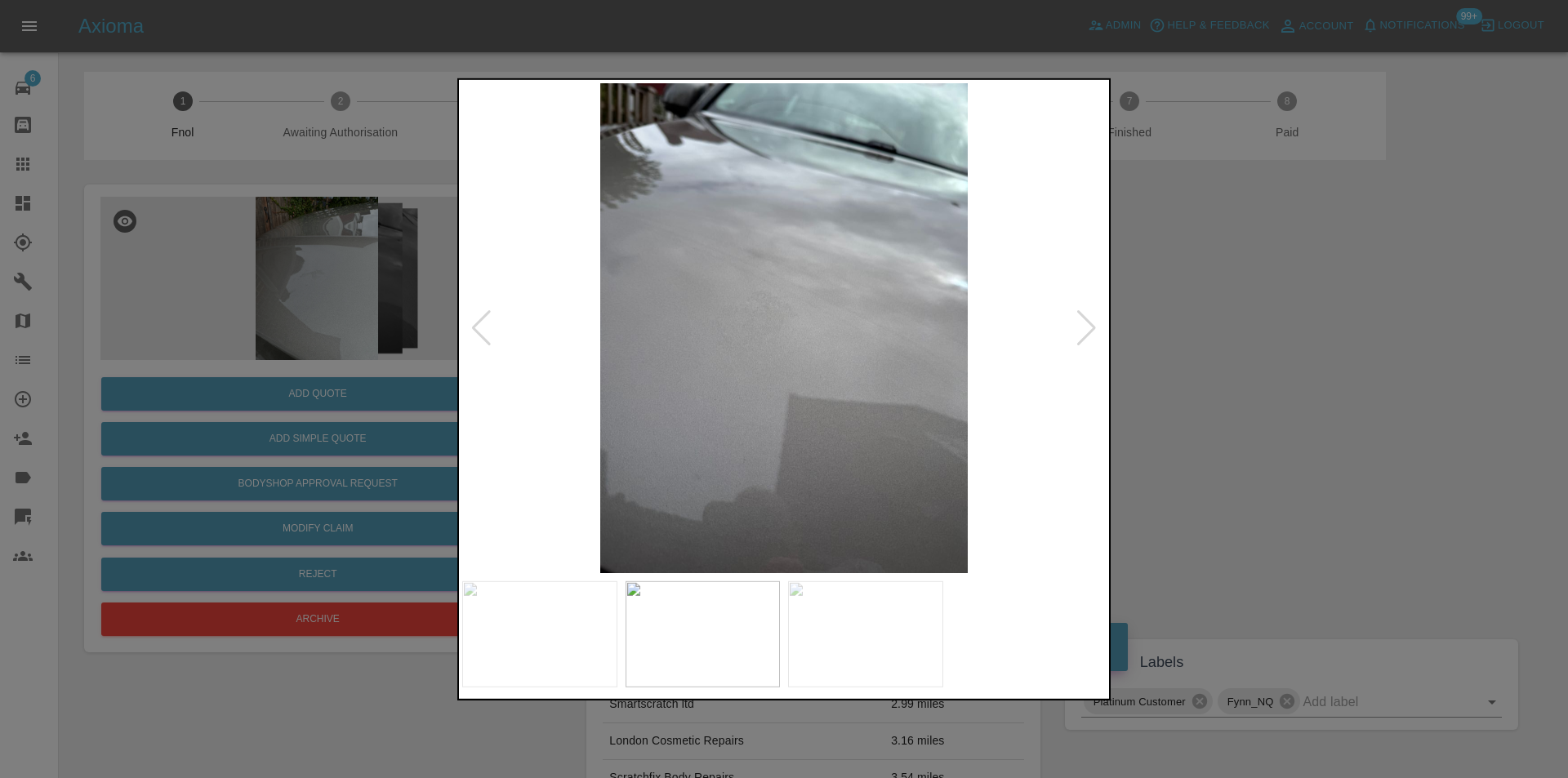
click at [1092, 323] on div at bounding box center [1087, 327] width 22 height 36
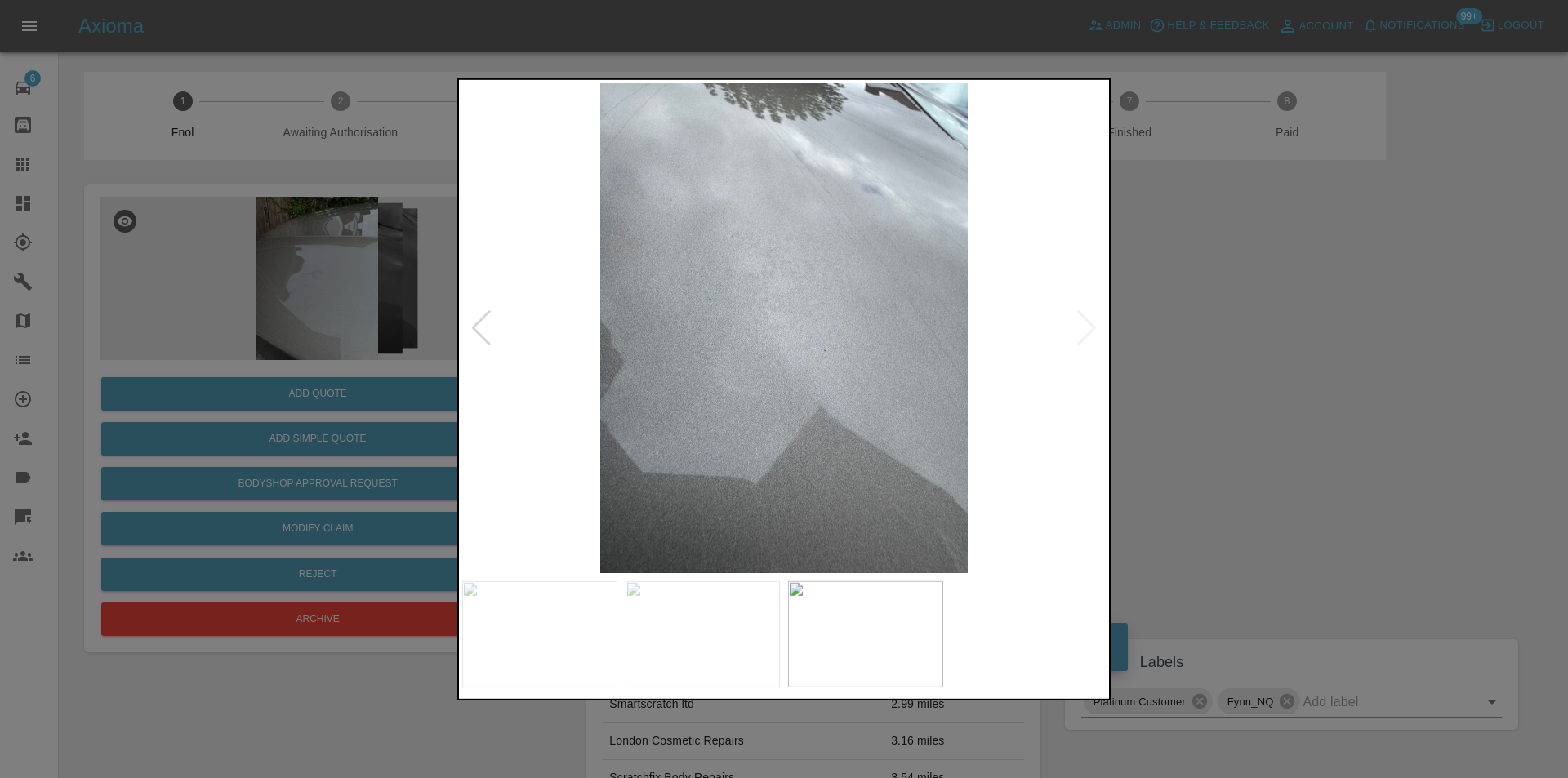
click at [1092, 323] on img at bounding box center [784, 327] width 643 height 490
click at [1270, 335] on div at bounding box center [784, 389] width 1568 height 778
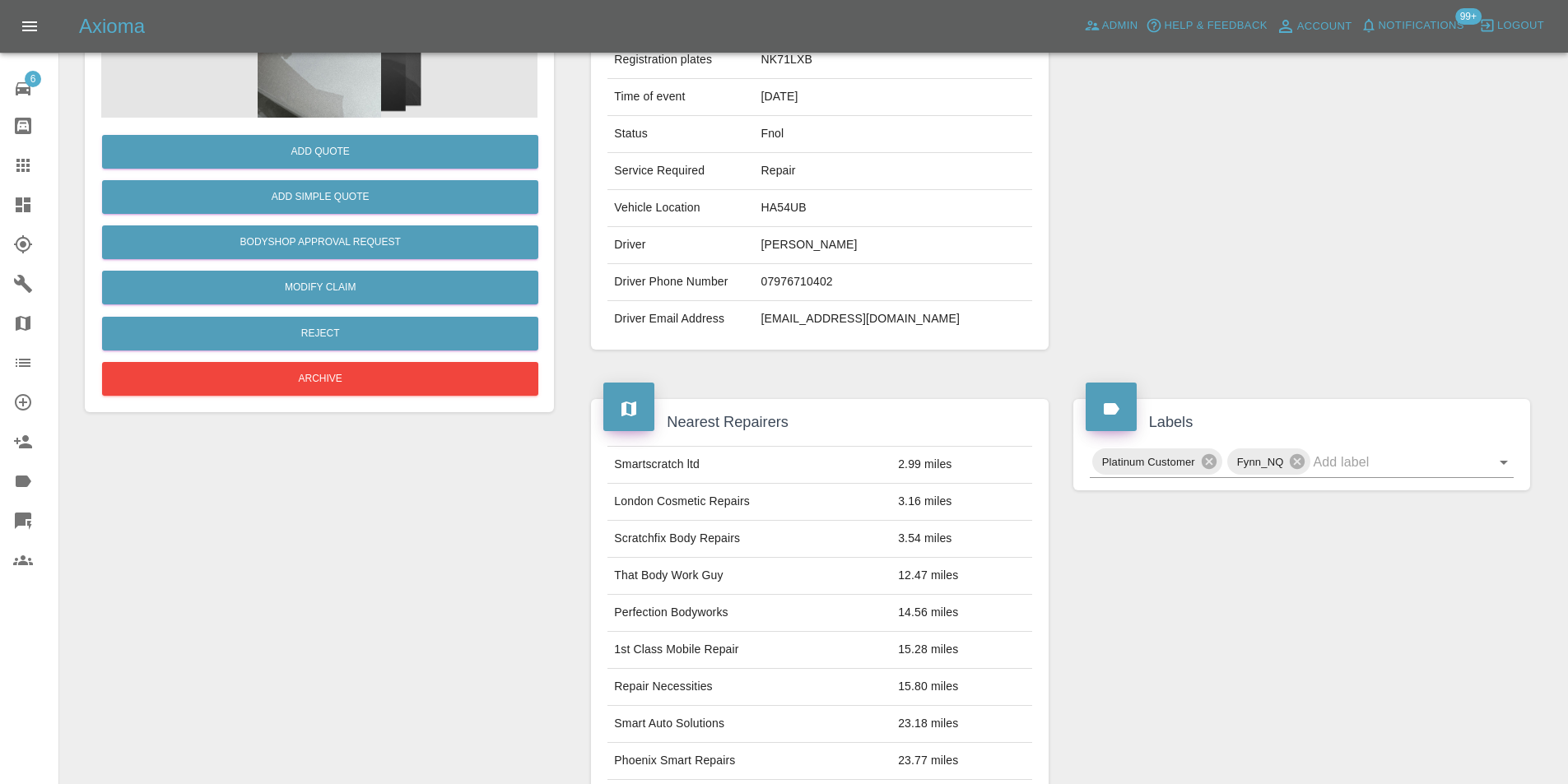
scroll to position [247, 0]
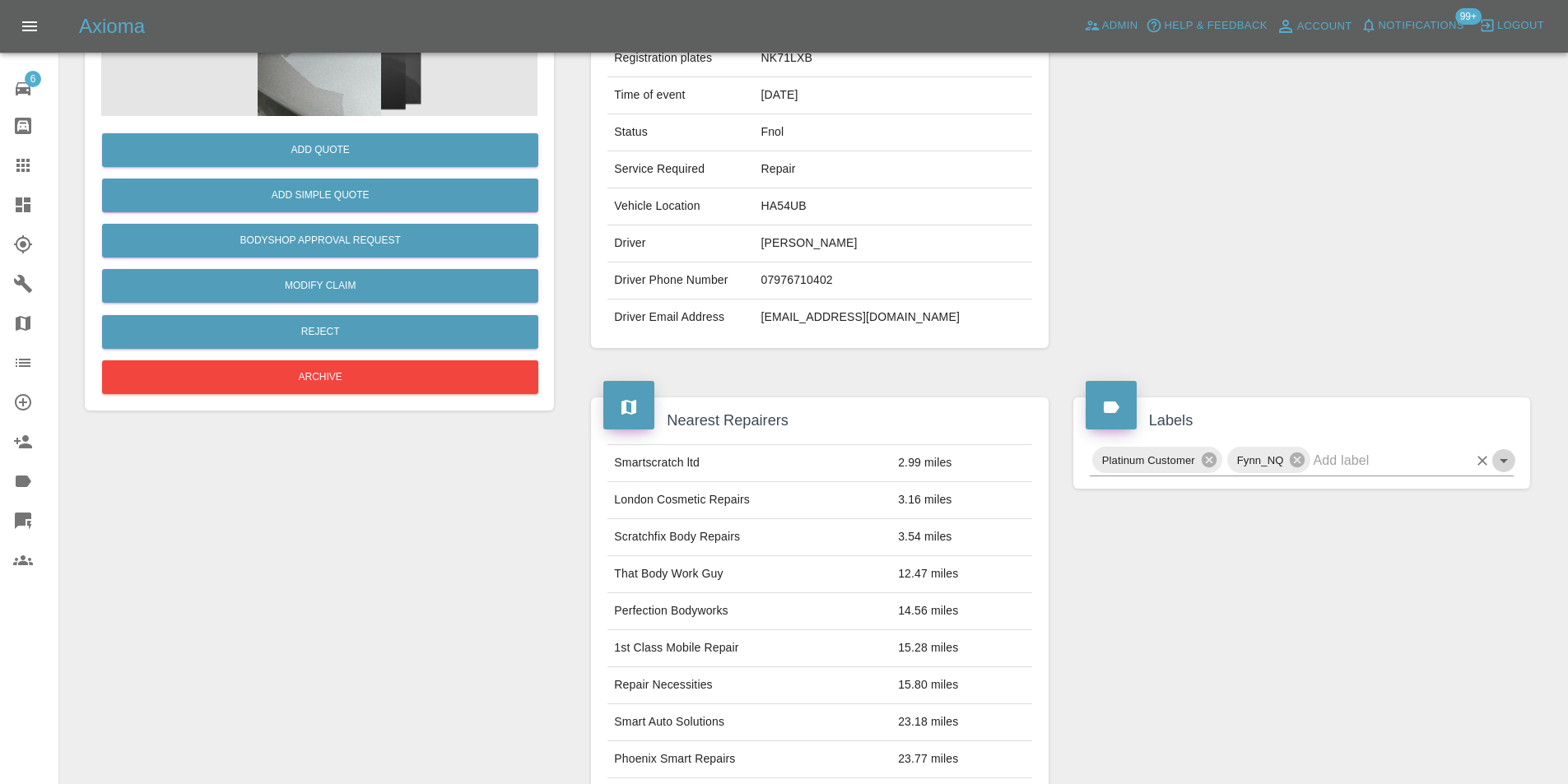
click at [1499, 463] on icon "Open" at bounding box center [1504, 461] width 20 height 20
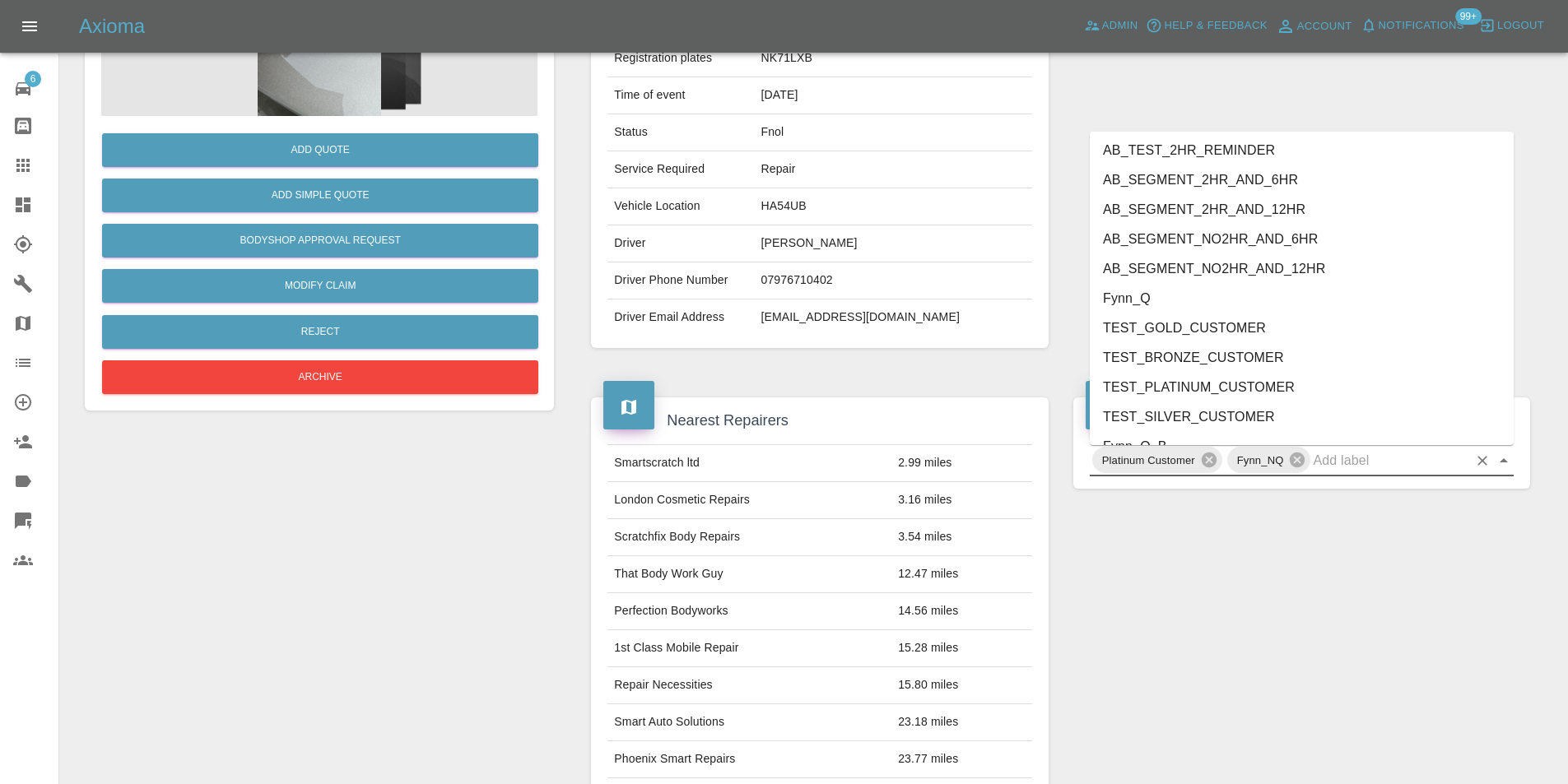
scroll to position [3433, 0]
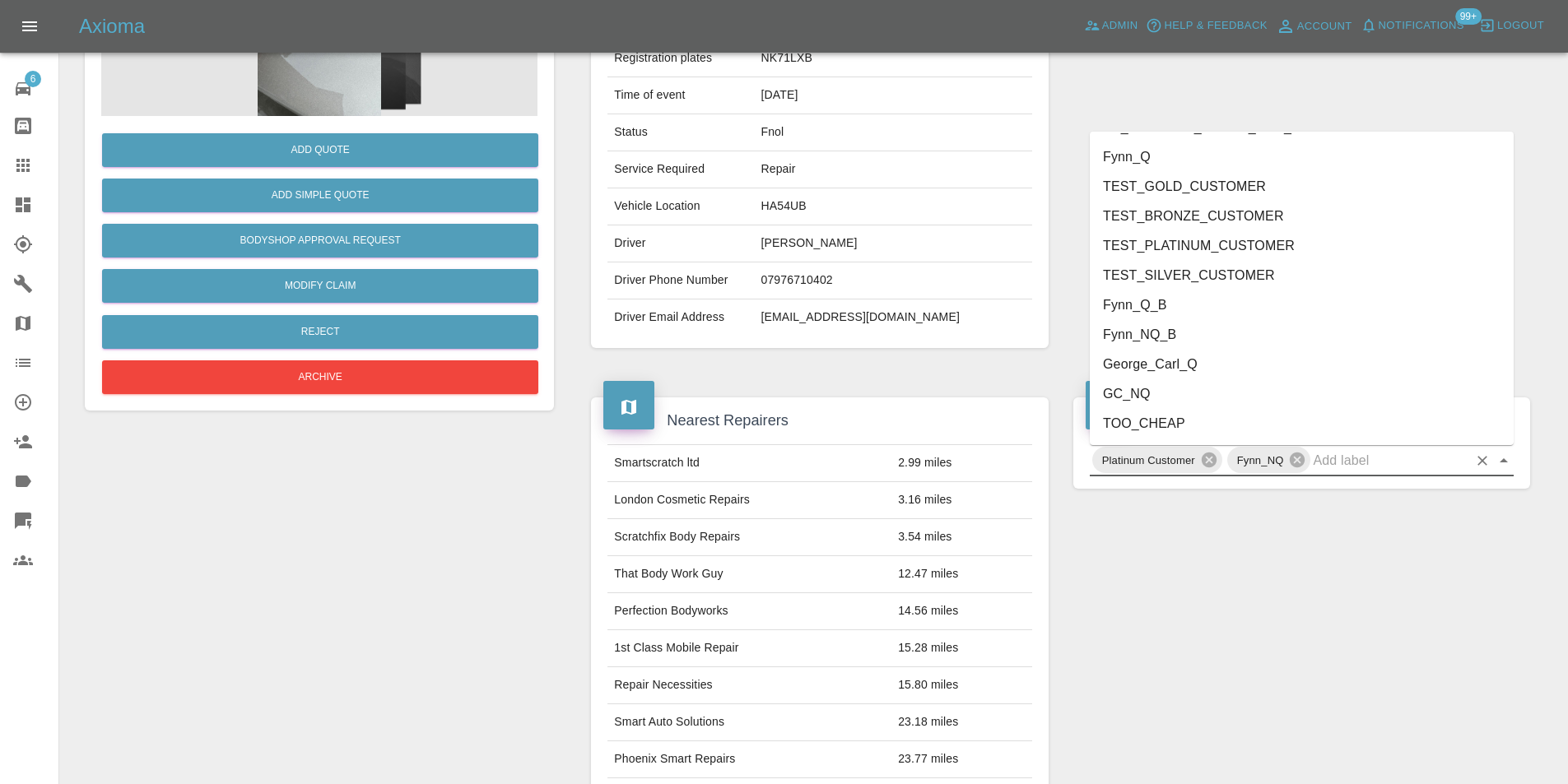
click at [1188, 358] on li "George_Carl_Q" at bounding box center [1302, 364] width 424 height 29
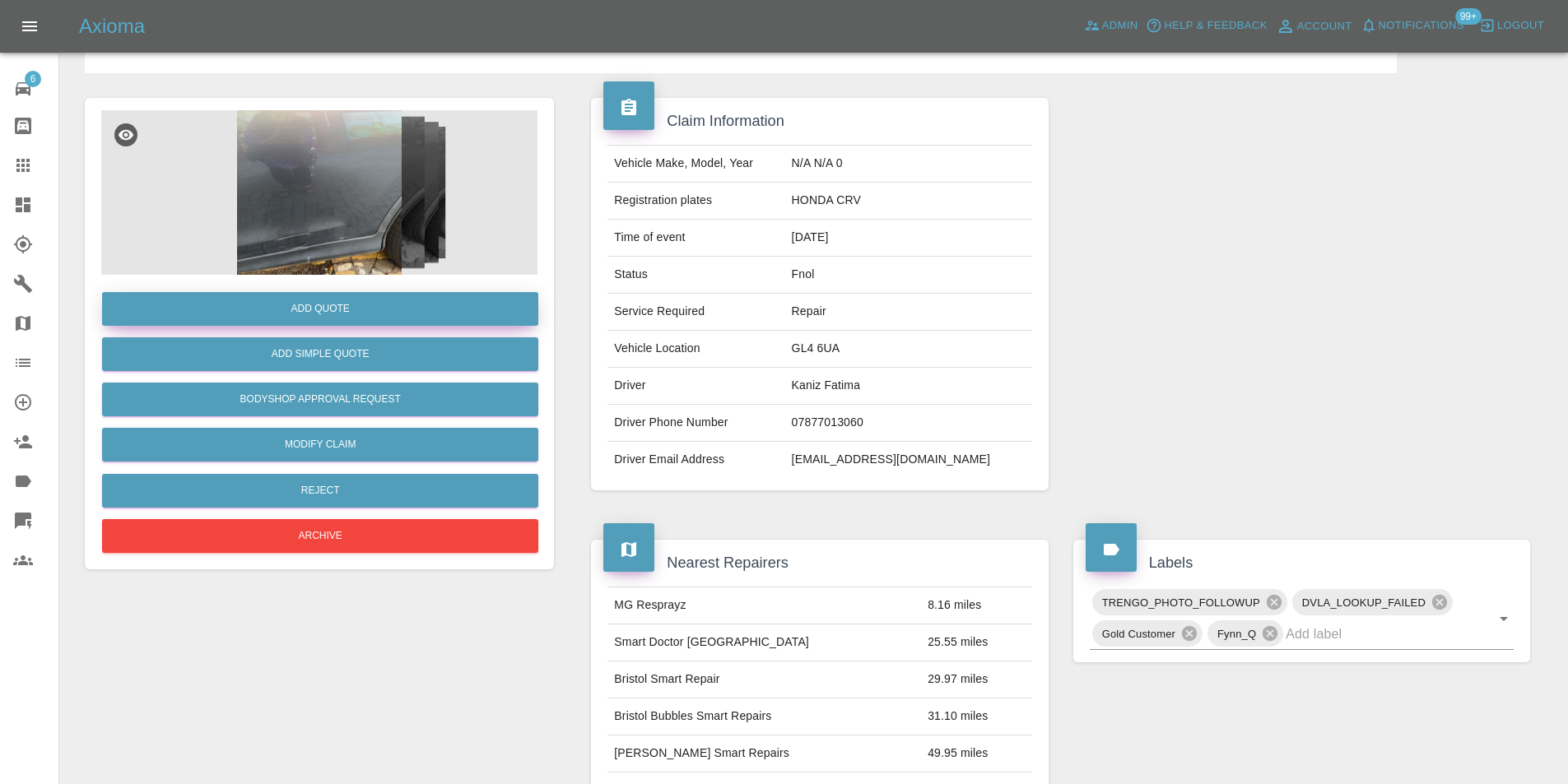
scroll to position [82, 0]
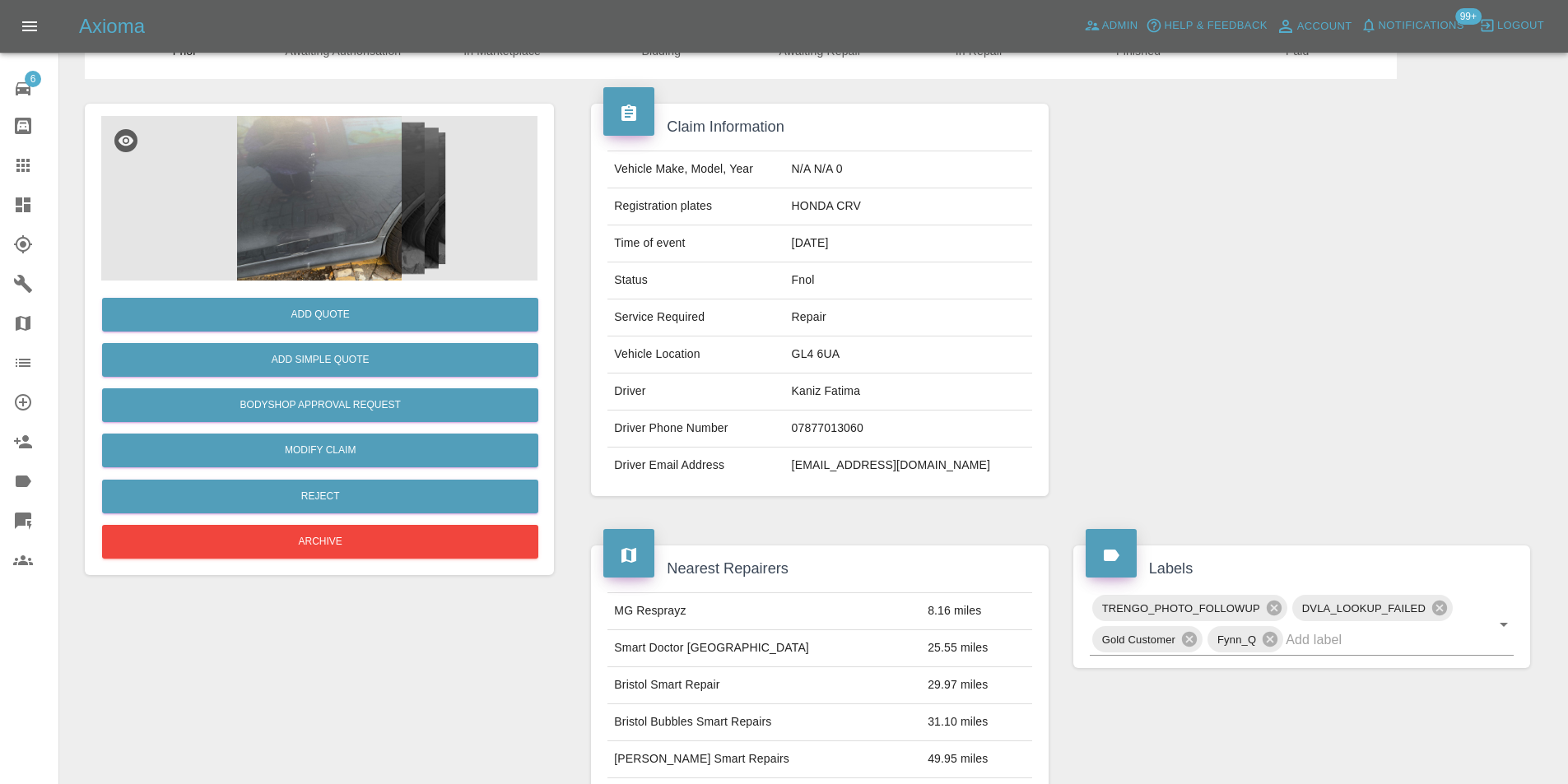
click at [326, 208] on img at bounding box center [319, 199] width 436 height 165
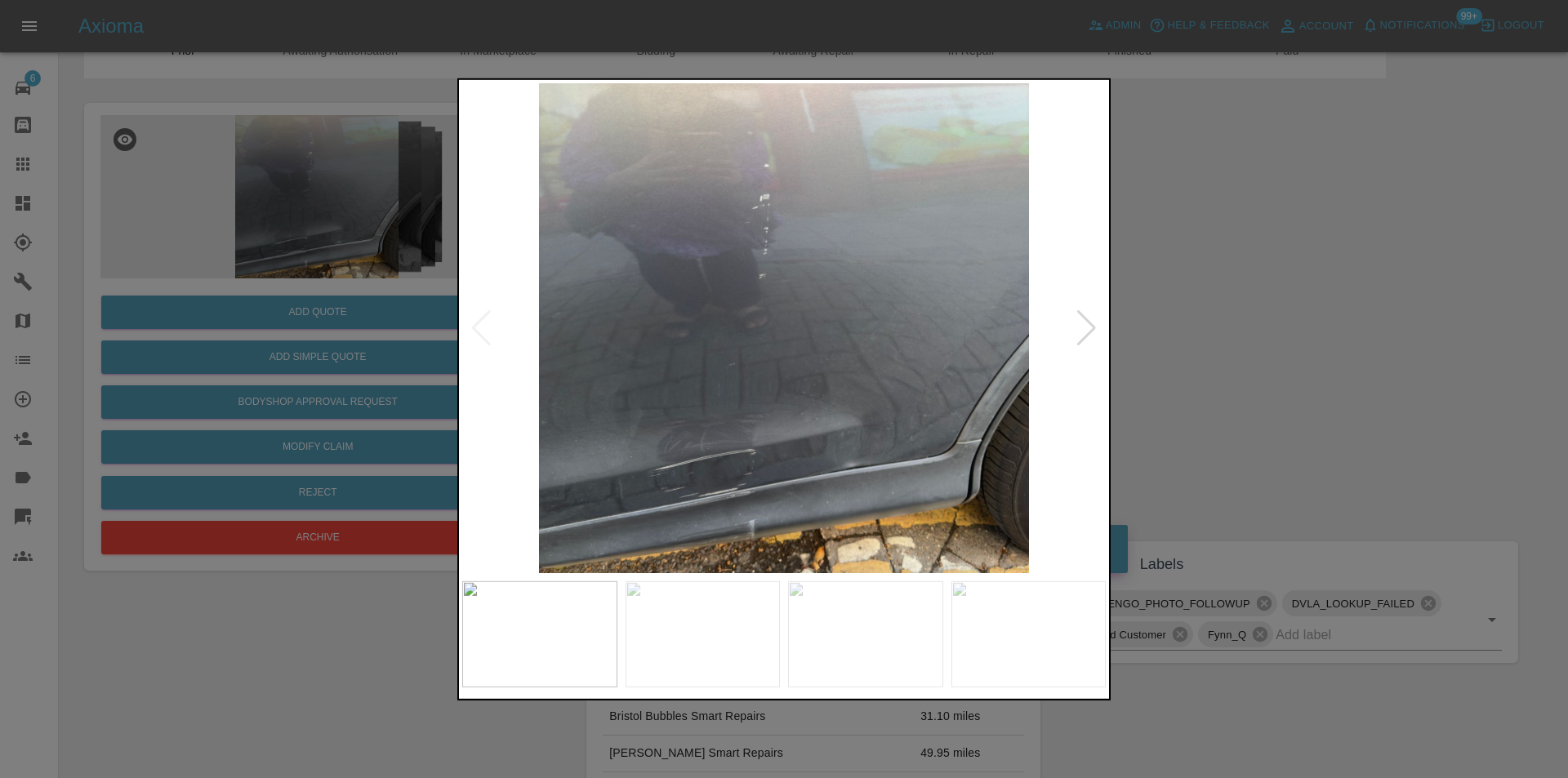
click at [1084, 337] on div at bounding box center [1087, 327] width 22 height 36
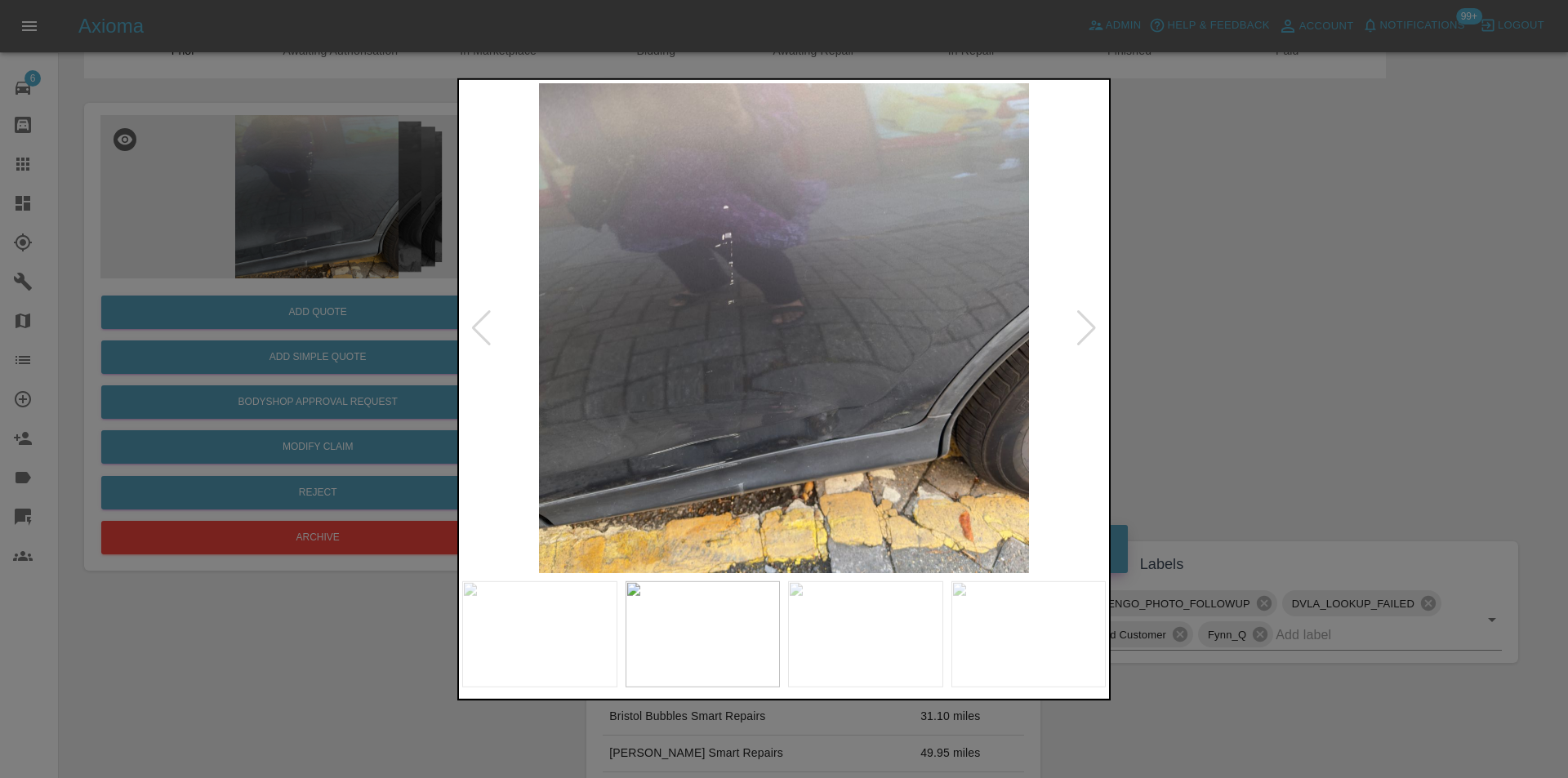
click at [1084, 336] on div at bounding box center [1087, 327] width 22 height 36
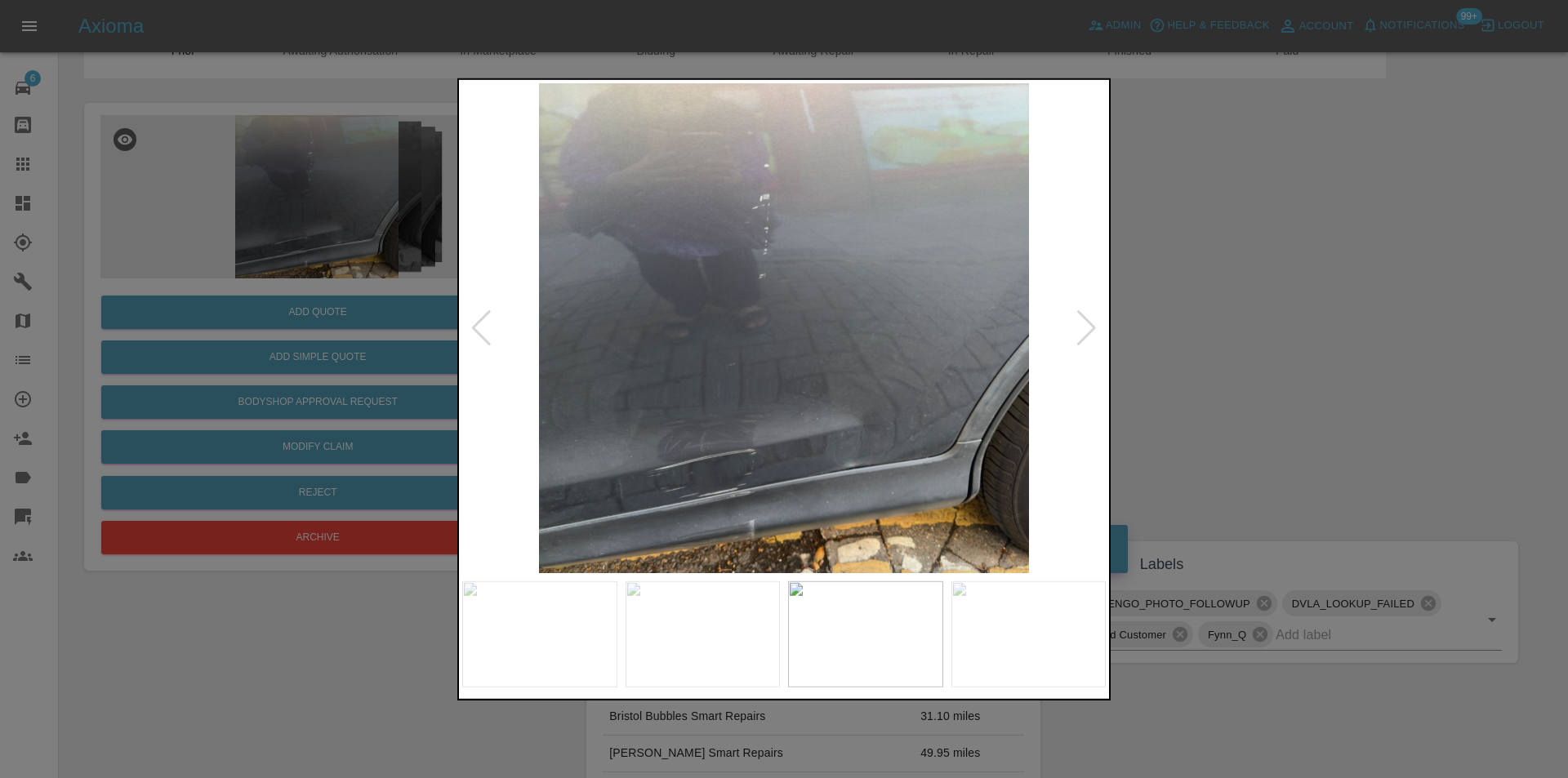
click at [1084, 336] on div at bounding box center [1087, 327] width 22 height 36
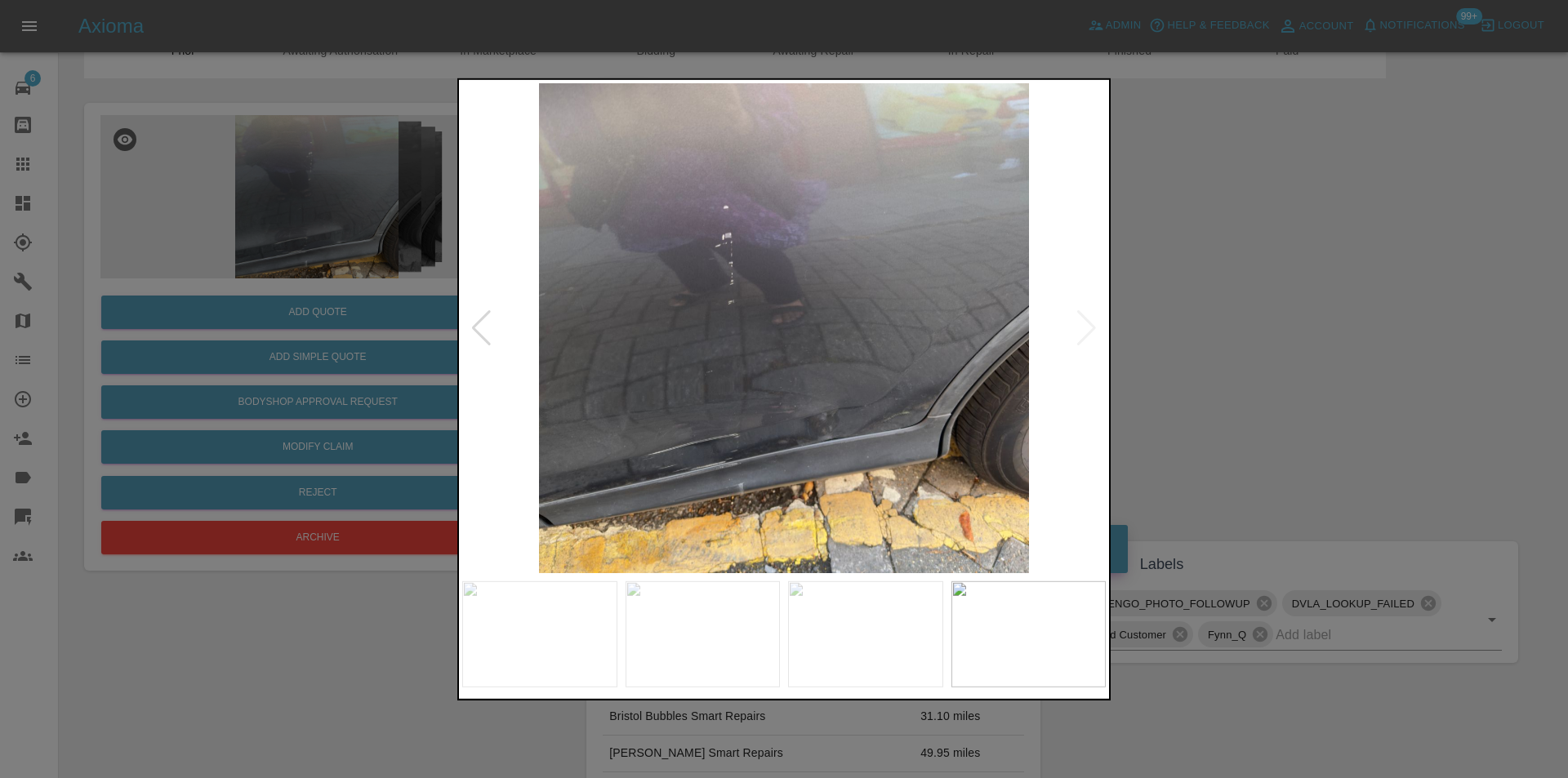
click at [1084, 336] on img at bounding box center [784, 327] width 643 height 490
drag, startPoint x: 1137, startPoint y: 339, endPoint x: 854, endPoint y: 371, distance: 284.8
click at [1134, 339] on div at bounding box center [784, 389] width 1568 height 778
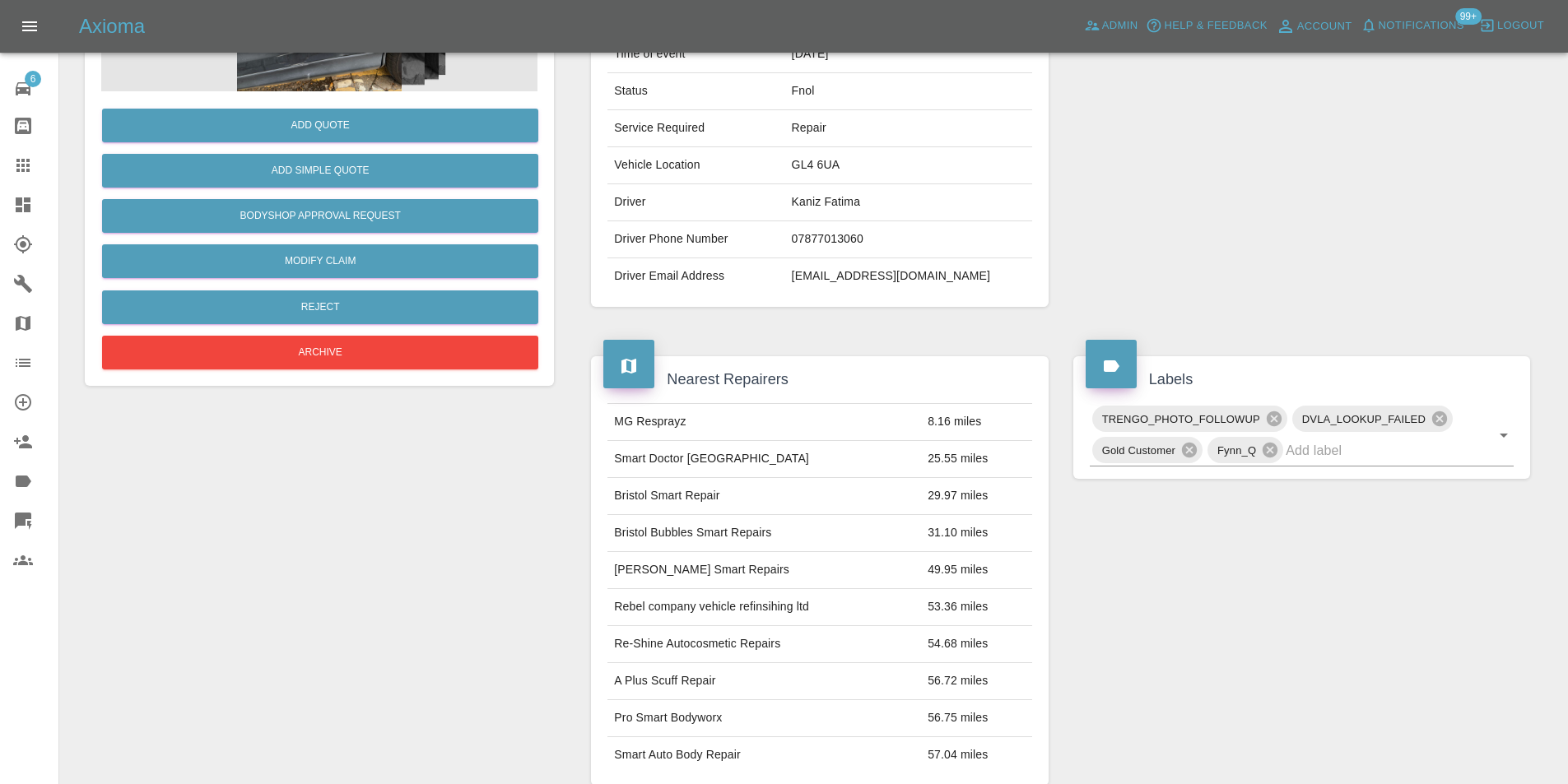
scroll to position [8, 0]
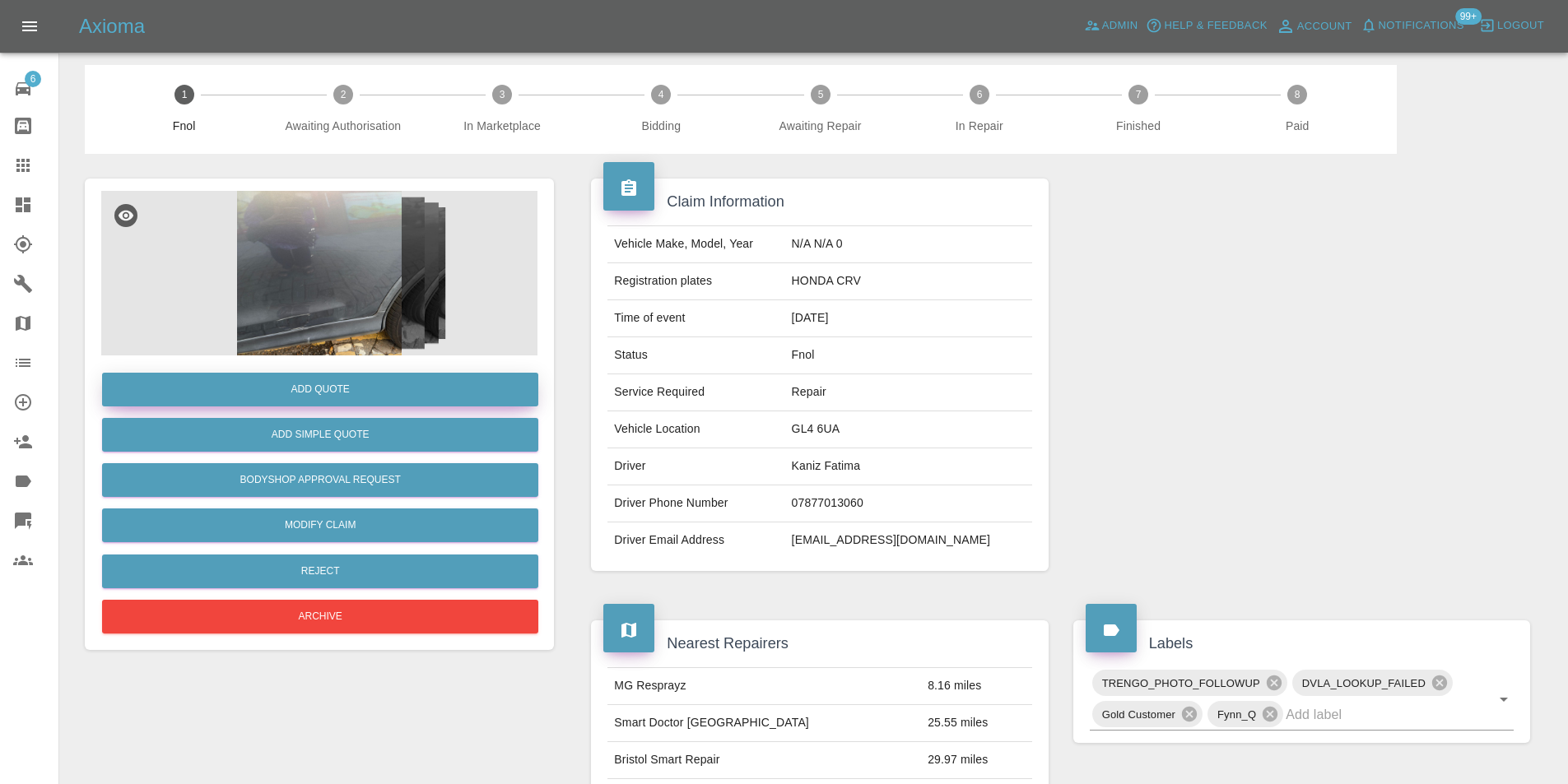
click at [332, 390] on button "Add Quote" at bounding box center [320, 389] width 436 height 34
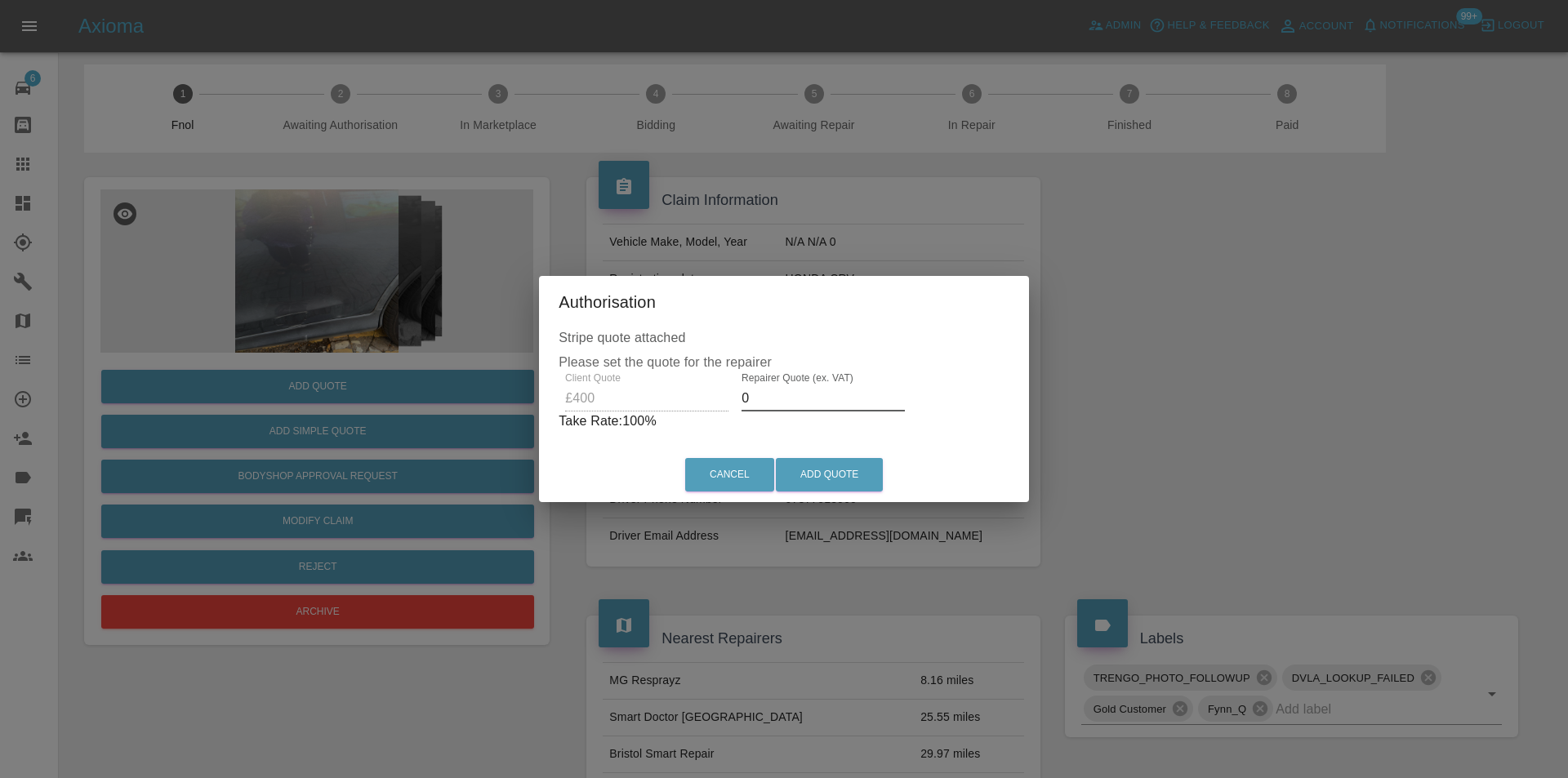
click at [795, 402] on input "0" at bounding box center [823, 398] width 164 height 26
type input "0260"
click at [802, 476] on button "Add Quote" at bounding box center [829, 475] width 107 height 33
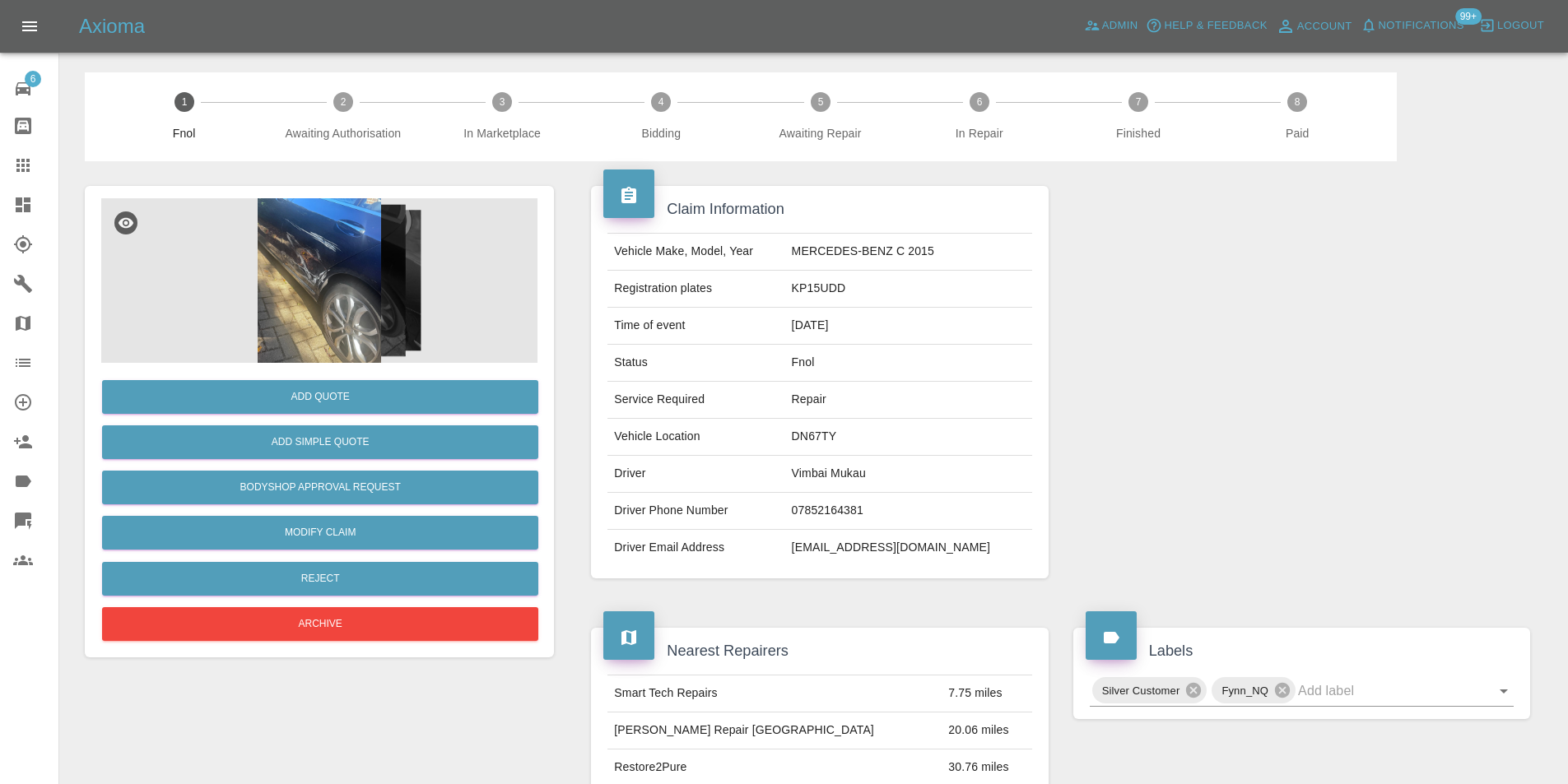
click at [353, 277] on img at bounding box center [319, 281] width 436 height 165
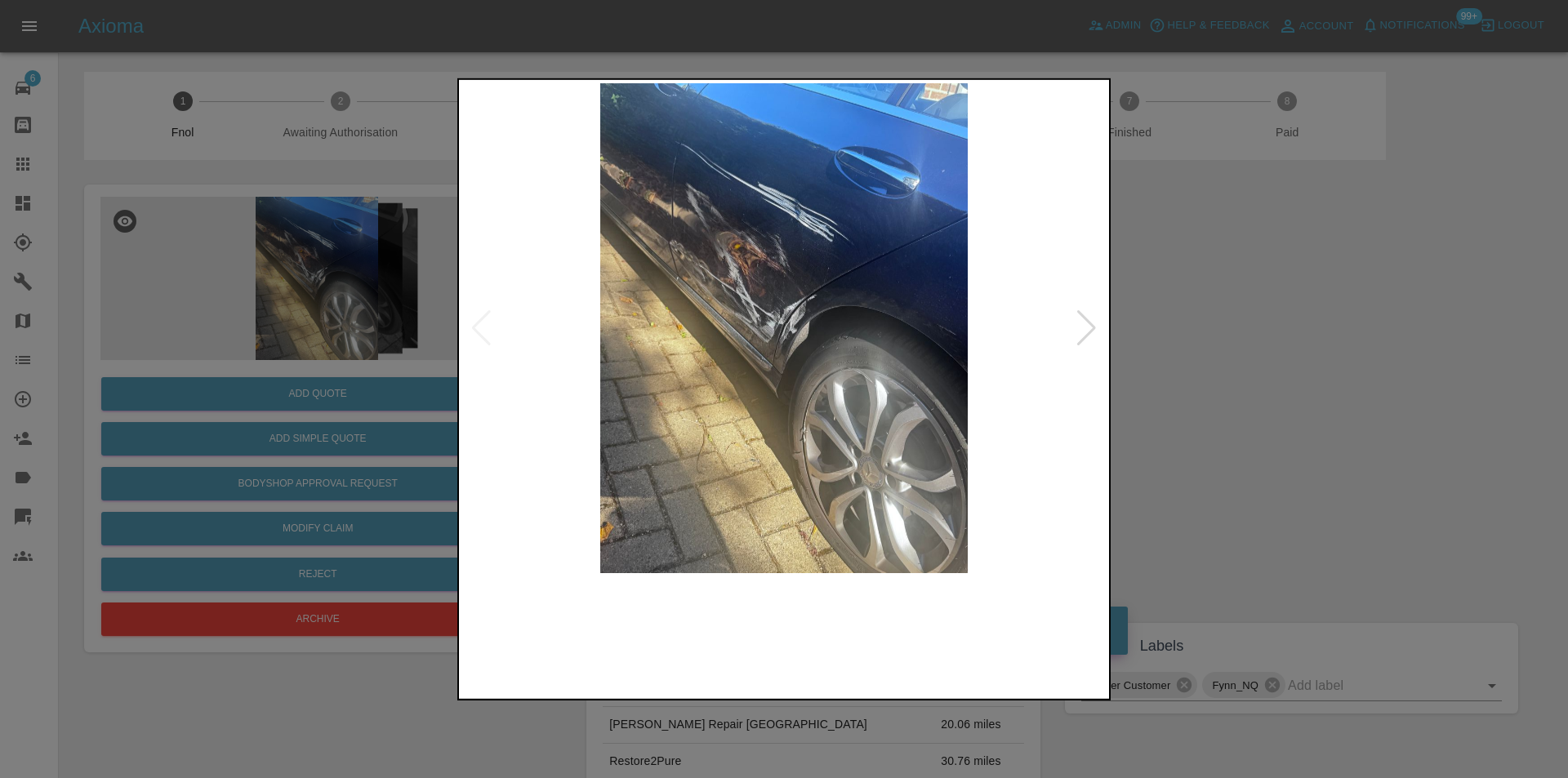
click at [746, 322] on img at bounding box center [784, 327] width 643 height 490
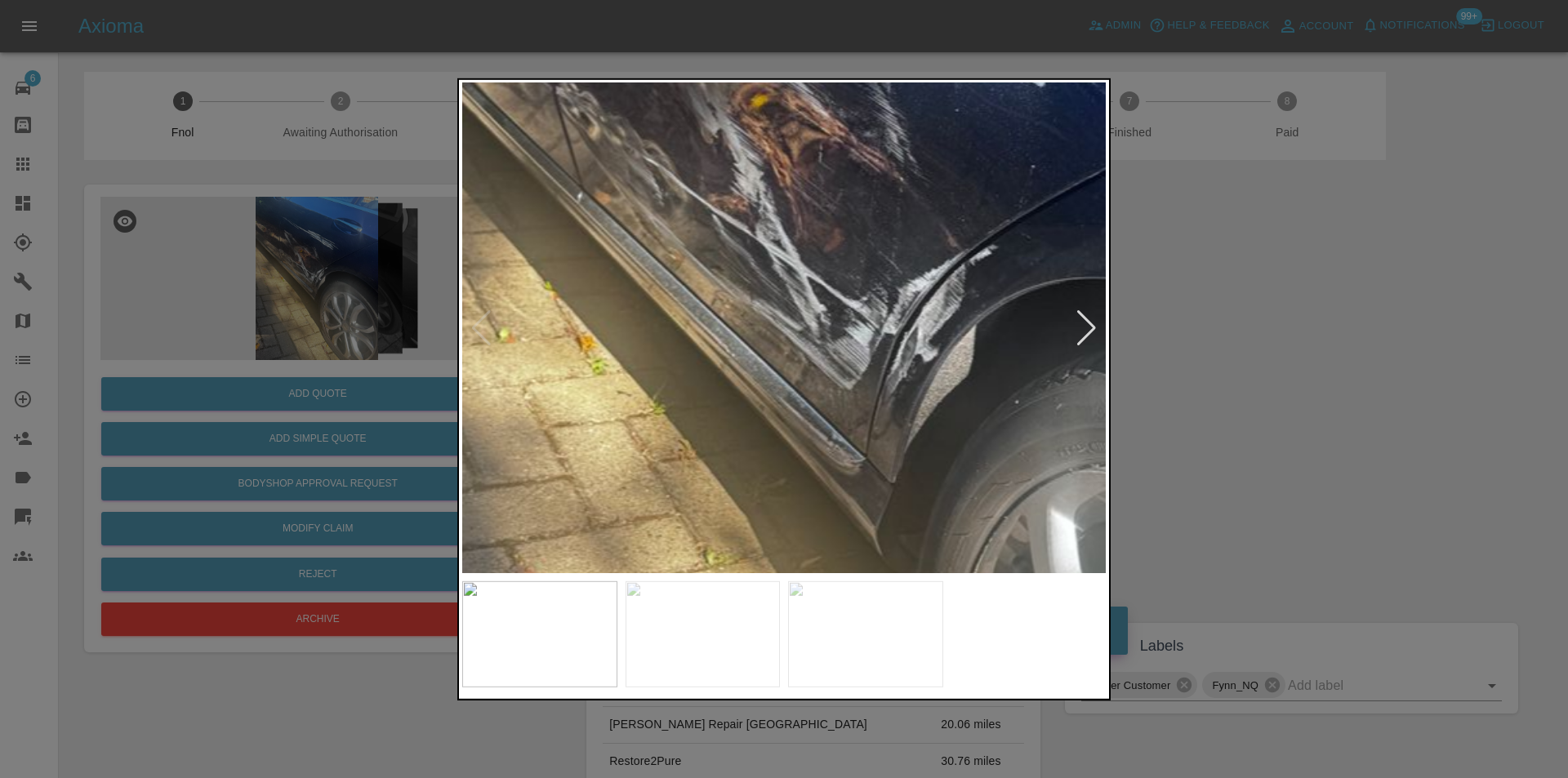
click at [746, 322] on img at bounding box center [899, 346] width 1931 height 1471
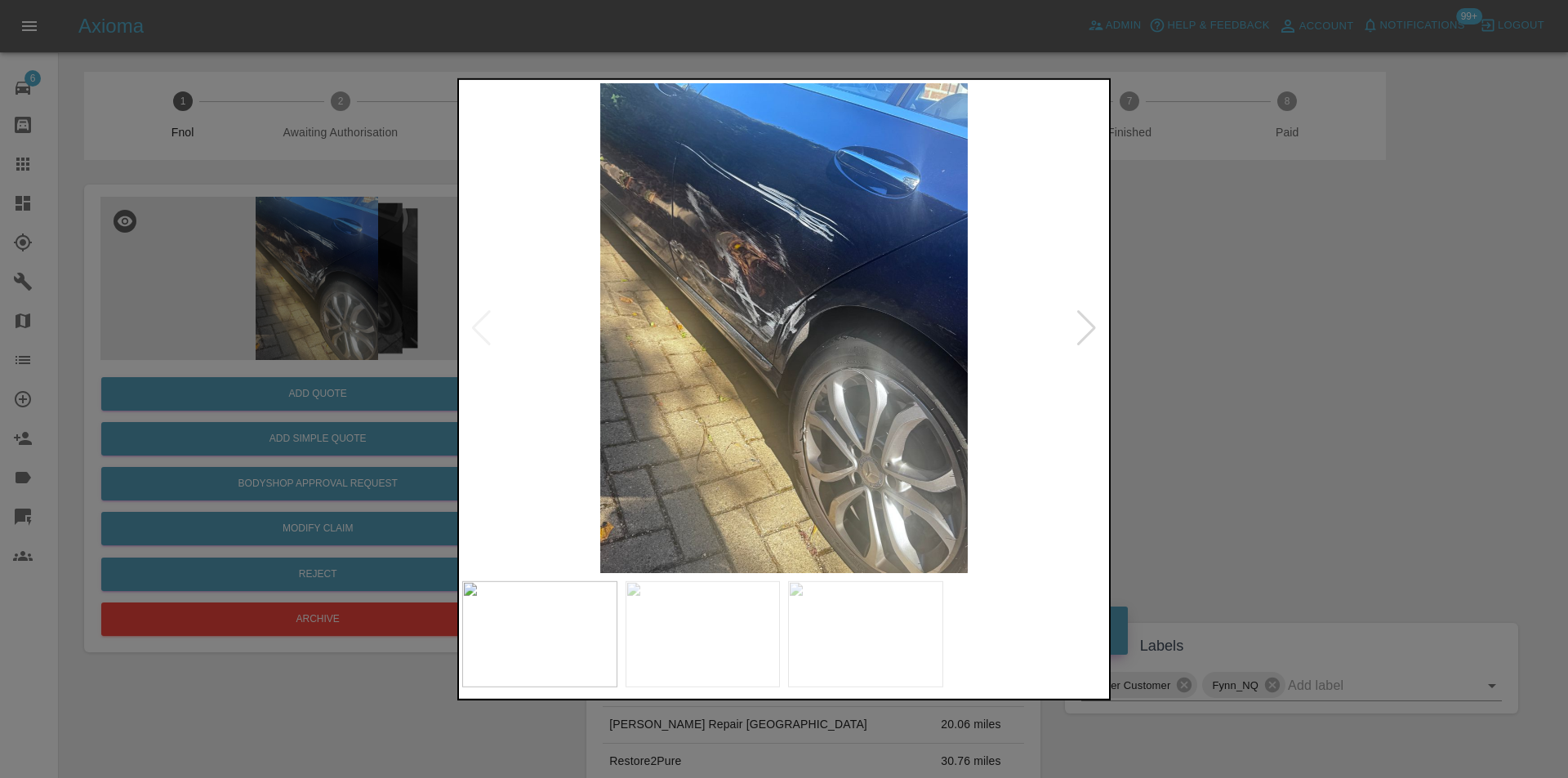
drag, startPoint x: 1369, startPoint y: 421, endPoint x: 1339, endPoint y: 421, distance: 30.0
click at [1352, 421] on div at bounding box center [784, 389] width 1568 height 778
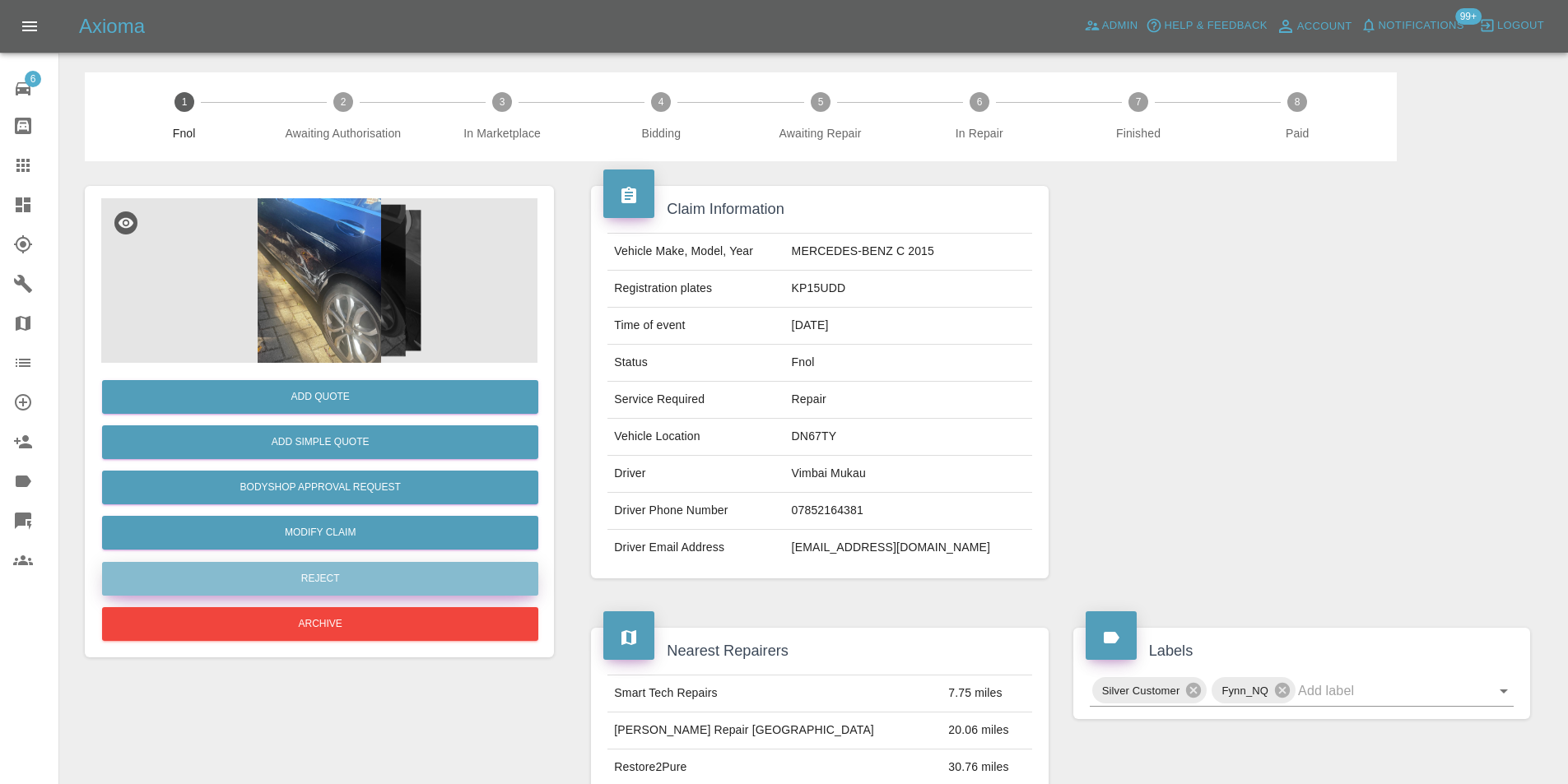
click at [369, 581] on button "Reject" at bounding box center [320, 579] width 436 height 34
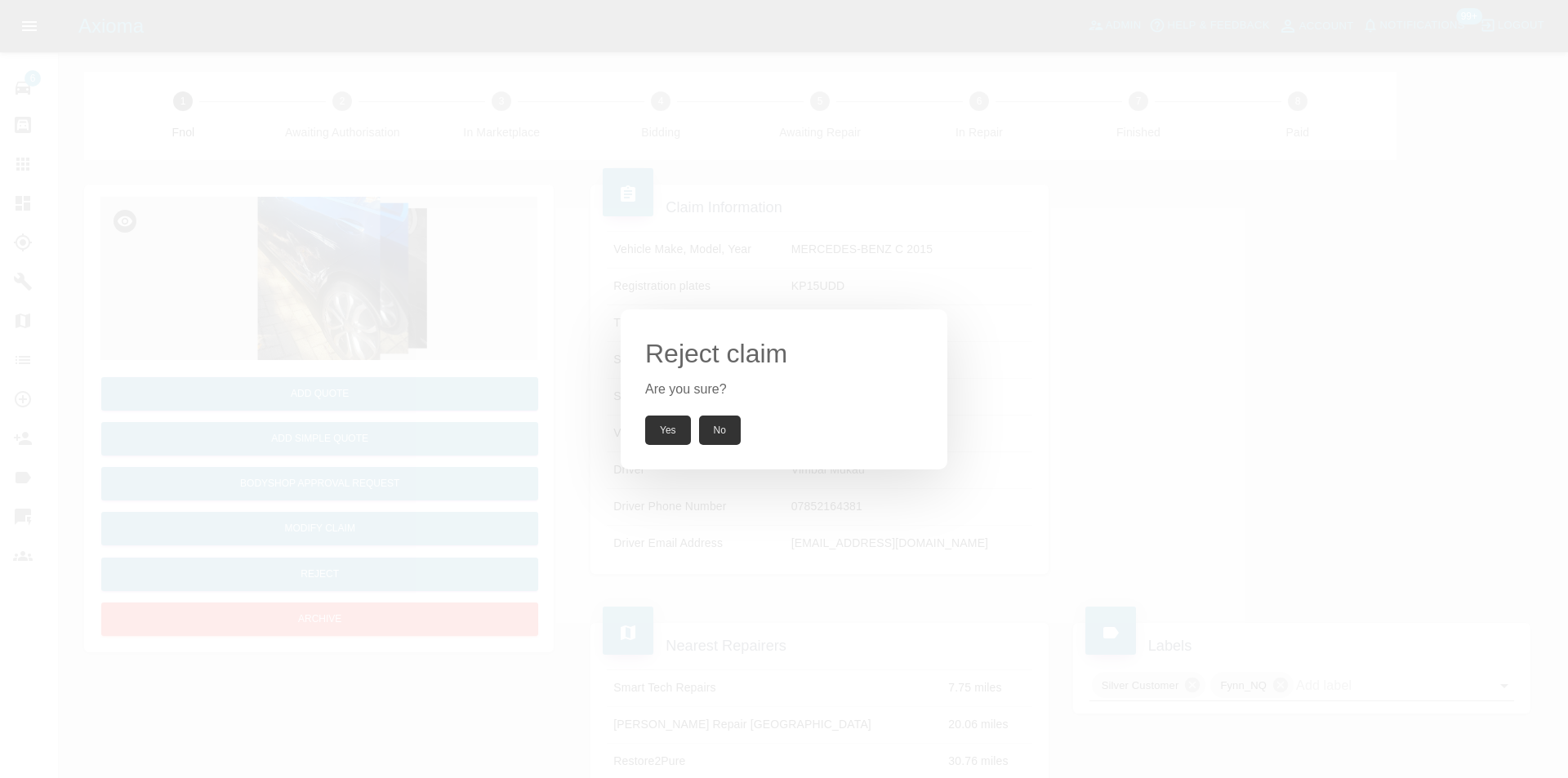
click at [648, 429] on button "Yes" at bounding box center [668, 430] width 46 height 29
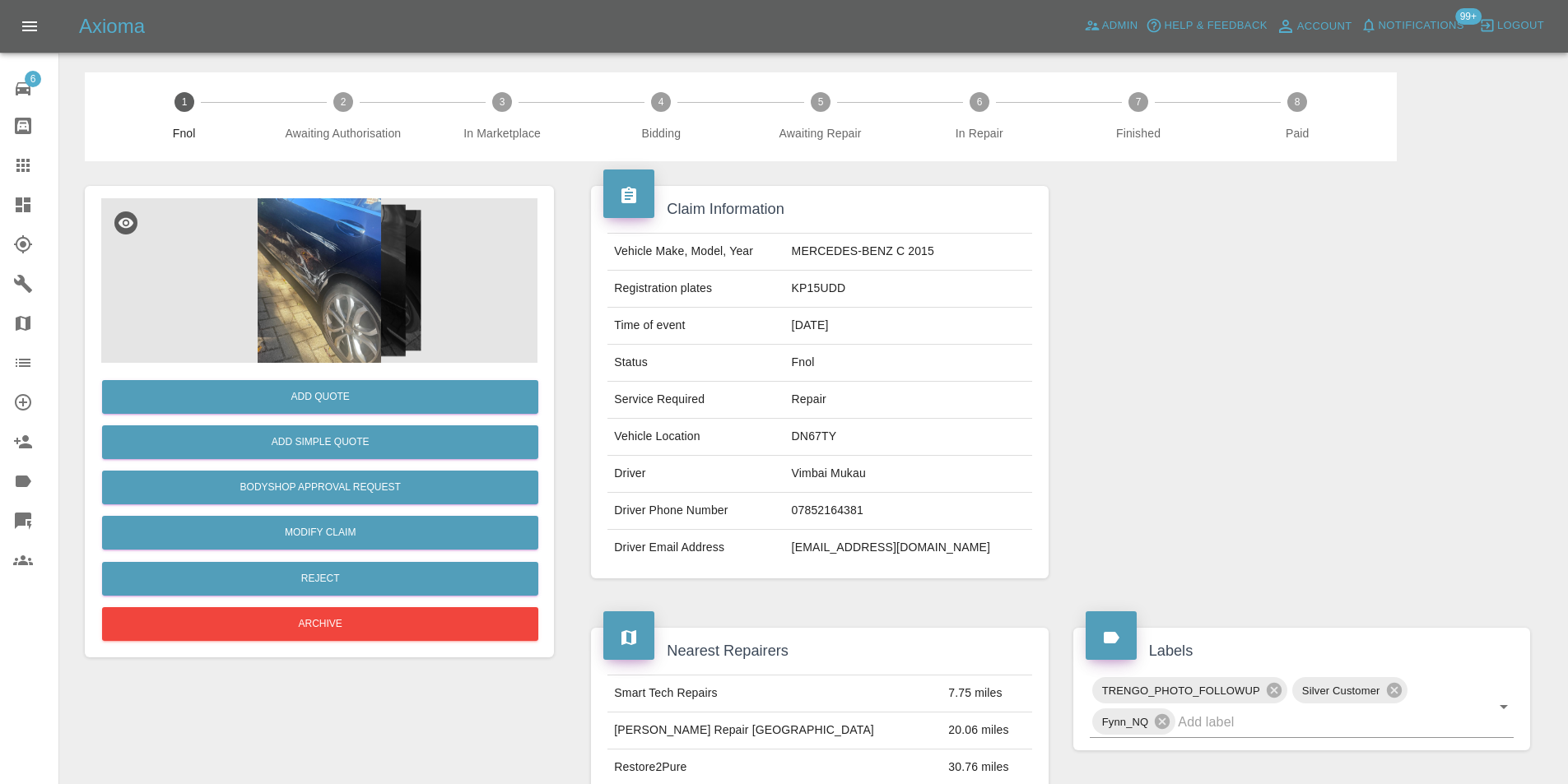
click at [361, 260] on img at bounding box center [319, 281] width 436 height 165
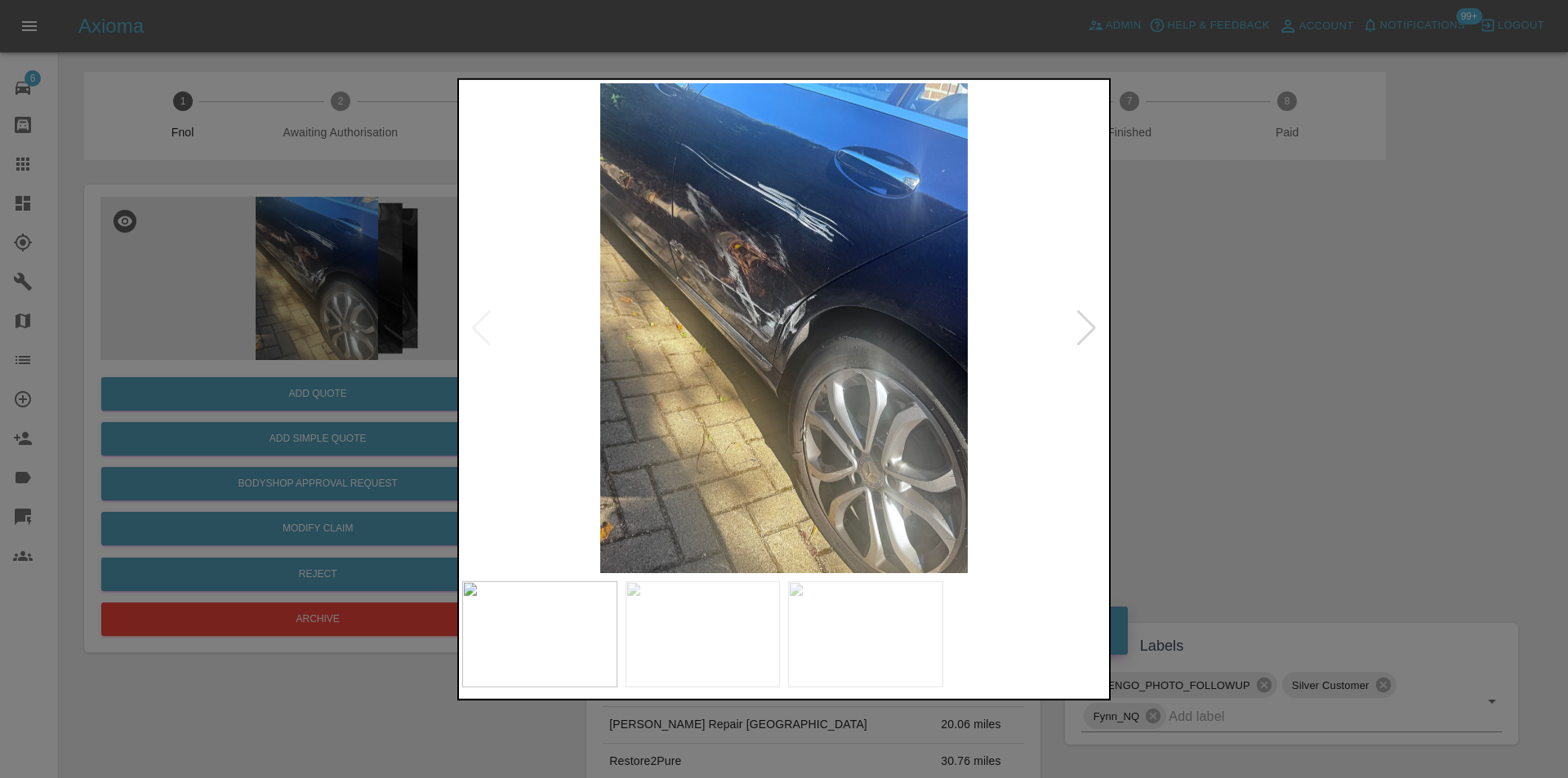
click at [1220, 355] on div at bounding box center [784, 389] width 1568 height 778
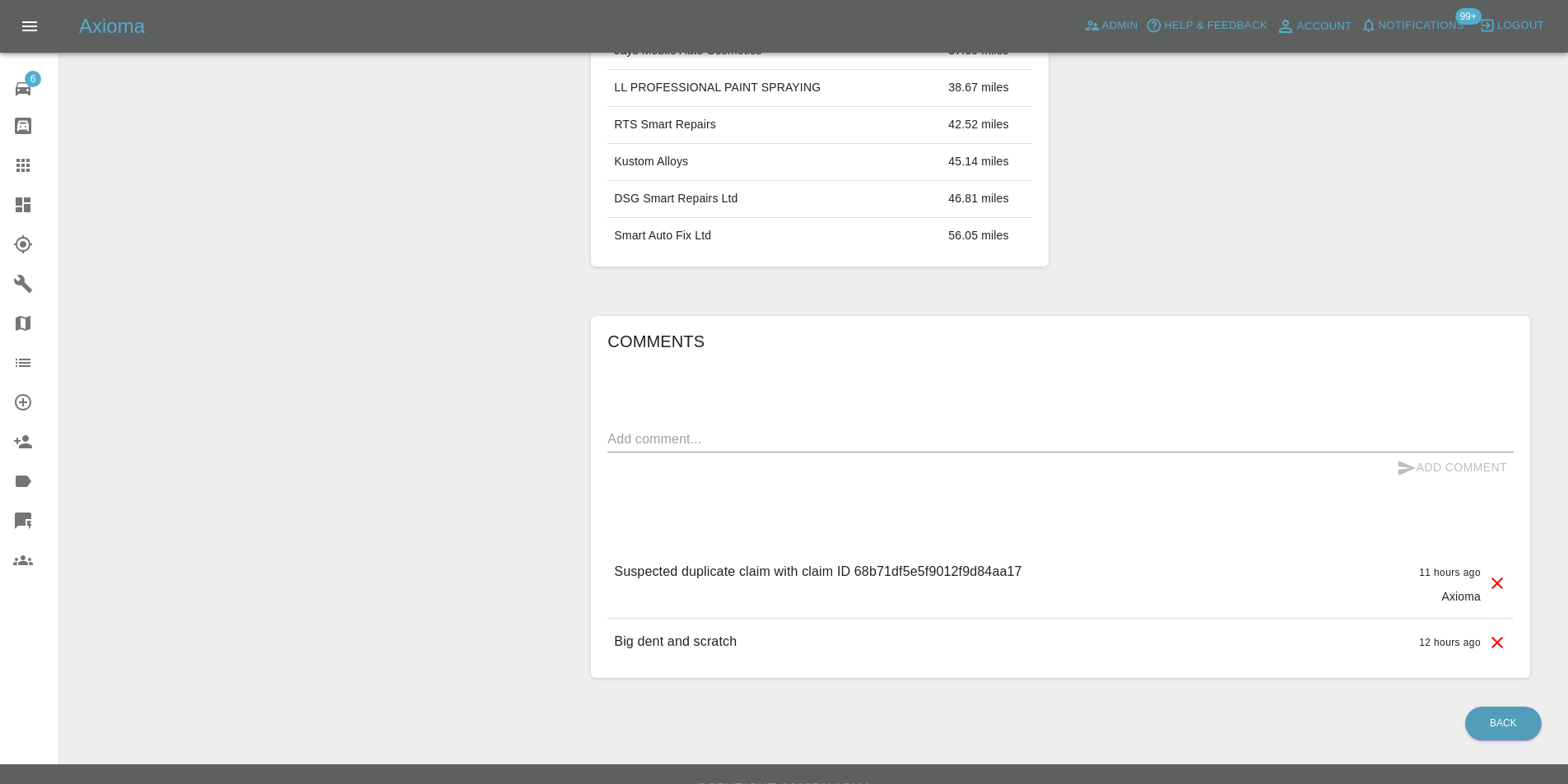
scroll to position [818, 0]
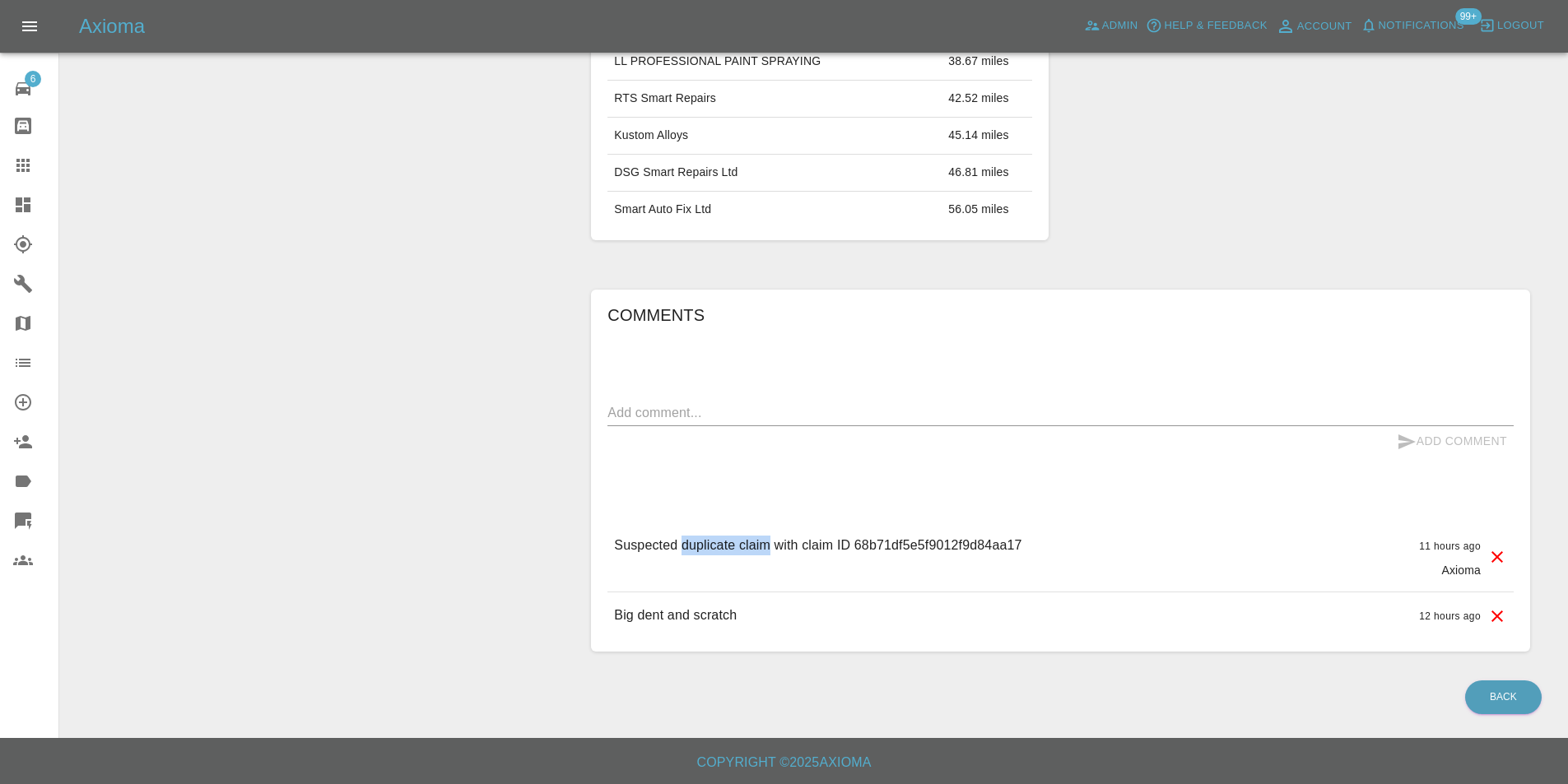
drag, startPoint x: 683, startPoint y: 544, endPoint x: 771, endPoint y: 557, distance: 89.0
click at [771, 557] on div "Suspected duplicate claim with claim ID 68b71df5e5f9012f9d84aa17" at bounding box center [818, 557] width 407 height 43
copy p "duplicate claim"
click at [776, 415] on textarea at bounding box center [1060, 412] width 906 height 19
paste textarea "duplicate claim"
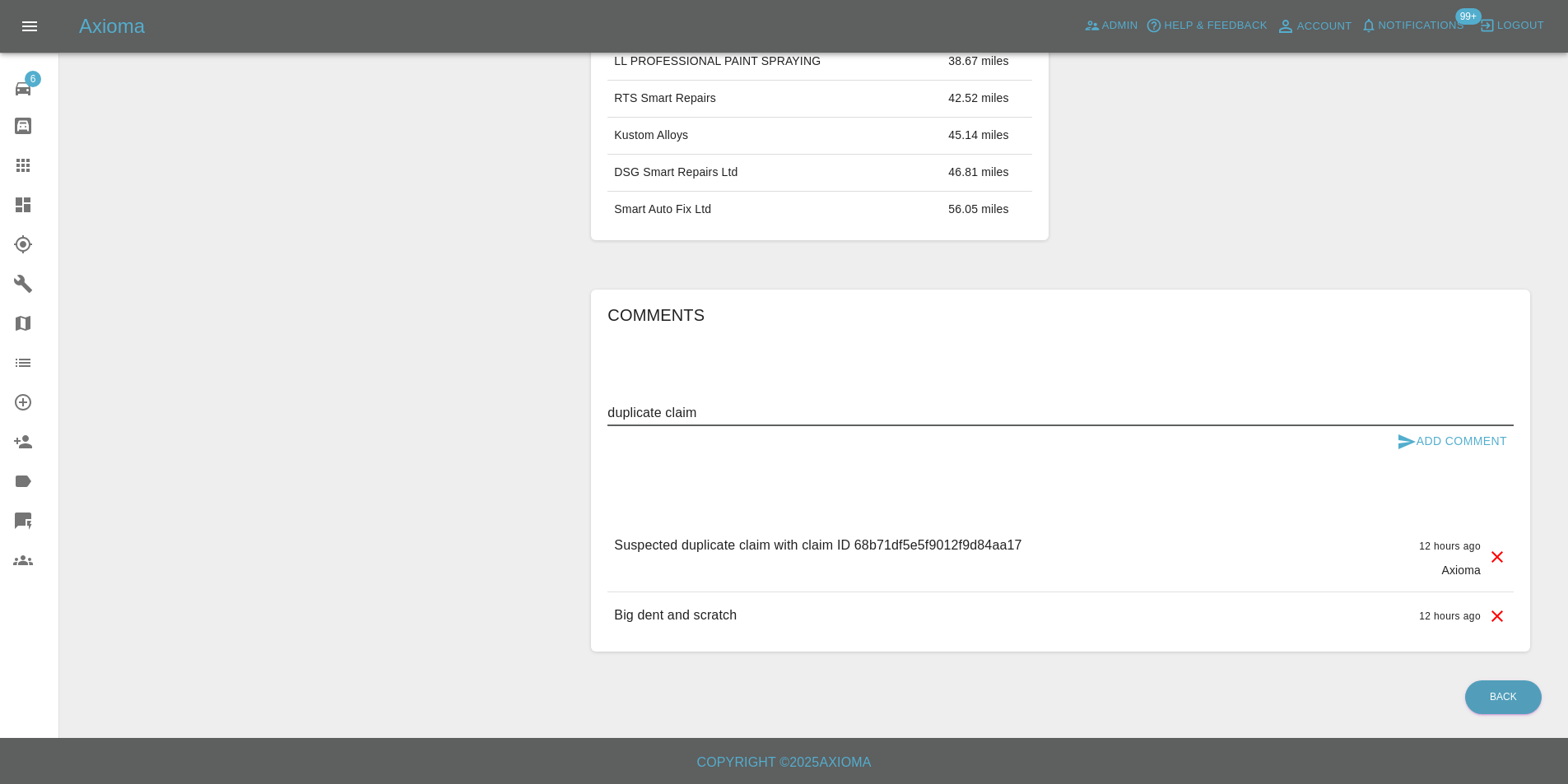
type textarea "duplicate claim"
click at [1442, 439] on button "Add Comment" at bounding box center [1452, 441] width 123 height 30
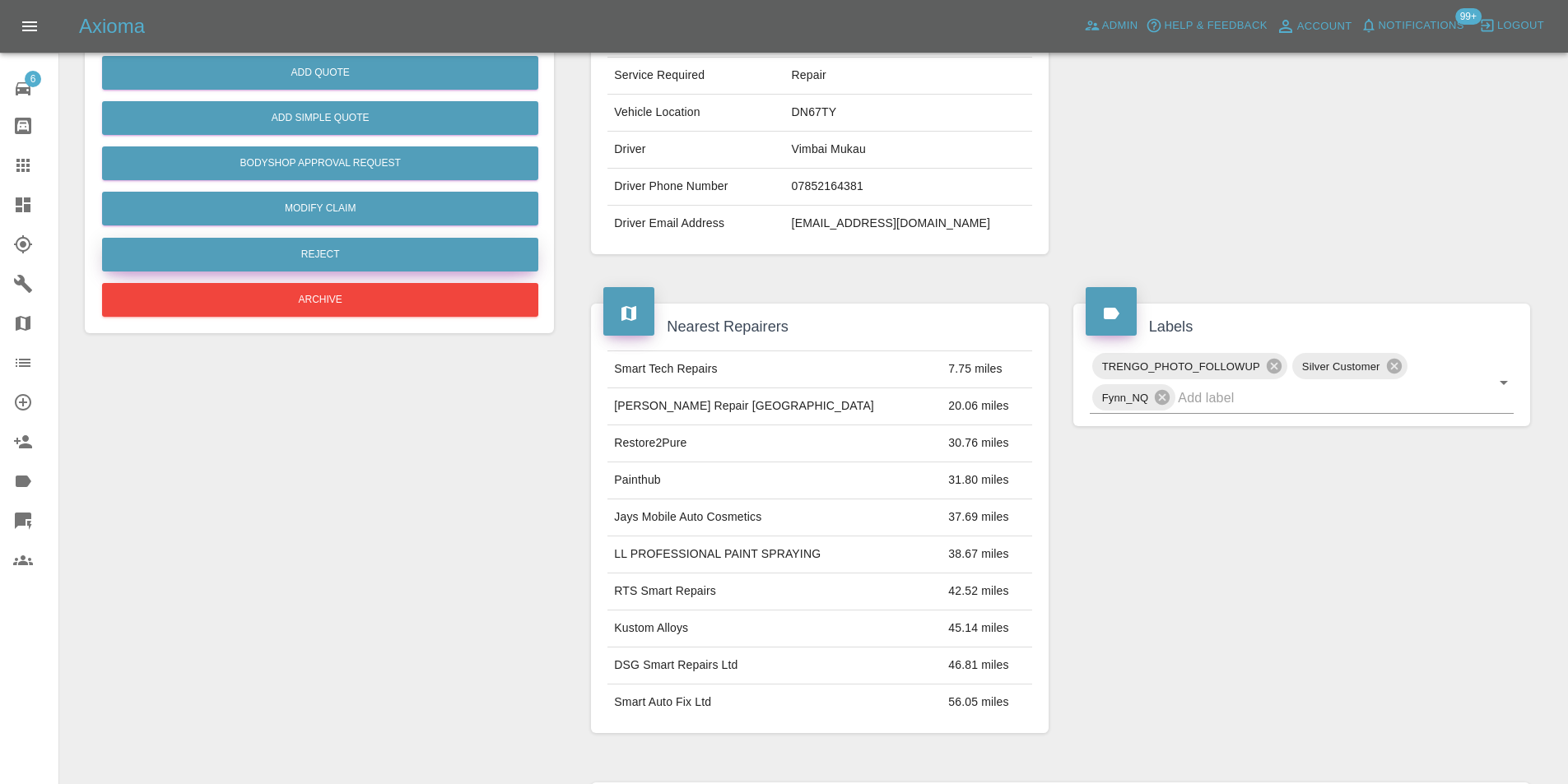
scroll to position [160, 0]
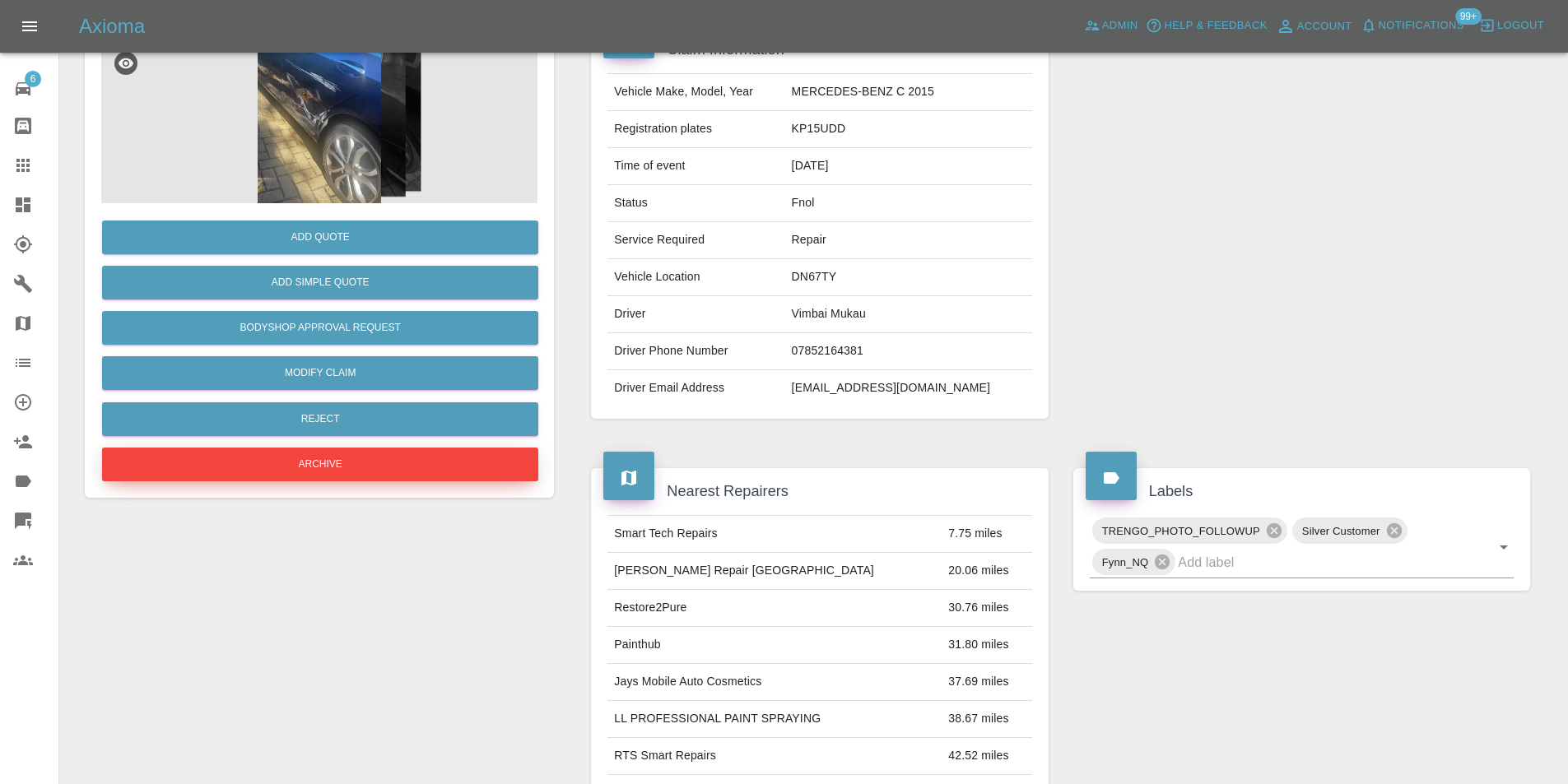
click at [328, 462] on button "Archive" at bounding box center [320, 465] width 436 height 34
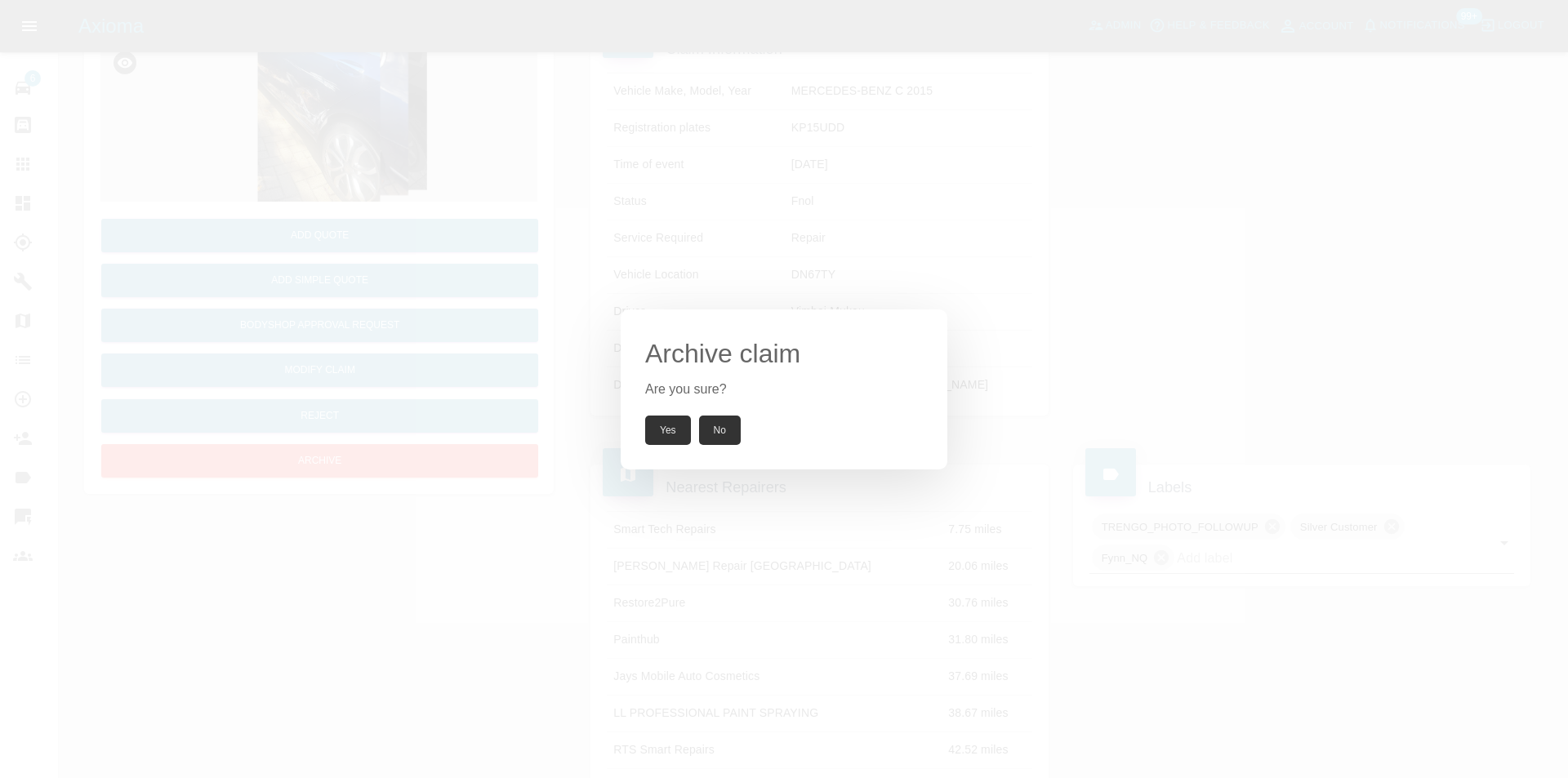
drag, startPoint x: 673, startPoint y: 432, endPoint x: 678, endPoint y: 400, distance: 32.4
click at [674, 434] on button "Yes" at bounding box center [668, 430] width 46 height 29
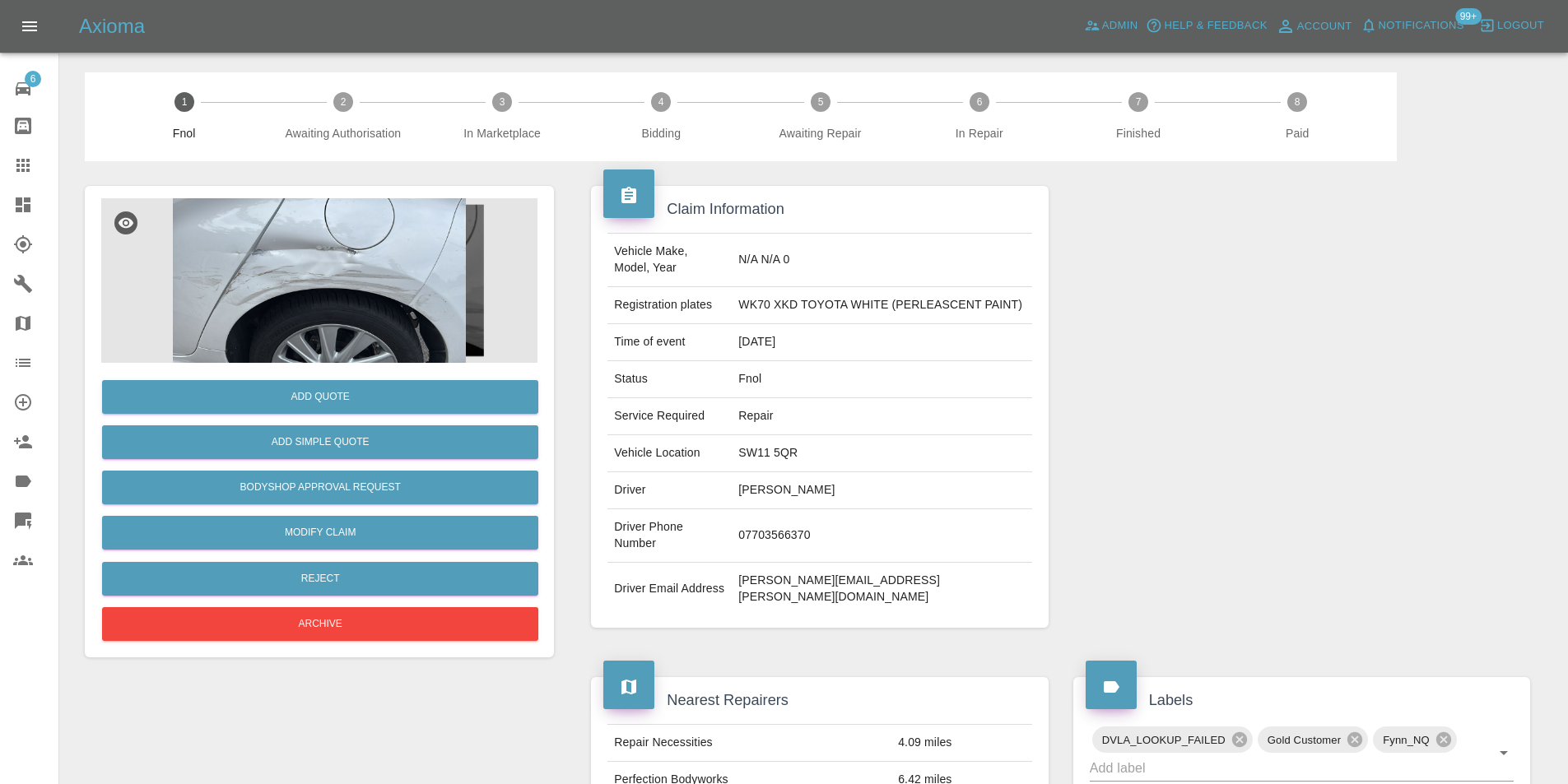
click at [315, 270] on img at bounding box center [319, 281] width 436 height 165
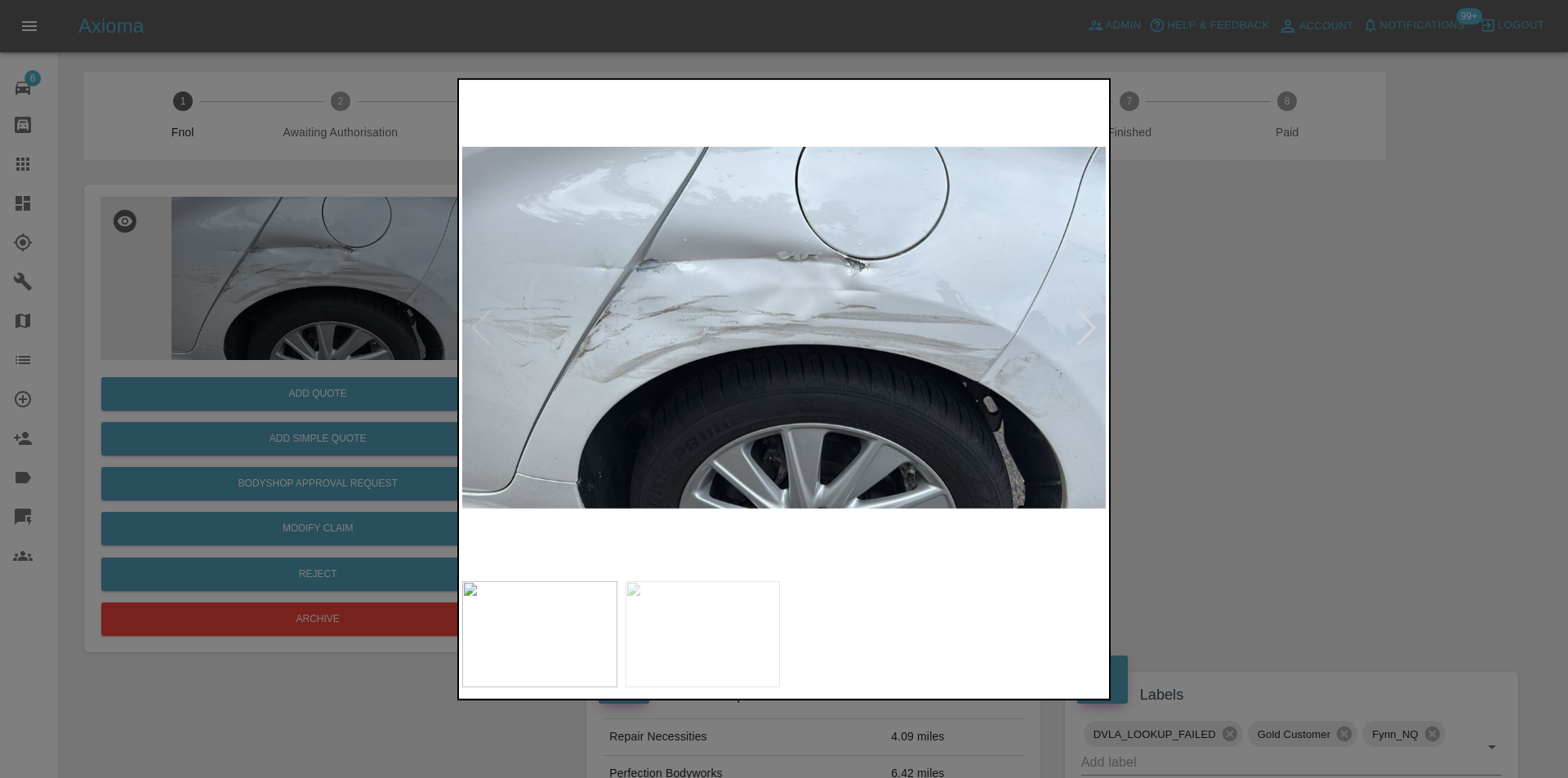
drag, startPoint x: 1215, startPoint y: 341, endPoint x: 1202, endPoint y: 344, distance: 13.3
click at [1209, 342] on div at bounding box center [784, 389] width 1568 height 778
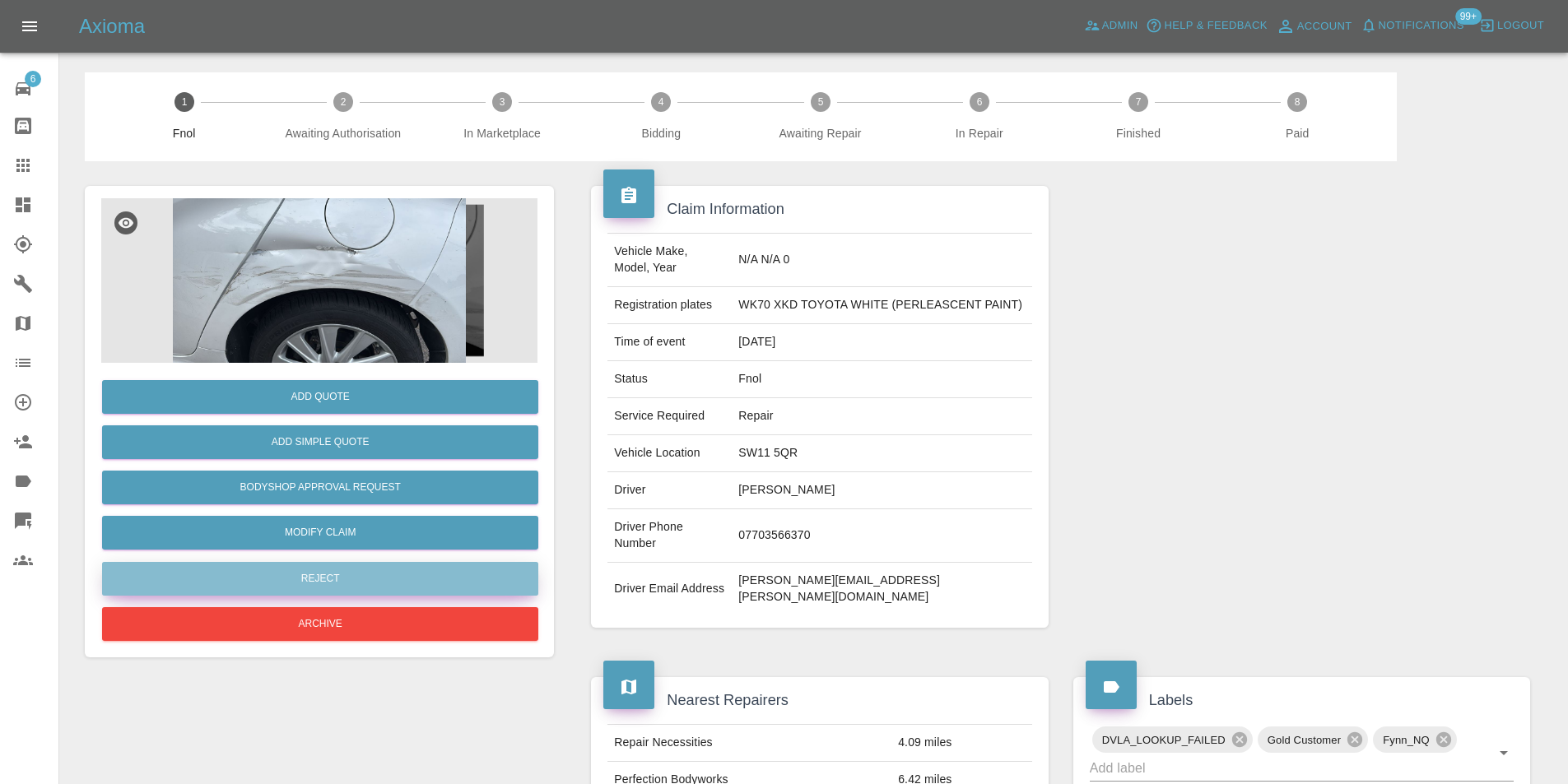
click at [379, 583] on button "Reject" at bounding box center [320, 579] width 436 height 34
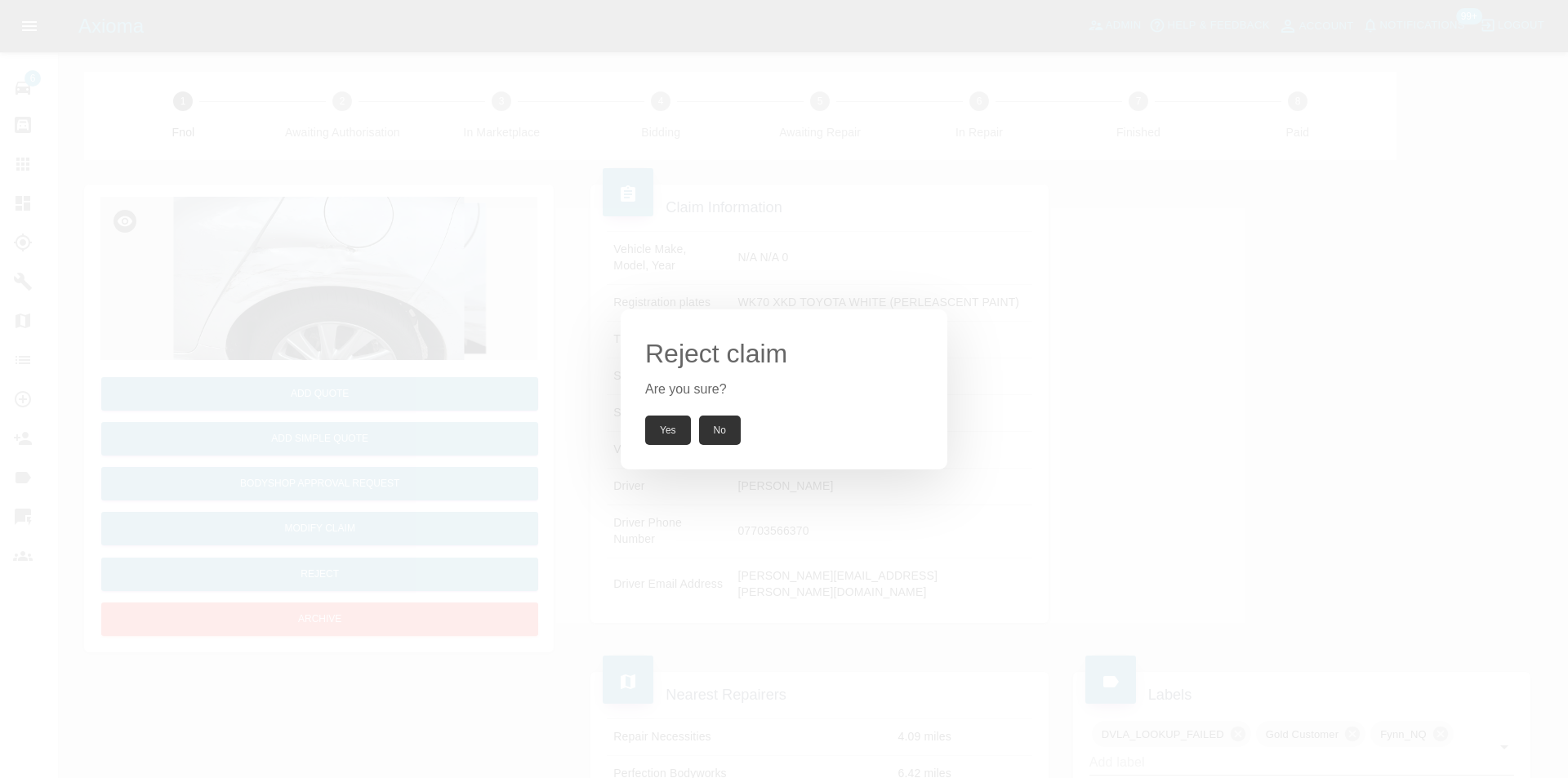
click at [670, 437] on button "Yes" at bounding box center [668, 430] width 46 height 29
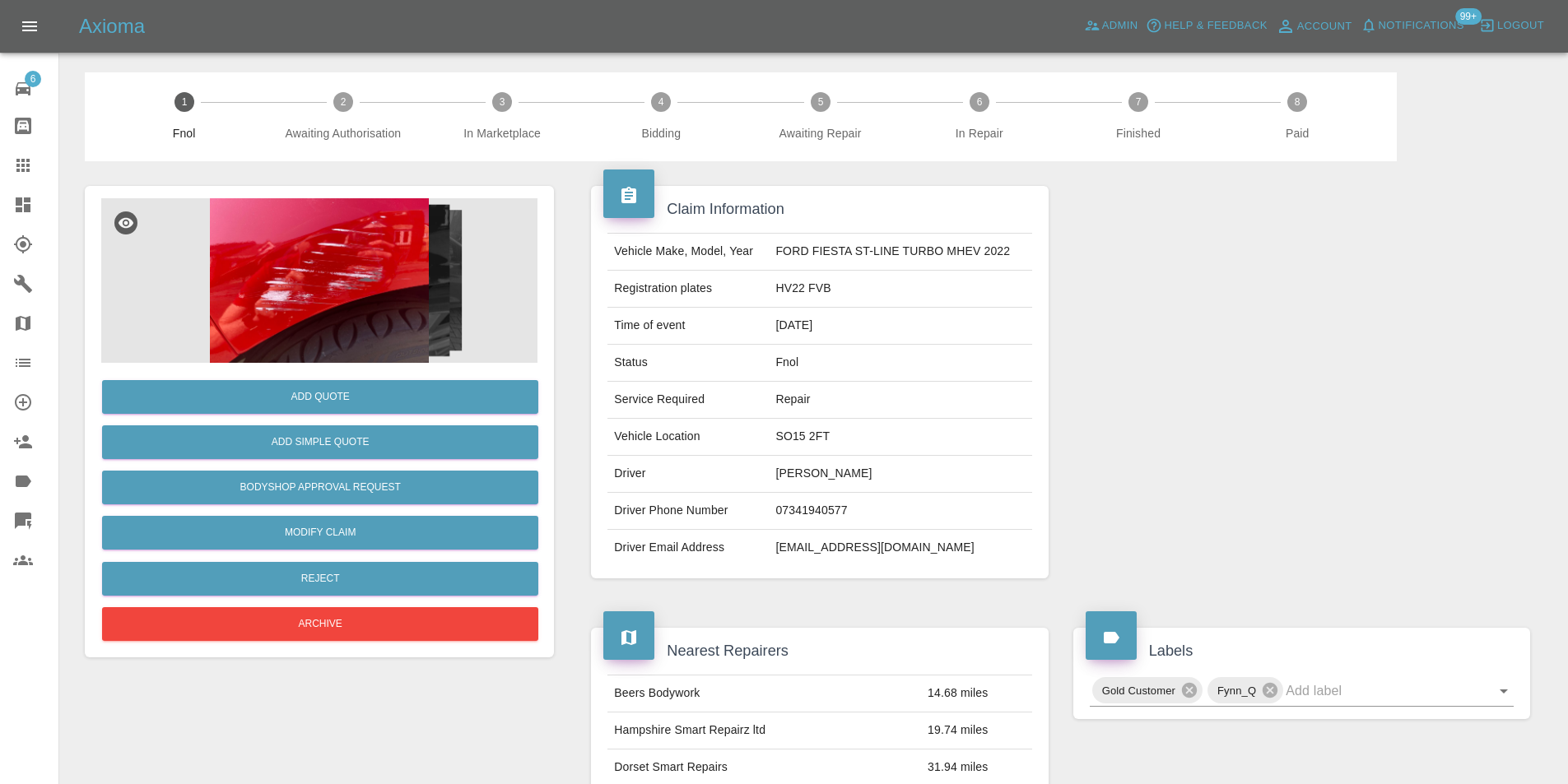
click at [348, 274] on img at bounding box center [319, 281] width 436 height 165
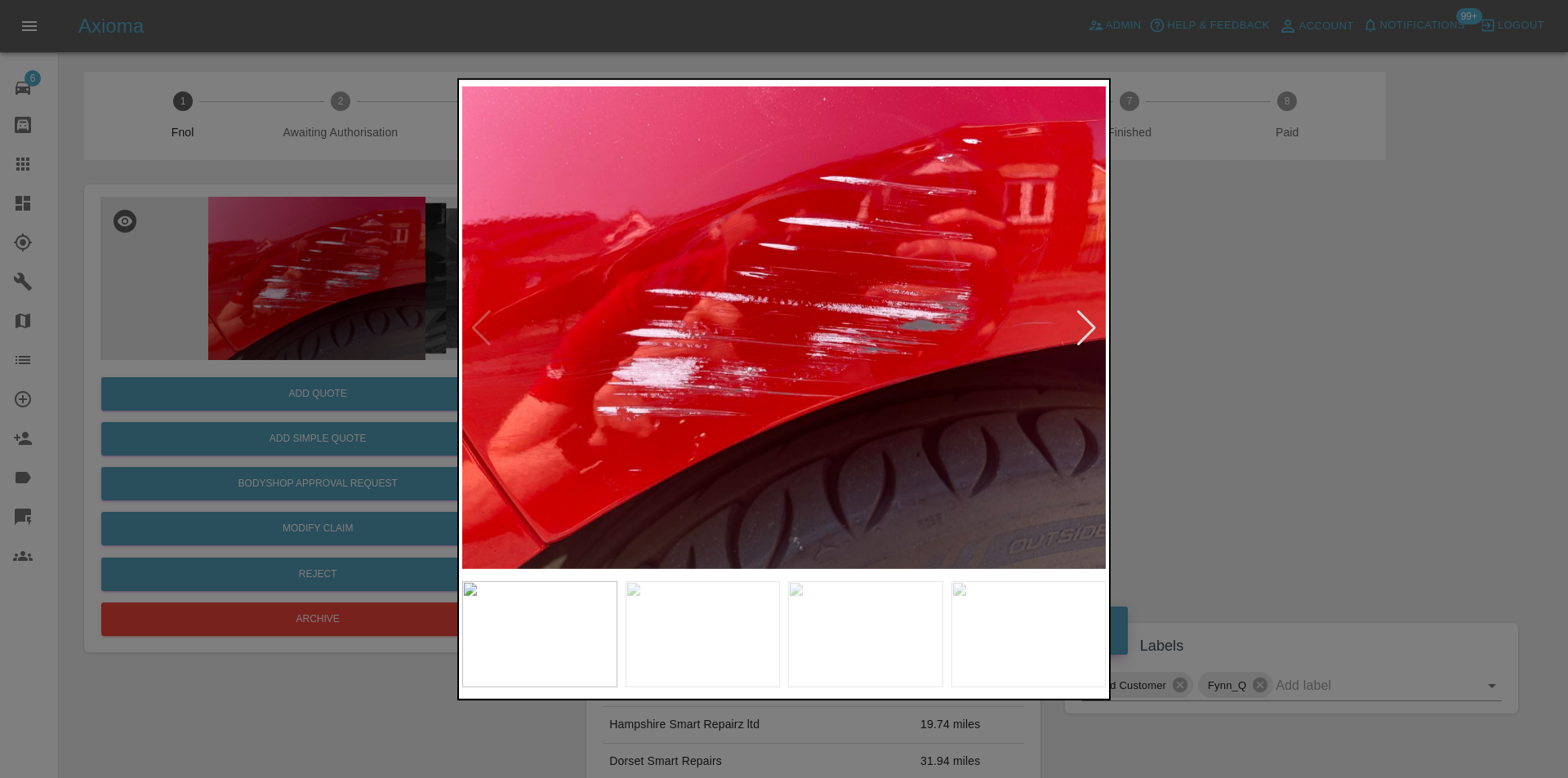
click at [1093, 325] on div at bounding box center [1087, 327] width 22 height 36
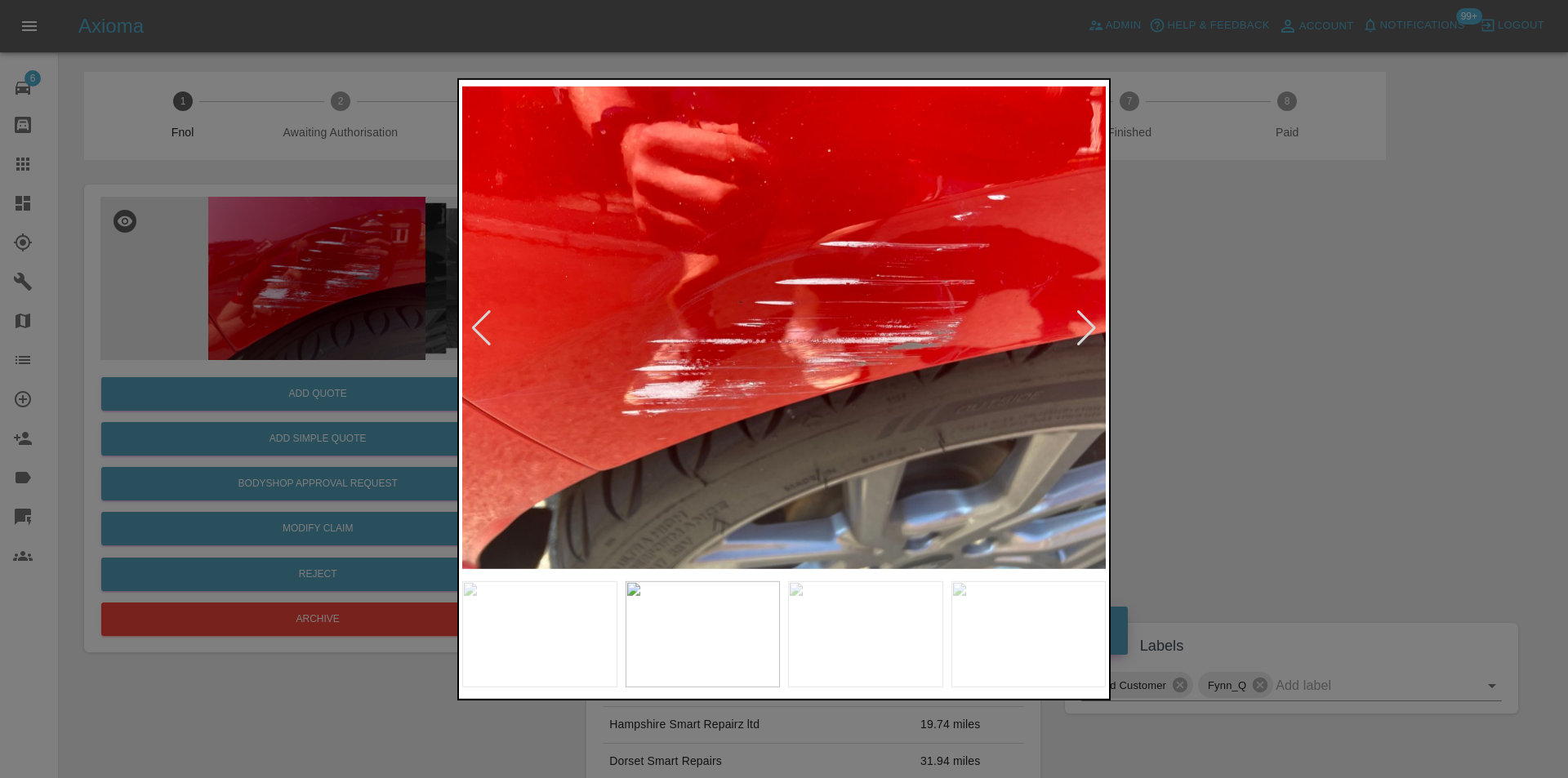
click at [1093, 325] on div at bounding box center [1087, 327] width 22 height 36
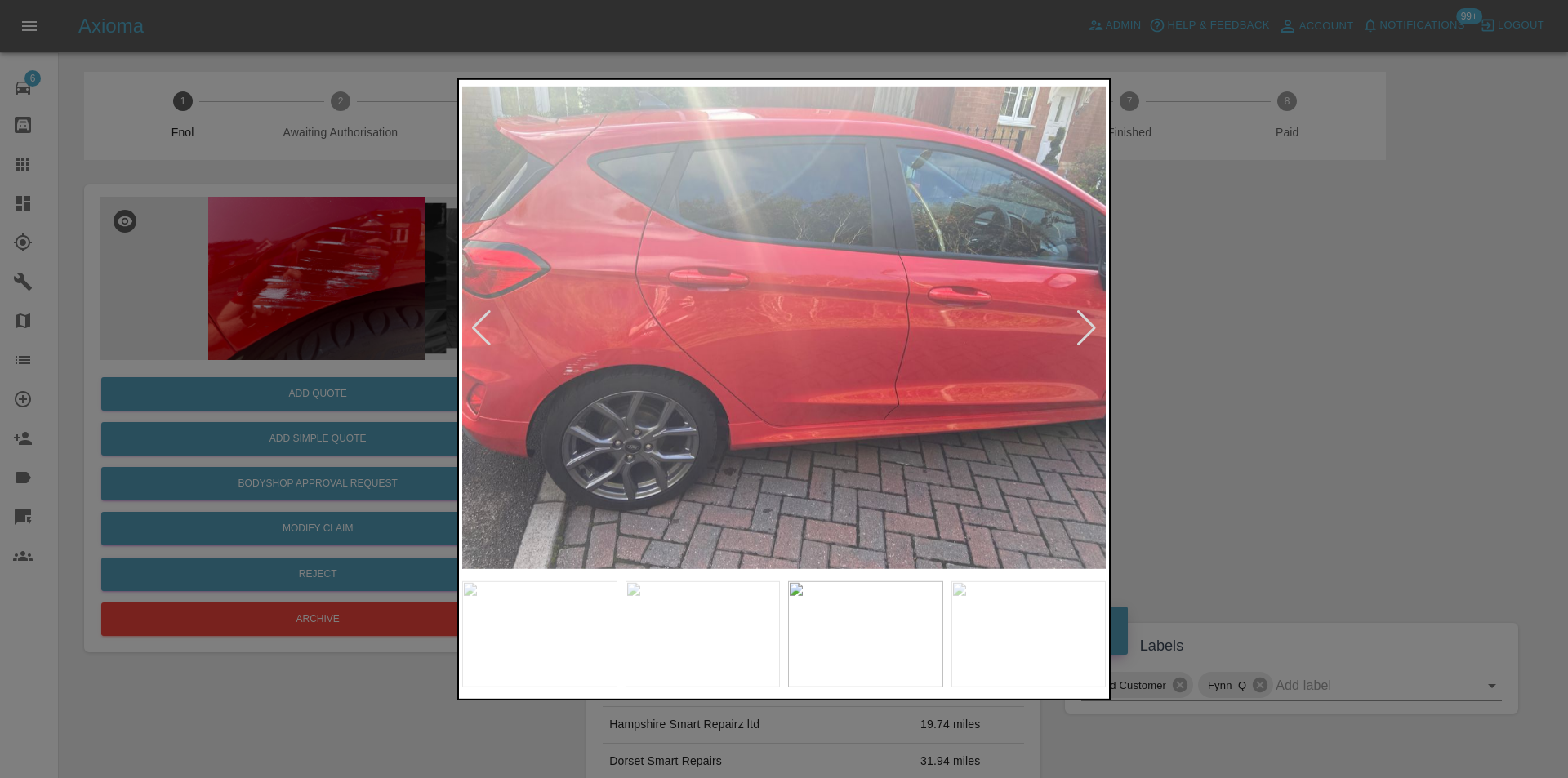
click at [1093, 324] on div at bounding box center [1087, 327] width 22 height 36
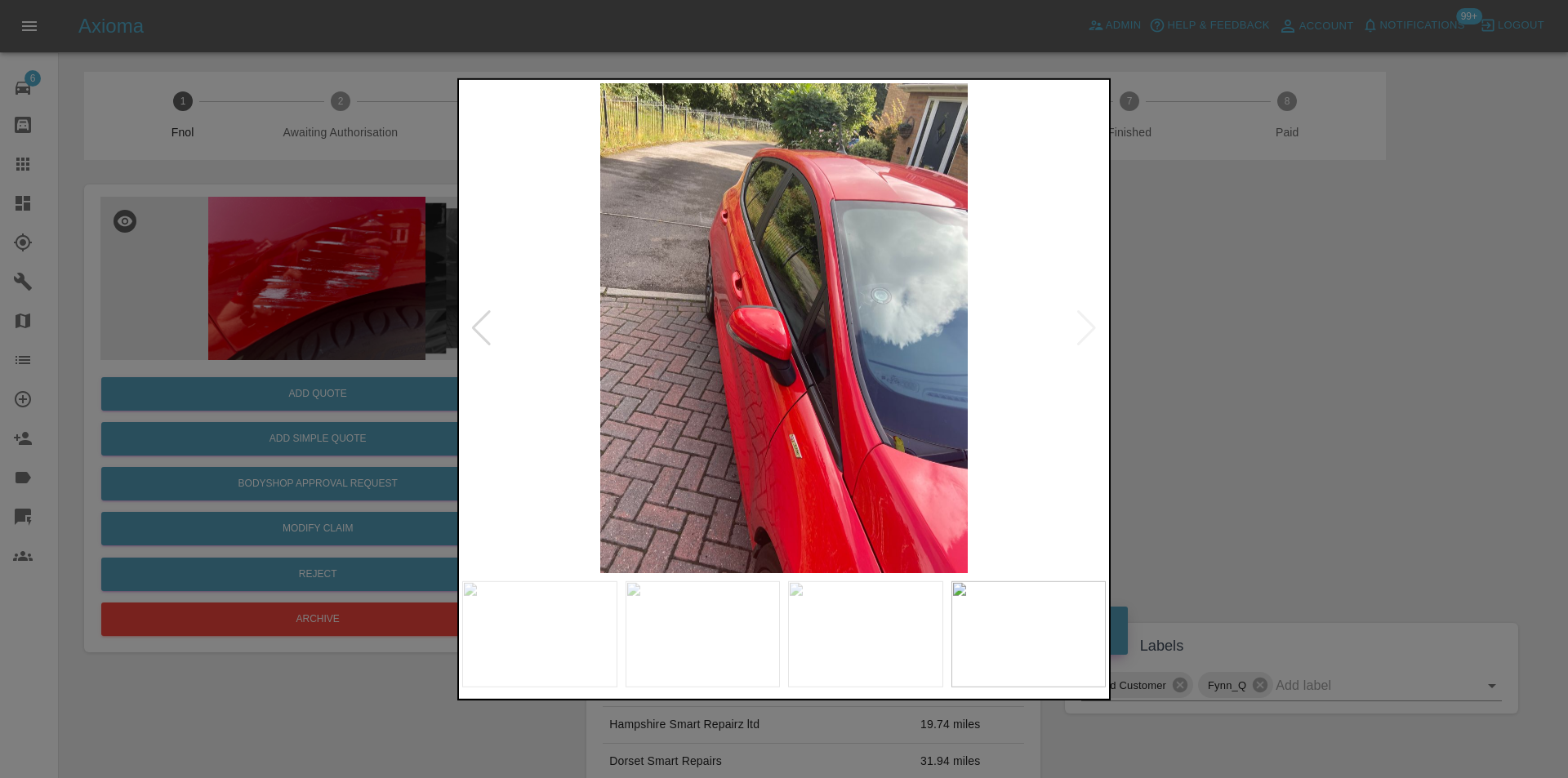
drag, startPoint x: 1196, startPoint y: 335, endPoint x: 965, endPoint y: 363, distance: 232.7
click at [1195, 334] on div at bounding box center [784, 389] width 1568 height 778
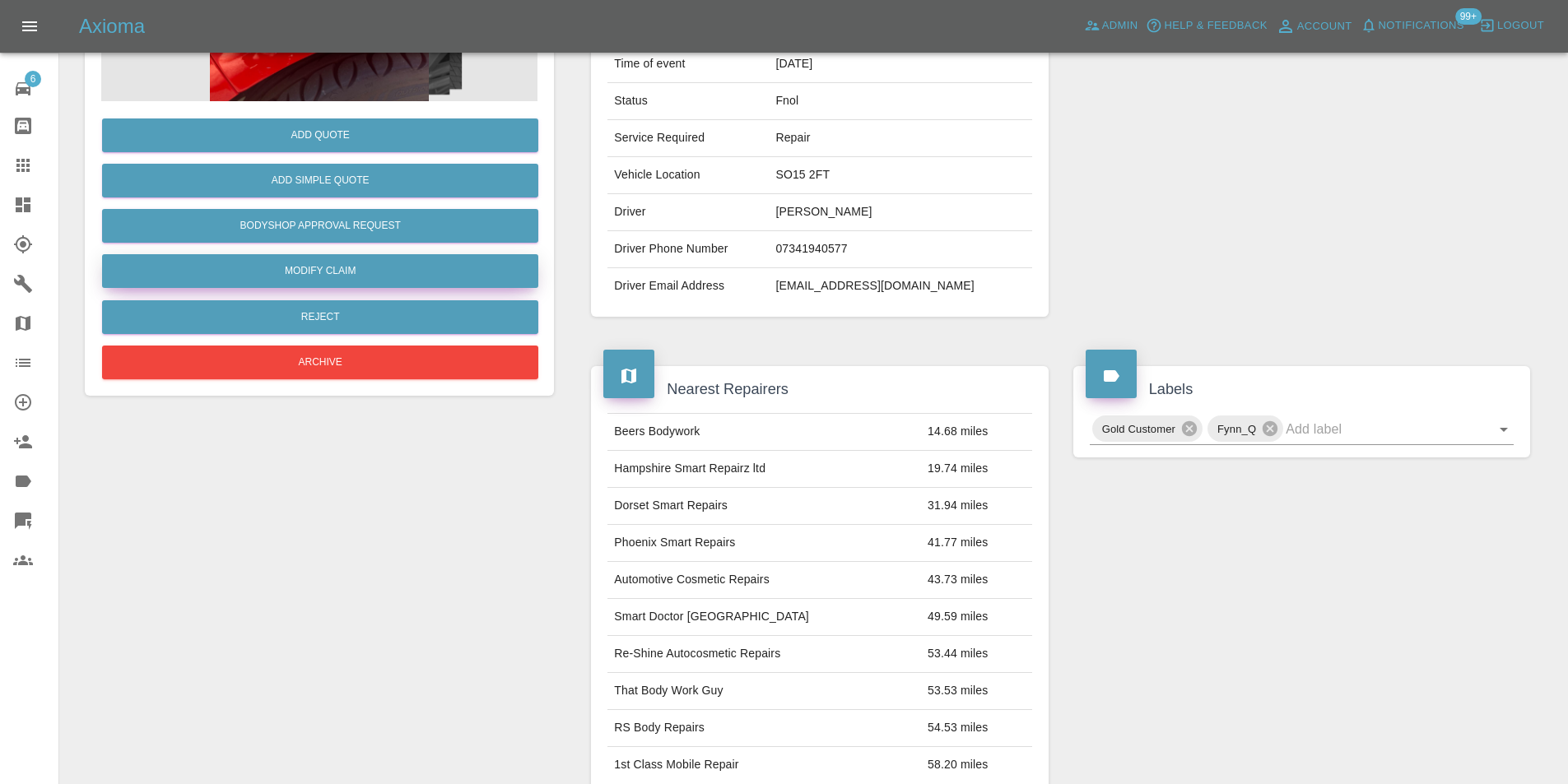
scroll to position [90, 0]
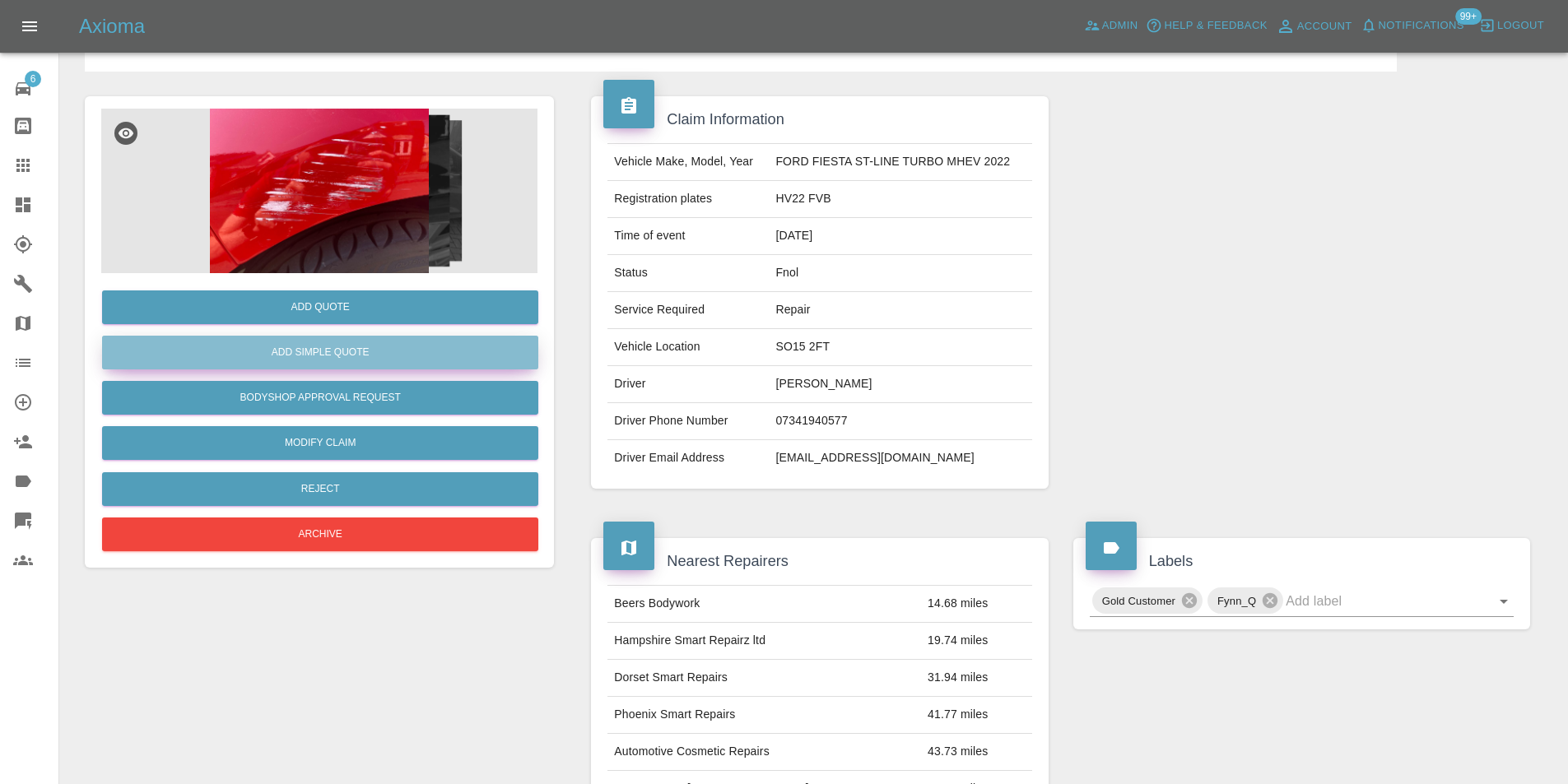
click at [328, 348] on button "Add Simple Quote" at bounding box center [320, 353] width 436 height 34
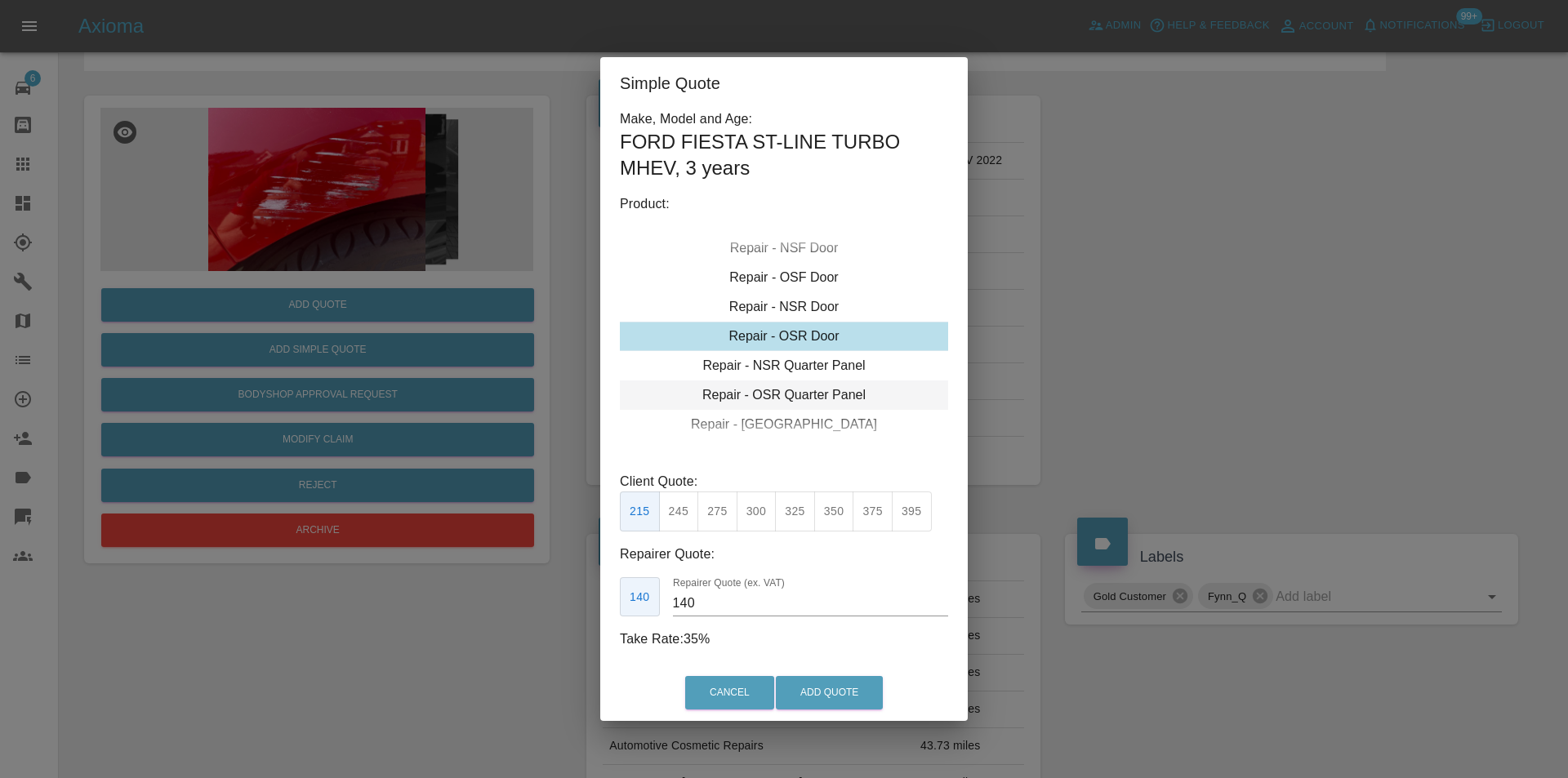
click at [830, 392] on div "Repair - OSR Quarter Panel" at bounding box center [784, 395] width 328 height 29
click at [723, 516] on button "275" at bounding box center [717, 511] width 40 height 40
drag, startPoint x: 757, startPoint y: 516, endPoint x: 773, endPoint y: 552, distance: 39.4
click at [757, 518] on button "300" at bounding box center [757, 511] width 40 height 40
type input "190"
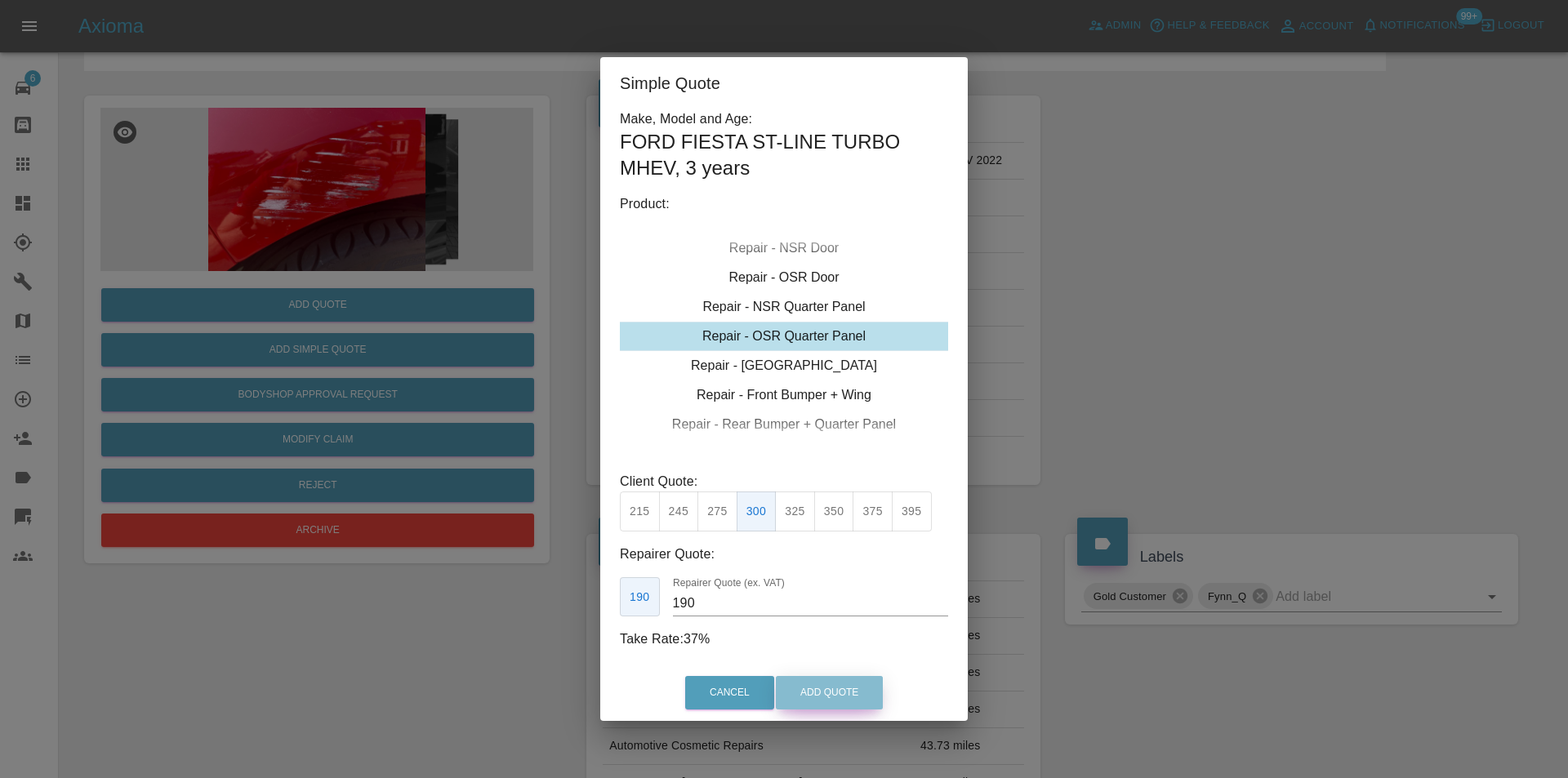
click at [816, 690] on button "Add Quote" at bounding box center [829, 693] width 107 height 33
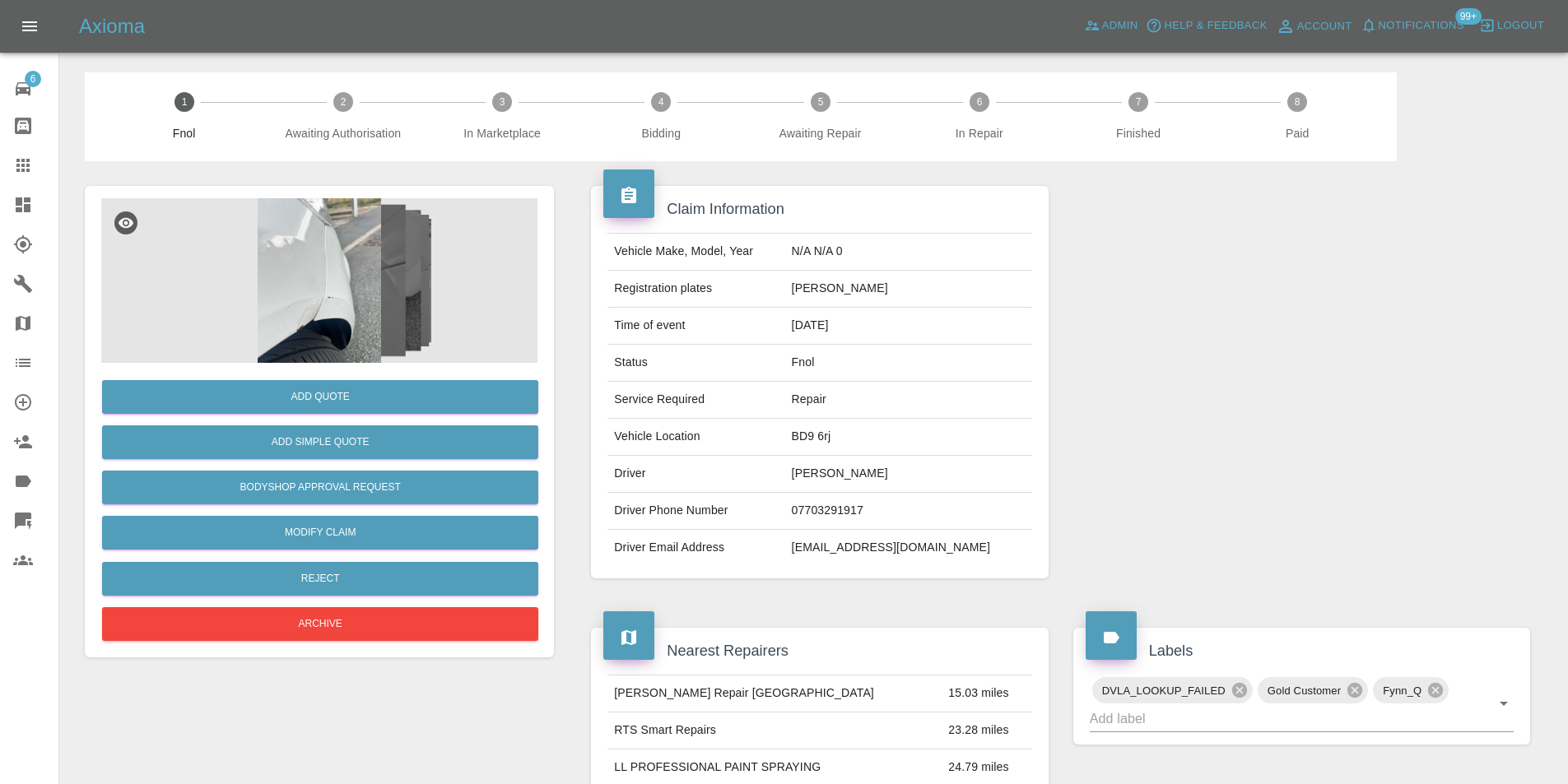
click at [338, 275] on img at bounding box center [319, 281] width 436 height 165
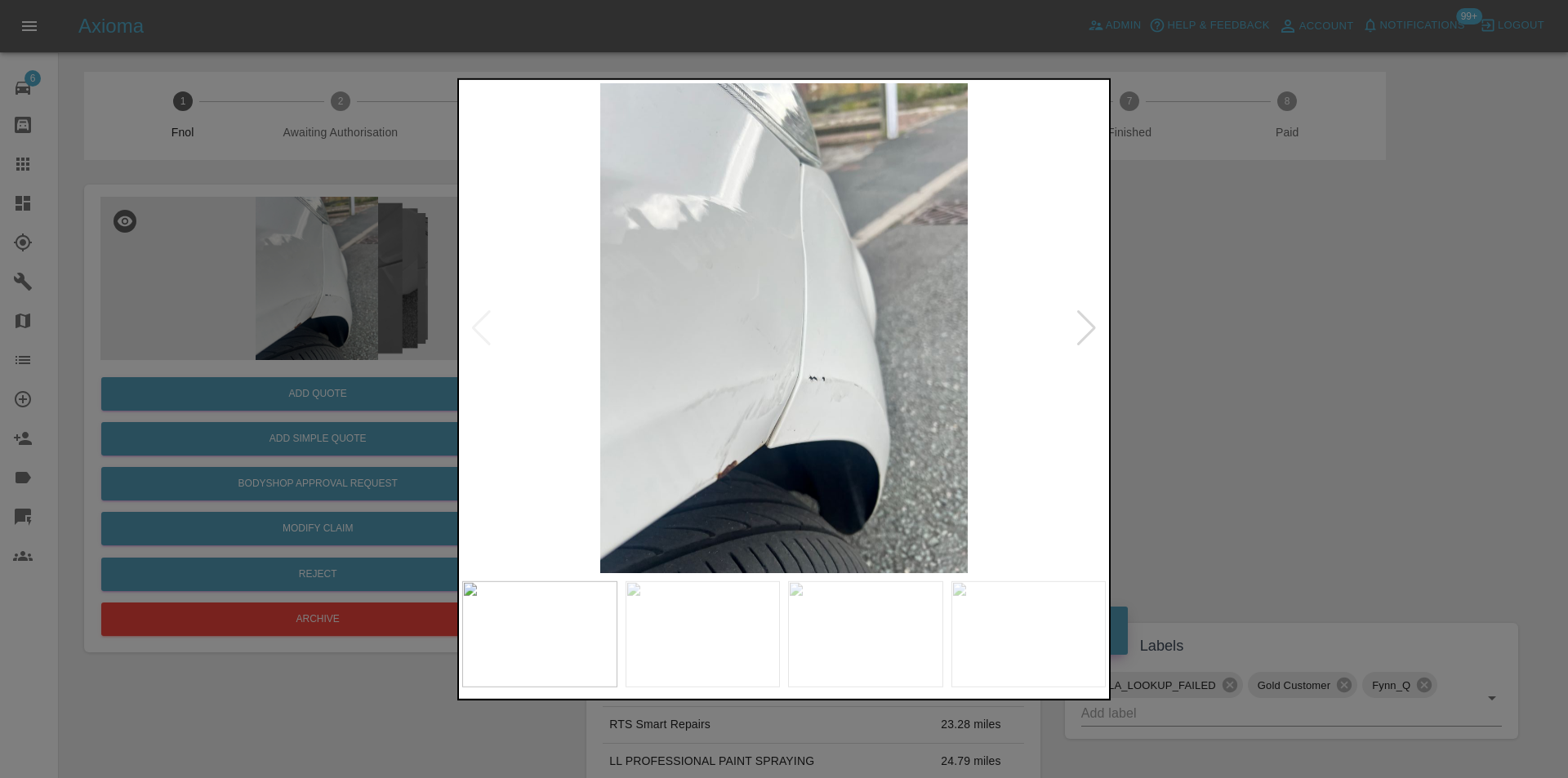
click at [1082, 333] on div at bounding box center [1087, 327] width 22 height 36
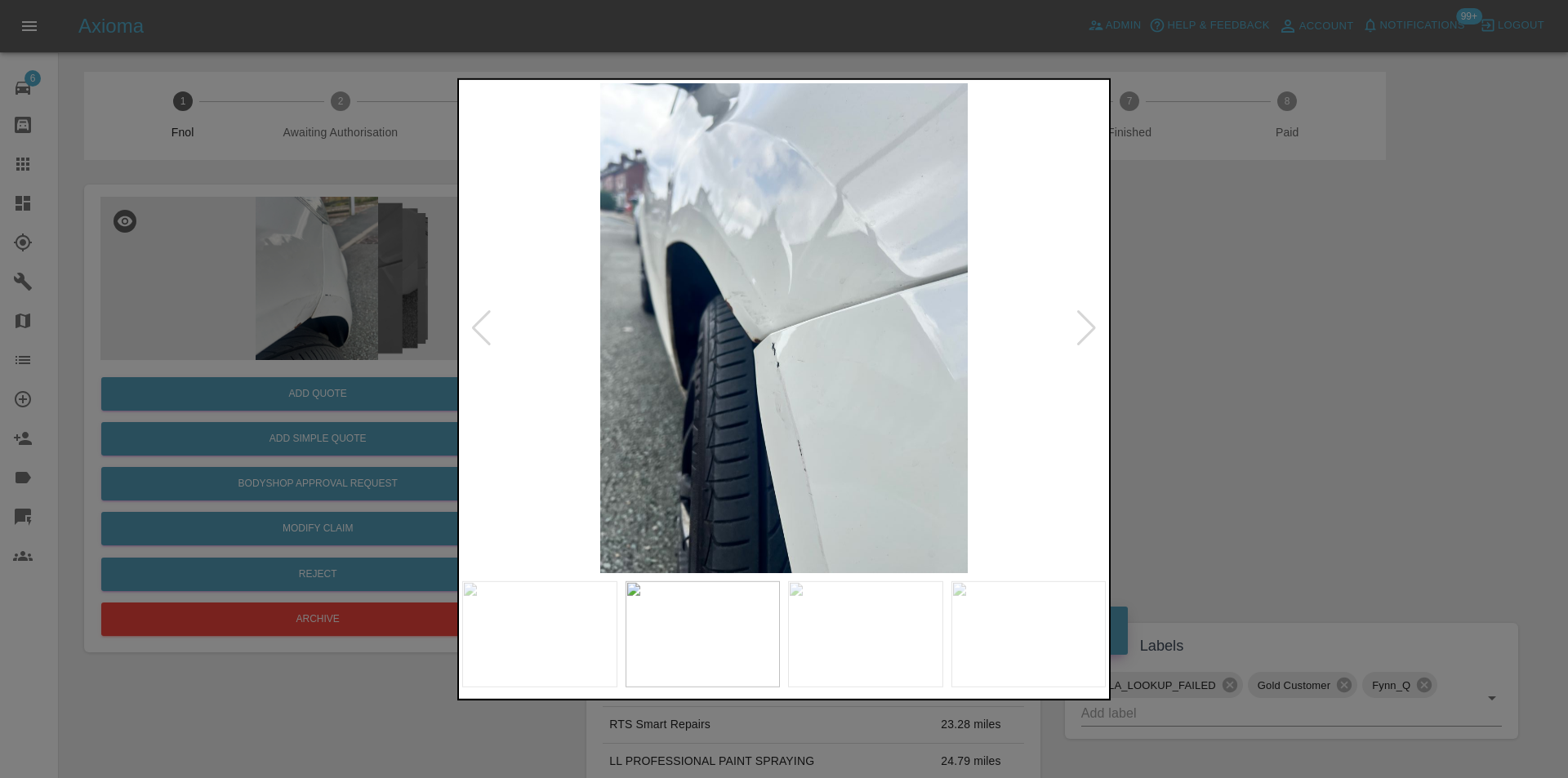
click at [1082, 333] on div at bounding box center [1087, 327] width 22 height 36
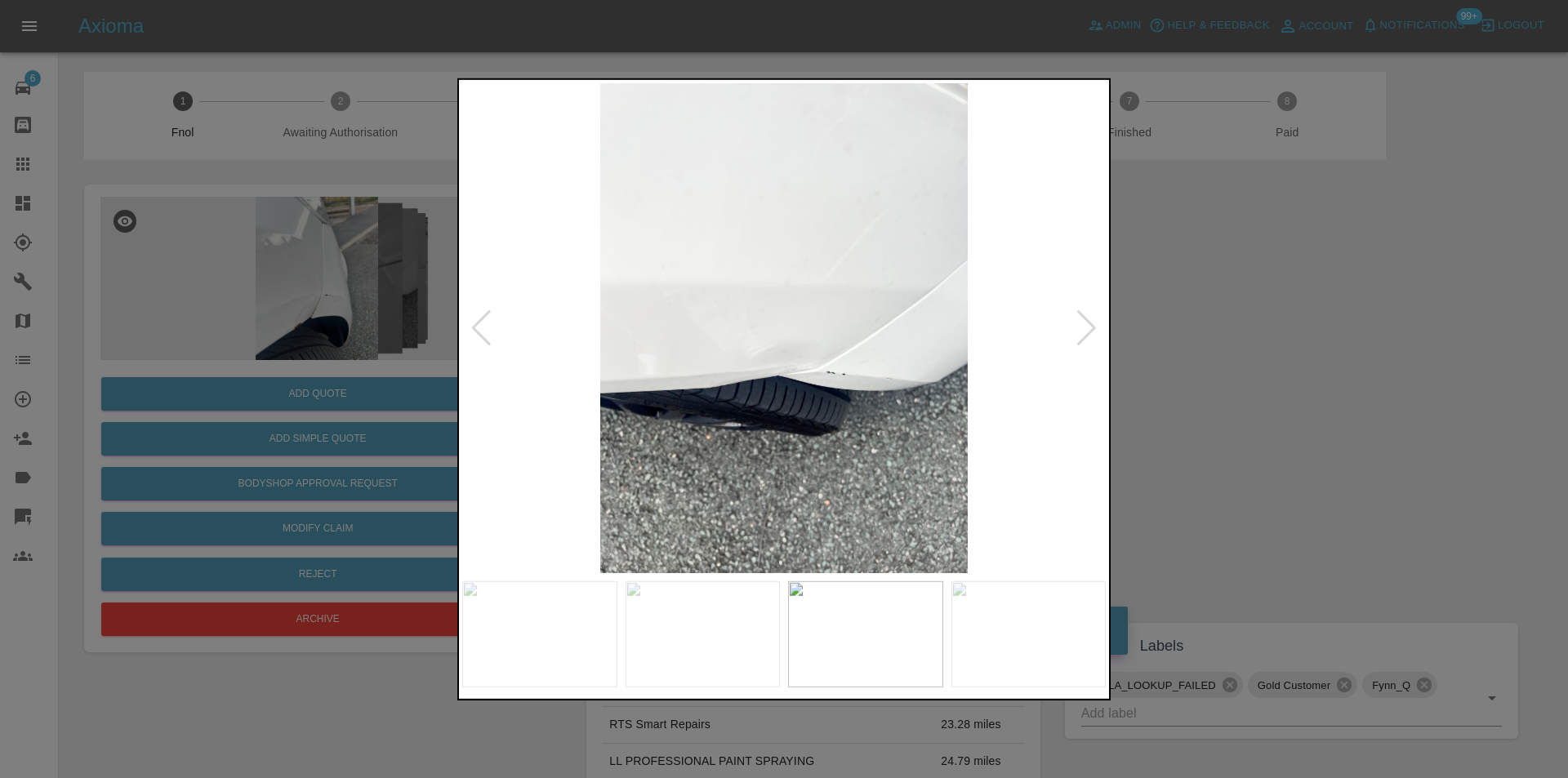
click at [1082, 333] on div at bounding box center [1087, 327] width 22 height 36
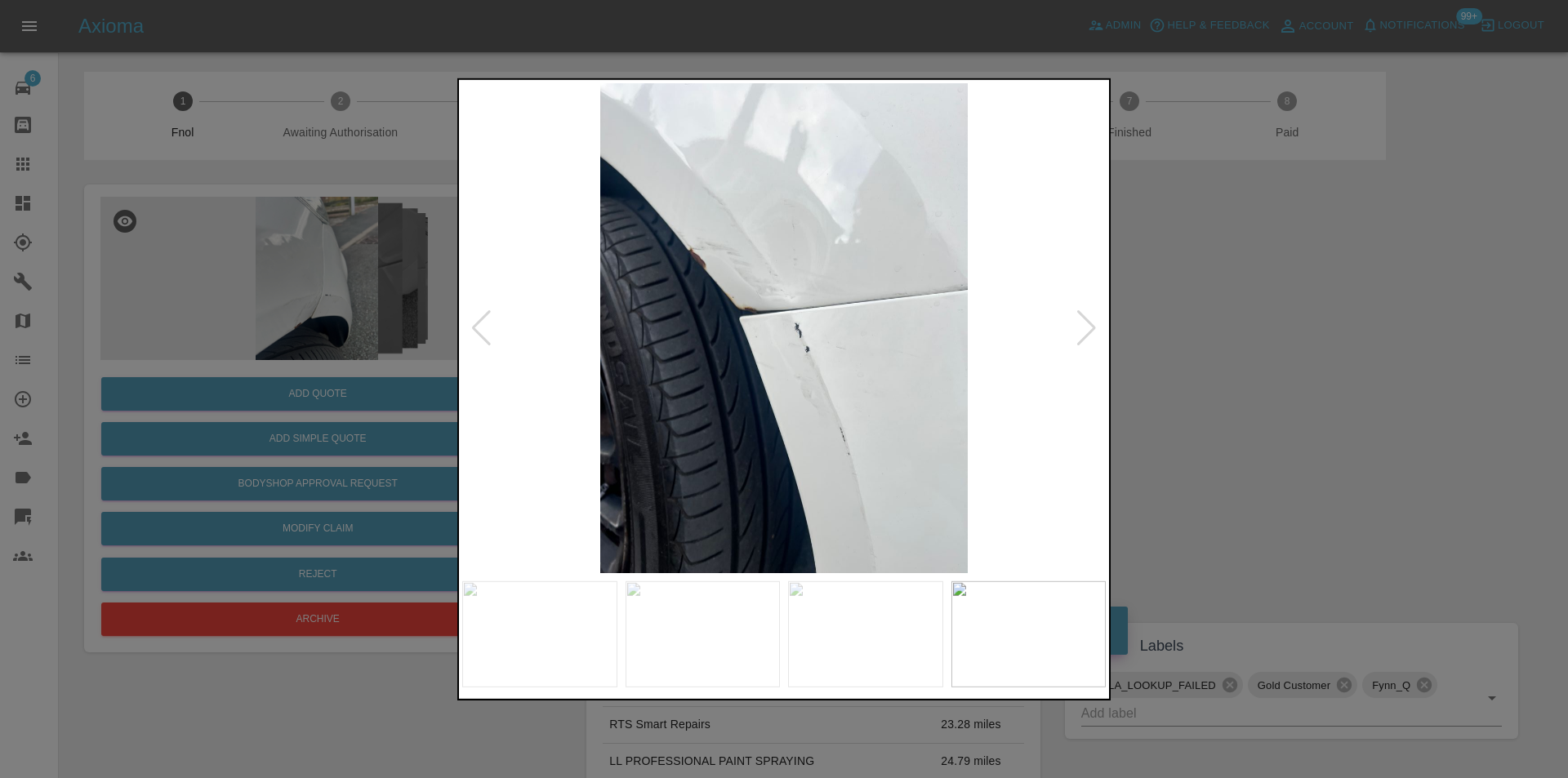
click at [1082, 333] on div at bounding box center [1087, 327] width 22 height 36
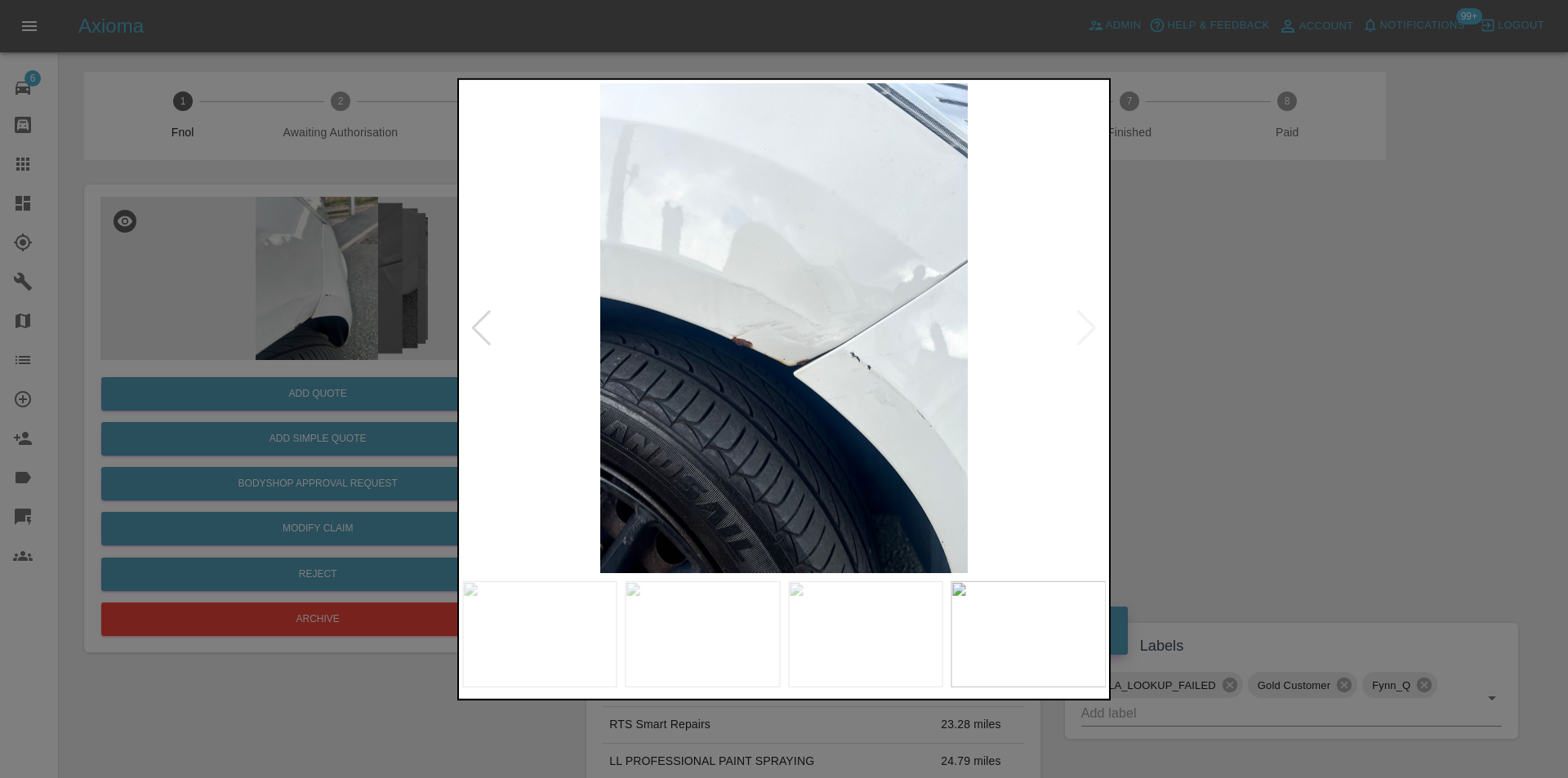
click at [1082, 333] on img at bounding box center [784, 327] width 643 height 490
click at [1260, 368] on div at bounding box center [784, 389] width 1568 height 778
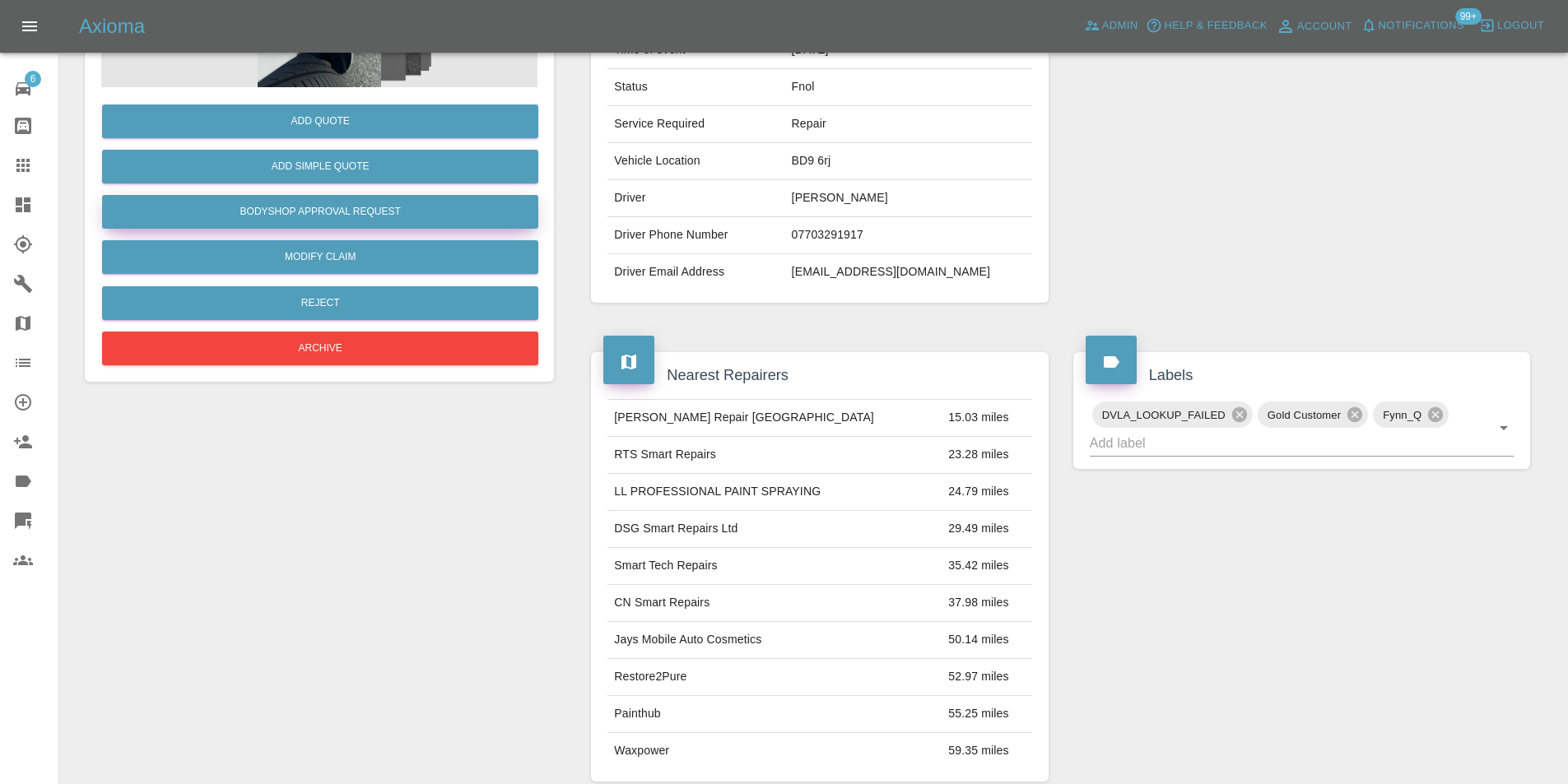
scroll to position [82, 0]
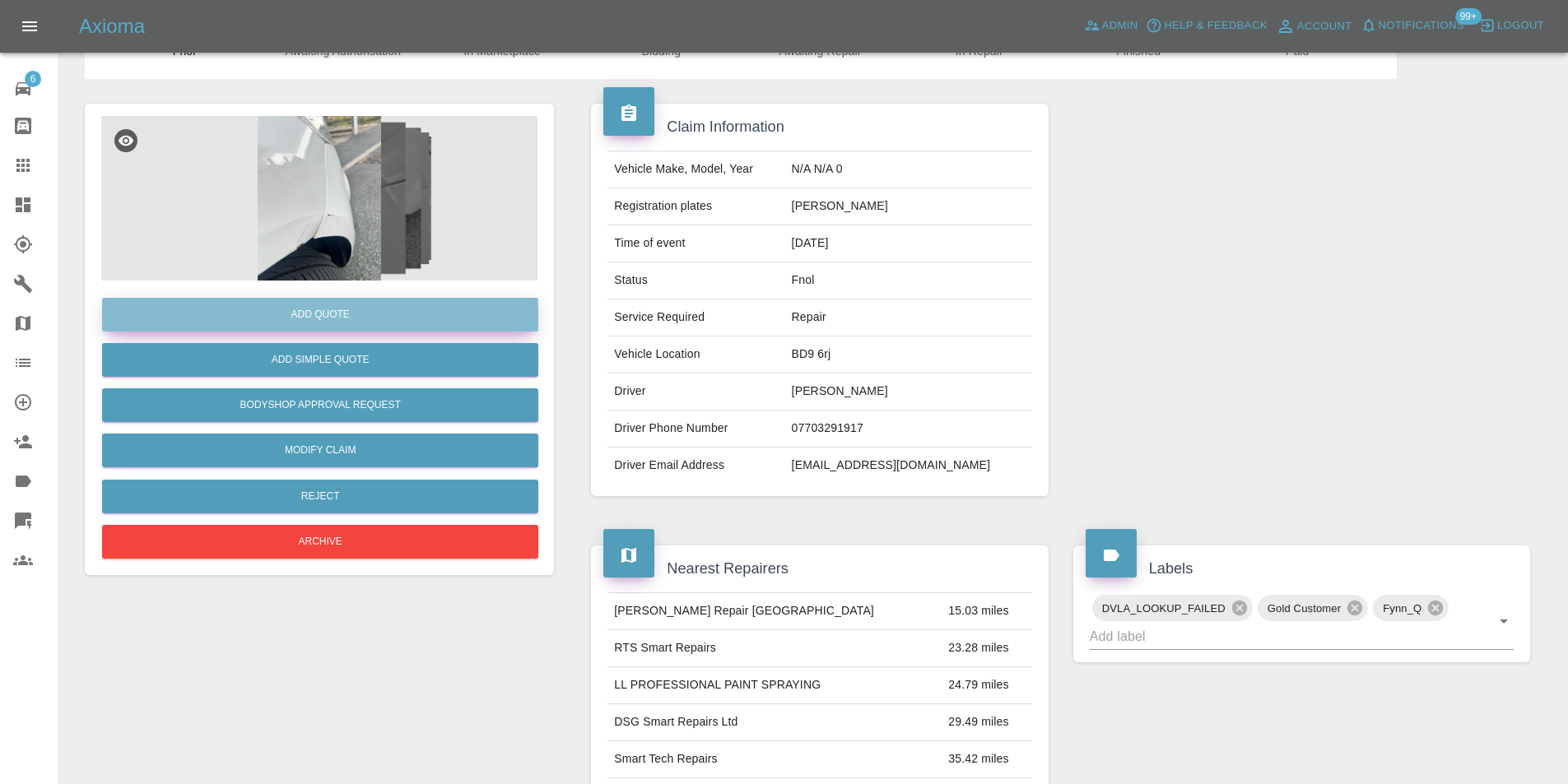
click at [379, 311] on button "Add Quote" at bounding box center [320, 315] width 436 height 34
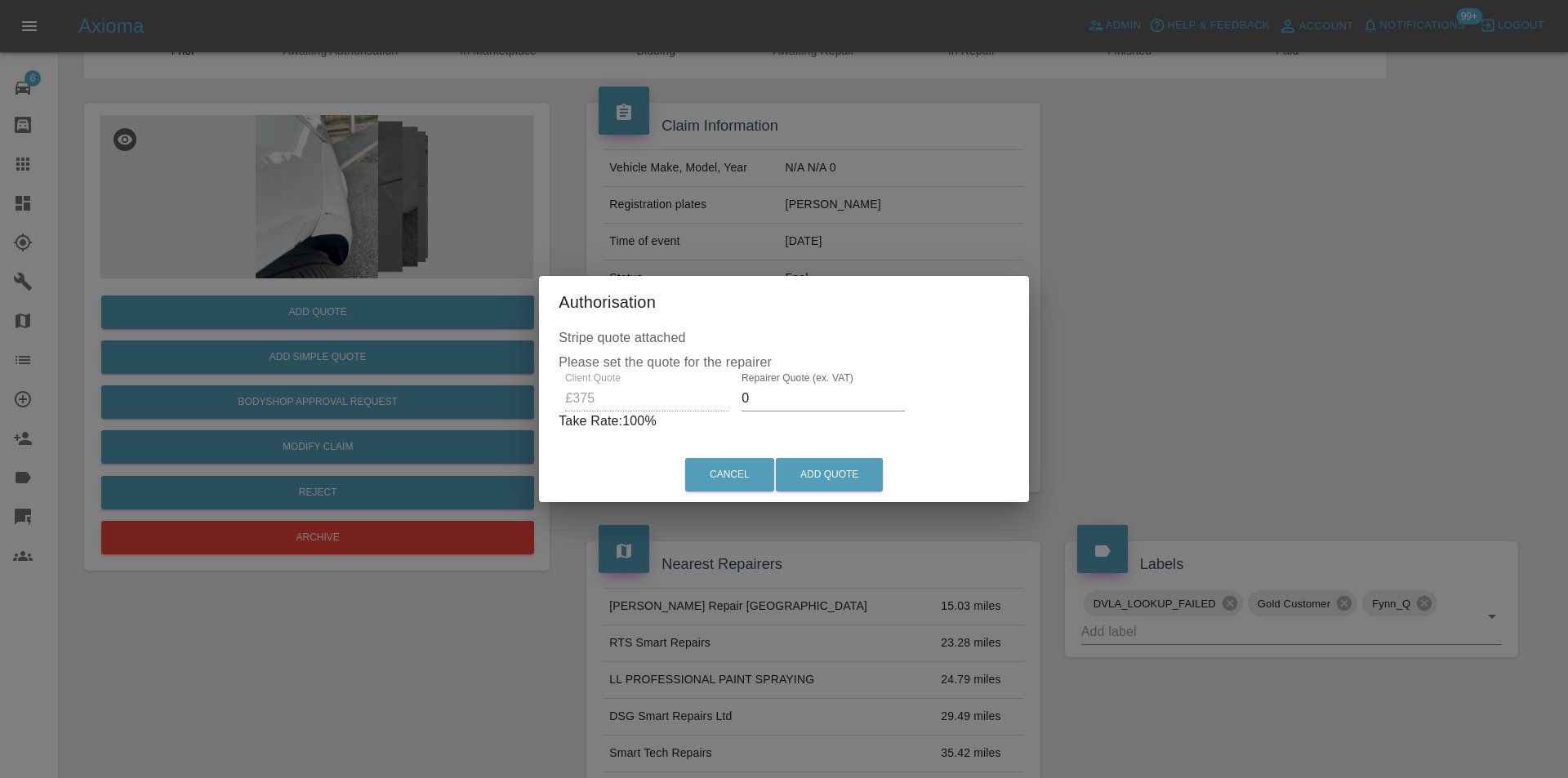
click at [769, 397] on input "0" at bounding box center [823, 398] width 164 height 26
type input "0235"
click at [837, 491] on button "Add Quote" at bounding box center [829, 475] width 107 height 33
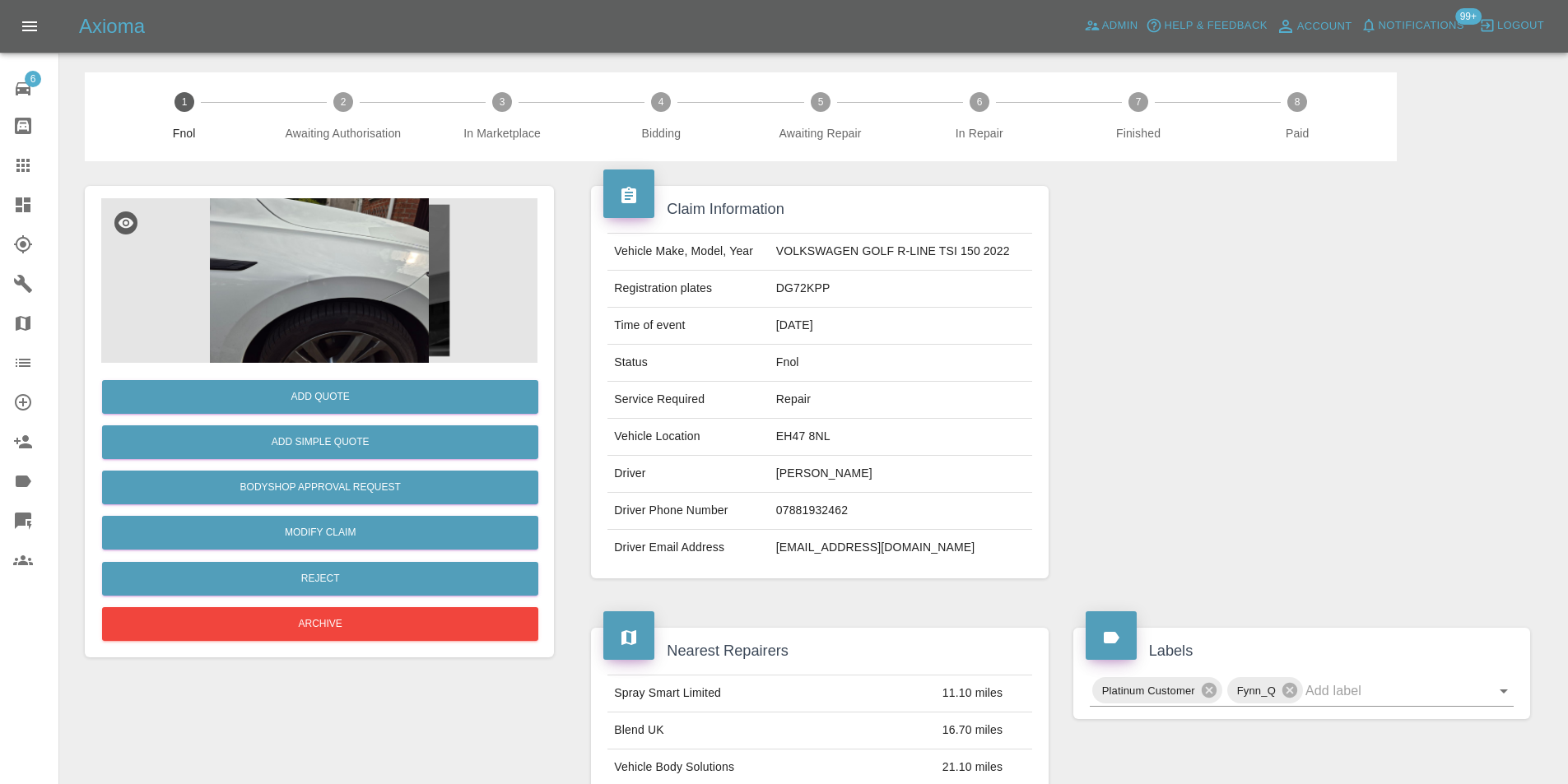
click at [359, 295] on img at bounding box center [319, 281] width 436 height 165
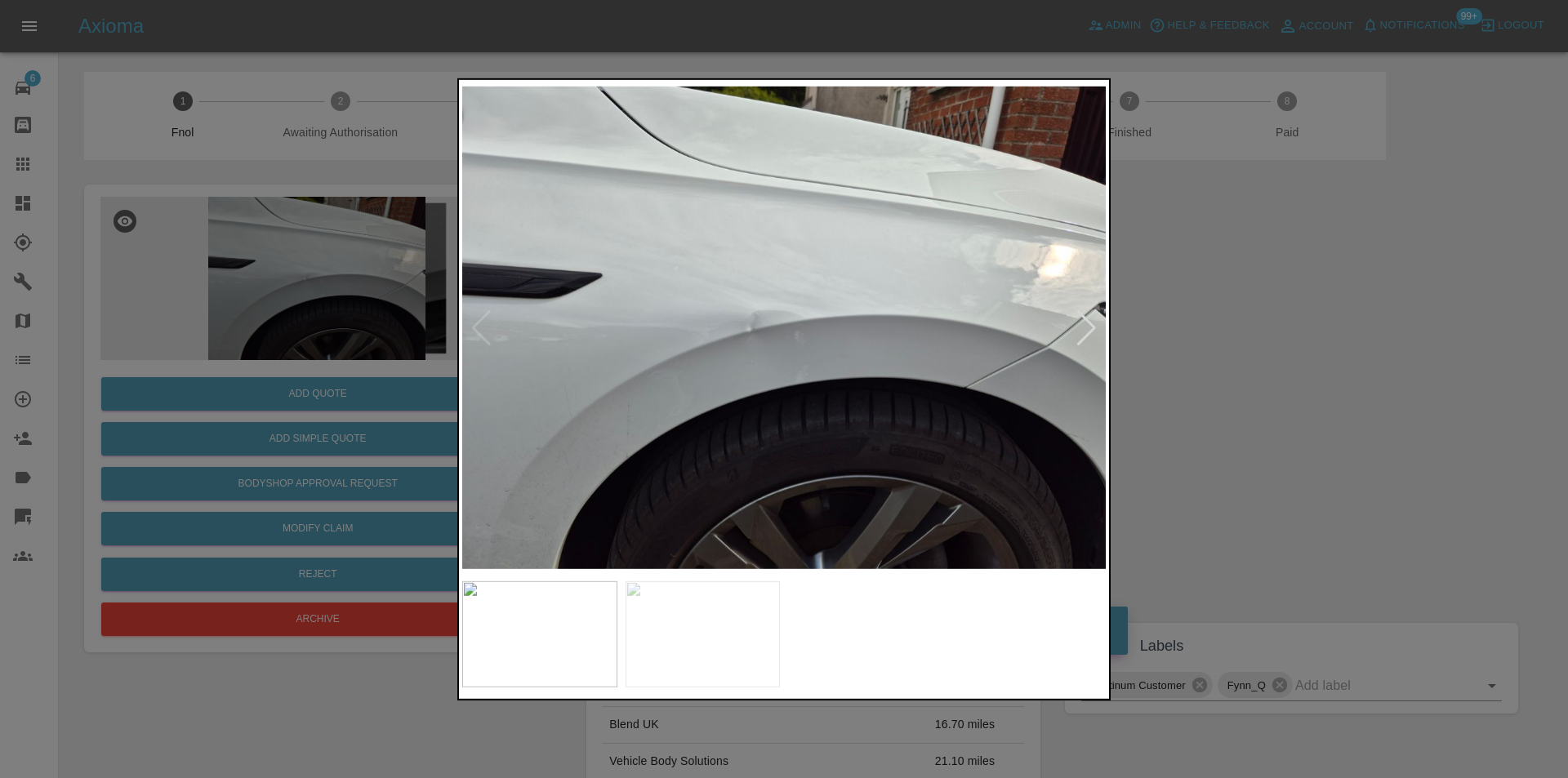
click at [1093, 328] on div at bounding box center [1087, 327] width 22 height 36
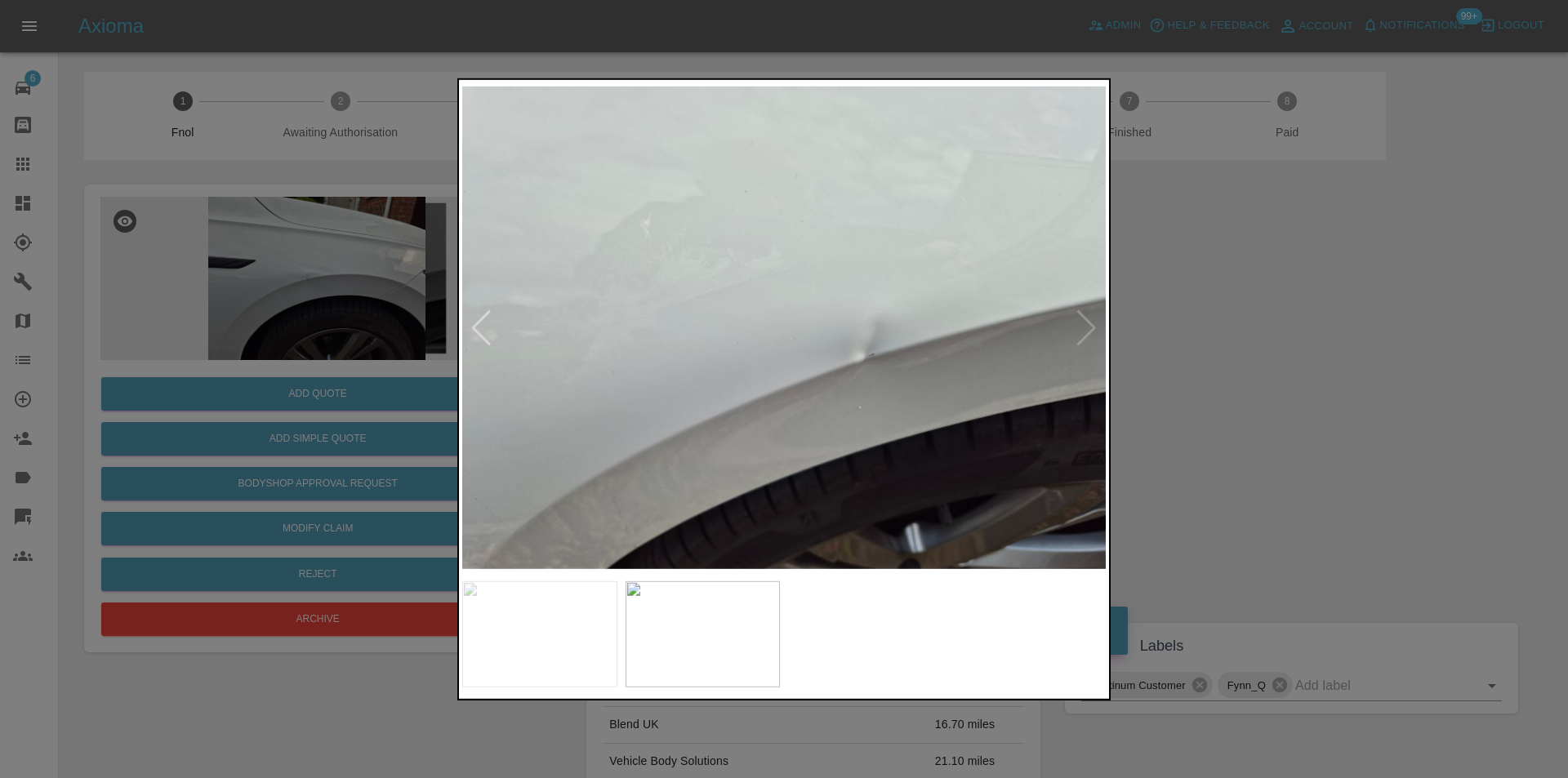
click at [1093, 328] on img at bounding box center [784, 327] width 643 height 490
drag, startPoint x: 1263, startPoint y: 360, endPoint x: 1227, endPoint y: 361, distance: 36.0
click at [1240, 361] on div at bounding box center [784, 389] width 1568 height 778
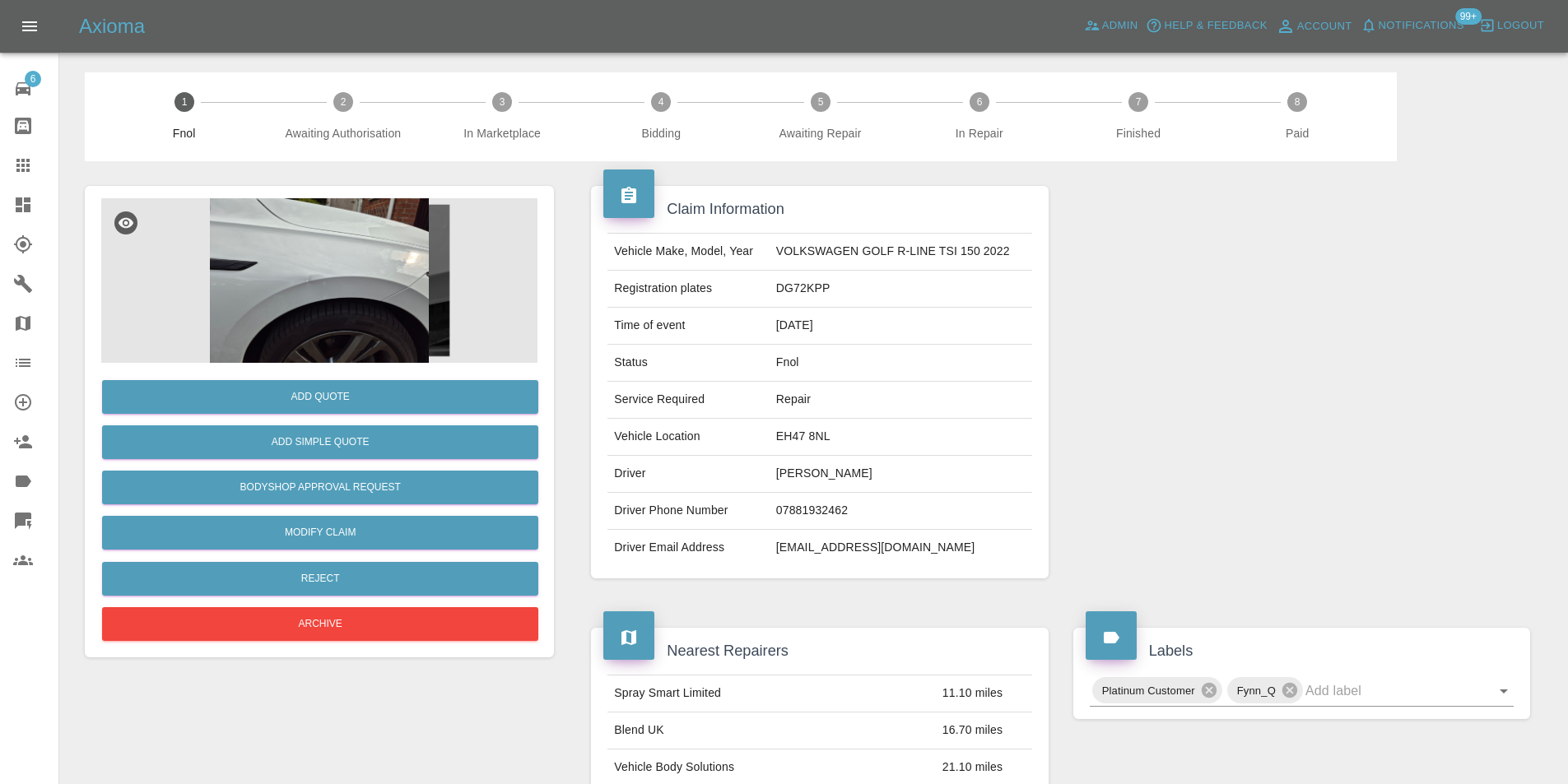
click at [297, 424] on div "Add Simple Quote" at bounding box center [319, 442] width 436 height 42
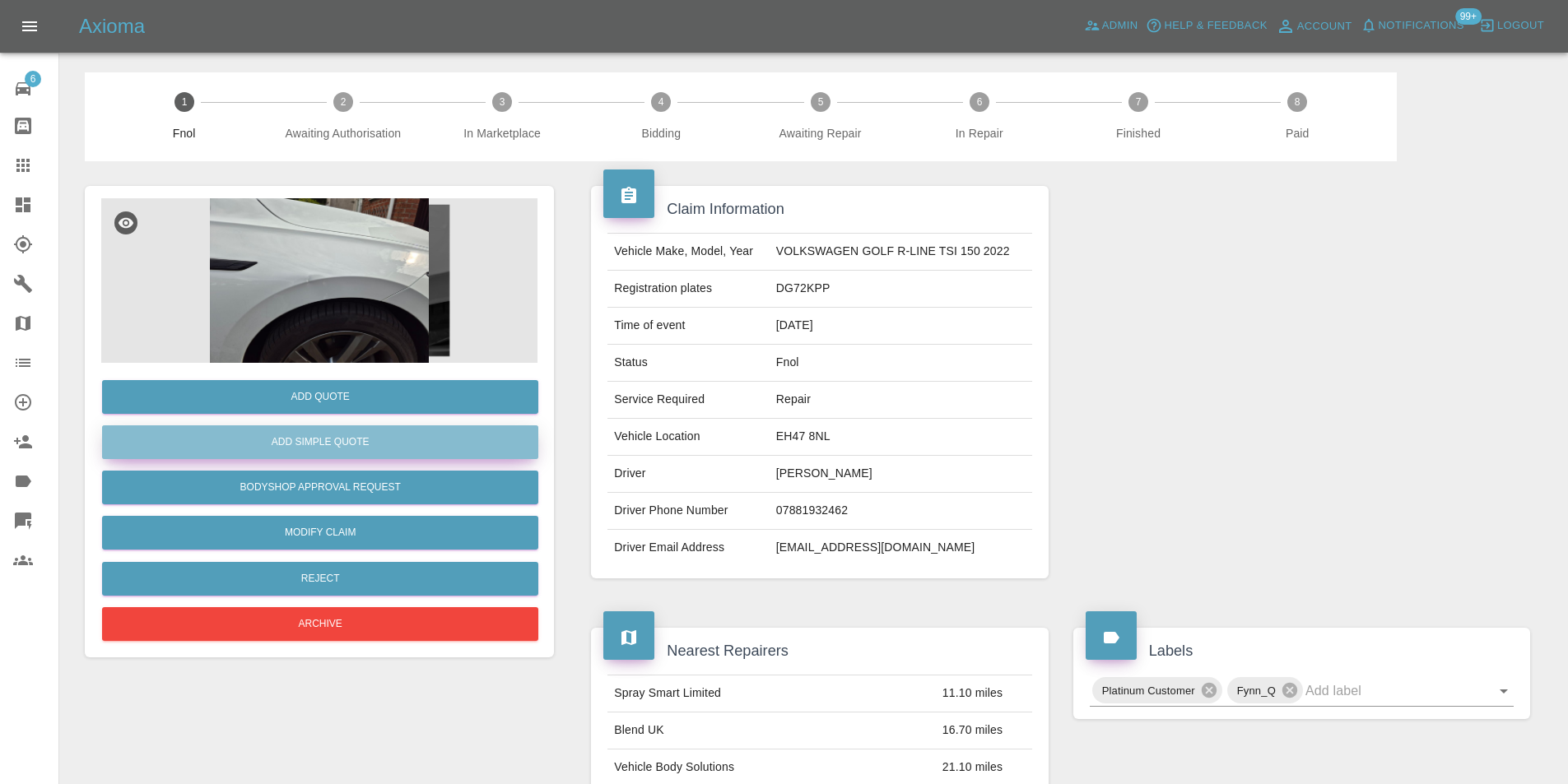
click at [302, 440] on button "Add Simple Quote" at bounding box center [320, 442] width 436 height 34
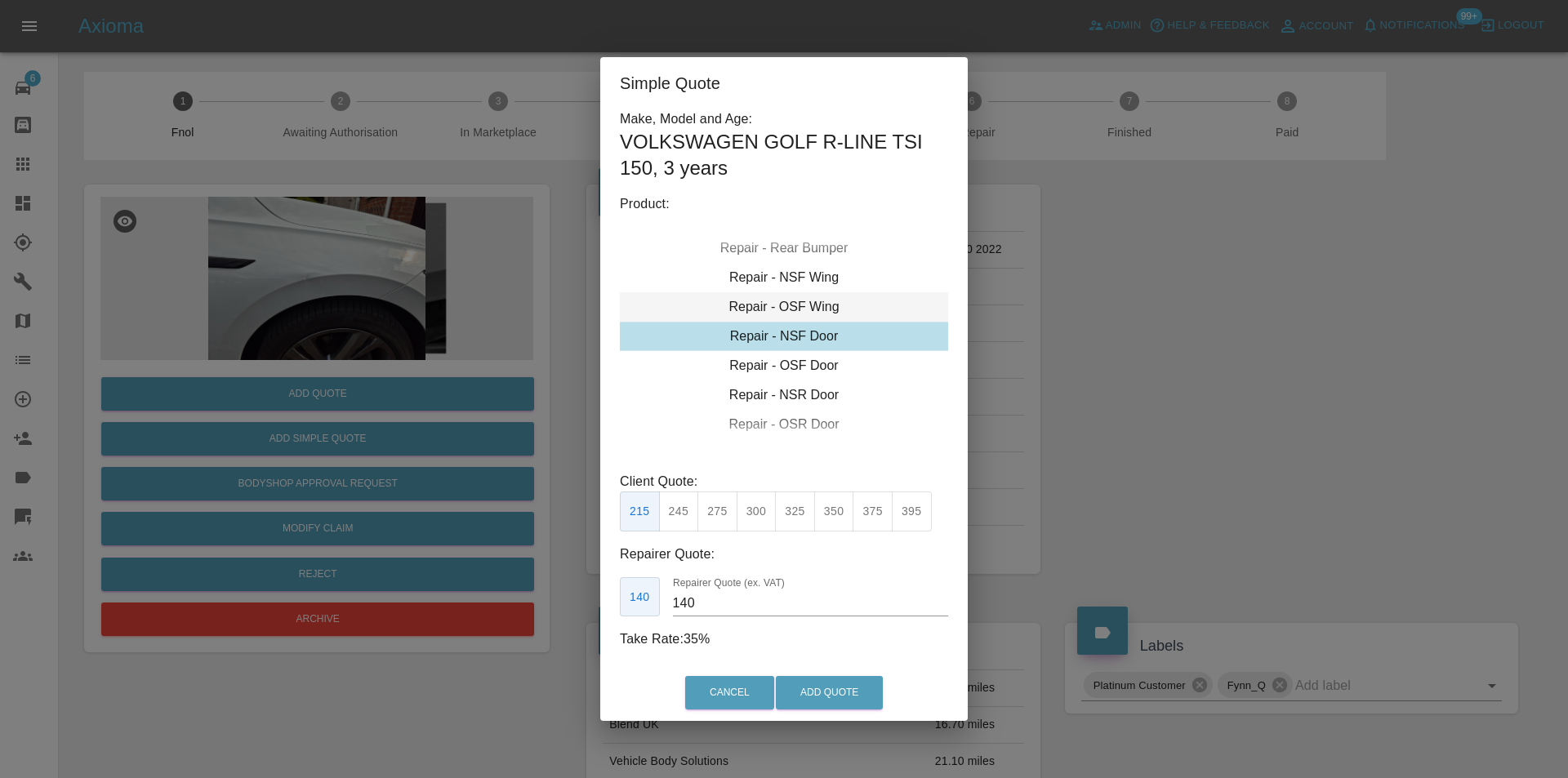
click at [816, 305] on div "Repair - OSF Wing" at bounding box center [784, 307] width 328 height 29
click at [816, 304] on div "Repair - OSF Wing" at bounding box center [784, 307] width 328 height 29
click at [725, 519] on button "275" at bounding box center [717, 511] width 40 height 40
type input "185"
click at [816, 683] on button "Add Quote" at bounding box center [829, 693] width 107 height 33
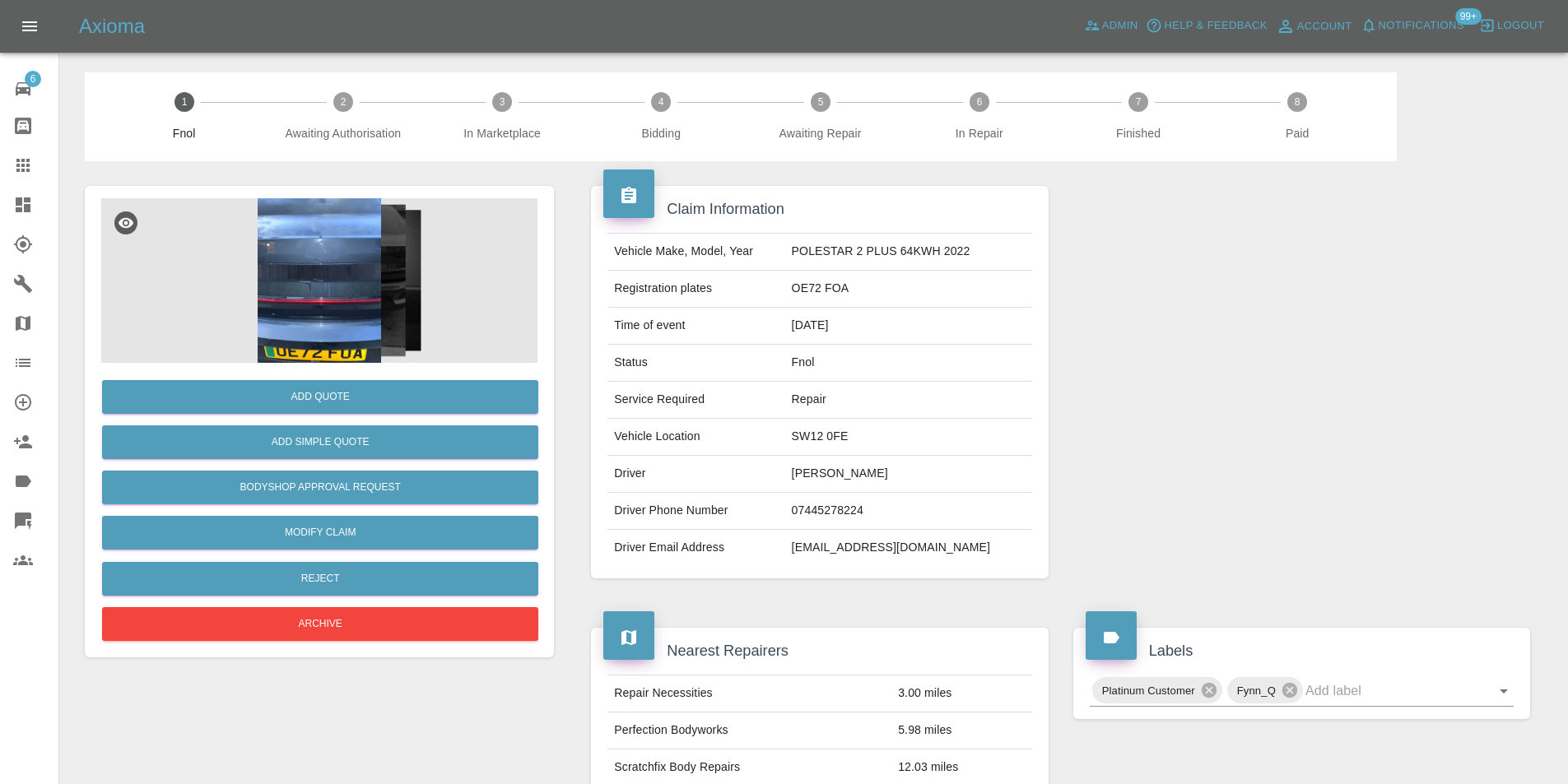
click at [347, 286] on img at bounding box center [319, 281] width 436 height 165
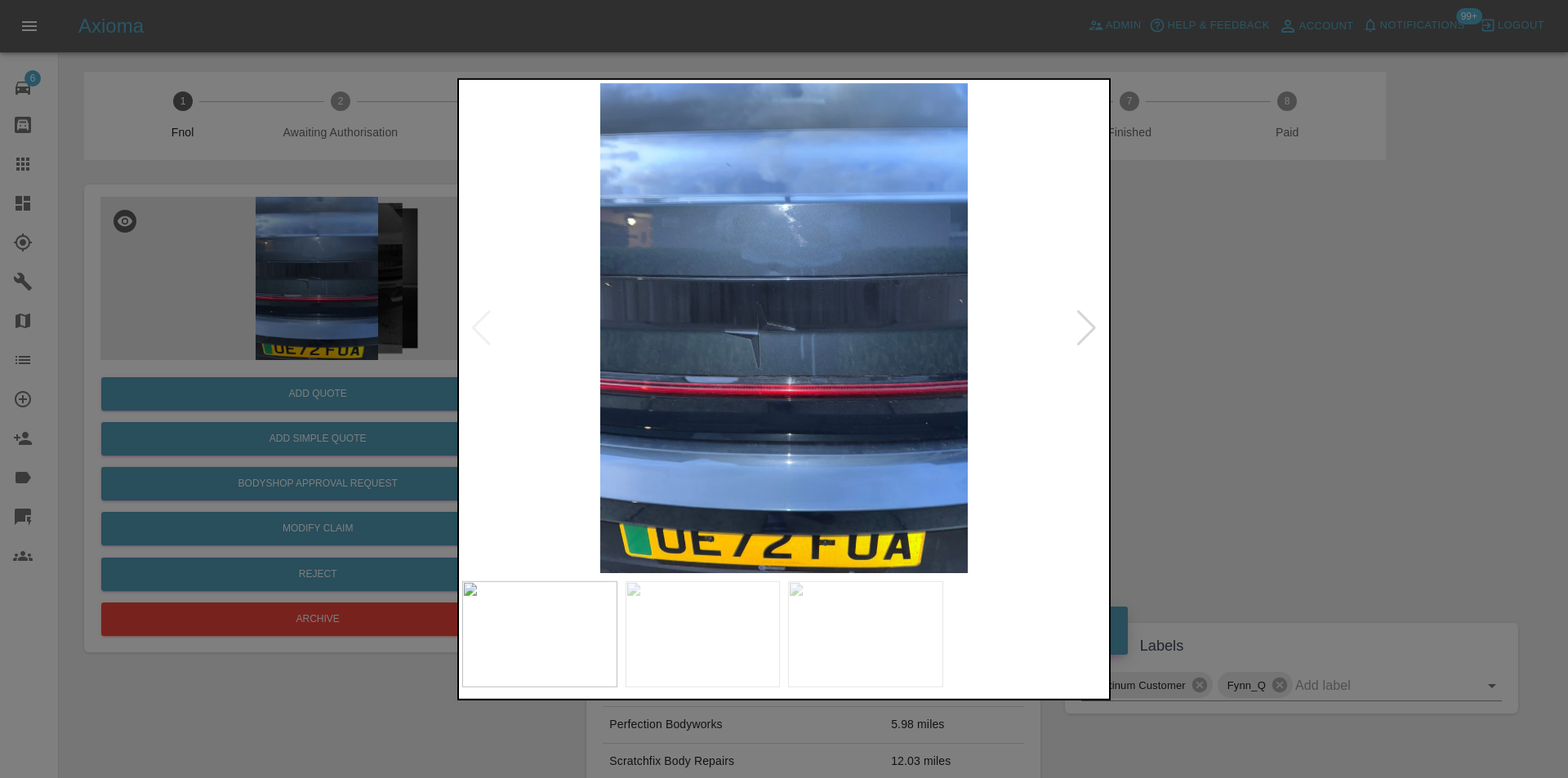
click at [1083, 328] on div at bounding box center [1087, 327] width 22 height 36
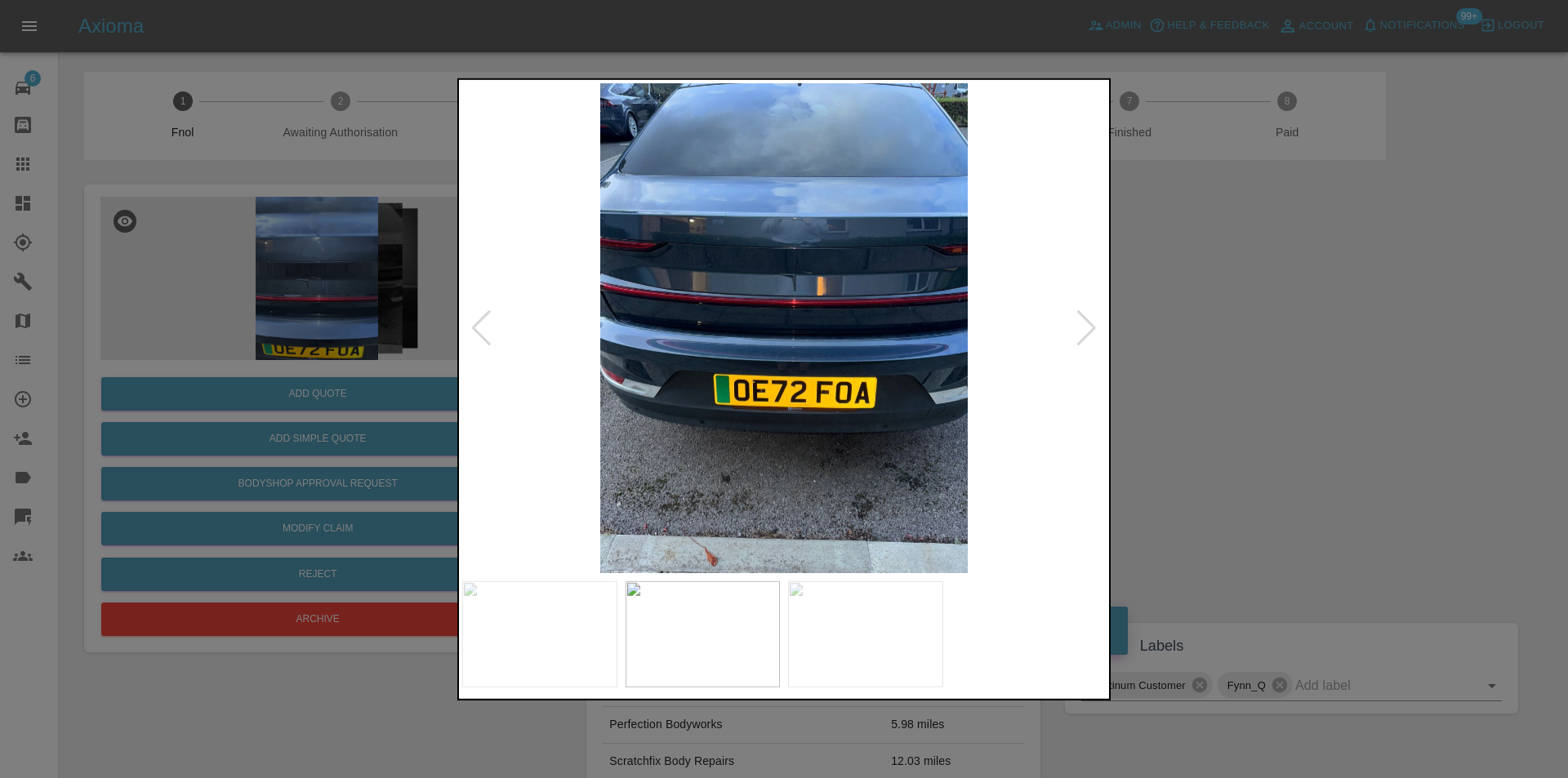
click at [1083, 328] on div at bounding box center [1087, 327] width 22 height 36
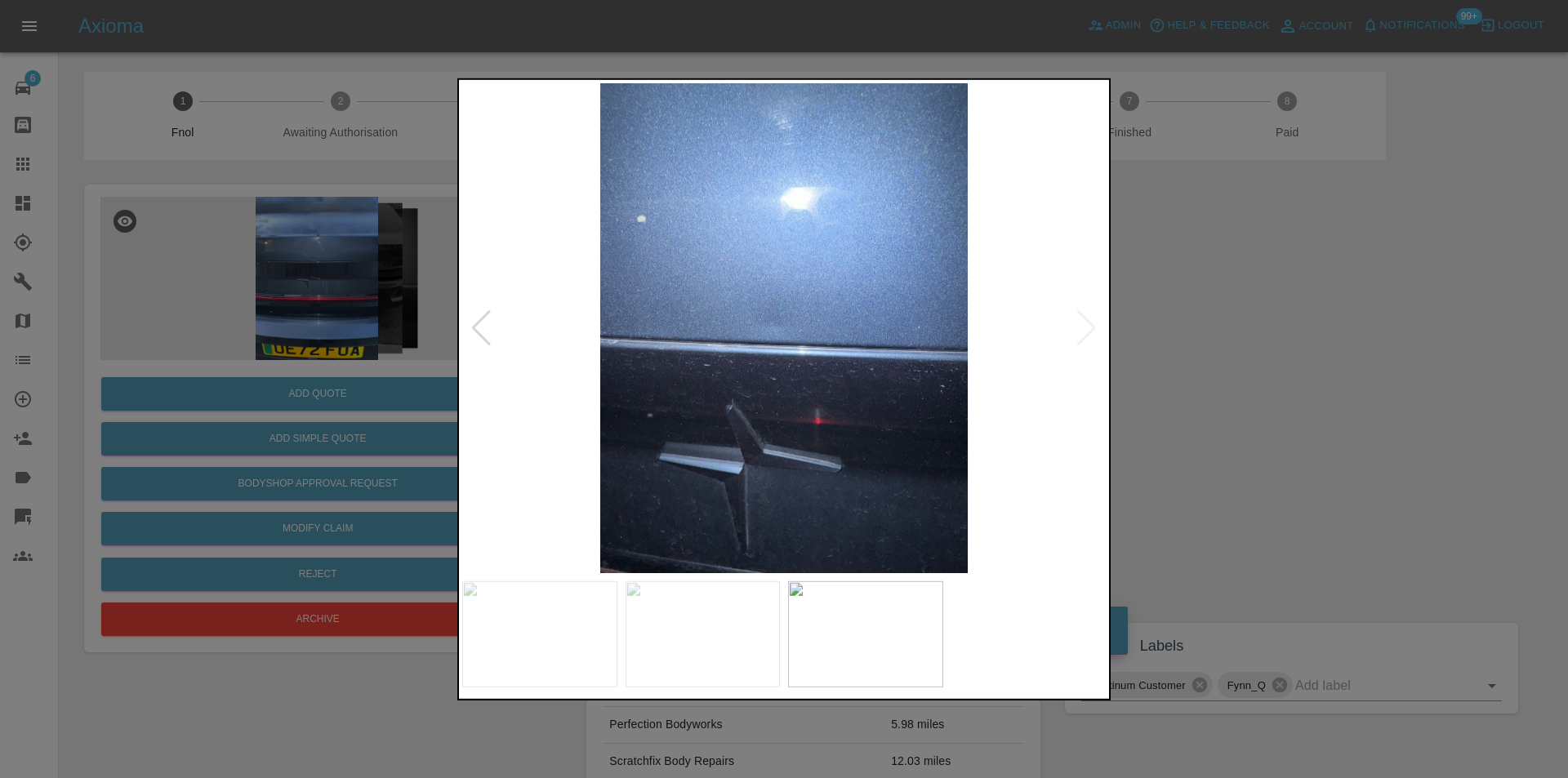
click at [1083, 328] on img at bounding box center [784, 327] width 643 height 490
drag, startPoint x: 1290, startPoint y: 368, endPoint x: 1269, endPoint y: 371, distance: 21.2
click at [1286, 371] on div at bounding box center [784, 389] width 1568 height 778
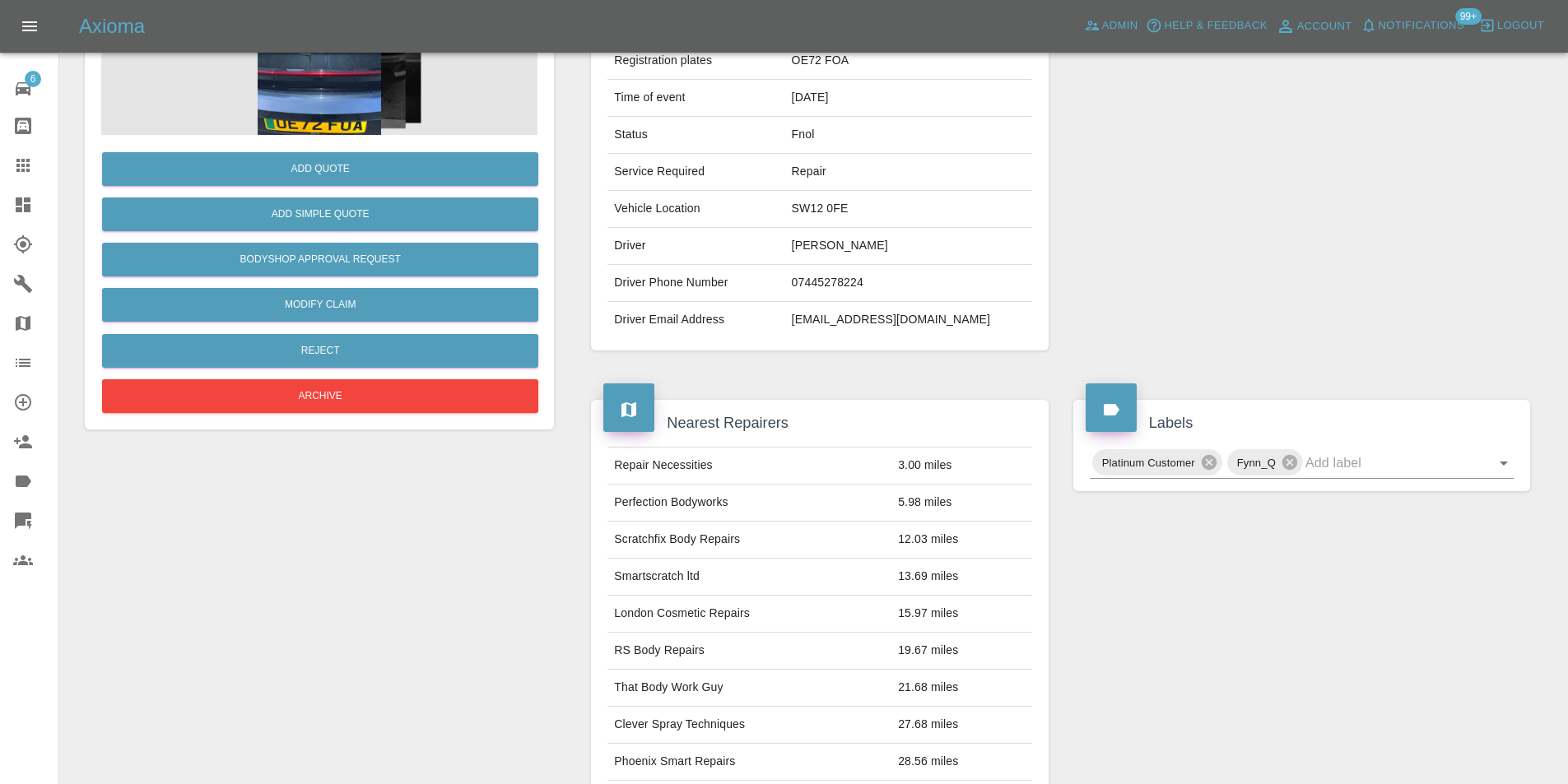
scroll to position [90, 0]
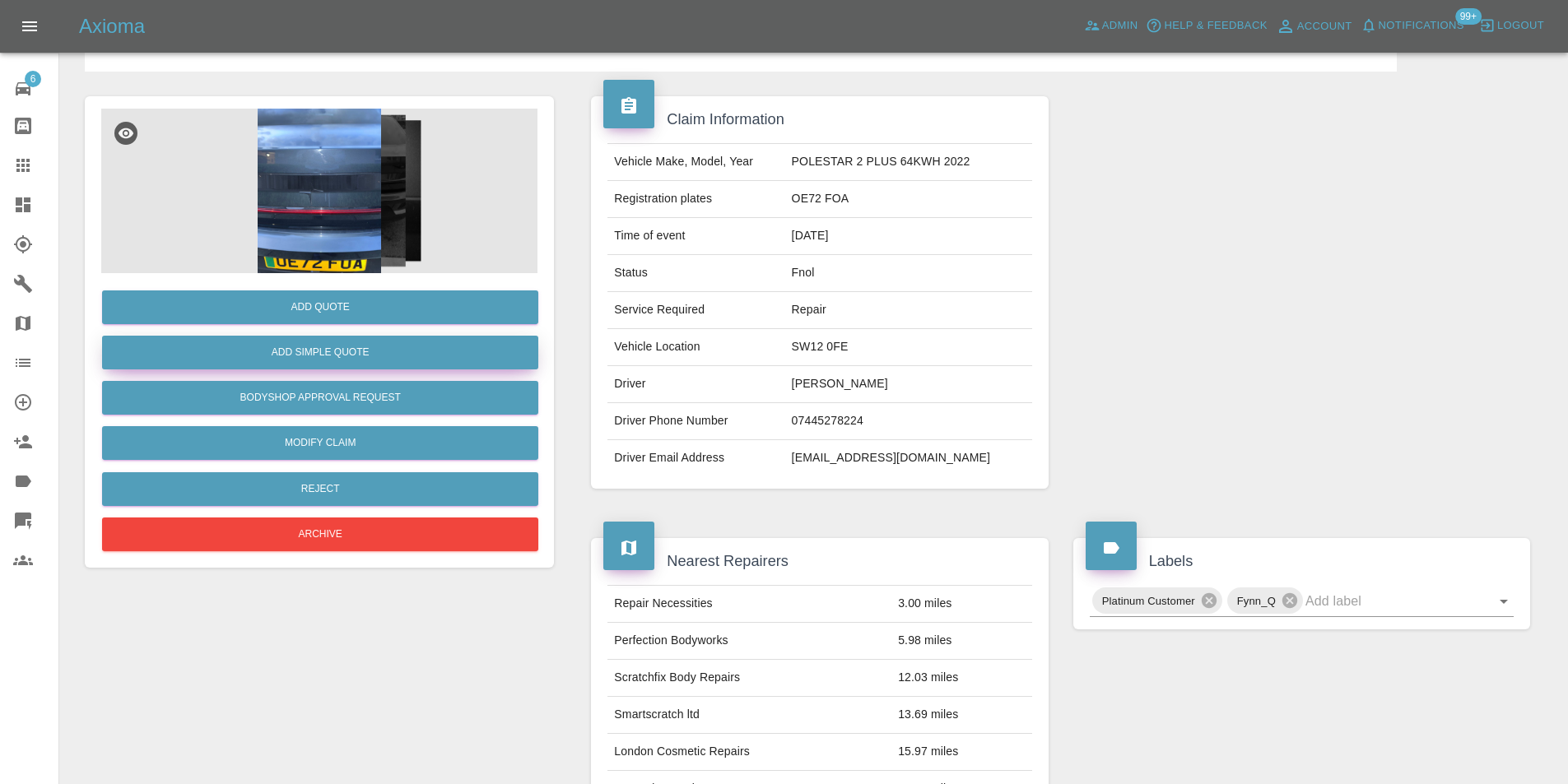
click at [353, 356] on button "Add Simple Quote" at bounding box center [320, 353] width 436 height 34
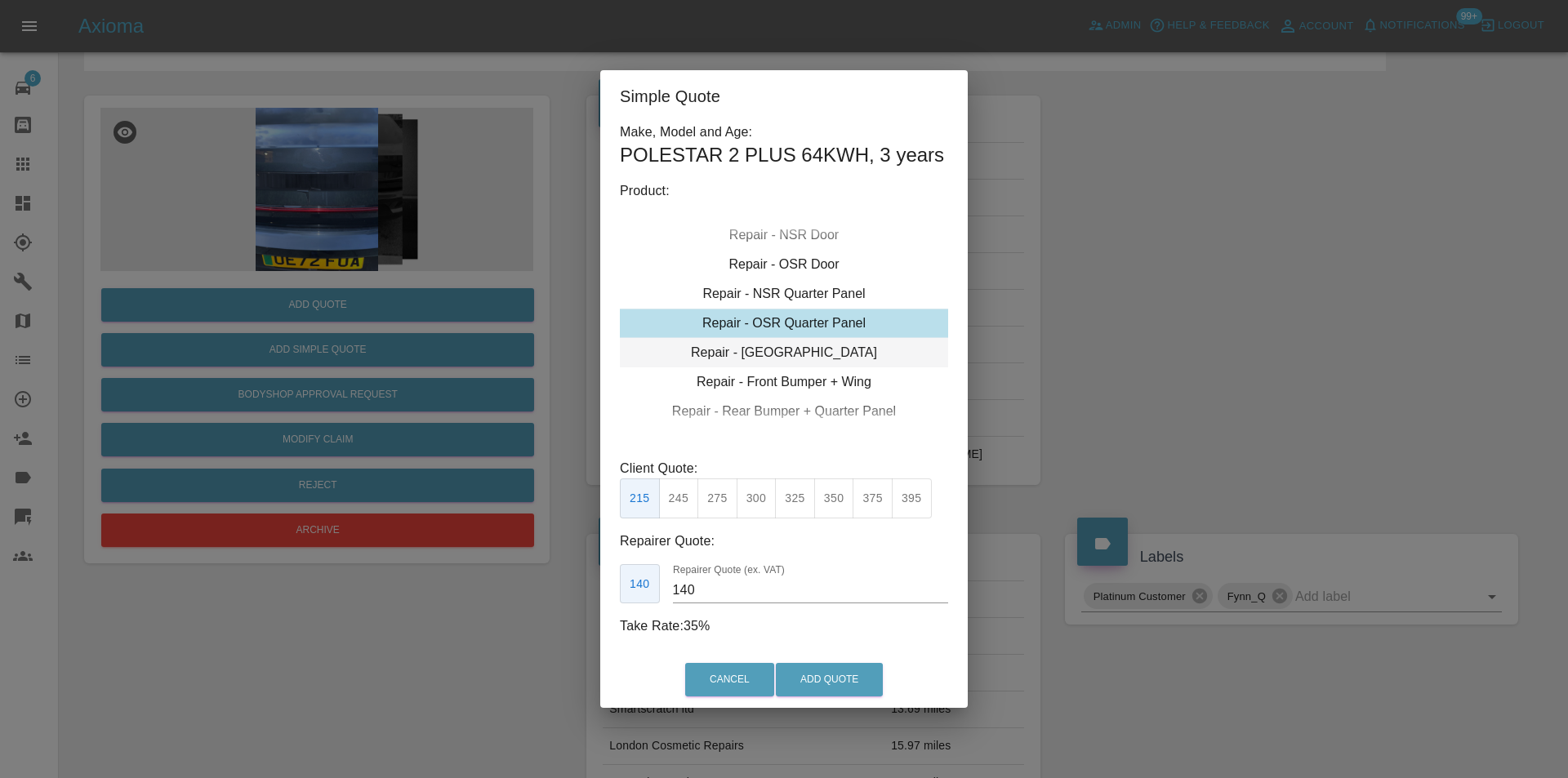
click at [820, 348] on div "Repair - [GEOGRAPHIC_DATA]" at bounding box center [784, 352] width 328 height 29
click at [752, 490] on button "300" at bounding box center [757, 499] width 40 height 40
type input "190"
click at [851, 664] on button "Add Quote" at bounding box center [829, 680] width 107 height 33
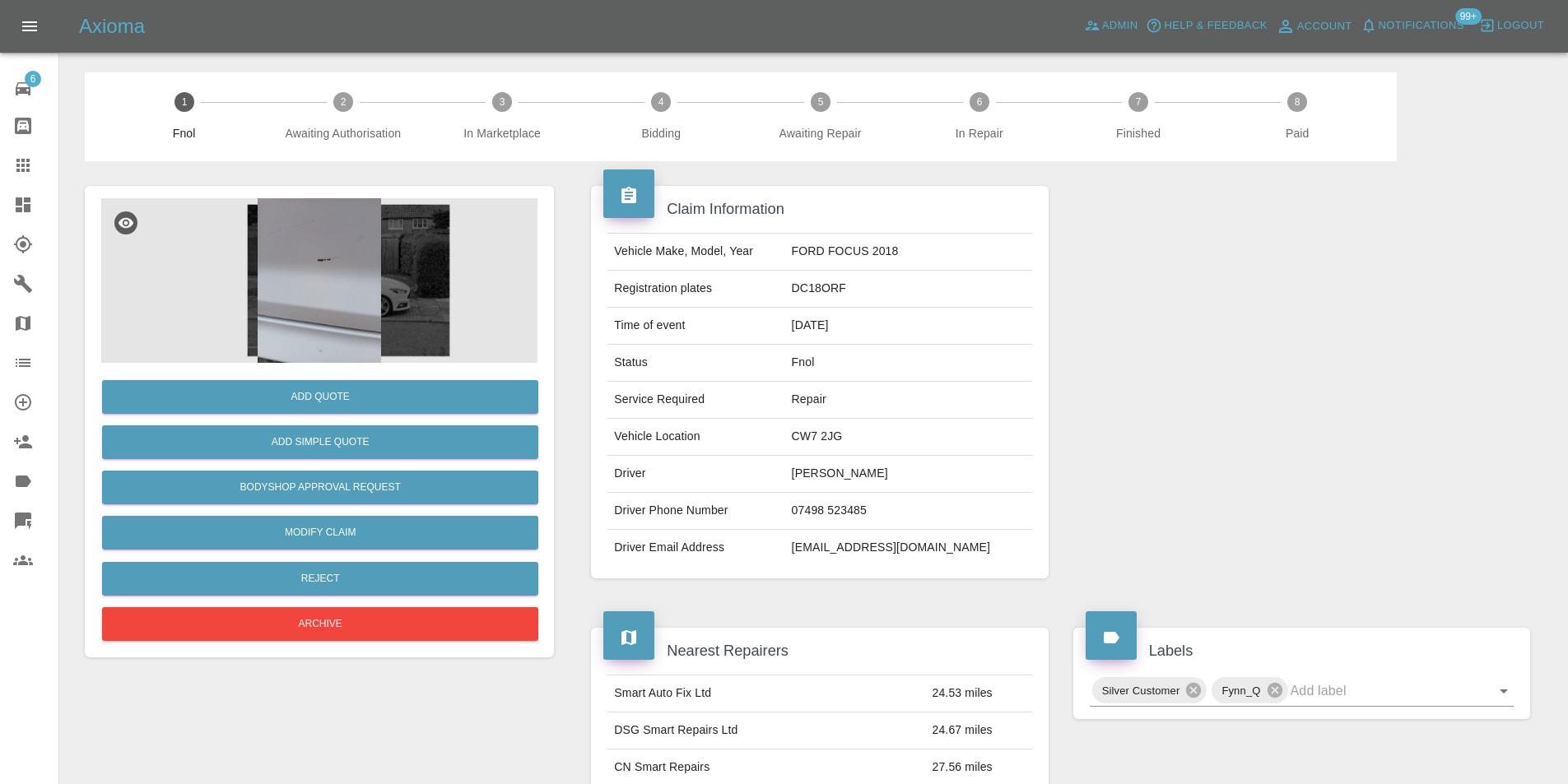
click at [343, 235] on img at bounding box center [319, 281] width 436 height 165
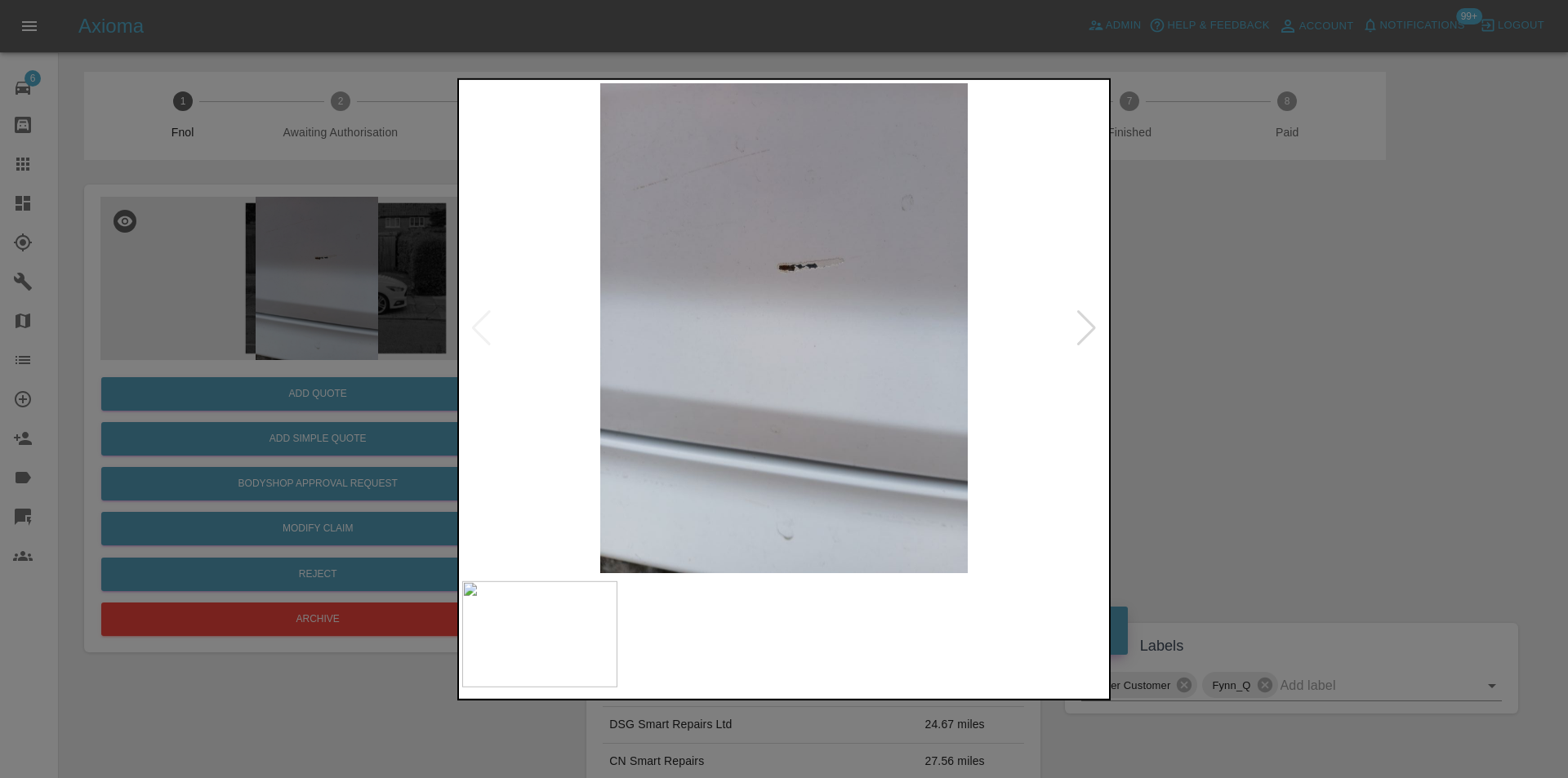
click at [1099, 332] on img at bounding box center [784, 327] width 643 height 490
click at [1087, 332] on div at bounding box center [1087, 327] width 22 height 36
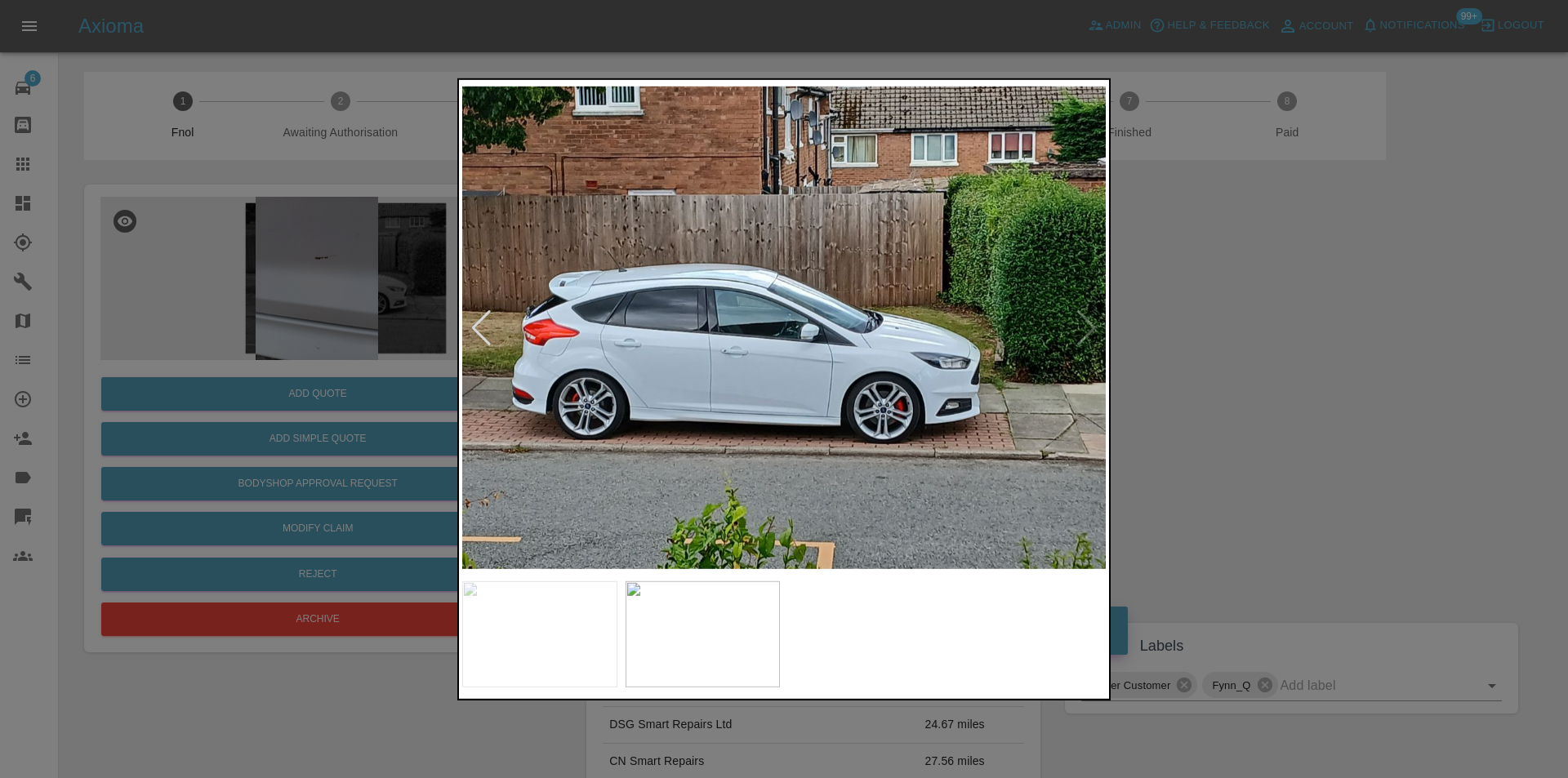
click at [1087, 332] on img at bounding box center [784, 327] width 643 height 490
click at [1096, 327] on img at bounding box center [784, 327] width 643 height 490
click at [1305, 337] on div at bounding box center [784, 389] width 1568 height 778
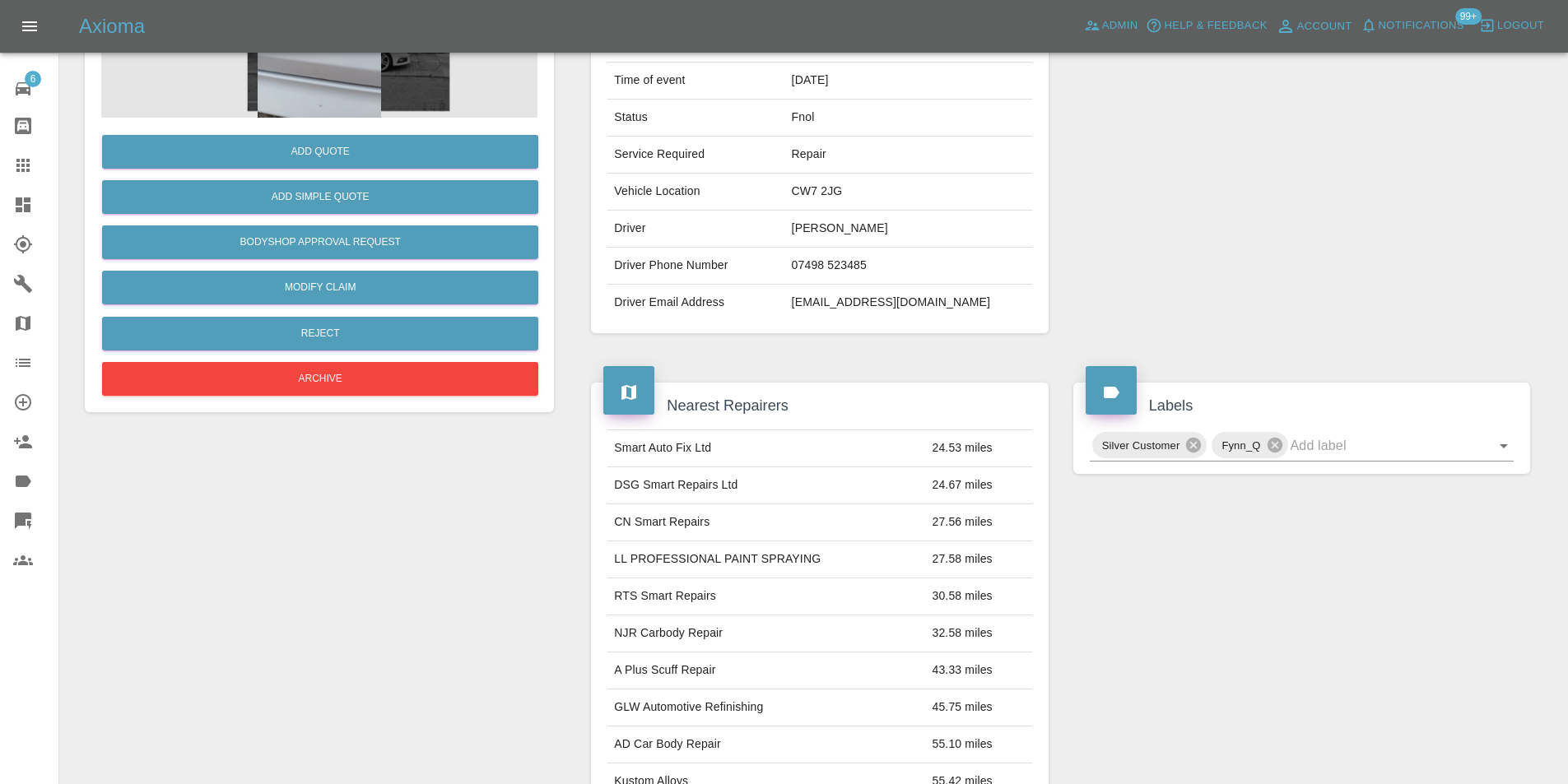
scroll to position [82, 0]
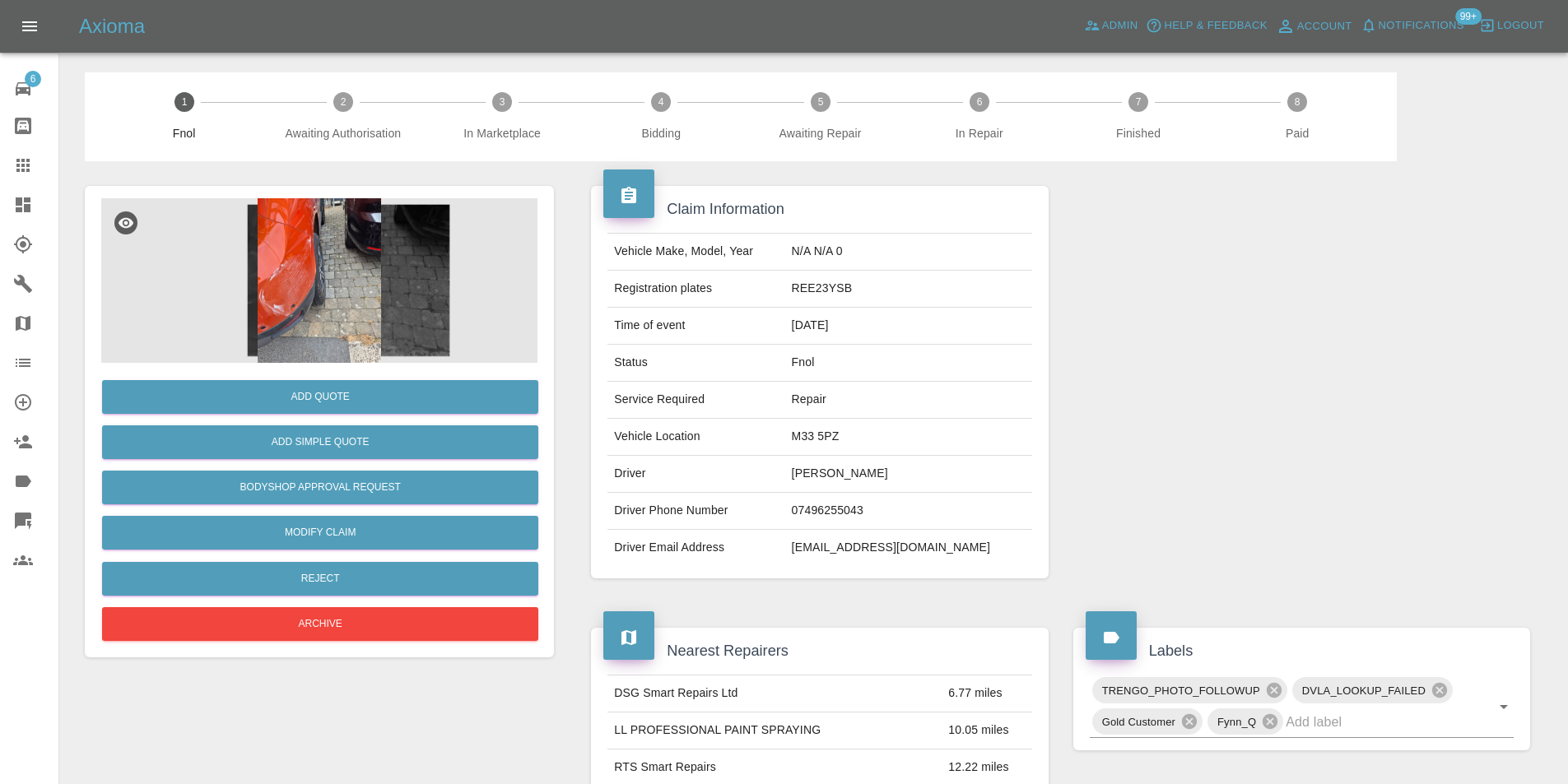
click at [284, 303] on img at bounding box center [319, 281] width 436 height 165
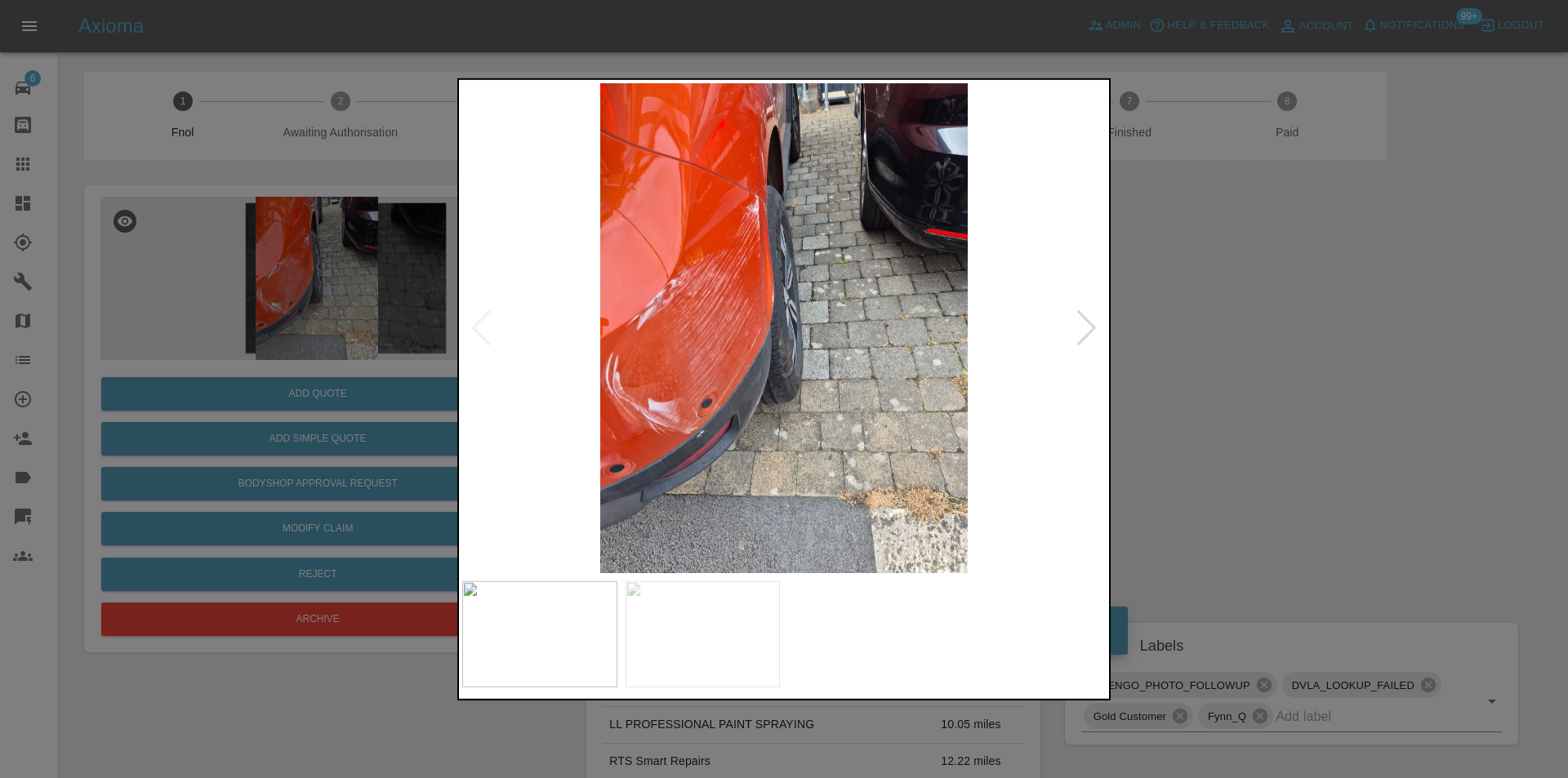
click at [1084, 335] on div at bounding box center [1087, 327] width 22 height 36
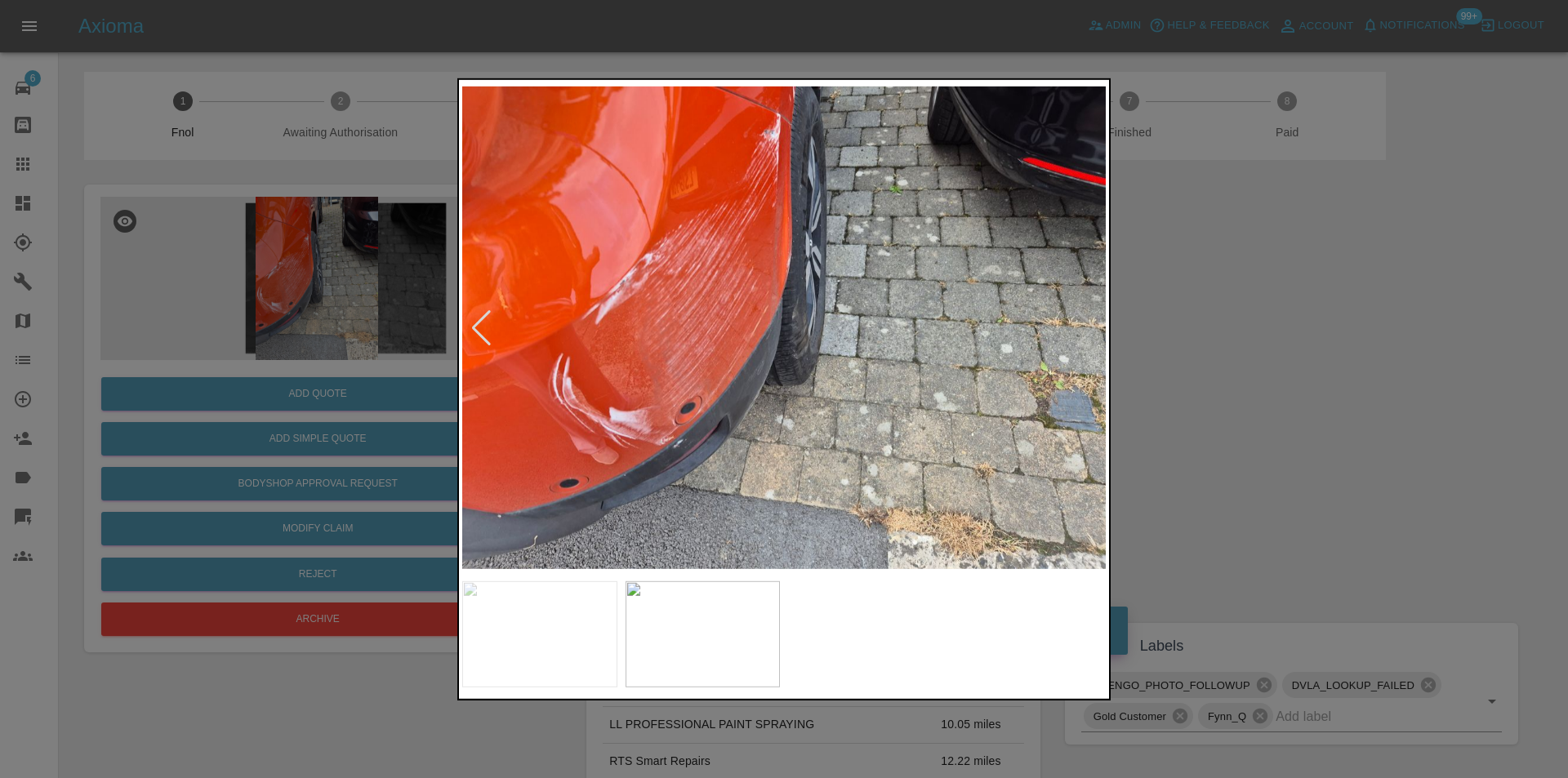
click at [1084, 335] on img at bounding box center [784, 327] width 643 height 490
click at [1245, 357] on div at bounding box center [784, 389] width 1568 height 778
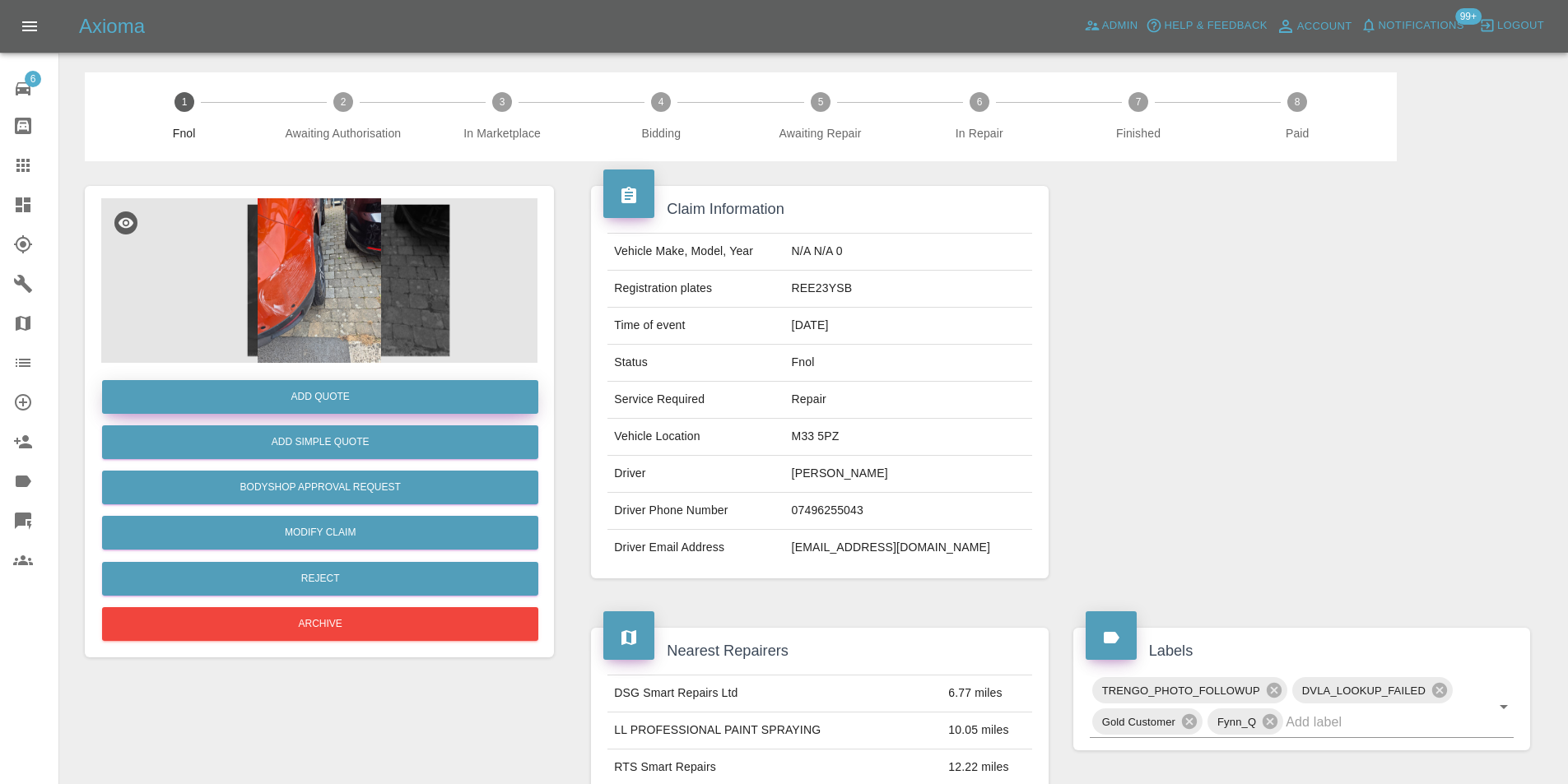
click at [351, 406] on button "Add Quote" at bounding box center [320, 397] width 436 height 34
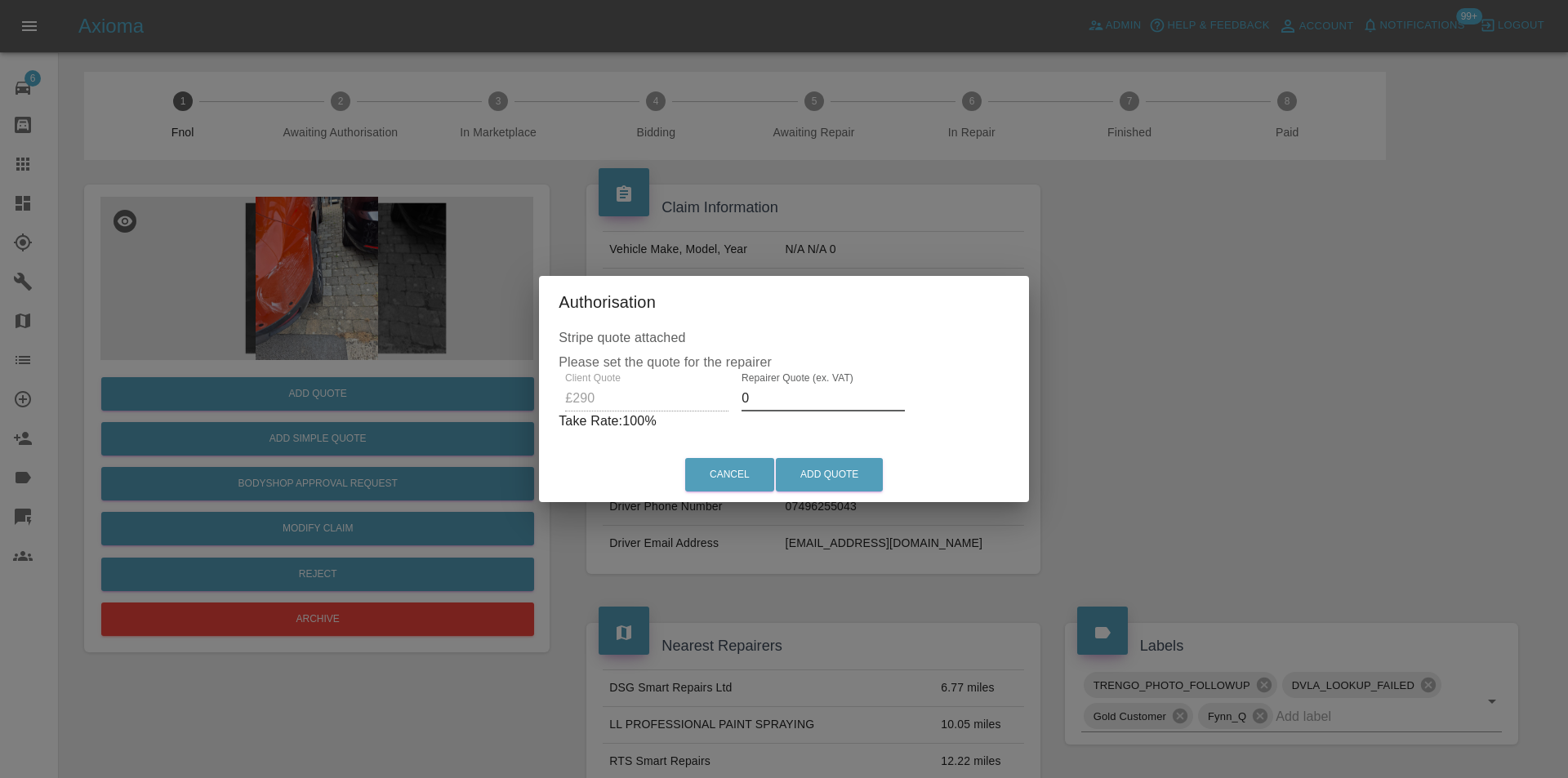
click at [790, 400] on input "0" at bounding box center [823, 398] width 164 height 26
type input "0180"
click at [839, 470] on button "Add Quote" at bounding box center [829, 475] width 107 height 33
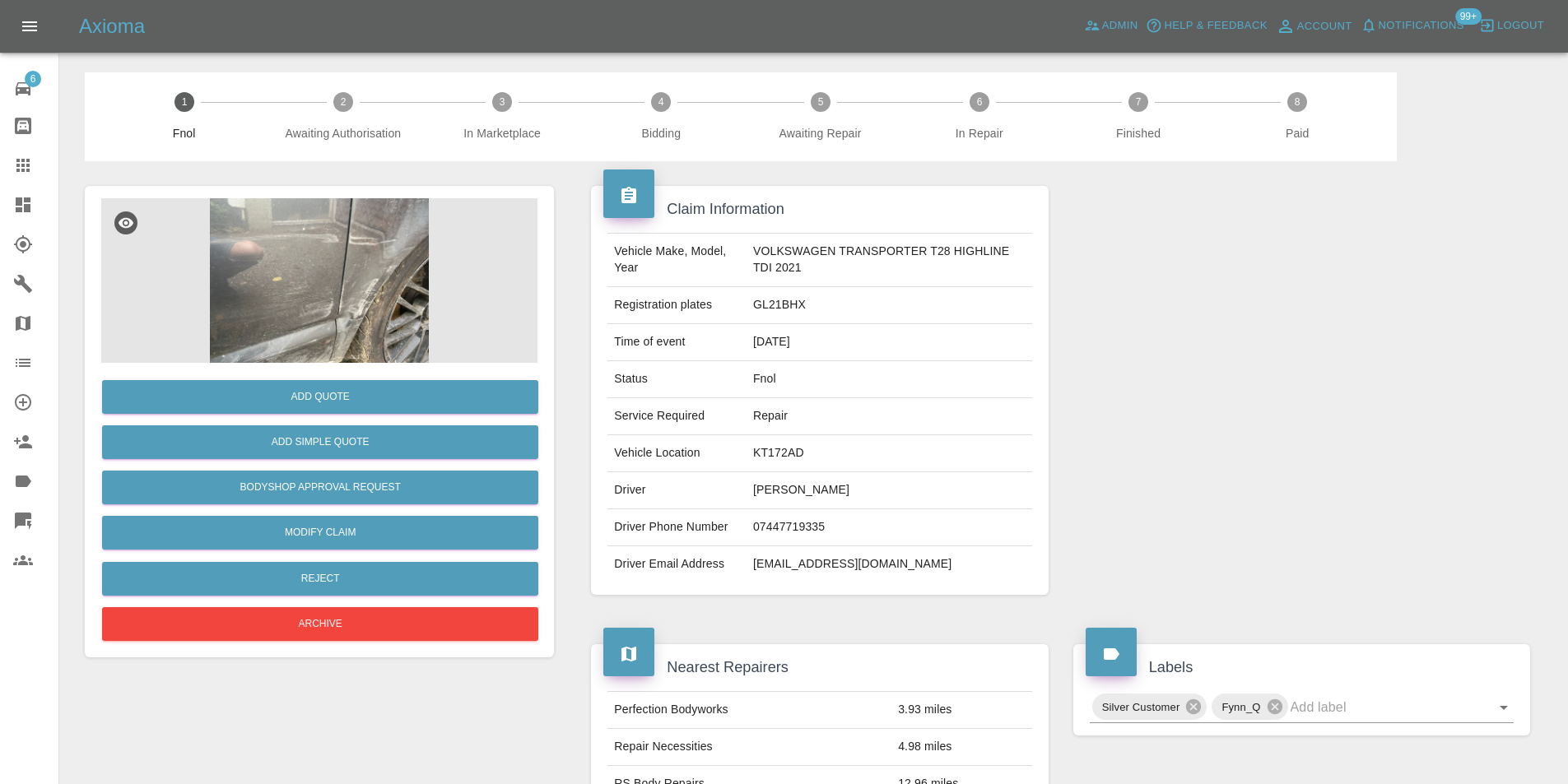
click at [341, 285] on img at bounding box center [319, 281] width 436 height 165
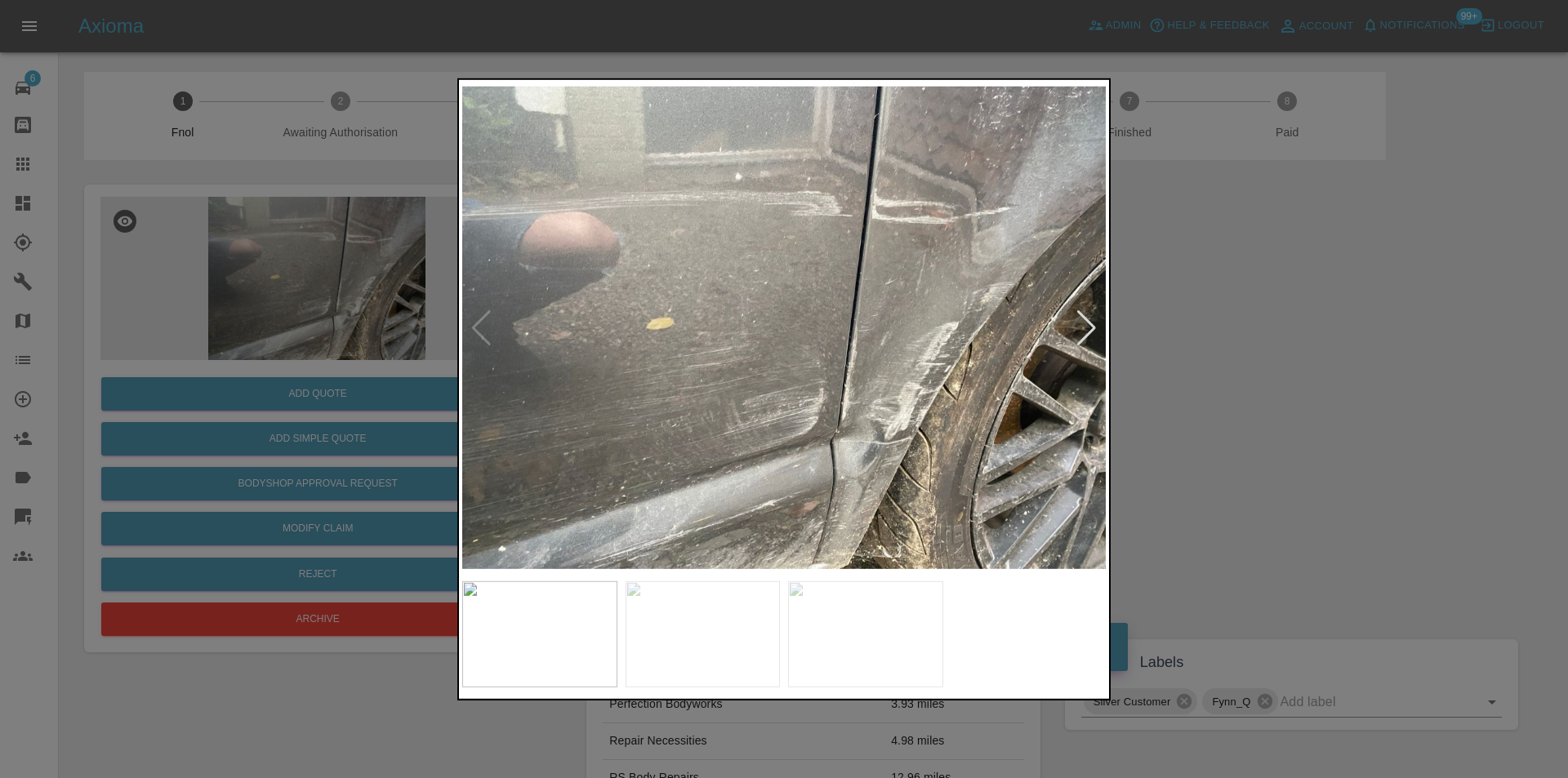
click at [1087, 327] on div at bounding box center [1087, 327] width 22 height 36
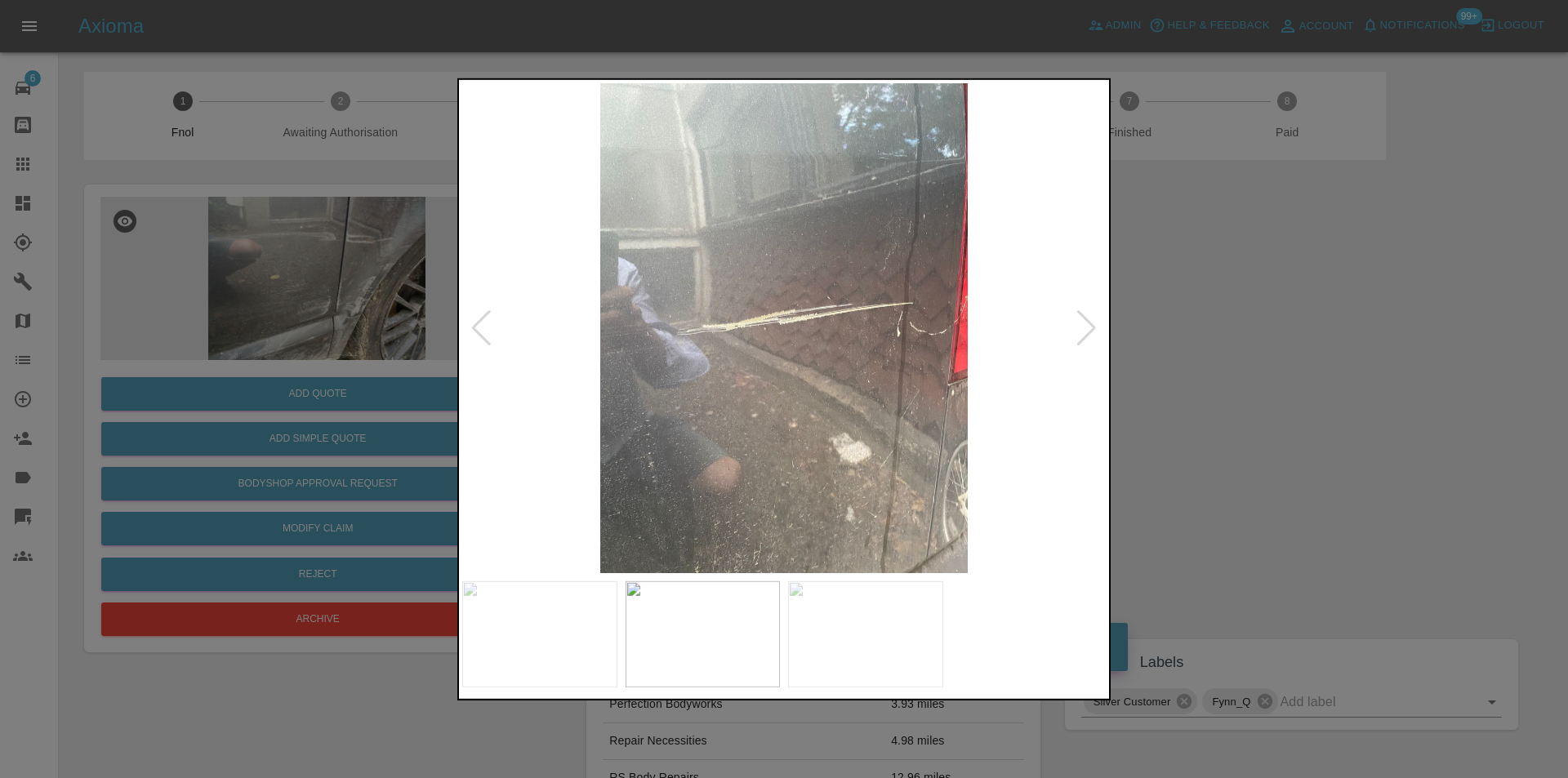
click at [1087, 326] on div at bounding box center [1087, 327] width 22 height 36
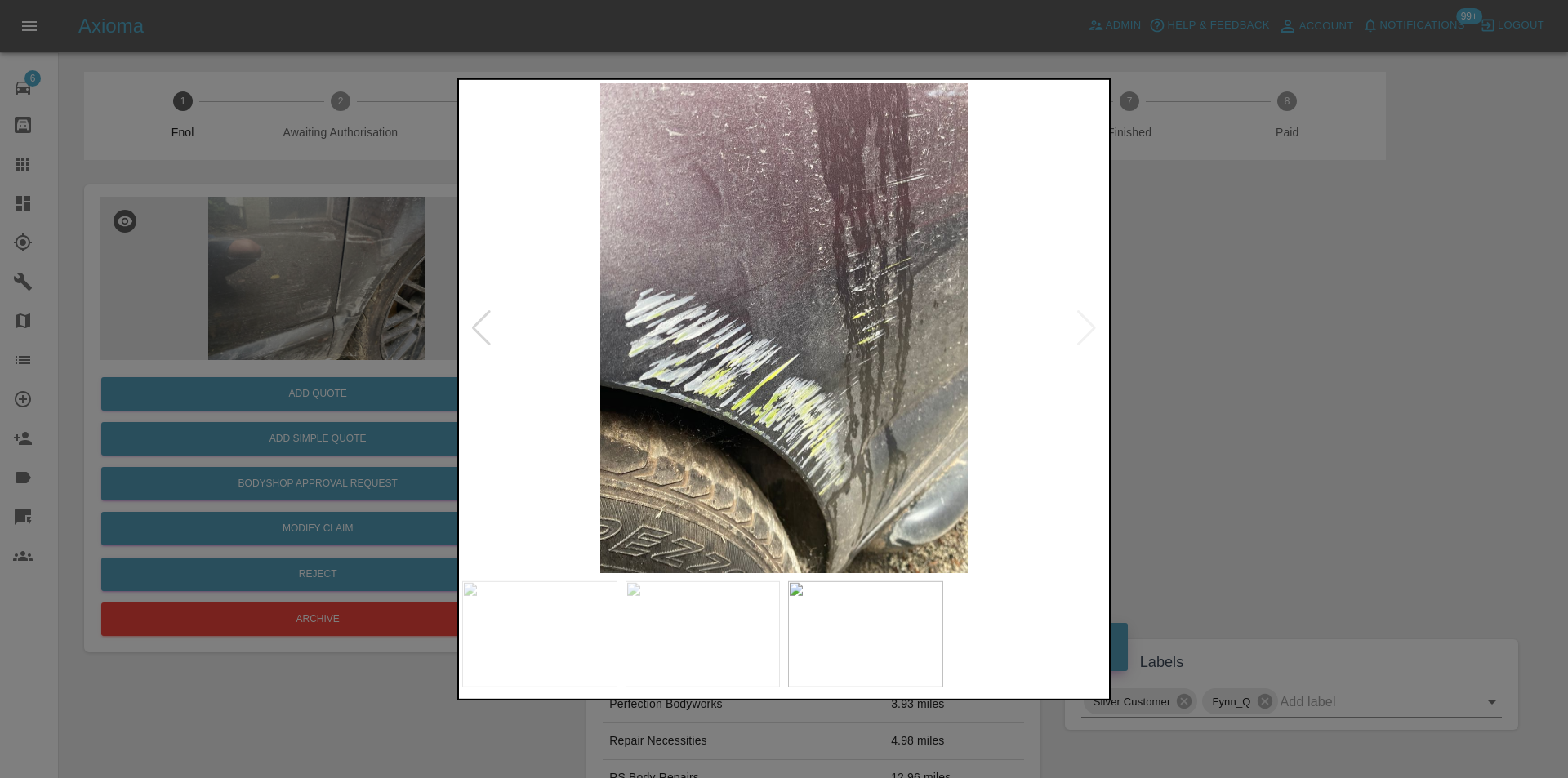
click at [1087, 326] on img at bounding box center [784, 327] width 643 height 490
drag, startPoint x: 1245, startPoint y: 325, endPoint x: 1242, endPoint y: 313, distance: 12.4
click at [1245, 325] on div at bounding box center [784, 389] width 1568 height 778
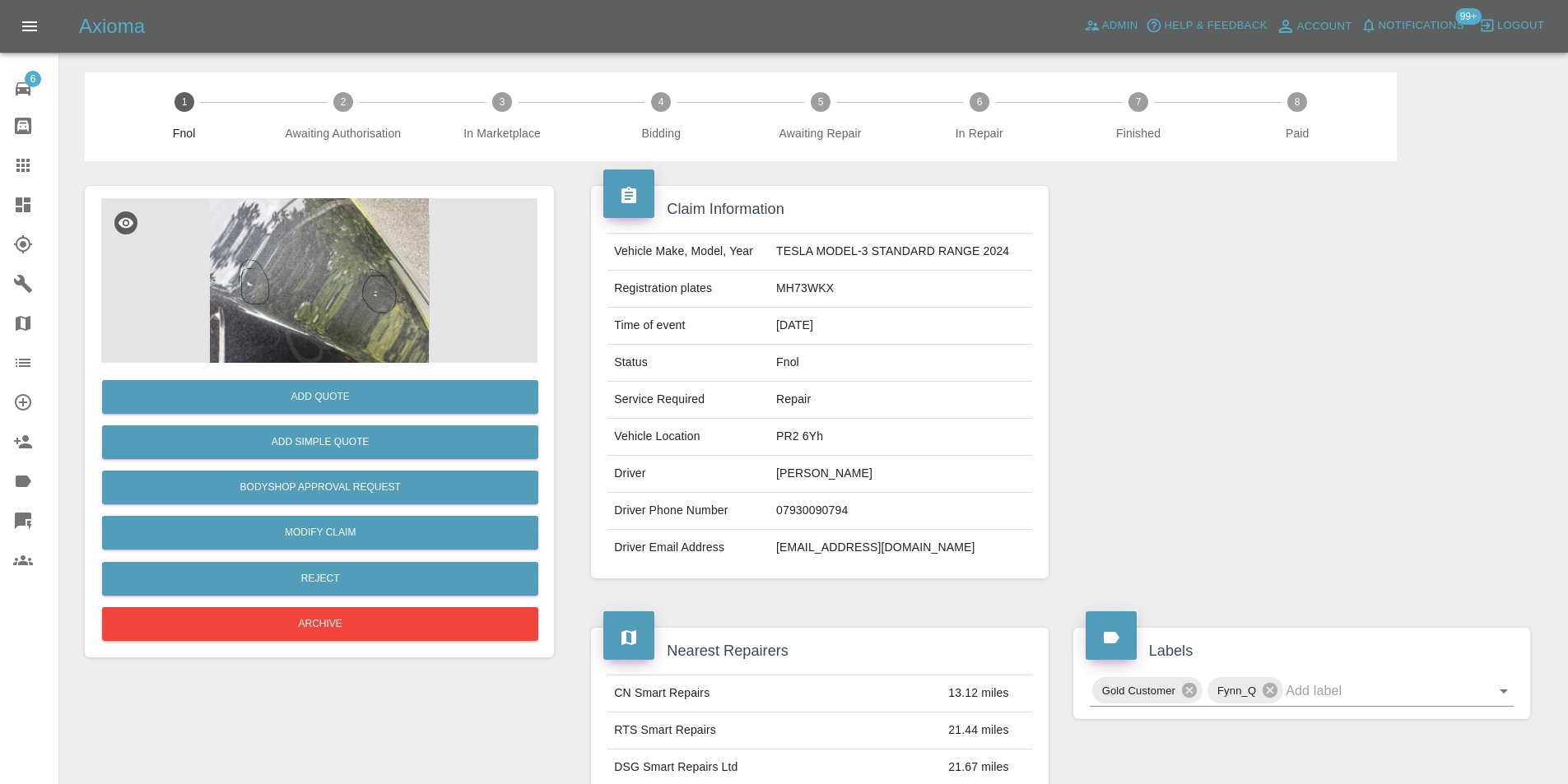
click at [353, 294] on img at bounding box center [319, 281] width 436 height 165
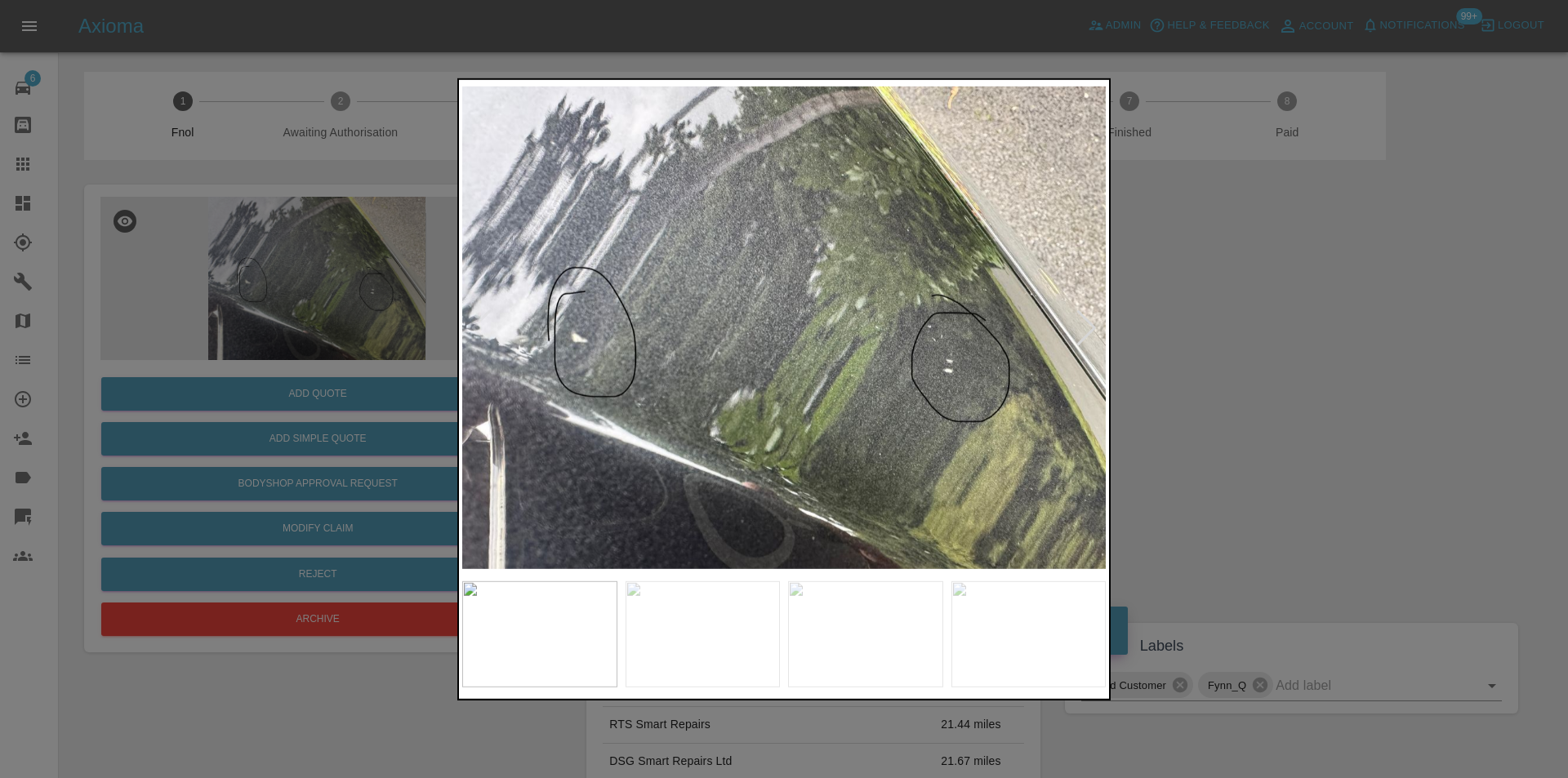
click at [1087, 324] on div at bounding box center [1087, 327] width 22 height 36
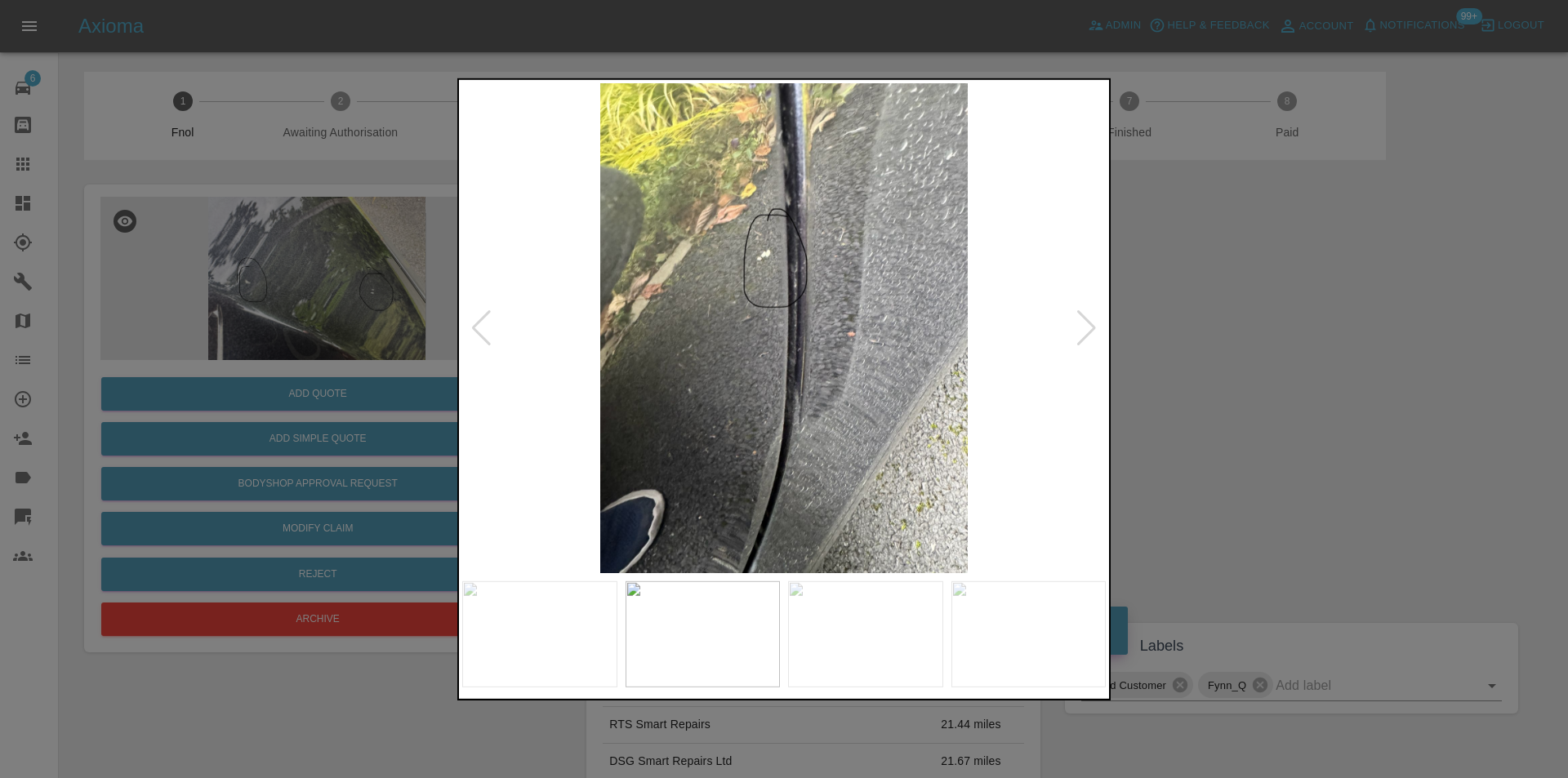
click at [1087, 324] on div at bounding box center [1087, 327] width 22 height 36
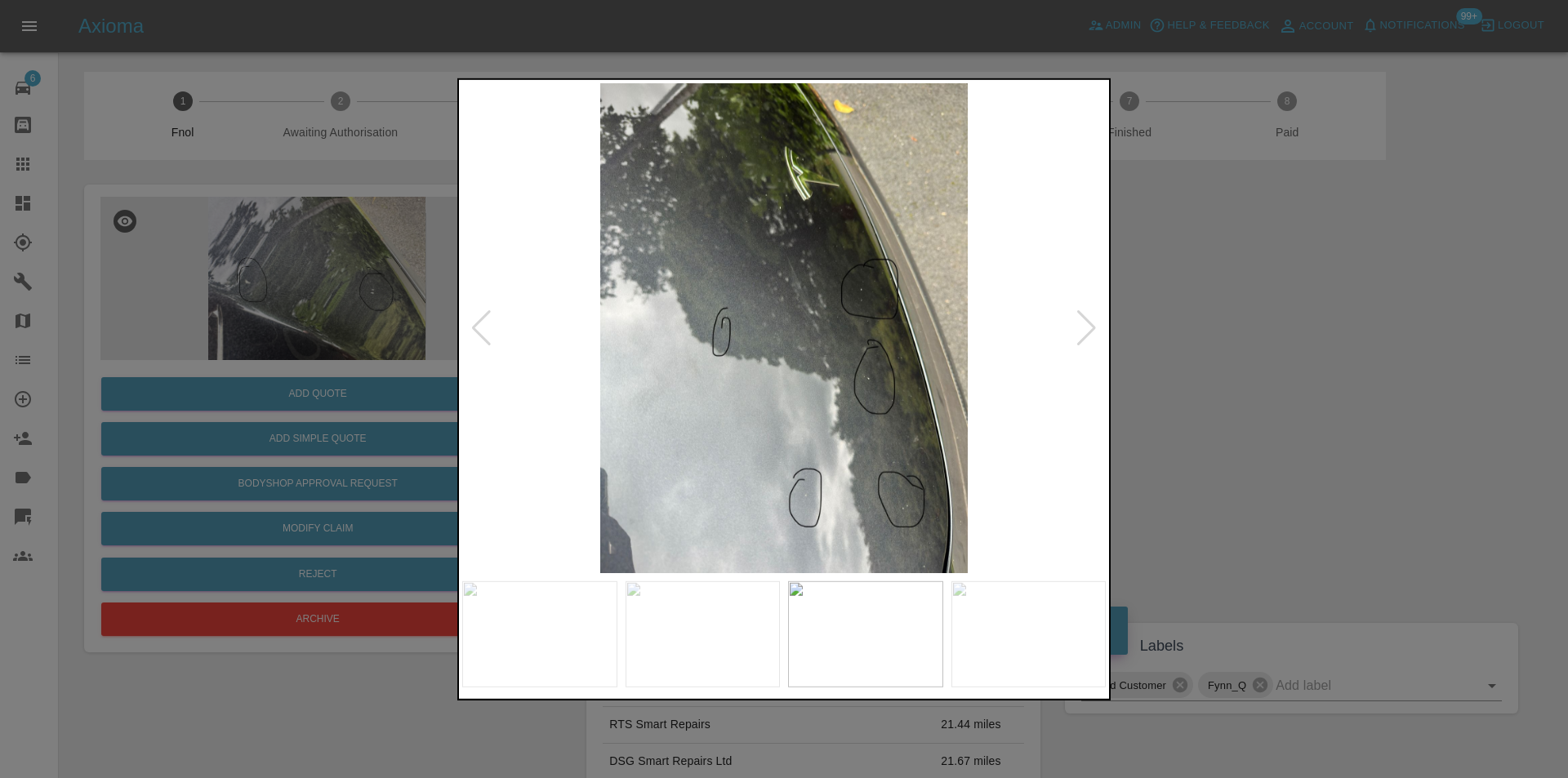
click at [1087, 324] on div at bounding box center [1087, 327] width 22 height 36
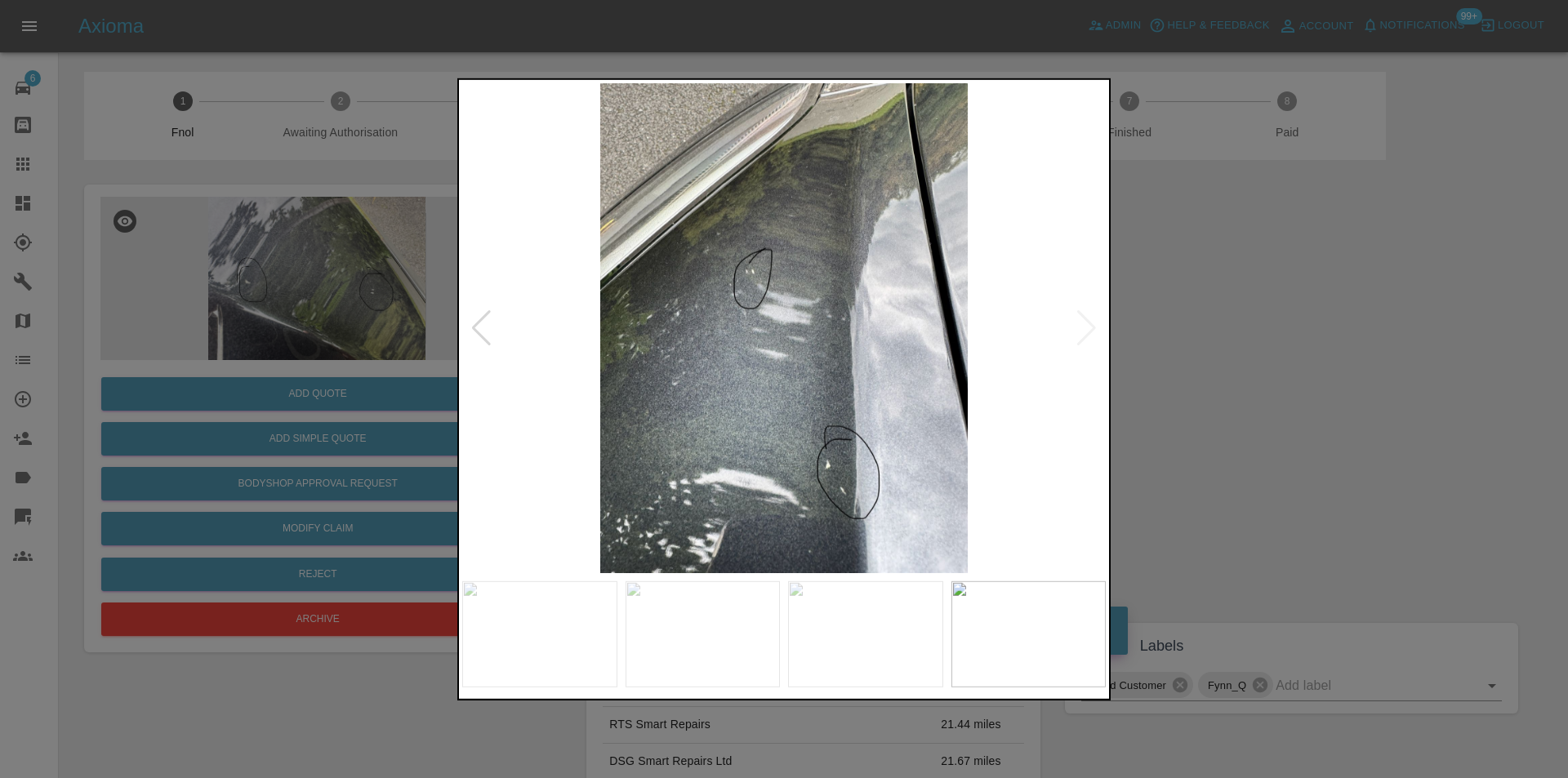
click at [1089, 324] on img at bounding box center [784, 327] width 643 height 490
click at [1247, 350] on div at bounding box center [784, 389] width 1568 height 778
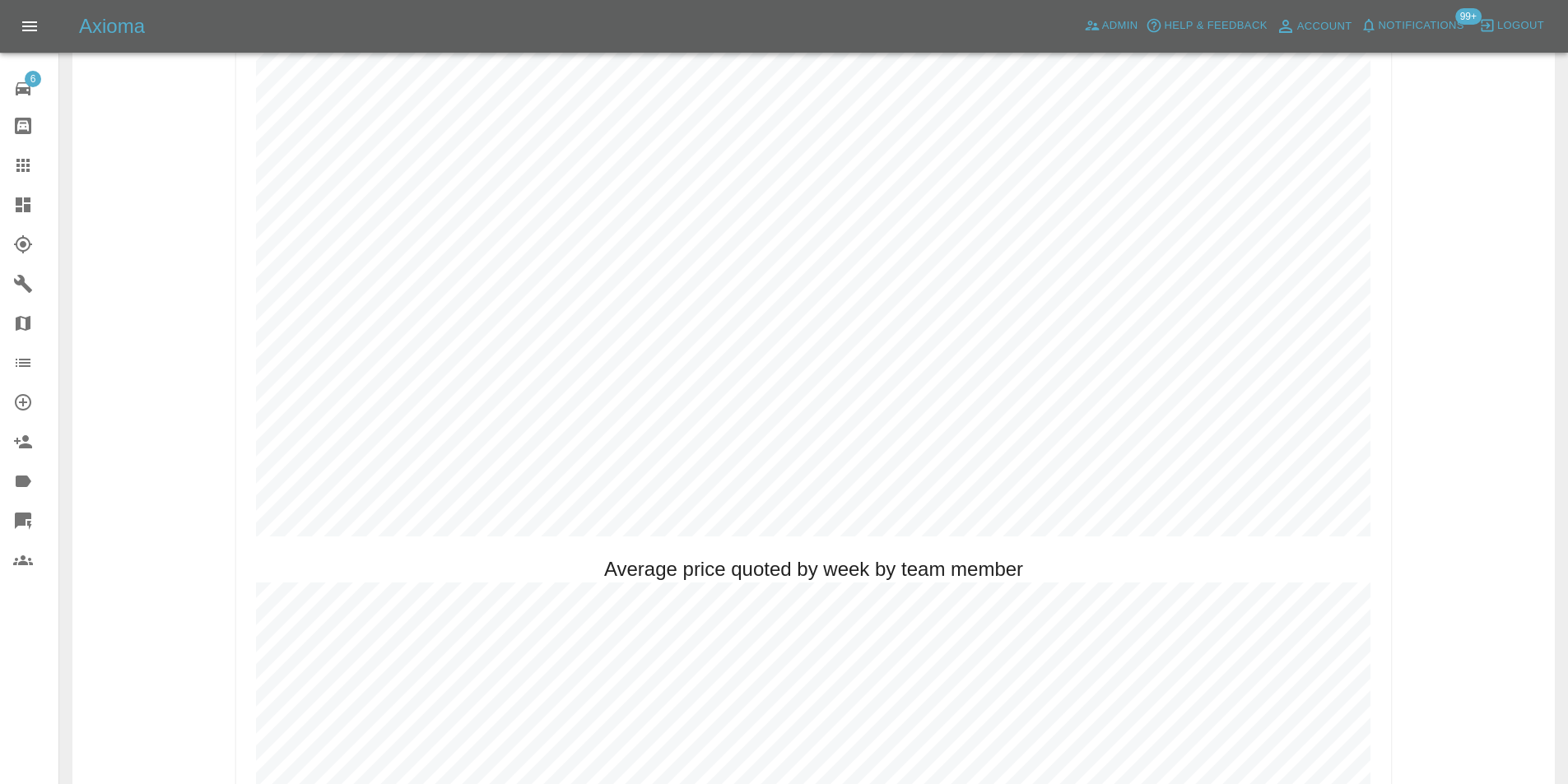
scroll to position [1070, 0]
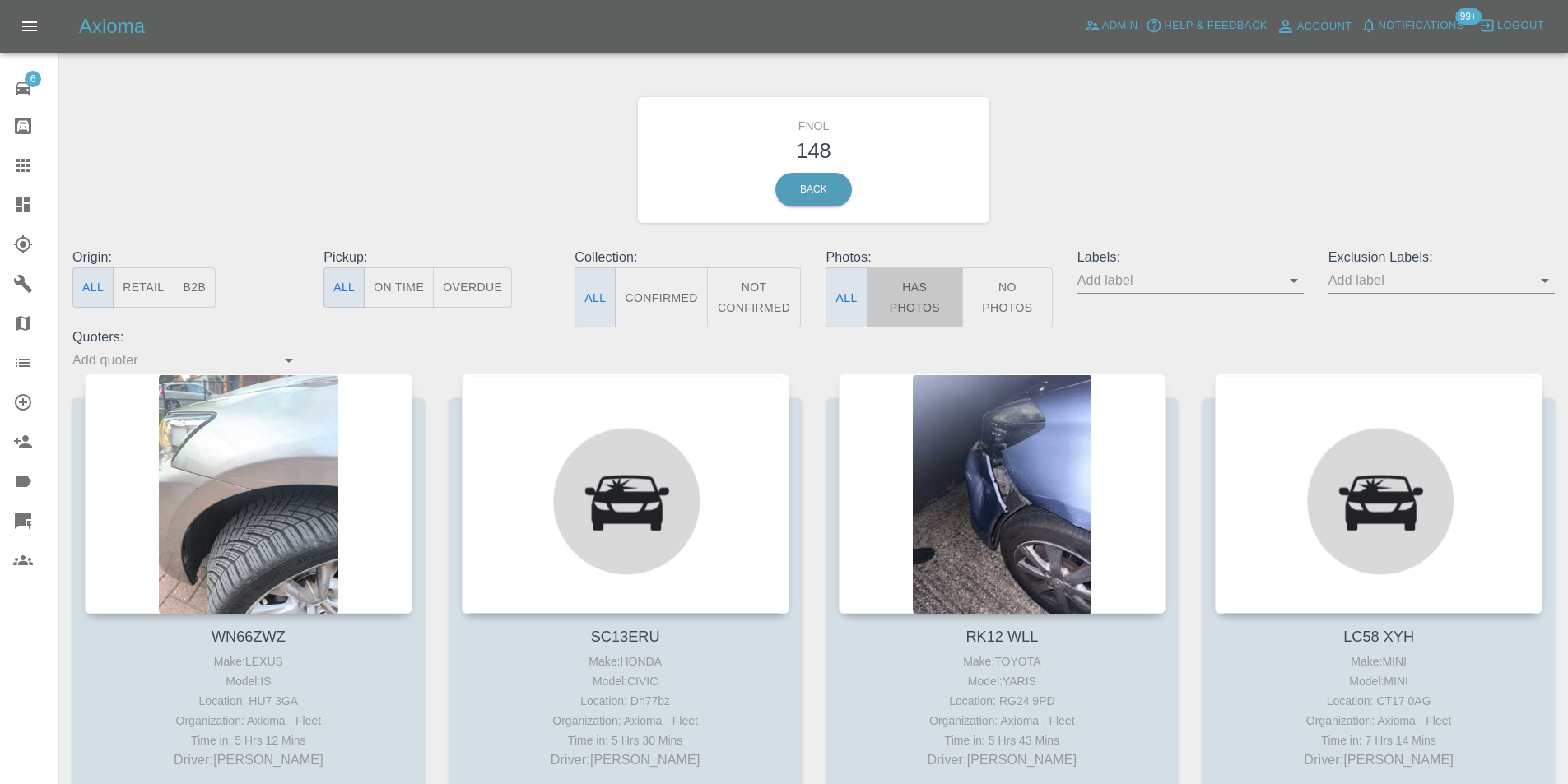
click at [915, 299] on button "Has Photos" at bounding box center [916, 297] width 97 height 60
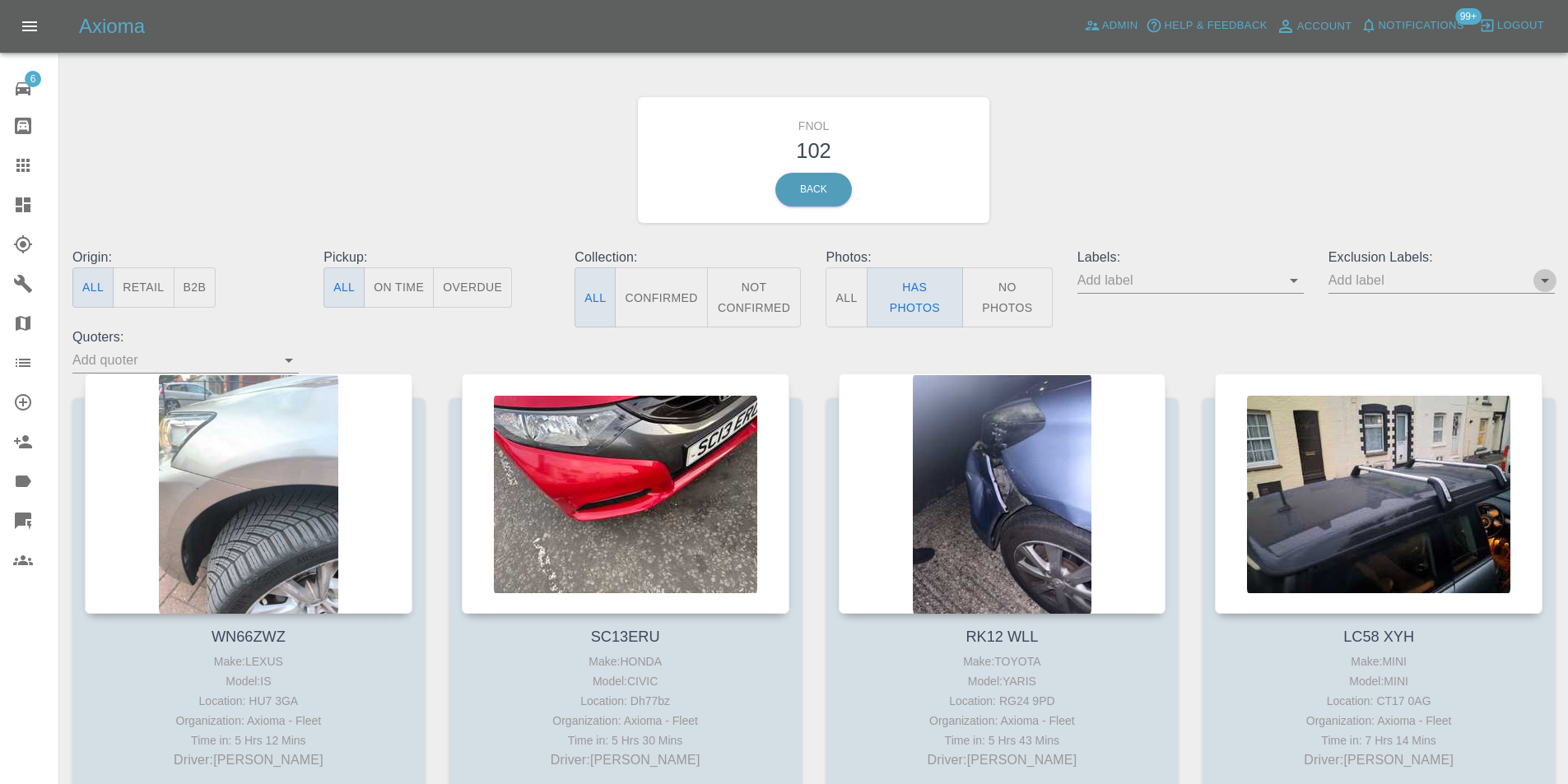
click at [1550, 285] on icon "Open" at bounding box center [1545, 281] width 20 height 20
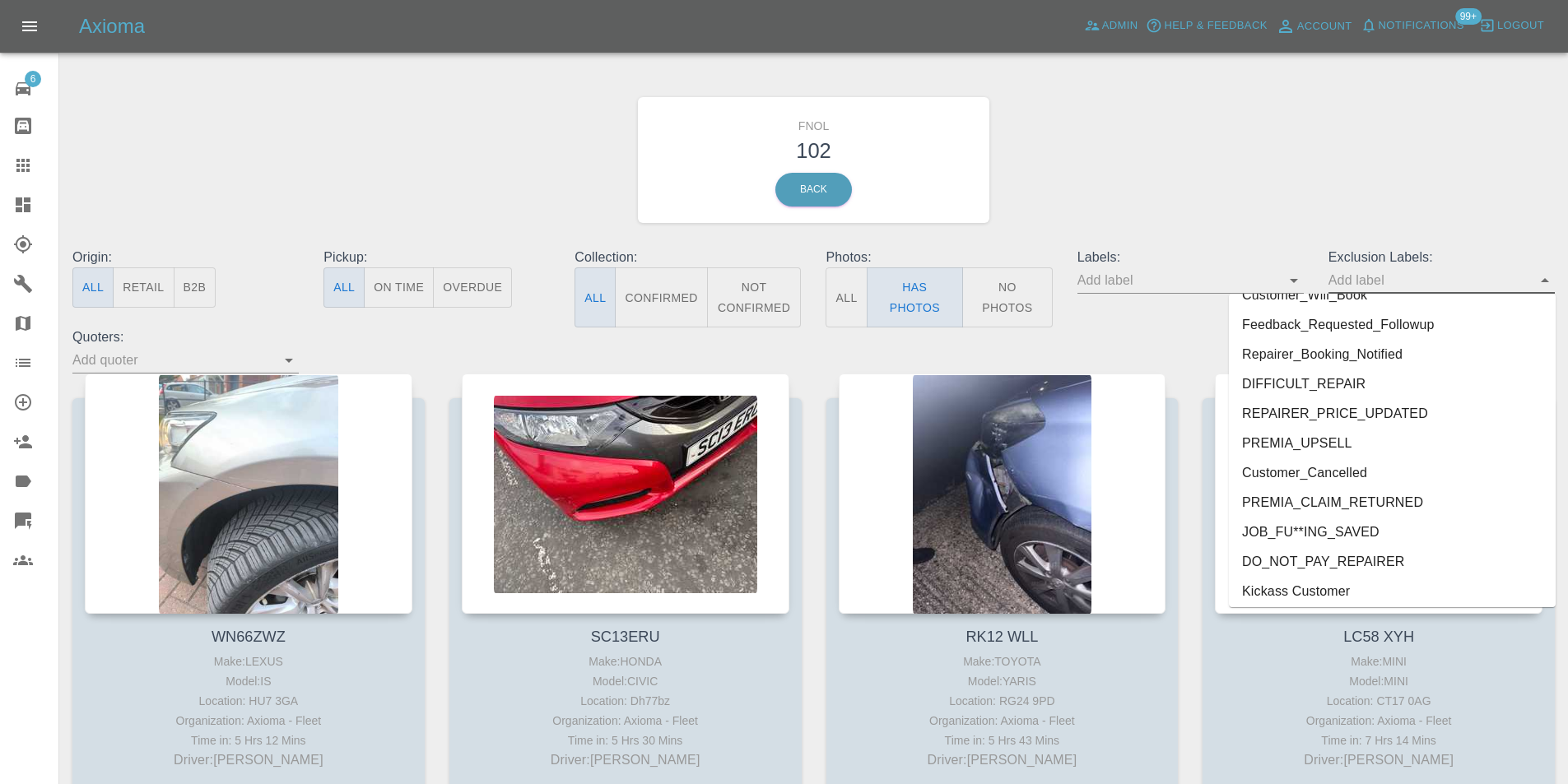
scroll to position [3492, 0]
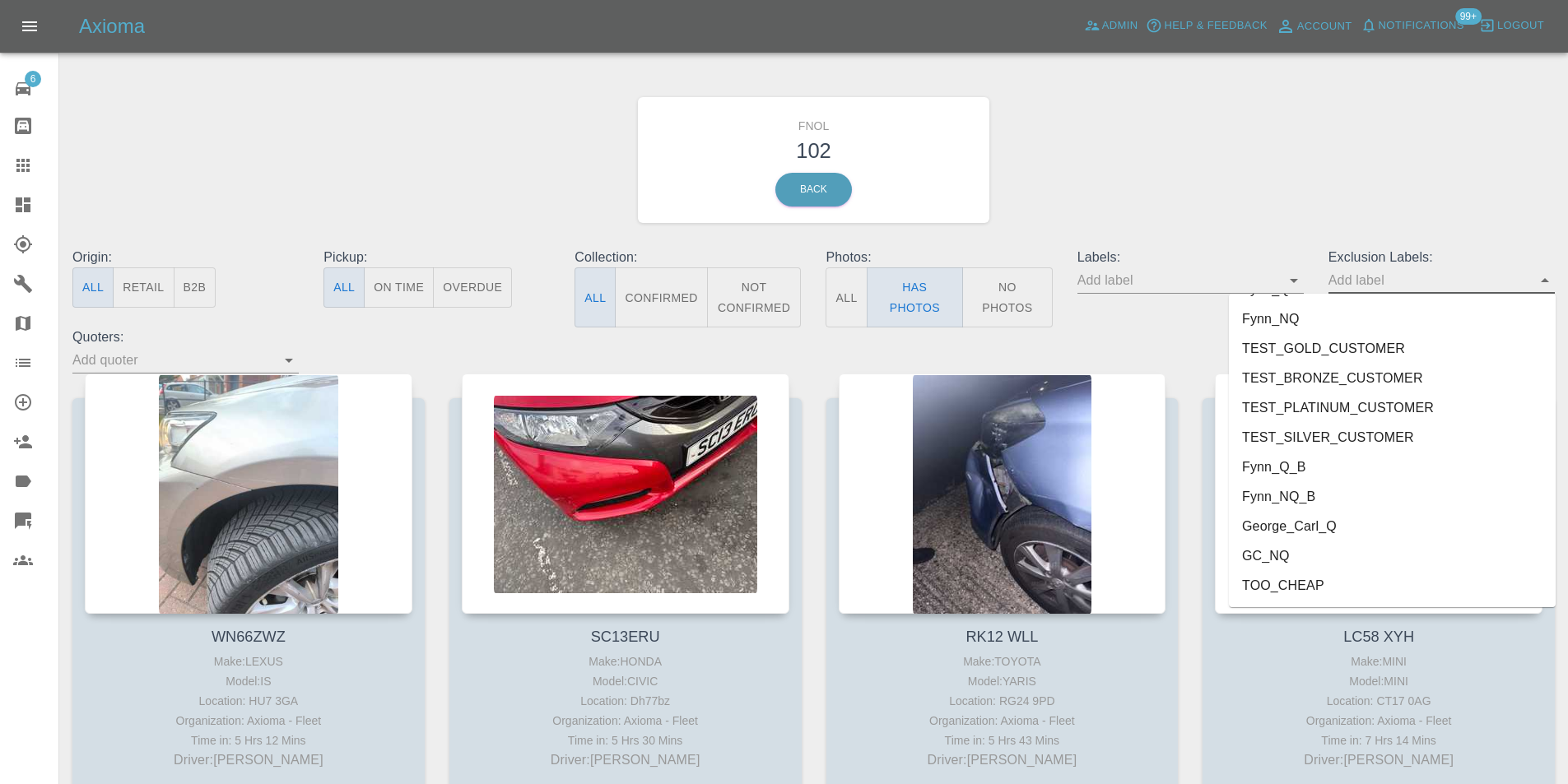
click at [1318, 527] on li "George_Carl_Q" at bounding box center [1392, 526] width 327 height 29
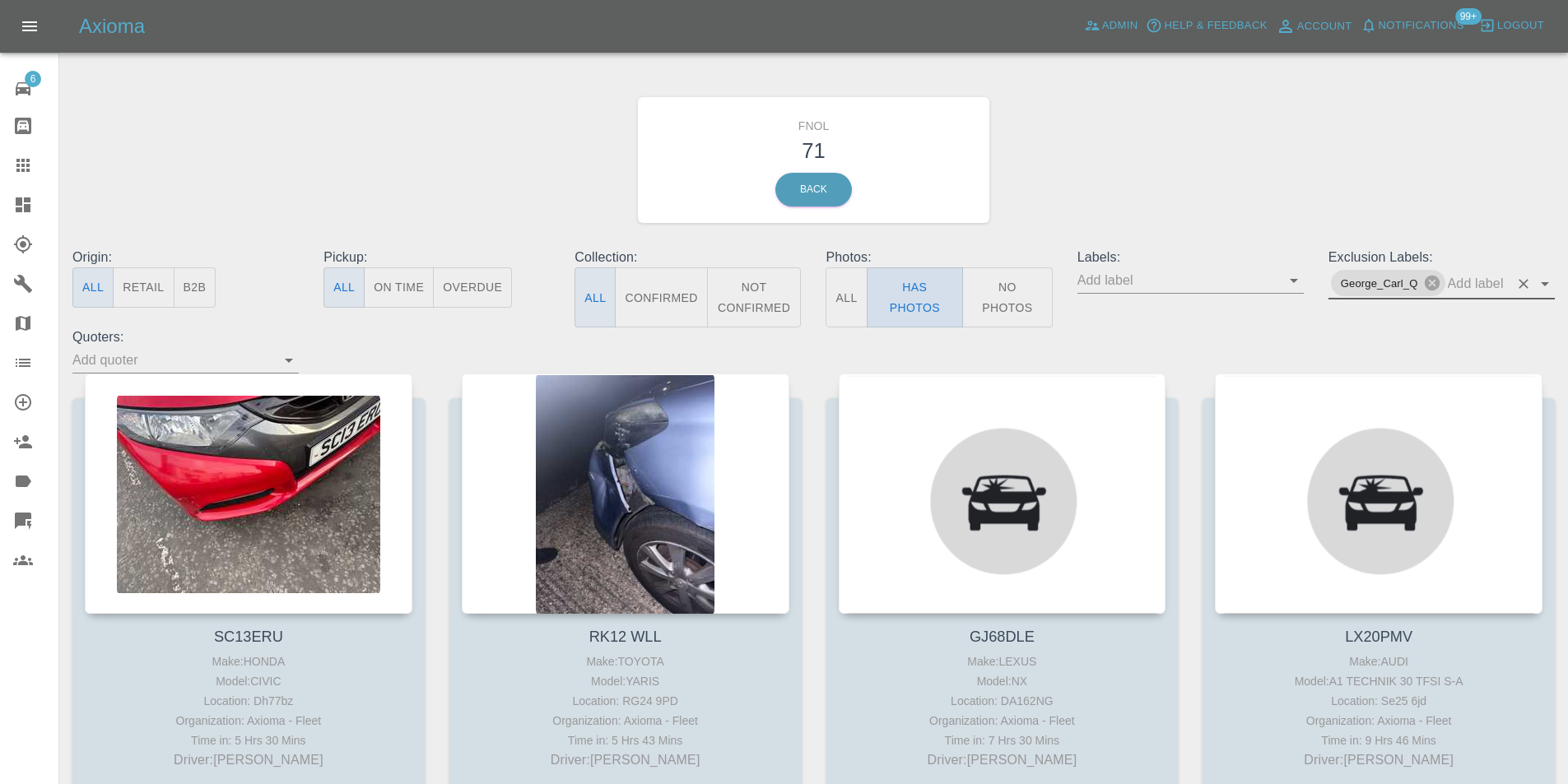
click at [915, 286] on button "Has Photos" at bounding box center [916, 297] width 97 height 60
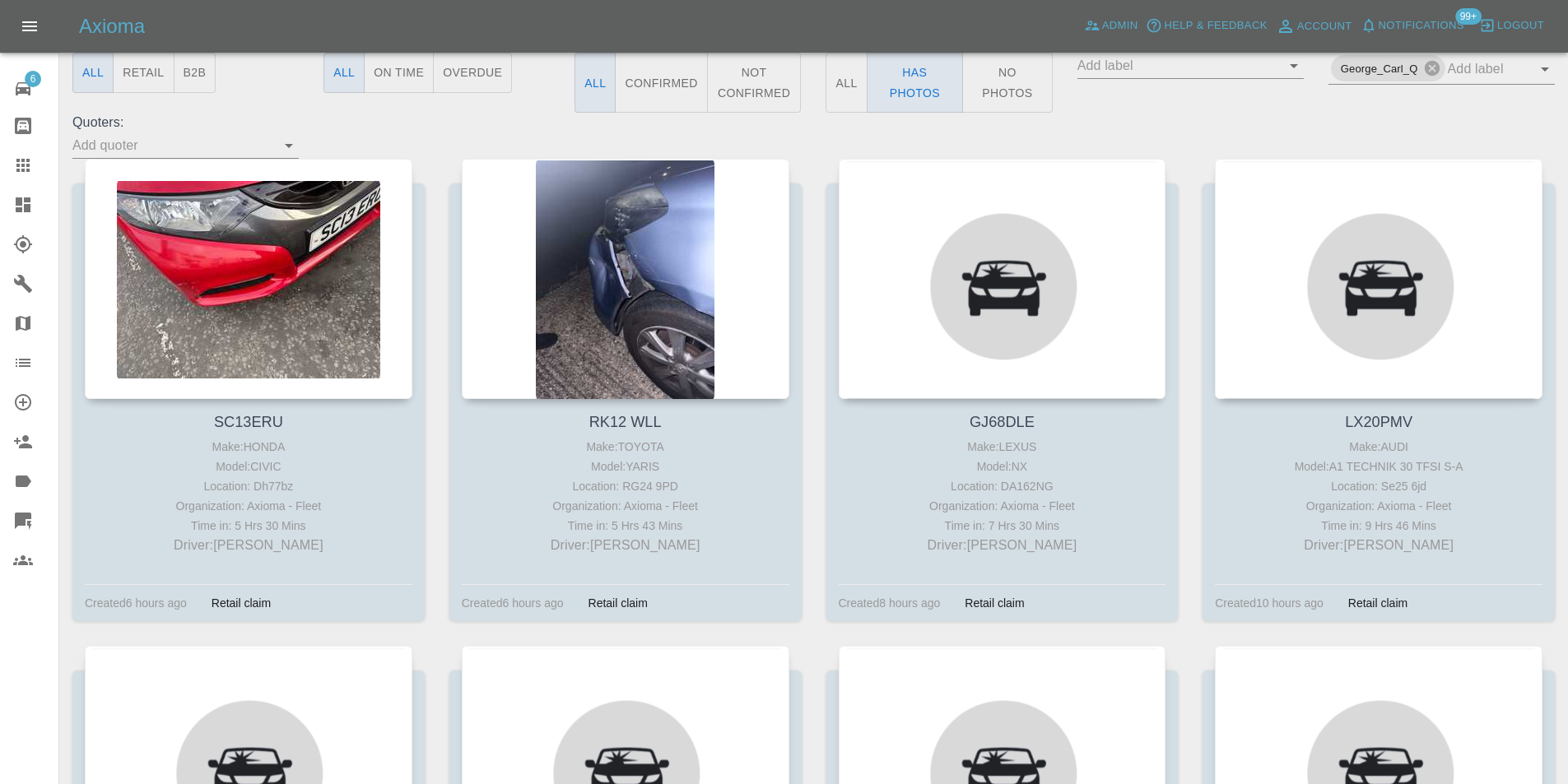
scroll to position [82, 0]
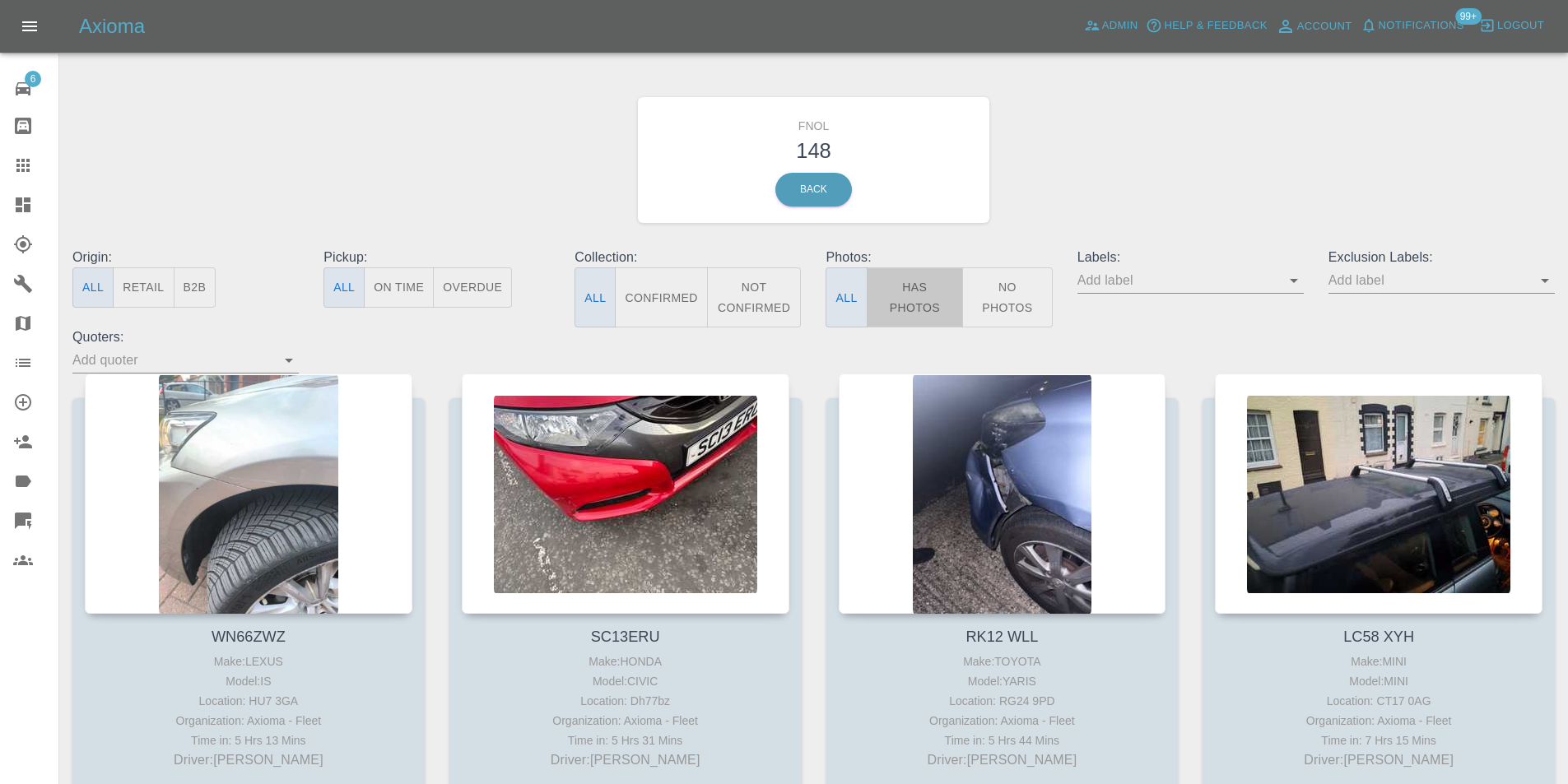
click at [919, 299] on button "Has Photos" at bounding box center [916, 297] width 97 height 60
click at [1548, 286] on icon "Open" at bounding box center [1545, 281] width 20 height 20
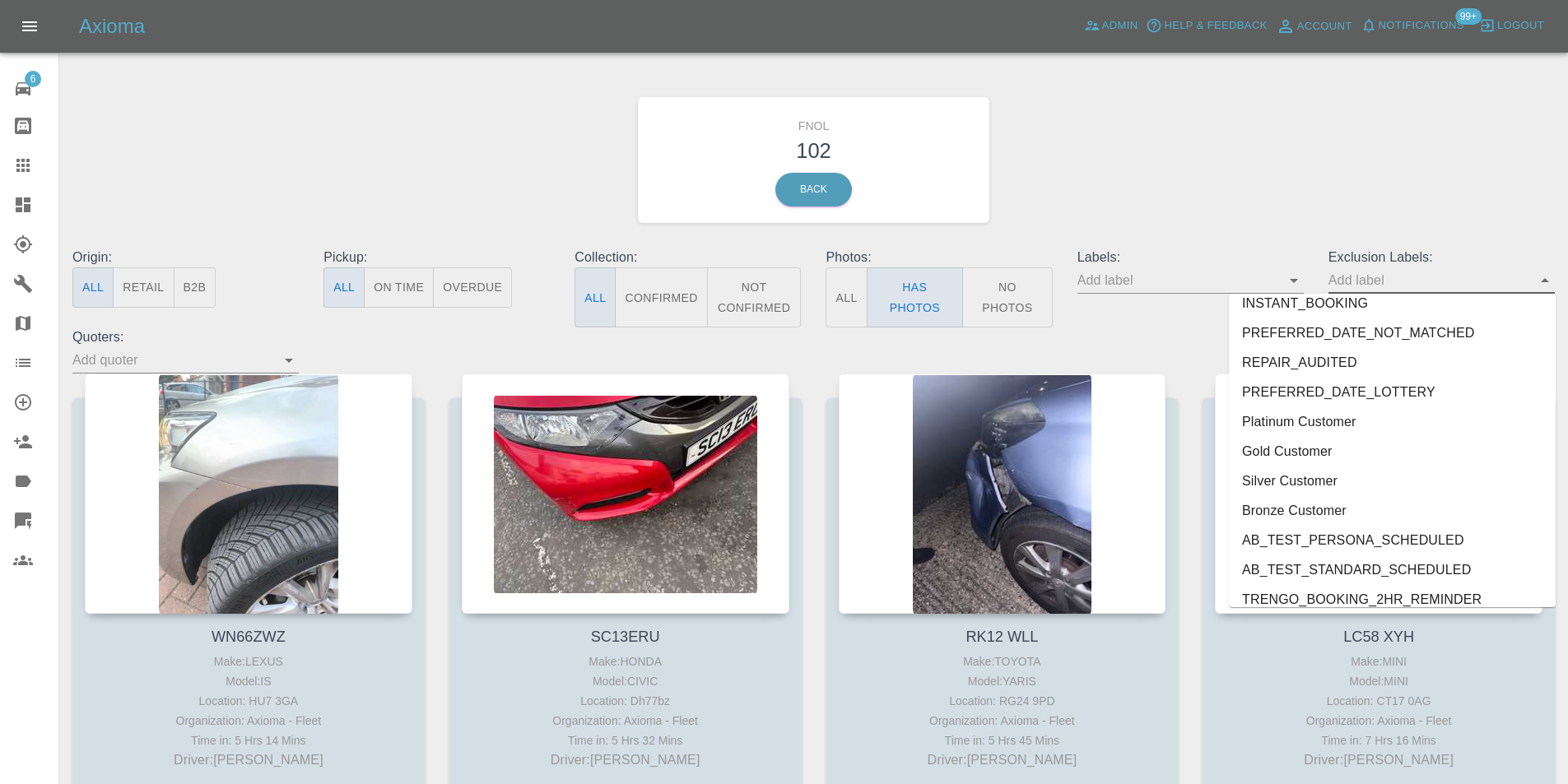
scroll to position [3492, 0]
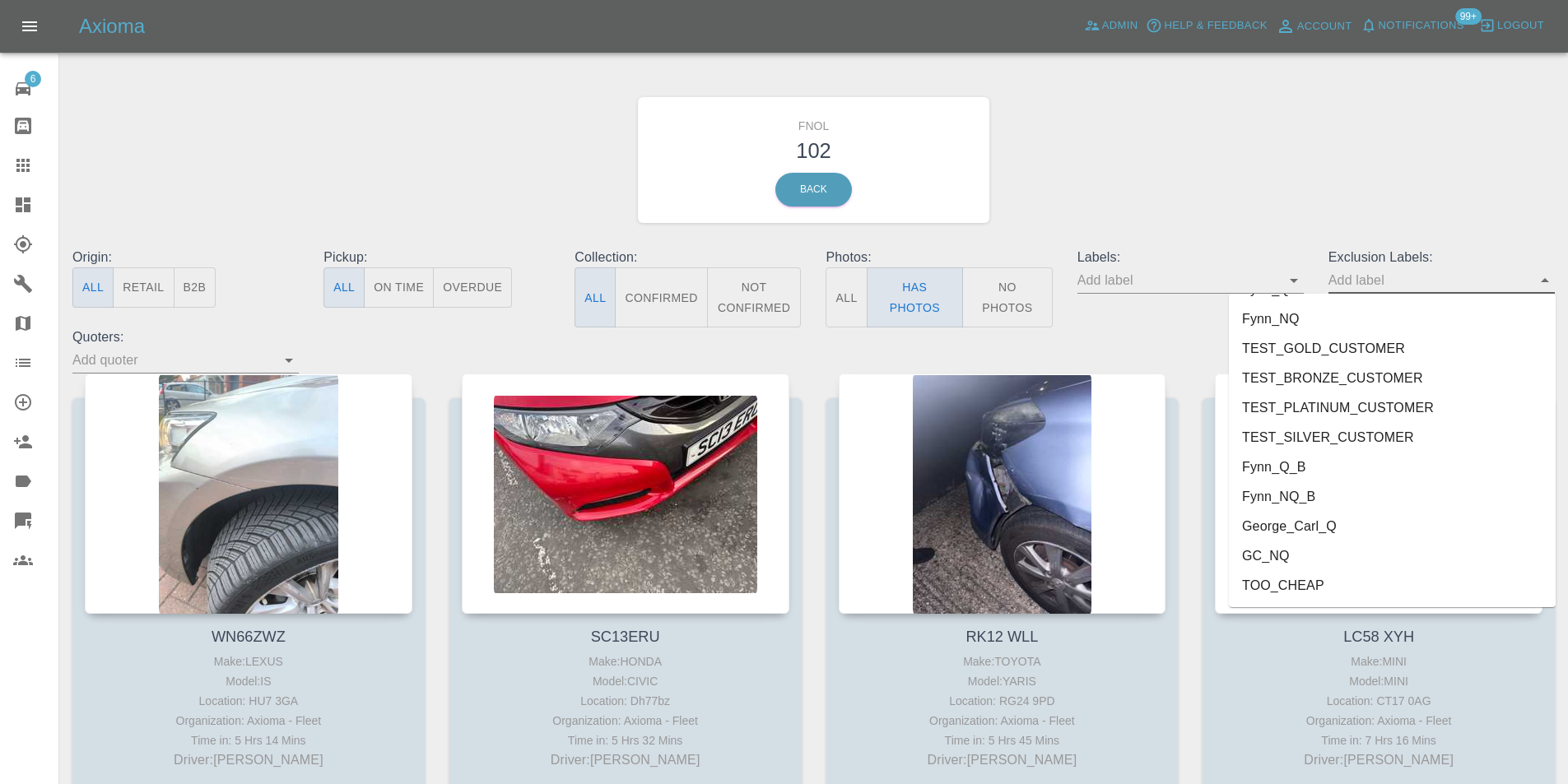
click at [1335, 524] on li "George_Carl_Q" at bounding box center [1392, 526] width 327 height 29
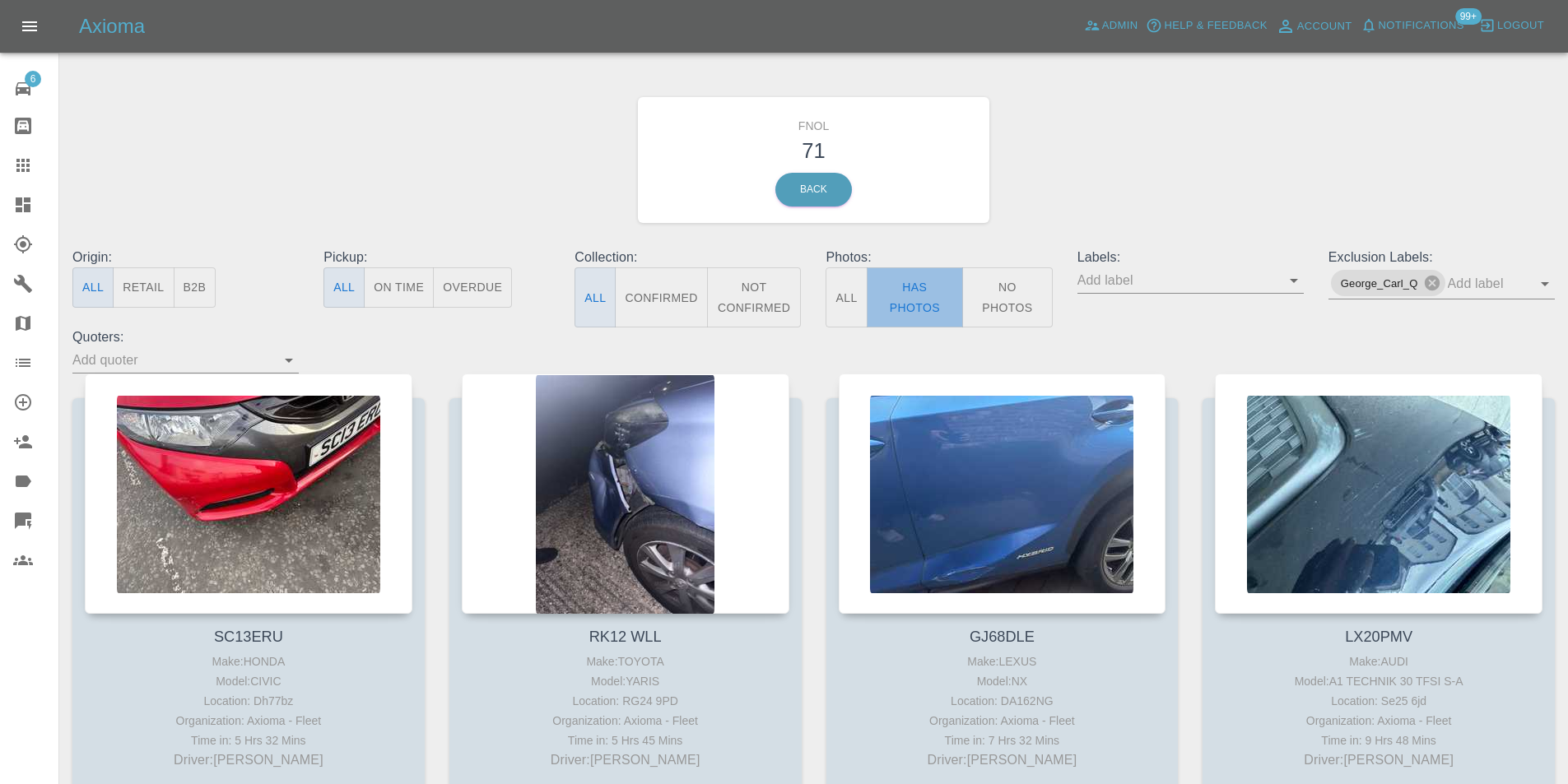
click at [924, 291] on button "Has Photos" at bounding box center [916, 297] width 97 height 60
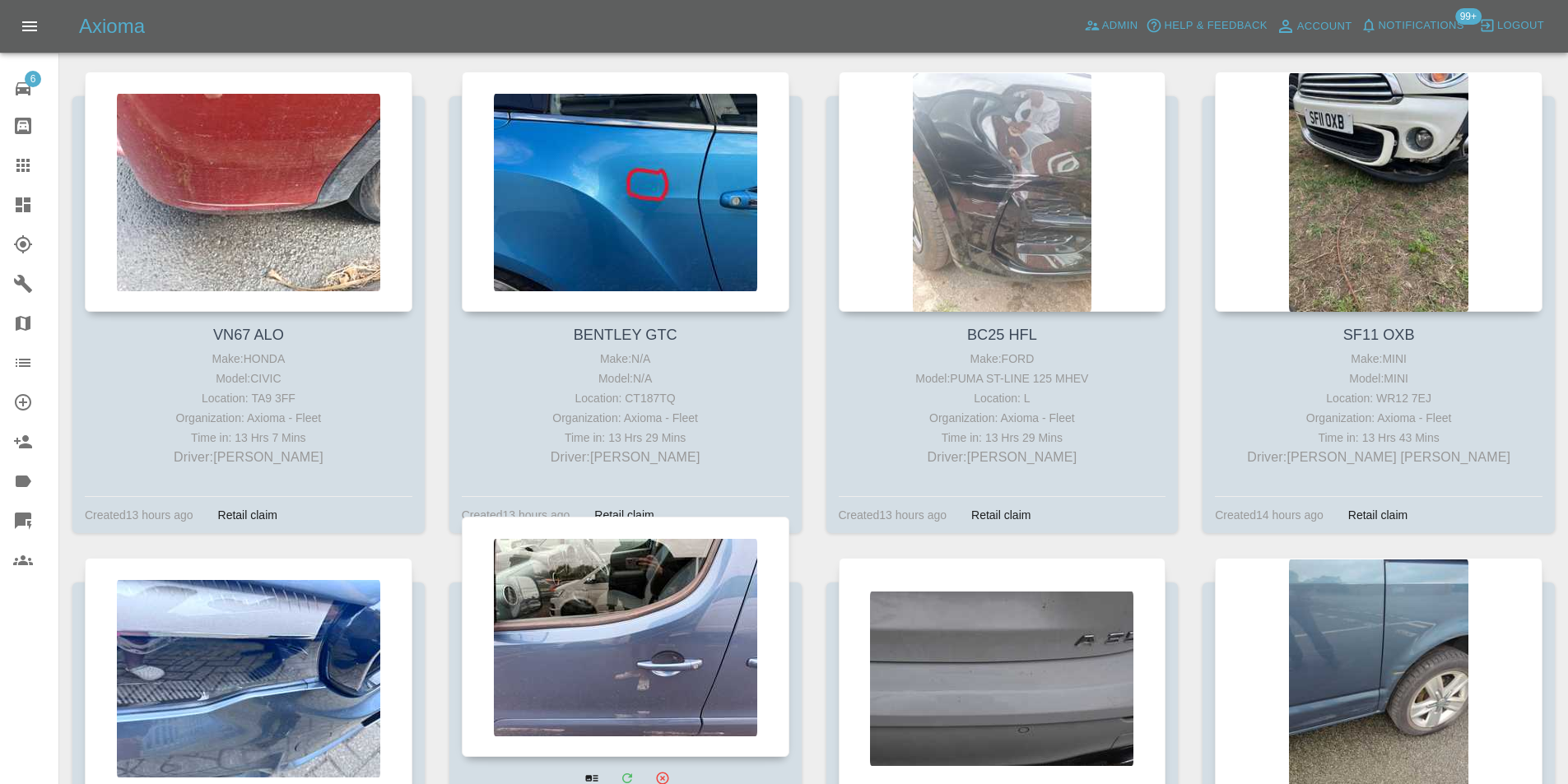
scroll to position [4444, 0]
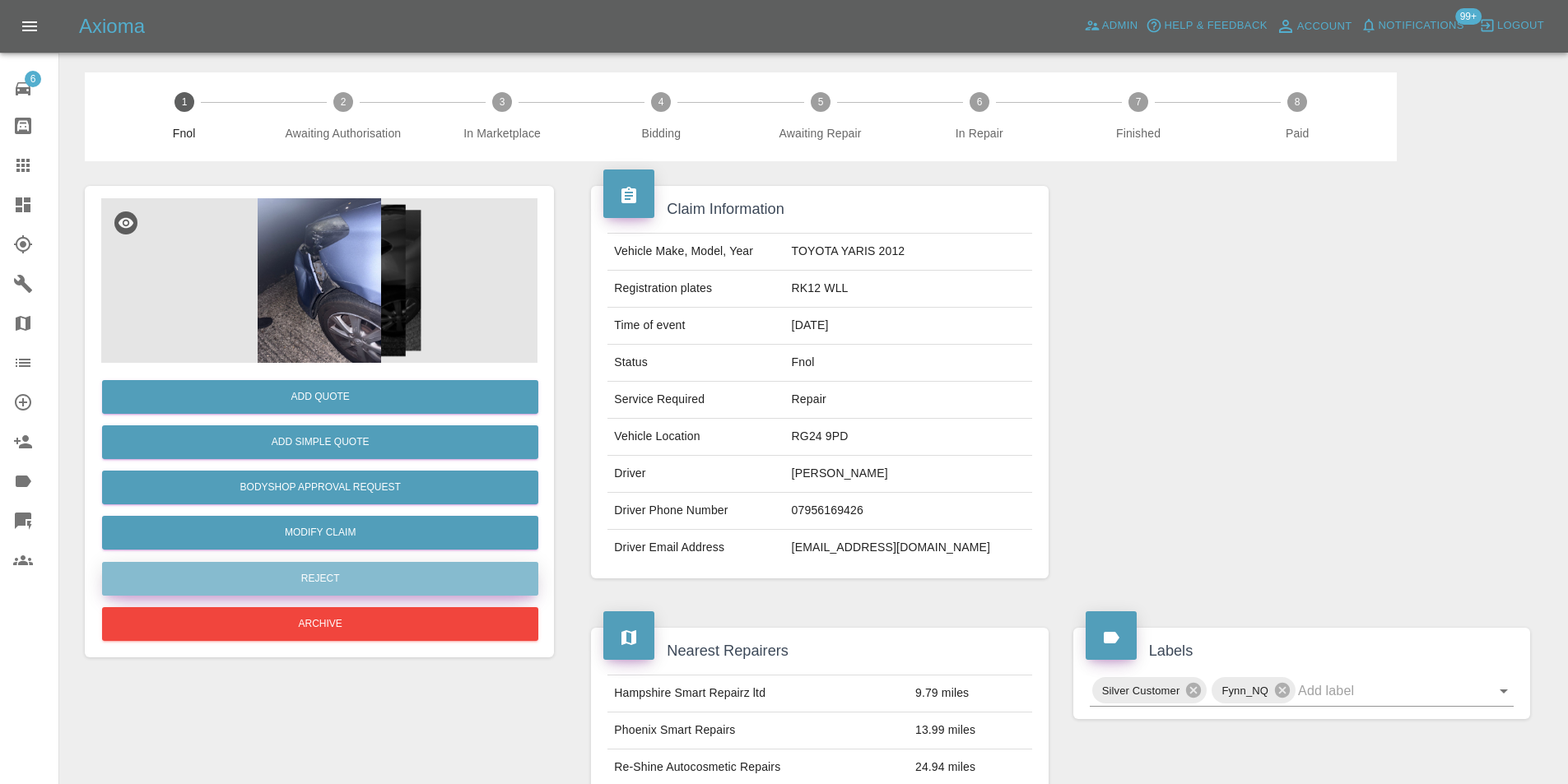
click at [356, 580] on button "Reject" at bounding box center [320, 579] width 436 height 34
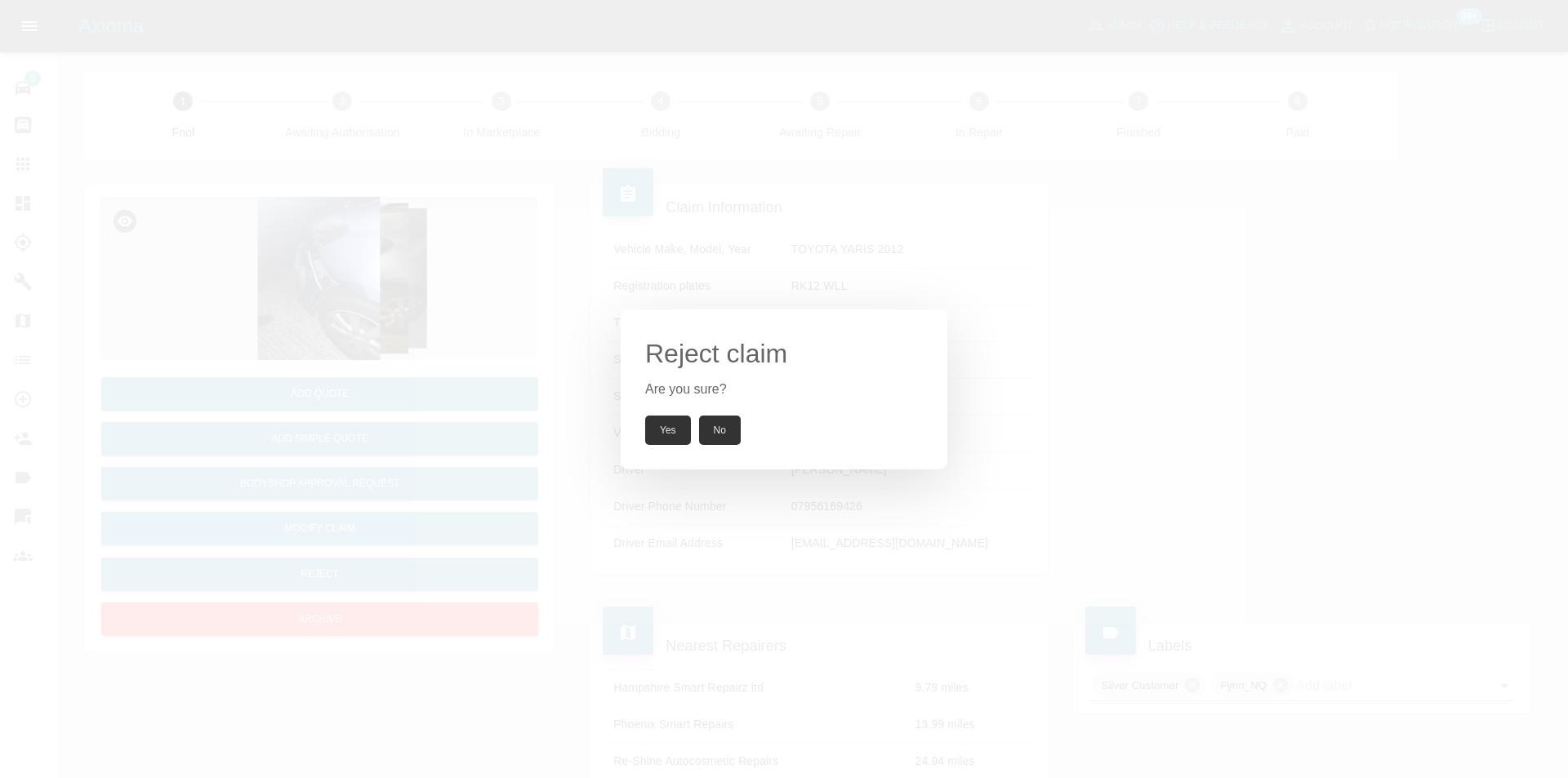
click at [681, 427] on button "Yes" at bounding box center [668, 430] width 46 height 29
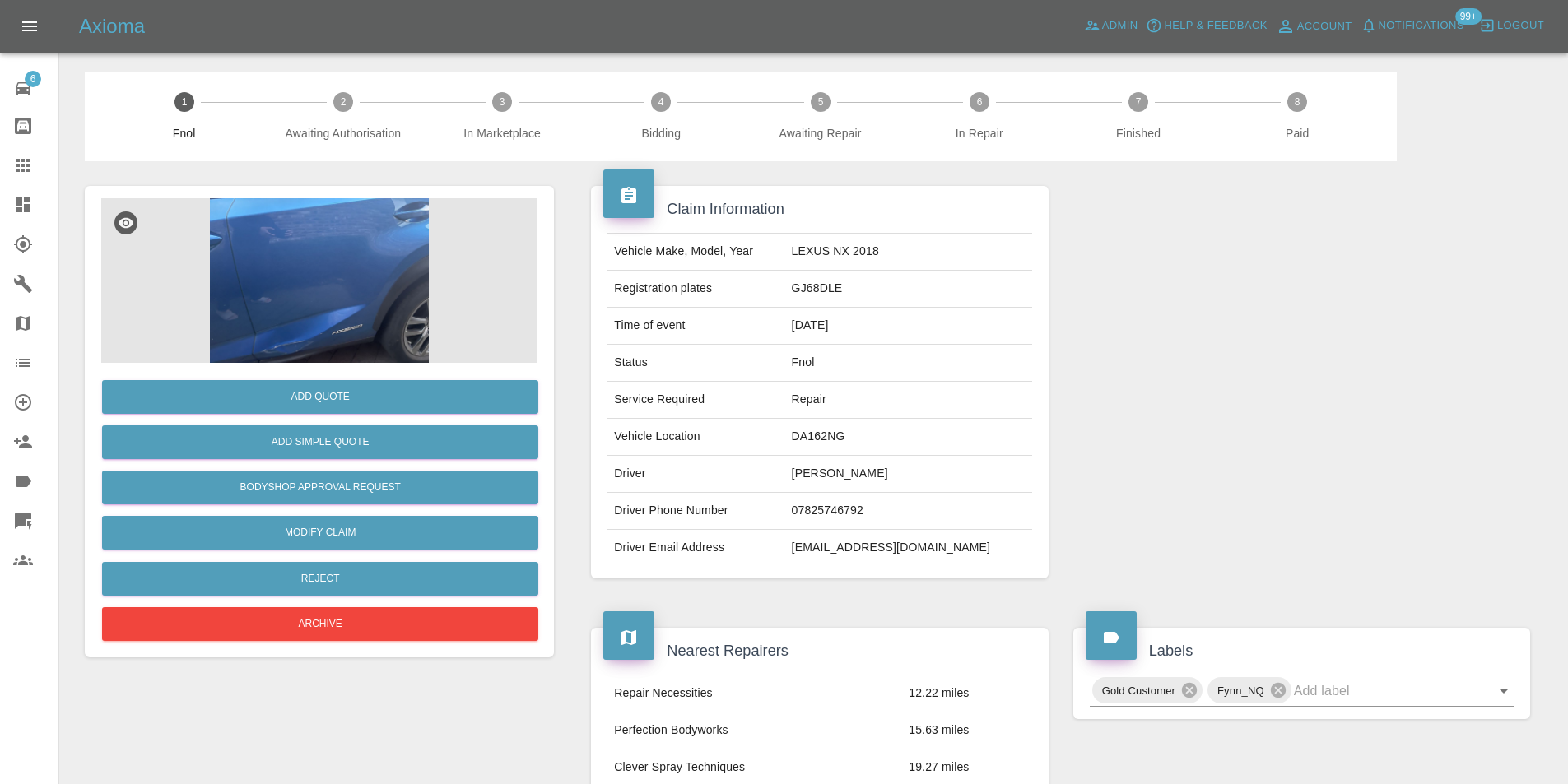
click at [281, 254] on img at bounding box center [319, 281] width 436 height 165
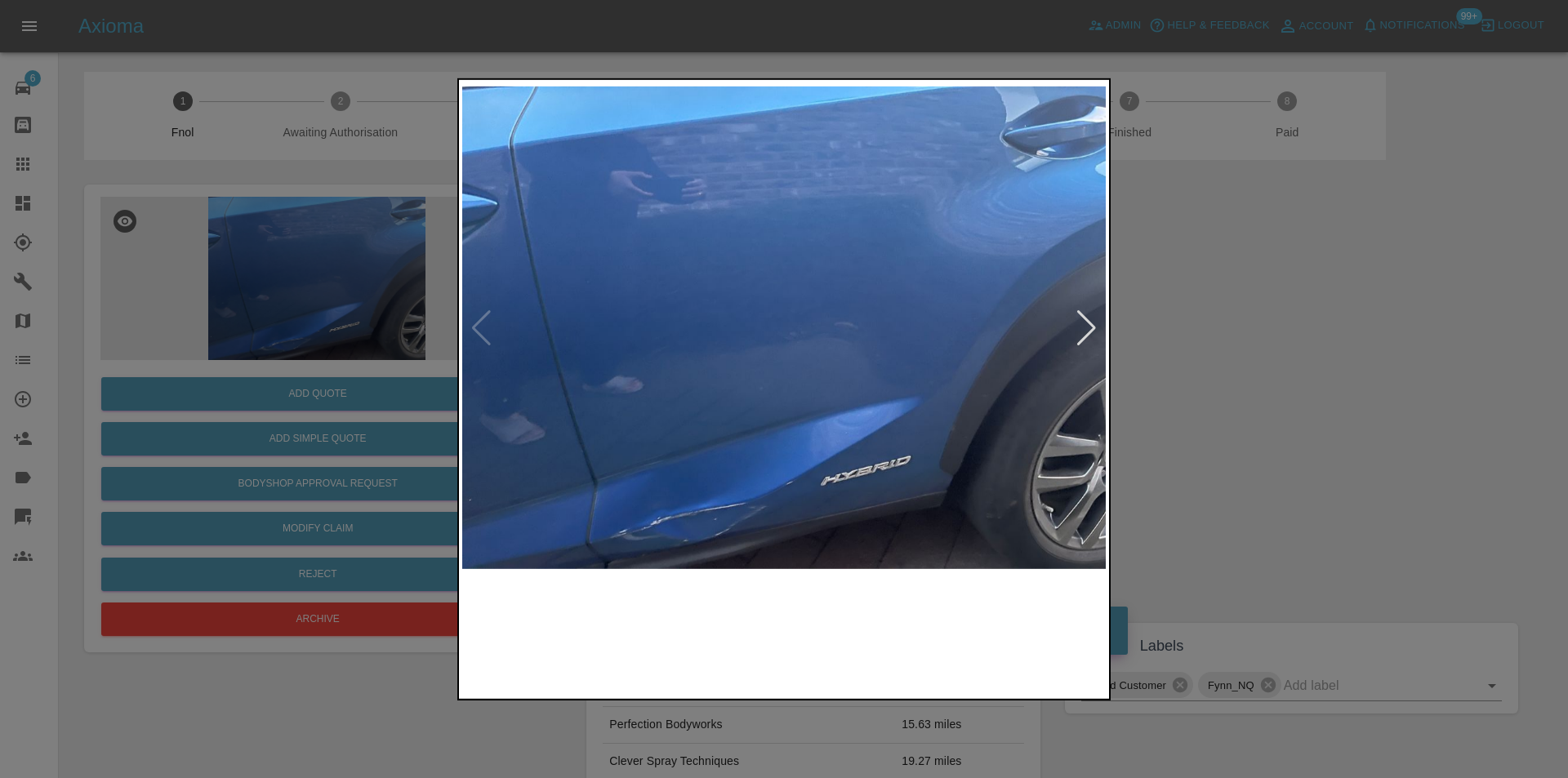
click at [1073, 323] on img at bounding box center [784, 327] width 643 height 490
click at [1097, 325] on div at bounding box center [1087, 327] width 22 height 36
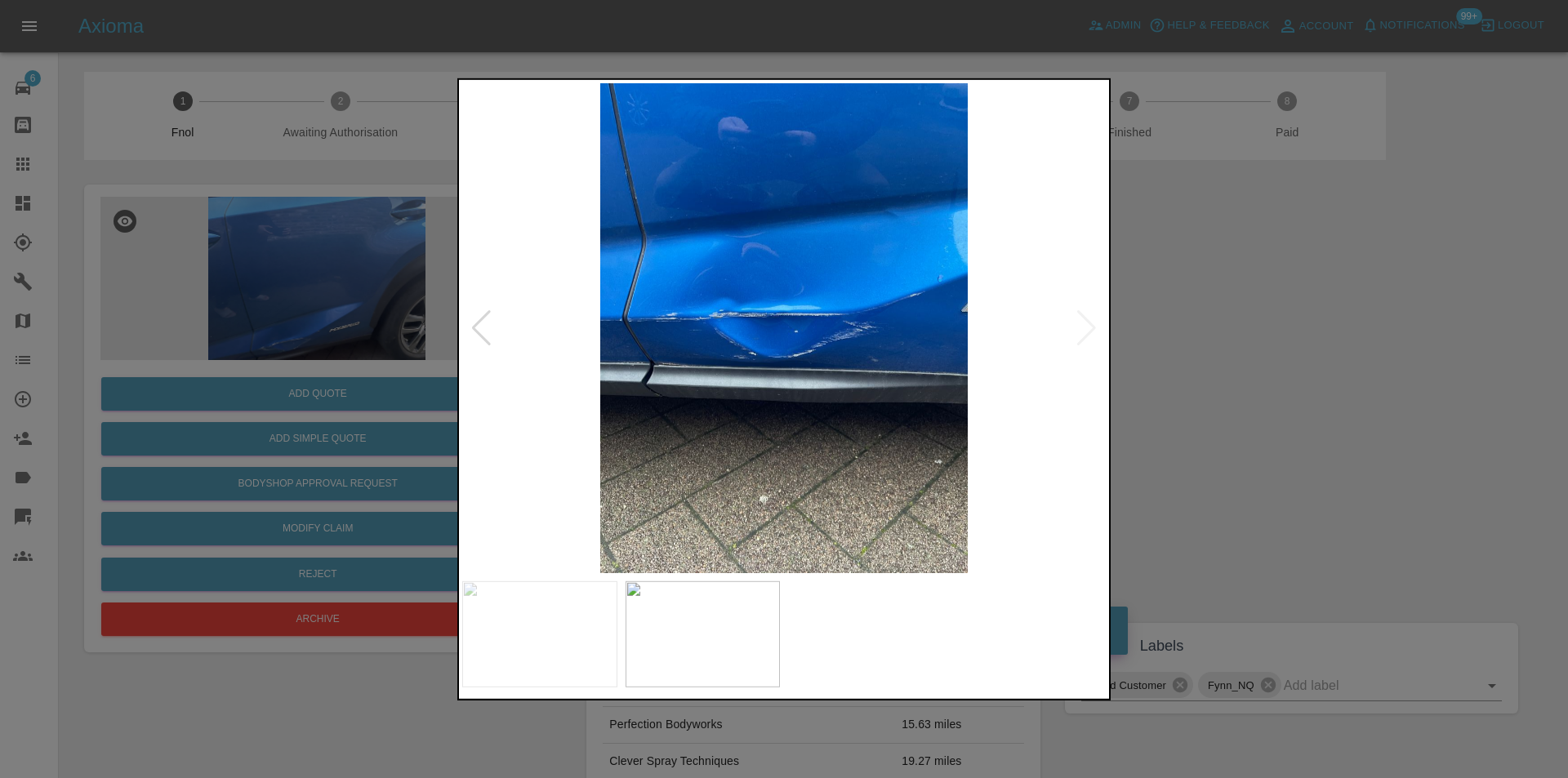
click at [1097, 325] on img at bounding box center [784, 327] width 643 height 490
drag, startPoint x: 1199, startPoint y: 352, endPoint x: 671, endPoint y: 361, distance: 528.1
click at [1178, 355] on div at bounding box center [784, 389] width 1568 height 778
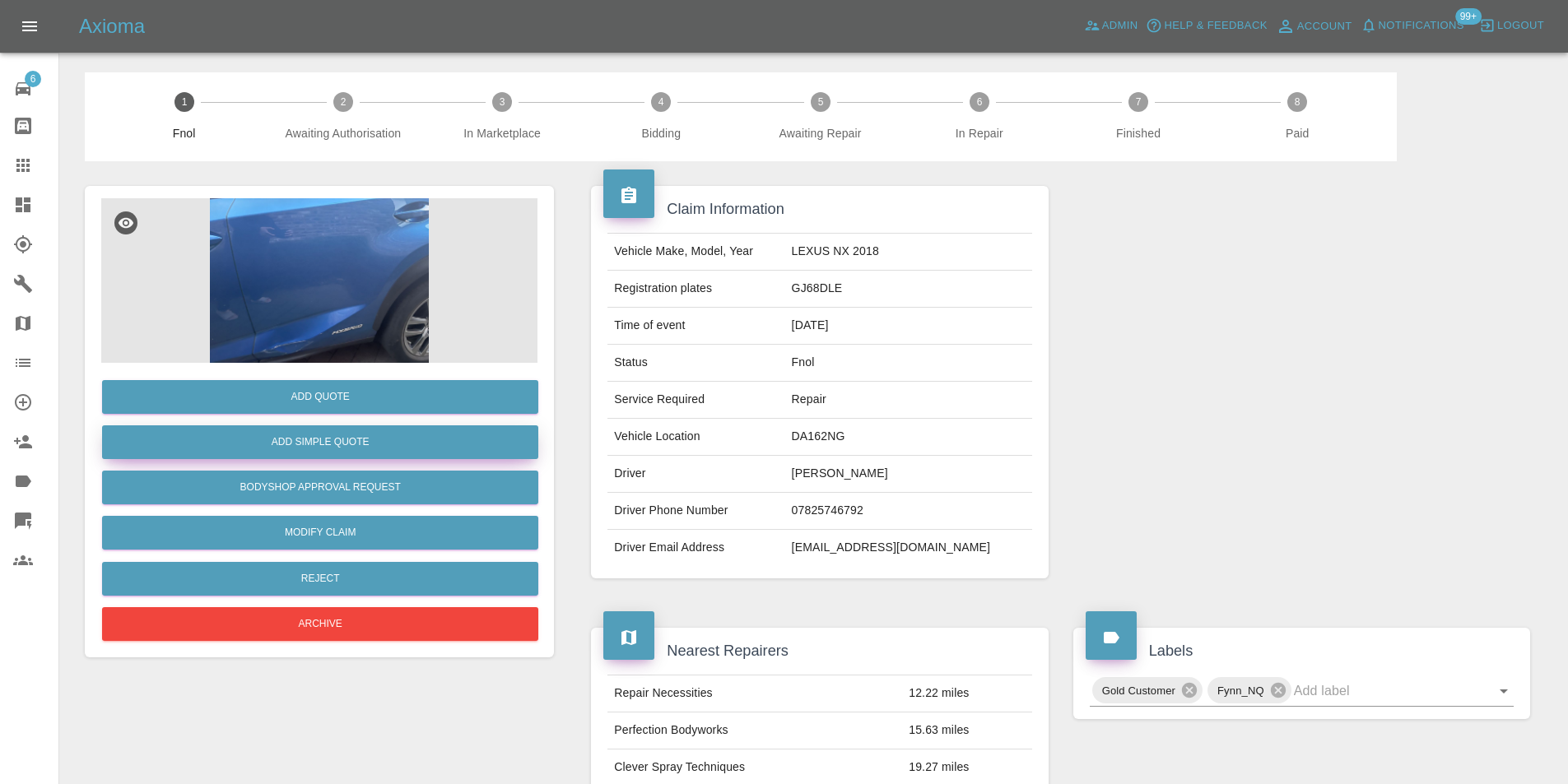
click at [356, 444] on button "Add Simple Quote" at bounding box center [320, 442] width 436 height 34
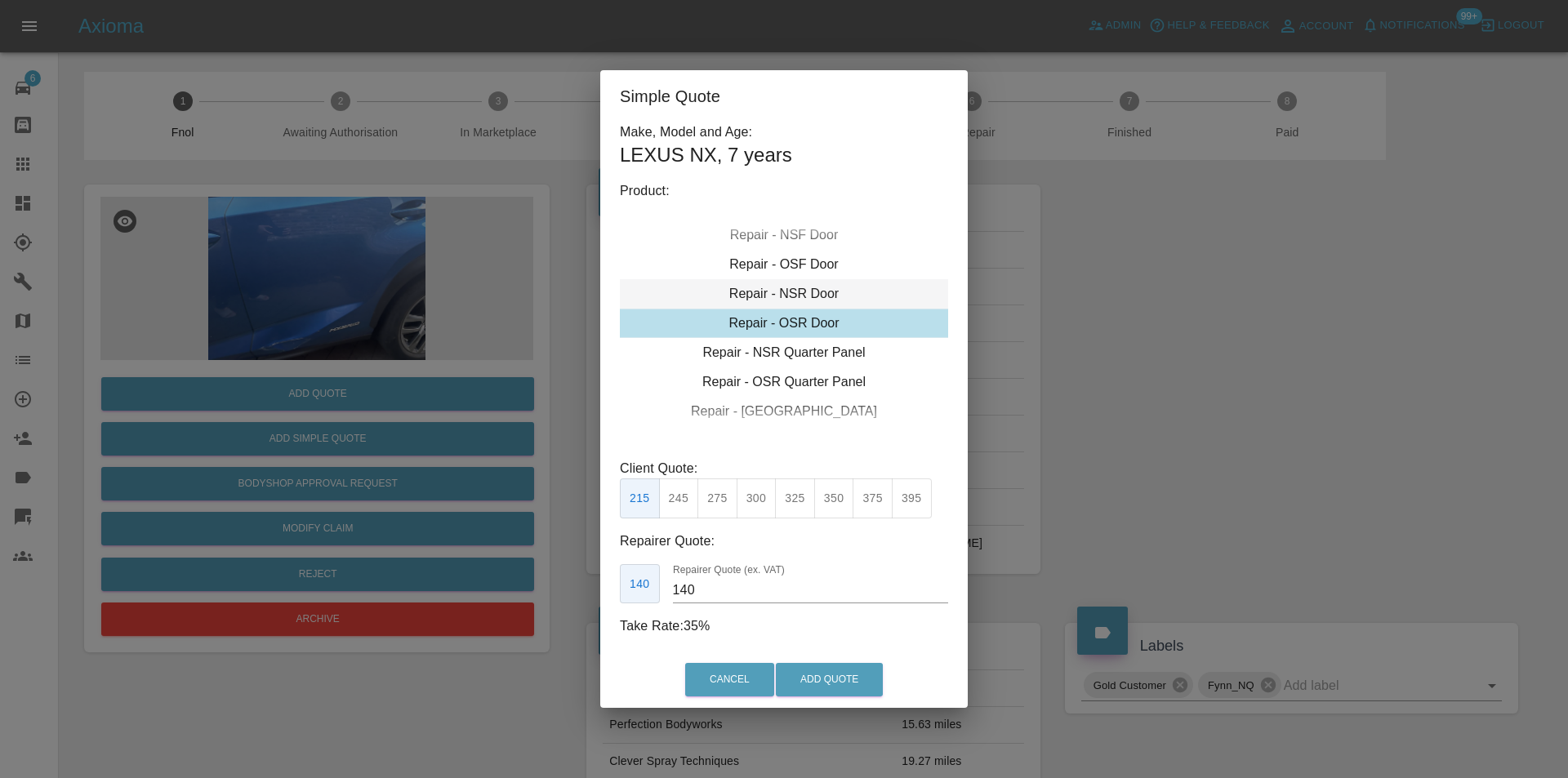
click at [801, 298] on div "Repair - NSR Door" at bounding box center [784, 293] width 328 height 29
click at [805, 500] on button "325" at bounding box center [795, 499] width 40 height 40
type input "210"
click at [829, 689] on button "Add Quote" at bounding box center [829, 680] width 107 height 33
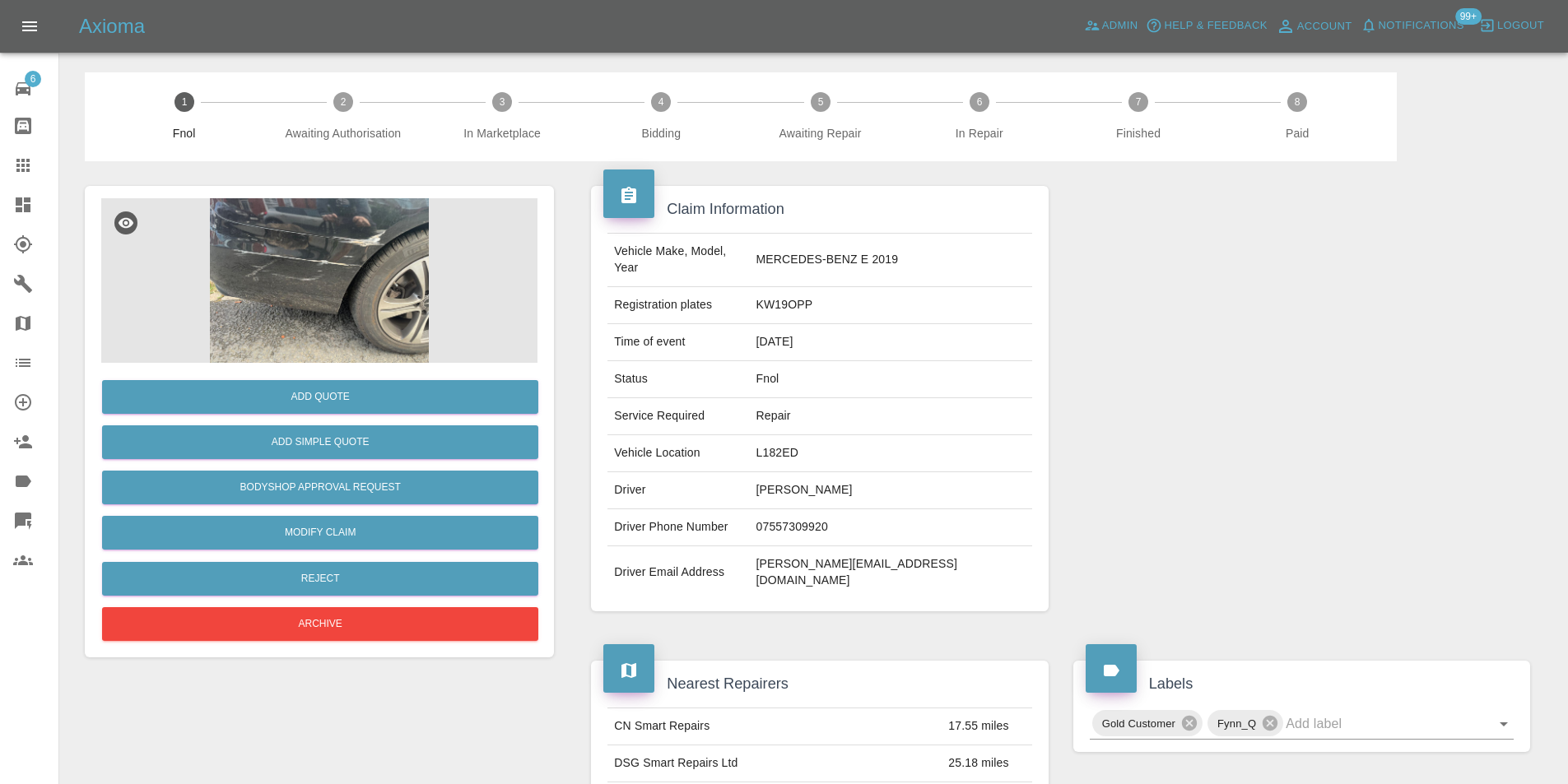
click at [309, 241] on img at bounding box center [319, 281] width 436 height 165
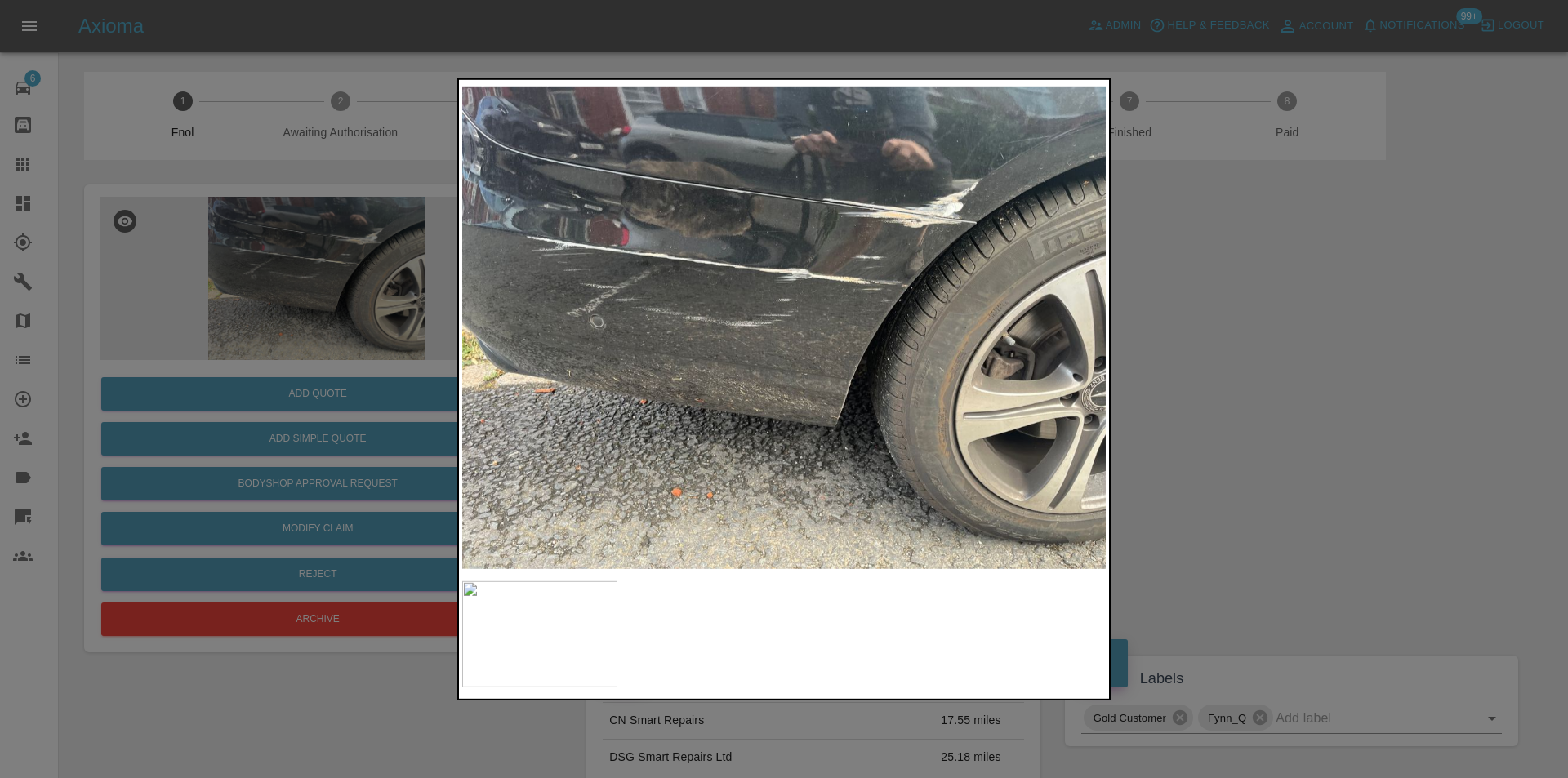
click at [1189, 317] on div at bounding box center [784, 389] width 1568 height 778
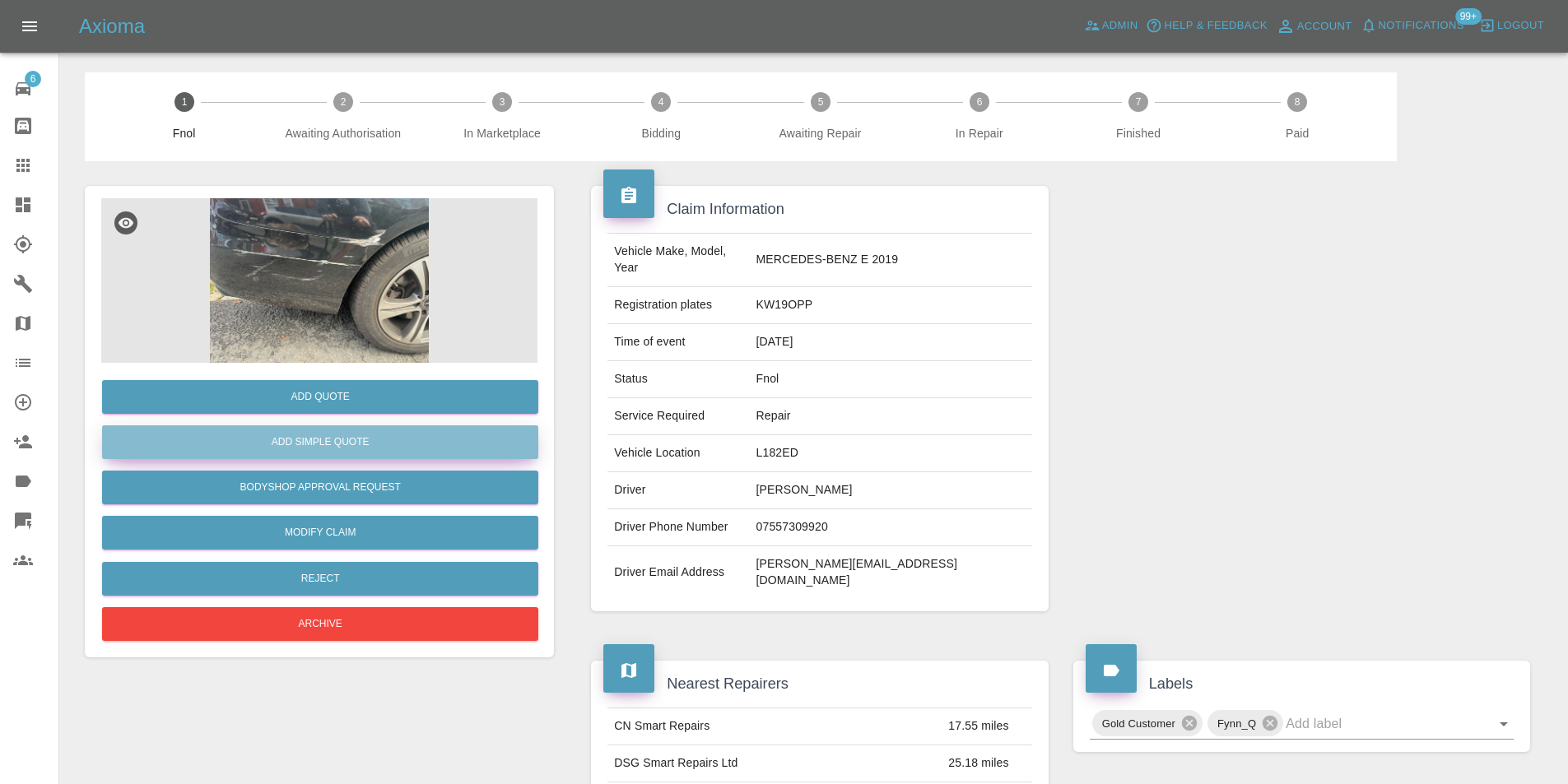
click at [403, 439] on button "Add Simple Quote" at bounding box center [320, 442] width 436 height 34
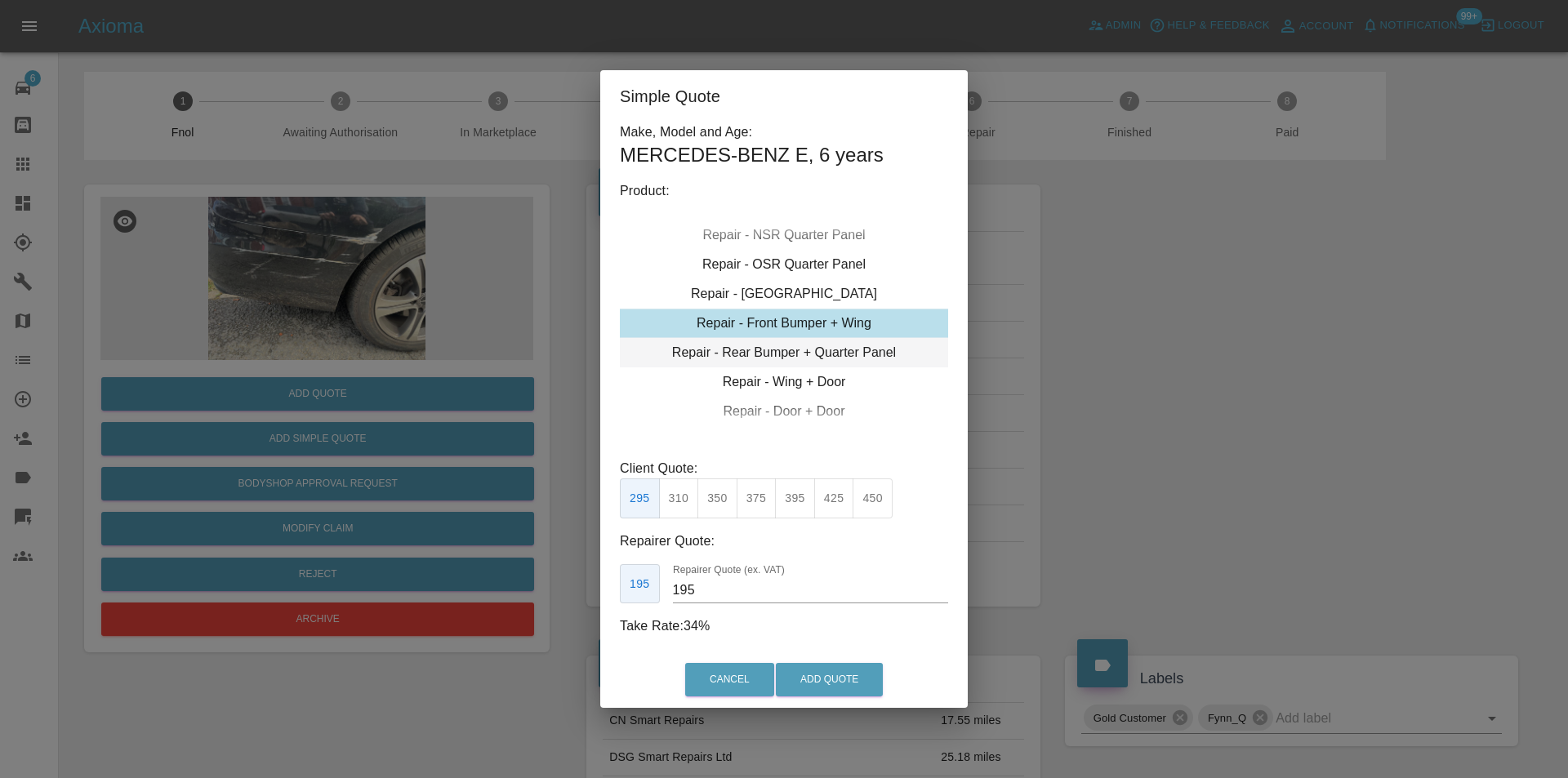
click at [848, 350] on div "Repair - Rear Bumper + Quarter Panel" at bounding box center [784, 352] width 328 height 29
click at [722, 501] on button "350" at bounding box center [717, 499] width 40 height 40
type input "210"
drag, startPoint x: 829, startPoint y: 678, endPoint x: 675, endPoint y: 273, distance: 433.3
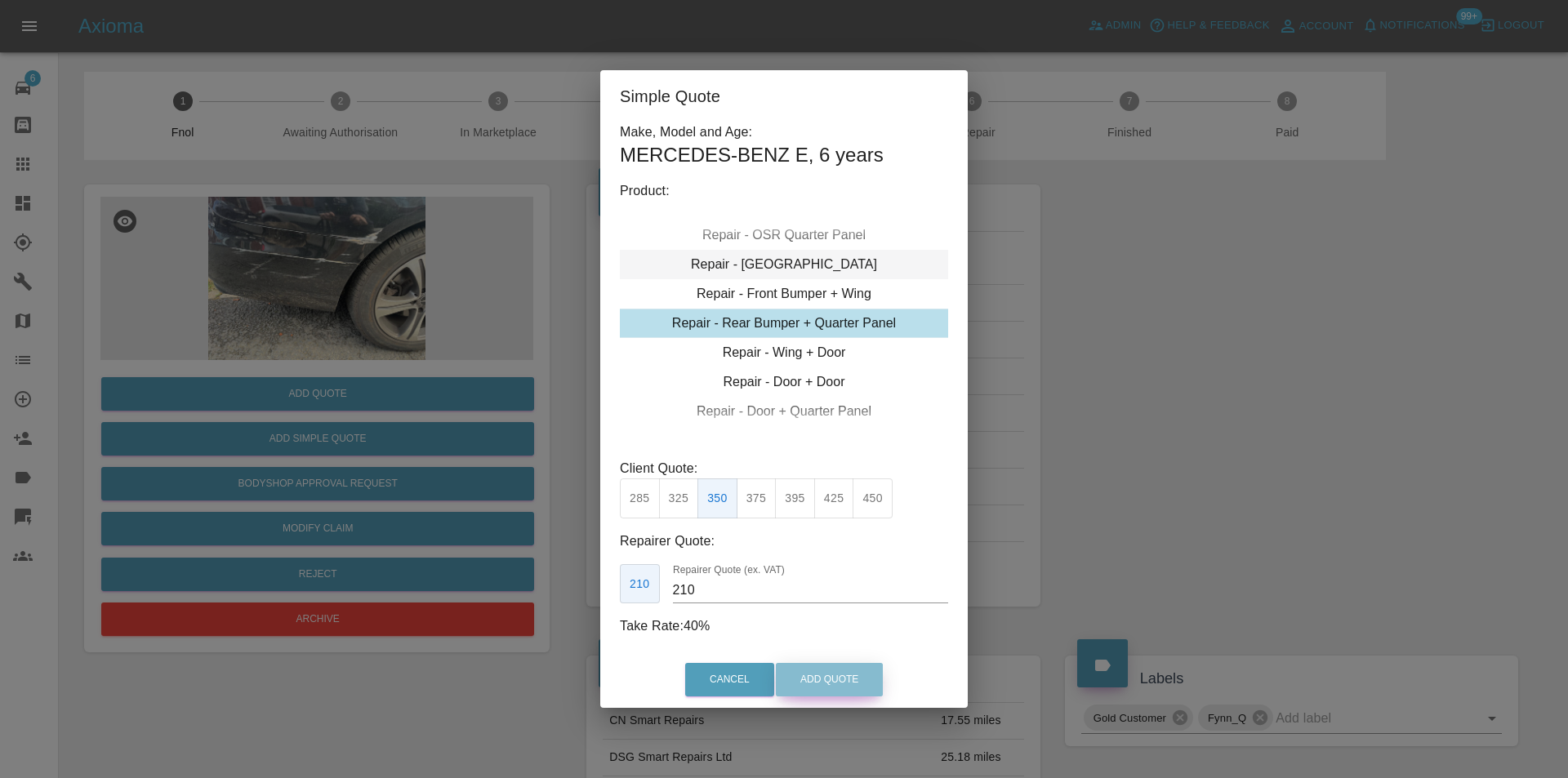
click at [829, 677] on button "Add Quote" at bounding box center [829, 680] width 107 height 33
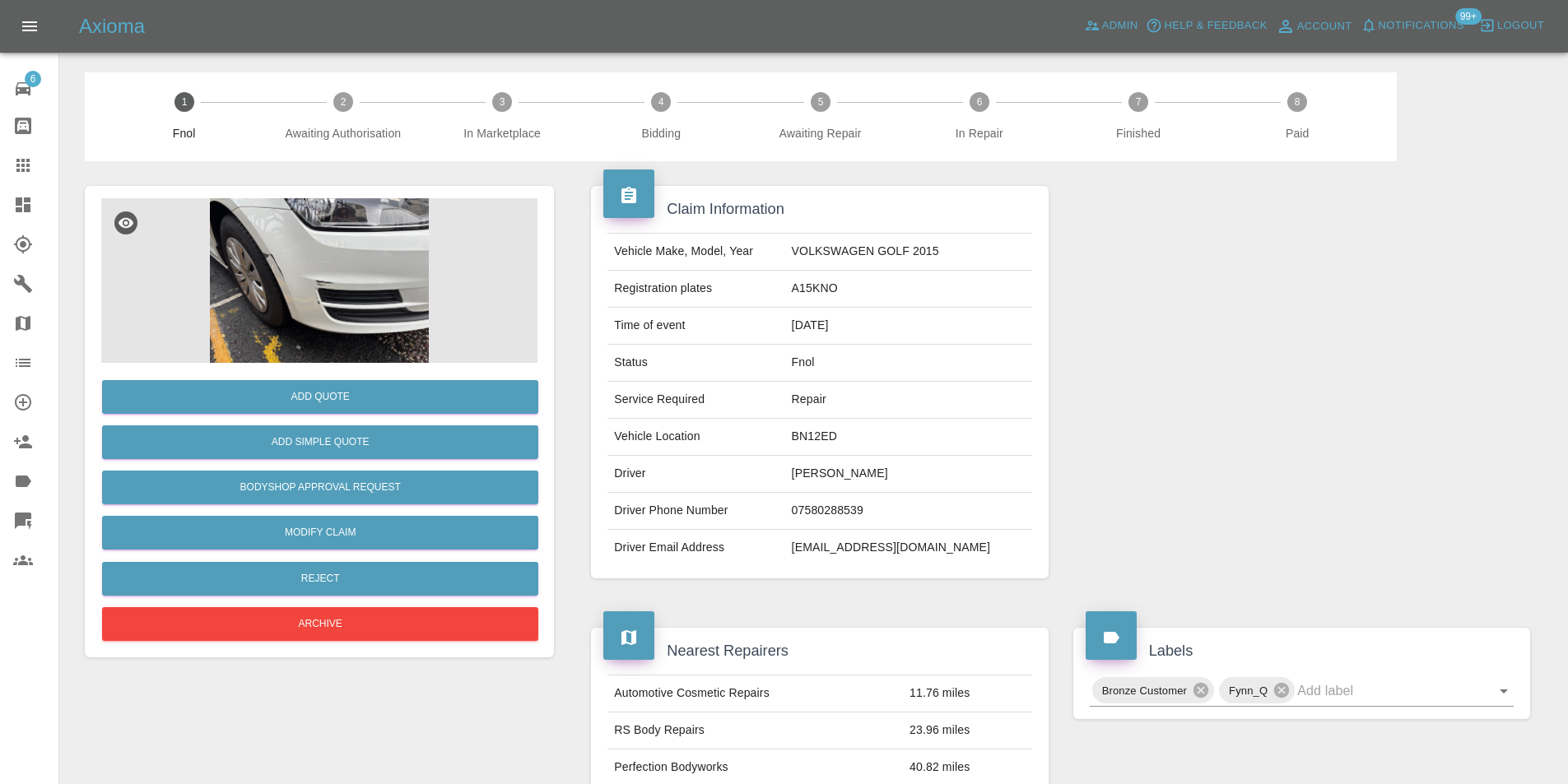
click at [326, 240] on img at bounding box center [319, 281] width 436 height 165
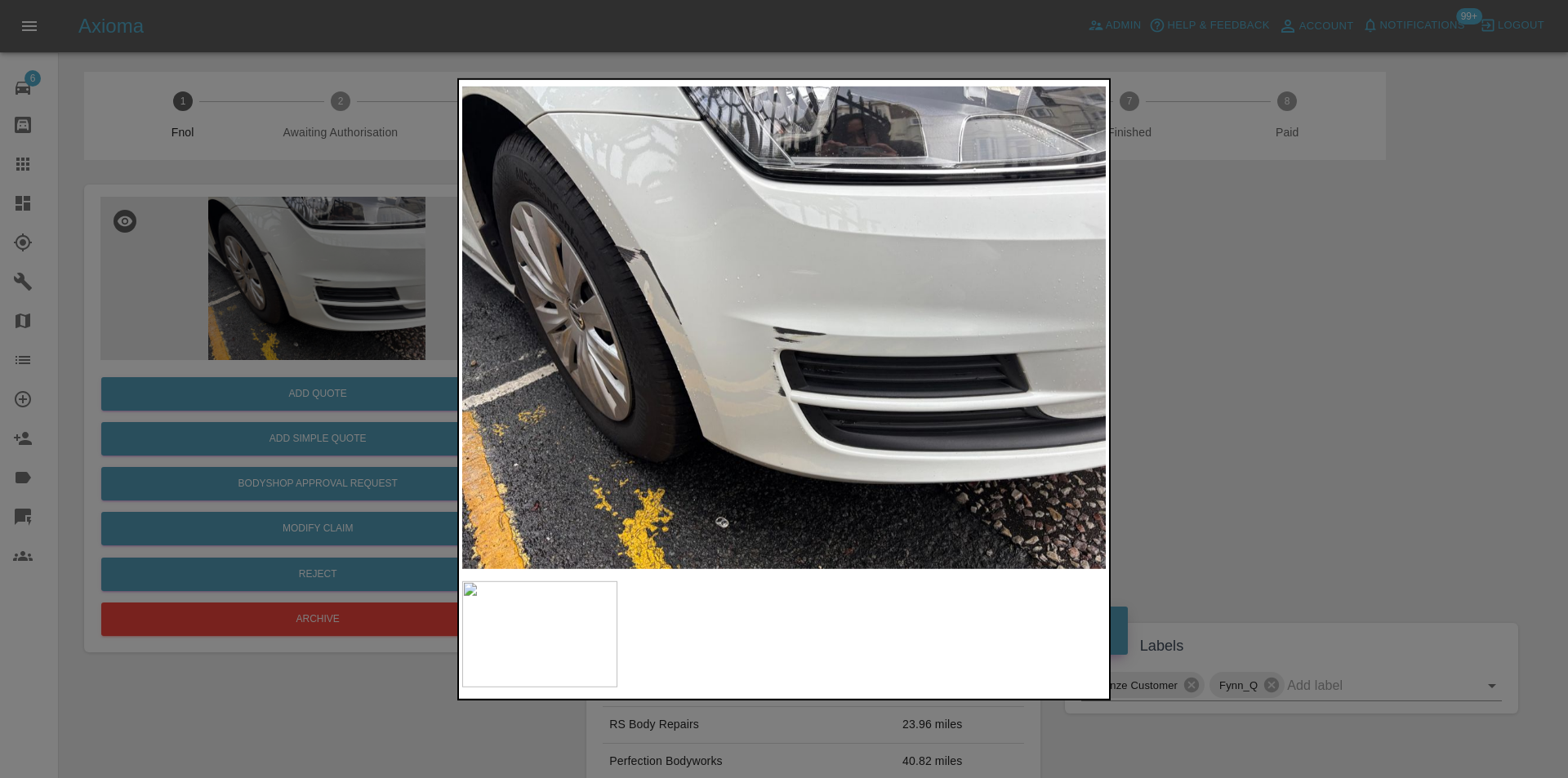
click at [1215, 386] on div at bounding box center [784, 389] width 1568 height 778
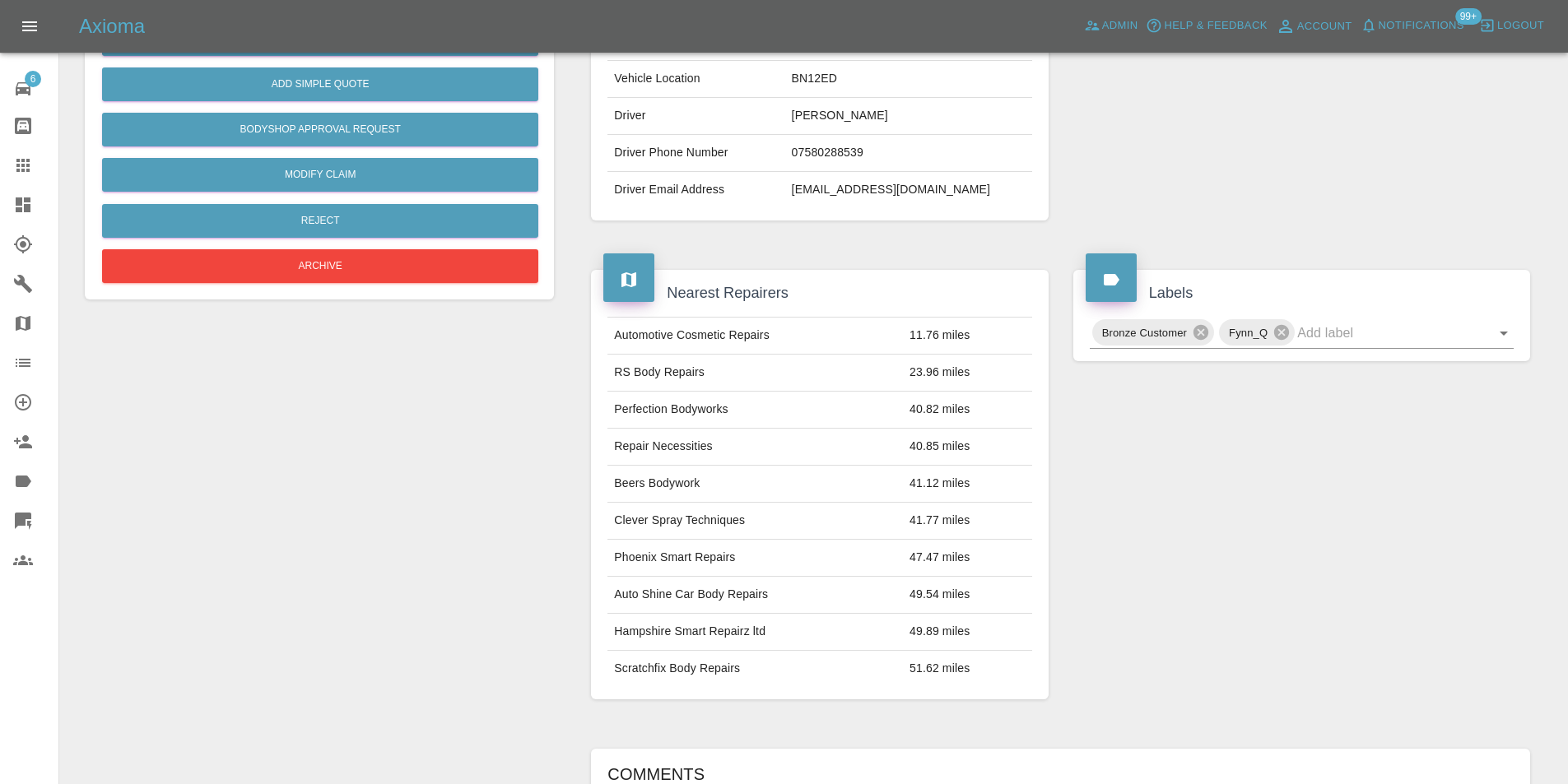
scroll to position [82, 0]
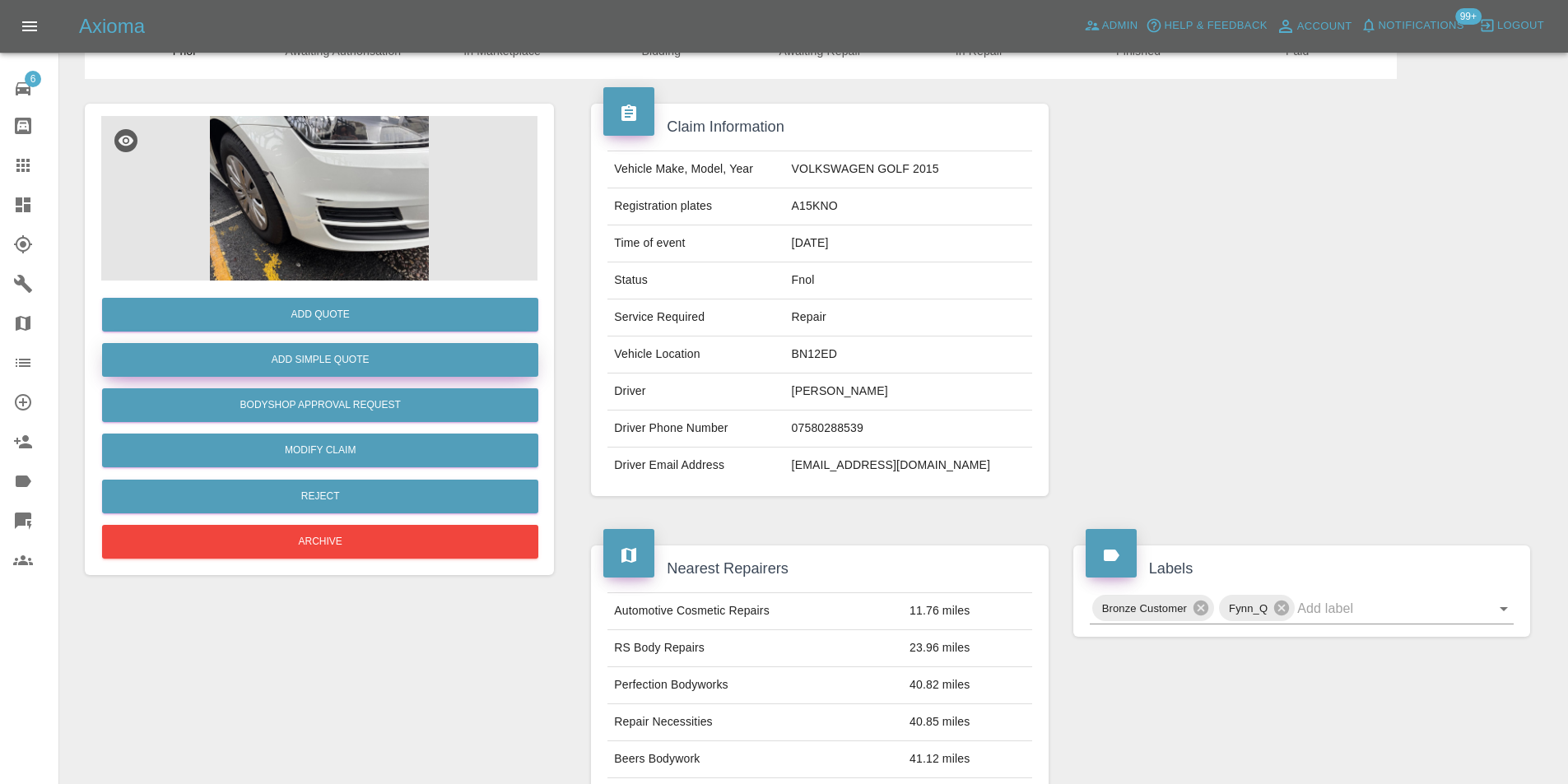
click at [358, 358] on button "Add Simple Quote" at bounding box center [320, 360] width 436 height 34
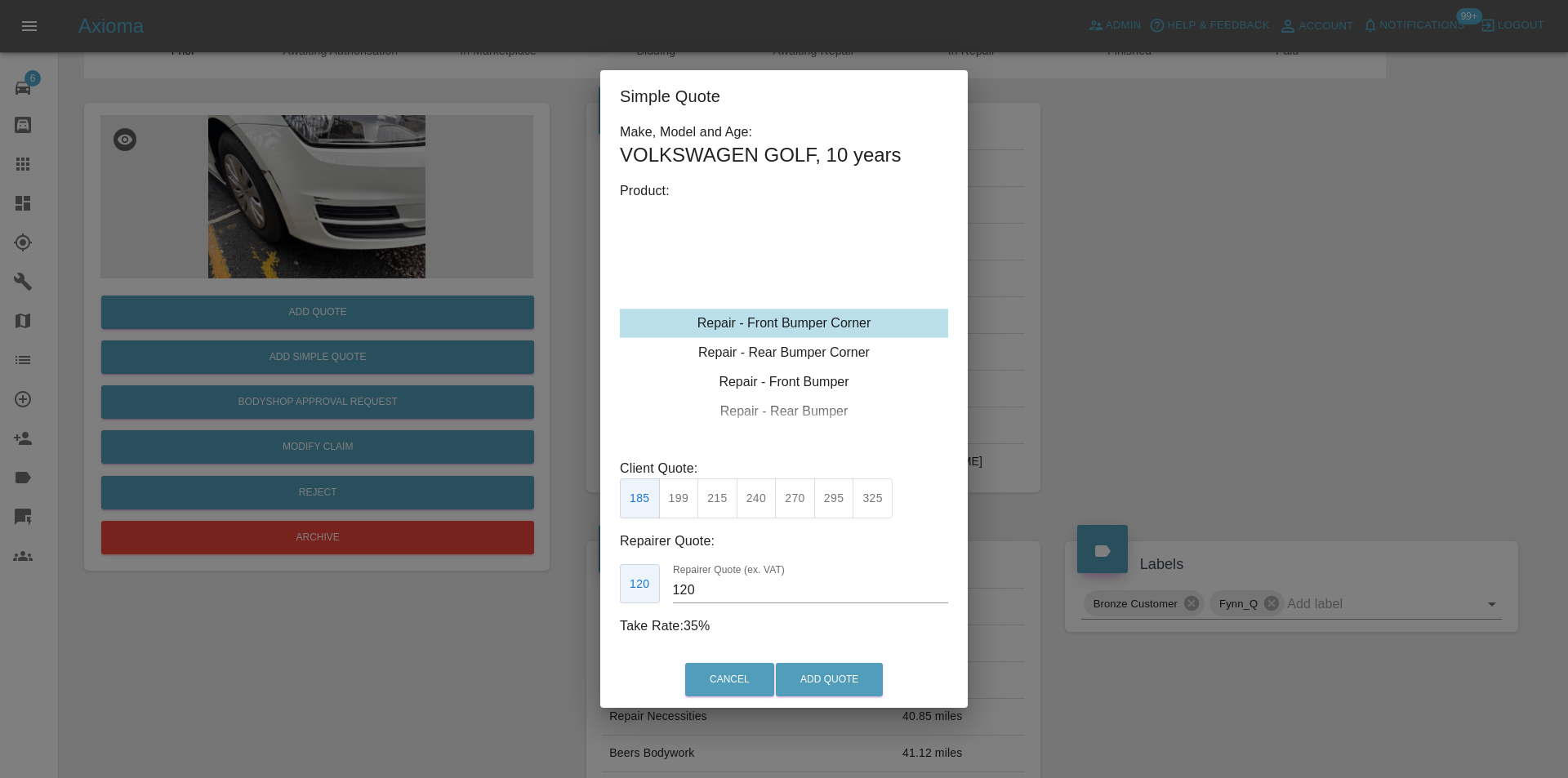
drag, startPoint x: 725, startPoint y: 502, endPoint x: 784, endPoint y: 582, distance: 99.4
click at [727, 505] on button "215" at bounding box center [717, 499] width 40 height 40
type input "135"
drag, startPoint x: 823, startPoint y: 672, endPoint x: 734, endPoint y: 413, distance: 273.9
click at [824, 672] on button "Add Quote" at bounding box center [829, 680] width 107 height 33
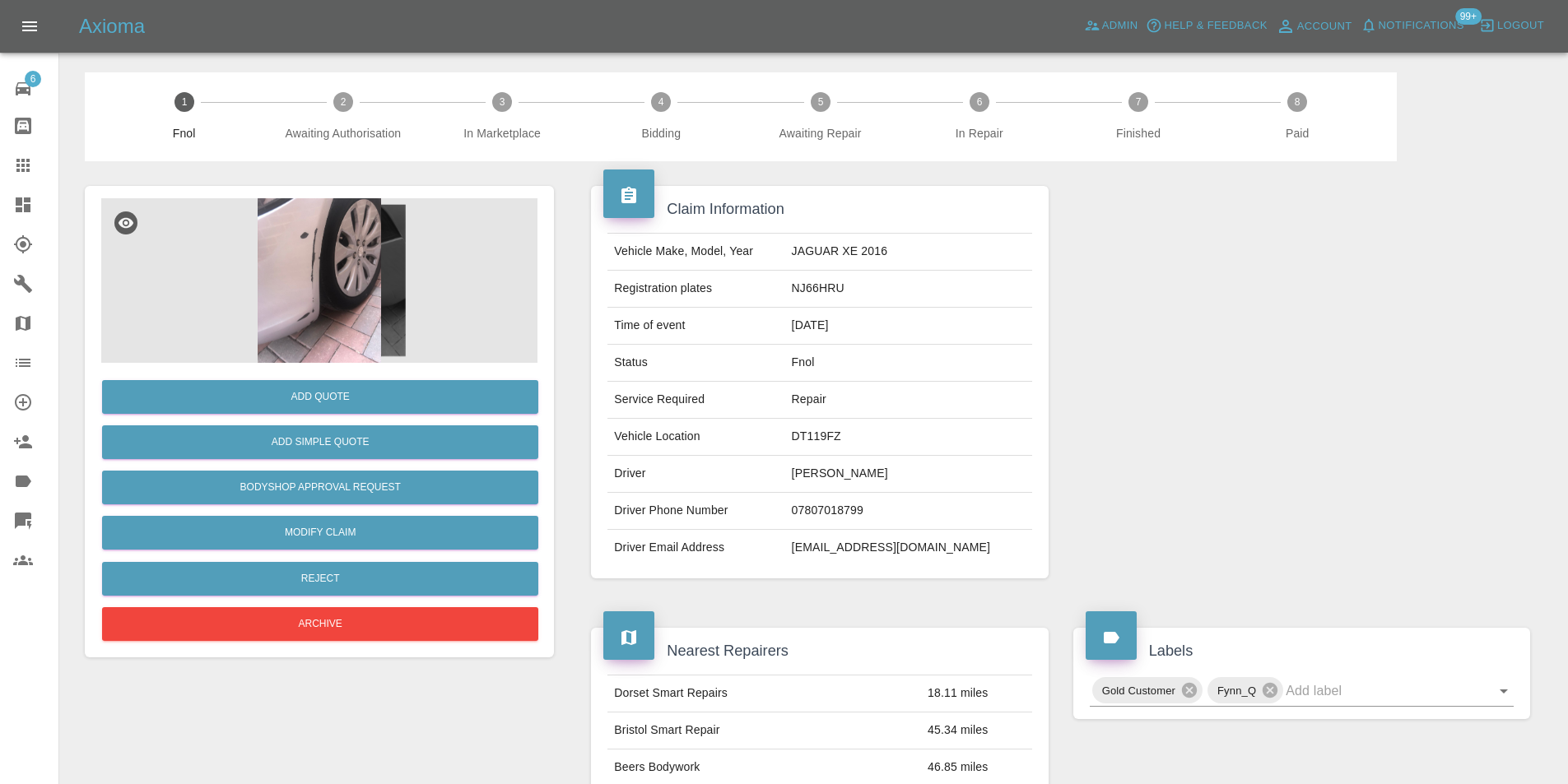
click at [311, 224] on img at bounding box center [319, 281] width 436 height 165
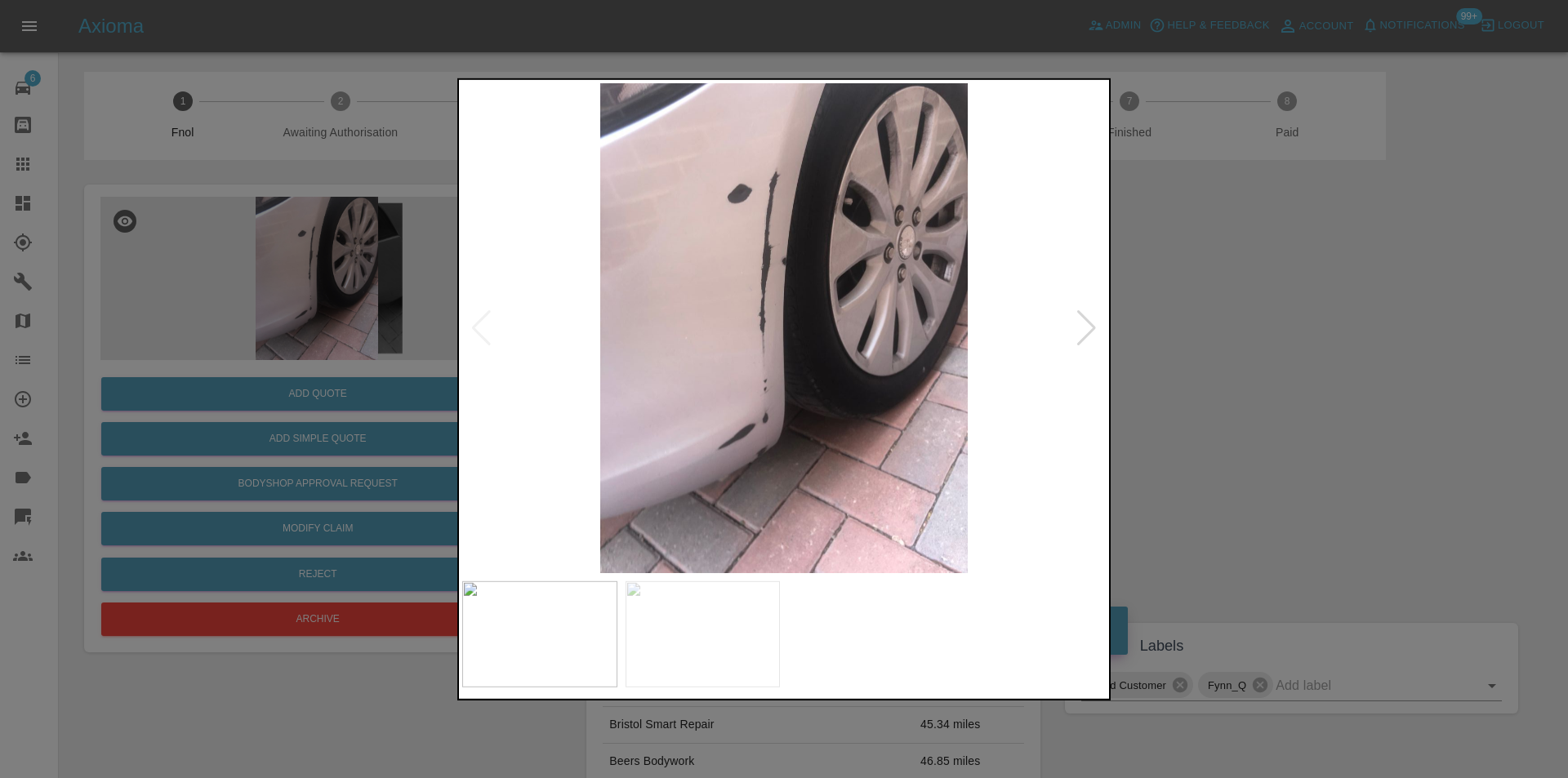
click at [1097, 336] on div at bounding box center [1087, 327] width 22 height 36
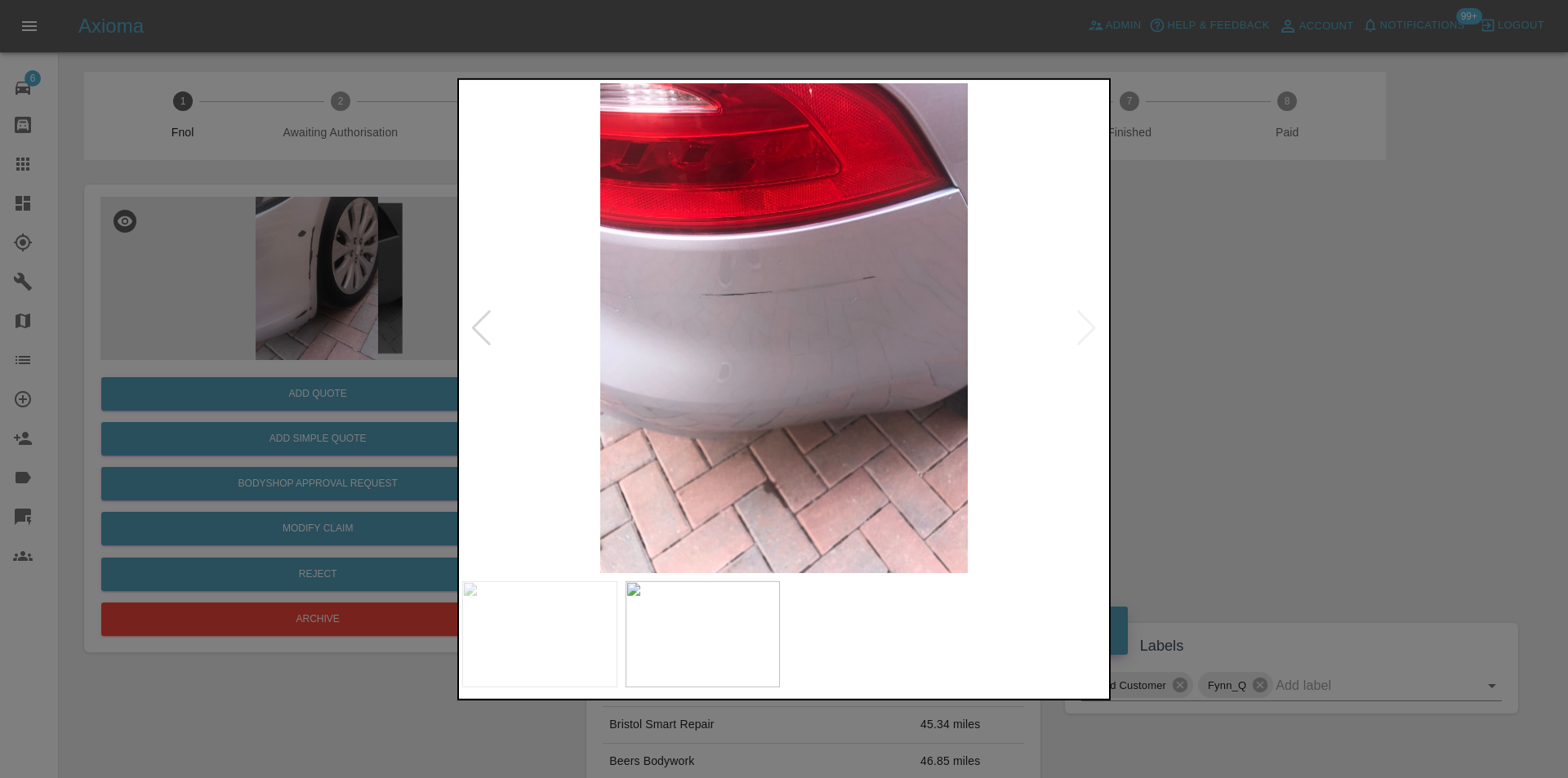
drag, startPoint x: 1189, startPoint y: 347, endPoint x: 844, endPoint y: 378, distance: 346.4
click at [1186, 347] on div at bounding box center [784, 389] width 1568 height 778
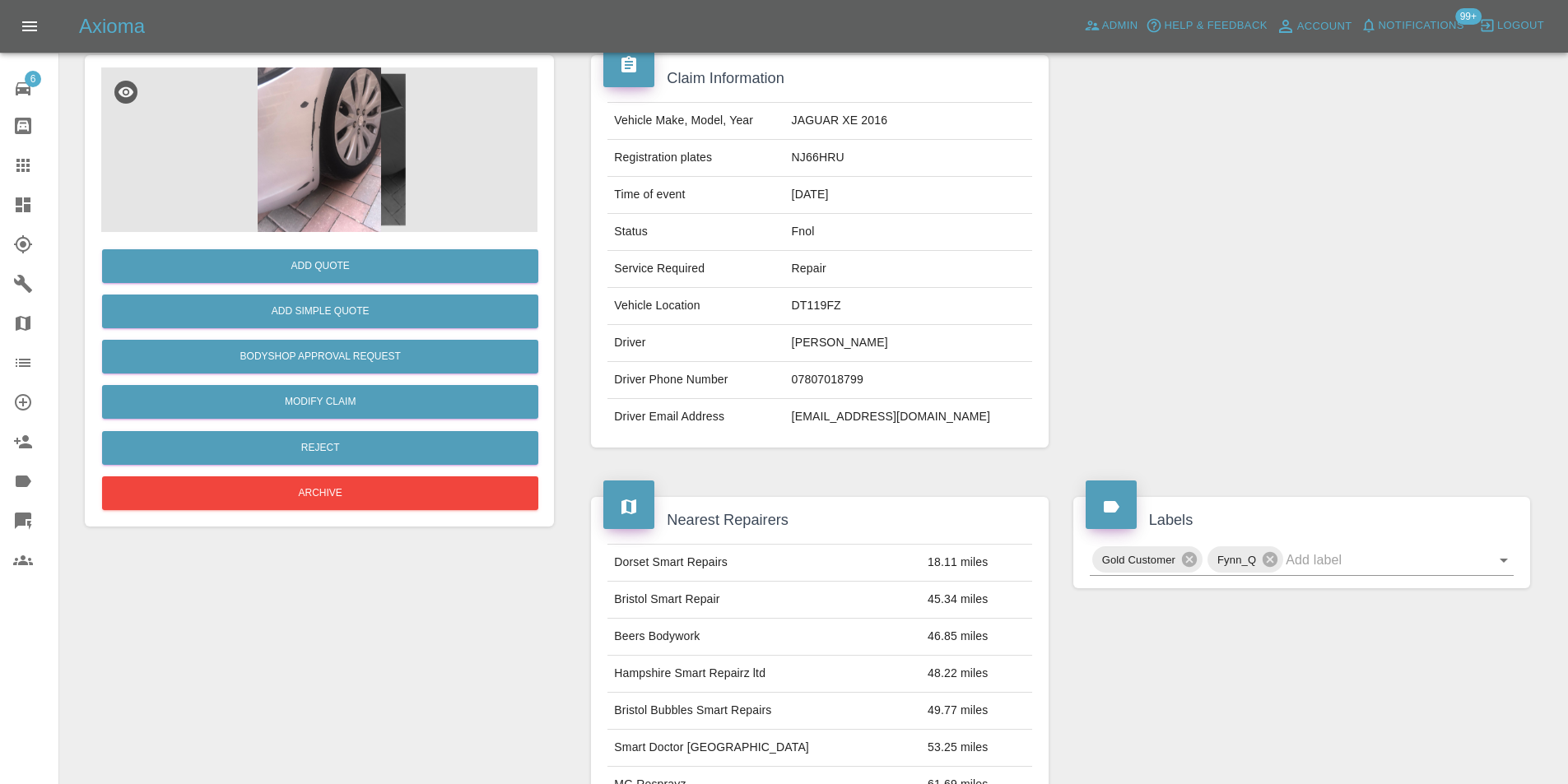
scroll to position [8, 0]
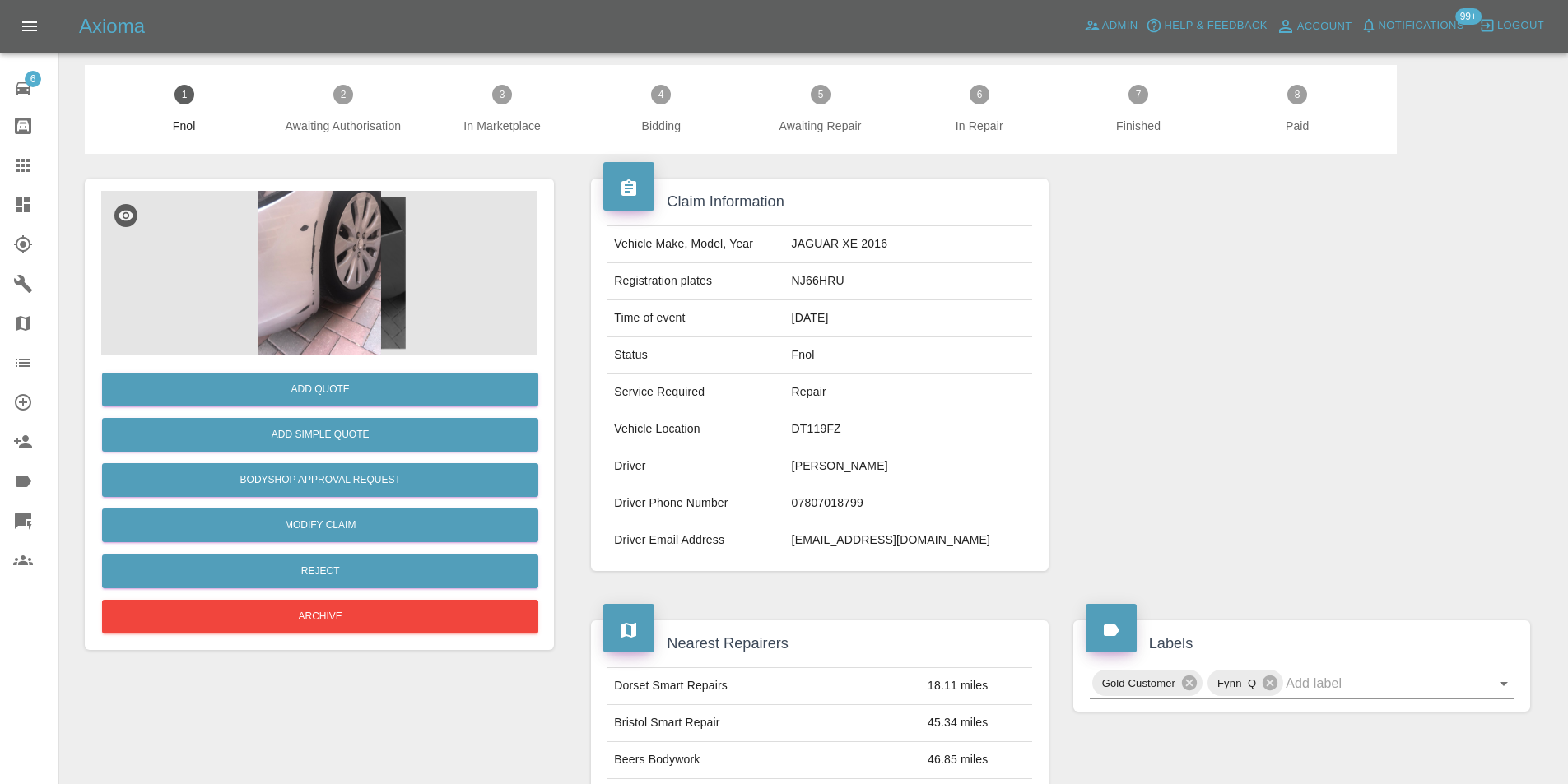
click at [328, 286] on img at bounding box center [319, 273] width 436 height 165
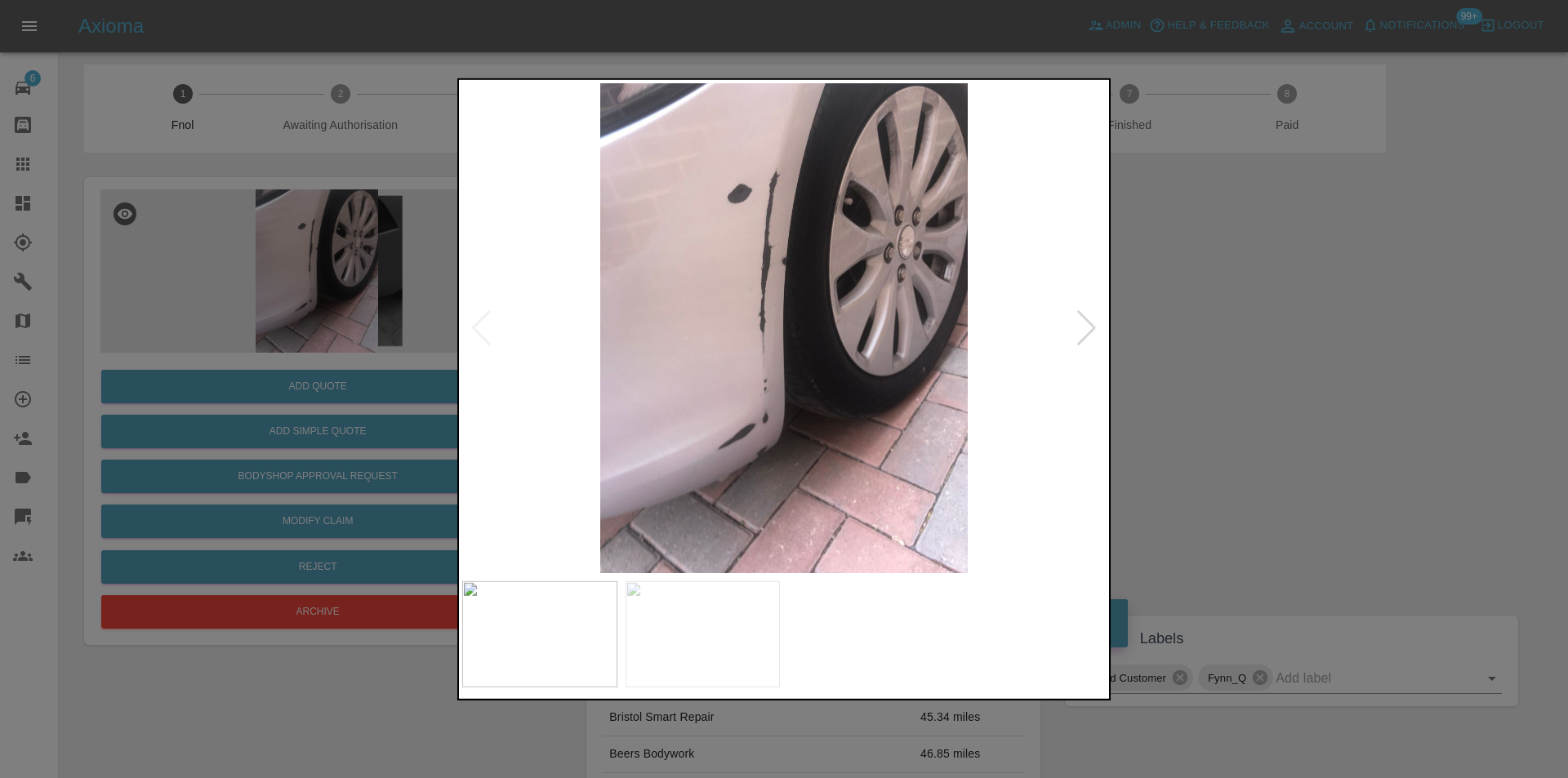
click at [1088, 326] on div at bounding box center [1087, 327] width 22 height 36
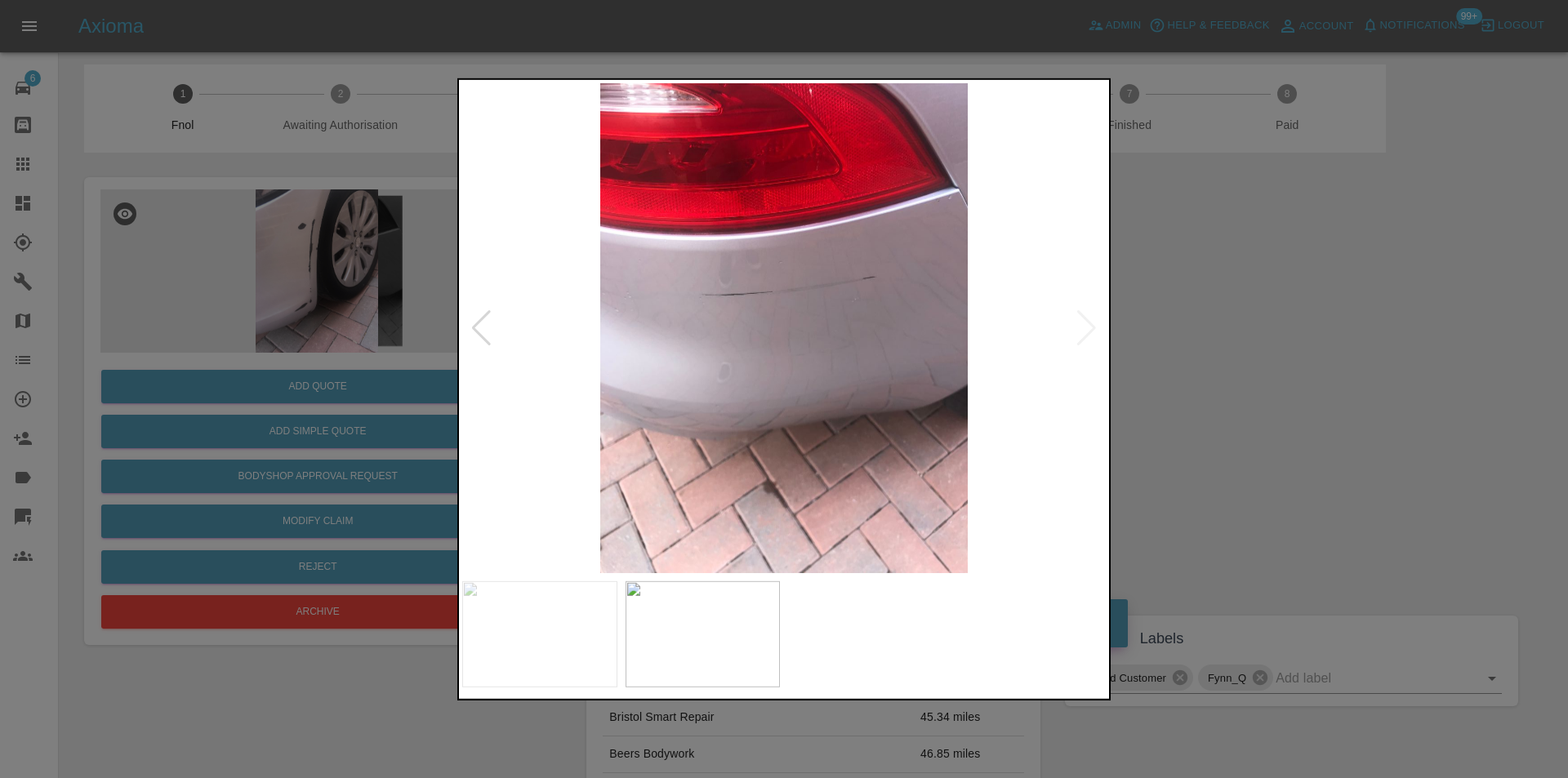
drag, startPoint x: 1261, startPoint y: 327, endPoint x: 801, endPoint y: 382, distance: 463.3
click at [1260, 327] on div at bounding box center [784, 389] width 1568 height 778
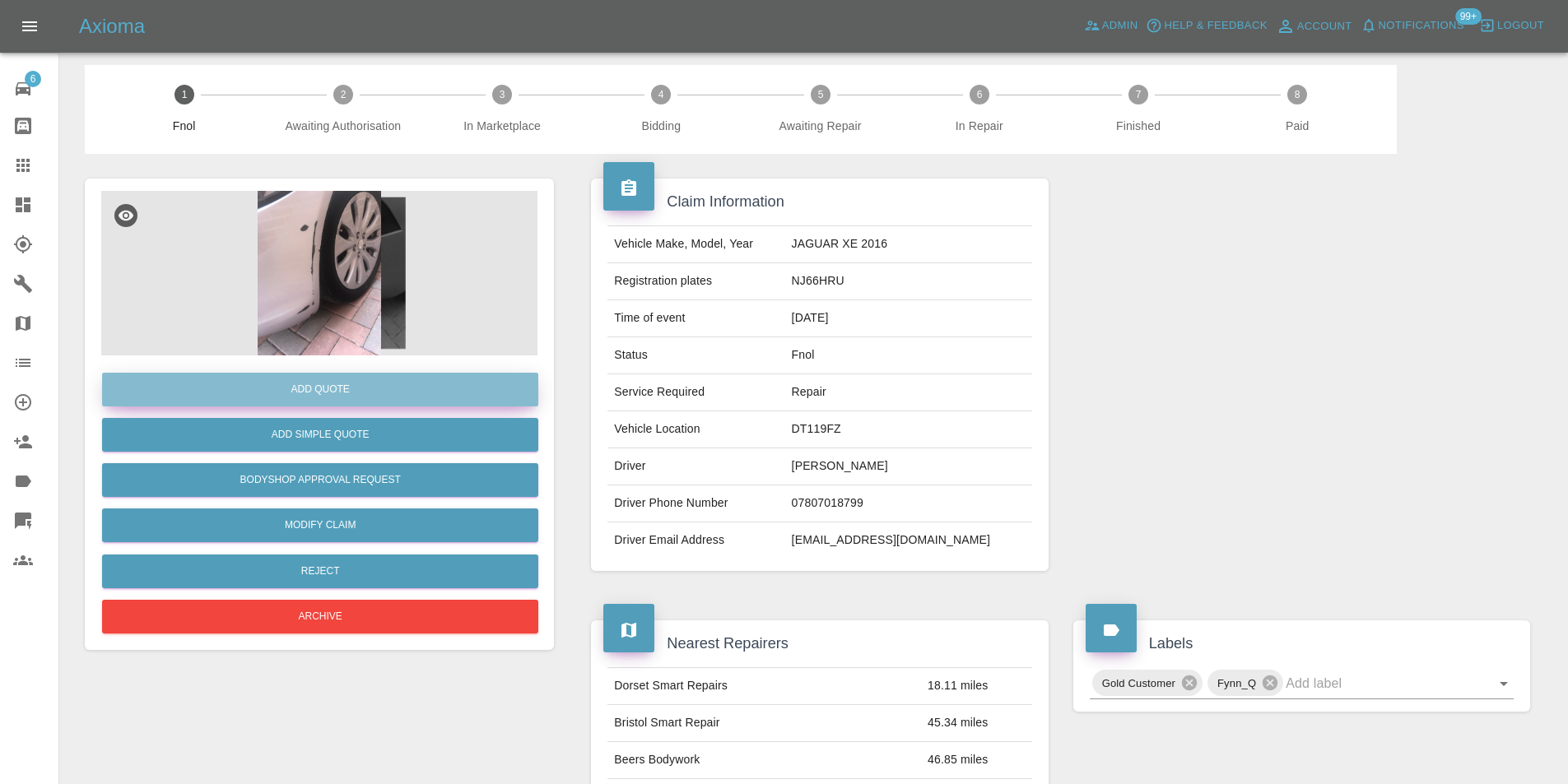
click at [383, 388] on button "Add Quote" at bounding box center [320, 389] width 436 height 34
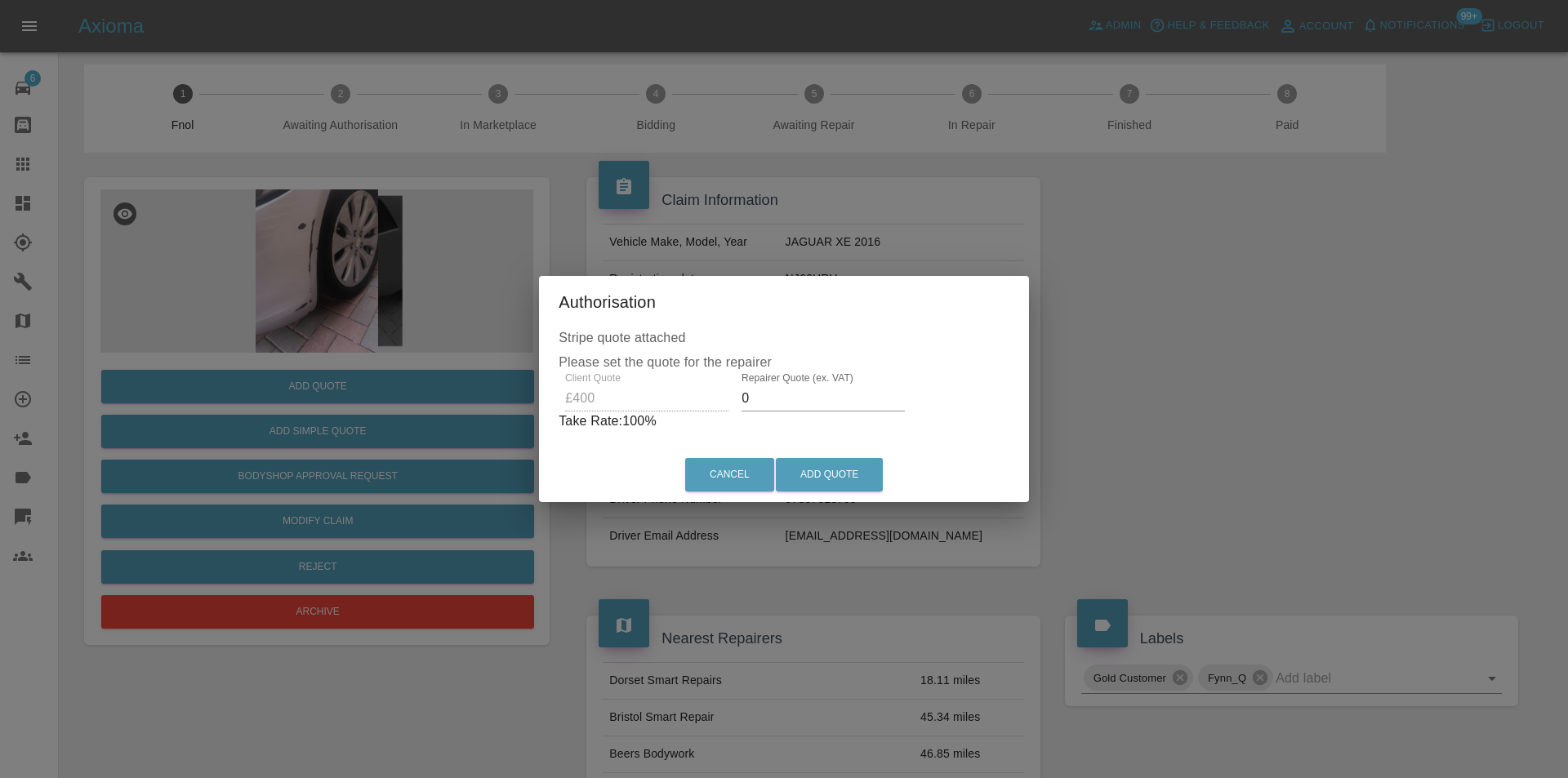
click at [779, 400] on input "0" at bounding box center [823, 398] width 164 height 26
type input "0260"
click at [812, 470] on button "Add Quote" at bounding box center [829, 475] width 107 height 33
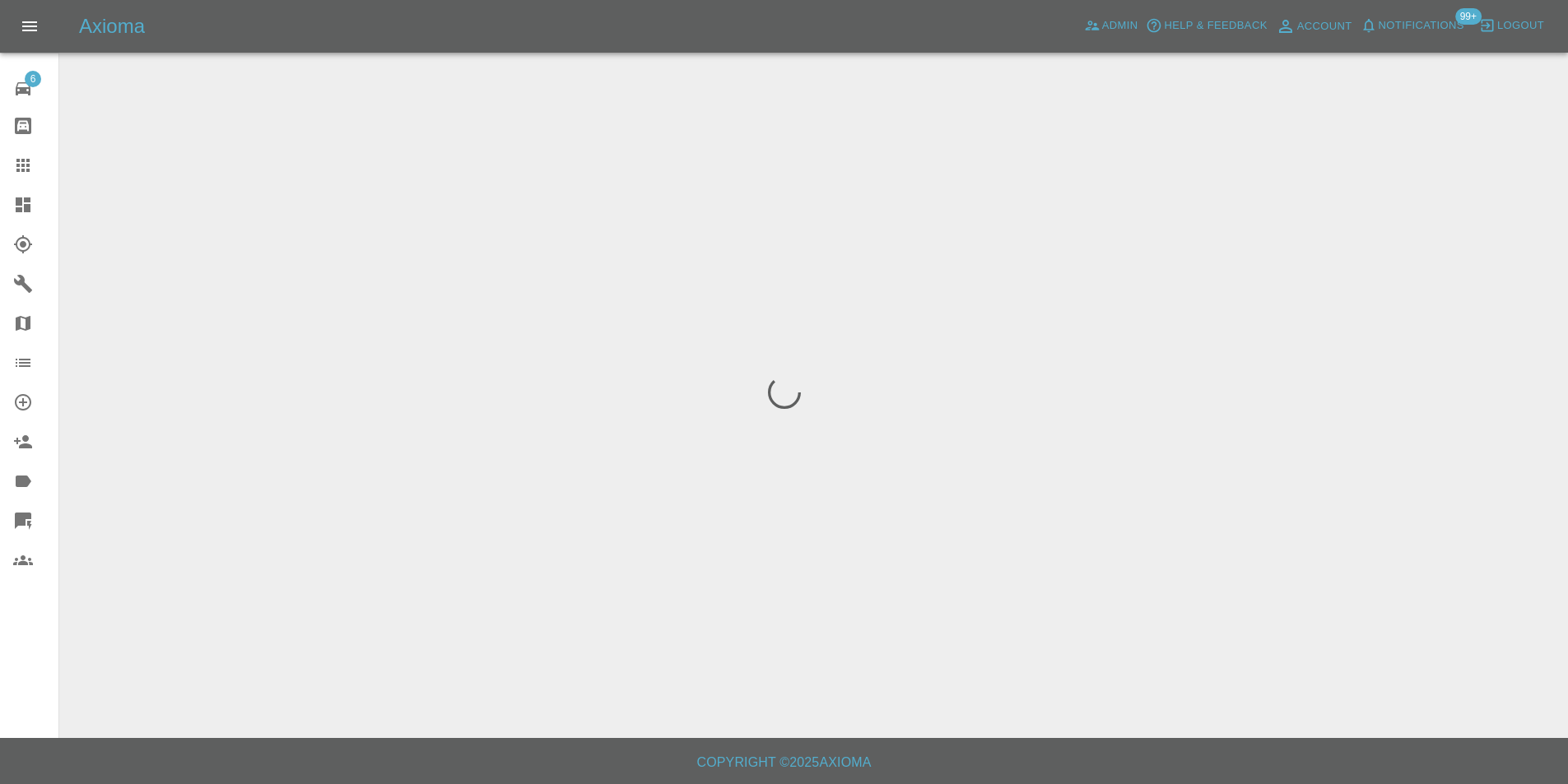
scroll to position [0, 0]
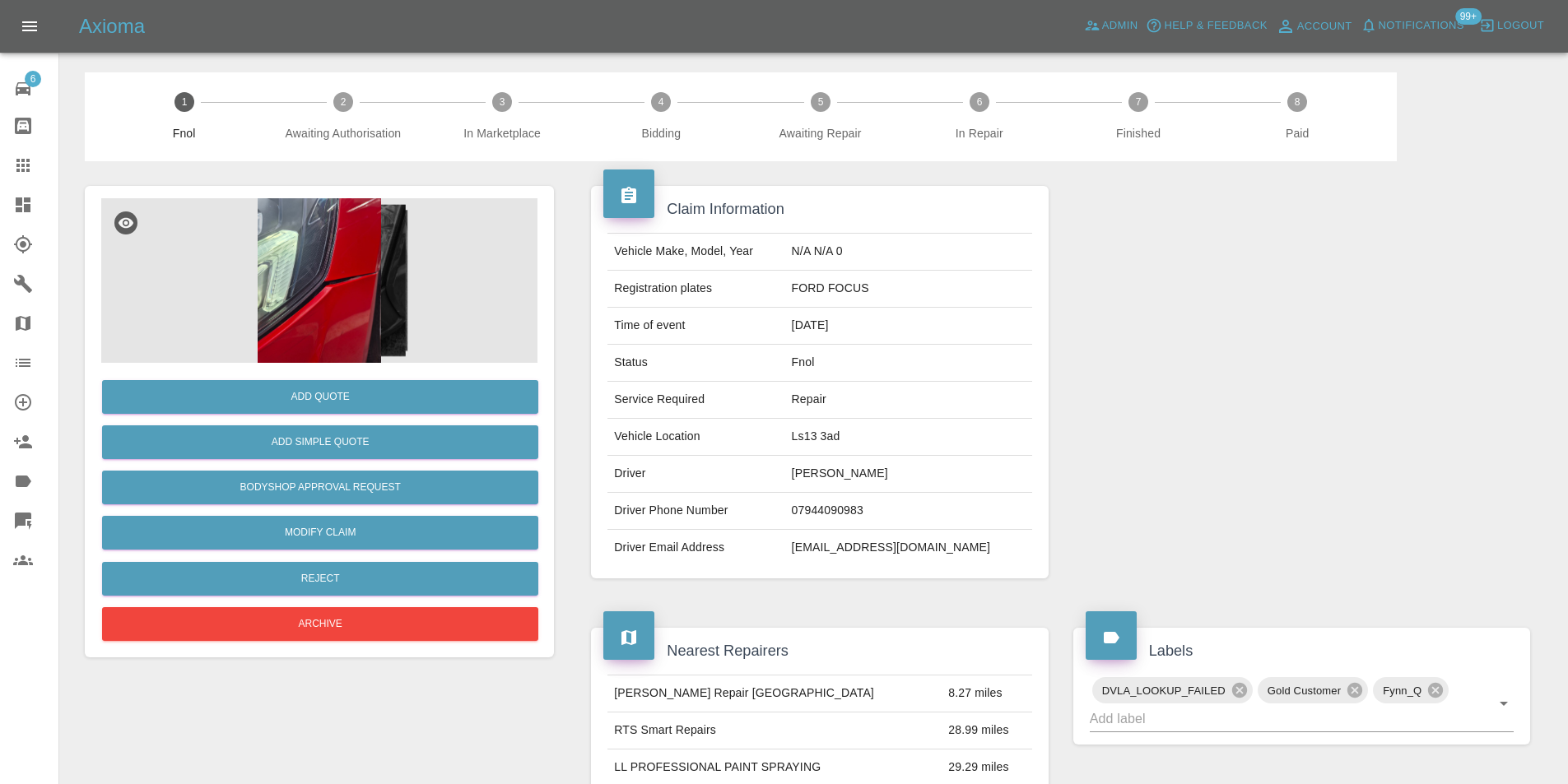
click at [348, 287] on img at bounding box center [319, 281] width 436 height 165
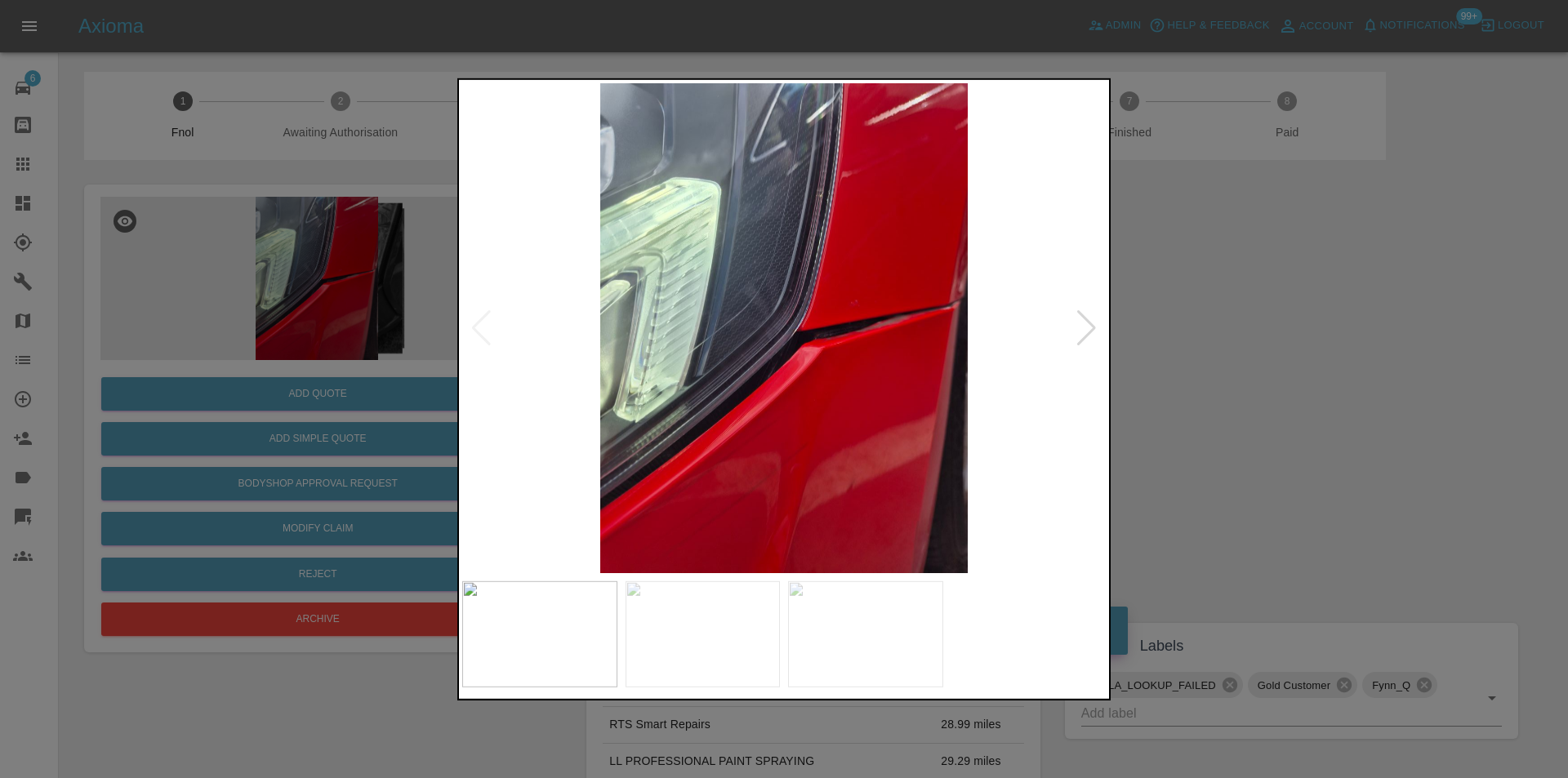
click at [1092, 328] on div at bounding box center [1087, 327] width 22 height 36
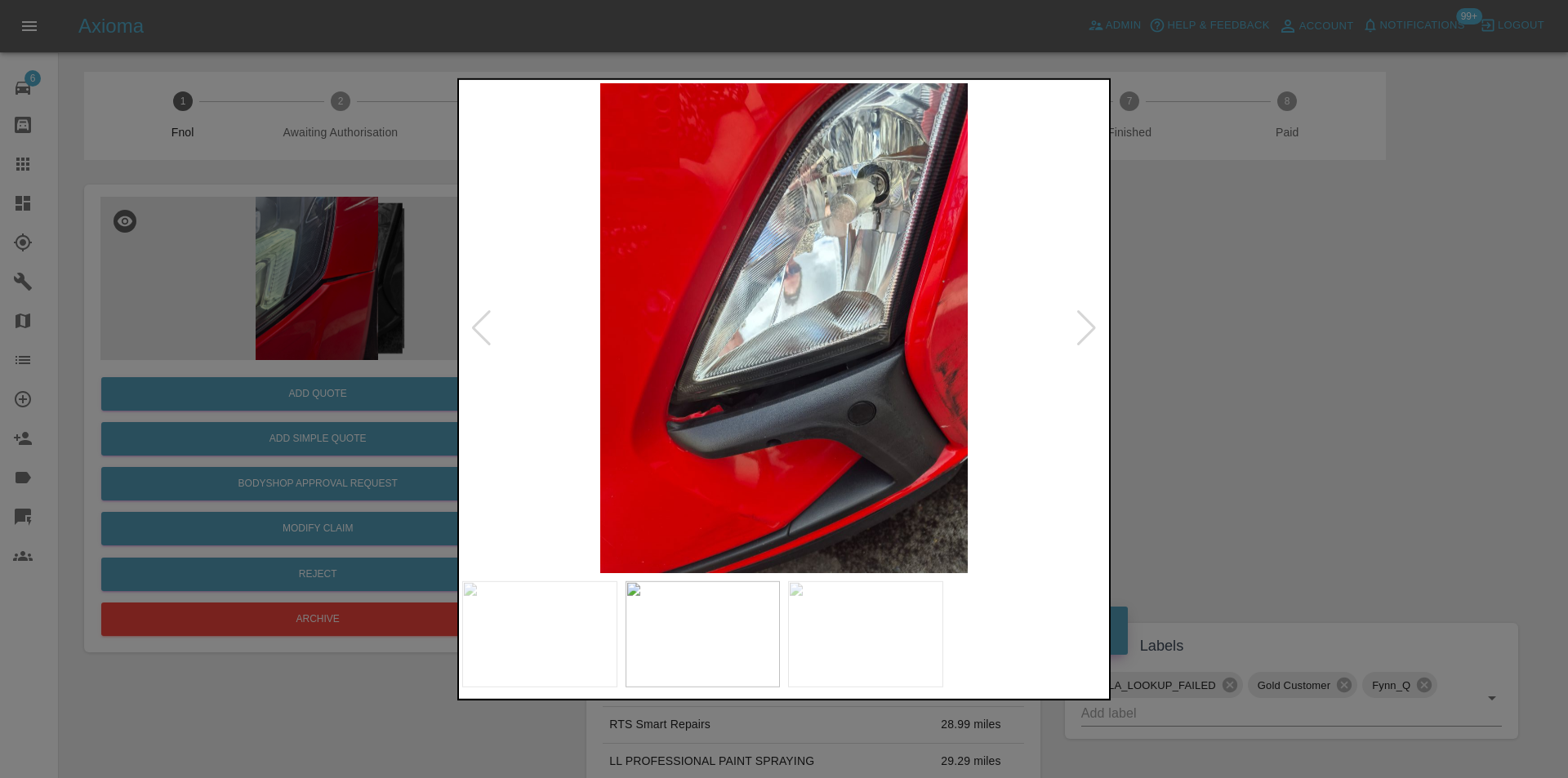
click at [1093, 329] on div at bounding box center [1087, 327] width 22 height 36
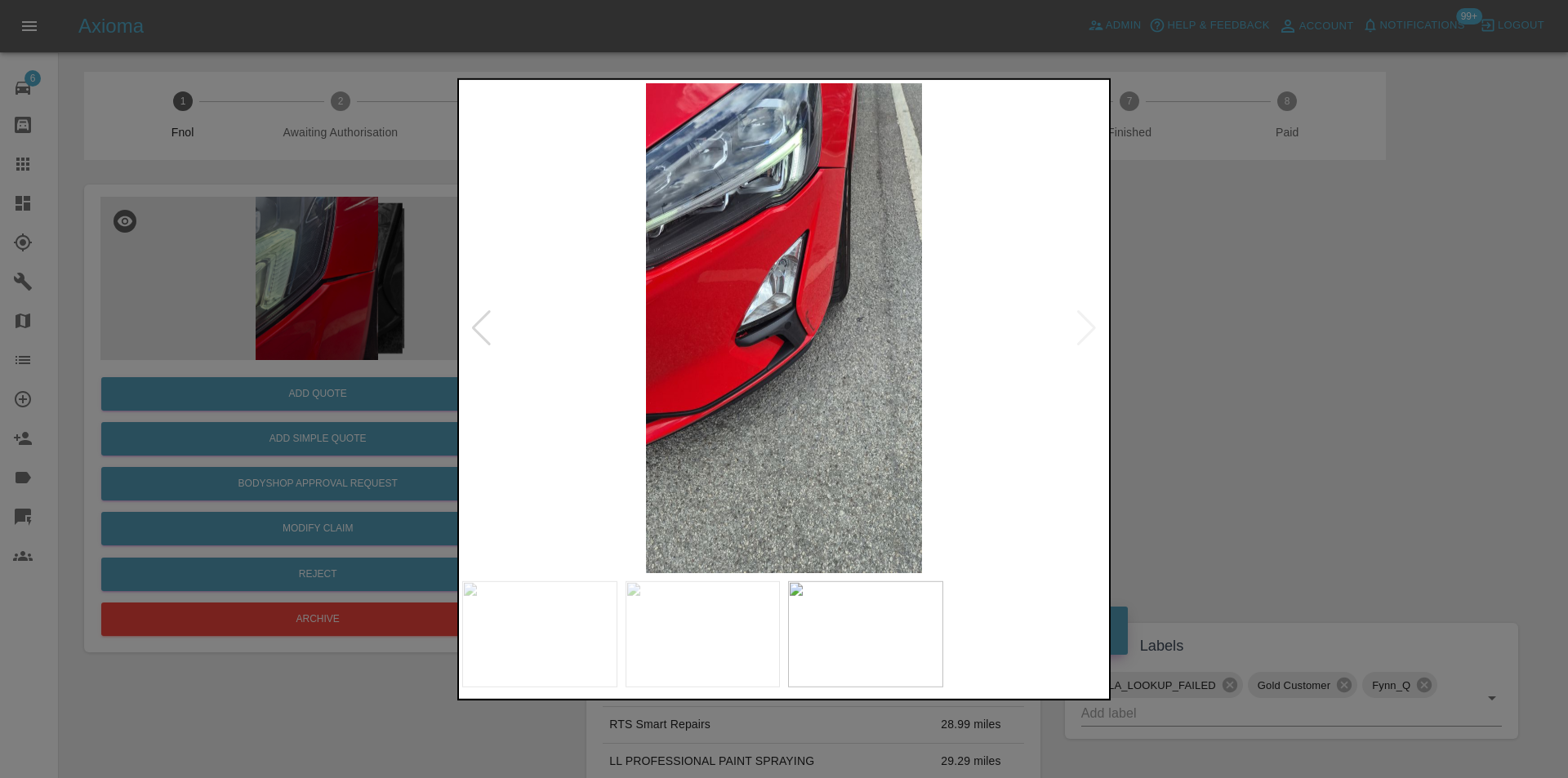
click at [1093, 329] on img at bounding box center [784, 327] width 643 height 490
drag, startPoint x: 1258, startPoint y: 362, endPoint x: 1058, endPoint y: 395, distance: 202.7
click at [1257, 364] on div at bounding box center [784, 389] width 1568 height 778
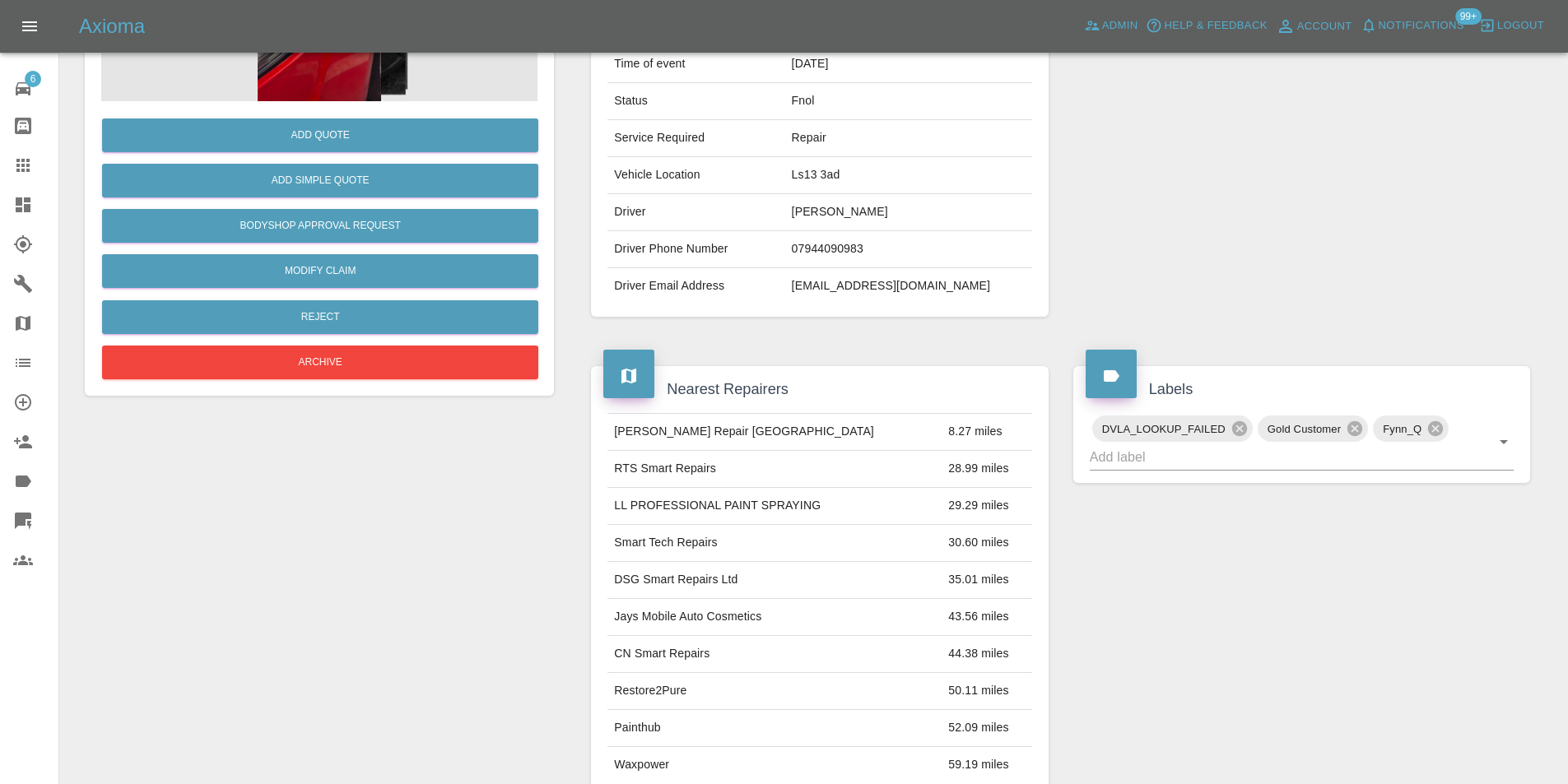
scroll to position [90, 0]
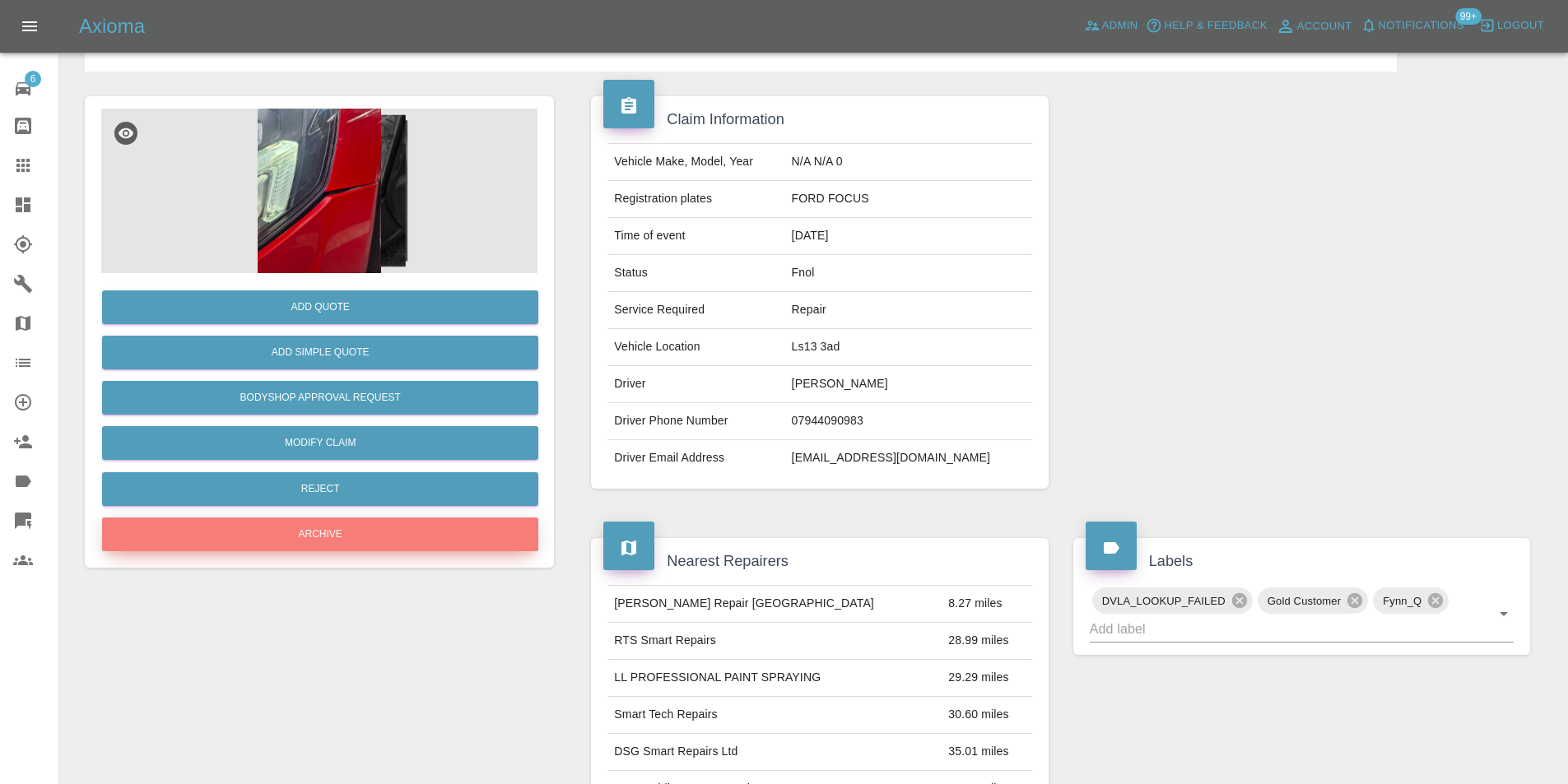
click at [293, 538] on button "Archive" at bounding box center [320, 534] width 436 height 34
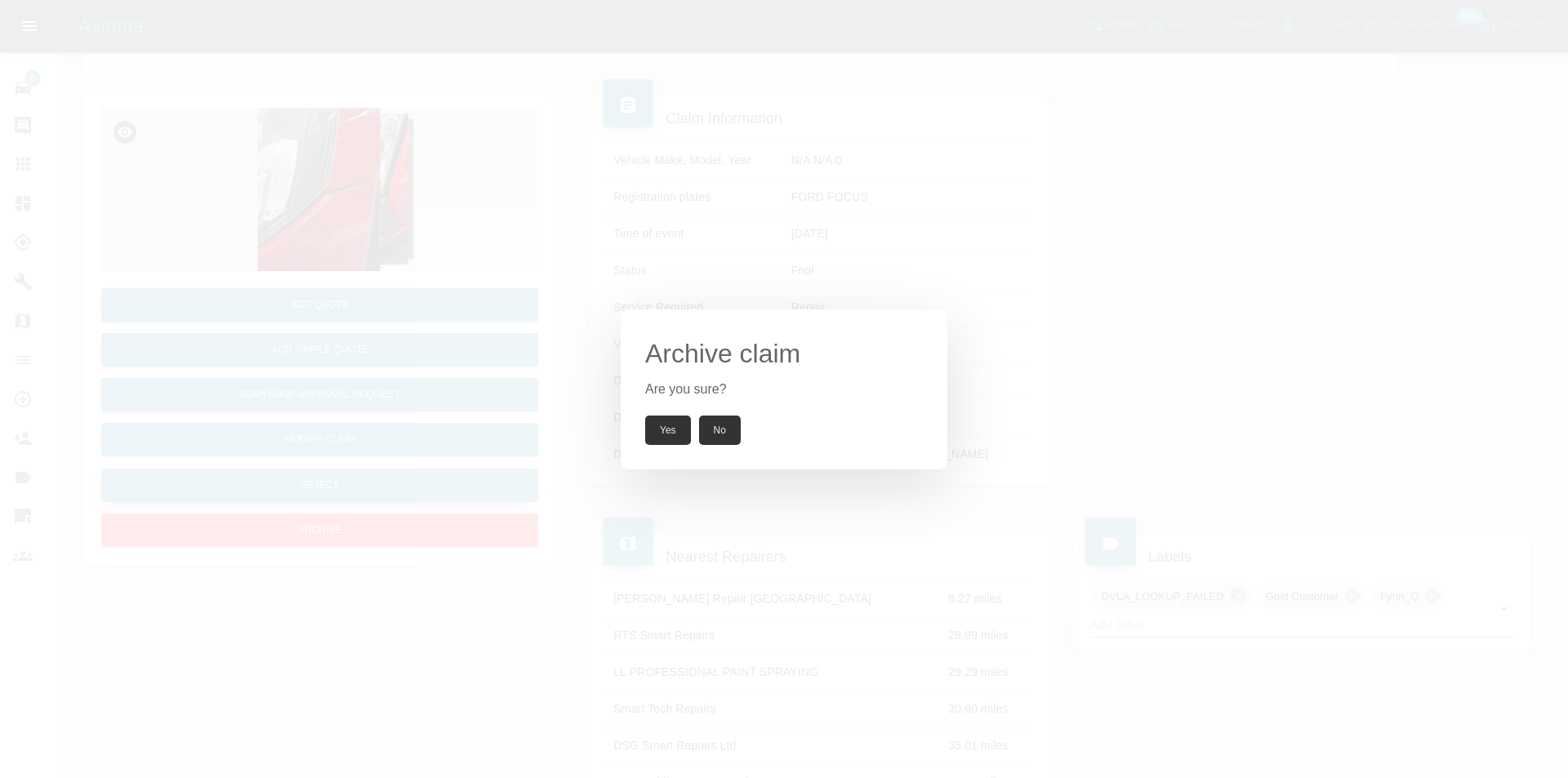
drag, startPoint x: 721, startPoint y: 430, endPoint x: 500, endPoint y: 476, distance: 225.7
click at [720, 429] on button "No" at bounding box center [720, 430] width 42 height 29
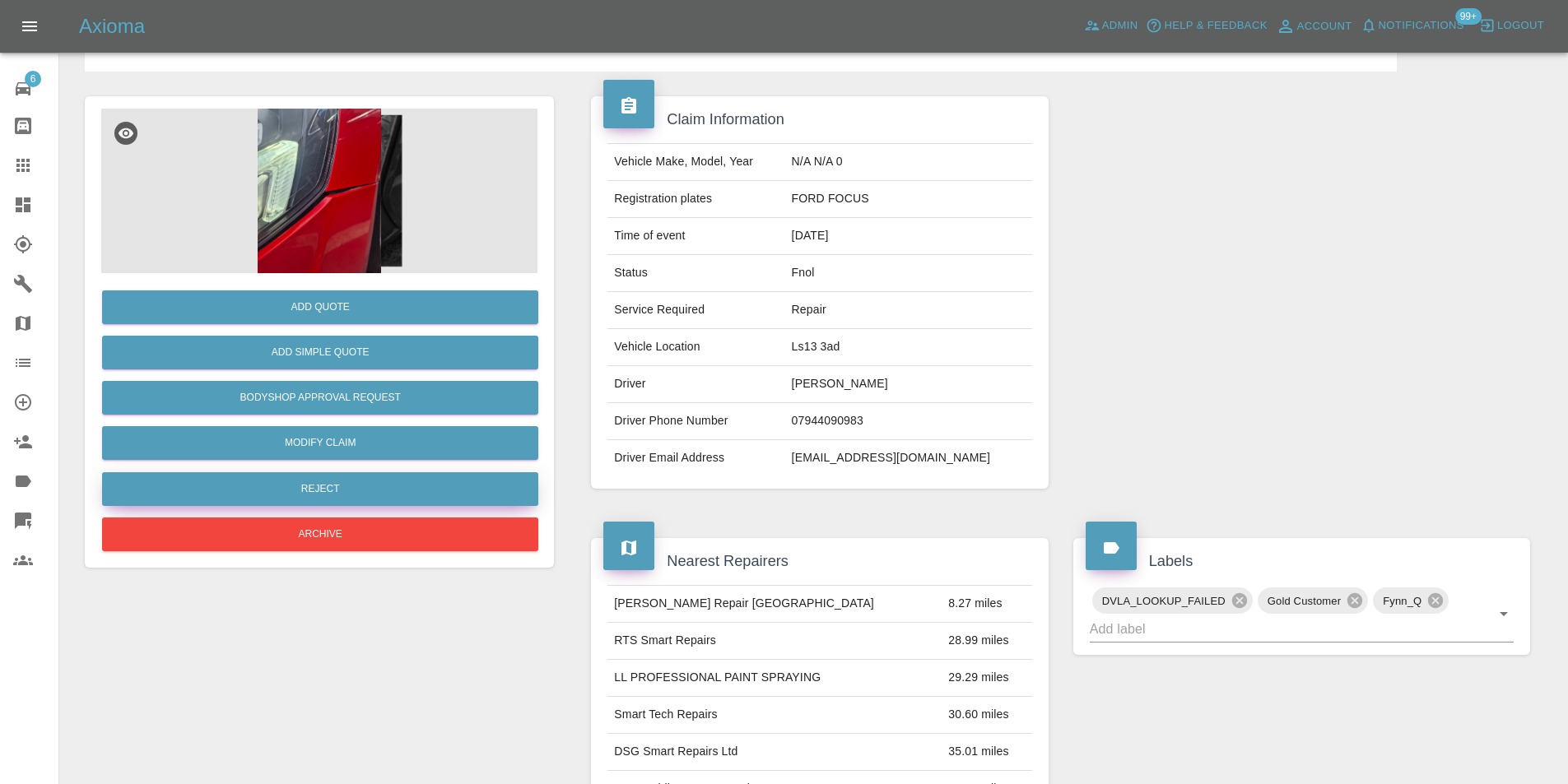
click at [341, 492] on button "Reject" at bounding box center [320, 489] width 436 height 34
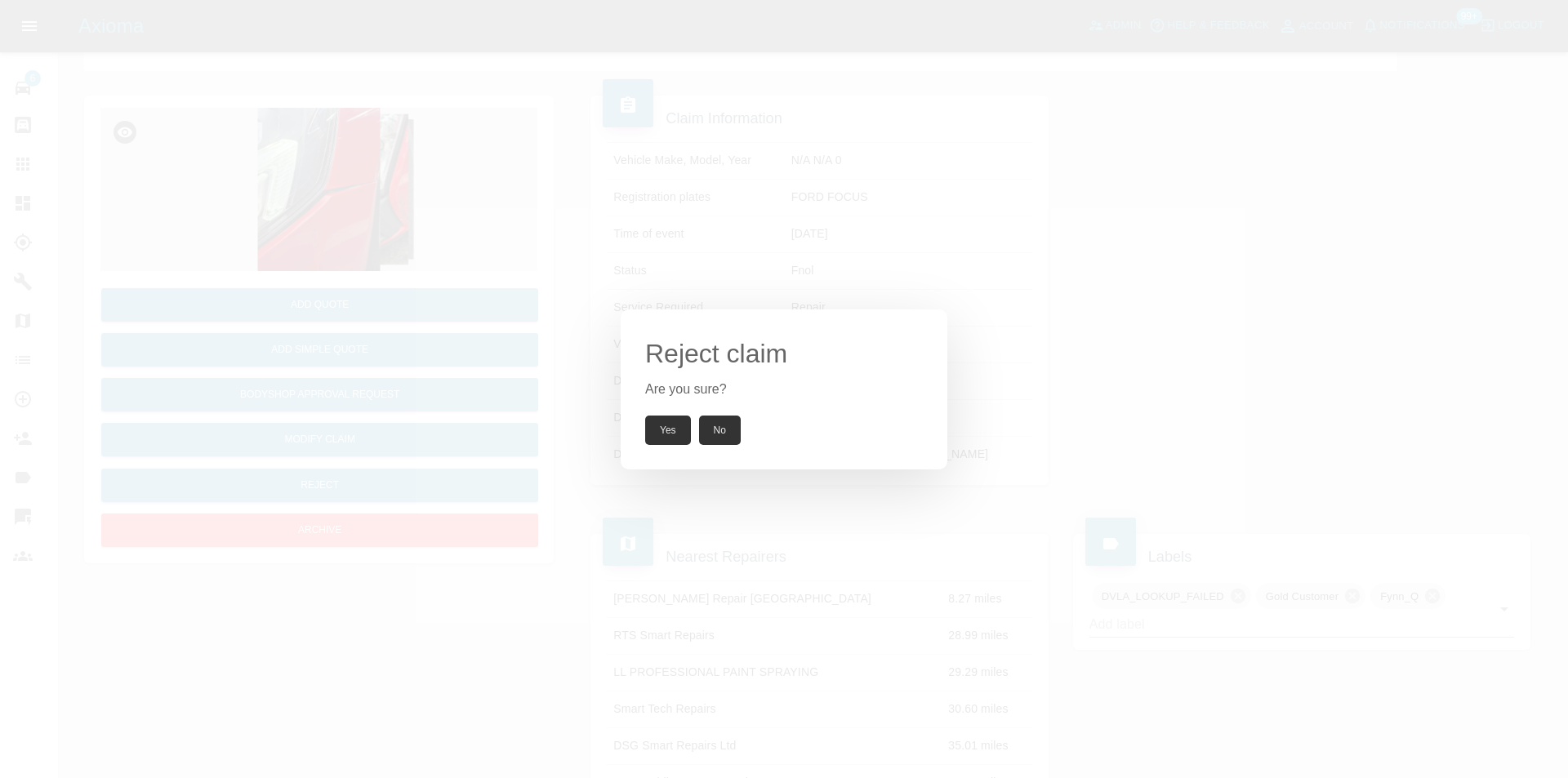
drag, startPoint x: 668, startPoint y: 429, endPoint x: 662, endPoint y: 391, distance: 38.5
click at [668, 428] on button "Yes" at bounding box center [668, 430] width 46 height 29
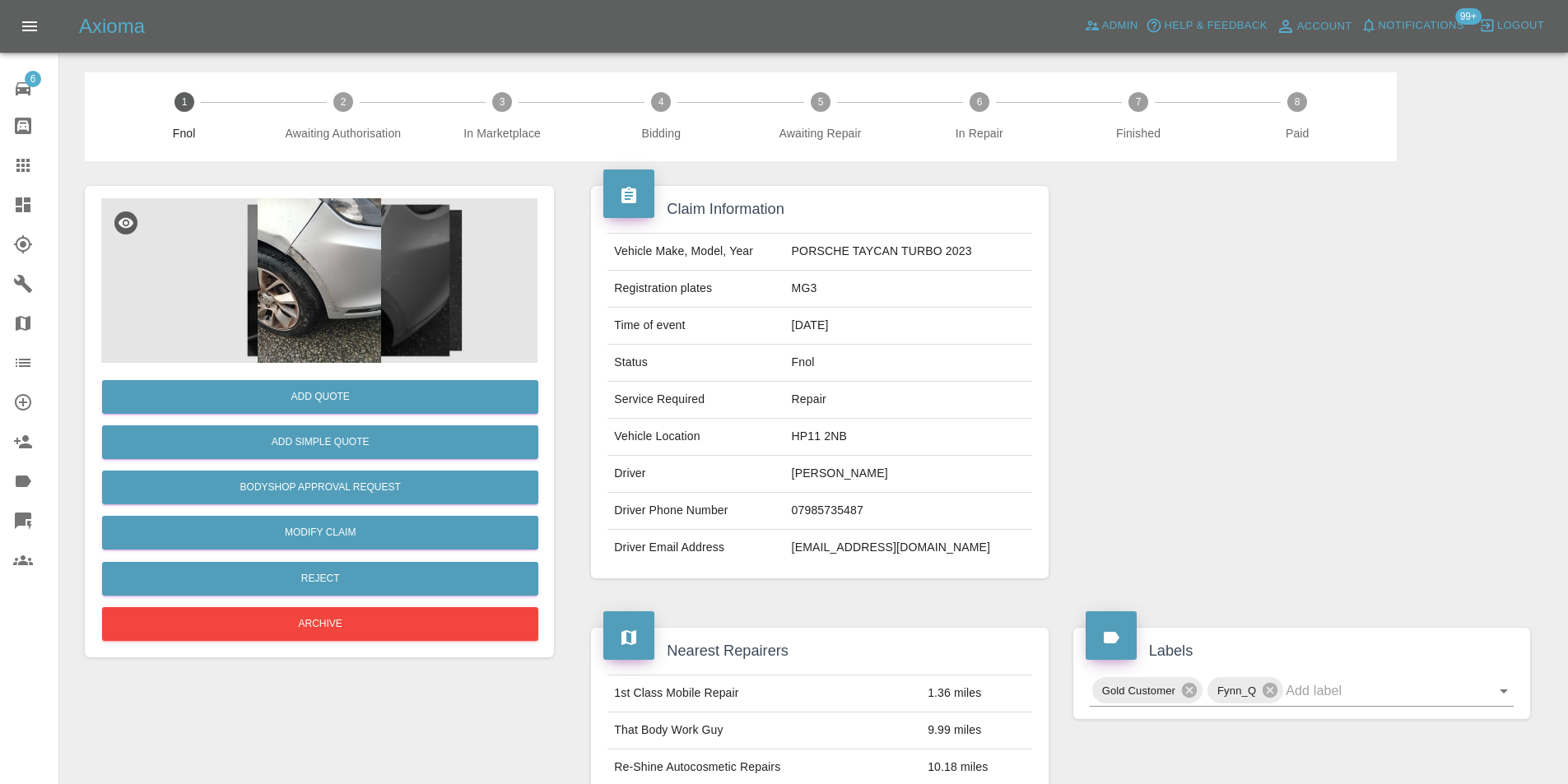
click at [314, 243] on img at bounding box center [319, 281] width 436 height 165
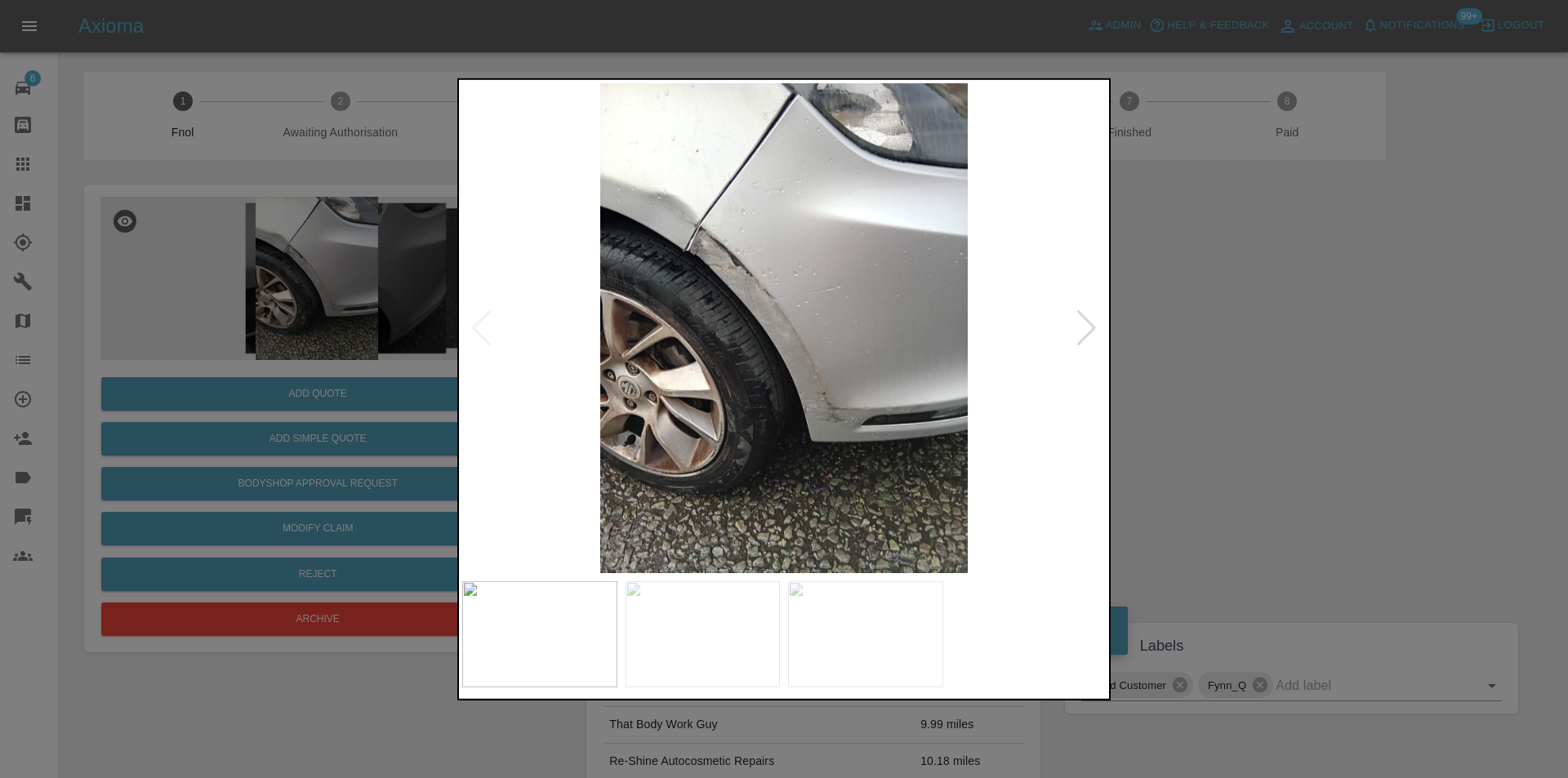
click at [1082, 332] on div at bounding box center [1087, 327] width 22 height 36
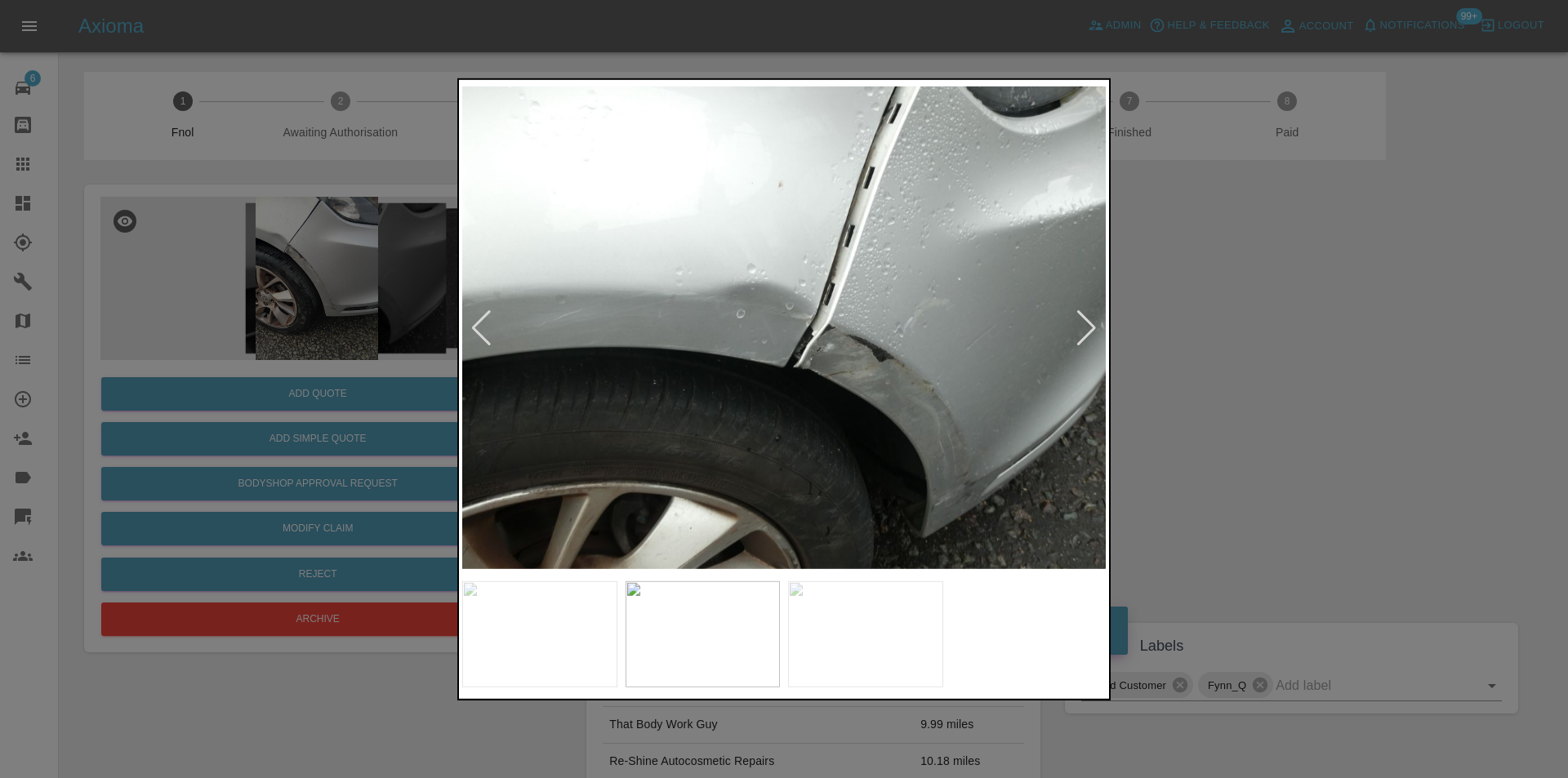
click at [1077, 332] on div at bounding box center [1087, 327] width 22 height 36
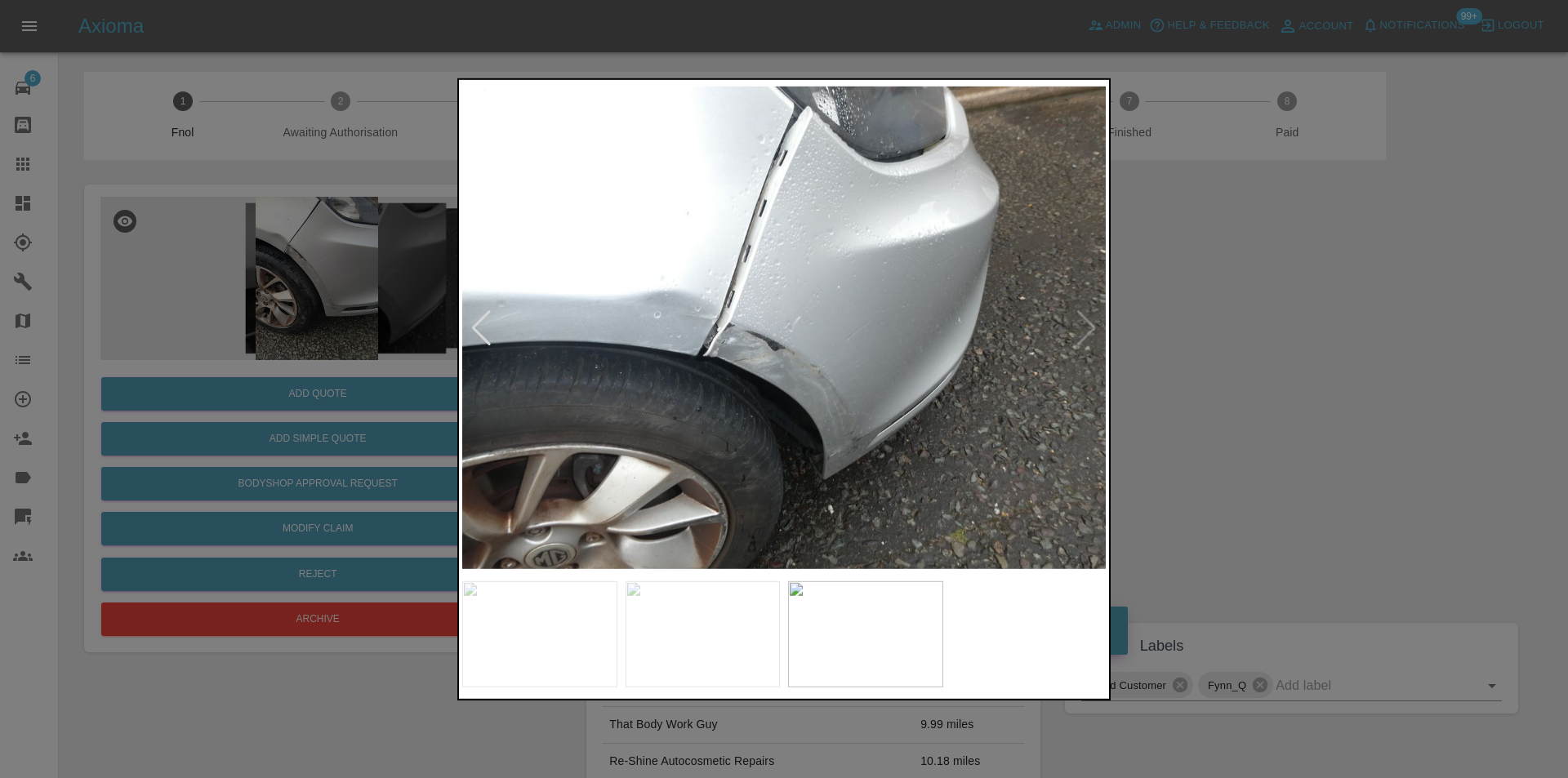
drag, startPoint x: 1270, startPoint y: 367, endPoint x: 893, endPoint y: 409, distance: 379.3
click at [1255, 367] on div at bounding box center [784, 389] width 1568 height 778
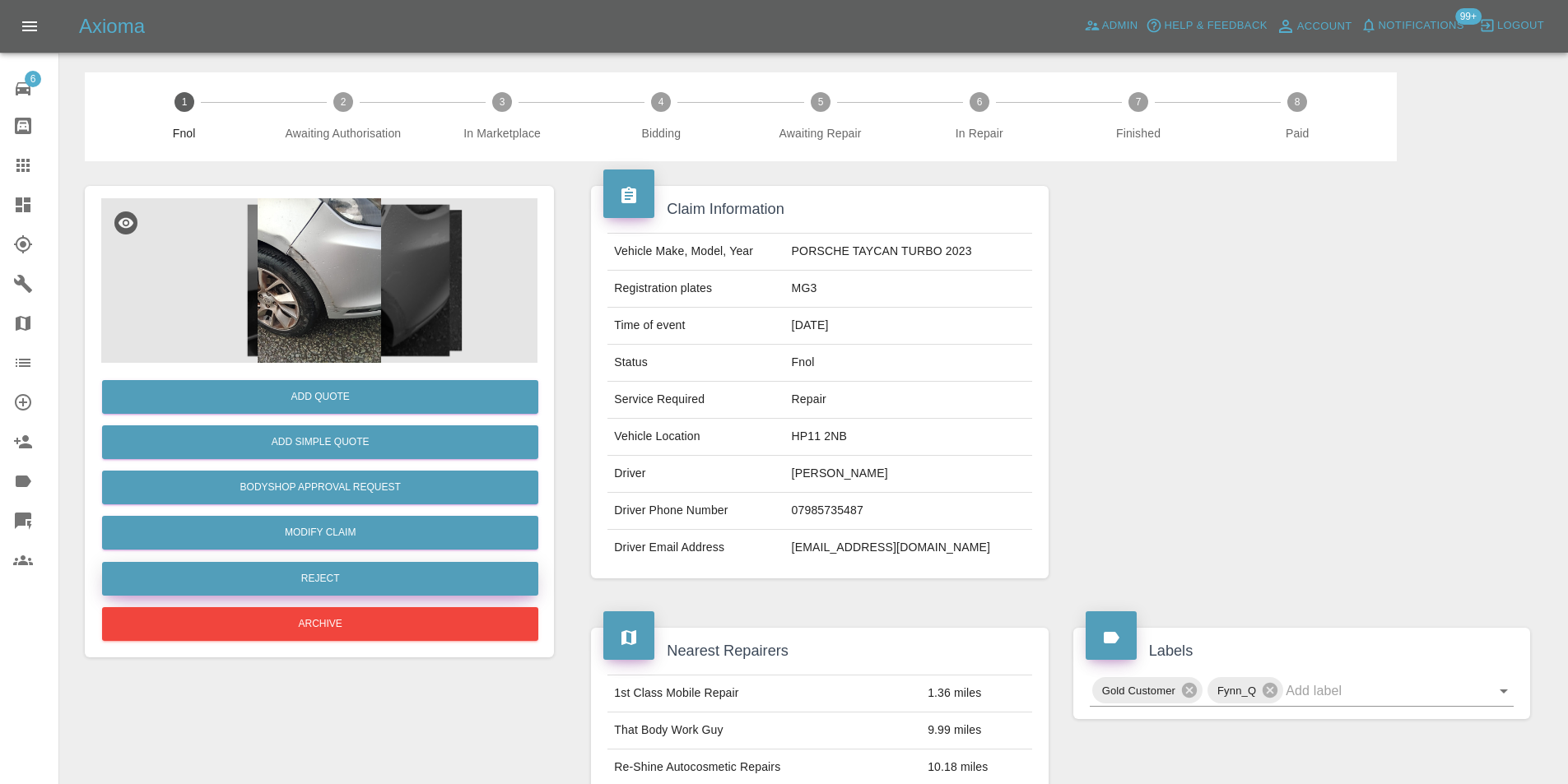
click at [330, 575] on button "Reject" at bounding box center [320, 579] width 436 height 34
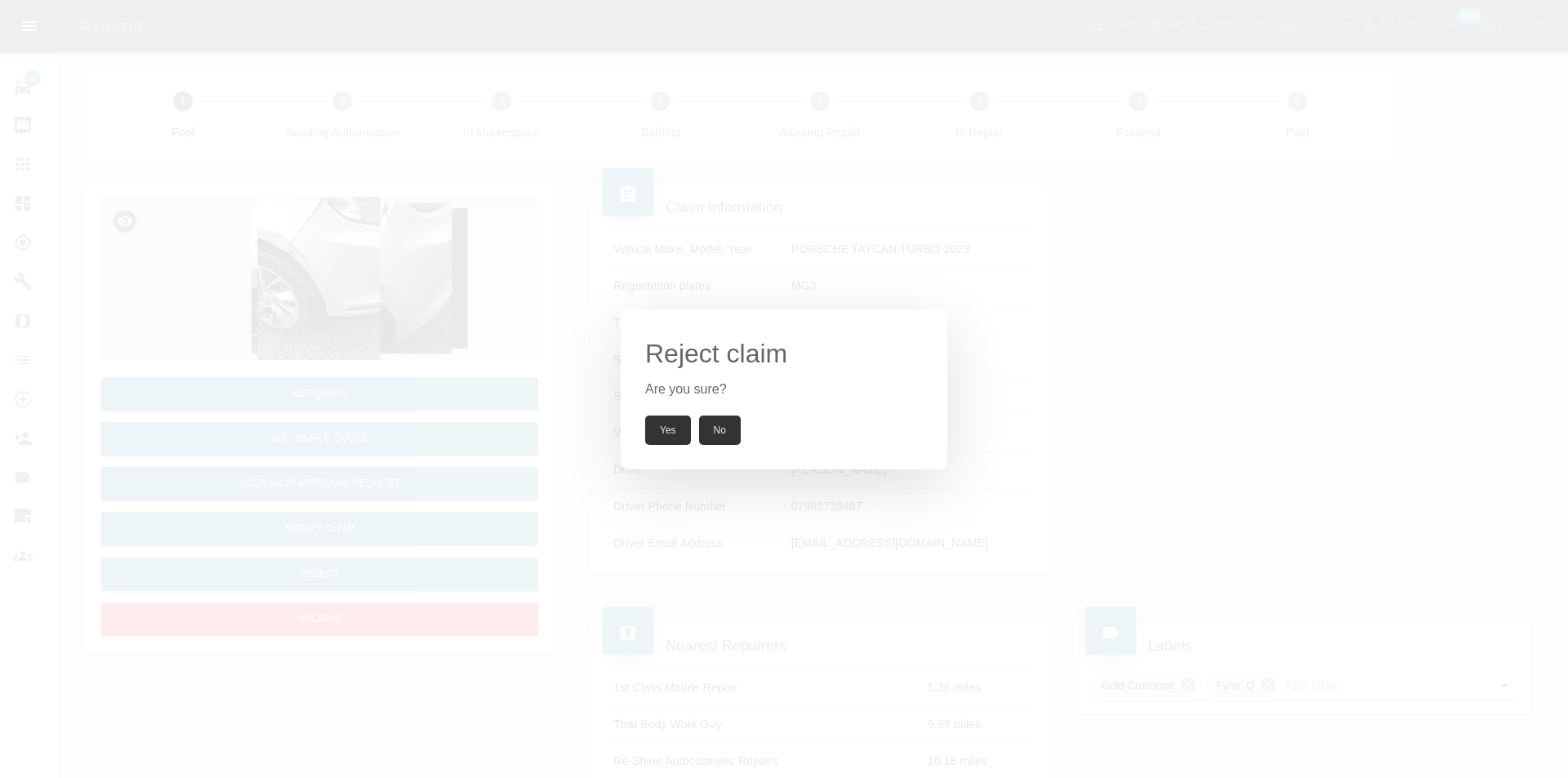
click at [653, 425] on button "Yes" at bounding box center [668, 430] width 46 height 29
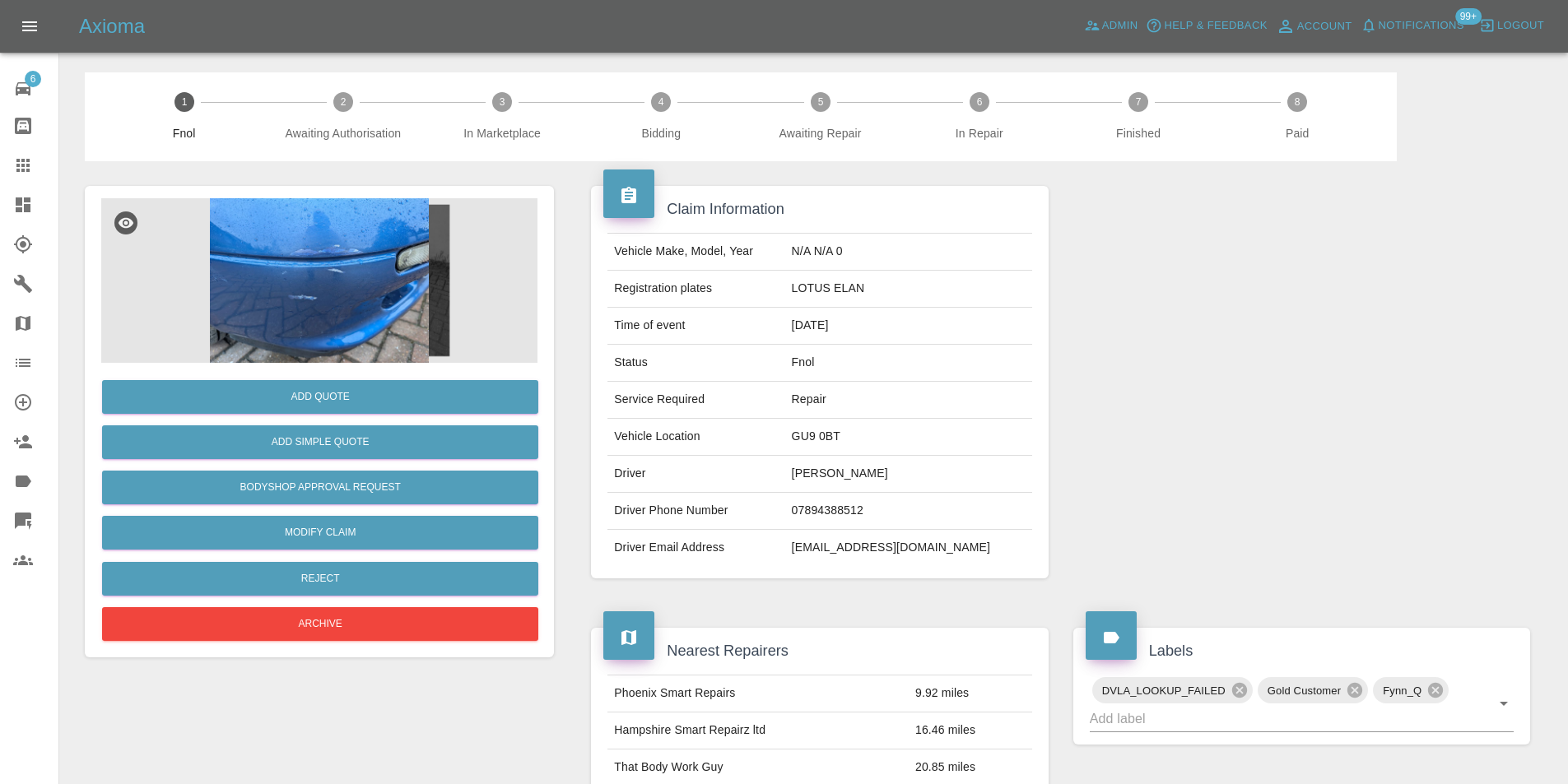
click at [338, 291] on img at bounding box center [319, 281] width 436 height 165
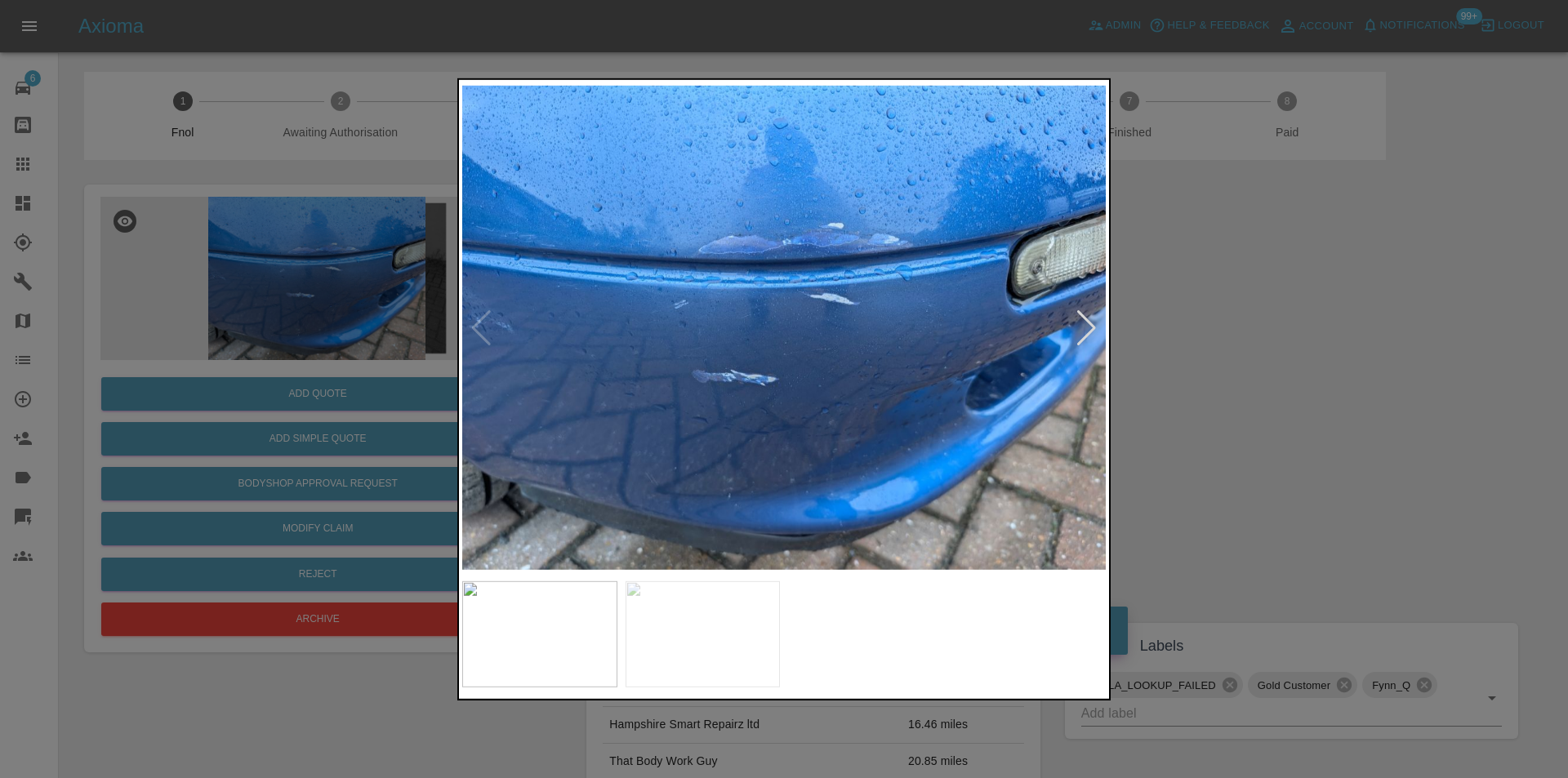
click at [1087, 332] on div at bounding box center [1087, 327] width 22 height 36
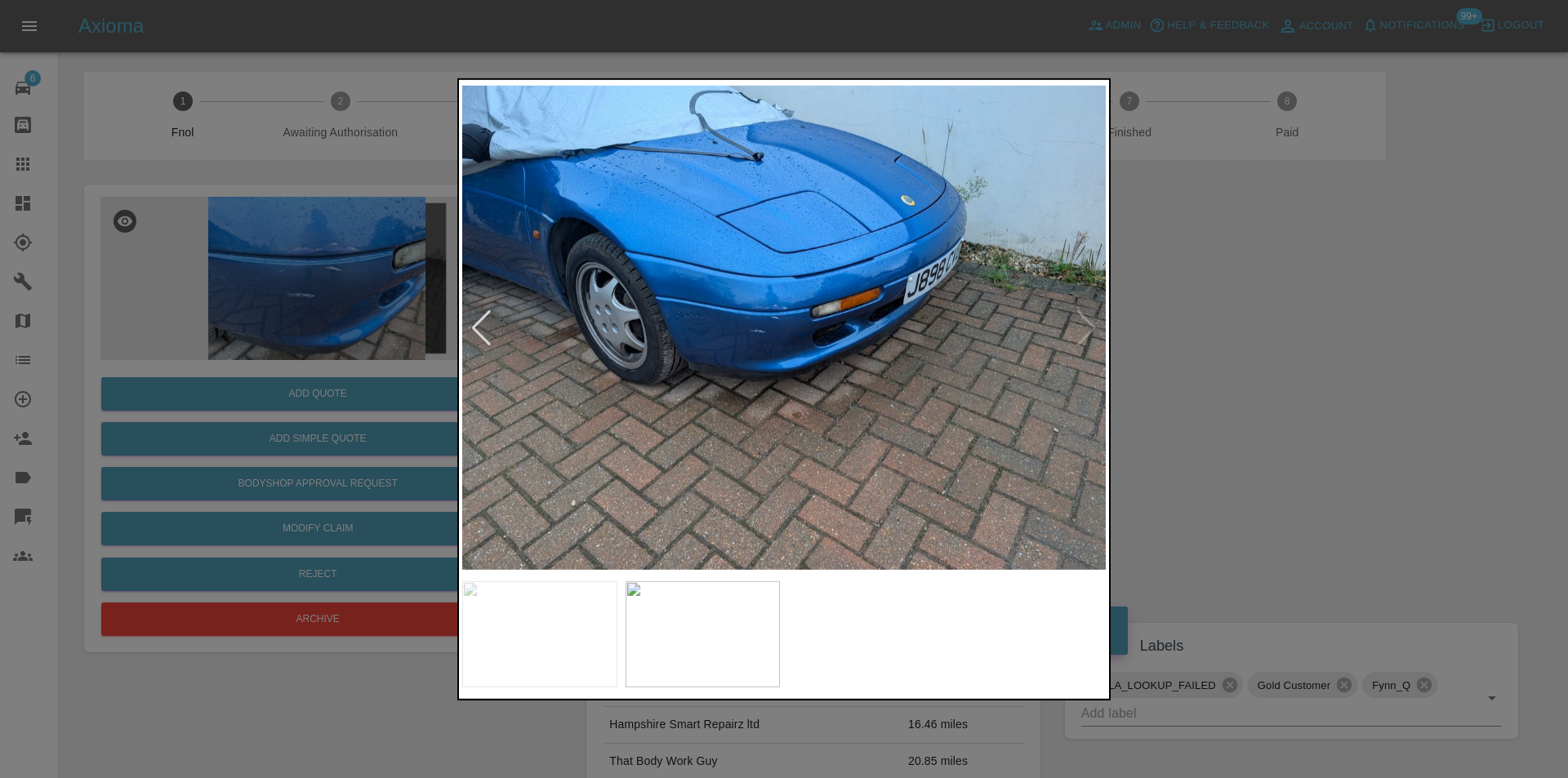
click at [1087, 332] on img at bounding box center [784, 327] width 643 height 490
drag, startPoint x: 1258, startPoint y: 367, endPoint x: 1206, endPoint y: 362, distance: 52.2
click at [1257, 367] on div at bounding box center [784, 389] width 1568 height 778
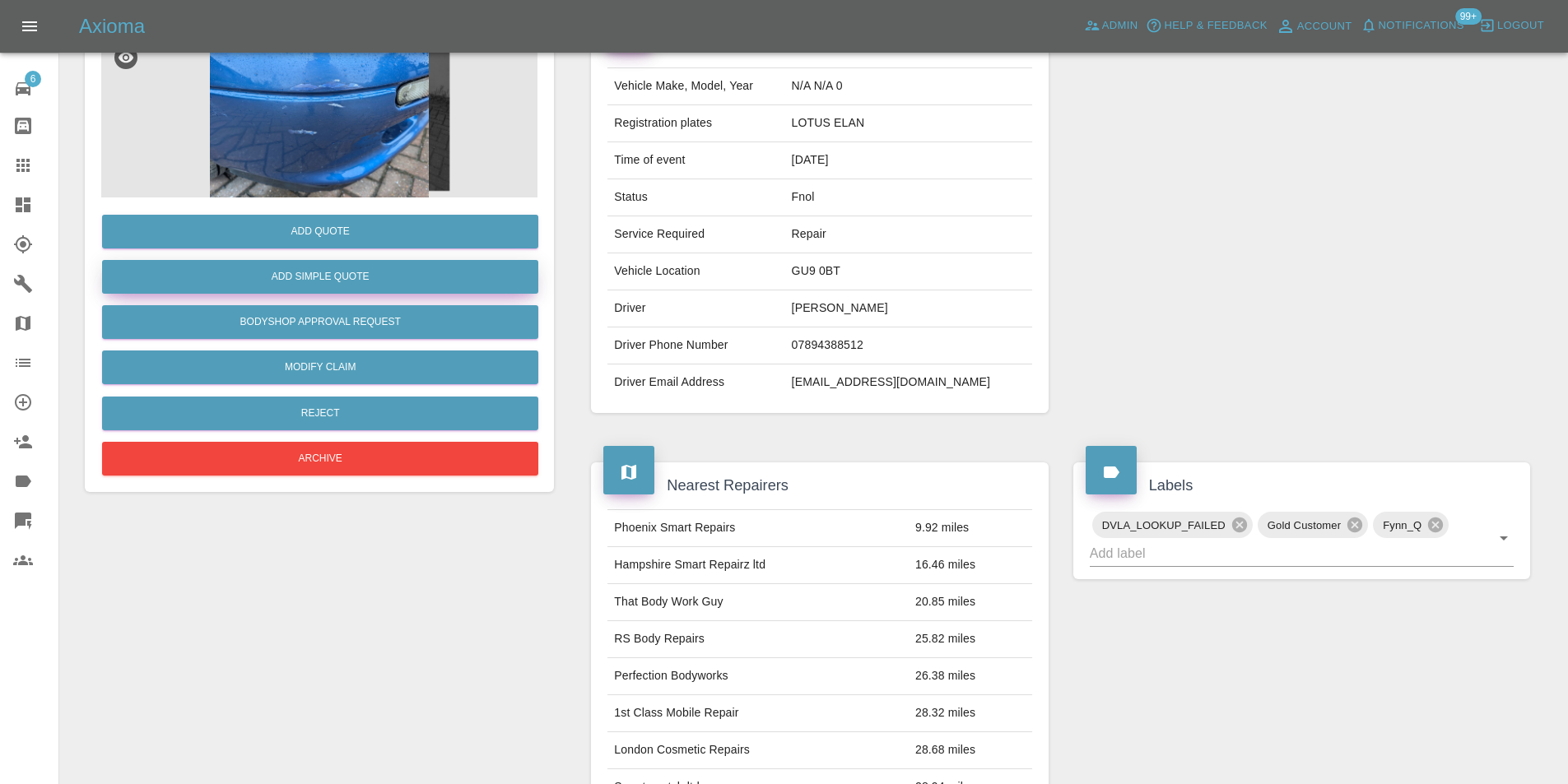
scroll to position [82, 0]
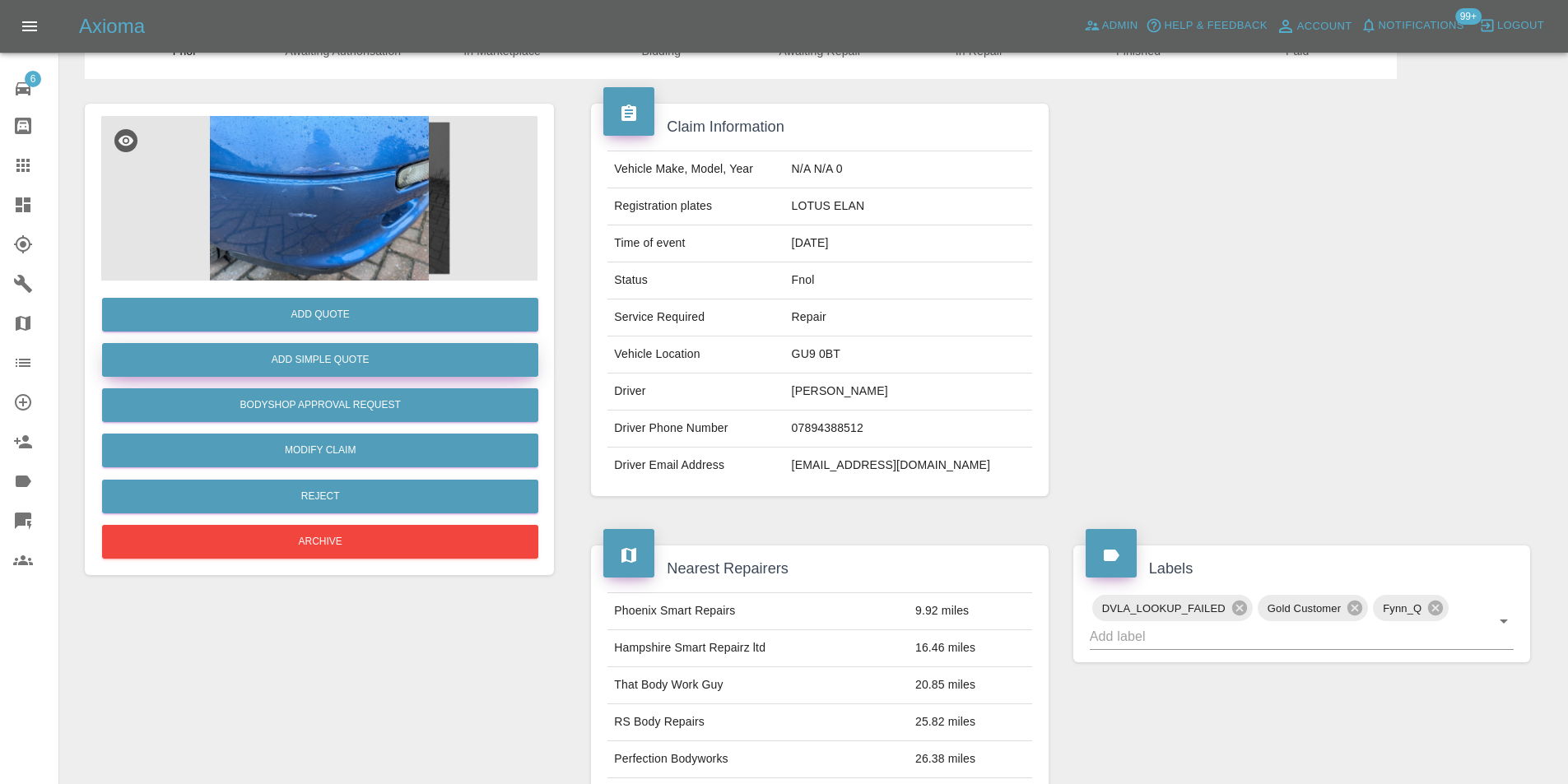
click at [332, 366] on button "Add Simple Quote" at bounding box center [320, 360] width 436 height 34
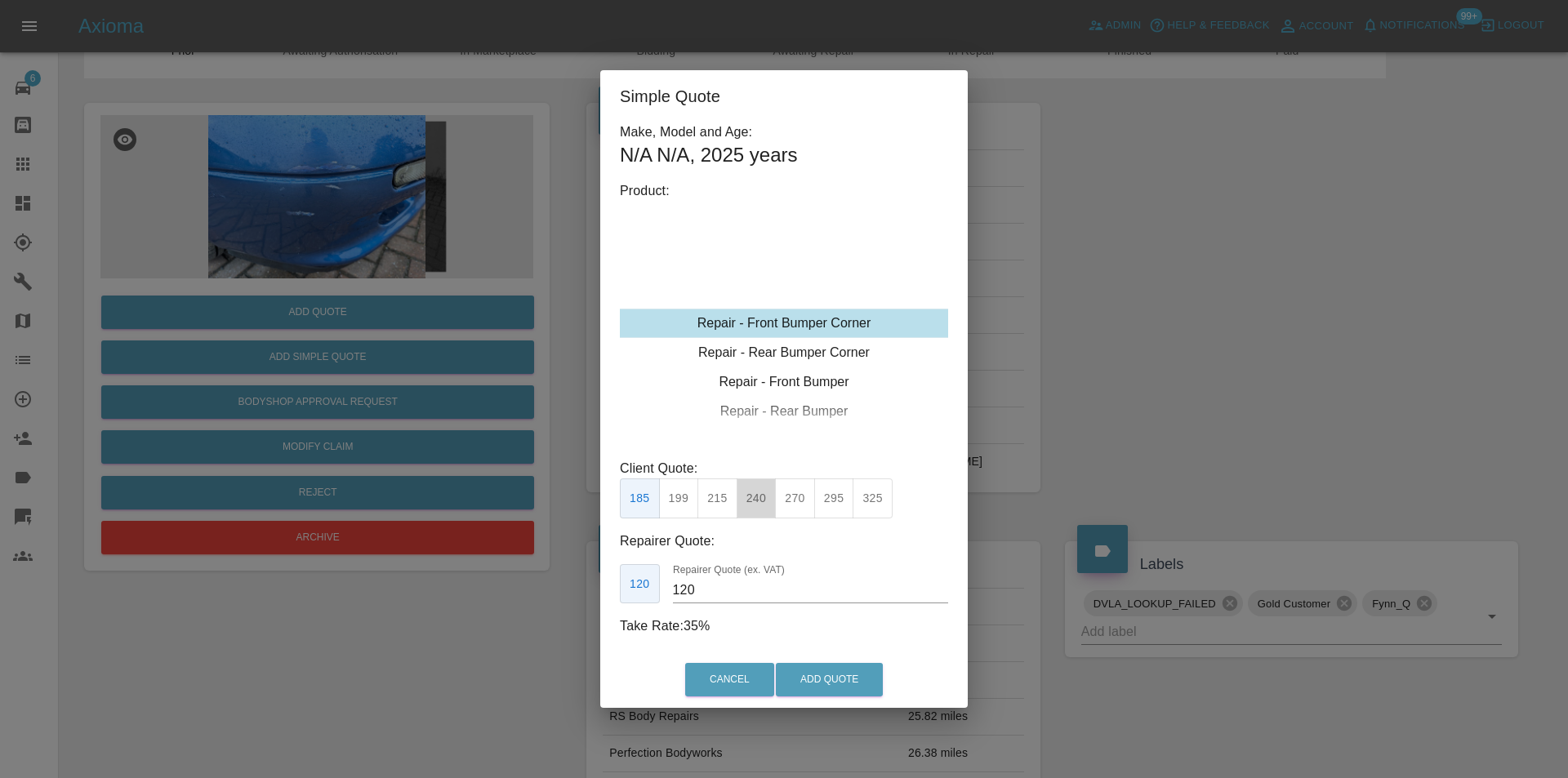
click at [766, 494] on button "240" at bounding box center [757, 499] width 40 height 40
type input "150"
click at [834, 674] on button "Add Quote" at bounding box center [829, 680] width 107 height 33
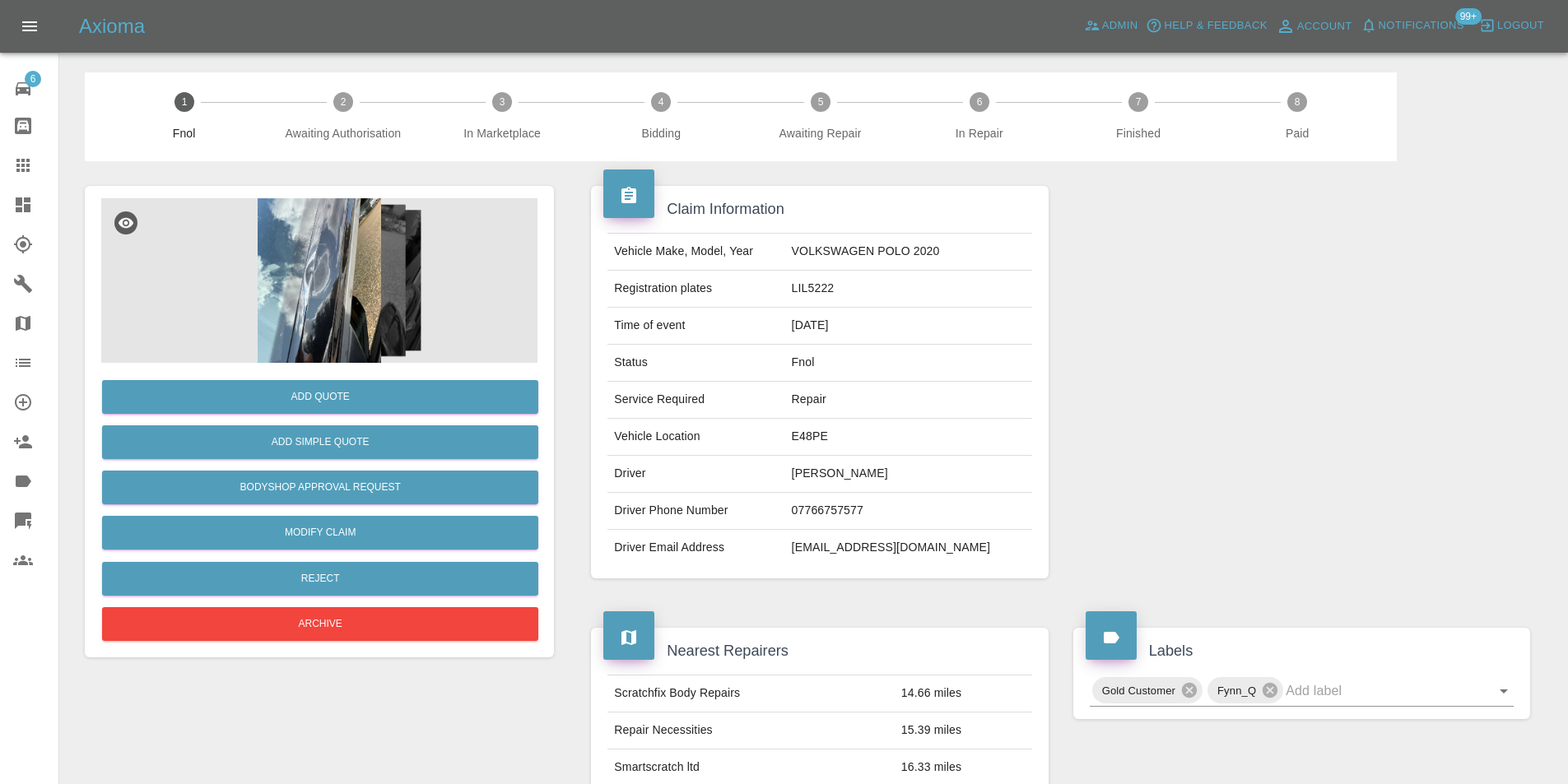
click at [292, 271] on img at bounding box center [319, 281] width 436 height 165
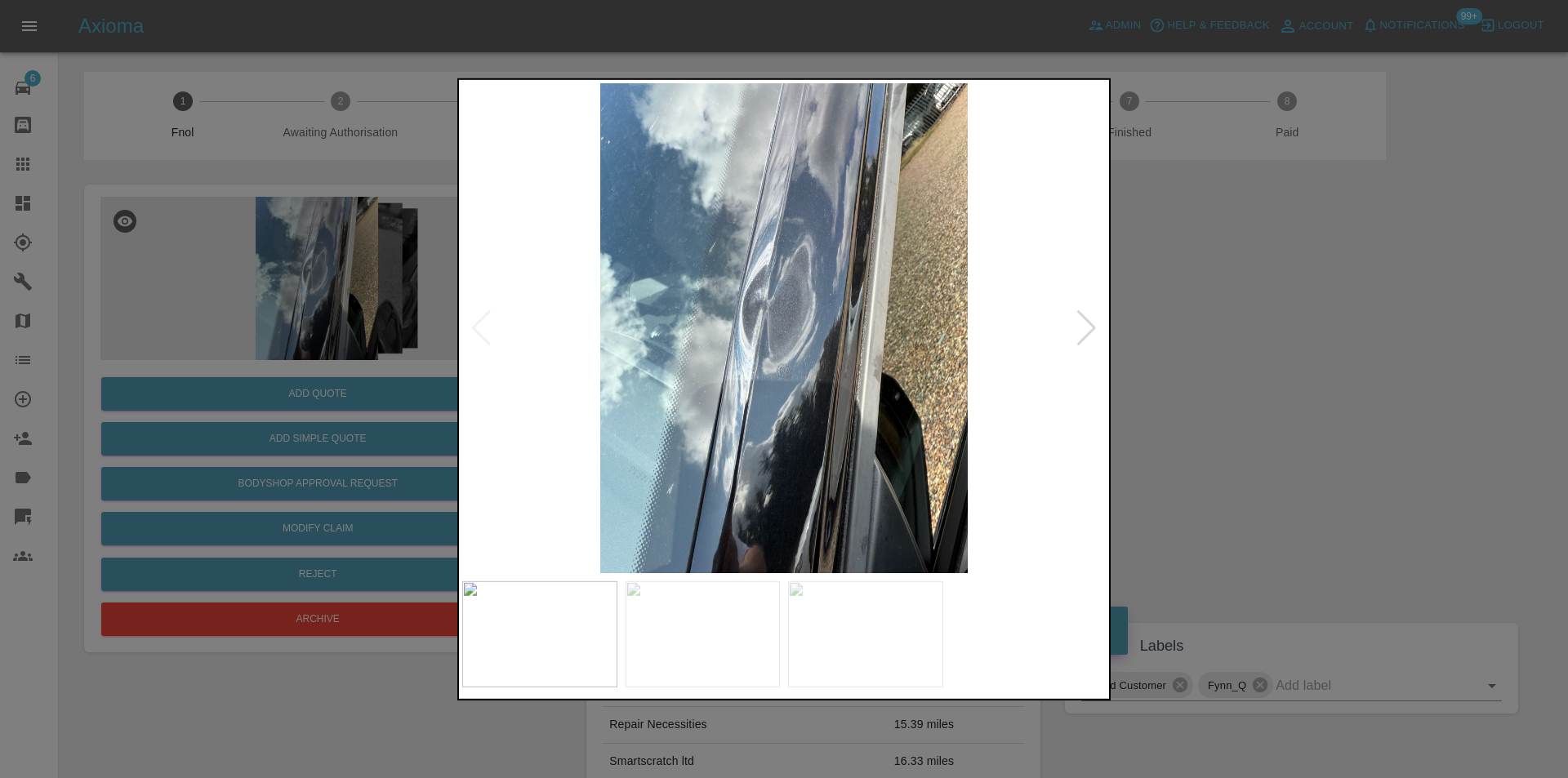
click at [1085, 323] on div at bounding box center [1087, 327] width 22 height 36
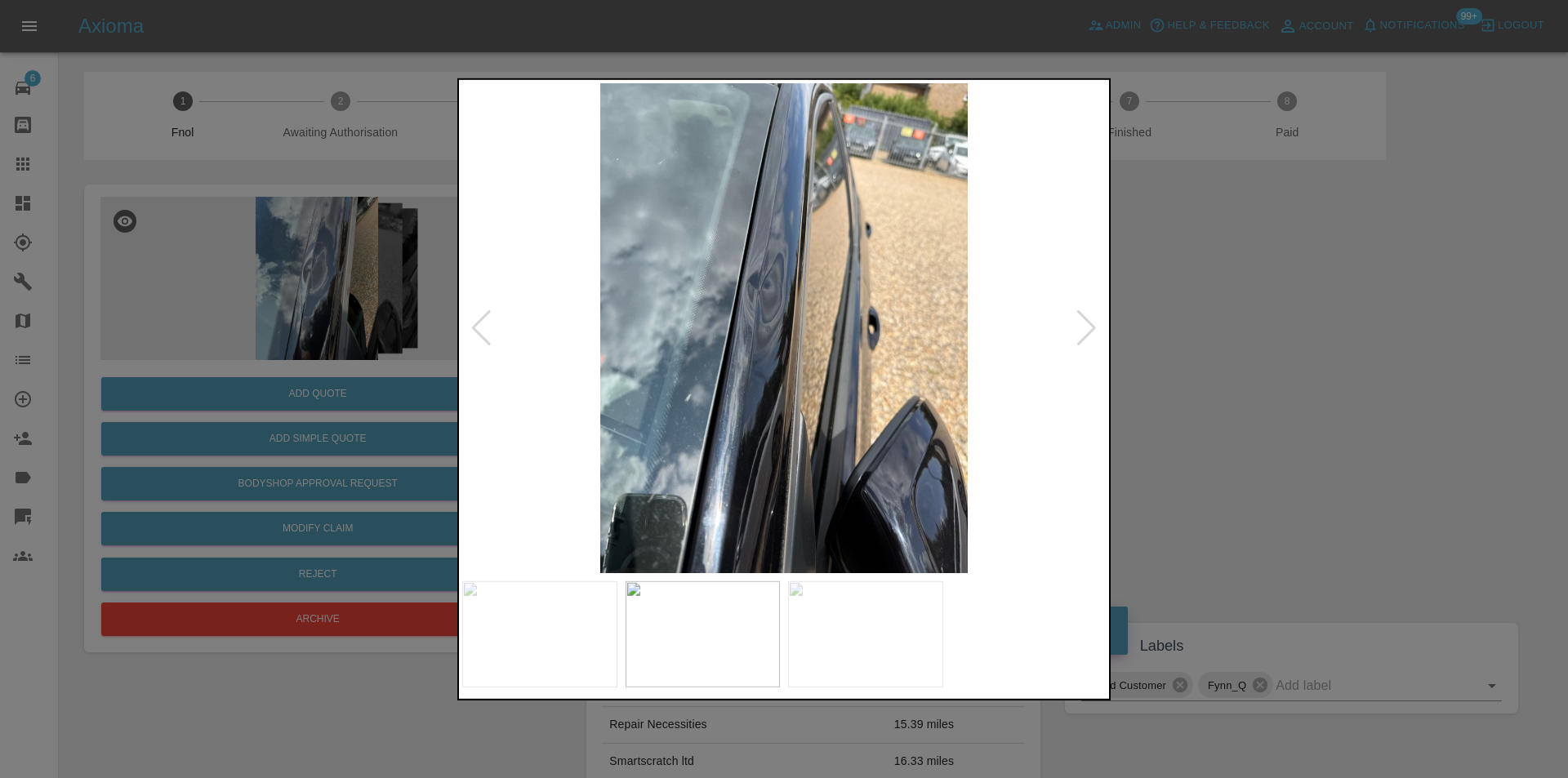
click at [1085, 323] on div at bounding box center [1087, 327] width 22 height 36
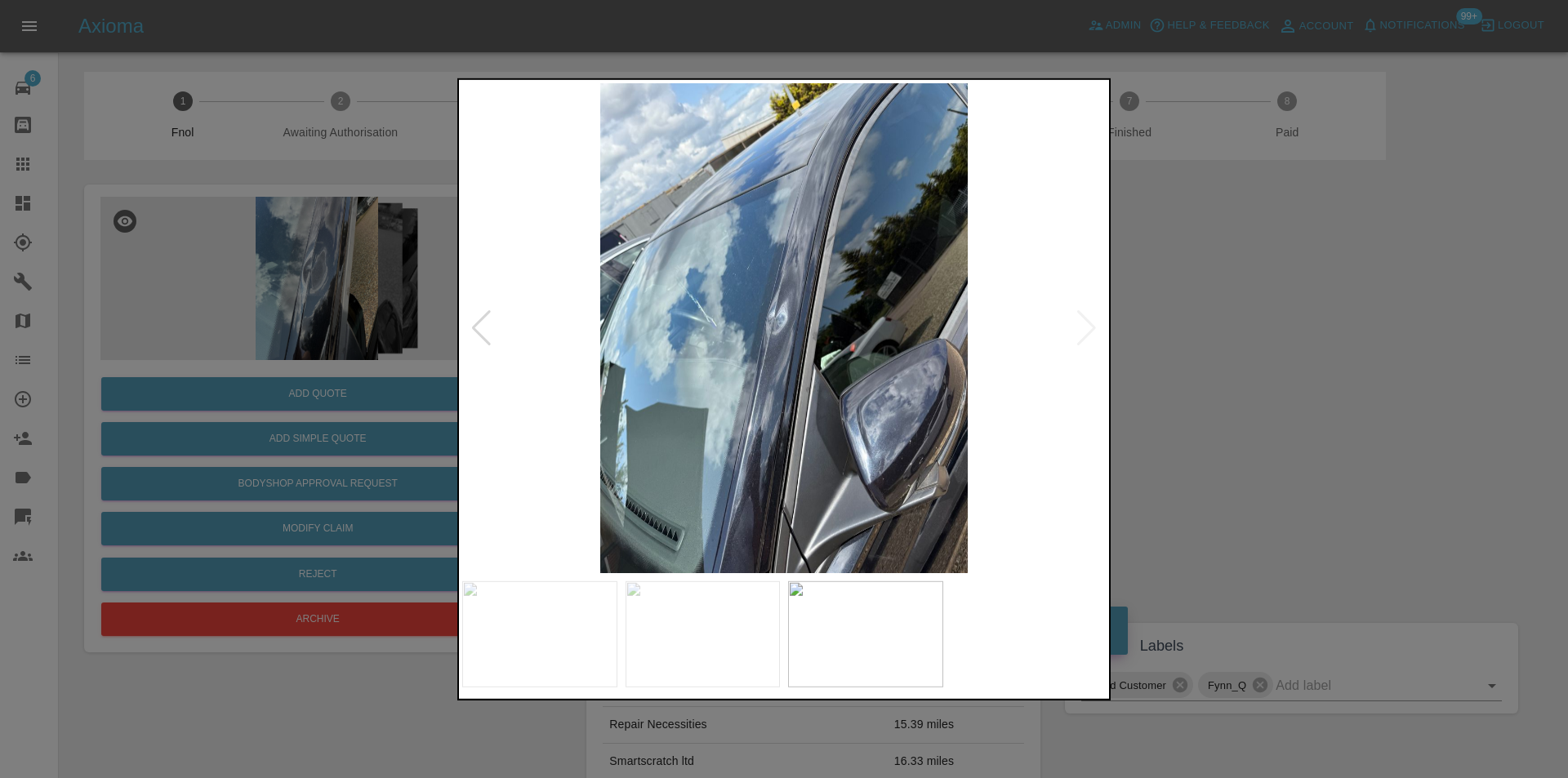
click at [1085, 323] on img at bounding box center [784, 327] width 643 height 490
click at [482, 330] on div at bounding box center [481, 327] width 22 height 36
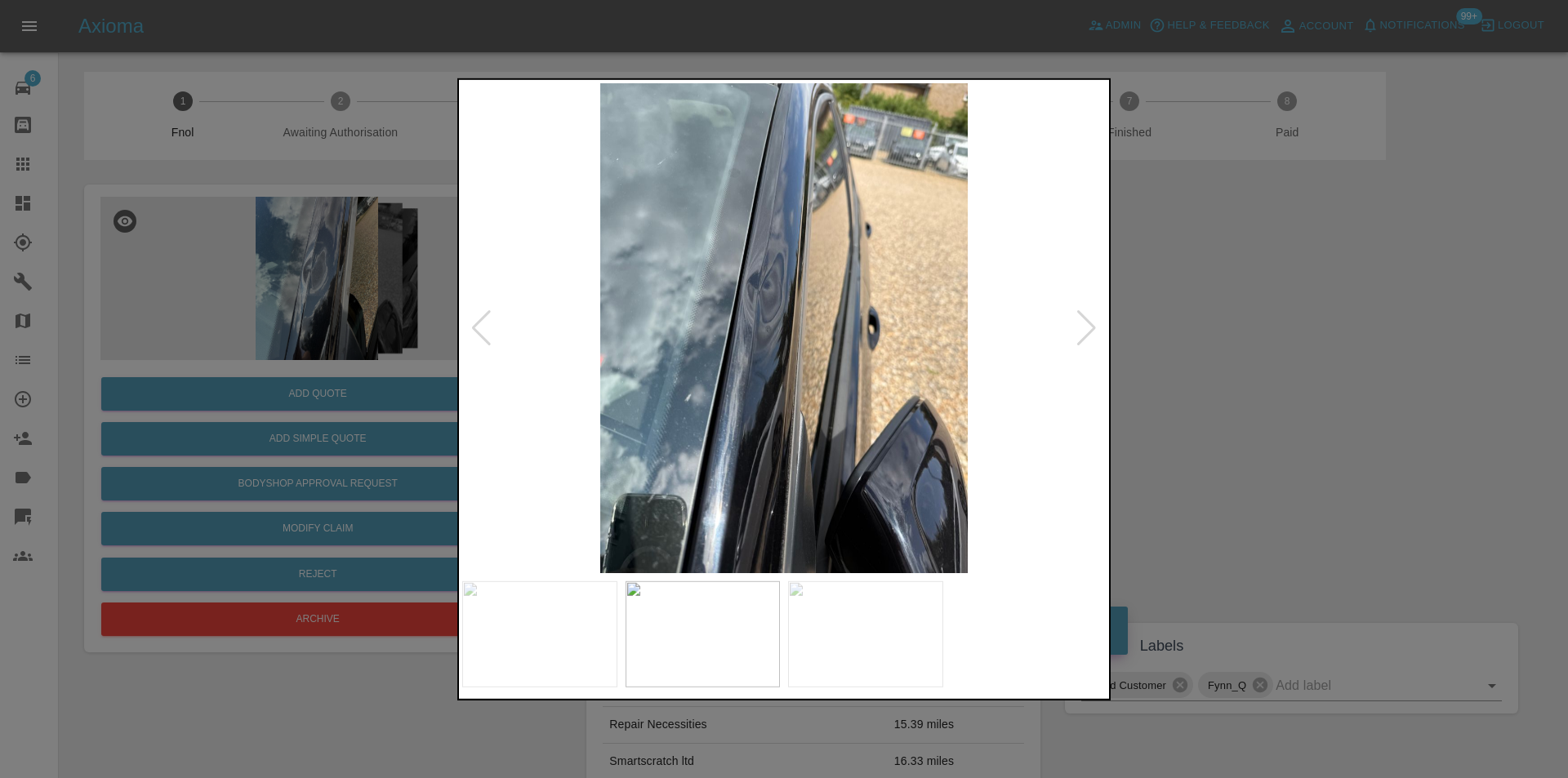
drag, startPoint x: 1237, startPoint y: 347, endPoint x: 854, endPoint y: 391, distance: 385.5
click at [1236, 346] on div at bounding box center [784, 389] width 1568 height 778
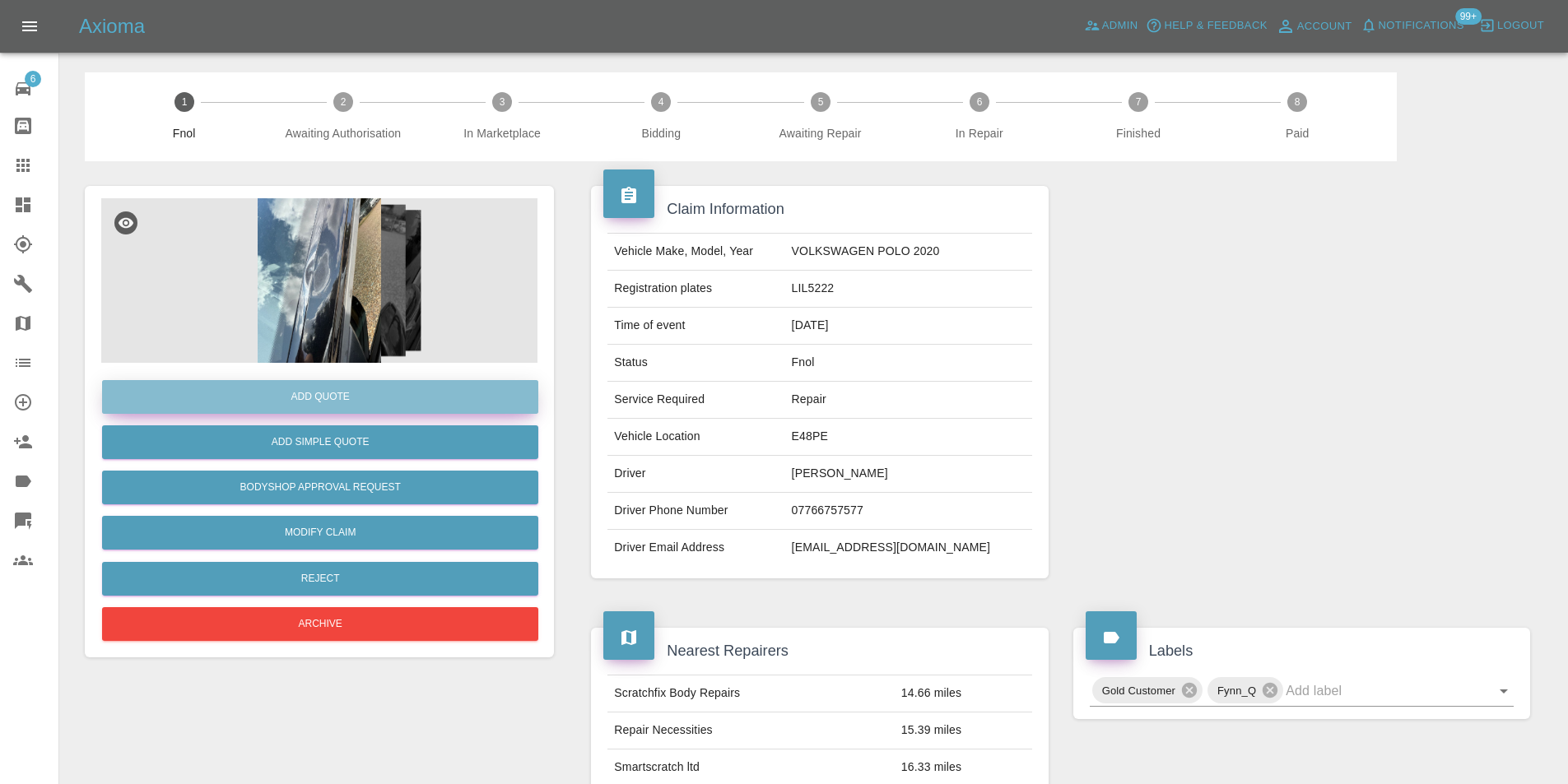
click at [394, 391] on button "Add Quote" at bounding box center [320, 397] width 436 height 34
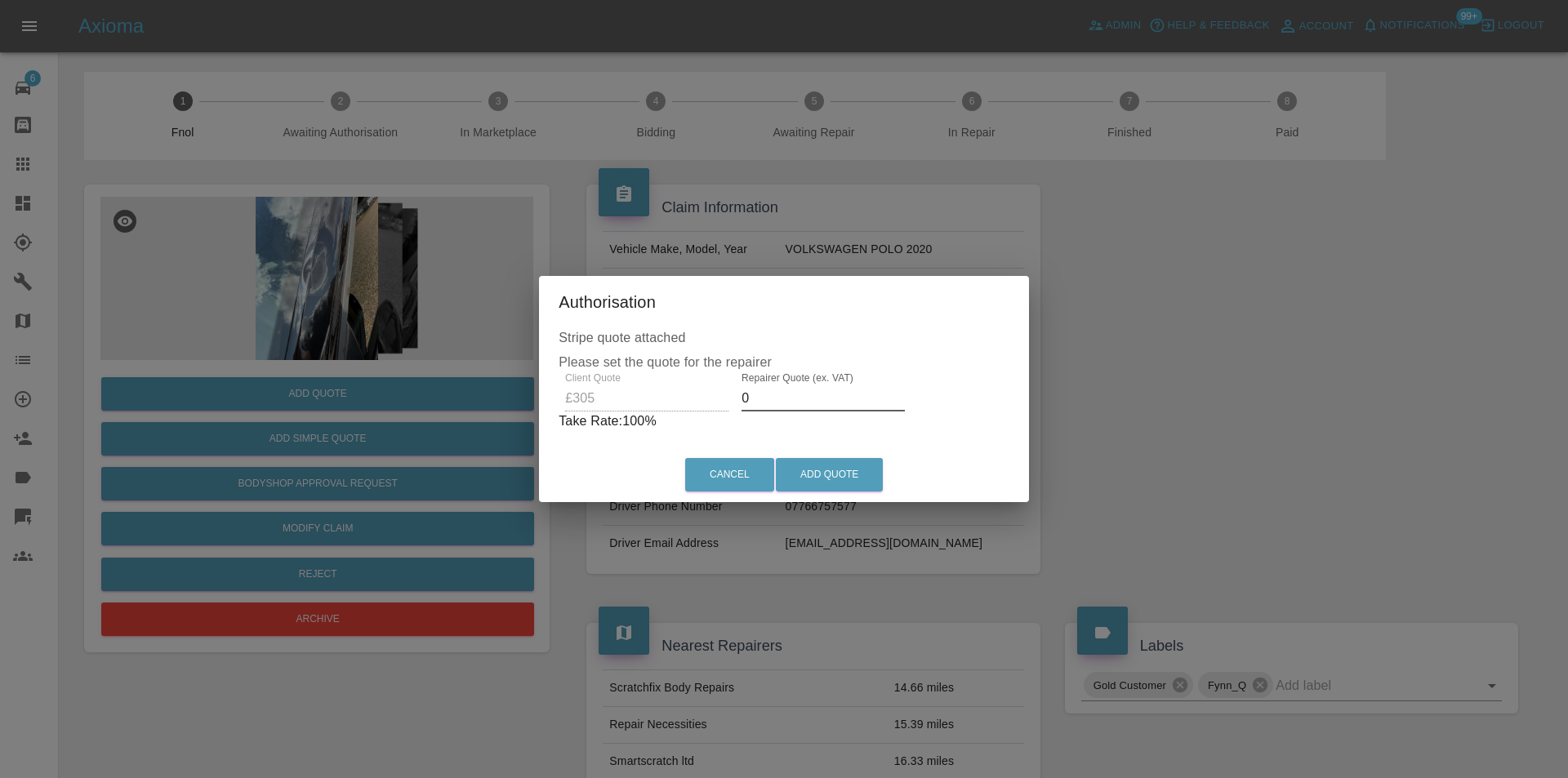
click at [779, 401] on input "0" at bounding box center [823, 398] width 164 height 26
type input "0190"
click at [822, 473] on button "Add Quote" at bounding box center [829, 475] width 107 height 33
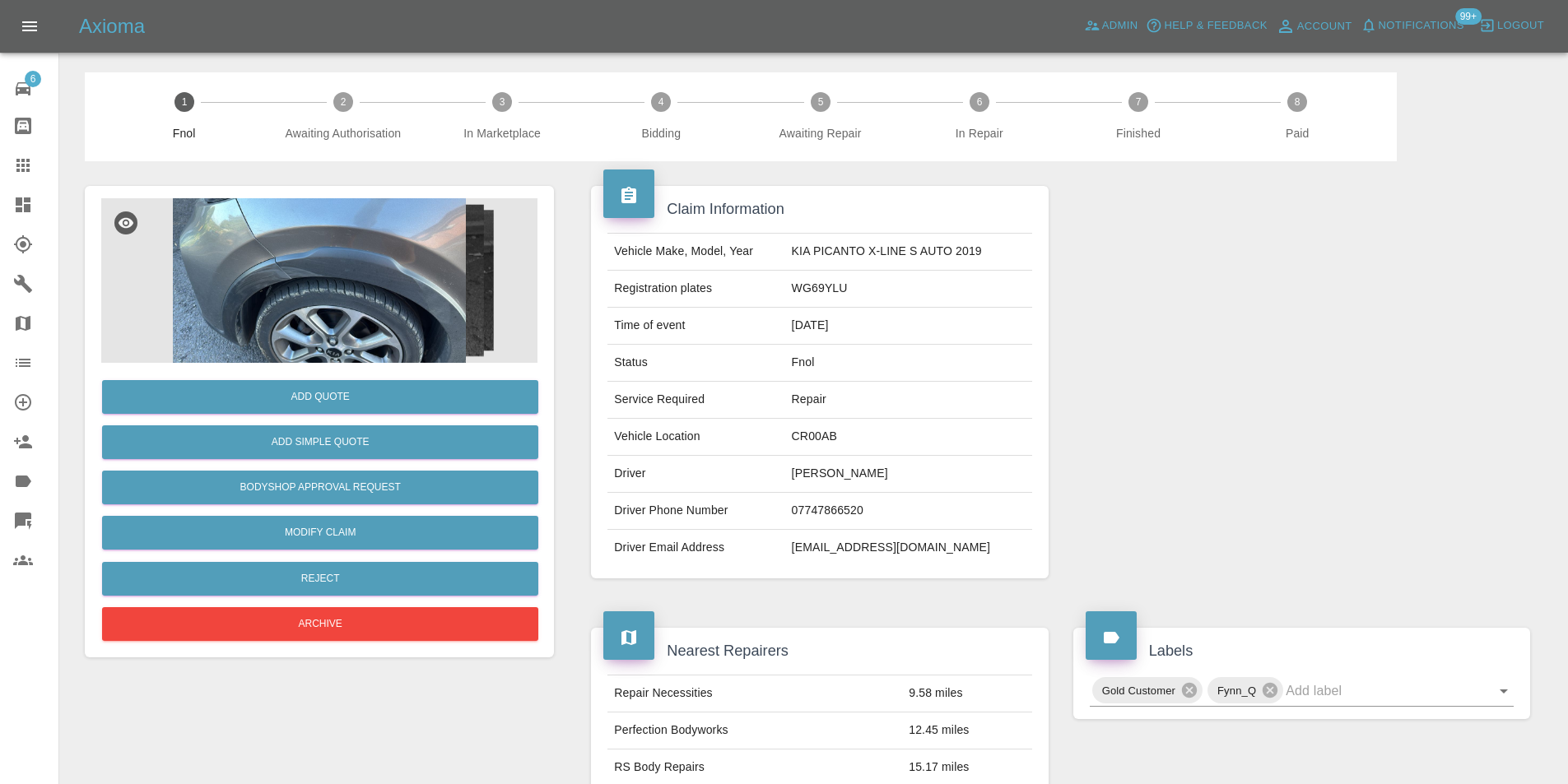
click at [313, 249] on img at bounding box center [319, 281] width 436 height 165
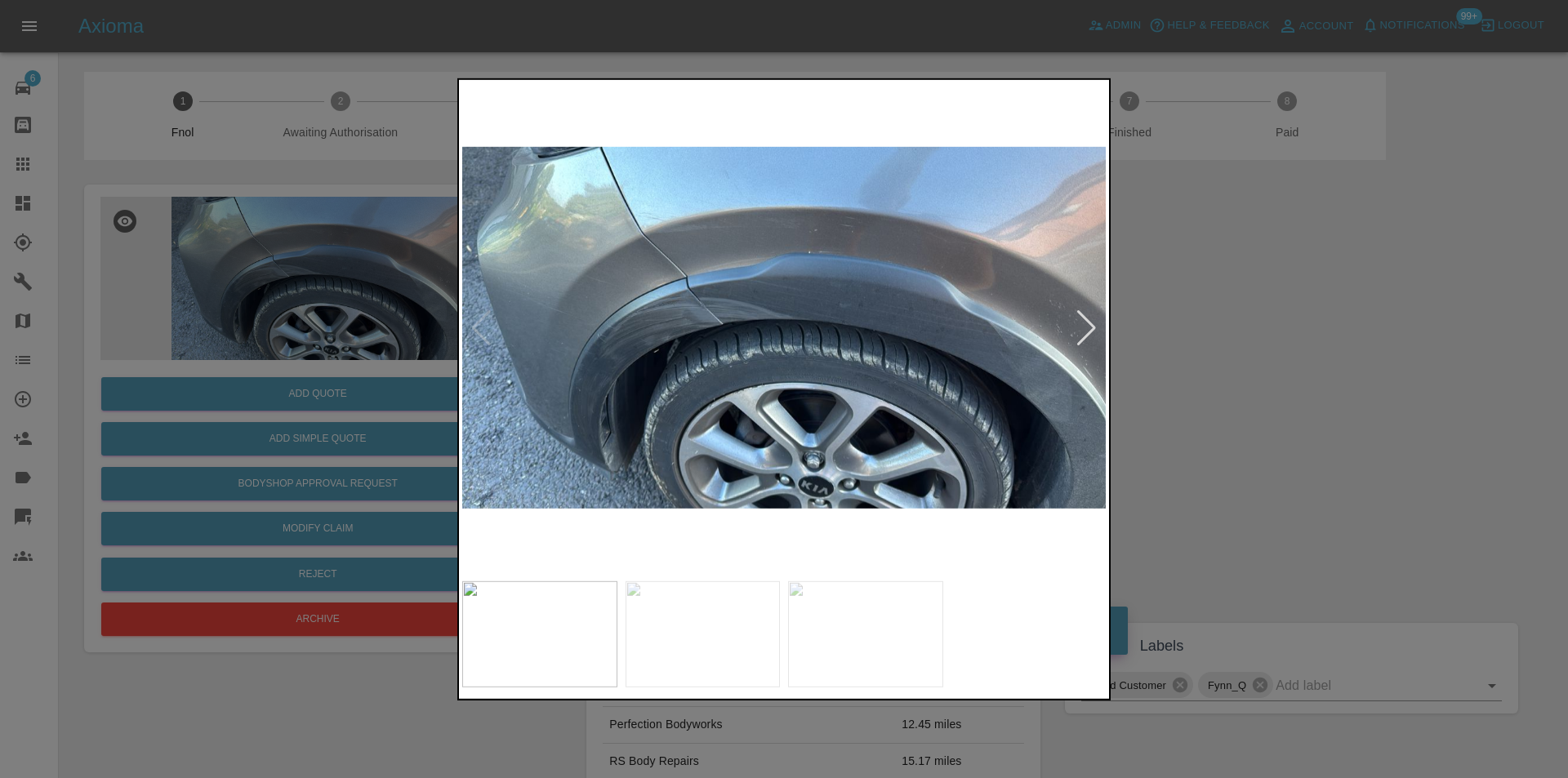
click at [1092, 324] on div at bounding box center [1087, 327] width 22 height 36
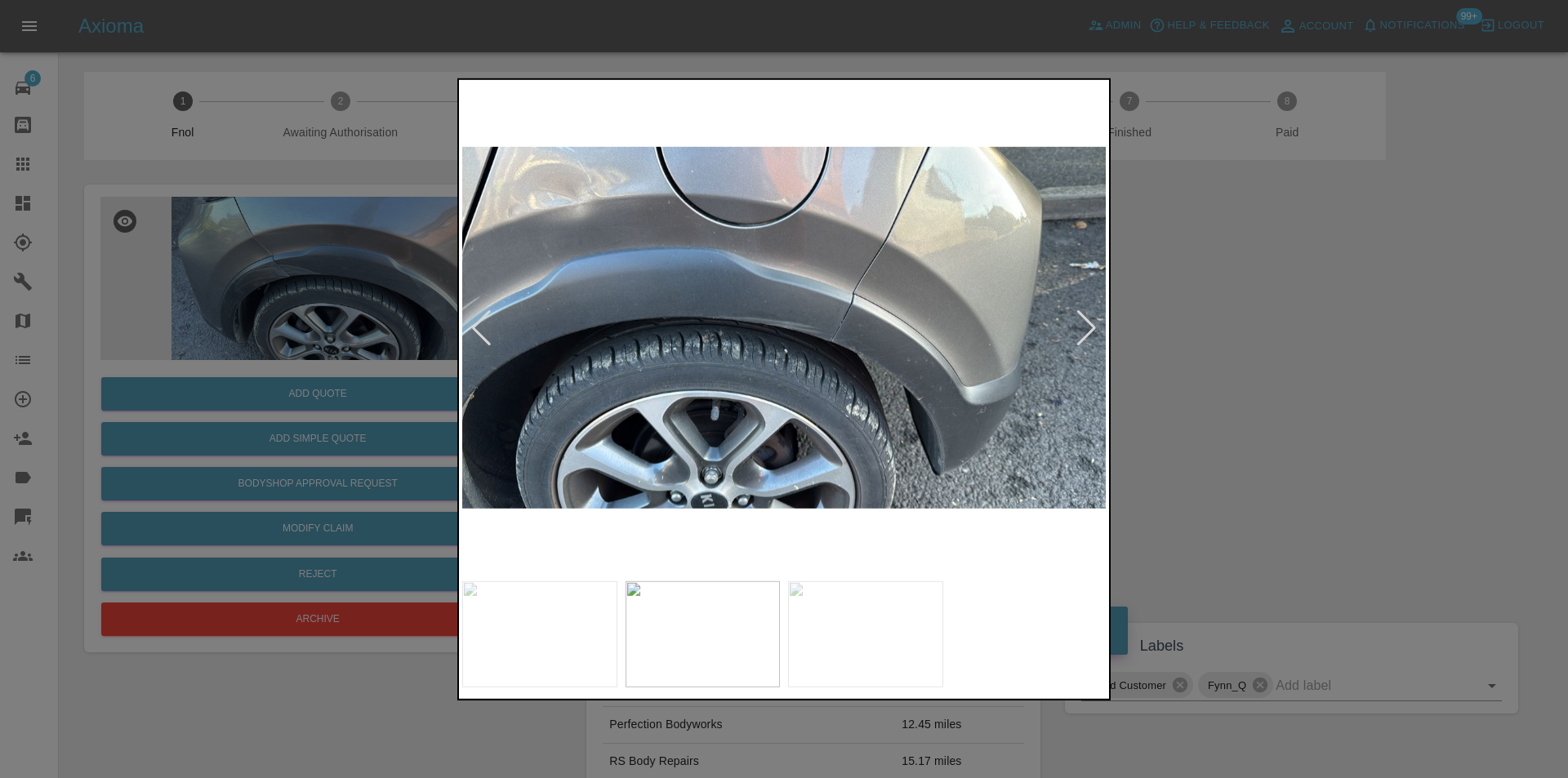
click at [1091, 324] on div at bounding box center [1087, 327] width 22 height 36
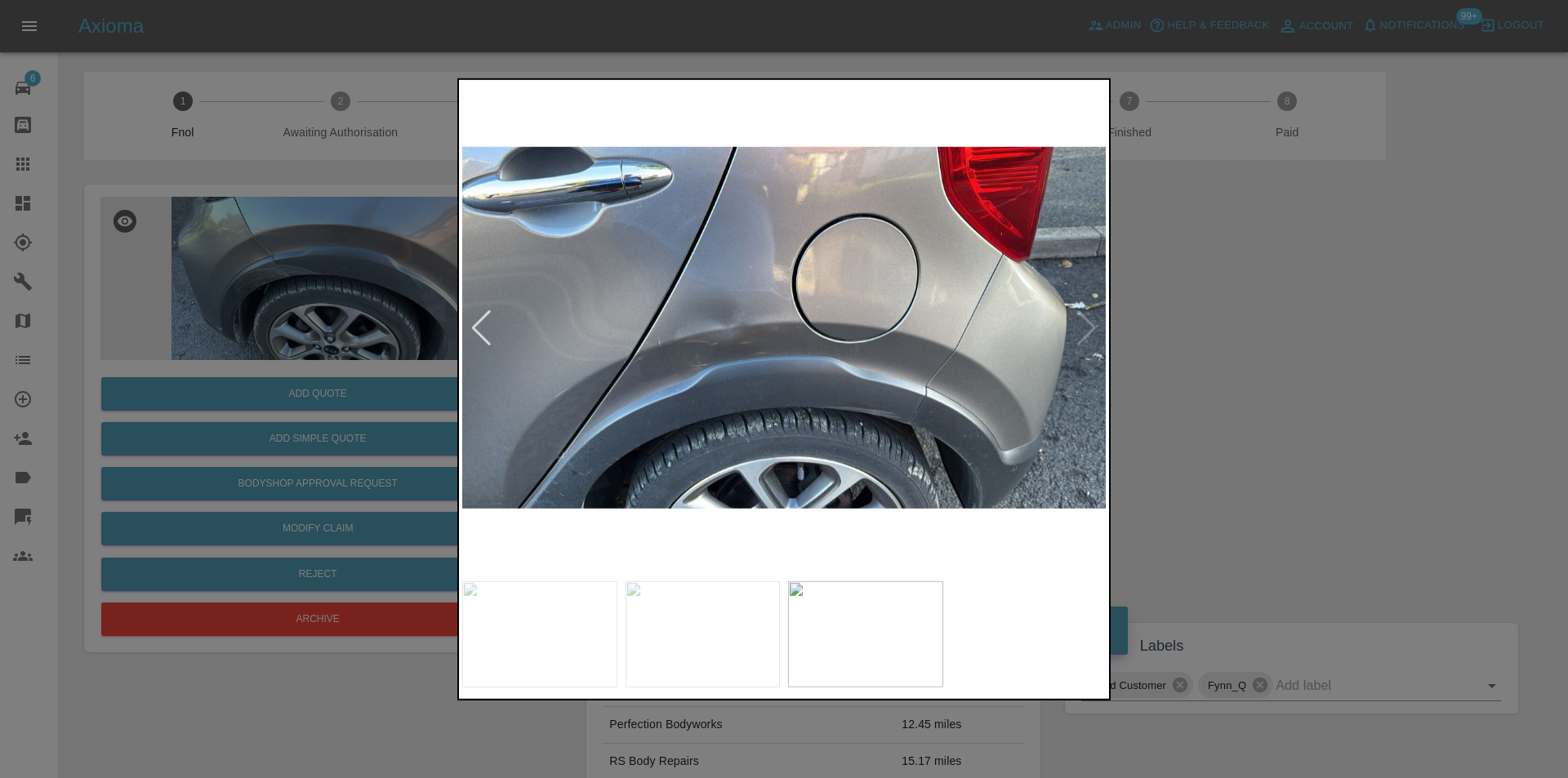
click at [1091, 324] on img at bounding box center [784, 327] width 643 height 490
click at [1250, 335] on div at bounding box center [784, 389] width 1568 height 778
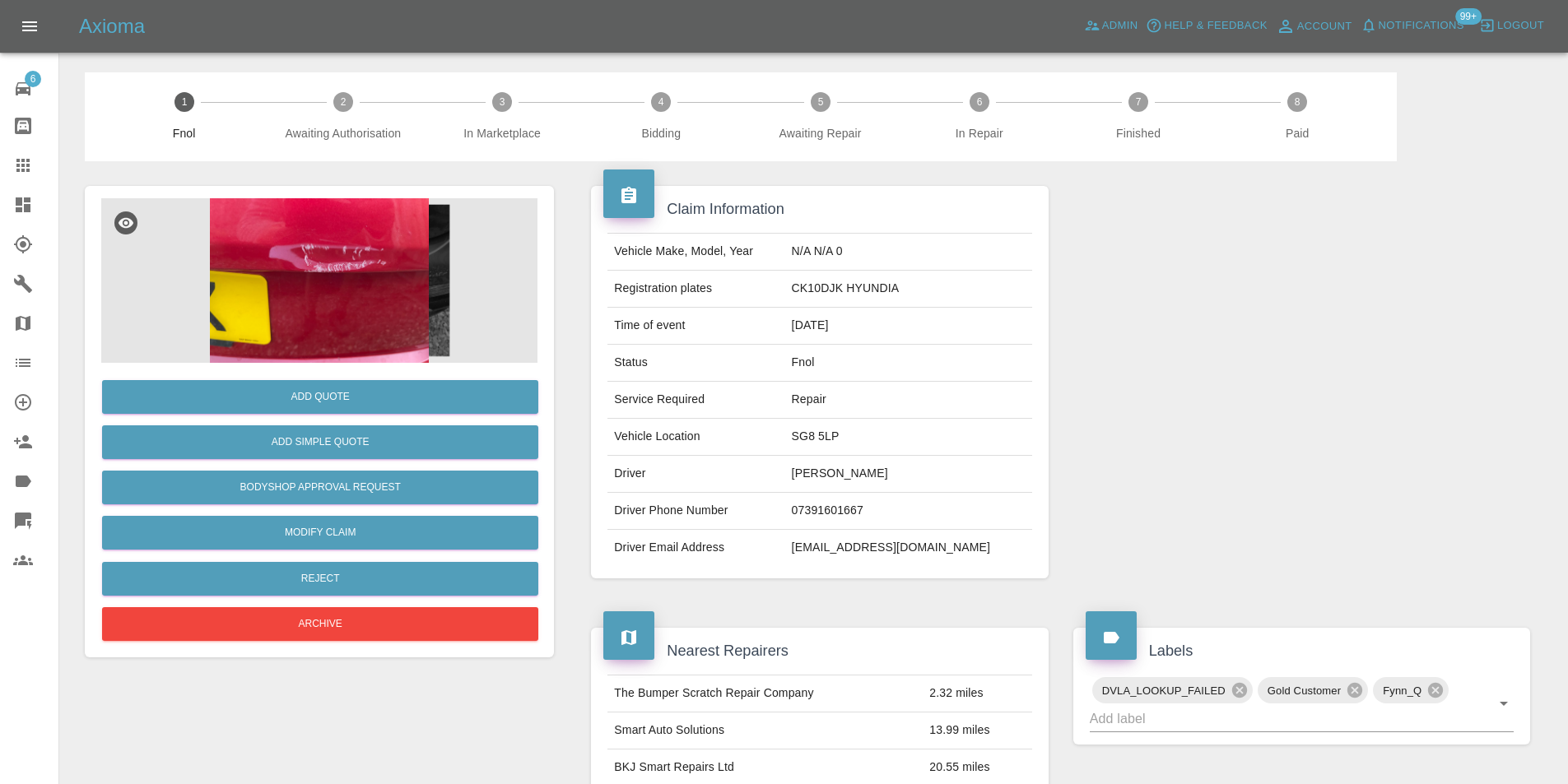
click at [339, 273] on img at bounding box center [319, 281] width 436 height 165
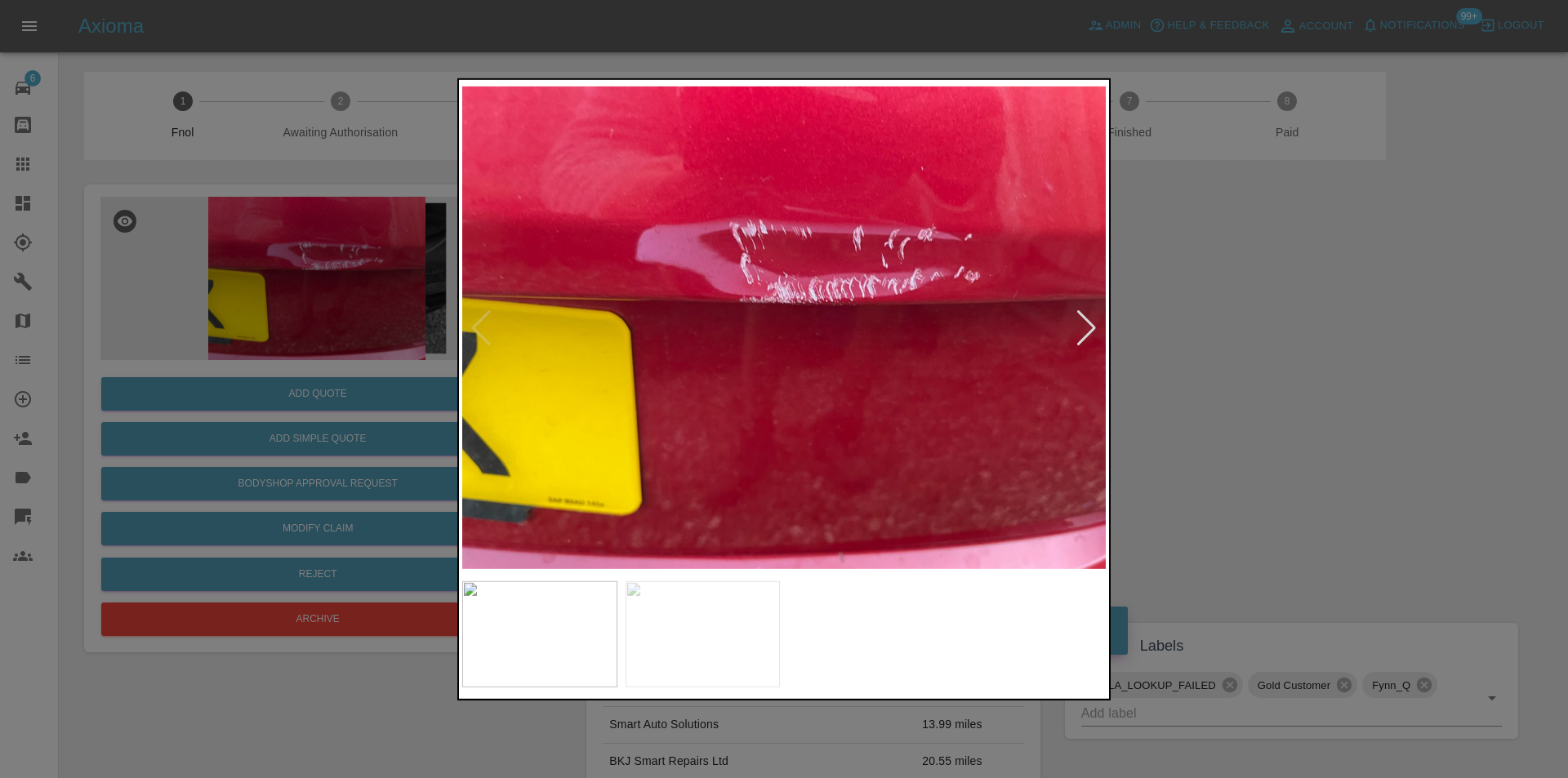
click at [1085, 323] on div at bounding box center [1087, 327] width 22 height 36
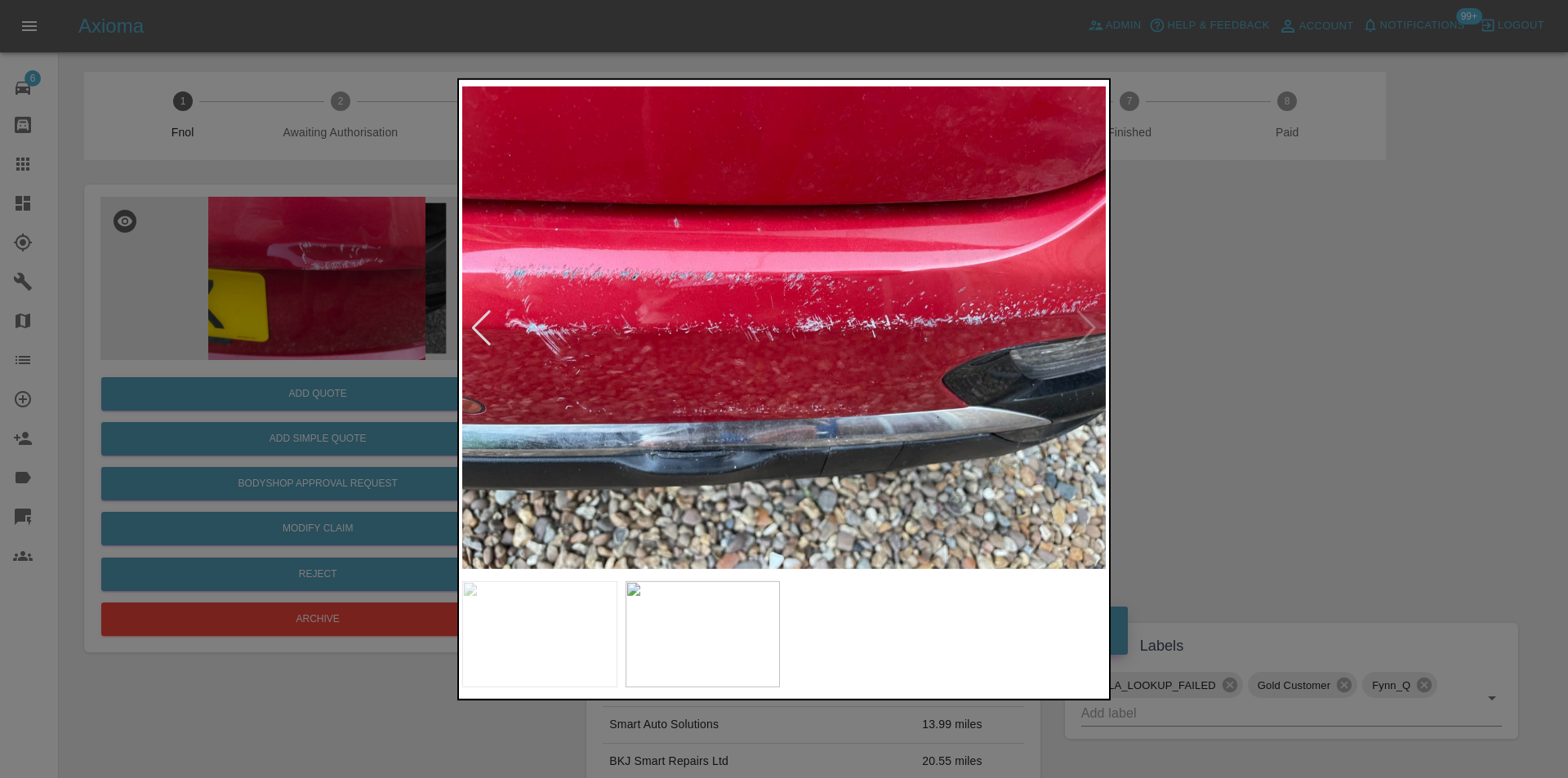
click at [1085, 323] on img at bounding box center [784, 327] width 643 height 490
drag, startPoint x: 1271, startPoint y: 349, endPoint x: 1127, endPoint y: 338, distance: 144.4
click at [1269, 350] on div at bounding box center [784, 389] width 1568 height 778
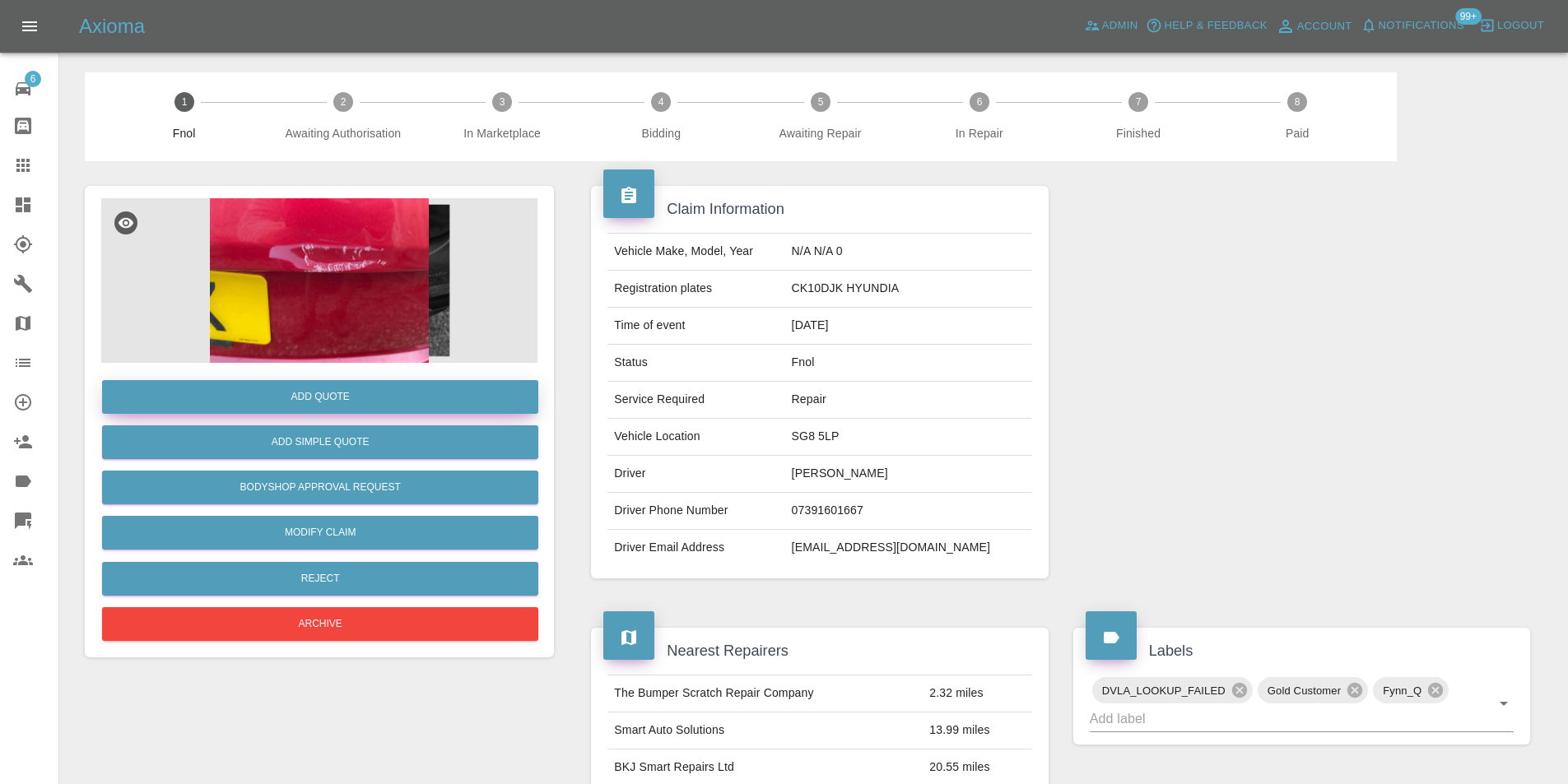
click at [348, 407] on button "Add Quote" at bounding box center [320, 397] width 436 height 34
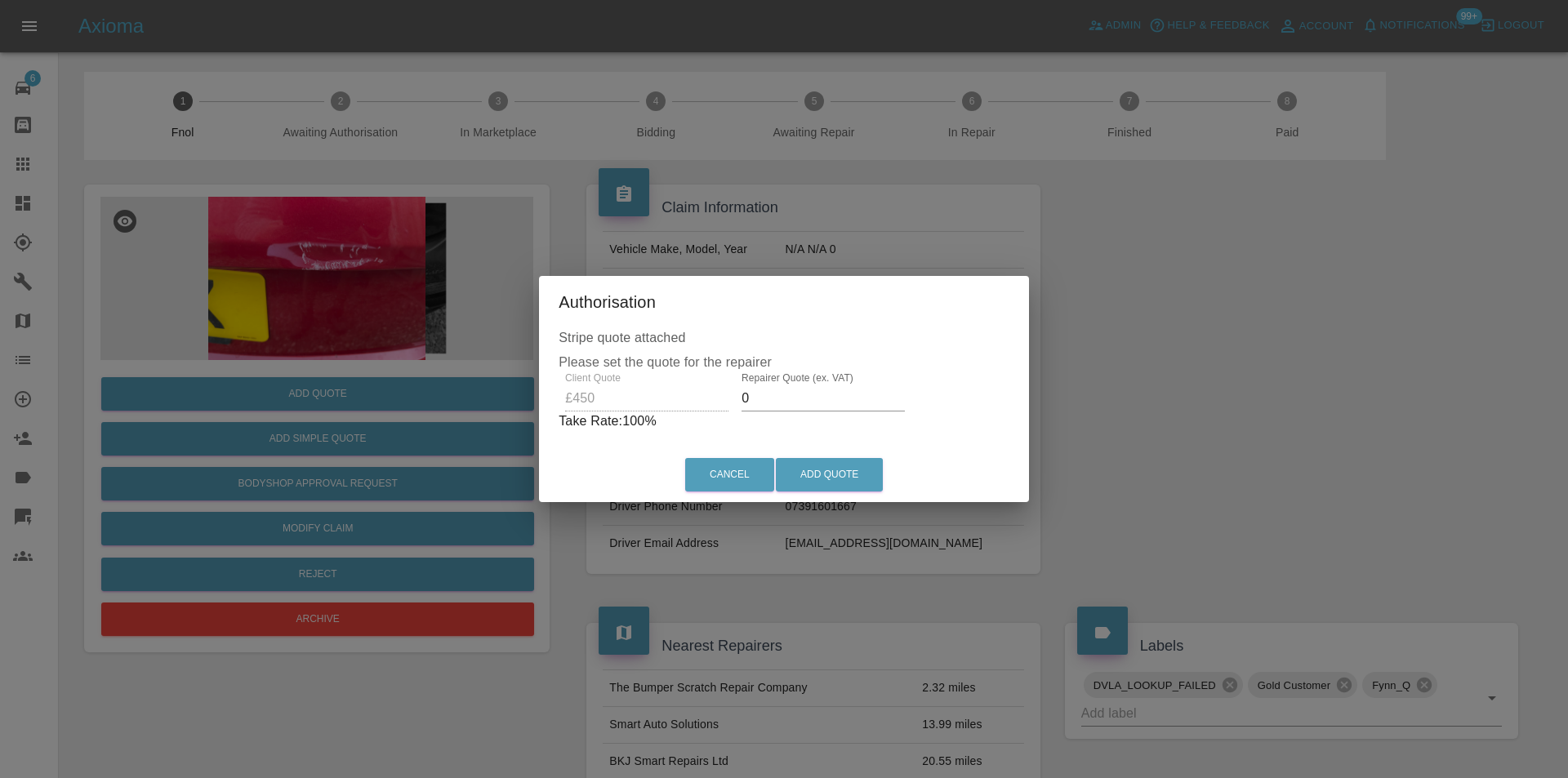
click at [786, 397] on input "0" at bounding box center [823, 398] width 164 height 26
type input "0285"
drag, startPoint x: 865, startPoint y: 482, endPoint x: 879, endPoint y: 513, distance: 34.0
click at [875, 503] on div "Authorisation Stripe quote attached Please set the quote for the repairer Clien…" at bounding box center [784, 389] width 1568 height 778
click at [830, 455] on div "Cancel Add Quote" at bounding box center [784, 475] width 483 height 55
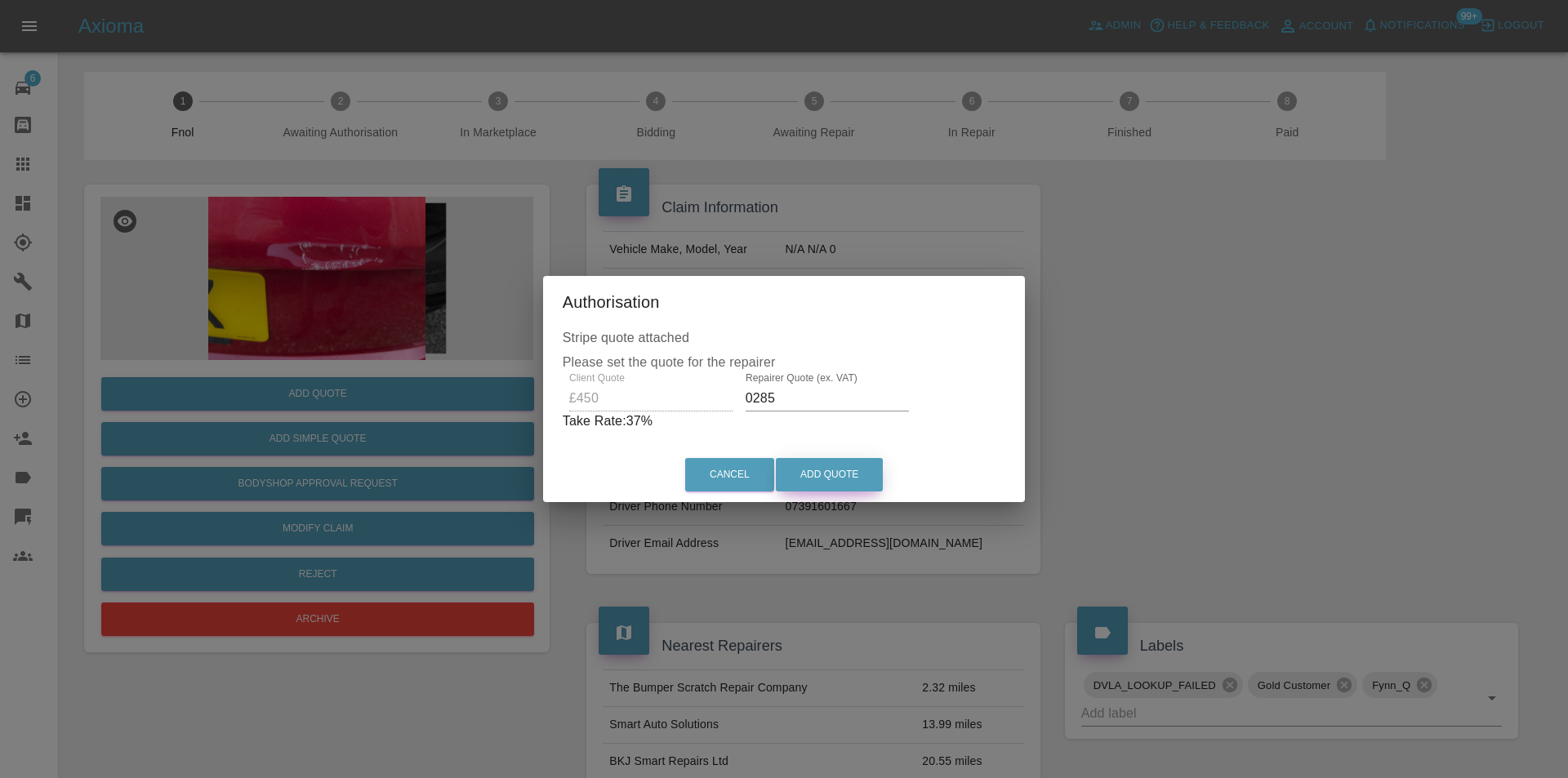
click at [841, 480] on button "Add Quote" at bounding box center [829, 475] width 107 height 33
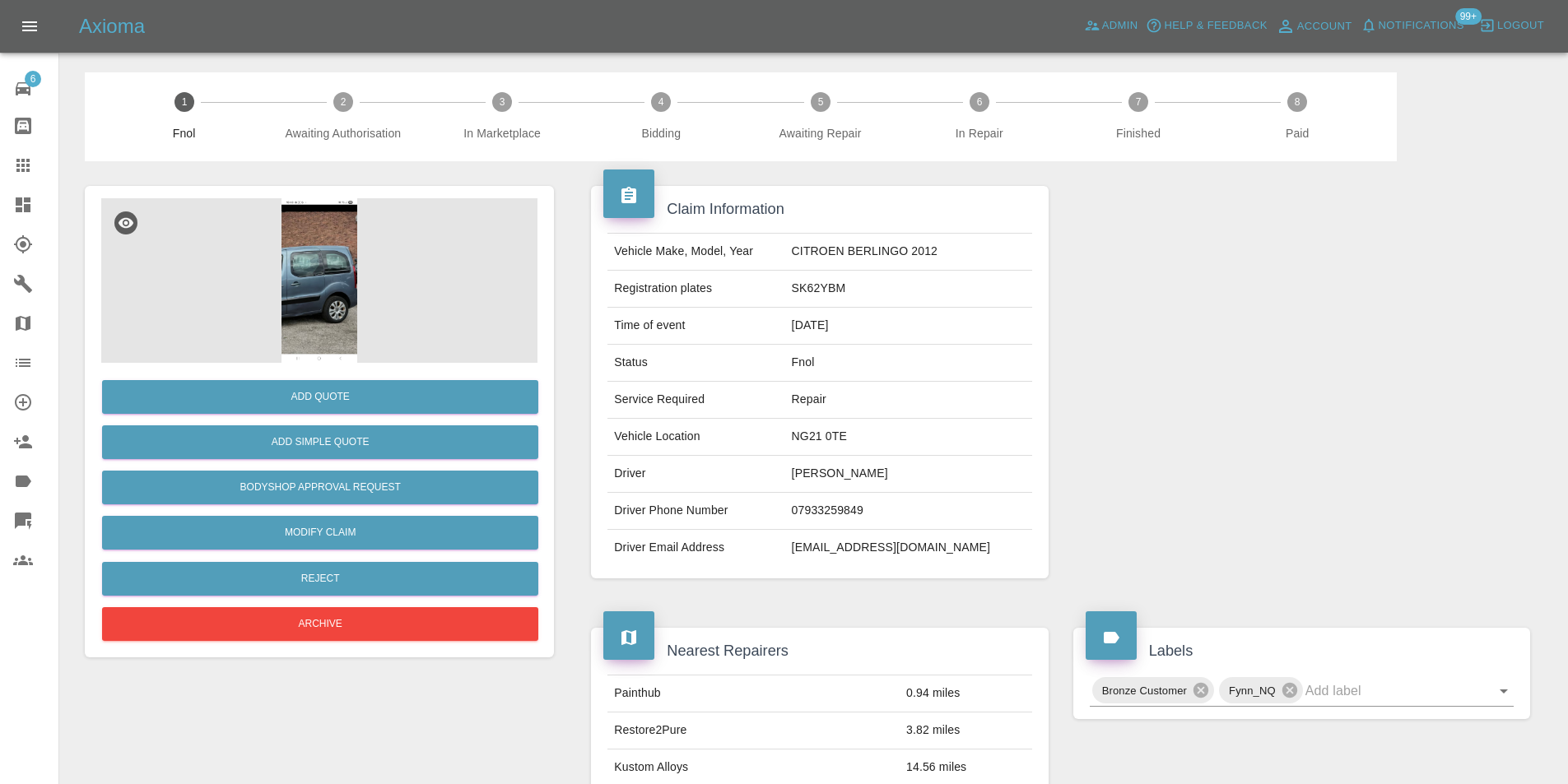
click at [337, 287] on img at bounding box center [319, 281] width 436 height 165
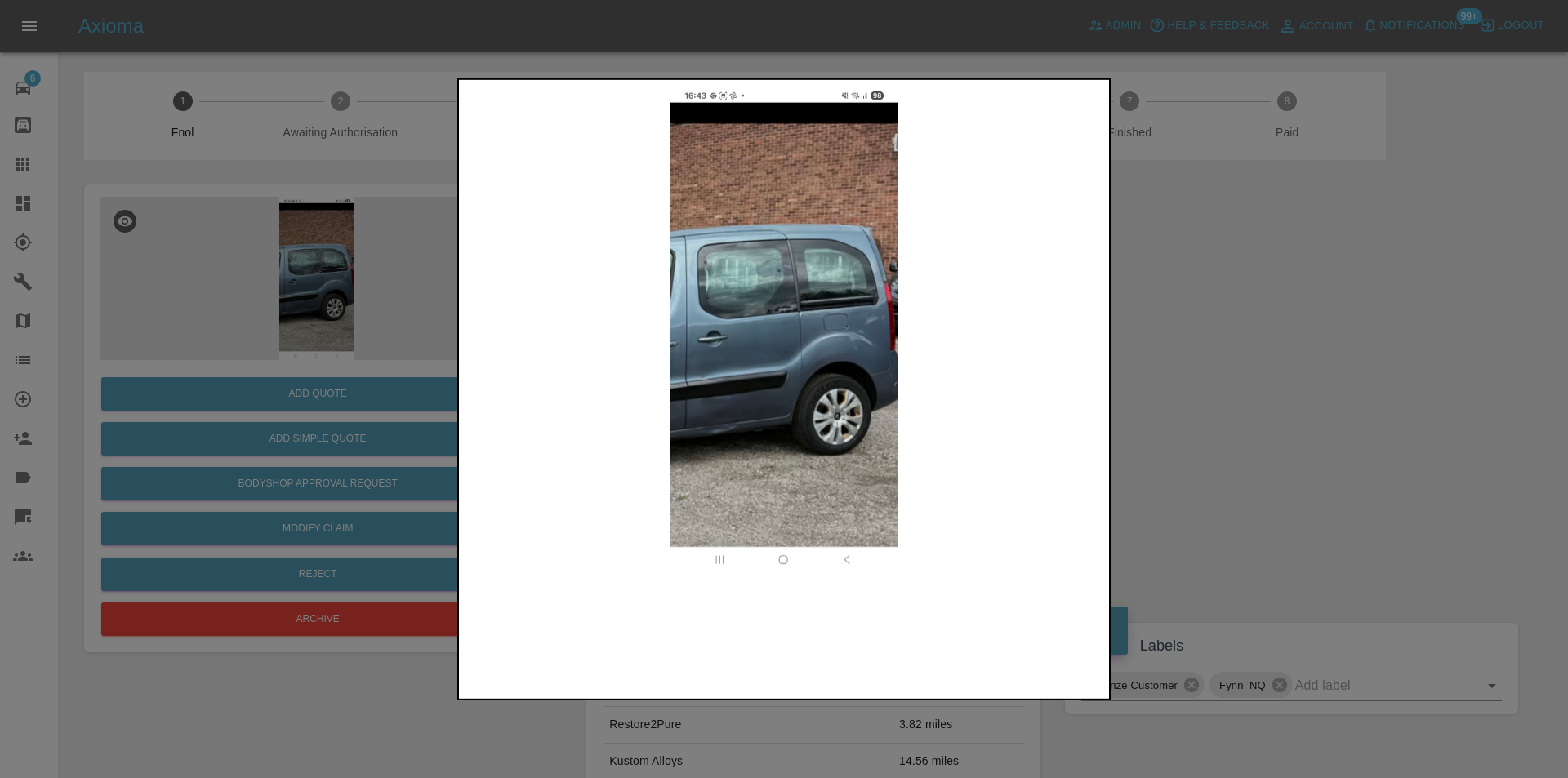
click at [780, 355] on img at bounding box center [784, 327] width 643 height 490
click at [778, 355] on img at bounding box center [784, 327] width 643 height 490
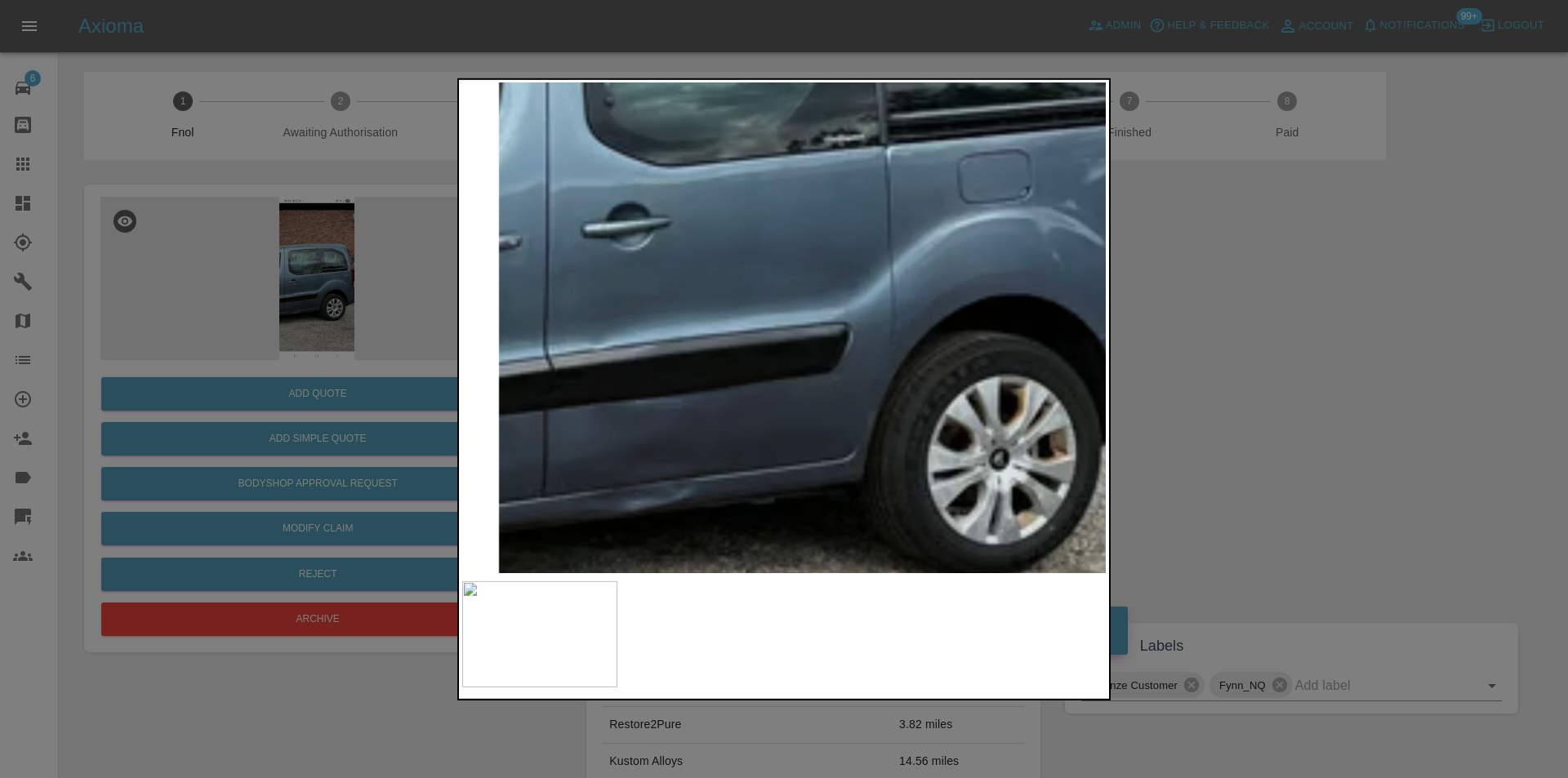
click at [752, 293] on img at bounding box center [840, 195] width 1931 height 1471
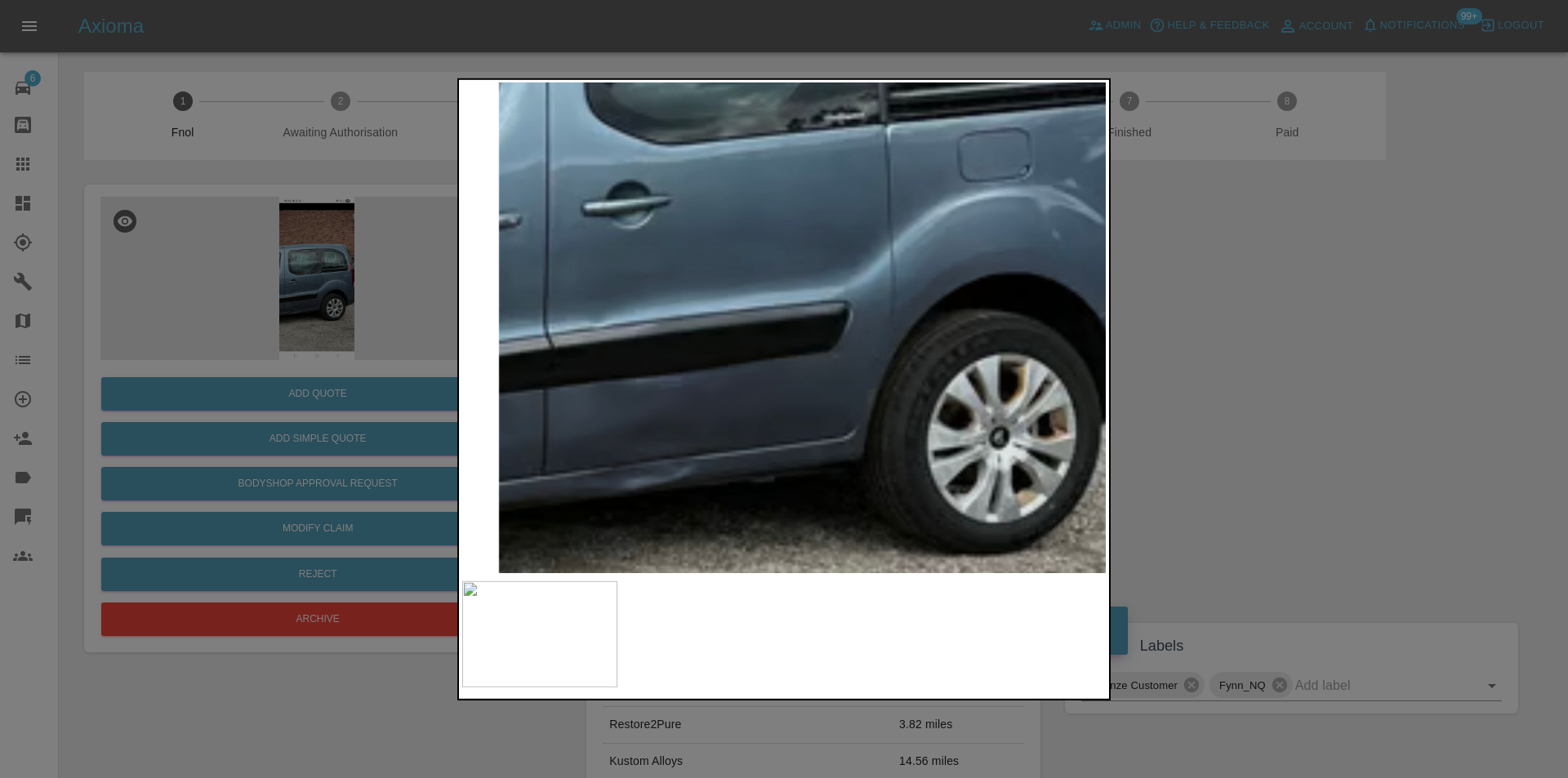
click at [1308, 377] on div at bounding box center [784, 389] width 1568 height 778
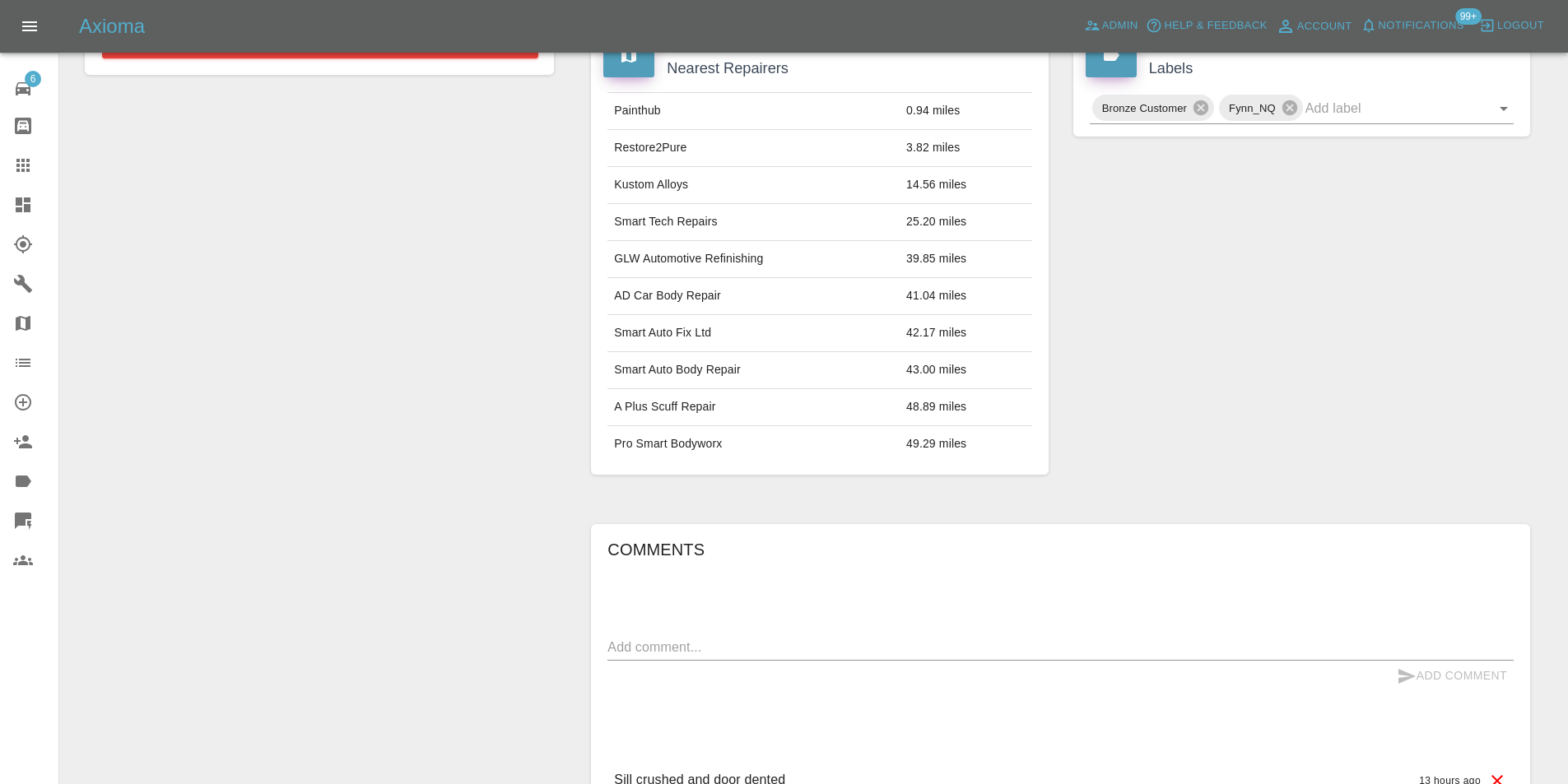
scroll to position [494, 0]
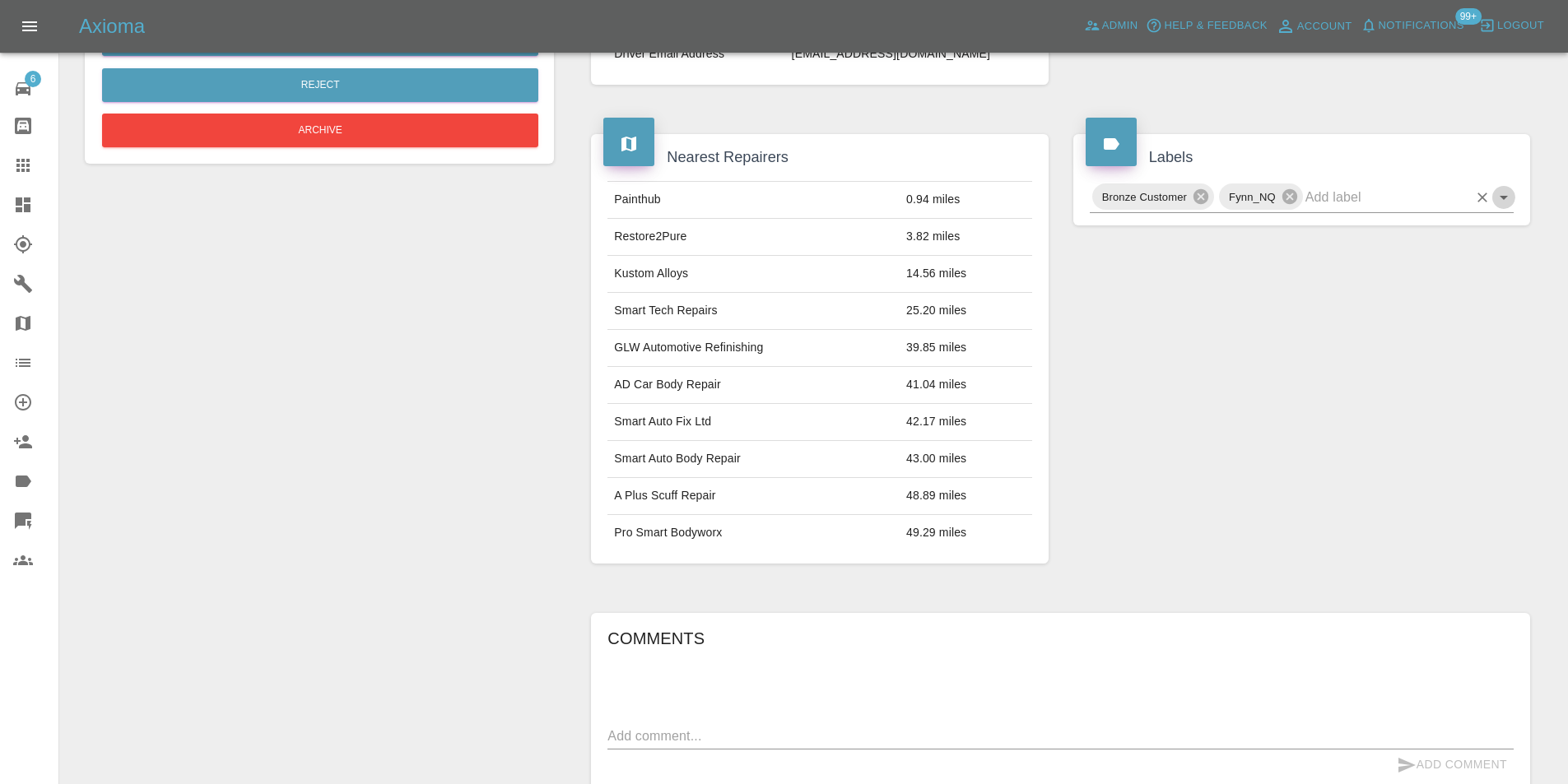
click at [1502, 199] on icon "Open" at bounding box center [1504, 198] width 20 height 20
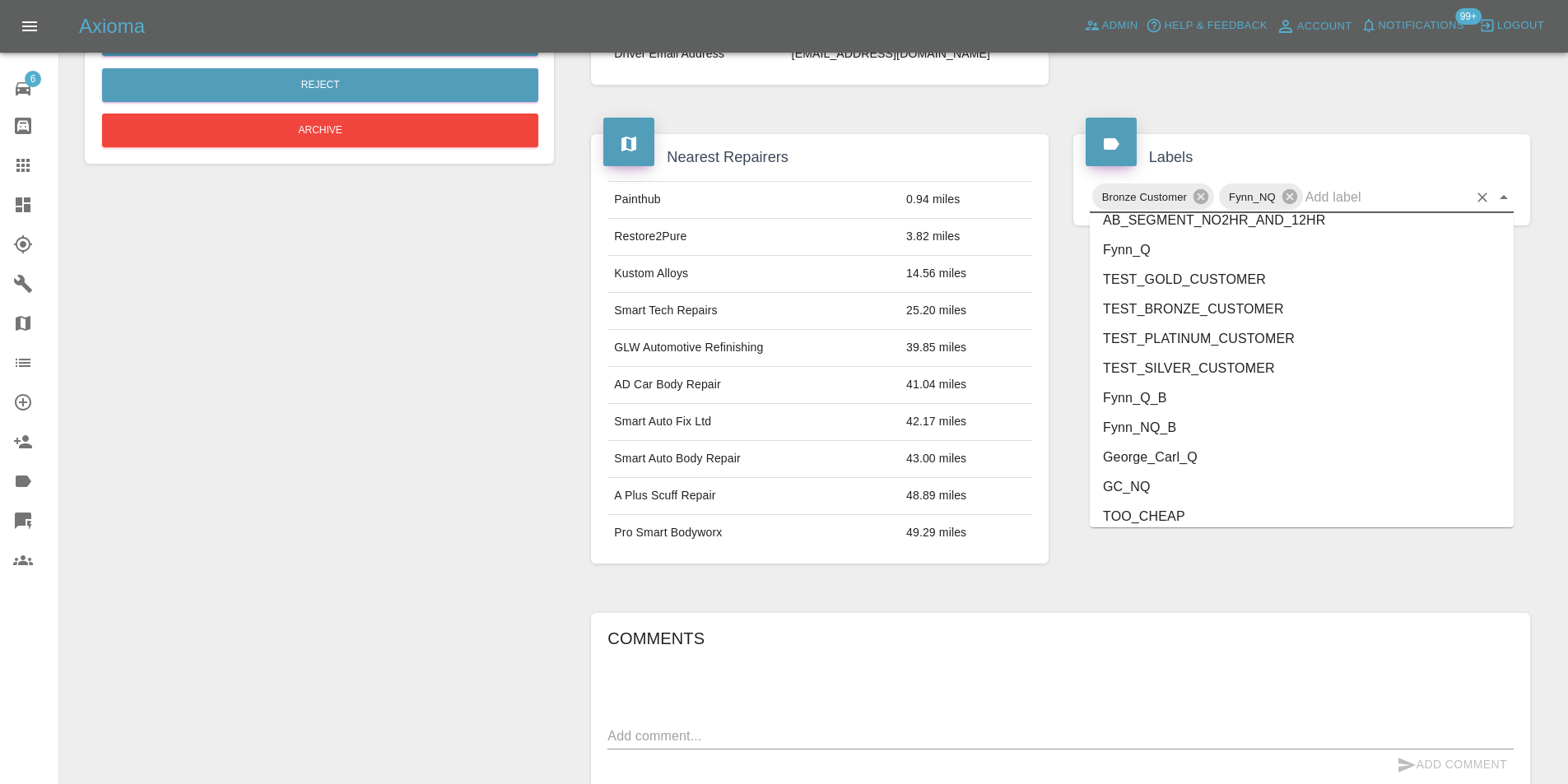
scroll to position [3433, 0]
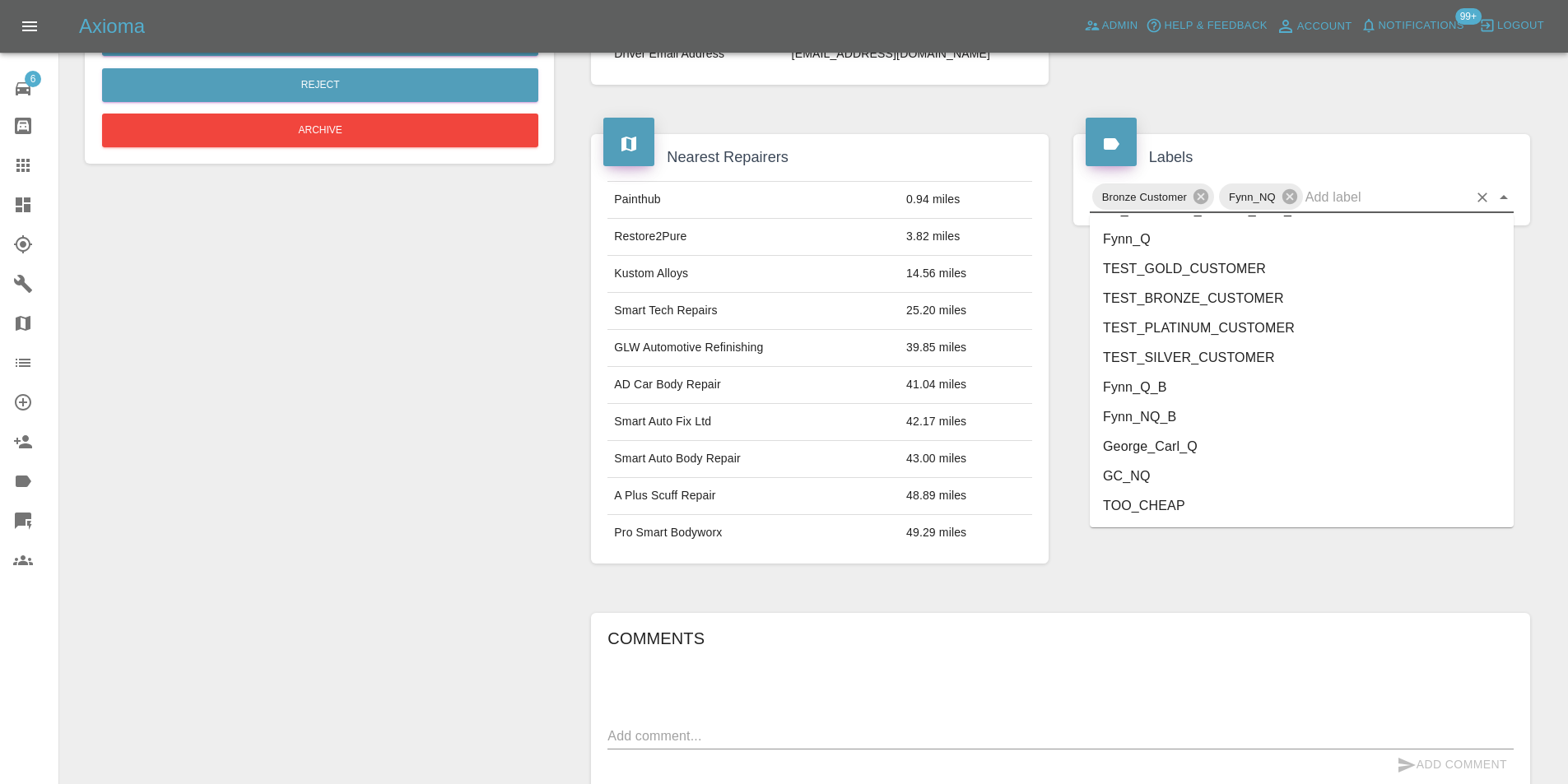
click at [1184, 442] on li "George_Carl_Q" at bounding box center [1302, 446] width 424 height 29
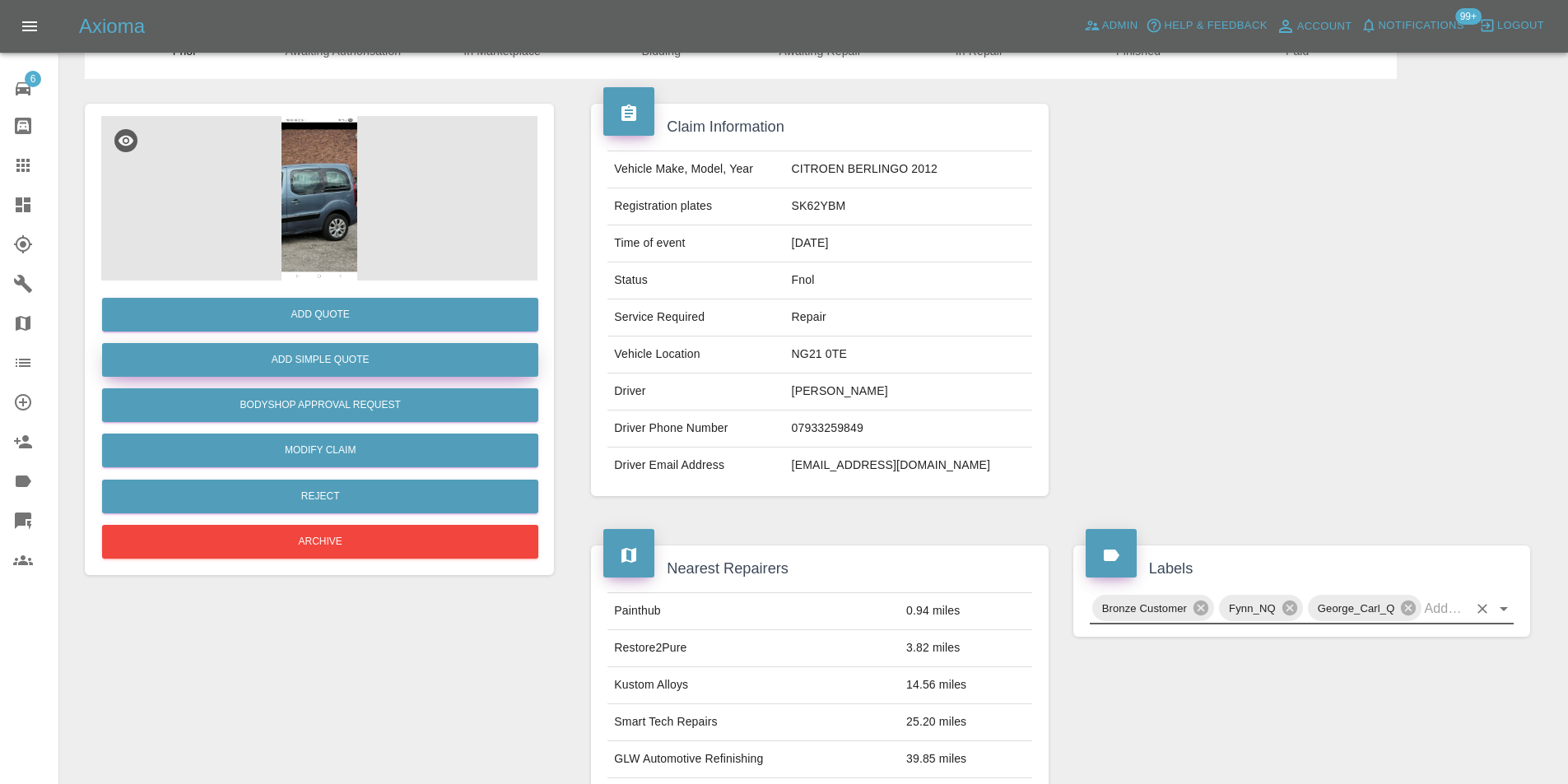
scroll to position [0, 0]
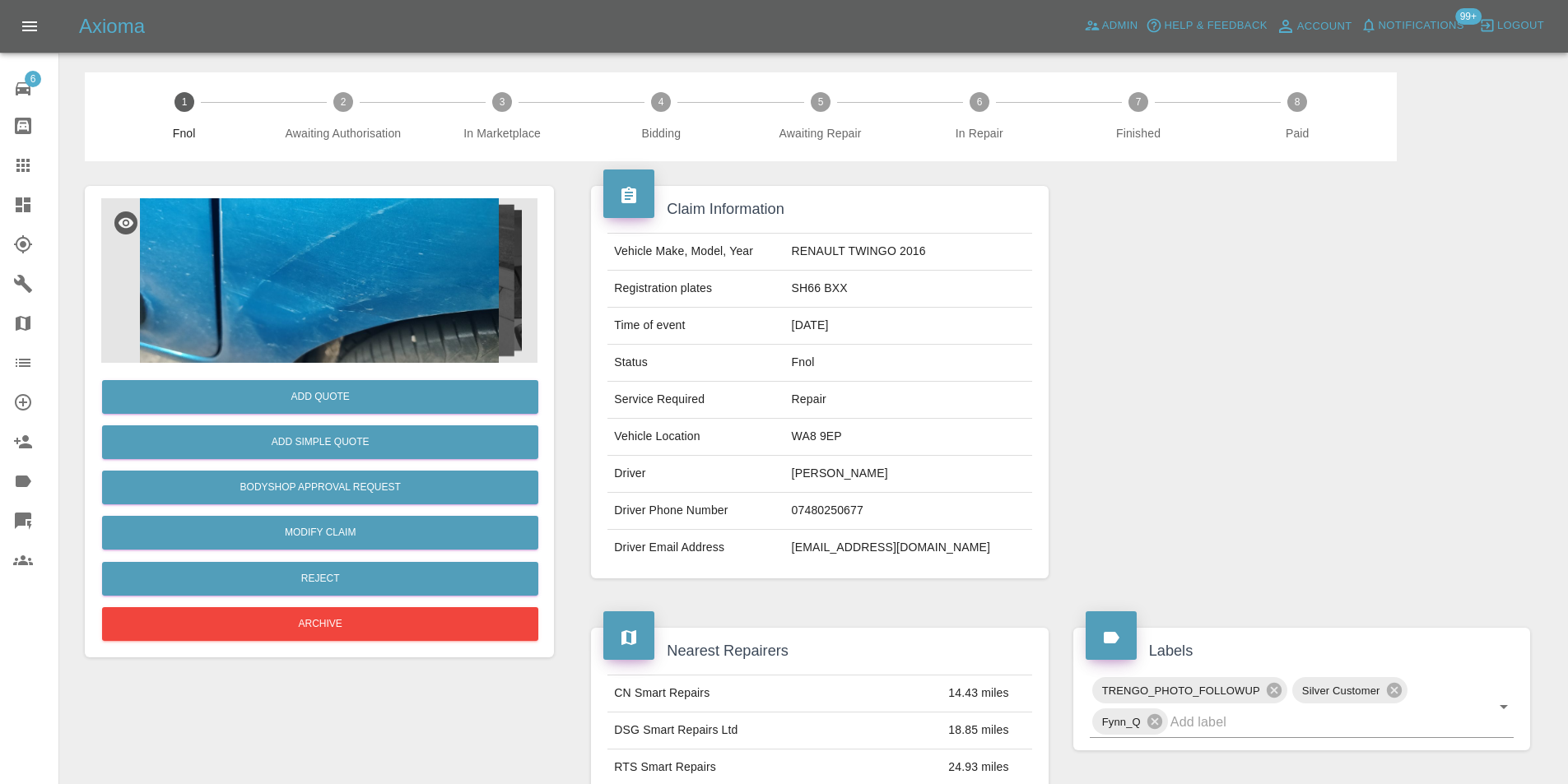
click at [358, 250] on img at bounding box center [319, 281] width 436 height 165
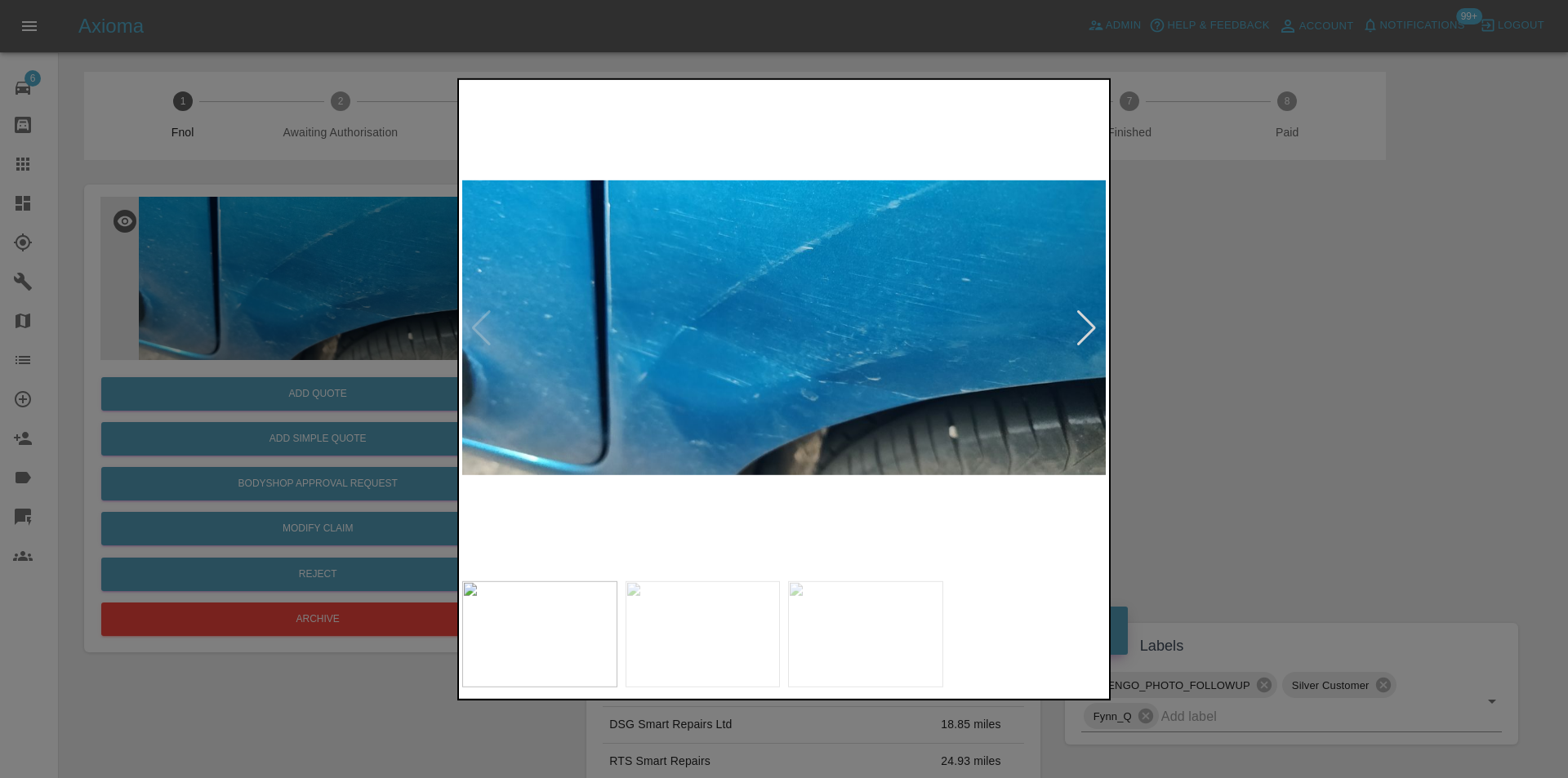
click at [1077, 326] on div at bounding box center [1087, 327] width 22 height 36
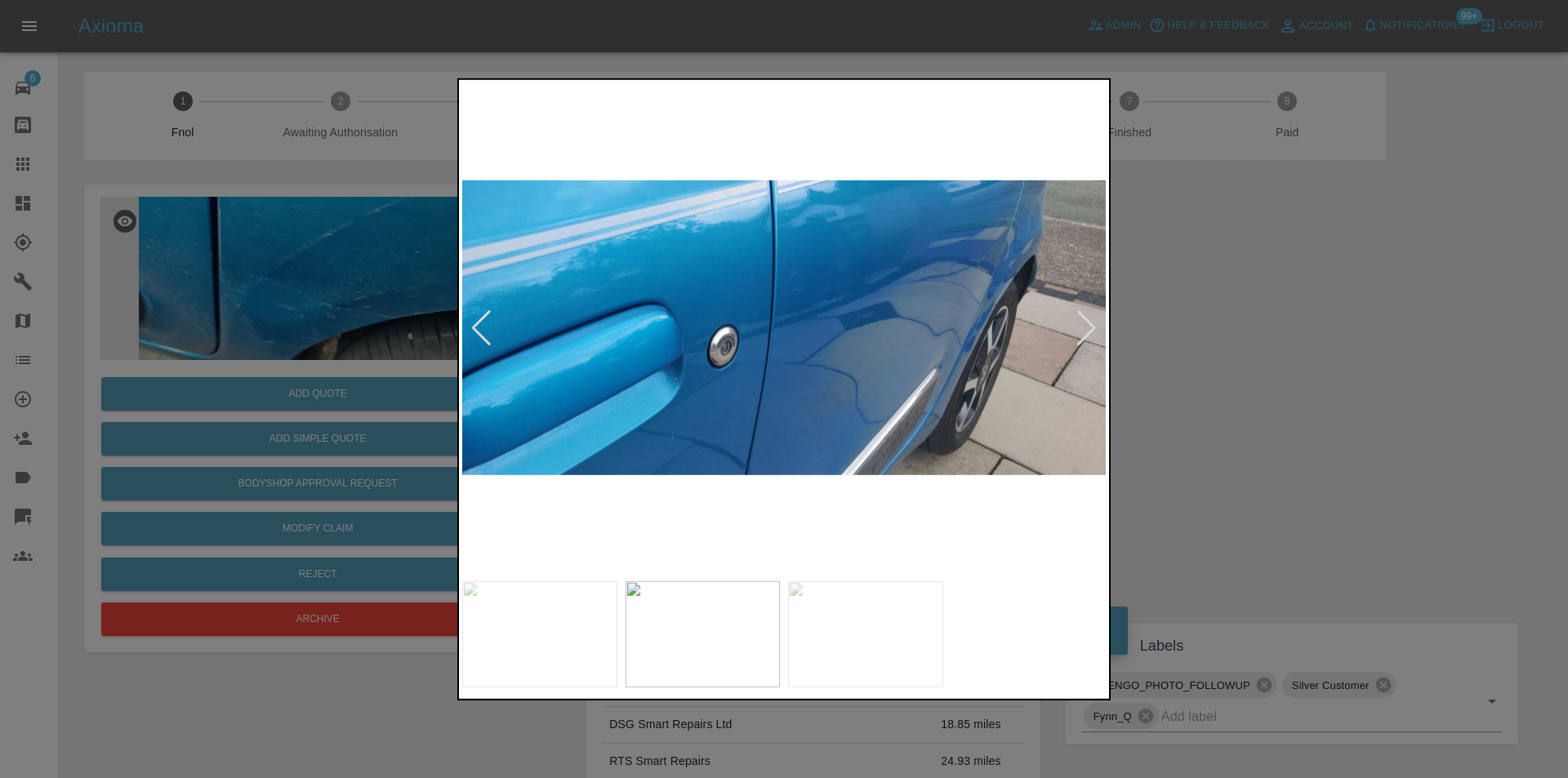
click at [1083, 329] on div at bounding box center [1087, 327] width 22 height 36
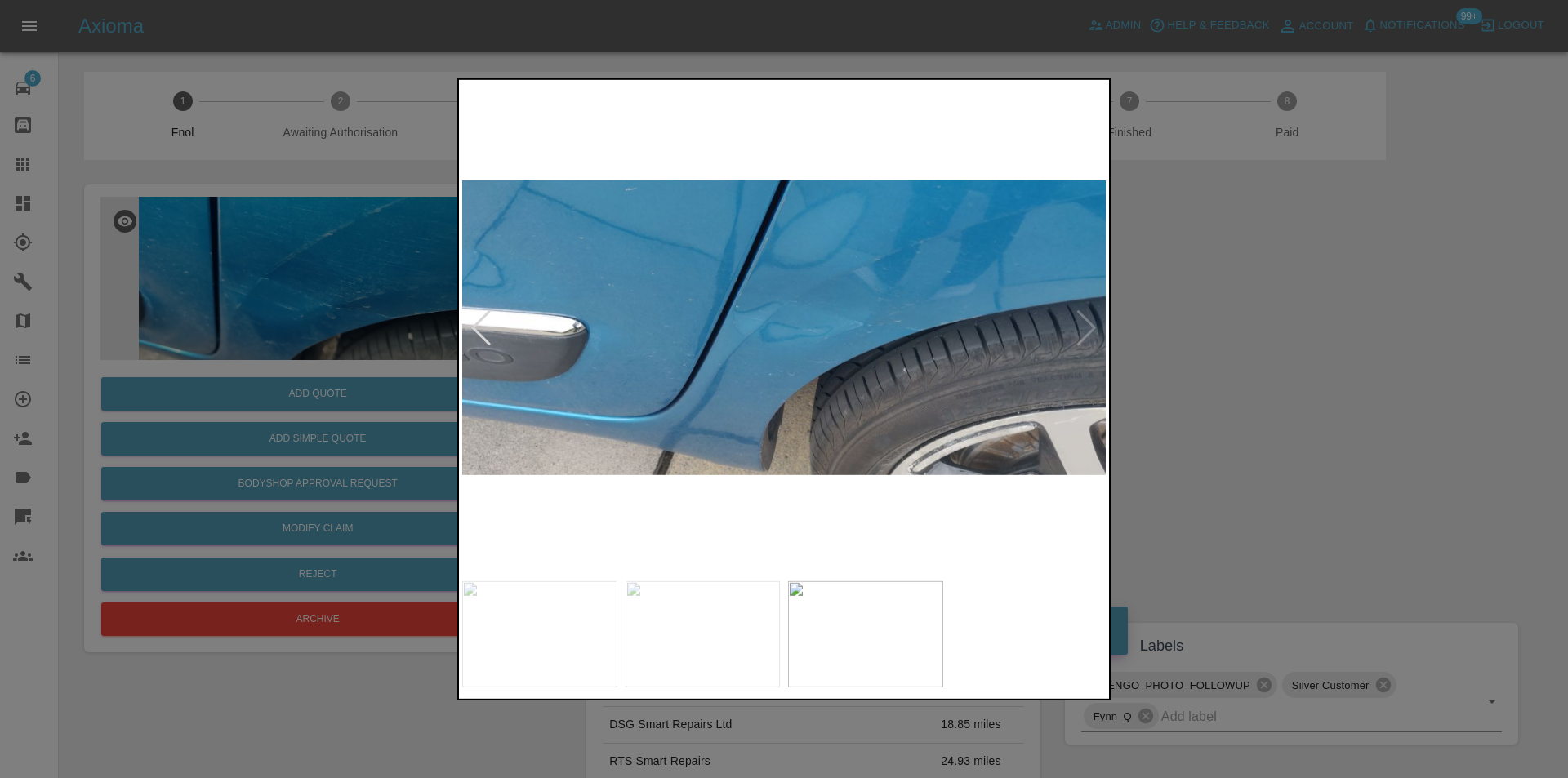
click at [1085, 331] on img at bounding box center [784, 327] width 643 height 490
drag, startPoint x: 1277, startPoint y: 344, endPoint x: 632, endPoint y: 446, distance: 653.0
click at [1265, 344] on div at bounding box center [784, 389] width 1568 height 778
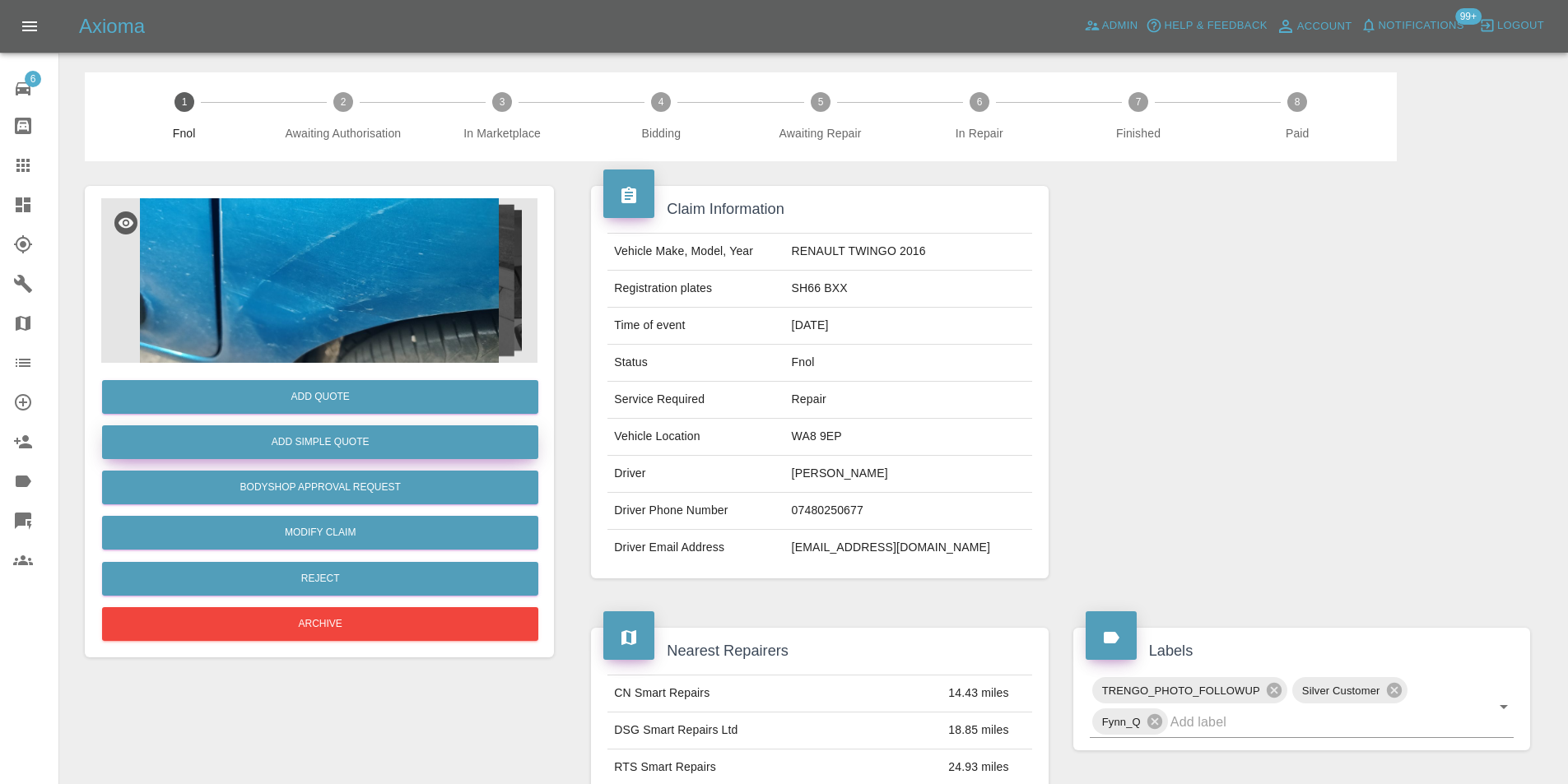
click at [342, 446] on button "Add Simple Quote" at bounding box center [320, 442] width 436 height 34
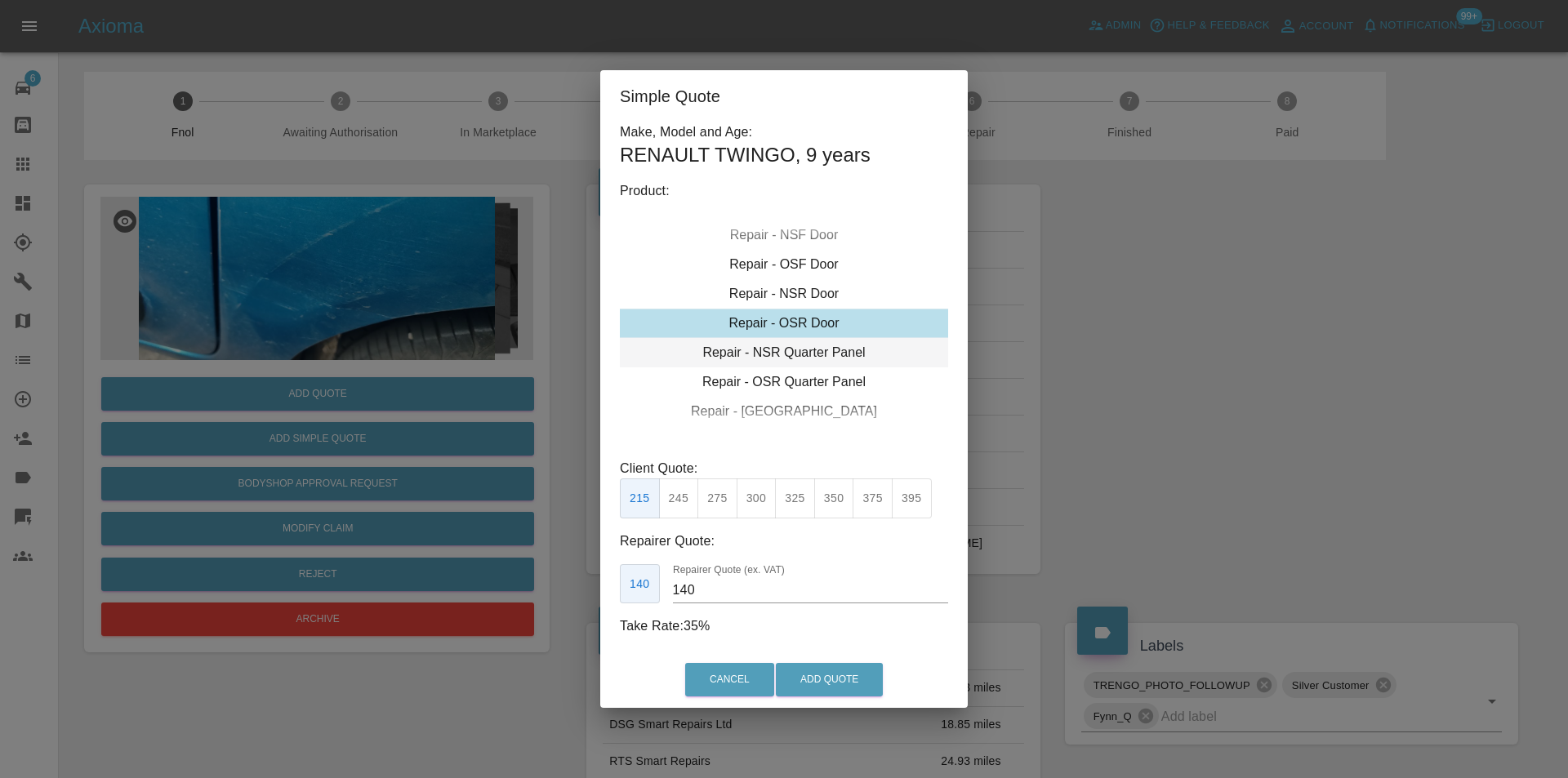
click at [817, 348] on div "Repair - NSR Quarter Panel" at bounding box center [784, 352] width 328 height 29
click at [840, 504] on button "350" at bounding box center [835, 499] width 40 height 40
type input "230"
drag, startPoint x: 841, startPoint y: 682, endPoint x: 755, endPoint y: 443, distance: 254.0
click at [841, 682] on button "Add Quote" at bounding box center [829, 680] width 107 height 33
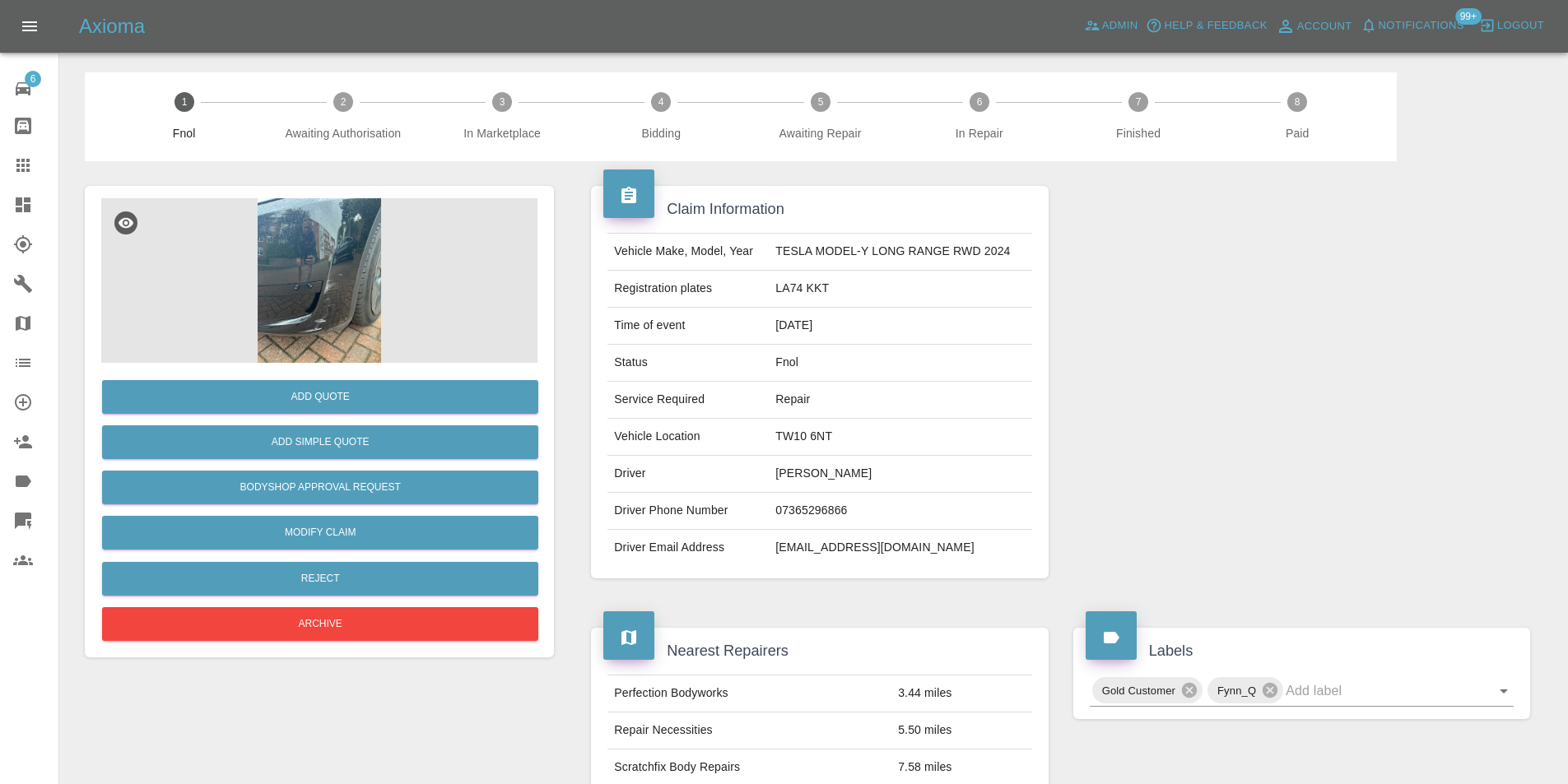
click at [353, 276] on img at bounding box center [319, 281] width 436 height 165
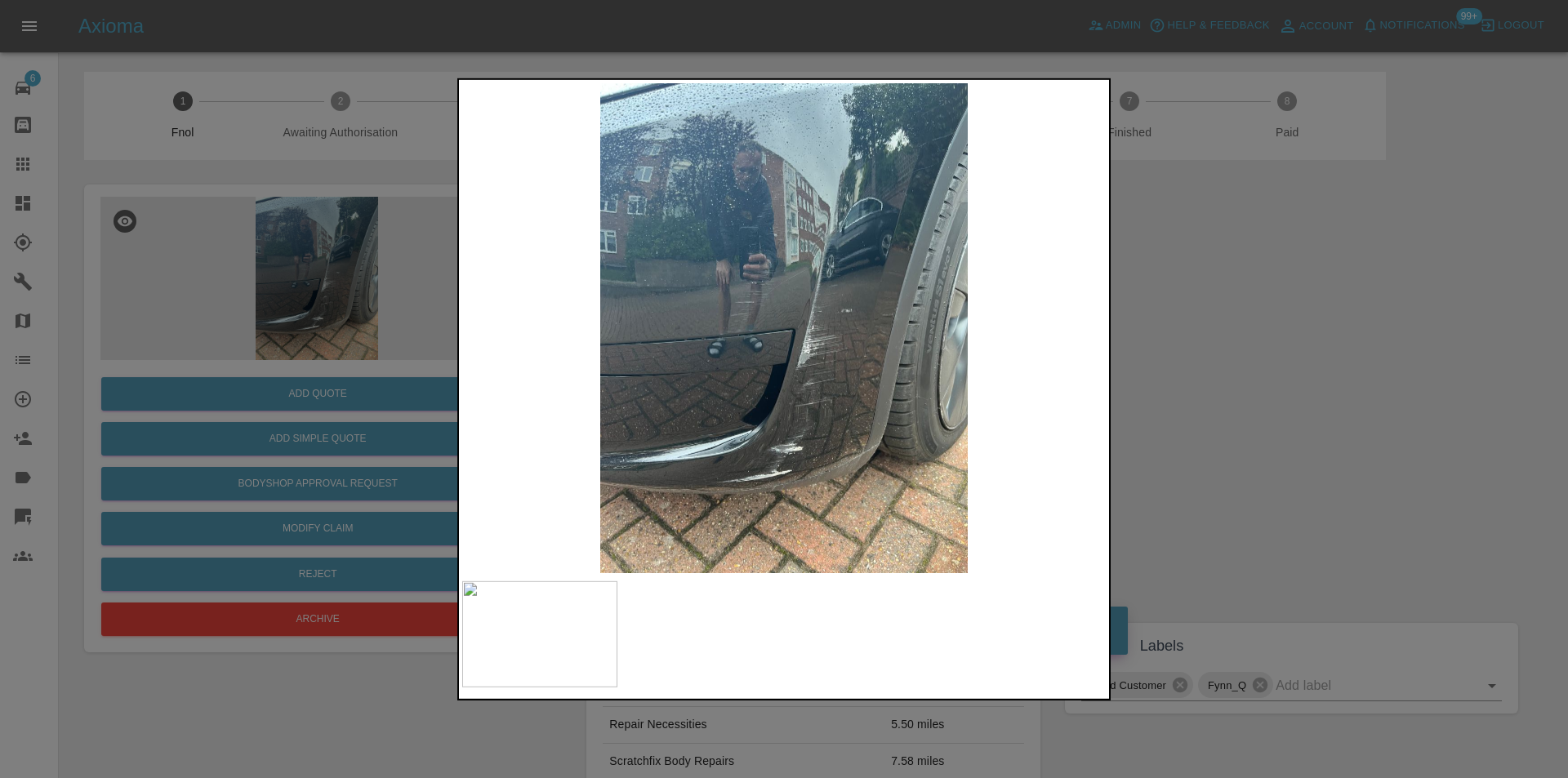
click at [1240, 387] on div at bounding box center [784, 389] width 1568 height 778
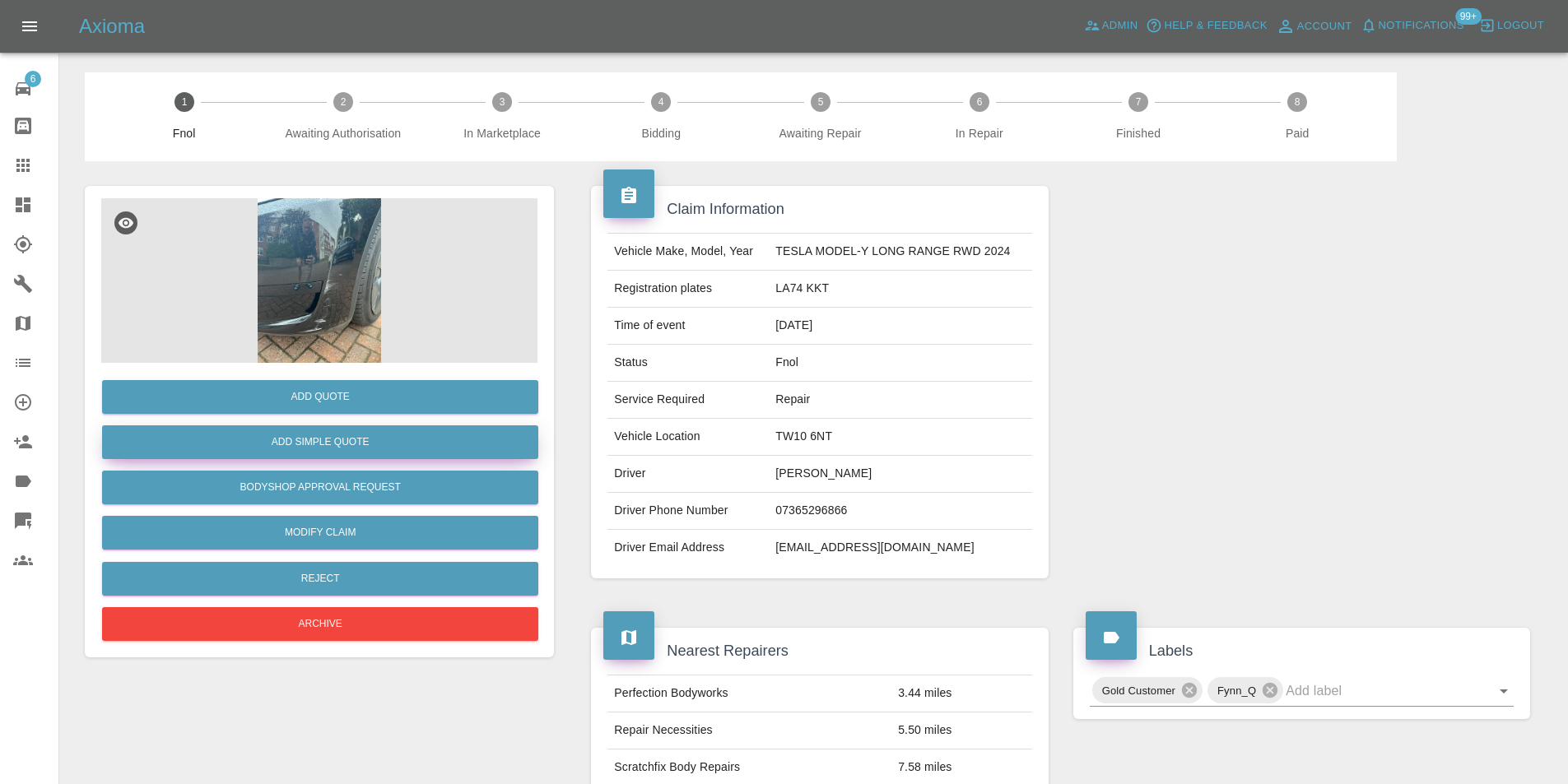
click at [266, 436] on button "Add Simple Quote" at bounding box center [320, 442] width 436 height 34
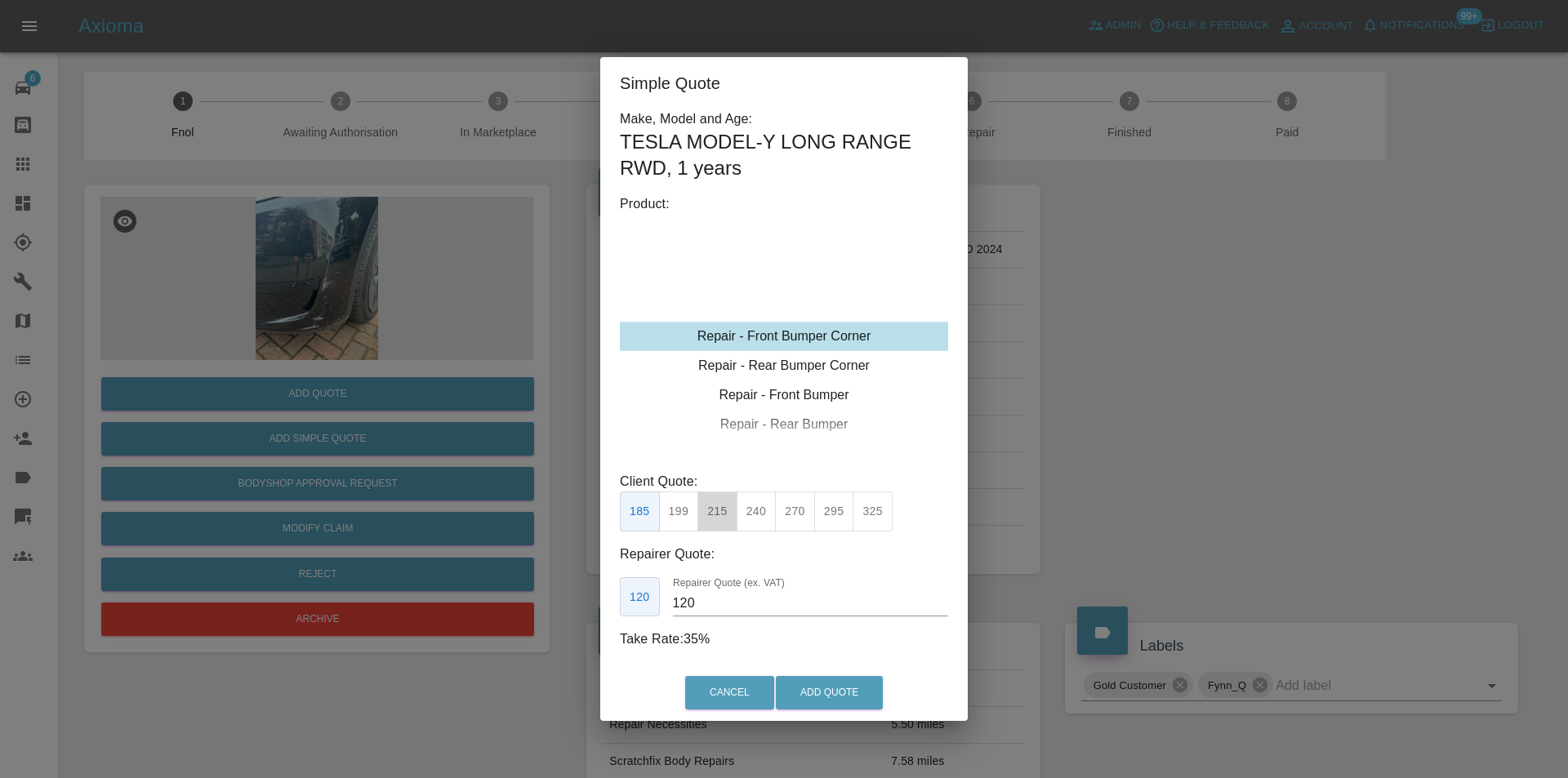
drag, startPoint x: 712, startPoint y: 507, endPoint x: 791, endPoint y: 630, distance: 146.2
click at [712, 506] on button "215" at bounding box center [717, 511] width 40 height 40
type input "135"
click at [813, 692] on button "Add Quote" at bounding box center [829, 693] width 107 height 33
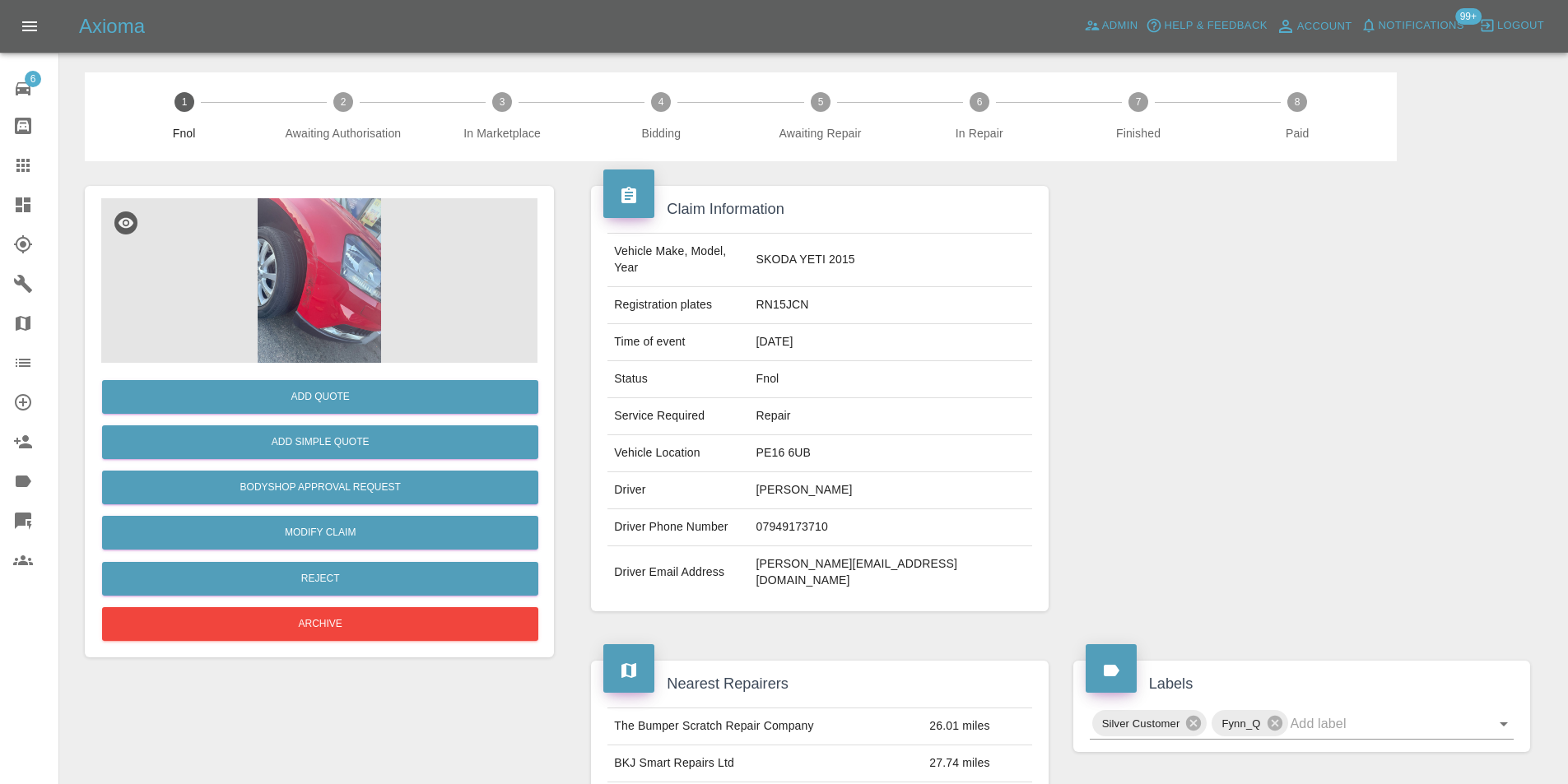
click at [297, 245] on img at bounding box center [319, 281] width 436 height 165
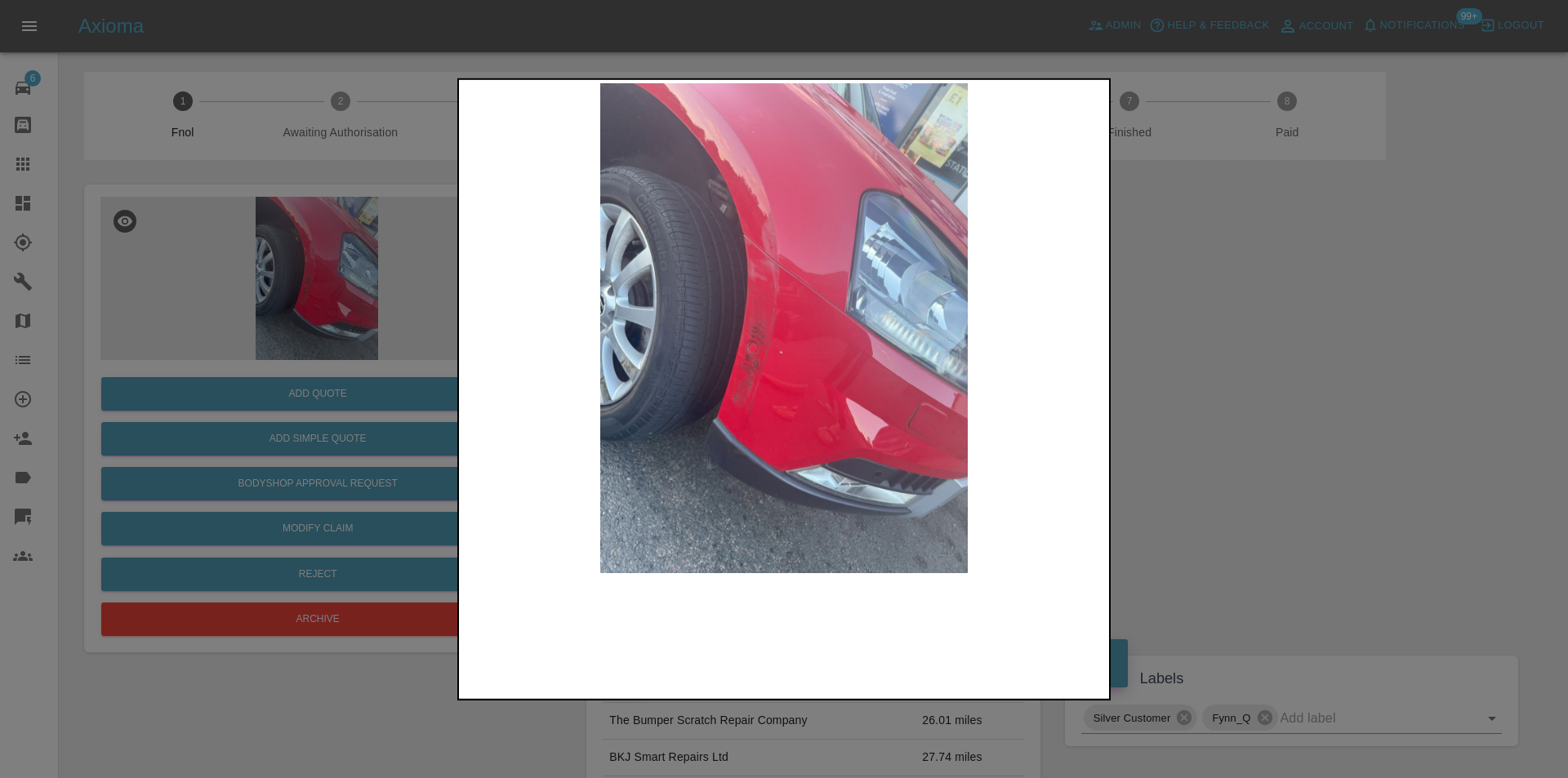
click at [754, 272] on img at bounding box center [784, 327] width 643 height 490
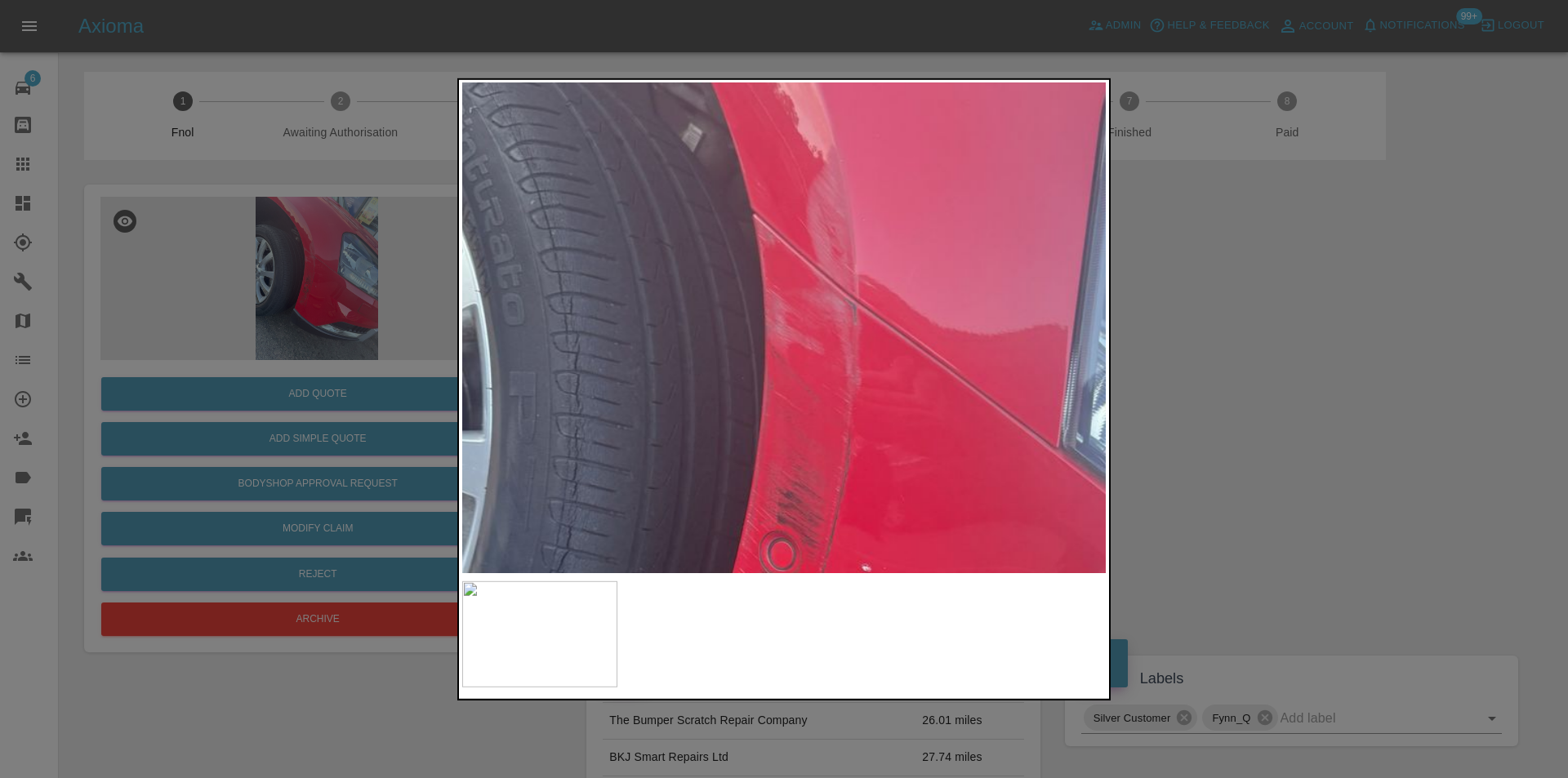
click at [754, 273] on img at bounding box center [875, 495] width 1931 height 1471
click at [754, 273] on img at bounding box center [875, 497] width 1931 height 1471
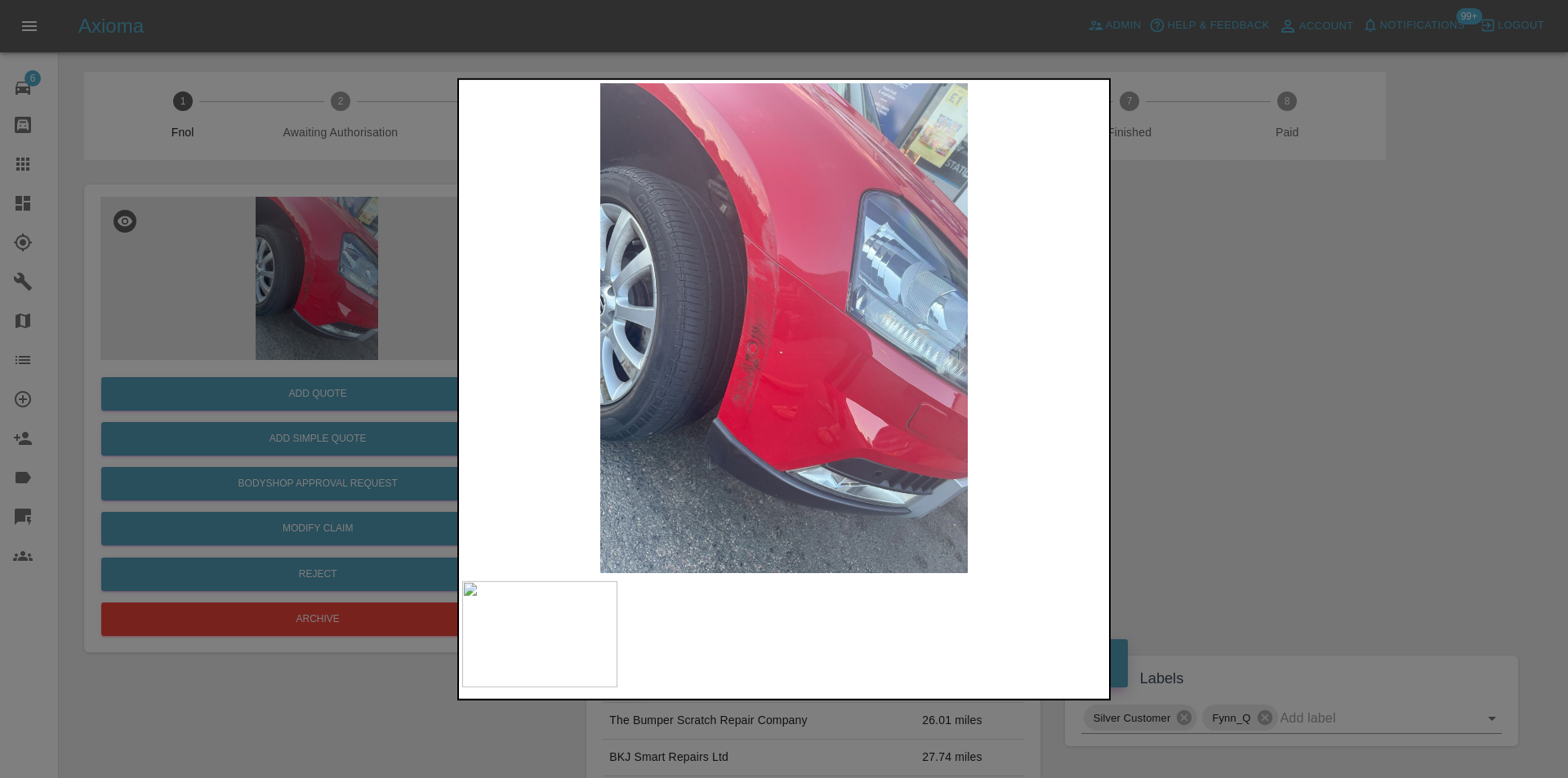
drag, startPoint x: 1257, startPoint y: 317, endPoint x: 777, endPoint y: 419, distance: 490.7
click at [1253, 318] on div at bounding box center [784, 389] width 1568 height 778
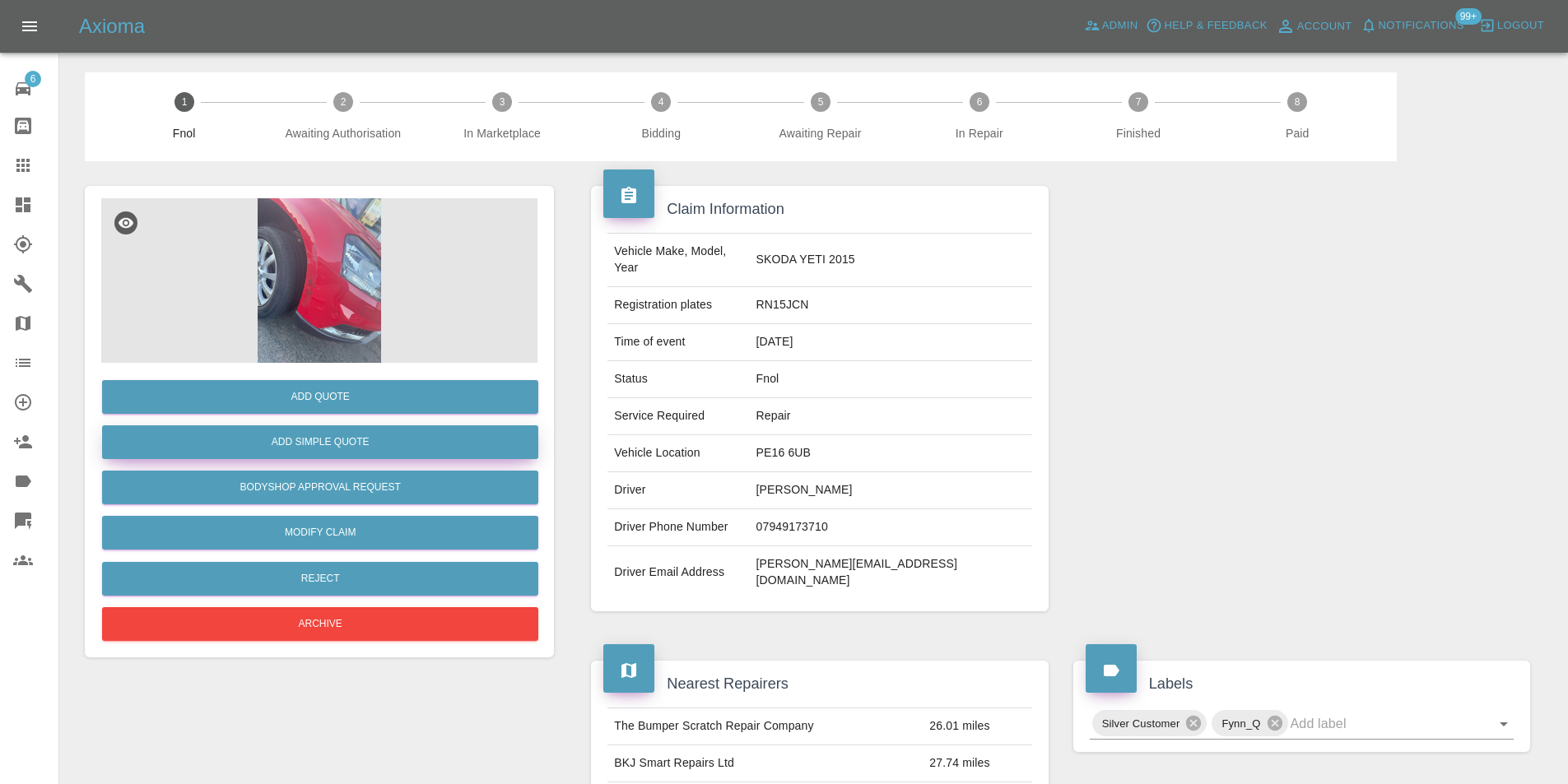
click at [361, 446] on button "Add Simple Quote" at bounding box center [320, 442] width 436 height 34
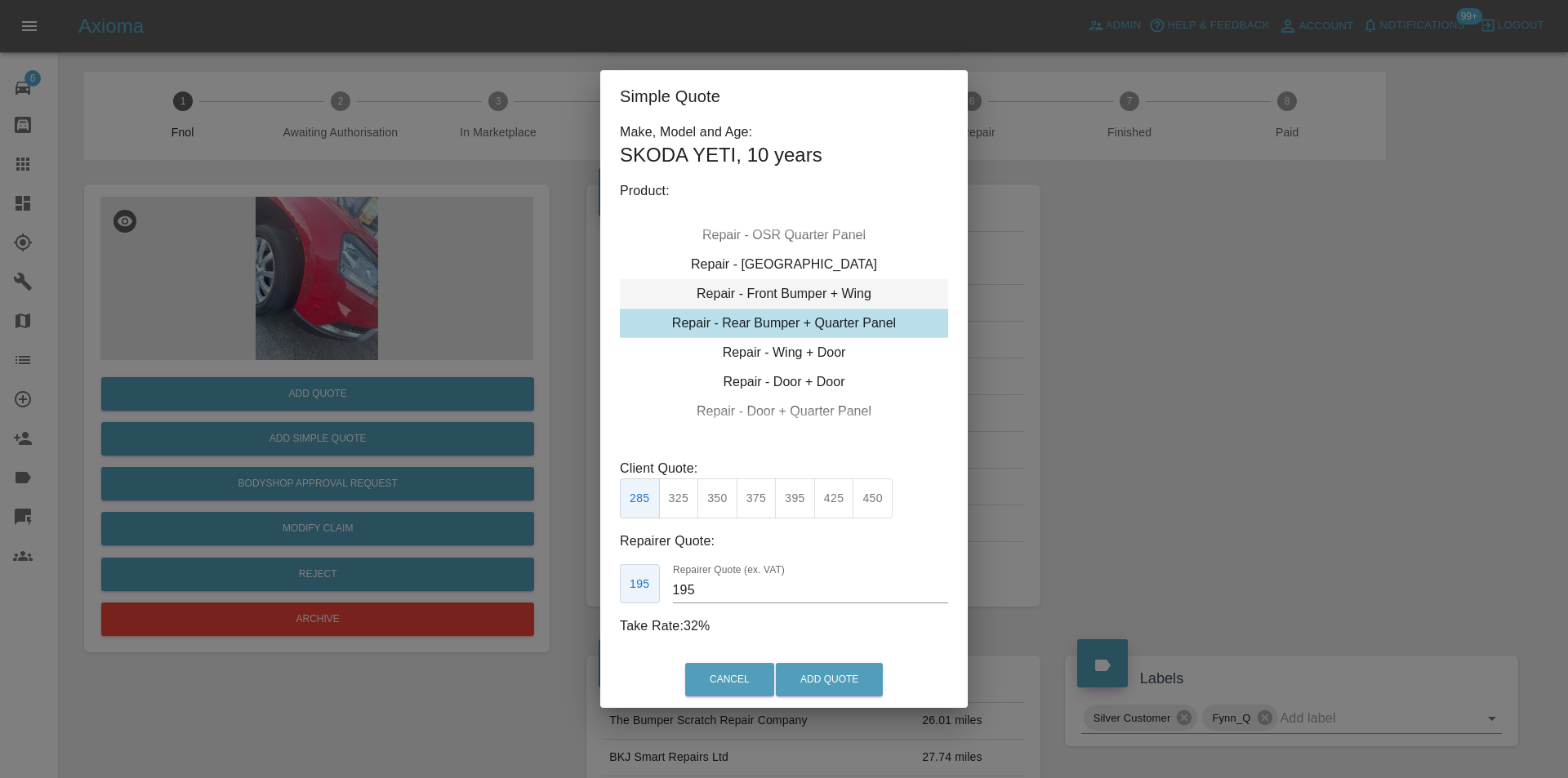
click at [836, 290] on div "Repair - Front Bumper + Wing" at bounding box center [784, 293] width 328 height 29
drag, startPoint x: 708, startPoint y: 498, endPoint x: 777, endPoint y: 614, distance: 135.0
click at [709, 498] on button "350" at bounding box center [717, 499] width 40 height 40
type input "210"
click at [826, 695] on button "Add Quote" at bounding box center [829, 680] width 107 height 33
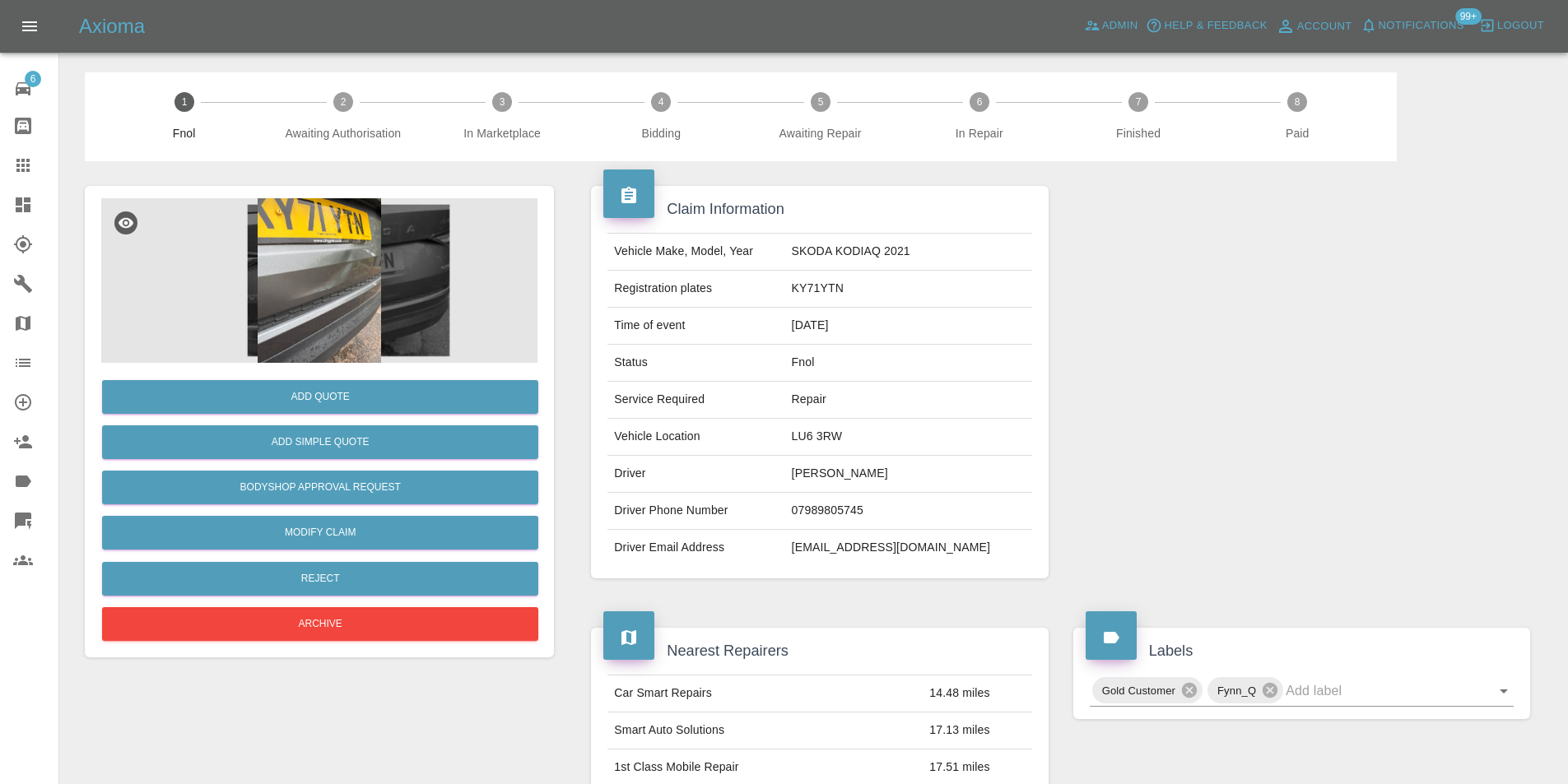
click at [367, 255] on img at bounding box center [319, 281] width 436 height 165
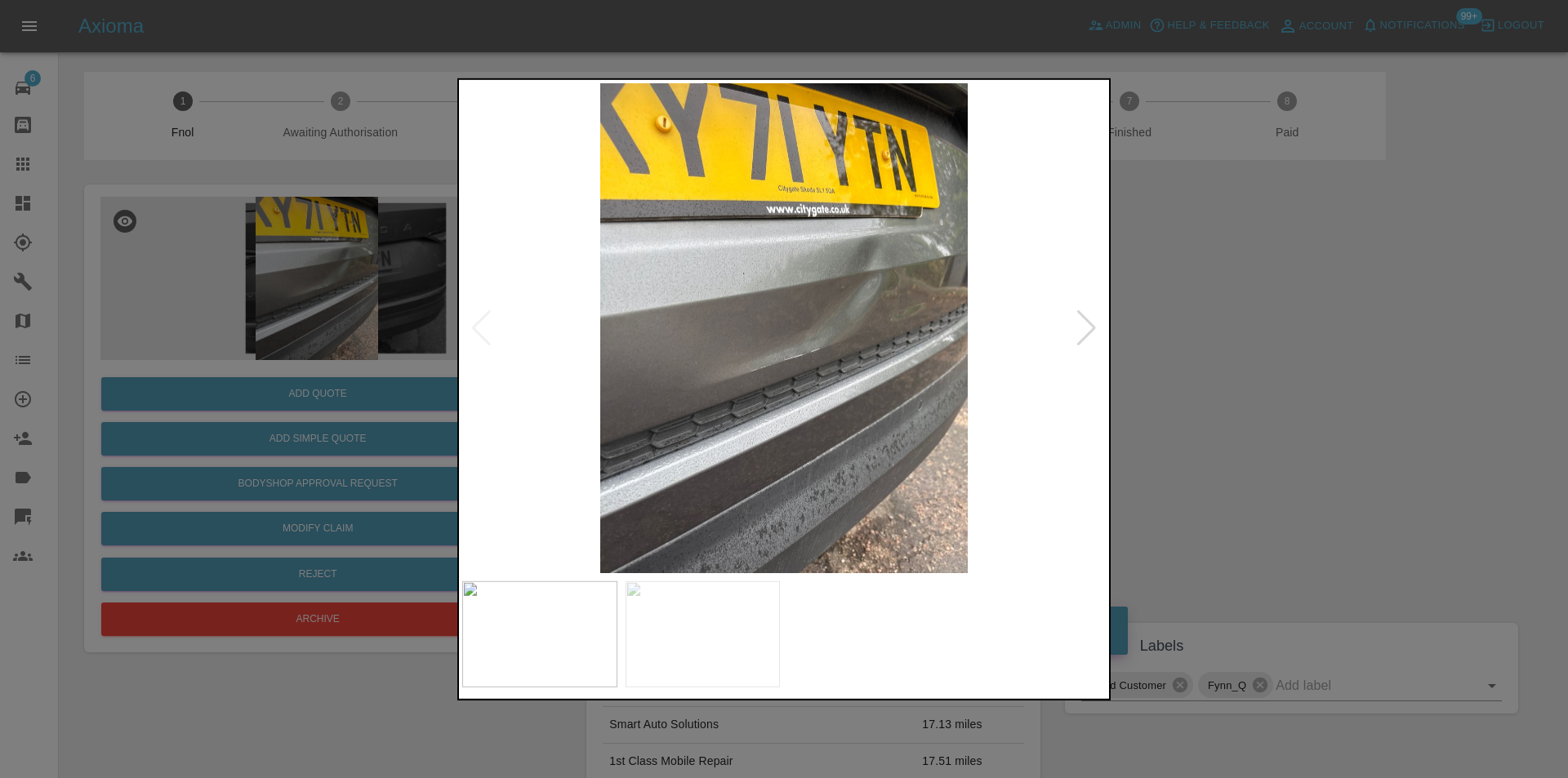
click at [1087, 323] on div at bounding box center [1087, 327] width 22 height 36
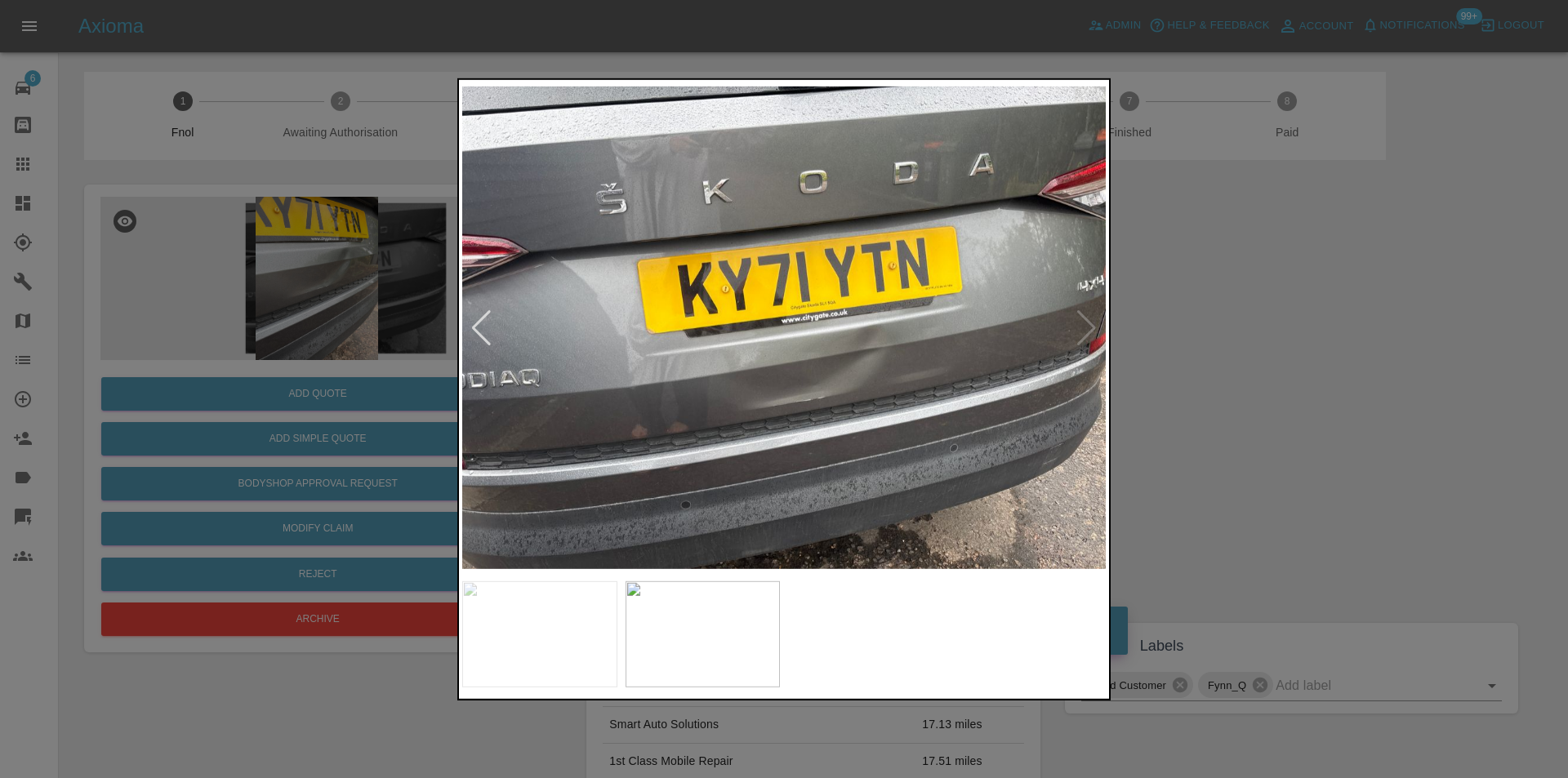
click at [1090, 323] on img at bounding box center [784, 327] width 643 height 490
drag, startPoint x: 1296, startPoint y: 338, endPoint x: 1260, endPoint y: 337, distance: 36.0
click at [1297, 339] on div at bounding box center [784, 389] width 1568 height 778
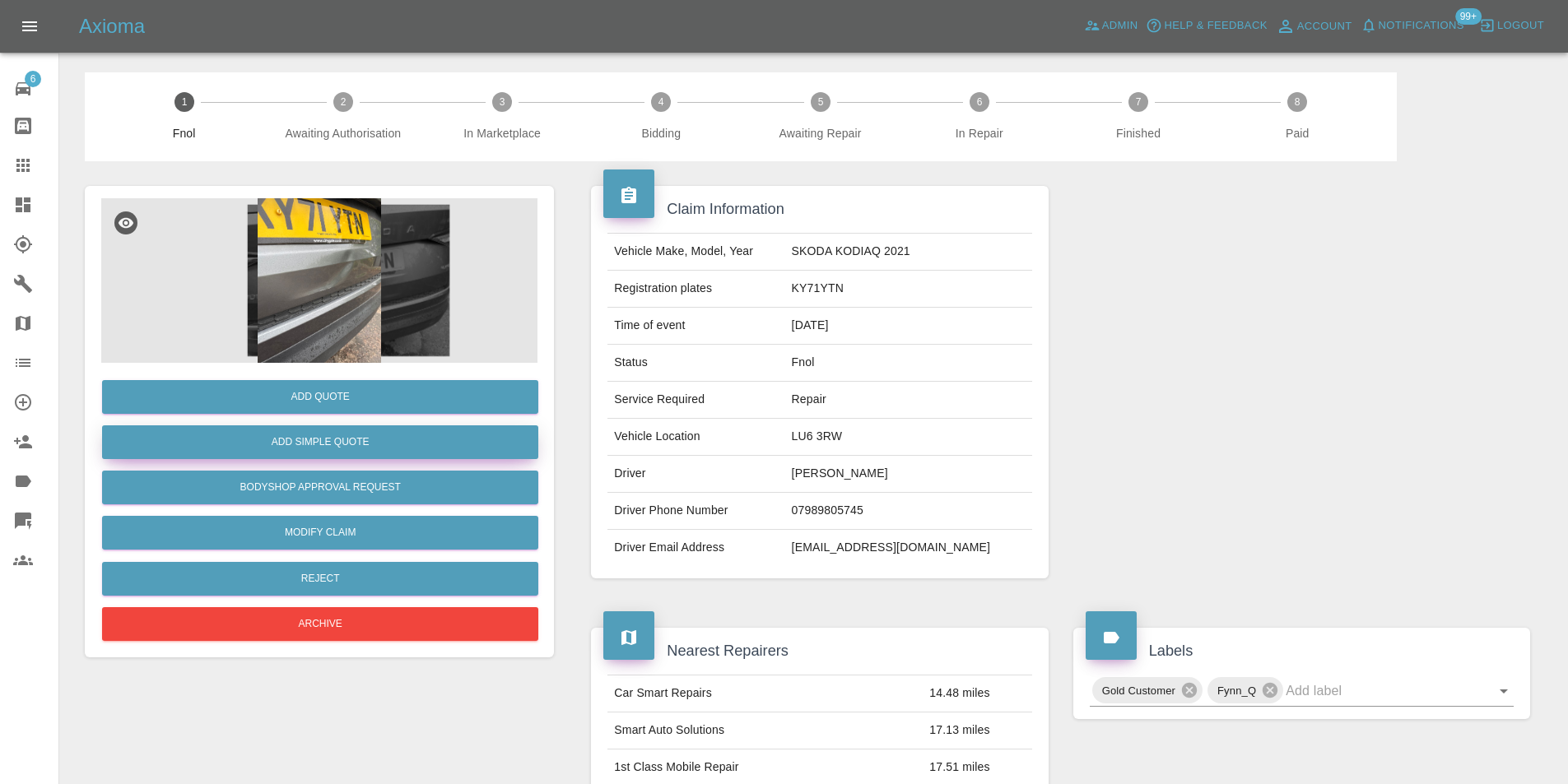
click at [348, 437] on button "Add Simple Quote" at bounding box center [320, 442] width 436 height 34
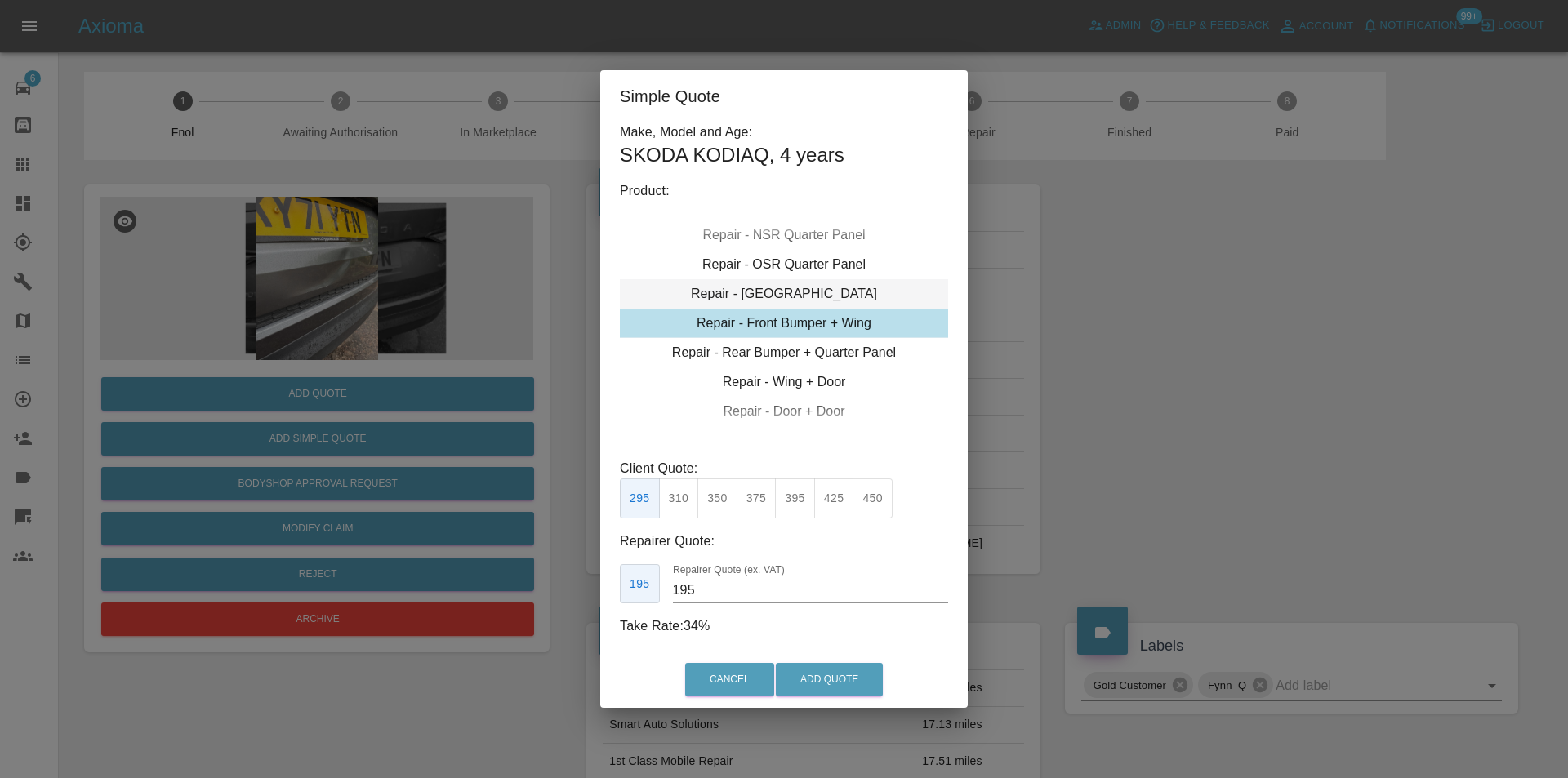
click at [810, 293] on div "Repair - Tailgate" at bounding box center [784, 293] width 328 height 29
click at [880, 500] on button "375" at bounding box center [873, 499] width 40 height 40
type input "250"
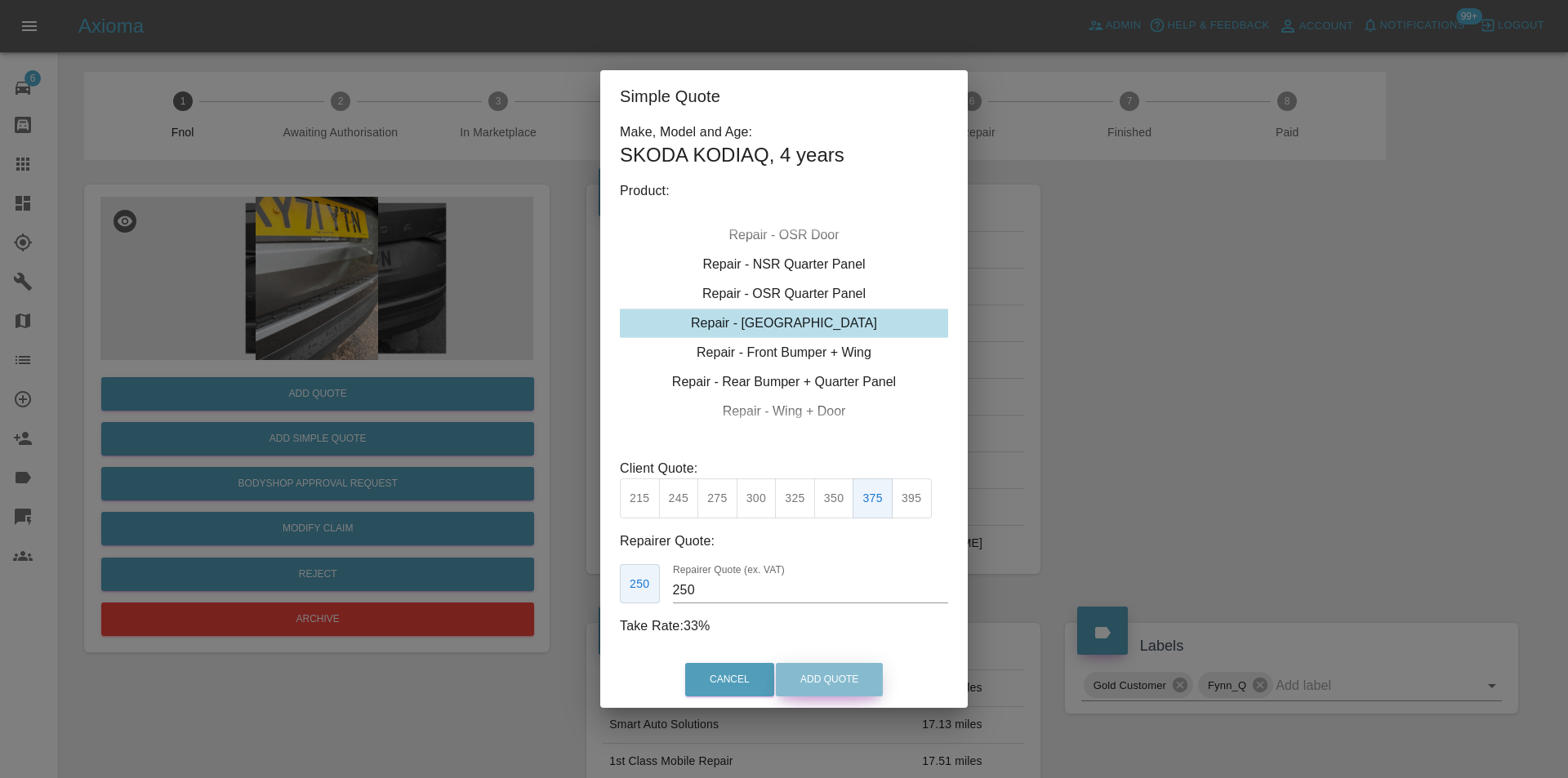
click at [831, 678] on button "Add Quote" at bounding box center [829, 680] width 107 height 33
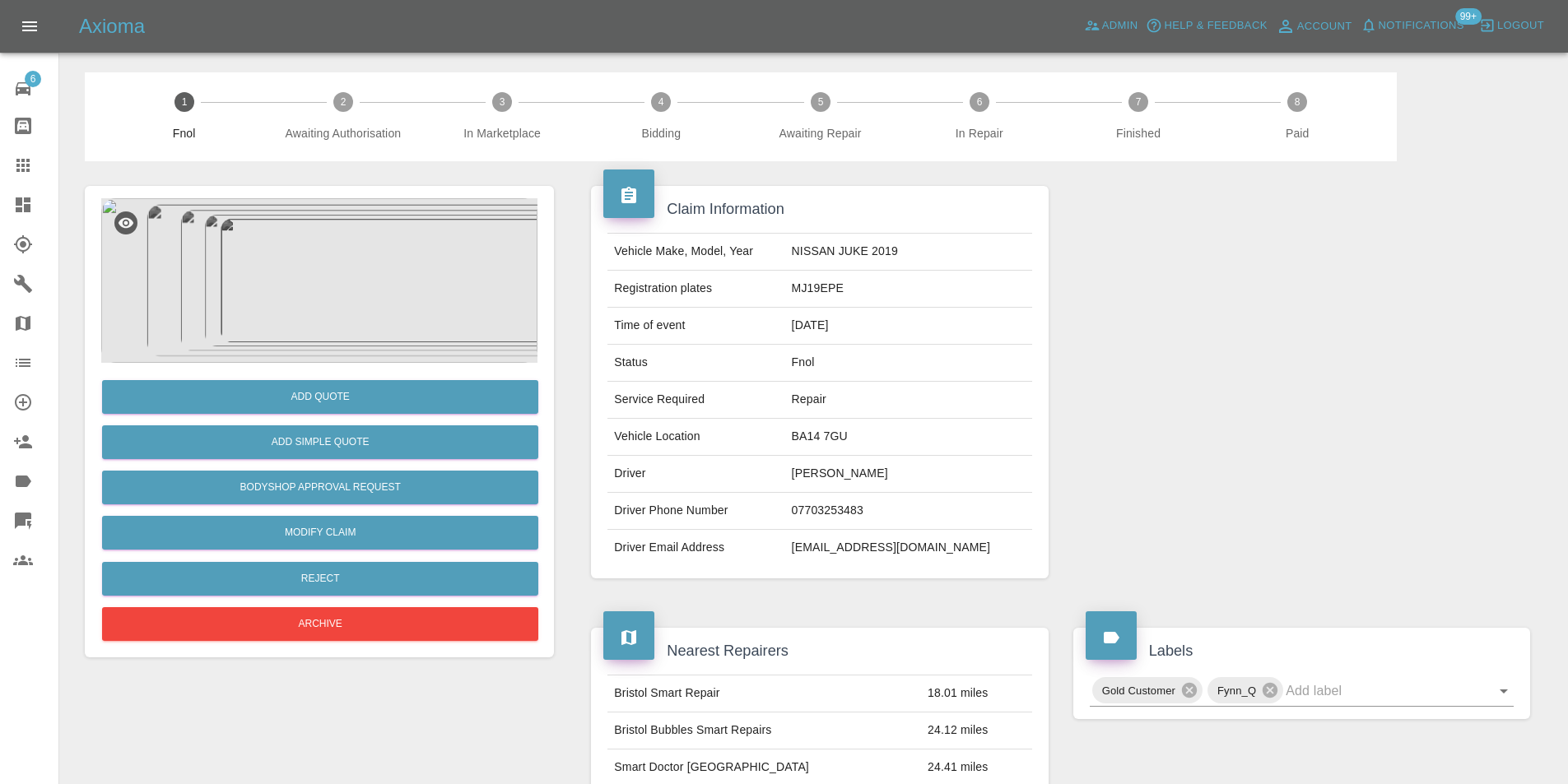
click at [350, 255] on img at bounding box center [319, 281] width 436 height 165
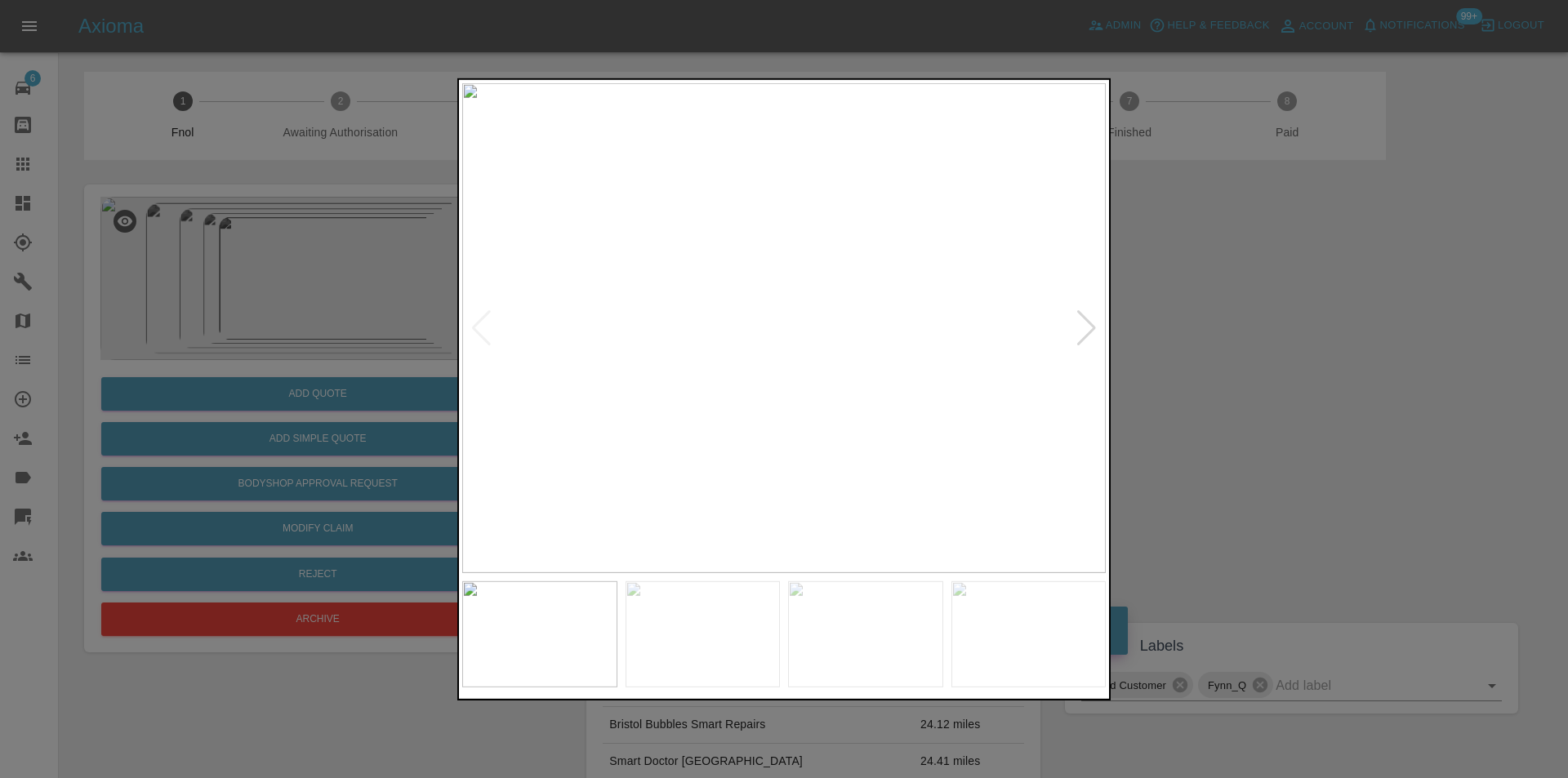
click at [1087, 340] on div at bounding box center [1087, 327] width 22 height 36
click at [1087, 338] on div at bounding box center [1087, 327] width 22 height 36
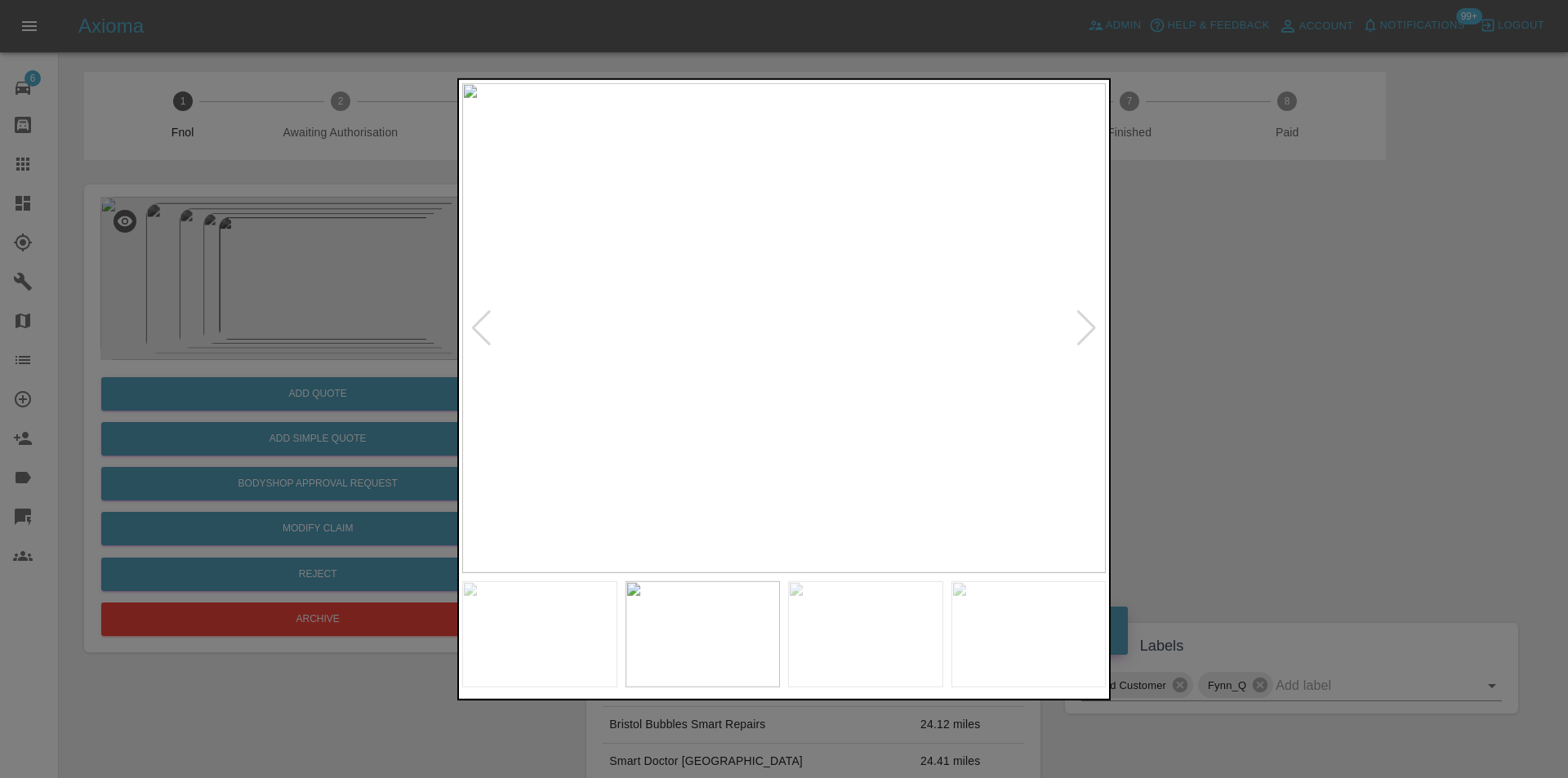
click at [1087, 338] on div at bounding box center [1087, 327] width 22 height 36
drag, startPoint x: 1272, startPoint y: 357, endPoint x: 821, endPoint y: 117, distance: 510.9
click at [1269, 356] on div at bounding box center [784, 389] width 1568 height 778
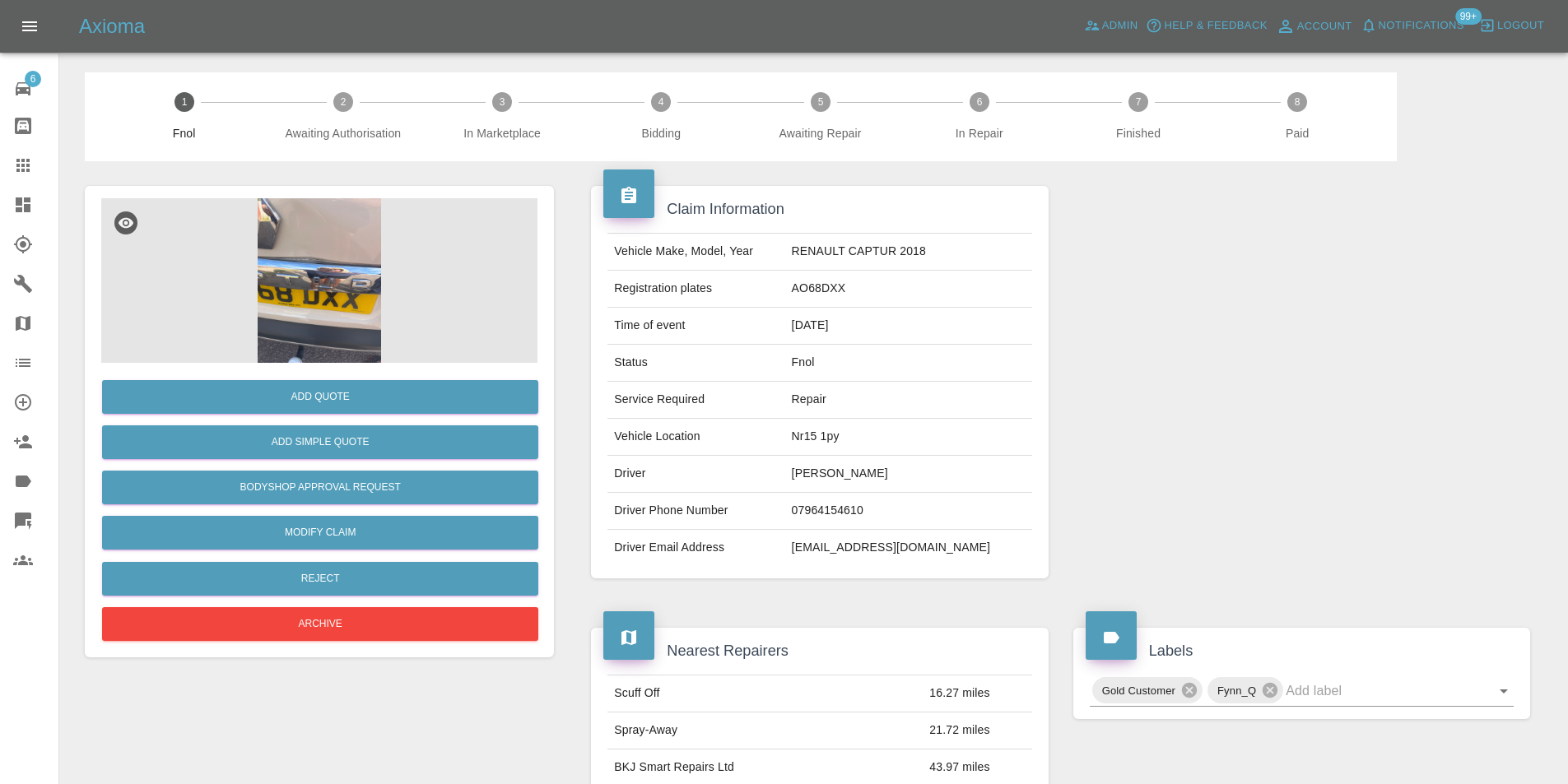
click at [320, 204] on img at bounding box center [319, 281] width 436 height 165
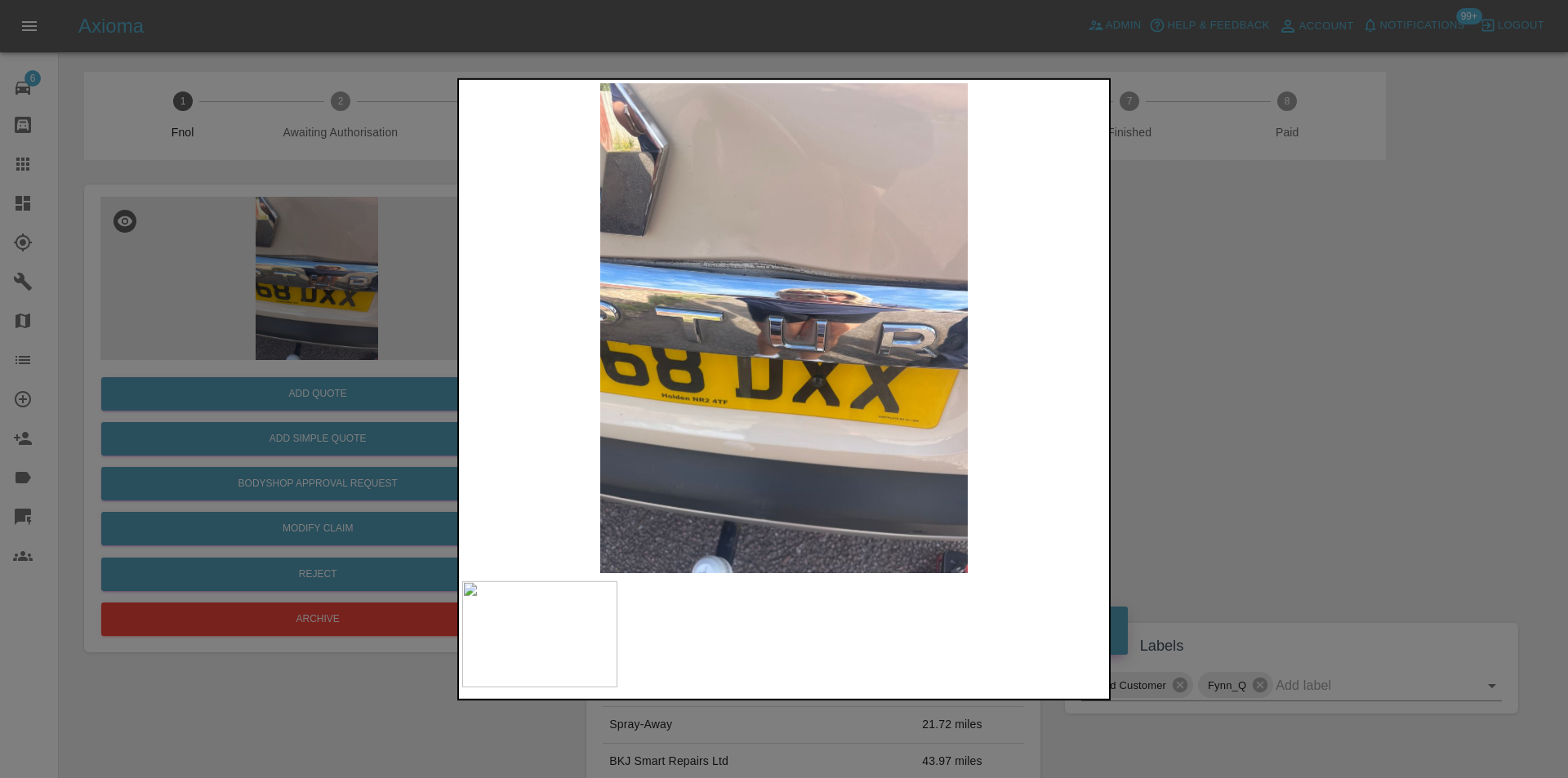
click at [1211, 330] on div at bounding box center [784, 389] width 1568 height 778
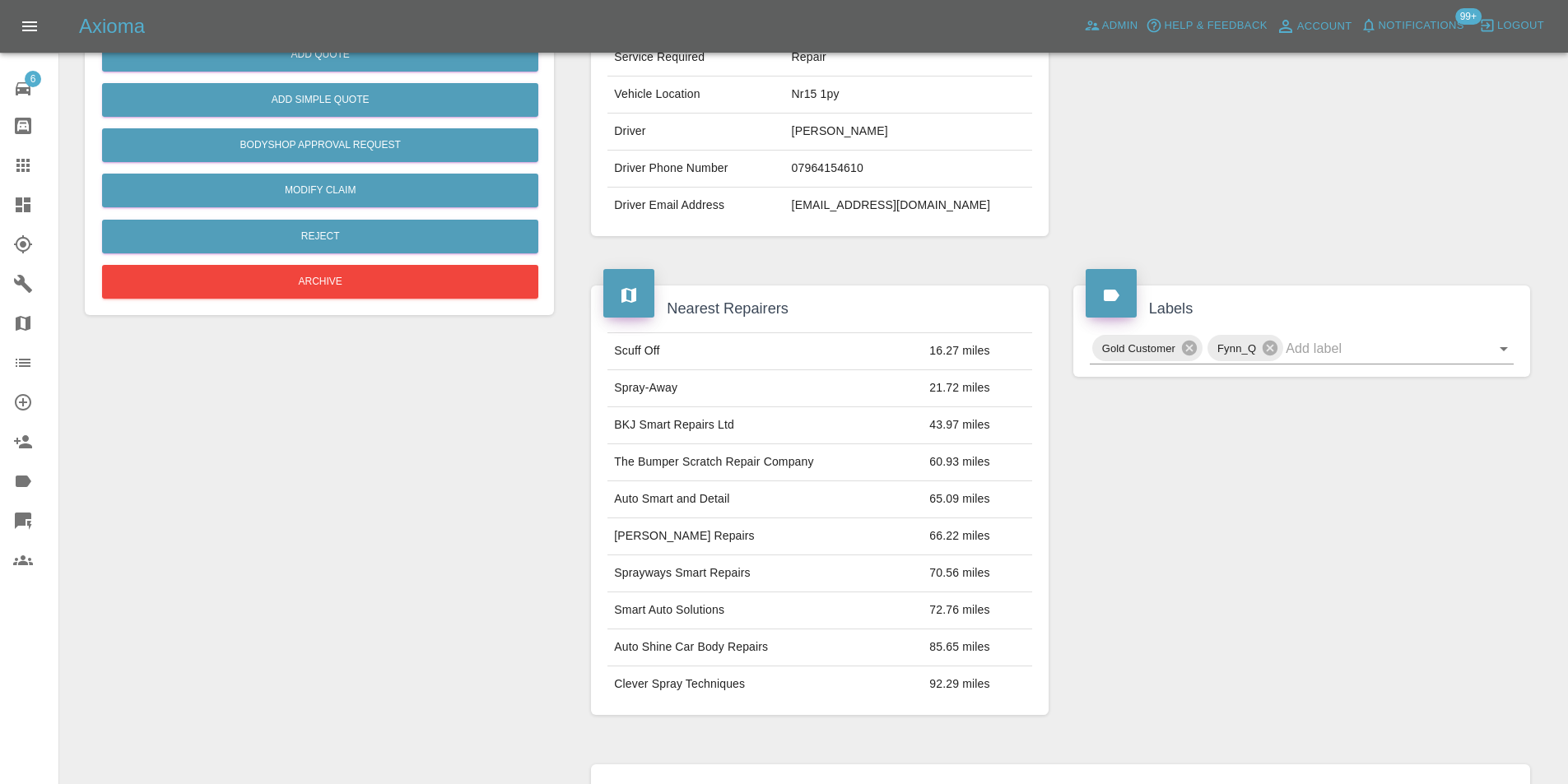
scroll to position [247, 0]
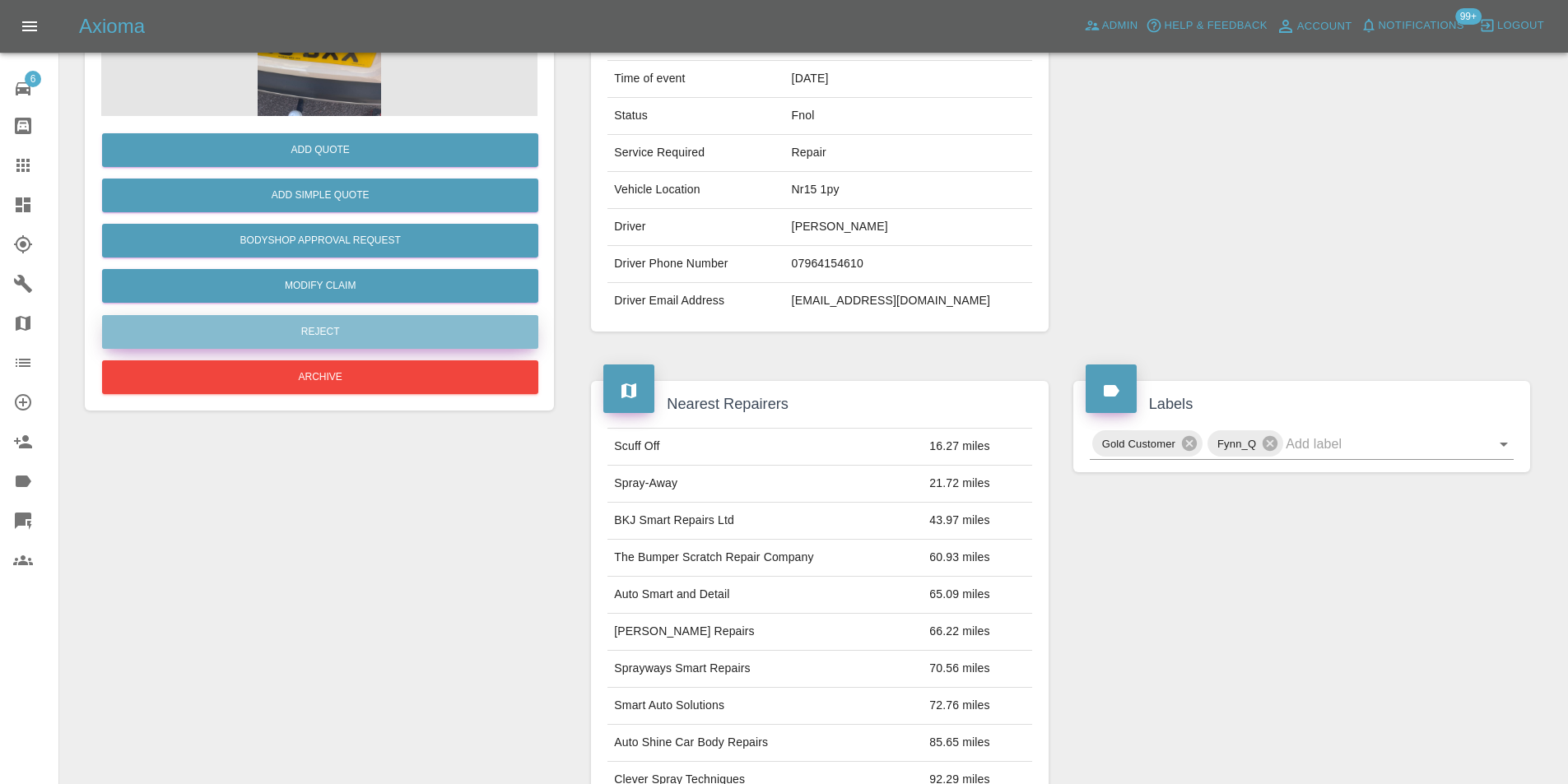
click at [336, 328] on button "Reject" at bounding box center [320, 332] width 436 height 34
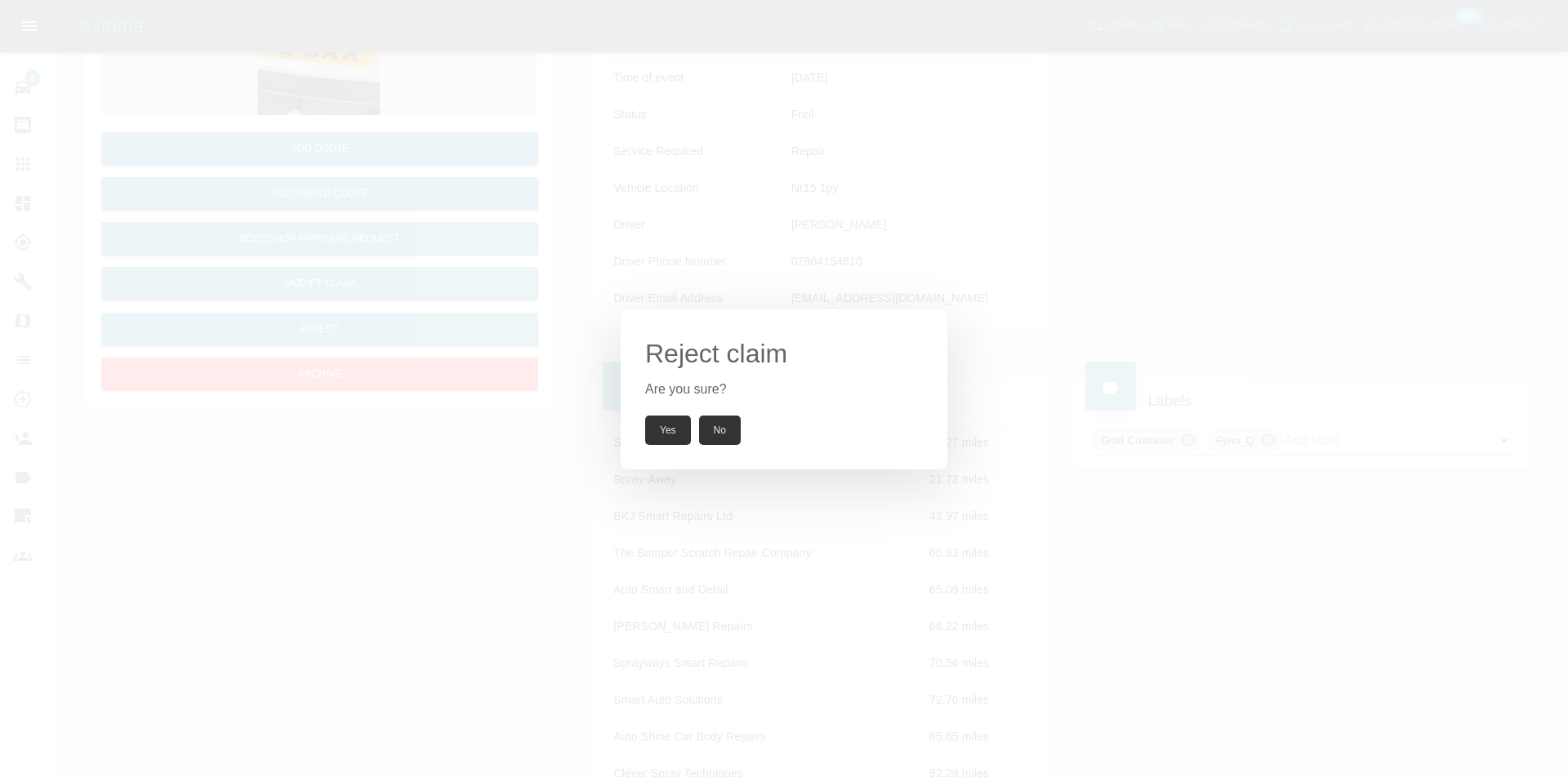
drag, startPoint x: 673, startPoint y: 431, endPoint x: 624, endPoint y: 199, distance: 237.1
click at [673, 431] on button "Yes" at bounding box center [668, 430] width 46 height 29
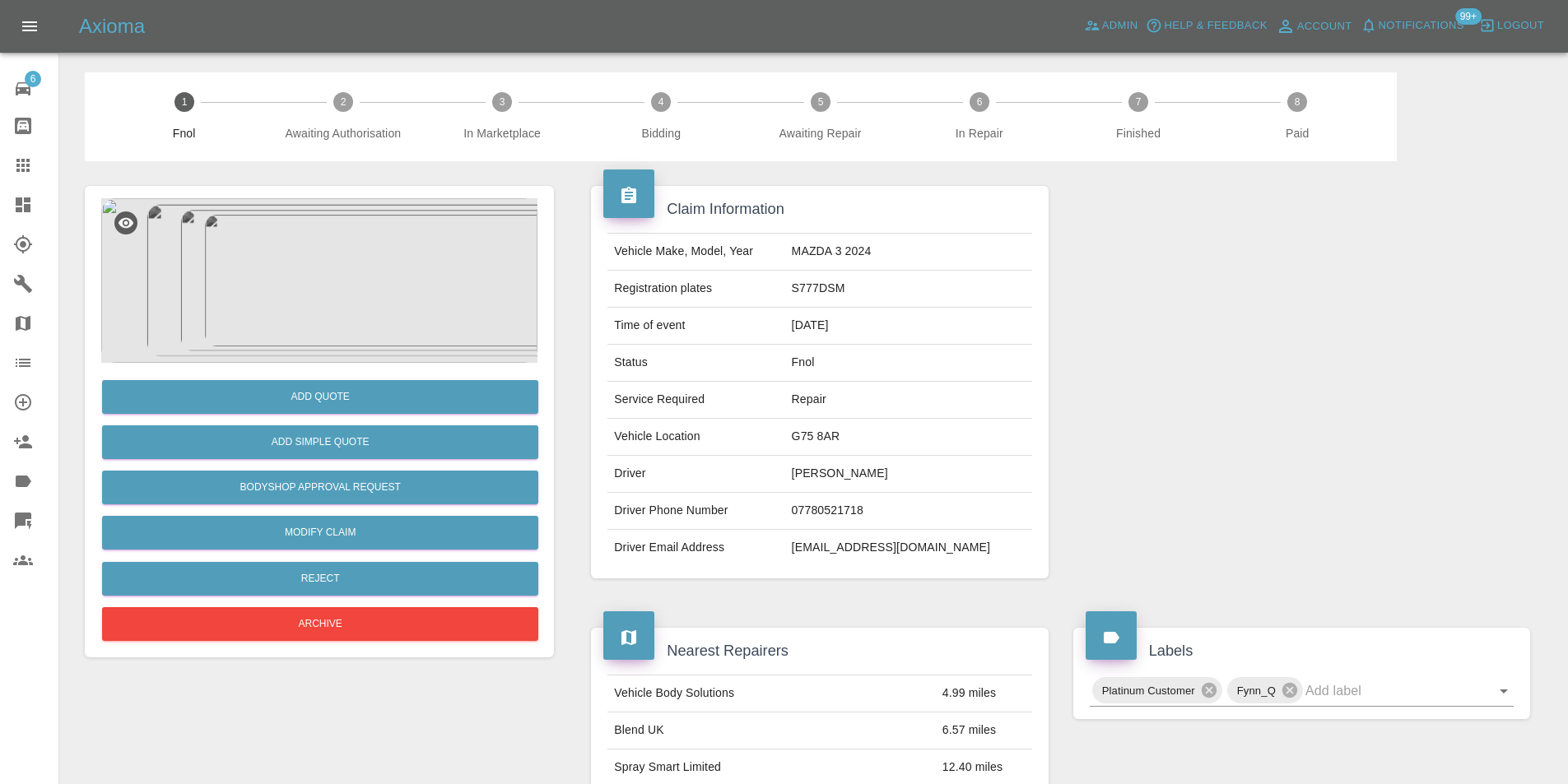
click at [324, 241] on img at bounding box center [319, 281] width 436 height 165
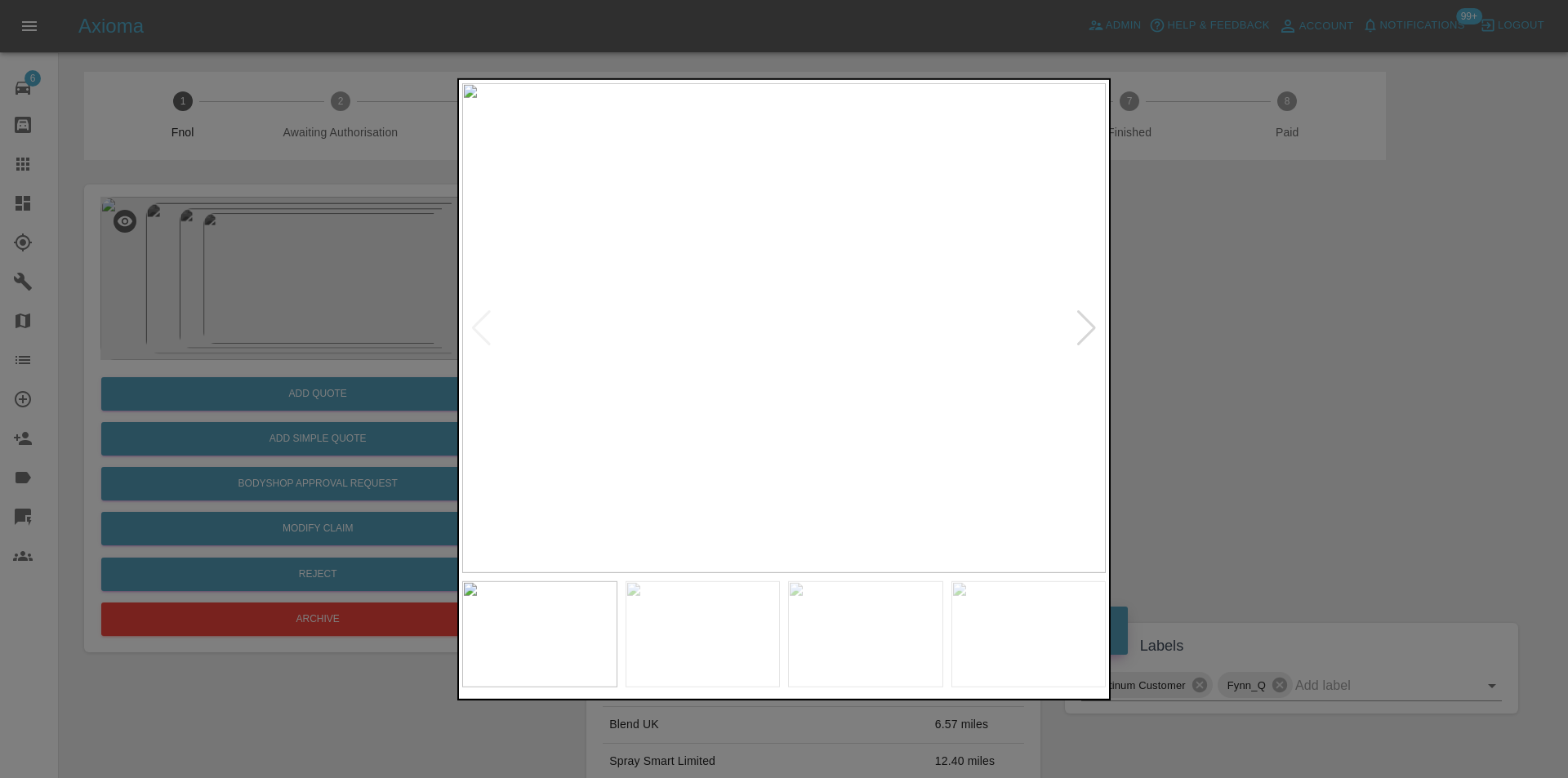
click at [1084, 318] on div at bounding box center [1087, 327] width 22 height 36
click at [1088, 326] on div at bounding box center [1087, 327] width 22 height 36
click at [1088, 324] on img at bounding box center [784, 327] width 643 height 490
click at [487, 332] on div at bounding box center [481, 327] width 22 height 36
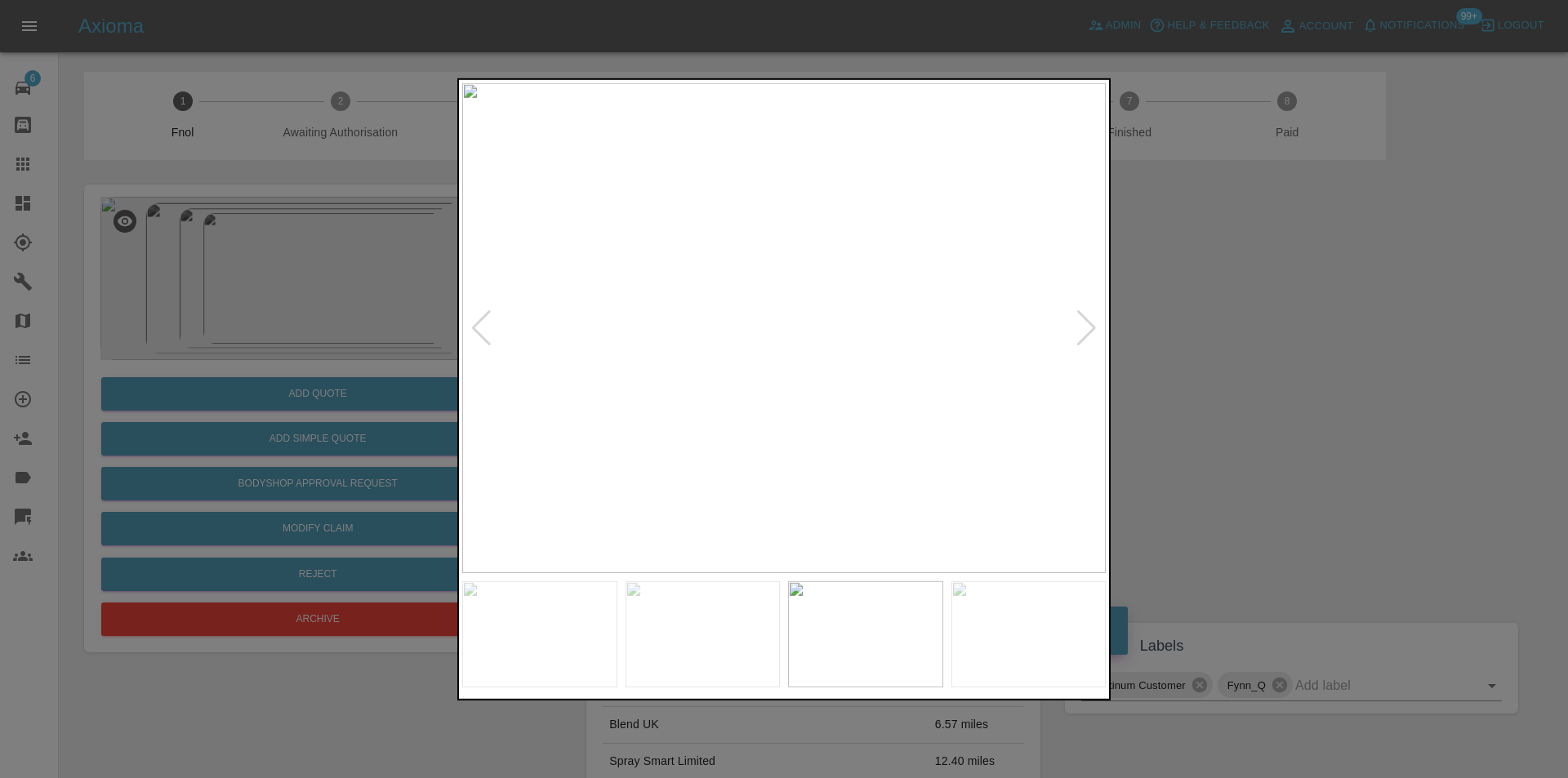
click at [487, 332] on div at bounding box center [481, 327] width 22 height 36
click at [487, 332] on div at bounding box center [481, 327] width 22 height 36
click at [483, 314] on img at bounding box center [784, 327] width 643 height 490
drag, startPoint x: 1395, startPoint y: 344, endPoint x: 1305, endPoint y: 337, distance: 90.3
click at [1393, 344] on div at bounding box center [784, 389] width 1568 height 778
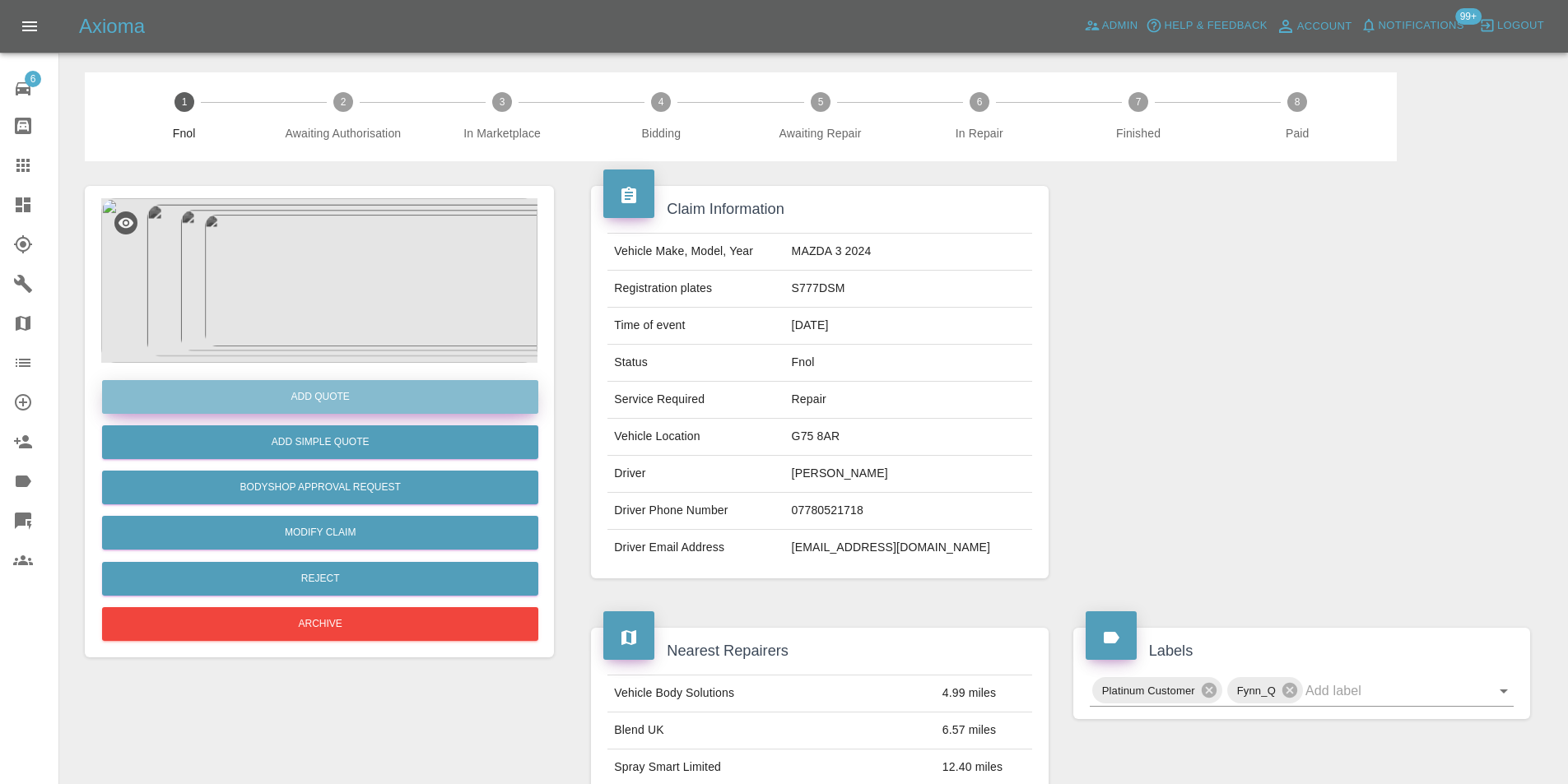
click at [317, 389] on button "Add Quote" at bounding box center [320, 397] width 436 height 34
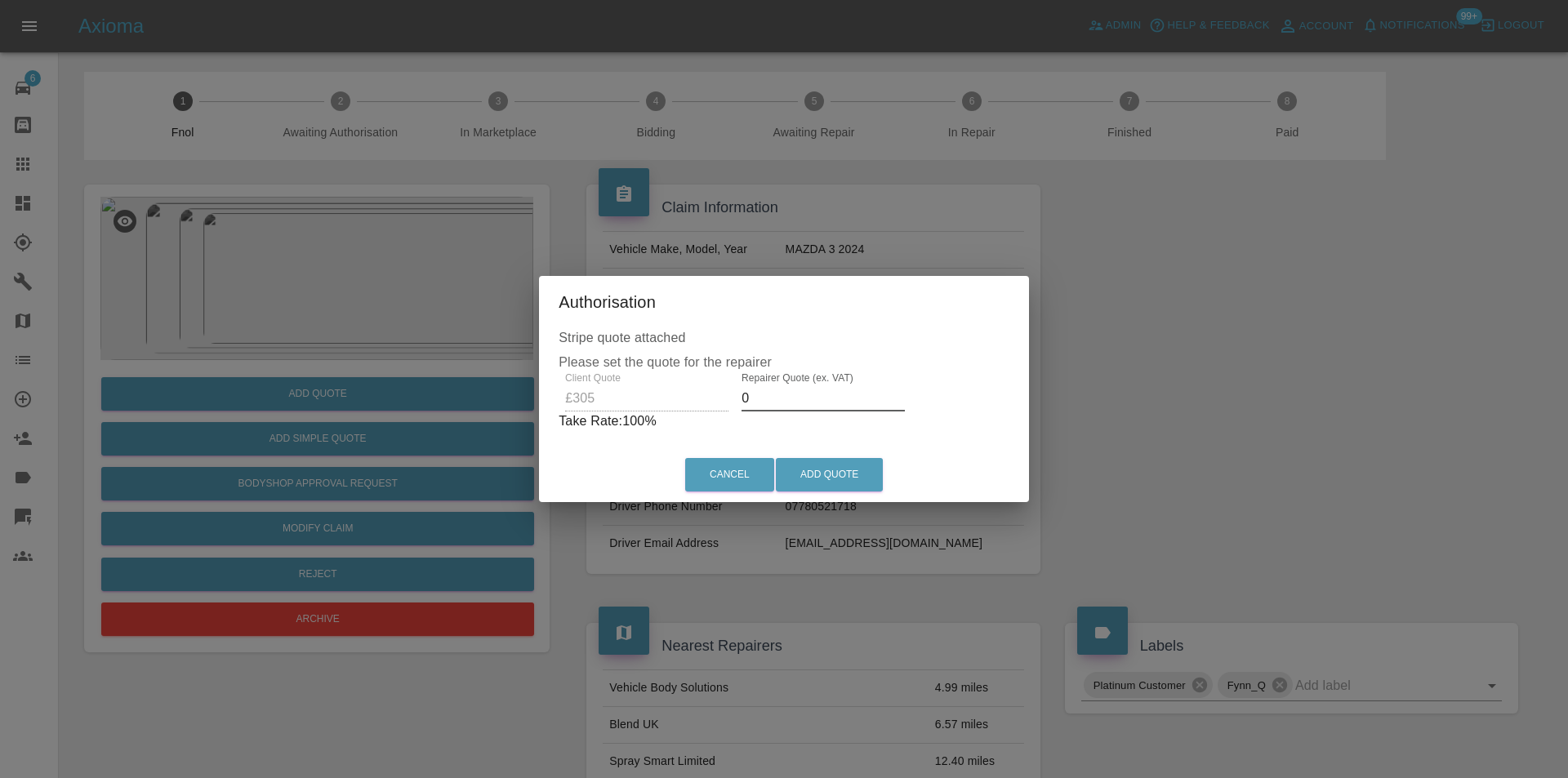
click at [793, 392] on input "0" at bounding box center [823, 398] width 164 height 26
type input "0190"
click at [829, 470] on button "Add Quote" at bounding box center [829, 475] width 107 height 33
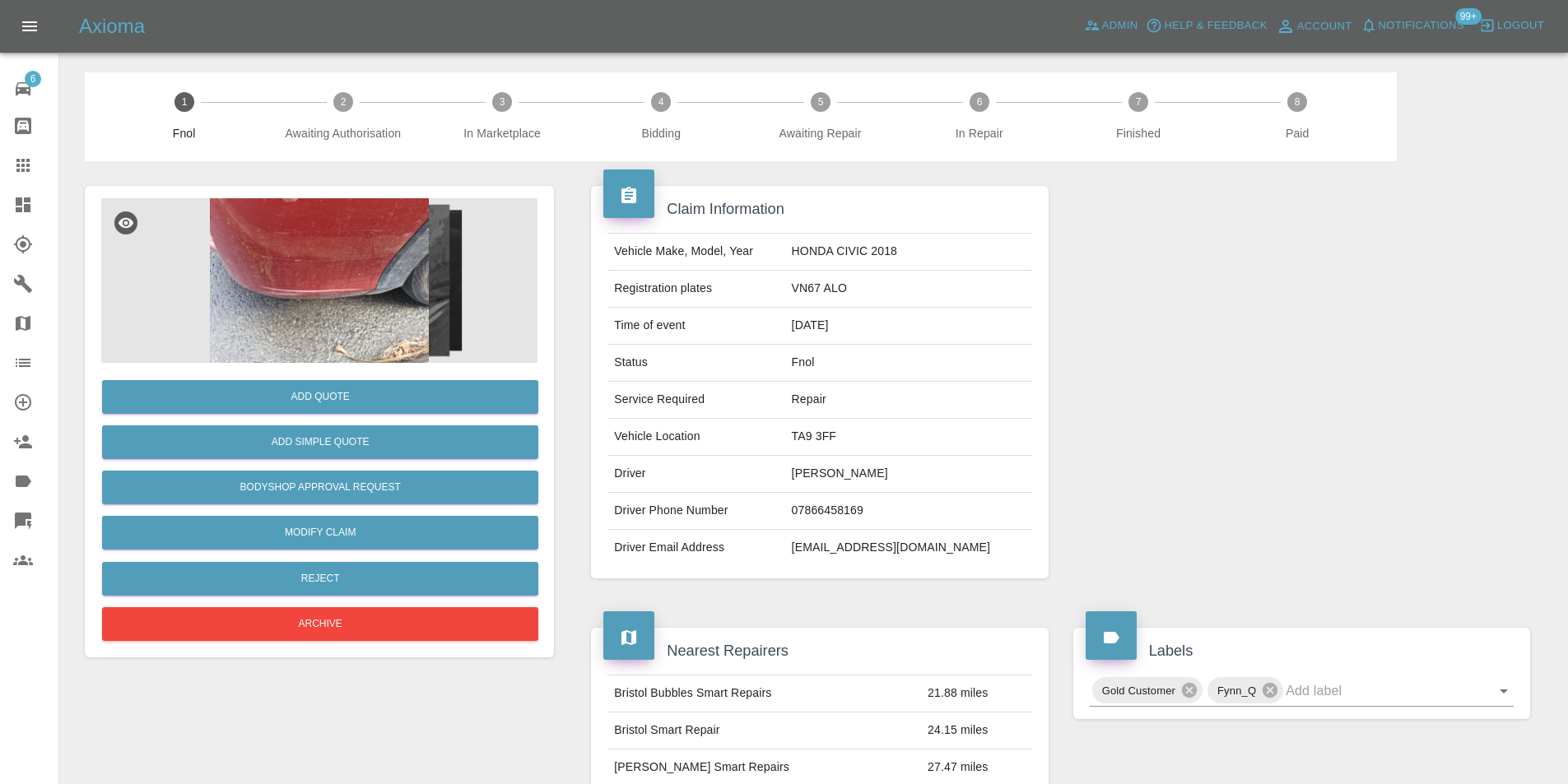
click at [321, 225] on img at bounding box center [319, 281] width 436 height 165
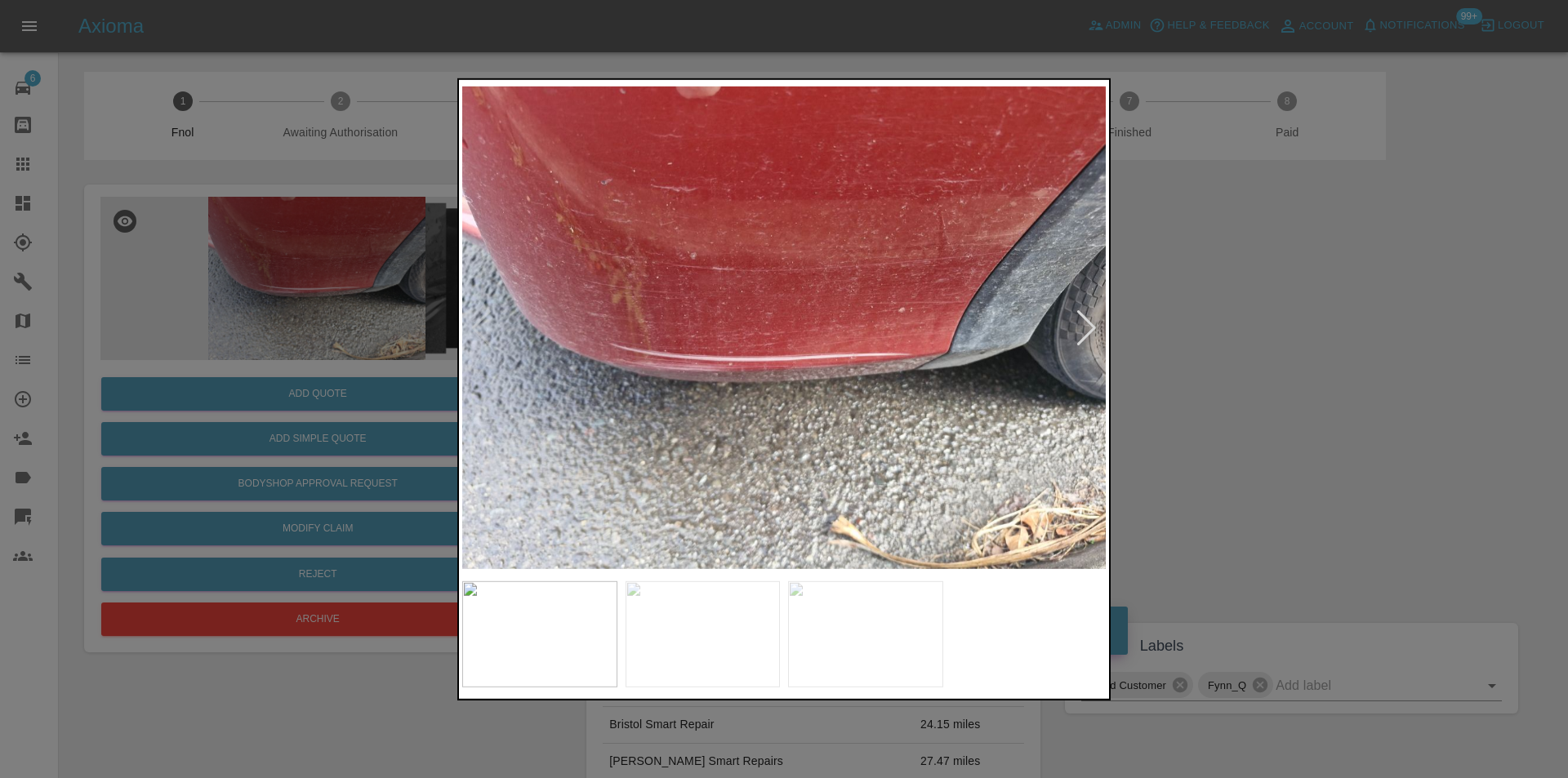
click at [1080, 328] on div at bounding box center [1087, 327] width 22 height 36
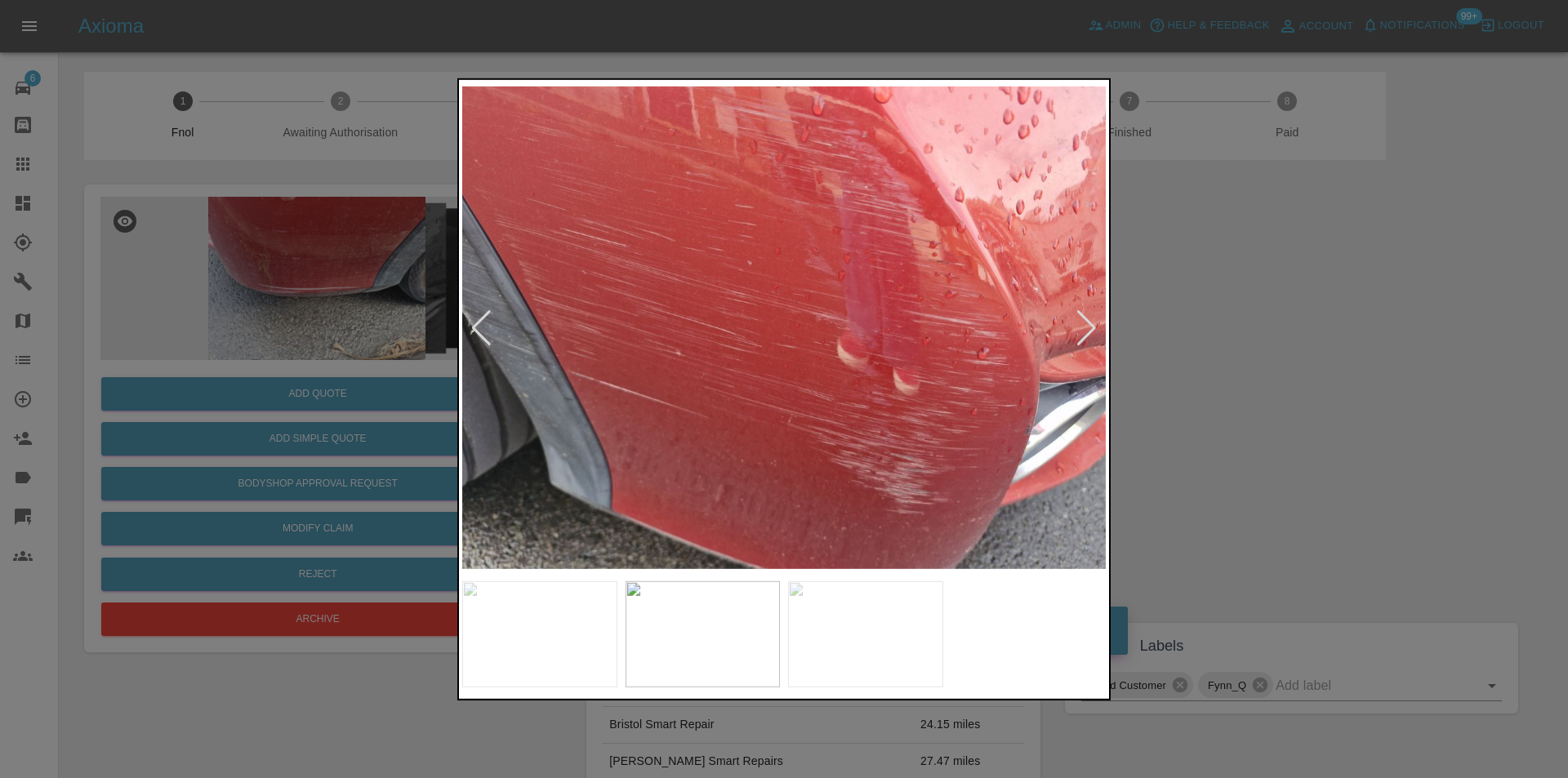
click at [1080, 327] on div at bounding box center [1087, 327] width 22 height 36
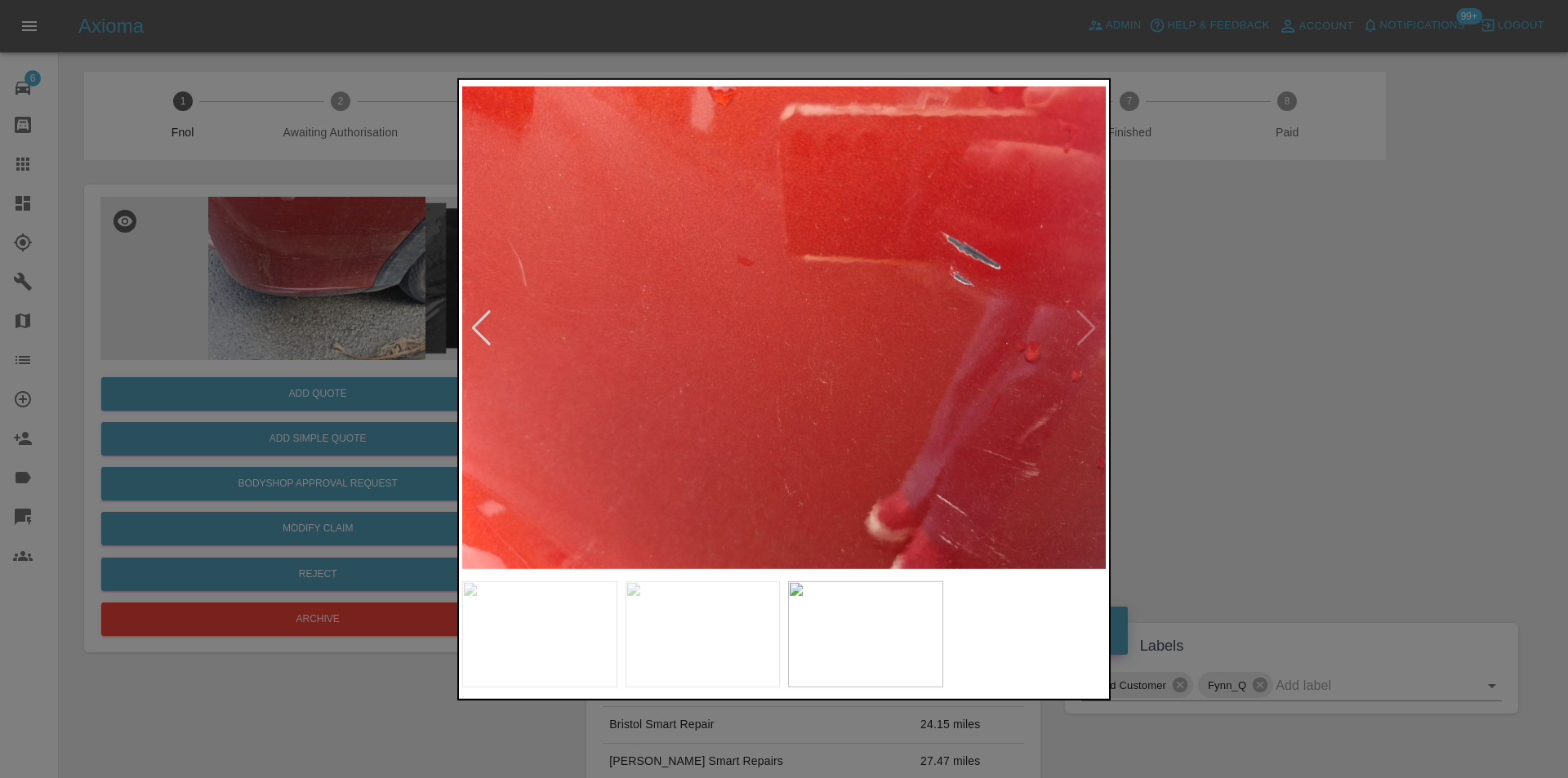
click at [1080, 327] on img at bounding box center [784, 327] width 643 height 490
click at [1083, 327] on img at bounding box center [784, 327] width 643 height 490
drag, startPoint x: 1276, startPoint y: 337, endPoint x: 937, endPoint y: 387, distance: 342.7
click at [1274, 338] on div at bounding box center [784, 389] width 1568 height 778
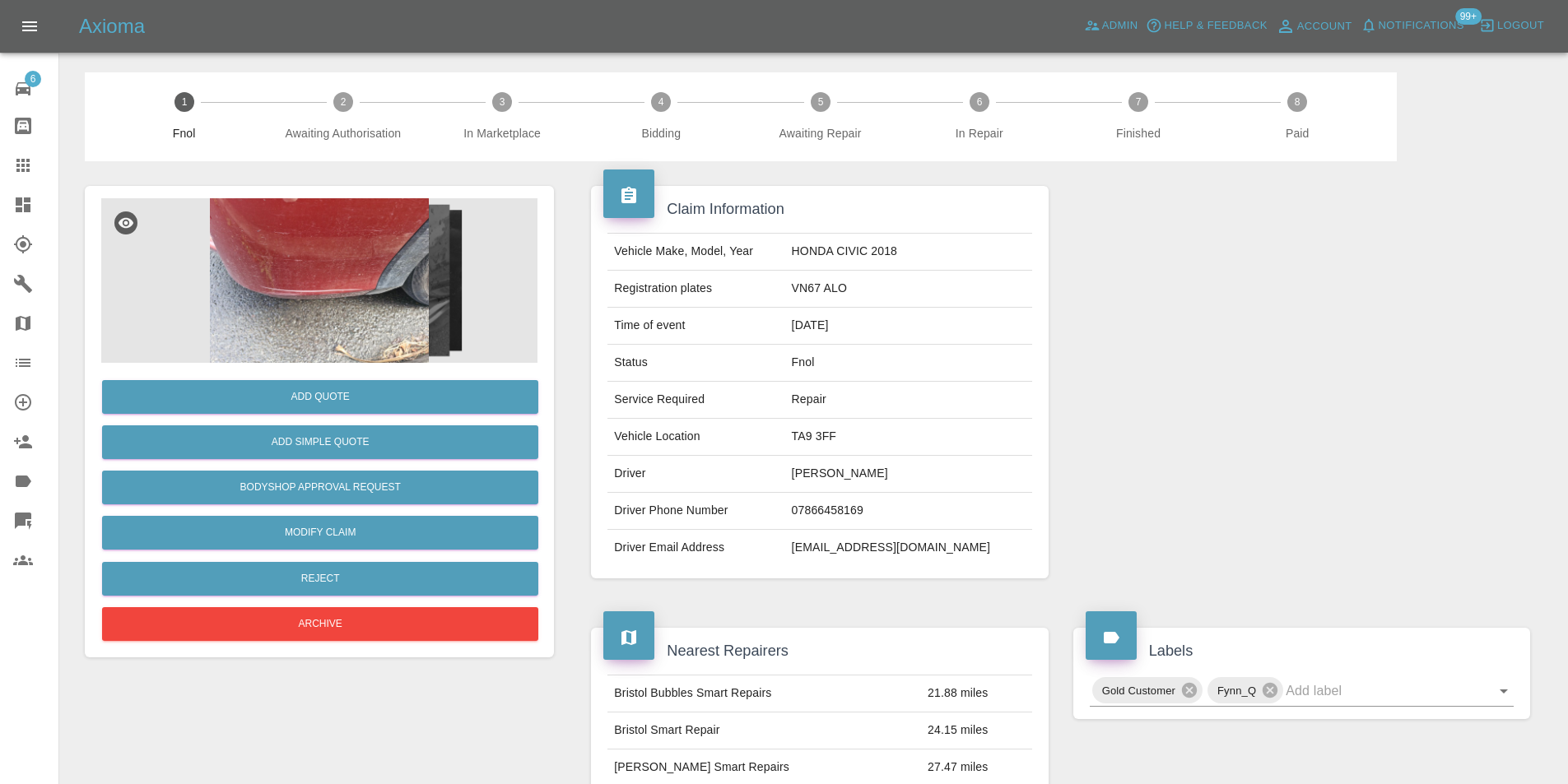
click at [325, 276] on img at bounding box center [319, 281] width 436 height 165
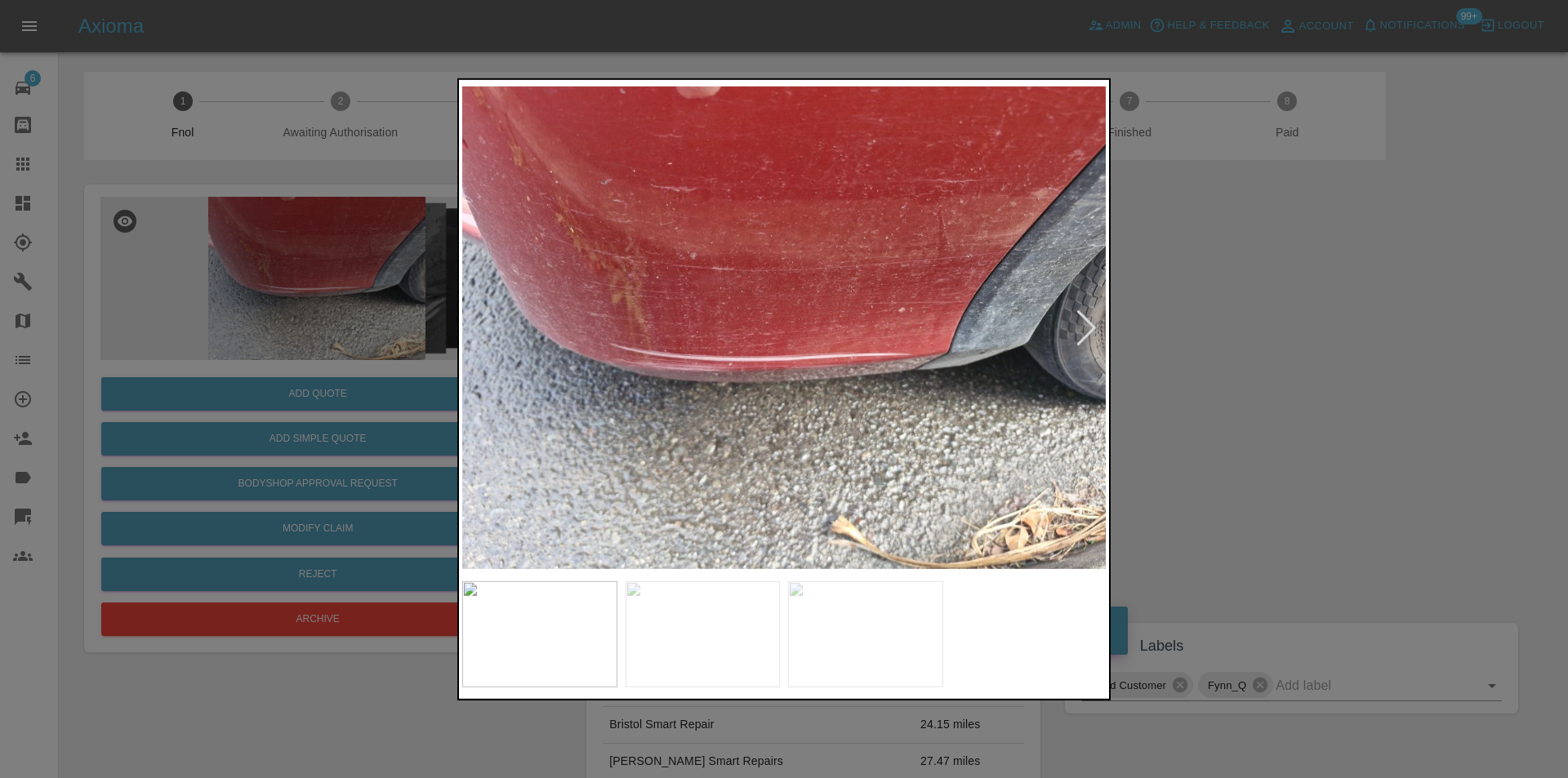
click at [1094, 321] on div at bounding box center [1087, 327] width 22 height 36
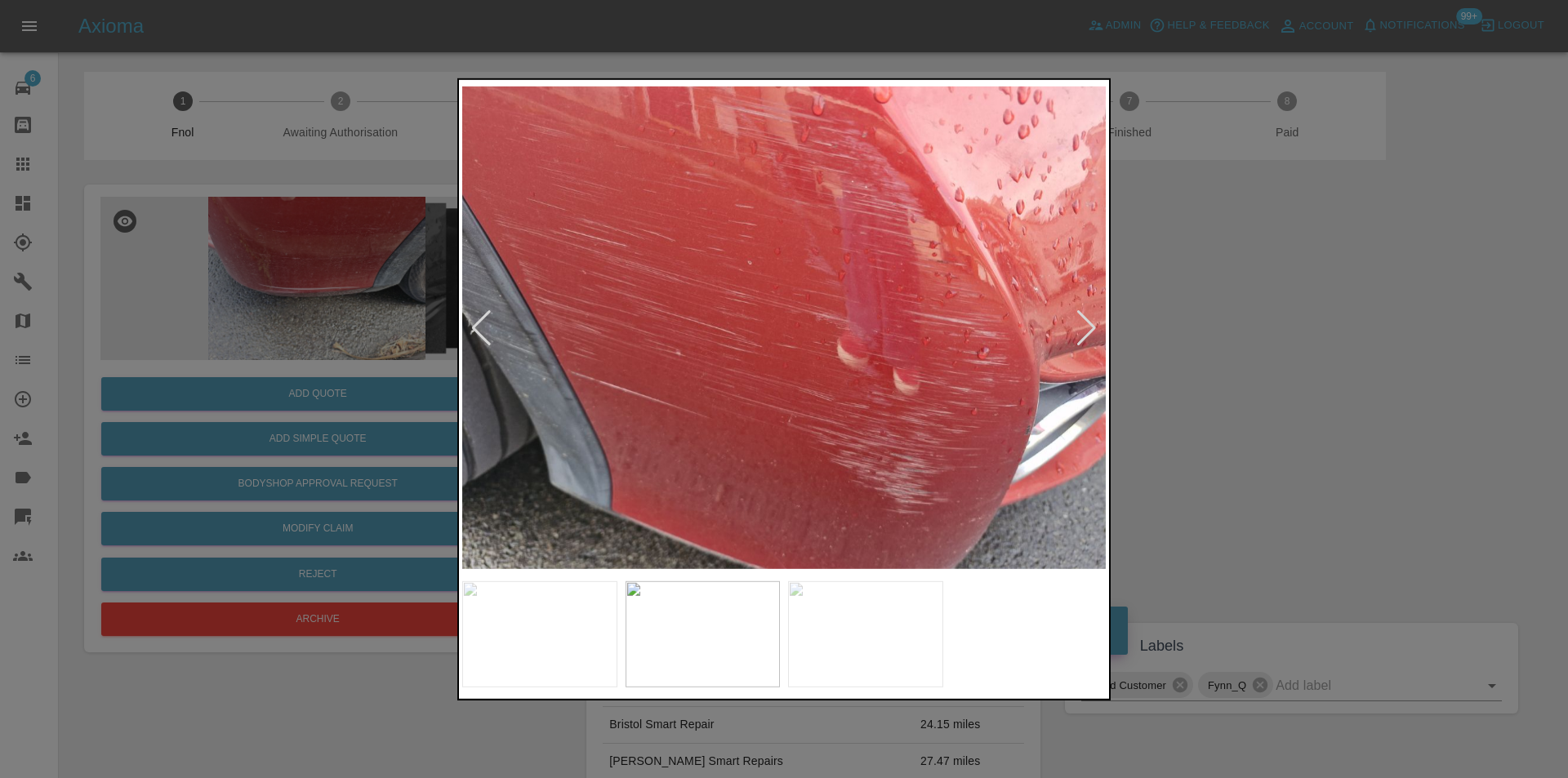
click at [1094, 321] on div at bounding box center [1087, 327] width 22 height 36
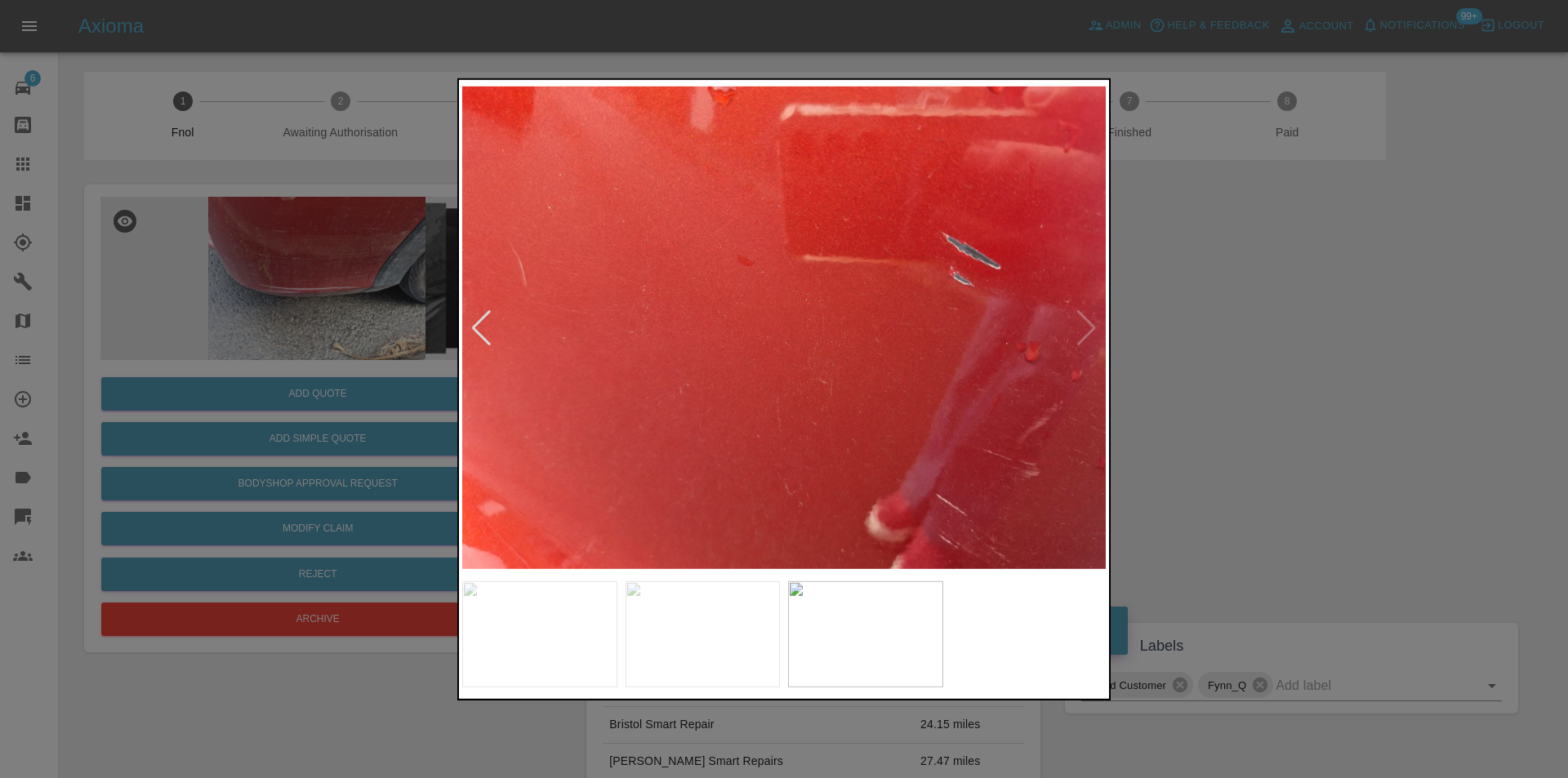
click at [1089, 320] on img at bounding box center [784, 327] width 643 height 490
drag, startPoint x: 1305, startPoint y: 363, endPoint x: 1071, endPoint y: 364, distance: 234.0
click at [1289, 364] on div at bounding box center [784, 389] width 1568 height 778
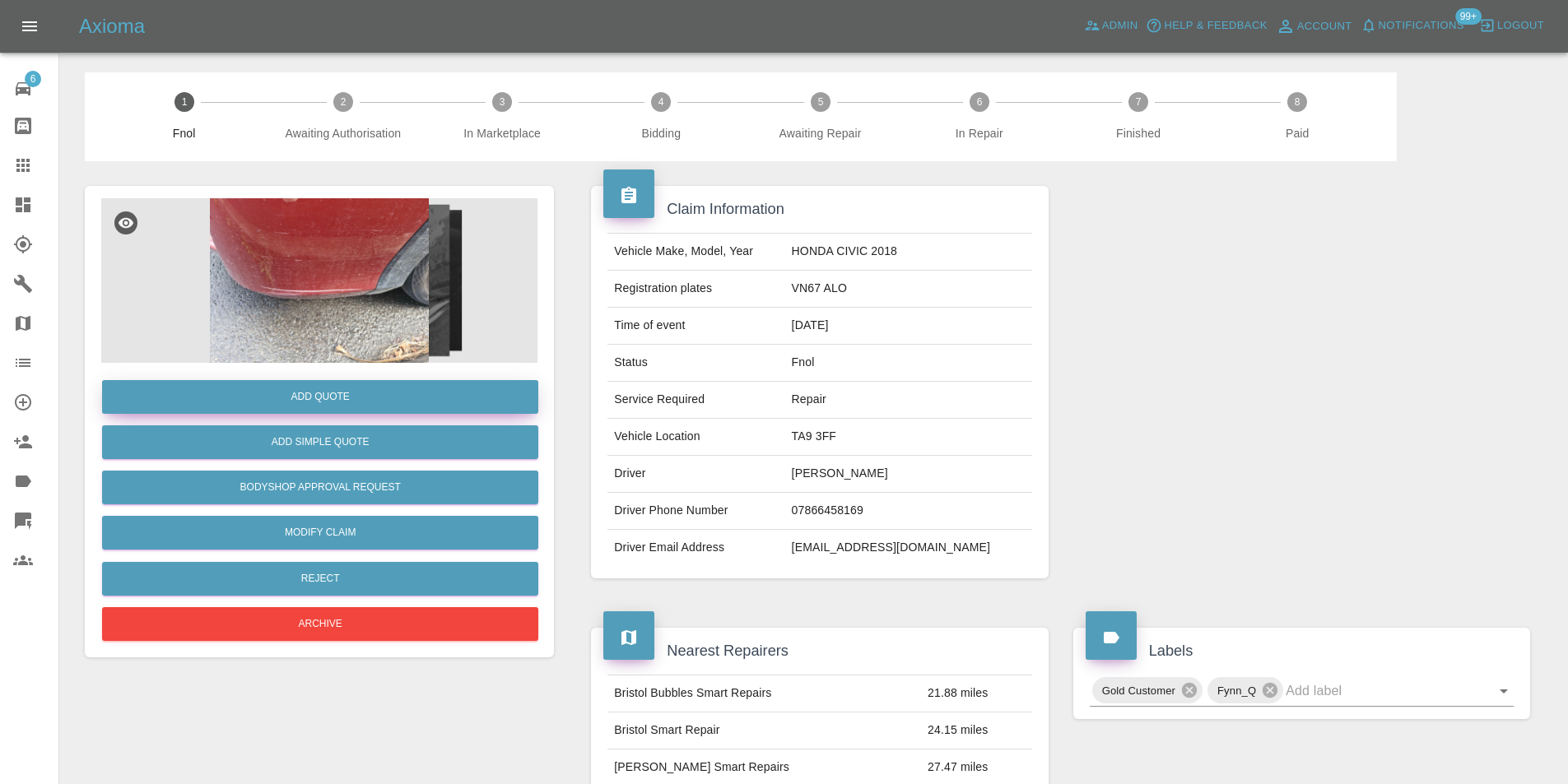
click at [330, 398] on button "Add Quote" at bounding box center [320, 397] width 436 height 34
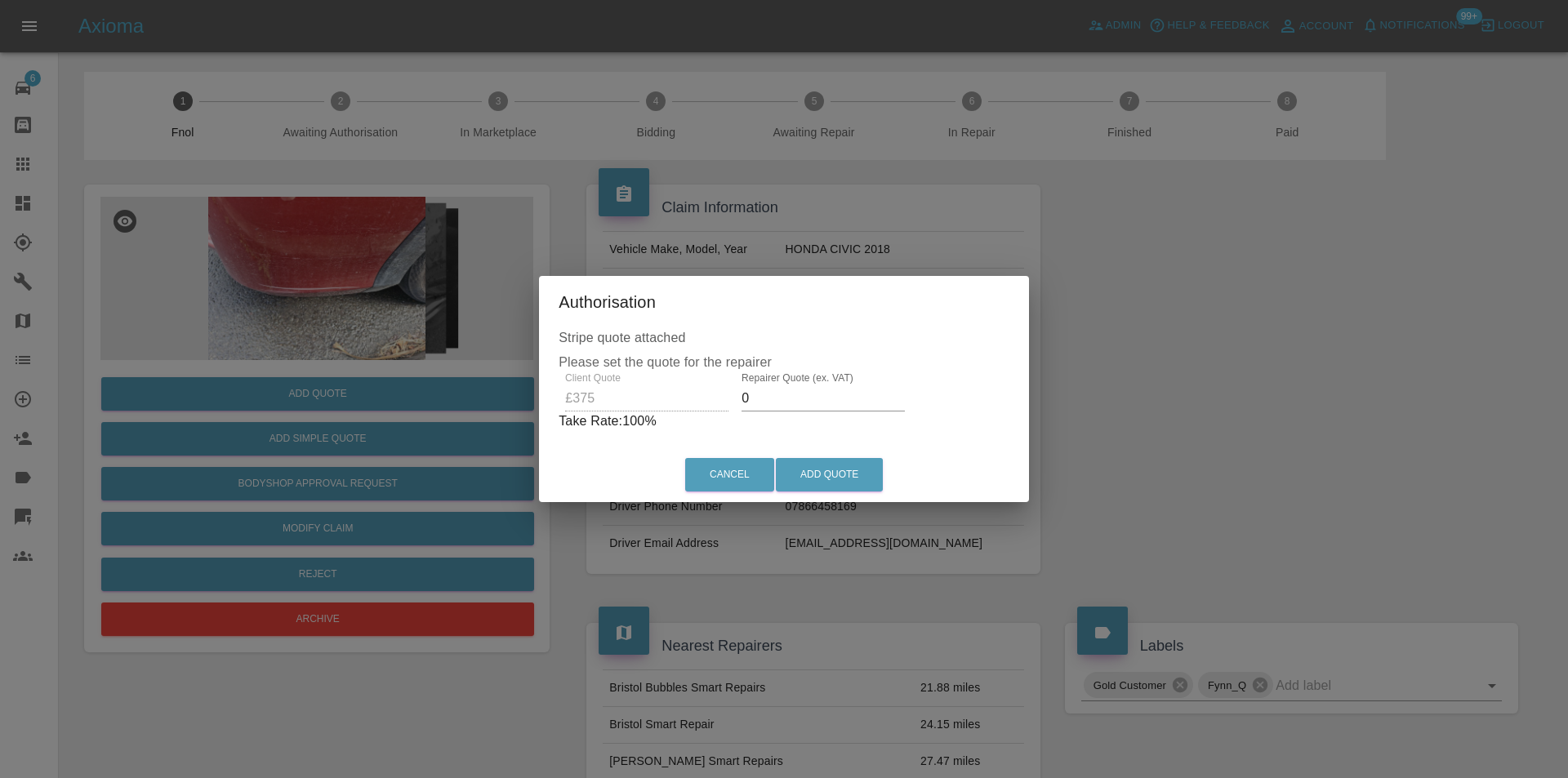
click at [775, 401] on input "0" at bounding box center [823, 398] width 164 height 26
type input "0235"
click at [821, 478] on button "Add Quote" at bounding box center [829, 475] width 107 height 33
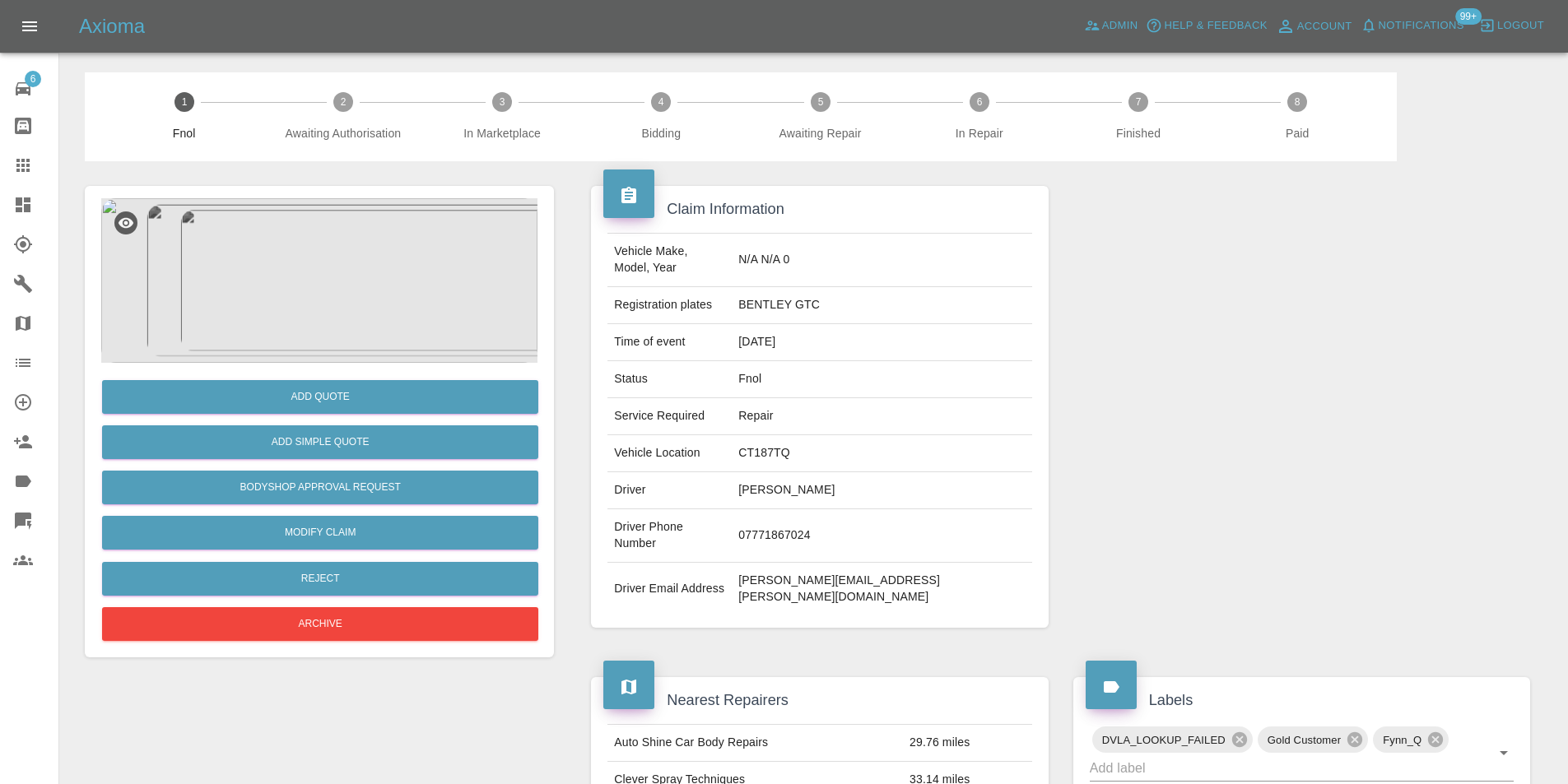
click at [302, 227] on img at bounding box center [319, 281] width 436 height 165
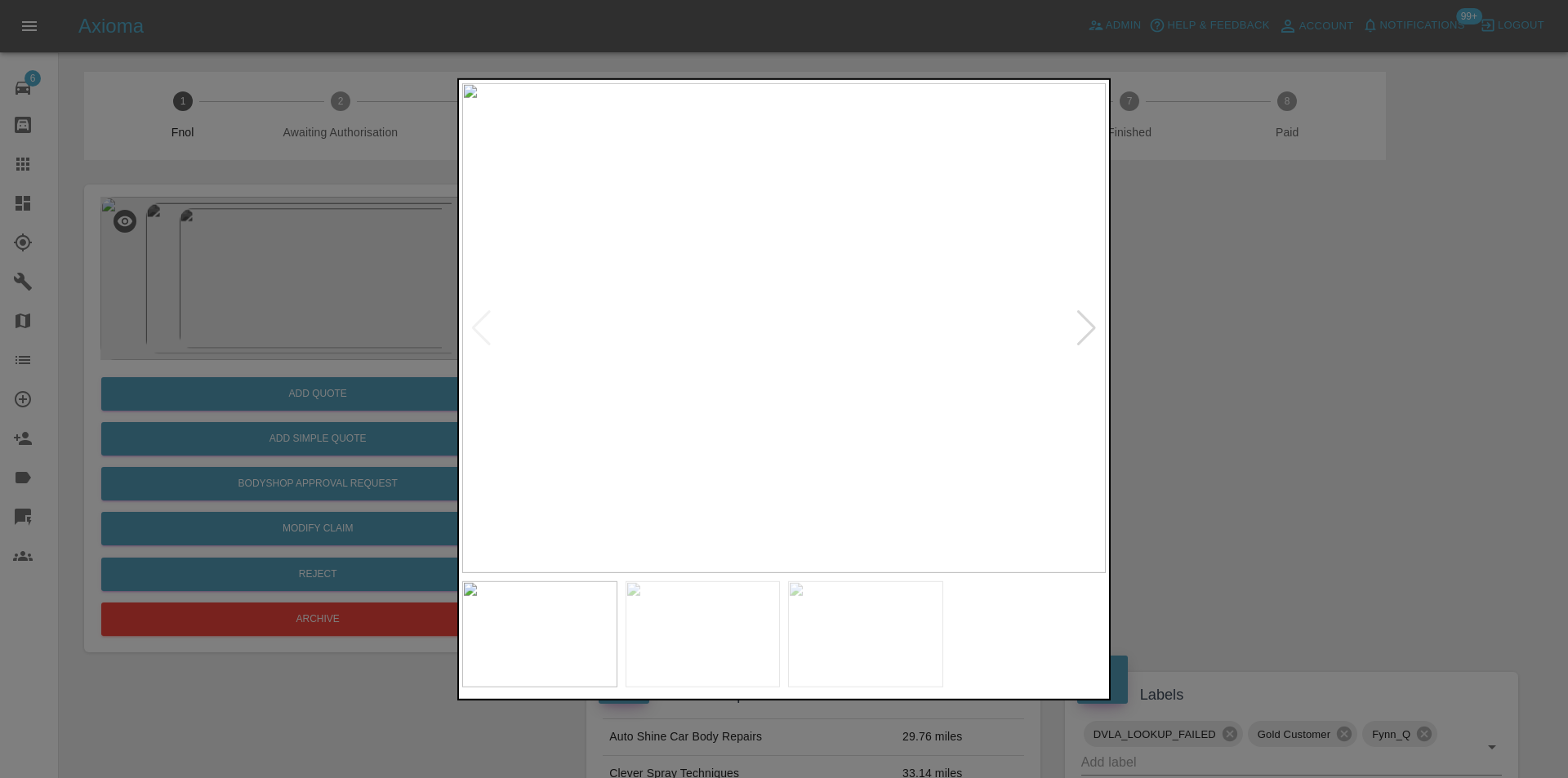
click at [1089, 333] on div at bounding box center [1087, 327] width 22 height 36
click at [1090, 334] on div at bounding box center [1087, 327] width 22 height 36
click at [1090, 334] on img at bounding box center [784, 327] width 643 height 490
click at [1090, 335] on img at bounding box center [784, 327] width 643 height 490
click at [1147, 337] on div at bounding box center [784, 389] width 1568 height 778
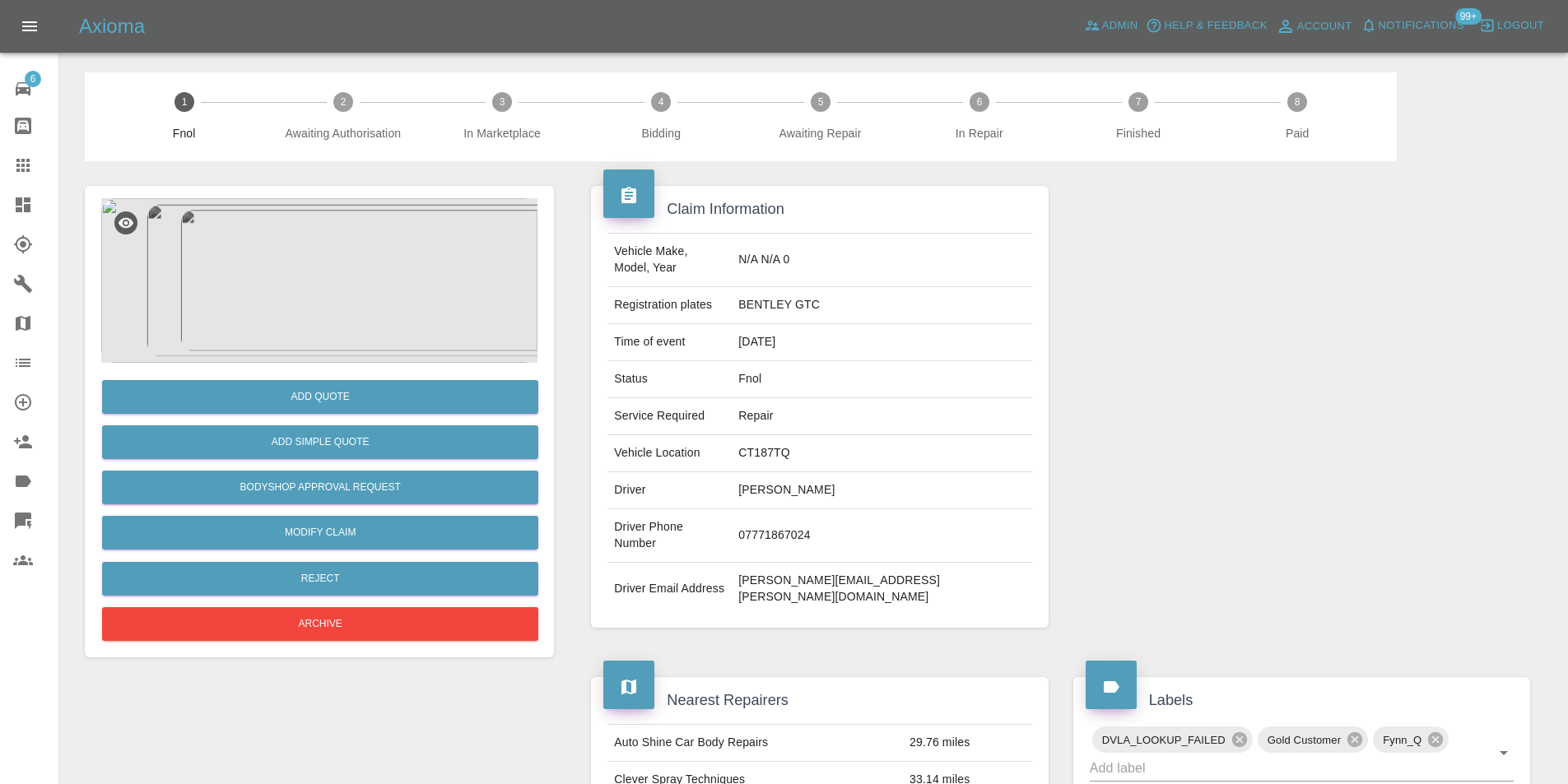
click at [317, 258] on img at bounding box center [319, 281] width 436 height 165
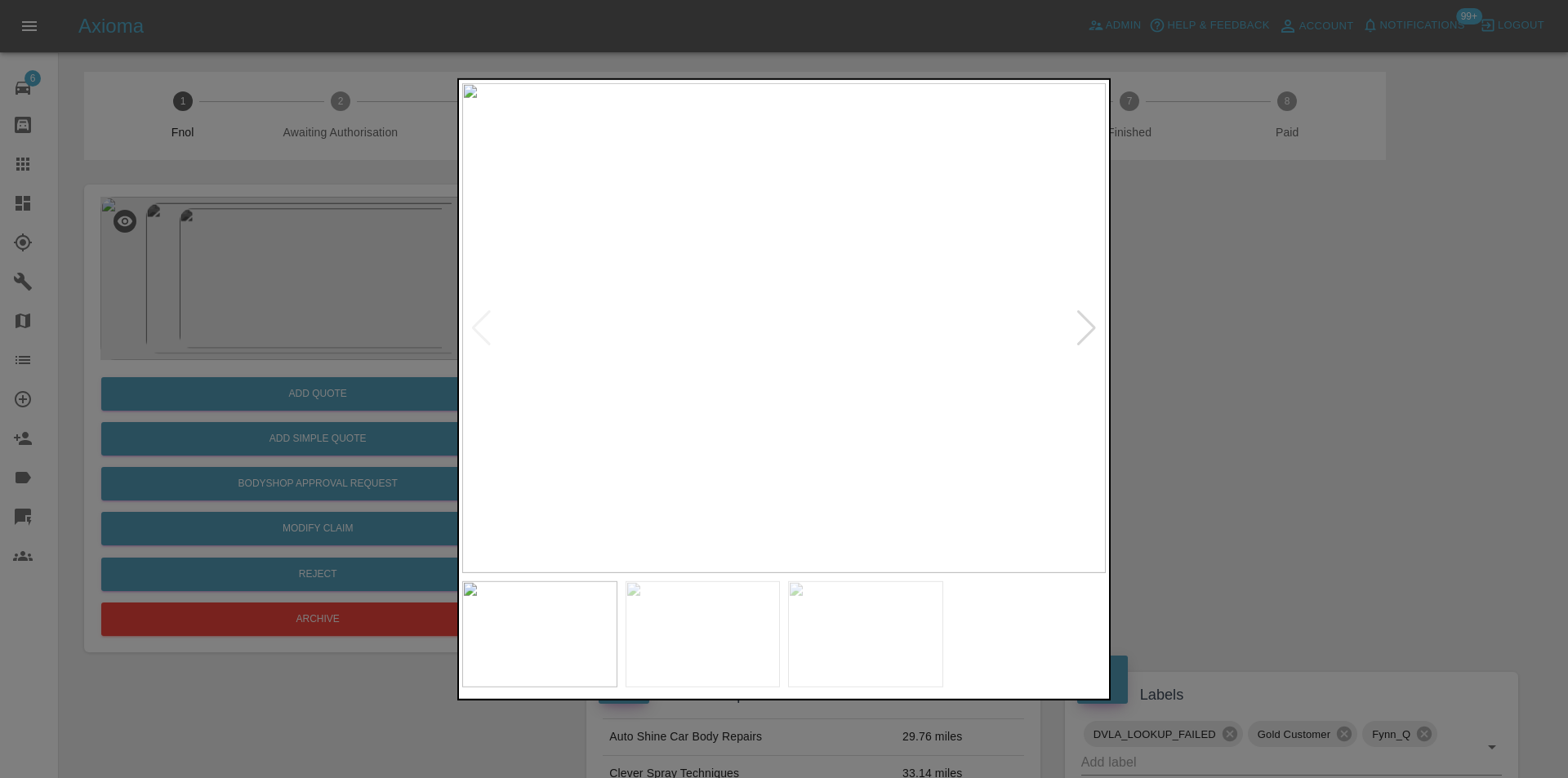
click at [1081, 330] on div at bounding box center [1087, 327] width 22 height 36
drag, startPoint x: 1282, startPoint y: 328, endPoint x: 742, endPoint y: 347, distance: 540.3
click at [1283, 329] on div at bounding box center [784, 389] width 1568 height 778
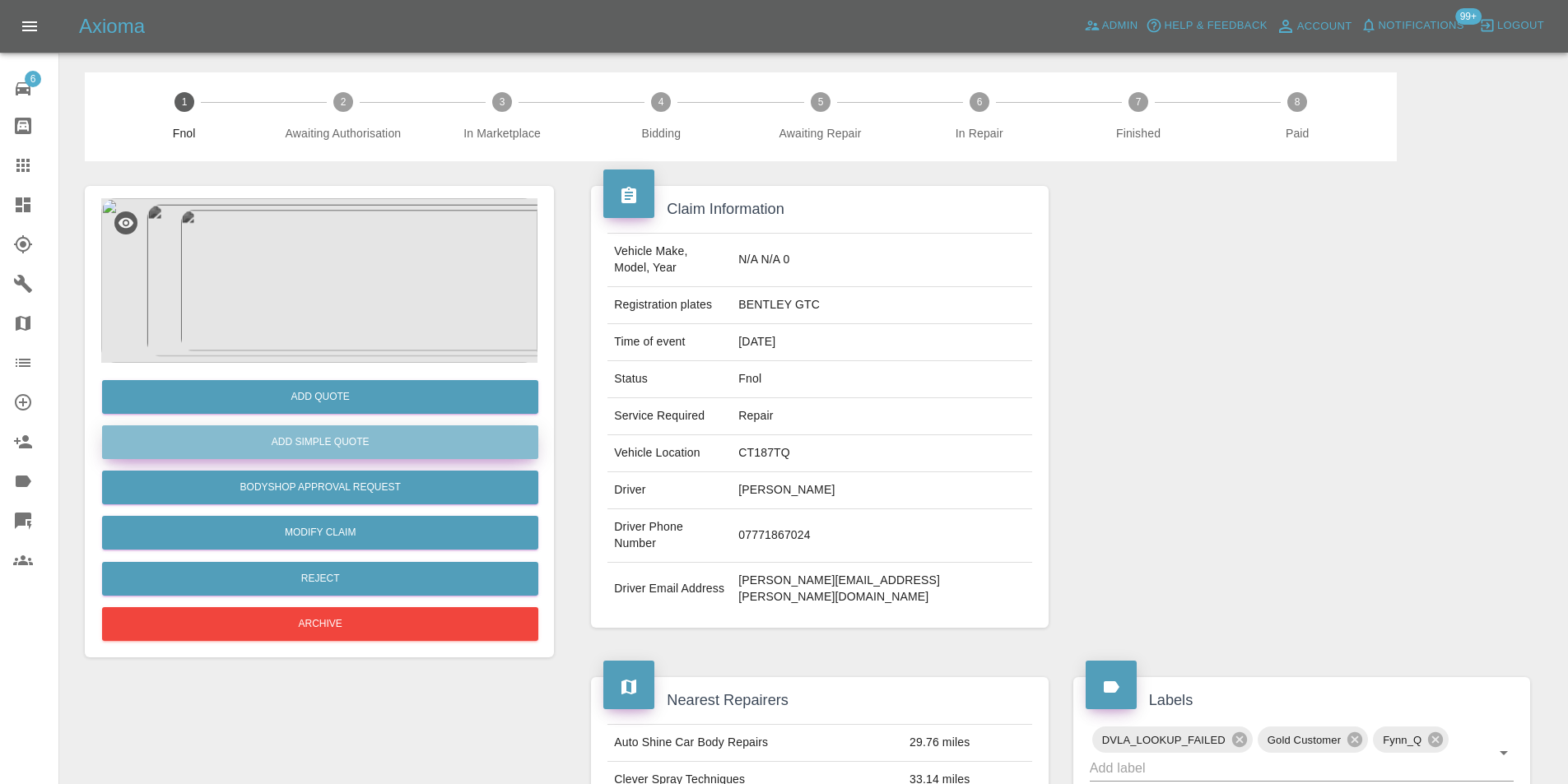
click at [333, 445] on button "Add Simple Quote" at bounding box center [320, 442] width 436 height 34
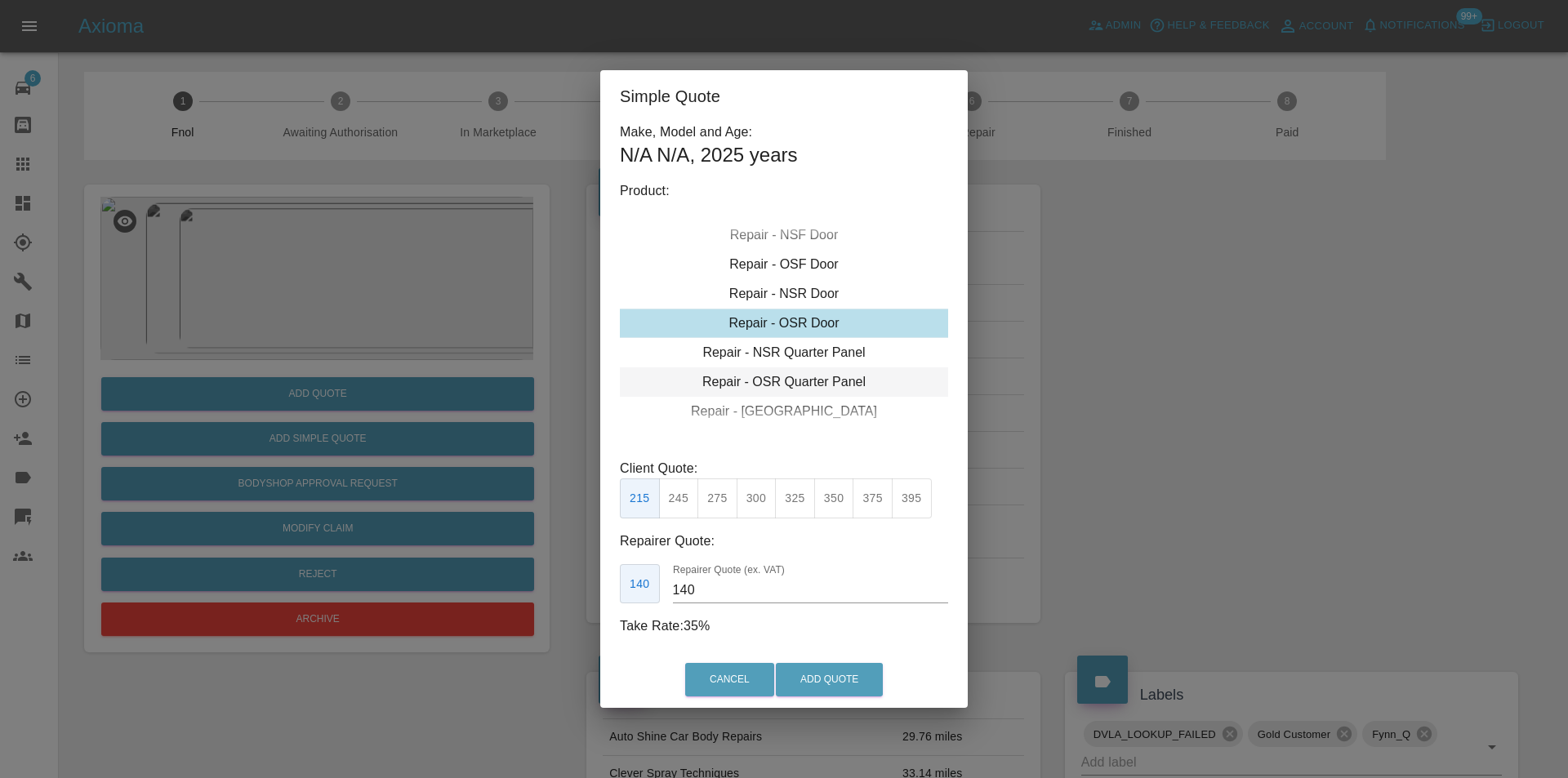
click at [827, 373] on div "Repair - OSR Quarter Panel" at bounding box center [784, 382] width 328 height 29
click at [794, 500] on button "325" at bounding box center [795, 499] width 40 height 40
type input "210"
click at [846, 684] on button "Add Quote" at bounding box center [829, 680] width 107 height 33
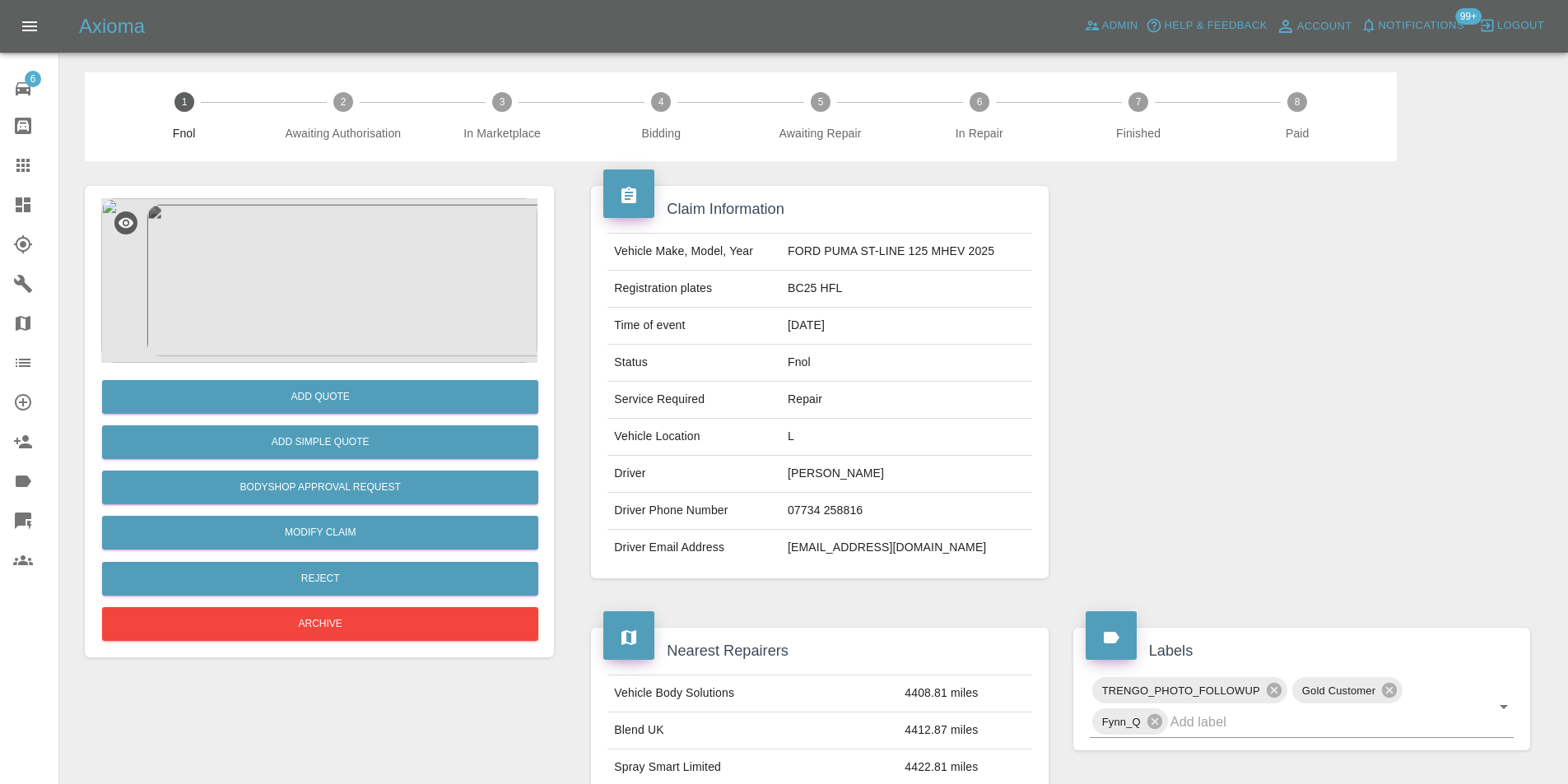
click at [343, 272] on img at bounding box center [319, 281] width 436 height 165
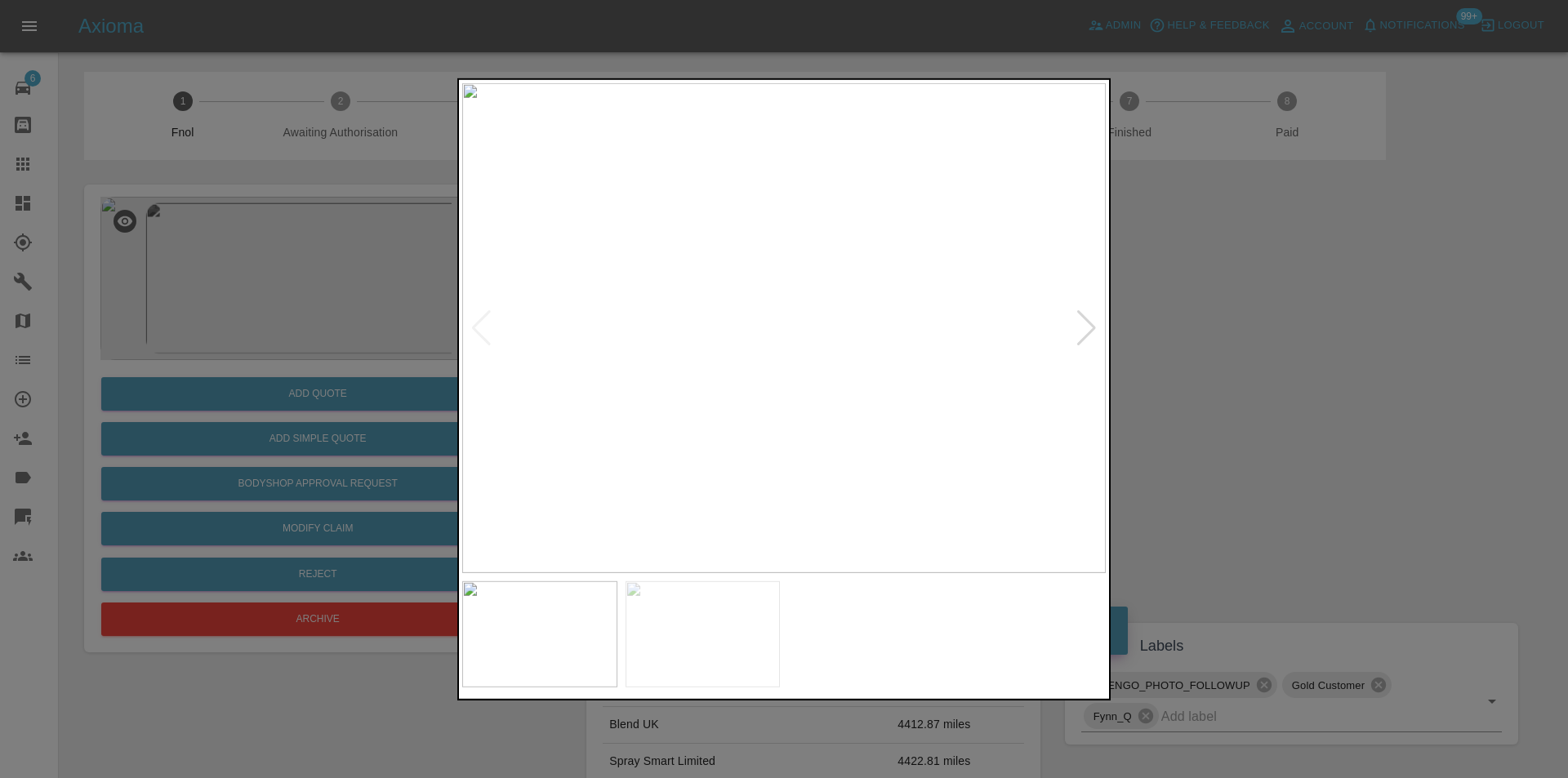
click at [1082, 332] on div at bounding box center [1087, 327] width 22 height 36
drag, startPoint x: 1289, startPoint y: 369, endPoint x: 1260, endPoint y: 369, distance: 29.0
click at [1279, 369] on div at bounding box center [784, 389] width 1568 height 778
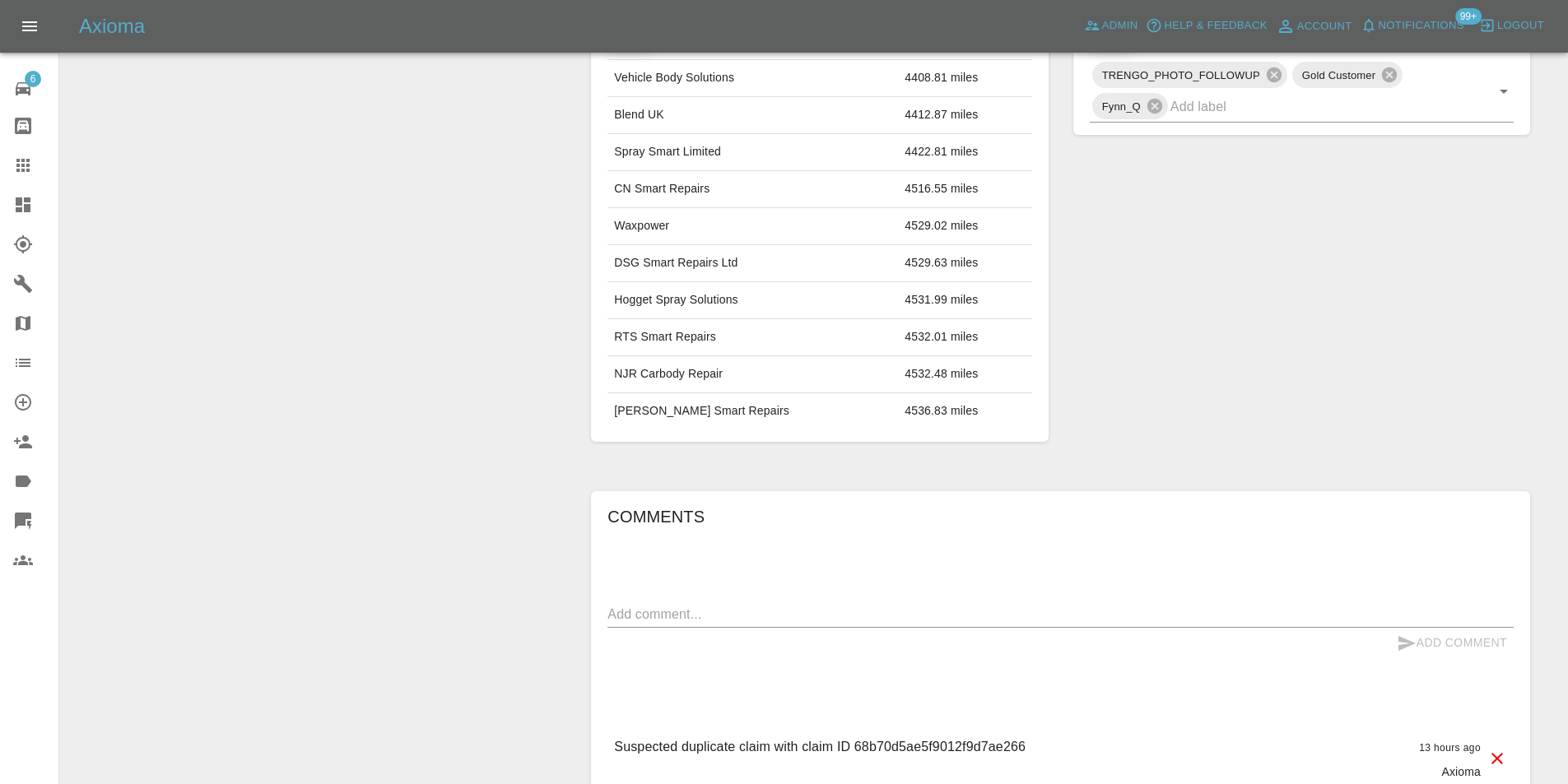
scroll to position [740, 0]
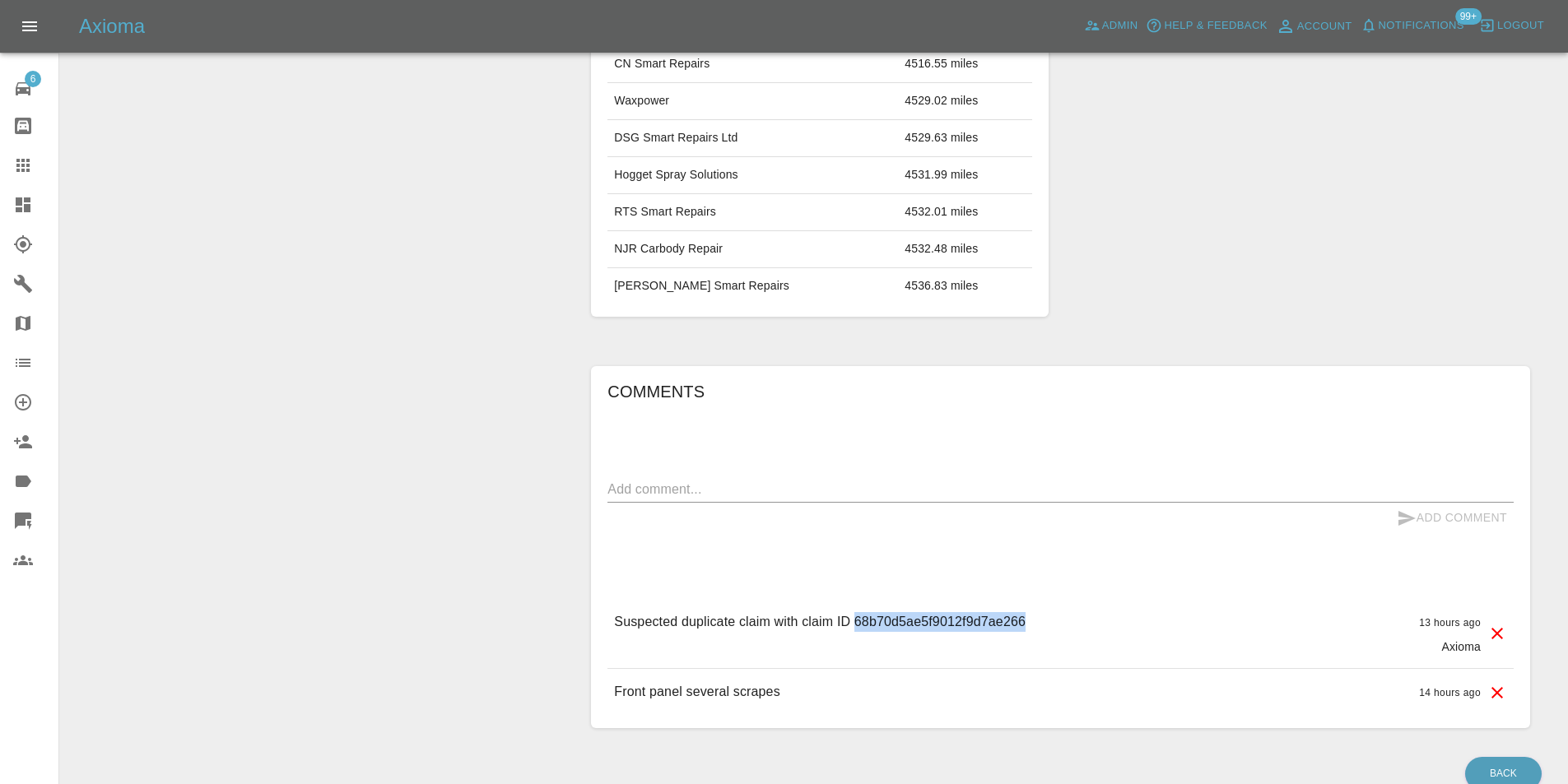
drag, startPoint x: 858, startPoint y: 622, endPoint x: 1039, endPoint y: 635, distance: 181.5
click at [1039, 636] on div "Suspected duplicate claim with claim ID 68b70d5ae5f9012f9d7ae266 13 hours ago A…" at bounding box center [1060, 633] width 906 height 70
copy p "68b70d5ae5f9012f9d7ae266"
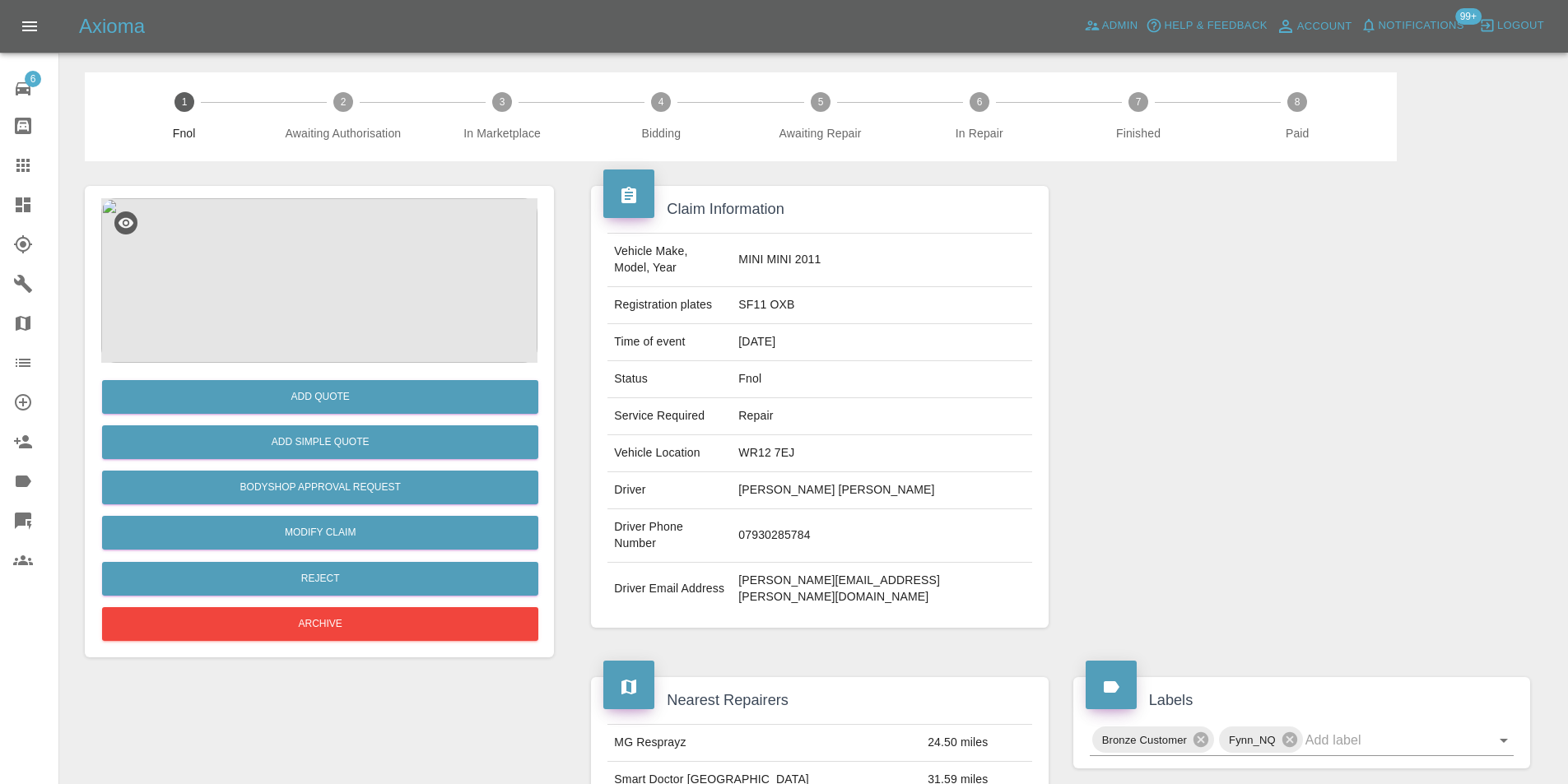
click at [339, 270] on img at bounding box center [319, 281] width 436 height 165
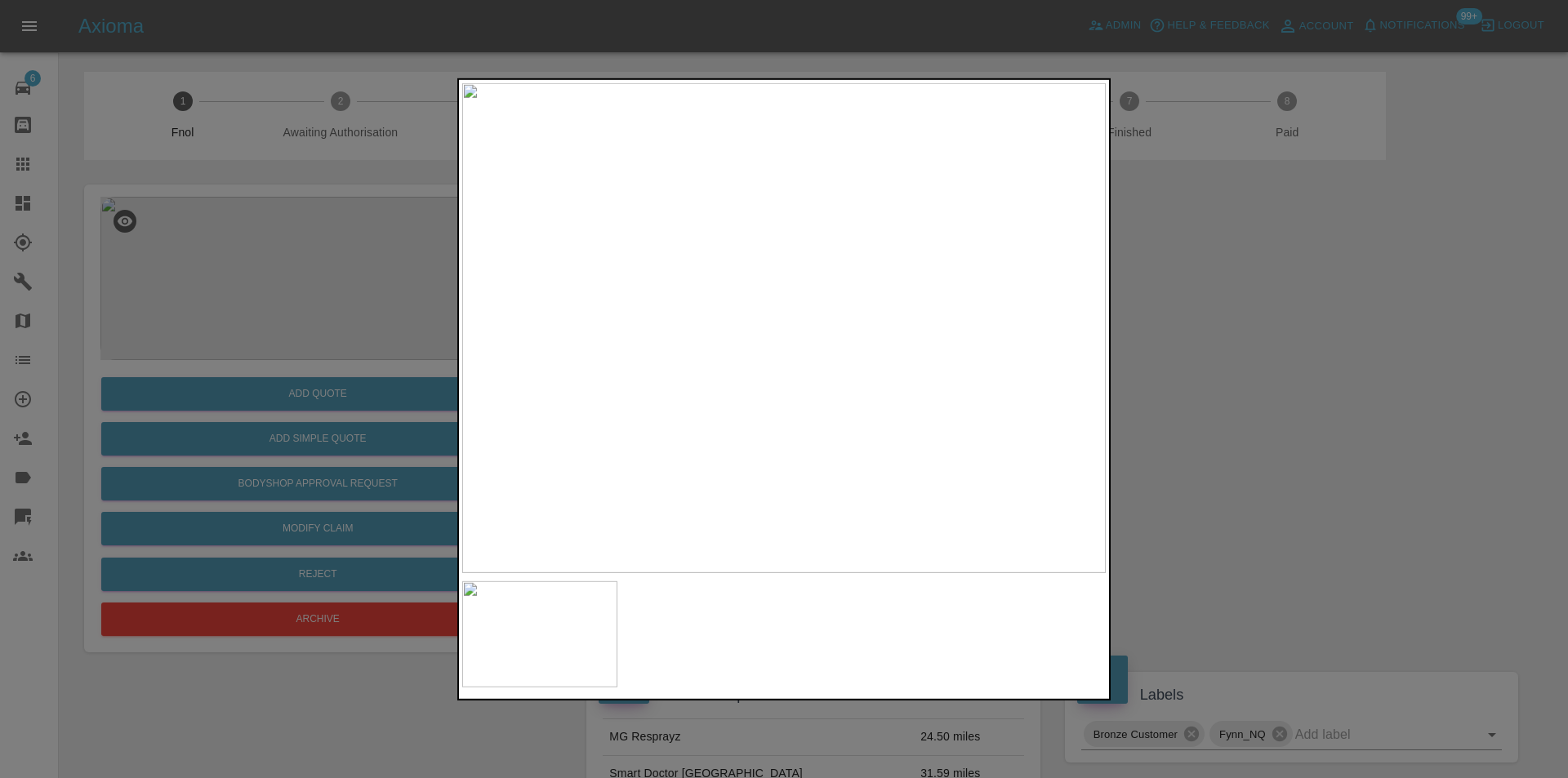
drag, startPoint x: 1161, startPoint y: 312, endPoint x: 1059, endPoint y: 323, distance: 102.6
click at [1161, 313] on div at bounding box center [784, 389] width 1568 height 778
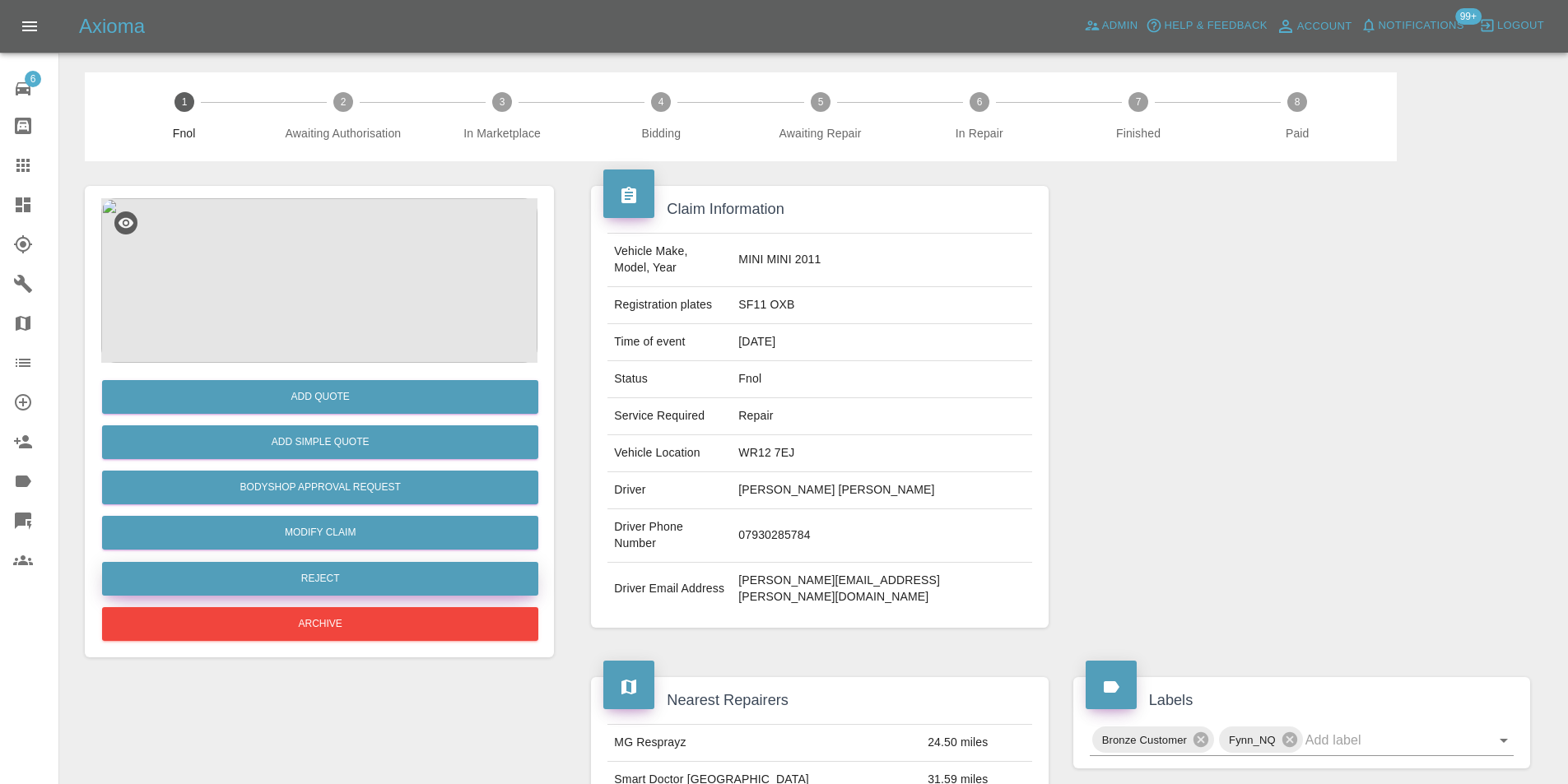
click at [374, 583] on button "Reject" at bounding box center [320, 579] width 436 height 34
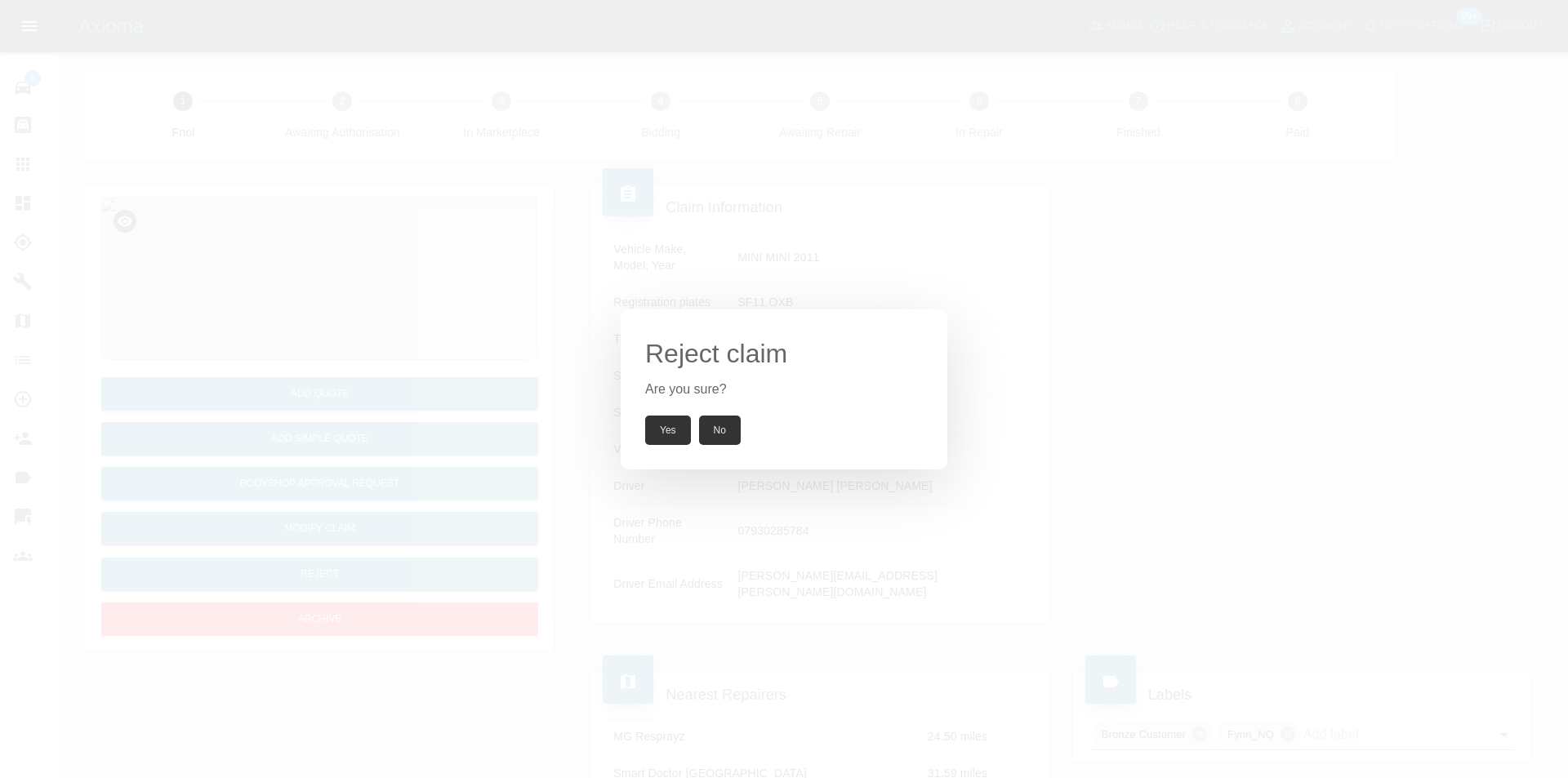
click at [670, 429] on button "Yes" at bounding box center [668, 430] width 46 height 29
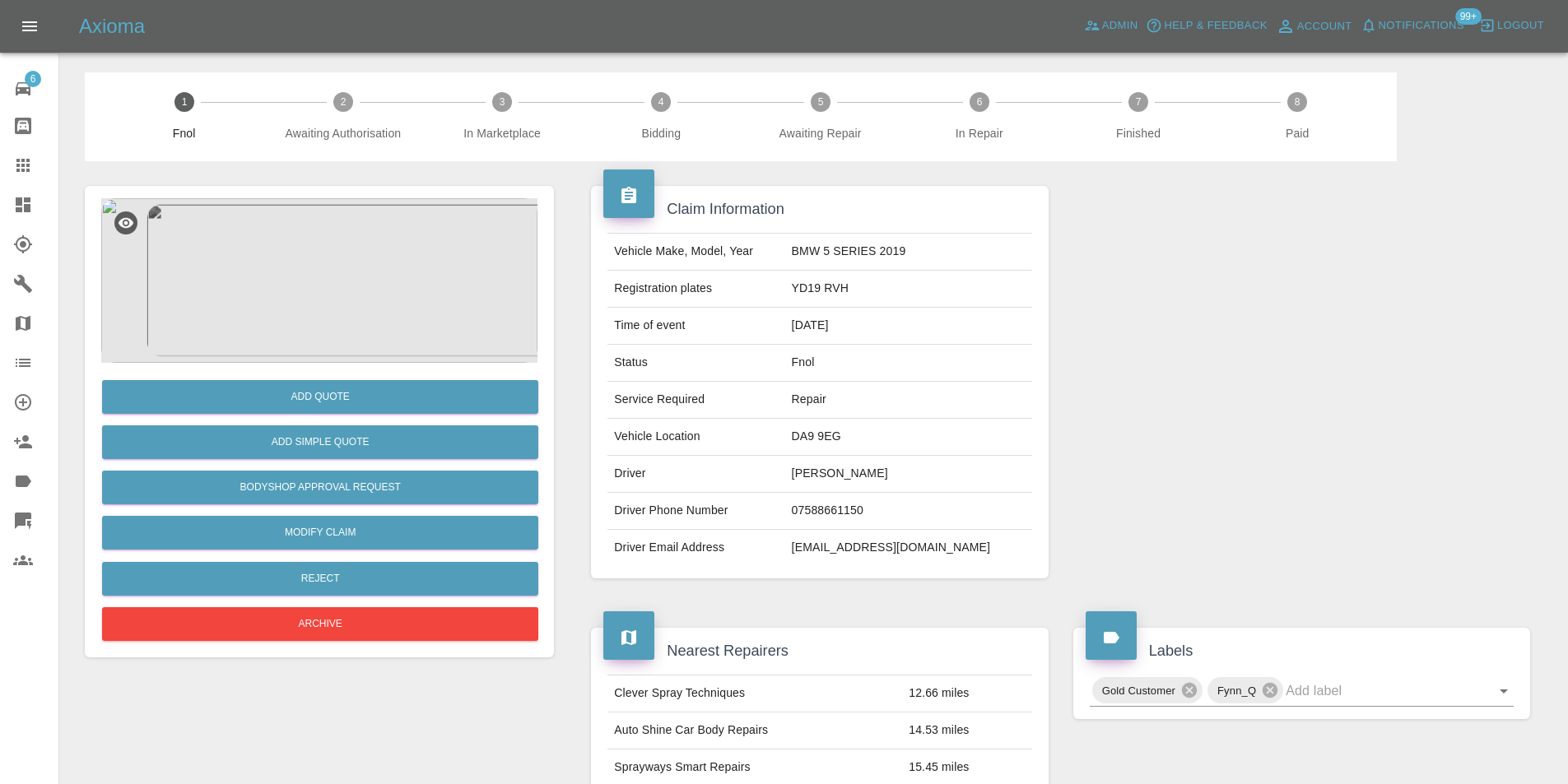
click at [327, 322] on img at bounding box center [319, 281] width 436 height 165
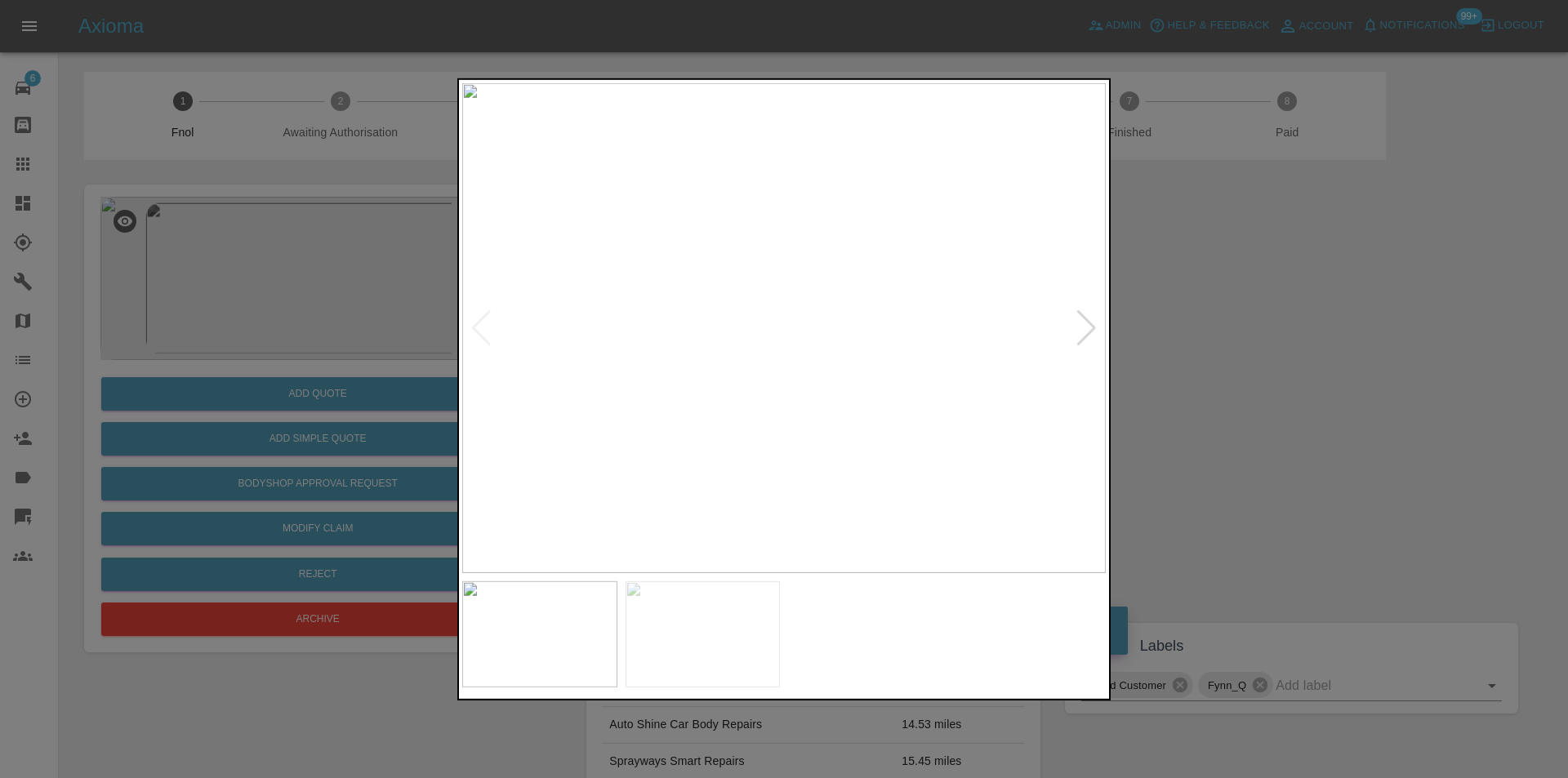
click at [1091, 322] on div at bounding box center [1087, 327] width 22 height 36
click at [1091, 322] on img at bounding box center [784, 327] width 643 height 490
click at [483, 323] on div at bounding box center [481, 327] width 22 height 36
click at [939, 355] on img at bounding box center [784, 327] width 643 height 490
click at [940, 355] on img at bounding box center [784, 327] width 643 height 490
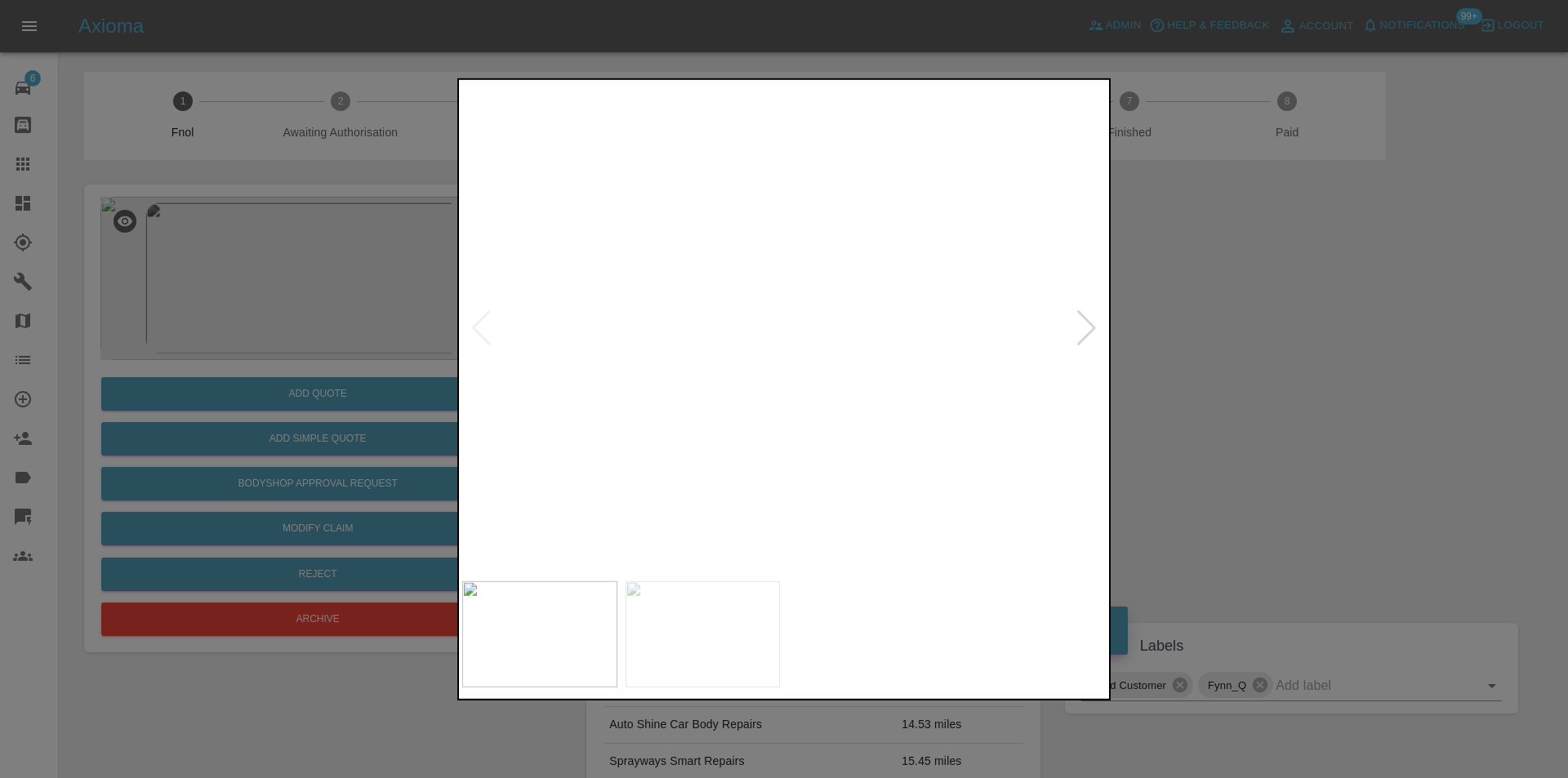
click at [1237, 352] on div at bounding box center [784, 389] width 1568 height 778
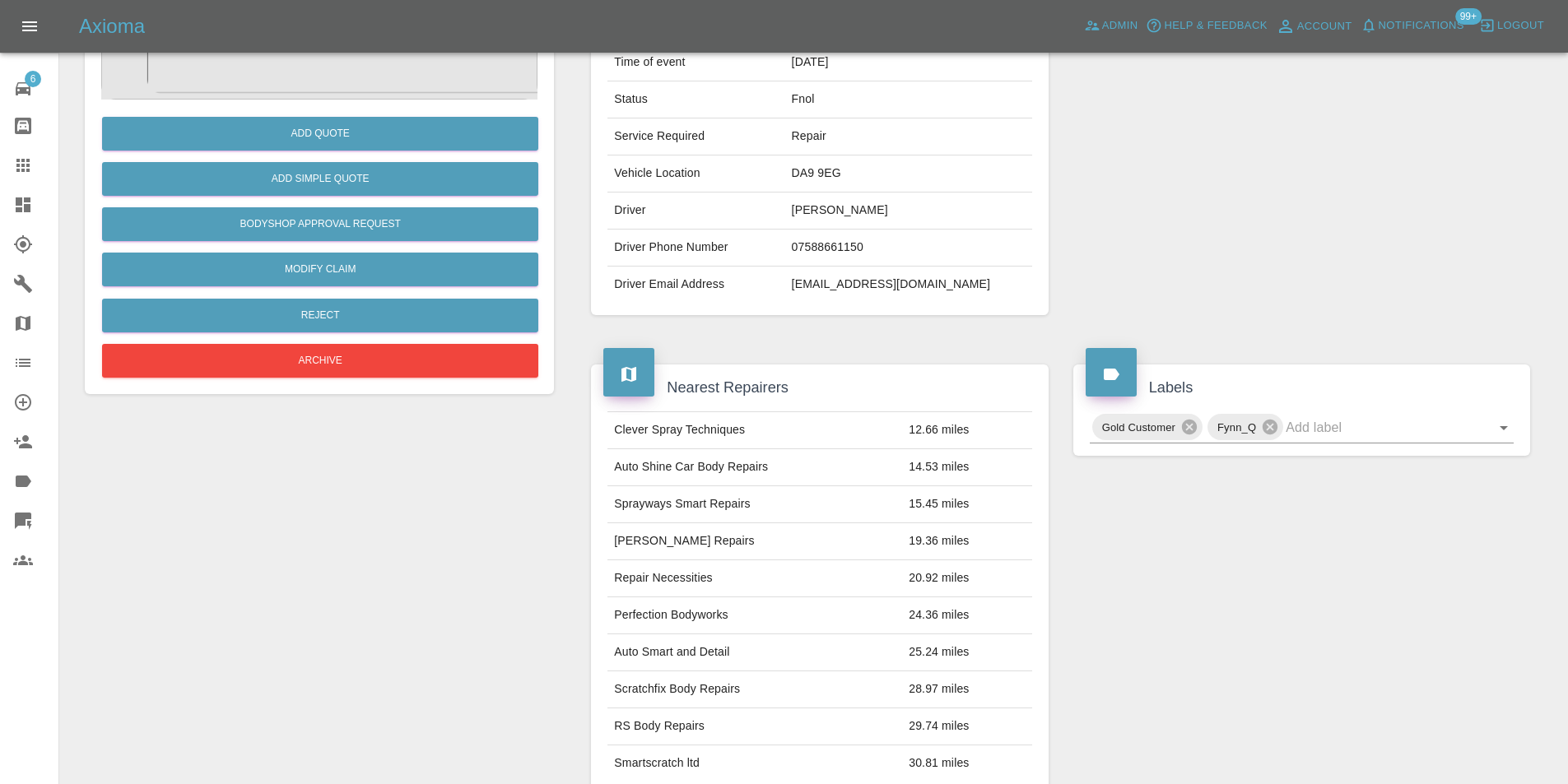
scroll to position [82, 0]
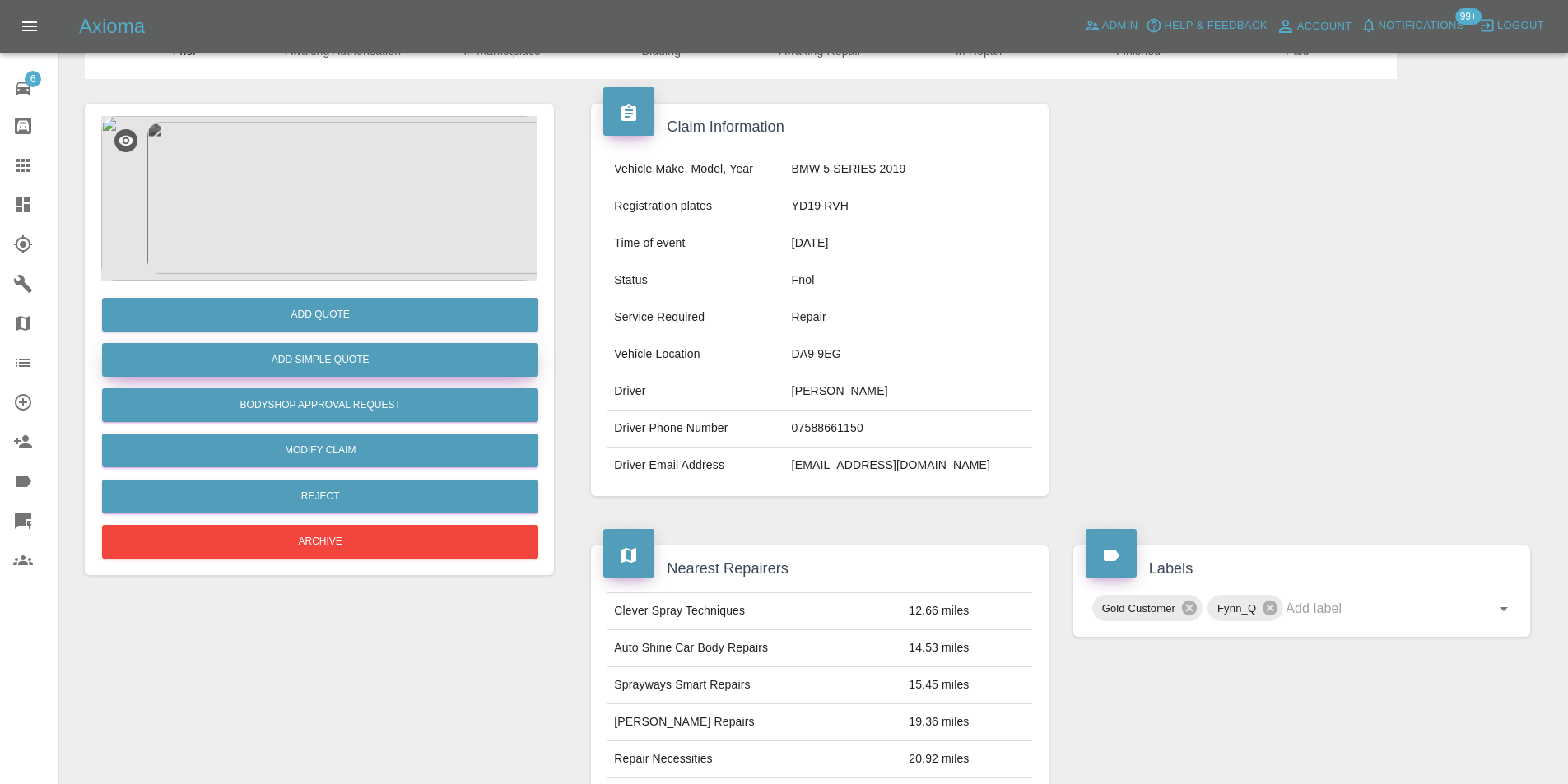
click at [354, 361] on button "Add Simple Quote" at bounding box center [320, 360] width 436 height 34
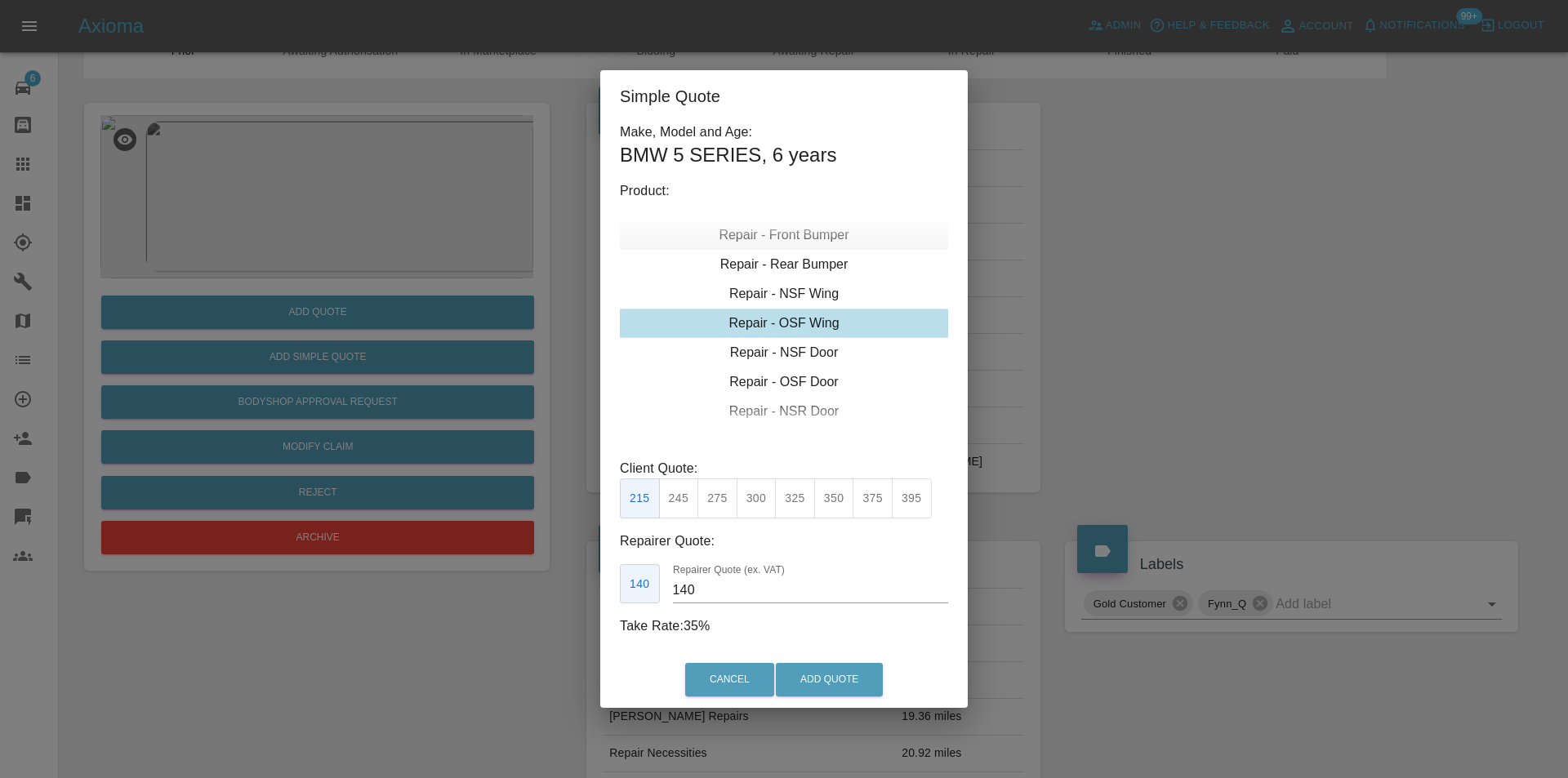
click at [808, 237] on div "Repair - Front Bumper" at bounding box center [784, 234] width 328 height 29
click at [732, 498] on button "350" at bounding box center [717, 499] width 40 height 40
type input "210"
click at [807, 690] on button "Add Quote" at bounding box center [829, 680] width 107 height 33
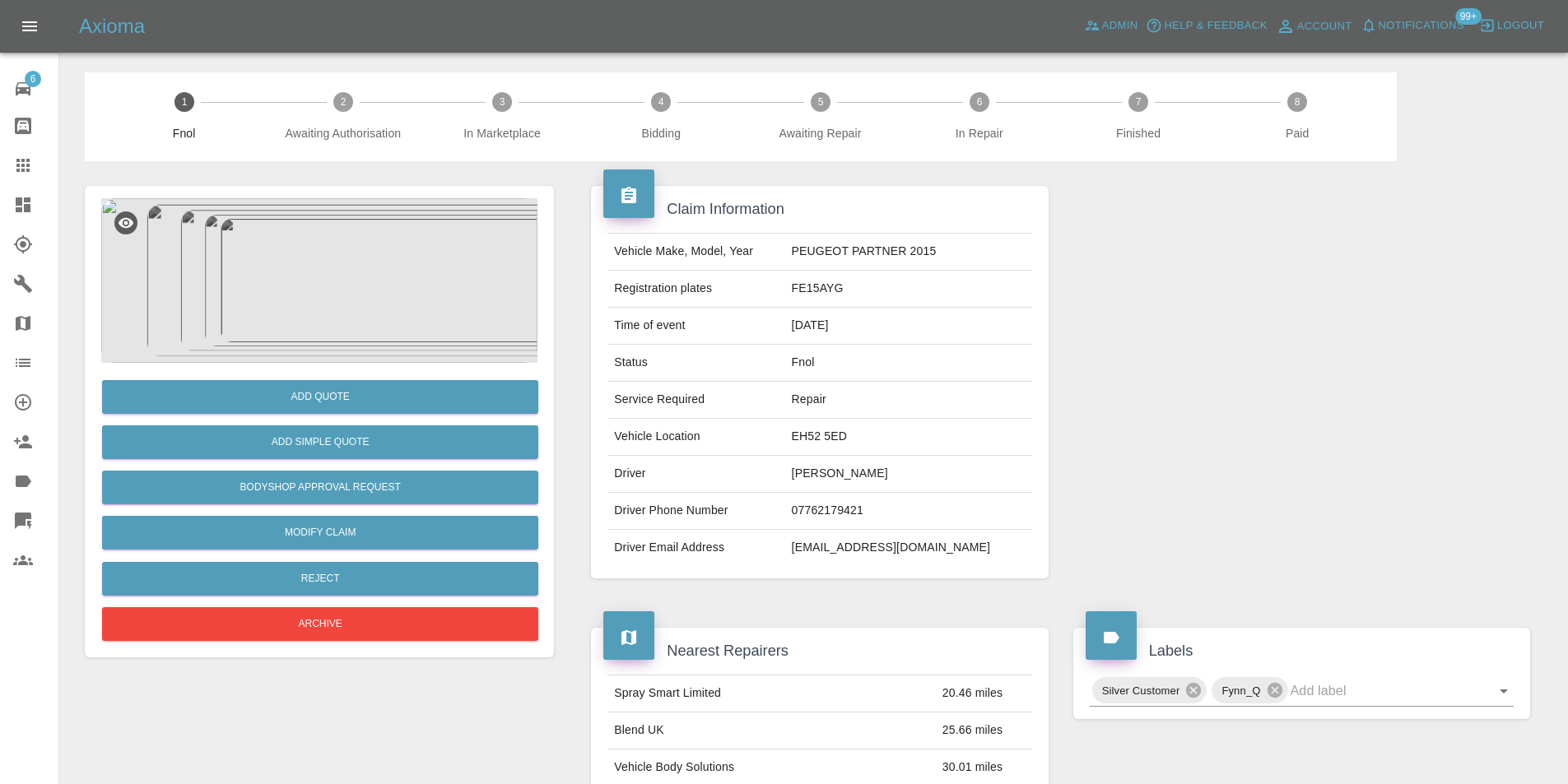
click at [436, 266] on img at bounding box center [319, 281] width 436 height 165
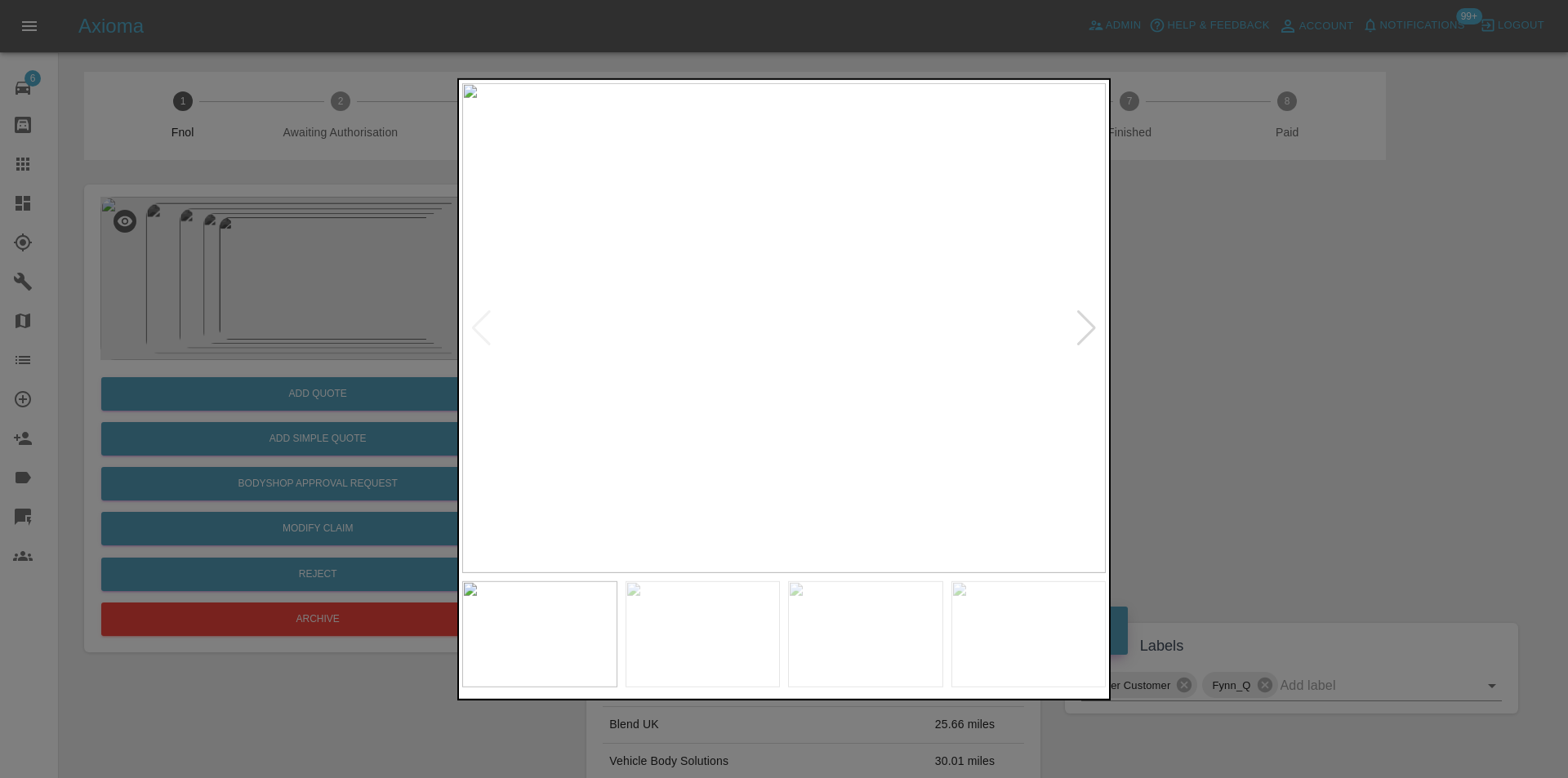
click at [1088, 325] on div at bounding box center [1087, 327] width 22 height 36
click at [1088, 324] on div at bounding box center [1087, 327] width 22 height 36
click at [1097, 319] on div at bounding box center [1087, 327] width 22 height 36
drag, startPoint x: 1240, startPoint y: 308, endPoint x: 985, endPoint y: 177, distance: 286.7
click at [1238, 307] on div at bounding box center [784, 389] width 1568 height 778
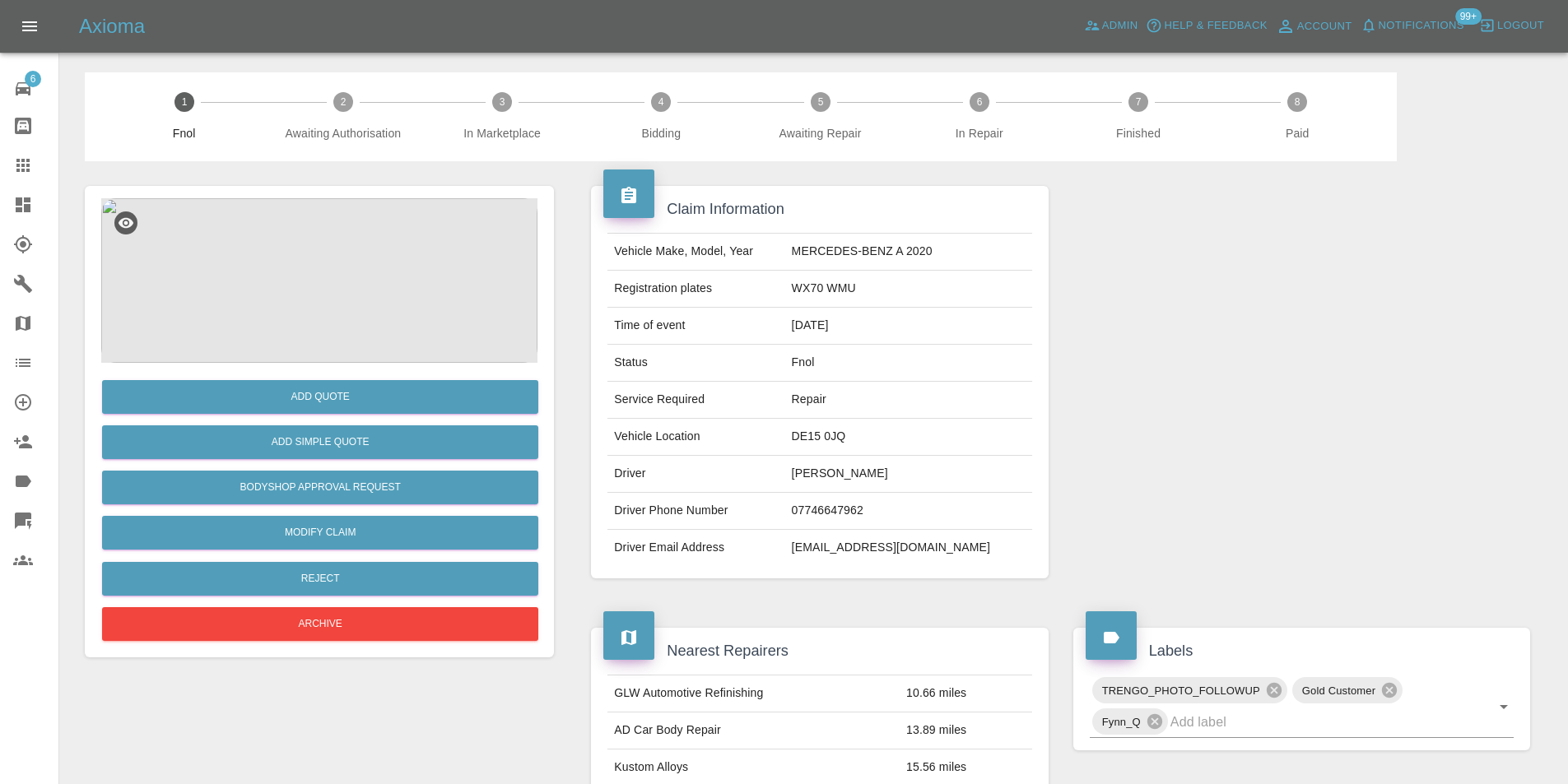
click at [353, 302] on img at bounding box center [319, 281] width 436 height 165
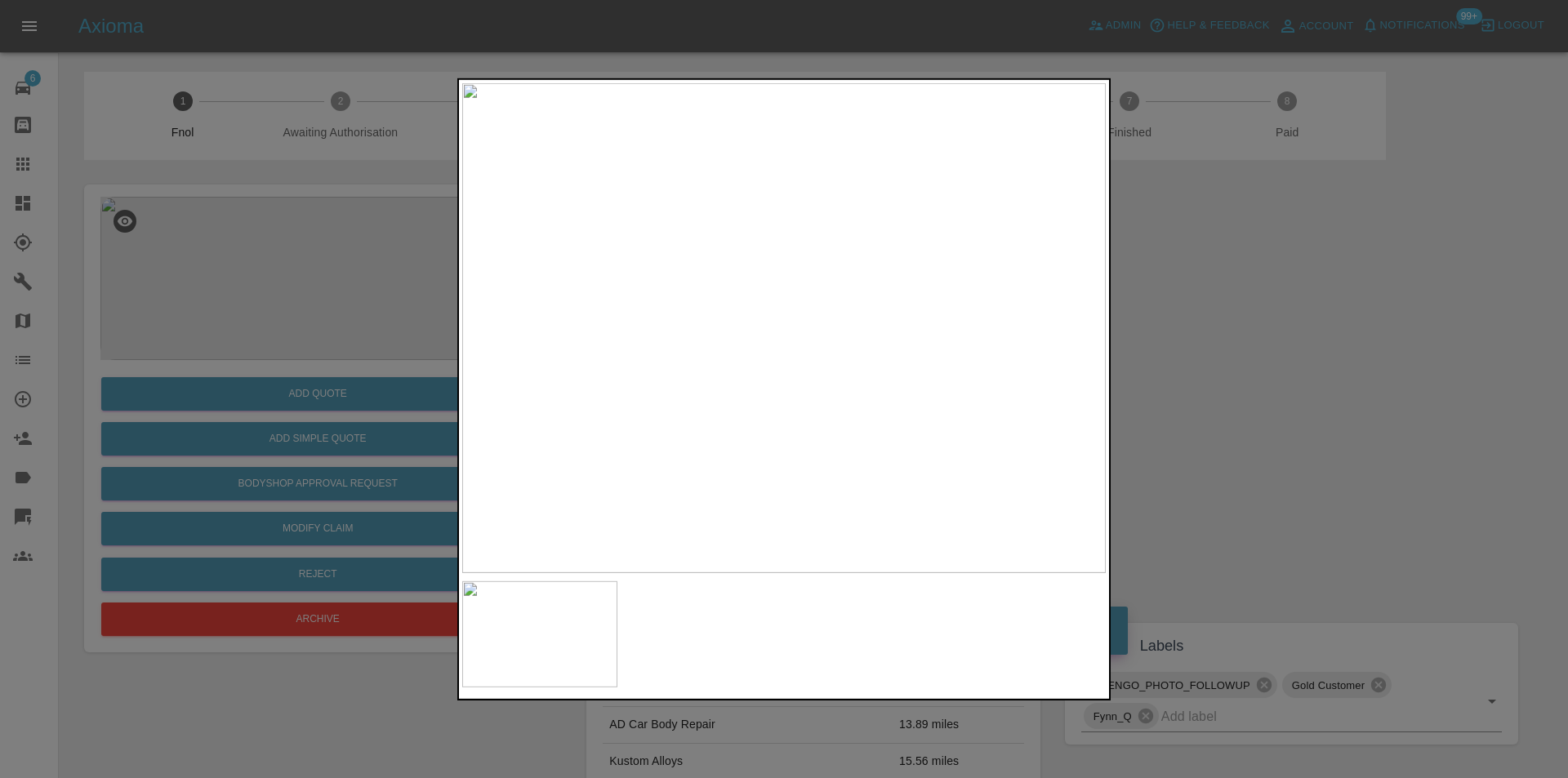
click at [1226, 396] on div at bounding box center [784, 389] width 1568 height 778
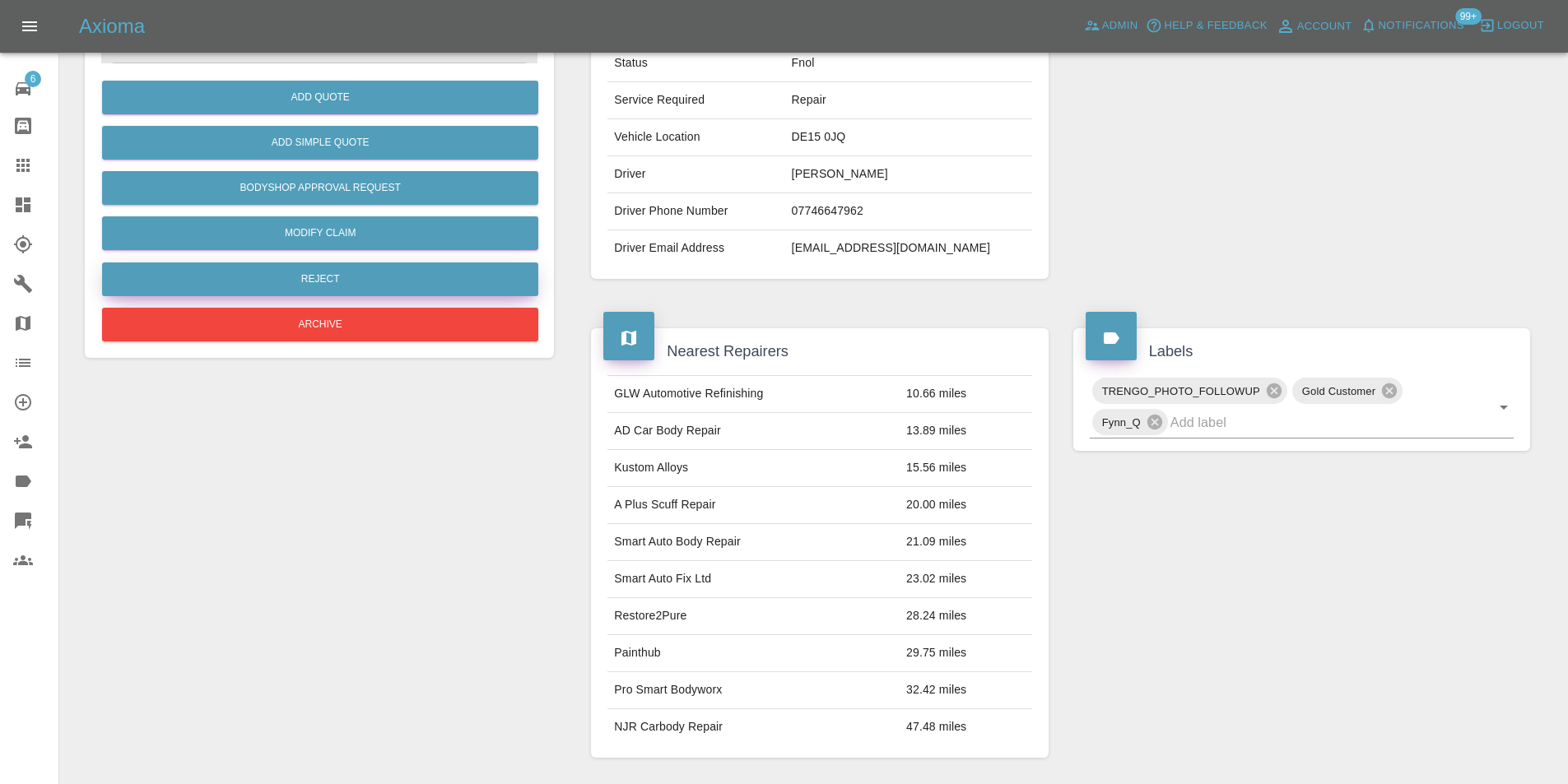
scroll to position [165, 0]
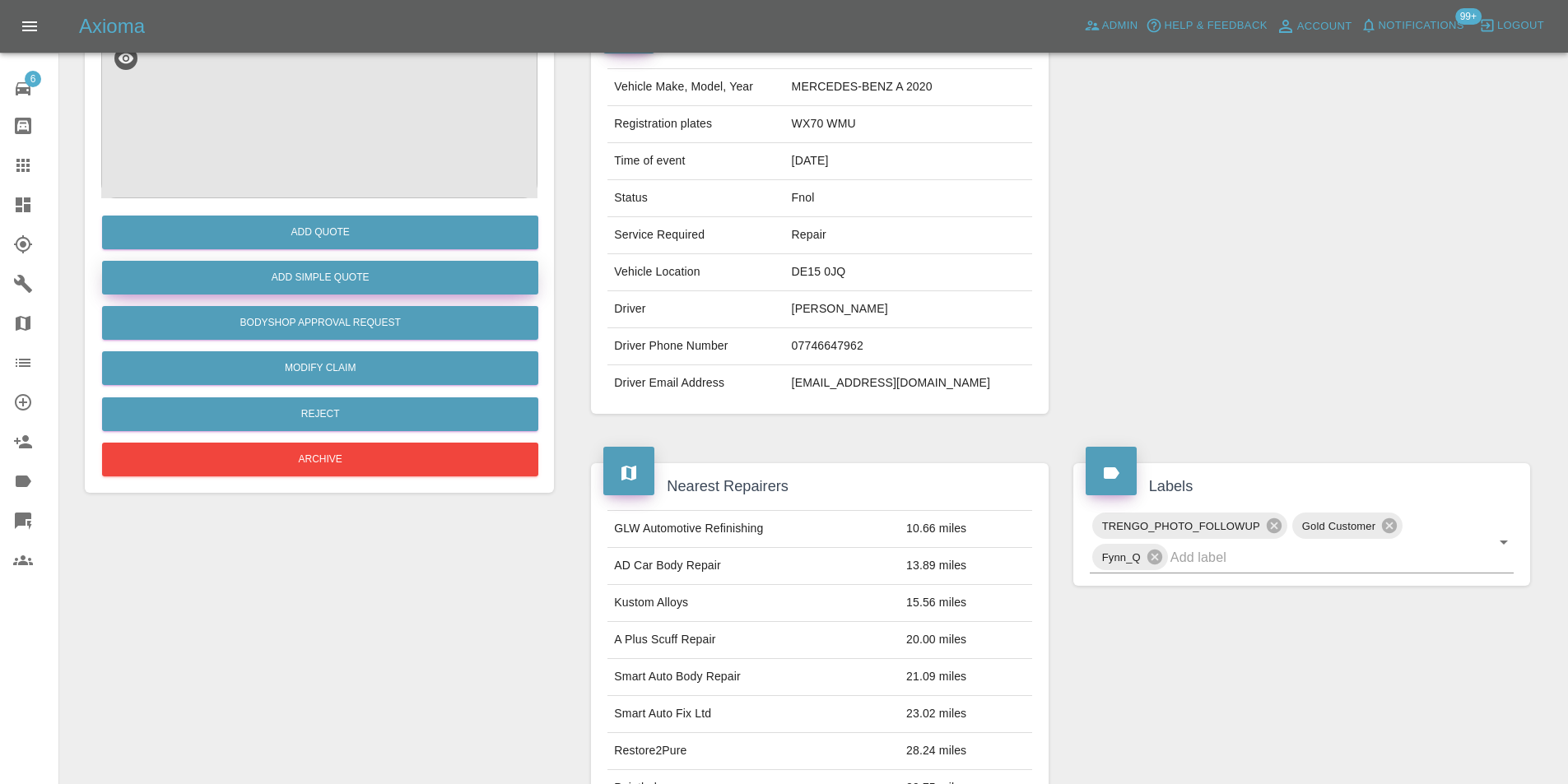
click at [328, 283] on button "Add Simple Quote" at bounding box center [320, 277] width 436 height 34
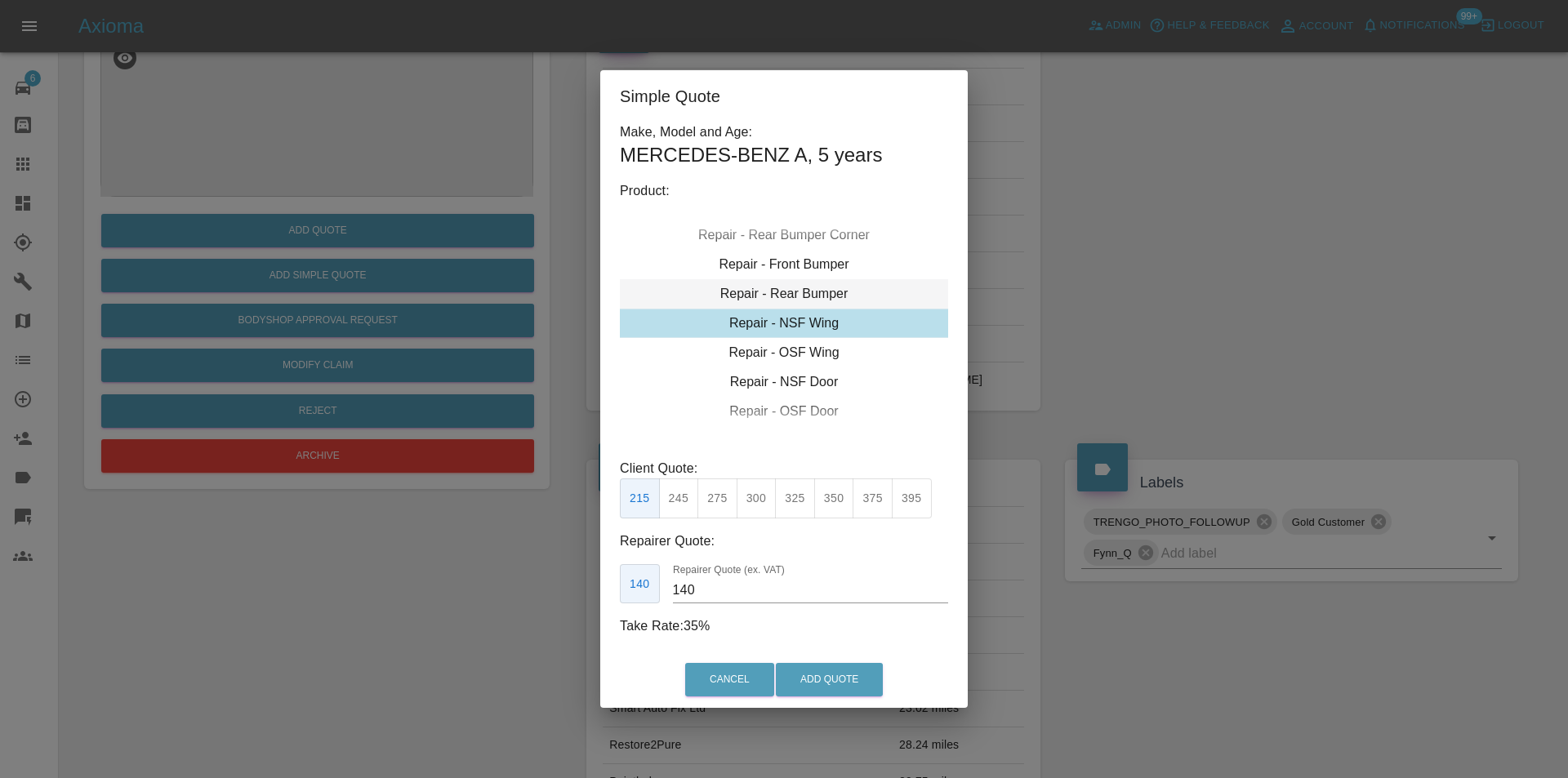
click at [816, 286] on div "Repair - Rear Bumper" at bounding box center [784, 293] width 328 height 29
drag, startPoint x: 725, startPoint y: 498, endPoint x: 770, endPoint y: 567, distance: 82.4
click at [727, 499] on button "350" at bounding box center [717, 499] width 40 height 40
type input "210"
drag, startPoint x: 813, startPoint y: 672, endPoint x: 819, endPoint y: 663, distance: 10.8
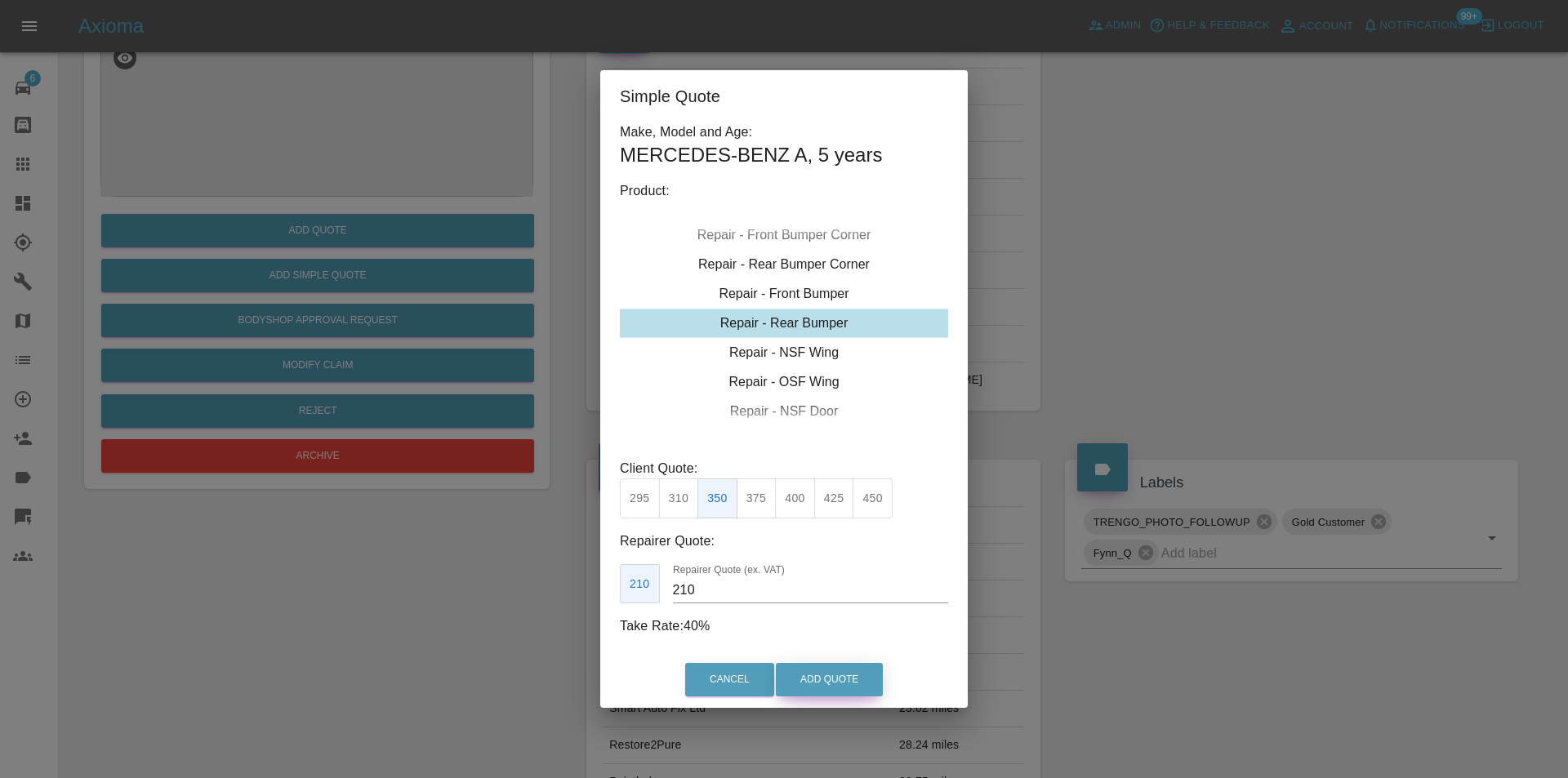
click at [814, 672] on button "Add Quote" at bounding box center [829, 680] width 107 height 33
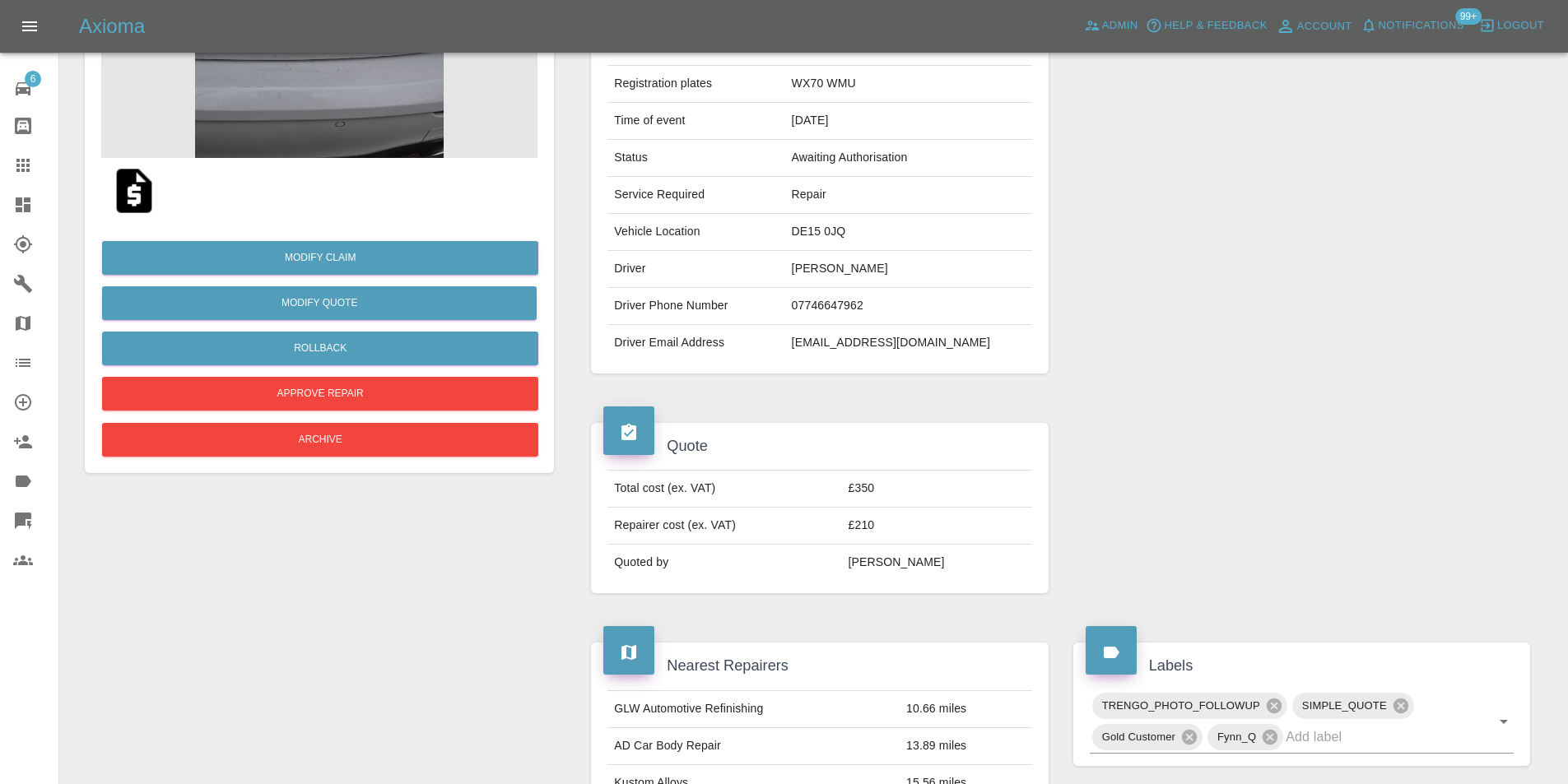
scroll to position [82, 0]
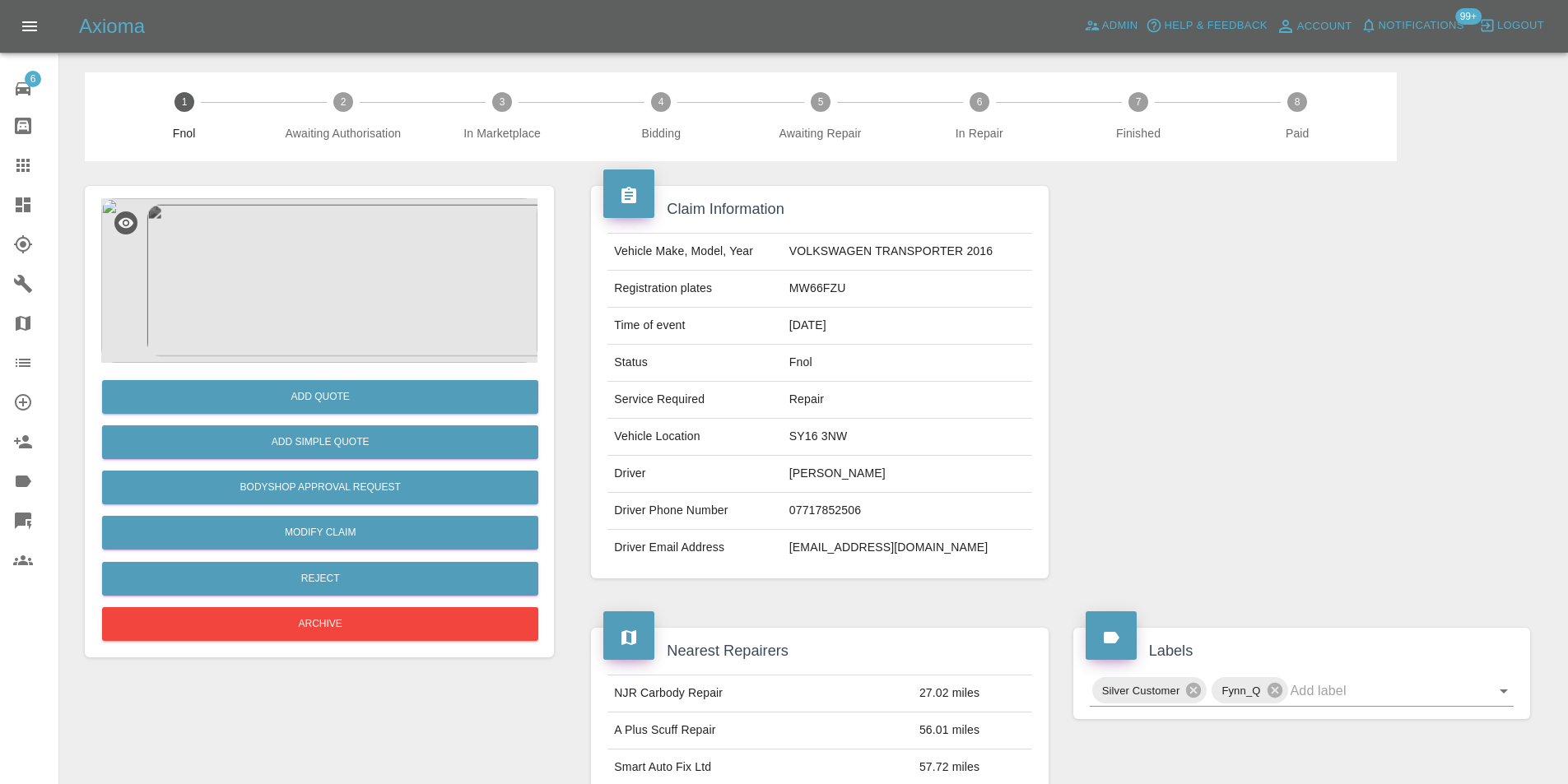
click at [331, 212] on img at bounding box center [319, 281] width 436 height 165
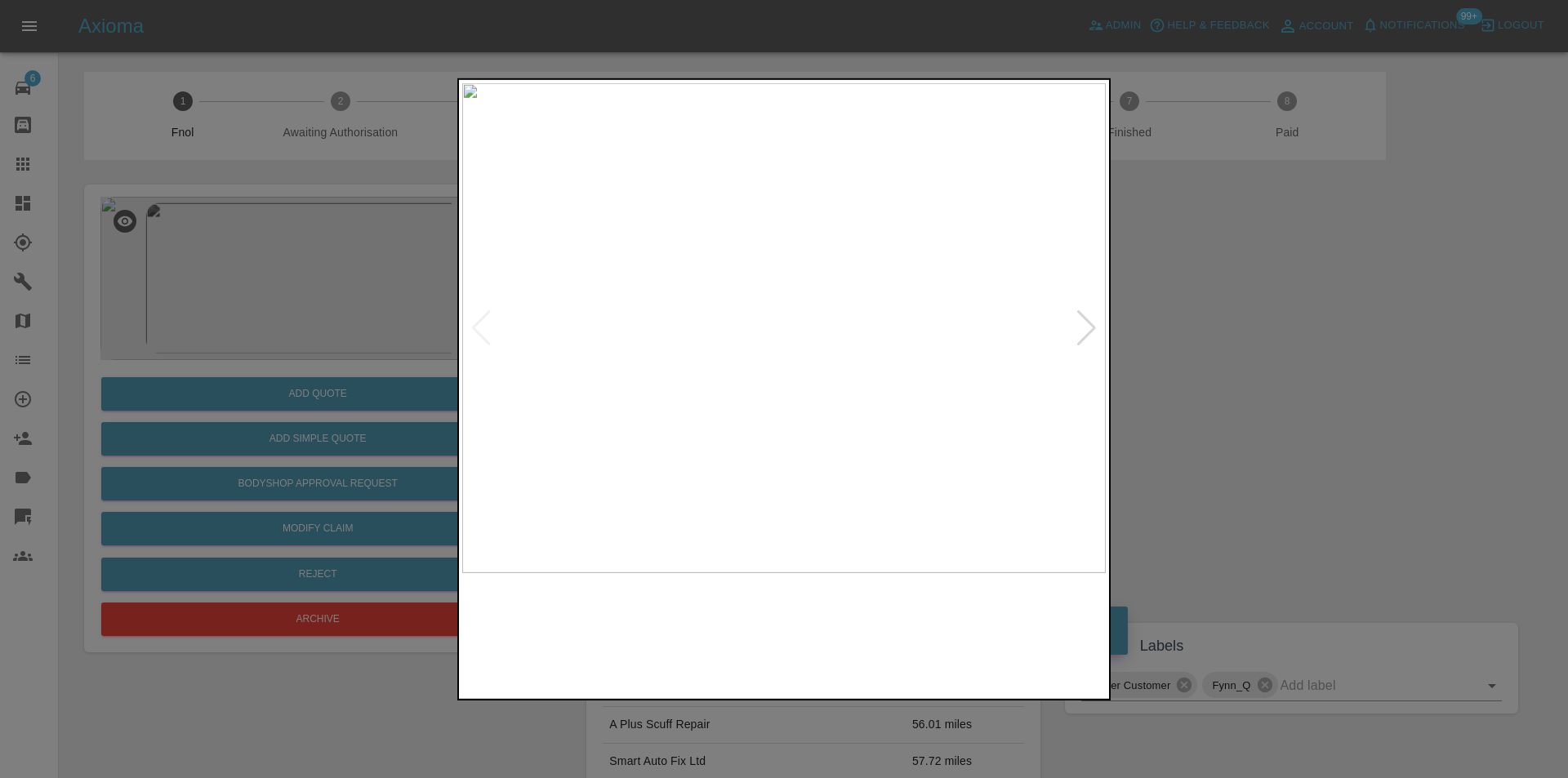
click at [1099, 331] on img at bounding box center [784, 327] width 643 height 490
click at [1090, 331] on div at bounding box center [1087, 327] width 22 height 36
click at [1088, 329] on img at bounding box center [784, 327] width 643 height 490
click at [482, 321] on div at bounding box center [481, 327] width 22 height 36
click at [814, 356] on img at bounding box center [784, 327] width 643 height 490
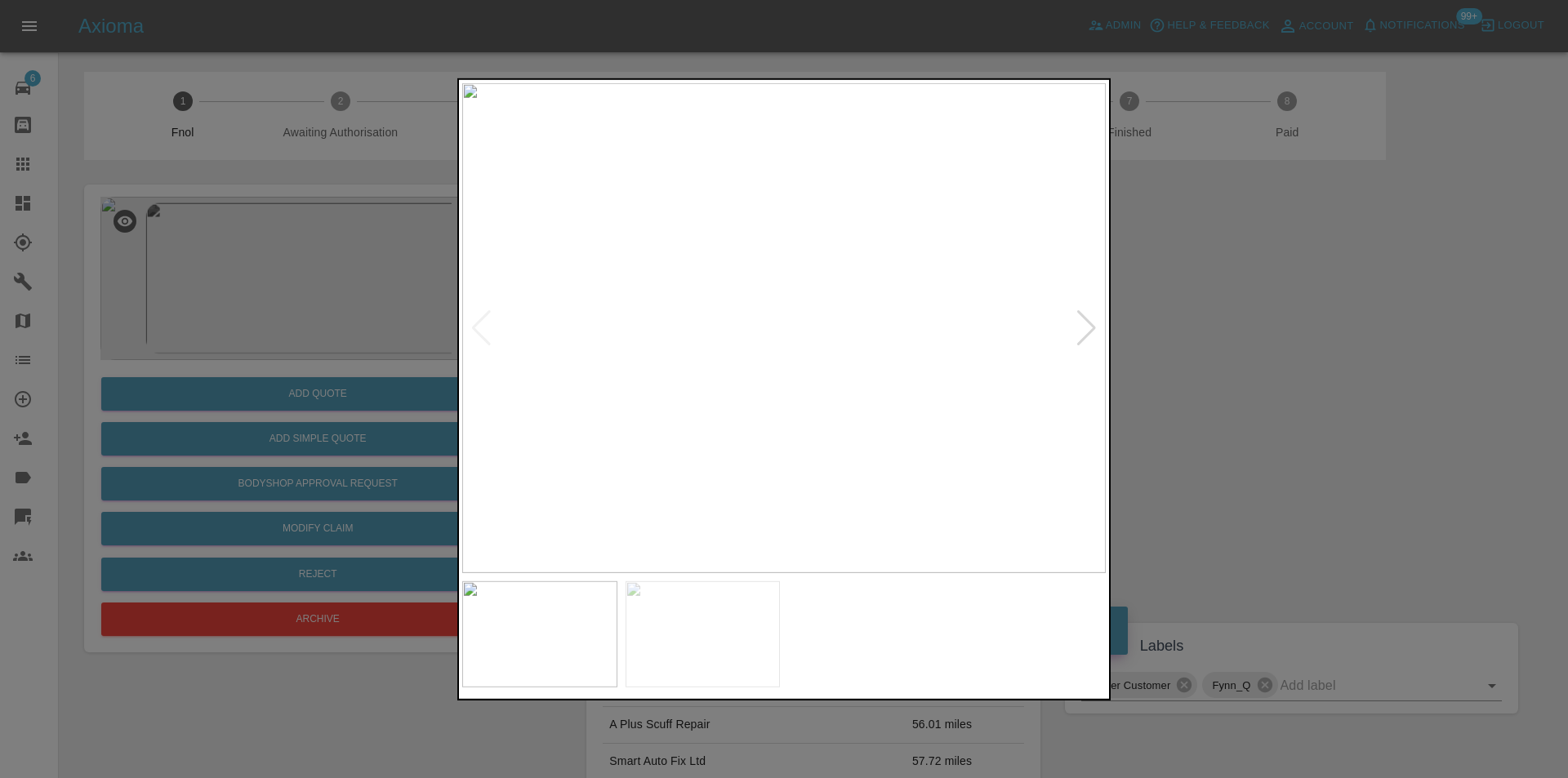
click at [813, 355] on img at bounding box center [784, 327] width 643 height 490
click at [744, 375] on img at bounding box center [698, 245] width 1931 height 1471
click at [744, 374] on img at bounding box center [698, 245] width 1931 height 1471
drag, startPoint x: 1183, startPoint y: 355, endPoint x: 998, endPoint y: 356, distance: 185.0
click at [1182, 355] on div at bounding box center [784, 389] width 1568 height 778
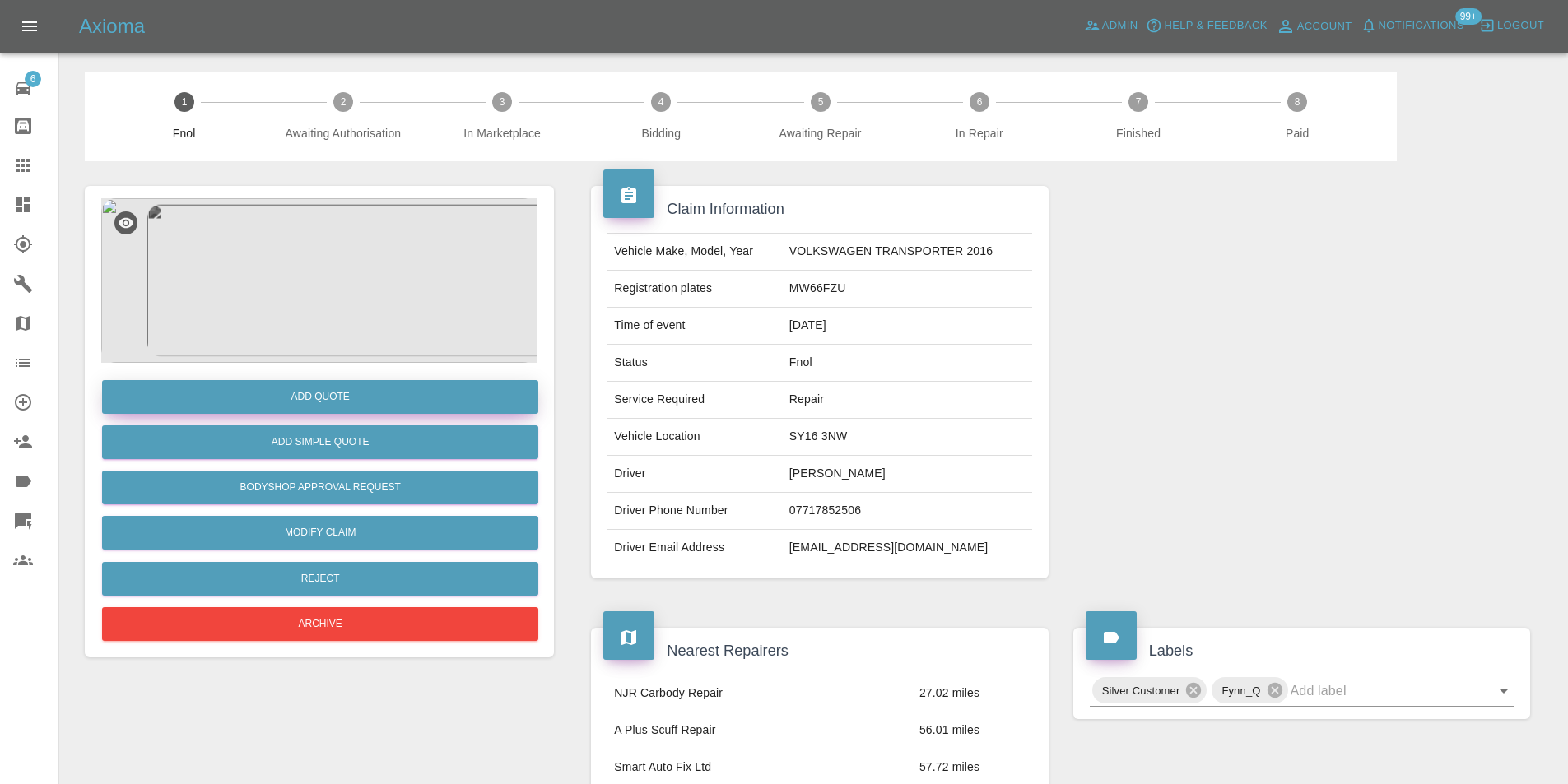
click at [359, 397] on button "Add Quote" at bounding box center [320, 397] width 436 height 34
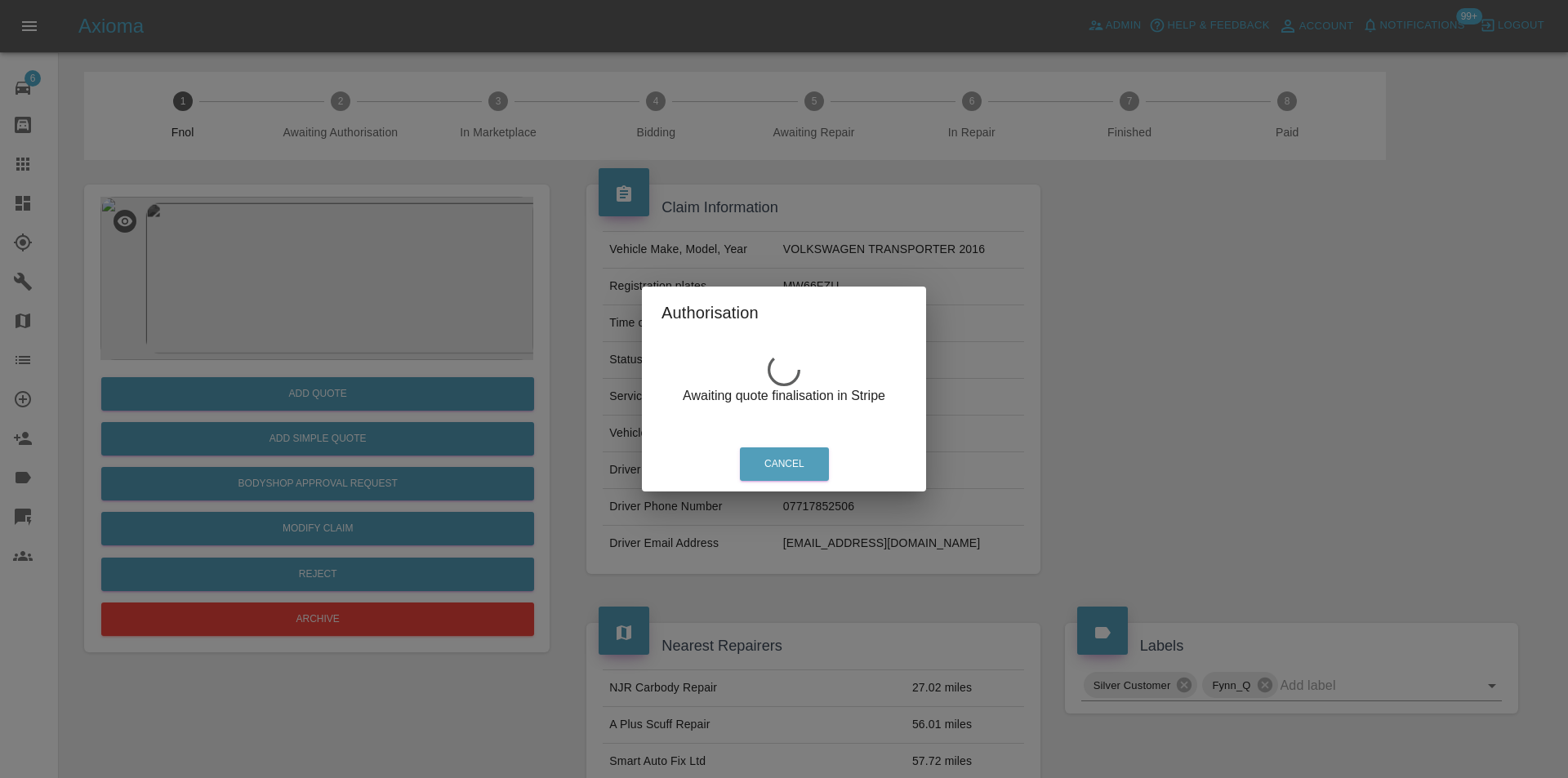
click at [350, 225] on div "Authorisation Awaiting quote finalisation in Stripe Cancel" at bounding box center [784, 389] width 1568 height 778
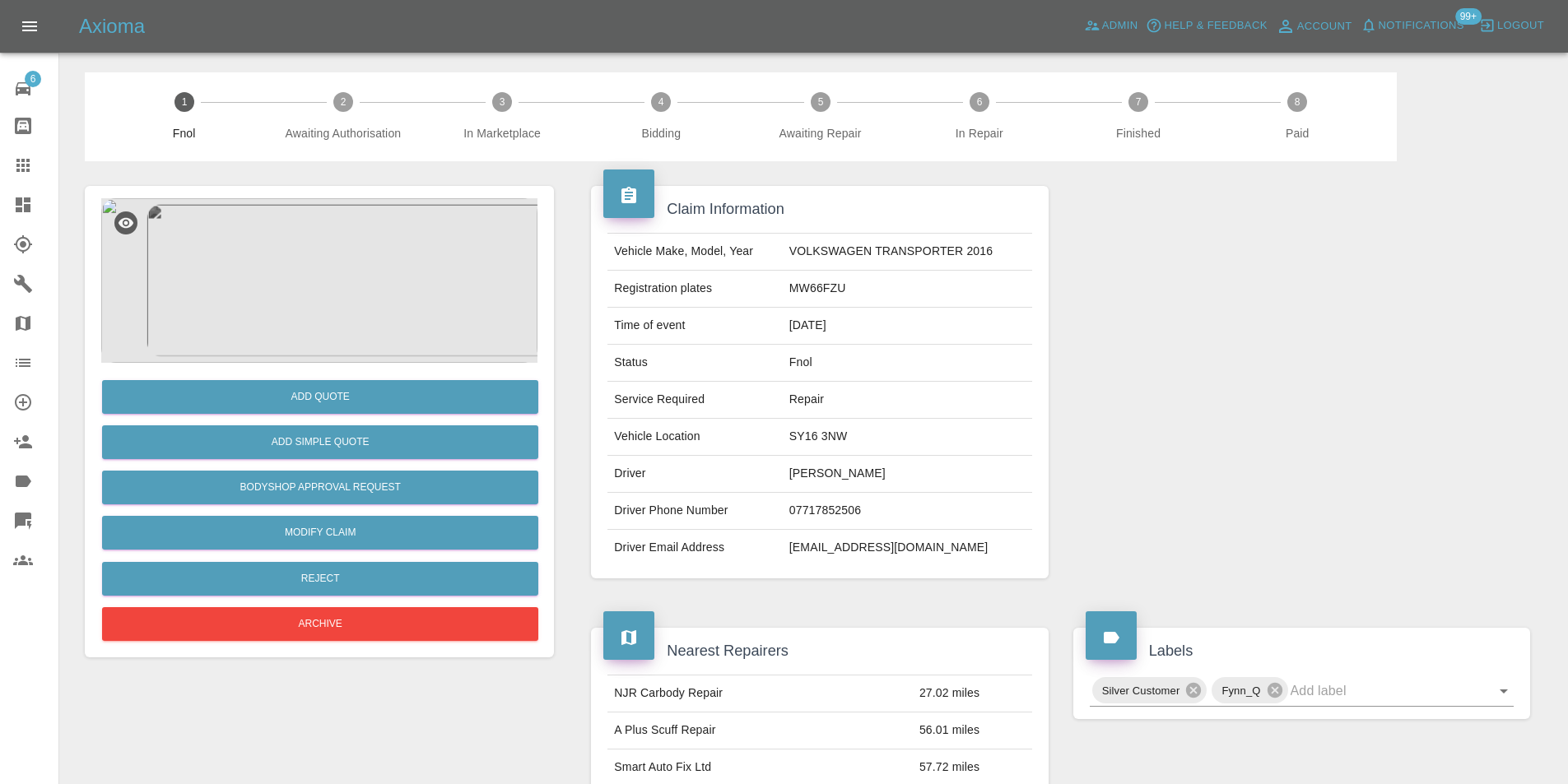
click at [353, 255] on img at bounding box center [319, 281] width 436 height 165
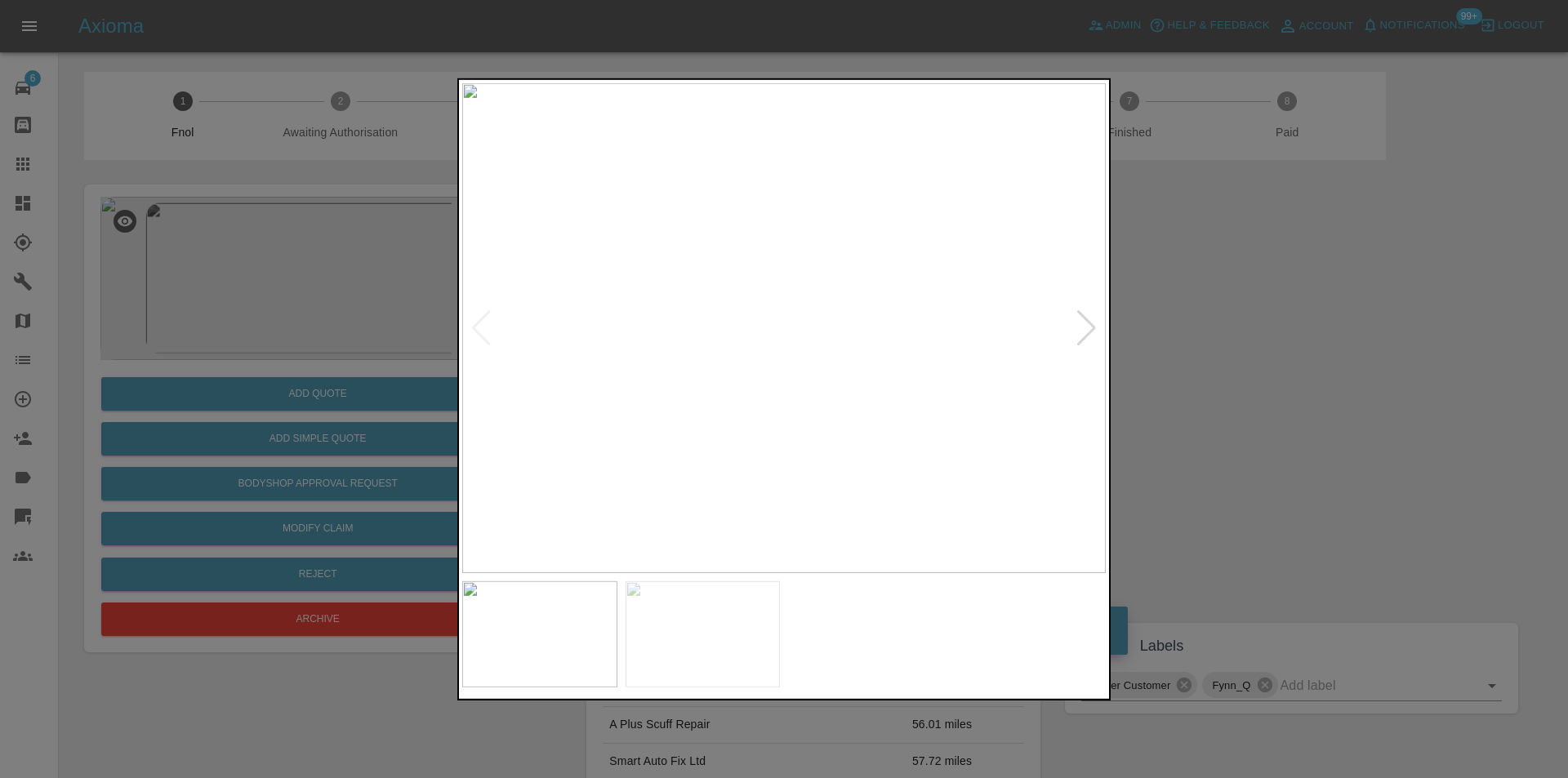
click at [833, 302] on img at bounding box center [784, 327] width 643 height 490
click at [1523, 329] on div at bounding box center [784, 389] width 1568 height 778
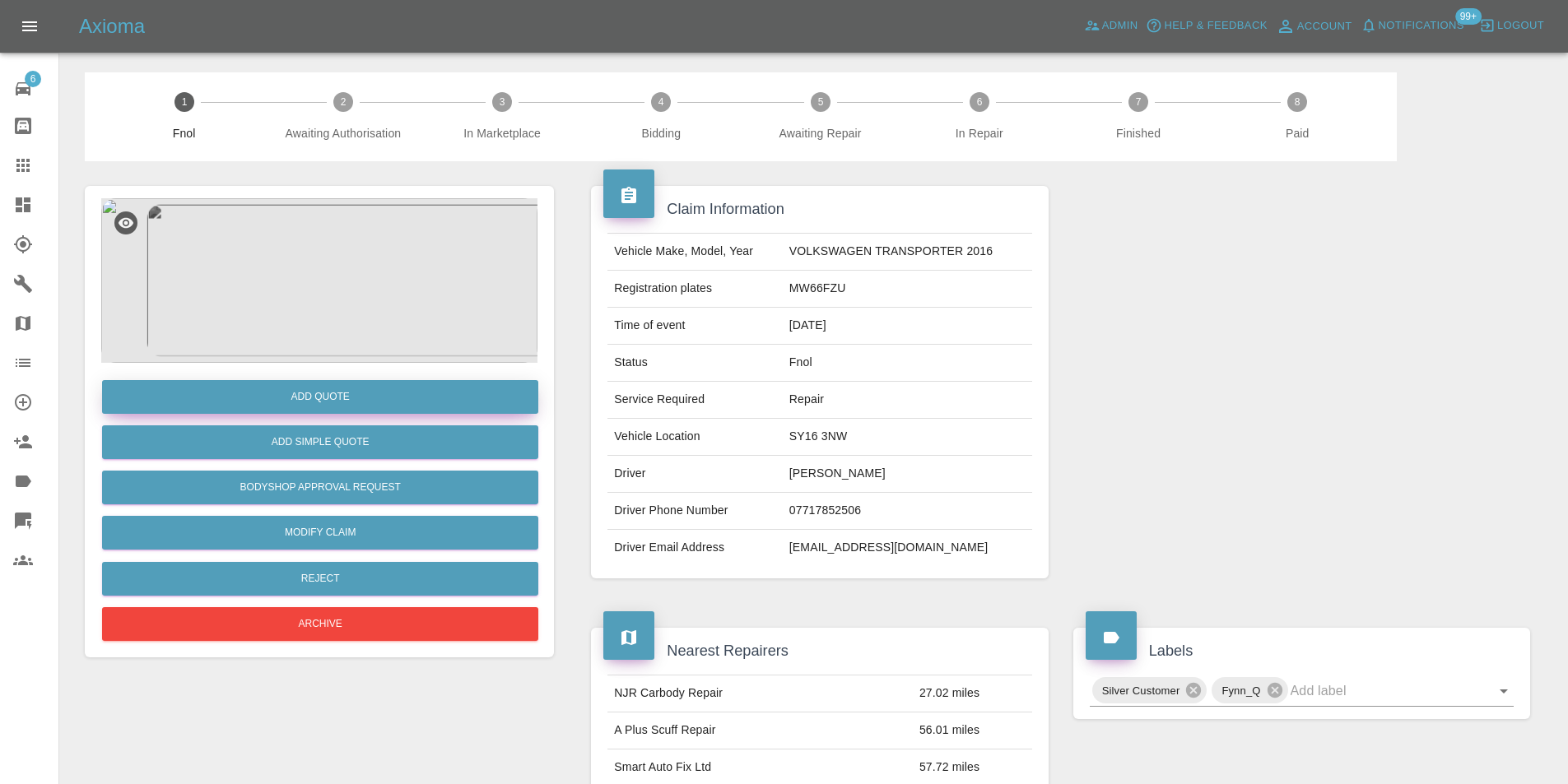
click at [360, 398] on button "Add Quote" at bounding box center [320, 397] width 436 height 34
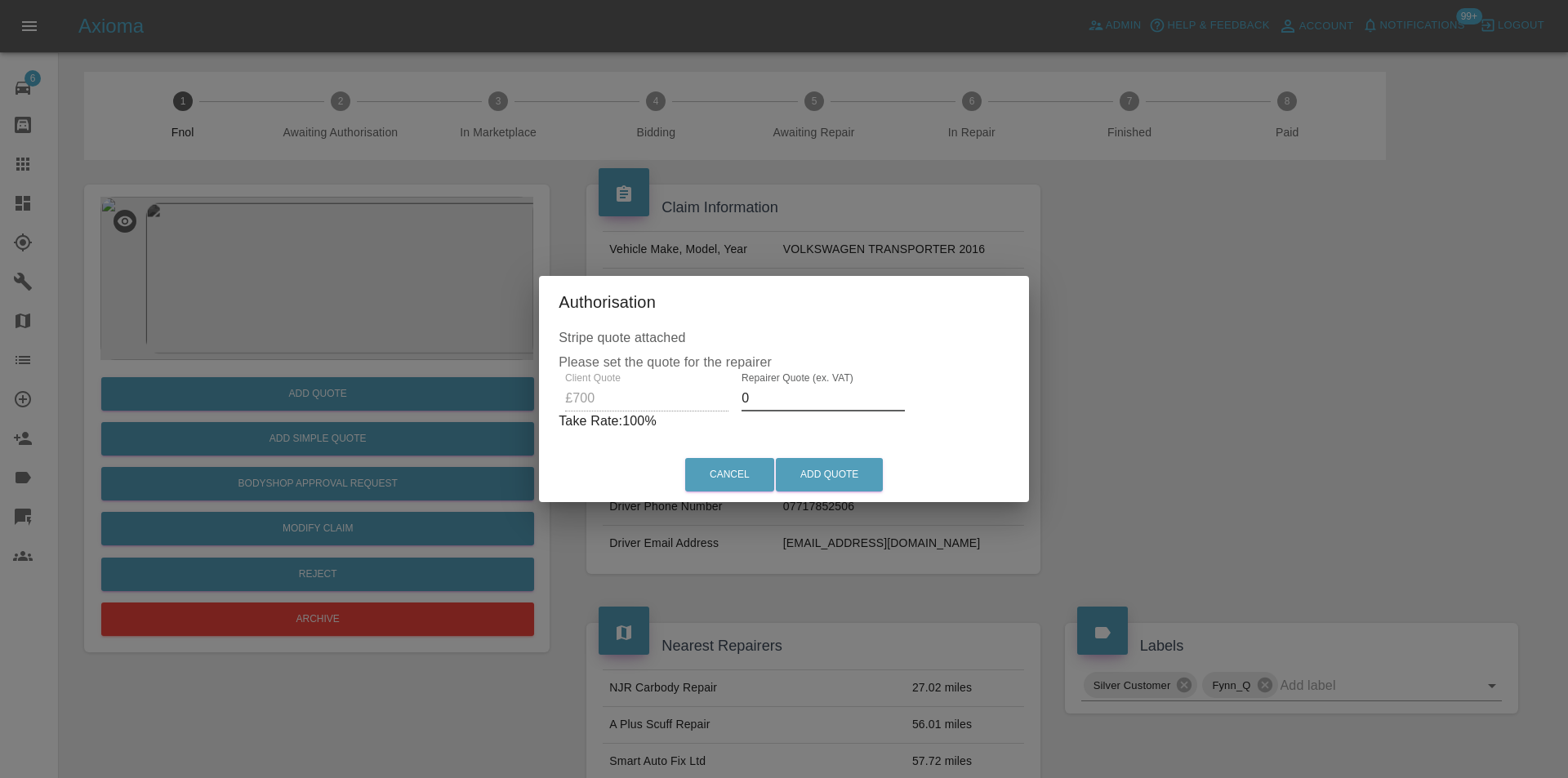
click at [791, 400] on input "0" at bounding box center [823, 398] width 164 height 26
type input "0450"
click at [870, 477] on button "Add Quote" at bounding box center [829, 475] width 107 height 33
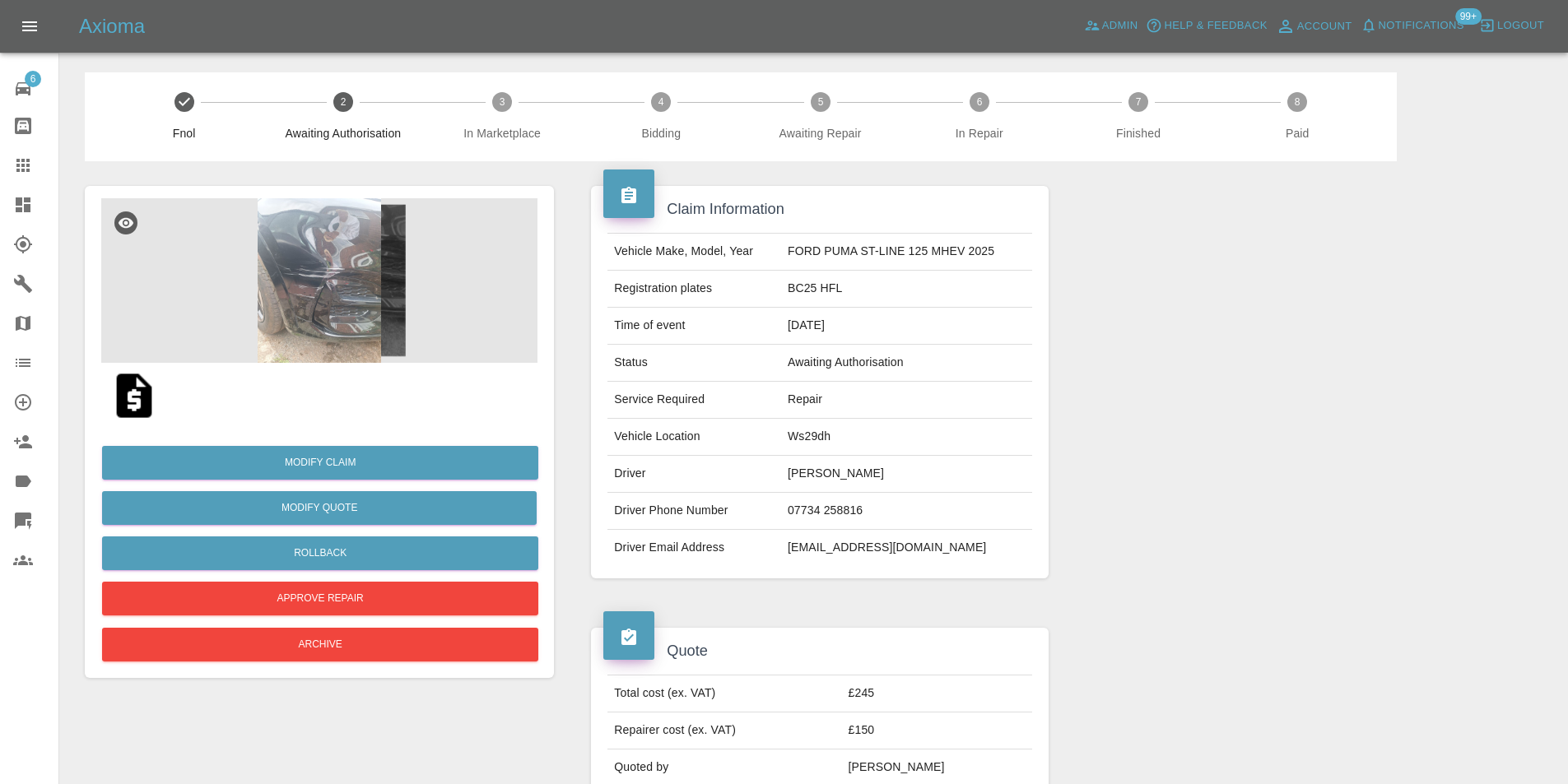
click at [294, 268] on img at bounding box center [319, 281] width 436 height 165
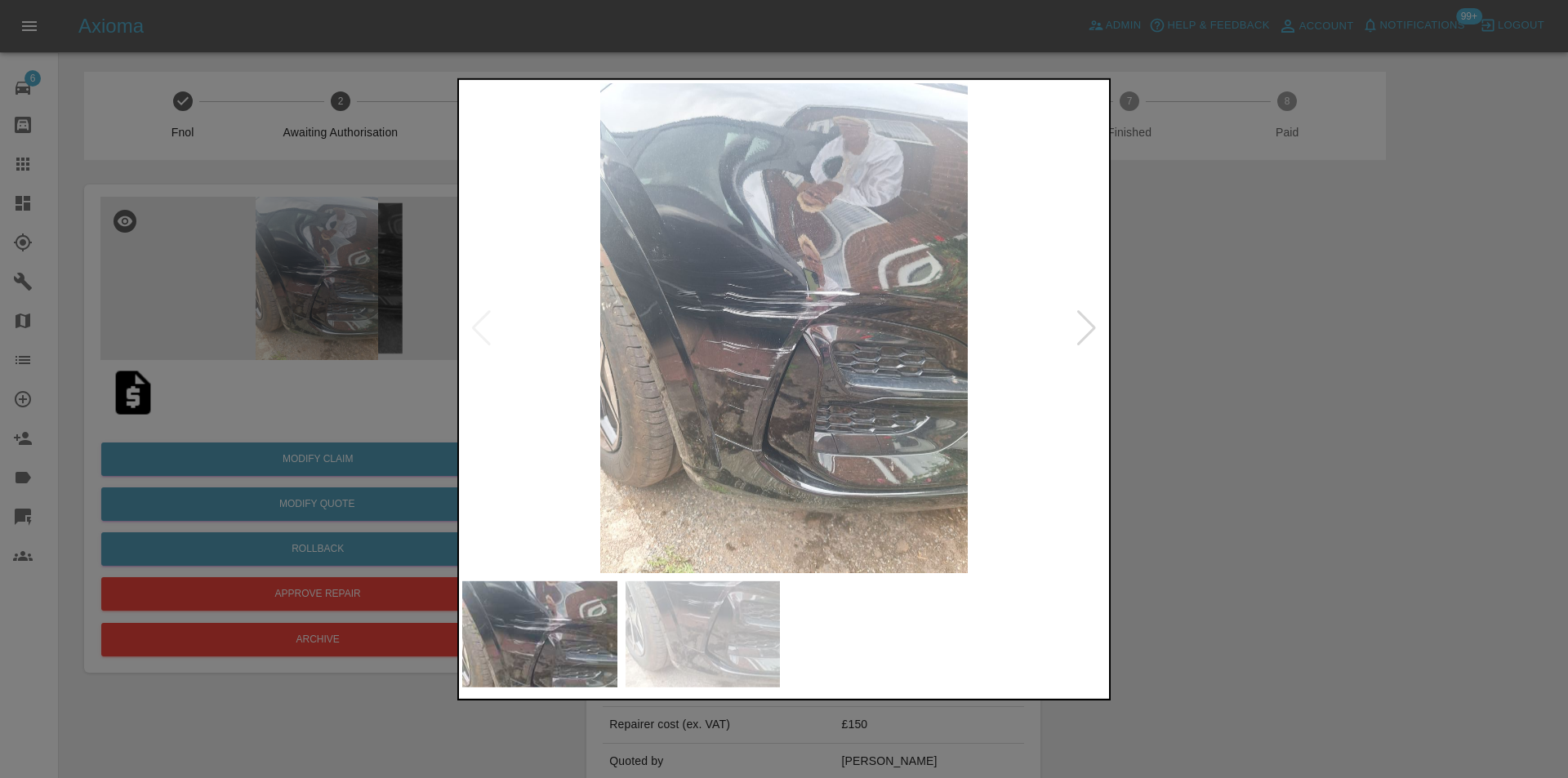
click at [684, 374] on img at bounding box center [784, 327] width 643 height 490
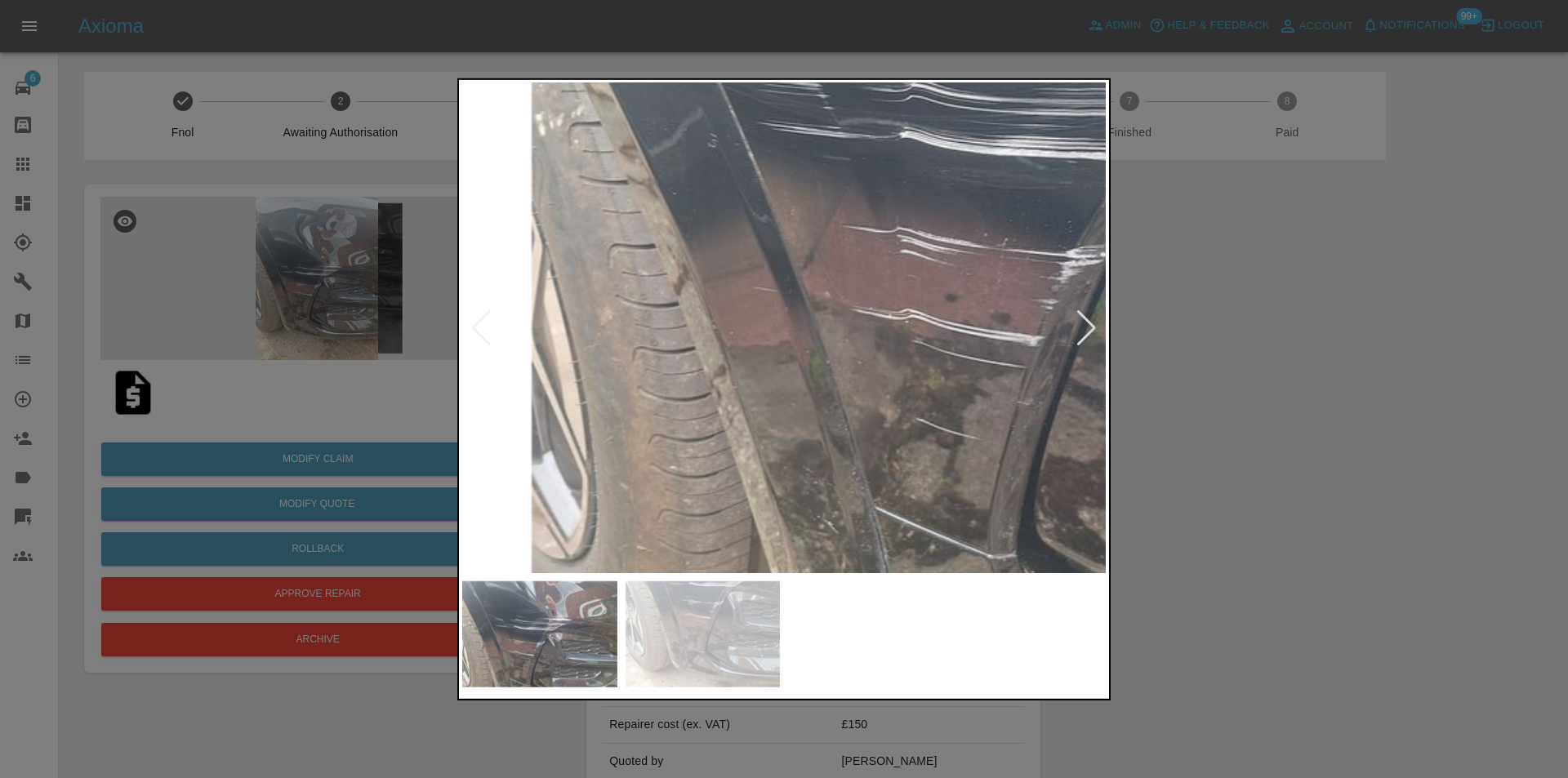
click at [718, 327] on img at bounding box center [1082, 190] width 1931 height 1471
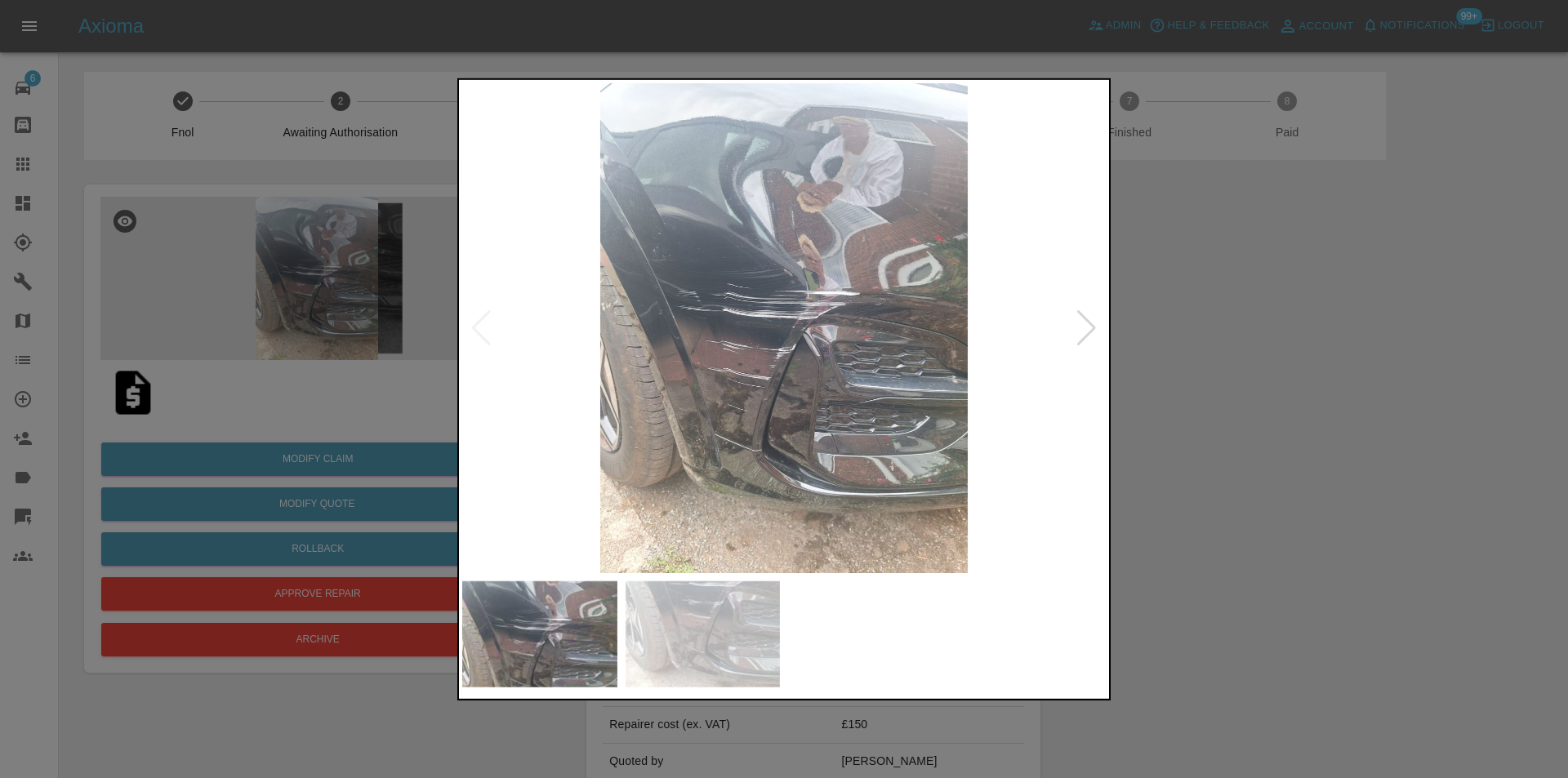
drag, startPoint x: 1157, startPoint y: 294, endPoint x: 954, endPoint y: 172, distance: 236.8
click at [1141, 283] on div at bounding box center [784, 389] width 1568 height 778
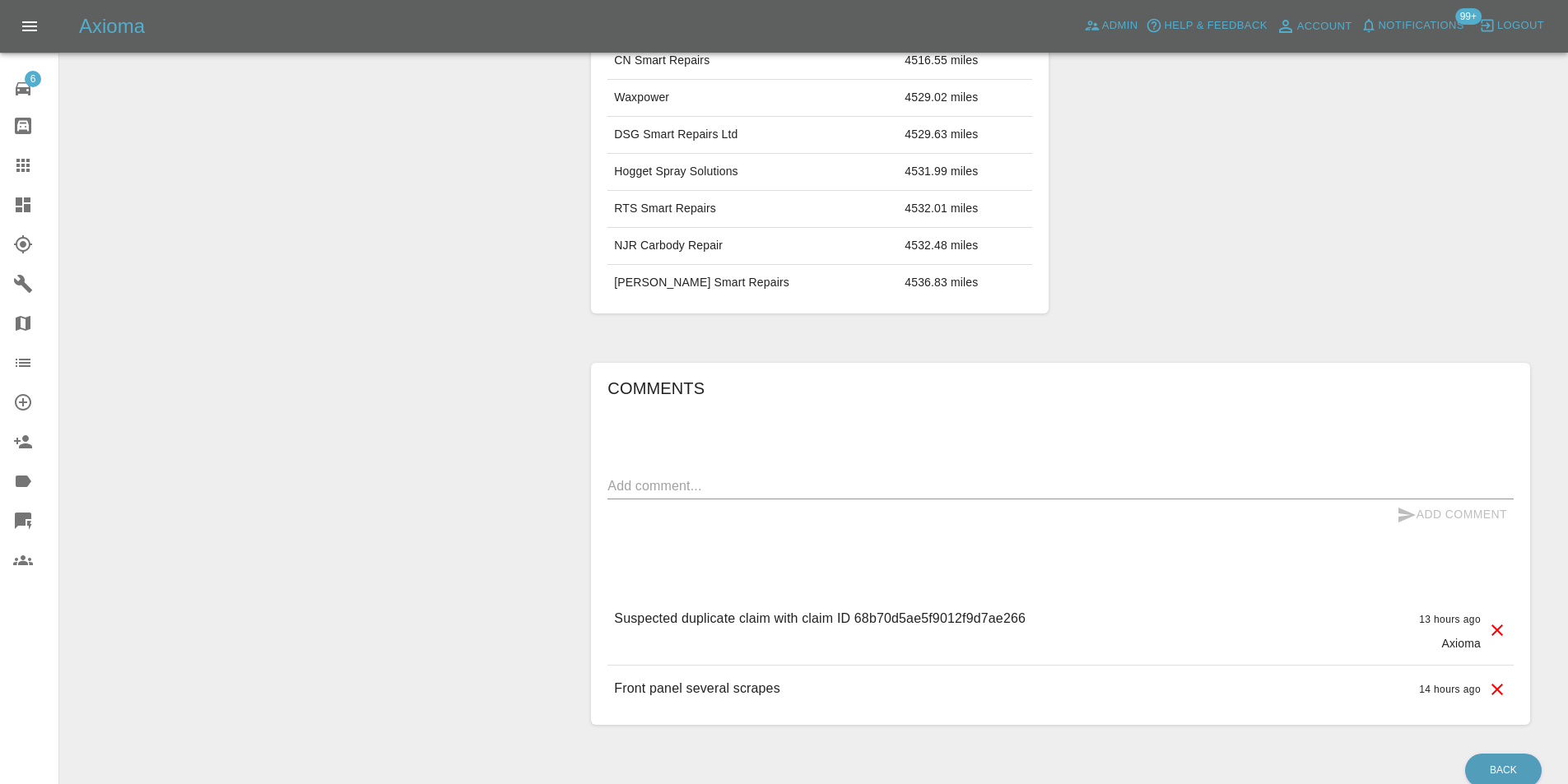
scroll to position [818, 0]
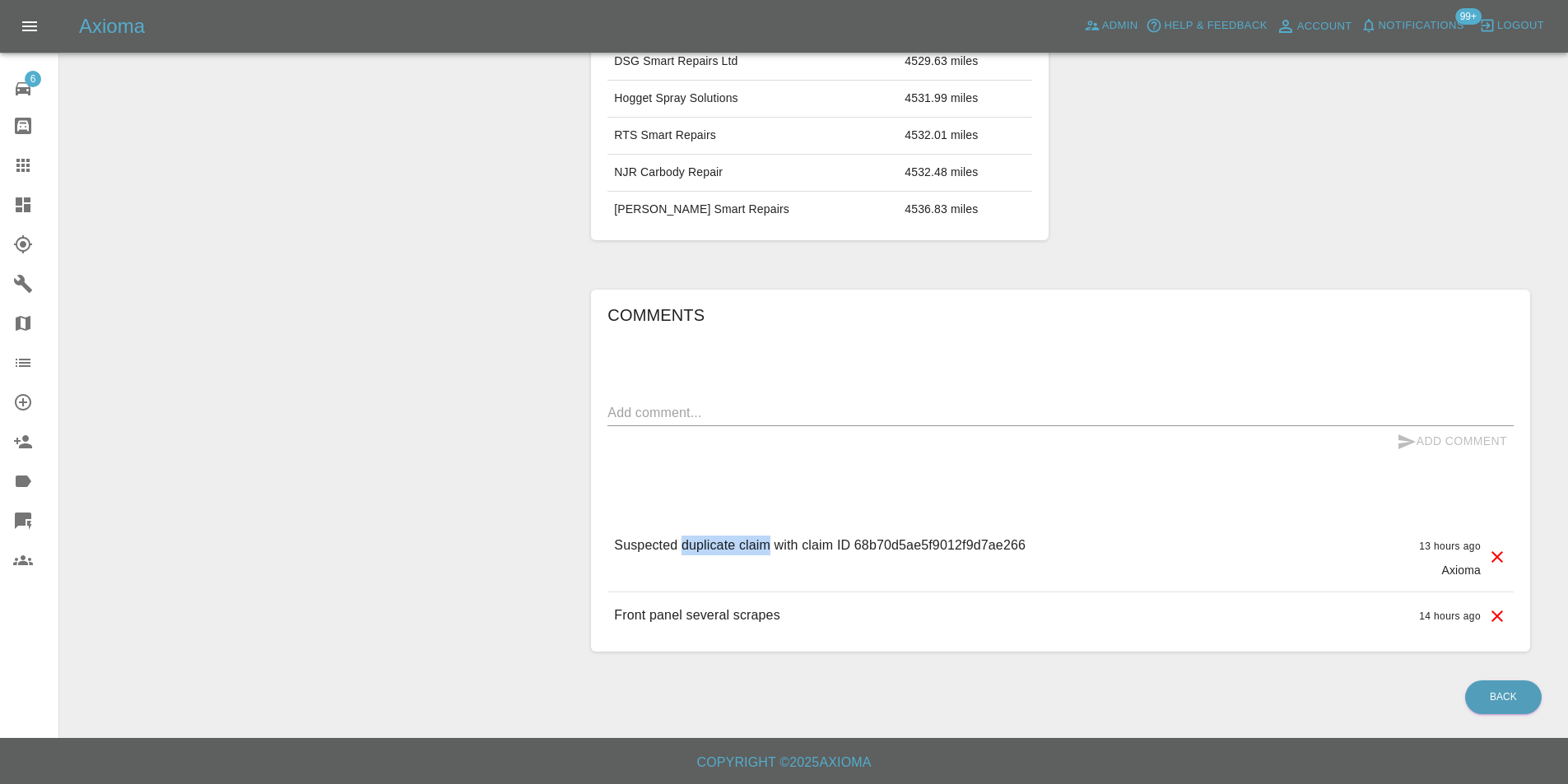
drag, startPoint x: 684, startPoint y: 547, endPoint x: 771, endPoint y: 557, distance: 87.6
click at [771, 557] on div "Suspected duplicate claim with claim ID 68b70d5ae5f9012f9d7ae266" at bounding box center [819, 557] width 411 height 43
copy p "duplicate claim"
click at [795, 410] on textarea at bounding box center [1060, 412] width 906 height 19
paste textarea "duplicate claim"
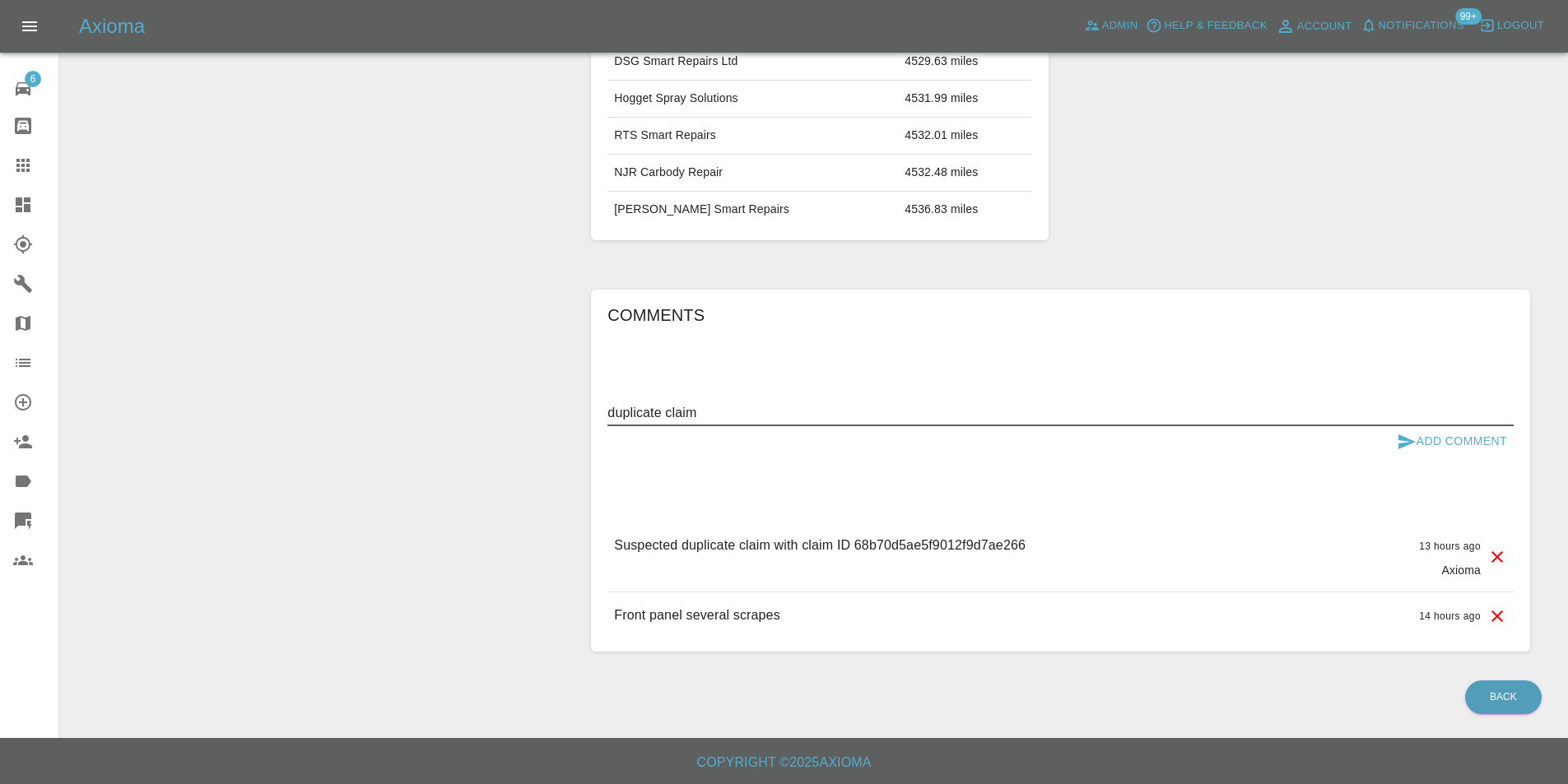
type textarea "duplicate claim"
click at [1451, 446] on button "Add Comment" at bounding box center [1452, 441] width 123 height 30
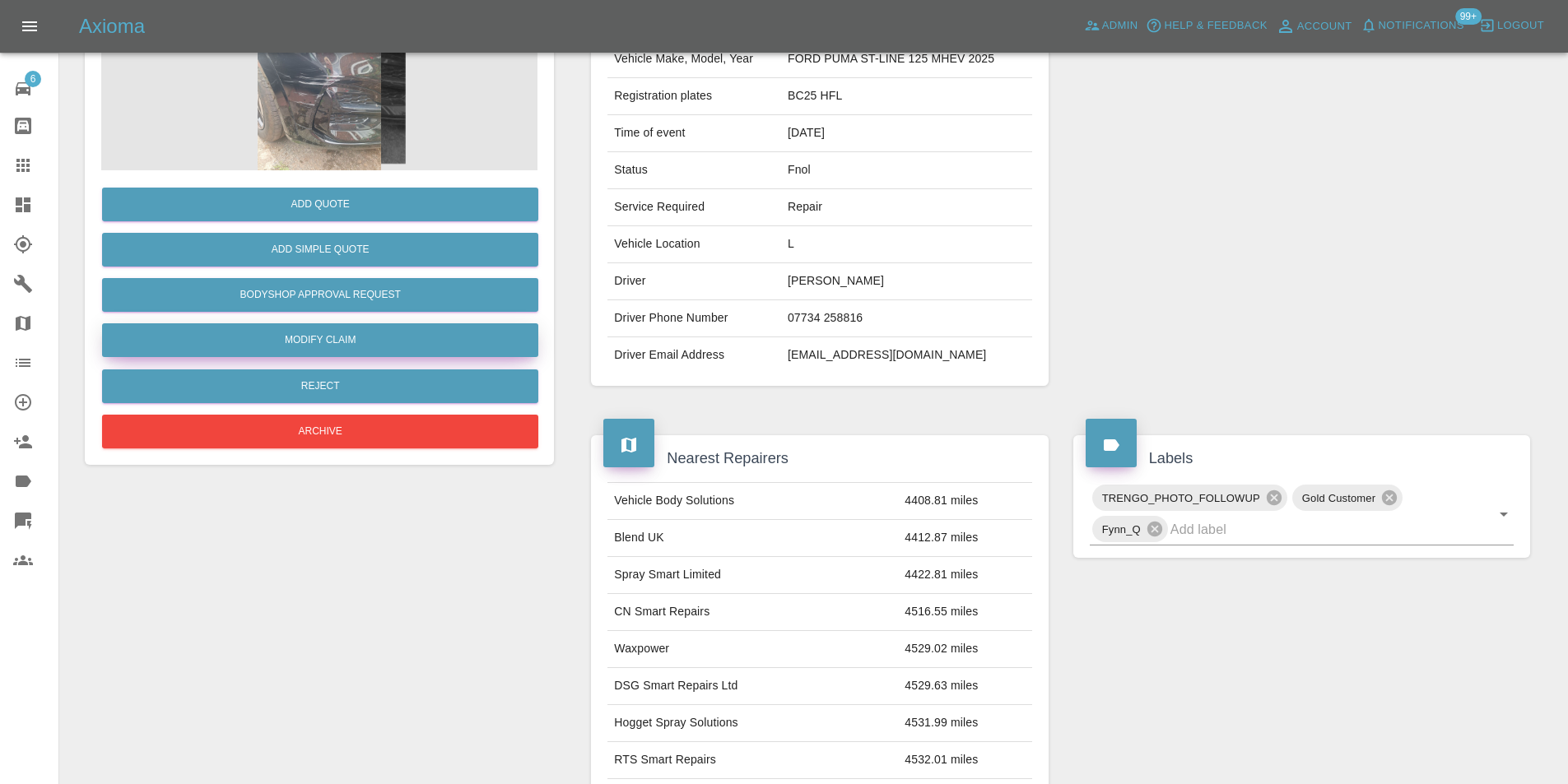
scroll to position [160, 0]
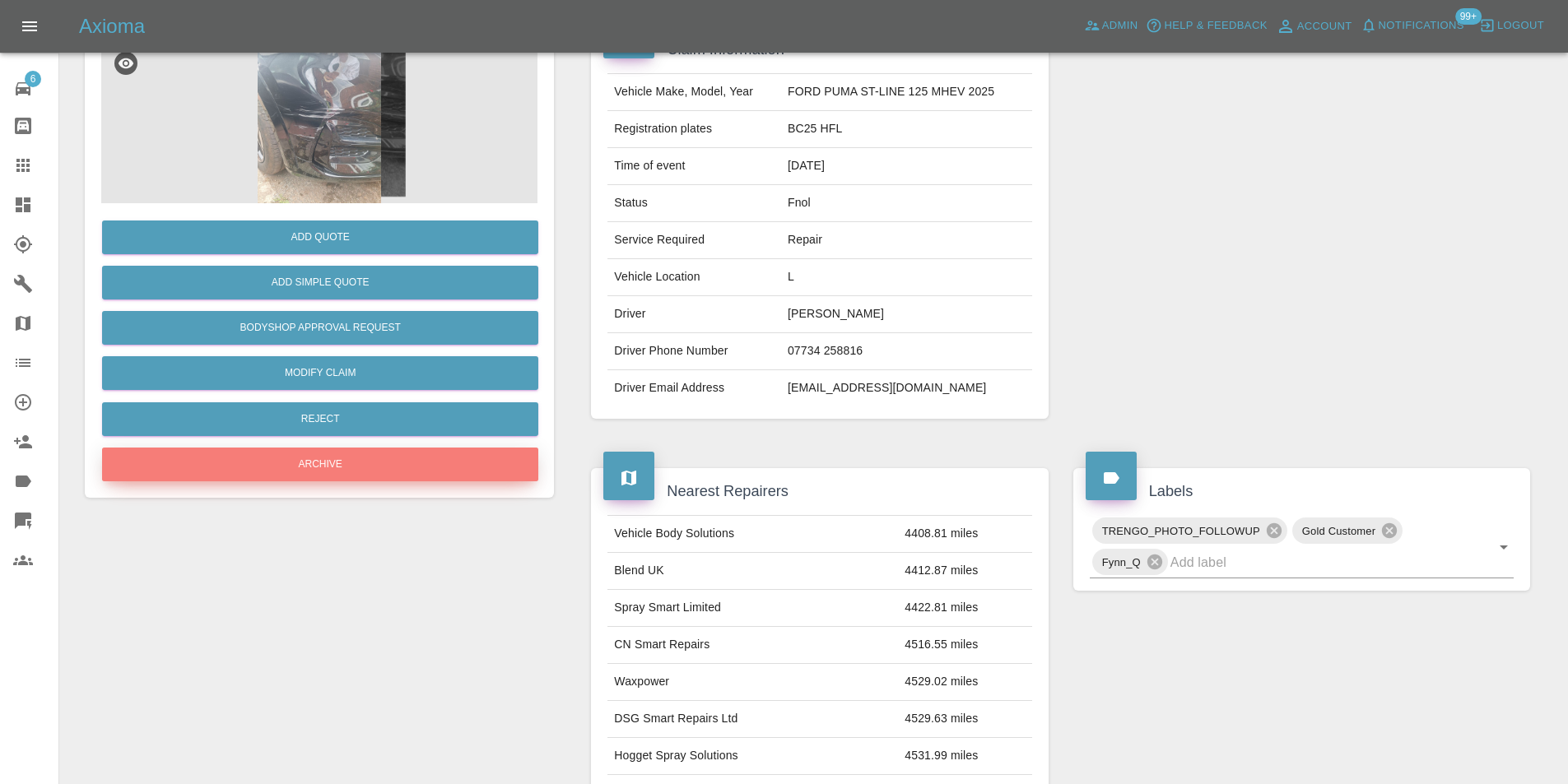
click at [360, 456] on button "Archive" at bounding box center [320, 465] width 436 height 34
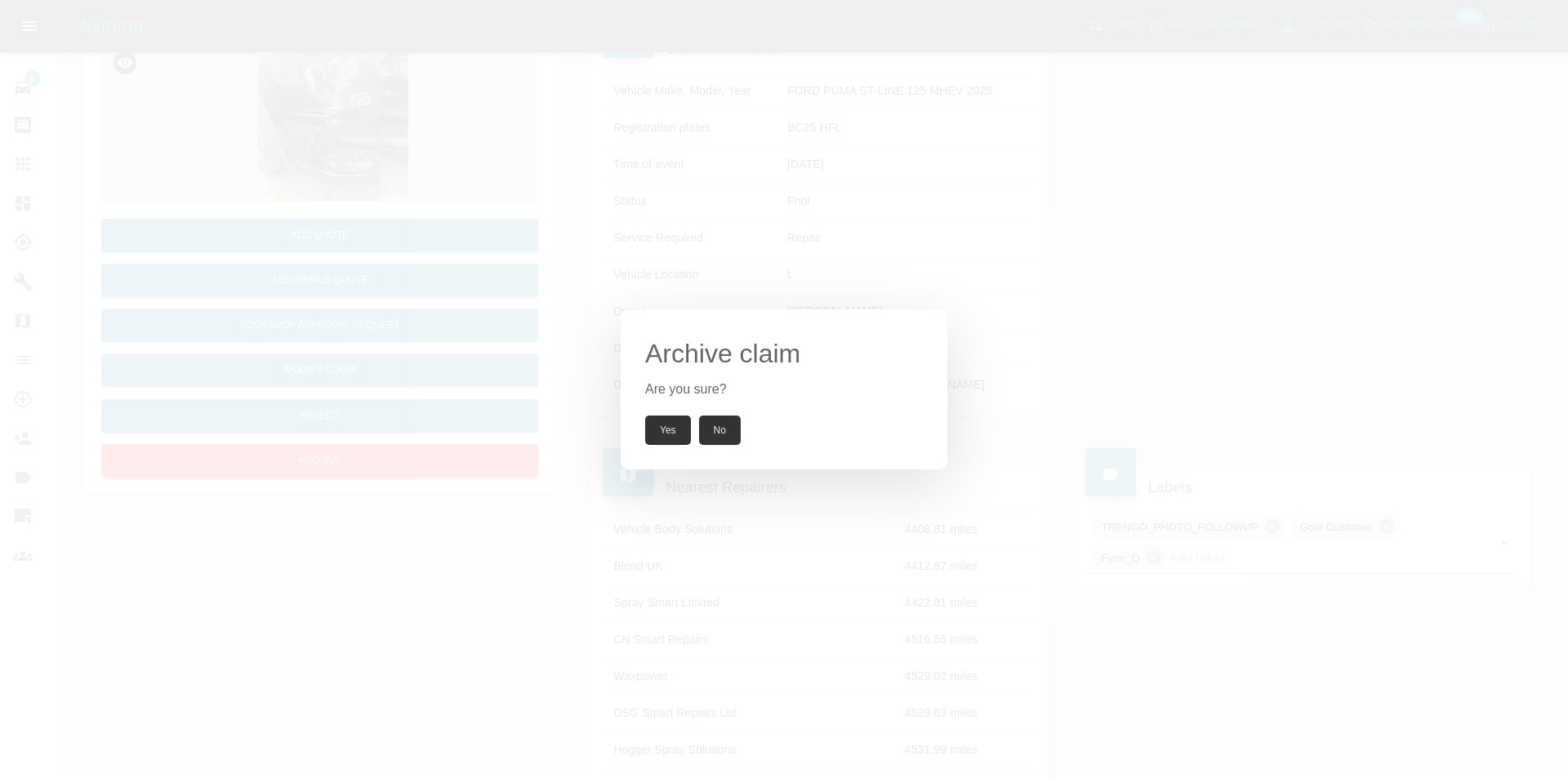
drag, startPoint x: 678, startPoint y: 427, endPoint x: 680, endPoint y: 396, distance: 31.1
click at [678, 427] on button "Yes" at bounding box center [668, 430] width 46 height 29
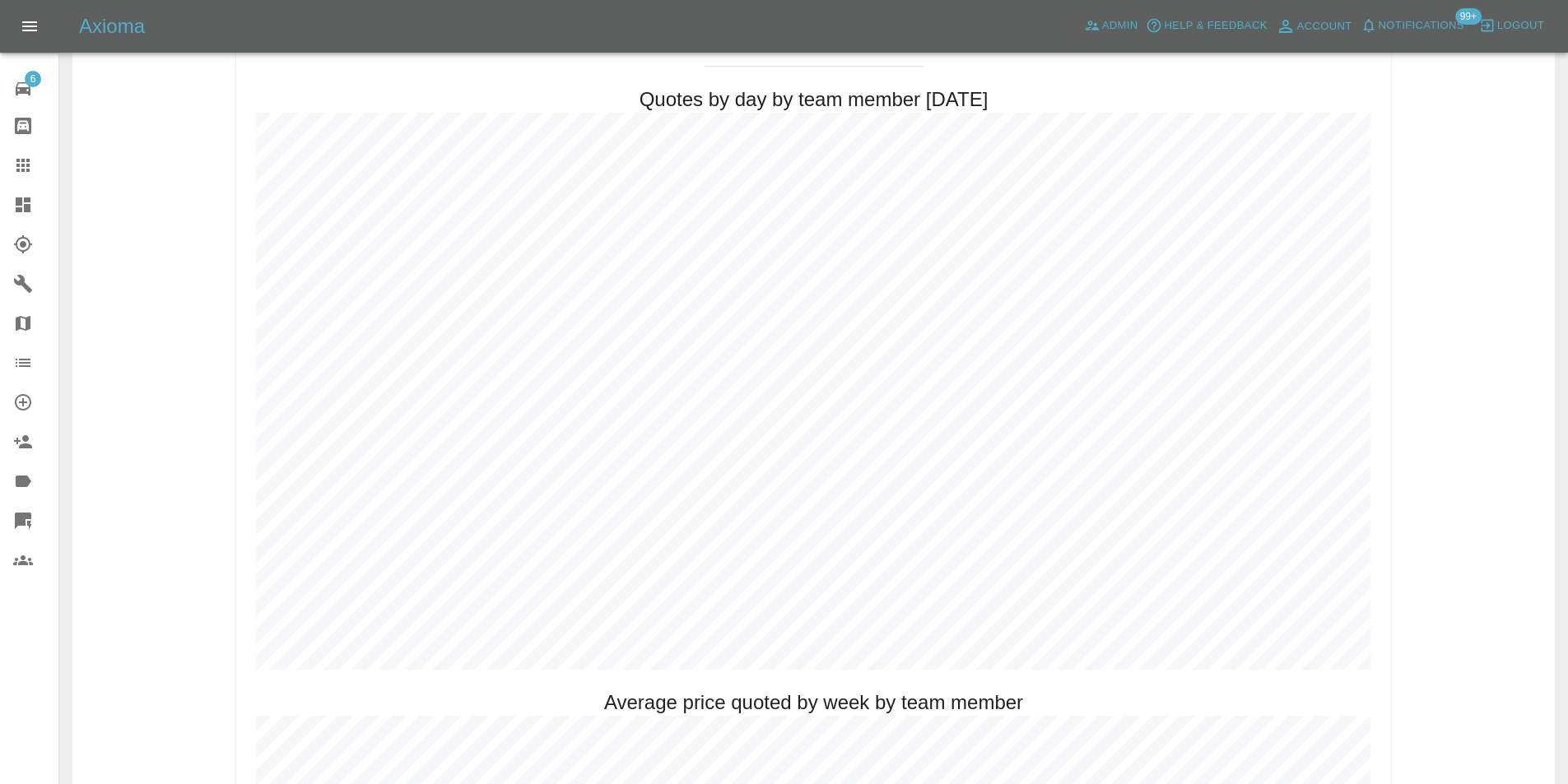
scroll to position [823, 0]
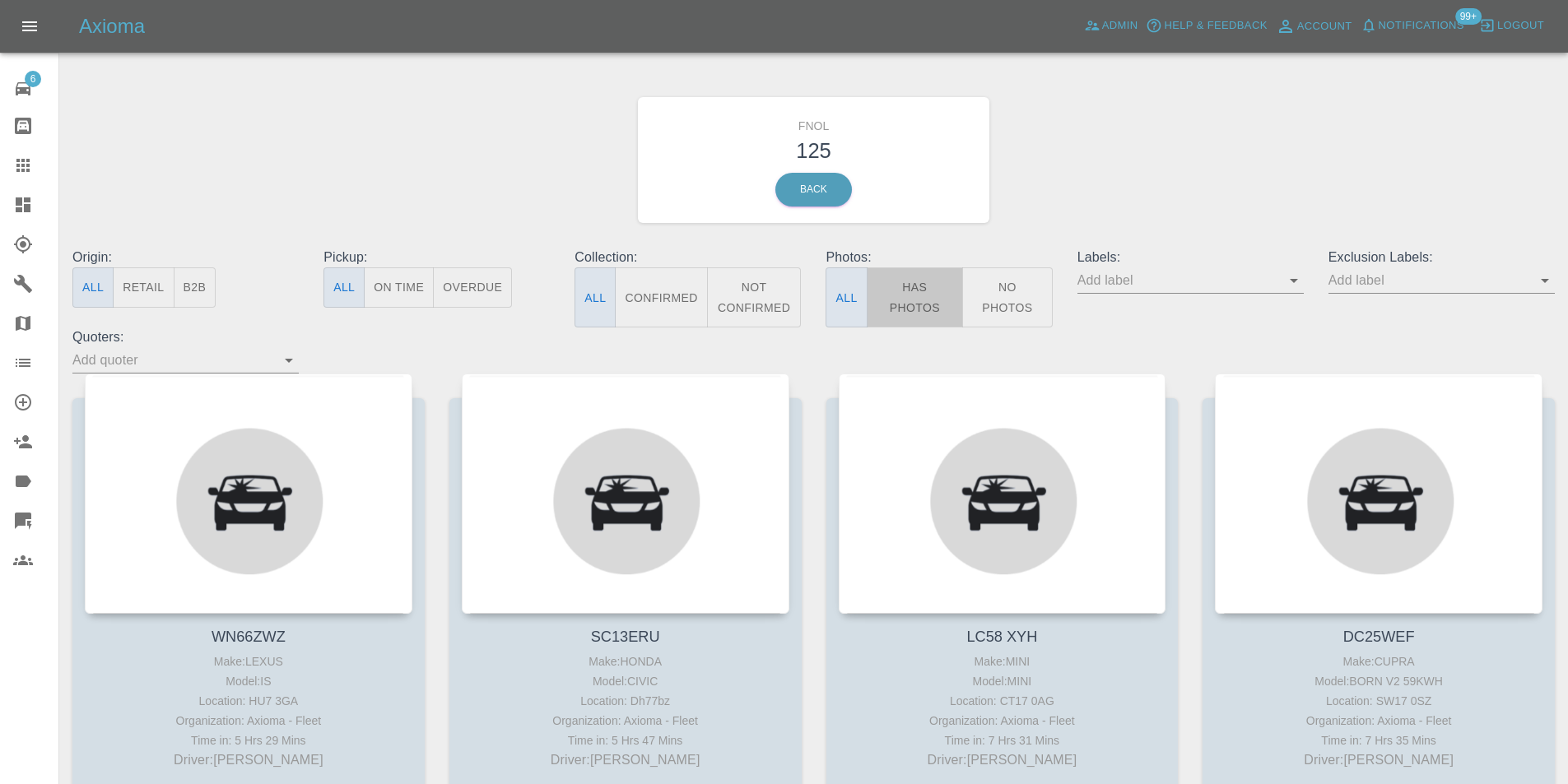
click at [919, 321] on button "Has Photos" at bounding box center [916, 297] width 97 height 60
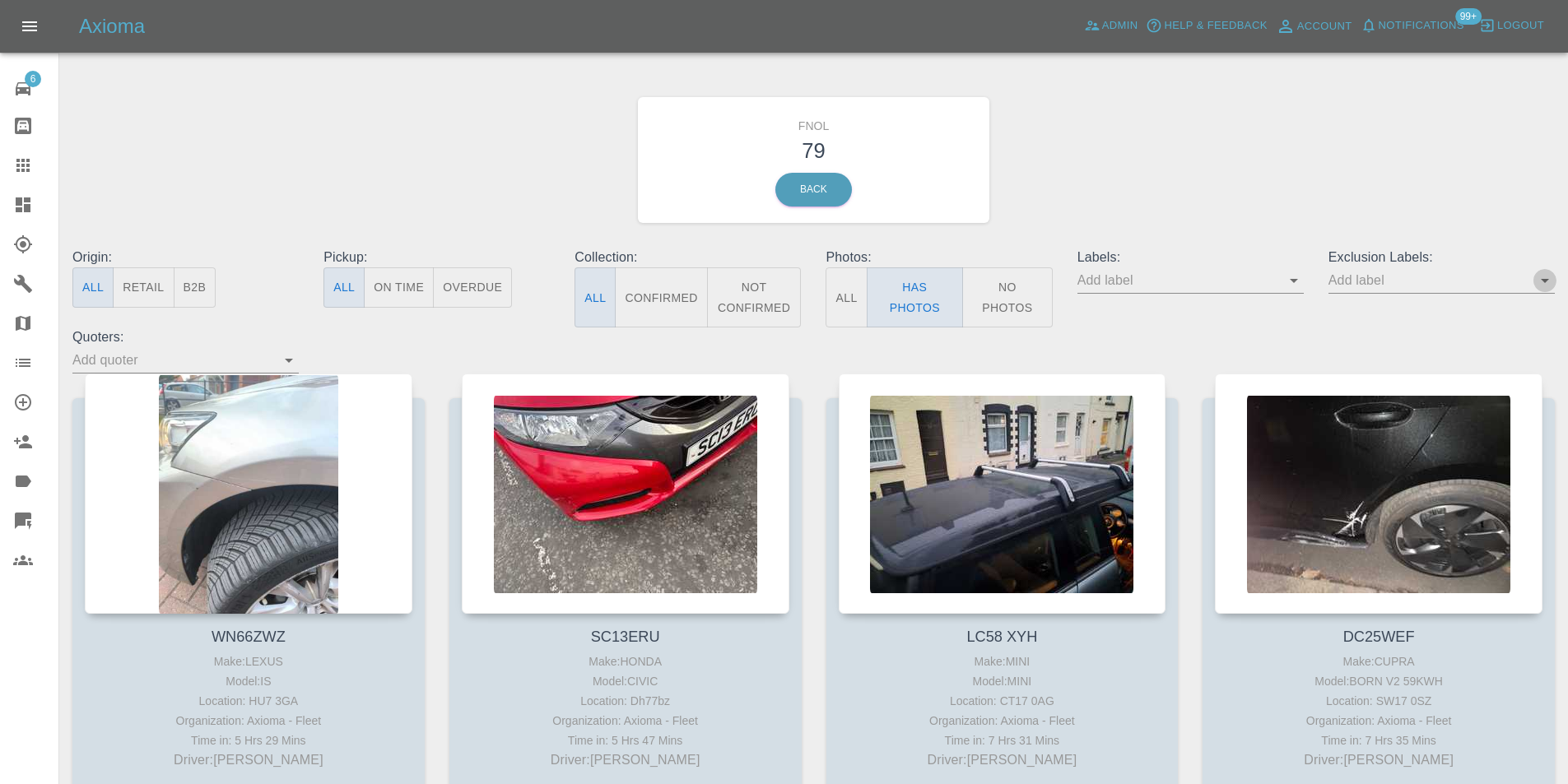
click at [1544, 286] on icon "Open" at bounding box center [1545, 281] width 20 height 20
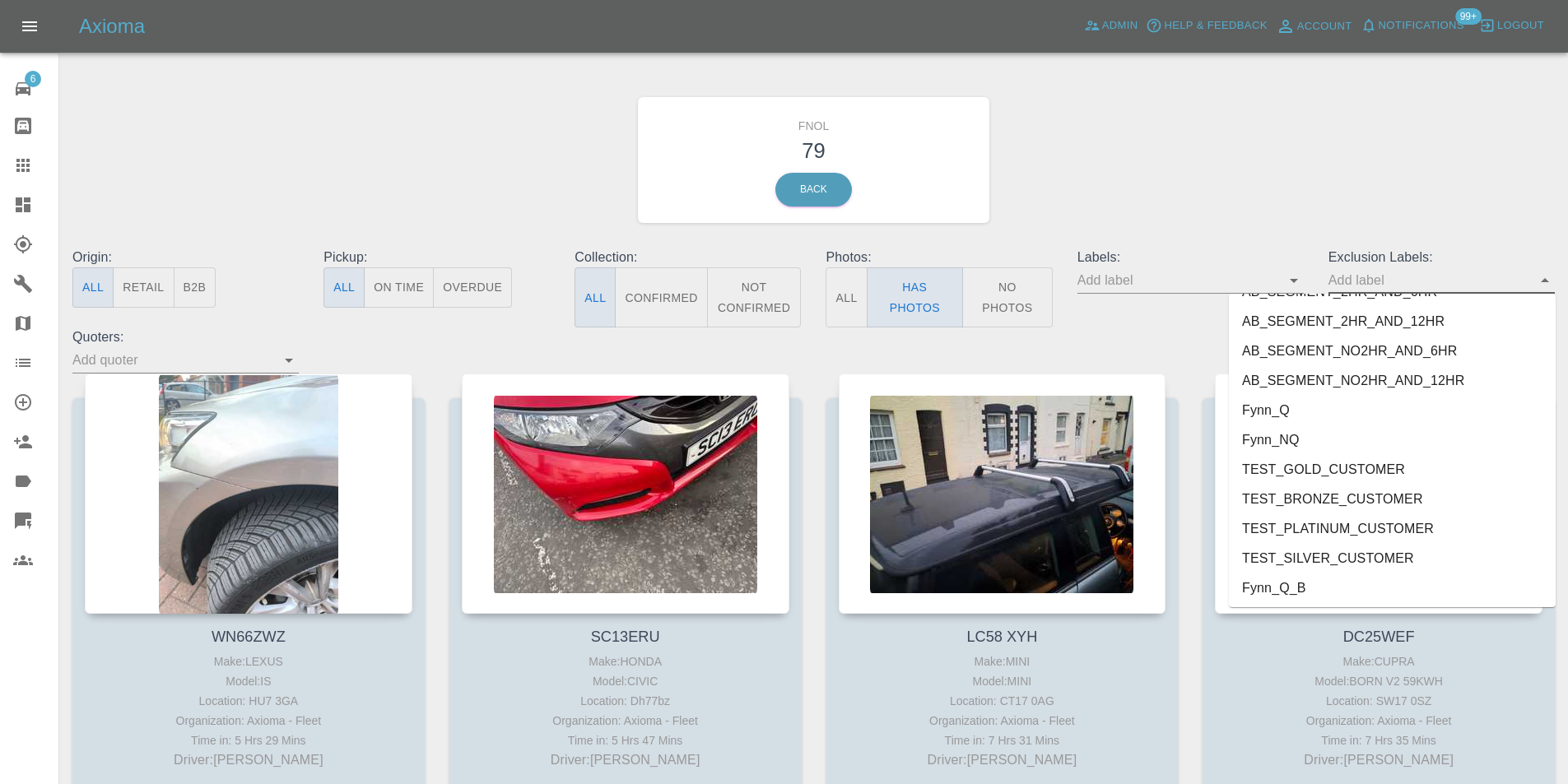
scroll to position [3492, 0]
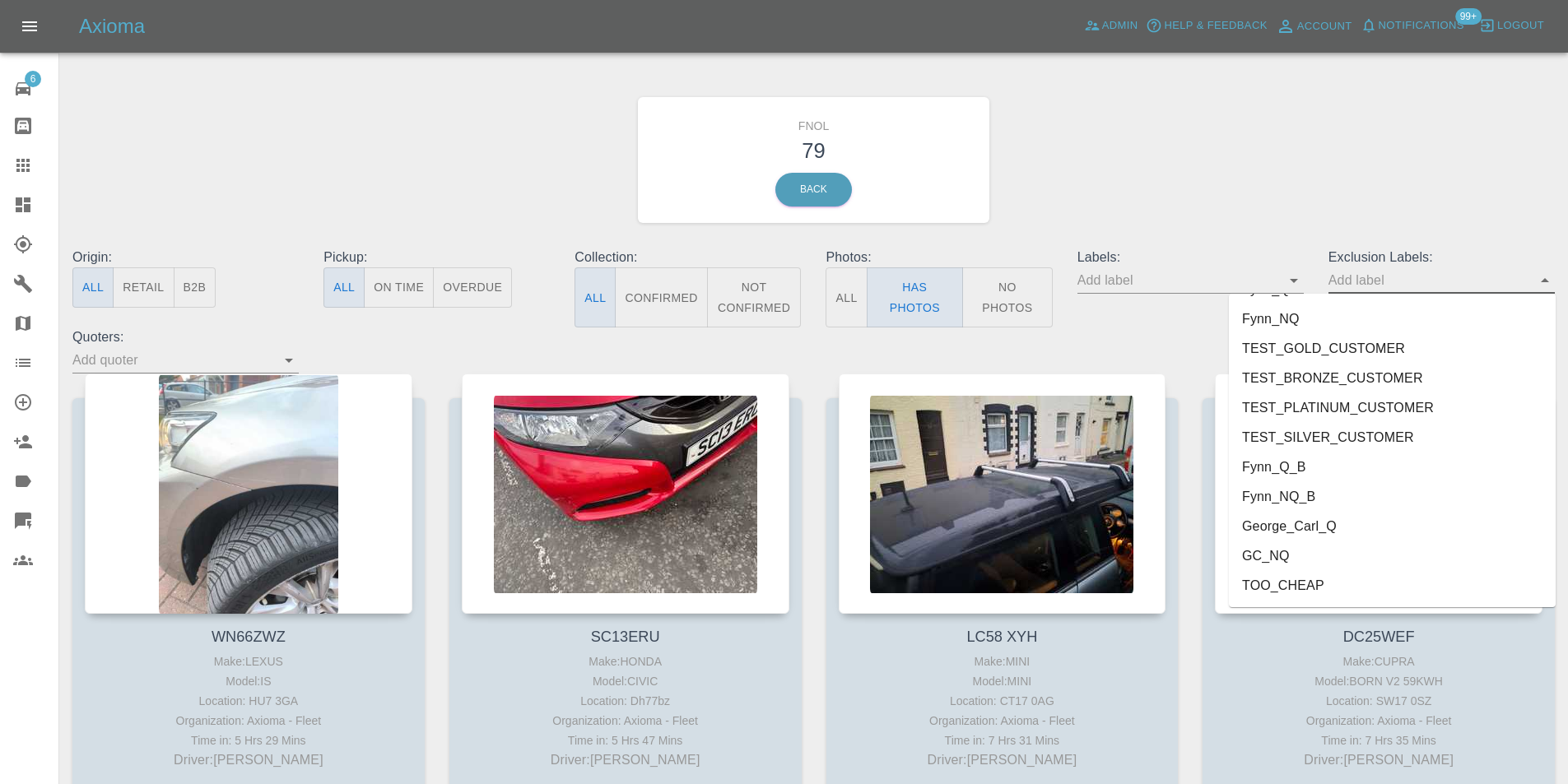
click at [1331, 527] on li "George_Carl_Q" at bounding box center [1392, 526] width 327 height 29
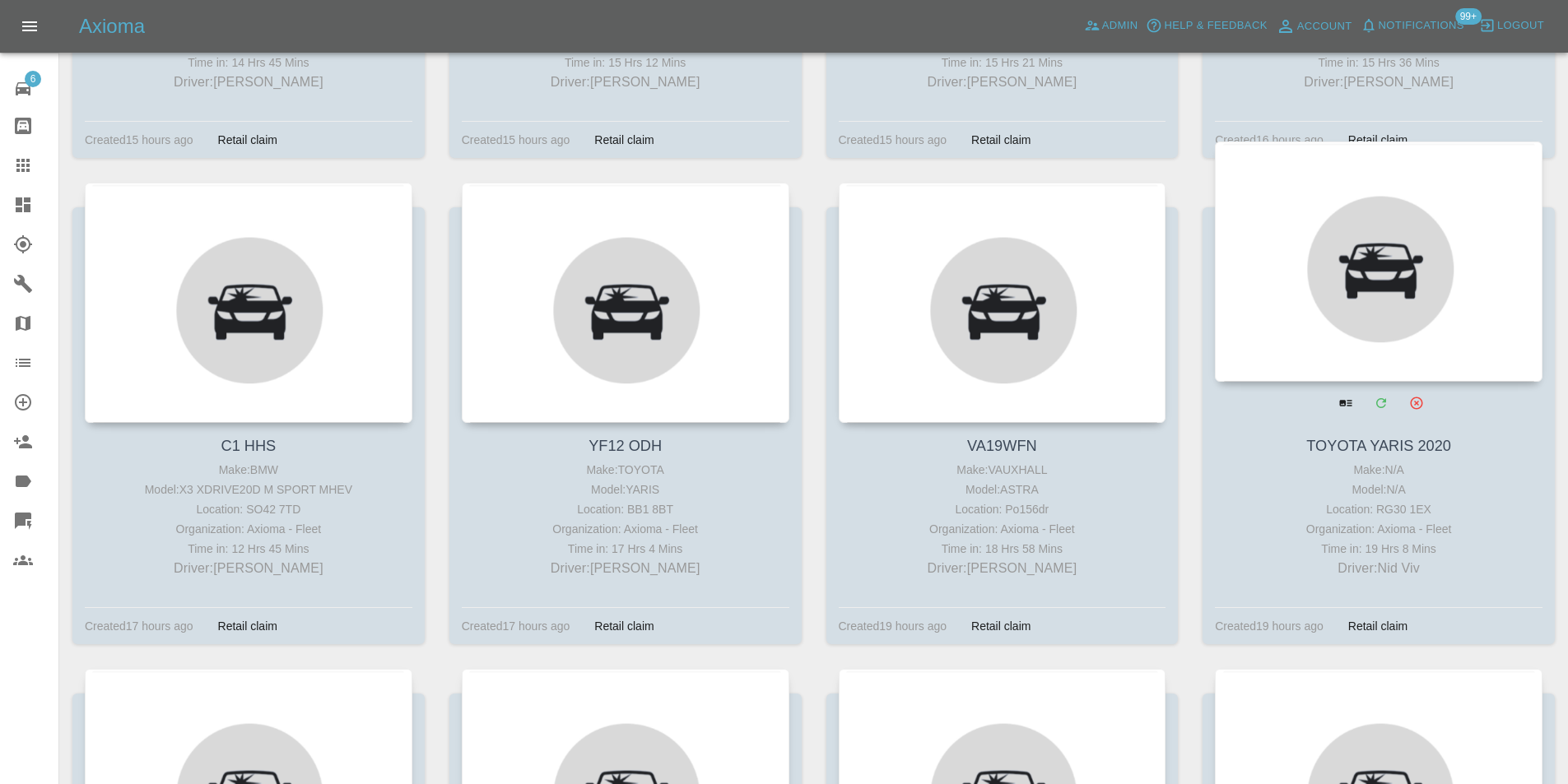
scroll to position [2631, 0]
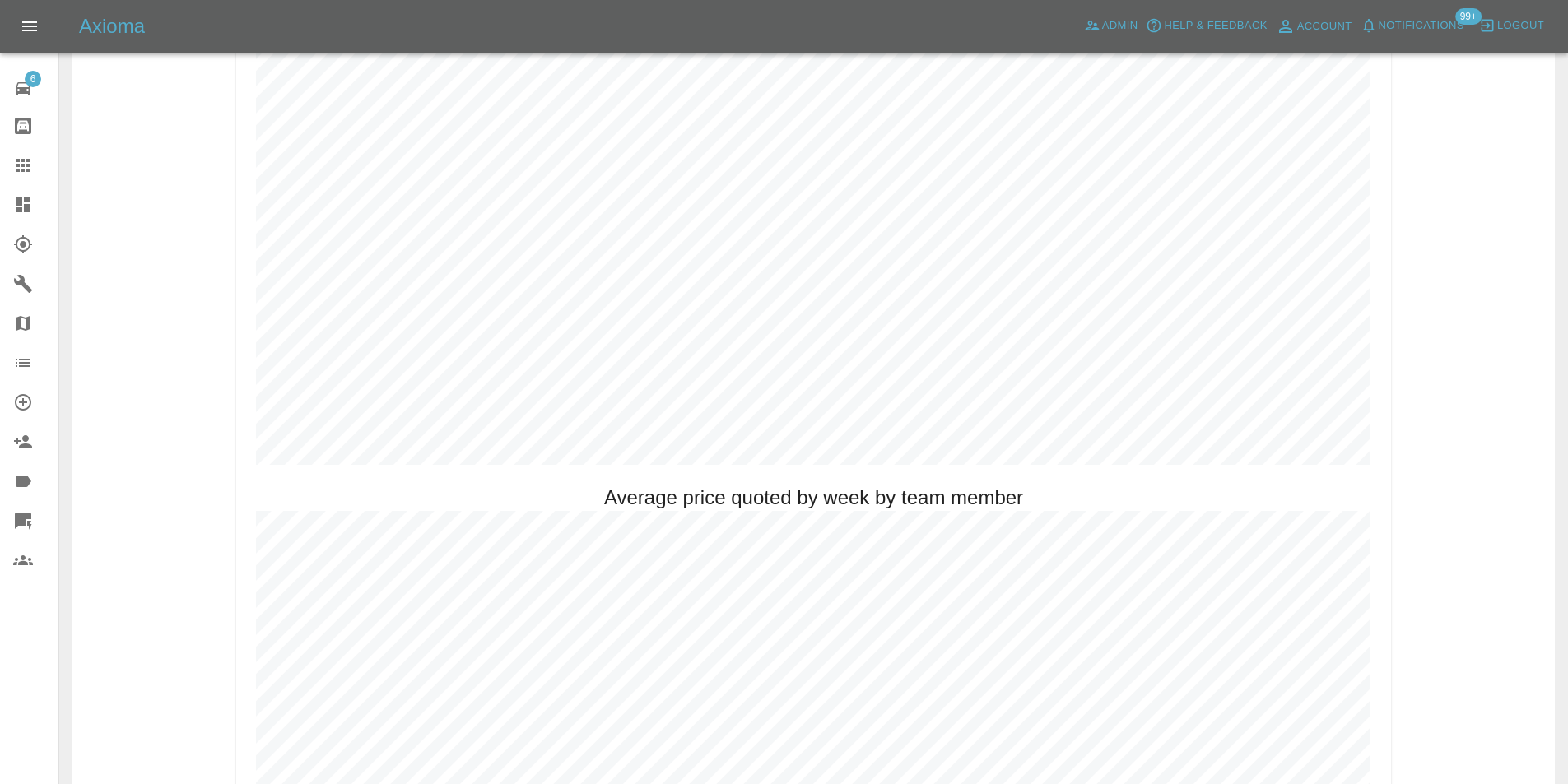
scroll to position [823, 0]
